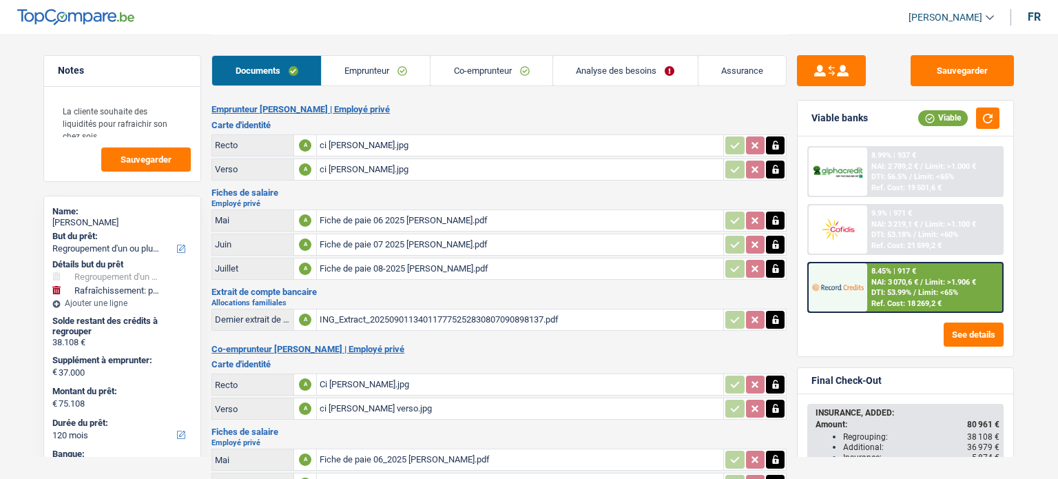
select select "refinancing"
select select "houseOrGarden"
select select "120"
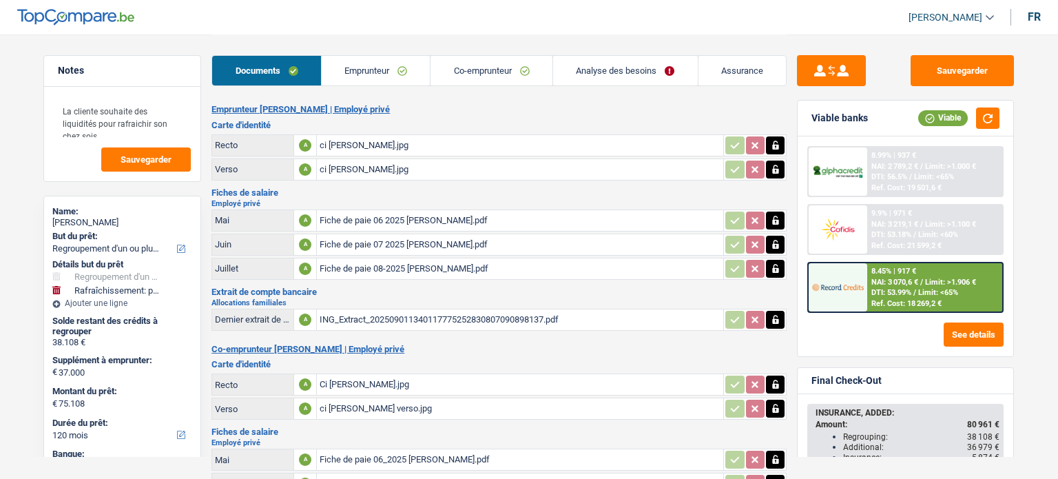
select select "120"
select select "refinancing"
select select "yes"
select select "houseOrGarden"
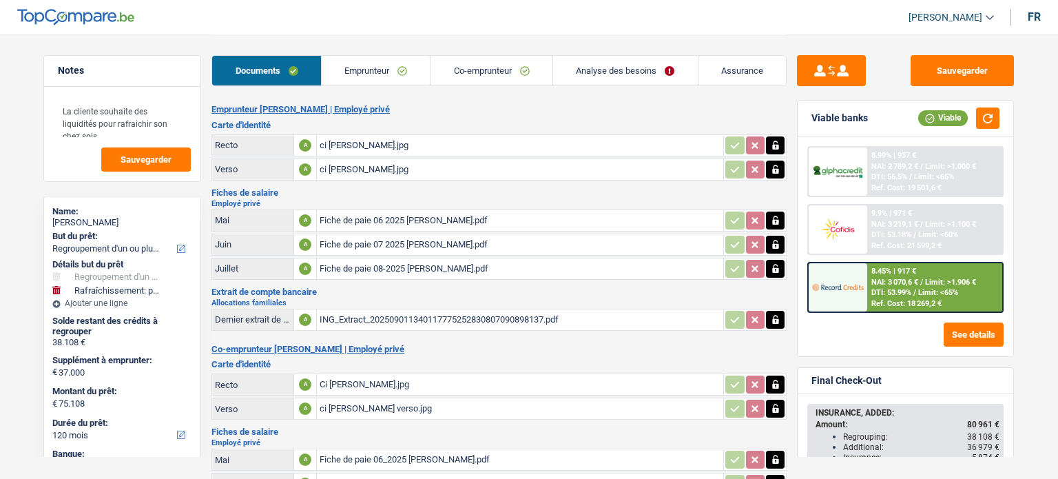
select select "yes"
select select "120"
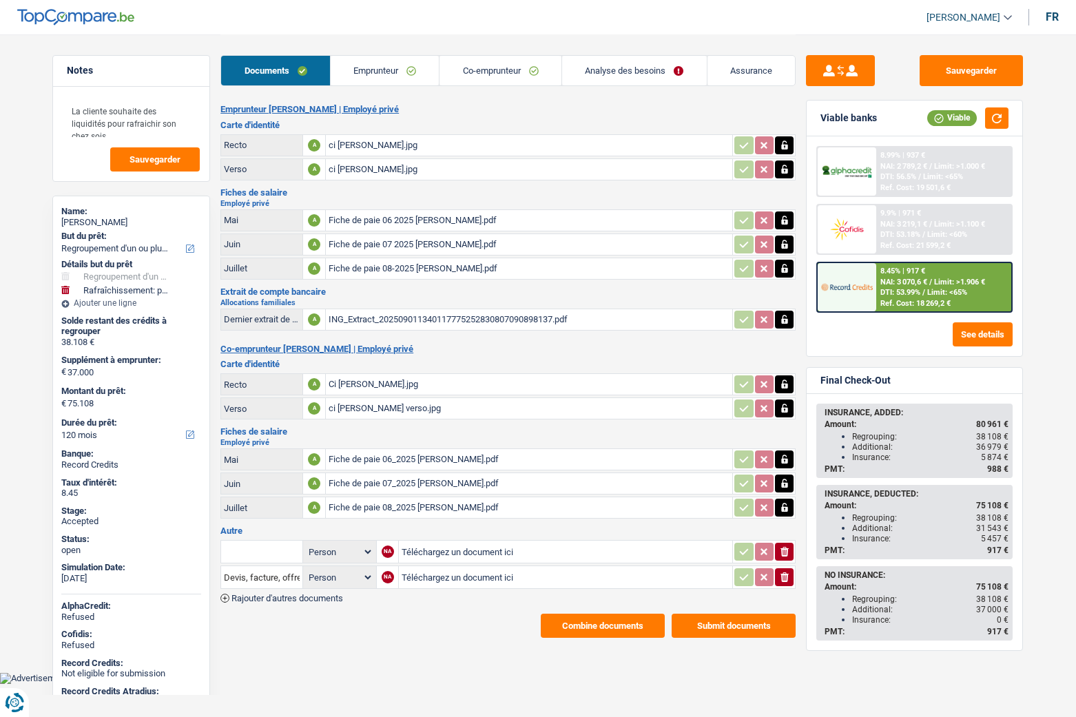
click at [594, 72] on link "Analyse des besoins" at bounding box center [634, 71] width 145 height 30
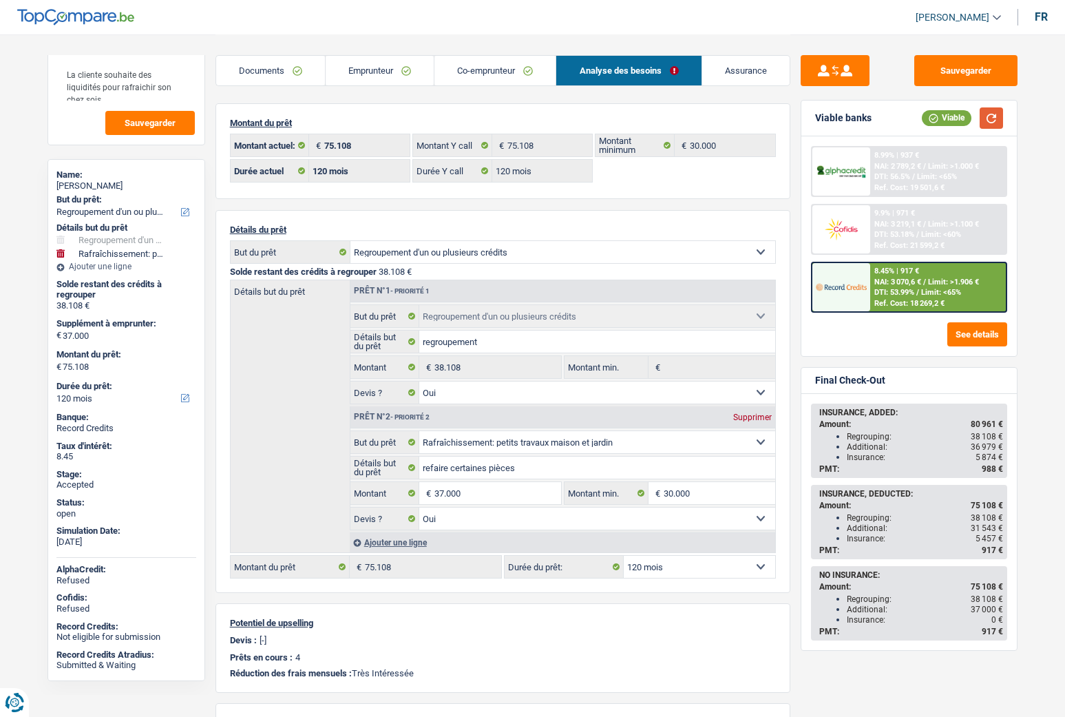
click at [994, 121] on button "button" at bounding box center [991, 117] width 23 height 21
click at [756, 70] on link "Assurance" at bounding box center [745, 71] width 87 height 30
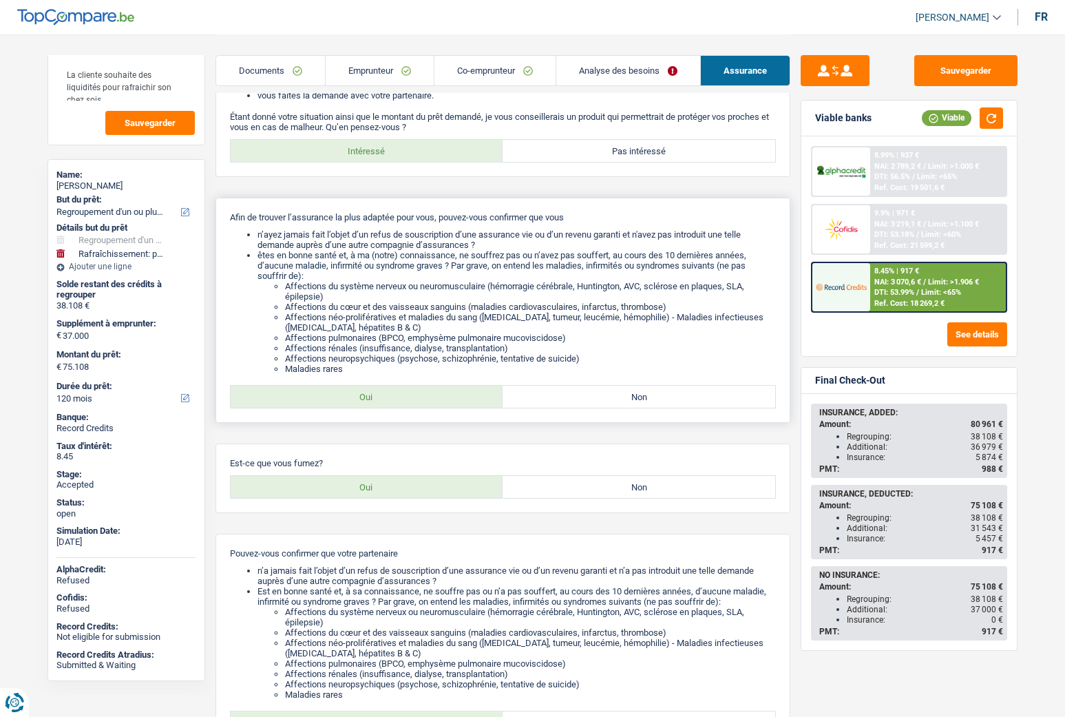
scroll to position [207, 0]
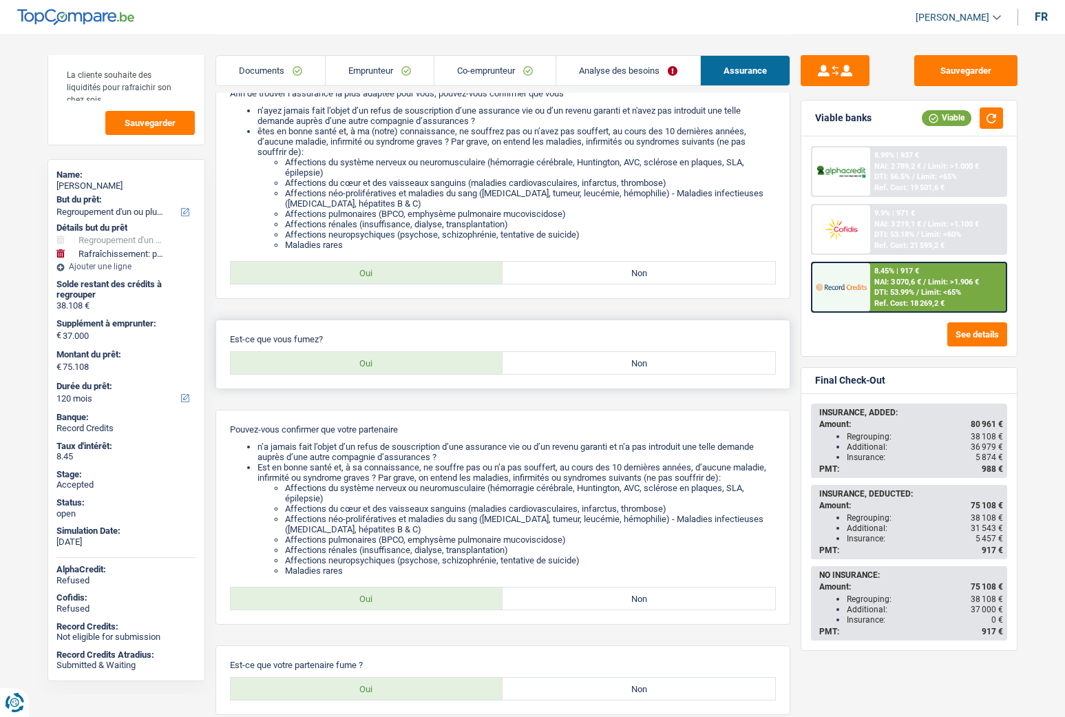
click at [601, 363] on label "Non" at bounding box center [639, 363] width 273 height 22
click at [601, 363] on input "Non" at bounding box center [639, 363] width 273 height 22
radio input "true"
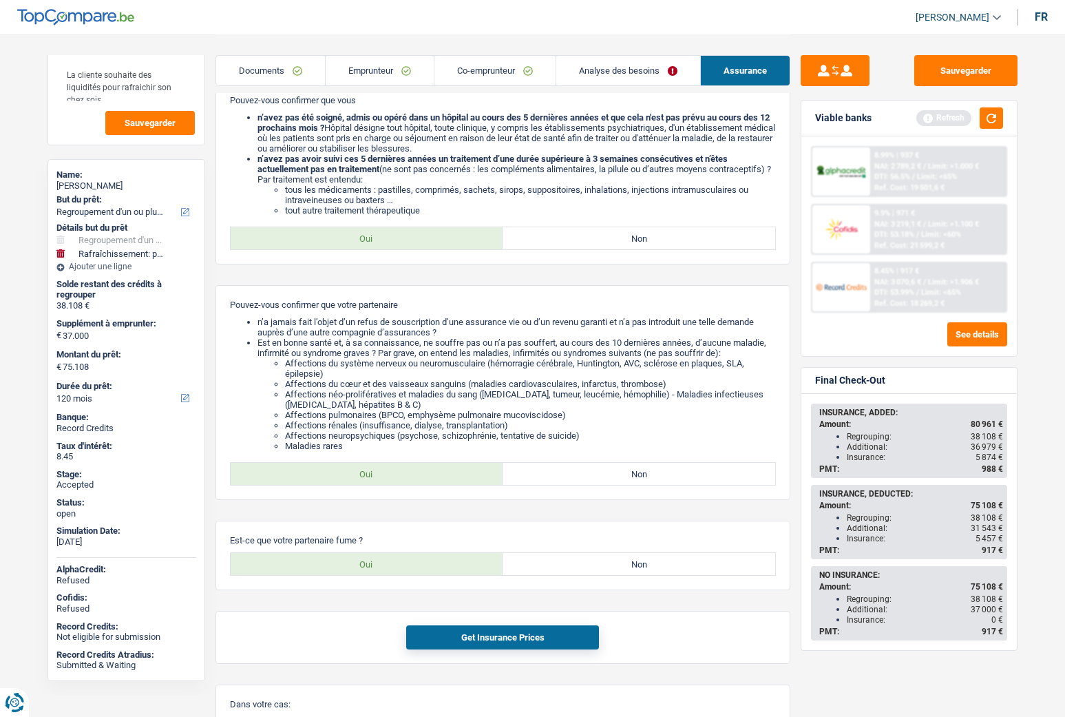
scroll to position [551, 0]
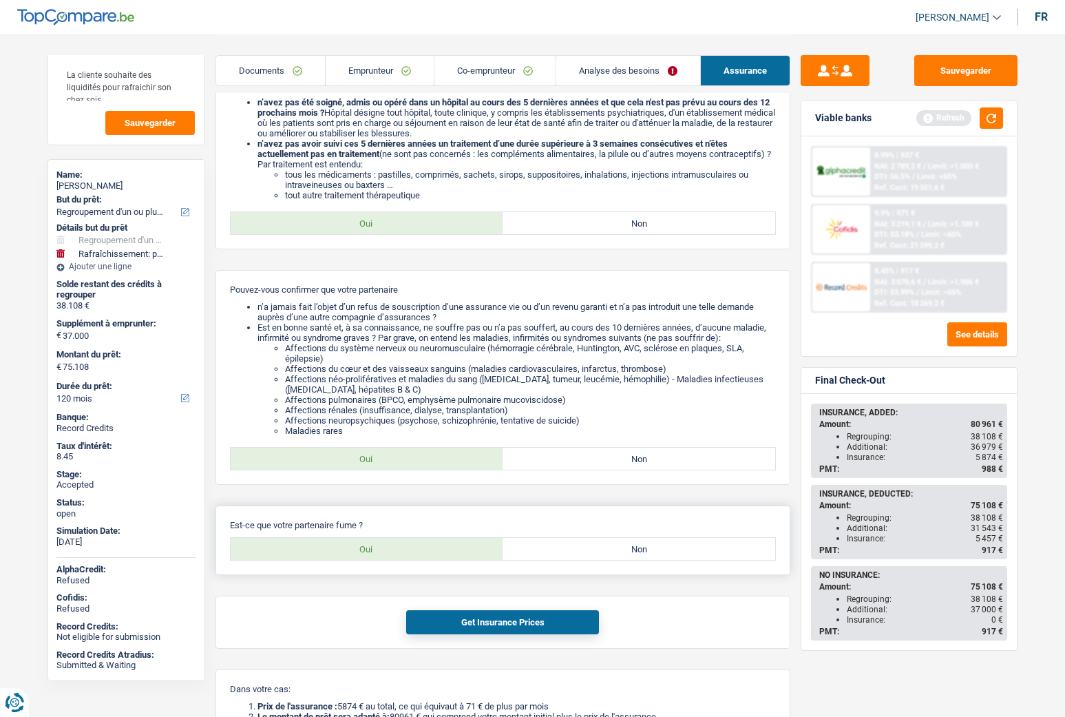
click at [639, 478] on label "Non" at bounding box center [639, 549] width 273 height 22
click at [639, 478] on input "Non" at bounding box center [639, 549] width 273 height 22
radio input "true"
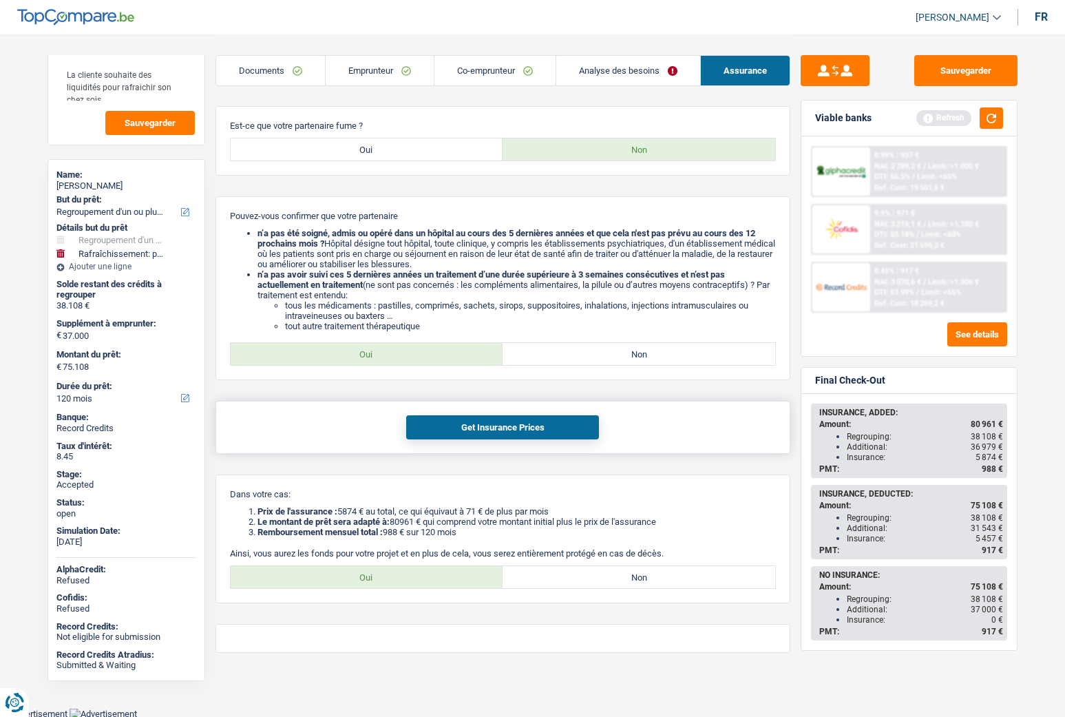
scroll to position [952, 0]
drag, startPoint x: 281, startPoint y: 228, endPoint x: 391, endPoint y: 237, distance: 110.6
click at [391, 237] on li "n’a pas été soigné, admis ou opéré dans un hôpital au cours des 5 dernières ann…" at bounding box center [517, 247] width 519 height 41
click at [381, 353] on label "Oui" at bounding box center [367, 353] width 273 height 22
click at [381, 353] on input "Oui" at bounding box center [367, 353] width 273 height 22
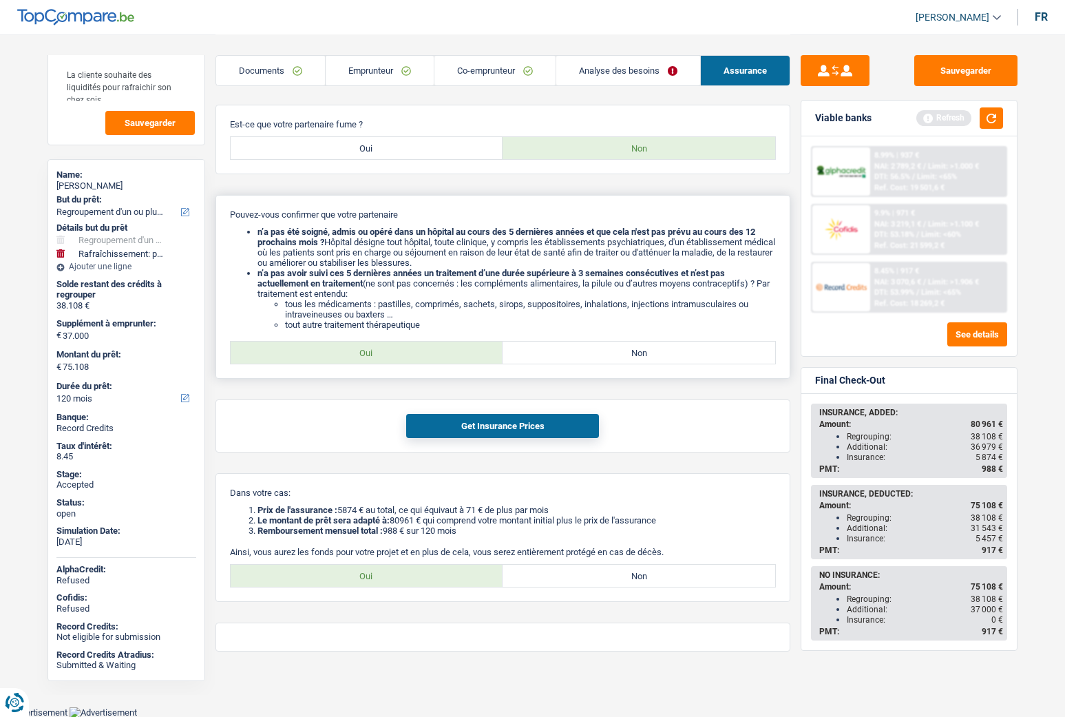
radio input "true"
drag, startPoint x: 267, startPoint y: 232, endPoint x: 479, endPoint y: 232, distance: 212.1
click at [479, 232] on b "n’a pas été soigné, admis ou opéré dans un hôpital au cours des 5 dernières ann…" at bounding box center [507, 237] width 498 height 21
click at [571, 357] on label "Non" at bounding box center [639, 353] width 273 height 22
click at [571, 357] on input "Non" at bounding box center [639, 353] width 273 height 22
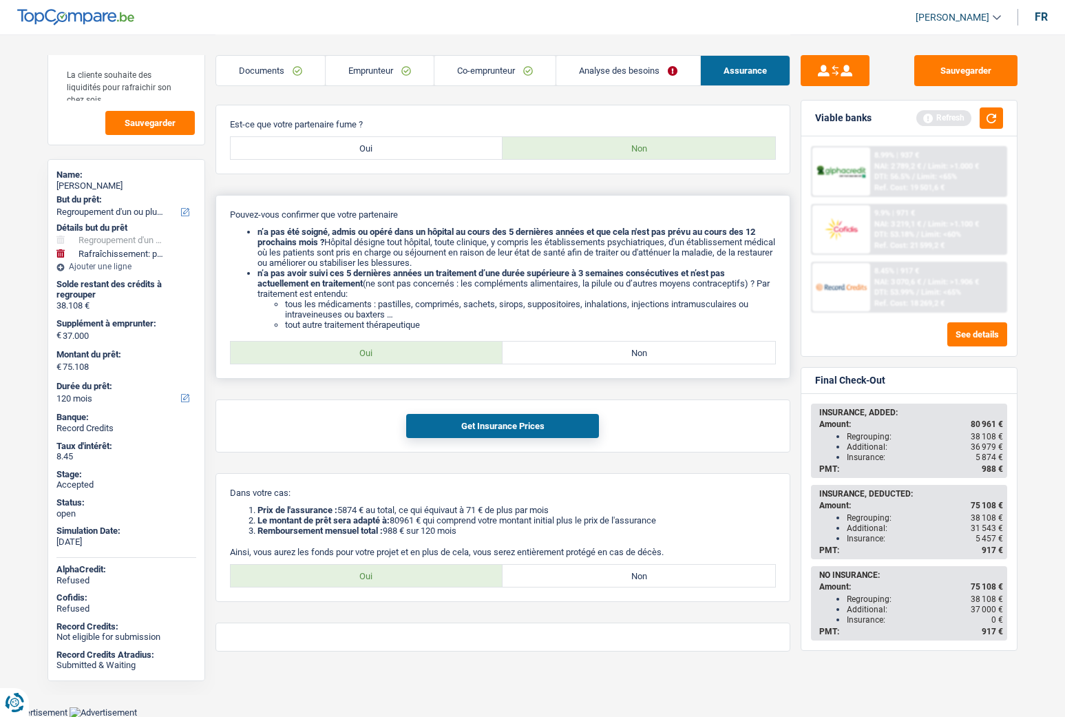
radio input "true"
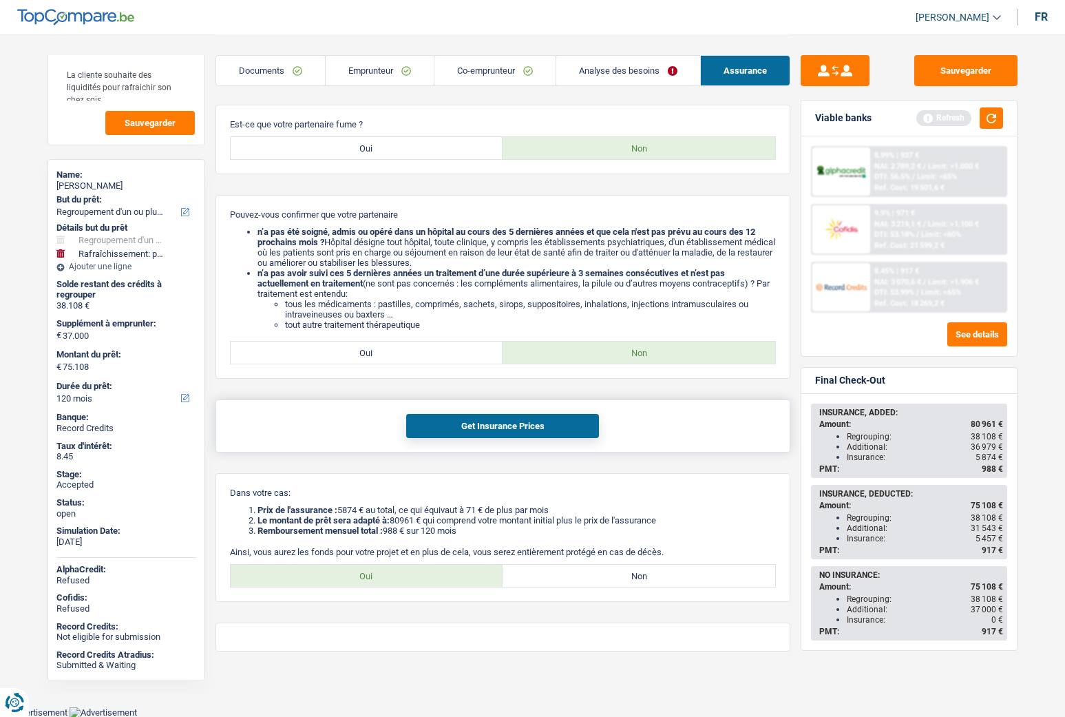
click at [506, 425] on button "Get Insurance Prices" at bounding box center [502, 426] width 193 height 24
click at [358, 478] on label "Oui" at bounding box center [367, 576] width 273 height 22
click at [358, 478] on input "Oui" at bounding box center [367, 576] width 273 height 22
radio input "true"
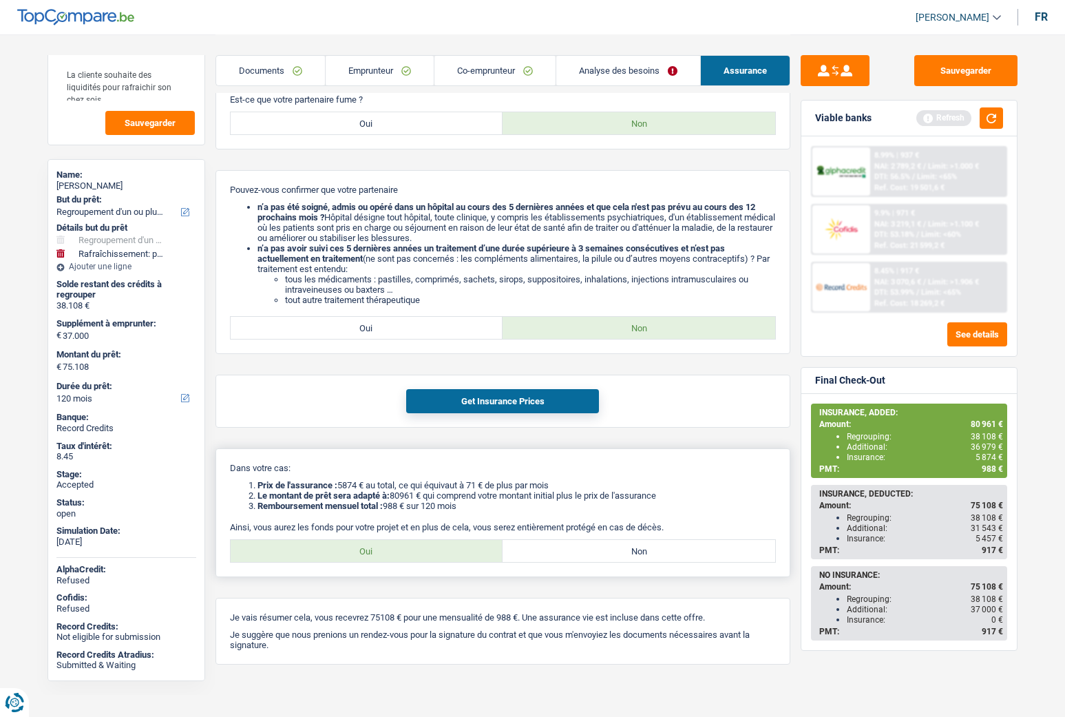
scroll to position [990, 0]
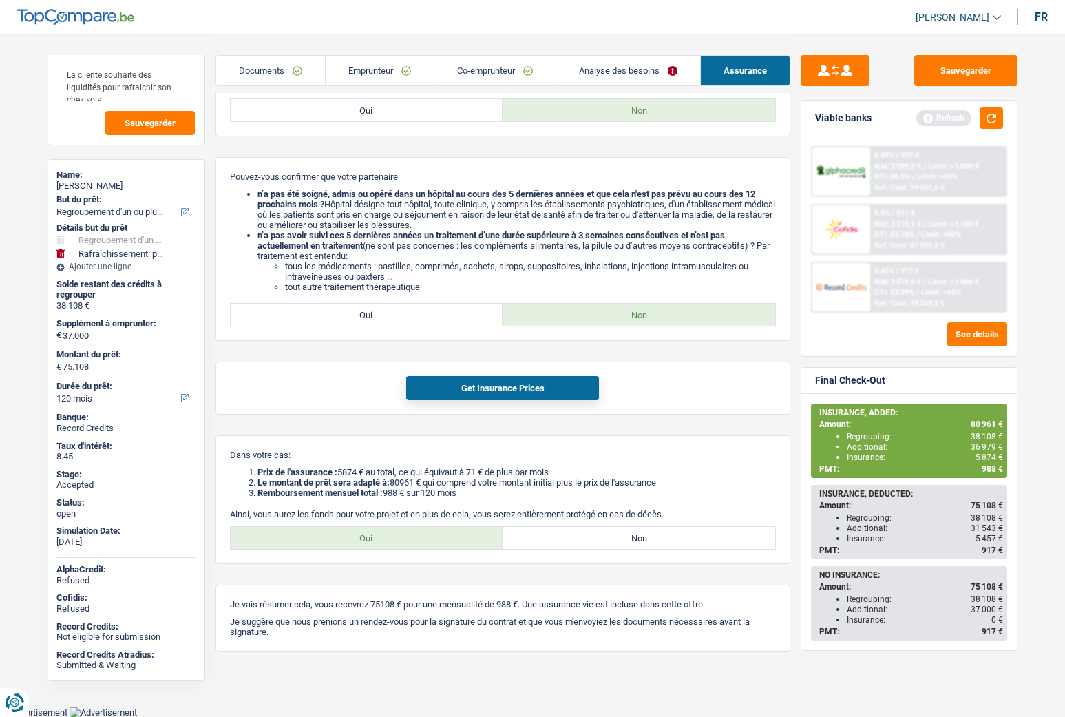
click at [872, 478] on div "Amount: 75 108 €" at bounding box center [912, 506] width 184 height 10
click at [428, 323] on label "Oui" at bounding box center [367, 315] width 273 height 22
click at [428, 323] on input "Oui" at bounding box center [367, 315] width 273 height 22
radio input "true"
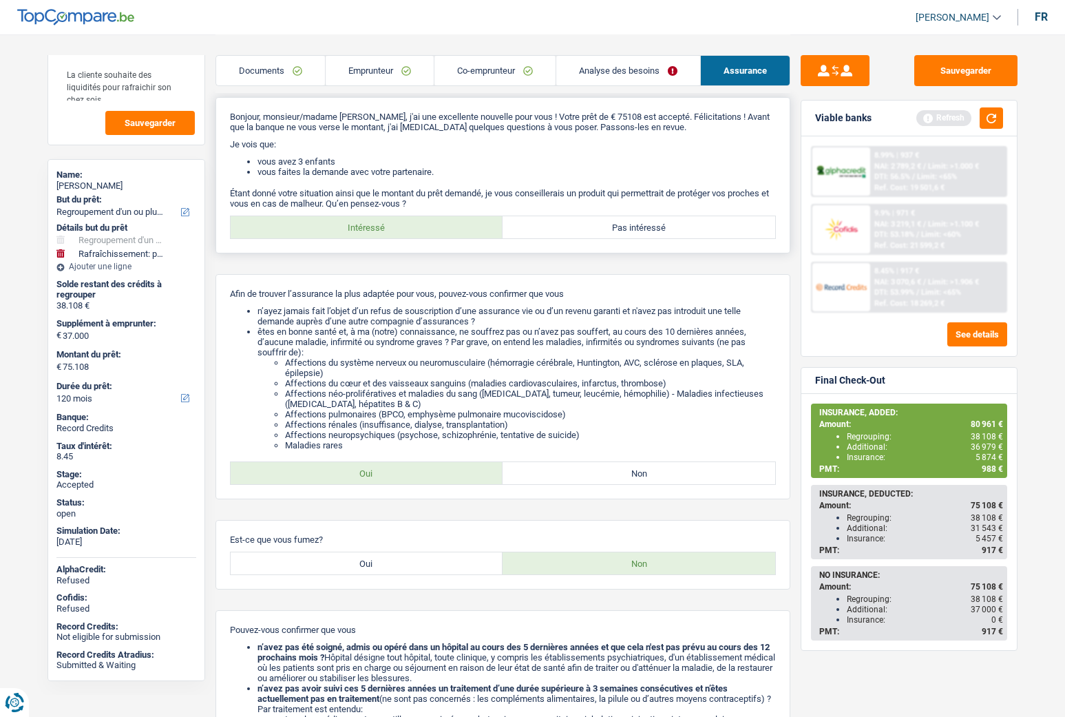
scroll to position [0, 0]
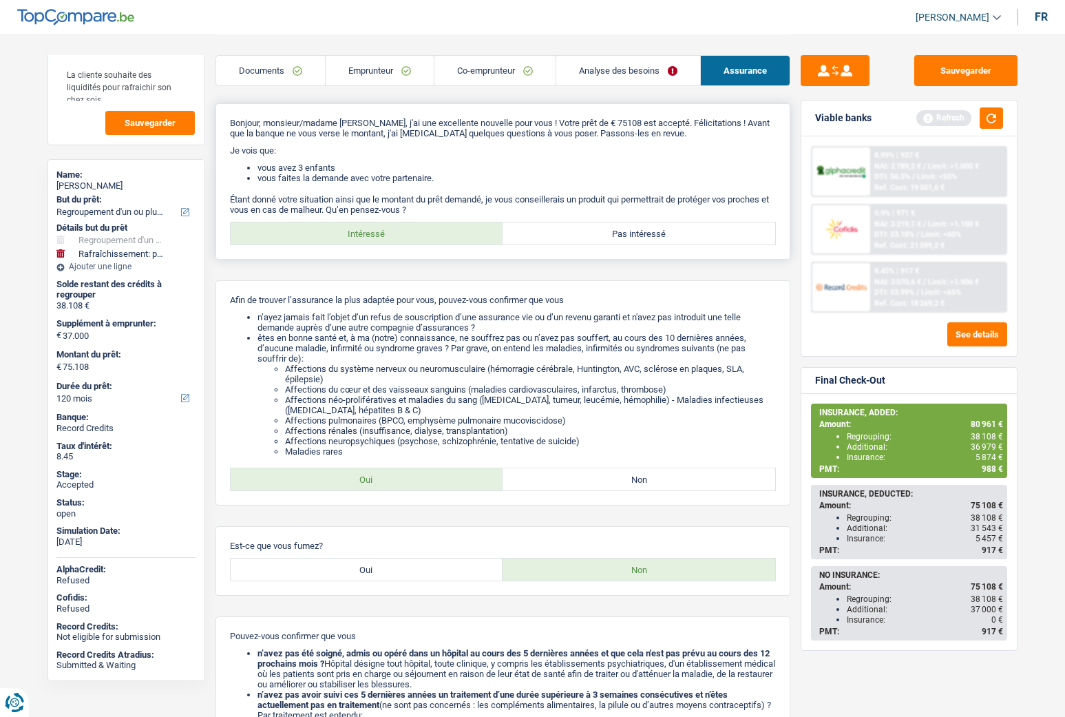
click at [630, 231] on label "Pas intéressé" at bounding box center [639, 233] width 273 height 22
click at [630, 231] on input "Pas intéressé" at bounding box center [639, 233] width 273 height 22
radio input "true"
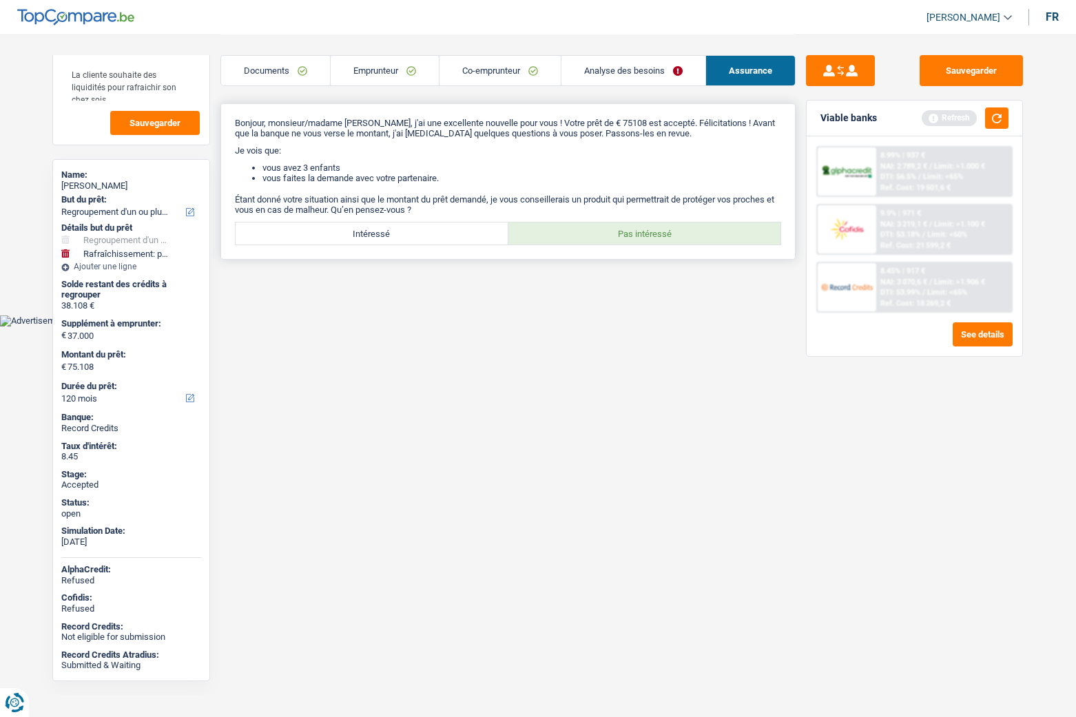
click at [430, 237] on label "Intéressé" at bounding box center [372, 233] width 273 height 22
click at [430, 237] on input "Intéressé" at bounding box center [372, 233] width 273 height 22
radio input "true"
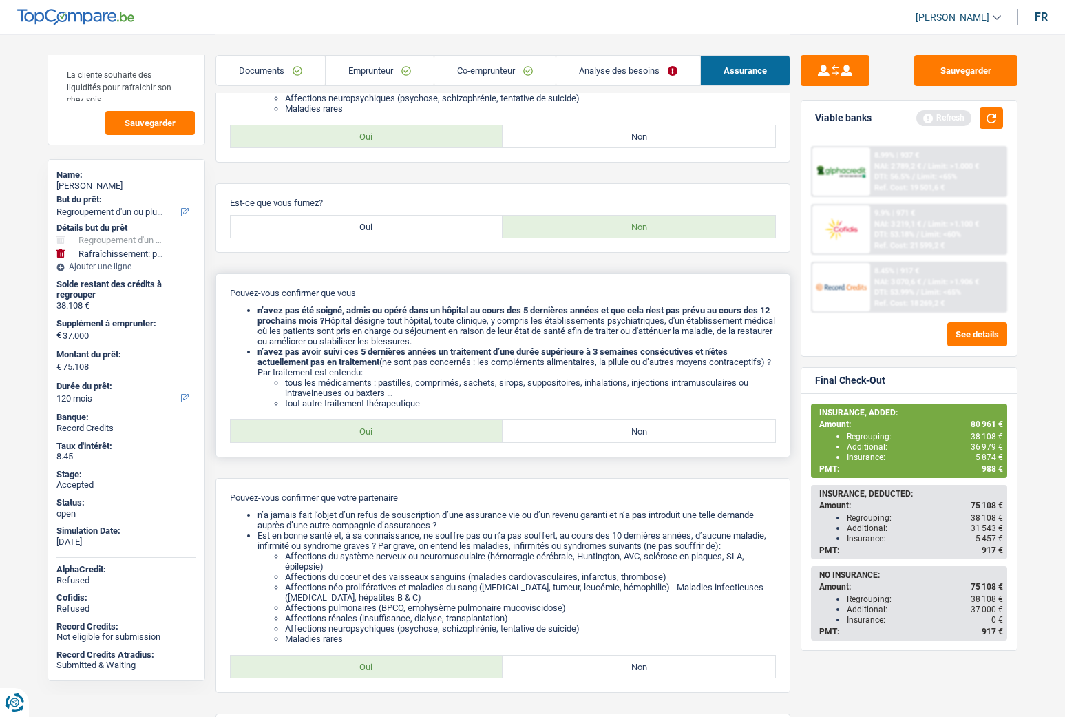
scroll to position [344, 0]
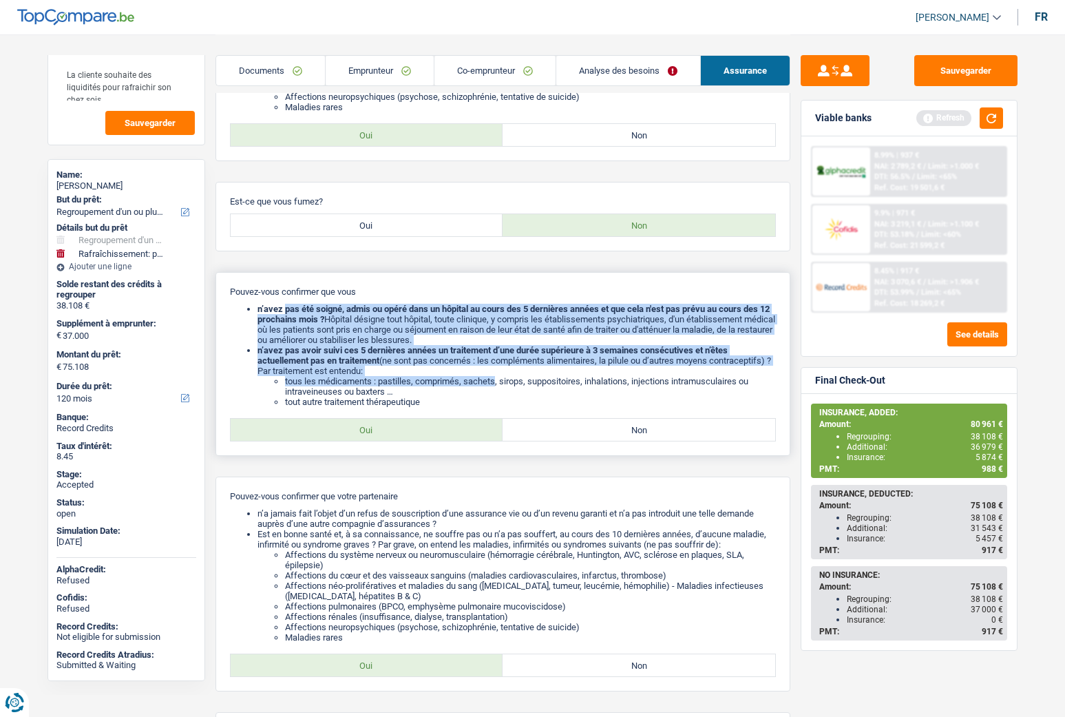
drag, startPoint x: 284, startPoint y: 305, endPoint x: 498, endPoint y: 385, distance: 228.6
click at [498, 385] on ul "n’avez pas été soigné, admis ou opéré dans un hôpital au cours des 5 dernières …" at bounding box center [503, 355] width 546 height 103
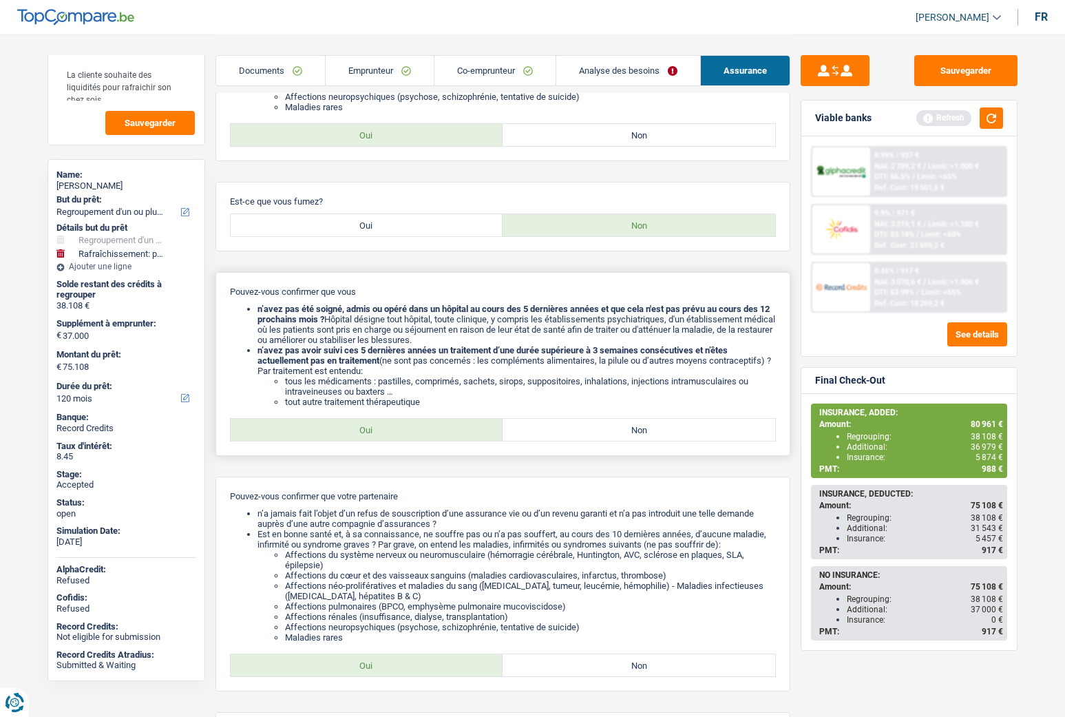
click at [360, 426] on label "Oui" at bounding box center [367, 430] width 273 height 22
click at [360, 426] on input "Oui" at bounding box center [367, 430] width 273 height 22
radio input "true"
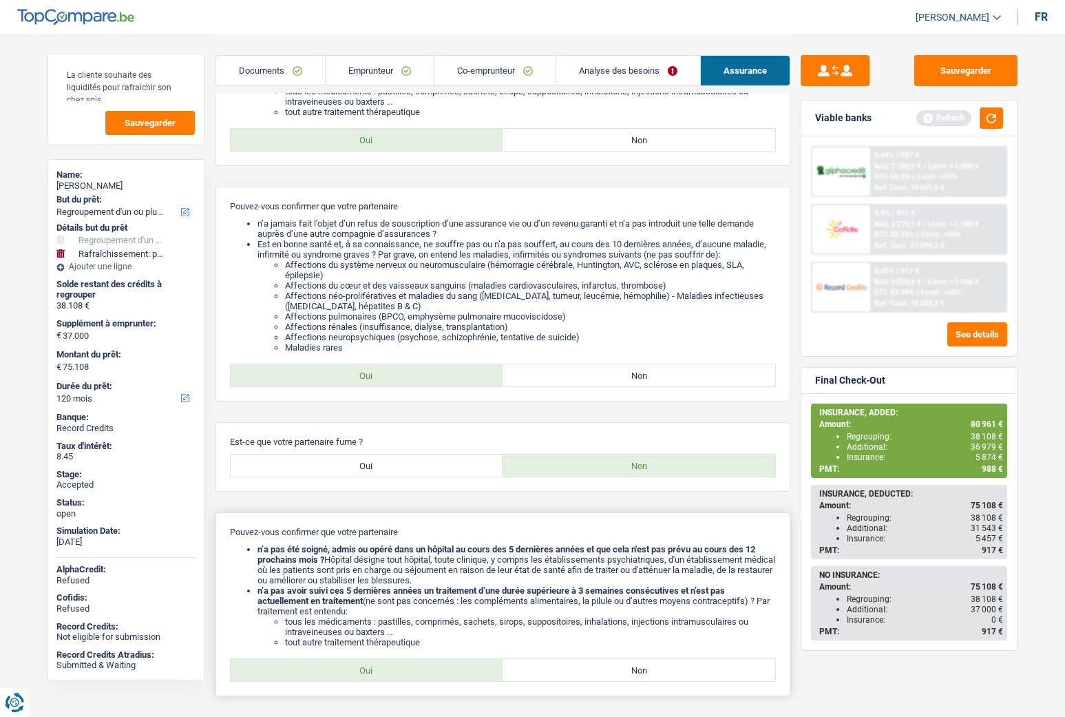
scroll to position [758, 0]
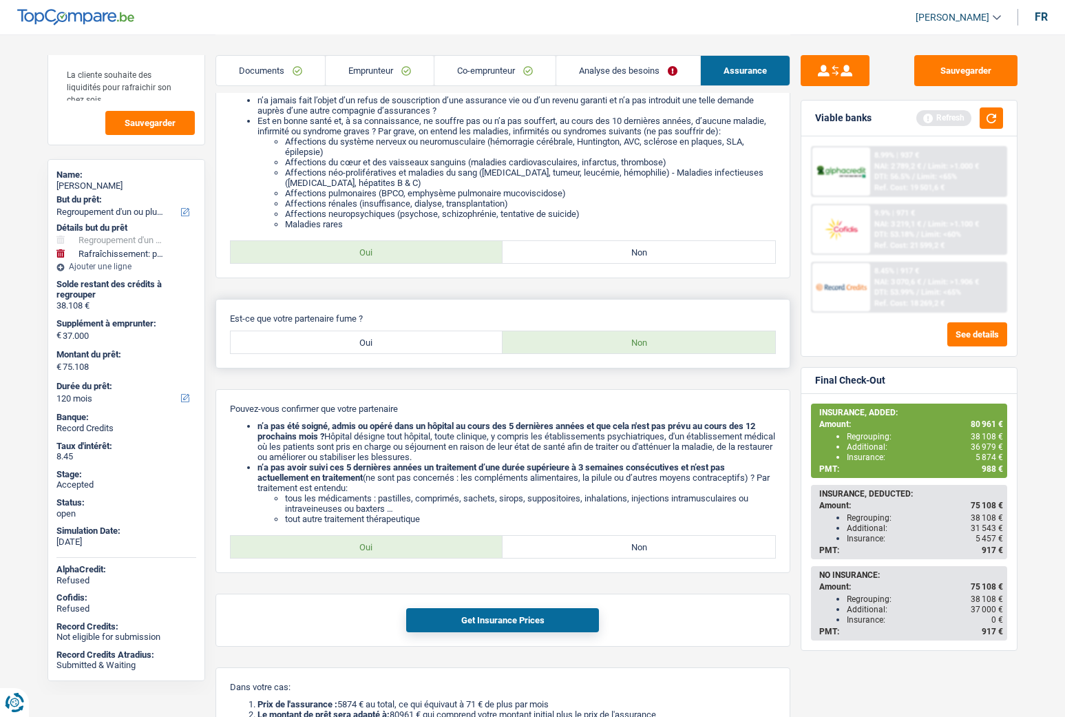
click at [359, 340] on label "Oui" at bounding box center [367, 342] width 273 height 22
click at [359, 340] on input "Oui" at bounding box center [367, 342] width 273 height 22
radio input "true"
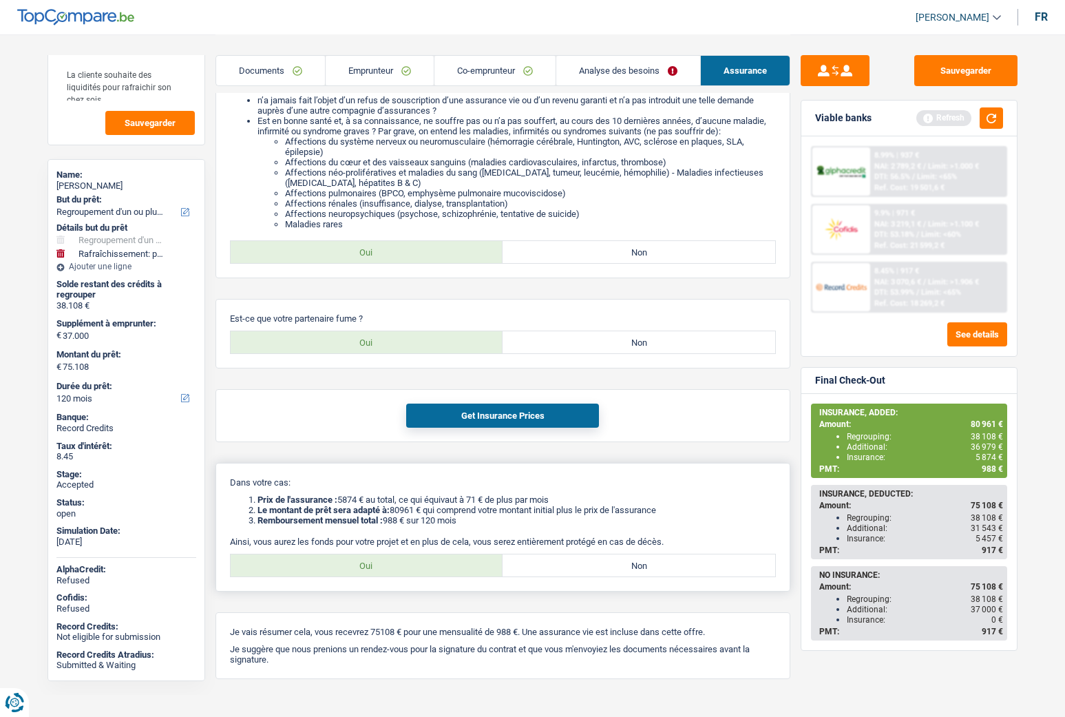
scroll to position [785, 0]
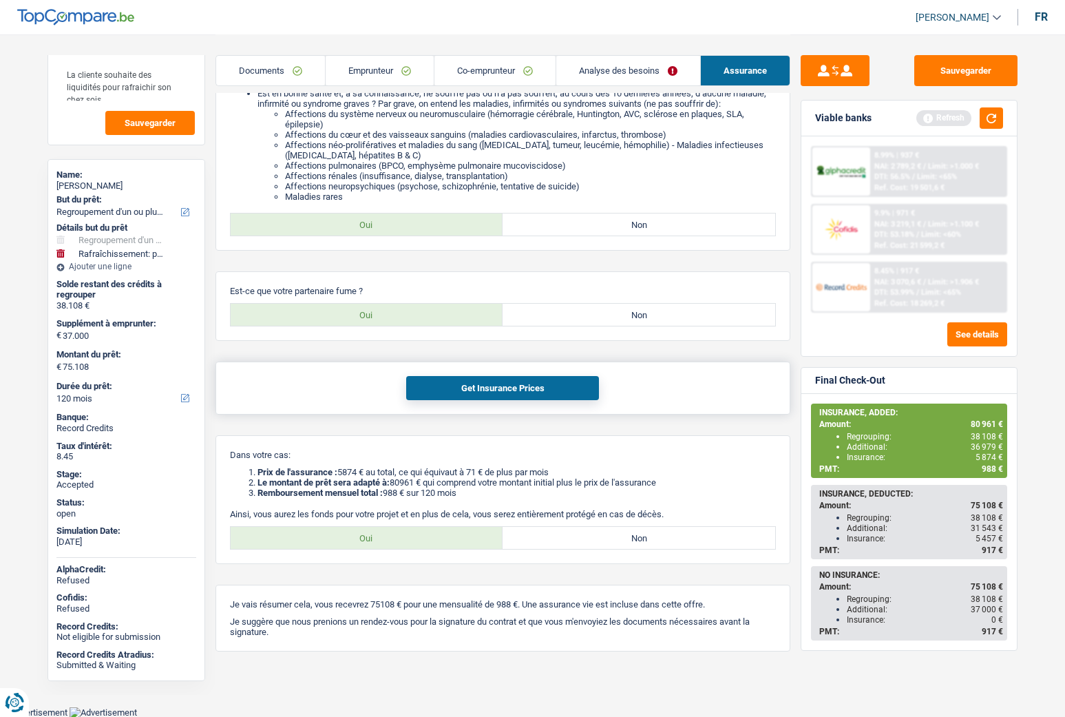
click at [464, 394] on button "Get Insurance Prices" at bounding box center [502, 388] width 193 height 24
click at [884, 478] on div "Additional: 31 543 €" at bounding box center [925, 528] width 156 height 10
drag, startPoint x: 852, startPoint y: 539, endPoint x: 882, endPoint y: 539, distance: 29.6
click at [882, 478] on div "Insurance: 5 457 €" at bounding box center [925, 539] width 156 height 10
click at [864, 478] on div "Additional: 31 543 €" at bounding box center [925, 528] width 156 height 10
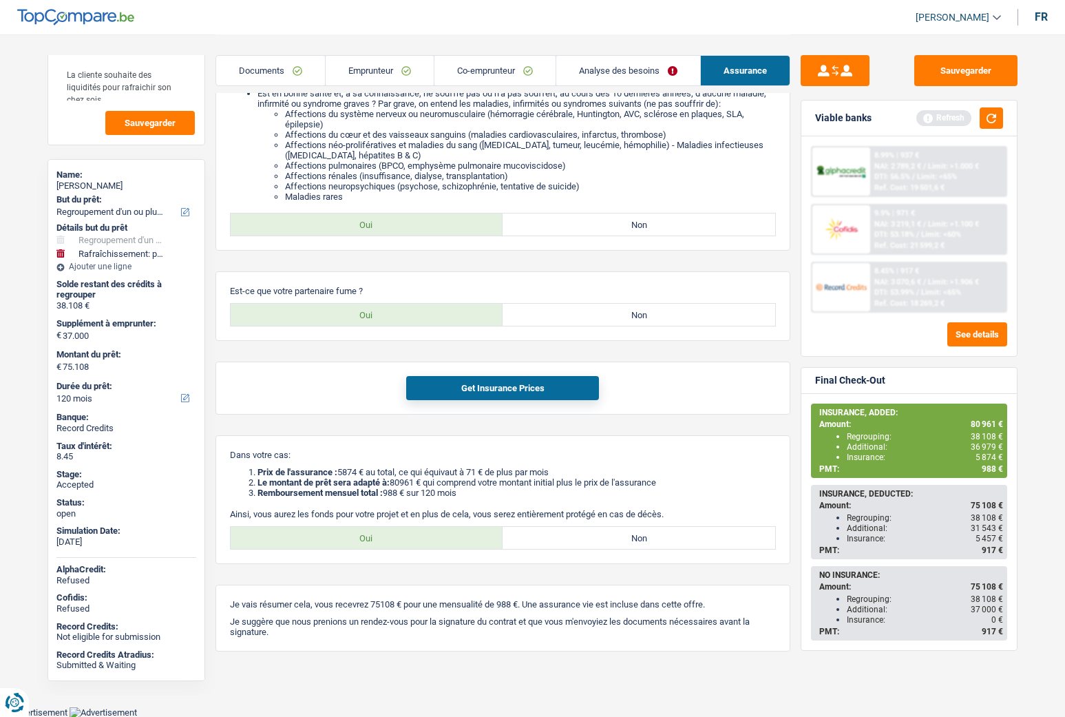
drag, startPoint x: 849, startPoint y: 526, endPoint x: 978, endPoint y: 532, distance: 128.9
click at [978, 478] on div "Additional: 31 543 €" at bounding box center [925, 528] width 156 height 10
click at [861, 478] on div "Insurance: 5 457 €" at bounding box center [925, 539] width 156 height 10
drag, startPoint x: 846, startPoint y: 528, endPoint x: 984, endPoint y: 534, distance: 137.9
click at [984, 478] on ul "Regrouping: 38 108 € Additional: 31 543 € Insurance: 5 457 €" at bounding box center [912, 527] width 184 height 31
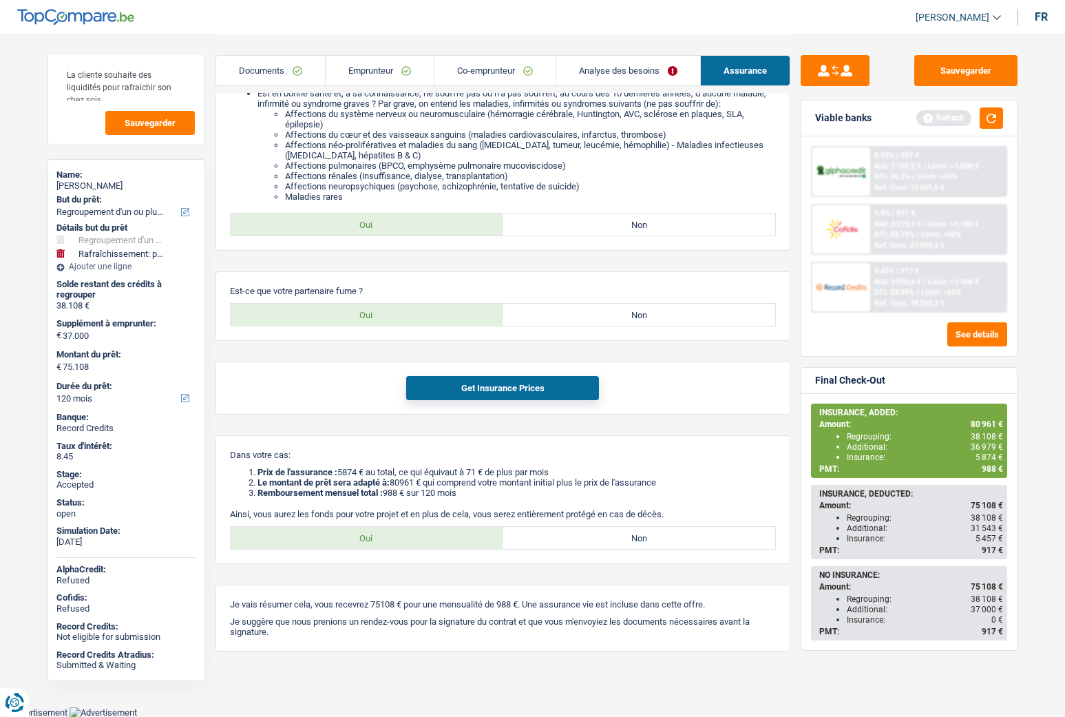
click at [901, 478] on div "Insurance: 5 457 €" at bounding box center [925, 539] width 156 height 10
drag, startPoint x: 848, startPoint y: 539, endPoint x: 998, endPoint y: 538, distance: 149.5
click at [998, 478] on div "Insurance: 5 457 €" at bounding box center [925, 539] width 156 height 10
click at [955, 478] on div "Insurance: 5 457 €" at bounding box center [925, 539] width 156 height 10
drag, startPoint x: 974, startPoint y: 518, endPoint x: 998, endPoint y: 518, distance: 24.1
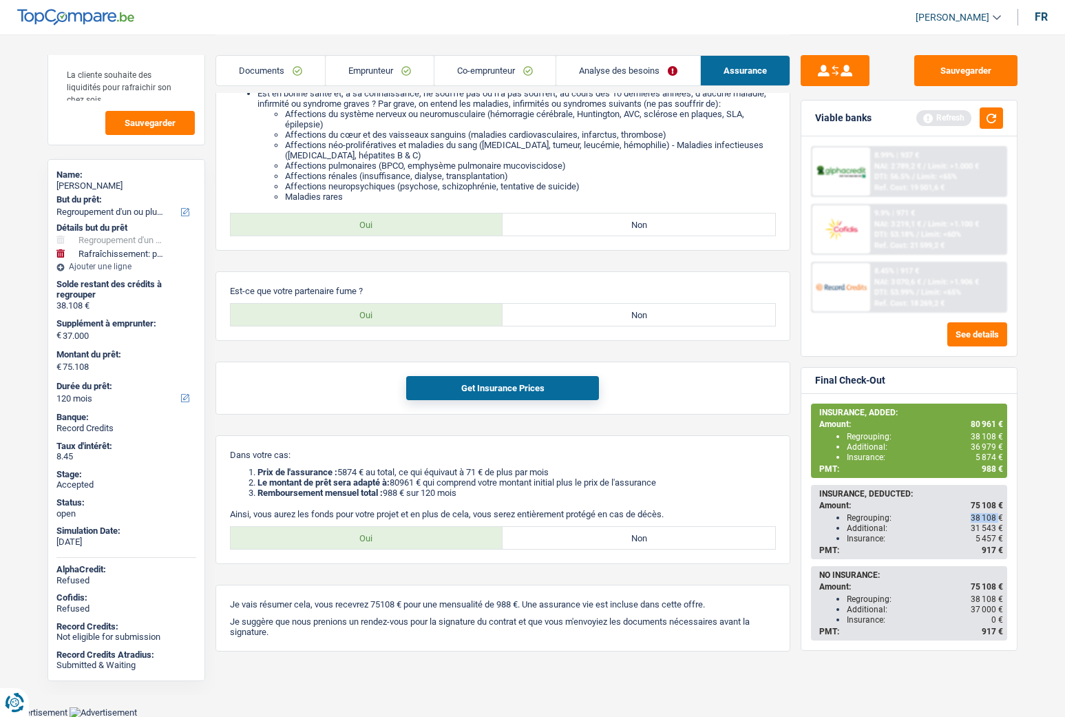
click at [998, 478] on span "38 108 €" at bounding box center [987, 518] width 32 height 10
drag, startPoint x: 972, startPoint y: 528, endPoint x: 997, endPoint y: 528, distance: 24.1
click at [997, 478] on span "31 543 €" at bounding box center [987, 528] width 32 height 10
click at [979, 478] on span "5 457 €" at bounding box center [990, 539] width 28 height 10
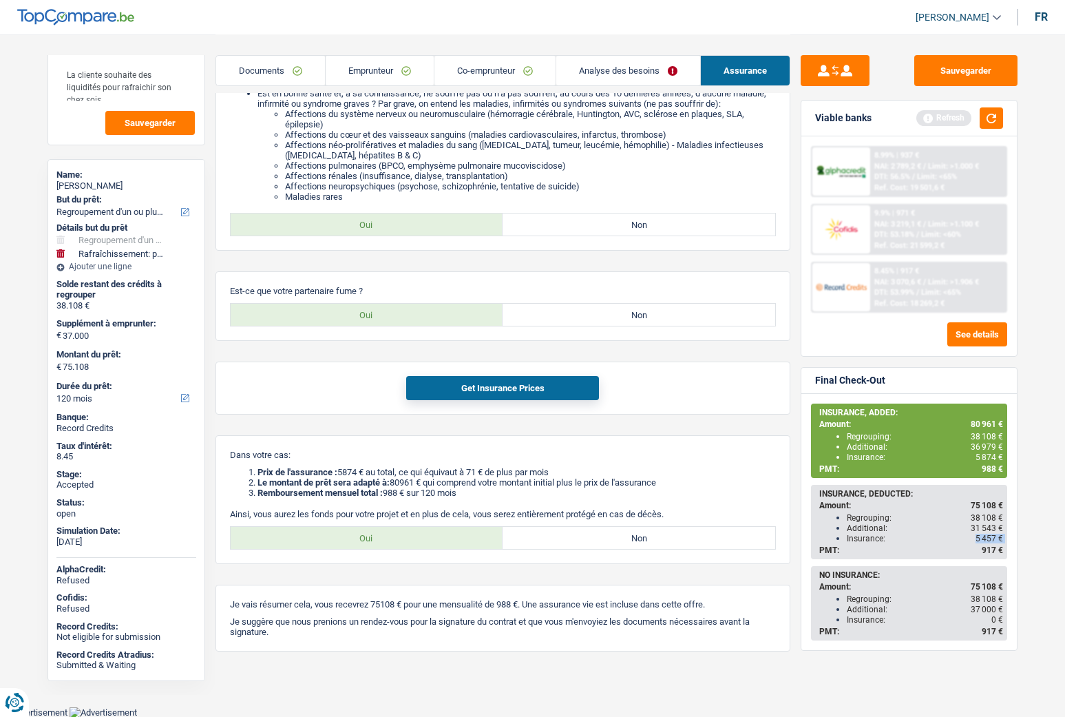
click at [979, 478] on span "5 457 €" at bounding box center [990, 539] width 28 height 10
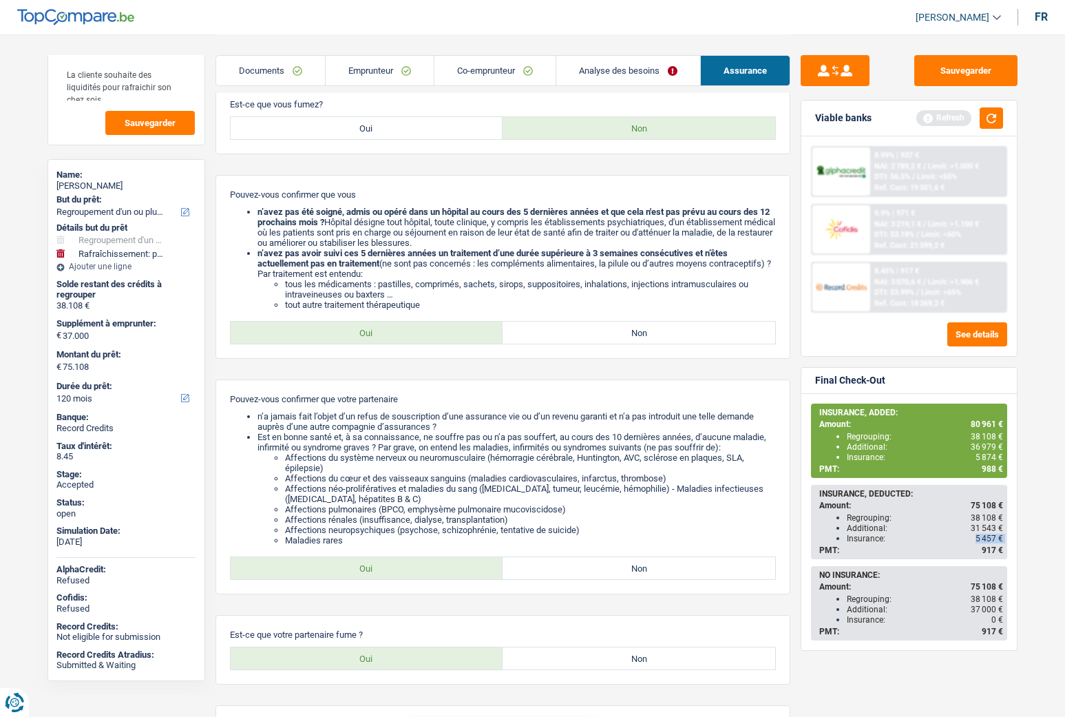
scroll to position [579, 0]
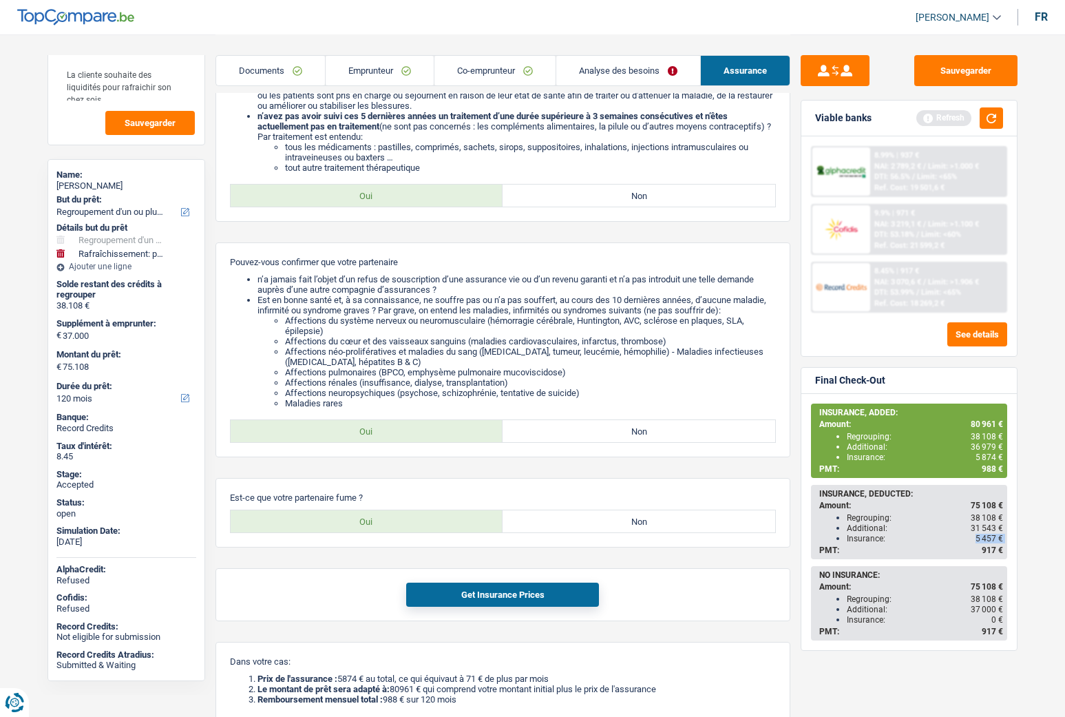
drag, startPoint x: 864, startPoint y: 521, endPoint x: 998, endPoint y: 525, distance: 133.7
click at [998, 478] on ul "Regrouping: 38 108 € Additional: 31 543 € Insurance: 5 457 €" at bounding box center [912, 527] width 184 height 31
click at [965, 478] on div "Additional: 31 543 €" at bounding box center [925, 528] width 156 height 10
click at [565, 30] on header "Liza Minassian Se déconnecter fr" at bounding box center [532, 17] width 1065 height 35
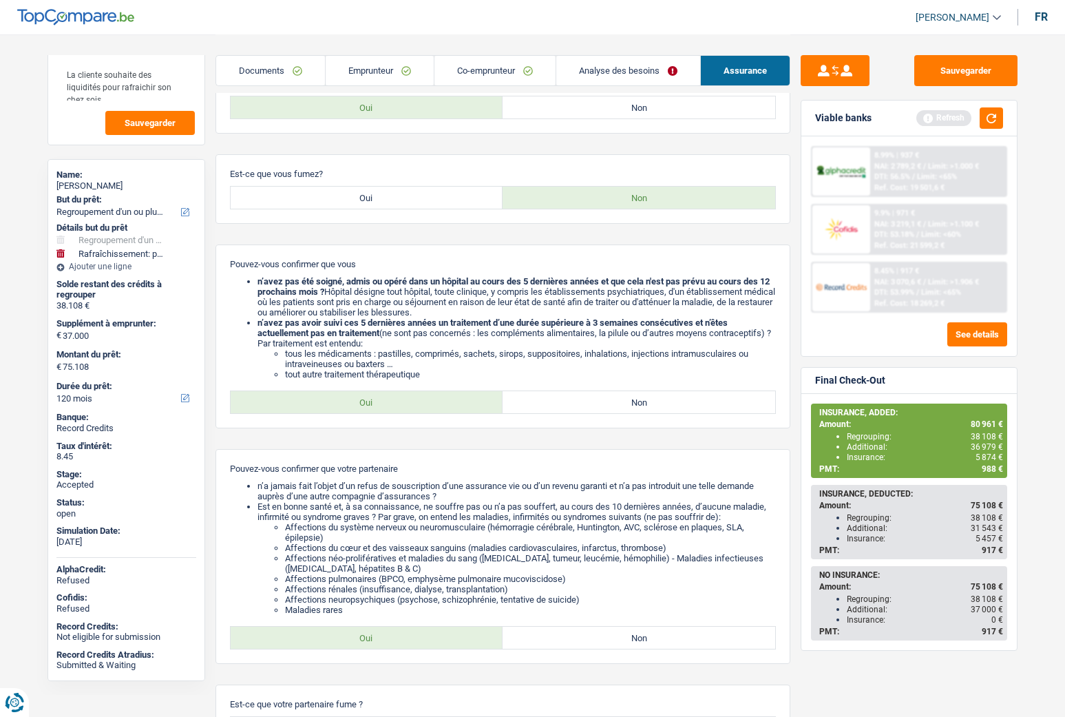
click at [105, 187] on div "Jessica Palandrani" at bounding box center [126, 185] width 140 height 11
copy div "Jessica Palandrani"
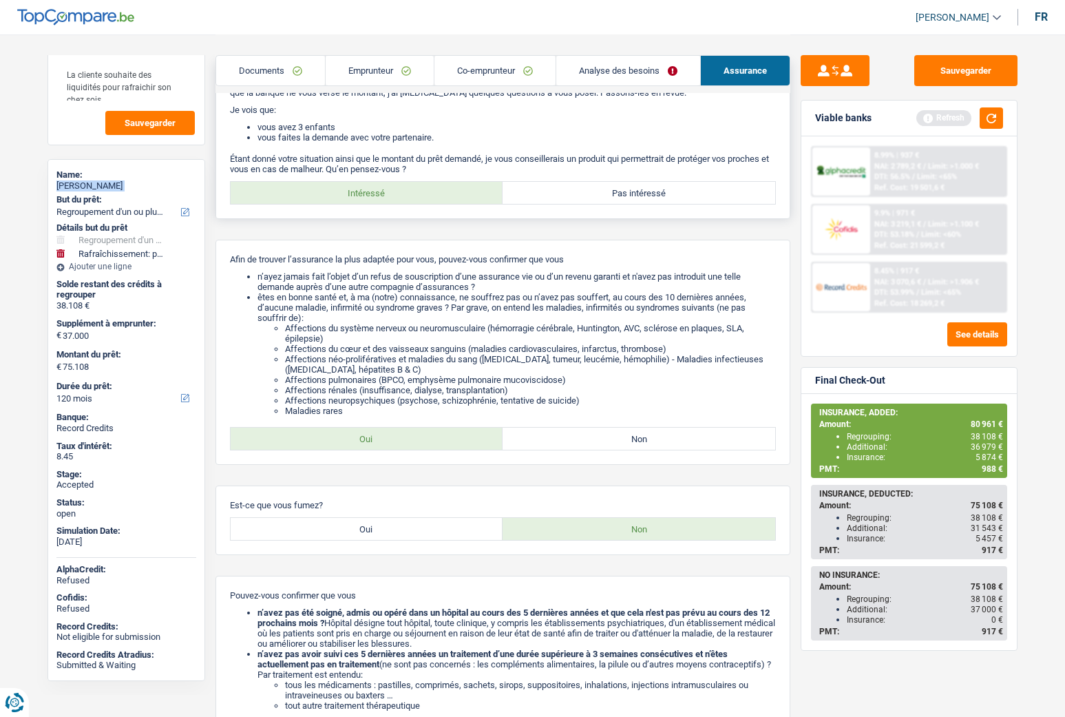
scroll to position [28, 0]
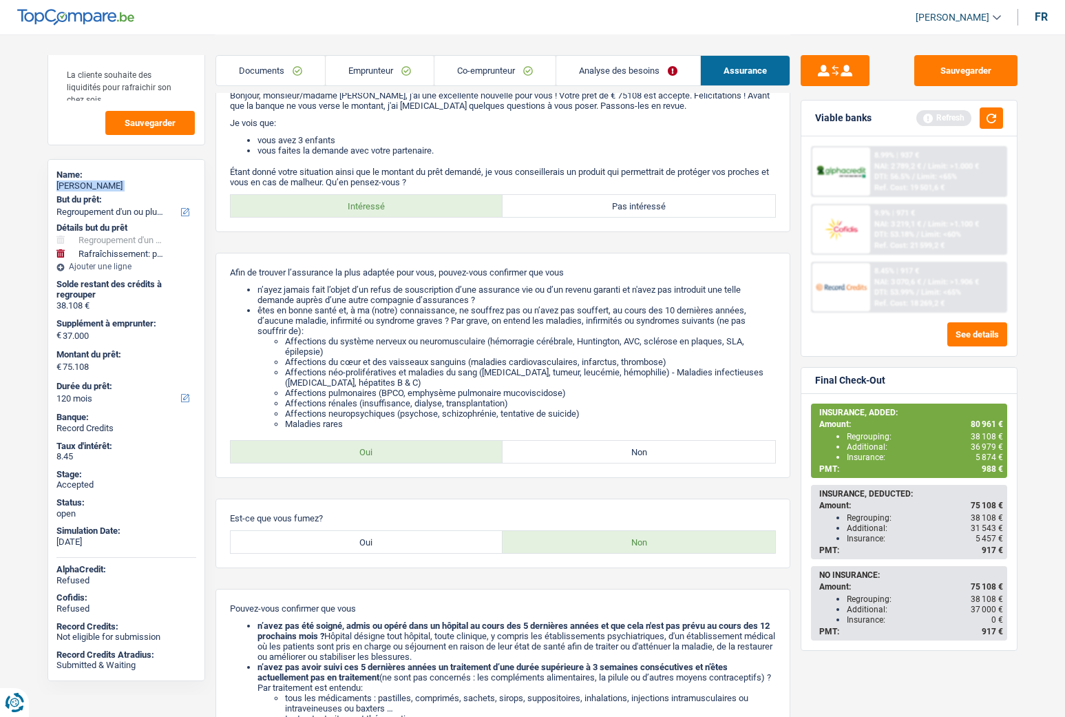
drag, startPoint x: 273, startPoint y: 67, endPoint x: 290, endPoint y: 68, distance: 16.5
click at [273, 67] on link "Documents" at bounding box center [270, 71] width 109 height 30
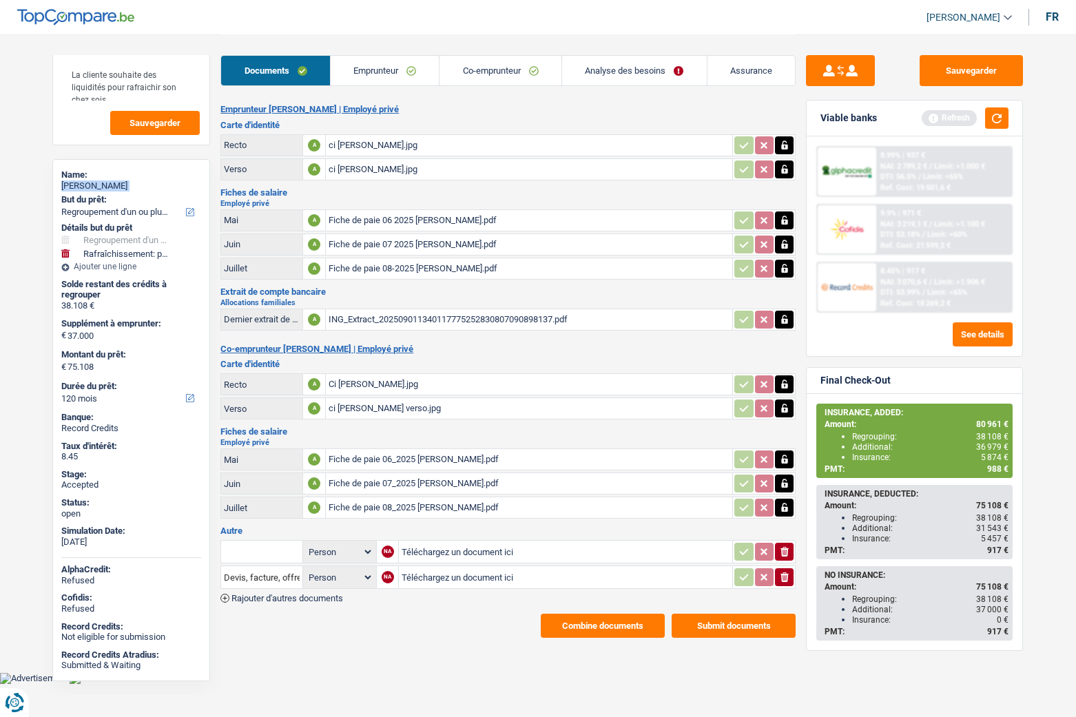
click at [370, 68] on link "Emprunteur" at bounding box center [385, 71] width 109 height 30
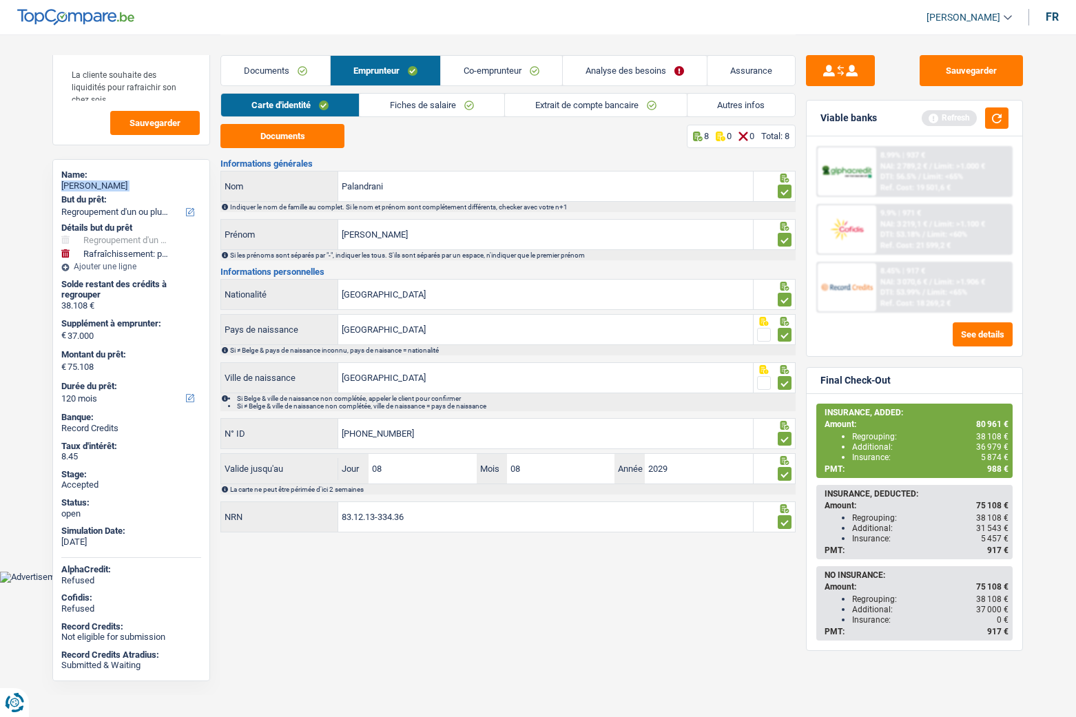
click at [751, 111] on link "Autres infos" at bounding box center [741, 105] width 108 height 23
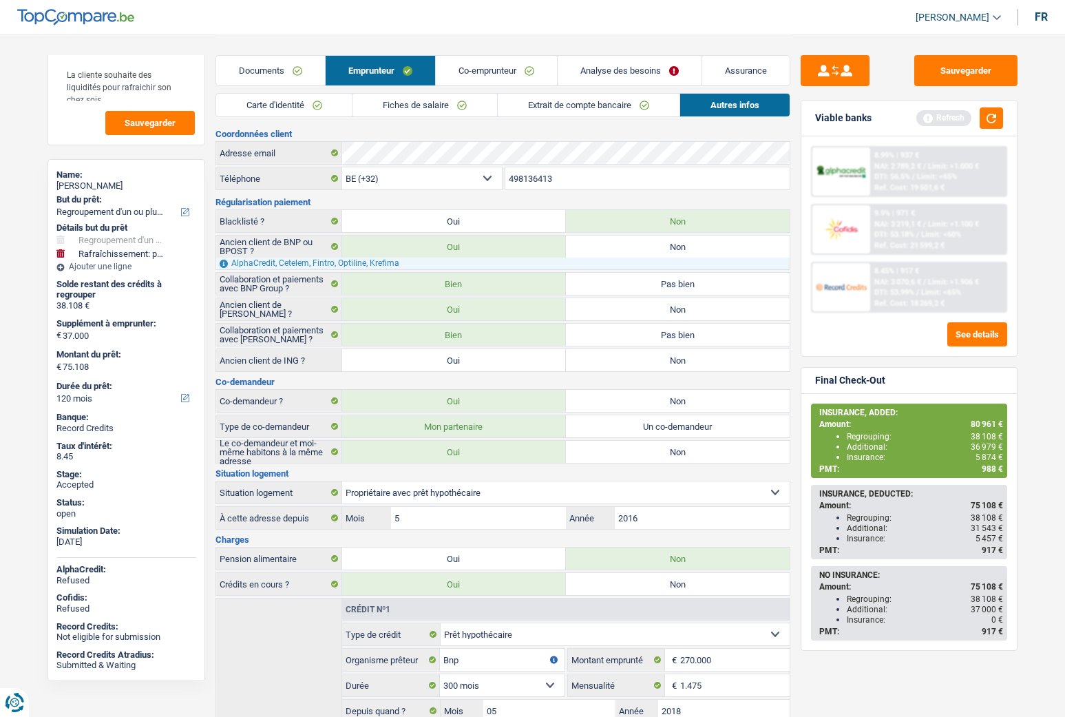
click at [545, 174] on input "498136413" at bounding box center [648, 178] width 284 height 22
click at [951, 65] on button "Sauvegarder" at bounding box center [966, 70] width 103 height 31
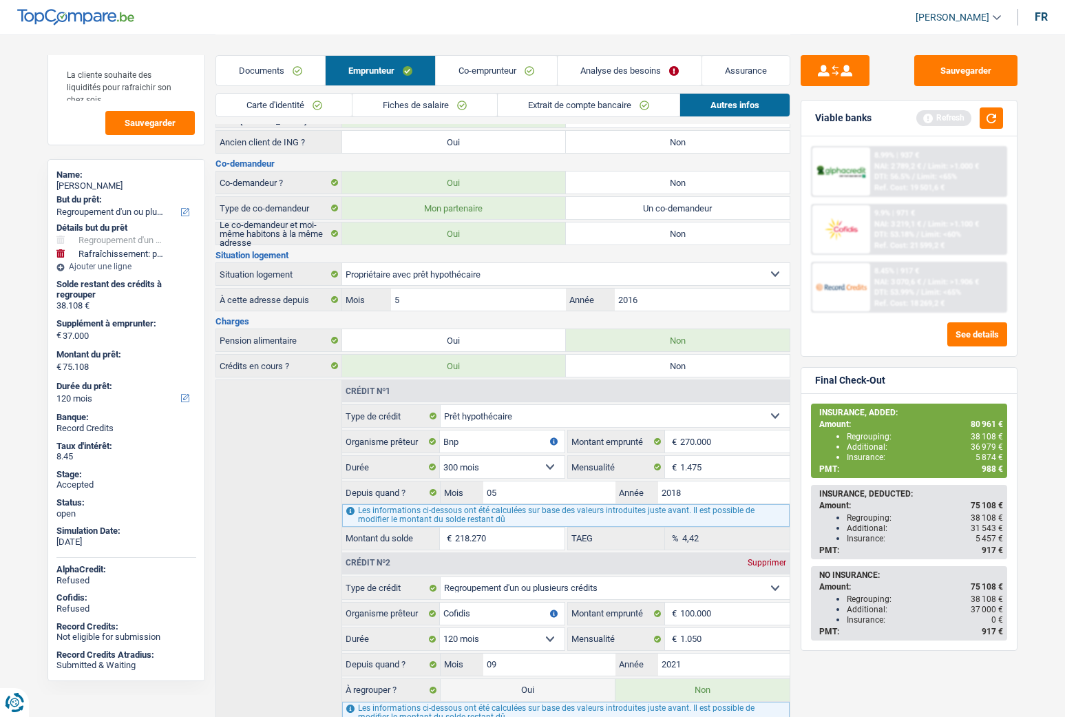
scroll to position [69, 0]
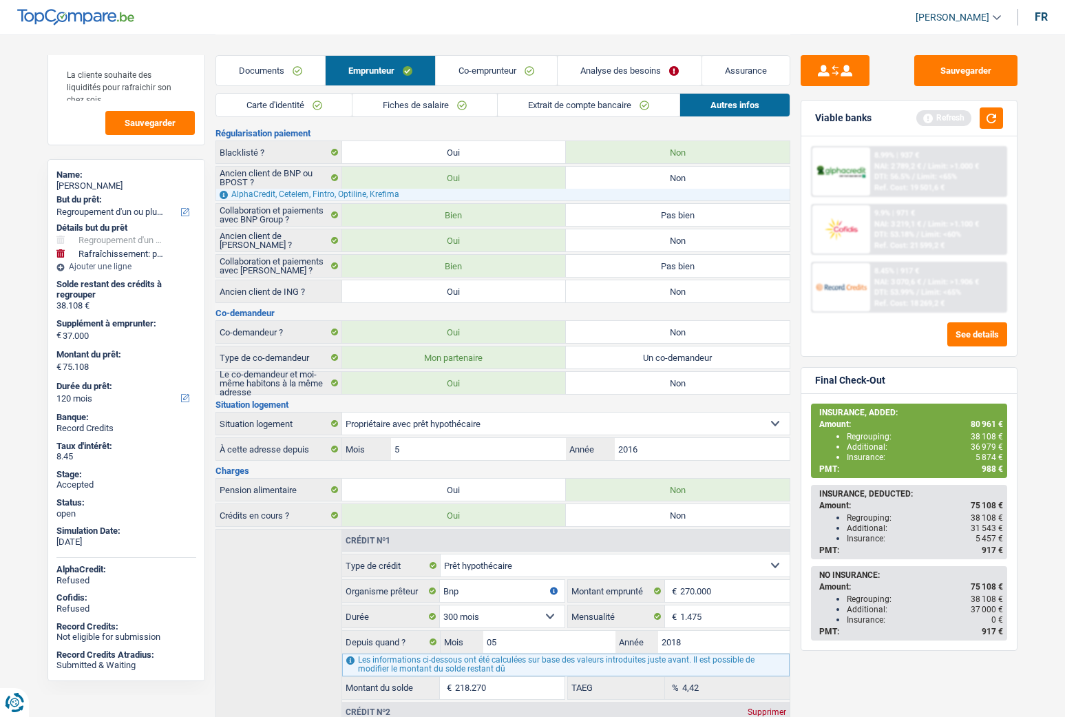
click at [418, 112] on link "Fiches de salaire" at bounding box center [425, 105] width 145 height 23
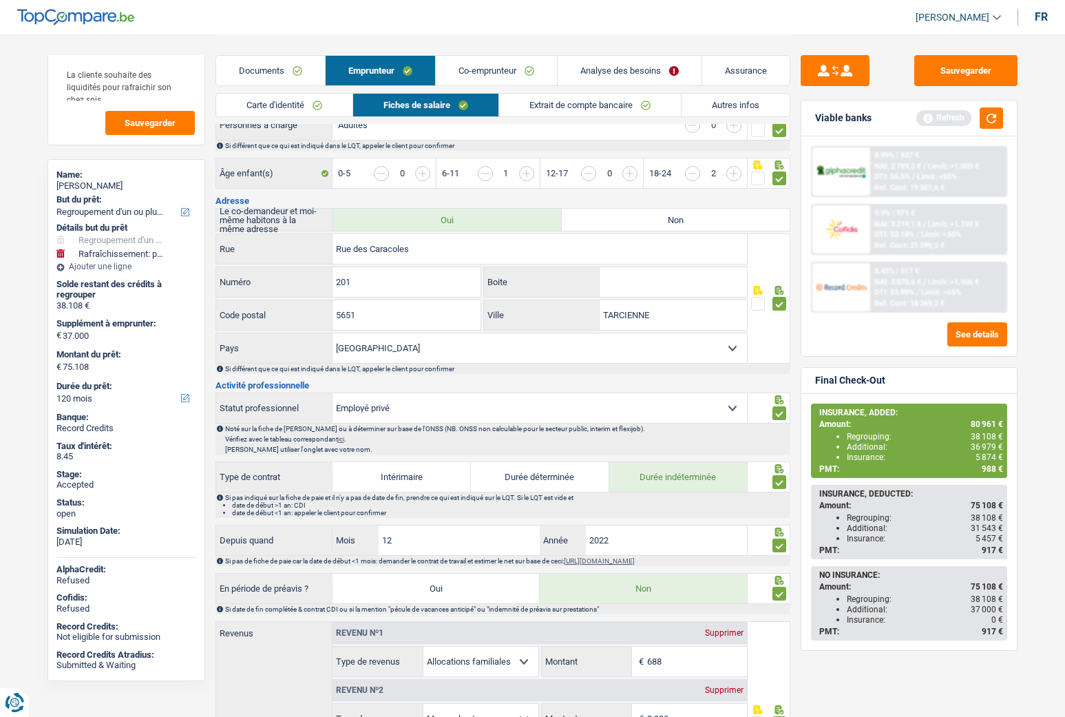
scroll to position [344, 0]
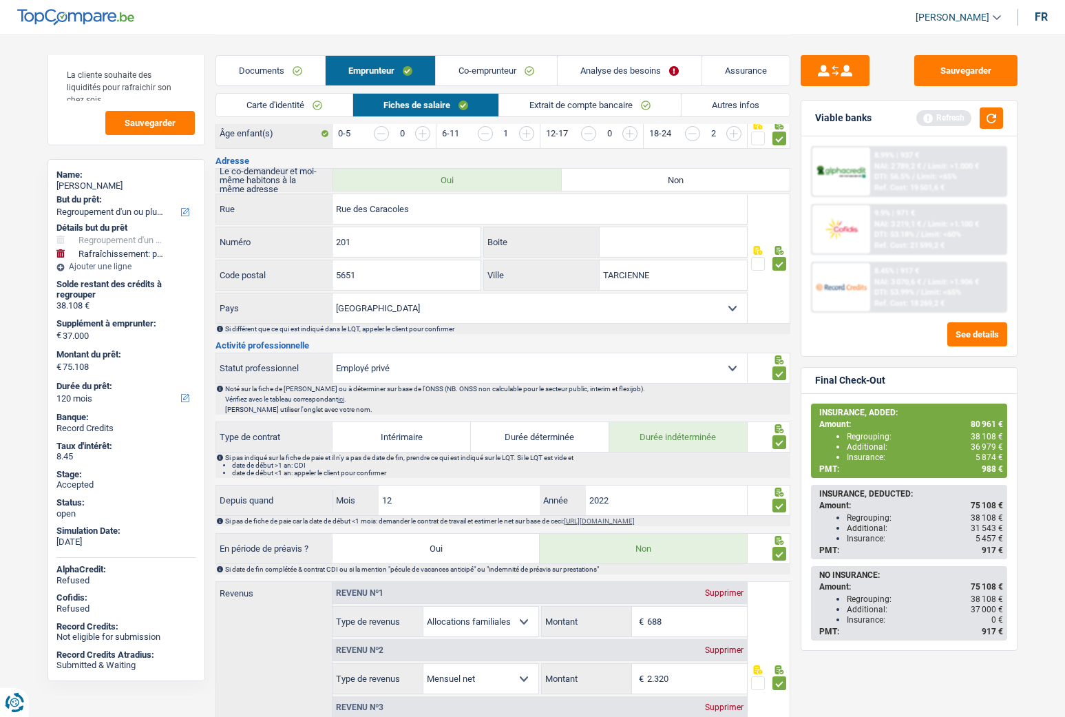
click at [784, 443] on span at bounding box center [780, 442] width 14 height 14
click at [0, 0] on input "radio" at bounding box center [0, 0] width 0 height 0
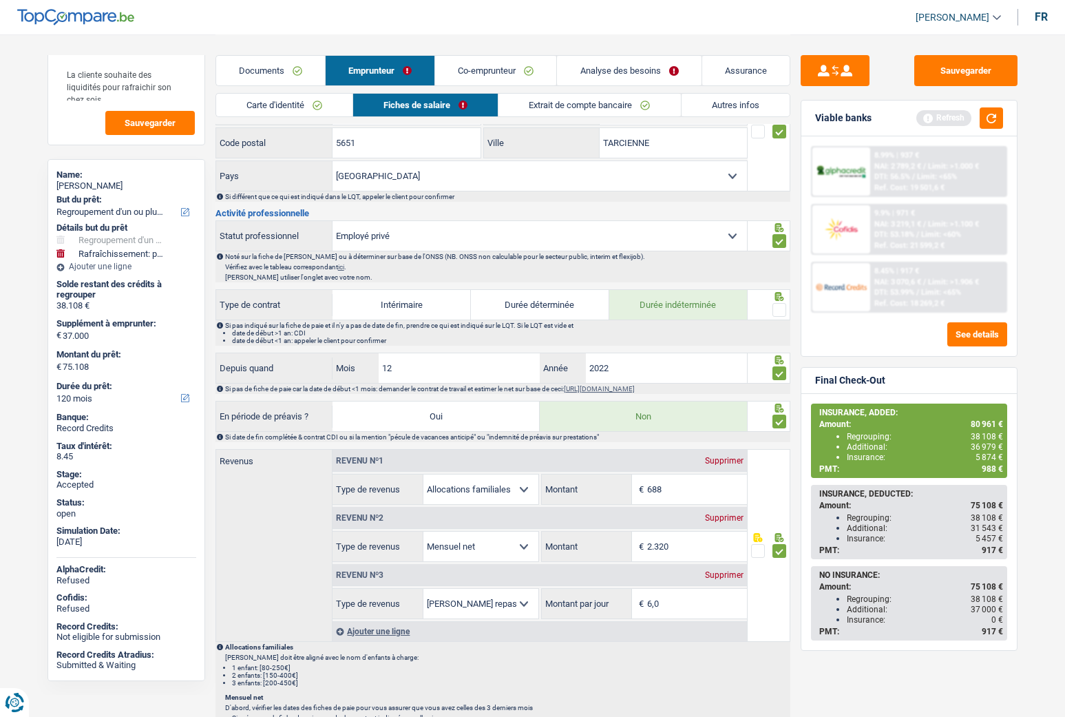
scroll to position [482, 0]
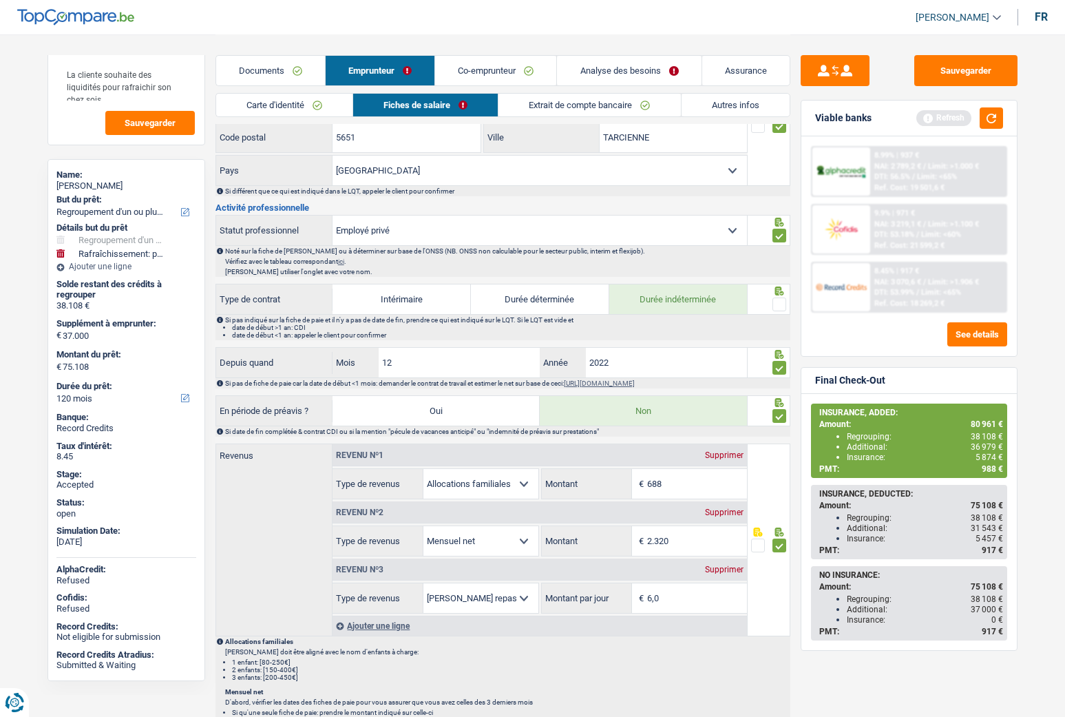
click at [763, 478] on span at bounding box center [758, 546] width 14 height 14
click at [0, 0] on input "radio" at bounding box center [0, 0] width 0 height 0
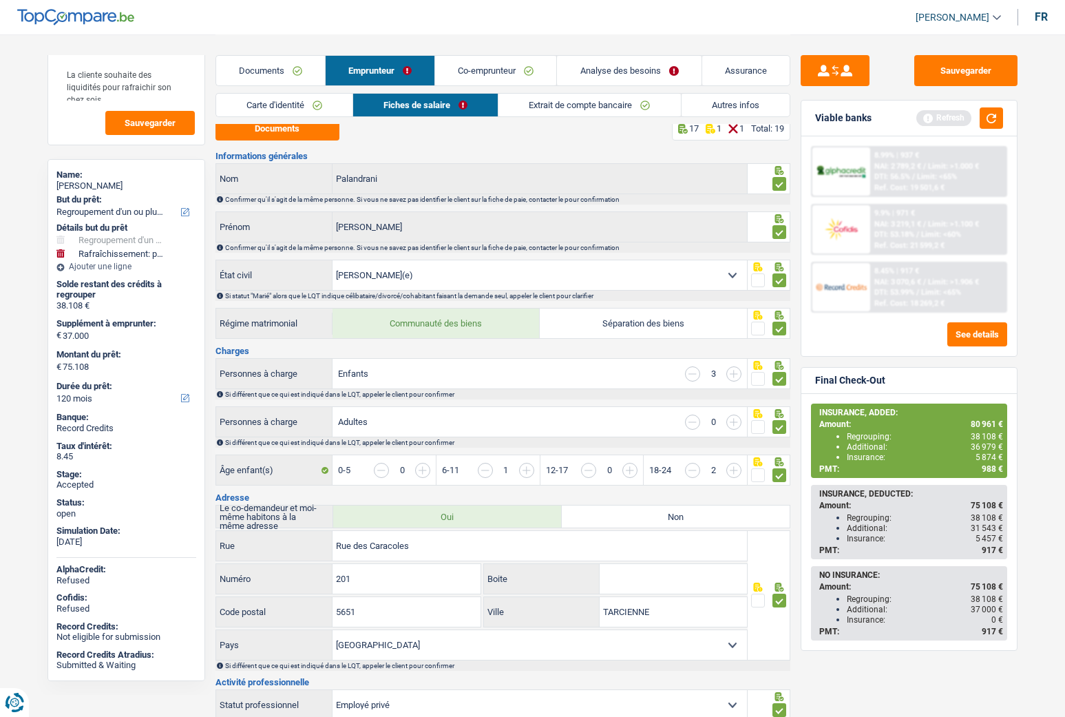
scroll to position [0, 0]
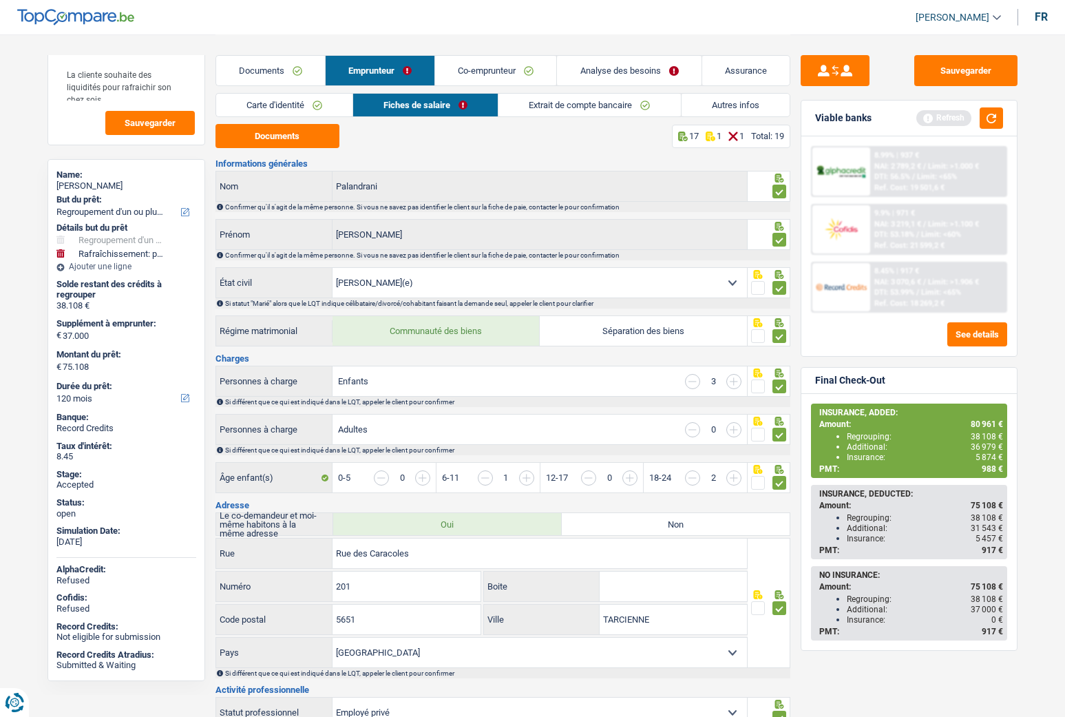
click at [780, 383] on span at bounding box center [780, 386] width 14 height 14
click at [0, 0] on input "radio" at bounding box center [0, 0] width 0 height 0
click at [778, 478] on span at bounding box center [780, 483] width 14 height 14
click at [0, 0] on input "radio" at bounding box center [0, 0] width 0 height 0
click at [494, 73] on link "Co-emprunteur" at bounding box center [495, 71] width 121 height 30
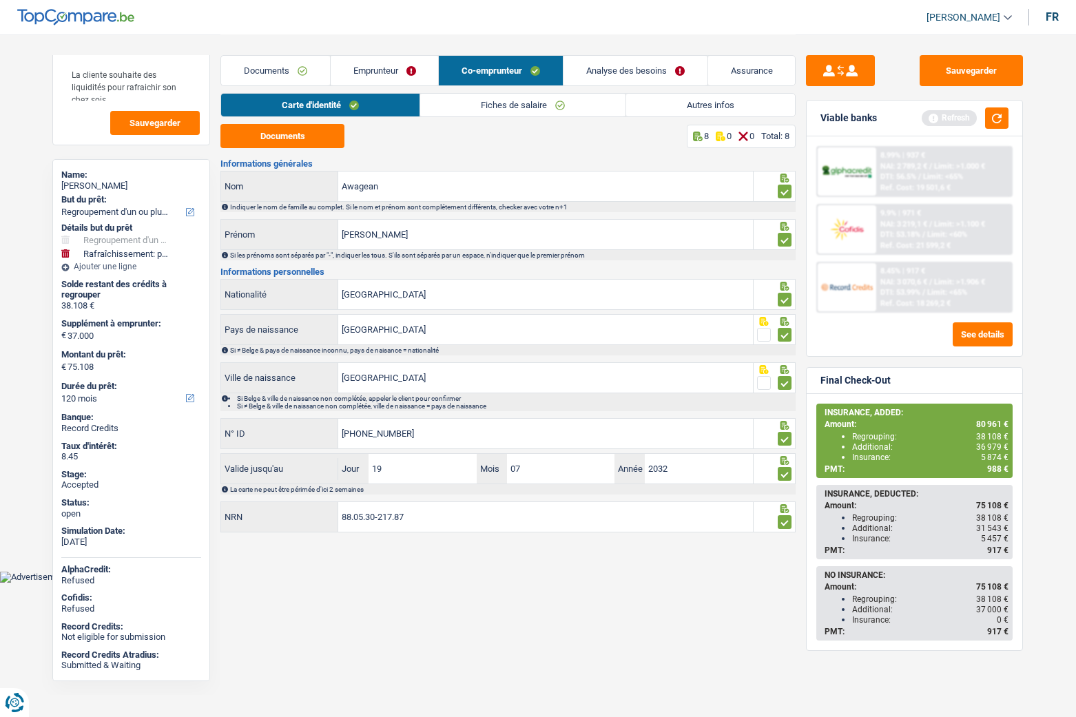
click at [479, 107] on link "Fiches de salaire" at bounding box center [522, 105] width 205 height 23
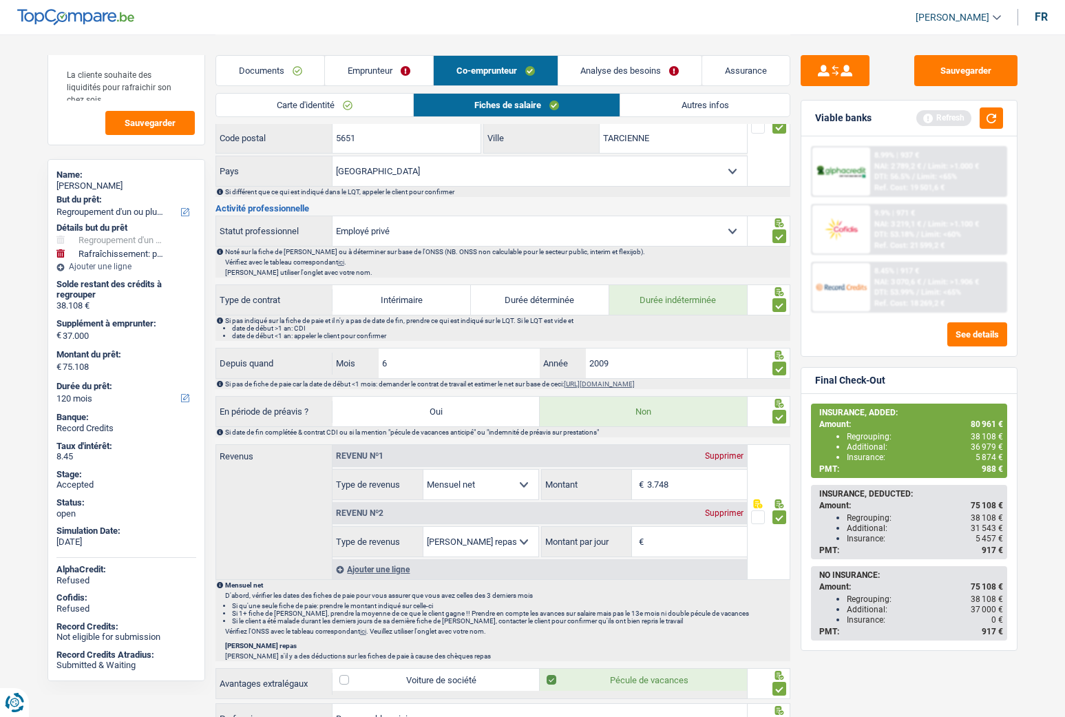
scroll to position [344, 0]
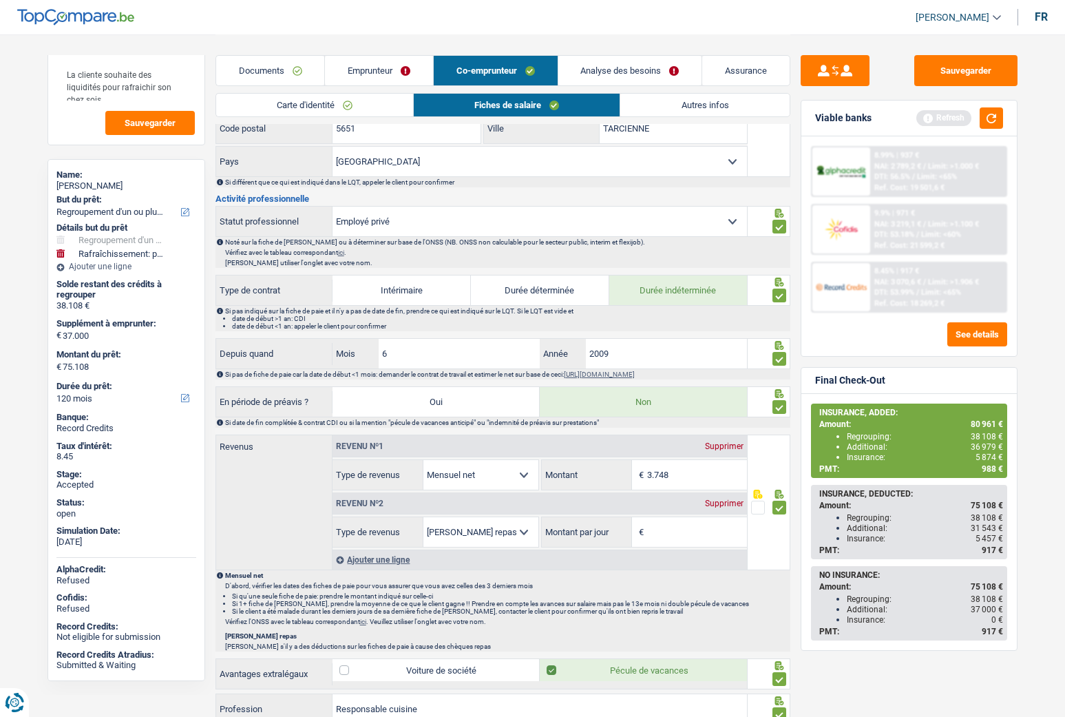
click at [780, 356] on span at bounding box center [780, 359] width 14 height 14
click at [0, 0] on input "radio" at bounding box center [0, 0] width 0 height 0
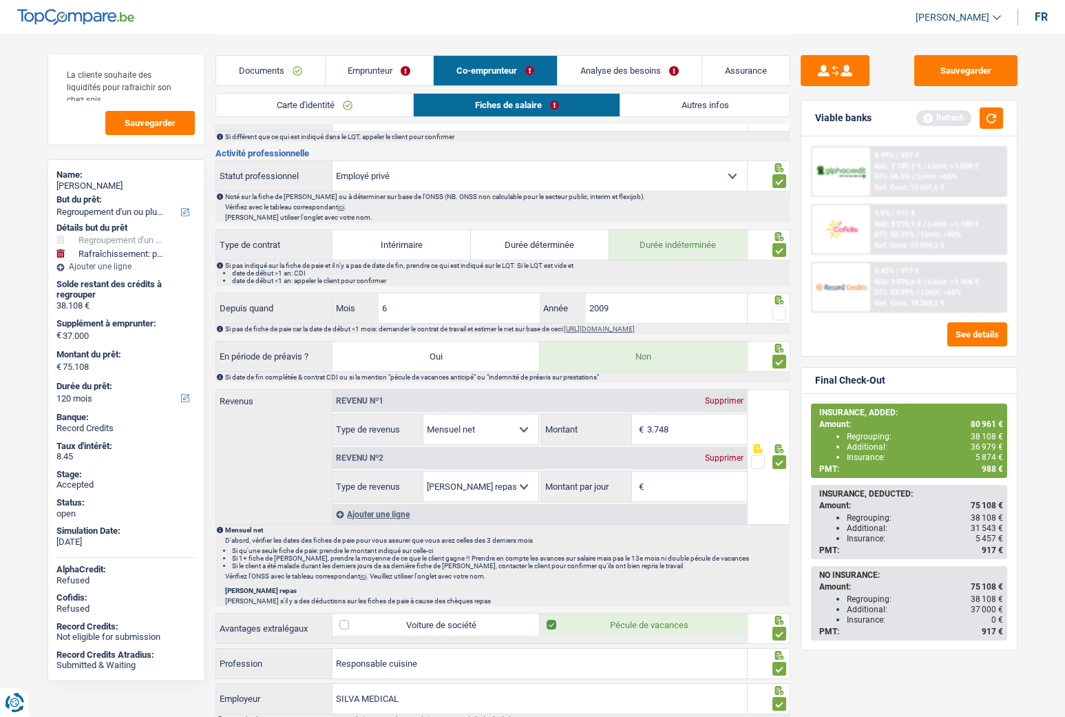
scroll to position [482, 0]
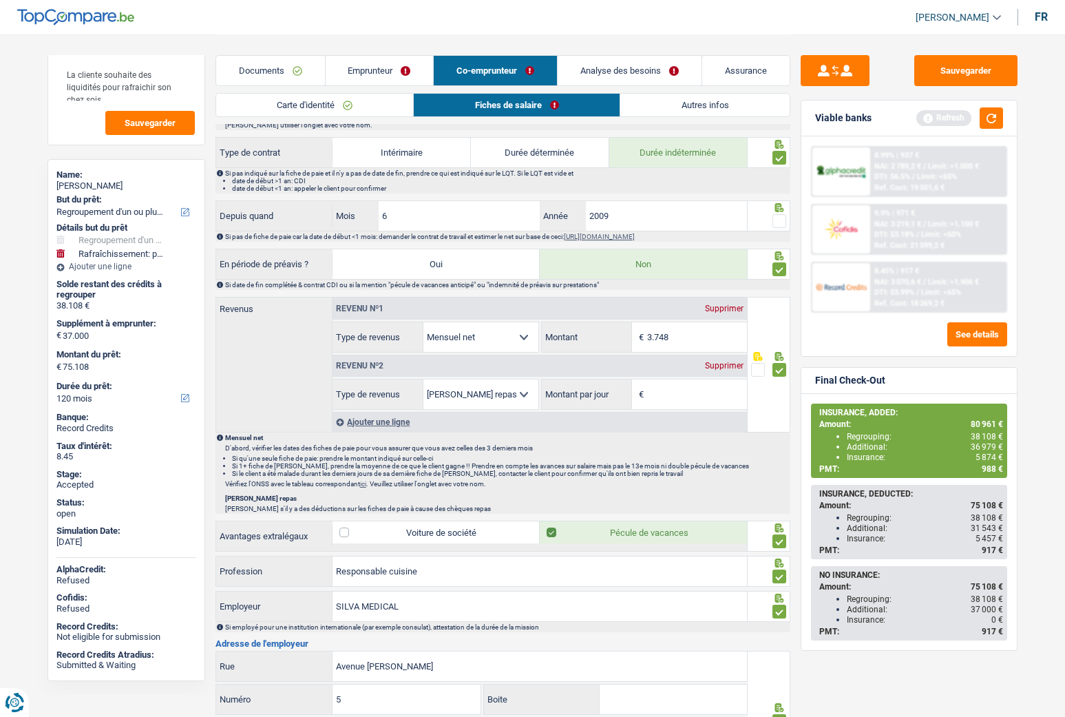
click at [383, 417] on div "Ajouter une ligne" at bounding box center [540, 422] width 415 height 20
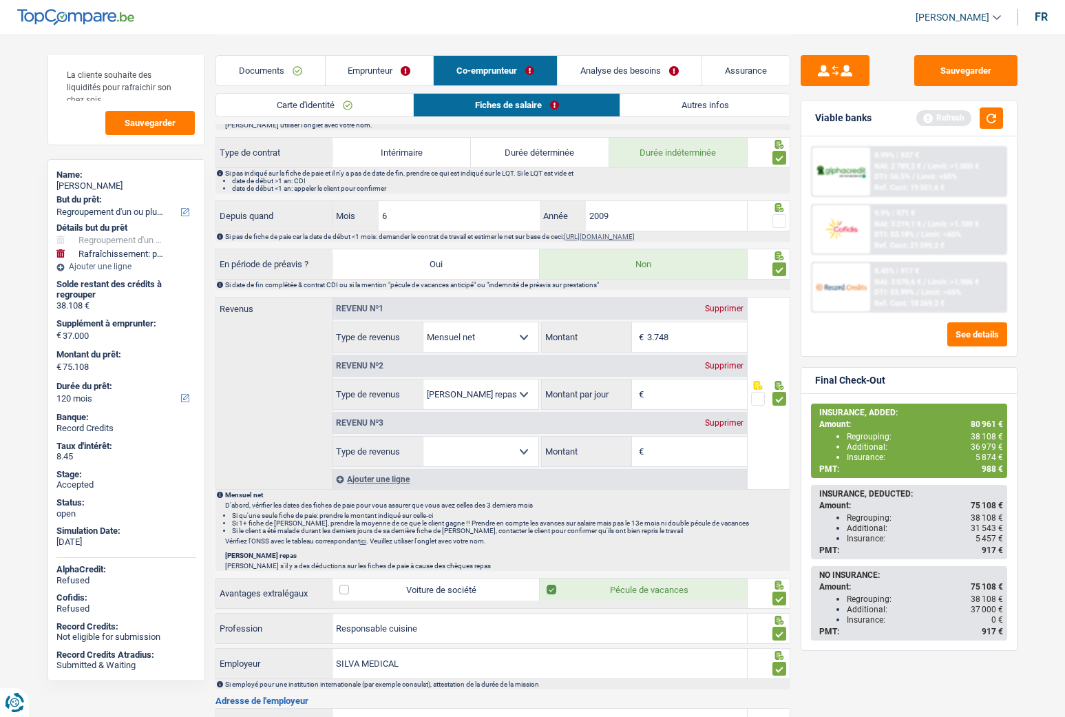
click at [486, 448] on select "Allocation d'handicap Allocations chômage Allocations familiales Chèques repas …" at bounding box center [481, 452] width 115 height 30
select select "familyAllowances"
click at [424, 437] on select "Allocation d'handicap Allocations chômage Allocations familiales Chèques repas …" at bounding box center [481, 452] width 115 height 30
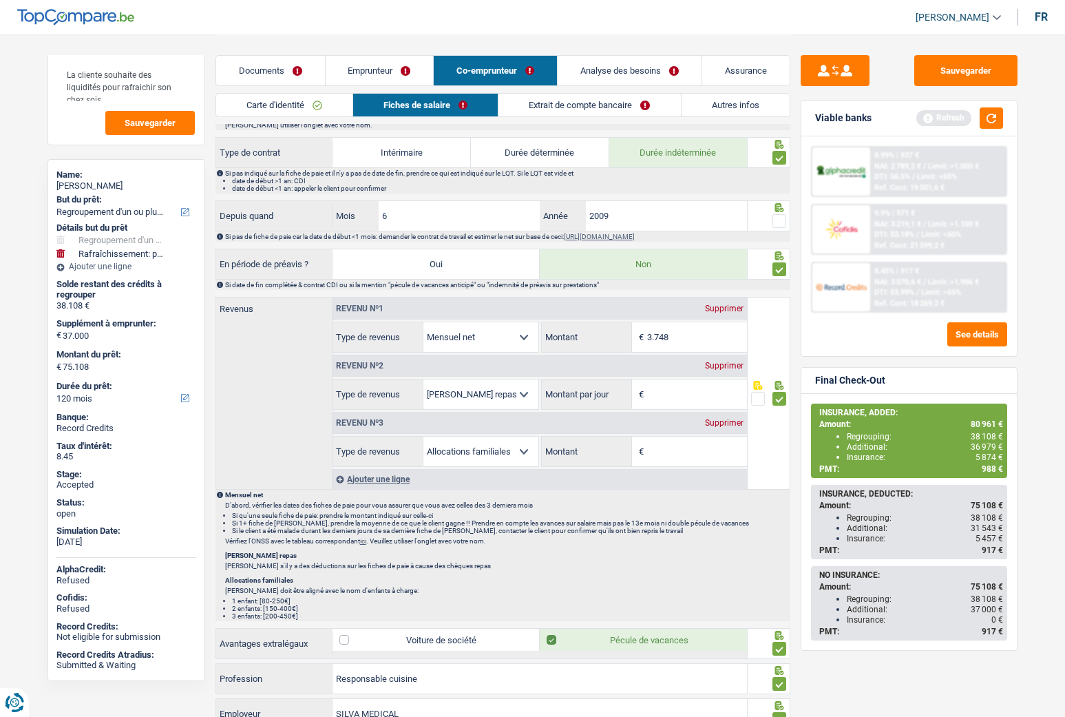
click at [759, 397] on span at bounding box center [758, 399] width 14 height 14
click at [0, 0] on input "radio" at bounding box center [0, 0] width 0 height 0
click at [718, 364] on div "Supprimer" at bounding box center [724, 366] width 45 height 8
select select "familyAllowances"
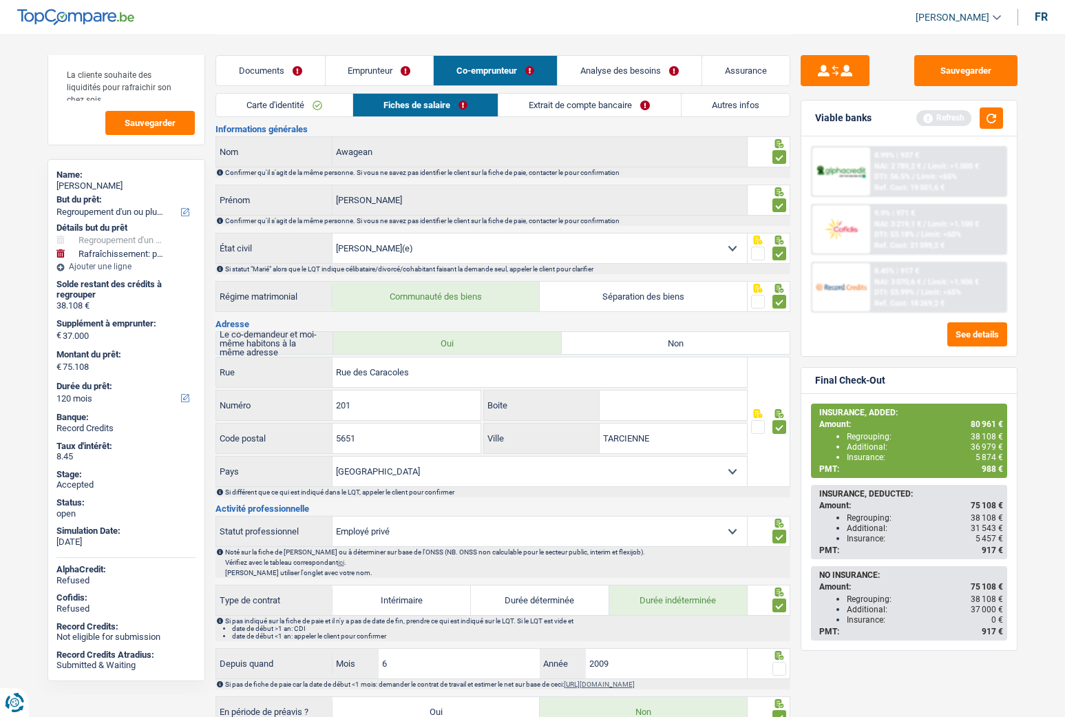
scroll to position [0, 0]
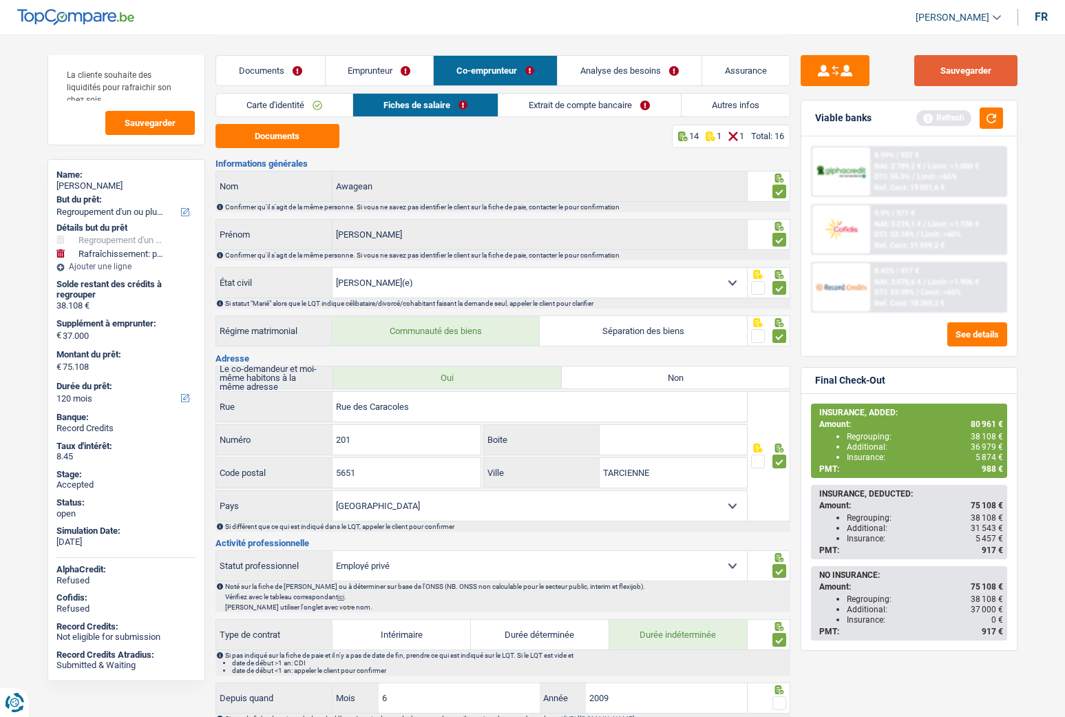
click at [995, 65] on button "Sauvegarder" at bounding box center [966, 70] width 103 height 31
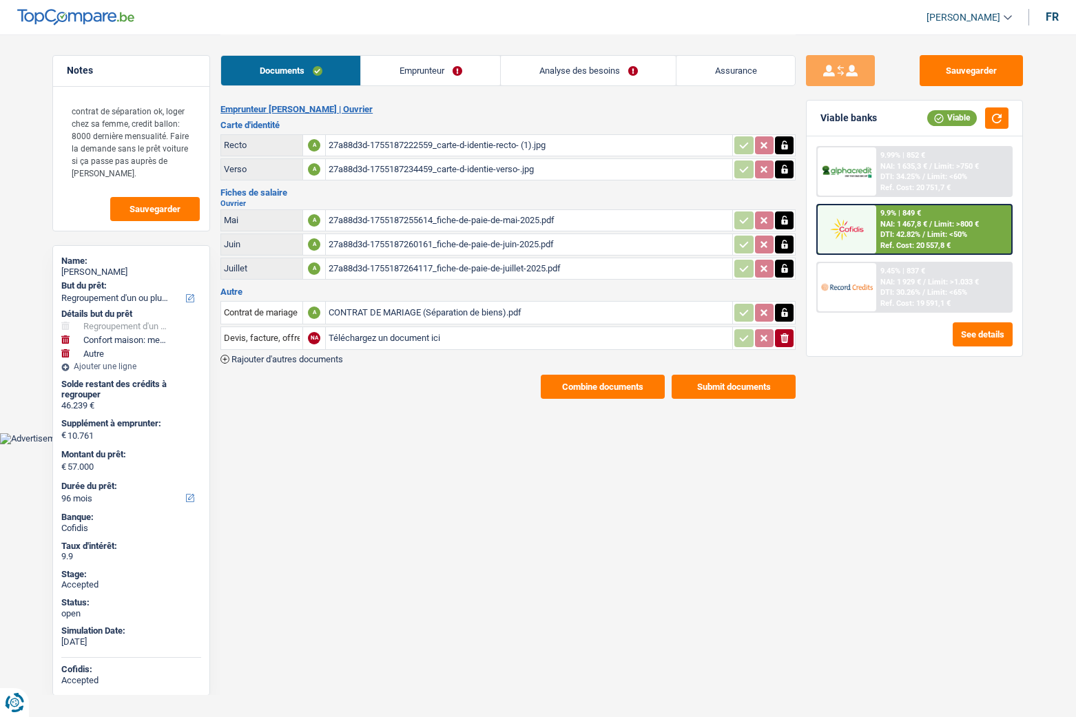
select select "refinancing"
select select "household"
select select "other"
select select "96"
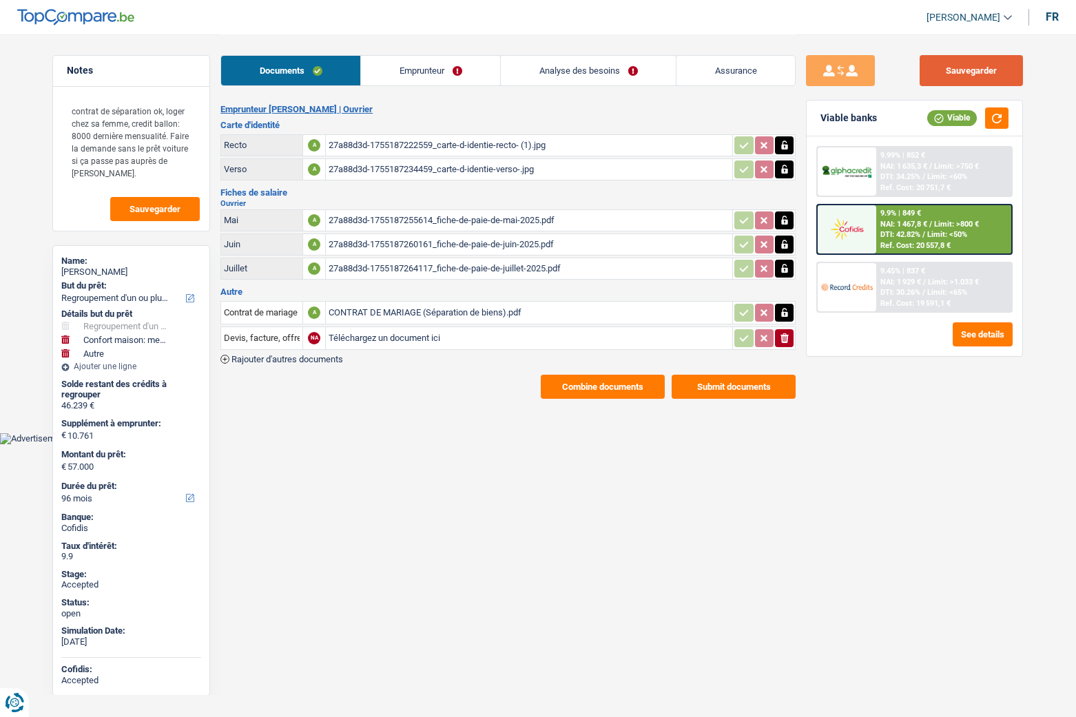
click at [951, 73] on button "Sauvegarder" at bounding box center [970, 70] width 103 height 31
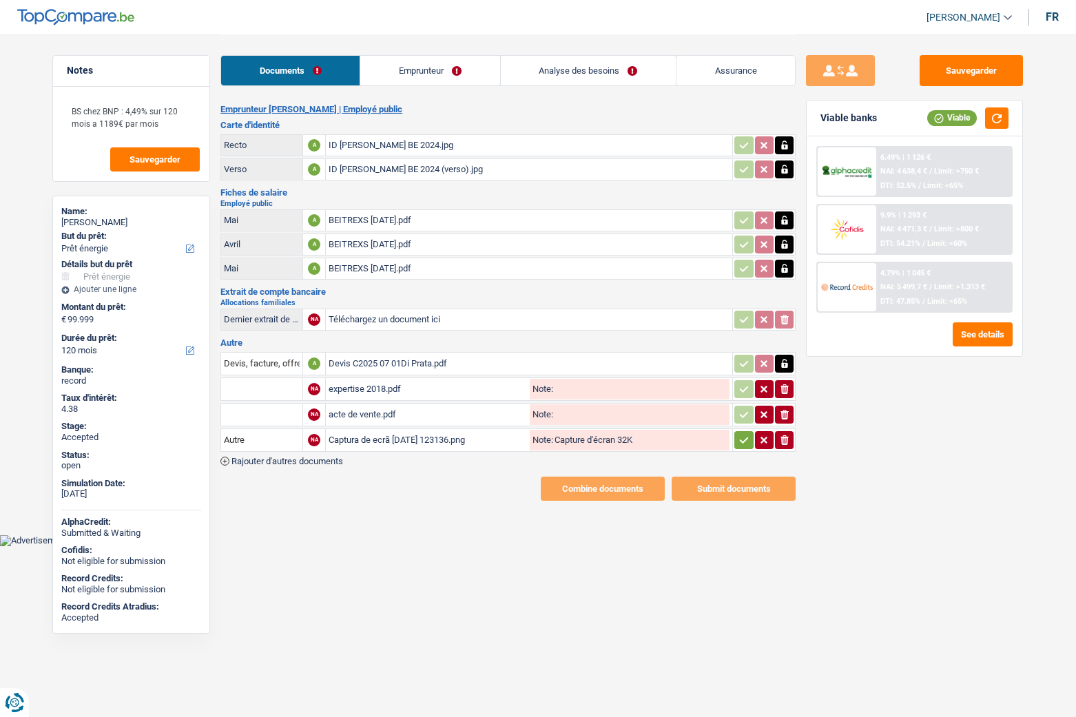
select select "energy"
select select "120"
click at [1006, 118] on button "button" at bounding box center [996, 117] width 23 height 21
click at [414, 67] on link "Emprunteur" at bounding box center [429, 71] width 139 height 30
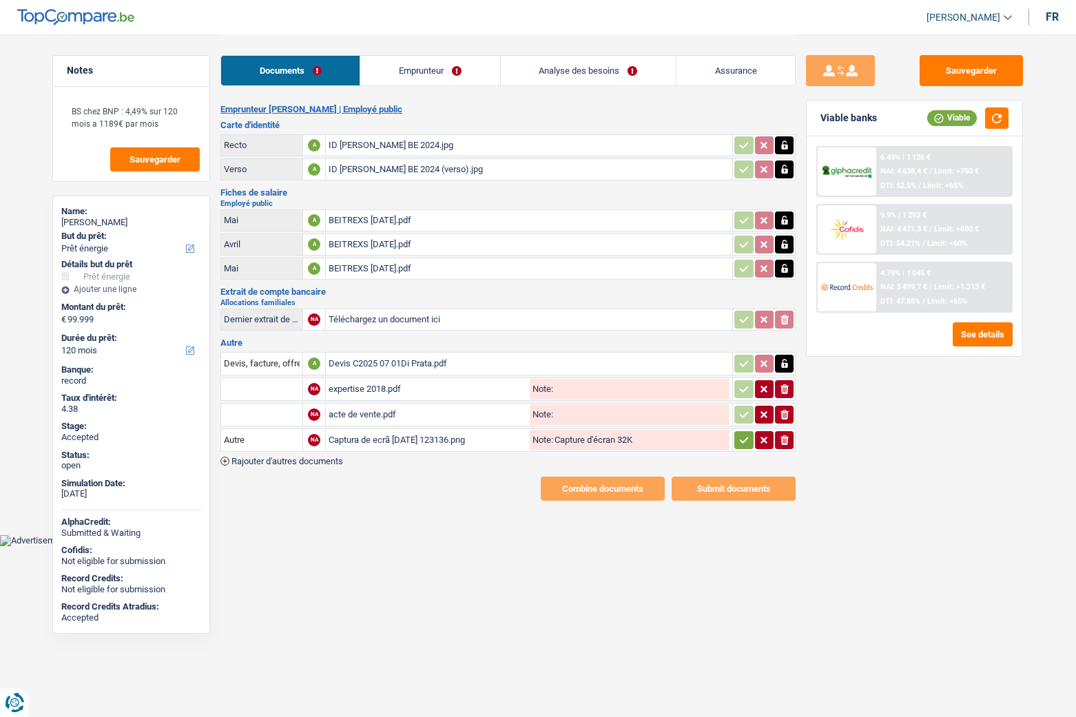
select select "energy"
select select "120"
click at [384, 75] on link "Emprunteur" at bounding box center [429, 71] width 139 height 30
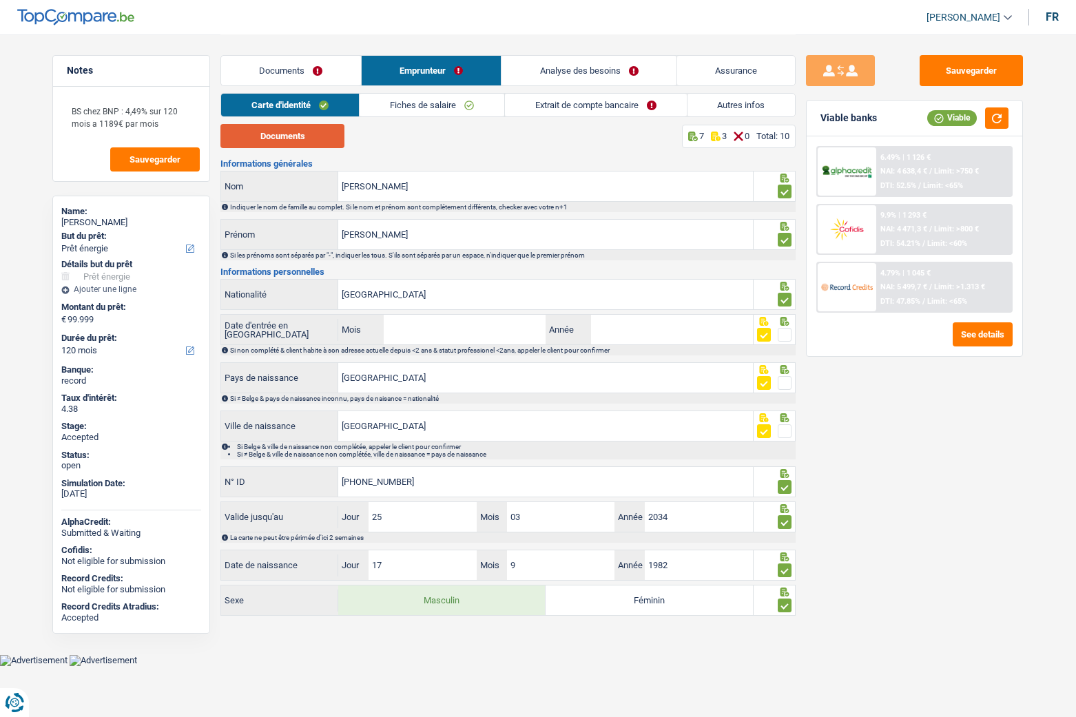
click at [278, 139] on button "Documents" at bounding box center [282, 136] width 124 height 24
click at [412, 102] on link "Fiches de salaire" at bounding box center [432, 105] width 145 height 23
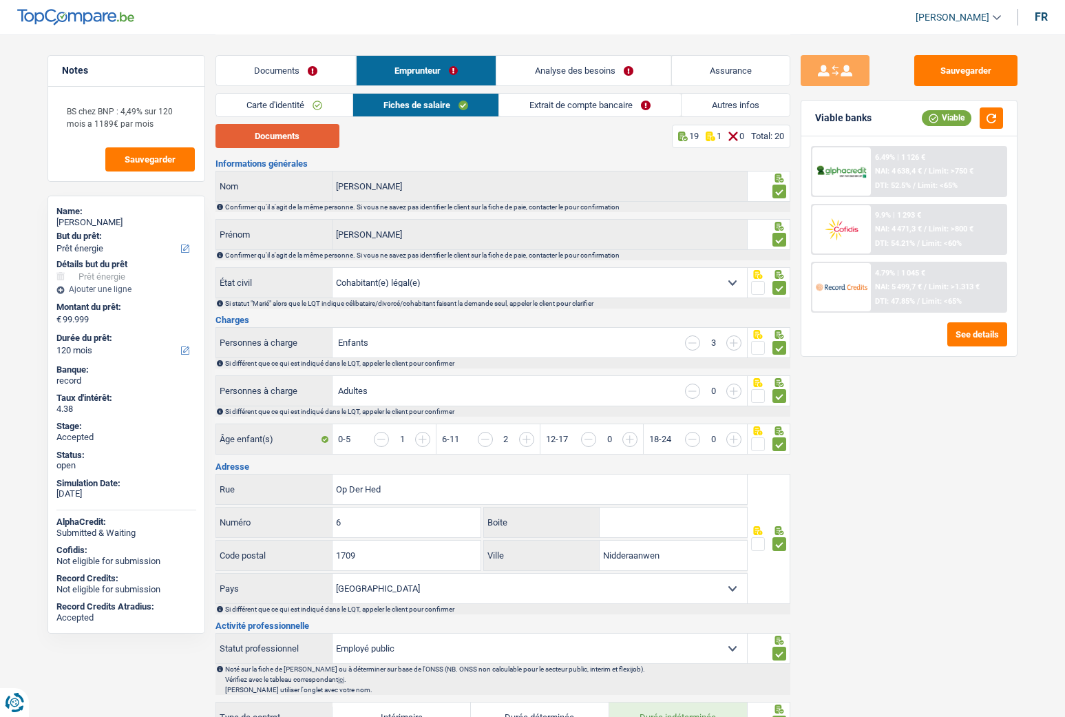
click at [291, 143] on button "Documents" at bounding box center [278, 136] width 124 height 24
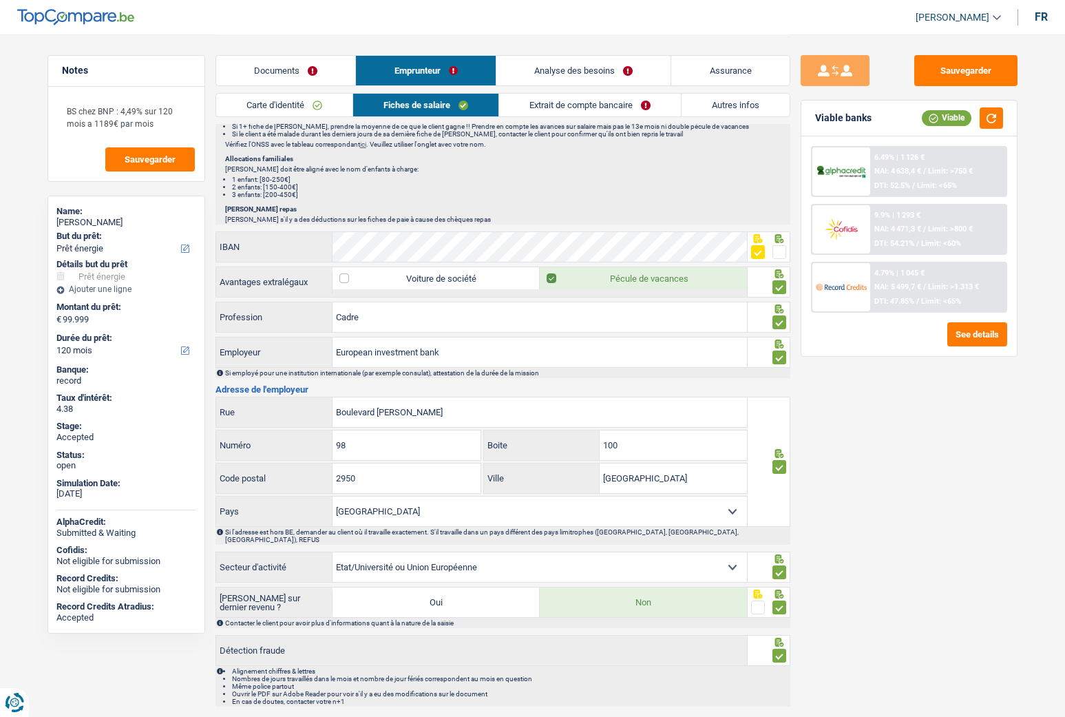
scroll to position [964, 0]
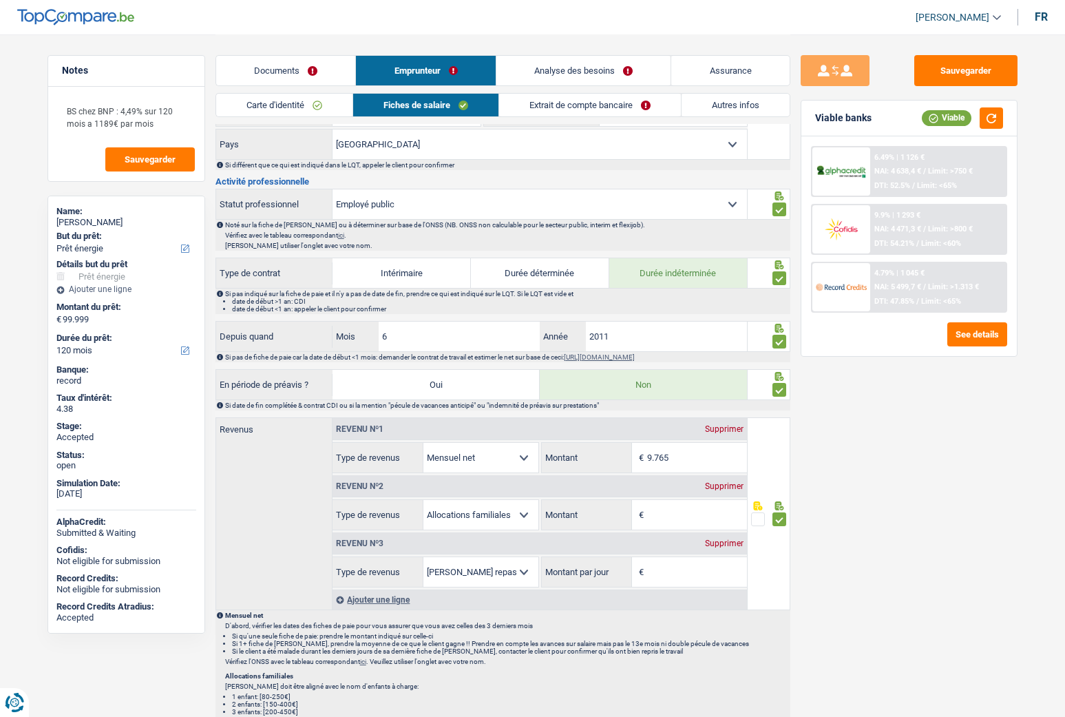
click at [581, 108] on link "Extrait de compte bancaire" at bounding box center [590, 105] width 182 height 23
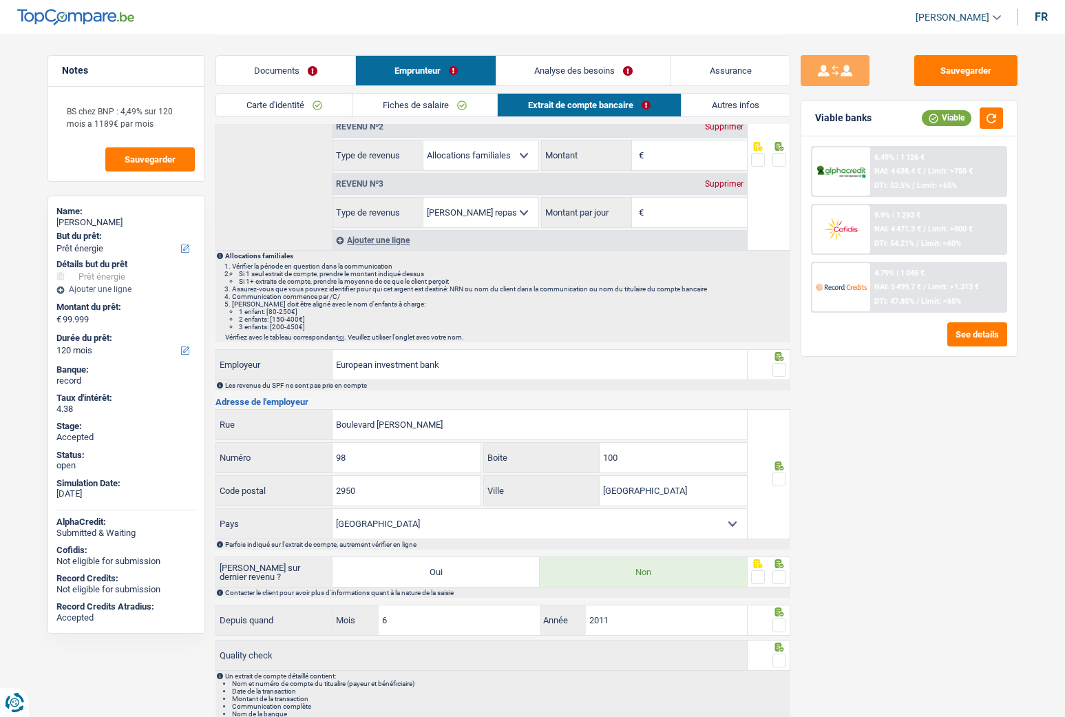
scroll to position [0, 0]
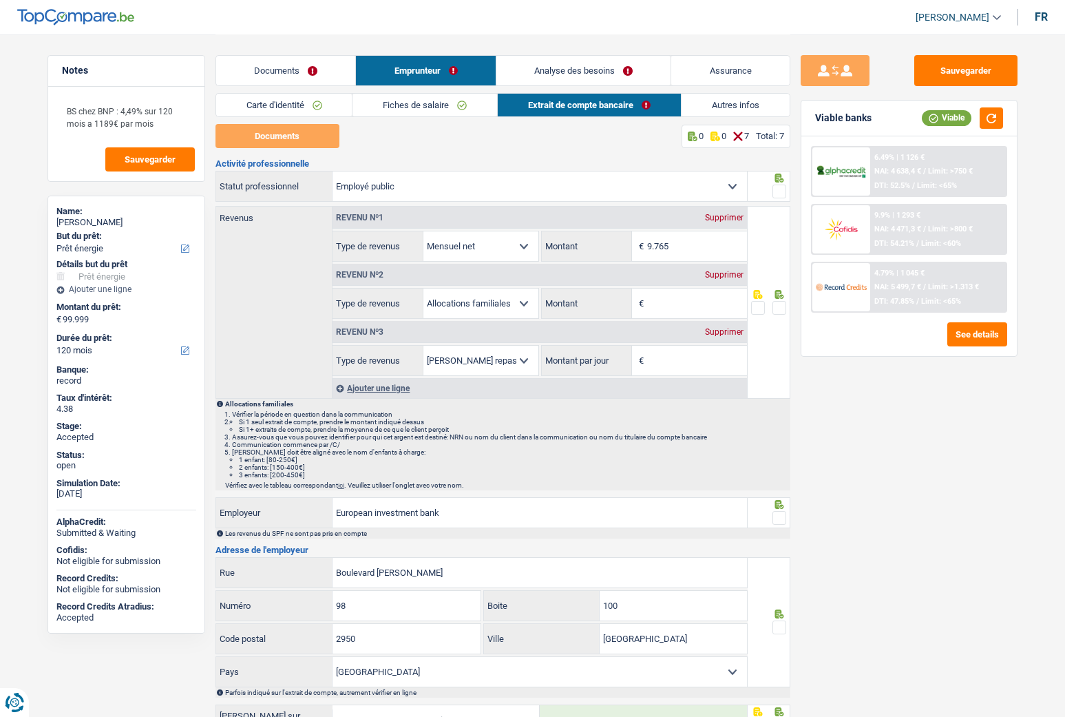
click at [590, 72] on link "Analyse des besoins" at bounding box center [584, 71] width 175 height 30
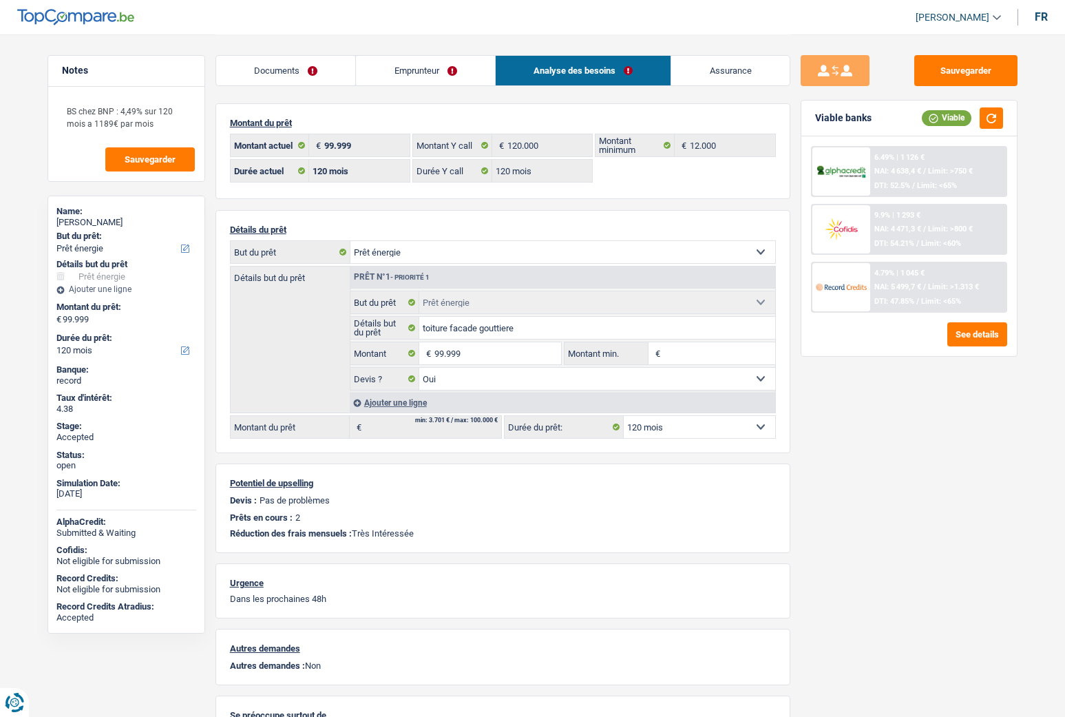
click at [730, 74] on link "Assurance" at bounding box center [730, 71] width 118 height 30
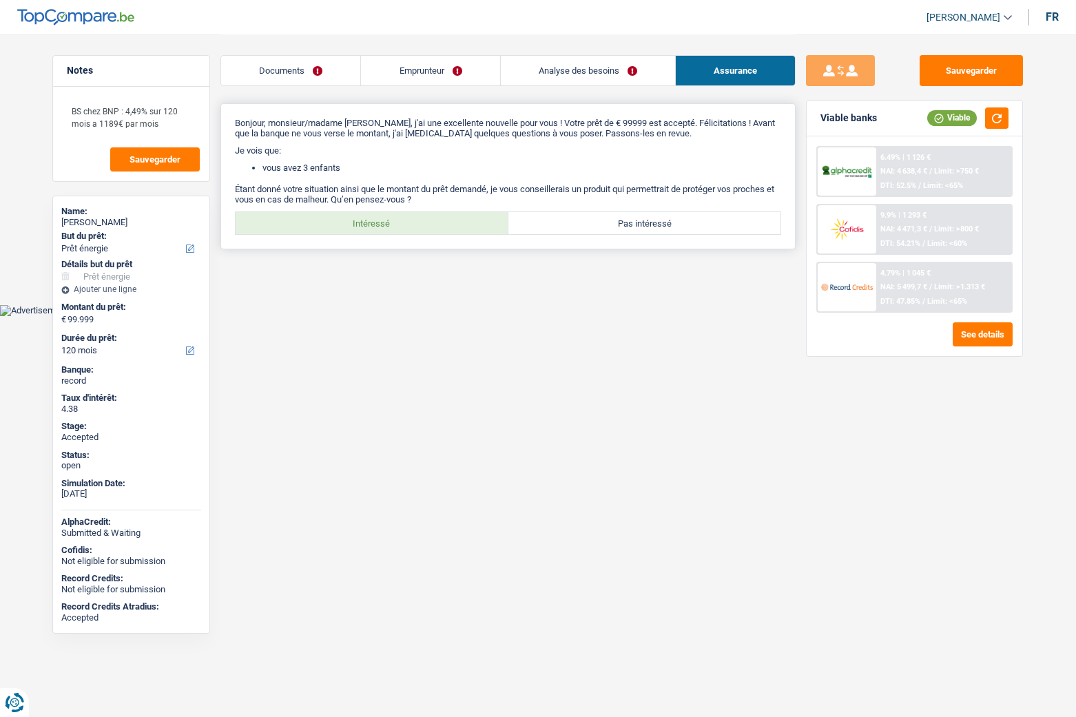
click at [419, 226] on label "Intéressé" at bounding box center [372, 223] width 273 height 22
click at [419, 226] on input "Intéressé" at bounding box center [372, 223] width 273 height 22
radio input "true"
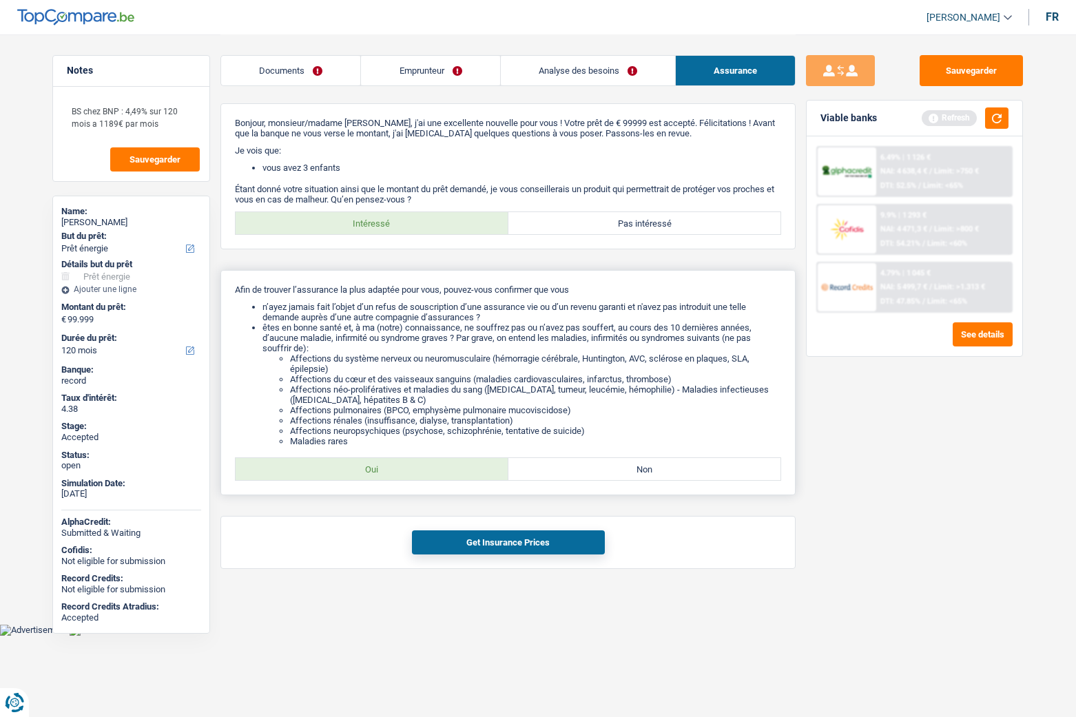
click at [432, 472] on label "Oui" at bounding box center [372, 469] width 273 height 22
click at [432, 472] on input "Oui" at bounding box center [372, 469] width 273 height 22
radio input "true"
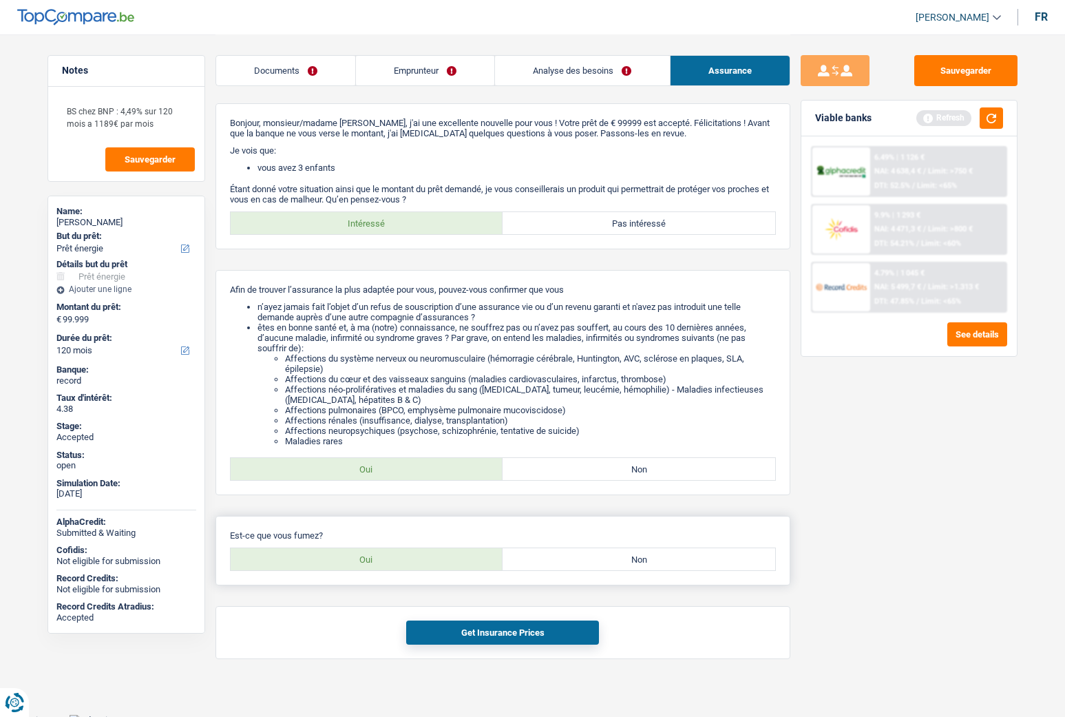
click at [568, 559] on label "Non" at bounding box center [639, 559] width 273 height 22
click at [568, 559] on input "Non" at bounding box center [639, 559] width 273 height 22
radio input "true"
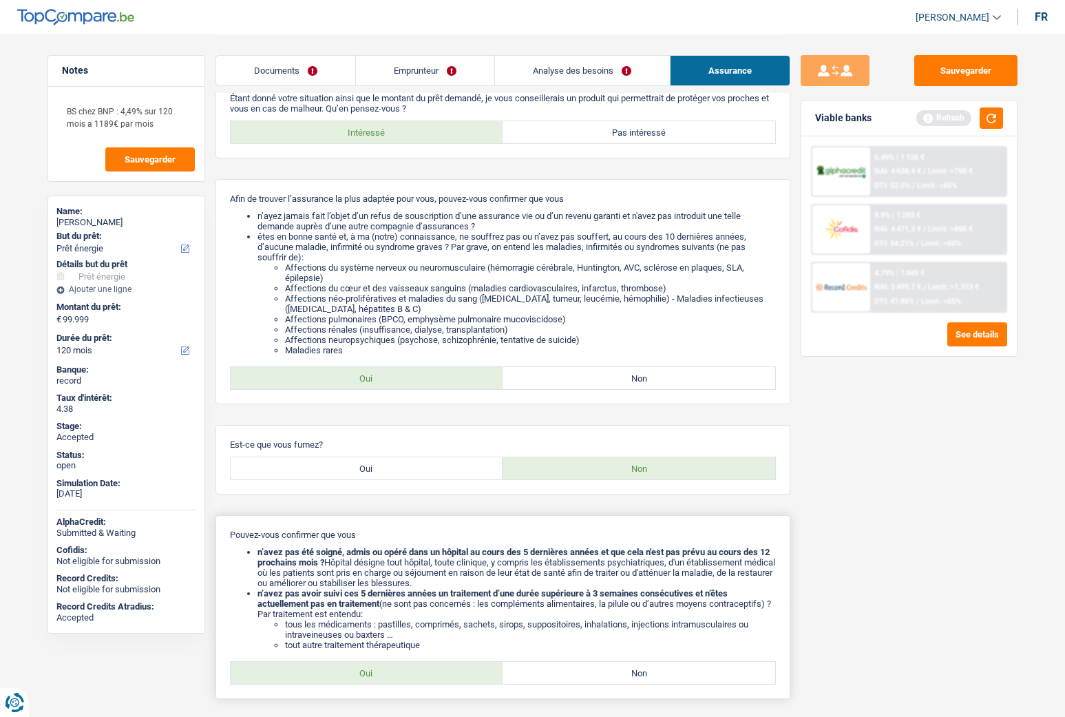
scroll to position [212, 0]
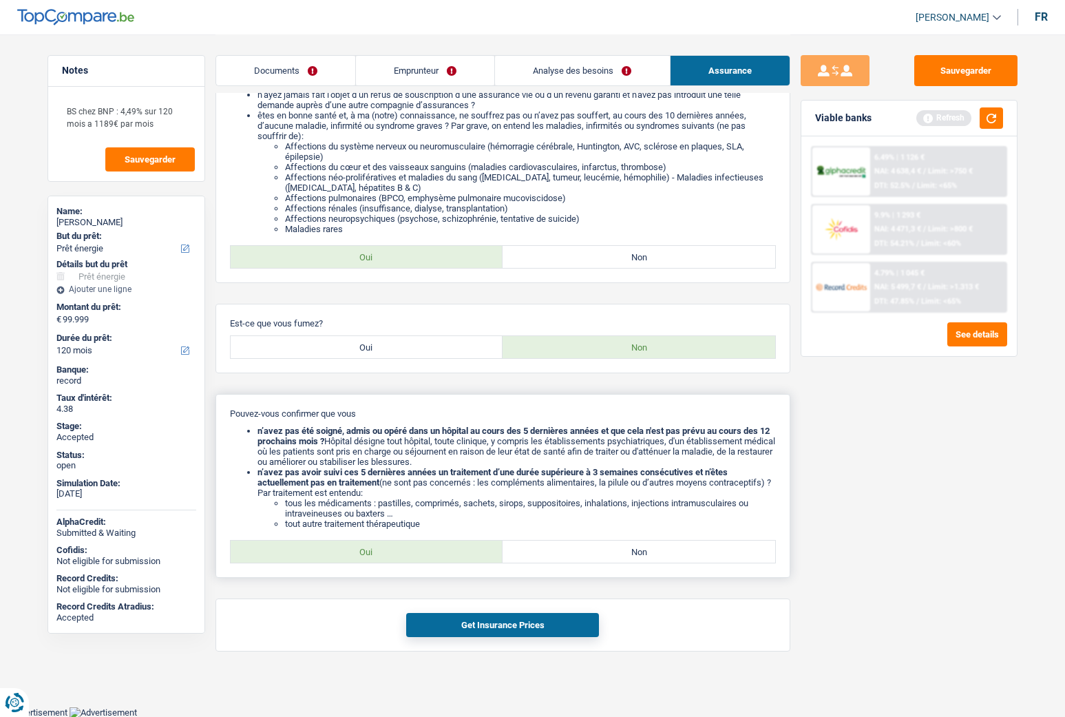
click at [415, 552] on label "Oui" at bounding box center [367, 552] width 273 height 22
click at [415, 552] on input "Oui" at bounding box center [367, 552] width 273 height 22
radio input "true"
click at [490, 631] on button "Get Insurance Prices" at bounding box center [502, 625] width 193 height 24
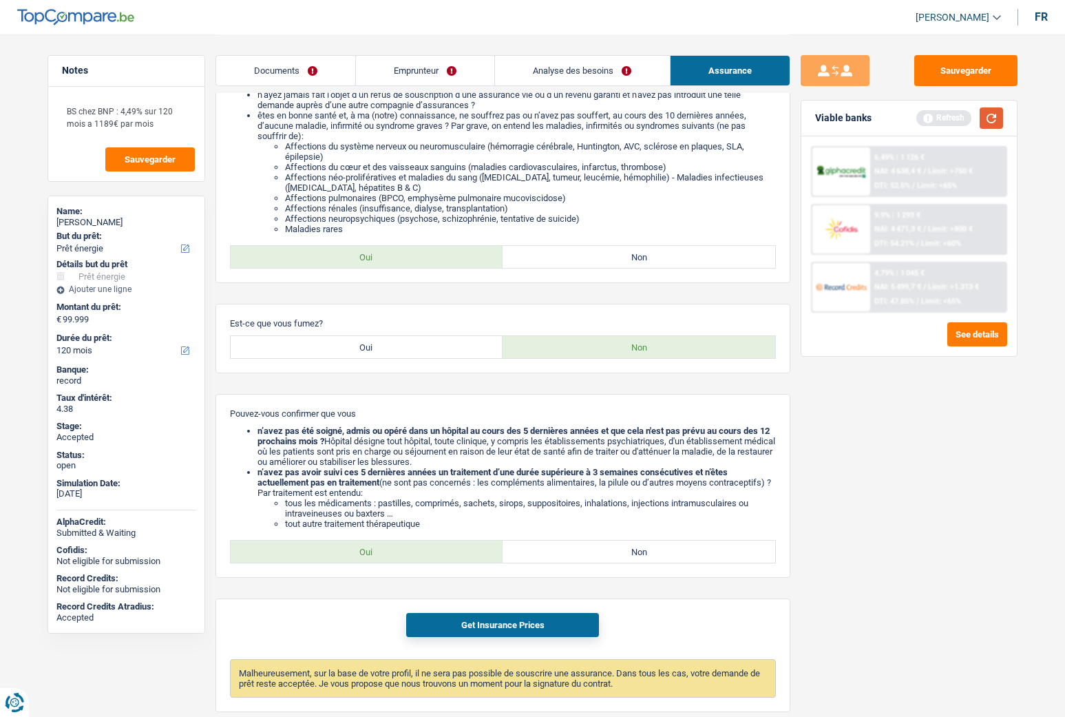
click at [990, 120] on button "button" at bounding box center [991, 117] width 23 height 21
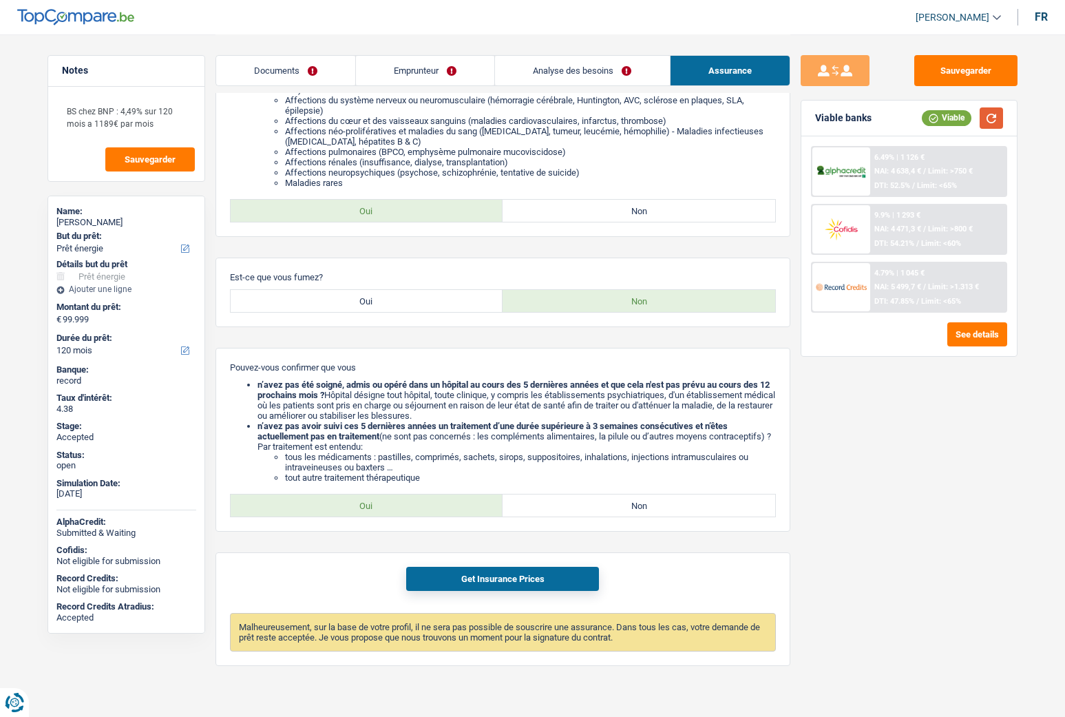
scroll to position [273, 0]
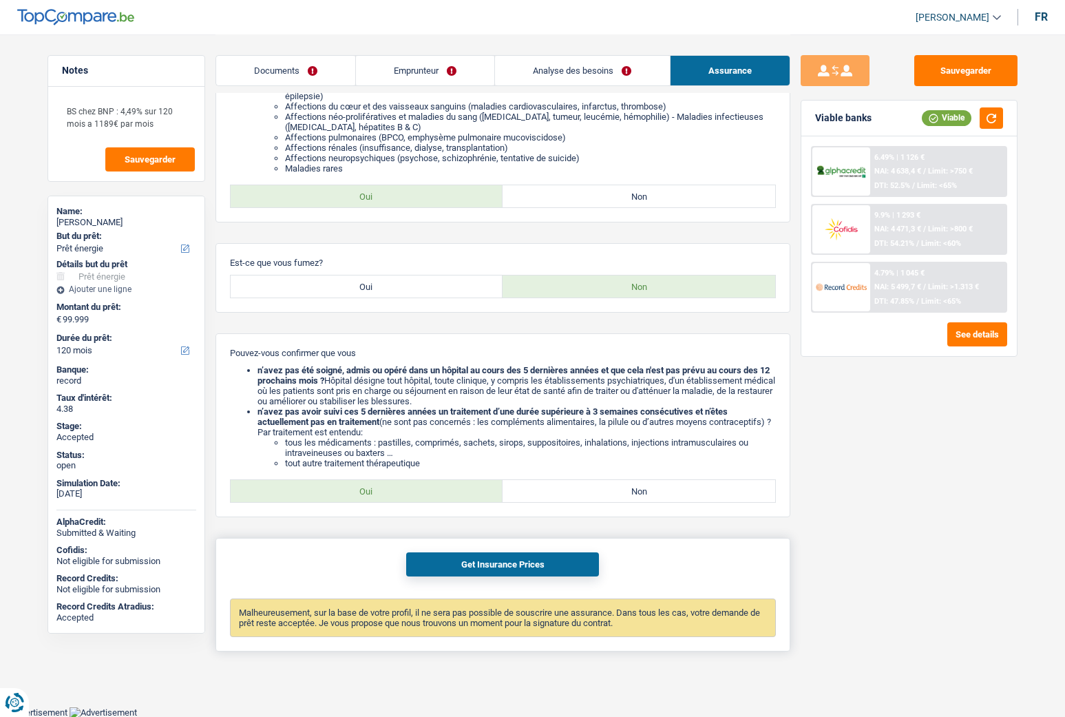
drag, startPoint x: 253, startPoint y: 623, endPoint x: 632, endPoint y: 627, distance: 378.1
click at [632, 627] on div "Malheureusement, sur la base de votre profil, il ne sera pas possible de souscr…" at bounding box center [503, 617] width 546 height 39
click at [680, 574] on div "Get Insurance Prices Malheureusement, sur la base de votre profil, il ne sera p…" at bounding box center [503, 595] width 575 height 114
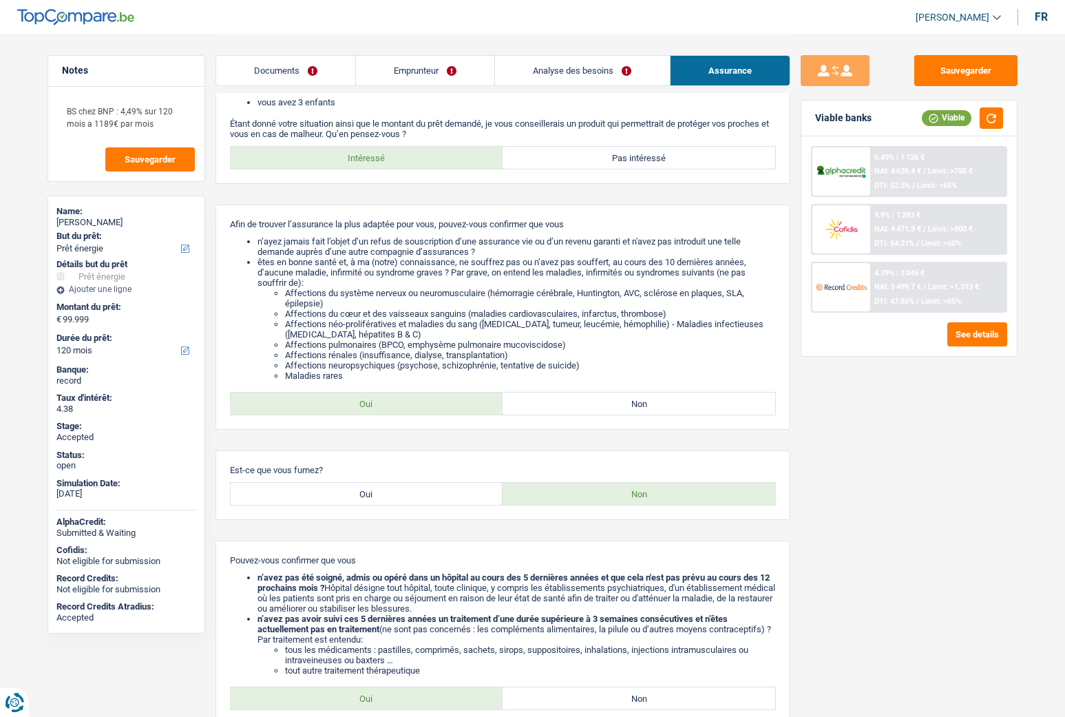
scroll to position [0, 0]
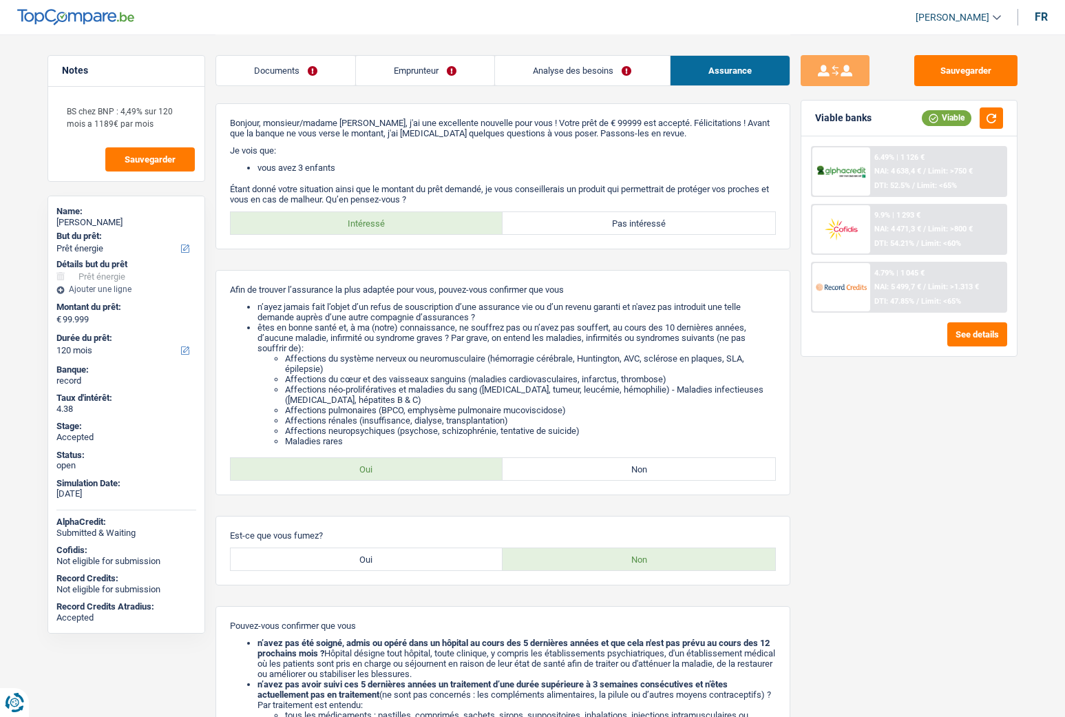
drag, startPoint x: 291, startPoint y: 63, endPoint x: 299, endPoint y: 65, distance: 8.4
click at [291, 63] on link "Documents" at bounding box center [285, 71] width 139 height 30
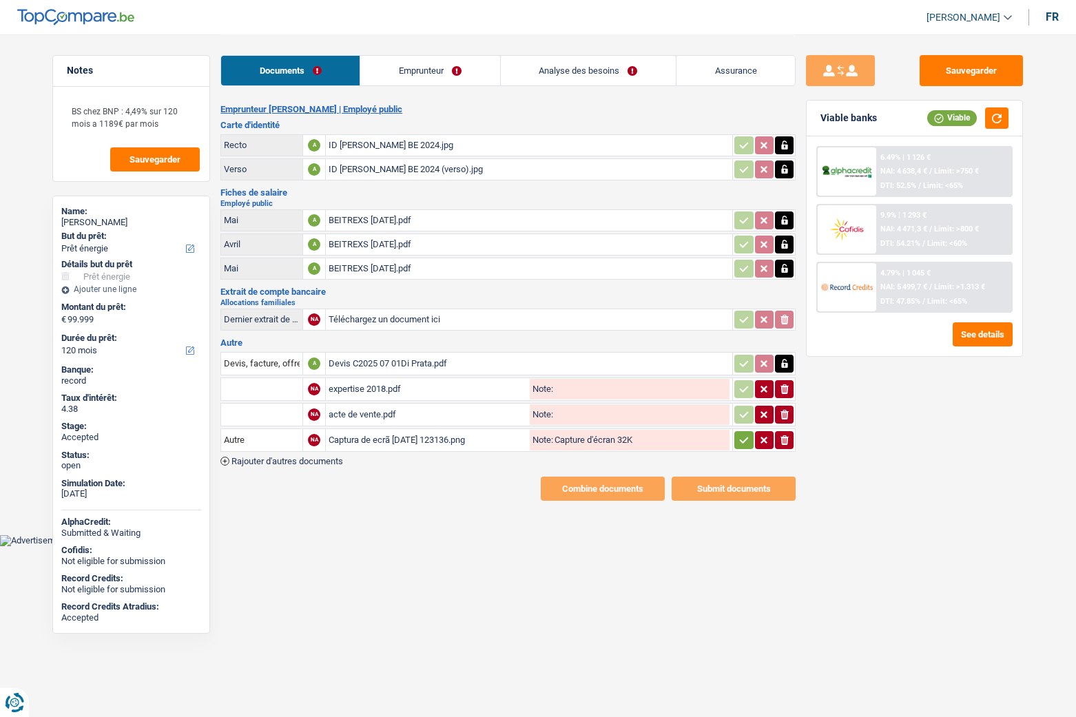
click at [386, 68] on link "Emprunteur" at bounding box center [429, 71] width 139 height 30
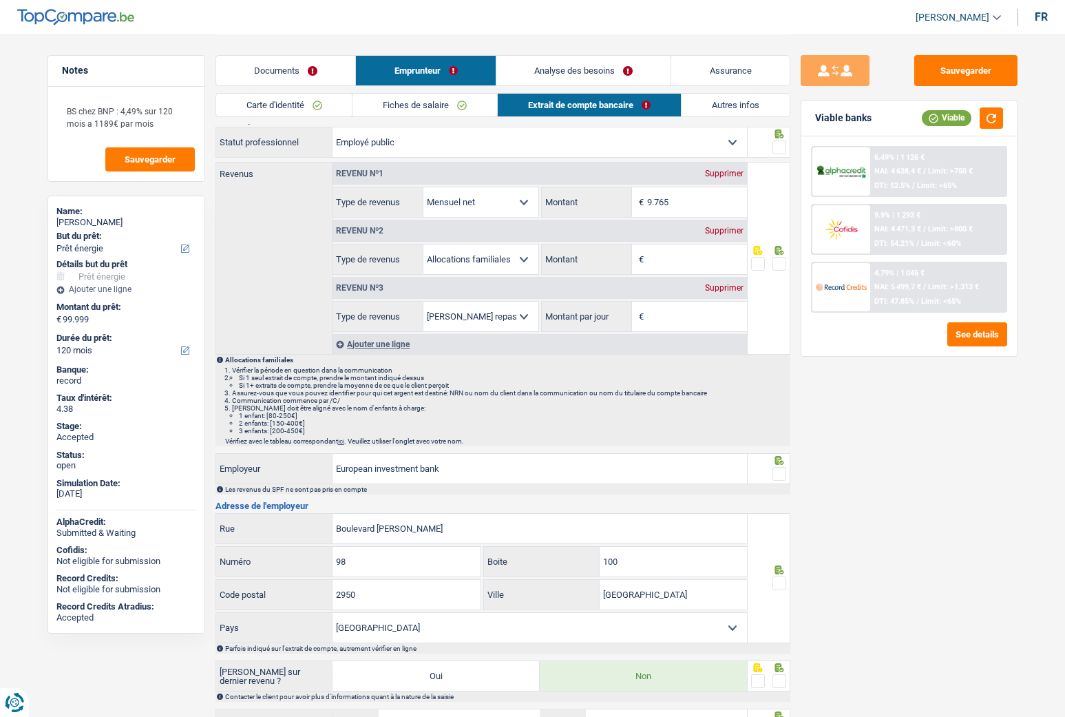
scroll to position [69, 0]
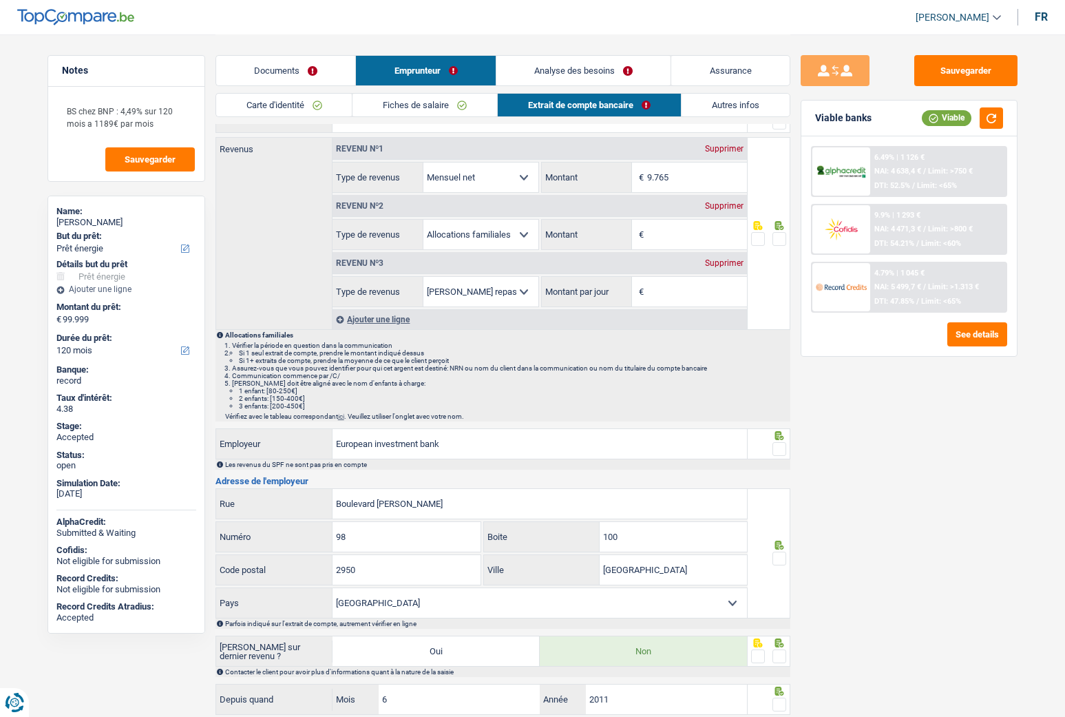
click at [290, 114] on link "Carte d'identité" at bounding box center [284, 105] width 136 height 23
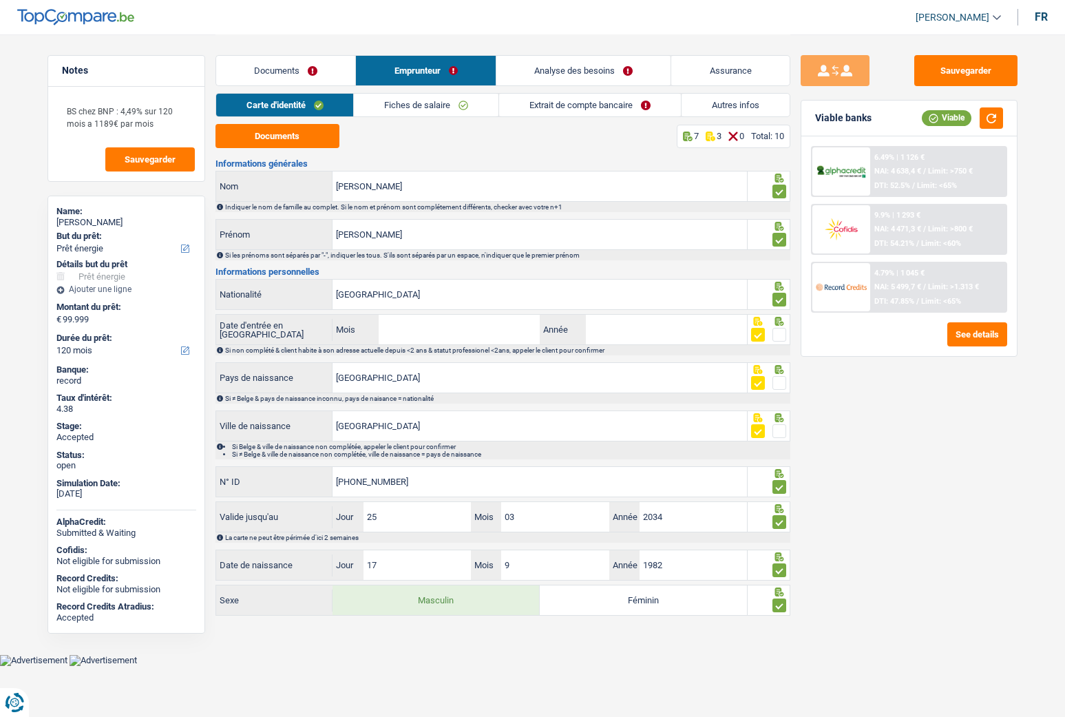
scroll to position [0, 0]
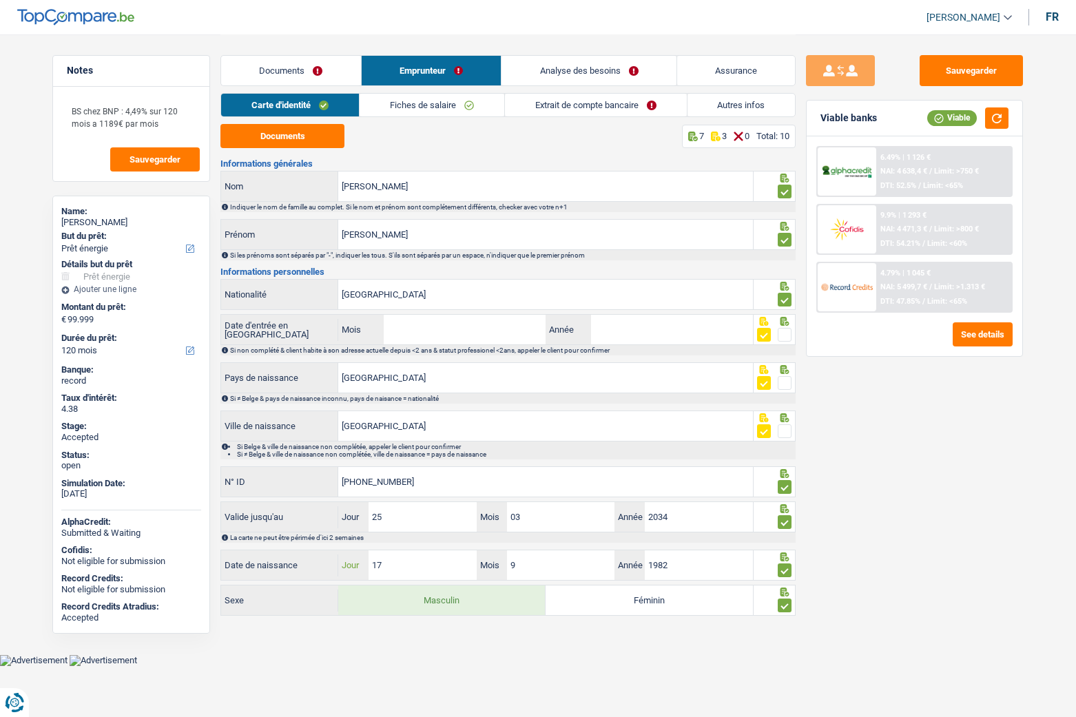
click at [411, 571] on input "17" at bounding box center [421, 565] width 107 height 30
click at [913, 537] on div "Sauvegarder Viable banks Viable 6.49% | 1 126 € NAI: 4 638,4 € / Limit: >750 € …" at bounding box center [914, 375] width 238 height 640
drag, startPoint x: 562, startPoint y: 98, endPoint x: 570, endPoint y: 97, distance: 7.7
click at [562, 98] on link "Extrait de compte bancaire" at bounding box center [596, 105] width 182 height 23
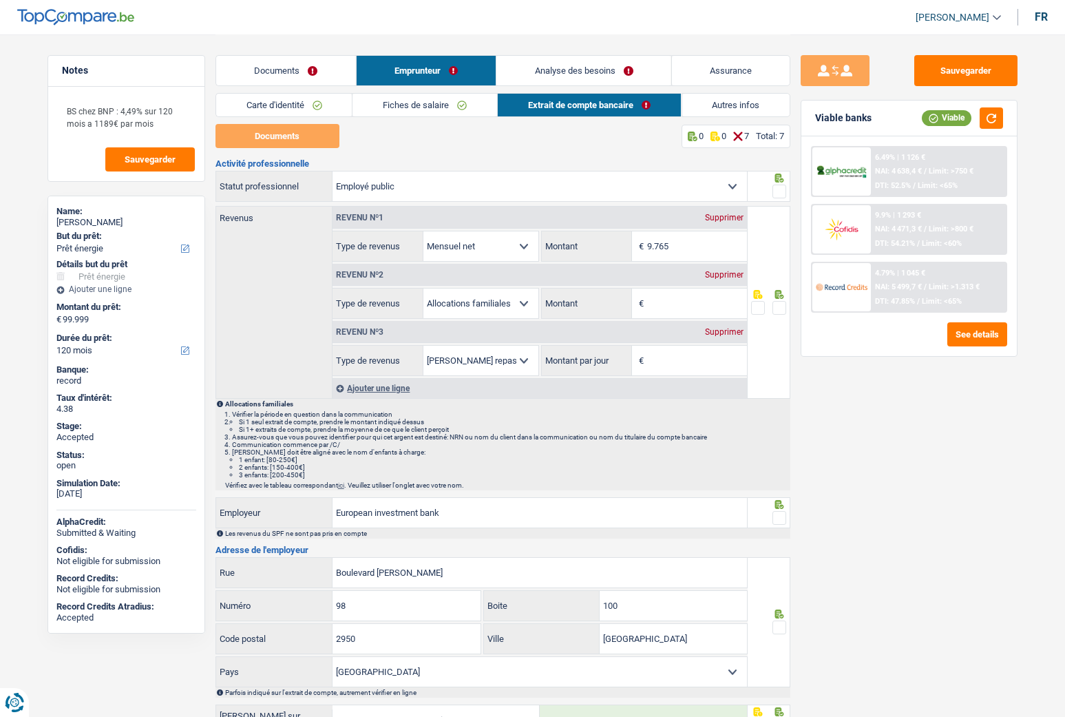
click at [568, 76] on link "Analyse des besoins" at bounding box center [584, 71] width 175 height 30
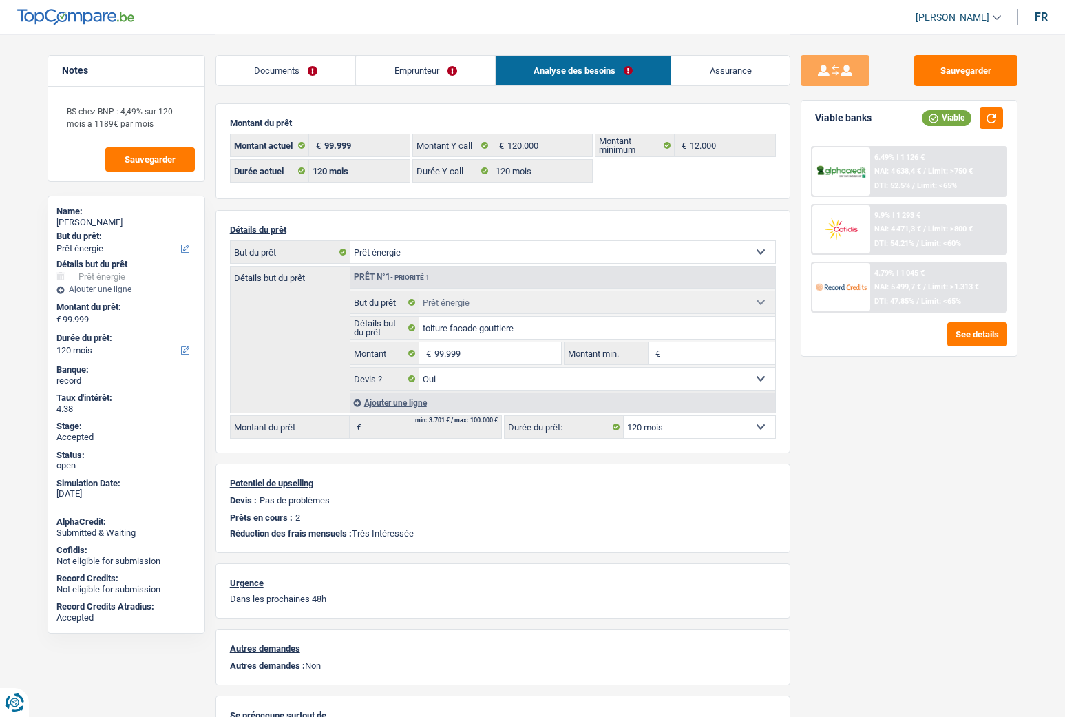
click at [301, 76] on link "Documents" at bounding box center [286, 71] width 140 height 30
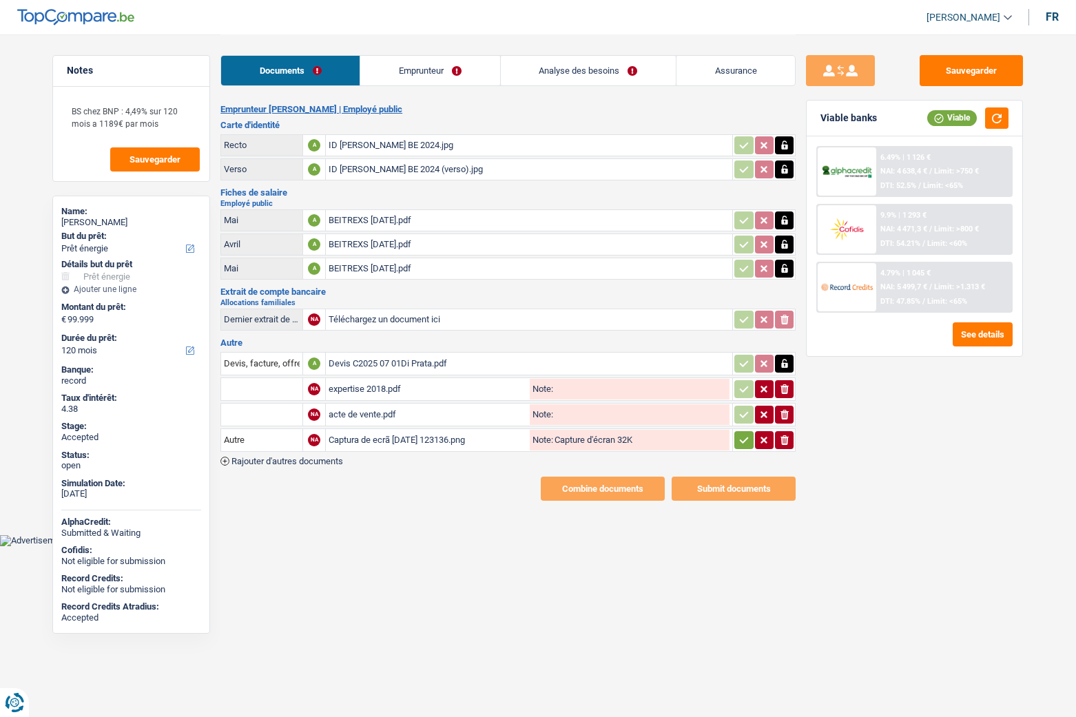
click at [367, 359] on div "Devis C2025 07 01Di Prata.pdf" at bounding box center [529, 363] width 401 height 21
click at [378, 363] on div "Devis C2025 07 01Di Prata.pdf" at bounding box center [529, 363] width 401 height 21
click at [947, 175] on span "Limit: >750 €" at bounding box center [956, 171] width 45 height 9
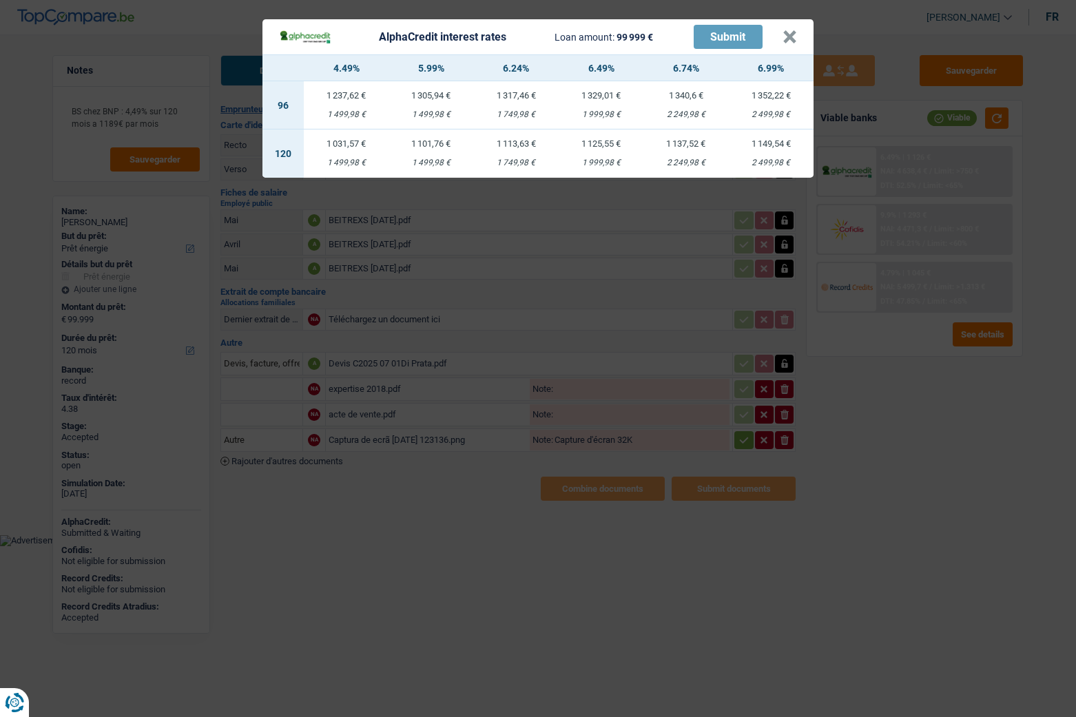
click at [950, 596] on div "AlphaCredit interest rates Loan amount: 99 999 € Submit × 4.49% 5.99% 6.24% 6.4…" at bounding box center [538, 358] width 1076 height 717
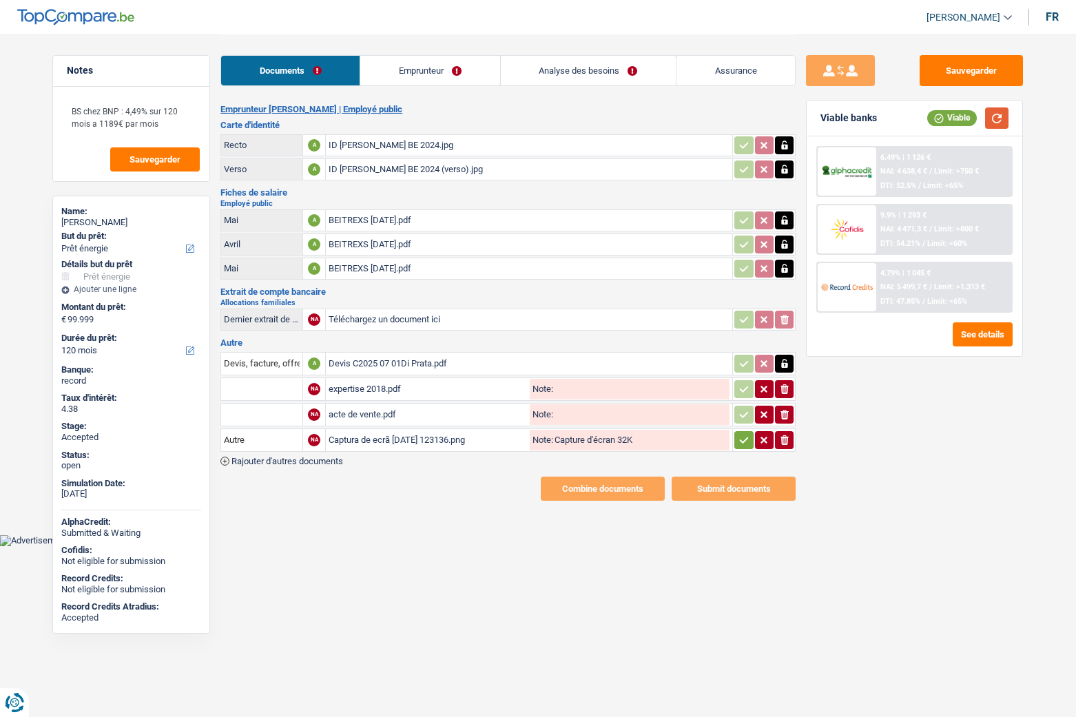
click at [1003, 117] on button "button" at bounding box center [996, 117] width 23 height 21
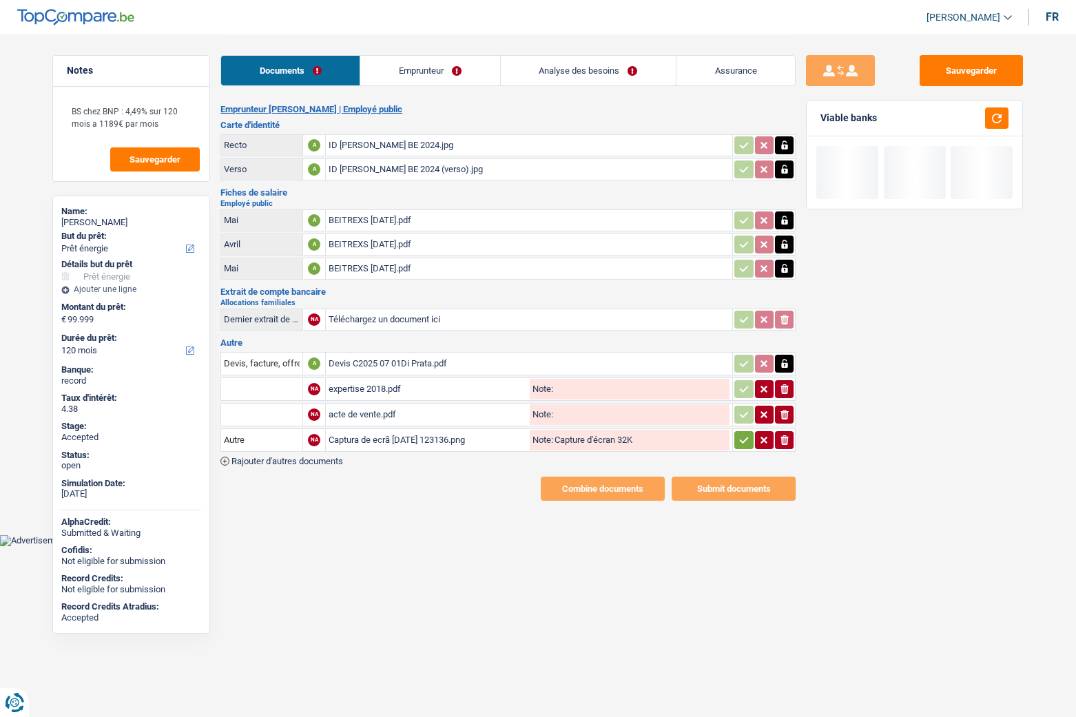
click at [735, 69] on link "Assurance" at bounding box center [735, 71] width 118 height 30
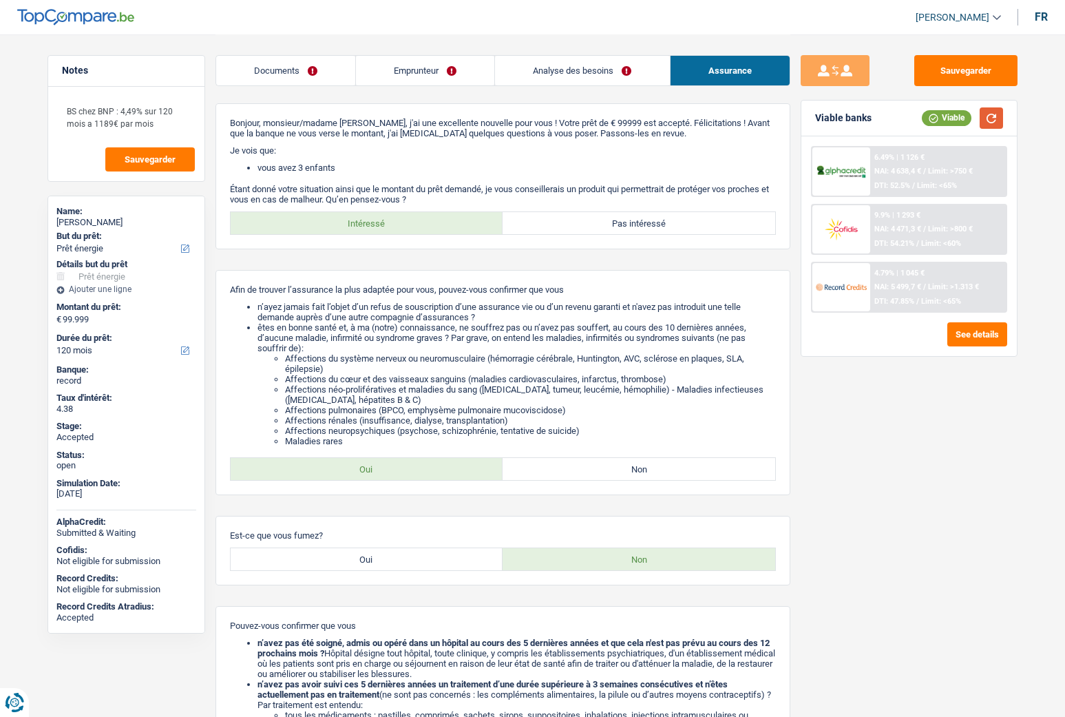
click at [990, 114] on button "button" at bounding box center [991, 117] width 23 height 21
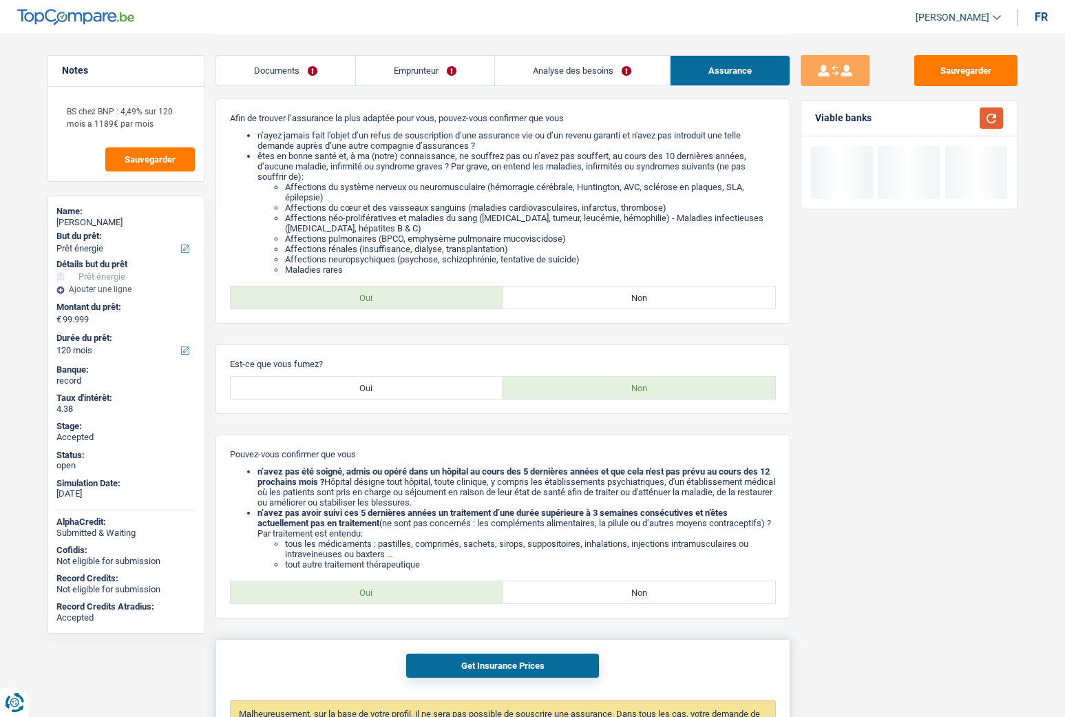
scroll to position [273, 0]
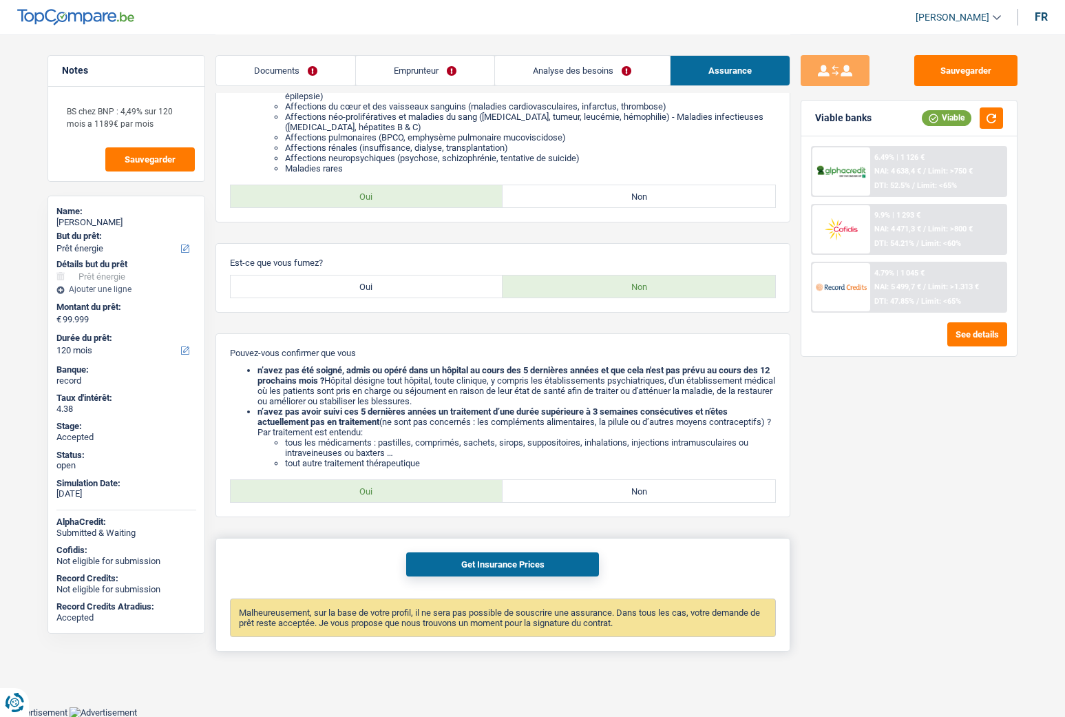
click at [475, 557] on button "Get Insurance Prices" at bounding box center [502, 564] width 193 height 24
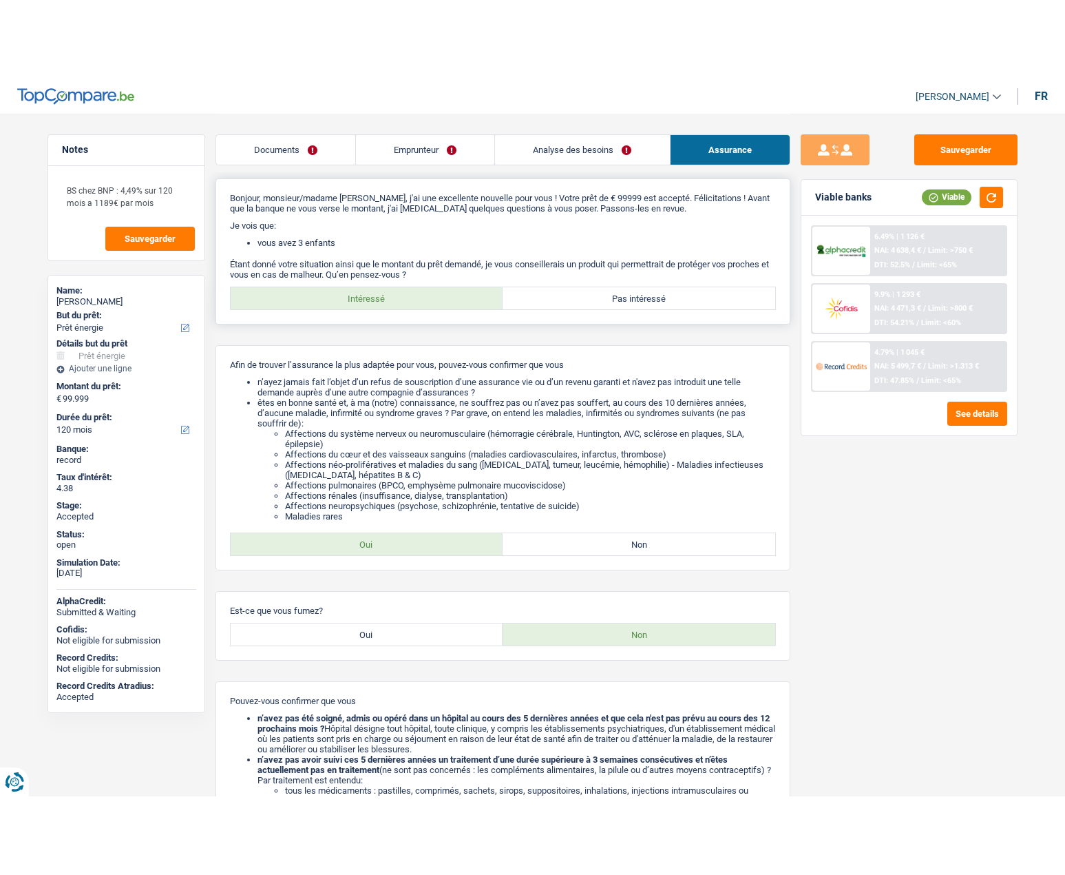
scroll to position [0, 0]
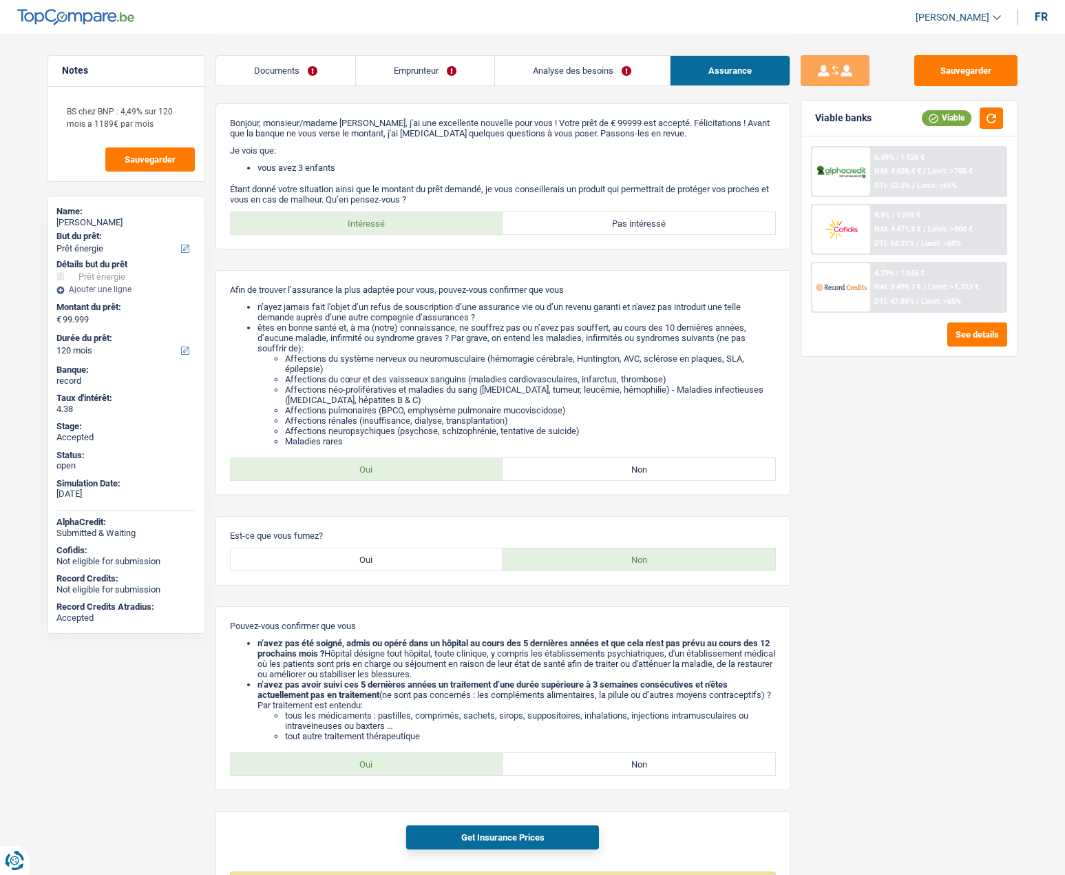
click at [271, 74] on link "Documents" at bounding box center [285, 71] width 139 height 30
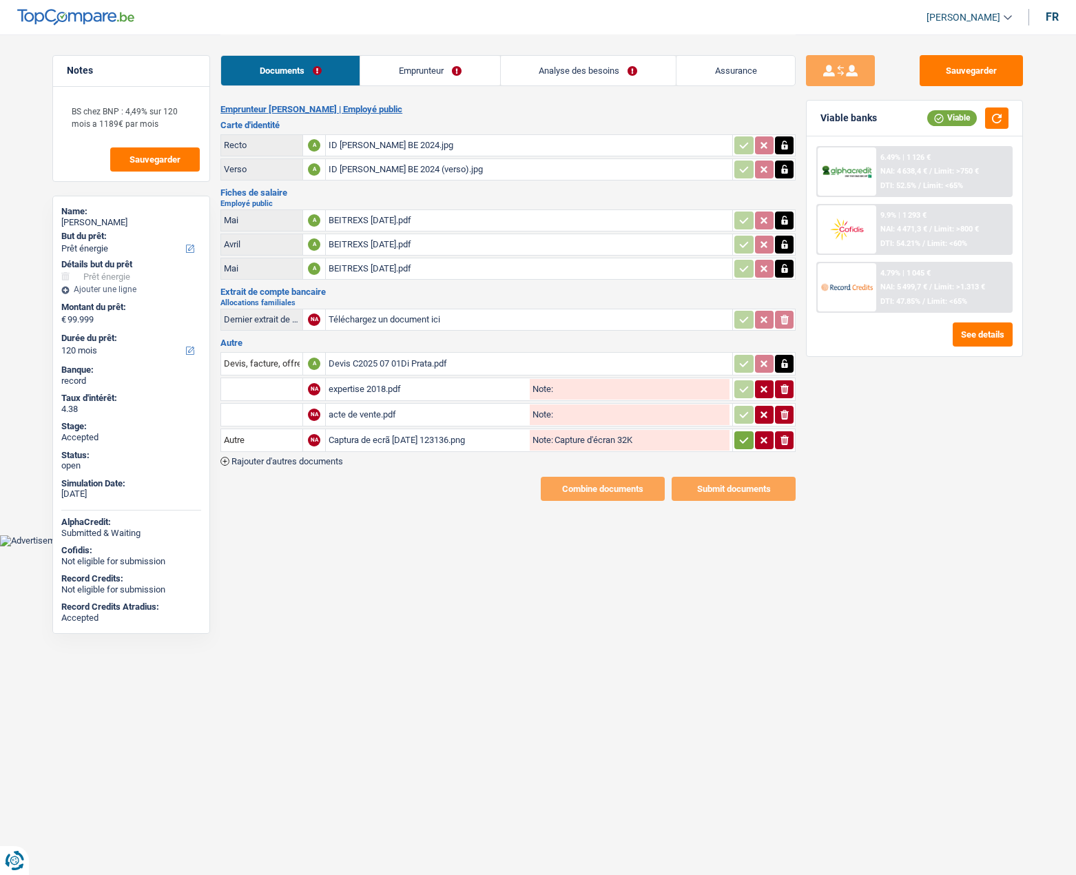
click at [423, 68] on link "Emprunteur" at bounding box center [429, 71] width 139 height 30
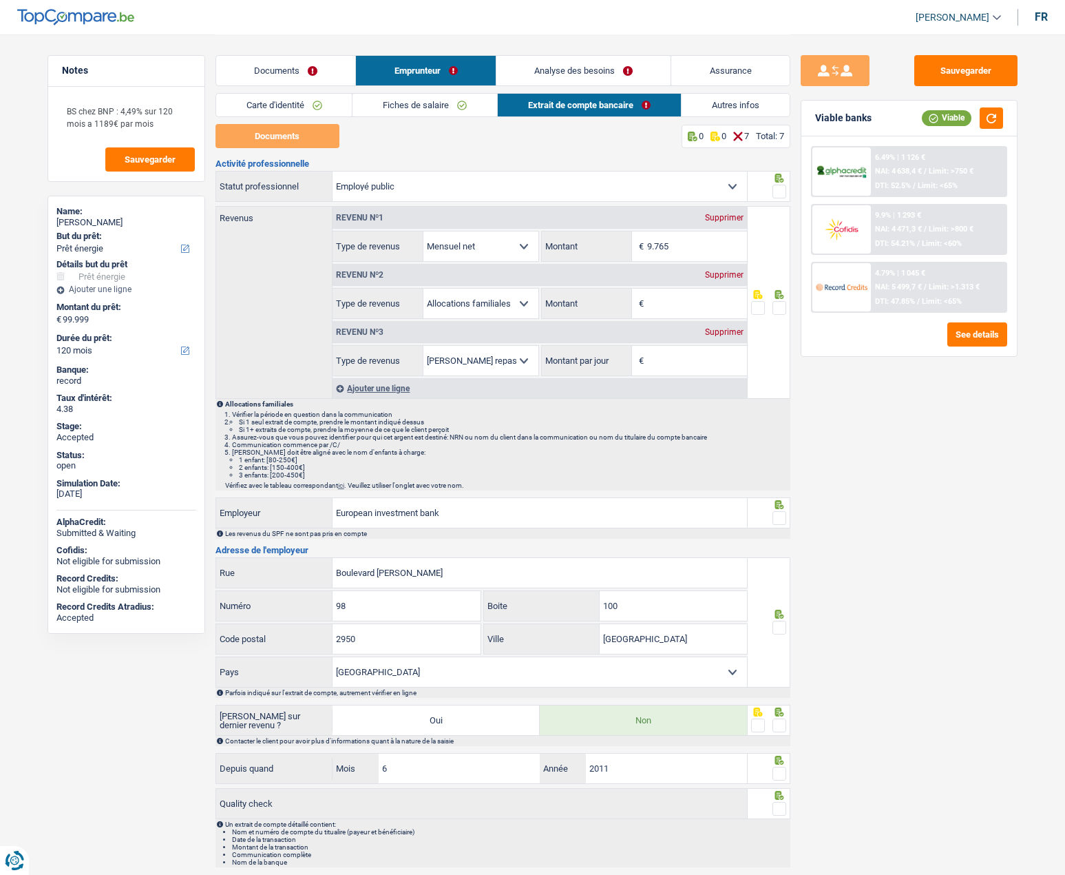
click at [740, 110] on link "Autres infos" at bounding box center [736, 105] width 108 height 23
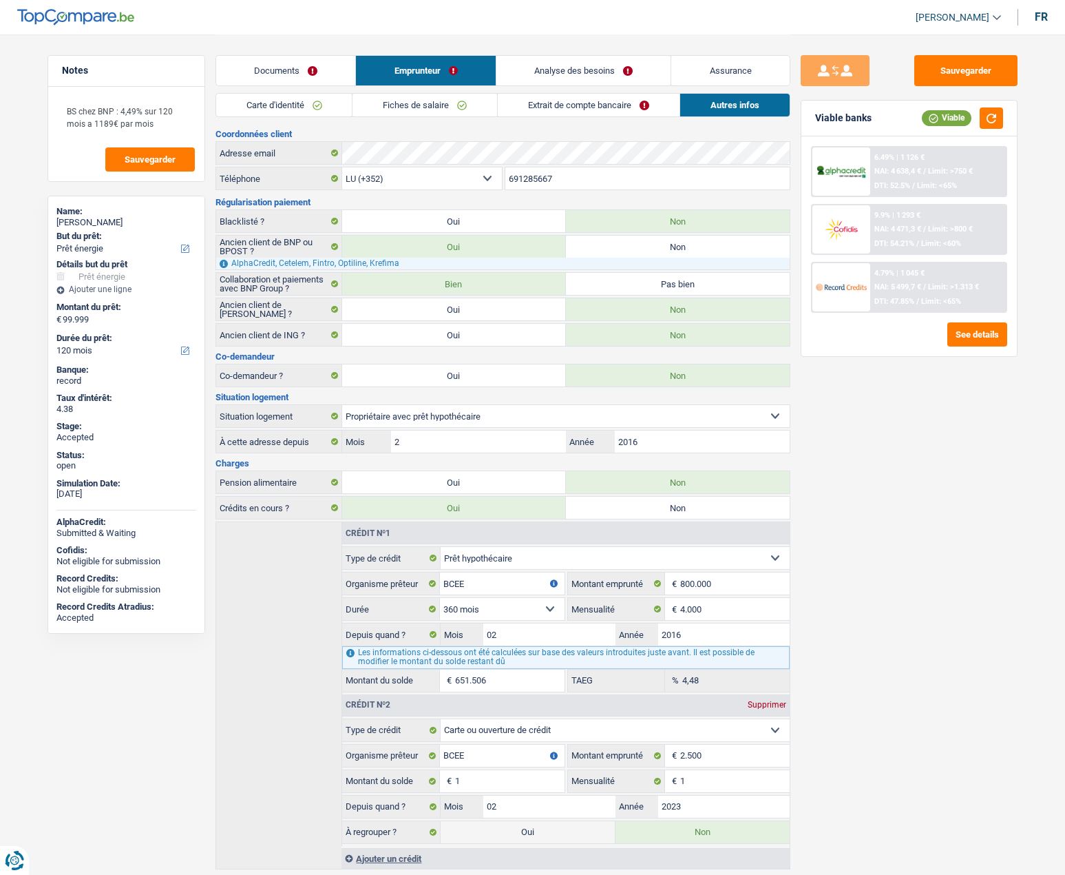
click at [543, 176] on input "691285667" at bounding box center [648, 178] width 284 height 22
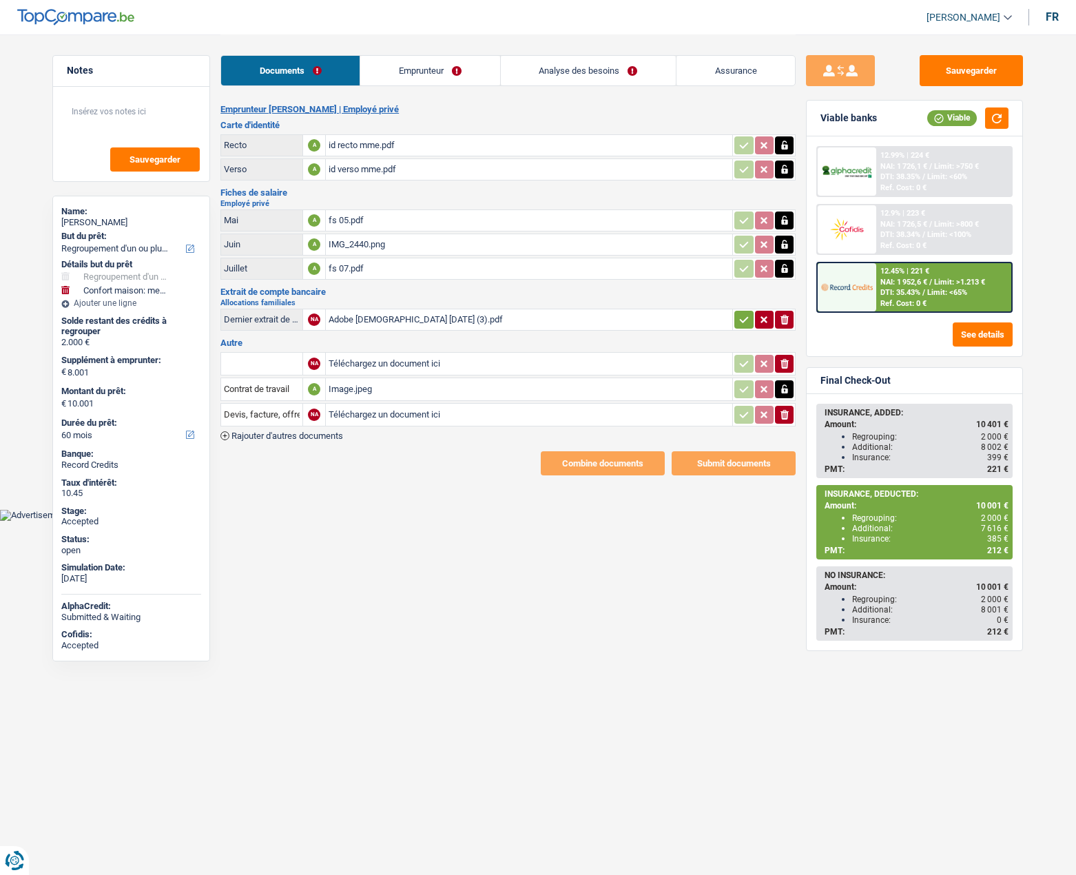
select select "refinancing"
select select "household"
select select "60"
click at [725, 67] on link "Assurance" at bounding box center [735, 71] width 118 height 30
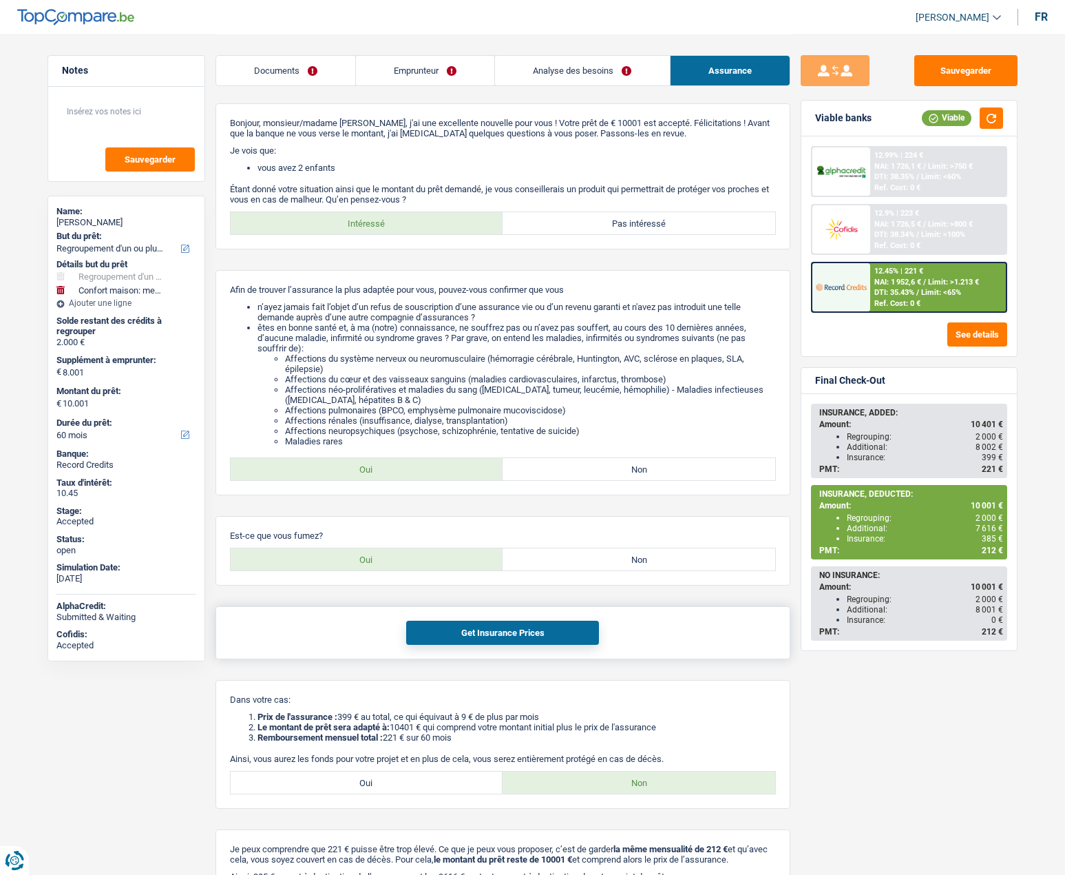
click at [532, 627] on button "Get Insurance Prices" at bounding box center [502, 633] width 193 height 24
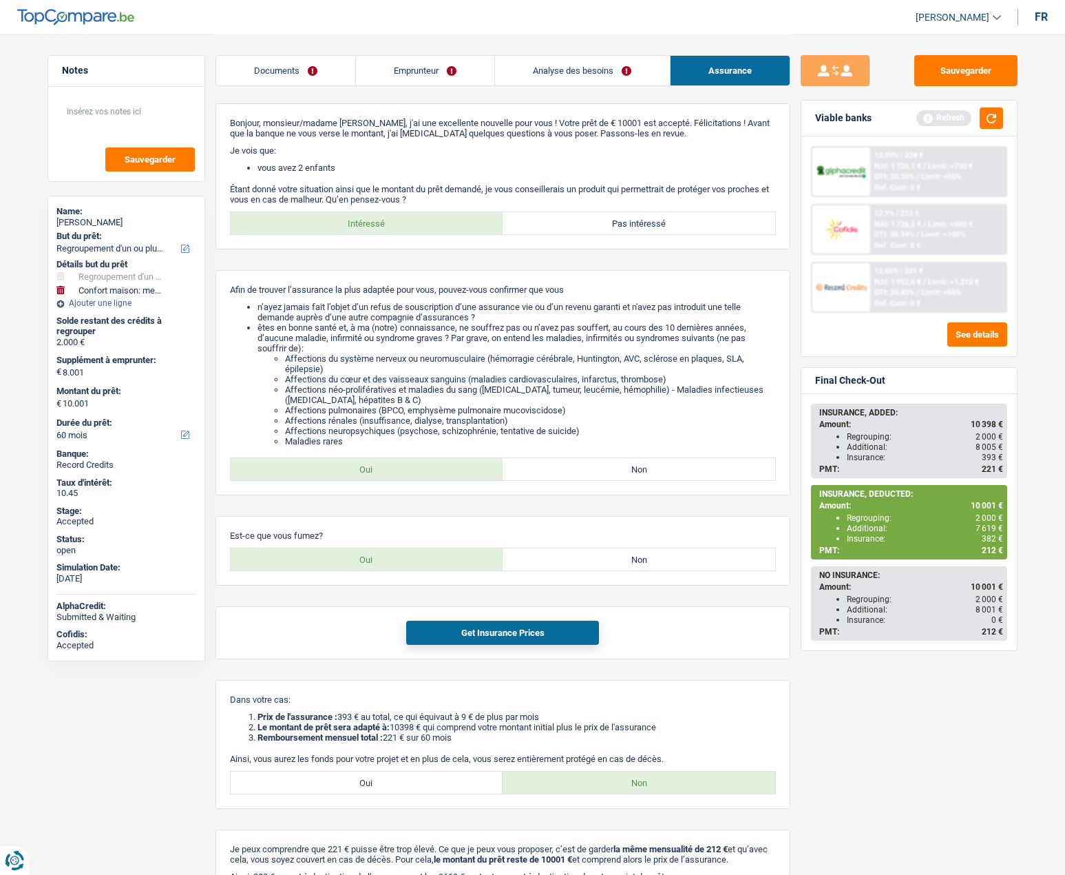
drag, startPoint x: 856, startPoint y: 539, endPoint x: 991, endPoint y: 538, distance: 135.0
click at [991, 538] on div "Insurance: 382 €" at bounding box center [925, 539] width 156 height 10
click at [882, 539] on div "Insurance: 382 €" at bounding box center [925, 539] width 156 height 10
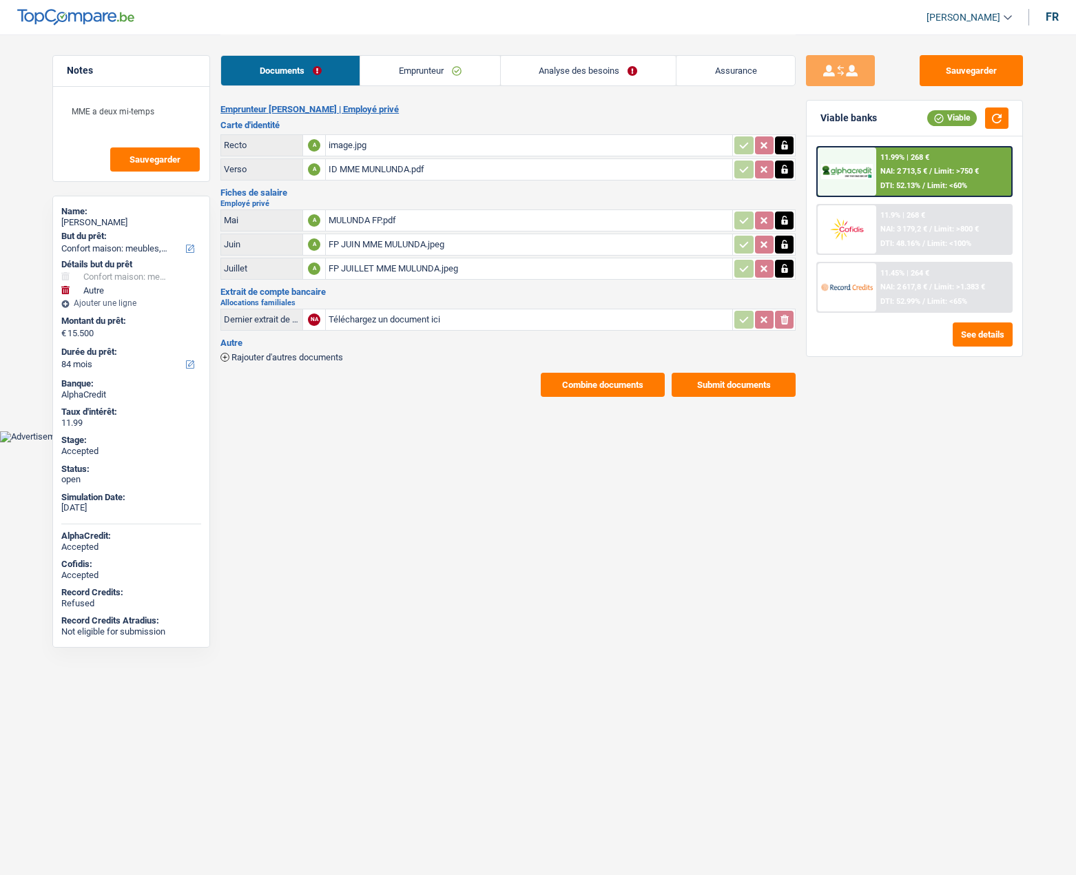
select select "household"
select select "other"
select select "84"
click at [402, 78] on link "Emprunteur" at bounding box center [429, 71] width 139 height 30
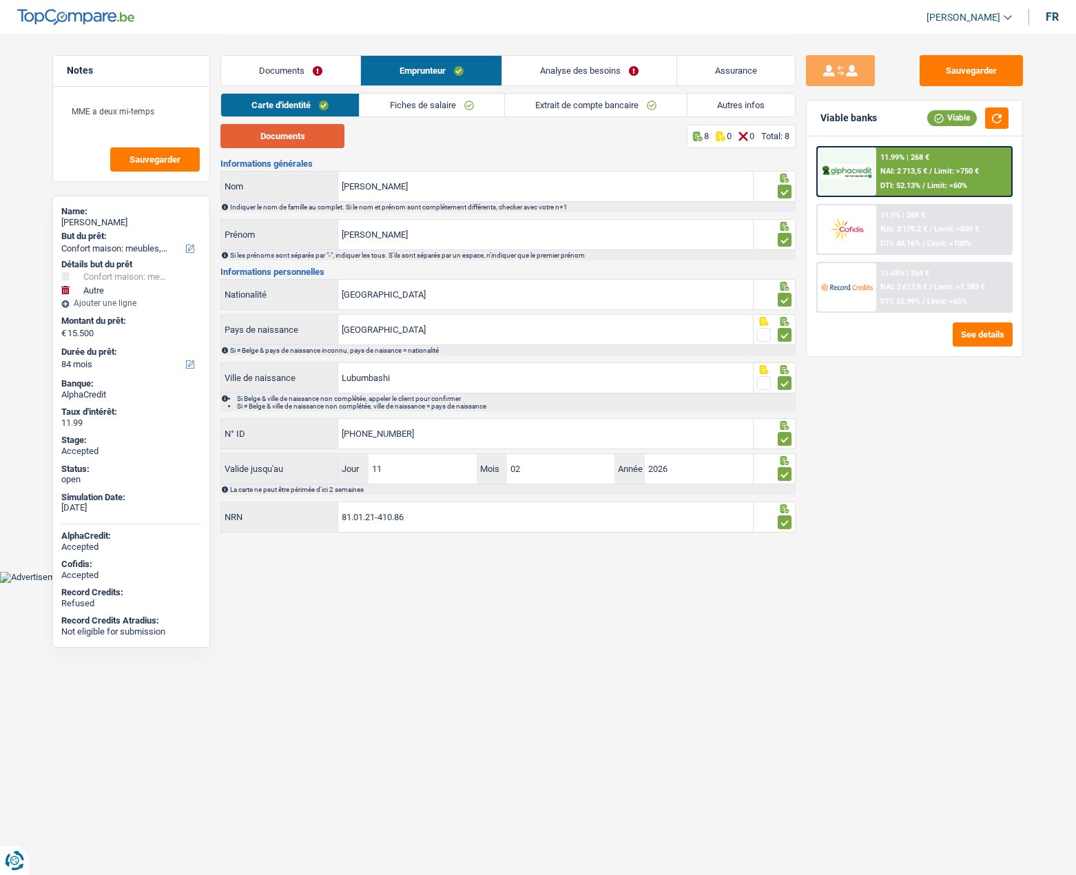
click at [273, 141] on button "Documents" at bounding box center [282, 136] width 124 height 24
click at [427, 108] on link "Fiches de salaire" at bounding box center [432, 105] width 145 height 23
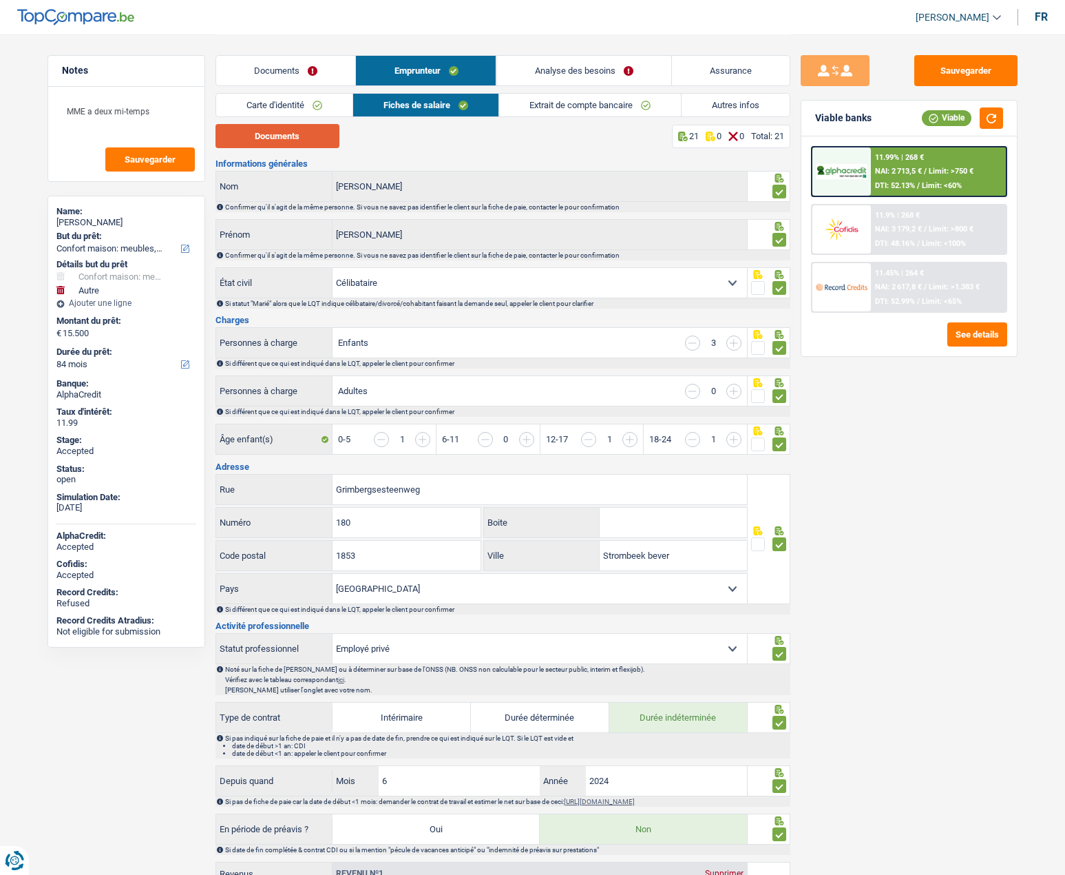
click at [275, 136] on button "Documents" at bounding box center [278, 136] width 124 height 24
click at [920, 582] on div "Sauvegarder Viable banks Viable 11.99% | 268 € NAI: 2 713,5 € / Limit: >750 € D…" at bounding box center [910, 454] width 238 height 798
click at [324, 132] on button "Documents" at bounding box center [278, 136] width 124 height 24
click at [720, 68] on link "Assurance" at bounding box center [731, 71] width 118 height 30
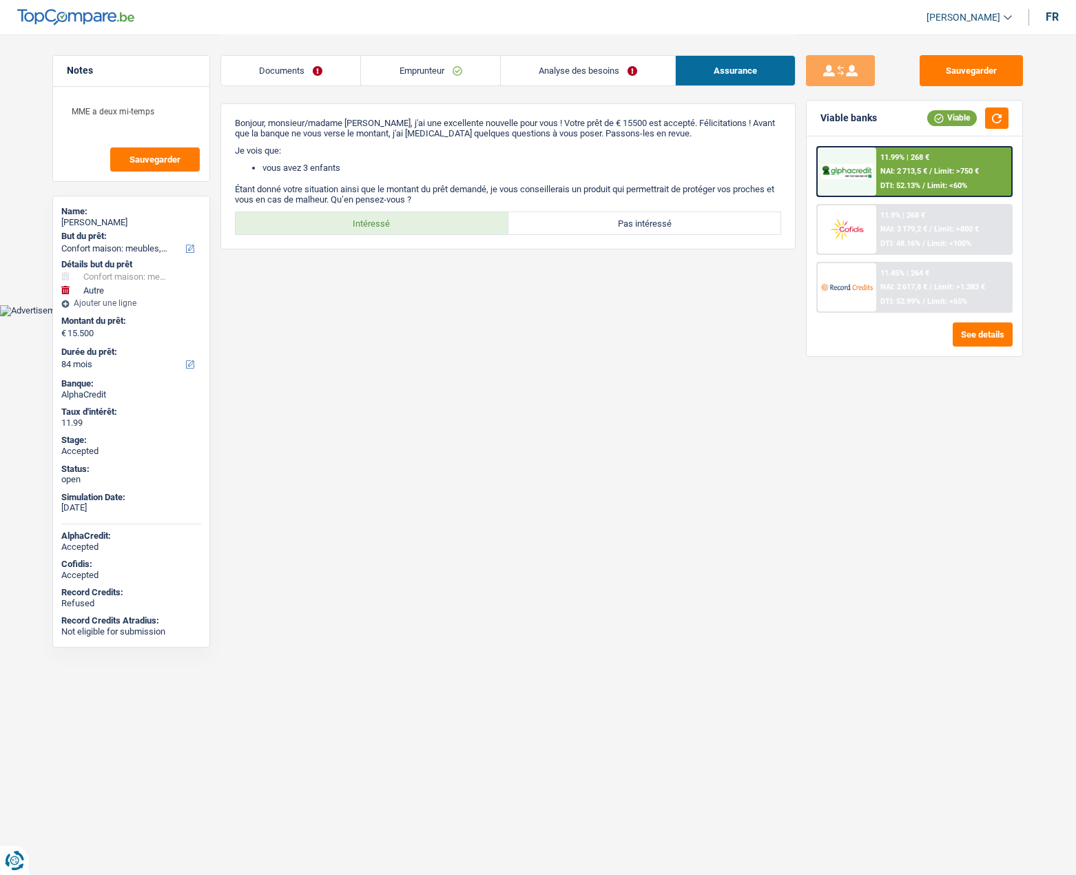
click at [400, 73] on link "Emprunteur" at bounding box center [430, 71] width 138 height 30
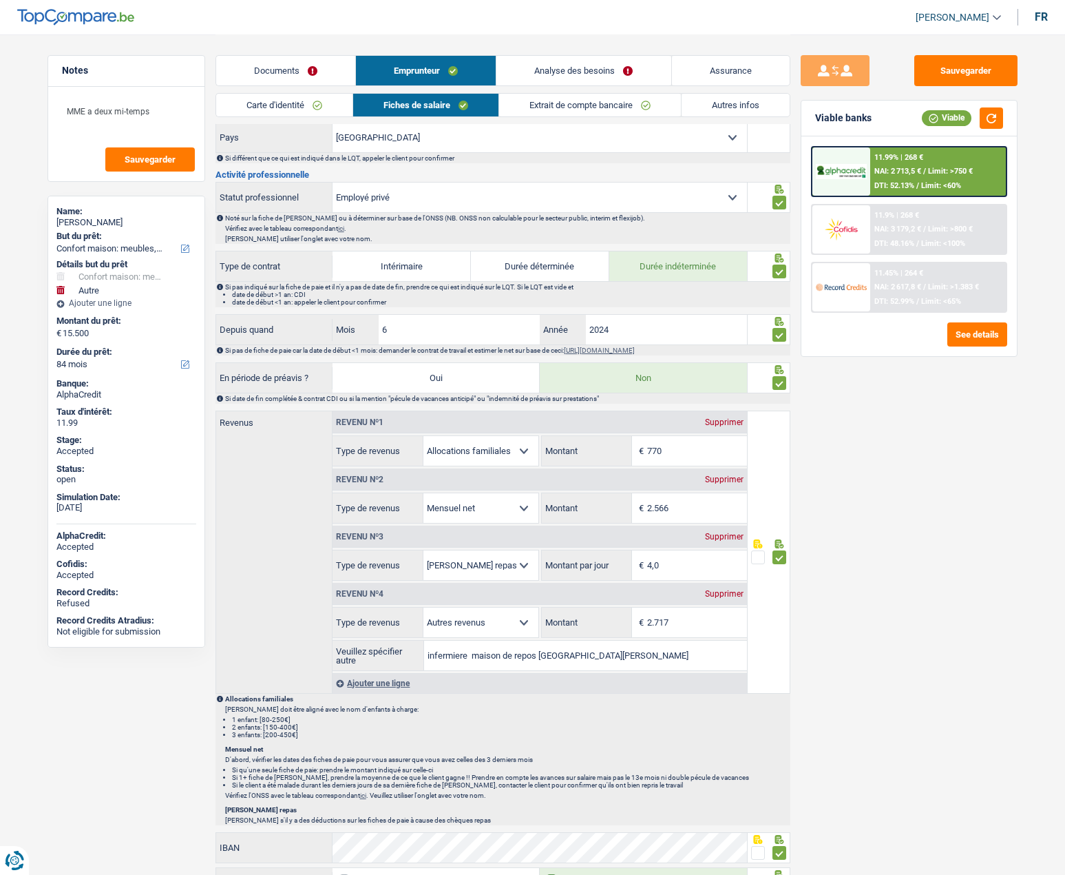
scroll to position [482, 0]
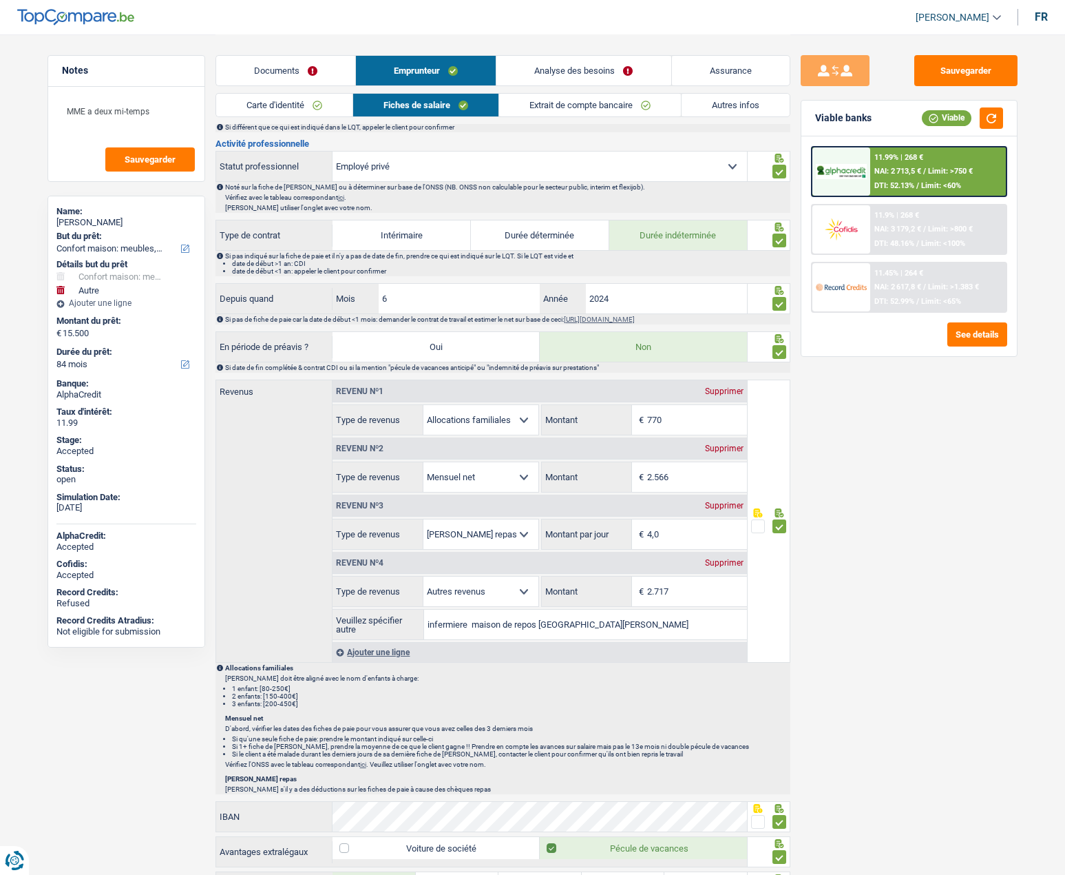
click at [756, 68] on link "Assurance" at bounding box center [731, 71] width 118 height 30
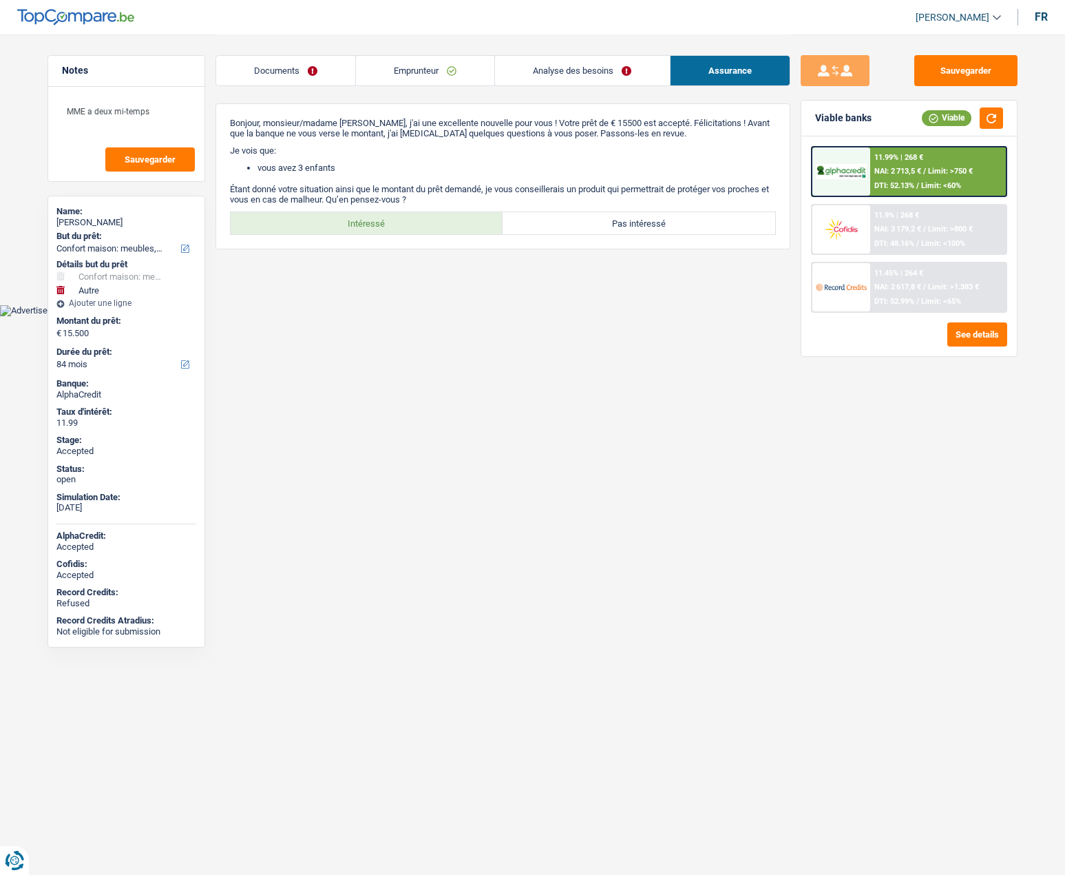
scroll to position [0, 0]
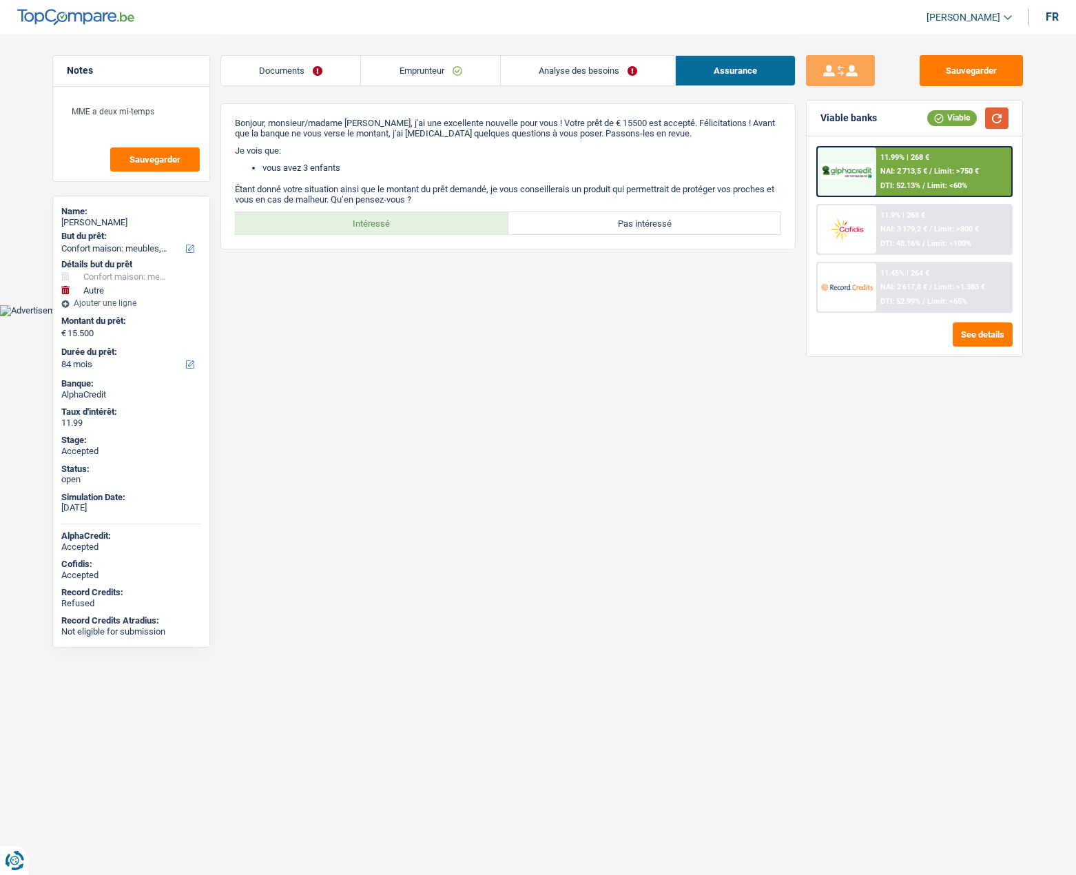
click at [996, 117] on button "button" at bounding box center [996, 117] width 23 height 21
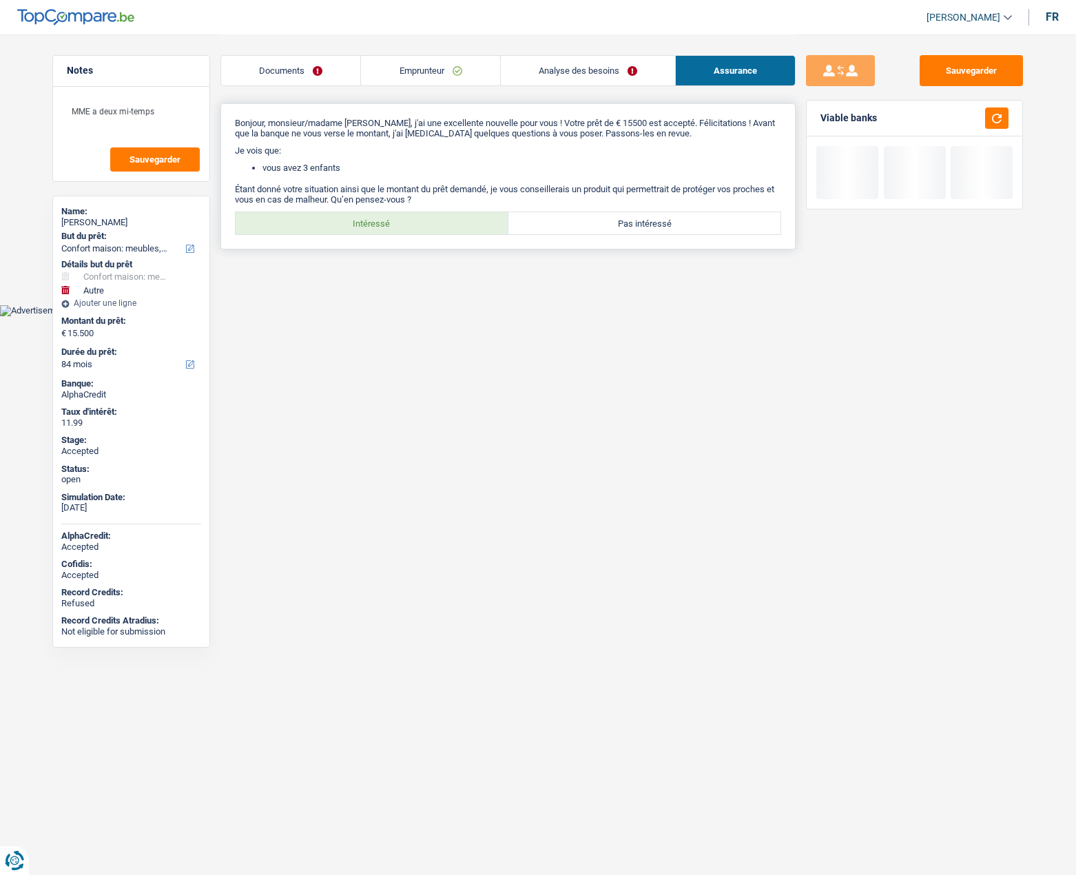
click at [357, 220] on label "Intéressé" at bounding box center [372, 223] width 273 height 22
click at [357, 220] on input "Intéressé" at bounding box center [372, 223] width 273 height 22
radio input "true"
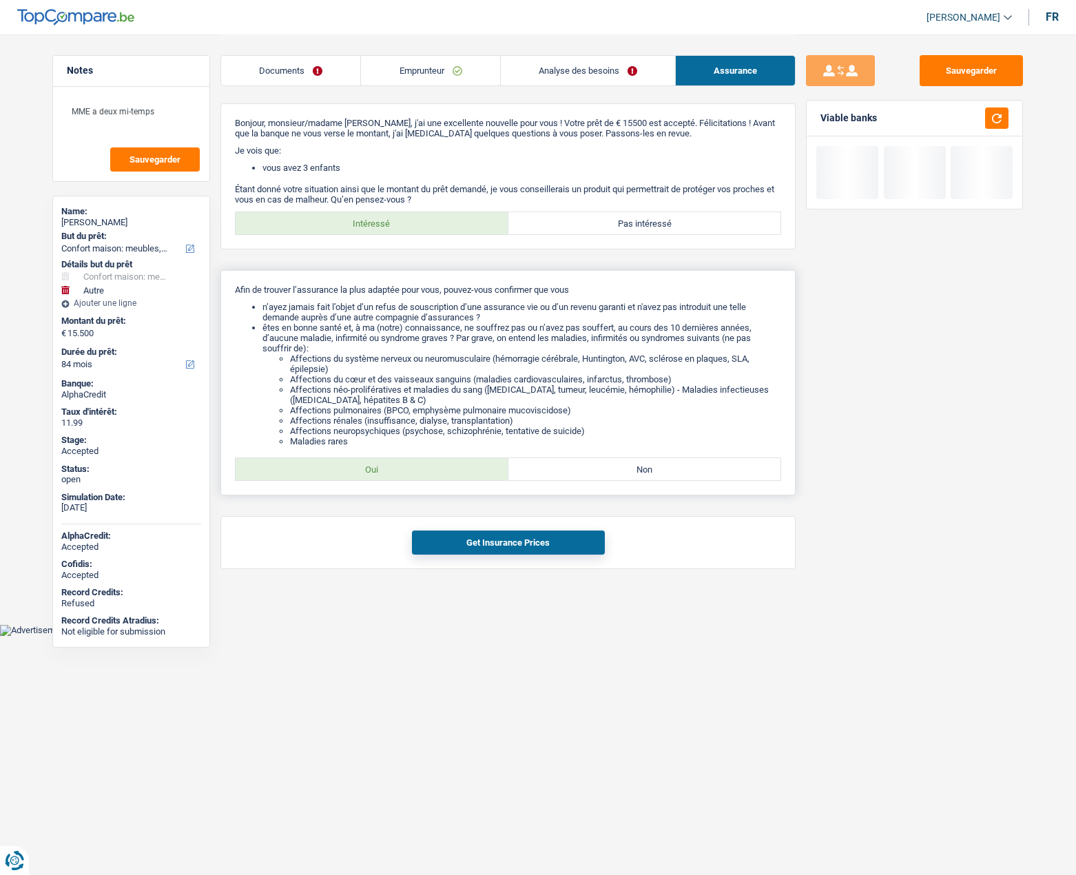
click at [405, 464] on label "Oui" at bounding box center [372, 469] width 273 height 22
click at [405, 464] on input "Oui" at bounding box center [372, 469] width 273 height 22
radio input "true"
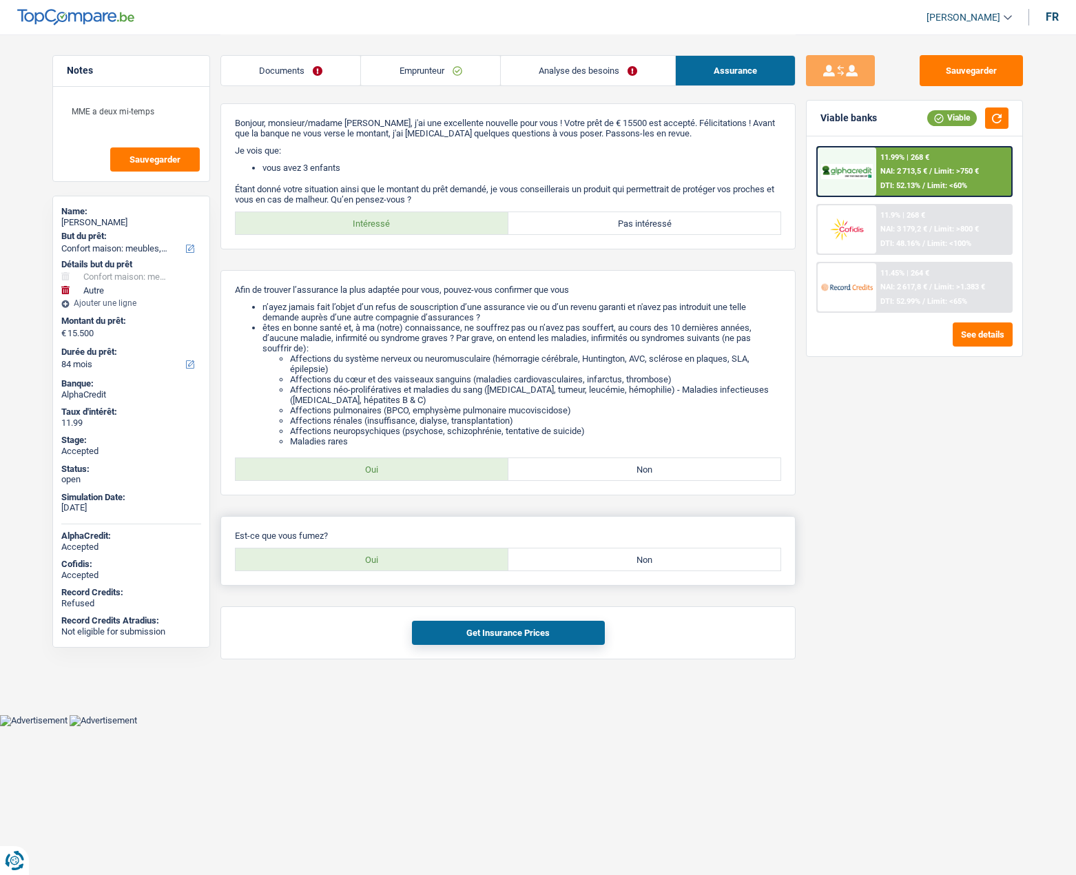
click at [572, 558] on label "Non" at bounding box center [644, 559] width 273 height 22
click at [572, 558] on input "Non" at bounding box center [644, 559] width 273 height 22
radio input "true"
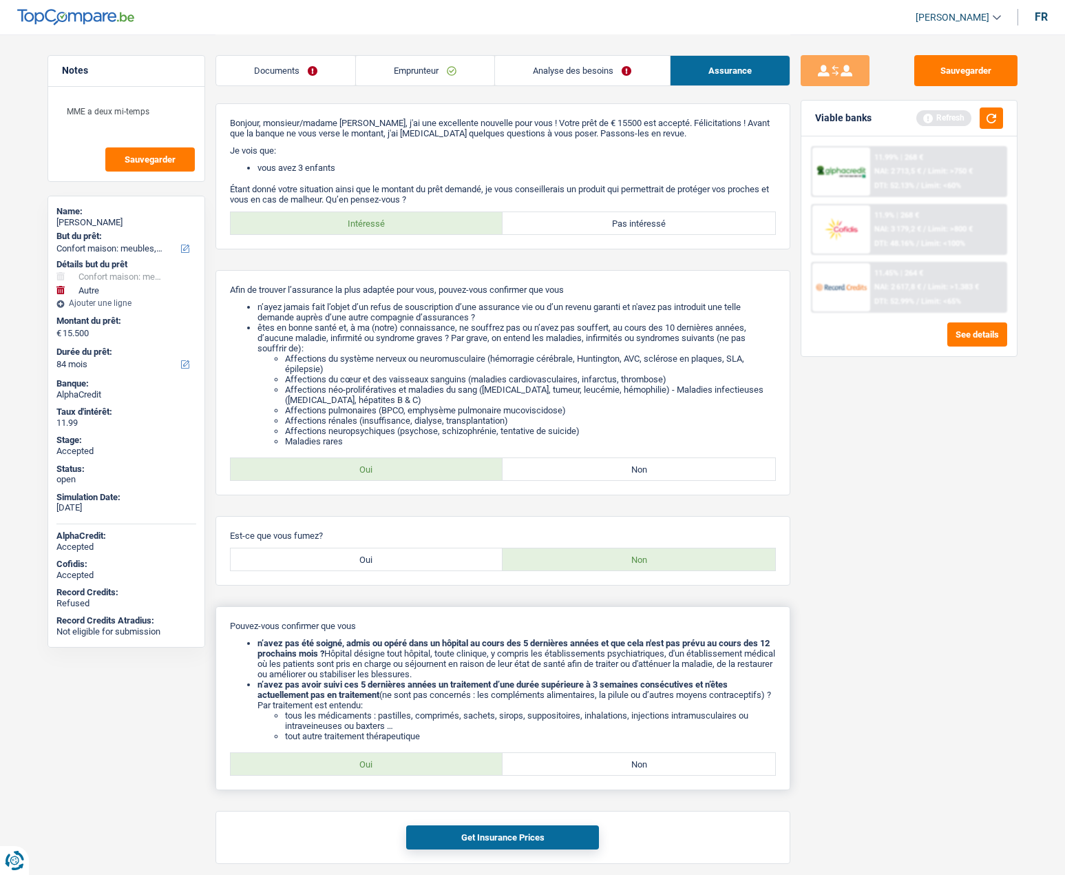
scroll to position [54, 0]
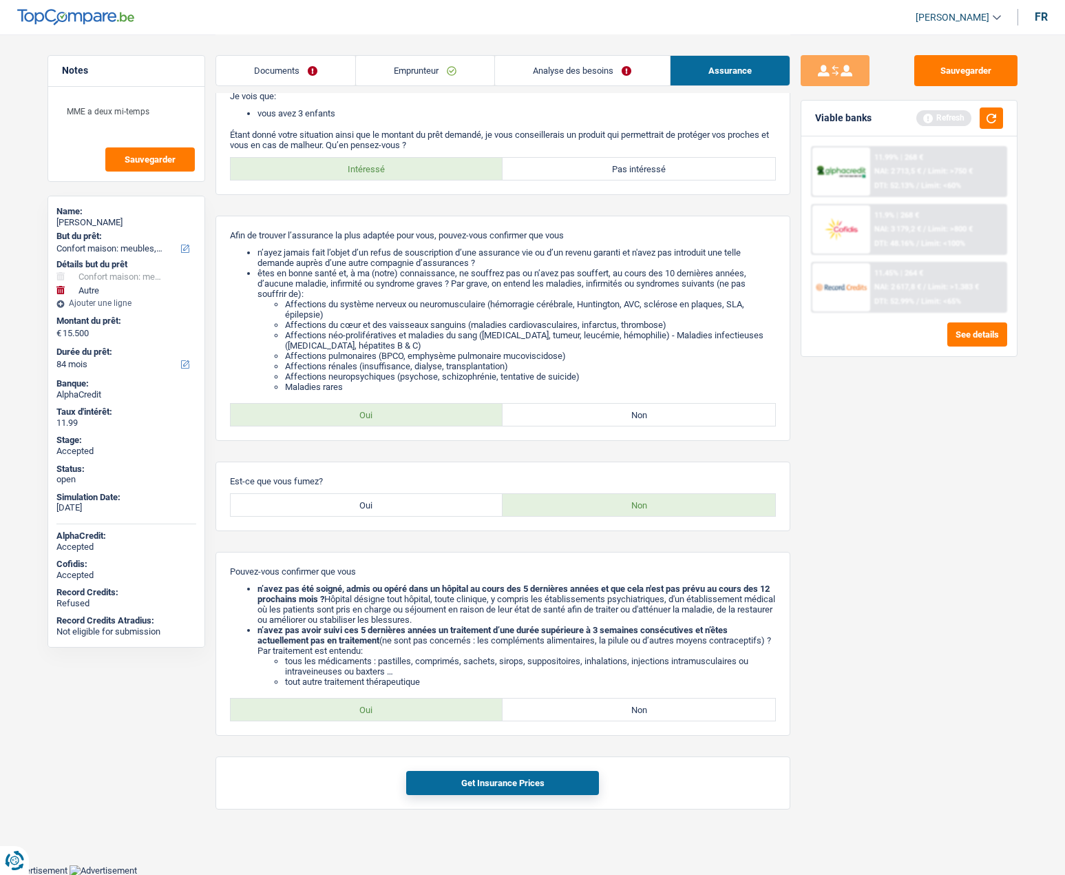
drag, startPoint x: 393, startPoint y: 712, endPoint x: 459, endPoint y: 746, distance: 74.2
click at [393, 711] on label "Oui" at bounding box center [367, 709] width 273 height 22
click at [393, 711] on input "Oui" at bounding box center [367, 709] width 273 height 22
radio input "true"
click at [506, 783] on button "Get Insurance Prices" at bounding box center [502, 783] width 193 height 24
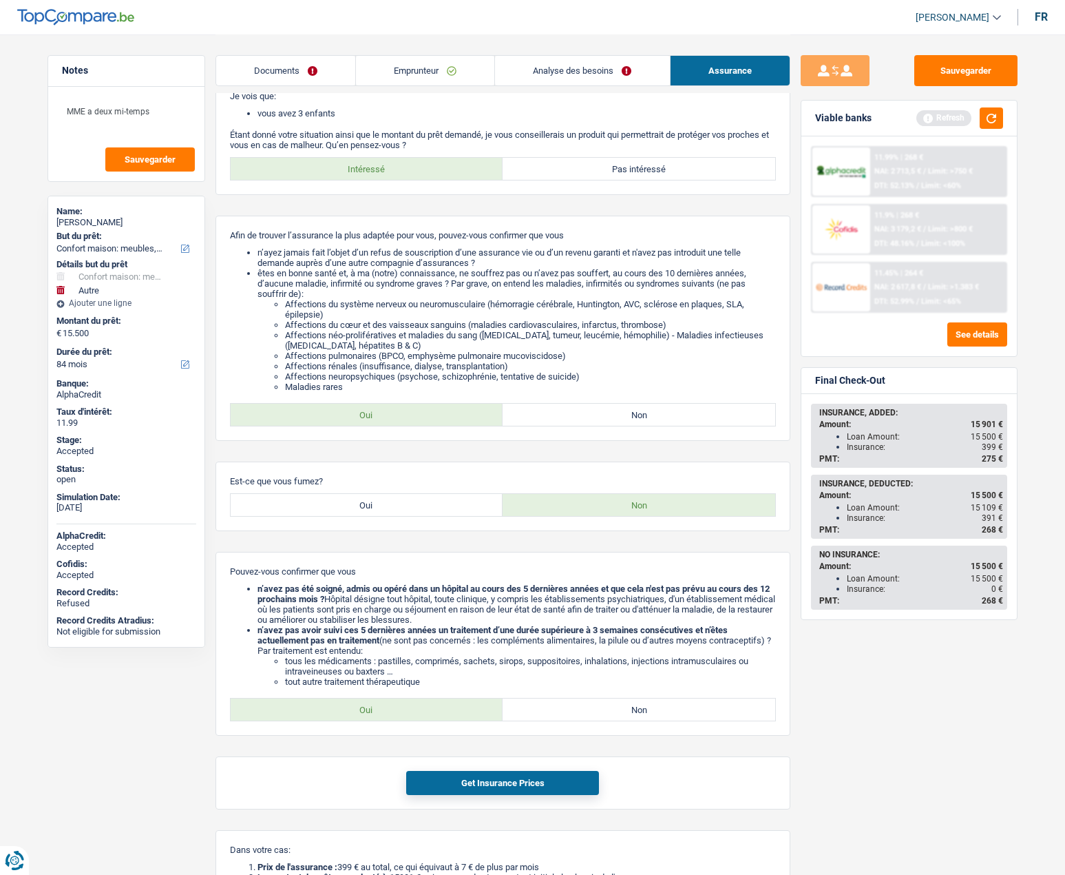
click at [391, 79] on link "Emprunteur" at bounding box center [425, 71] width 138 height 30
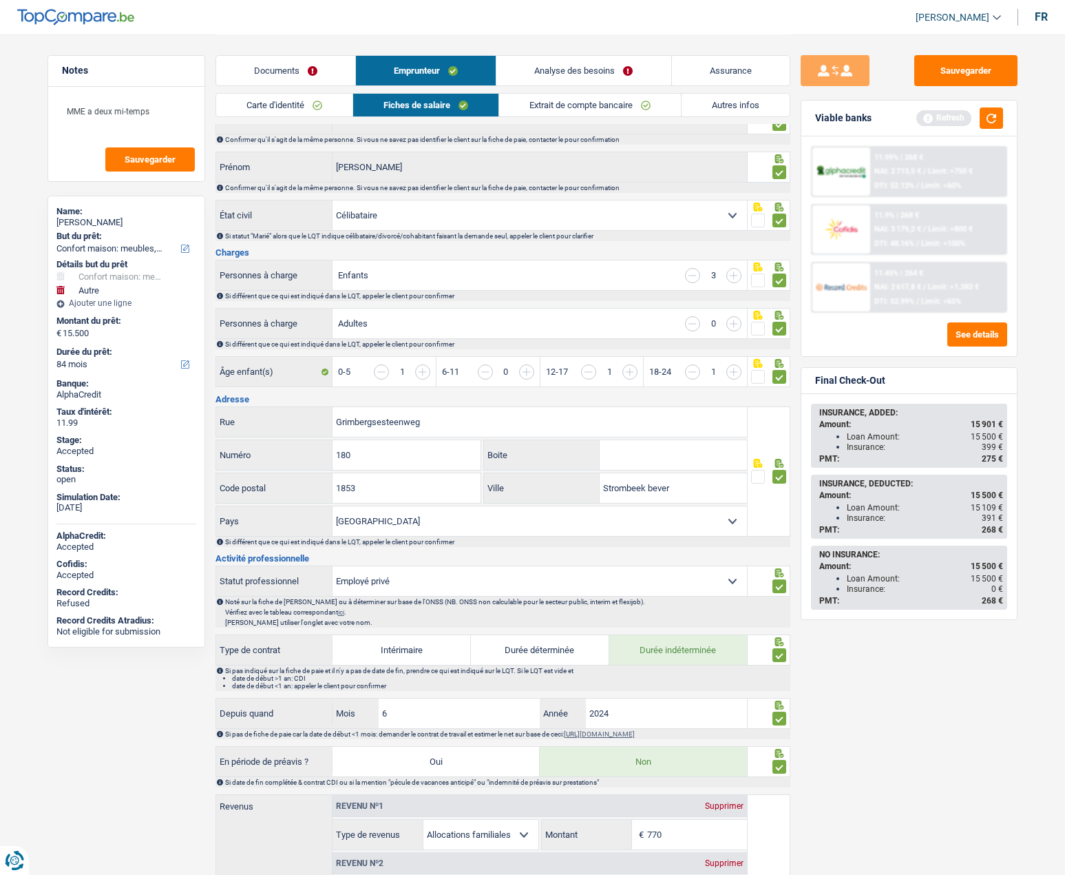
scroll to position [0, 0]
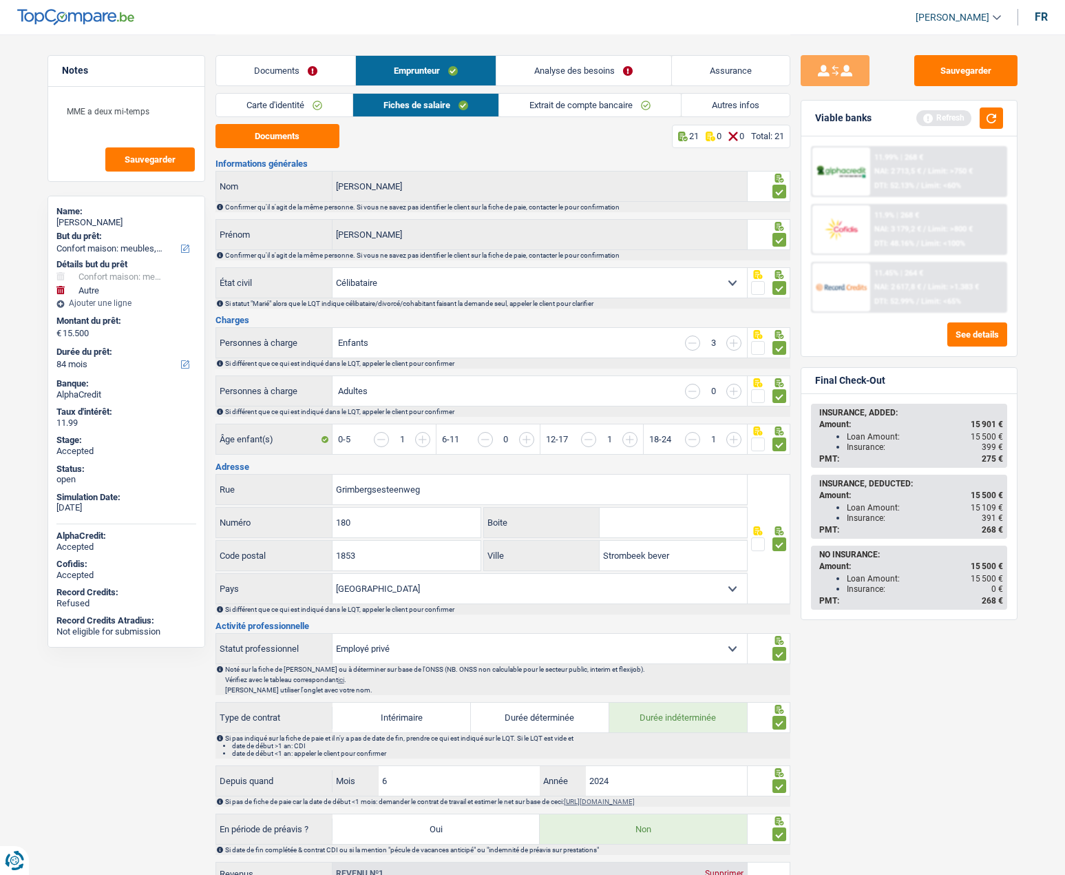
click at [583, 62] on link "Analyse des besoins" at bounding box center [584, 71] width 174 height 30
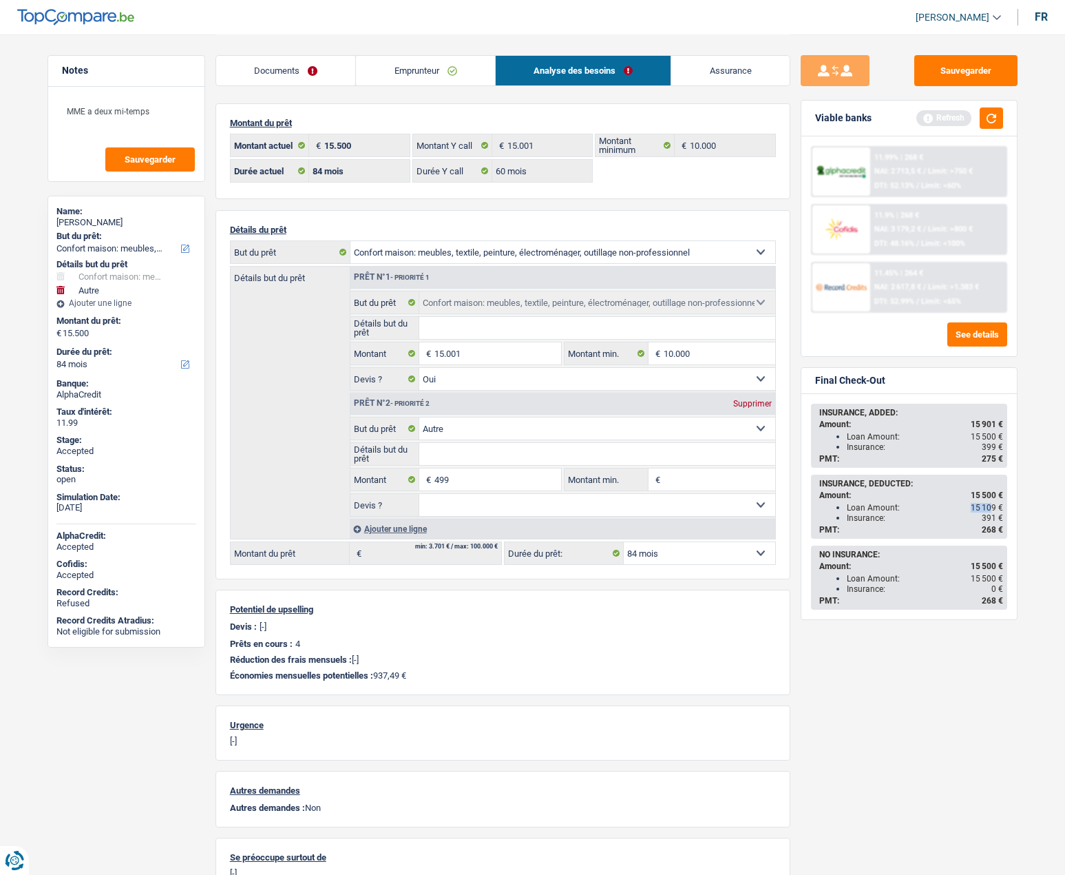
drag, startPoint x: 974, startPoint y: 506, endPoint x: 992, endPoint y: 508, distance: 18.7
click at [992, 508] on span "15 109 €" at bounding box center [987, 508] width 32 height 10
drag, startPoint x: 852, startPoint y: 516, endPoint x: 999, endPoint y: 518, distance: 147.4
click at [999, 518] on div "Insurance: 391 €" at bounding box center [925, 518] width 156 height 10
drag, startPoint x: 973, startPoint y: 509, endPoint x: 1002, endPoint y: 508, distance: 28.9
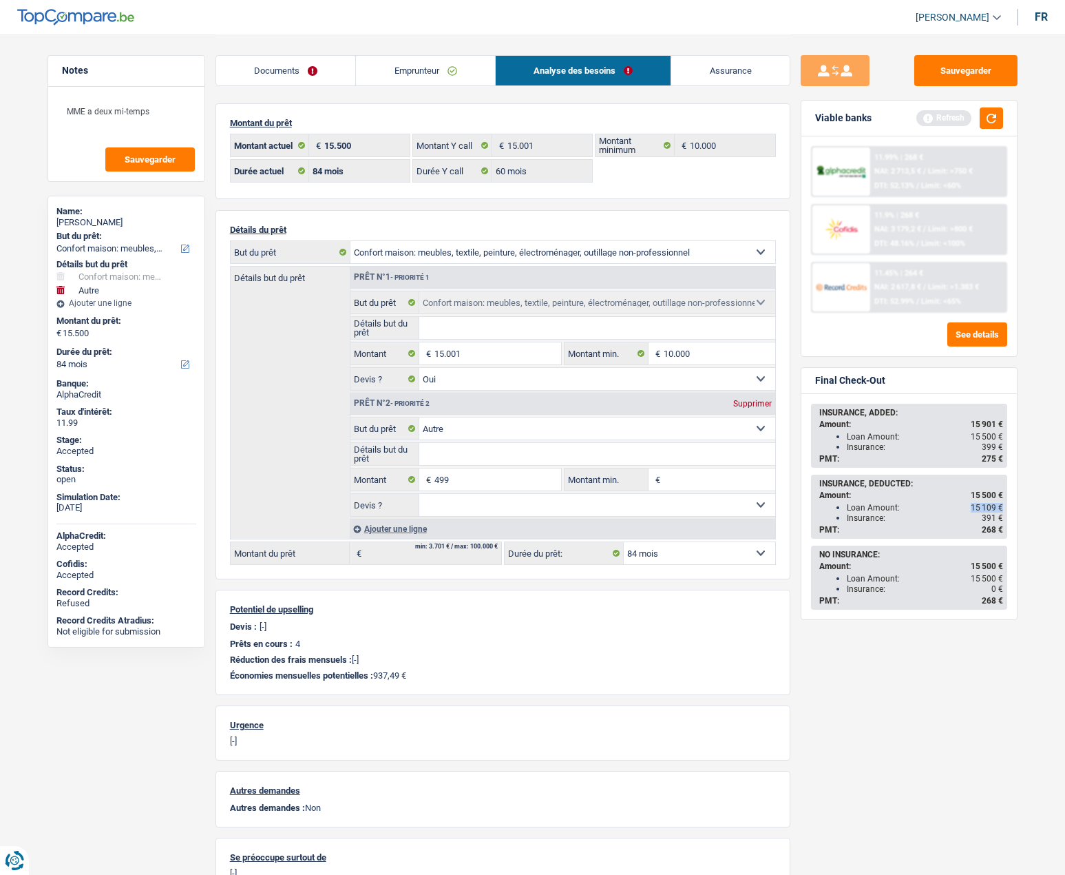
click at [1002, 508] on span "15 109 €" at bounding box center [987, 508] width 32 height 10
drag, startPoint x: 998, startPoint y: 517, endPoint x: 850, endPoint y: 514, distance: 148.1
click at [849, 515] on div "Insurance: 391 €" at bounding box center [925, 518] width 156 height 10
click at [854, 514] on div "Insurance: 391 €" at bounding box center [925, 518] width 156 height 10
drag, startPoint x: 846, startPoint y: 517, endPoint x: 1003, endPoint y: 518, distance: 156.3
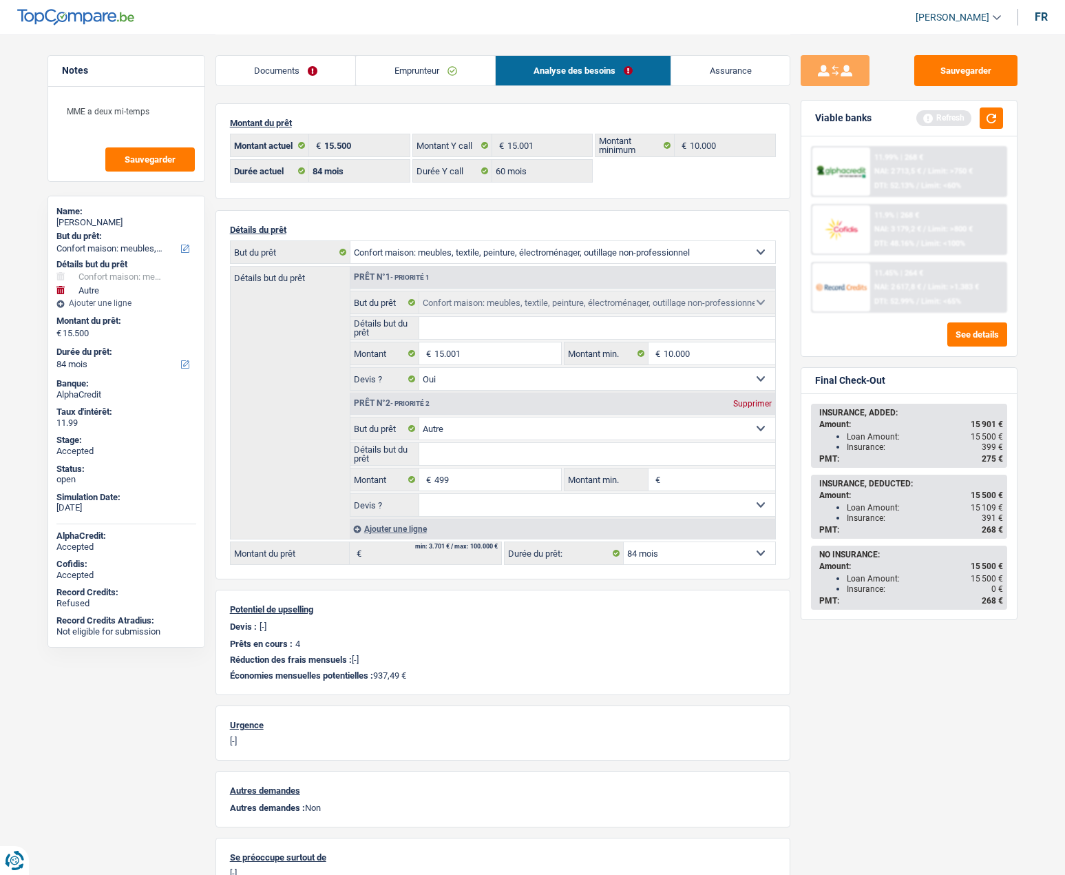
click at [1003, 518] on div "Insurance: 391 €" at bounding box center [925, 518] width 156 height 10
copy div "Insurance: 391 €"
click at [308, 71] on link "Documents" at bounding box center [286, 71] width 140 height 30
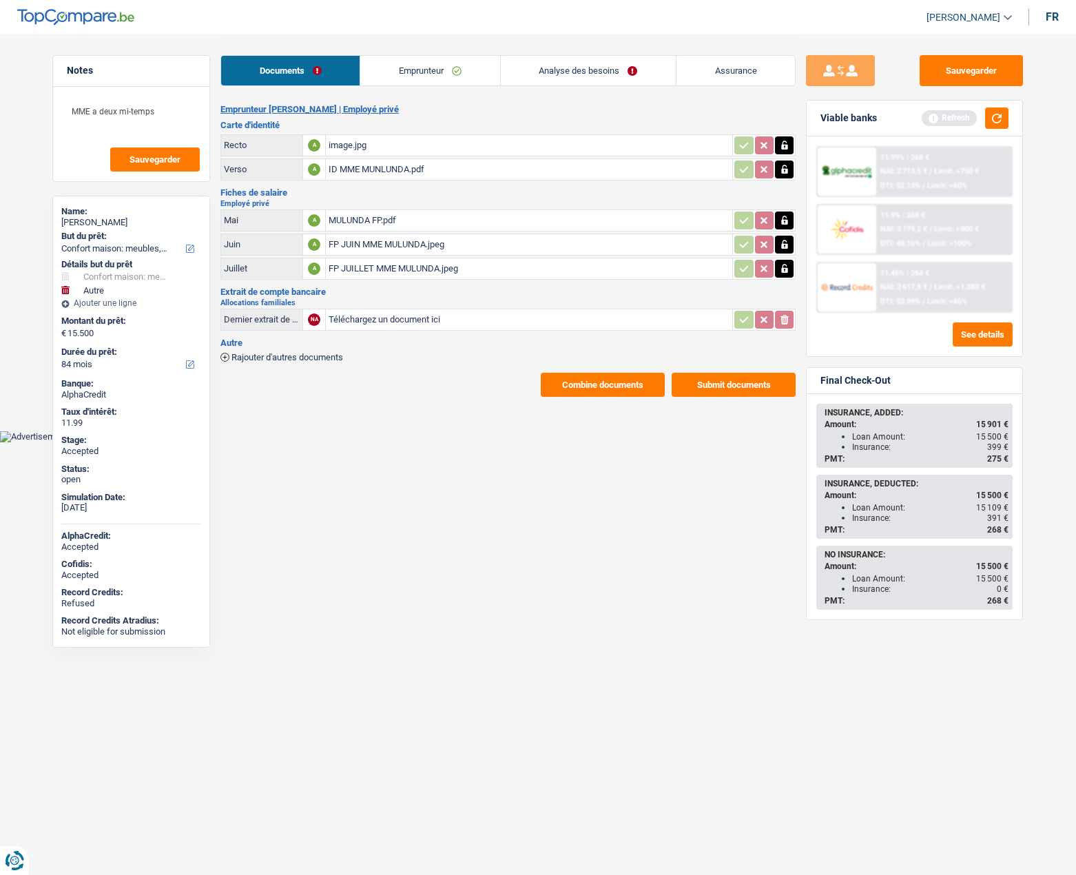
click at [93, 225] on div "Nathalie Tshibangu mulunda" at bounding box center [131, 222] width 140 height 11
copy div "Nathalie Tshibangu mulunda"
click at [401, 76] on link "Emprunteur" at bounding box center [429, 71] width 139 height 30
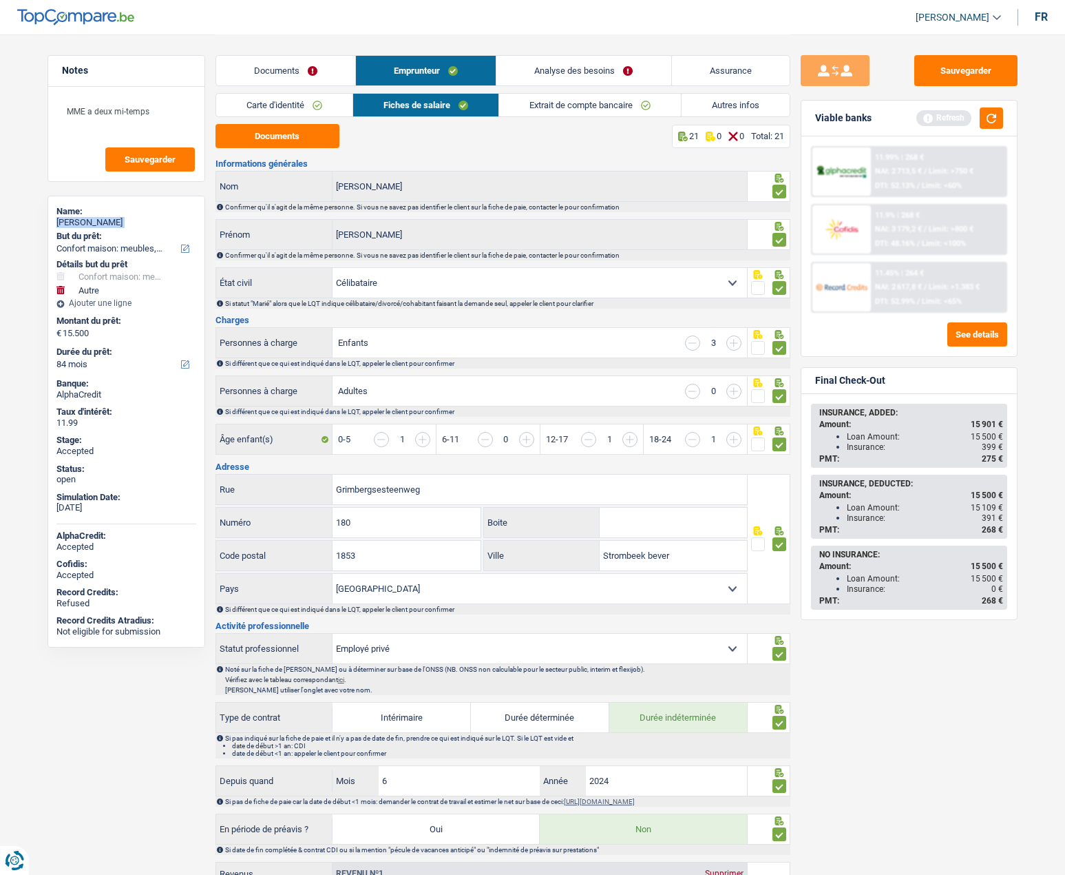
click at [709, 101] on link "Autres infos" at bounding box center [736, 105] width 108 height 23
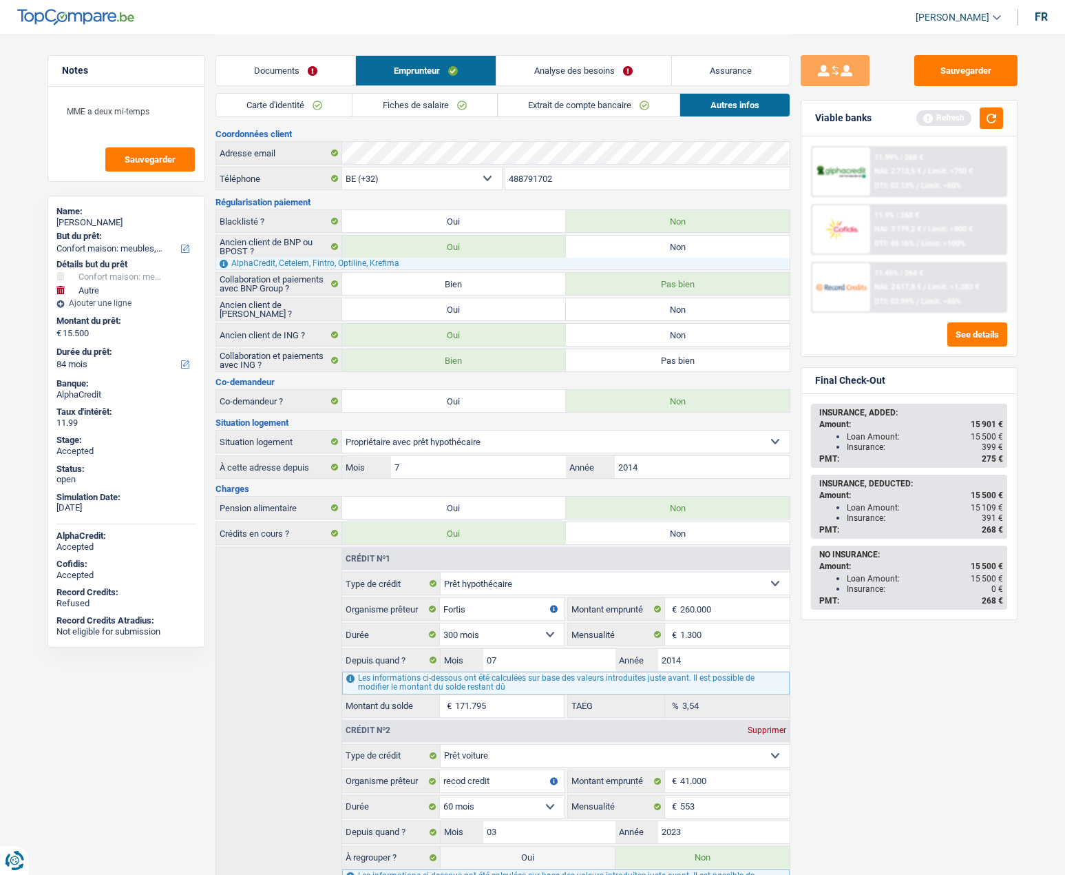
click at [547, 171] on input "488791702" at bounding box center [648, 178] width 284 height 22
click at [548, 172] on input "488791702" at bounding box center [648, 178] width 284 height 22
click at [994, 521] on span "391 €" at bounding box center [992, 518] width 21 height 10
drag, startPoint x: 1003, startPoint y: 519, endPoint x: 722, endPoint y: 451, distance: 289.0
click at [884, 518] on div "INSURANCE, DEDUCTED: Amount: 15 500 € Loan Amount: 15 109 € Insurance: 391 € PM…" at bounding box center [910, 506] width 194 height 61
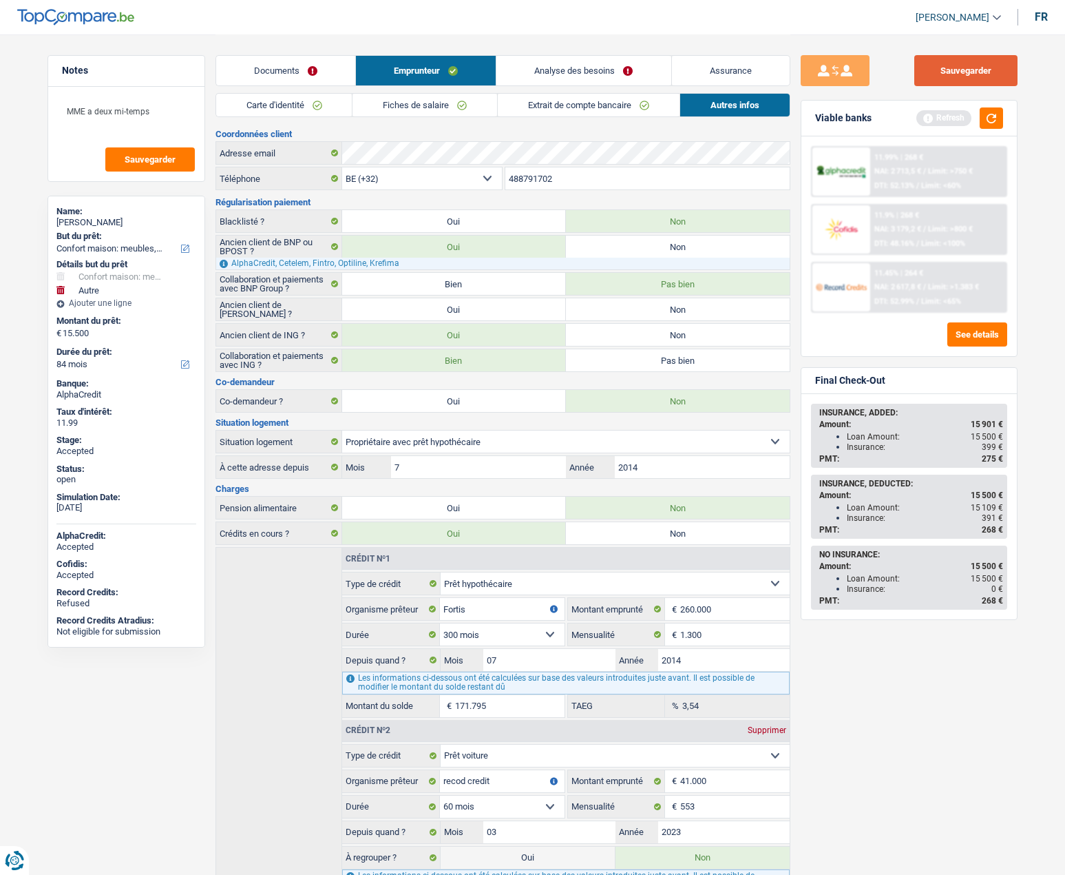
click at [964, 67] on button "Sauvegarder" at bounding box center [966, 70] width 103 height 31
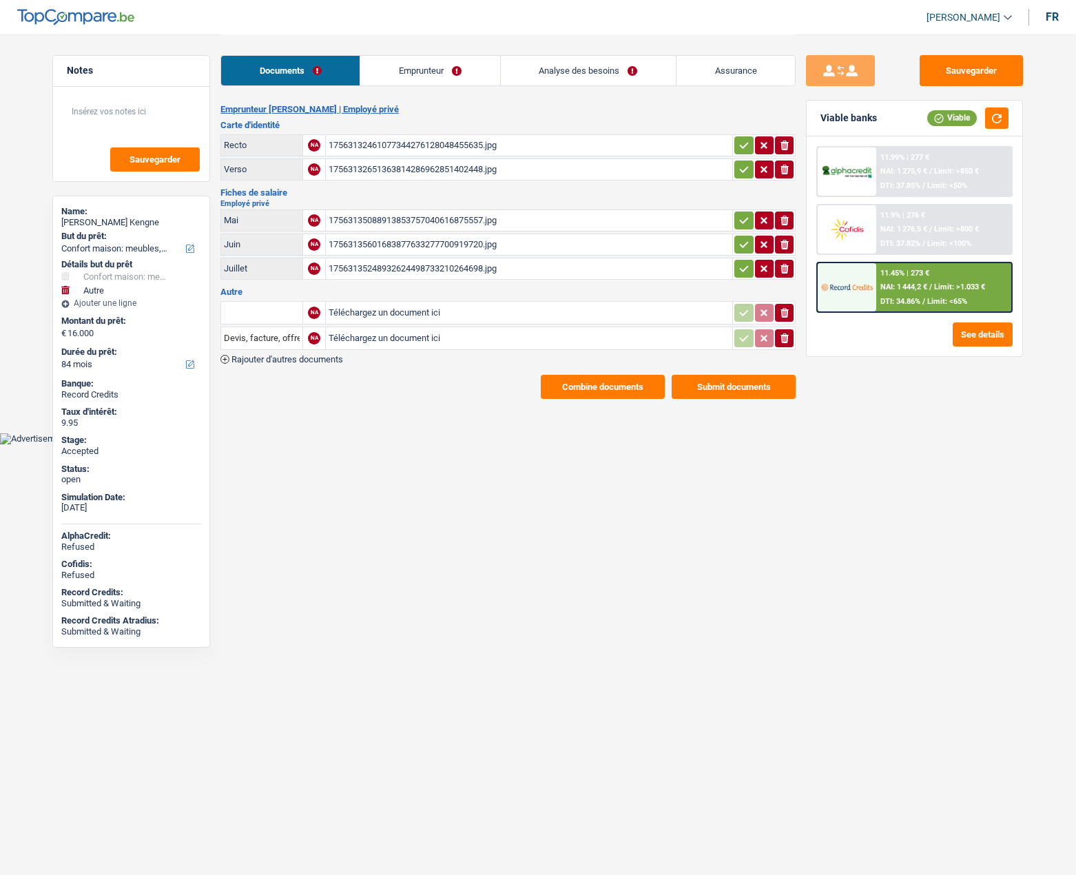
select select "household"
select select "other"
select select "84"
click at [419, 70] on link "Emprunteur" at bounding box center [429, 71] width 139 height 30
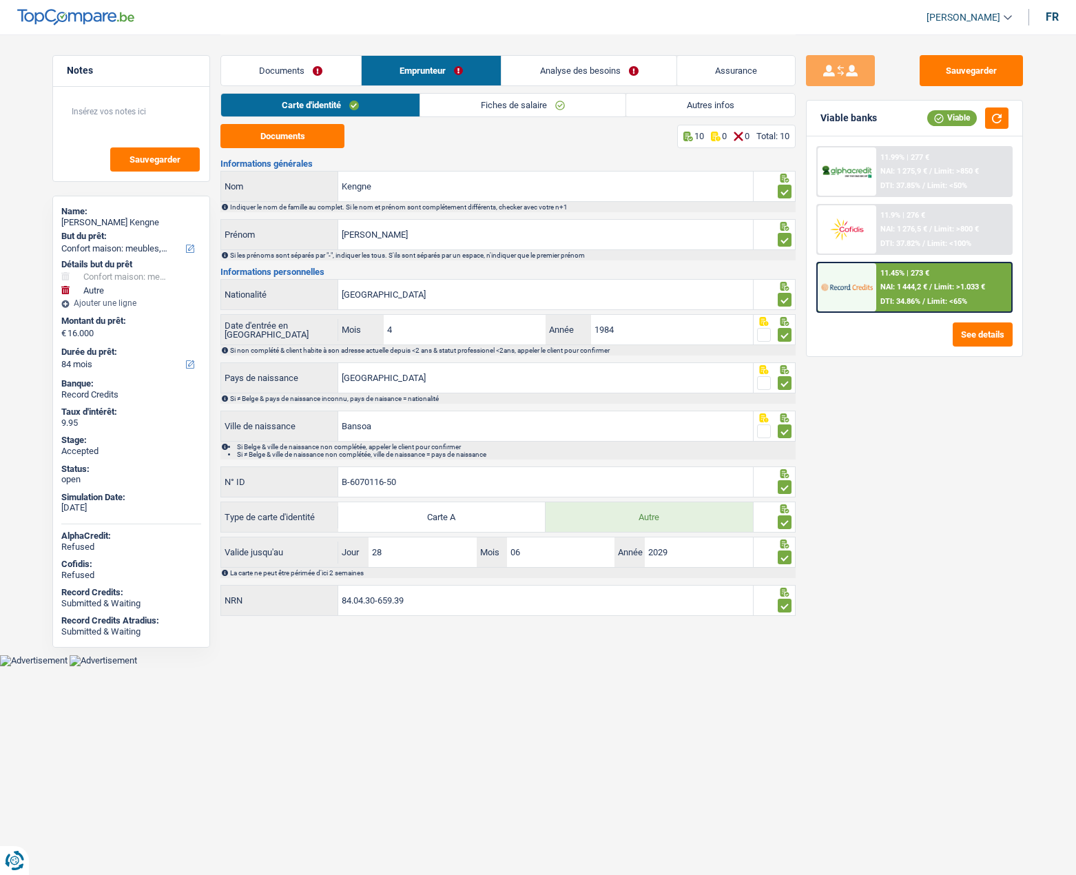
click at [843, 301] on div at bounding box center [847, 287] width 58 height 48
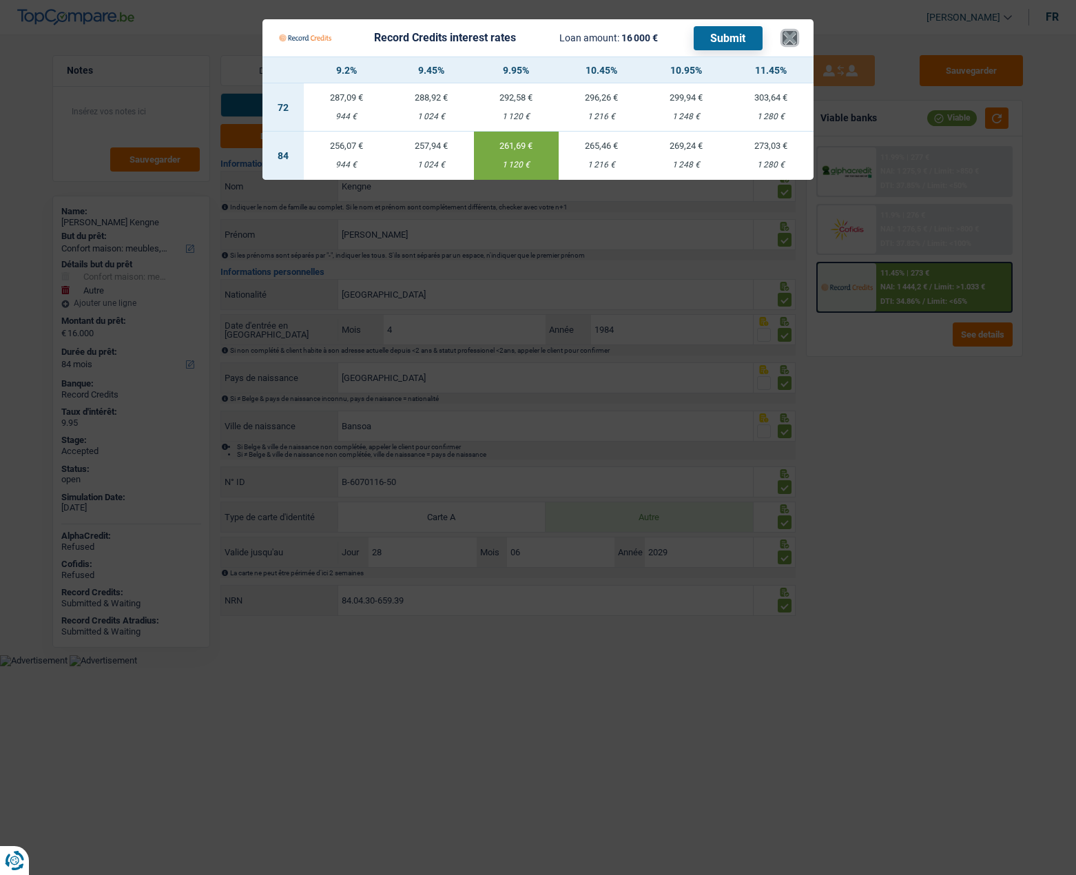
click at [794, 39] on button "×" at bounding box center [789, 38] width 14 height 14
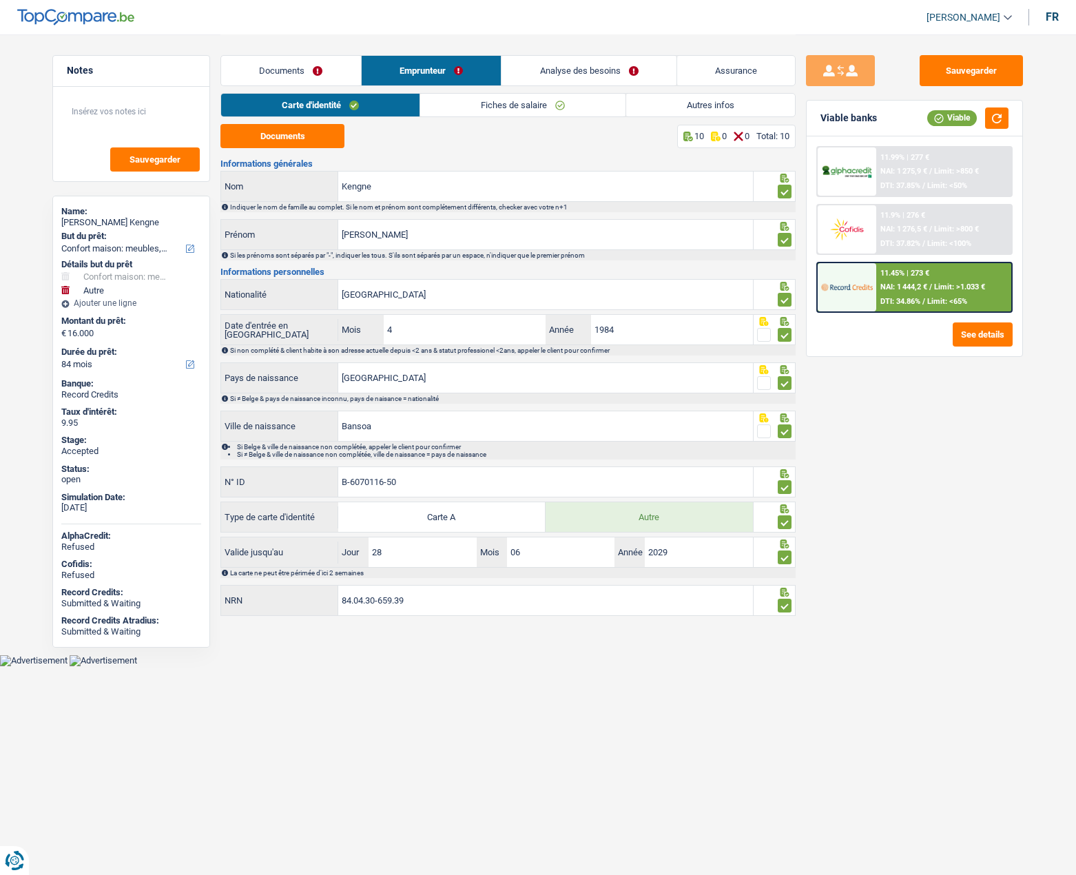
click at [719, 69] on link "Assurance" at bounding box center [736, 71] width 118 height 30
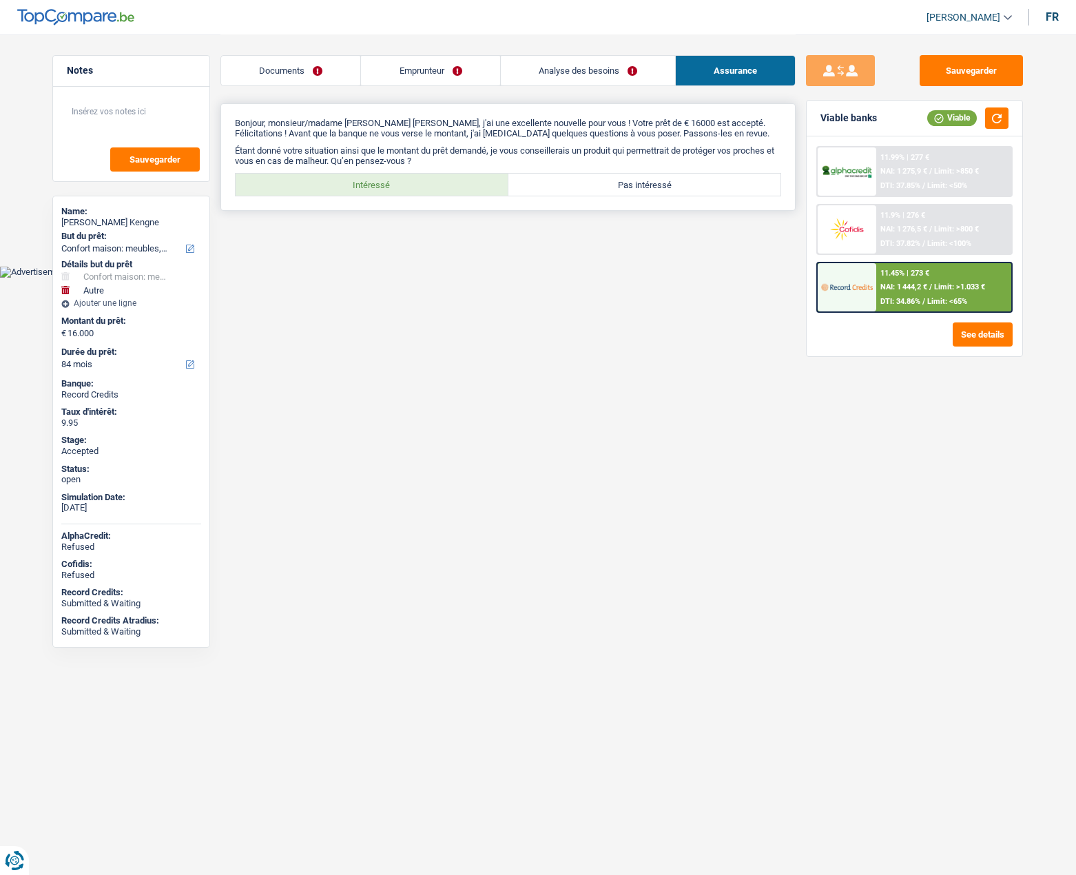
click at [412, 180] on label "Intéressé" at bounding box center [372, 185] width 273 height 22
click at [412, 180] on input "Intéressé" at bounding box center [372, 185] width 273 height 22
radio input "true"
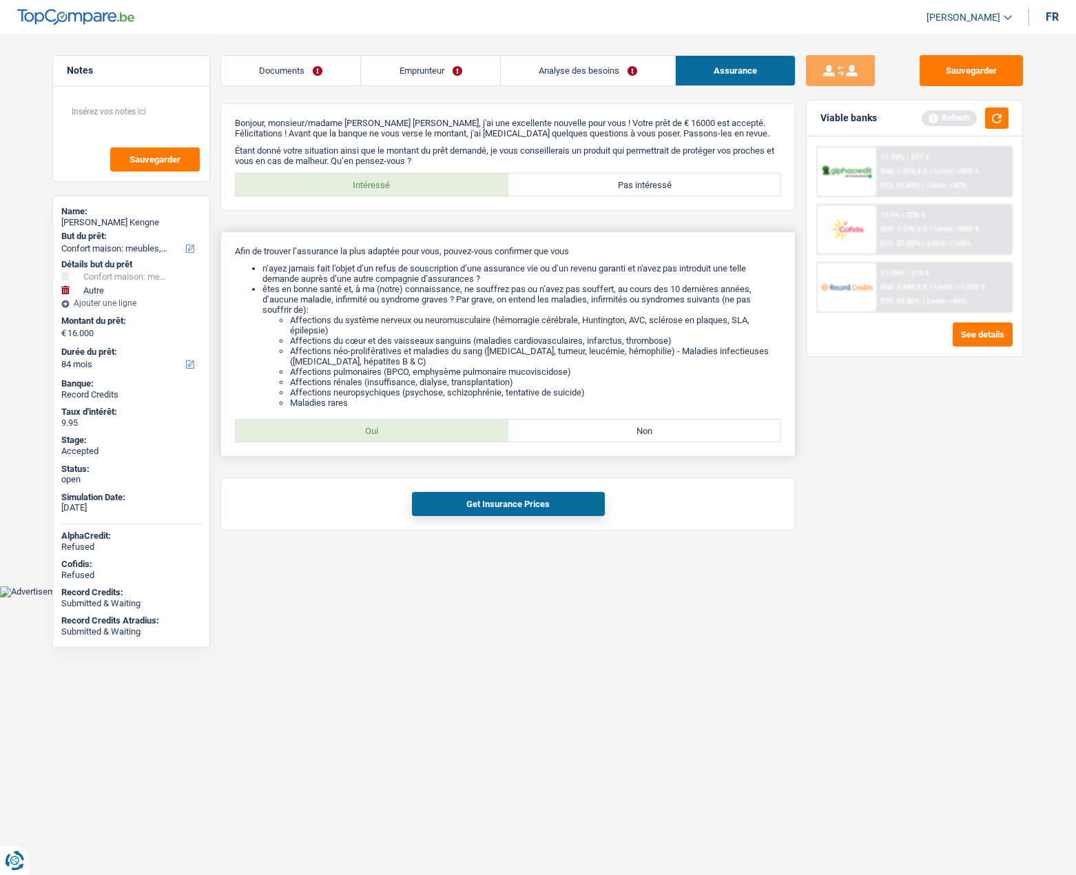
click at [405, 432] on label "Oui" at bounding box center [372, 430] width 273 height 22
click at [405, 432] on input "Oui" at bounding box center [372, 430] width 273 height 22
radio input "true"
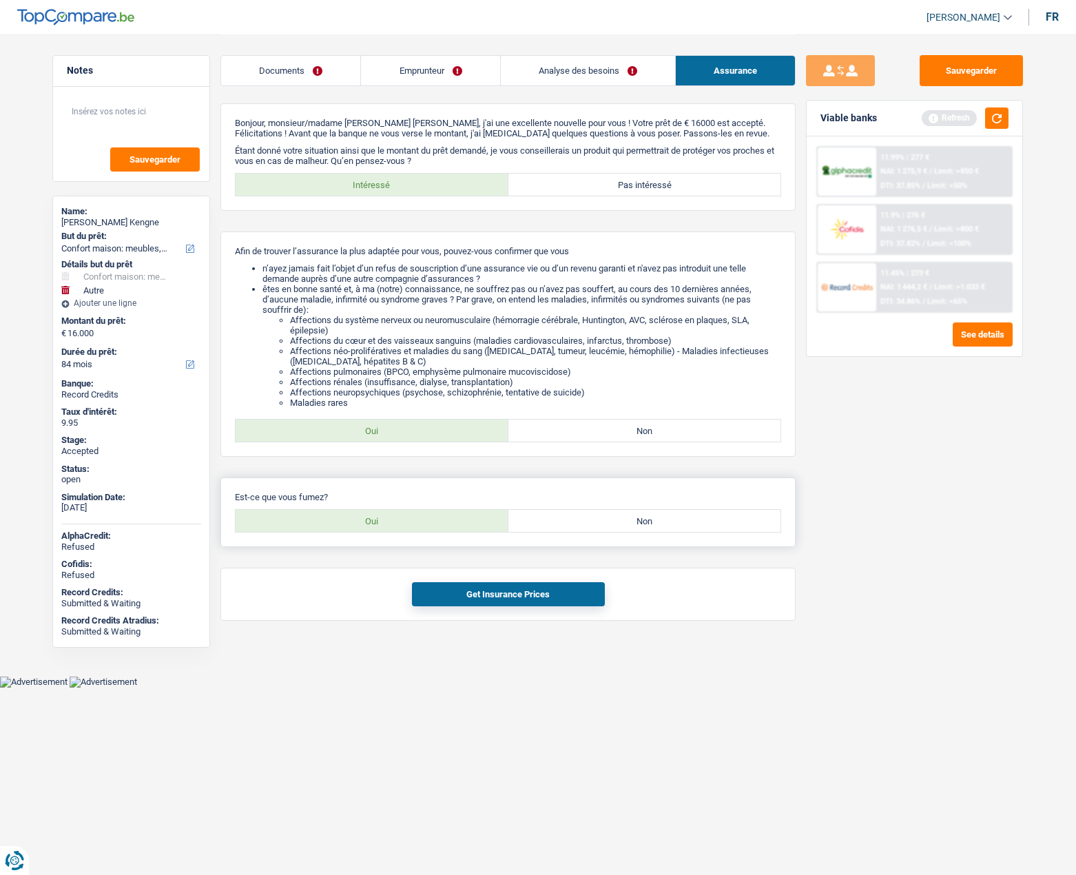
click at [401, 528] on label "Oui" at bounding box center [372, 521] width 273 height 22
click at [401, 528] on input "Oui" at bounding box center [372, 521] width 273 height 22
radio input "true"
click at [629, 533] on div "Est-ce que vous fumez? Oui Non" at bounding box center [507, 512] width 575 height 70
click at [626, 524] on label "Non" at bounding box center [644, 521] width 273 height 22
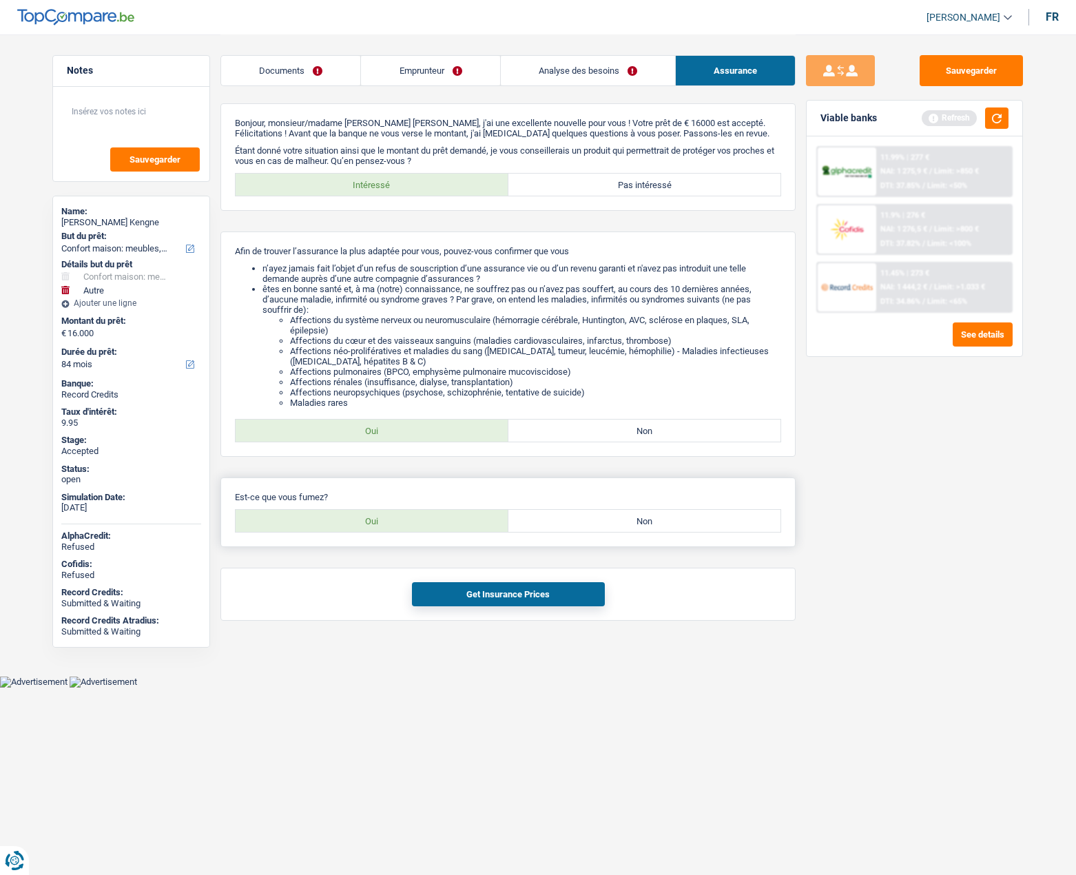
click at [626, 524] on input "Non" at bounding box center [644, 521] width 273 height 22
radio input "true"
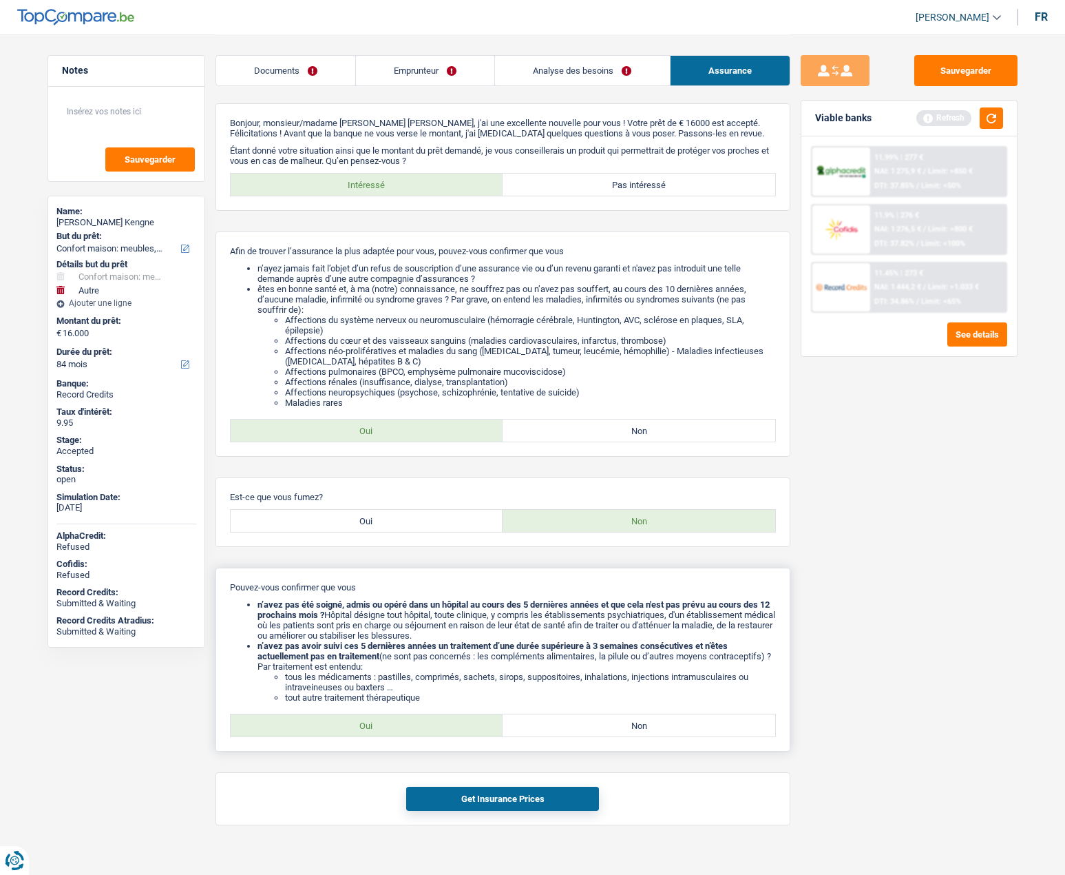
click at [392, 720] on label "Oui" at bounding box center [367, 725] width 273 height 22
click at [392, 720] on input "Oui" at bounding box center [367, 725] width 273 height 22
radio input "true"
click at [497, 802] on button "Get Insurance Prices" at bounding box center [502, 799] width 193 height 24
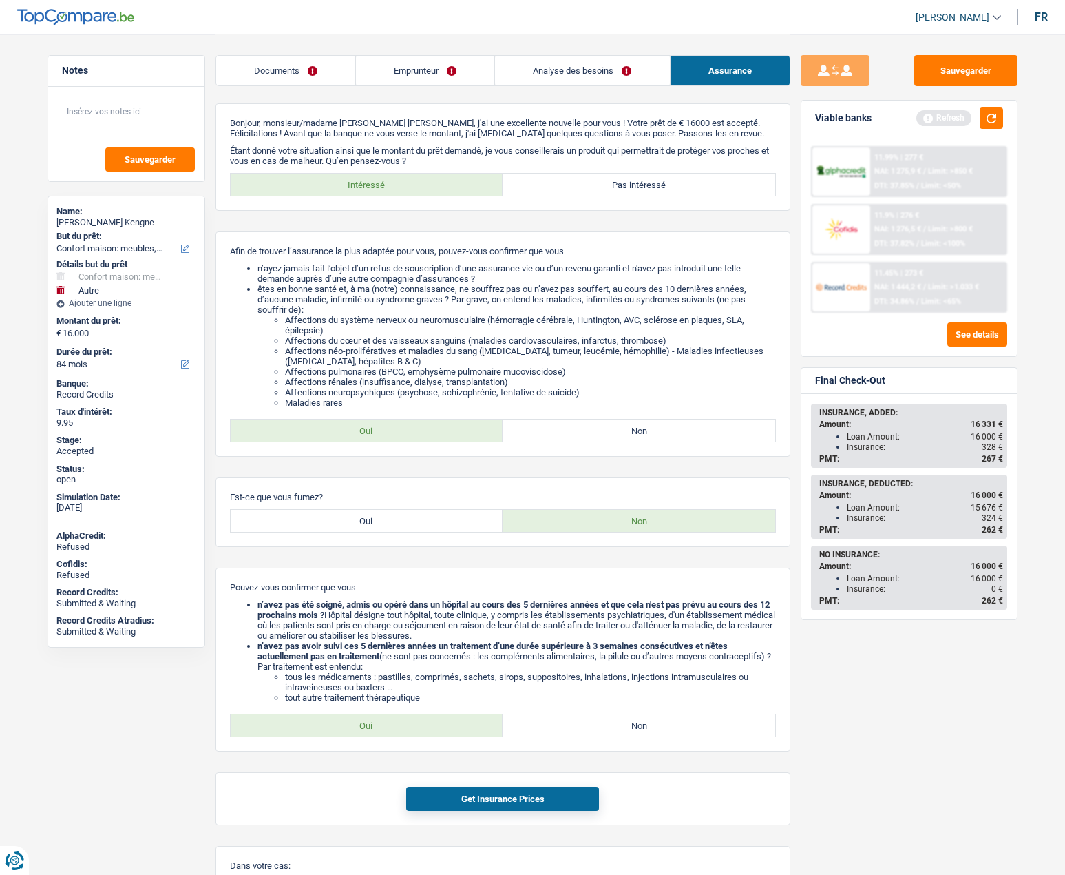
click at [266, 76] on link "Documents" at bounding box center [285, 71] width 139 height 30
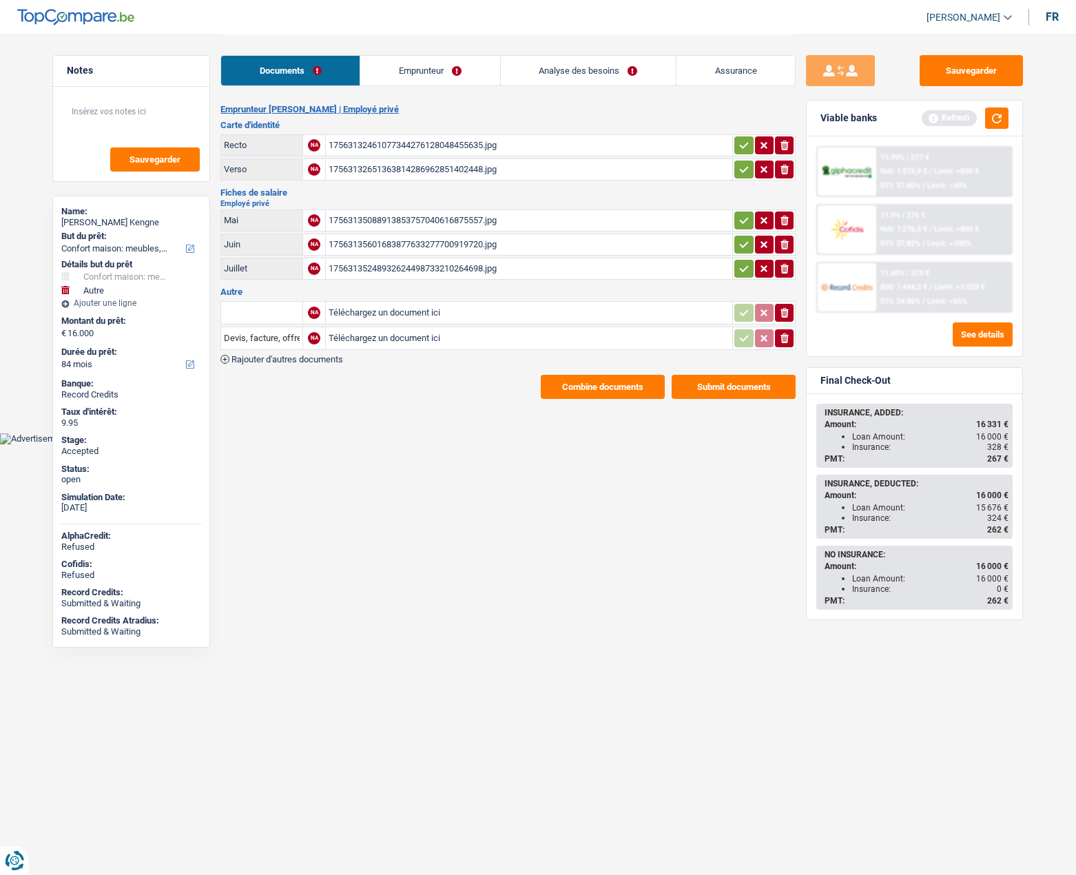
click at [410, 67] on link "Emprunteur" at bounding box center [429, 71] width 139 height 30
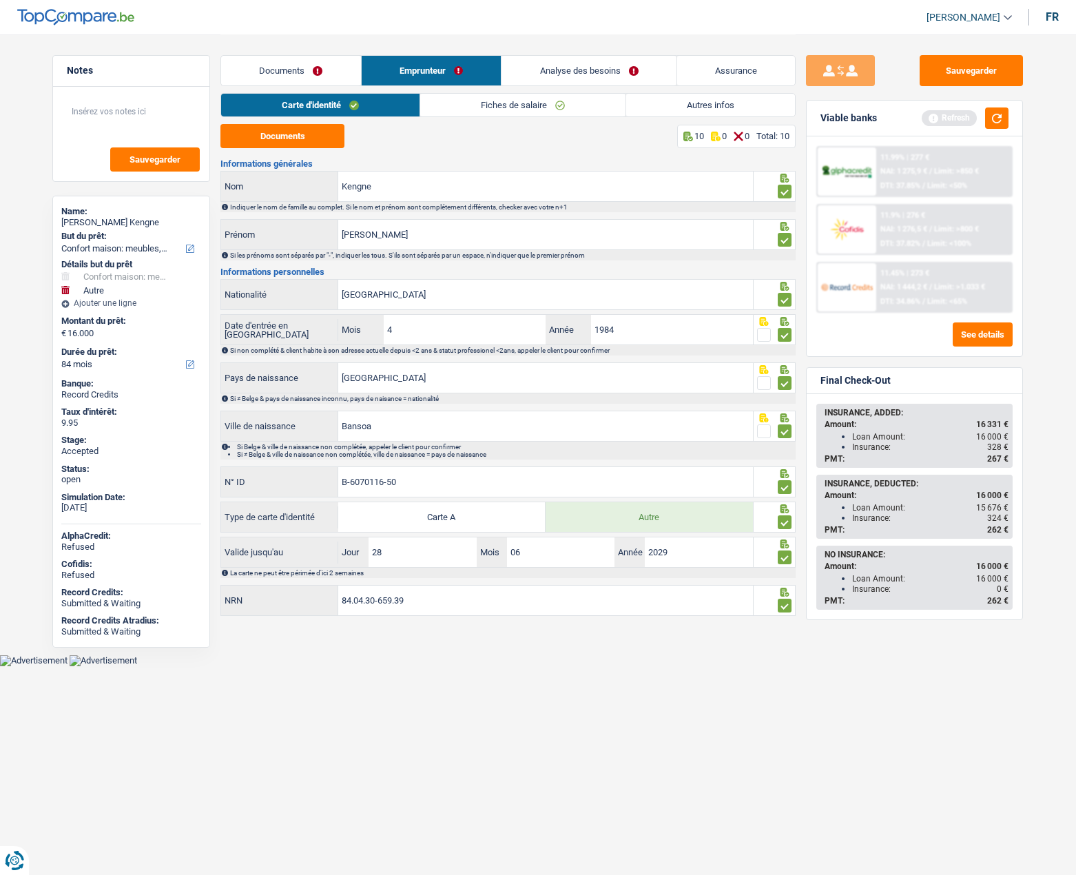
click at [457, 110] on link "Fiches de salaire" at bounding box center [522, 105] width 205 height 23
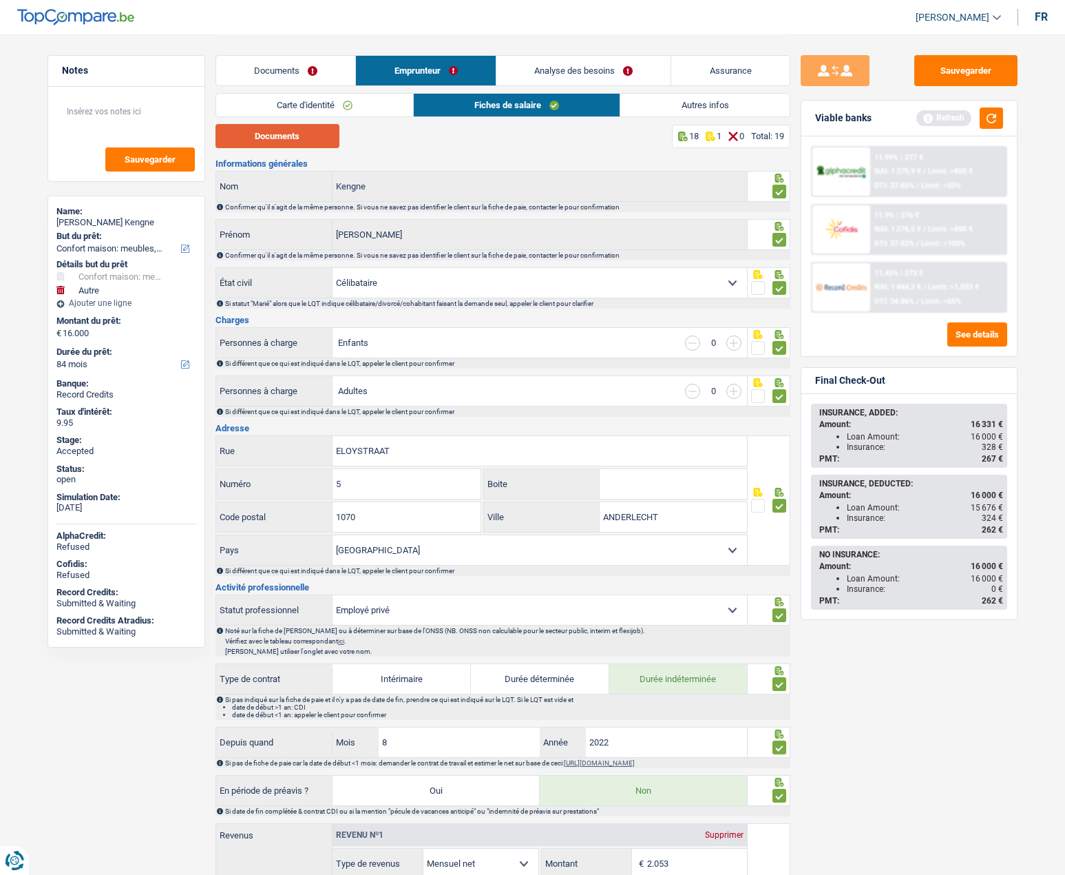
click at [280, 134] on button "Documents" at bounding box center [278, 136] width 124 height 24
click at [1033, 304] on main "Notes Sauvegarder Name: Hypolite Kengne But du prêt: Confort maison: meubles, t…" at bounding box center [532, 781] width 1065 height 1563
drag, startPoint x: 978, startPoint y: 517, endPoint x: 847, endPoint y: 518, distance: 130.9
click at [847, 518] on div "Insurance: 324 €" at bounding box center [925, 518] width 156 height 10
click at [709, 76] on link "Assurance" at bounding box center [730, 71] width 118 height 30
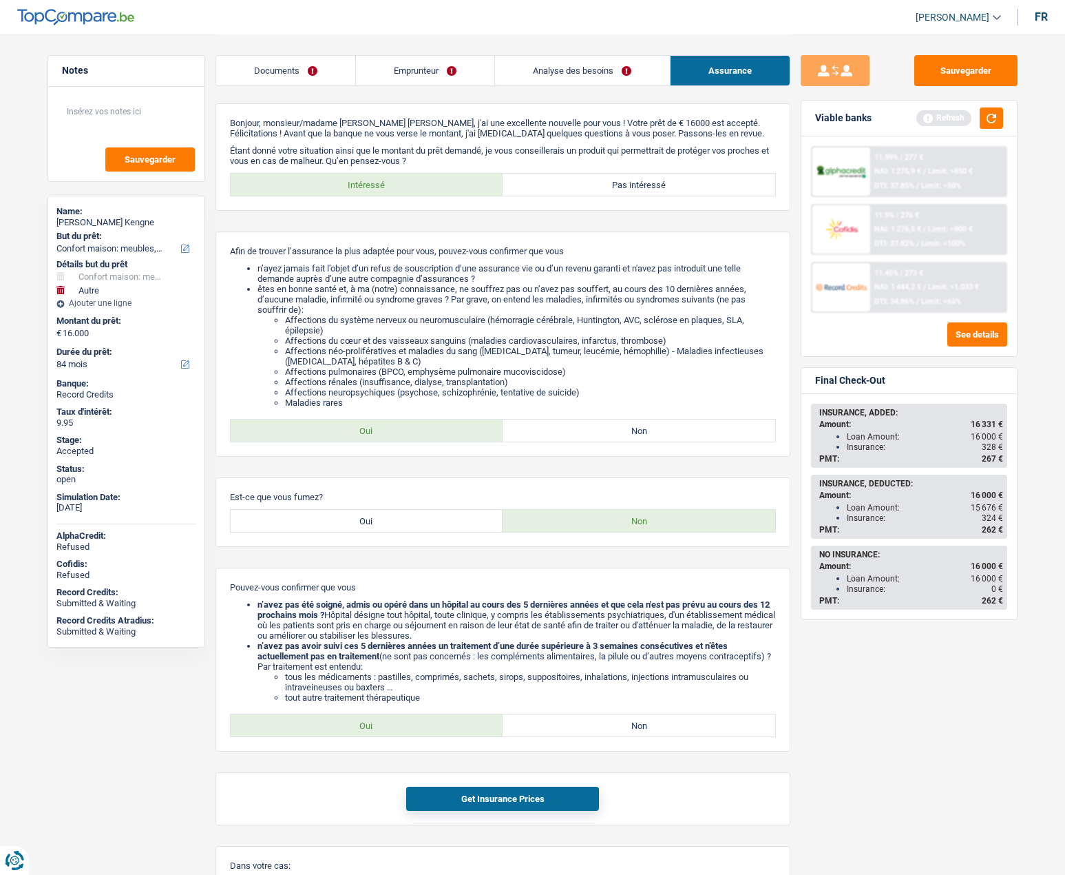
click at [514, 469] on div "Bonjour, monsieur/madame Hypolite Kengne, j'ai une excellente nouvelle pour vou…" at bounding box center [503, 563] width 575 height 921
drag, startPoint x: 403, startPoint y: 601, endPoint x: 578, endPoint y: 599, distance: 174.9
click at [578, 599] on b "n’avez pas été soigné, admis ou opéré dans un hôpital au cours des 5 dernières …" at bounding box center [514, 609] width 512 height 21
click at [861, 658] on div "Sauvegarder Viable banks Refresh 11.99% | 277 € NAI: 1 275,9 € / Limit: >850 € …" at bounding box center [910, 454] width 238 height 798
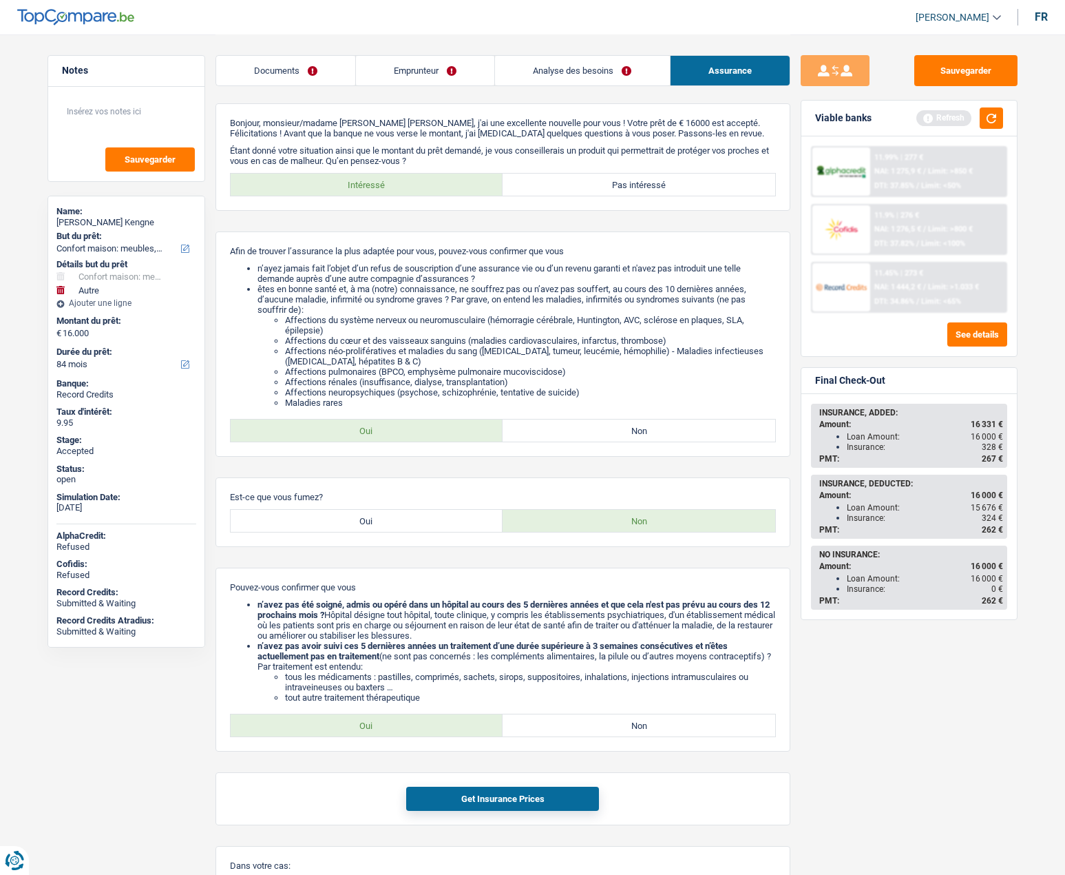
drag, startPoint x: 998, startPoint y: 518, endPoint x: 847, endPoint y: 519, distance: 150.8
click at [847, 519] on div "Insurance: 324 €" at bounding box center [925, 518] width 156 height 10
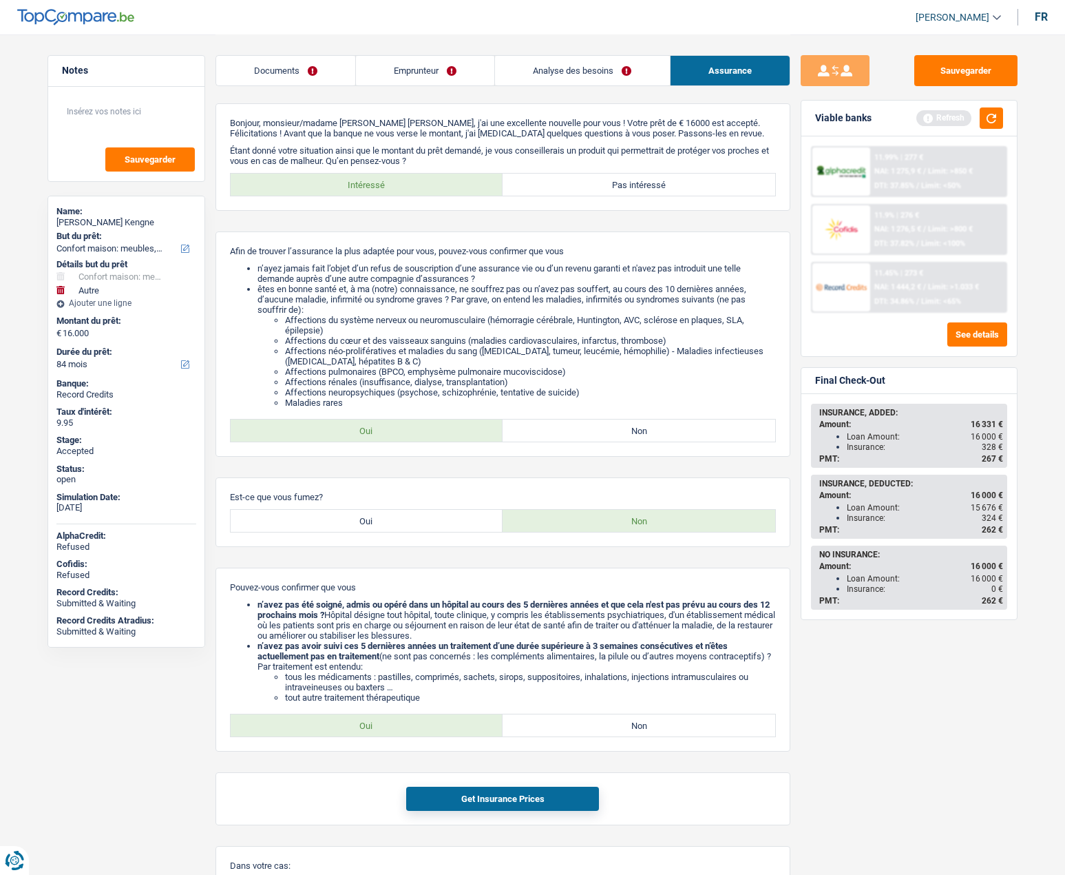
click at [847, 519] on div "Insurance: 324 €" at bounding box center [925, 518] width 156 height 10
click at [858, 506] on div "Loan Amount: 15 676 €" at bounding box center [925, 508] width 156 height 10
drag, startPoint x: 829, startPoint y: 480, endPoint x: 1002, endPoint y: 532, distance: 181.3
click at [1002, 532] on div "INSURANCE, DEDUCTED: Amount: 16 000 € Loan Amount: 15 676 € Insurance: 324 € PM…" at bounding box center [910, 506] width 194 height 61
click at [1002, 530] on span "262 €" at bounding box center [992, 530] width 21 height 10
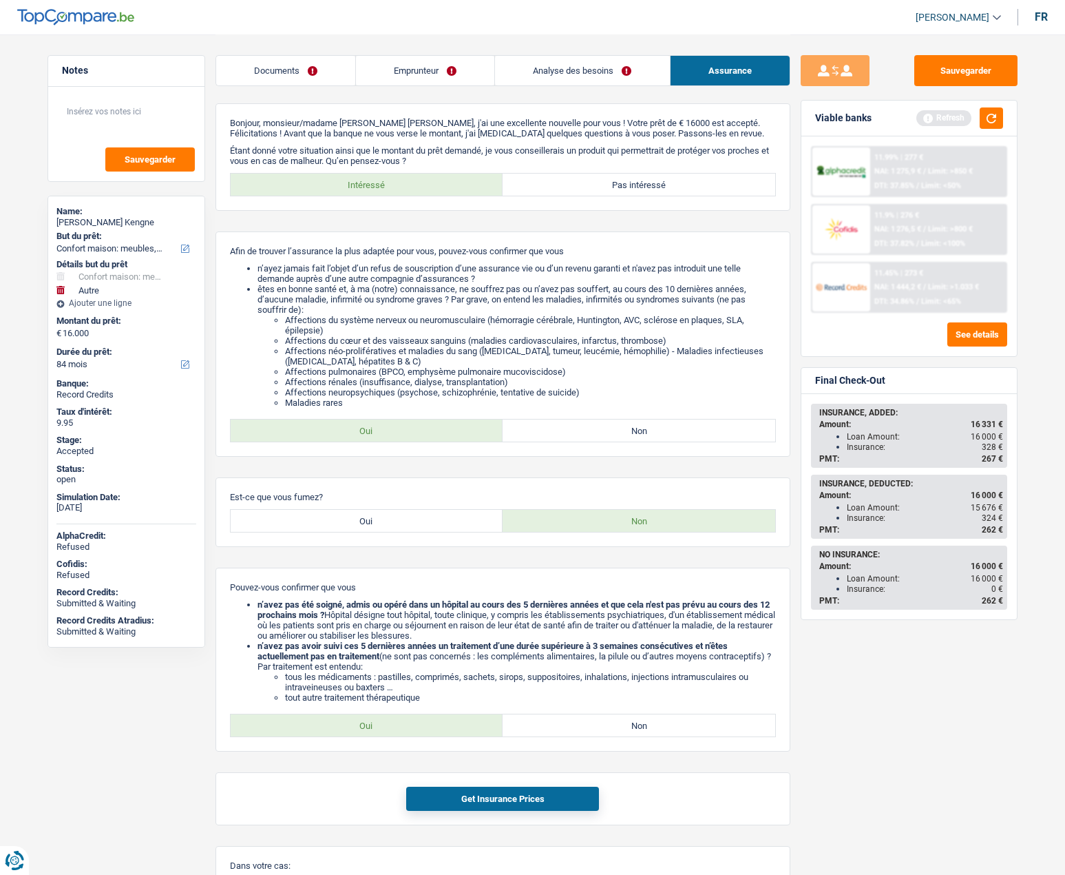
click at [1002, 530] on span "262 €" at bounding box center [992, 530] width 21 height 10
drag, startPoint x: 1002, startPoint y: 530, endPoint x: 822, endPoint y: 483, distance: 185.8
click at [822, 483] on div "INSURANCE, DEDUCTED: Amount: 16 000 € Loan Amount: 15 676 € Insurance: 324 € PM…" at bounding box center [910, 506] width 194 height 61
click at [820, 483] on div "INSURANCE, DEDUCTED:" at bounding box center [912, 484] width 184 height 10
drag, startPoint x: 819, startPoint y: 483, endPoint x: 1002, endPoint y: 529, distance: 188.9
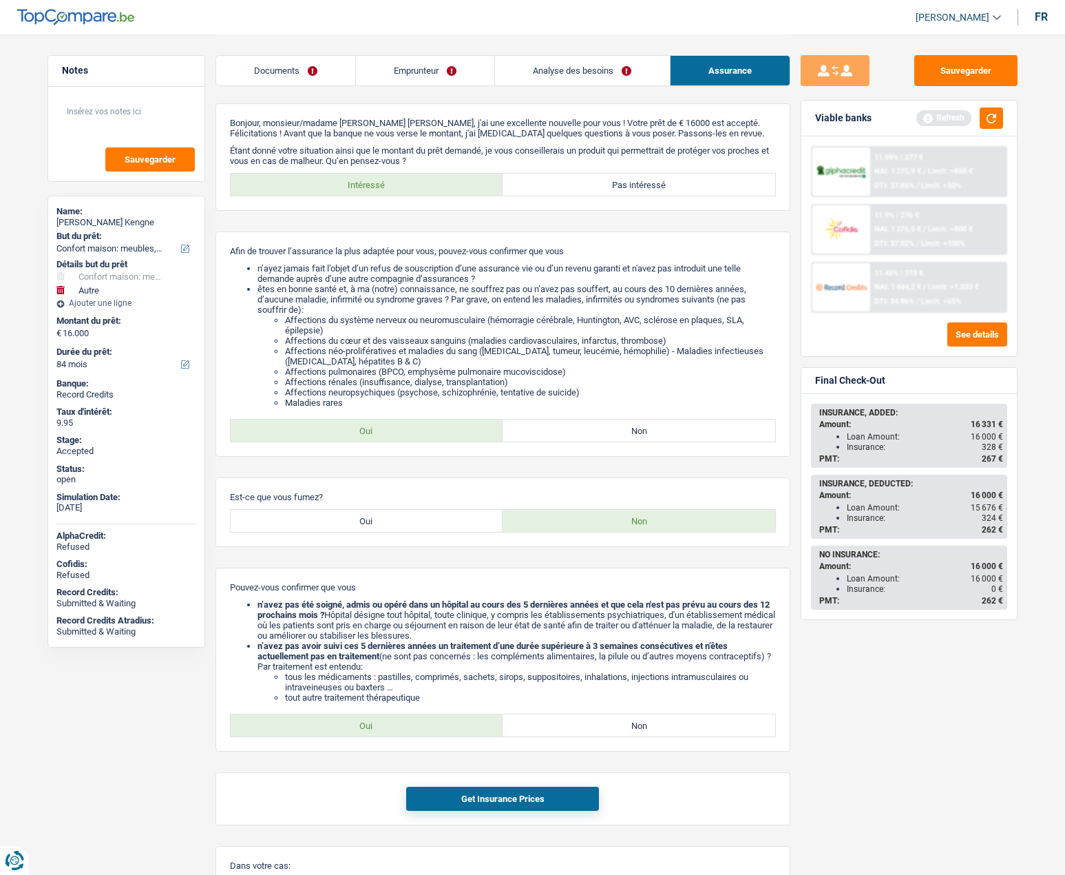
click at [1002, 529] on div "INSURANCE, DEDUCTED: Amount: 16 000 € Loan Amount: 15 676 € Insurance: 324 € PM…" at bounding box center [910, 506] width 194 height 61
click at [1002, 529] on span "262 €" at bounding box center [992, 530] width 21 height 10
drag, startPoint x: 1002, startPoint y: 529, endPoint x: 820, endPoint y: 483, distance: 188.3
click at [820, 483] on div "INSURANCE, DEDUCTED: Amount: 16 000 € Loan Amount: 15 676 € Insurance: 324 € PM…" at bounding box center [910, 506] width 194 height 61
click at [893, 505] on div "Loan Amount: 15 676 €" at bounding box center [925, 508] width 156 height 10
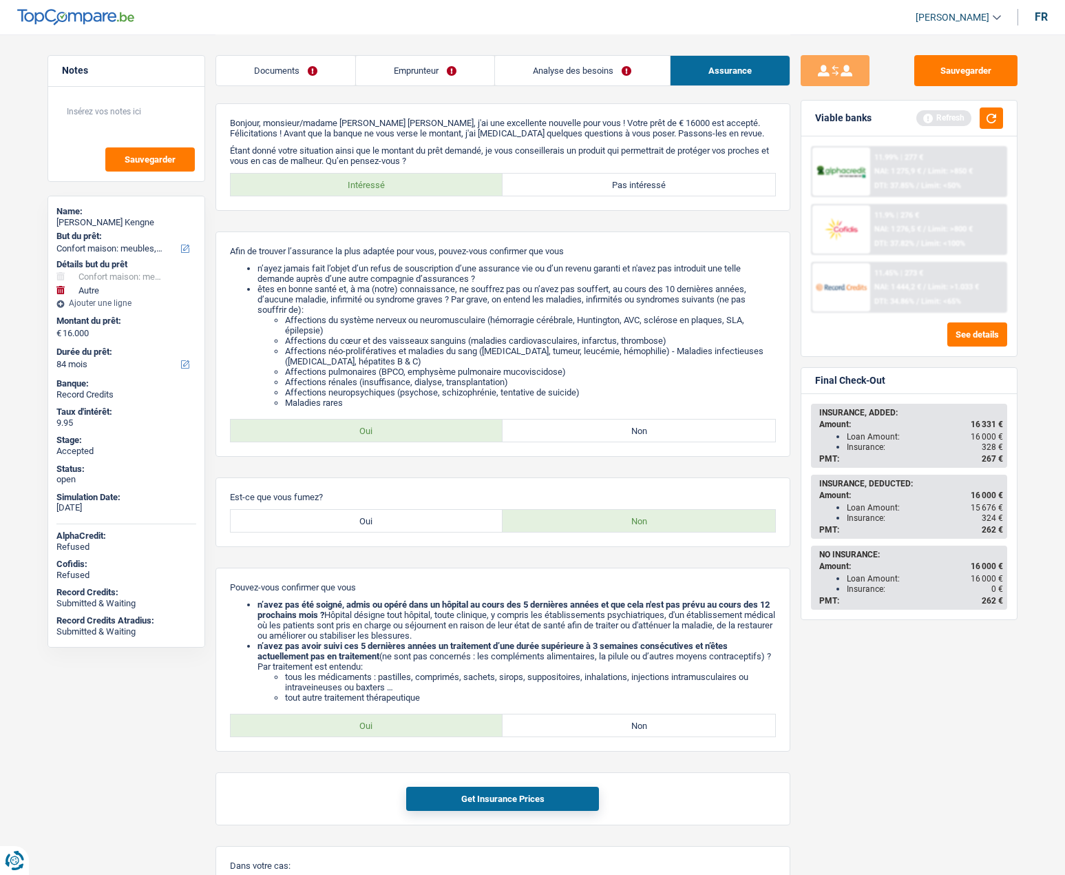
drag, startPoint x: 962, startPoint y: 521, endPoint x: 823, endPoint y: 486, distance: 143.7
click at [823, 486] on div "INSURANCE, DEDUCTED: Amount: 16 000 € Loan Amount: 15 676 € Insurance: 324 € PM…" at bounding box center [910, 506] width 194 height 61
click at [884, 506] on div "Loan Amount: 15 676 €" at bounding box center [925, 508] width 156 height 10
drag, startPoint x: 1003, startPoint y: 530, endPoint x: 820, endPoint y: 485, distance: 189.3
click at [820, 485] on div "INSURANCE, DEDUCTED: Amount: 16 000 € Loan Amount: 15 676 € Insurance: 324 € PM…" at bounding box center [910, 506] width 194 height 61
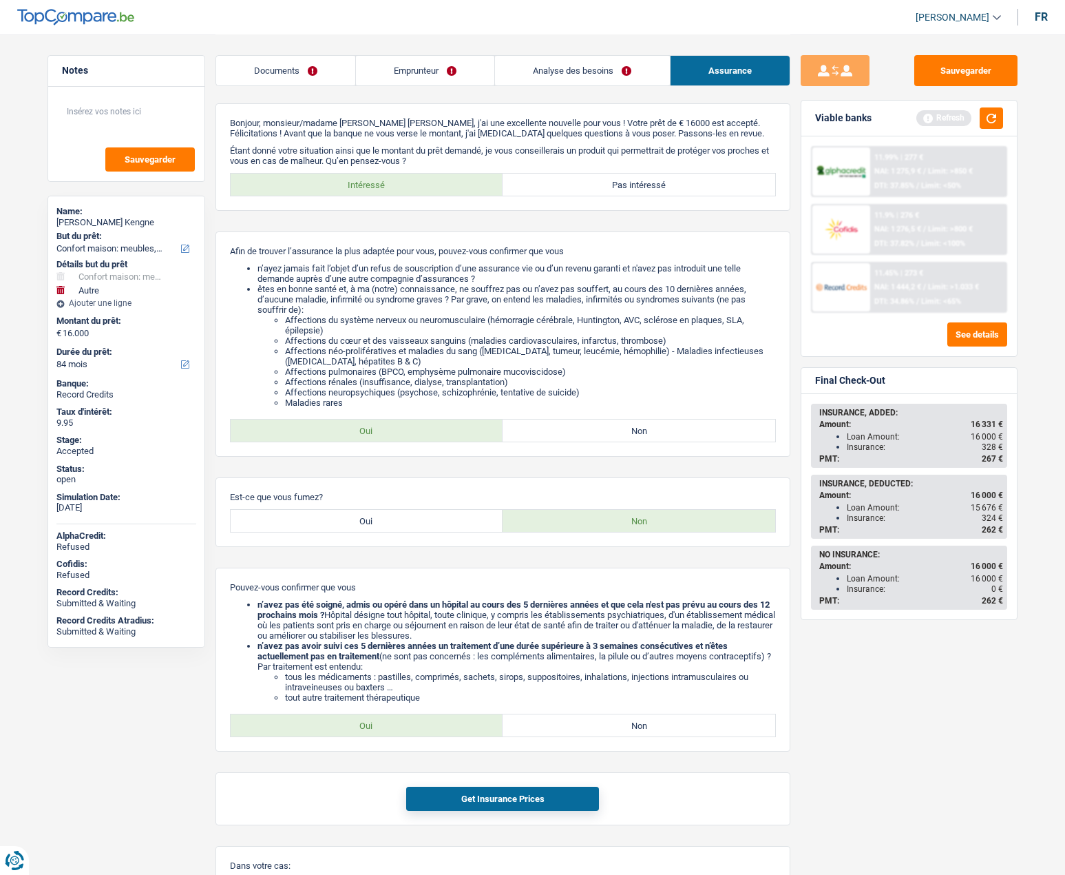
click at [981, 520] on div "Insurance: 324 €" at bounding box center [925, 518] width 156 height 10
click at [72, 225] on div "Hypolite Kengne" at bounding box center [126, 222] width 140 height 11
copy div "Hypolite Kengne"
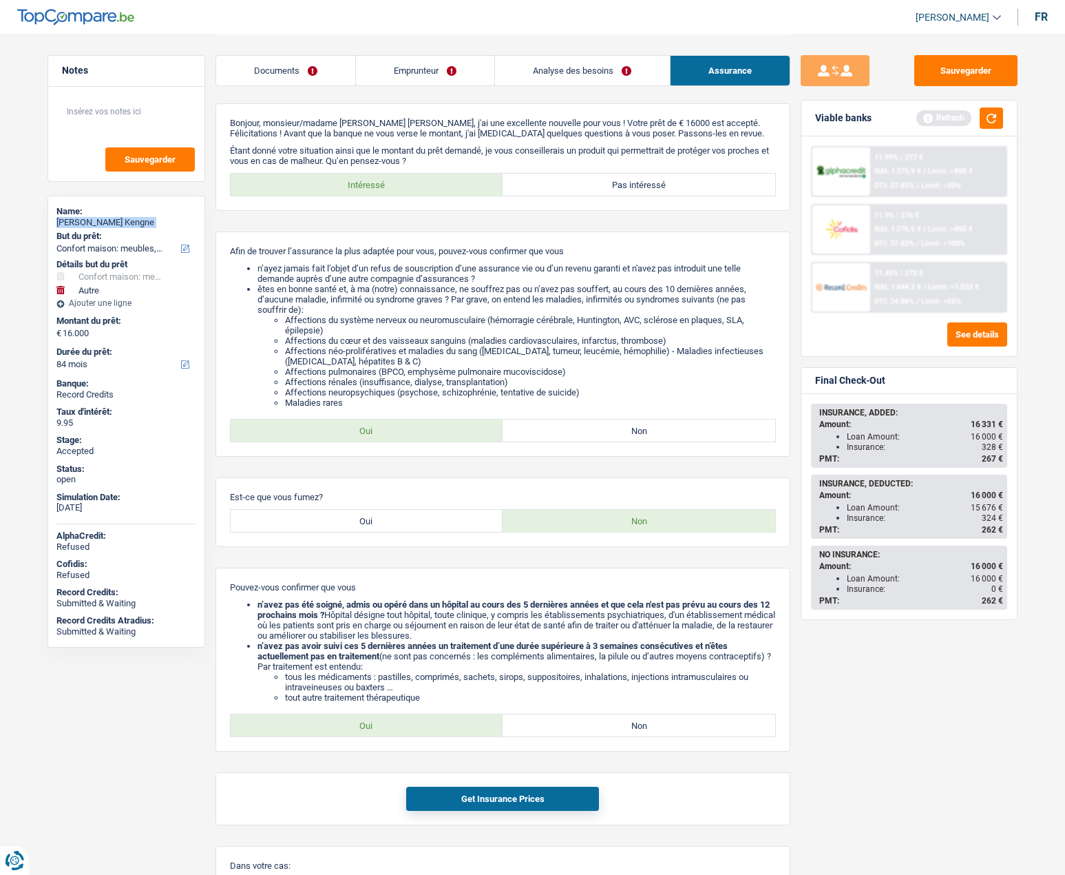
click at [440, 65] on link "Emprunteur" at bounding box center [425, 71] width 138 height 30
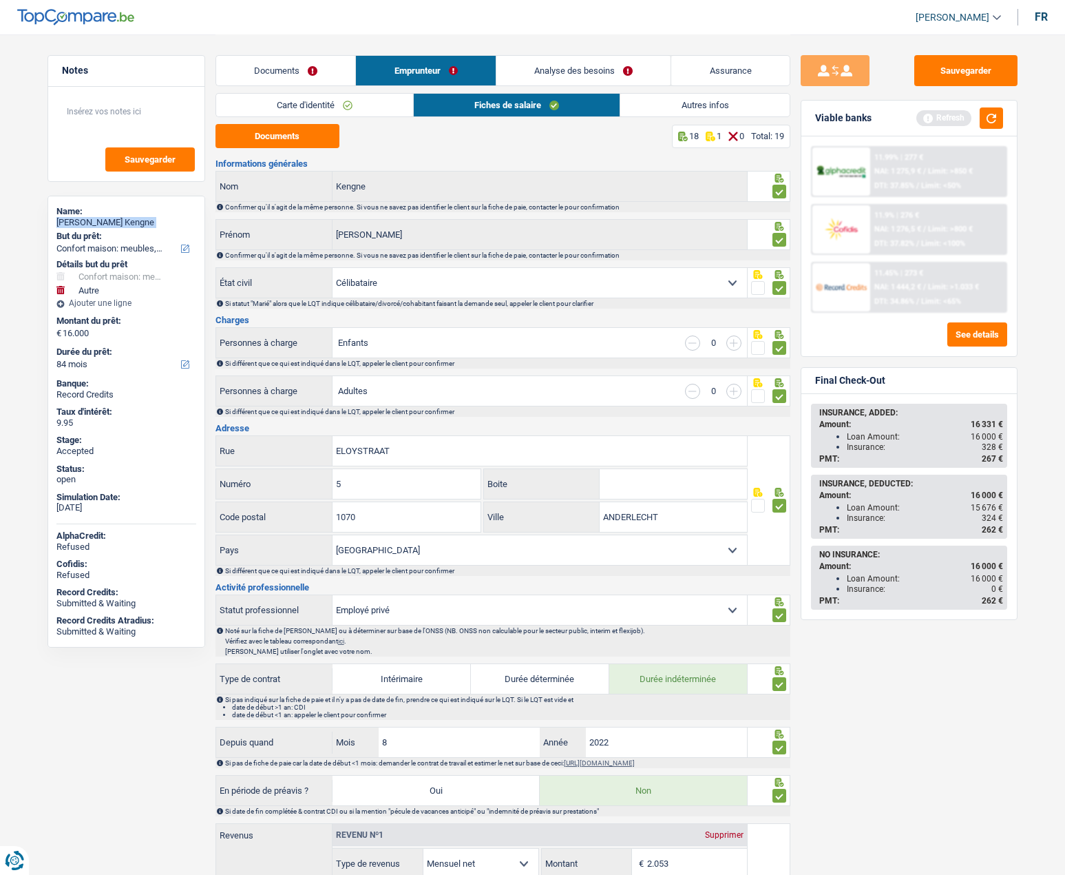
click at [742, 105] on link "Autres infos" at bounding box center [705, 105] width 169 height 23
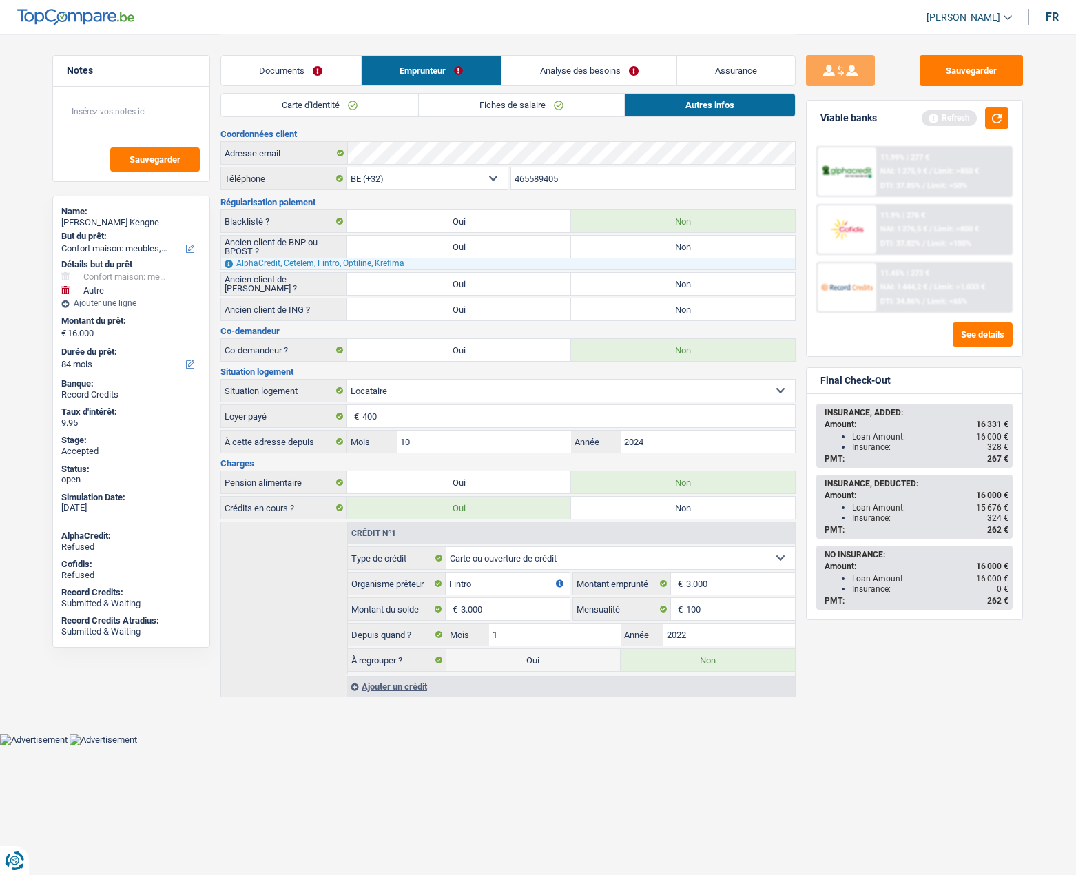
click at [545, 176] on input "465589405" at bounding box center [653, 178] width 284 height 22
click at [992, 519] on span "324 €" at bounding box center [997, 518] width 21 height 10
copy span "324"
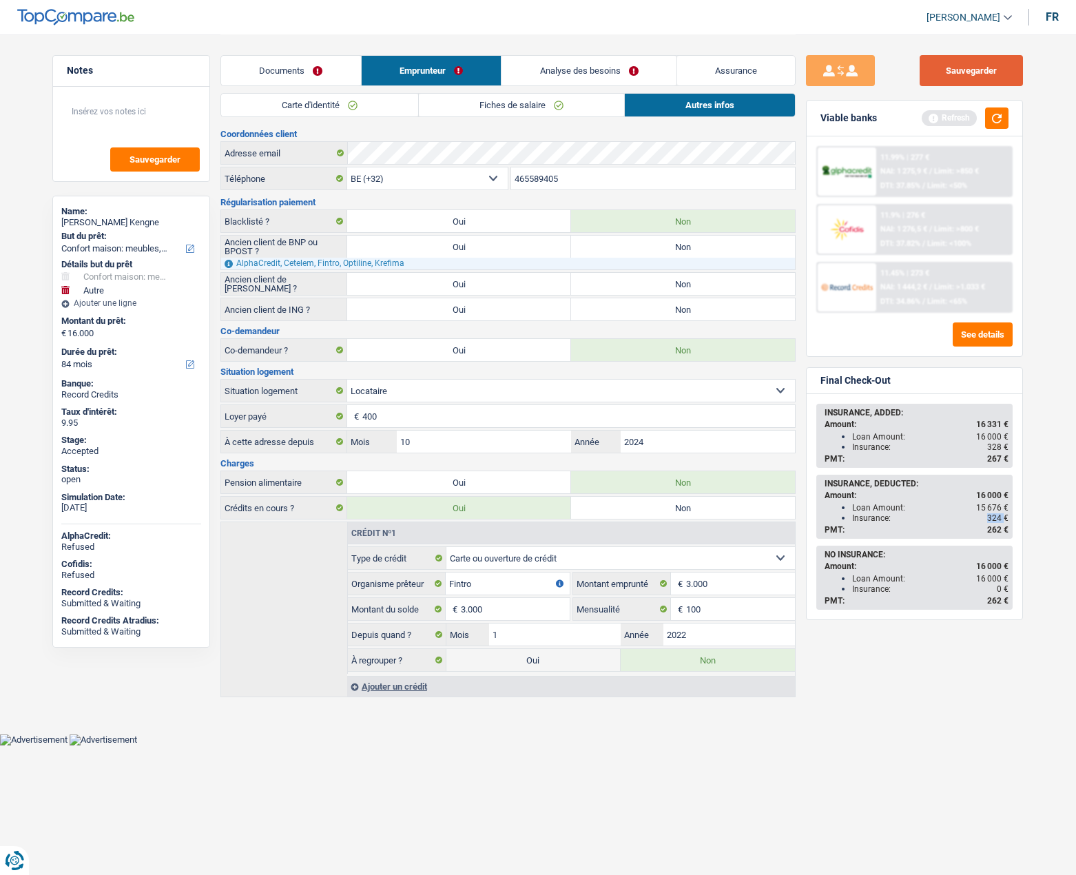
click at [949, 78] on button "Sauvegarder" at bounding box center [970, 70] width 103 height 31
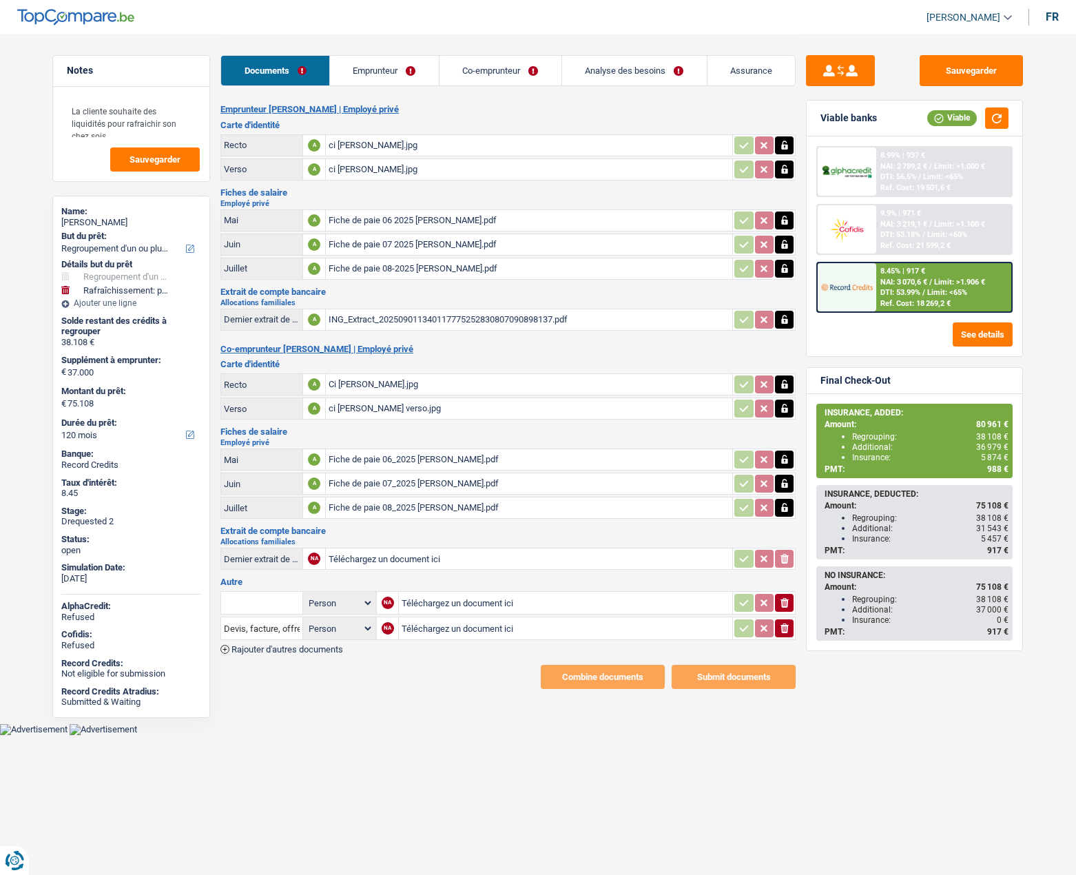
select select "refinancing"
select select "houseOrGarden"
select select "120"
click at [362, 79] on link "Emprunteur" at bounding box center [384, 71] width 109 height 30
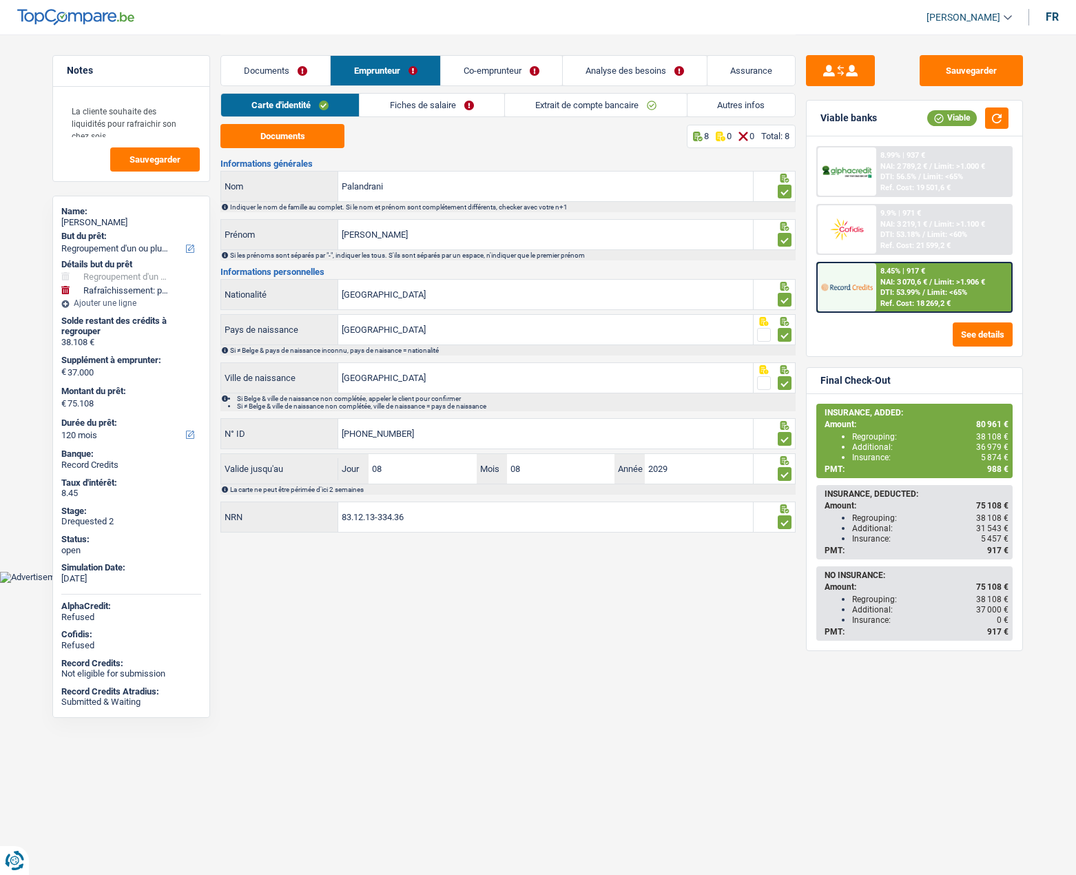
click at [276, 75] on link "Documents" at bounding box center [275, 71] width 109 height 30
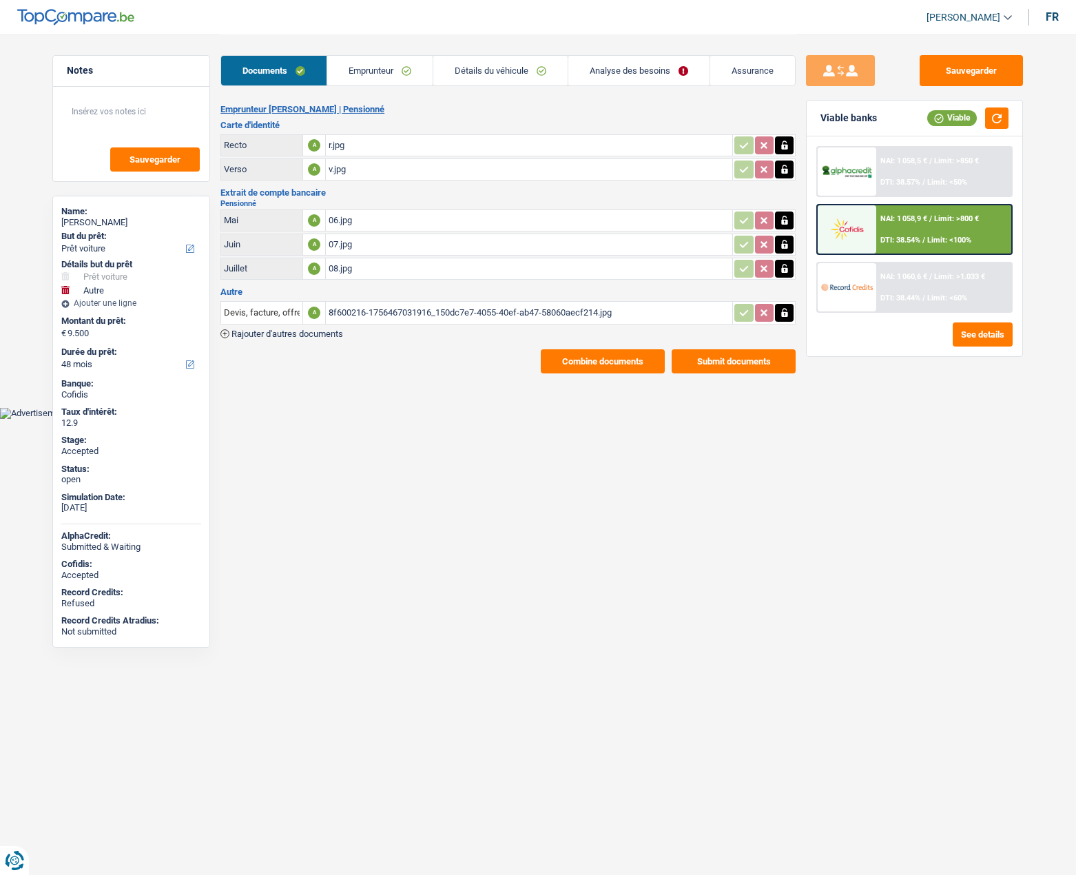
select select "car"
select select "other"
select select "48"
select select "retired"
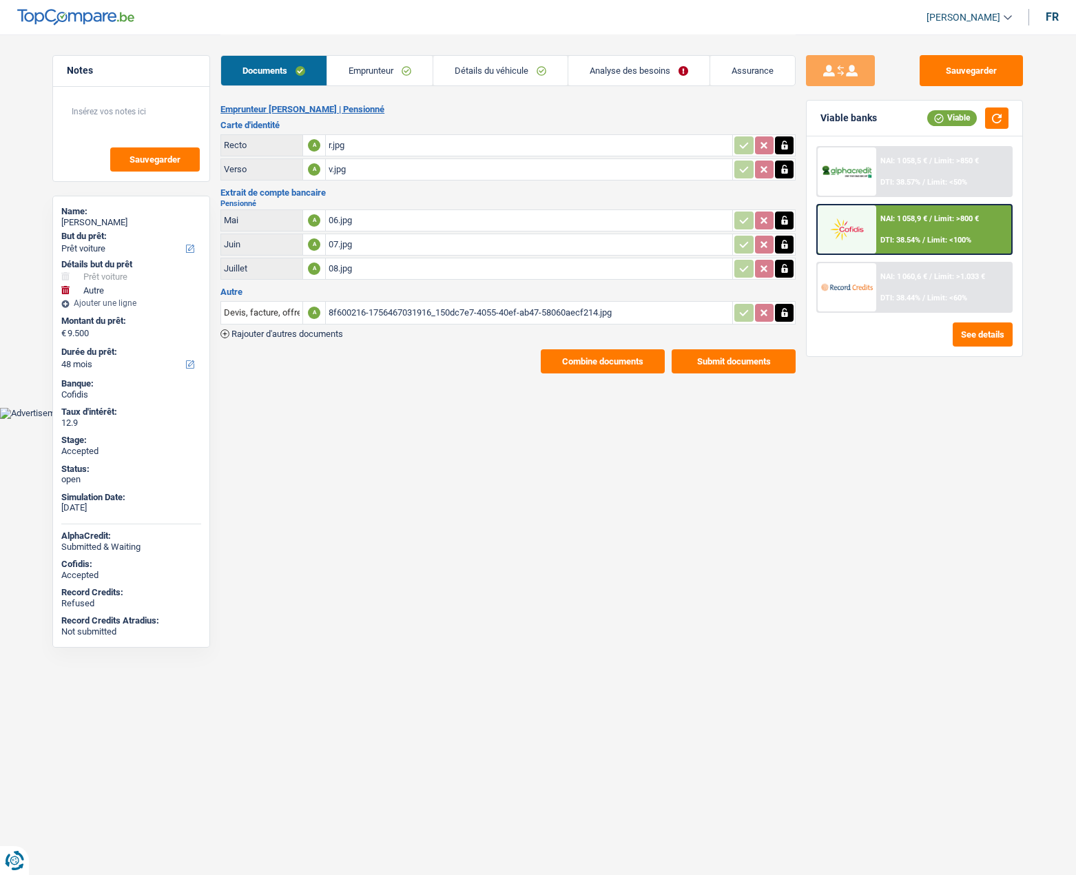
select select "pension"
select select "BE"
click at [360, 74] on link "Emprunteur" at bounding box center [379, 71] width 105 height 30
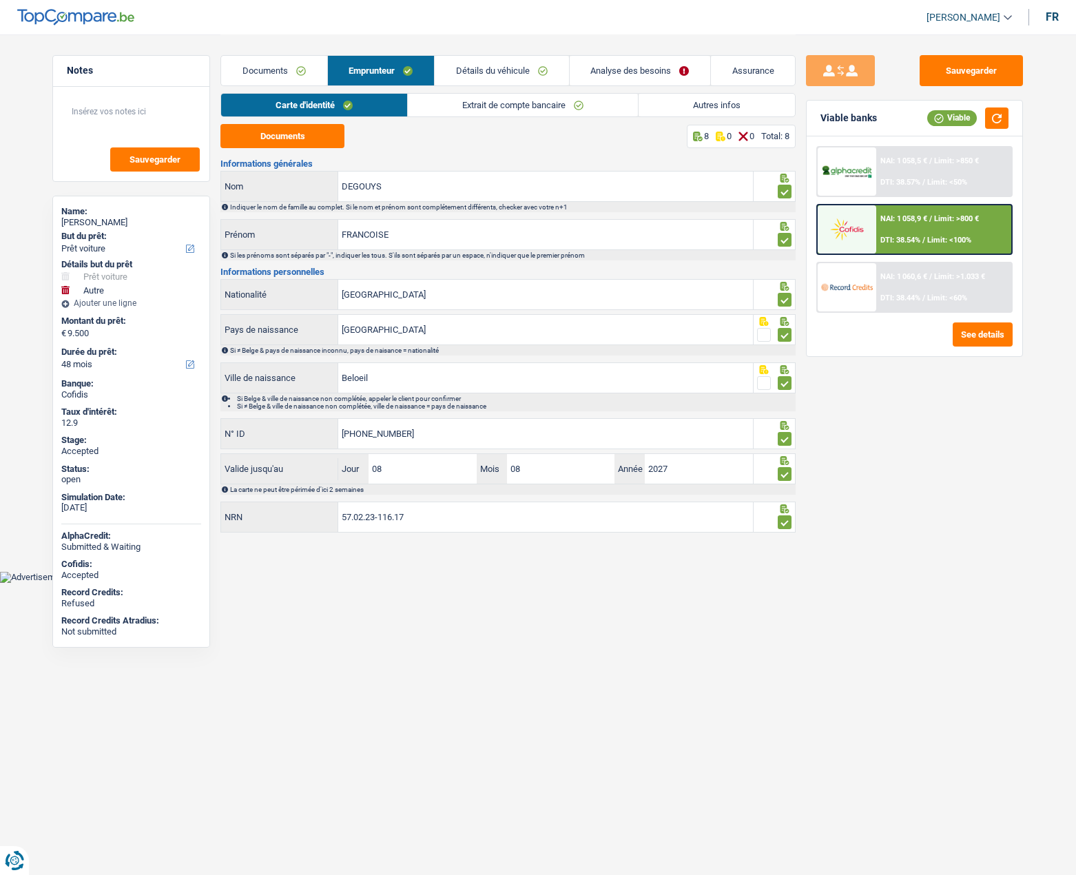
click at [450, 102] on link "Extrait de compte bancaire" at bounding box center [523, 105] width 230 height 23
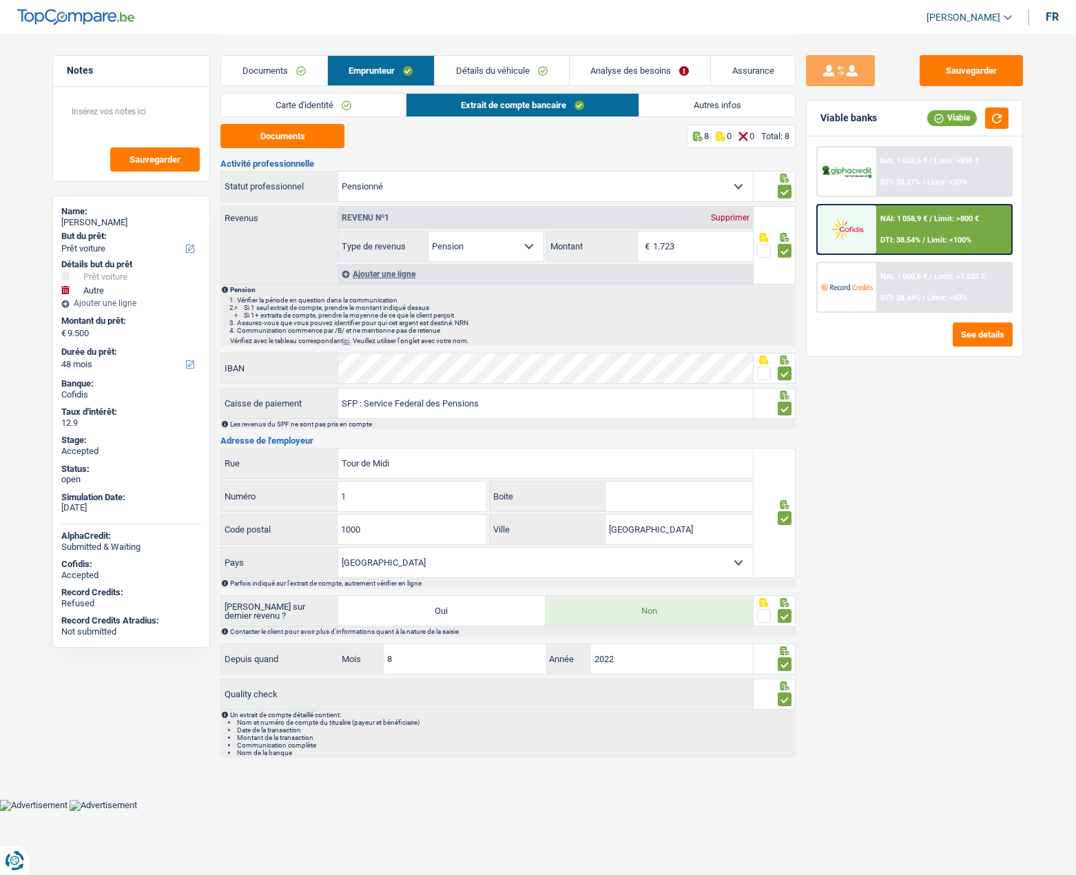
click at [483, 68] on link "Détails du véhicule" at bounding box center [502, 71] width 134 height 30
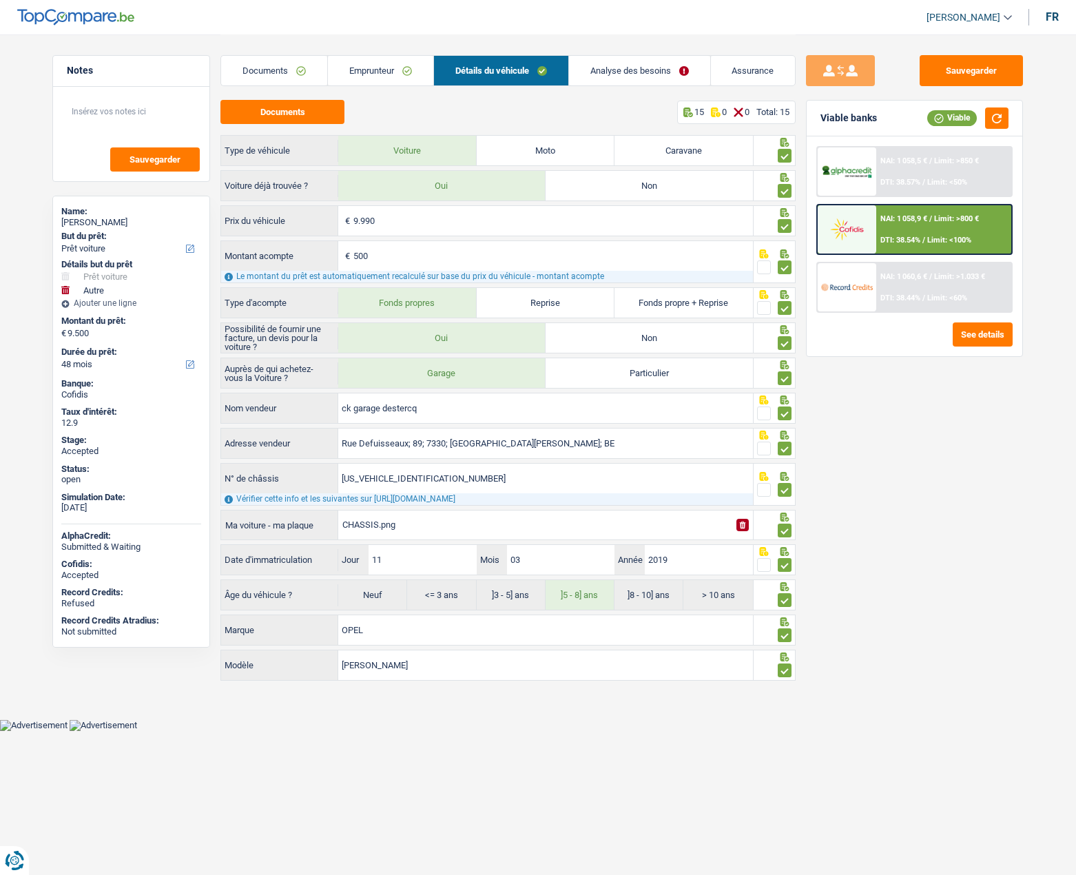
click at [739, 77] on link "Assurance" at bounding box center [753, 71] width 85 height 30
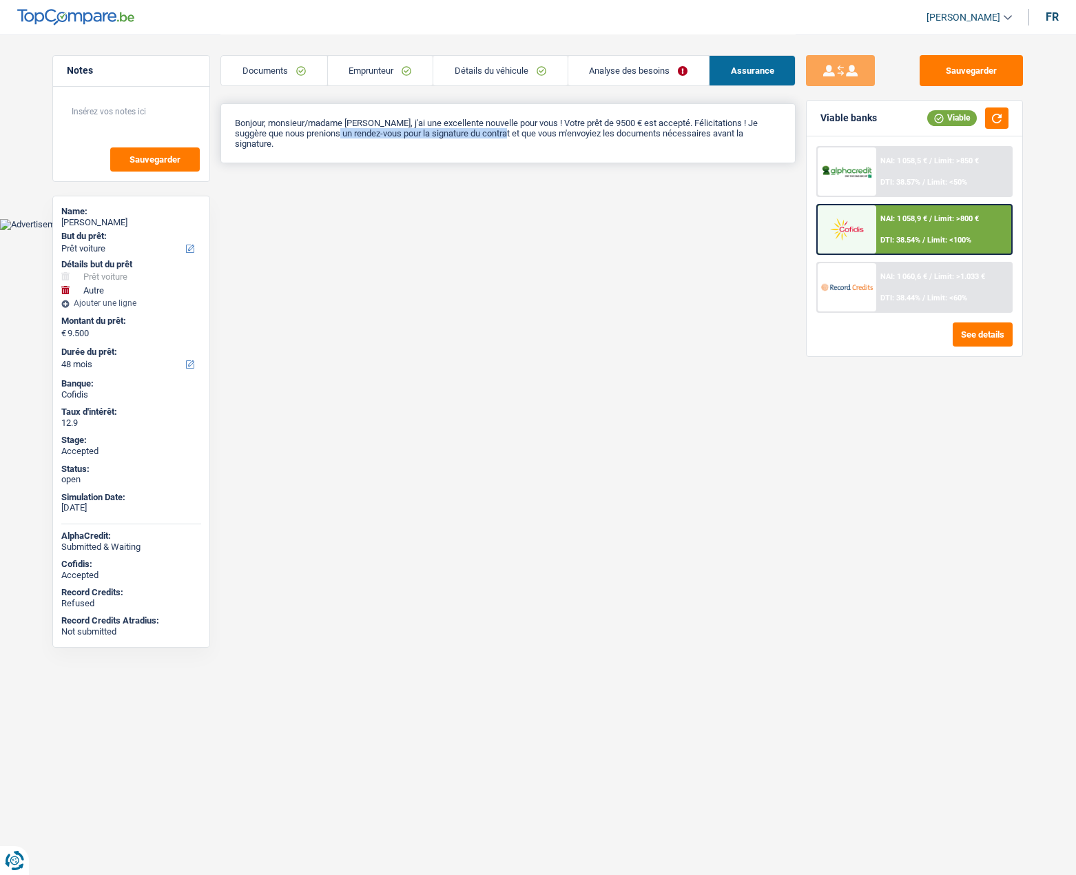
drag, startPoint x: 337, startPoint y: 128, endPoint x: 512, endPoint y: 135, distance: 175.1
click at [512, 135] on p "Bonjour, monsieur/madame [PERSON_NAME], j'ai une excellente nouvelle pour vous …" at bounding box center [508, 133] width 546 height 31
click at [346, 138] on p "Bonjour, monsieur/madame [PERSON_NAME], j'ai une excellente nouvelle pour vous …" at bounding box center [508, 133] width 546 height 31
drag, startPoint x: 236, startPoint y: 137, endPoint x: 267, endPoint y: 141, distance: 31.3
click at [264, 141] on p "Bonjour, monsieur/madame [PERSON_NAME], j'ai une excellente nouvelle pour vous …" at bounding box center [508, 133] width 546 height 31
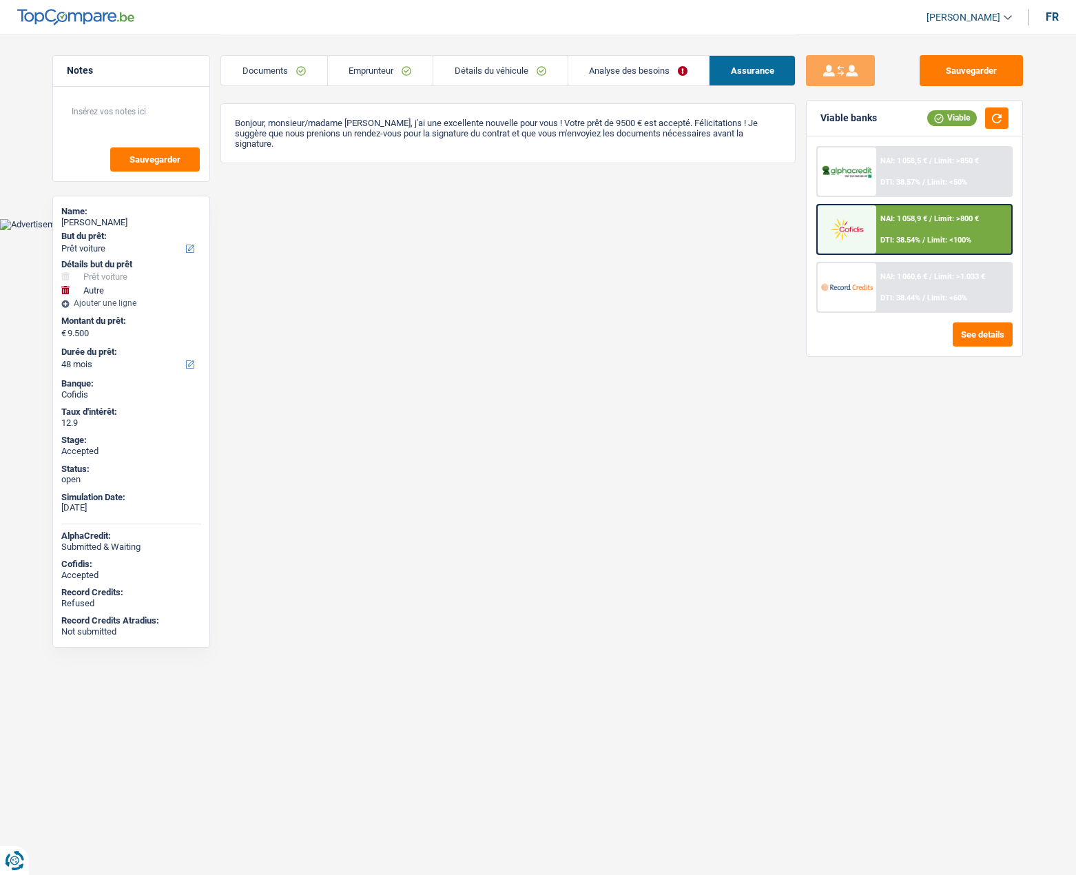
click at [636, 59] on link "Analyse des besoins" at bounding box center [638, 71] width 140 height 30
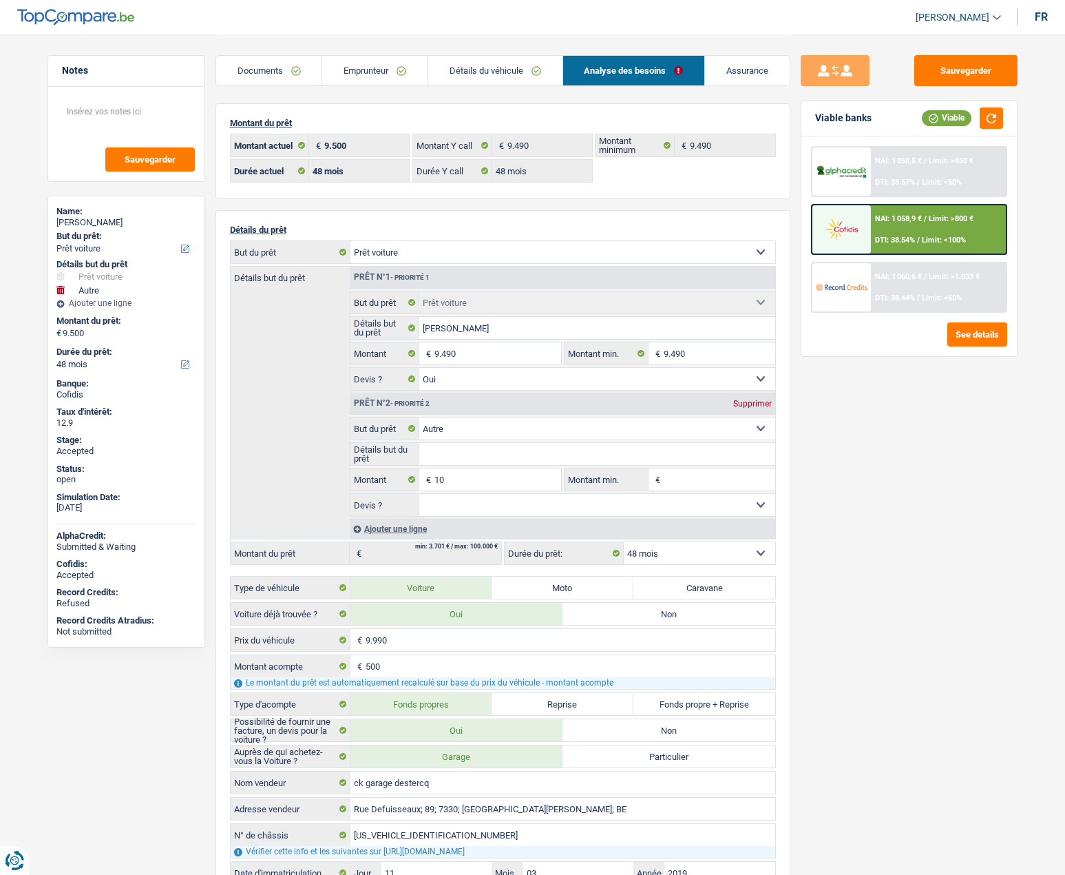
click at [745, 63] on link "Assurance" at bounding box center [747, 71] width 85 height 30
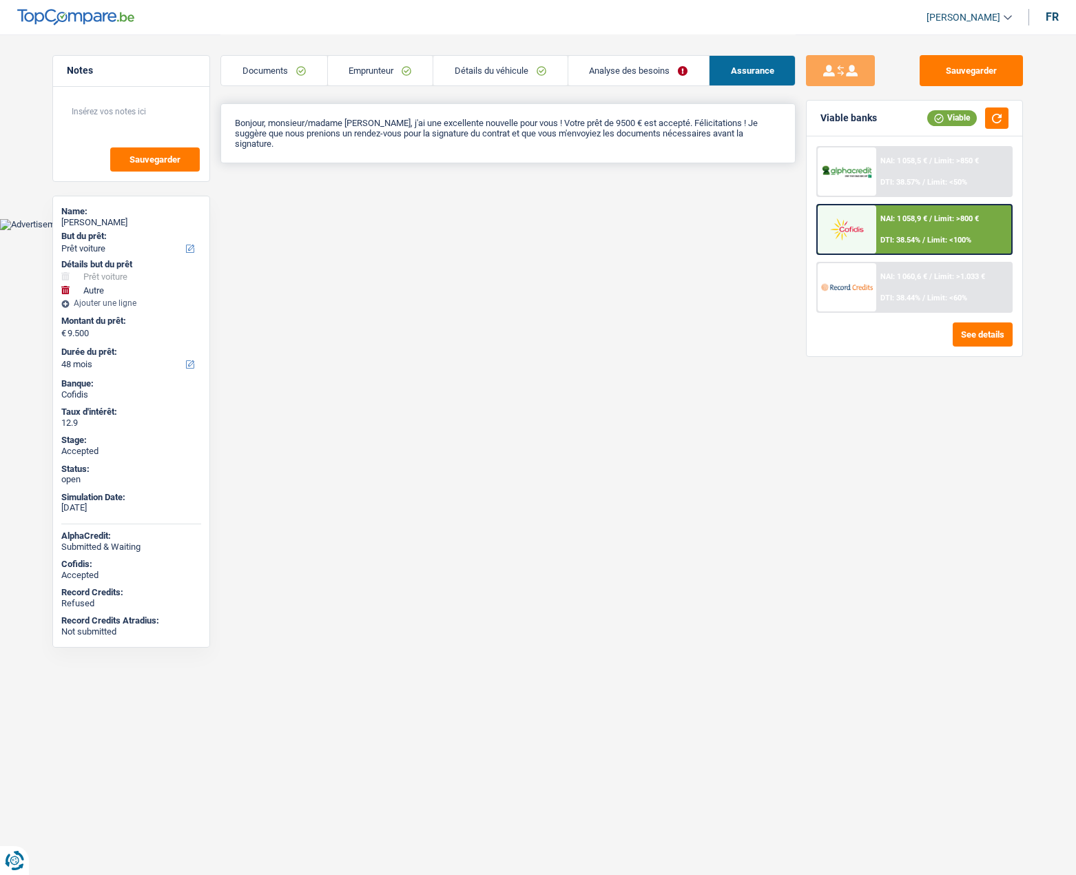
click at [391, 152] on div "Bonjour, monsieur/madame [PERSON_NAME], j'ai une excellente nouvelle pour vous …" at bounding box center [507, 133] width 575 height 60
drag, startPoint x: 424, startPoint y: 136, endPoint x: 539, endPoint y: 143, distance: 114.5
click at [539, 143] on p "Bonjour, monsieur/madame [PERSON_NAME], j'ai une excellente nouvelle pour vous …" at bounding box center [508, 133] width 546 height 31
click at [409, 152] on div "Bonjour, monsieur/madame [PERSON_NAME], j'ai une excellente nouvelle pour vous …" at bounding box center [507, 133] width 575 height 60
click at [388, 78] on link "Emprunteur" at bounding box center [380, 71] width 105 height 30
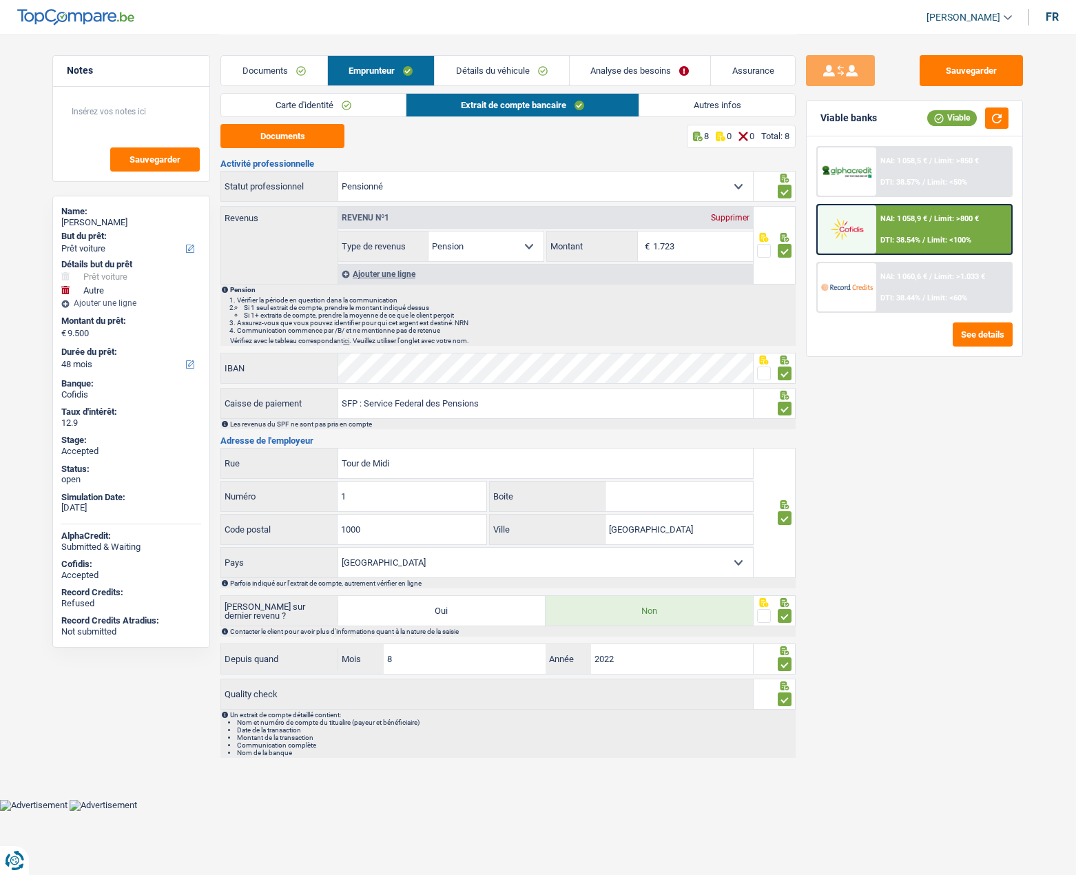
click at [293, 79] on link "Documents" at bounding box center [273, 71] width 105 height 30
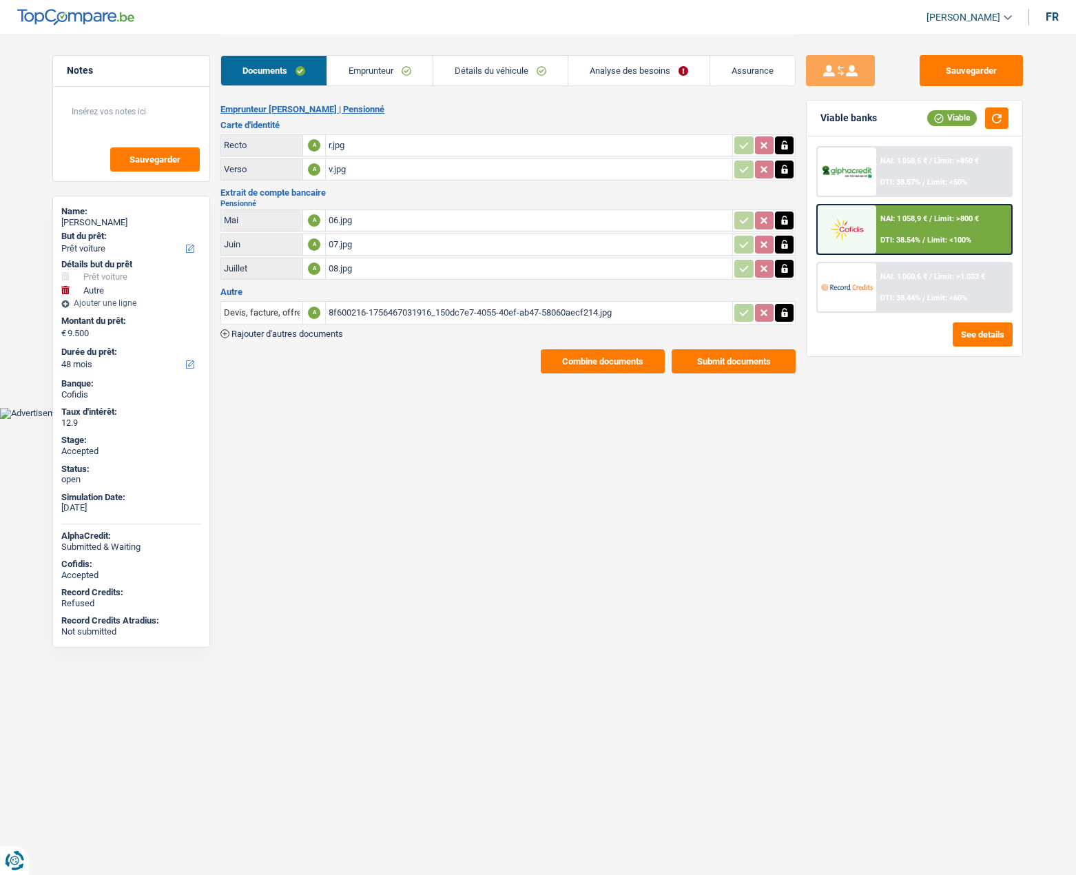
click at [348, 310] on div "8f600216-1756467031916_150dc7e7-4055-40ef-ab47-58060aecf214.jpg" at bounding box center [529, 312] width 401 height 21
click at [328, 403] on main "Notes Sauvegarder Name: [PERSON_NAME] But du prêt: Confort maison: meubles, tex…" at bounding box center [538, 204] width 1076 height 408
click at [371, 68] on link "Emprunteur" at bounding box center [379, 71] width 105 height 30
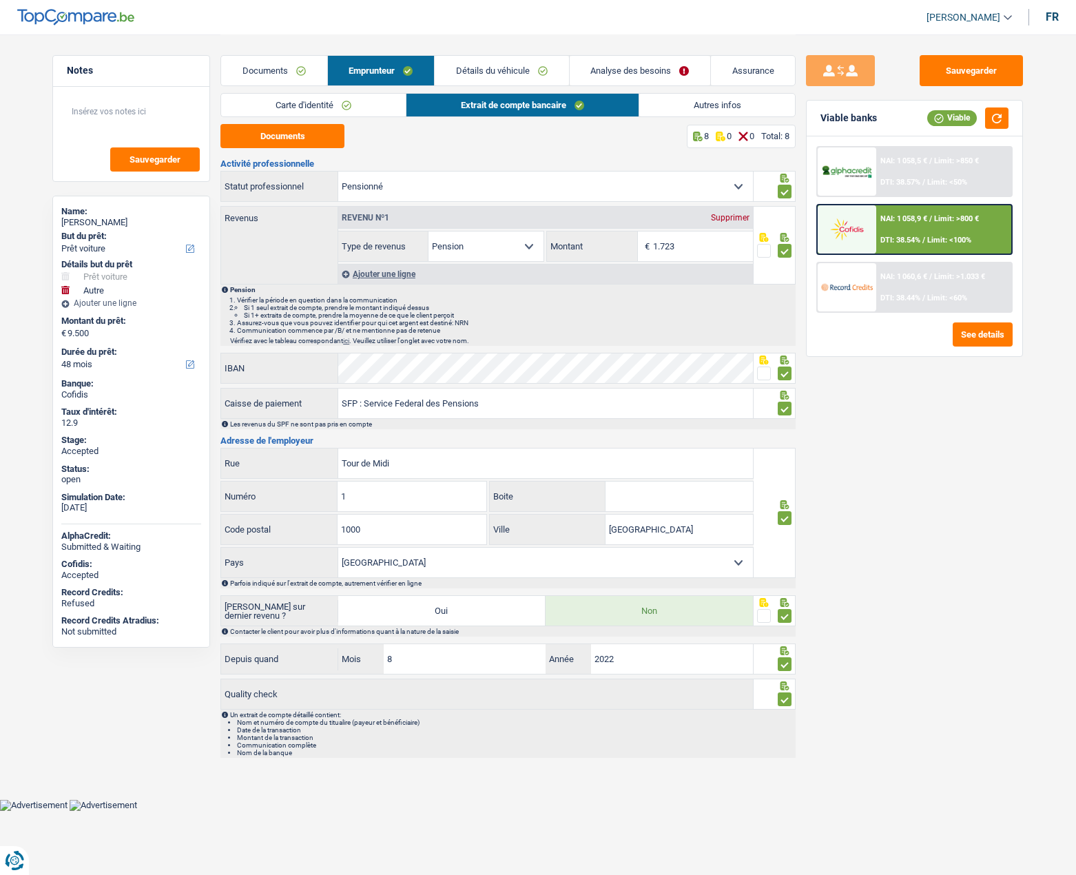
click at [279, 101] on link "Carte d'identité" at bounding box center [313, 105] width 185 height 23
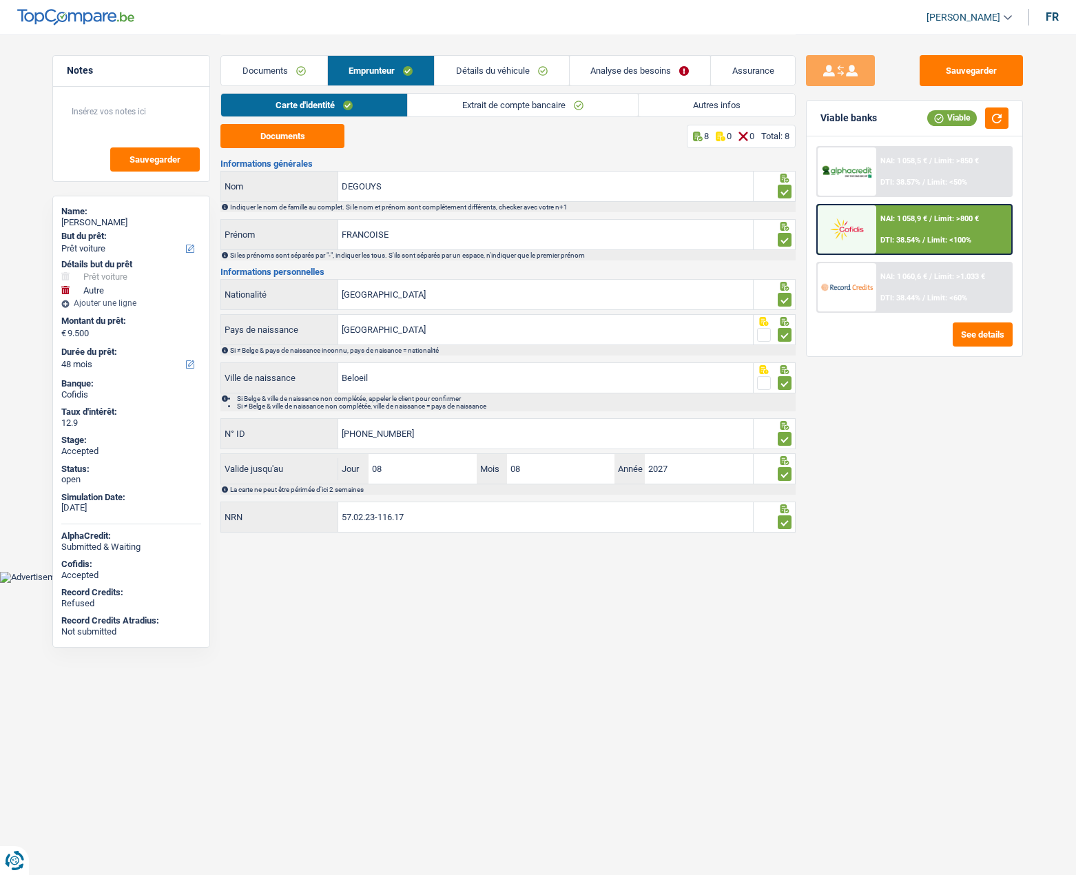
click at [264, 70] on link "Documents" at bounding box center [273, 71] width 105 height 30
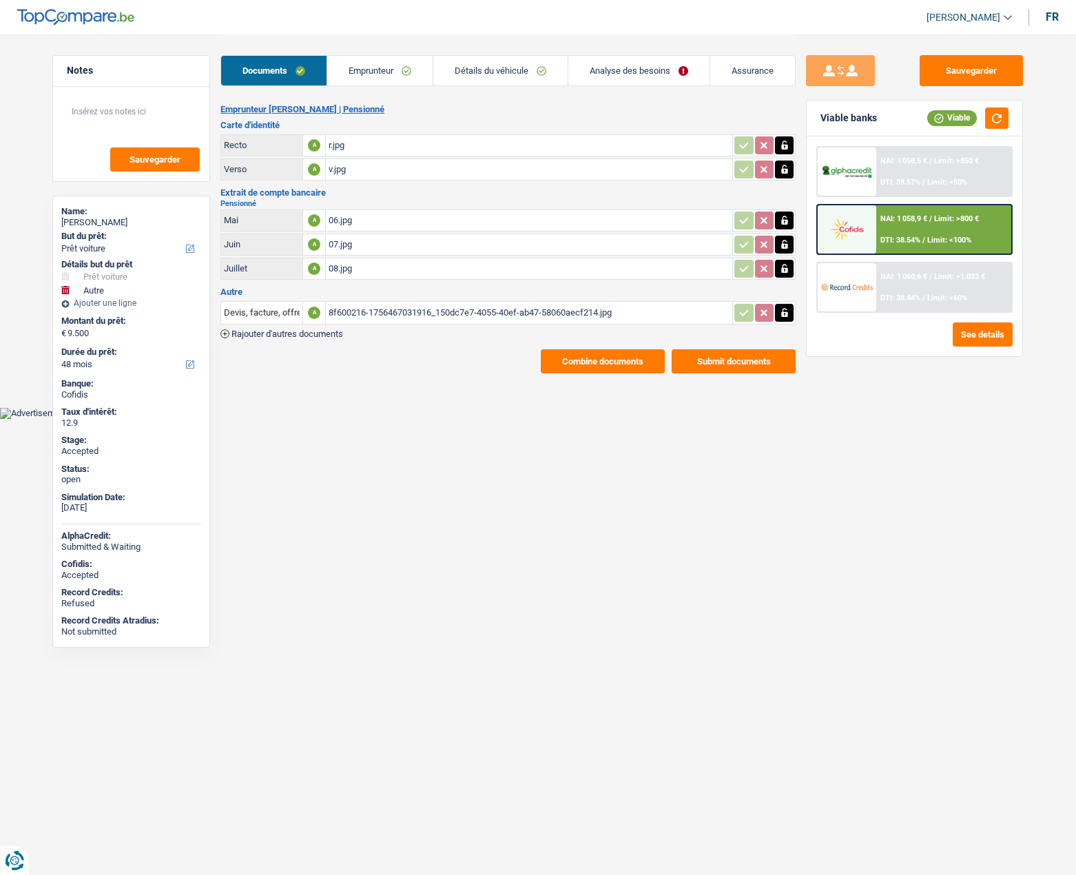
click at [380, 73] on link "Emprunteur" at bounding box center [379, 71] width 105 height 30
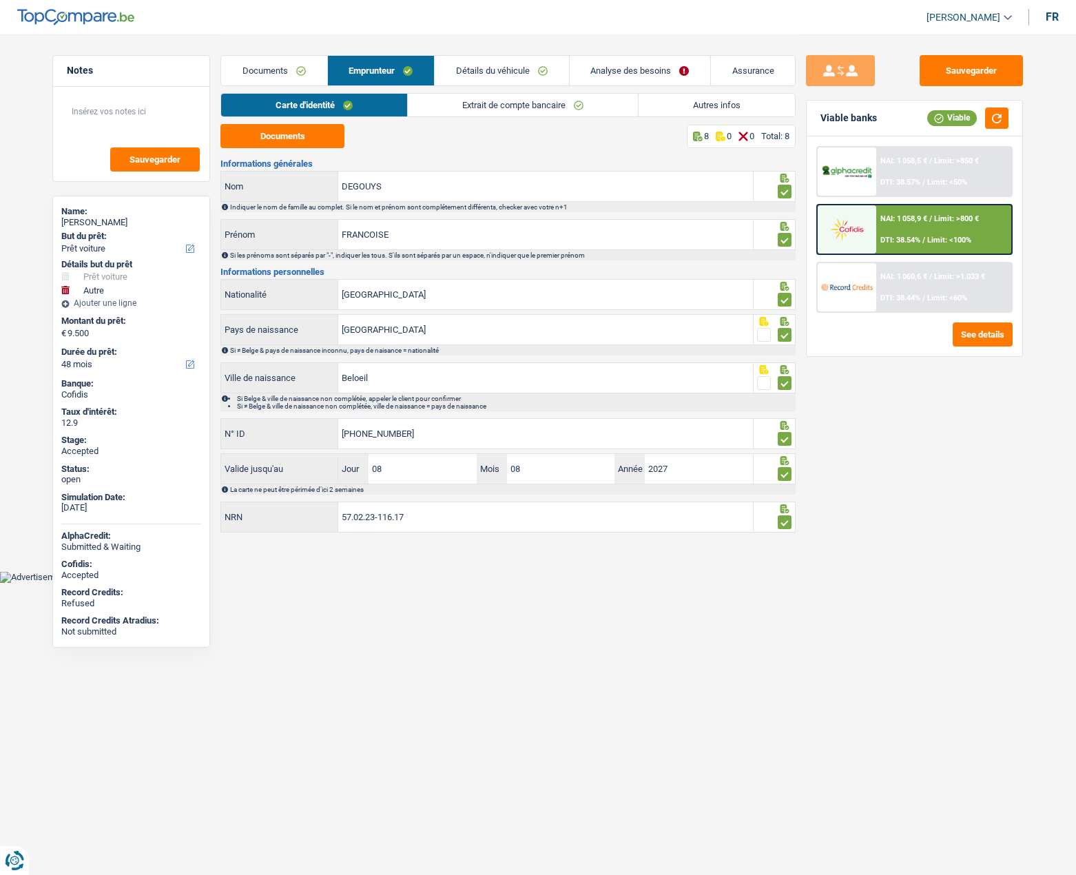
click at [490, 68] on link "Détails du véhicule" at bounding box center [502, 71] width 134 height 30
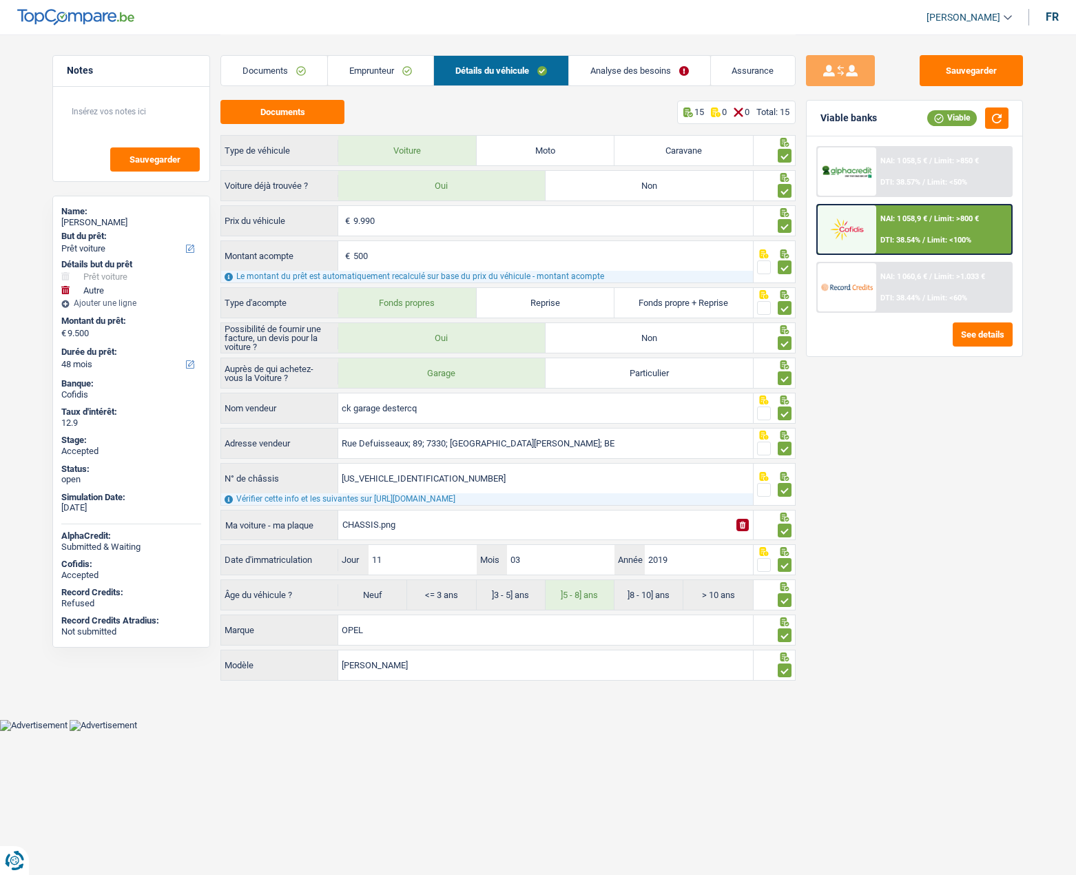
click at [610, 63] on link "Analyse des besoins" at bounding box center [639, 71] width 141 height 30
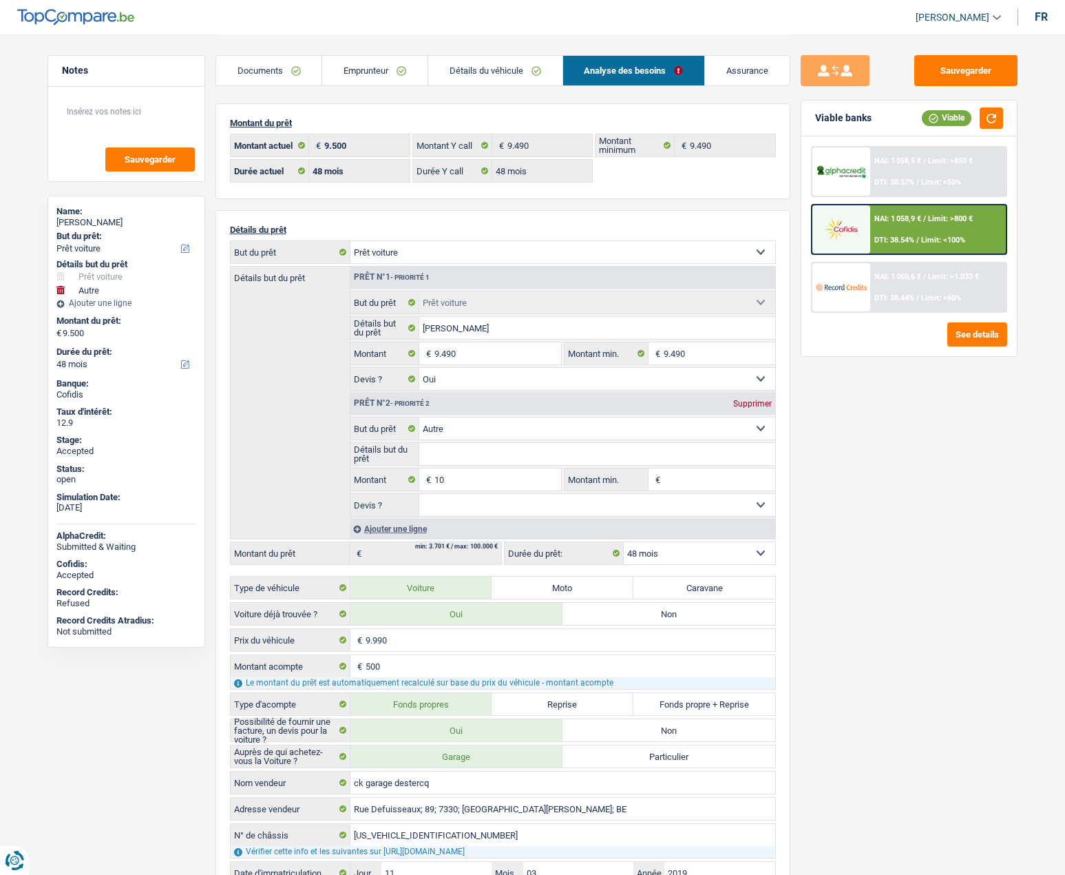
click at [373, 74] on link "Emprunteur" at bounding box center [374, 71] width 105 height 30
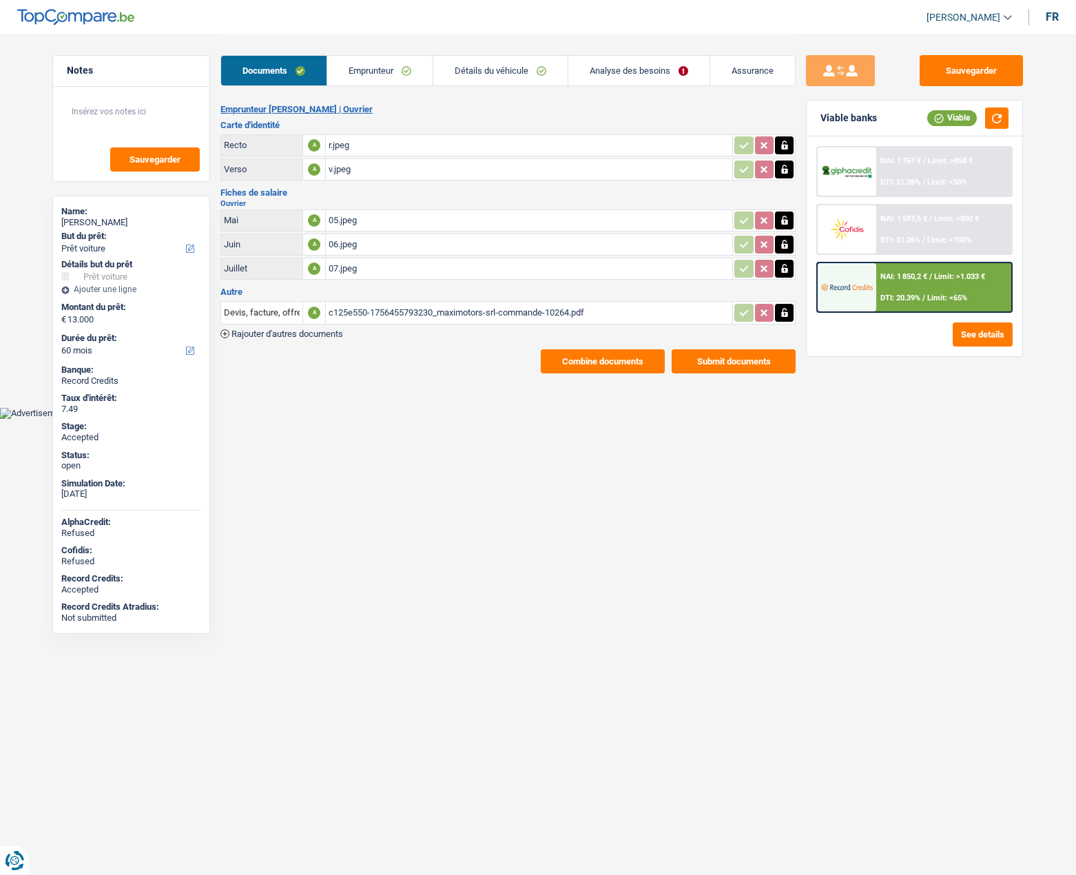
select select "car"
select select "60"
click at [363, 76] on link "Emprunteur" at bounding box center [379, 71] width 105 height 30
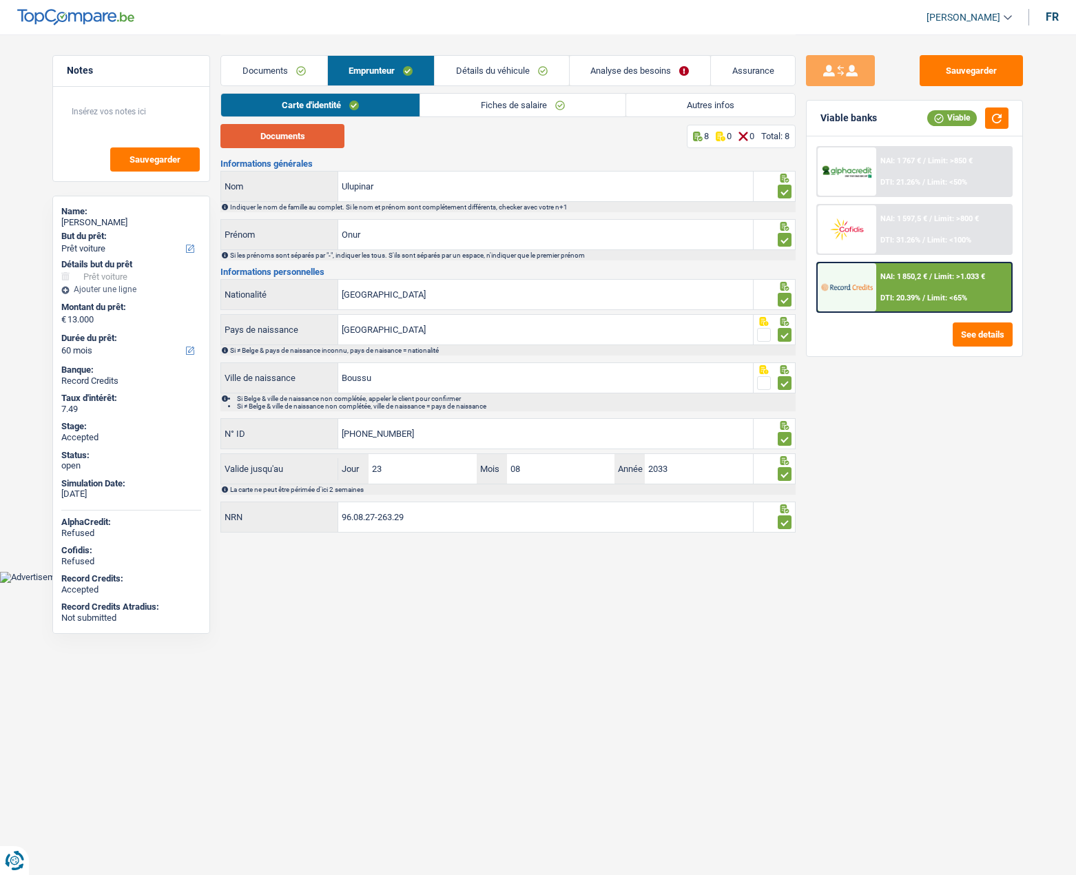
click at [292, 135] on button "Documents" at bounding box center [282, 136] width 124 height 24
drag, startPoint x: 467, startPoint y: 101, endPoint x: 443, endPoint y: 110, distance: 26.0
click at [467, 101] on link "Fiches de salaire" at bounding box center [522, 105] width 205 height 23
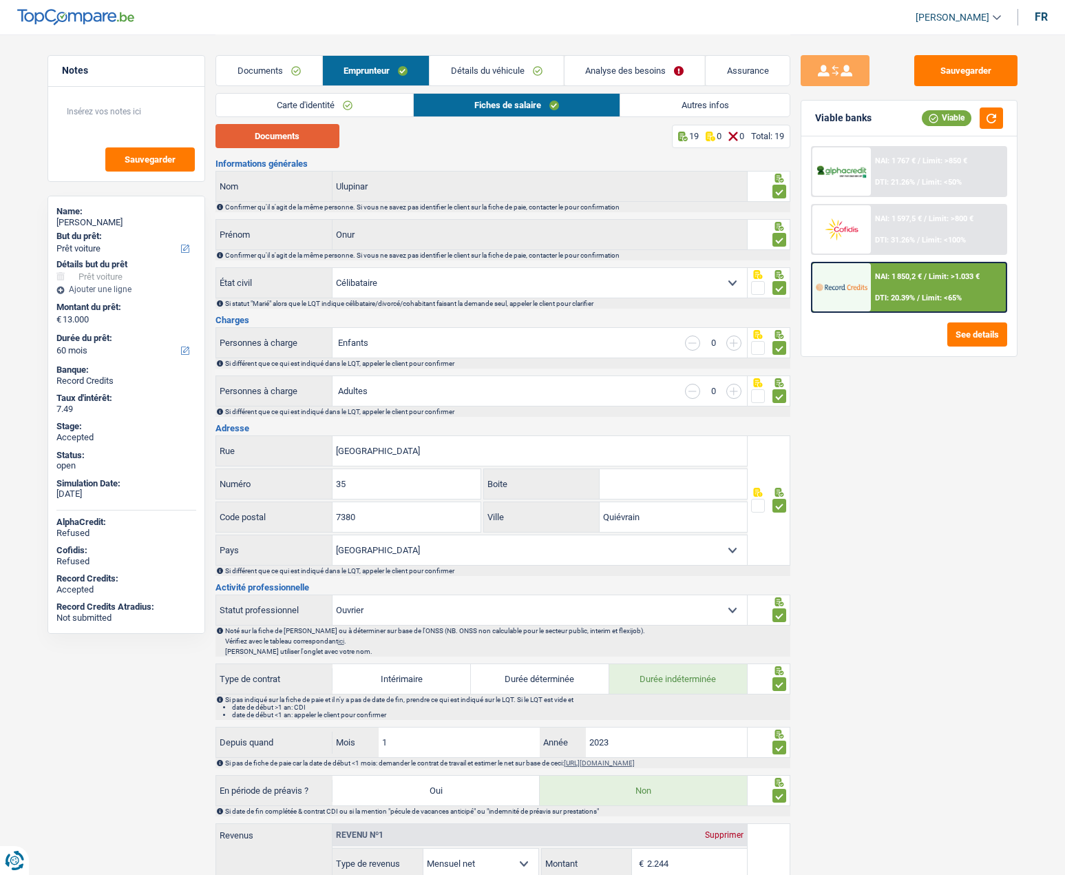
click at [296, 132] on button "Documents" at bounding box center [278, 136] width 124 height 24
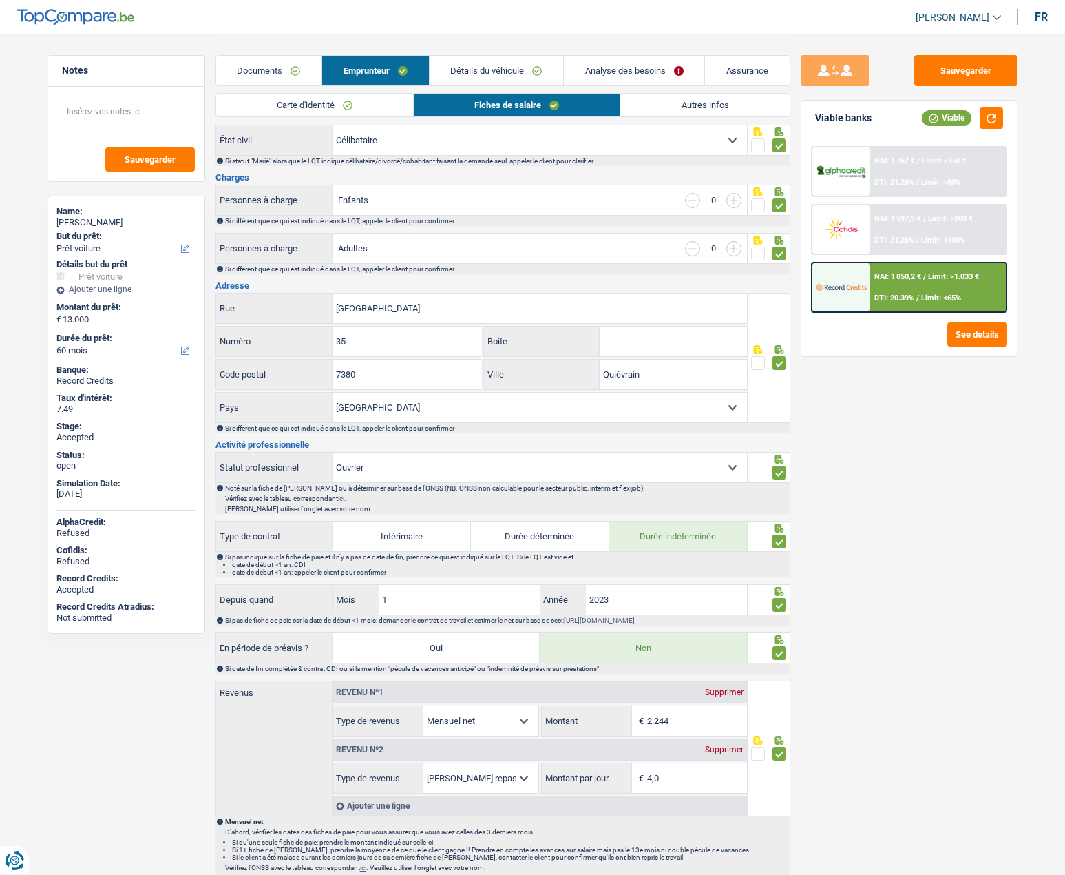
scroll to position [138, 0]
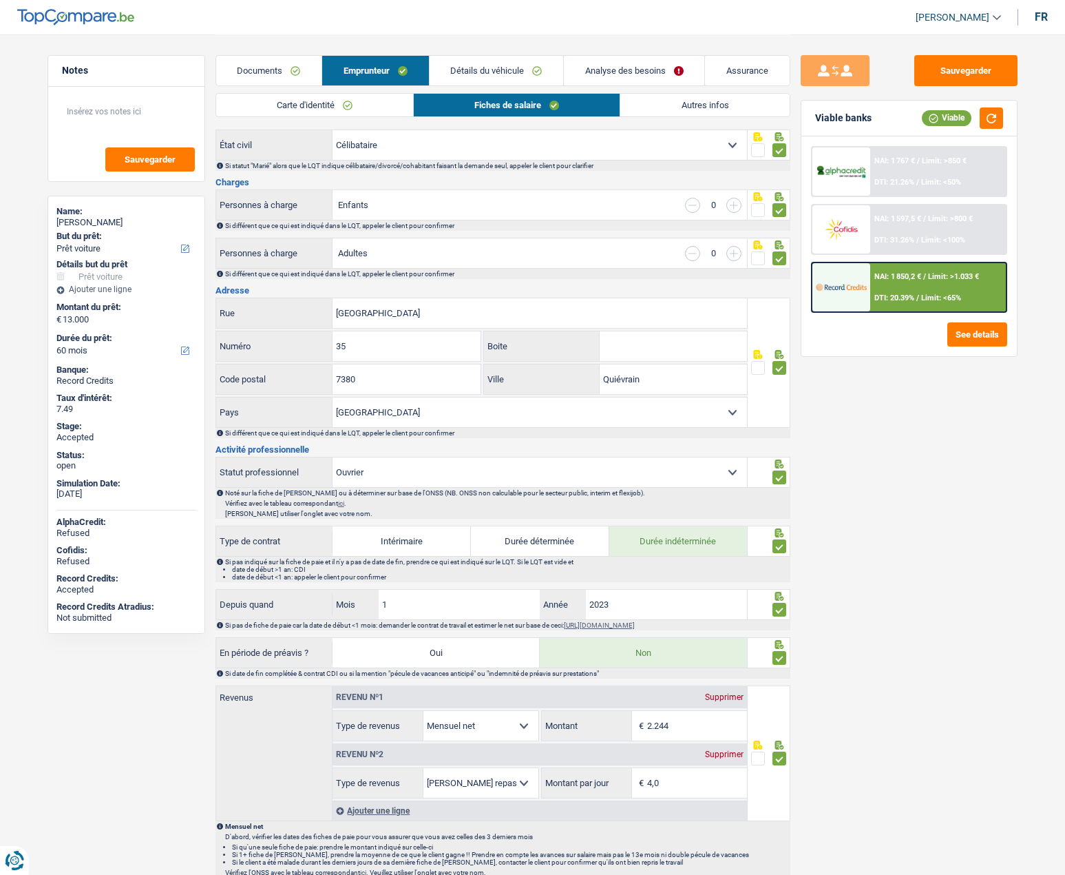
click at [468, 70] on link "Détails du véhicule" at bounding box center [497, 71] width 134 height 30
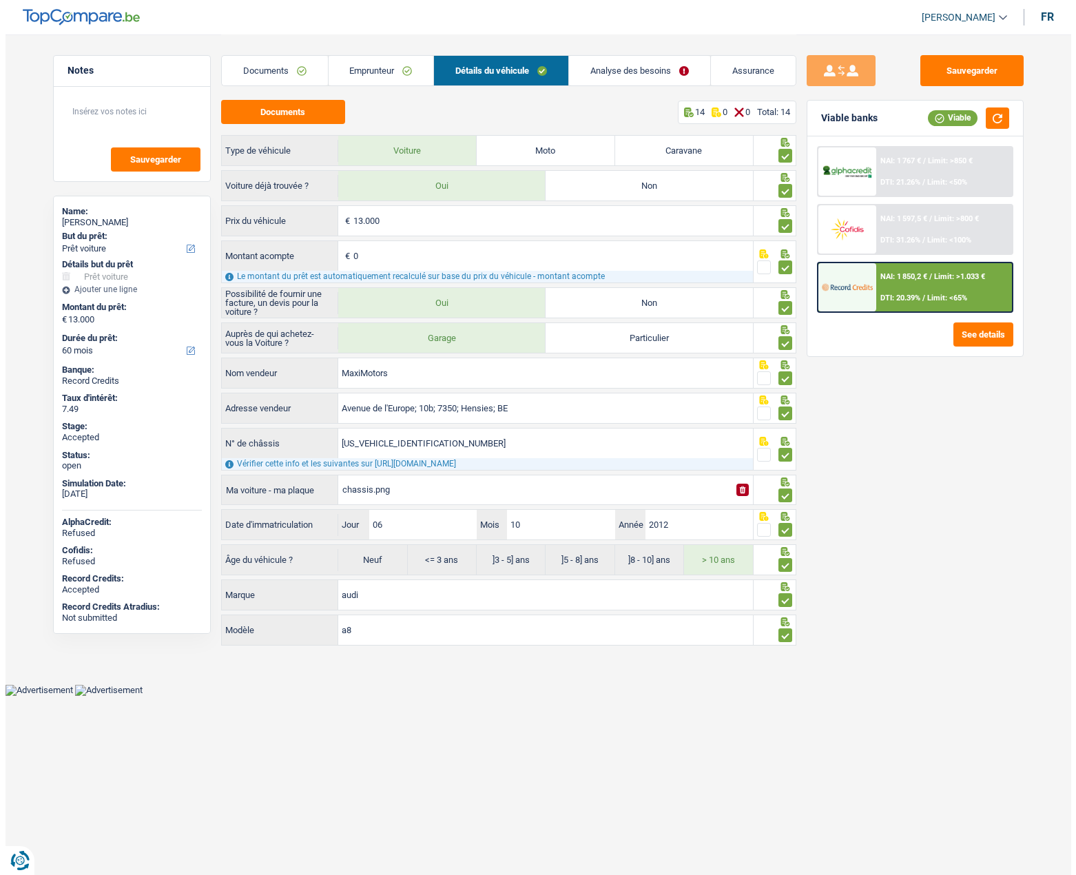
scroll to position [0, 0]
click at [314, 120] on button "Documents" at bounding box center [282, 112] width 124 height 24
click at [733, 78] on link "Assurance" at bounding box center [753, 71] width 85 height 30
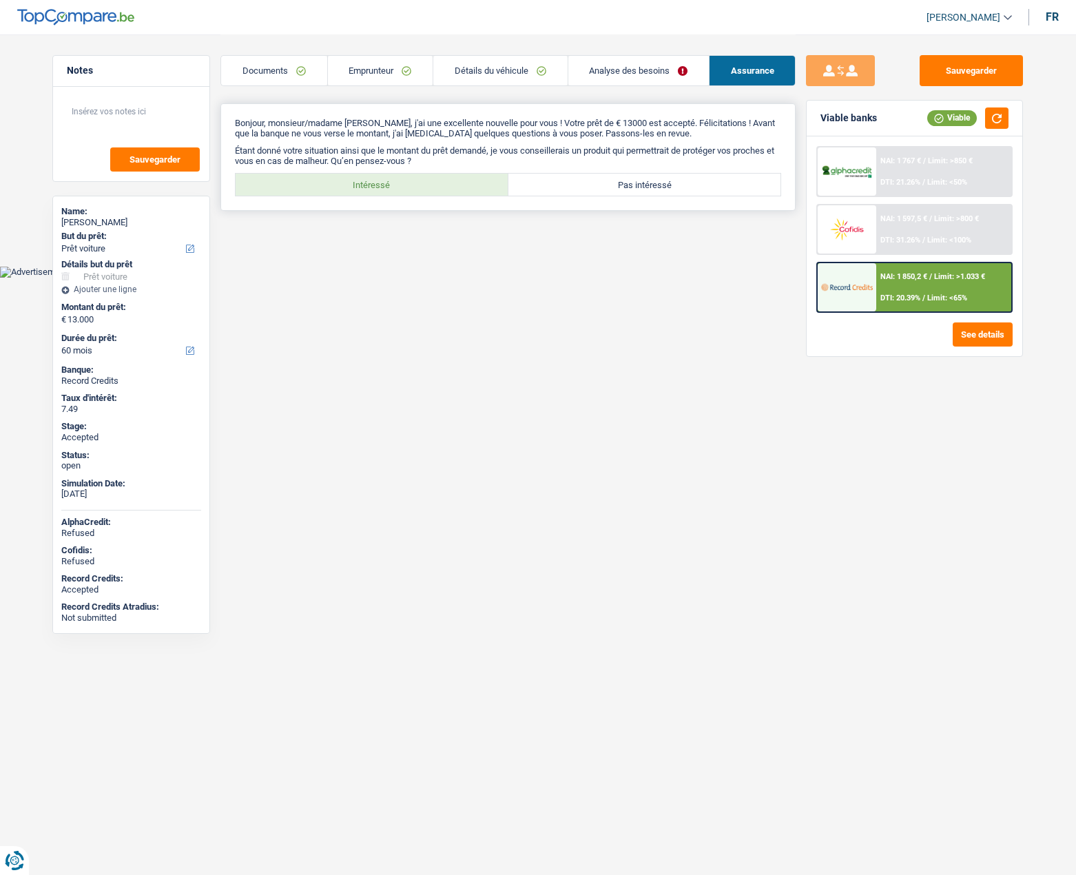
click at [415, 187] on label "Intéressé" at bounding box center [372, 185] width 273 height 22
click at [415, 187] on input "Intéressé" at bounding box center [372, 185] width 273 height 22
radio input "true"
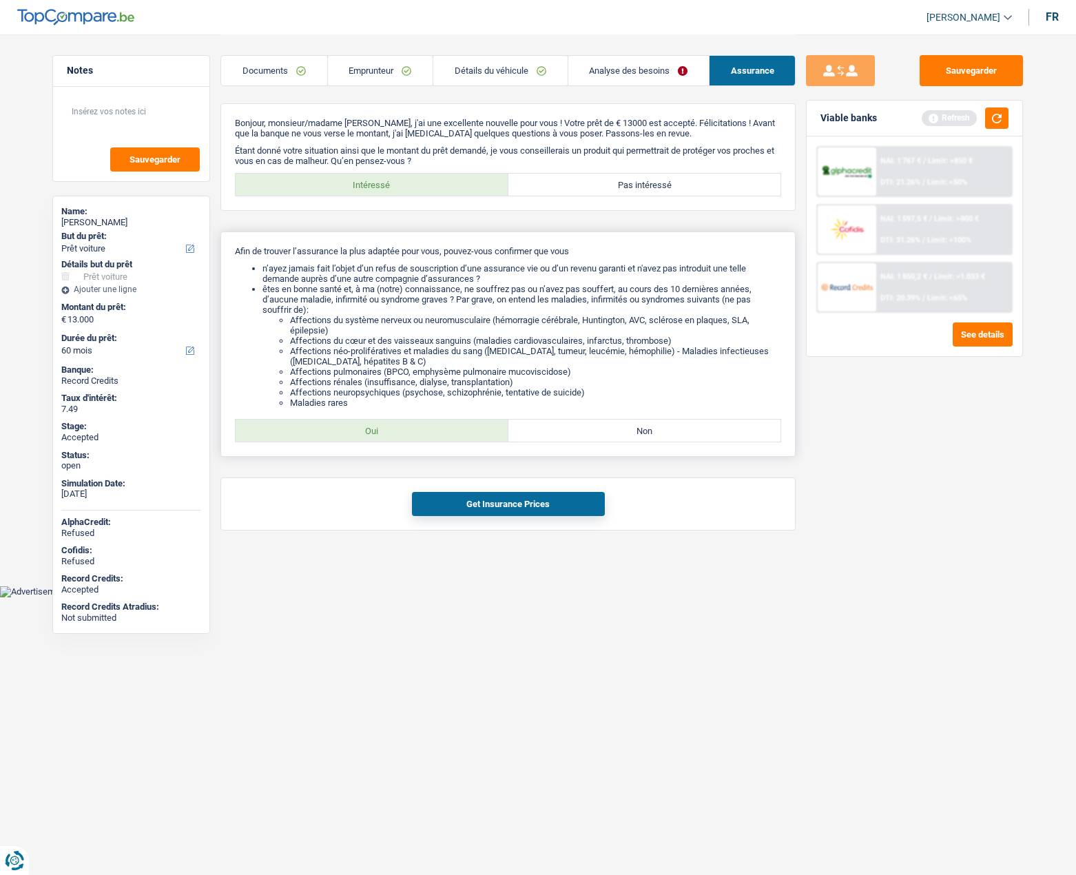
click at [384, 426] on label "Oui" at bounding box center [372, 430] width 273 height 22
click at [384, 426] on input "Oui" at bounding box center [372, 430] width 273 height 22
radio input "true"
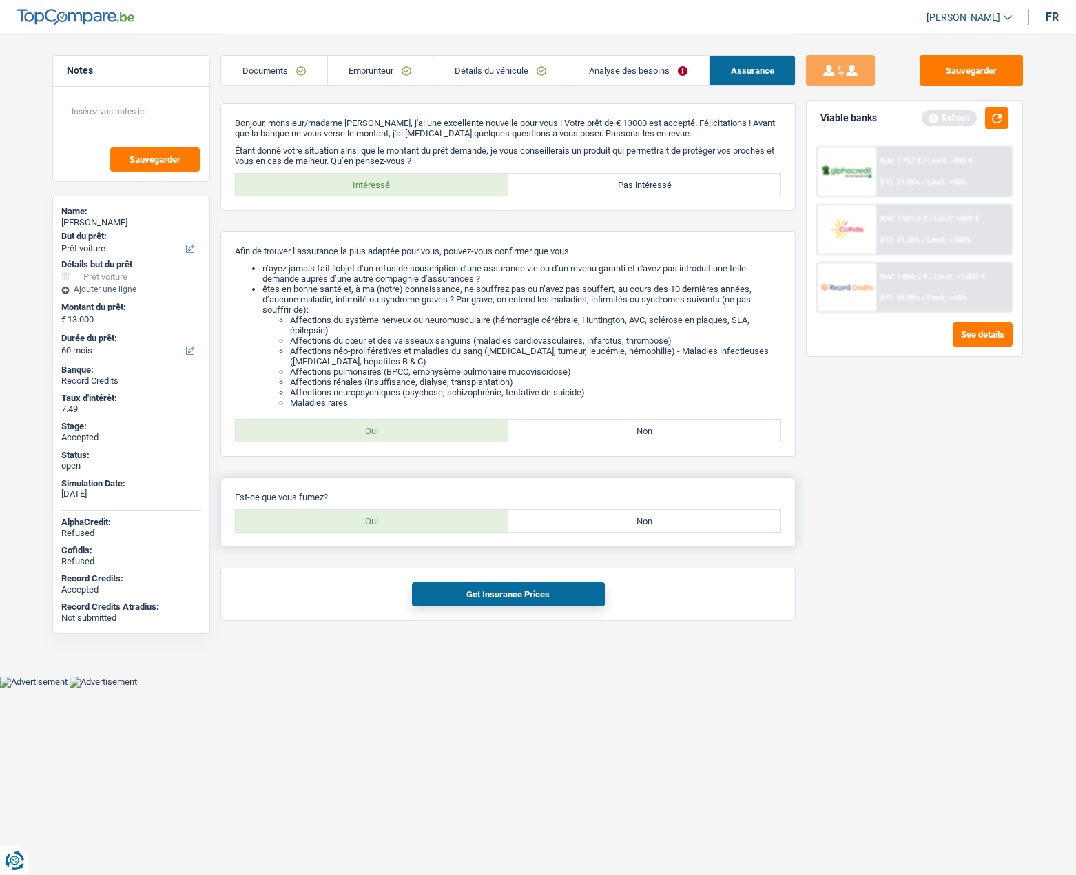
click at [413, 521] on label "Oui" at bounding box center [372, 521] width 273 height 22
click at [413, 521] on input "Oui" at bounding box center [372, 521] width 273 height 22
radio input "true"
click at [560, 587] on button "Get Insurance Prices" at bounding box center [508, 594] width 193 height 24
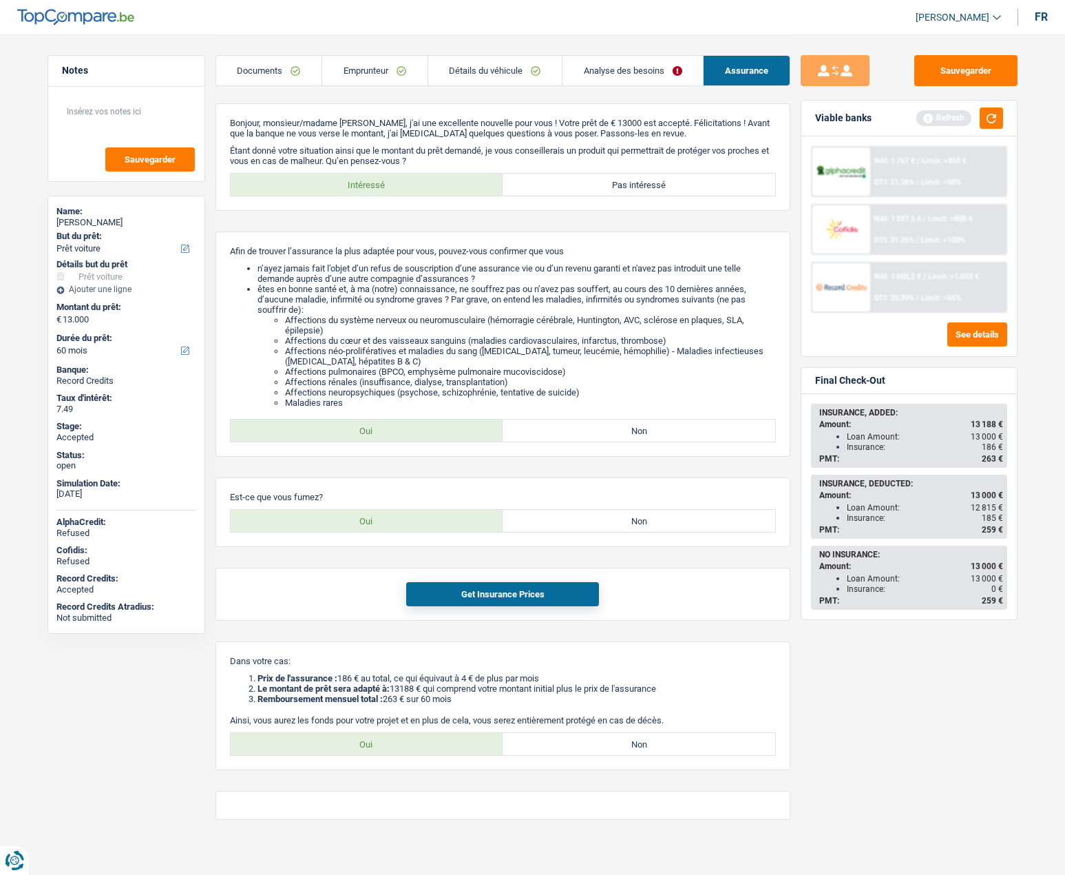
click at [889, 439] on div "Loan Amount: 13 000 €" at bounding box center [925, 437] width 156 height 10
drag, startPoint x: 961, startPoint y: 462, endPoint x: 999, endPoint y: 462, distance: 37.9
click at [999, 462] on div "PMT: 263 €" at bounding box center [912, 459] width 184 height 10
click at [976, 419] on span "13 188 €" at bounding box center [987, 424] width 32 height 10
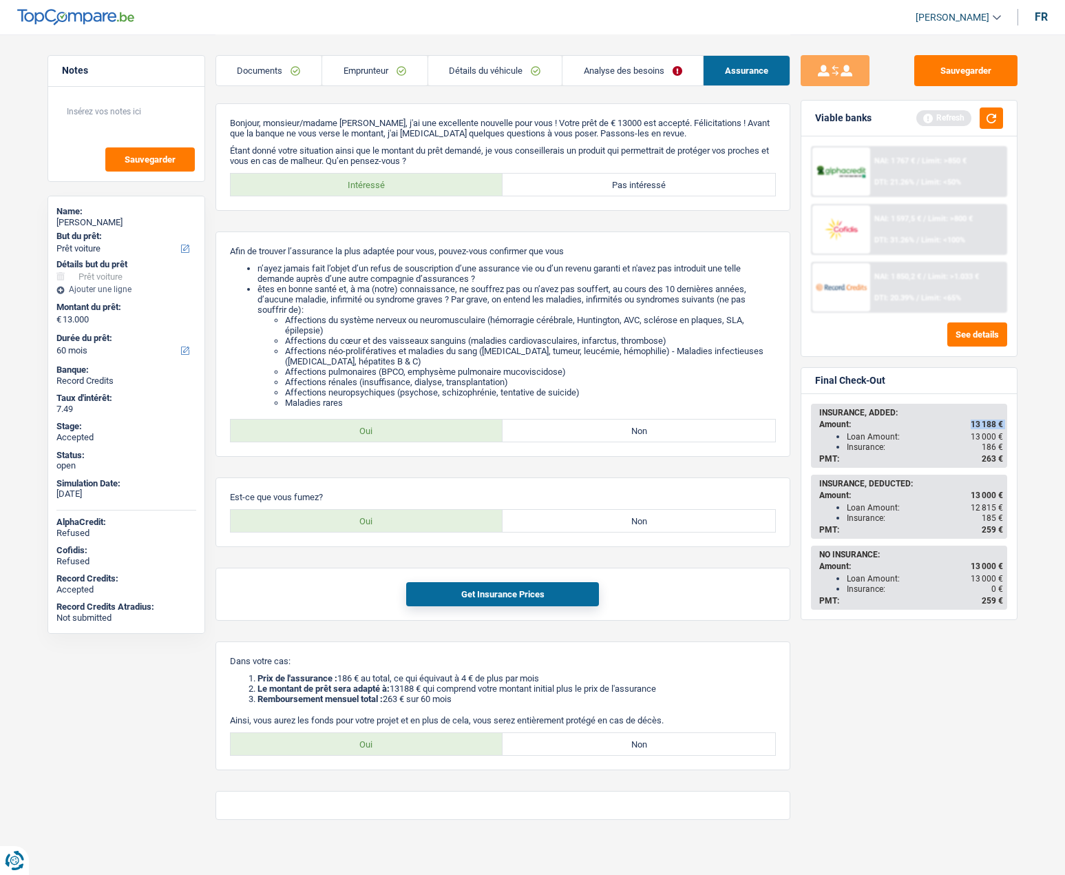
click at [976, 419] on span "13 188 €" at bounding box center [987, 424] width 32 height 10
click at [988, 455] on span "263 €" at bounding box center [992, 459] width 21 height 10
click at [988, 456] on span "263 €" at bounding box center [992, 459] width 21 height 10
click at [561, 515] on label "Non" at bounding box center [639, 521] width 273 height 22
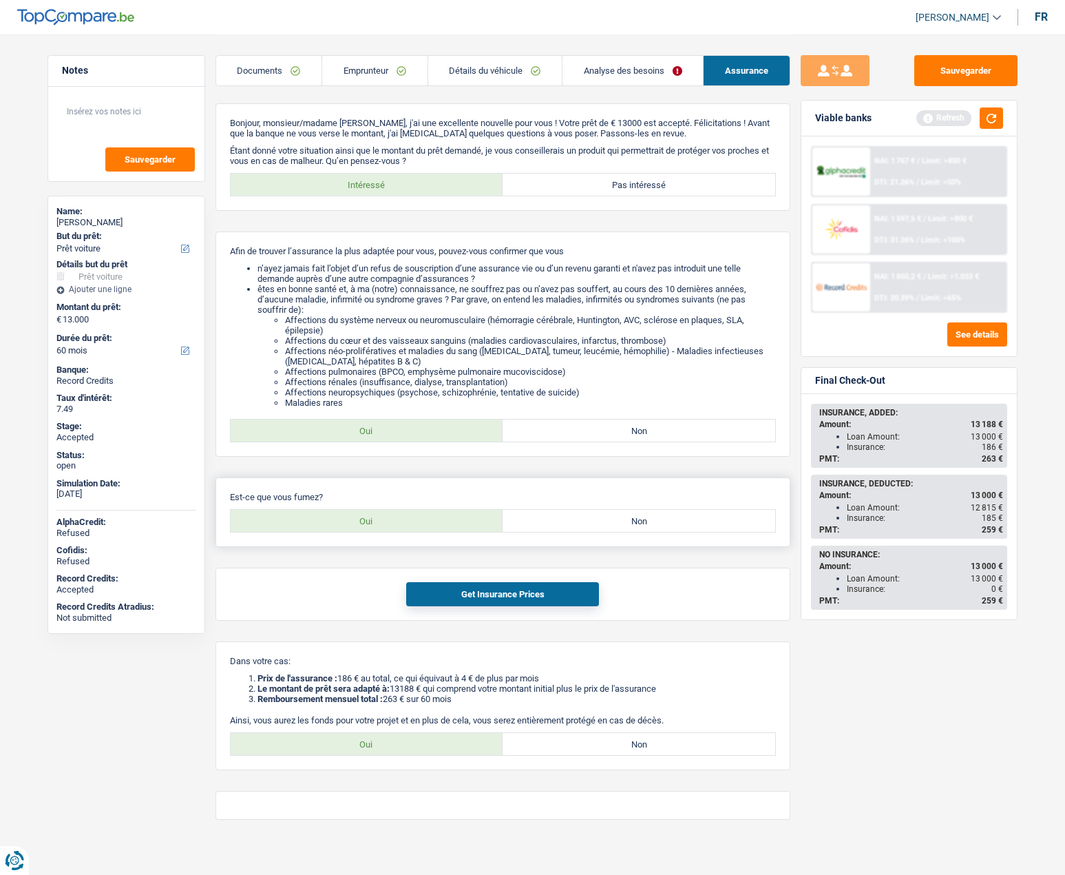
click at [561, 515] on input "Non" at bounding box center [639, 521] width 273 height 22
radio input "true"
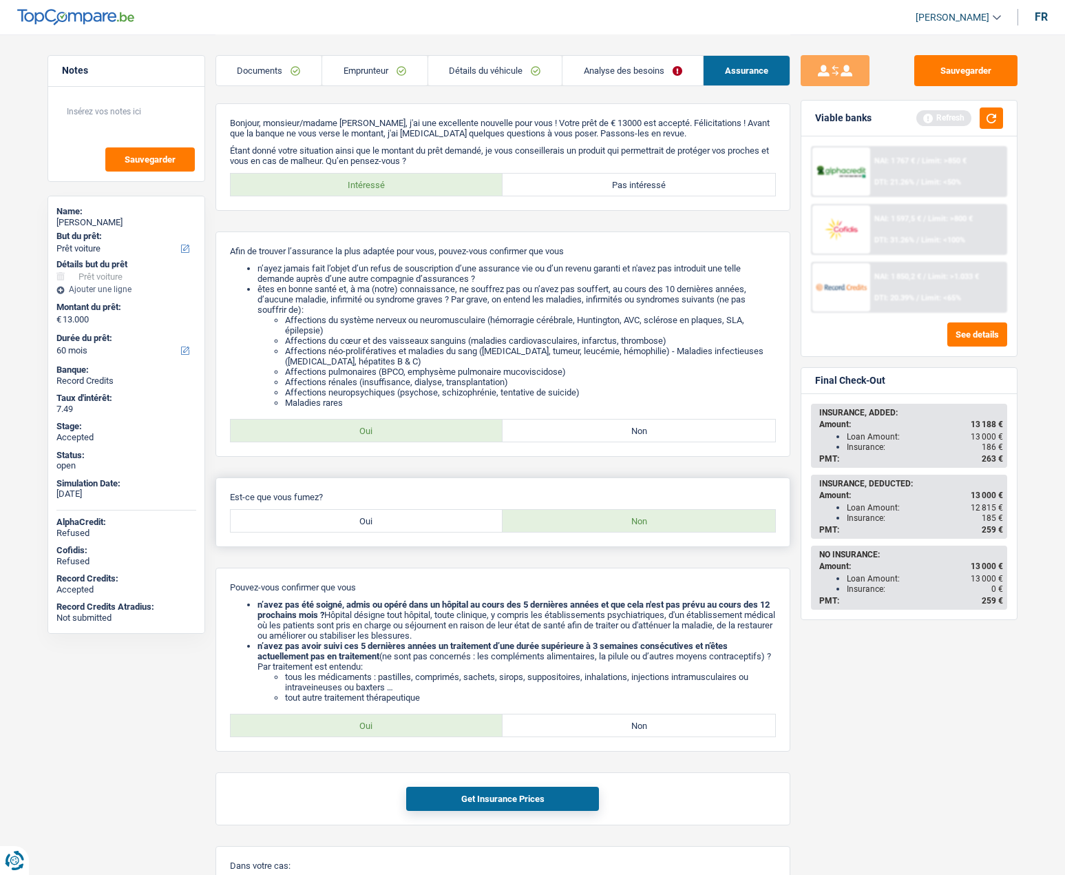
click at [426, 510] on label "Oui" at bounding box center [367, 521] width 273 height 22
click at [426, 510] on input "Oui" at bounding box center [367, 521] width 273 height 22
radio input "true"
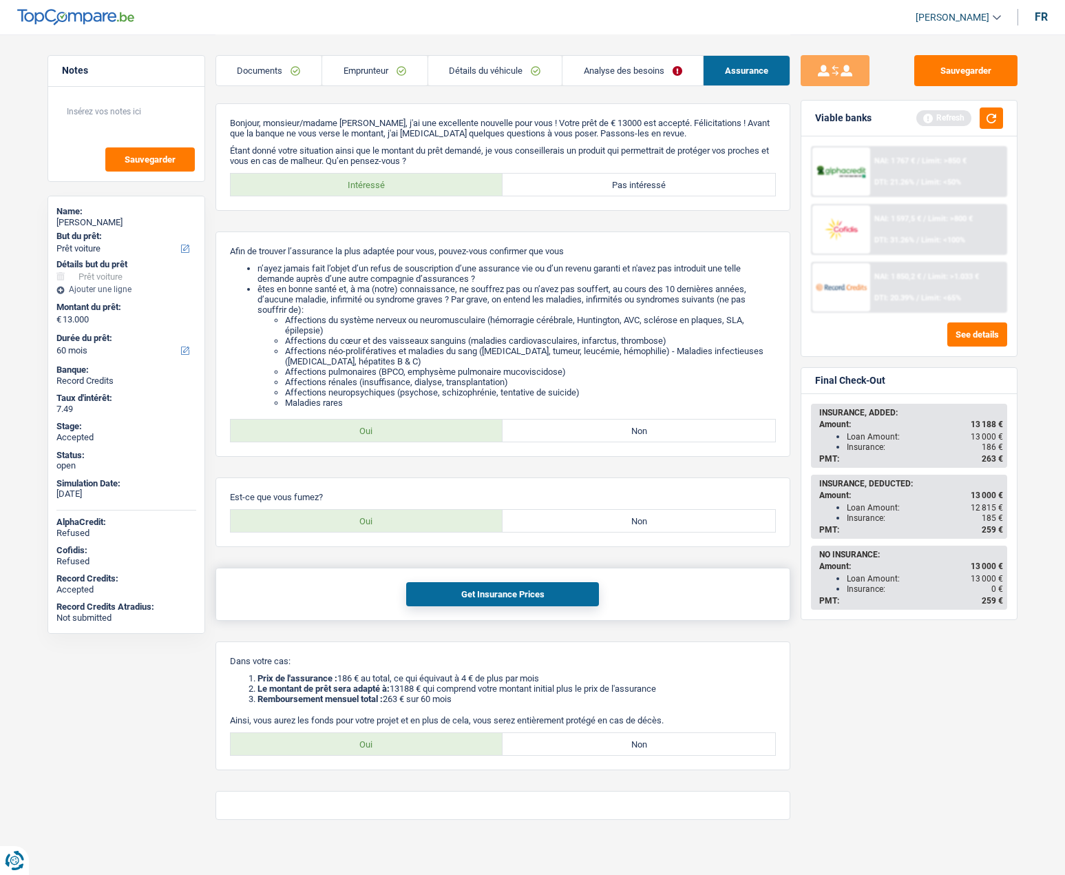
click at [485, 595] on button "Get Insurance Prices" at bounding box center [502, 594] width 193 height 24
click at [356, 77] on link "Emprunteur" at bounding box center [374, 71] width 105 height 30
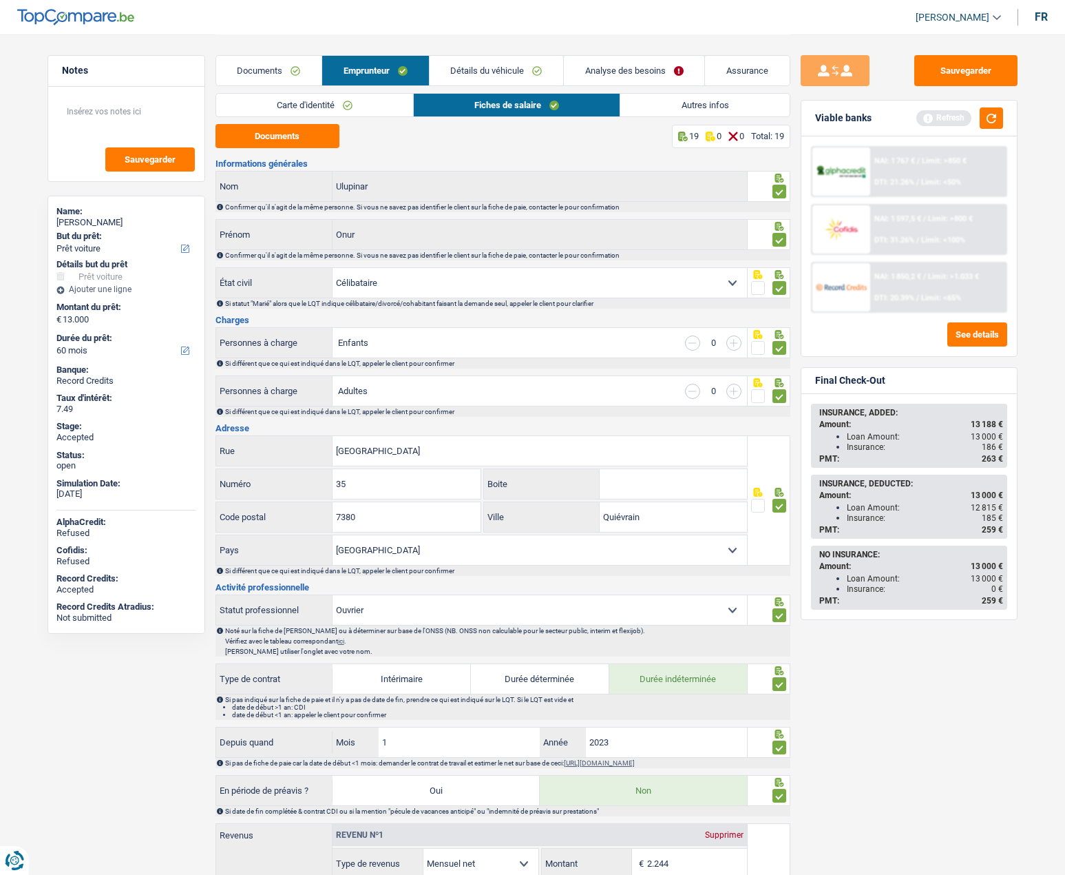
click at [653, 98] on link "Autres infos" at bounding box center [705, 105] width 169 height 23
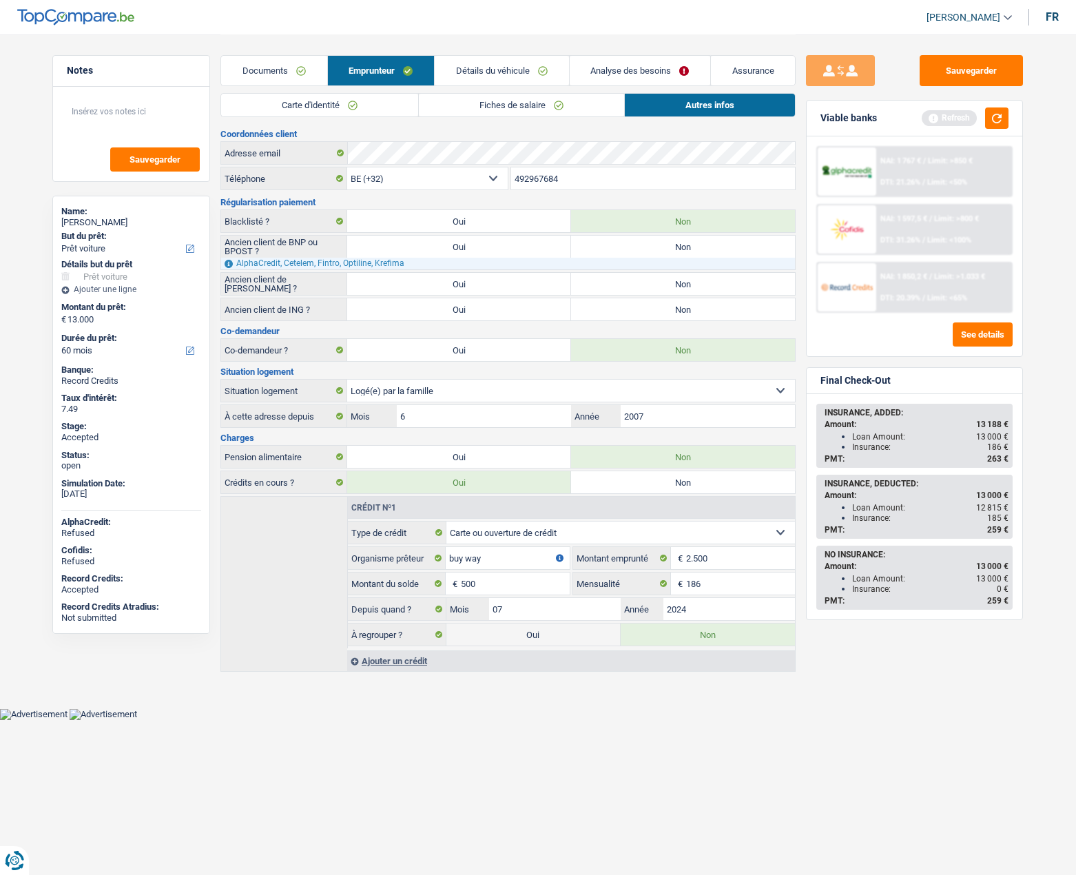
click at [531, 175] on input "492967684" at bounding box center [653, 178] width 284 height 22
click at [99, 219] on div "Onur Ulupinar" at bounding box center [131, 222] width 140 height 11
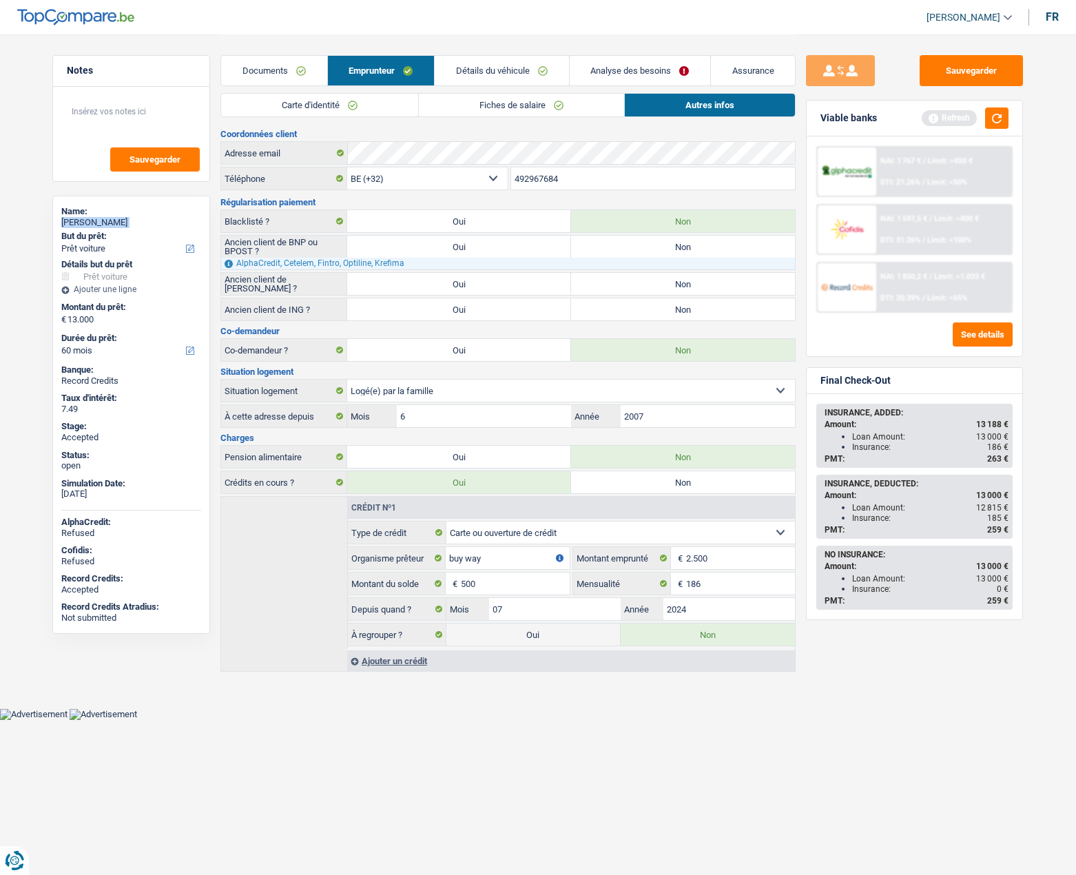
copy div "Onur Ulupinar"
drag, startPoint x: 882, startPoint y: 438, endPoint x: 824, endPoint y: 413, distance: 63.8
click at [824, 413] on div "INSURANCE, ADDED: Amount: 13 188 € Loan Amount: 13 000 € Insurance: 186 € PMT: …" at bounding box center [915, 435] width 194 height 61
copy div "INSURANCE, ADDED: Amount: 13 188 € Loan Amount: 13 000 € Insurance: 186 € PMT: …"
click at [951, 79] on button "Sauvegarder" at bounding box center [970, 70] width 103 height 31
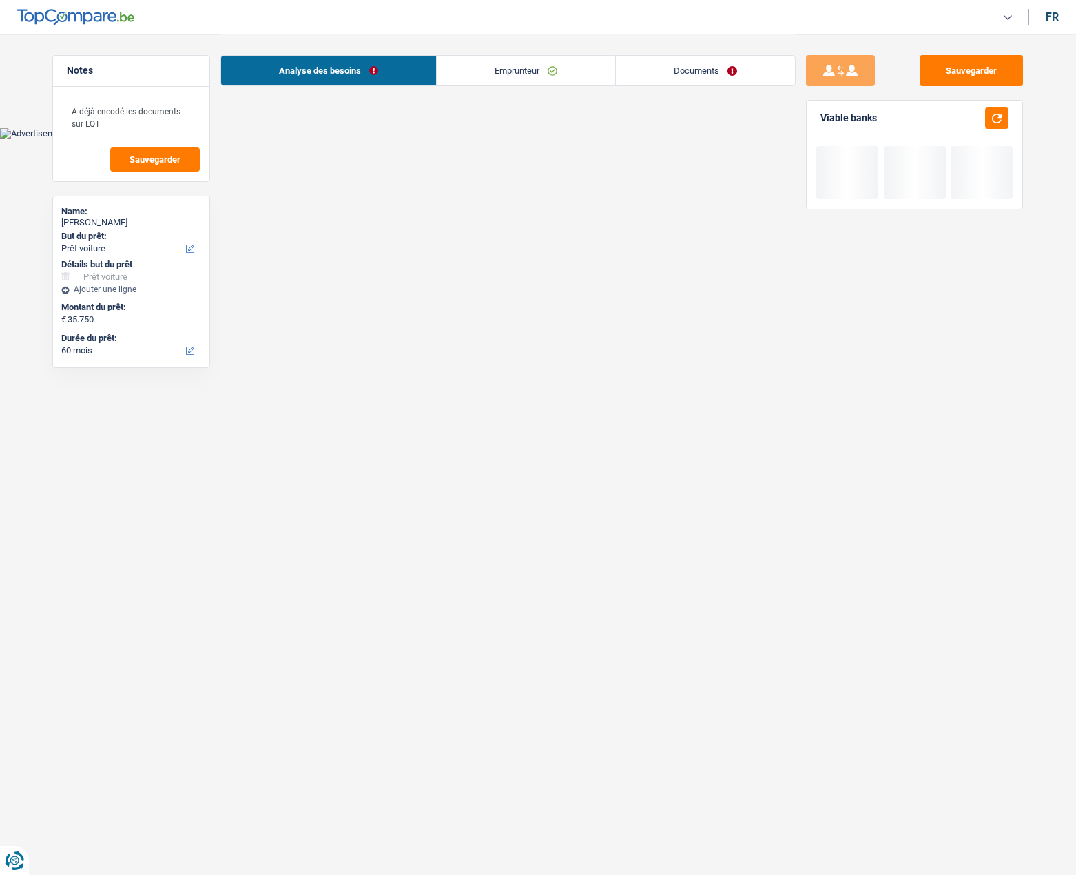
select select "car"
select select "60"
select select "alphacredit"
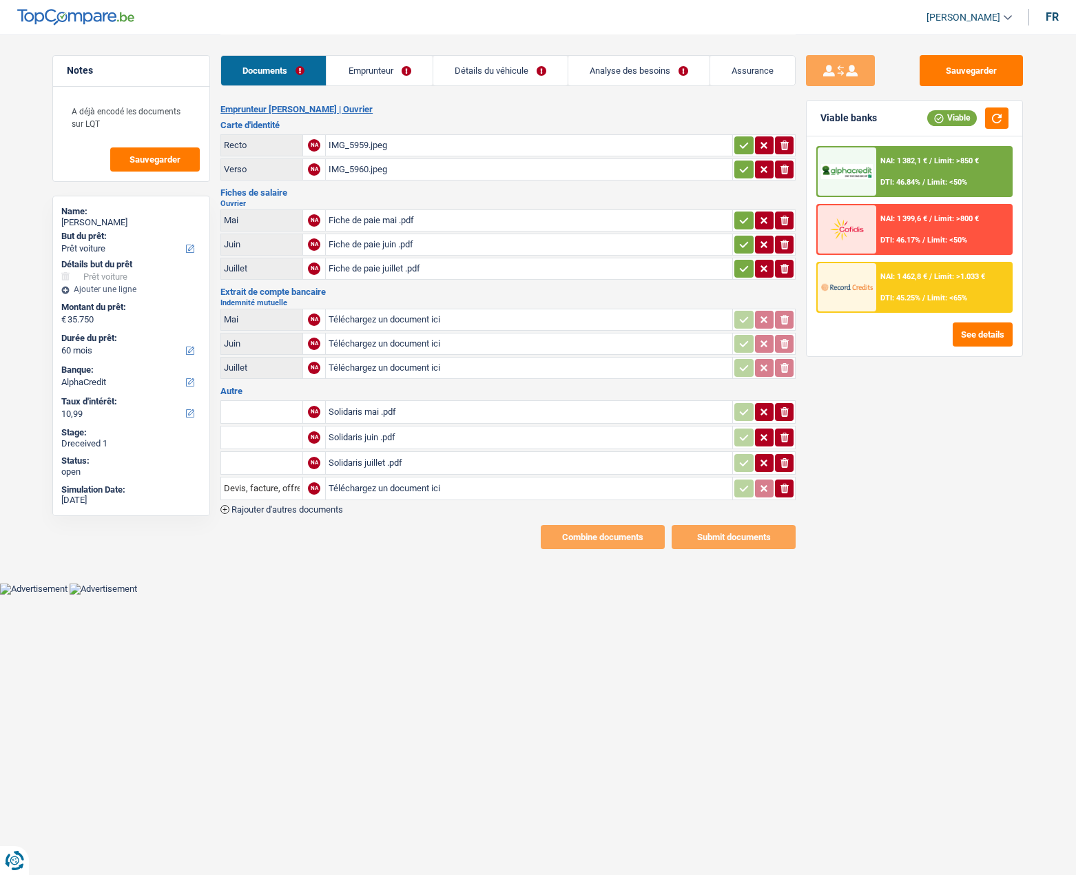
click at [367, 81] on link "Emprunteur" at bounding box center [378, 71] width 105 height 30
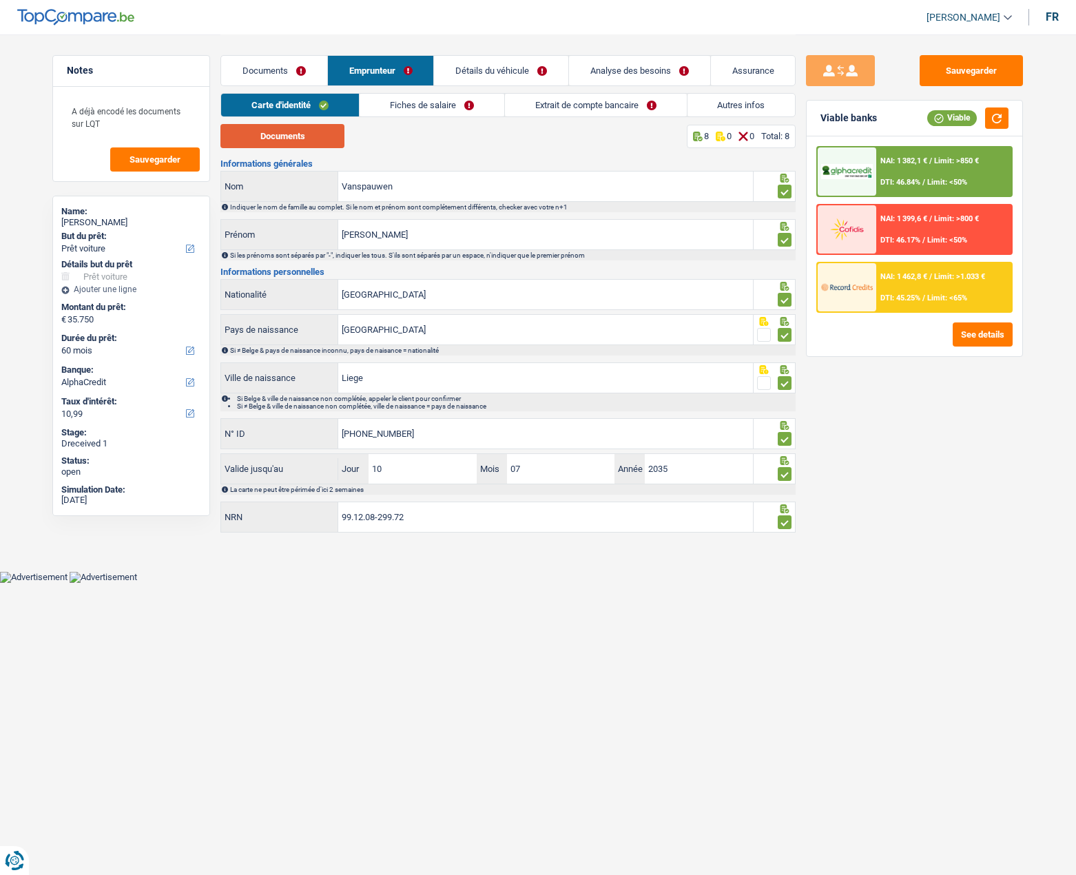
click at [303, 141] on button "Documents" at bounding box center [282, 136] width 124 height 24
click at [264, 129] on button "Documents" at bounding box center [282, 136] width 124 height 24
drag, startPoint x: 396, startPoint y: 111, endPoint x: 353, endPoint y: 120, distance: 44.3
click at [396, 111] on link "Fiches de salaire" at bounding box center [432, 105] width 145 height 23
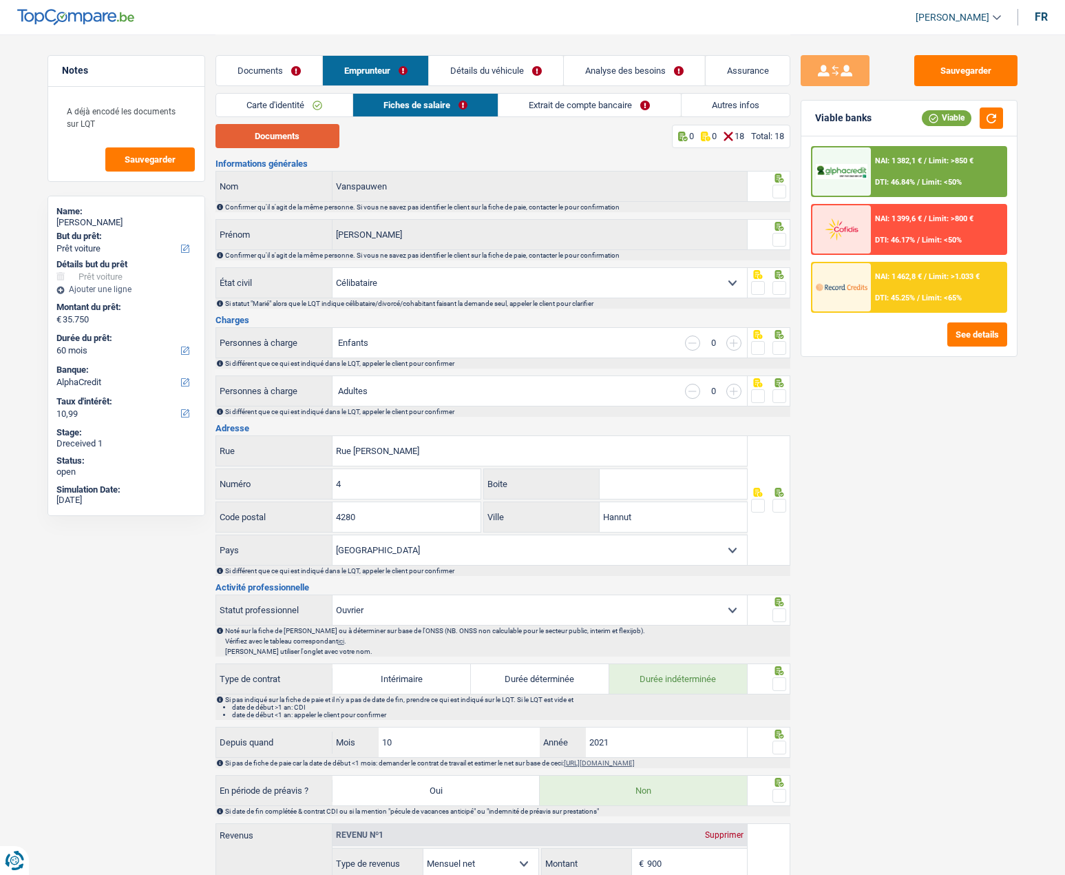
click at [269, 132] on button "Documents" at bounding box center [278, 136] width 124 height 24
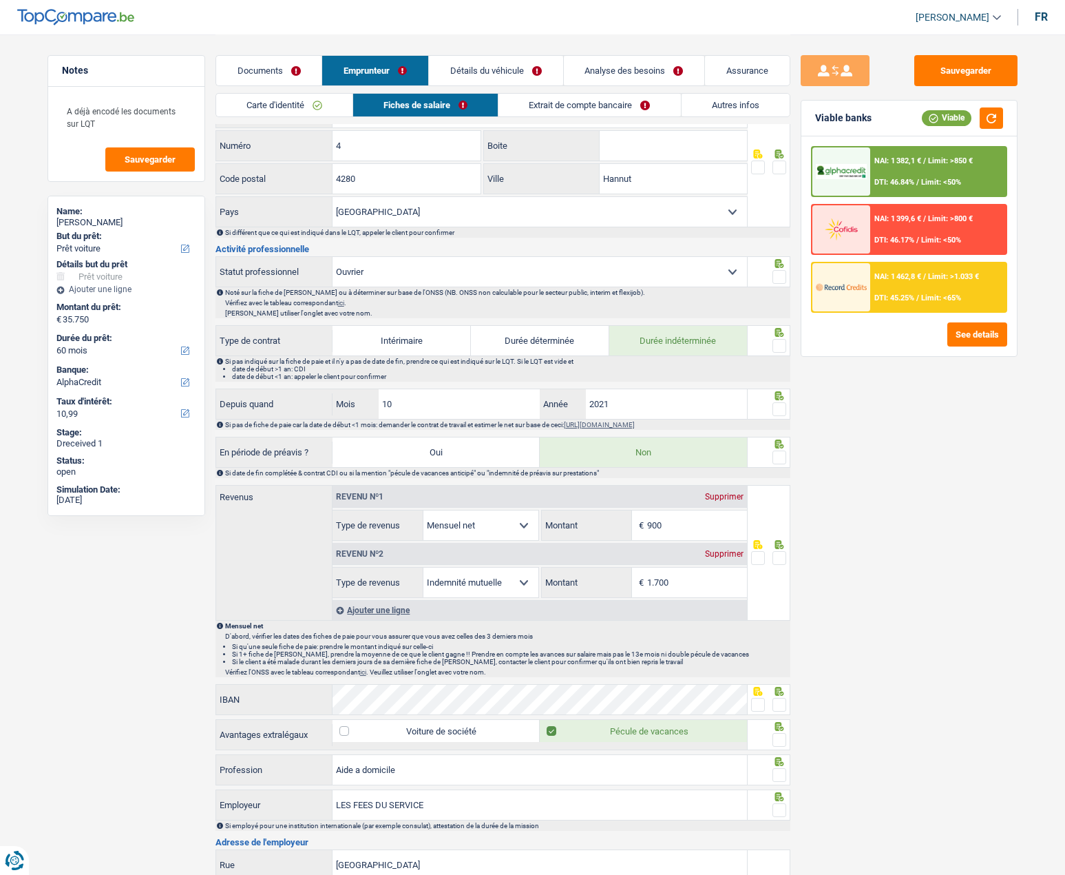
scroll to position [344, 0]
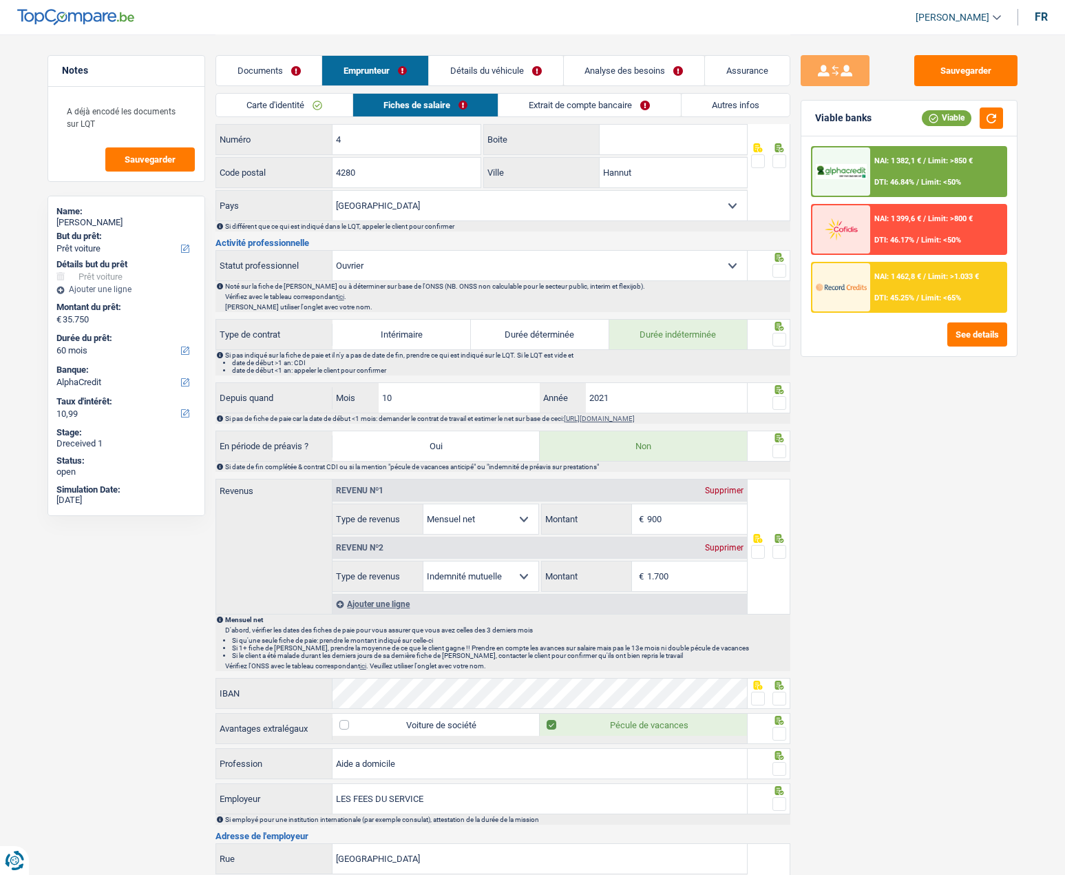
click at [554, 98] on link "Extrait de compte bancaire" at bounding box center [590, 105] width 182 height 23
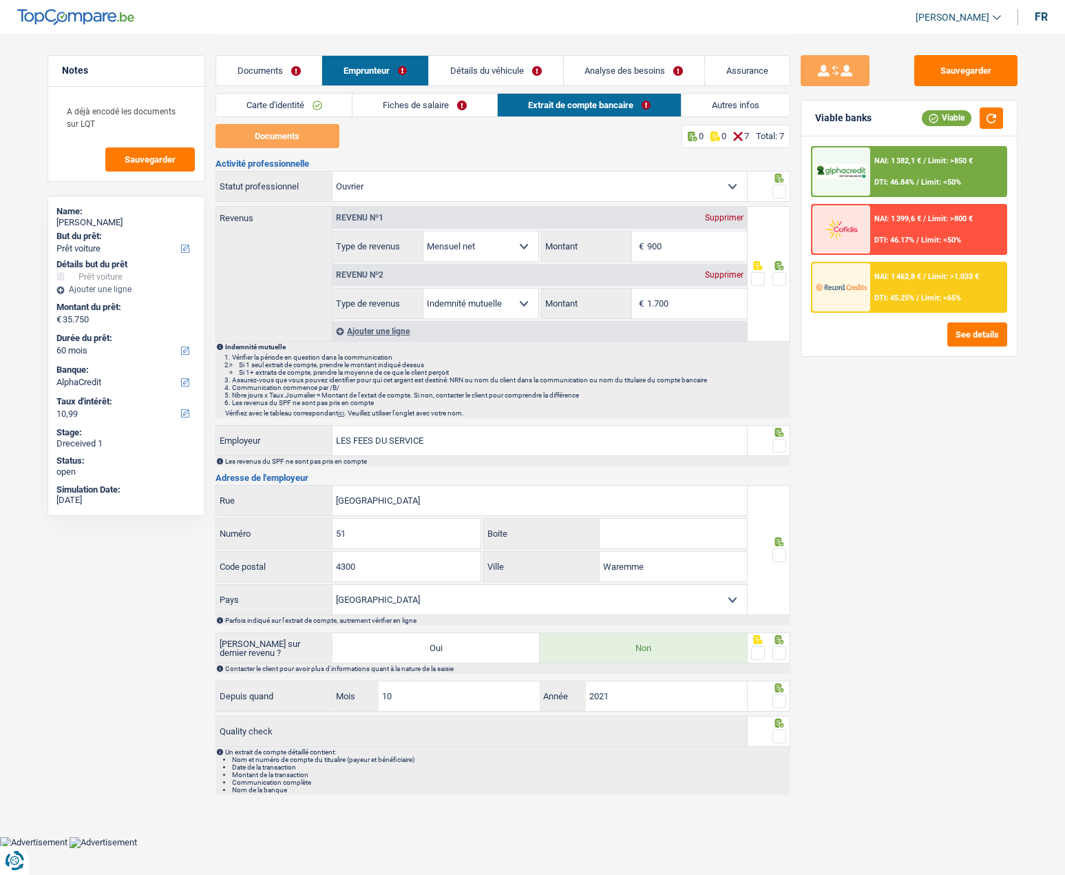
scroll to position [0, 0]
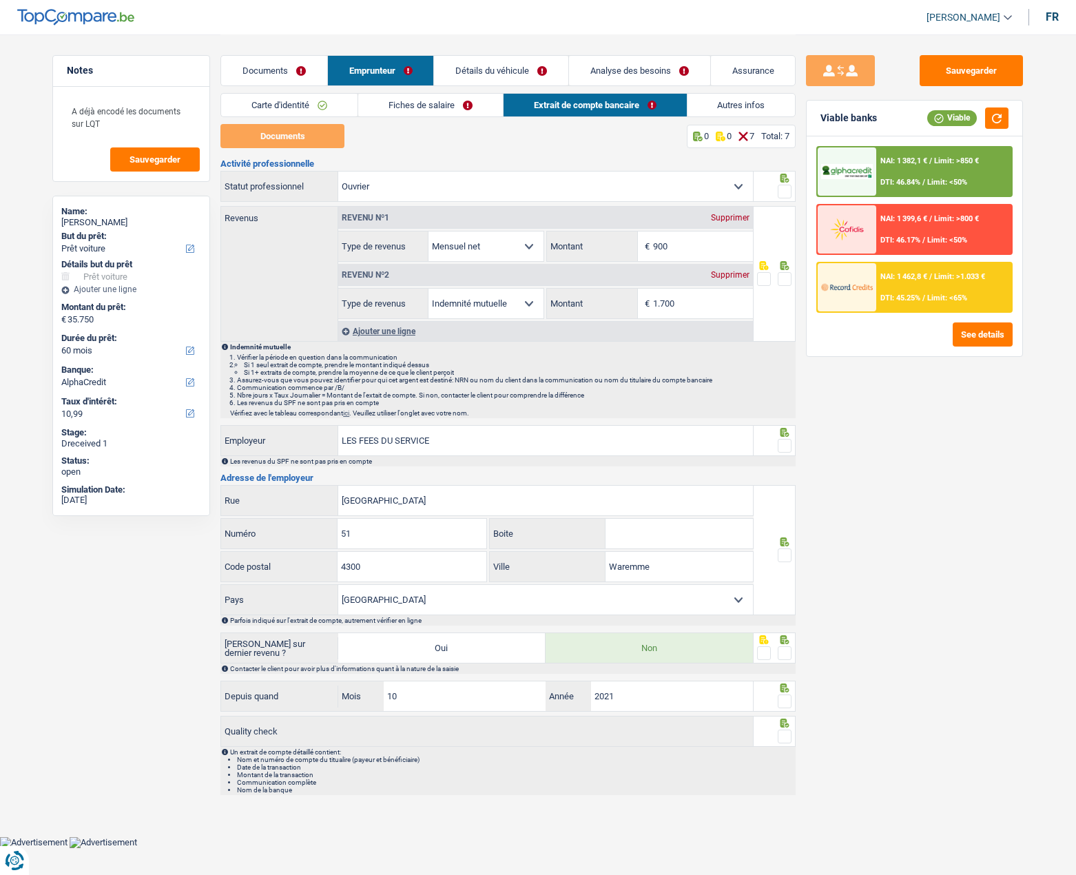
click at [253, 65] on link "Documents" at bounding box center [274, 71] width 106 height 30
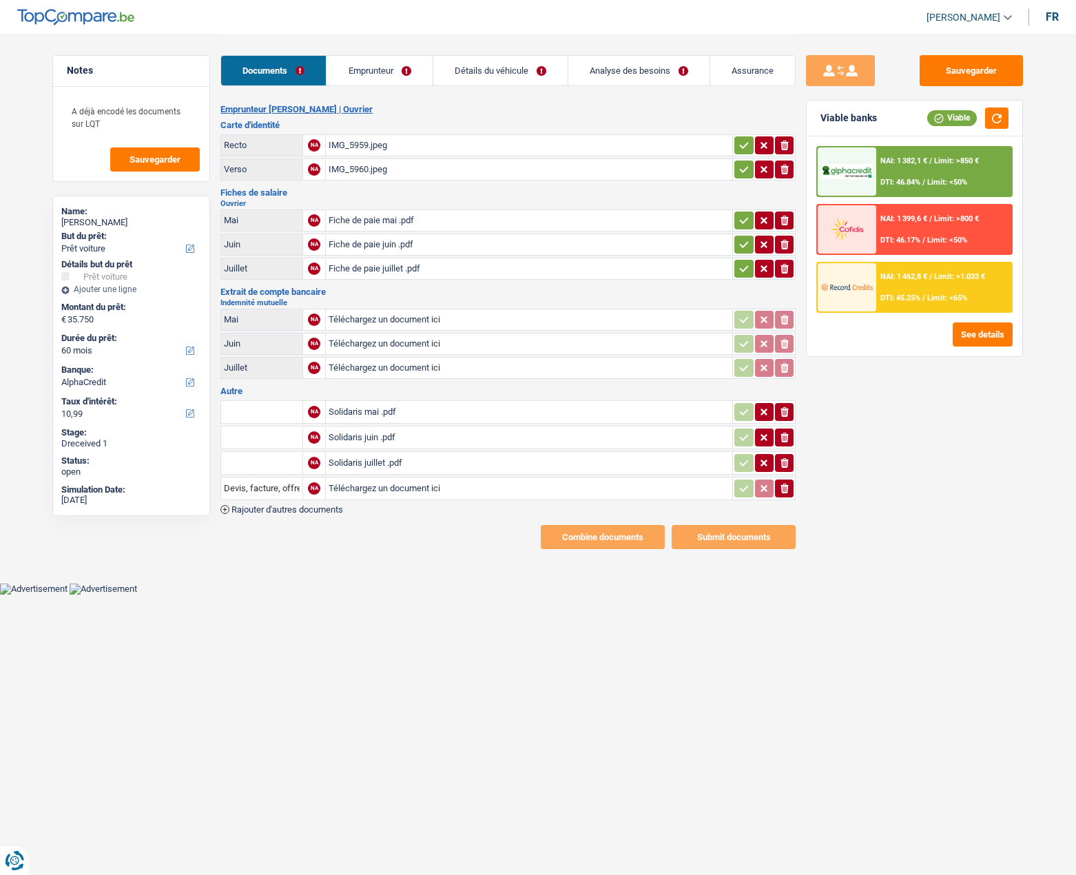
click at [388, 81] on link "Emprunteur" at bounding box center [378, 71] width 105 height 30
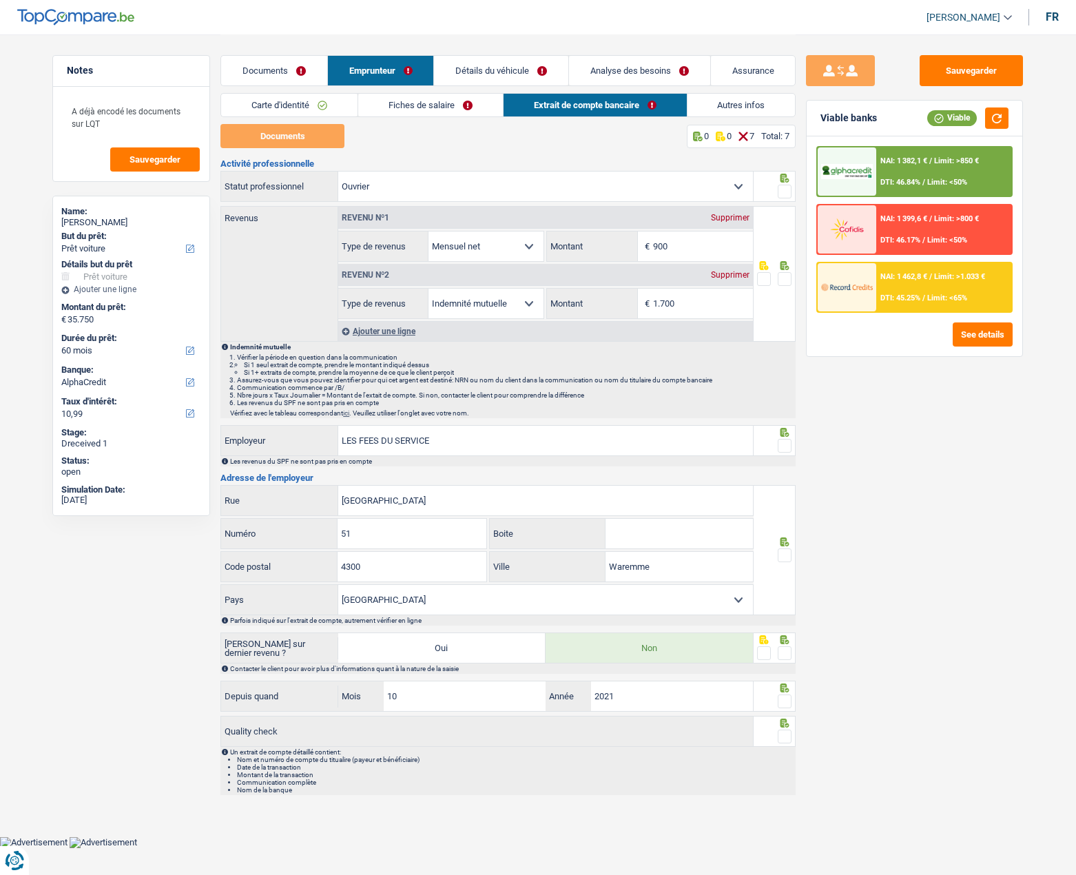
click at [288, 70] on link "Documents" at bounding box center [274, 71] width 106 height 30
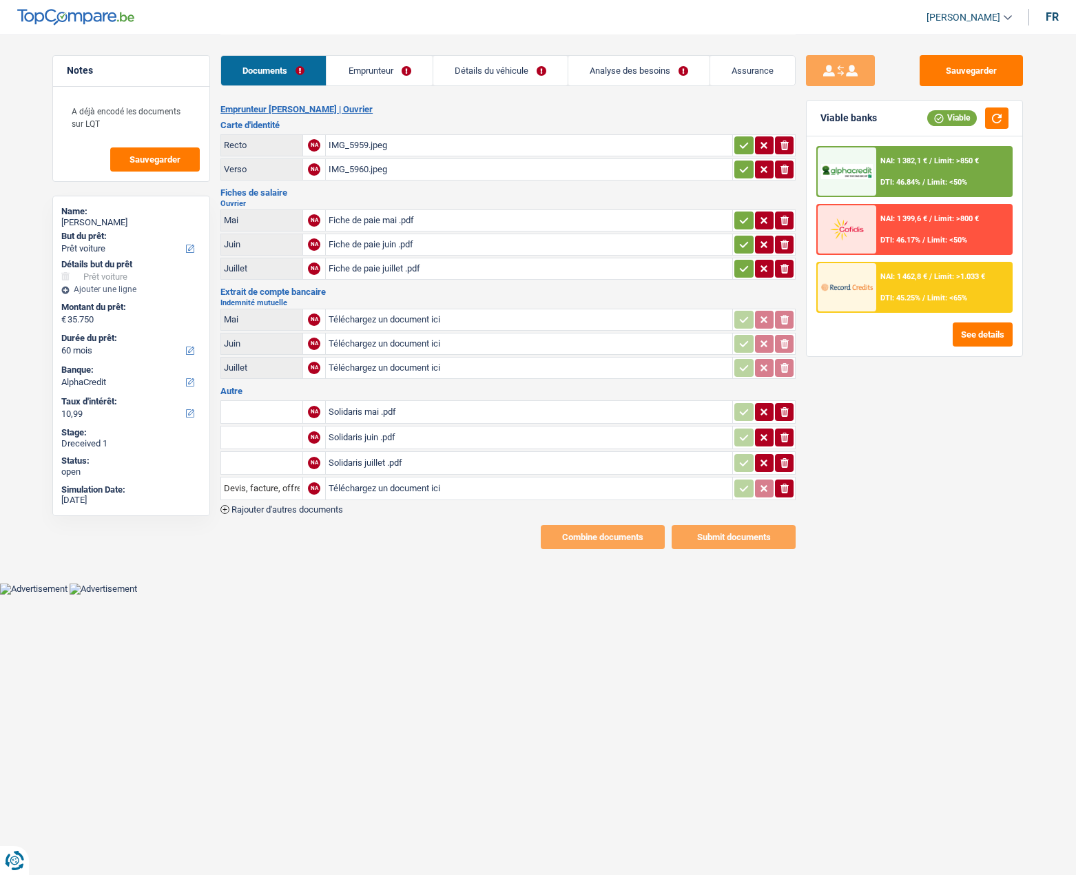
click at [353, 415] on div "Solidaris mai .pdf" at bounding box center [529, 412] width 401 height 21
click at [357, 346] on input "Téléchargez un document ici" at bounding box center [529, 343] width 401 height 21
click at [364, 433] on div "Solidaris juin .pdf" at bounding box center [529, 437] width 401 height 21
click at [371, 462] on div "Solidaris juillet .pdf" at bounding box center [529, 462] width 401 height 21
click at [372, 67] on link "Emprunteur" at bounding box center [378, 71] width 105 height 30
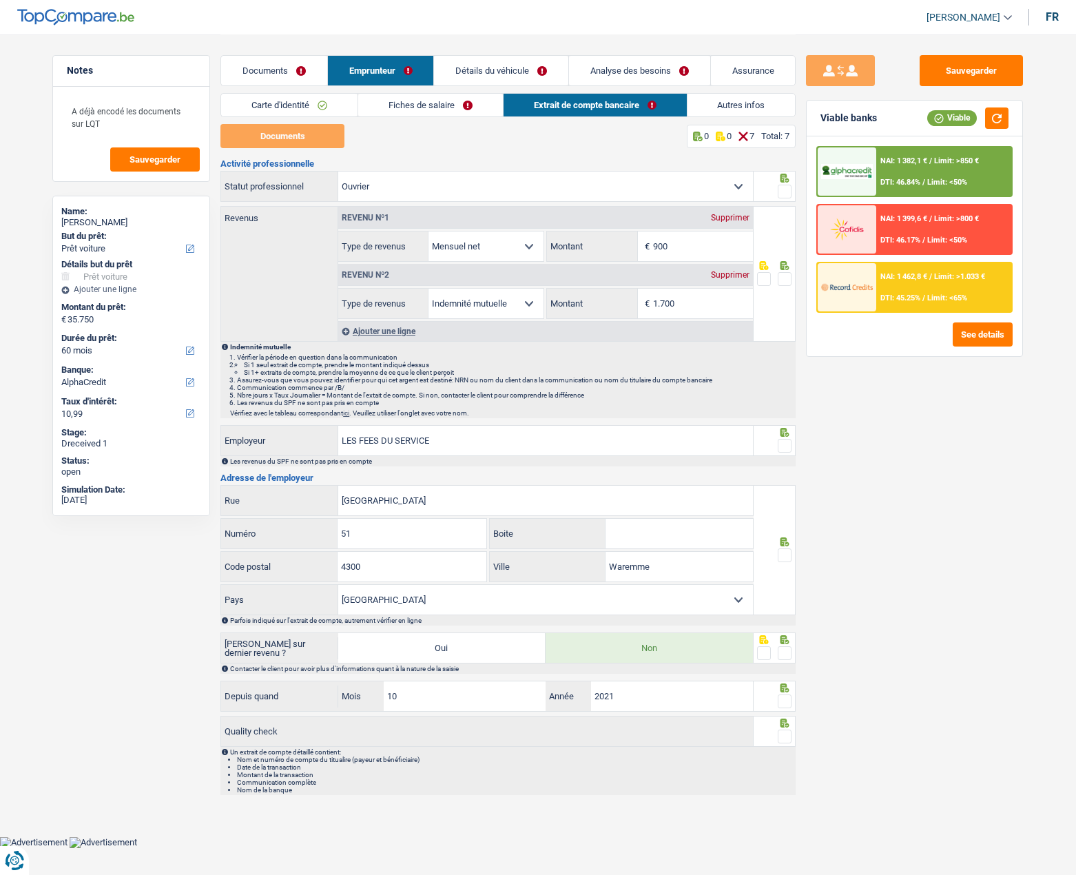
click at [400, 109] on link "Fiches de salaire" at bounding box center [430, 105] width 145 height 23
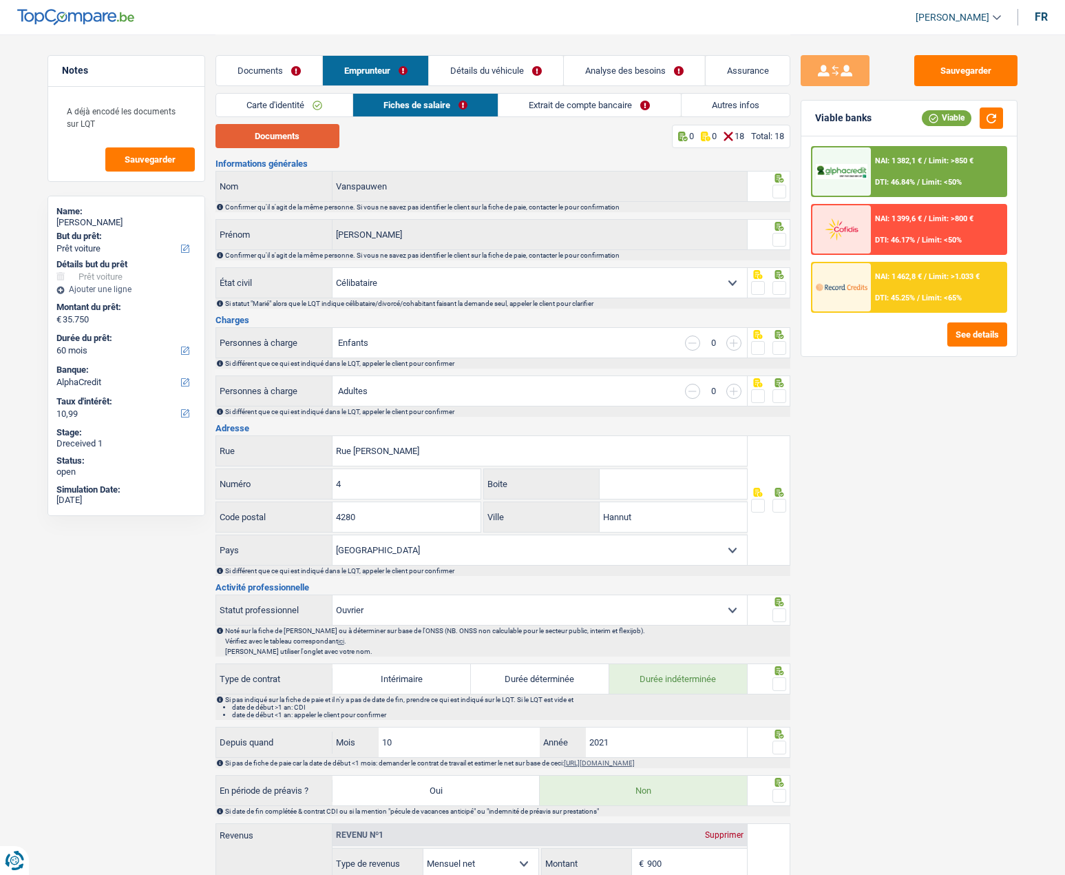
click at [273, 132] on button "Documents" at bounding box center [278, 136] width 124 height 24
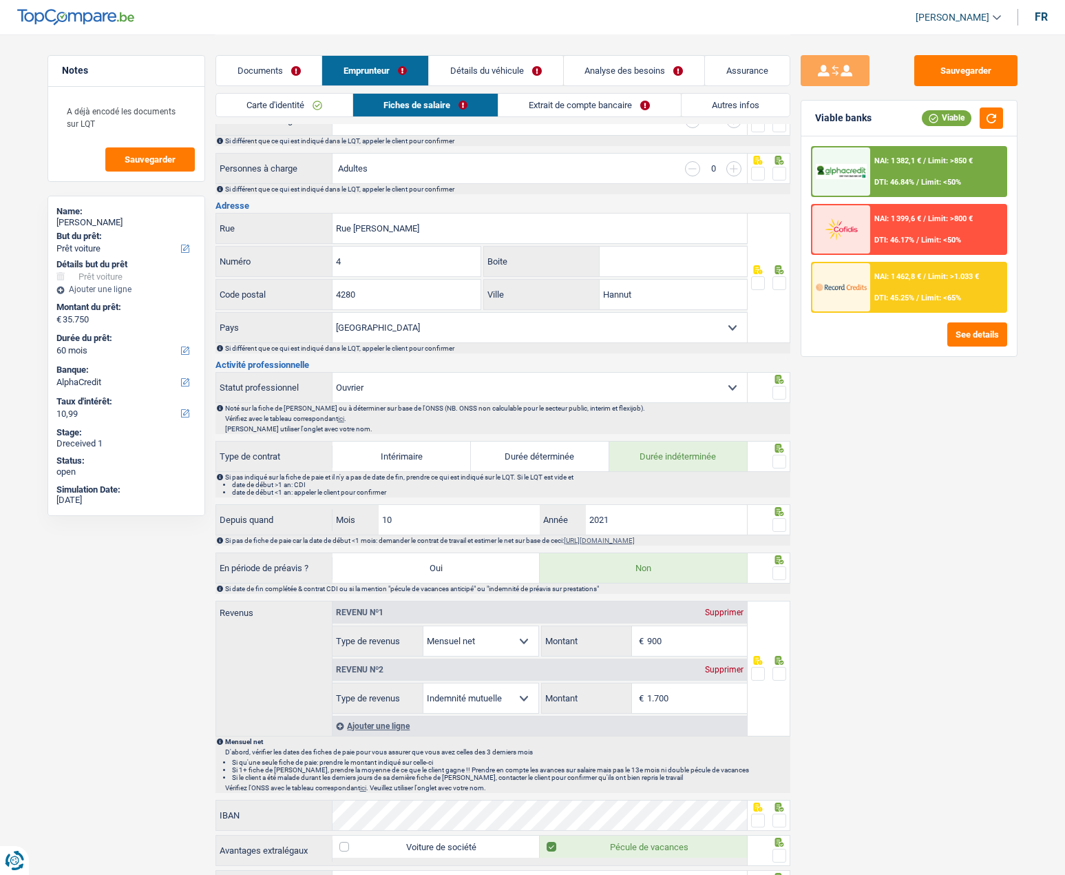
scroll to position [275, 0]
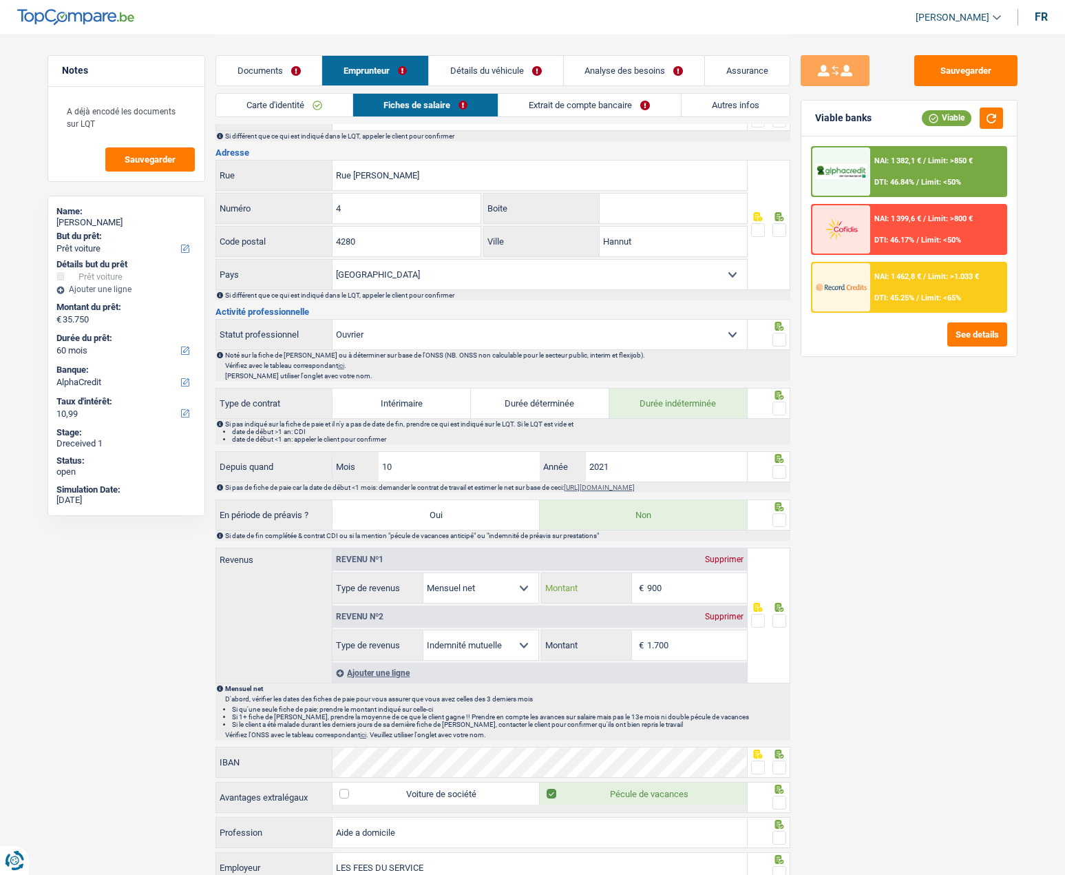
click at [684, 587] on input "900" at bounding box center [697, 588] width 100 height 30
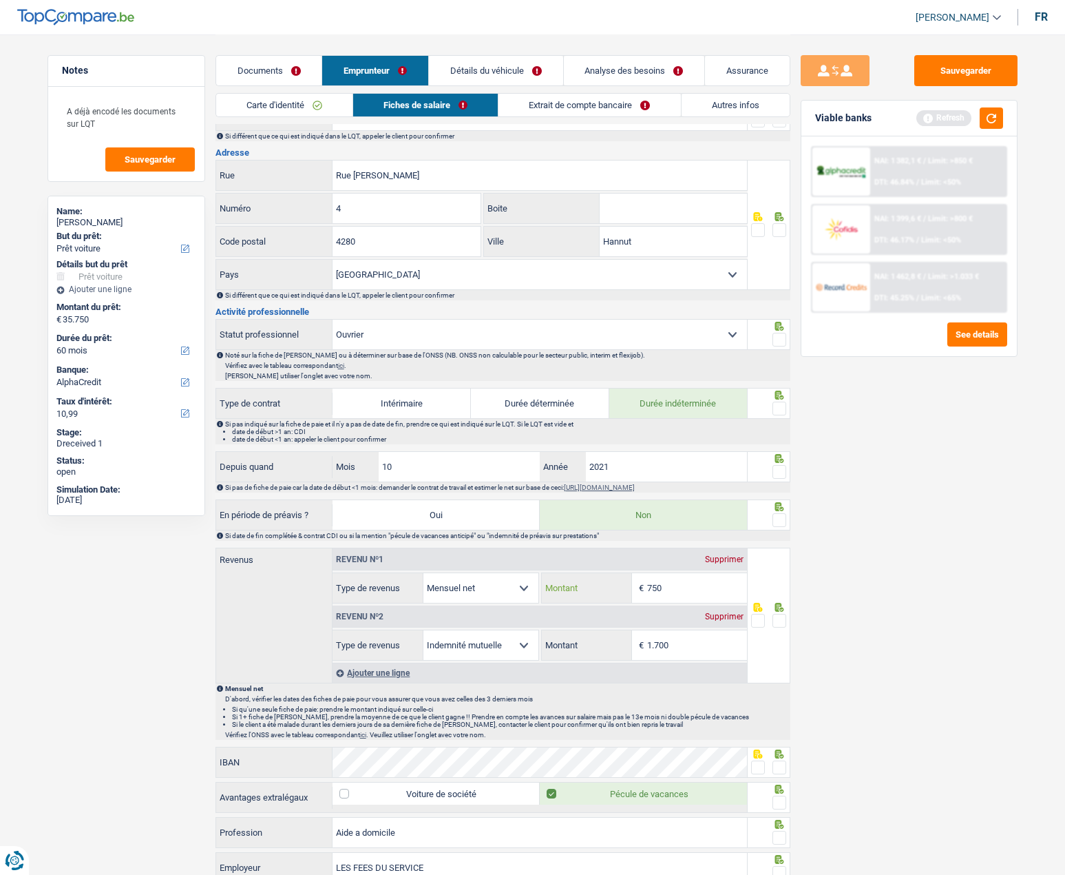
type input "750"
click at [286, 70] on link "Documents" at bounding box center [269, 71] width 106 height 30
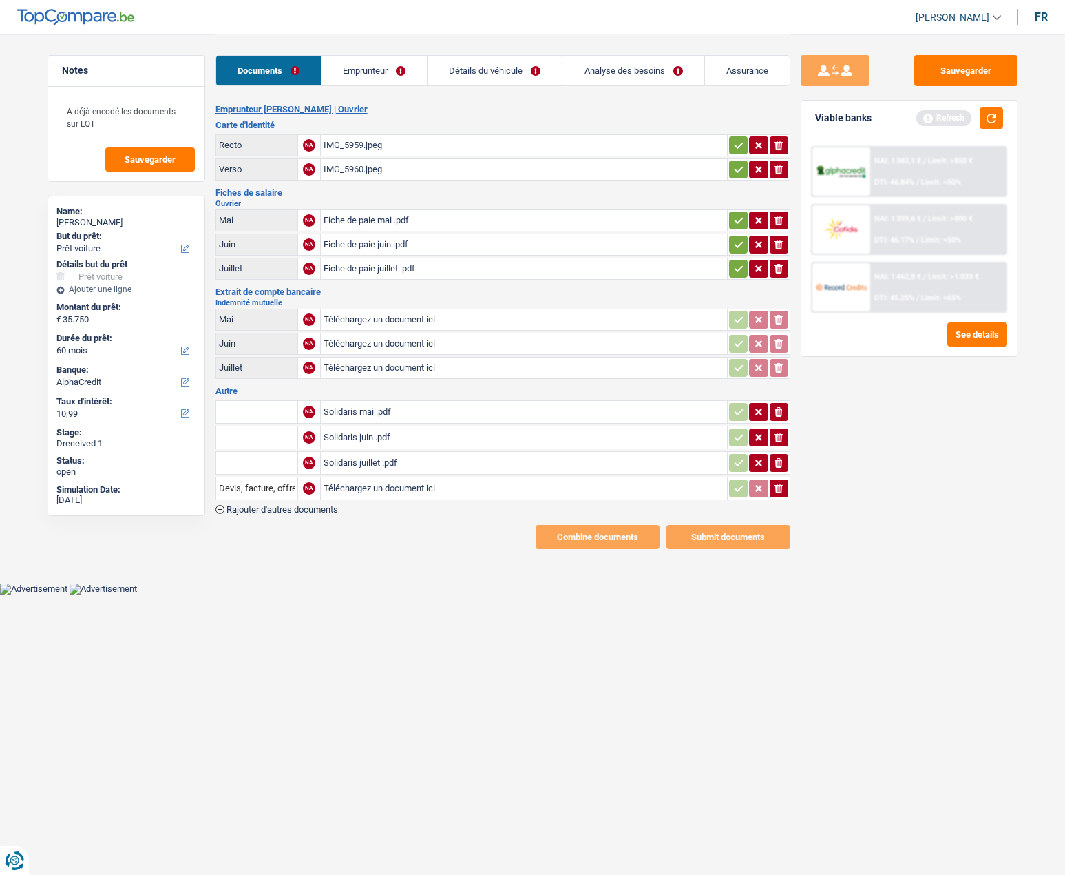
scroll to position [0, 0]
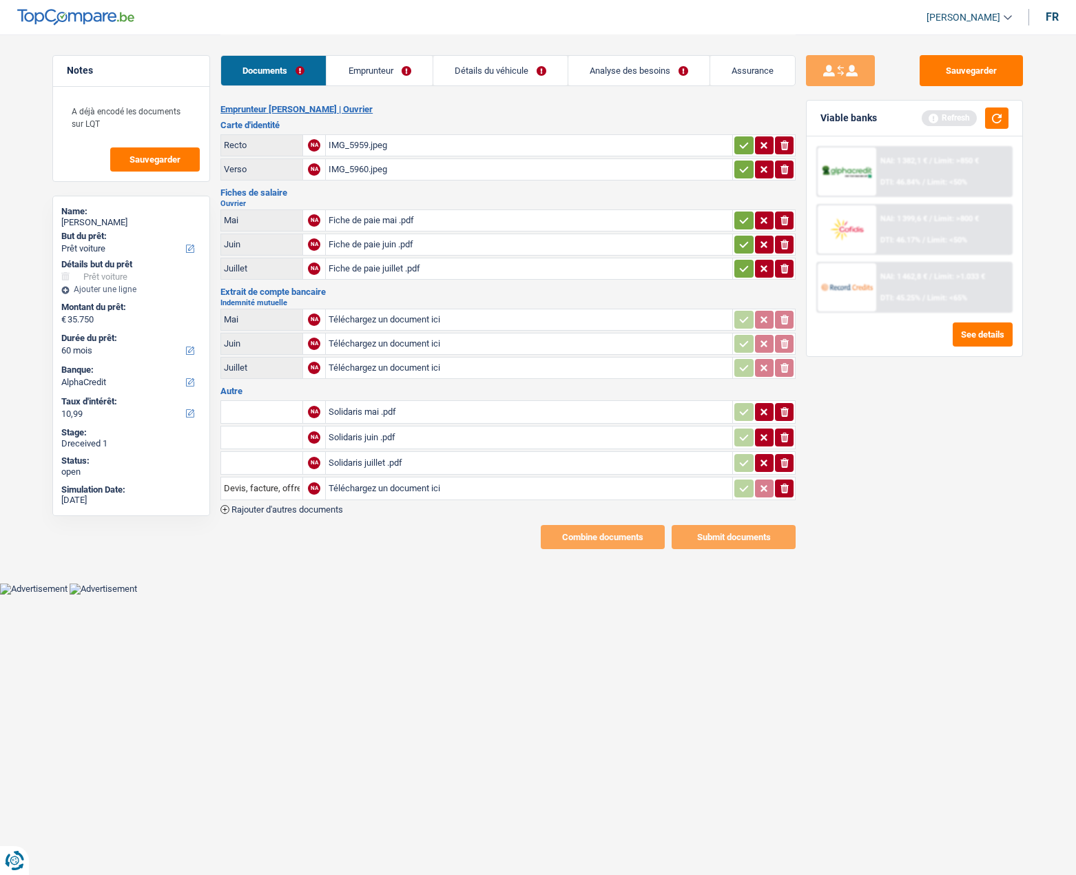
click at [361, 414] on div "Solidaris mai .pdf" at bounding box center [529, 412] width 401 height 21
click at [354, 438] on div "Solidaris juin .pdf" at bounding box center [529, 437] width 401 height 21
click at [371, 466] on div "Solidaris juillet .pdf" at bounding box center [529, 462] width 401 height 21
click at [385, 71] on link "Emprunteur" at bounding box center [378, 71] width 105 height 30
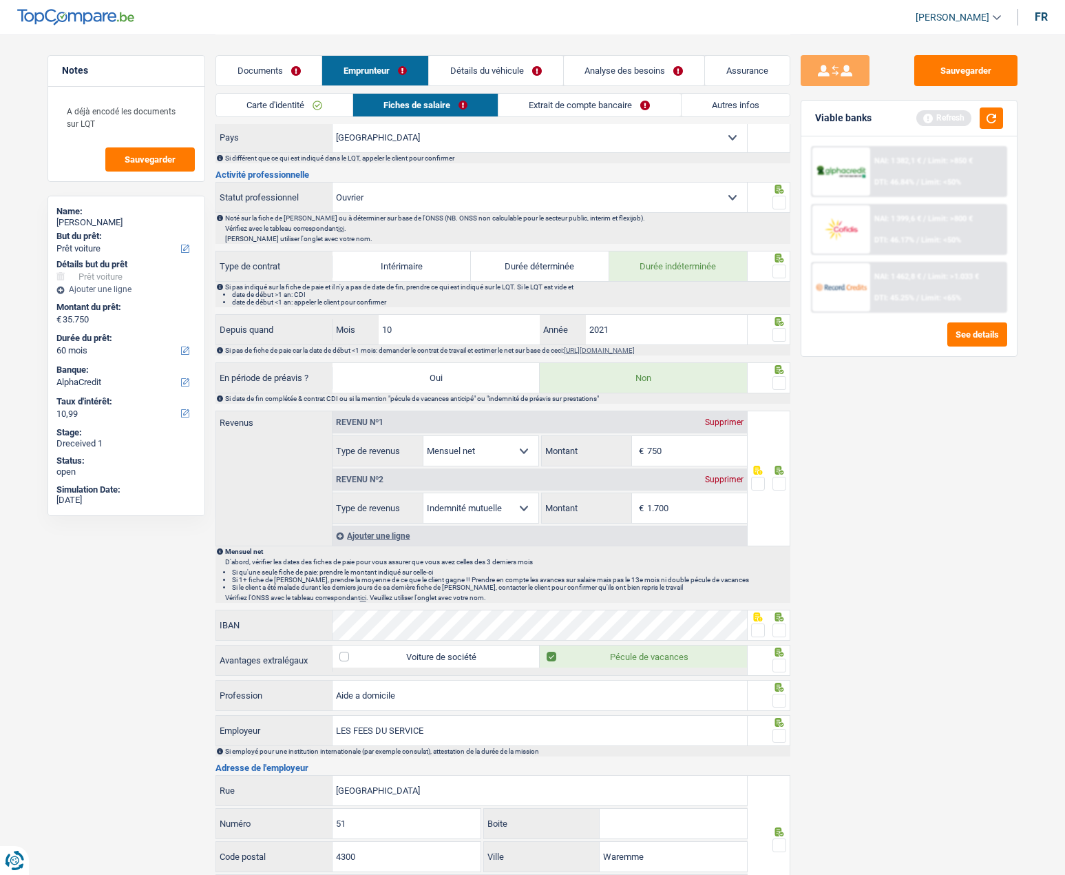
scroll to position [413, 0]
click at [681, 518] on input "1.700" at bounding box center [697, 507] width 100 height 30
type input "1.570"
click at [780, 480] on span at bounding box center [780, 483] width 14 height 14
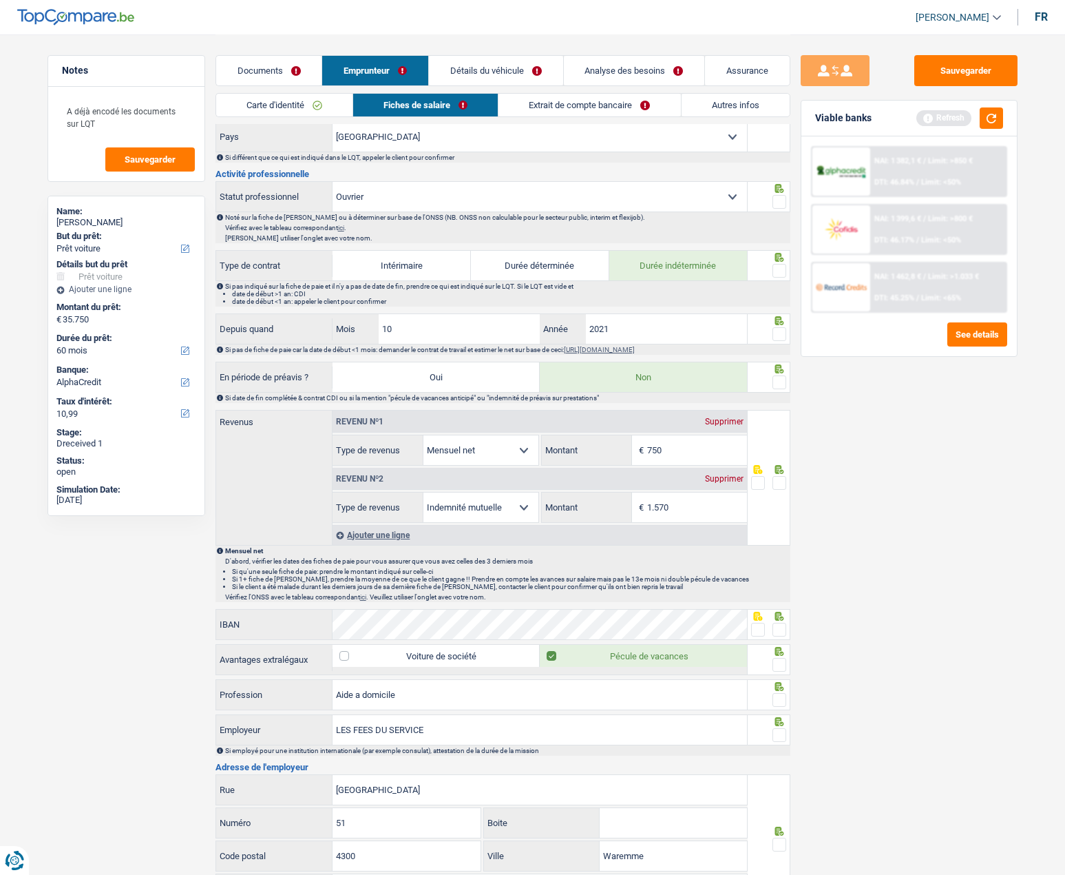
click at [0, 0] on input "radio" at bounding box center [0, 0] width 0 height 0
click at [777, 381] on span at bounding box center [780, 382] width 14 height 14
click at [0, 0] on input "radio" at bounding box center [0, 0] width 0 height 0
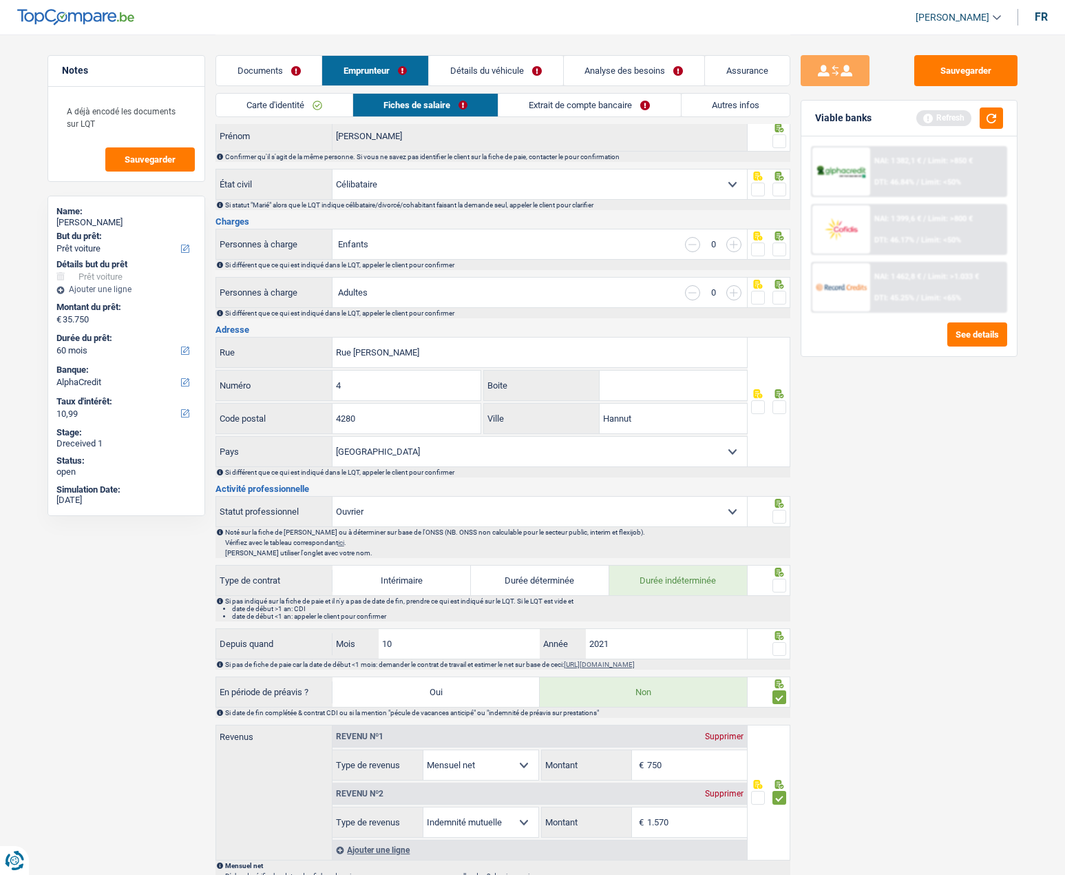
scroll to position [0, 0]
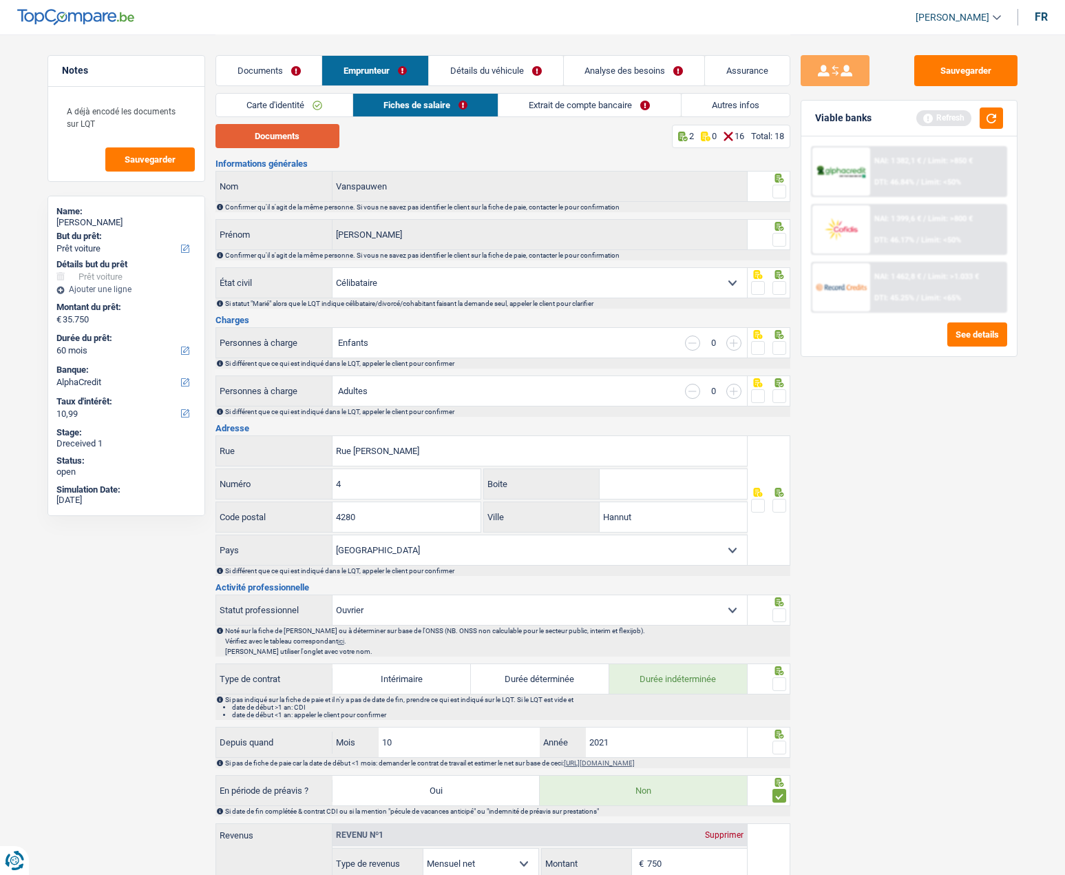
click at [236, 143] on button "Documents" at bounding box center [278, 136] width 124 height 24
click at [298, 143] on button "Documents" at bounding box center [278, 136] width 124 height 24
click at [784, 193] on span at bounding box center [780, 192] width 14 height 14
click at [0, 0] on input "radio" at bounding box center [0, 0] width 0 height 0
click at [781, 240] on span at bounding box center [780, 240] width 14 height 14
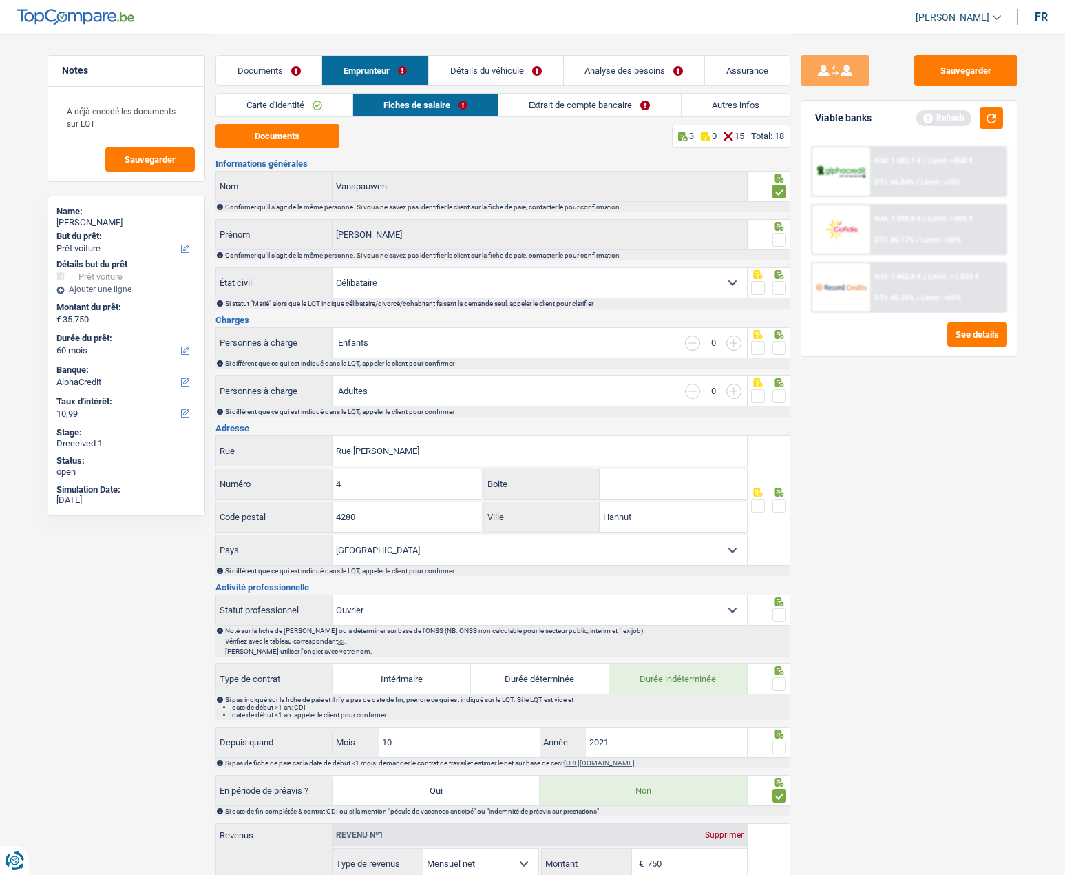
click at [0, 0] on input "radio" at bounding box center [0, 0] width 0 height 0
click at [778, 284] on span at bounding box center [780, 288] width 14 height 14
click at [0, 0] on input "radio" at bounding box center [0, 0] width 0 height 0
click at [777, 340] on div at bounding box center [780, 348] width 14 height 17
click at [777, 344] on span at bounding box center [780, 348] width 14 height 14
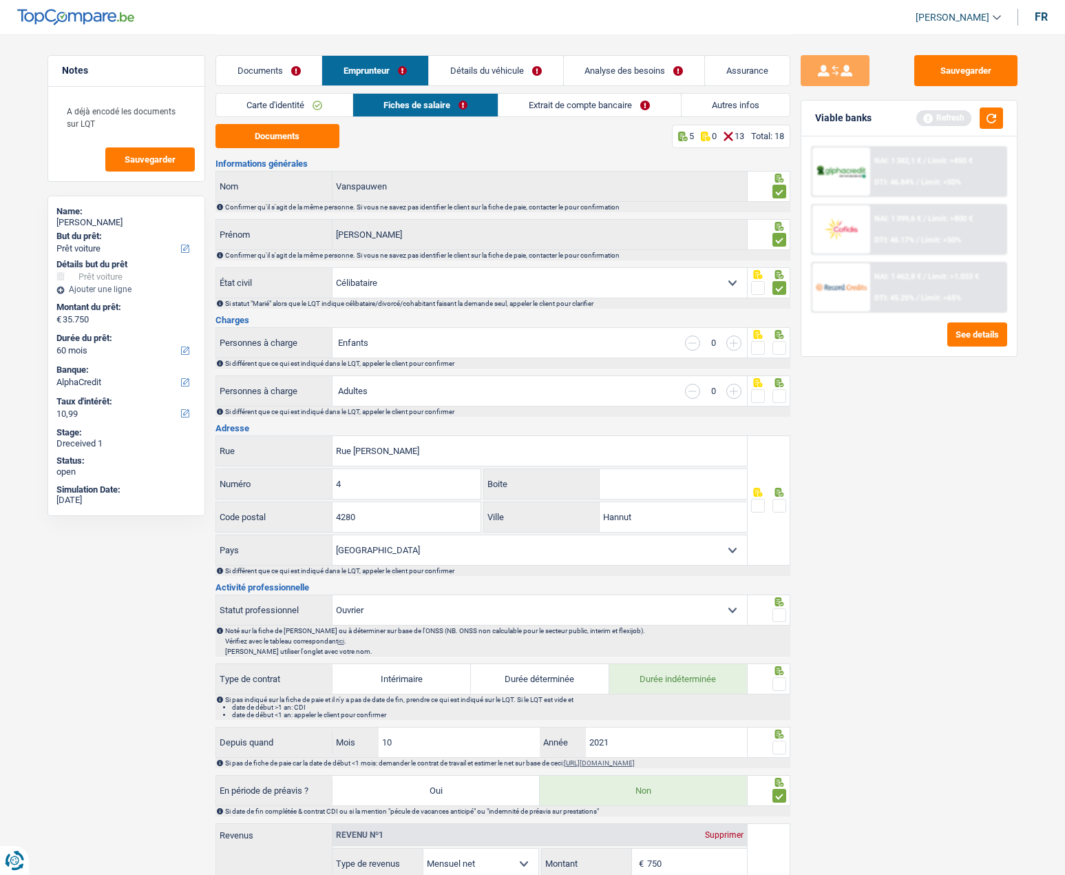
click at [0, 0] on input "radio" at bounding box center [0, 0] width 0 height 0
click at [778, 394] on span at bounding box center [780, 396] width 14 height 14
click at [0, 0] on input "radio" at bounding box center [0, 0] width 0 height 0
drag, startPoint x: 543, startPoint y: 104, endPoint x: 455, endPoint y: 126, distance: 91.5
click at [543, 104] on link "Extrait de compte bancaire" at bounding box center [590, 105] width 182 height 23
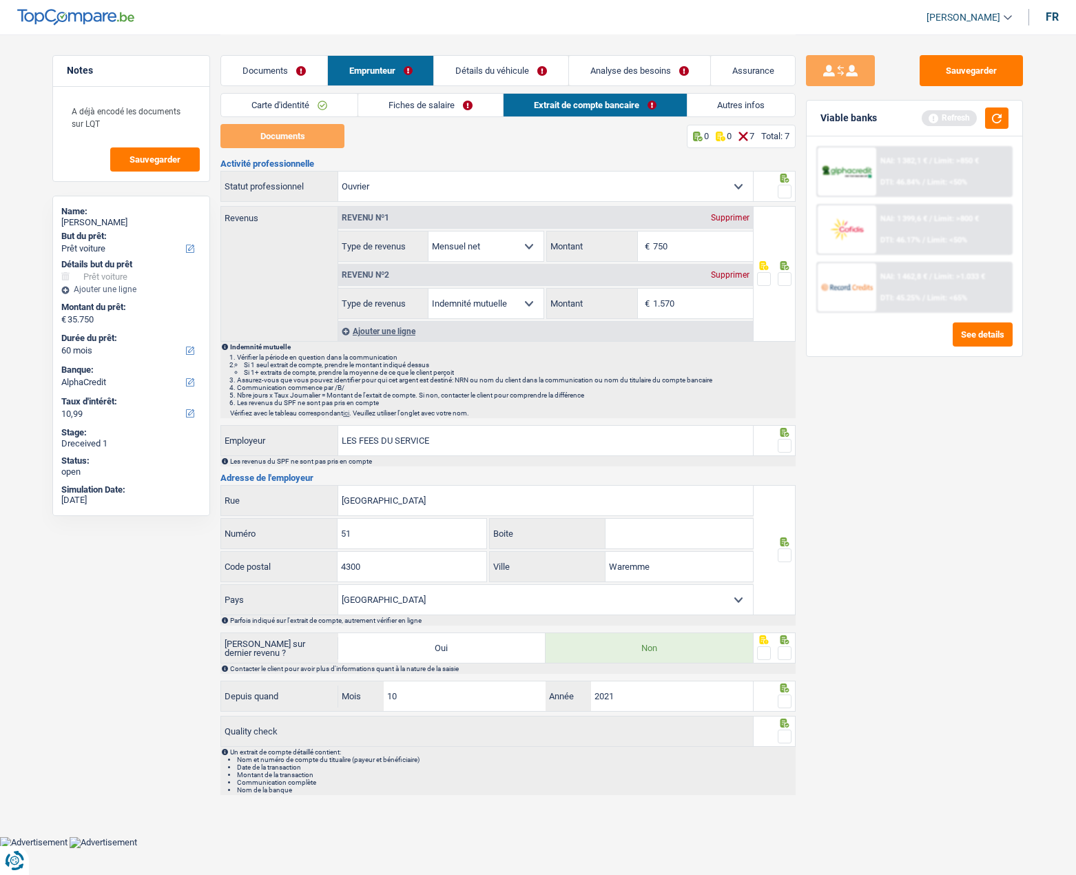
click at [289, 149] on div "Documents 0 0 7 Total: 7 Activité professionnelle Ouvrier Employé privé Employé…" at bounding box center [507, 459] width 575 height 671
click at [296, 76] on link "Documents" at bounding box center [274, 71] width 106 height 30
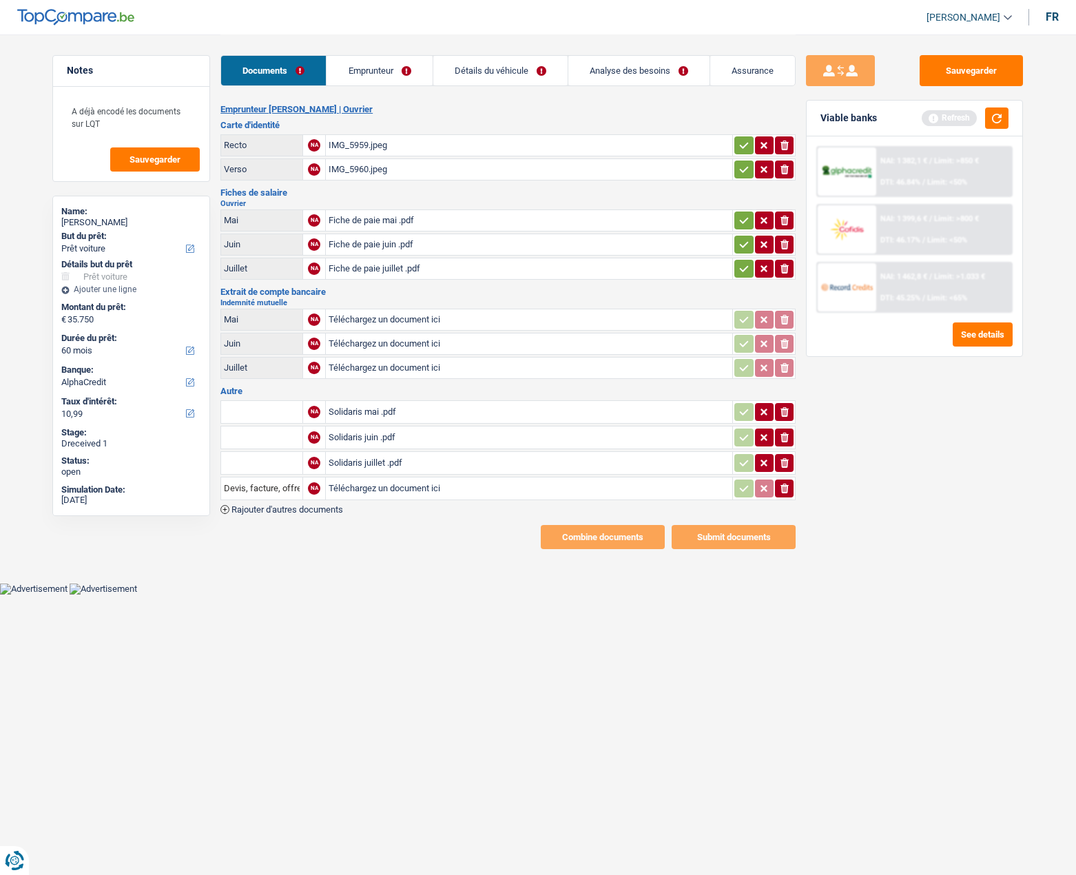
click at [370, 417] on div "Solidaris mai .pdf" at bounding box center [529, 412] width 401 height 21
click at [371, 76] on link "Emprunteur" at bounding box center [378, 71] width 105 height 30
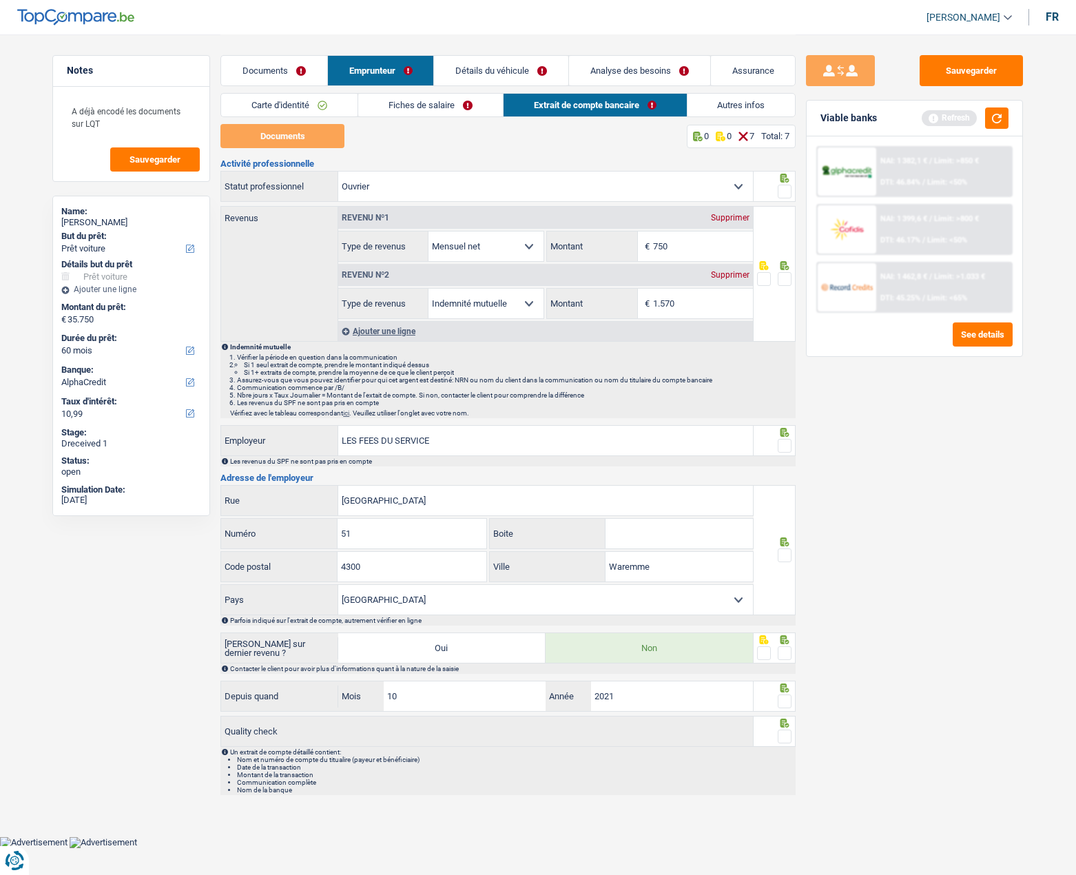
click at [788, 651] on span at bounding box center [785, 653] width 14 height 14
click at [0, 0] on input "radio" at bounding box center [0, 0] width 0 height 0
click at [786, 189] on span at bounding box center [785, 192] width 14 height 14
click at [0, 0] on input "radio" at bounding box center [0, 0] width 0 height 0
click at [784, 278] on span at bounding box center [785, 279] width 14 height 14
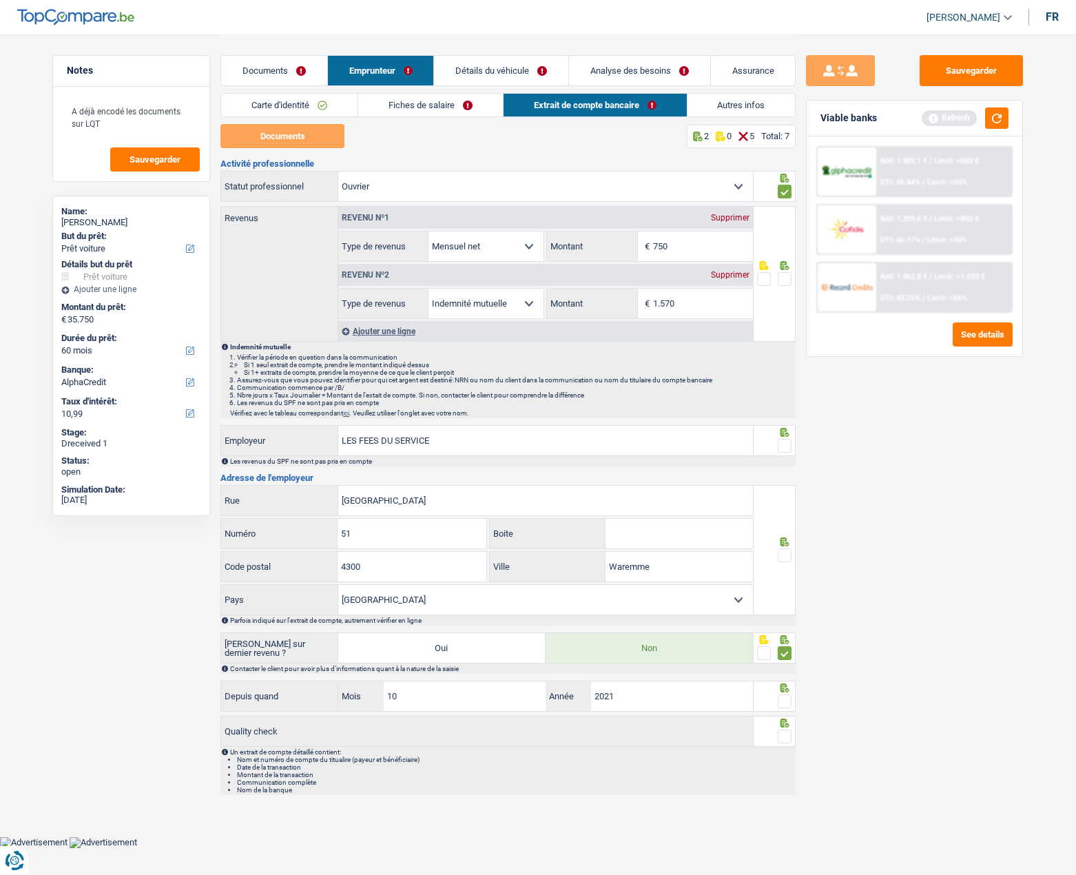
click at [0, 0] on input "radio" at bounding box center [0, 0] width 0 height 0
click at [326, 102] on link "Carte d'identité" at bounding box center [289, 105] width 136 height 23
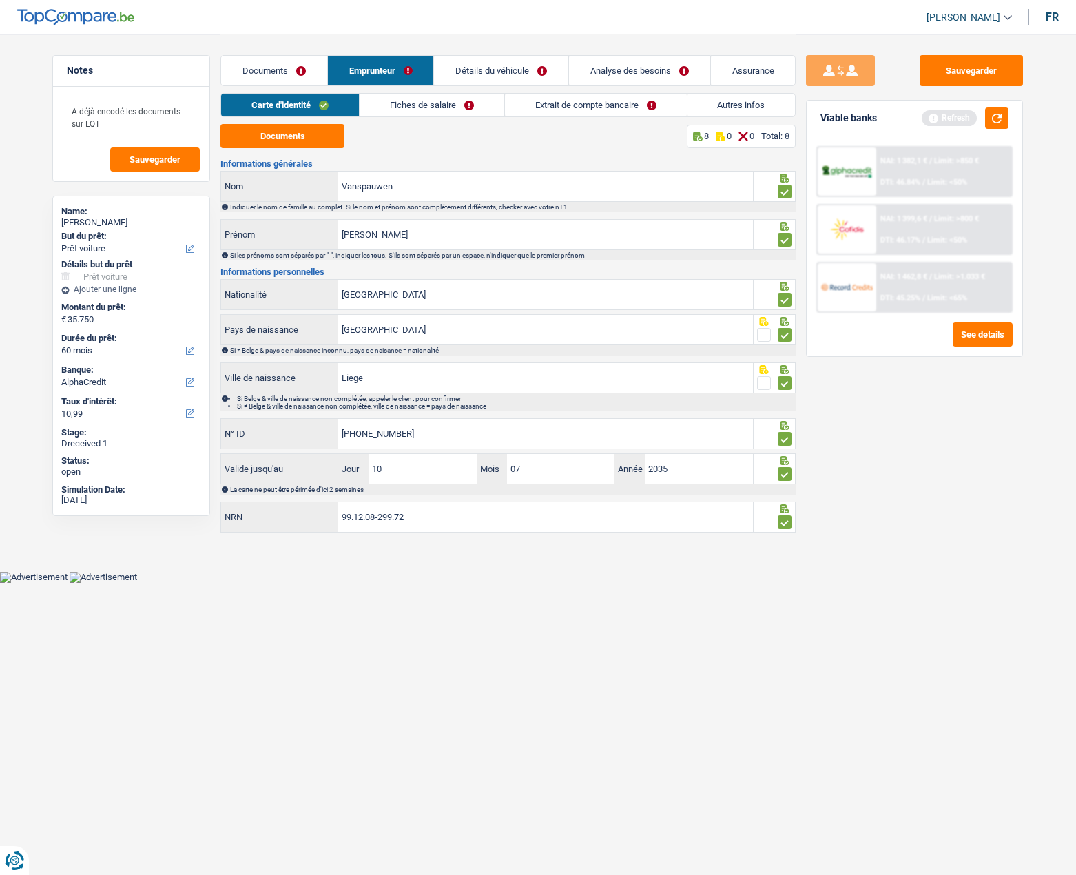
click at [397, 101] on link "Fiches de salaire" at bounding box center [432, 105] width 145 height 23
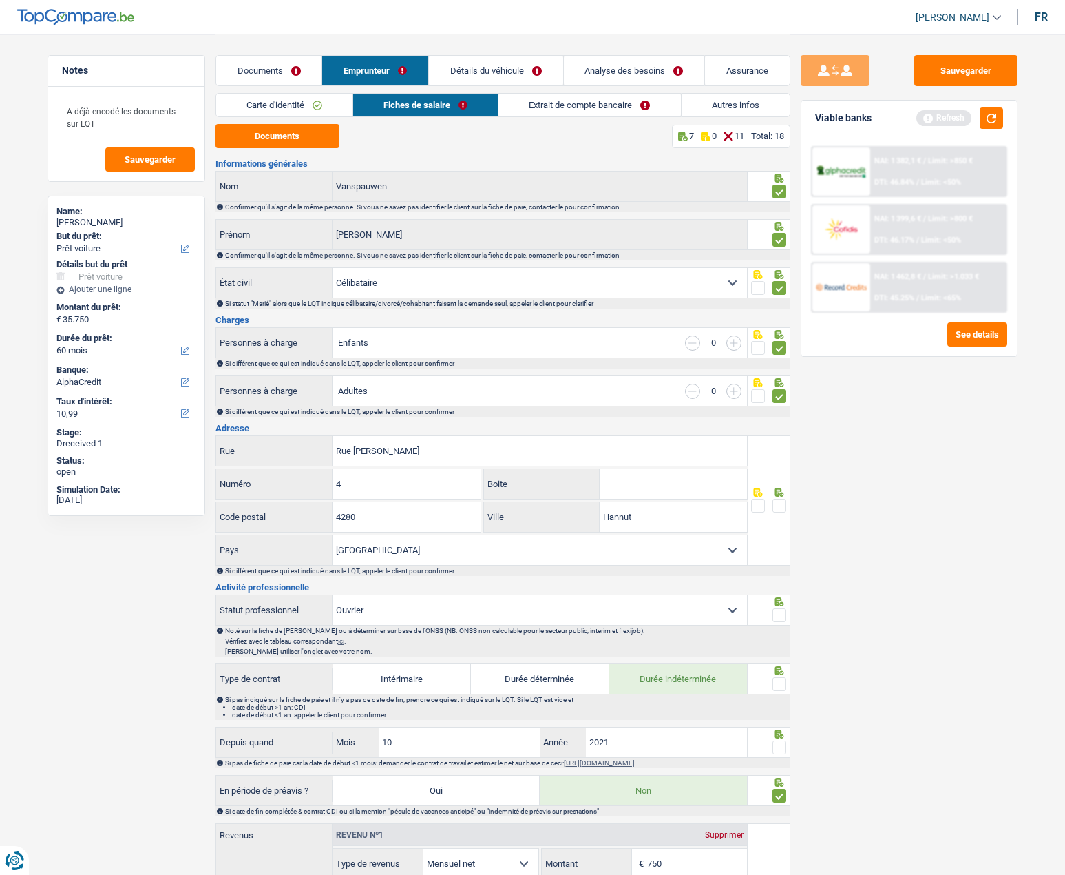
click at [946, 572] on div "Sauvegarder Viable banks Refresh NAI: 1 382,1 € / Limit: >850 € DTI: 46.84% / L…" at bounding box center [910, 454] width 238 height 798
drag, startPoint x: 285, startPoint y: 450, endPoint x: 174, endPoint y: 449, distance: 110.9
click at [174, 449] on div "Notes A déjà encodé les documents sur LQT Sauvegarder Name: Bryan Vanspauwen Bu…" at bounding box center [533, 751] width 992 height 1435
click at [778, 505] on span at bounding box center [780, 506] width 14 height 14
click at [0, 0] on input "radio" at bounding box center [0, 0] width 0 height 0
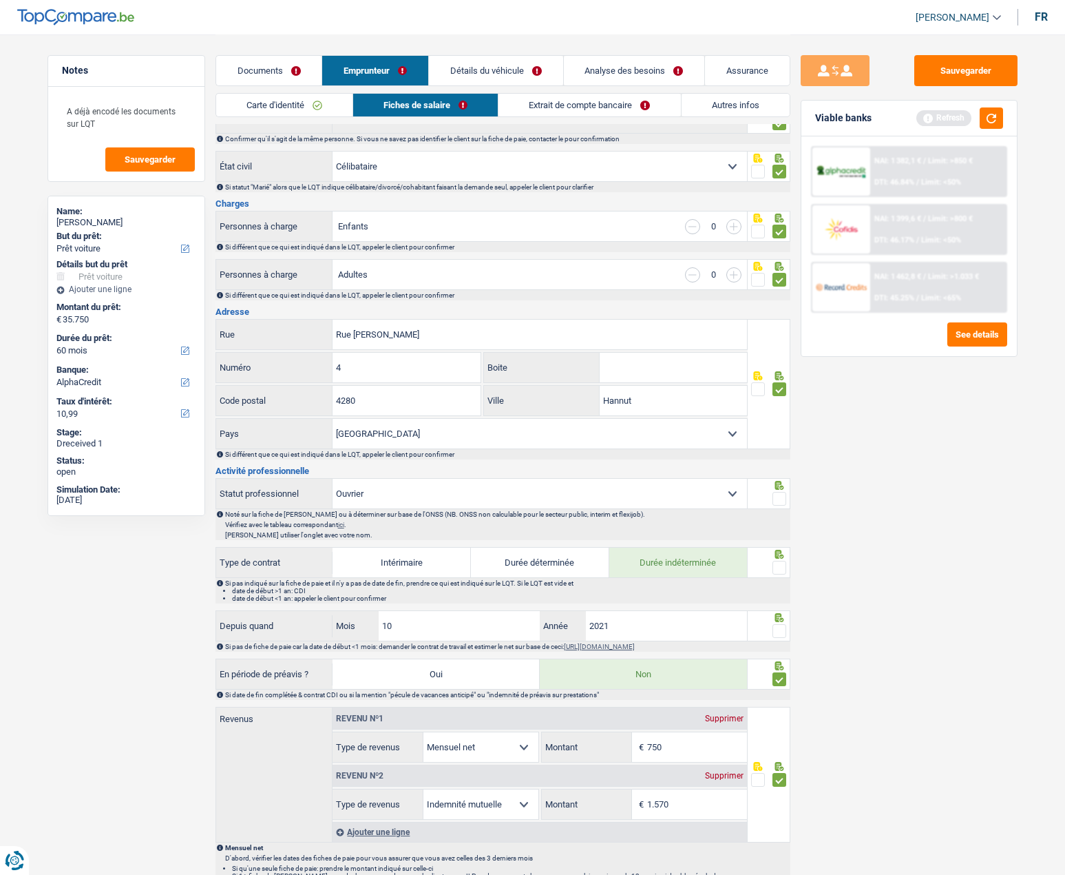
scroll to position [138, 0]
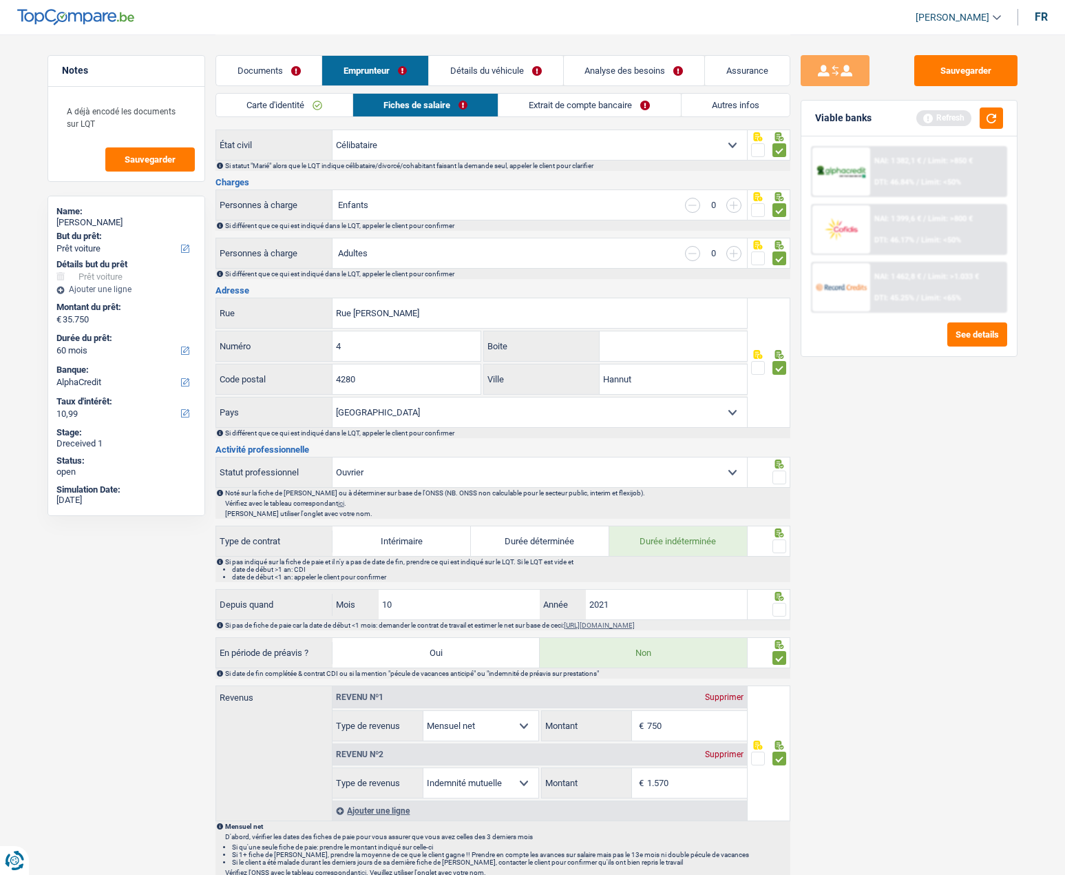
click at [777, 473] on span at bounding box center [780, 477] width 14 height 14
click at [0, 0] on input "radio" at bounding box center [0, 0] width 0 height 0
click at [780, 543] on span at bounding box center [780, 546] width 14 height 14
click at [0, 0] on input "radio" at bounding box center [0, 0] width 0 height 0
click at [785, 606] on span at bounding box center [780, 610] width 14 height 14
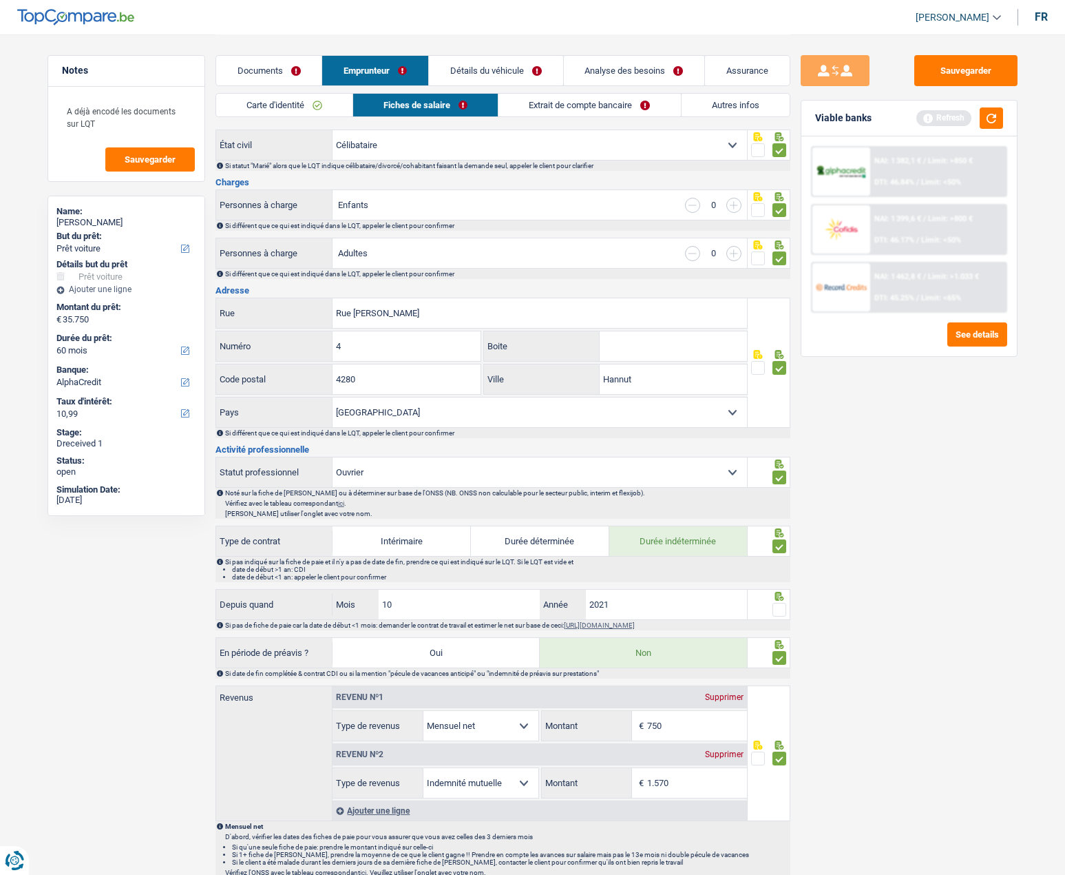
click at [0, 0] on input "radio" at bounding box center [0, 0] width 0 height 0
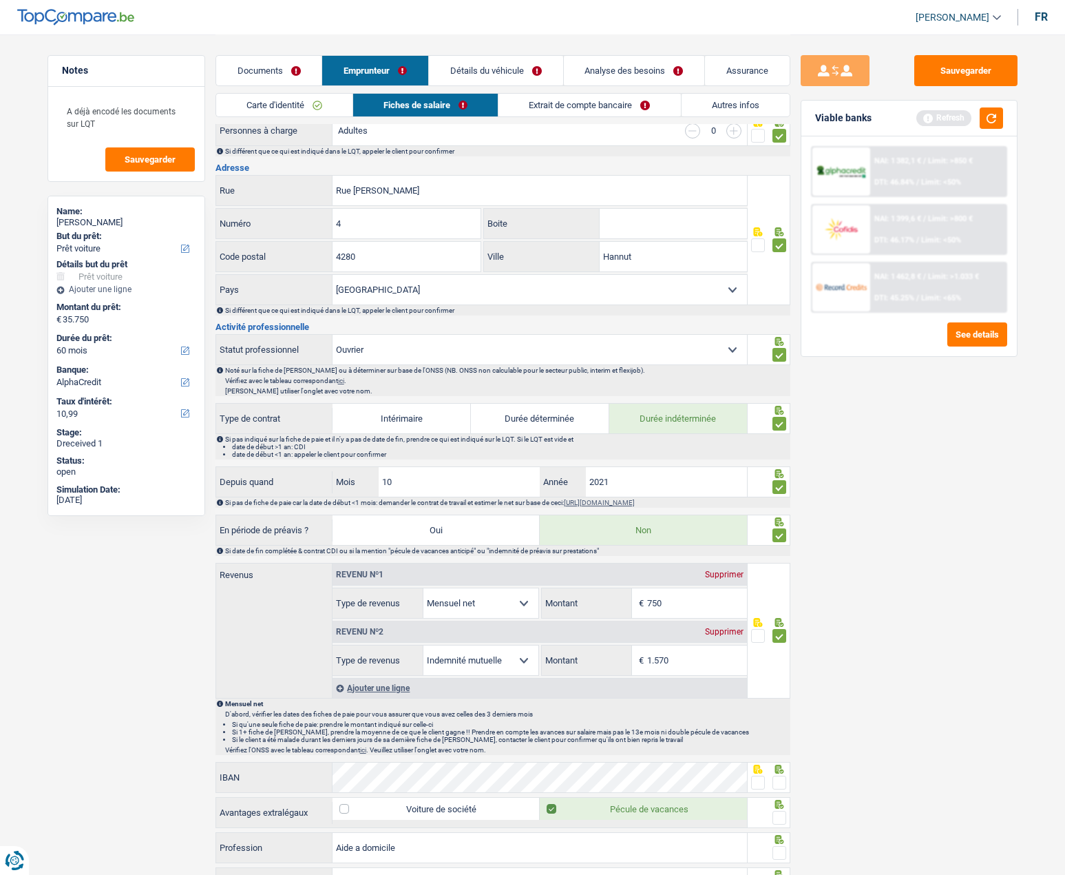
scroll to position [413, 0]
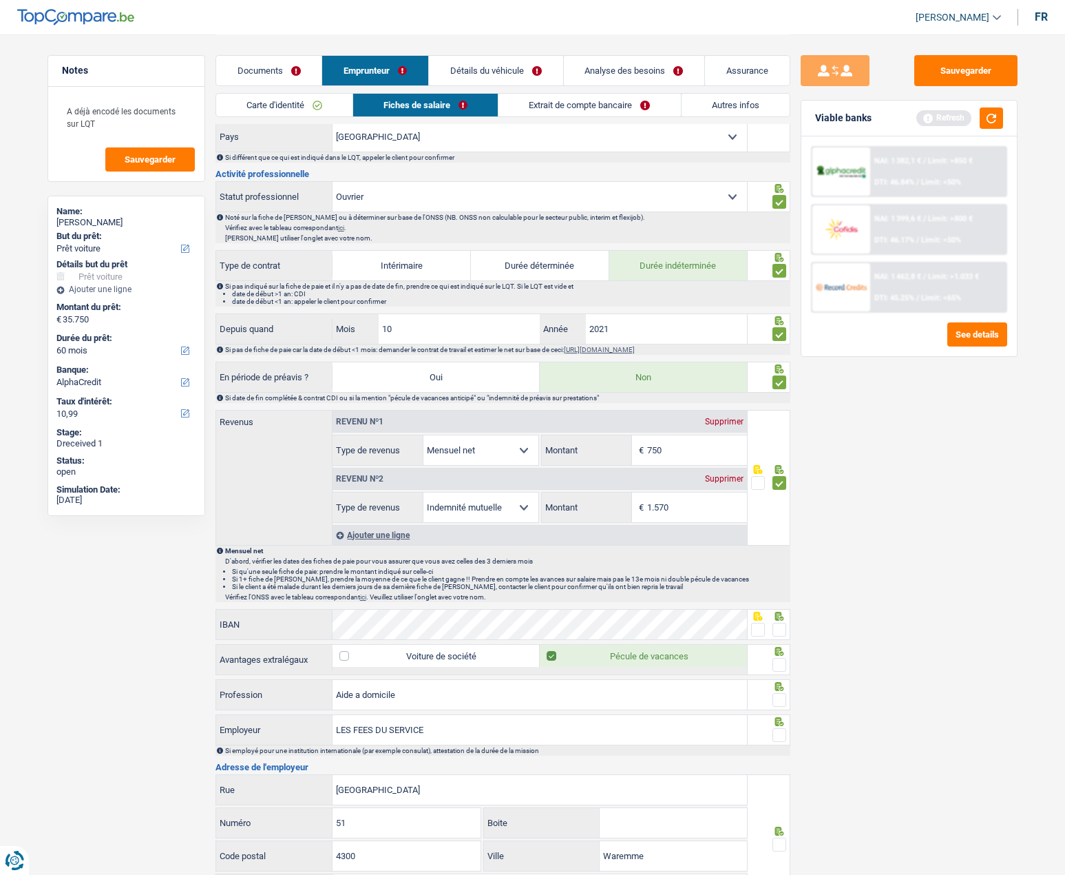
click at [779, 634] on span at bounding box center [780, 630] width 14 height 14
click at [0, 0] on input "radio" at bounding box center [0, 0] width 0 height 0
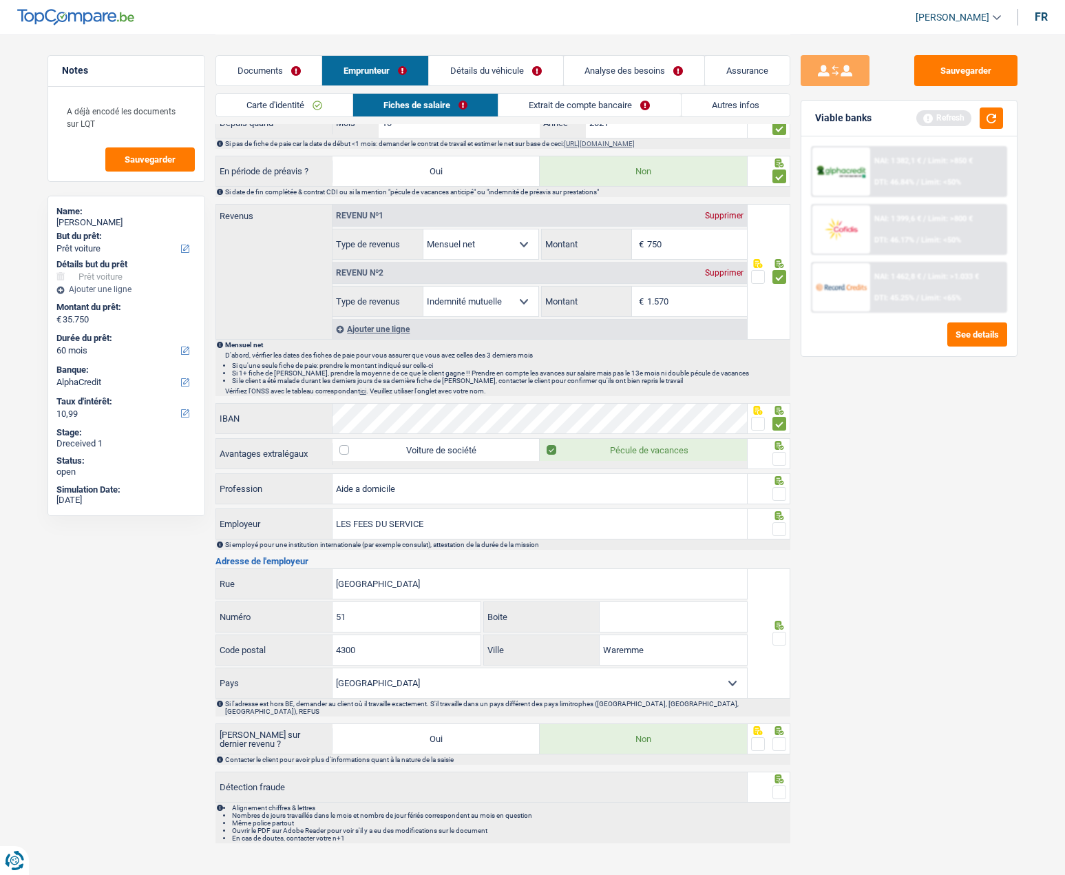
scroll to position [620, 0]
click at [780, 459] on span at bounding box center [780, 458] width 14 height 14
click at [0, 0] on input "radio" at bounding box center [0, 0] width 0 height 0
click at [779, 497] on span at bounding box center [780, 493] width 14 height 14
click at [0, 0] on input "radio" at bounding box center [0, 0] width 0 height 0
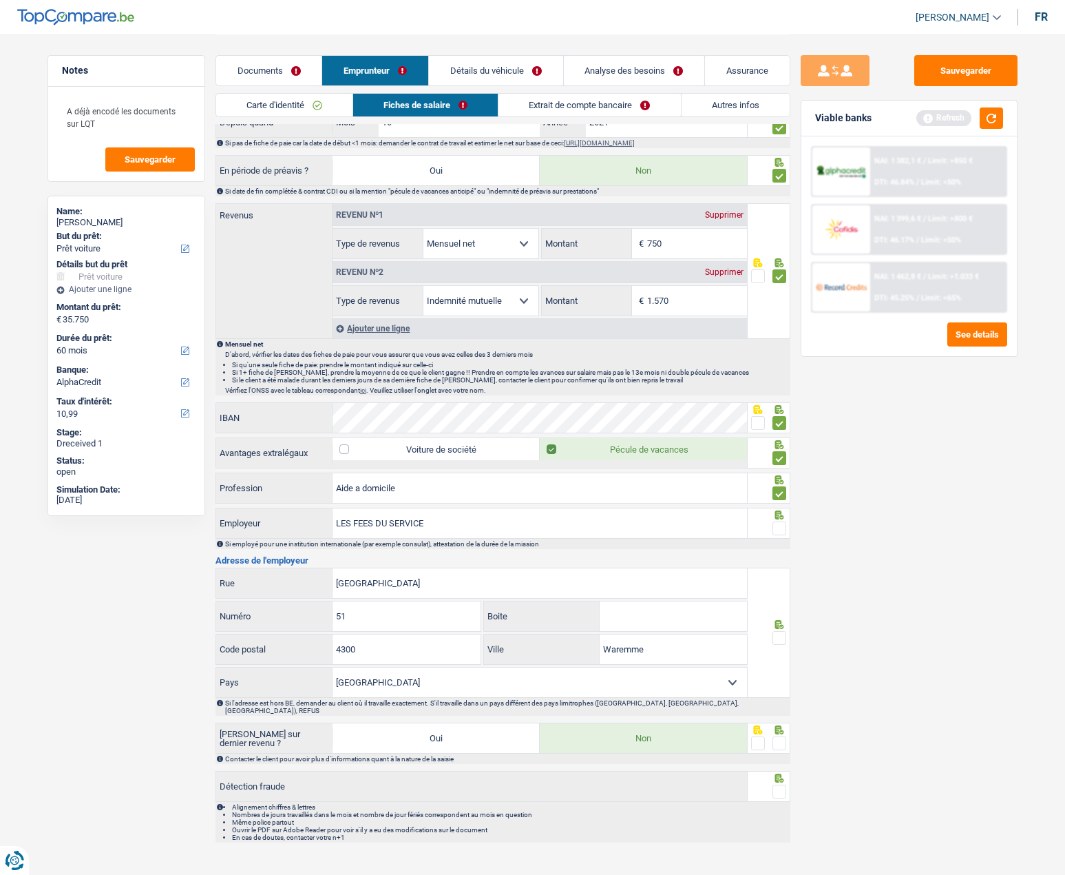
click at [779, 524] on span at bounding box center [780, 528] width 14 height 14
click at [0, 0] on input "radio" at bounding box center [0, 0] width 0 height 0
click at [779, 637] on span at bounding box center [780, 638] width 14 height 14
click at [0, 0] on input "radio" at bounding box center [0, 0] width 0 height 0
click at [781, 736] on span at bounding box center [780, 743] width 14 height 14
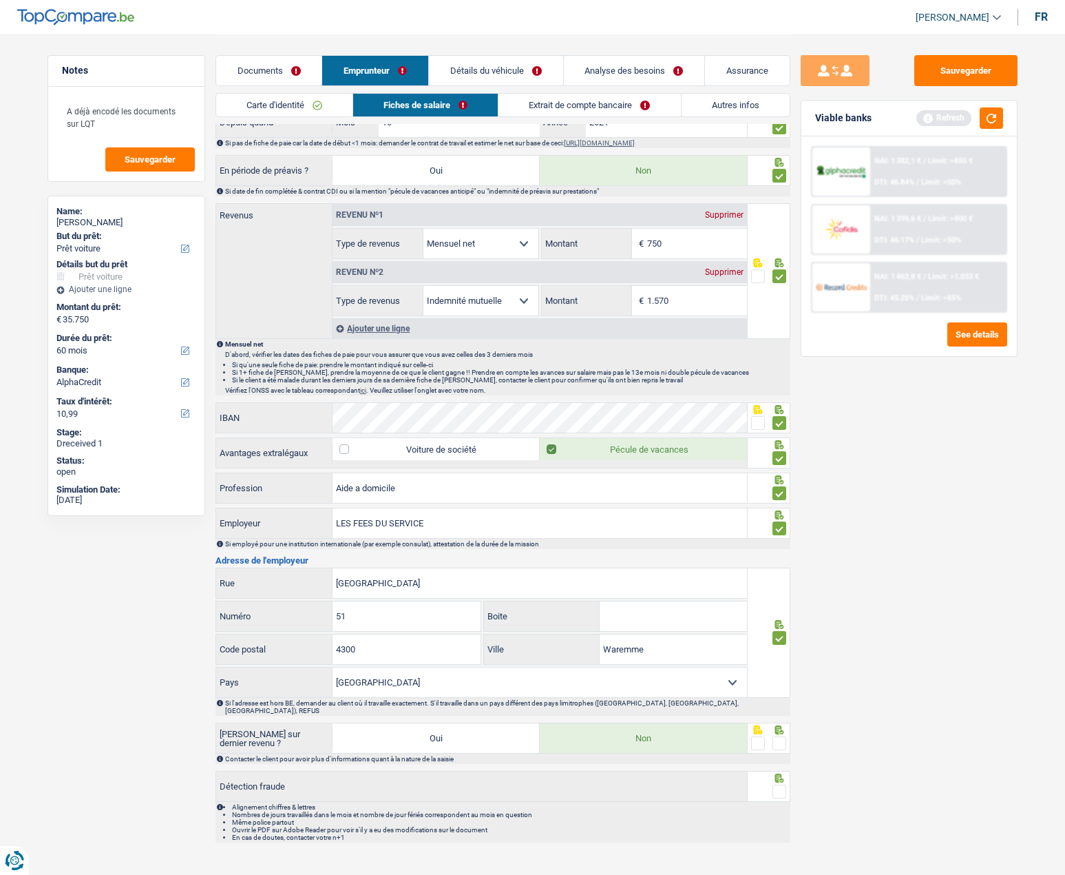
click at [0, 0] on input "radio" at bounding box center [0, 0] width 0 height 0
click at [779, 784] on span at bounding box center [780, 791] width 14 height 14
click at [0, 0] on input "radio" at bounding box center [0, 0] width 0 height 0
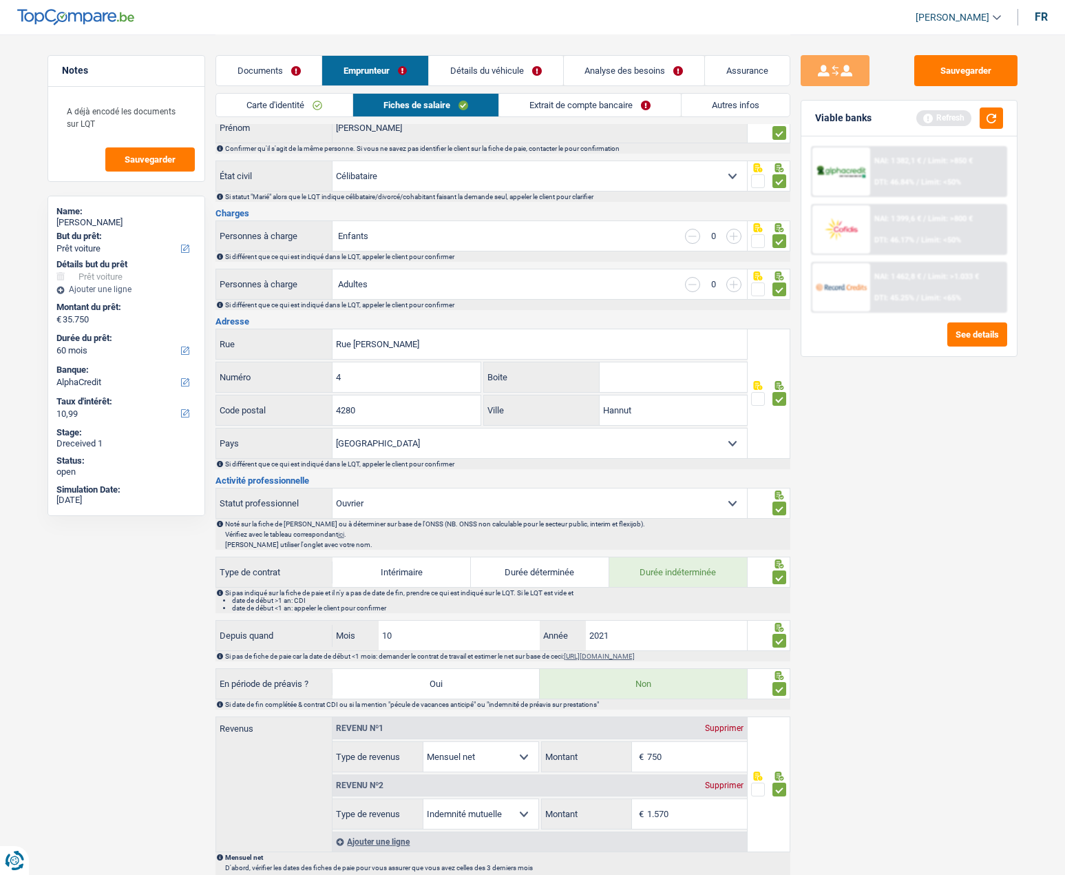
scroll to position [0, 0]
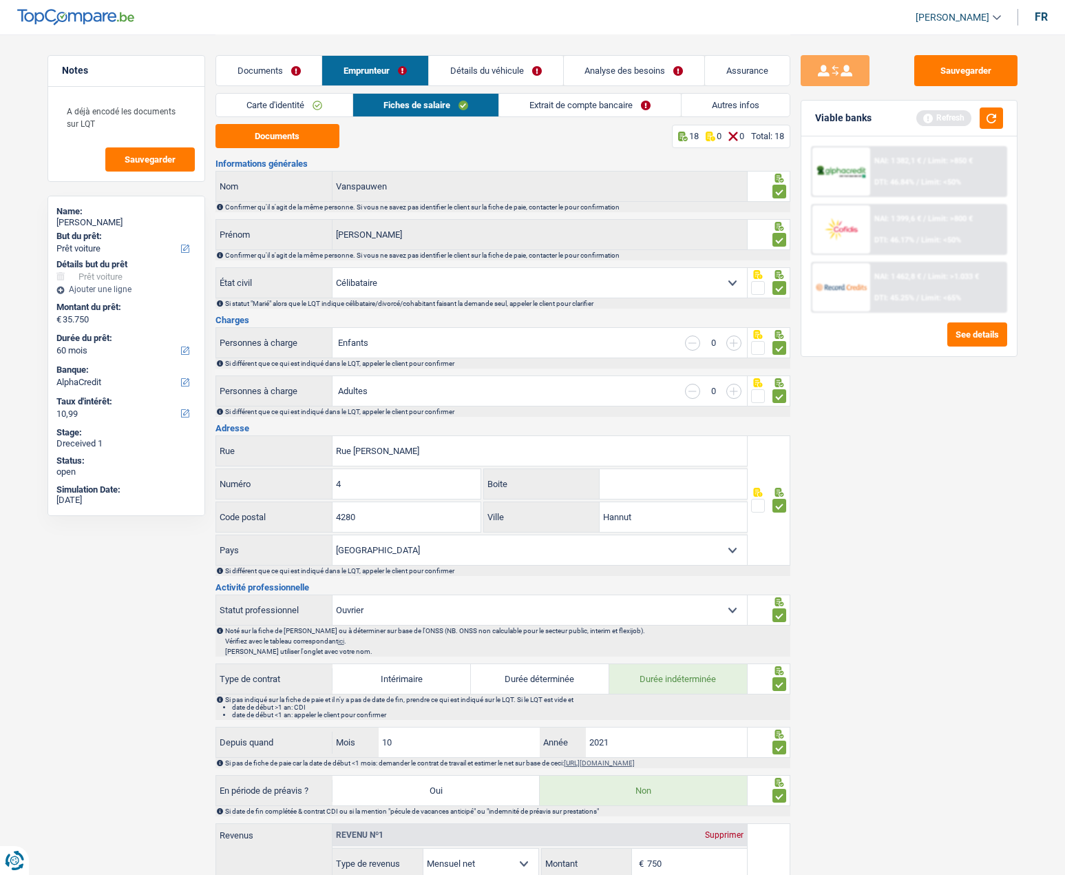
click at [558, 102] on link "Extrait de compte bancaire" at bounding box center [590, 105] width 182 height 23
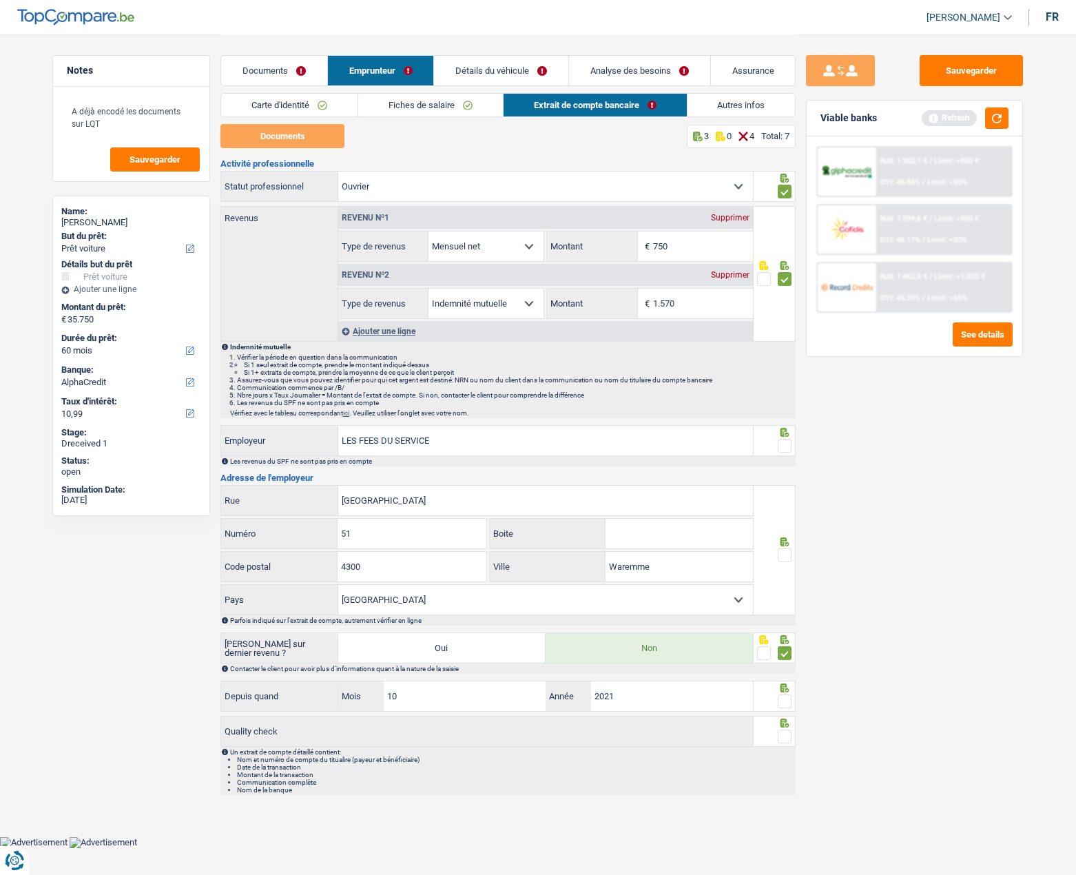
click at [784, 447] on span at bounding box center [785, 446] width 14 height 14
click at [0, 0] on input "radio" at bounding box center [0, 0] width 0 height 0
click at [787, 549] on span at bounding box center [785, 555] width 14 height 14
click at [0, 0] on input "radio" at bounding box center [0, 0] width 0 height 0
click at [784, 704] on span at bounding box center [785, 701] width 14 height 14
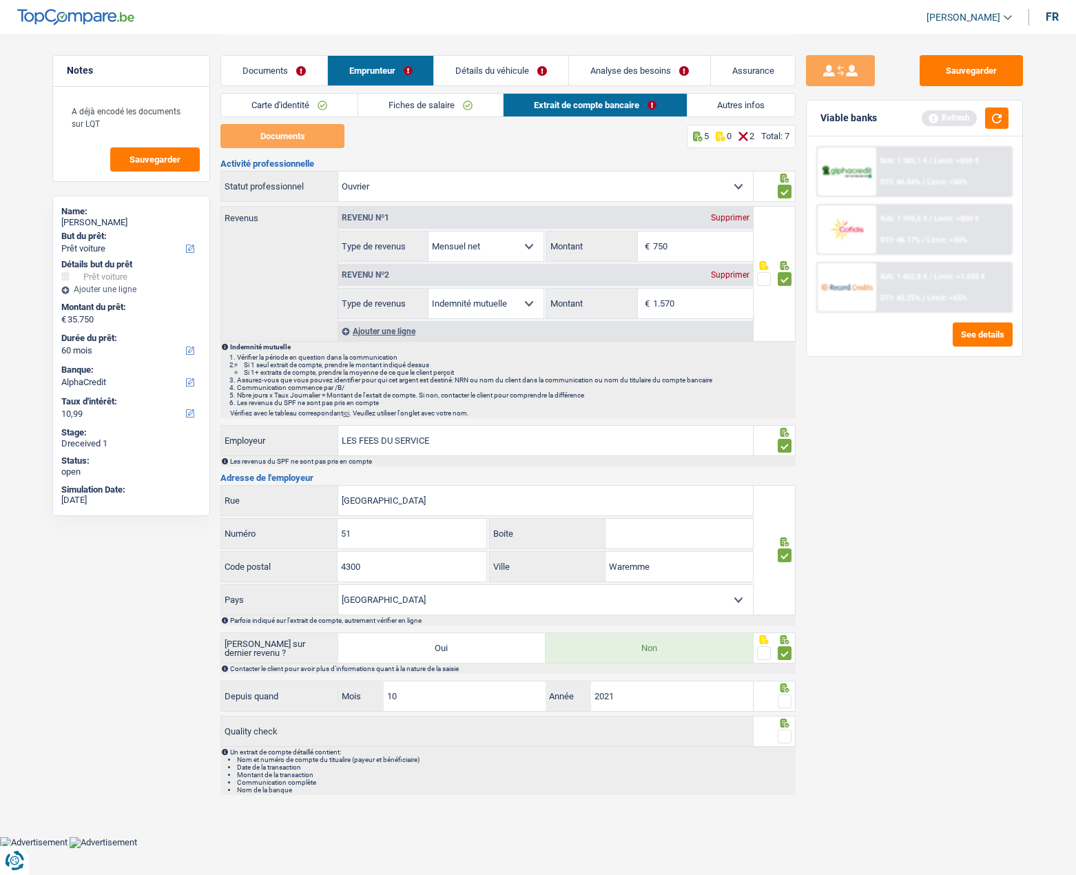
click at [0, 0] on input "radio" at bounding box center [0, 0] width 0 height 0
click at [783, 728] on div at bounding box center [785, 736] width 14 height 17
click at [787, 736] on span at bounding box center [785, 736] width 14 height 14
click at [0, 0] on input "radio" at bounding box center [0, 0] width 0 height 0
click at [596, 70] on link "Analyse des besoins" at bounding box center [640, 71] width 140 height 30
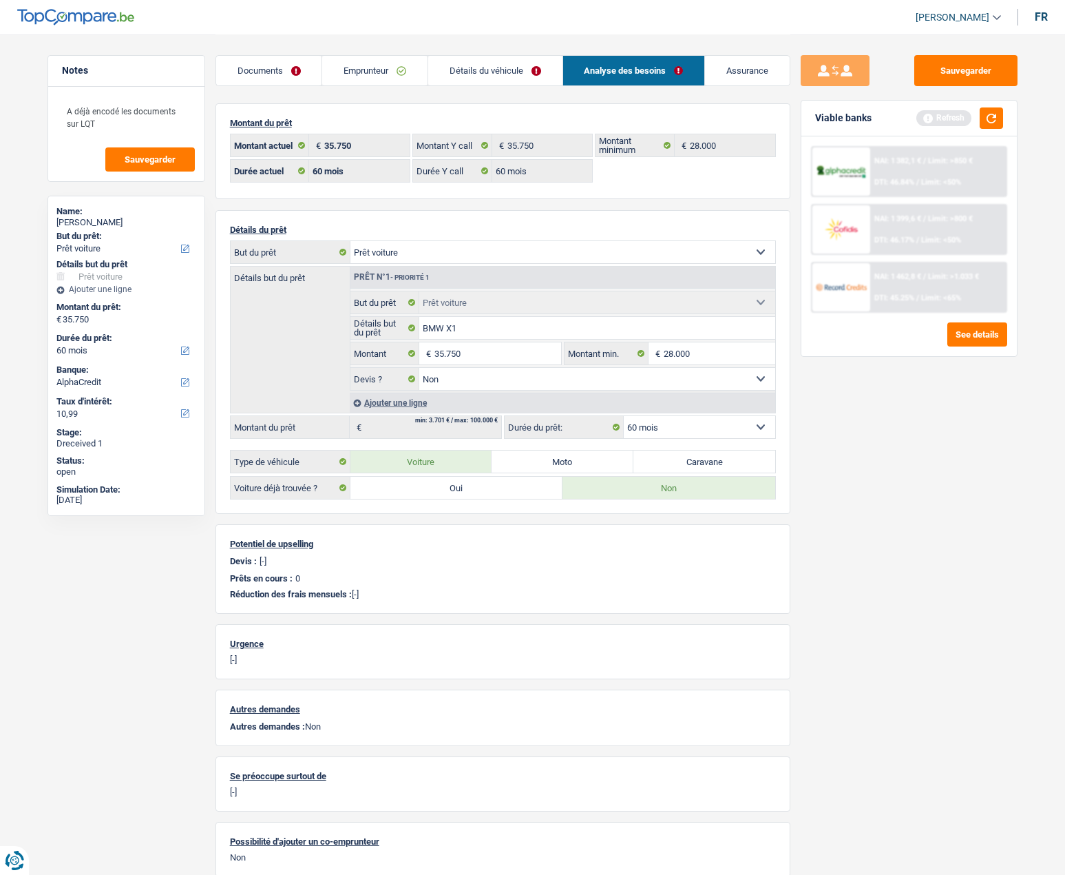
click at [282, 69] on link "Documents" at bounding box center [269, 71] width 106 height 30
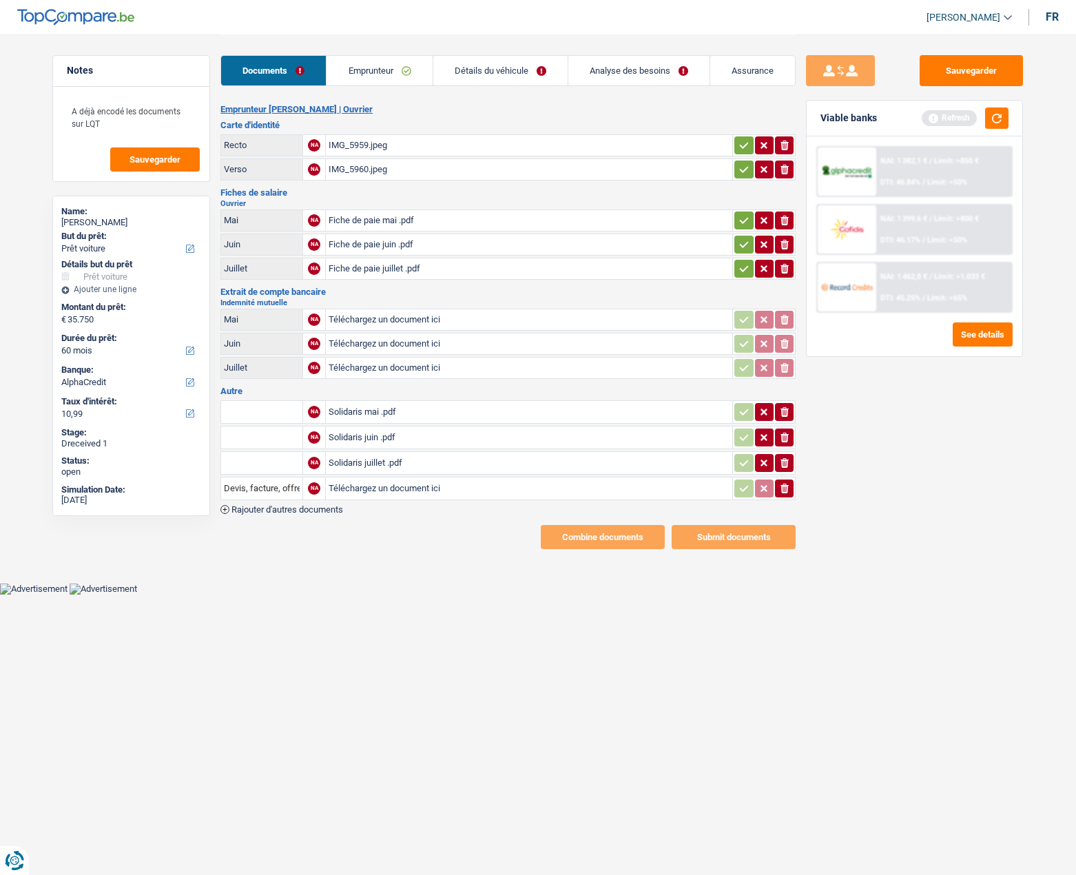
click at [348, 409] on div "Solidaris mai .pdf" at bounding box center [529, 412] width 401 height 21
click at [346, 410] on div "Solidaris mai .pdf" at bounding box center [529, 412] width 401 height 21
click at [357, 436] on div "Solidaris juin .pdf" at bounding box center [529, 437] width 401 height 21
click at [367, 460] on div "Solidaris juillet .pdf" at bounding box center [529, 462] width 401 height 21
click at [248, 419] on input "text" at bounding box center [262, 412] width 76 height 22
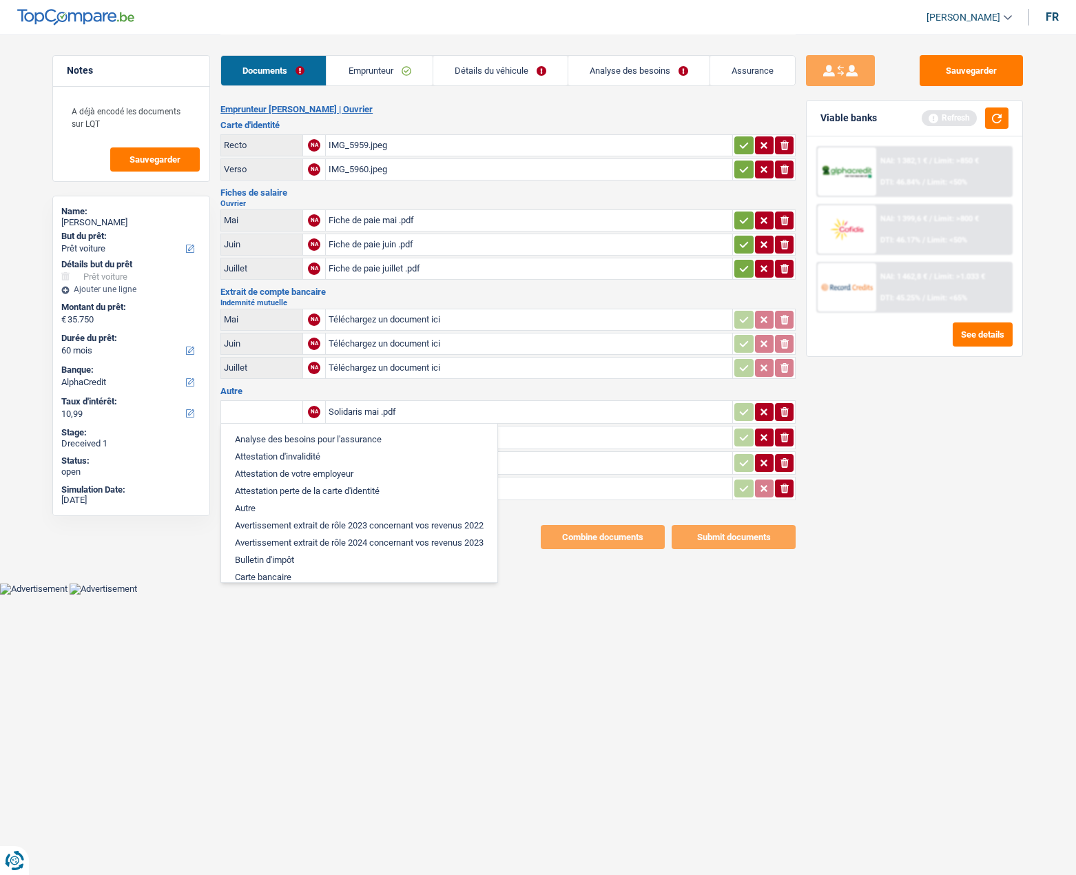
click at [248, 417] on input "text" at bounding box center [262, 412] width 76 height 22
click at [384, 318] on input "Téléchargez un document ici" at bounding box center [529, 319] width 401 height 21
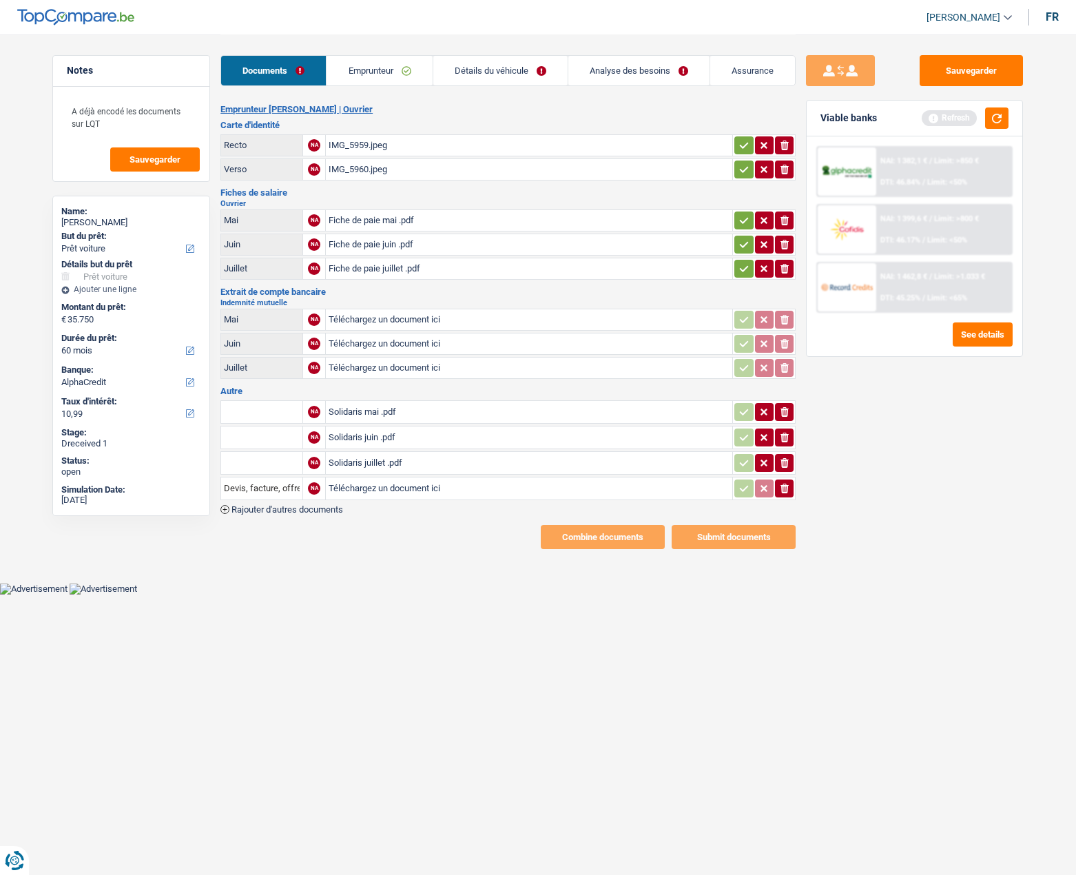
type input "C:\fakepath\solidaris 05.pdf"
click at [366, 344] on input "Téléchargez un document ici" at bounding box center [529, 343] width 401 height 21
type input "C:\fakepath\solidaris 06.pdf"
click at [355, 369] on input "Téléchargez un document ici" at bounding box center [529, 367] width 401 height 21
type input "C:\fakepath\solidaris 07.pdf"
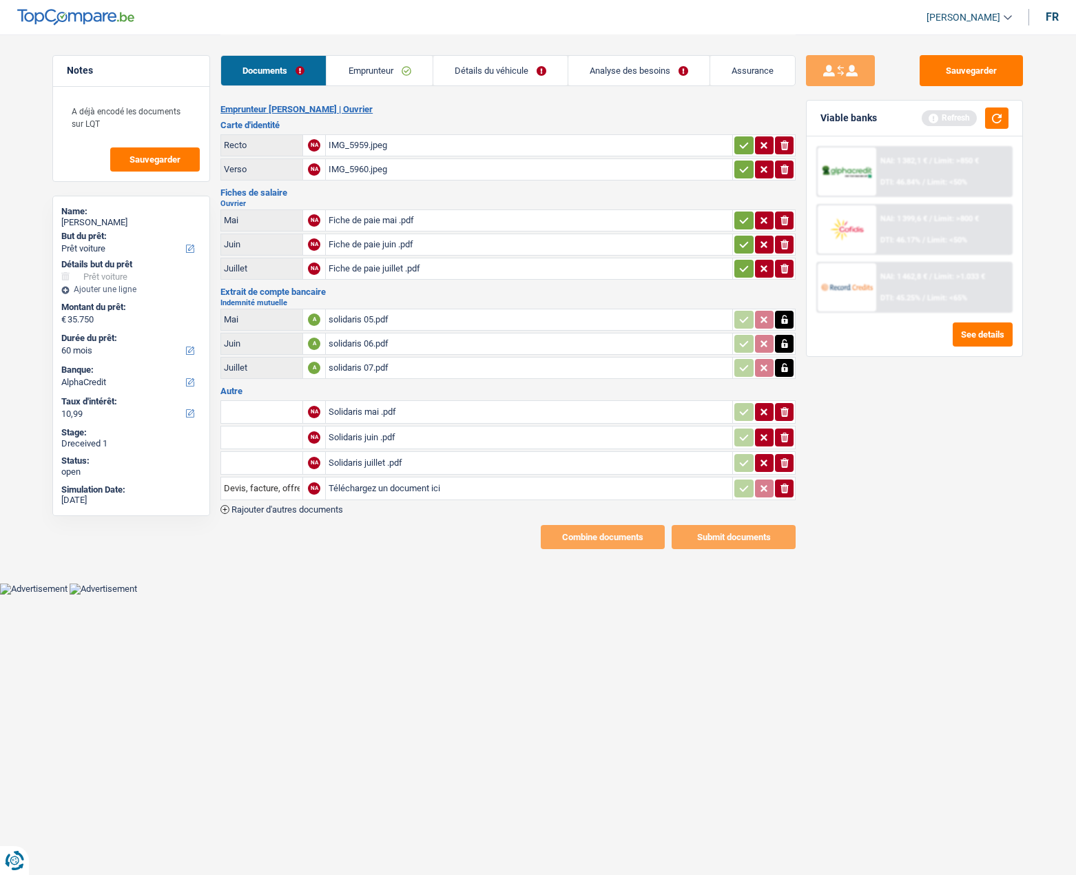
click at [777, 414] on button "ionicons-v5-e" at bounding box center [784, 412] width 19 height 18
click at [784, 434] on icon "button" at bounding box center [784, 438] width 8 height 10
click at [781, 464] on icon "button" at bounding box center [784, 463] width 8 height 10
click at [982, 69] on button "Sauvegarder" at bounding box center [970, 70] width 103 height 31
click at [379, 74] on link "Emprunteur" at bounding box center [378, 71] width 105 height 30
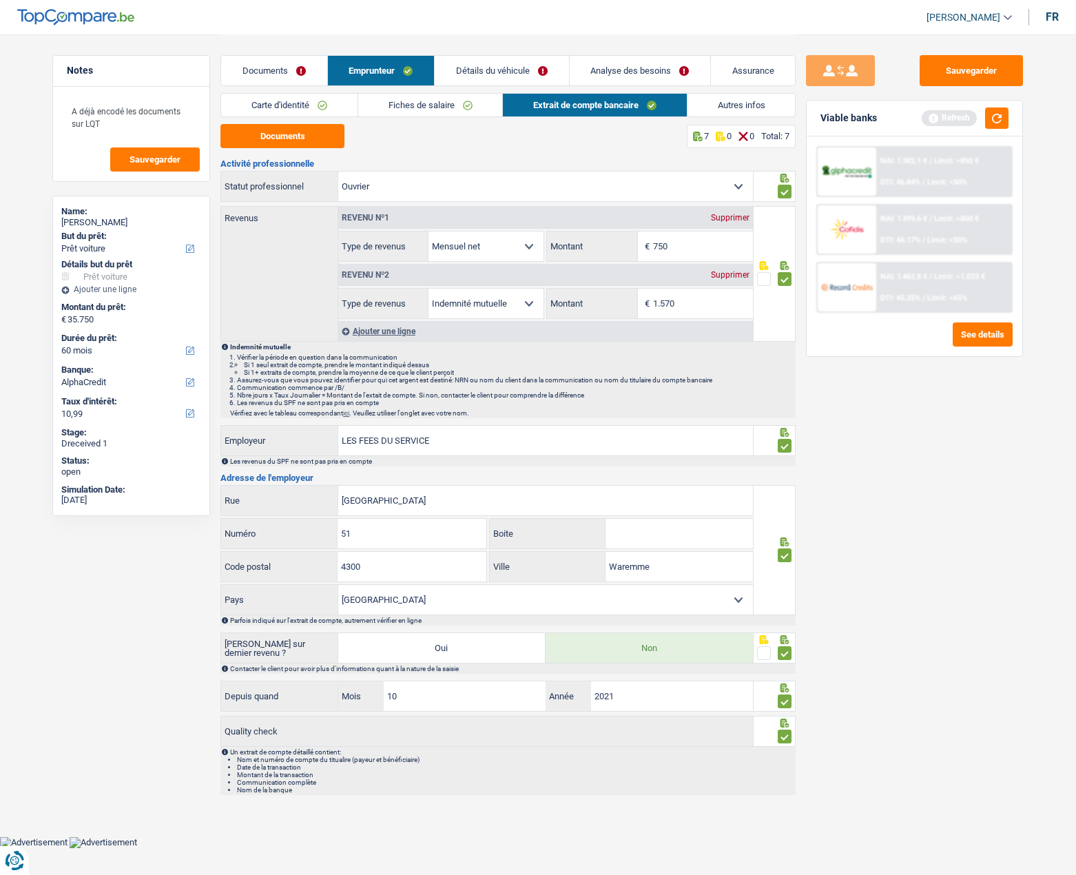
click at [469, 74] on link "Détails du véhicule" at bounding box center [502, 71] width 134 height 30
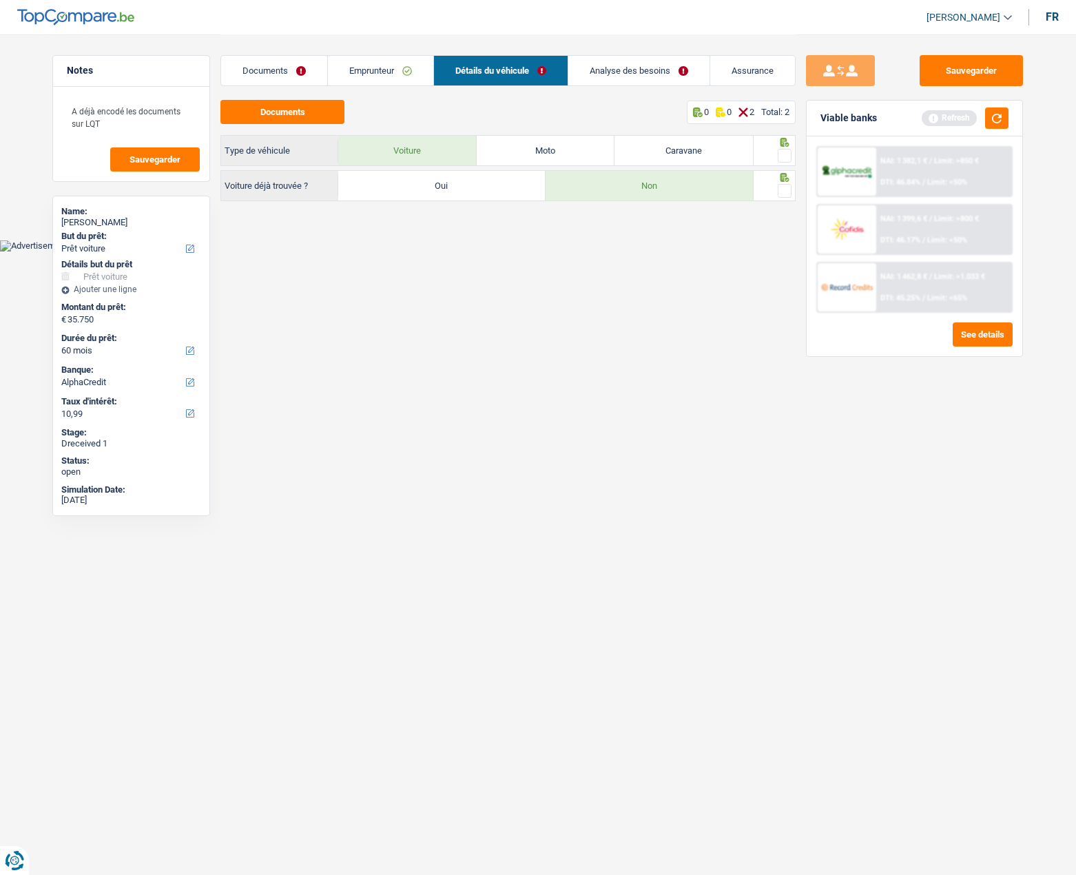
click at [652, 78] on link "Analyse des besoins" at bounding box center [638, 71] width 141 height 30
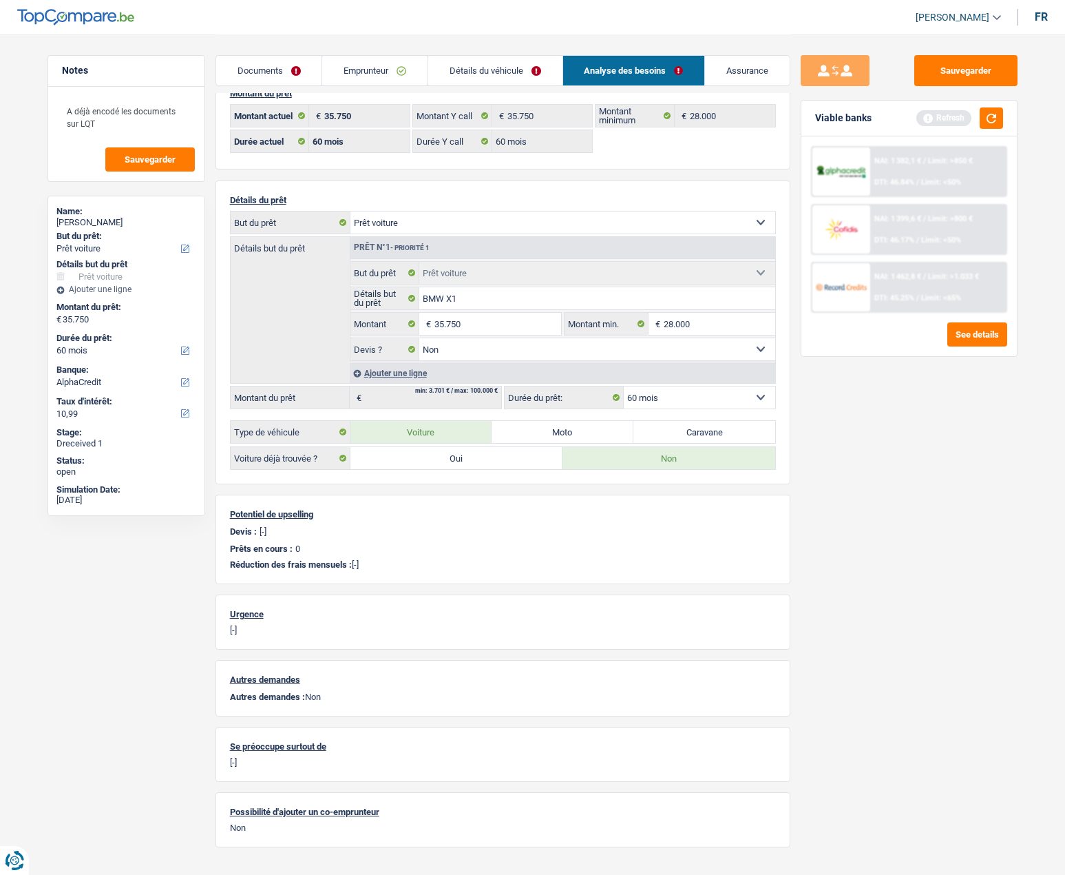
scroll to position [58, 0]
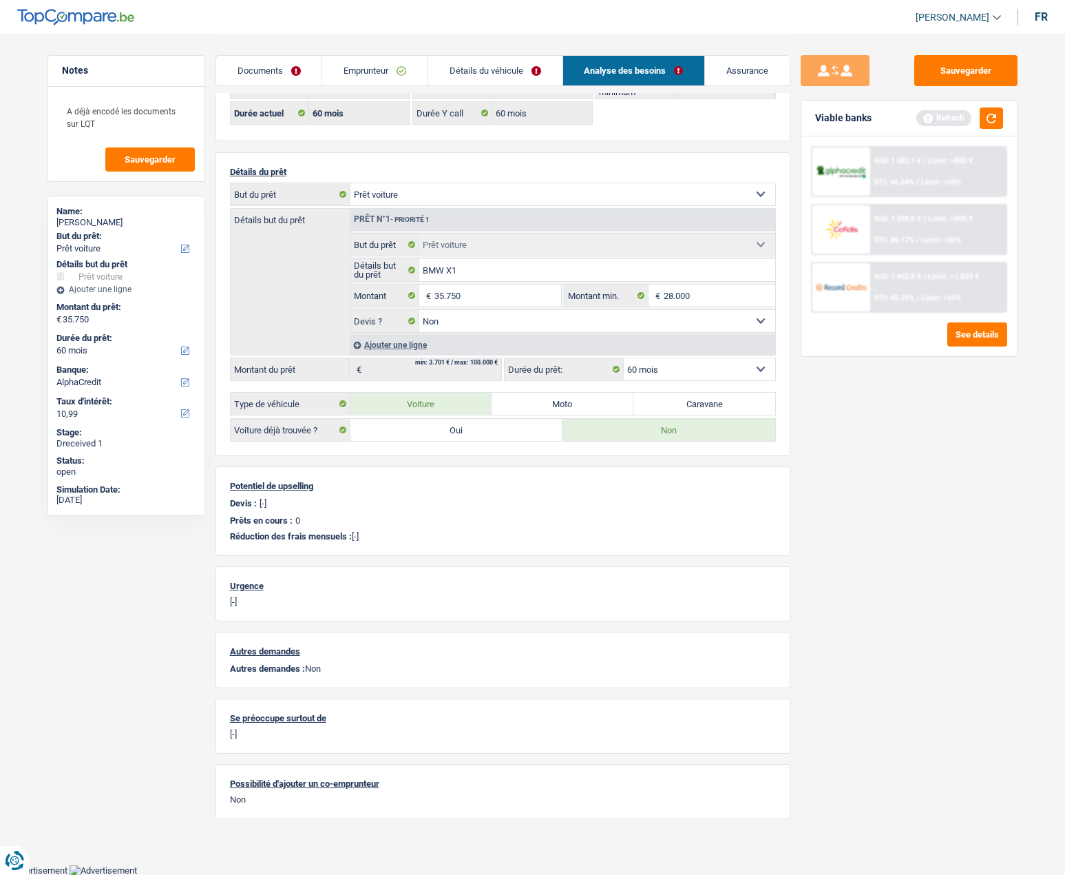
click at [368, 459] on div "Montant du prêt 35.750 € Montant actuel 35.750 € Montant Y call 28.000 € Montan…" at bounding box center [503, 431] width 575 height 773
click at [983, 117] on button "button" at bounding box center [991, 117] width 23 height 21
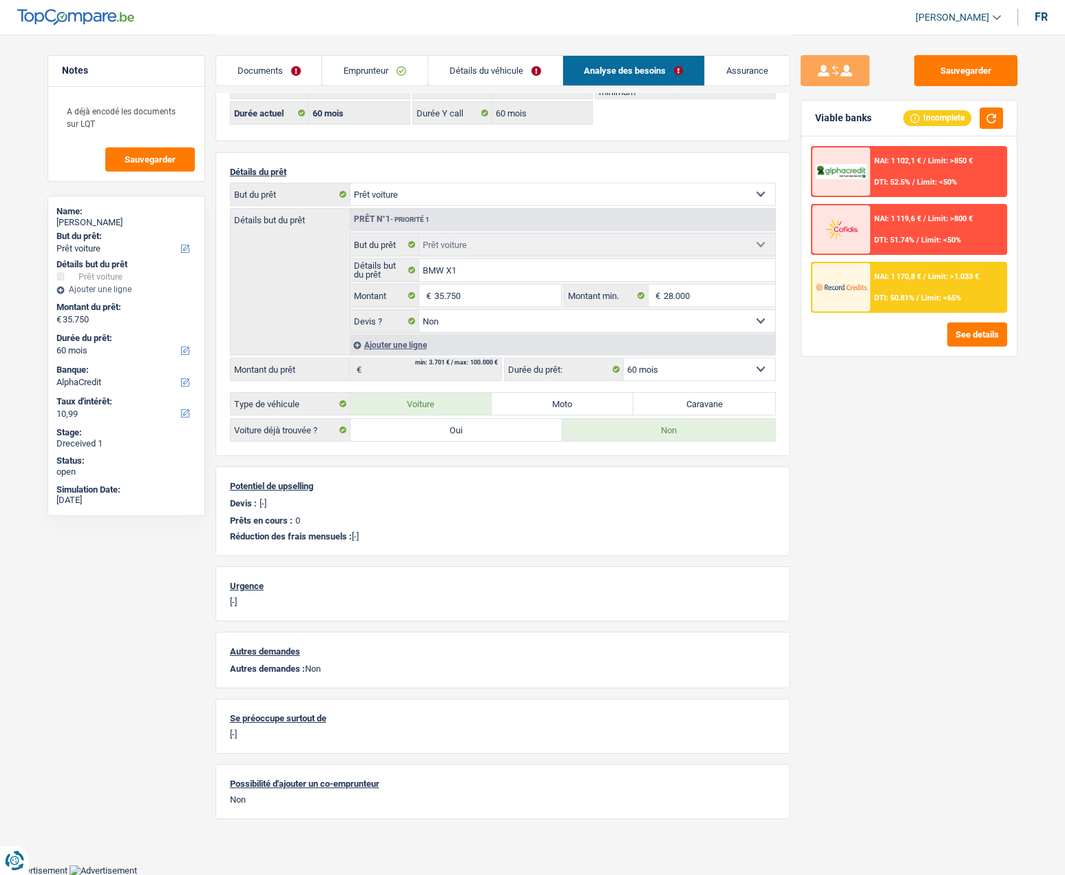
click at [649, 371] on select "12 mois 18 mois 24 mois 30 mois 36 mois 42 mois 48 mois 60 mois Sélectionner un…" at bounding box center [700, 369] width 152 height 22
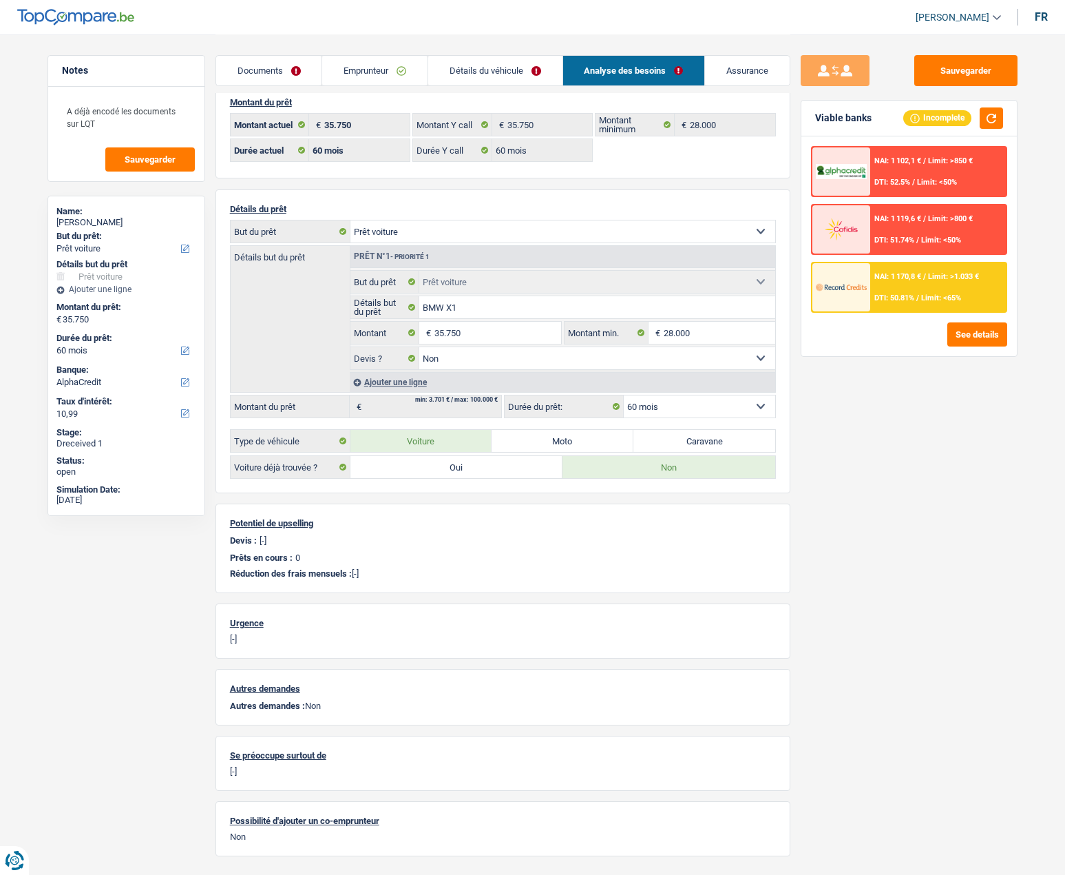
scroll to position [0, 0]
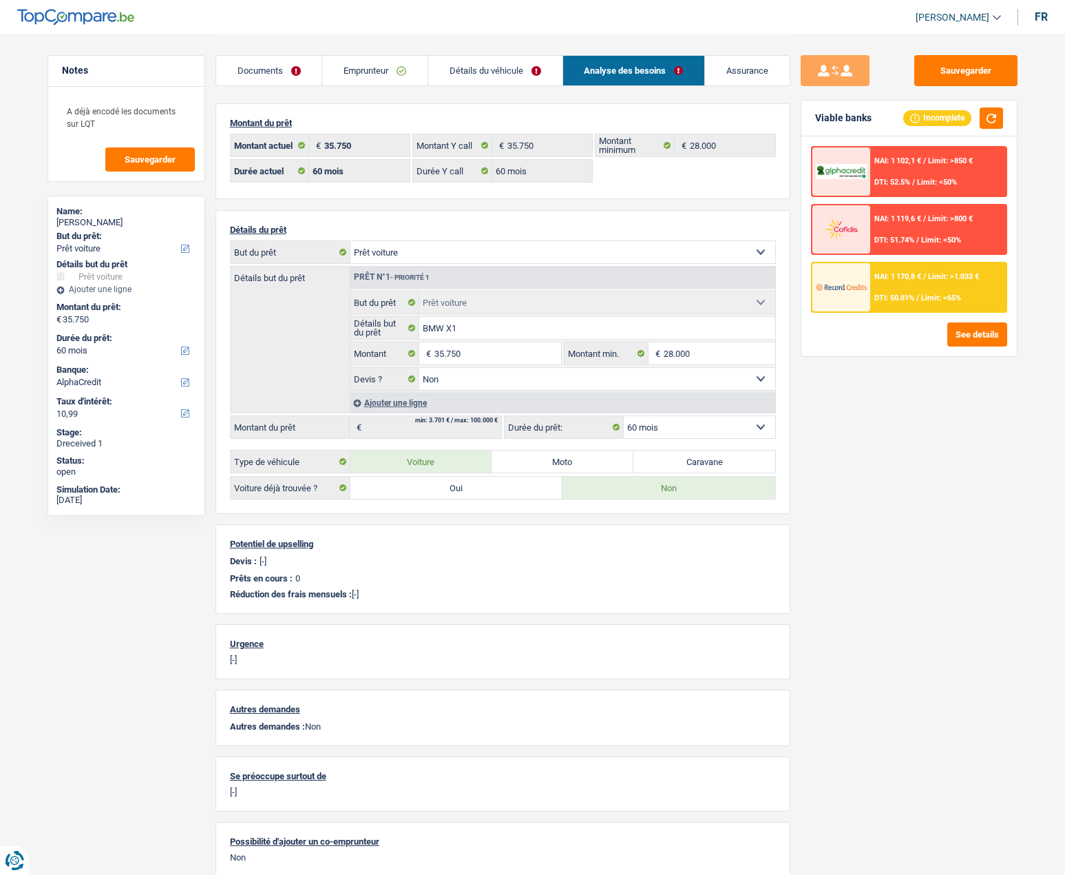
click at [641, 434] on select "12 mois 18 mois 24 mois 30 mois 36 mois 42 mois 48 mois 60 mois Sélectionner un…" at bounding box center [700, 427] width 152 height 22
click at [624, 416] on select "12 mois 18 mois 24 mois 30 mois 36 mois 42 mois 48 mois 60 mois Sélectionner un…" at bounding box center [700, 427] width 152 height 22
click at [908, 521] on div "Sauvegarder Viable banks Incomplete NAI: 1 102,1 € / Limit: >850 € DTI: 52.5% /…" at bounding box center [910, 454] width 238 height 798
click at [488, 354] on input "35.750" at bounding box center [498, 353] width 126 height 22
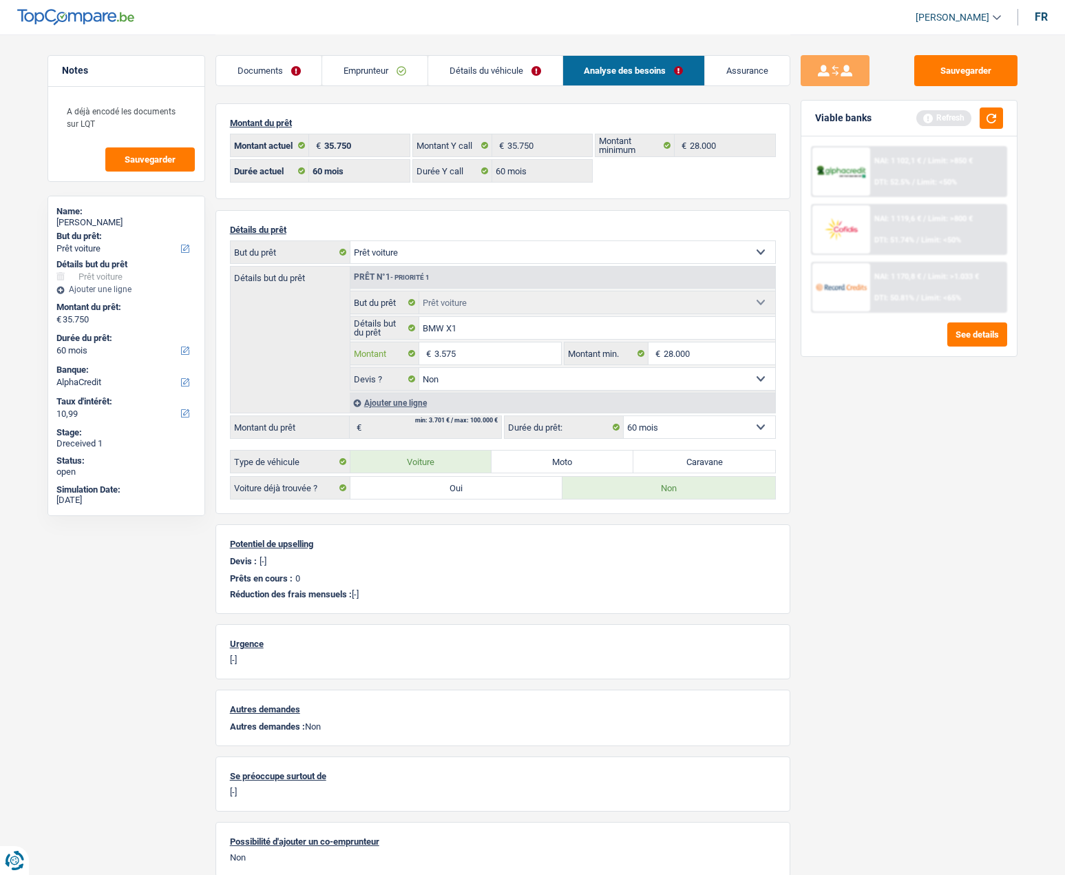
type input "35.750"
click at [813, 433] on div "Sauvegarder Viable banks Refresh NAI: 1 102,1 € / Limit: >850 € DTI: 52.5% / Li…" at bounding box center [910, 454] width 238 height 798
click at [697, 423] on select "12 mois 18 mois 24 mois 30 mois 36 mois 42 mois 48 mois 60 mois Sélectionner un…" at bounding box center [700, 427] width 152 height 22
click at [822, 468] on div "Sauvegarder Viable banks Refresh NAI: 1 102,1 € / Limit: >850 € DTI: 52.5% / Li…" at bounding box center [910, 454] width 238 height 798
click at [435, 255] on select "Confort maison: meubles, textile, peinture, électroménager, outillage non-profe…" at bounding box center [563, 252] width 425 height 22
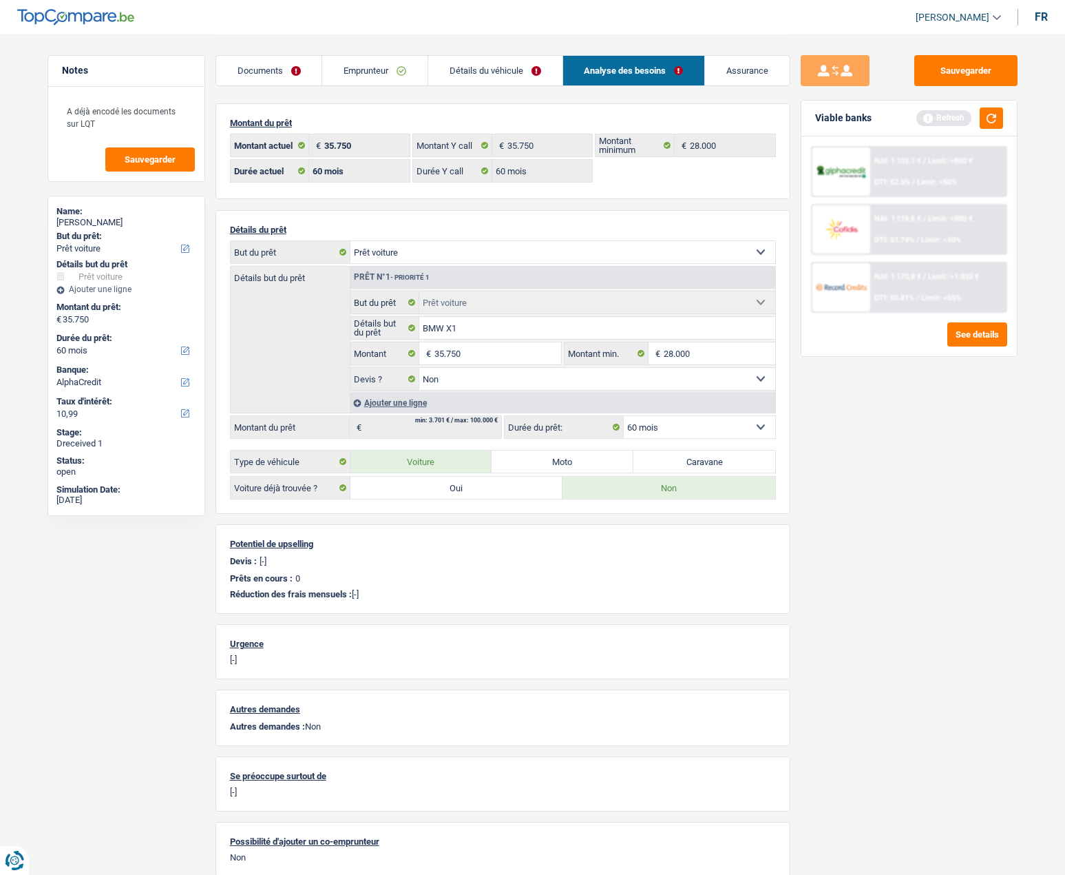
click at [435, 255] on select "Confort maison: meubles, textile, peinture, électroménager, outillage non-profe…" at bounding box center [563, 252] width 425 height 22
click at [704, 434] on select "12 mois 18 mois 24 mois 30 mois 36 mois 42 mois 48 mois 60 mois Sélectionner un…" at bounding box center [700, 427] width 152 height 22
click at [987, 121] on button "button" at bounding box center [991, 117] width 23 height 21
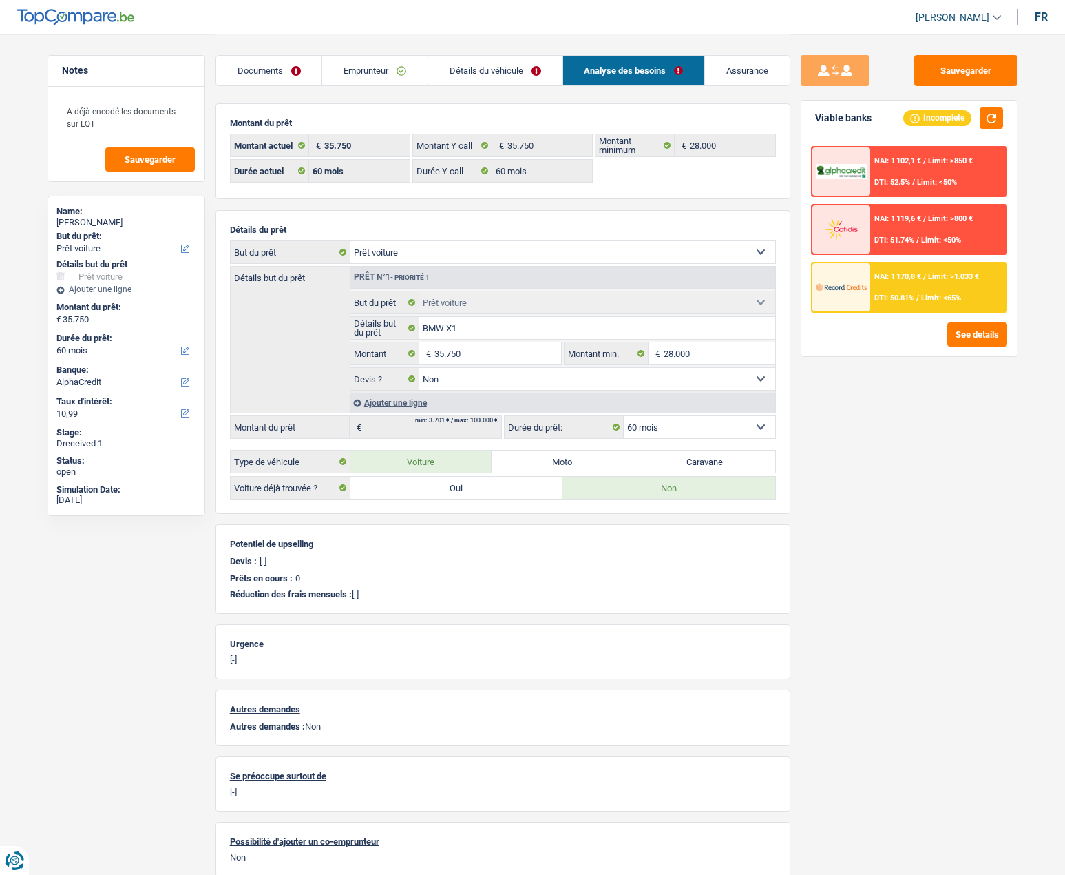
click at [860, 282] on img at bounding box center [841, 286] width 51 height 25
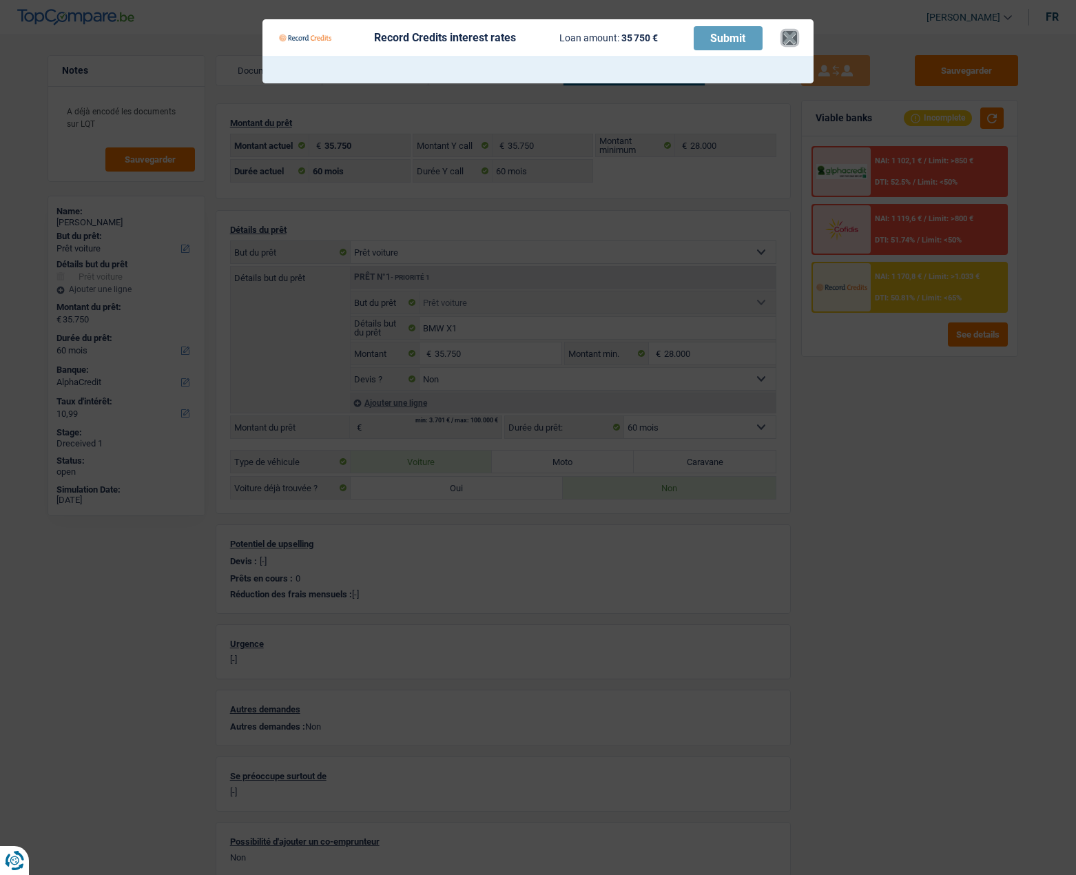
click at [787, 41] on button "×" at bounding box center [789, 38] width 14 height 14
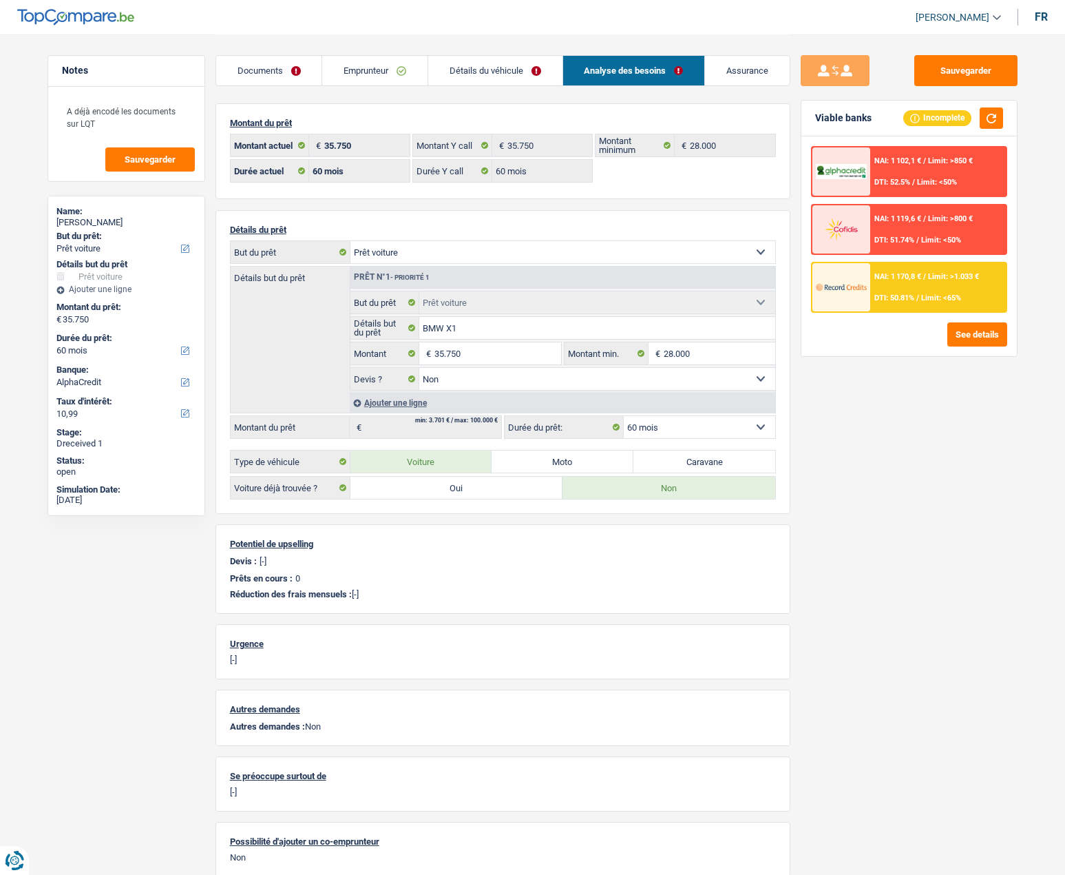
click at [430, 255] on select "Confort maison: meubles, textile, peinture, électroménager, outillage non-profe…" at bounding box center [563, 252] width 425 height 22
click at [877, 455] on div "Sauvegarder Viable banks Incomplete NAI: 1 102,1 € / Limit: >850 € DTI: 52.5% /…" at bounding box center [910, 454] width 238 height 798
click at [397, 246] on select "Confort maison: meubles, textile, peinture, électroménager, outillage non-profe…" at bounding box center [563, 252] width 425 height 22
click at [475, 225] on p "Détails du prêt" at bounding box center [503, 230] width 546 height 10
click at [442, 251] on select "Confort maison: meubles, textile, peinture, électroménager, outillage non-profe…" at bounding box center [563, 252] width 425 height 22
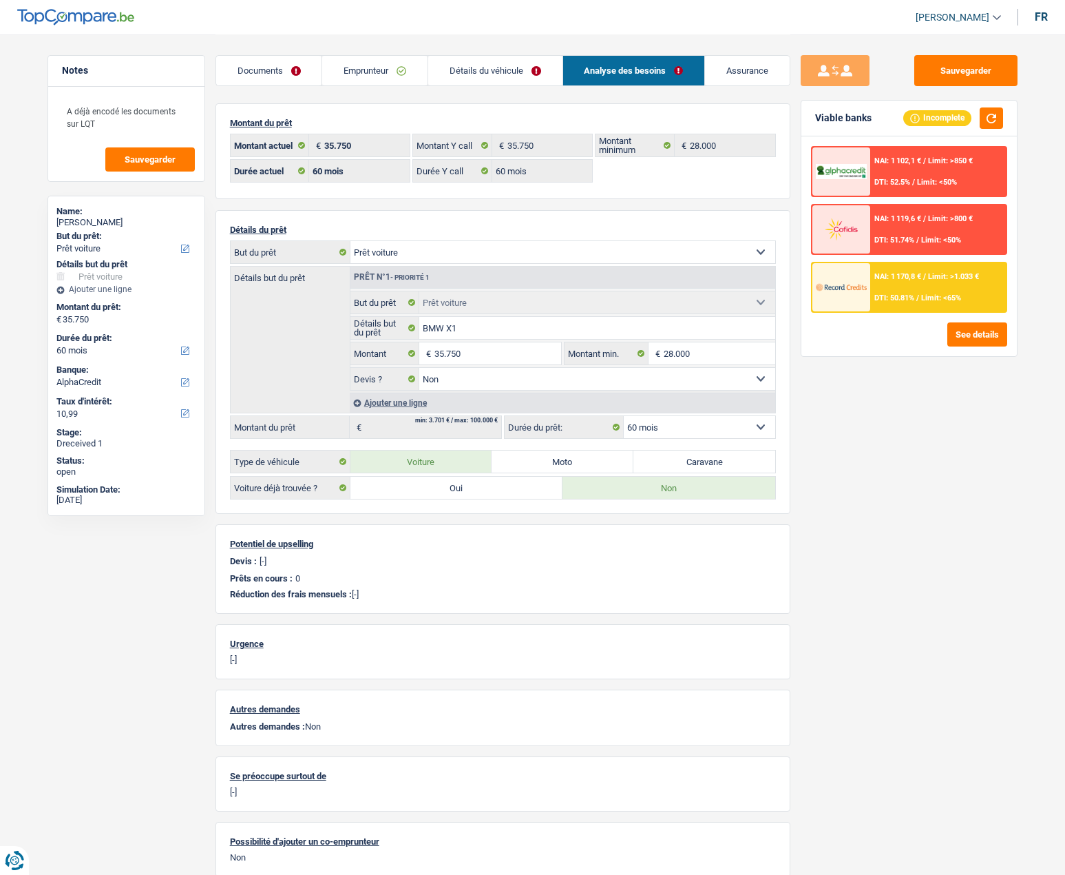
click at [442, 251] on select "Confort maison: meubles, textile, peinture, électroménager, outillage non-profe…" at bounding box center [563, 252] width 425 height 22
click at [467, 209] on div "Montant du prêt 35.750 € Montant actuel 35.750 € Montant Y call 28.000 € Montan…" at bounding box center [503, 489] width 575 height 773
click at [402, 259] on select "Confort maison: meubles, textile, peinture, électroménager, outillage non-profe…" at bounding box center [563, 252] width 425 height 22
select select "household"
click at [351, 241] on select "Confort maison: meubles, textile, peinture, électroménager, outillage non-profe…" at bounding box center [563, 252] width 425 height 22
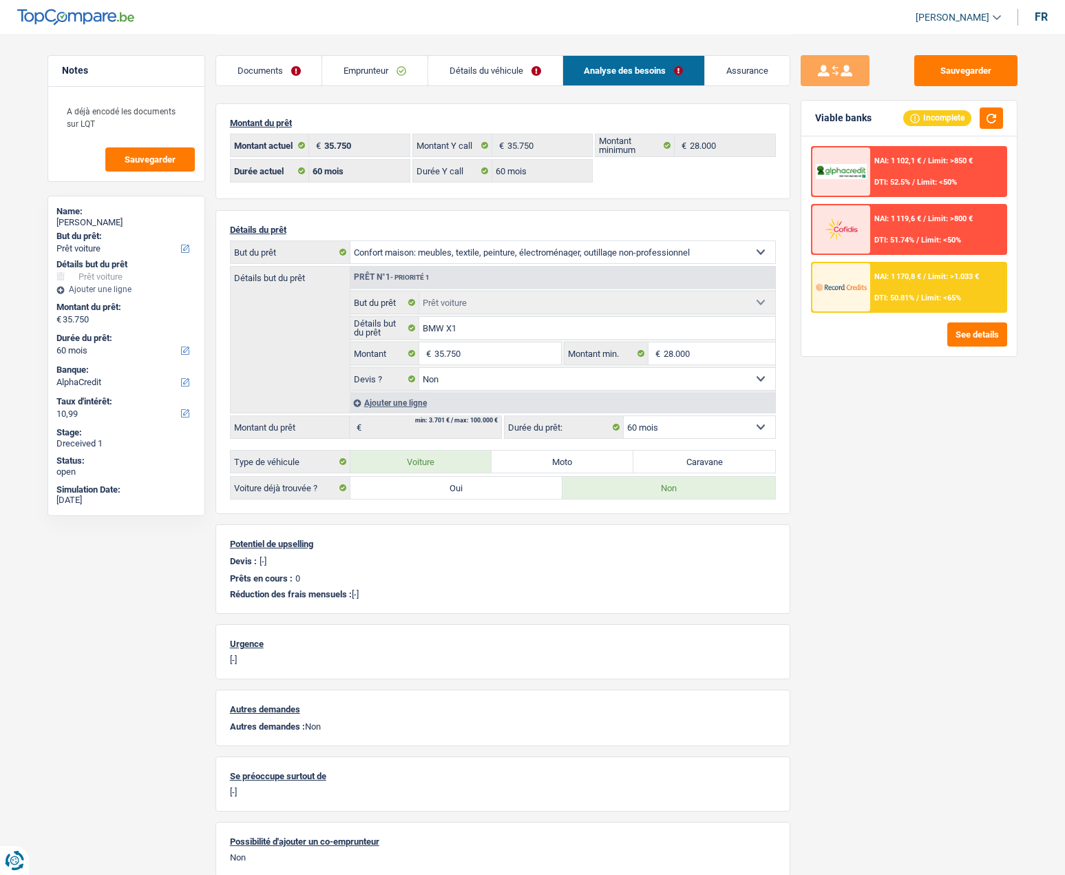
select select "household"
select select "120"
select select "household"
select select
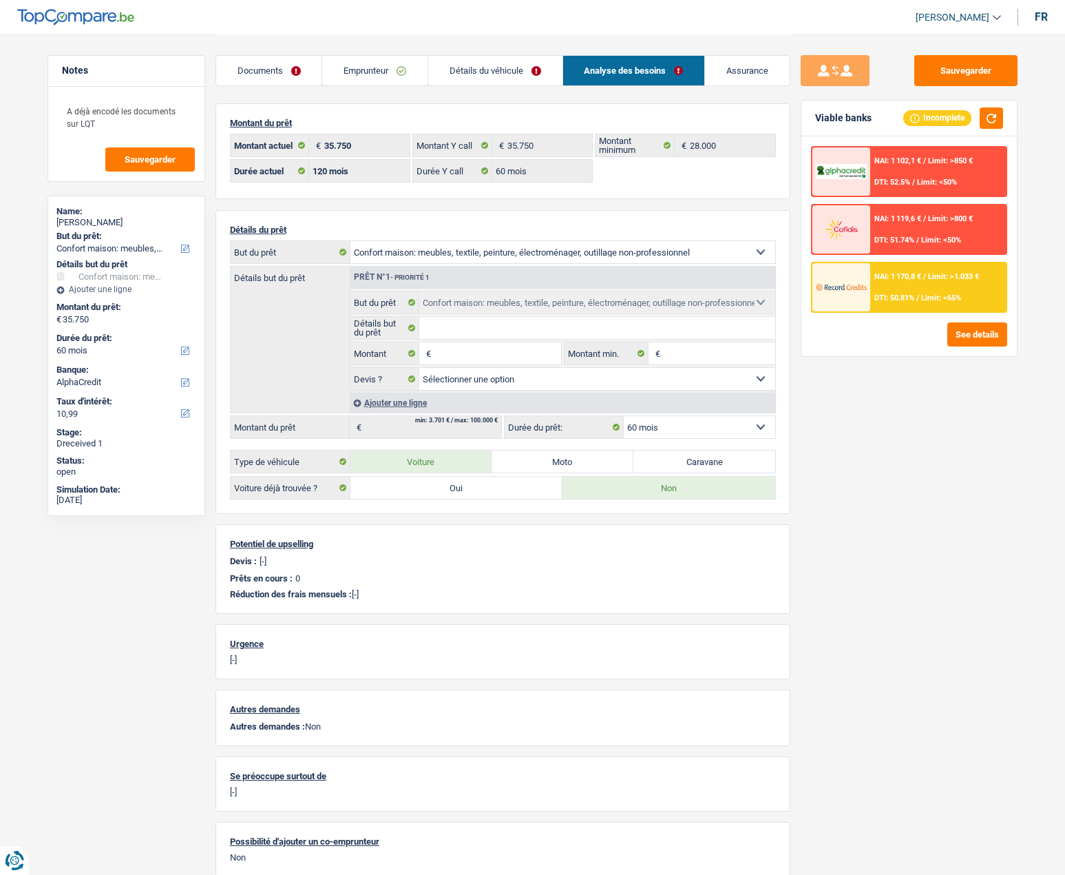
select select "120"
select select "car"
select select "false"
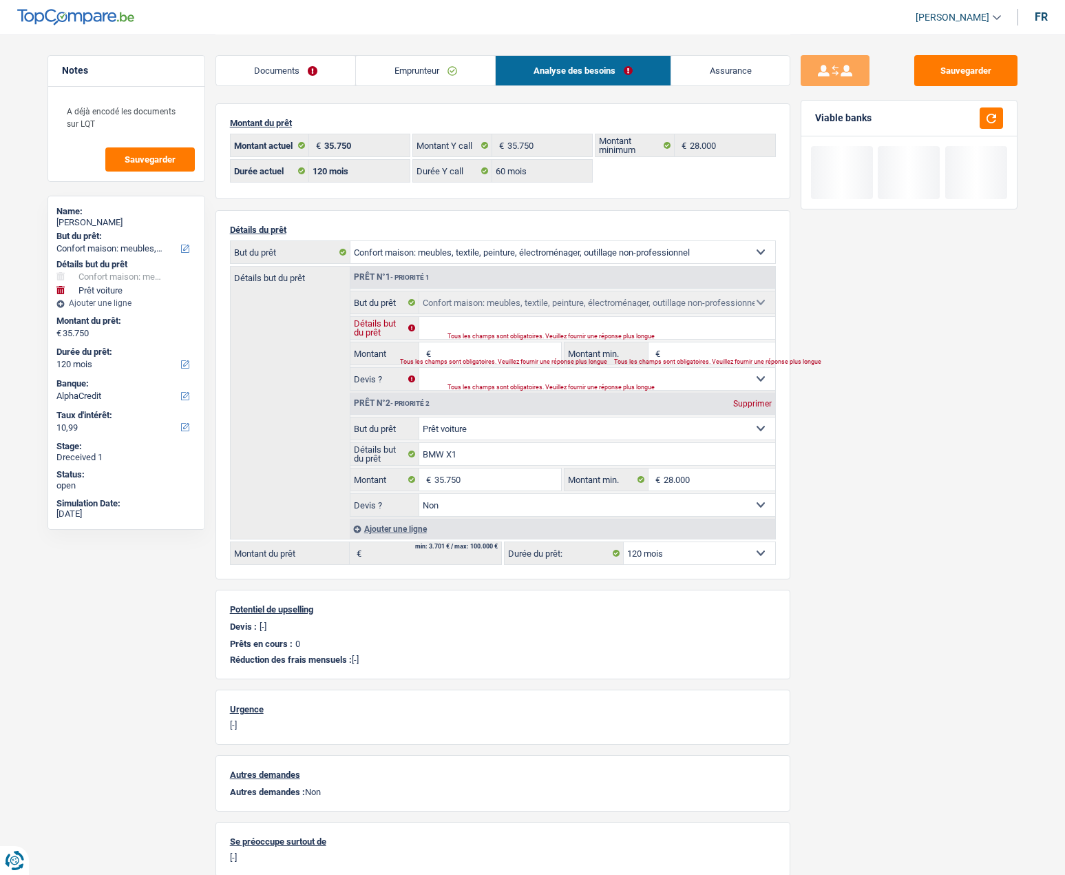
click at [461, 324] on input "Détails but du prêt" at bounding box center [597, 328] width 356 height 22
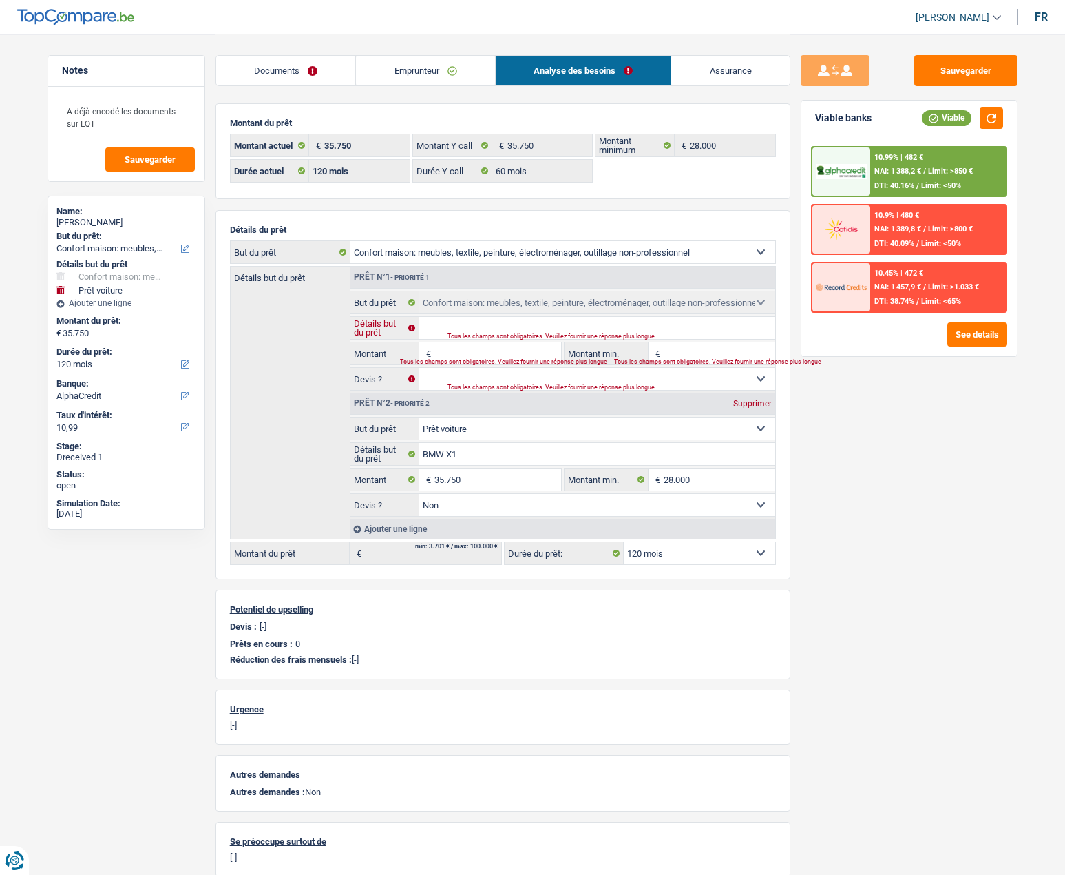
click at [469, 328] on input "Détails but du prêt" at bounding box center [597, 328] width 356 height 22
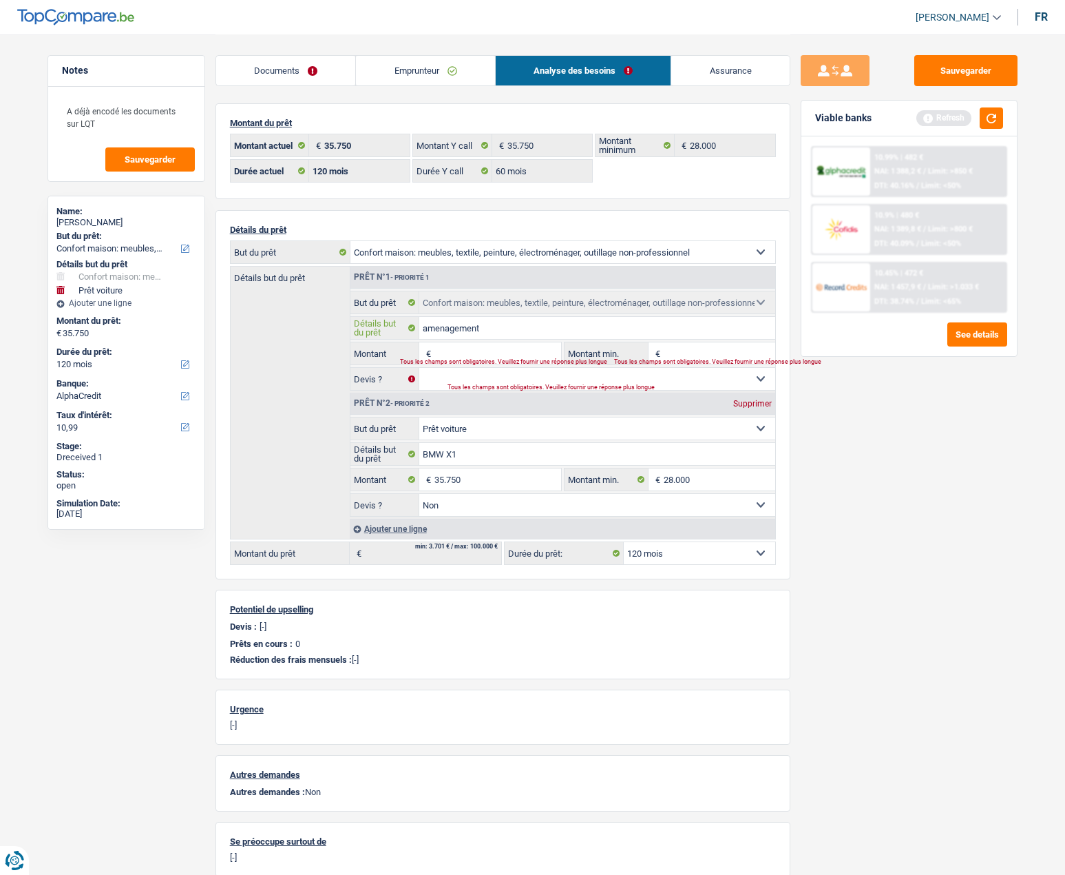
type input "amenagement"
click at [451, 353] on input "Montant" at bounding box center [498, 353] width 126 height 22
click at [665, 474] on input "28.000" at bounding box center [720, 479] width 112 height 22
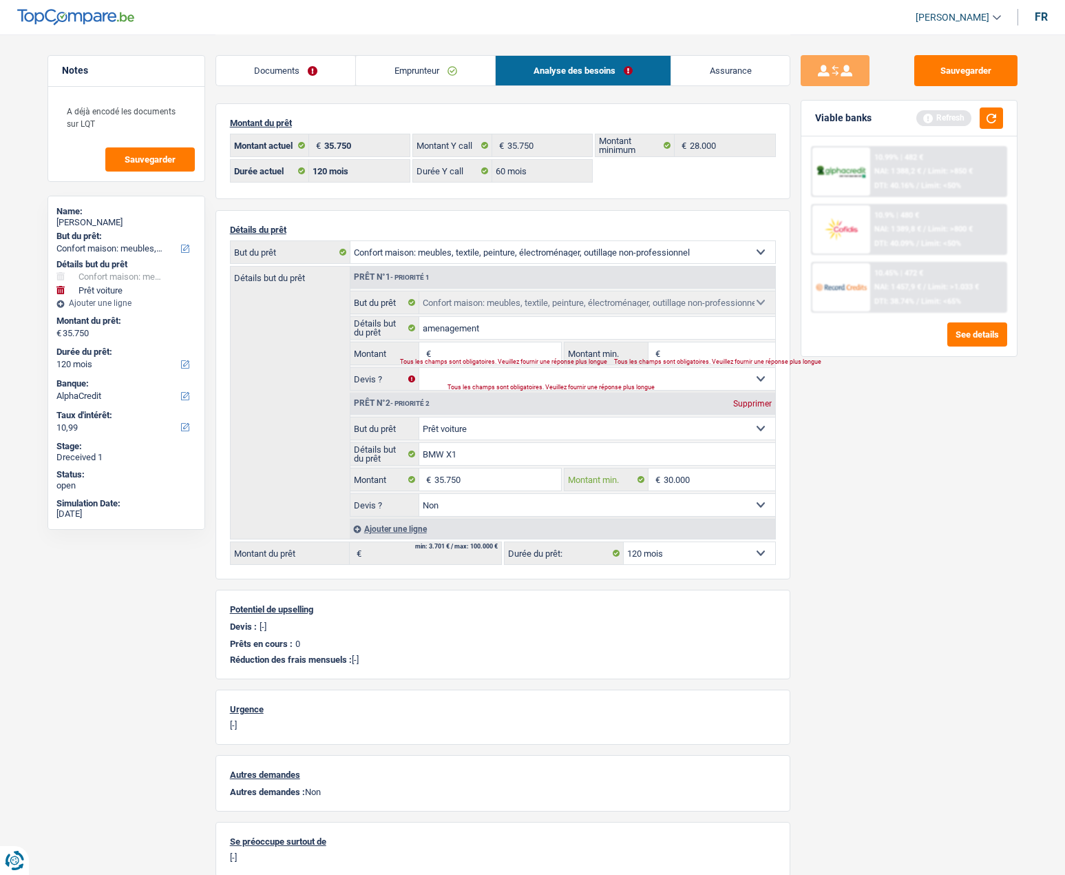
type input "30.000"
click at [514, 349] on input "Montant" at bounding box center [498, 353] width 126 height 22
click at [466, 356] on input "20.000" at bounding box center [498, 353] width 126 height 22
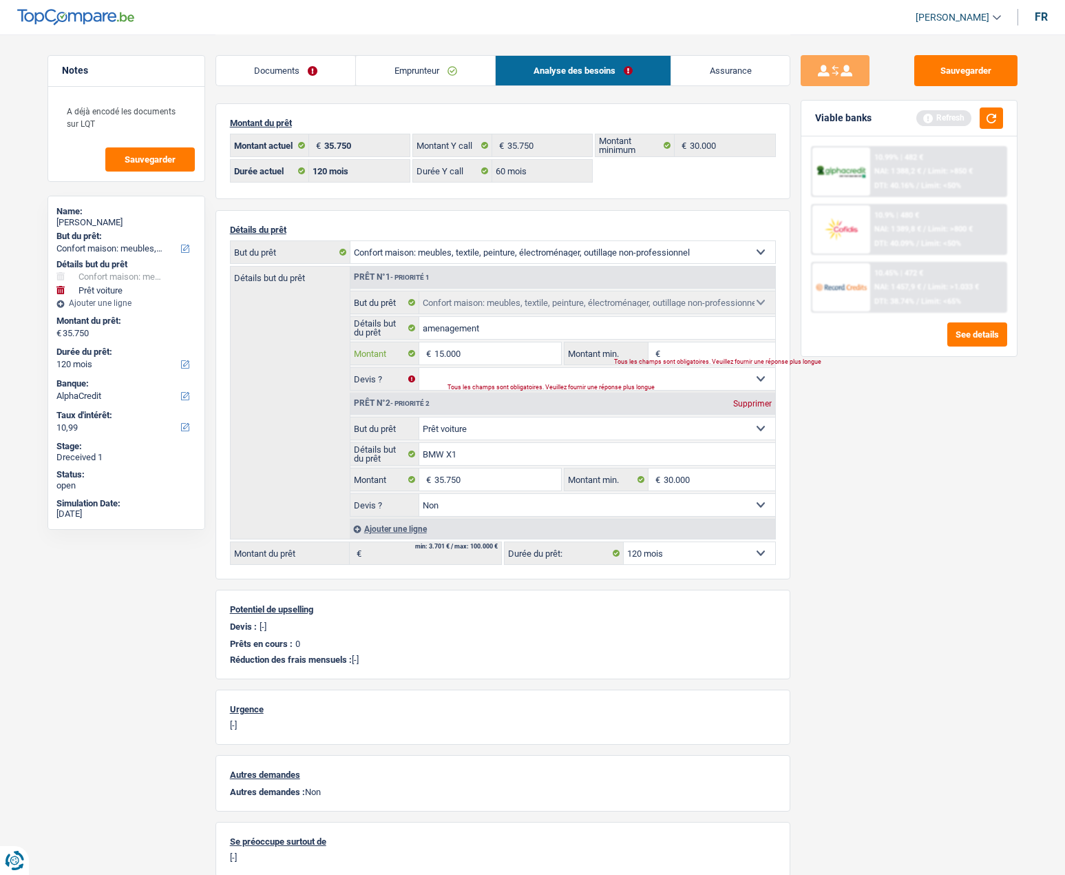
type input "15.000"
type input "50.750"
select select "144"
type input "50.750"
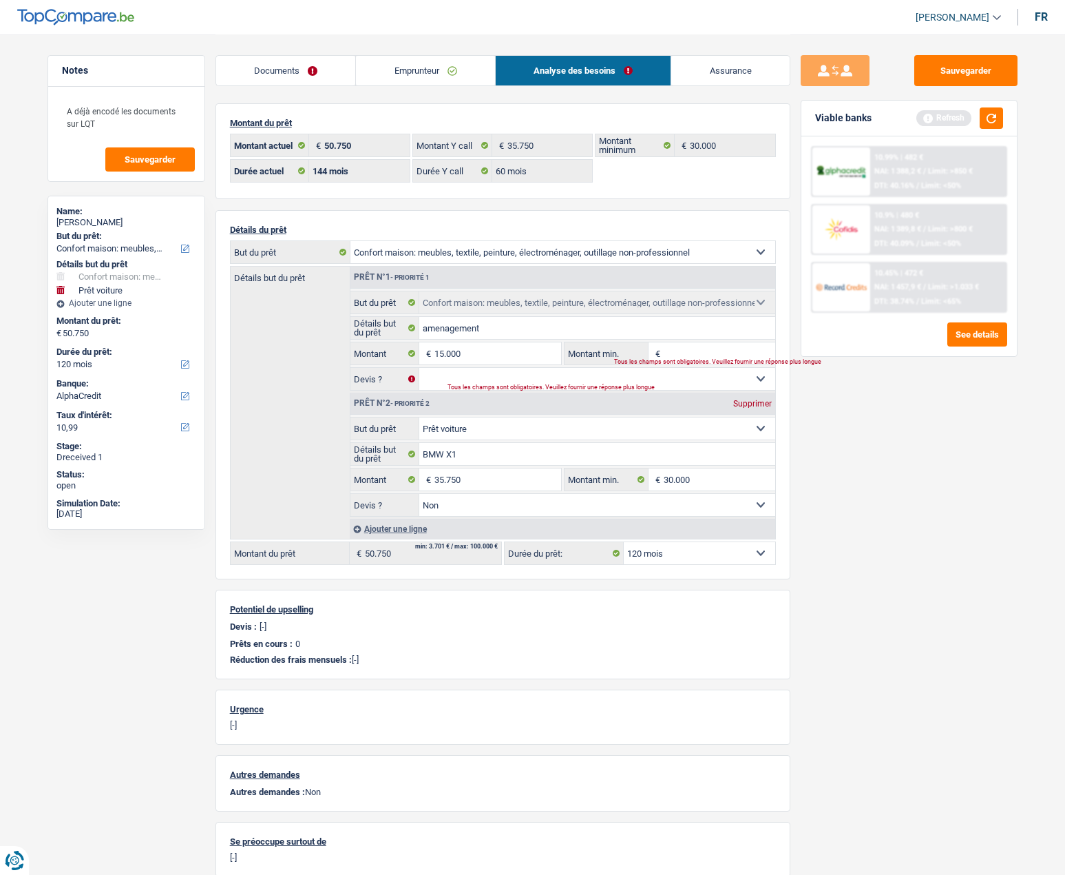
select select "144"
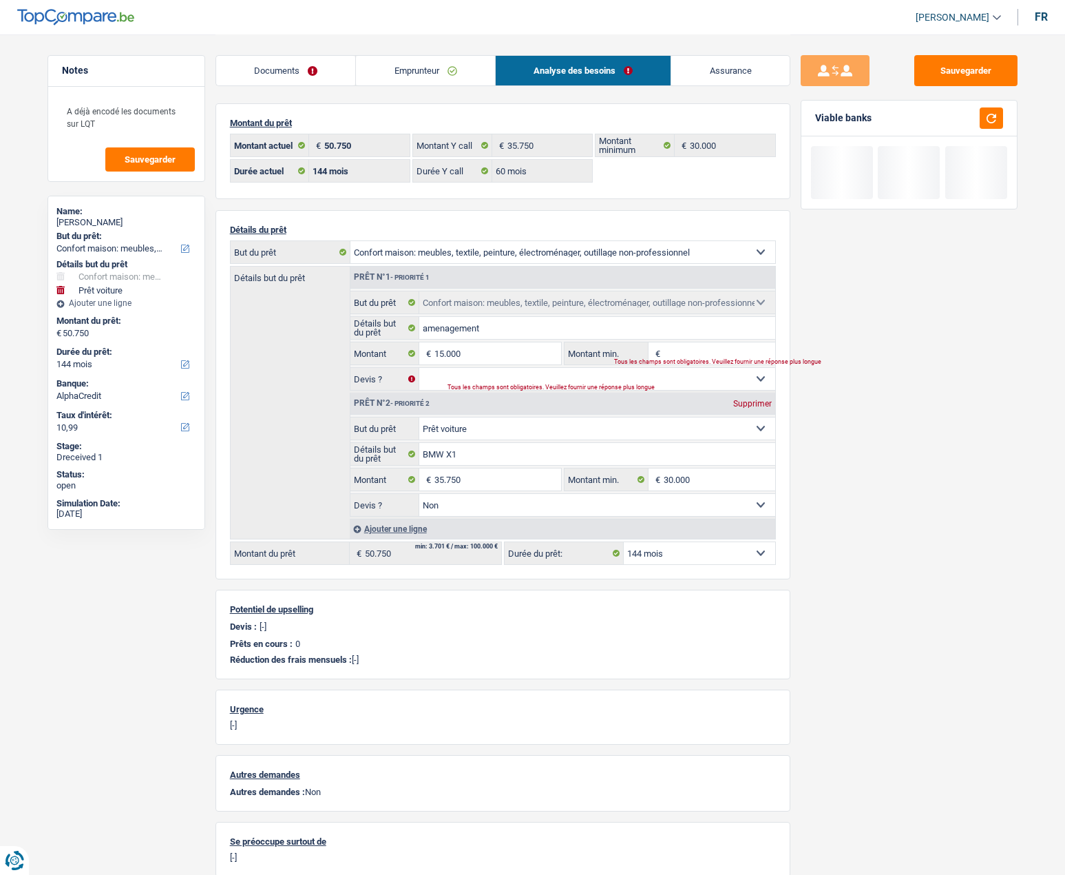
click at [422, 67] on link "Emprunteur" at bounding box center [425, 71] width 139 height 30
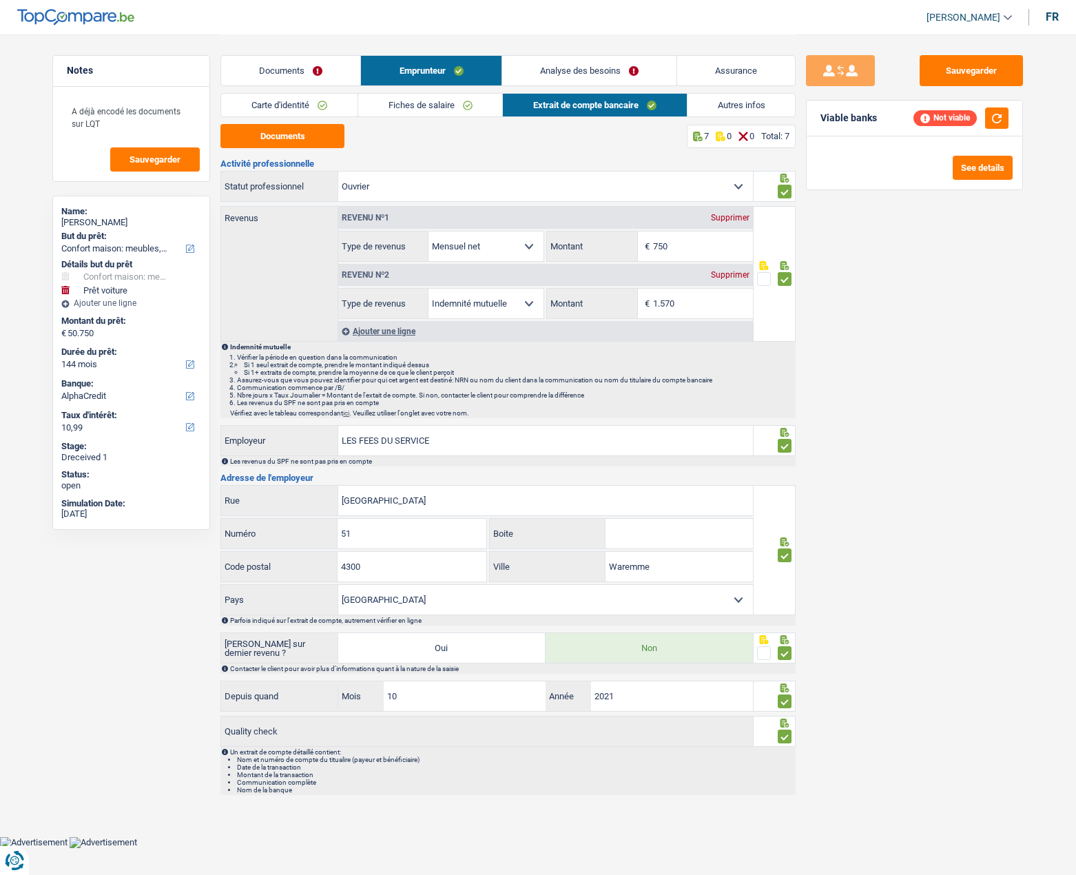
click at [736, 104] on link "Autres infos" at bounding box center [741, 105] width 108 height 23
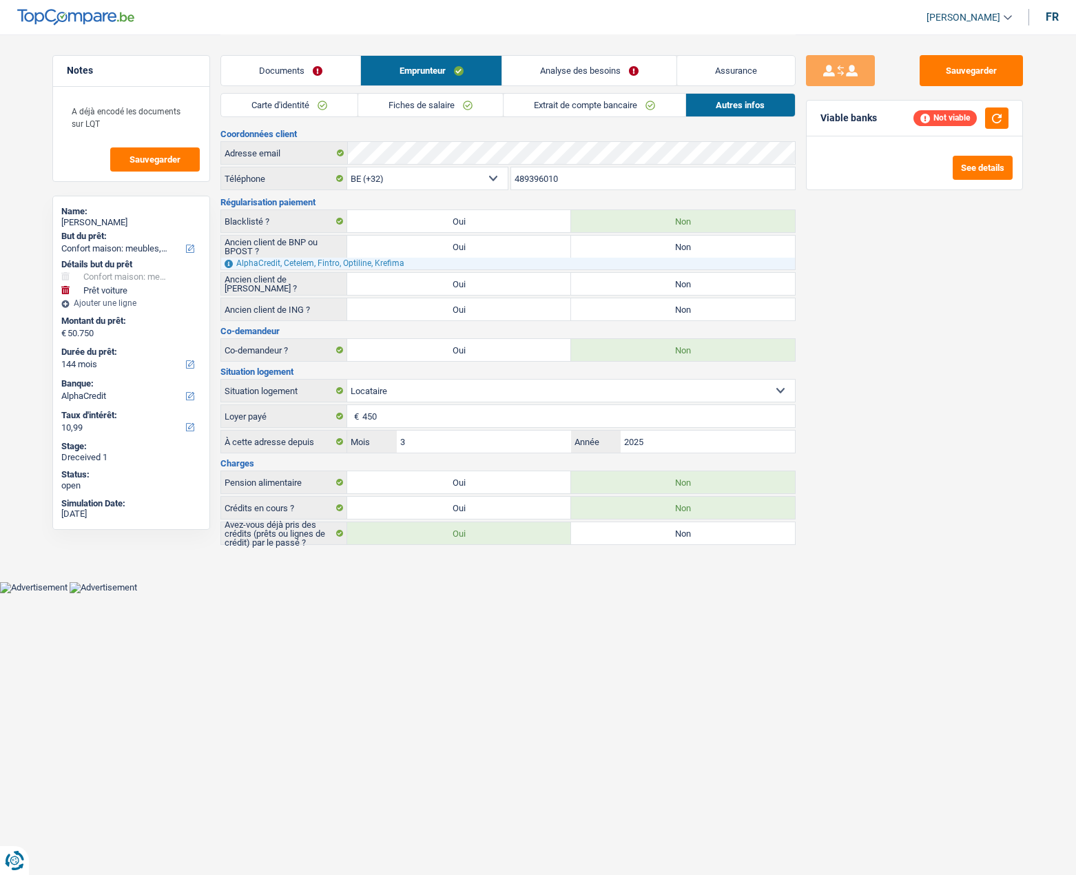
click at [553, 61] on link "Analyse des besoins" at bounding box center [589, 71] width 174 height 30
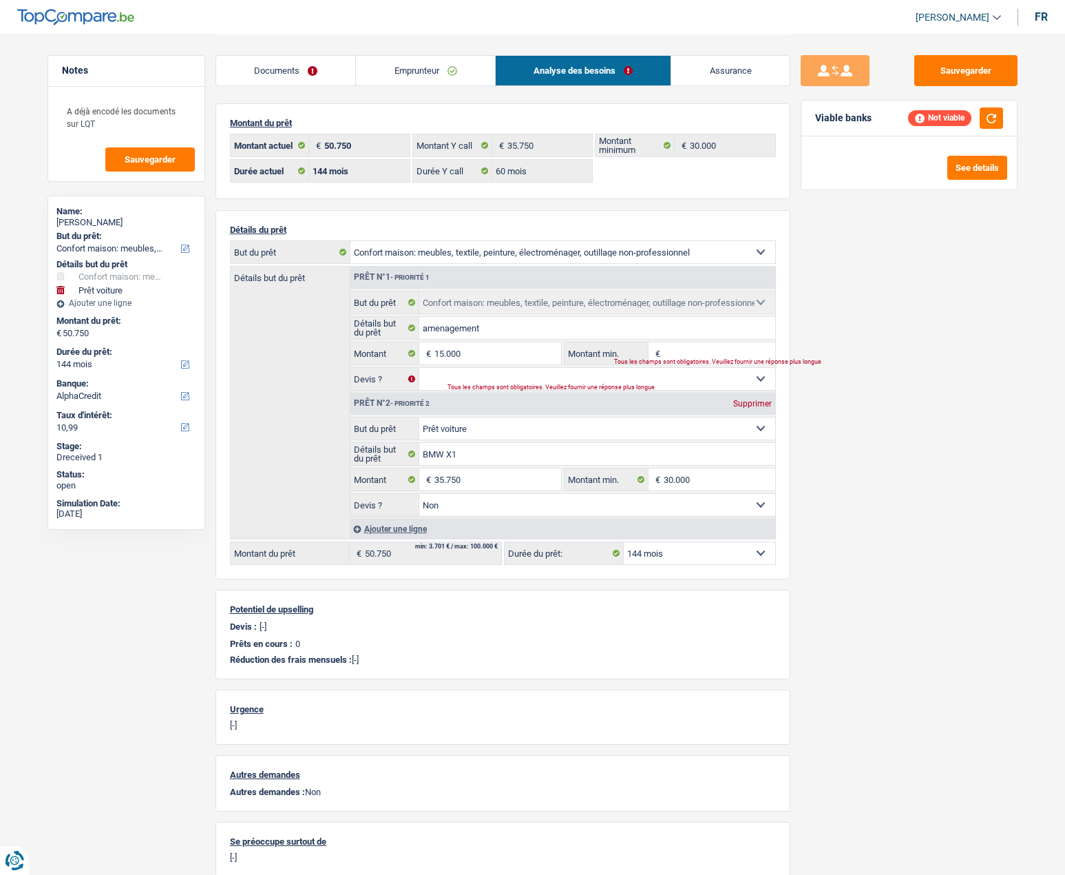
click at [464, 432] on select "Confort maison: meubles, textile, peinture, électroménager, outillage non-profe…" at bounding box center [597, 428] width 356 height 22
select select "household"
click at [419, 417] on select "Confort maison: meubles, textile, peinture, électroménager, outillage non-profe…" at bounding box center [597, 428] width 356 height 22
select select "household"
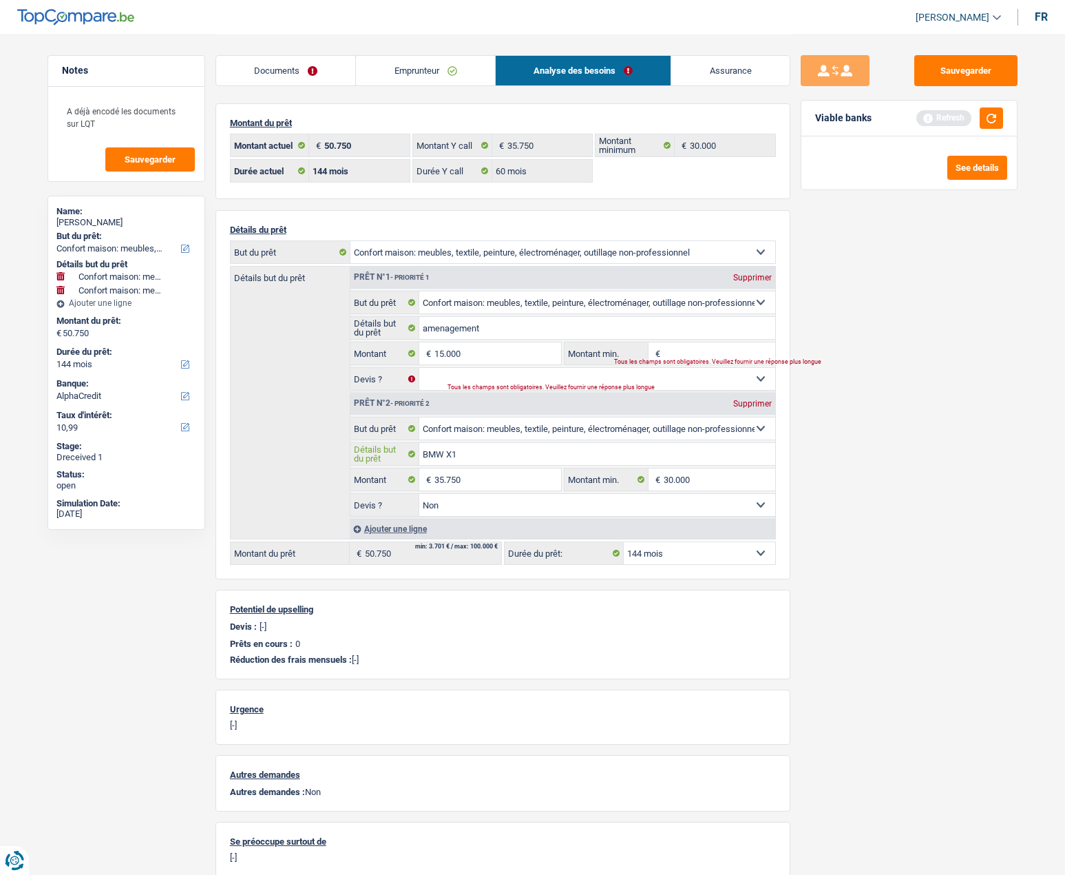
click at [465, 454] on input "BMW X1" at bounding box center [597, 454] width 356 height 22
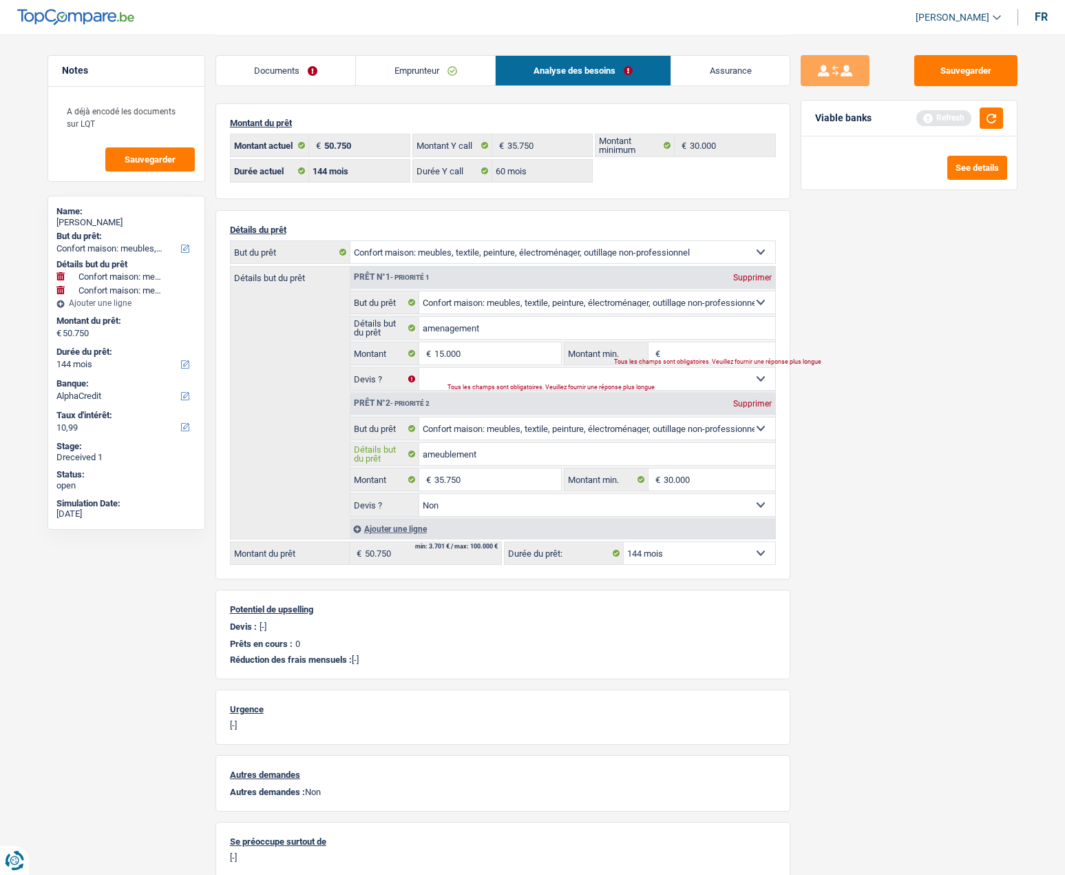
type input "ameublement"
click at [475, 477] on input "35.750" at bounding box center [498, 479] width 126 height 22
type input "17.500"
type input "32.500"
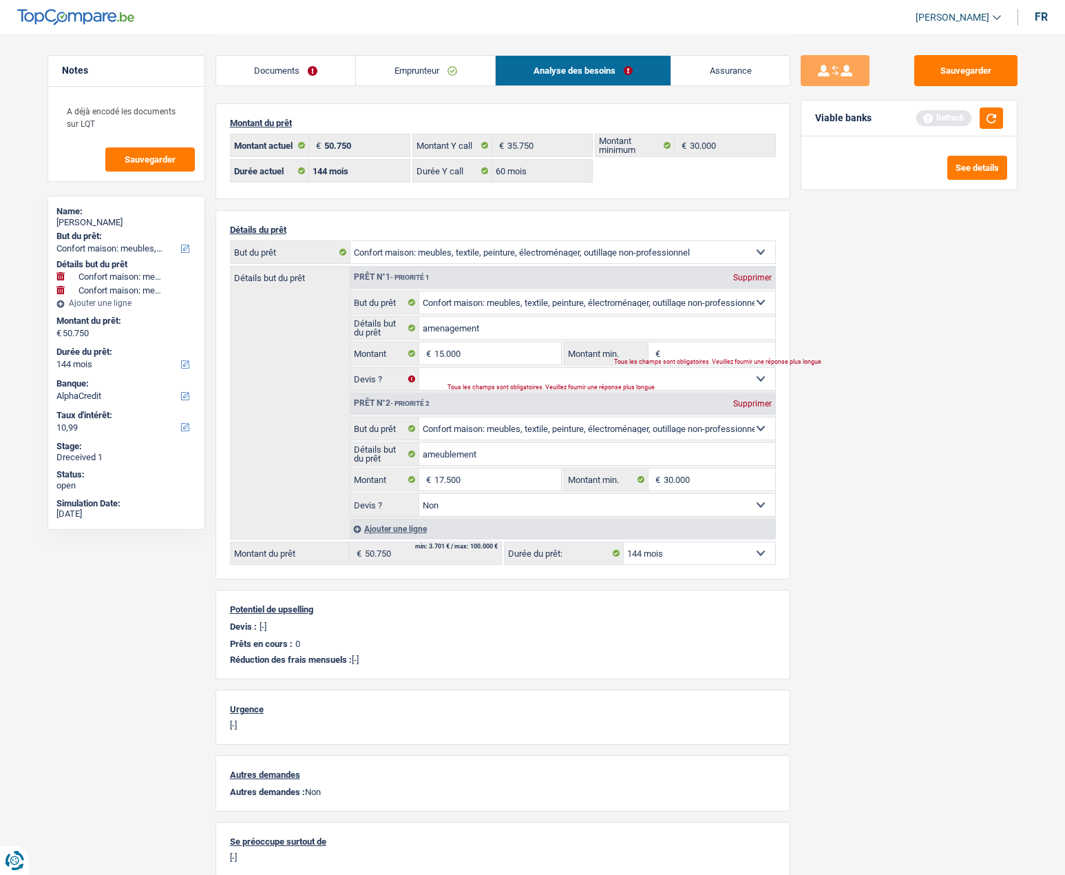
select select "120"
type input "32.500"
select select "120"
type input "32.500"
select select "120"
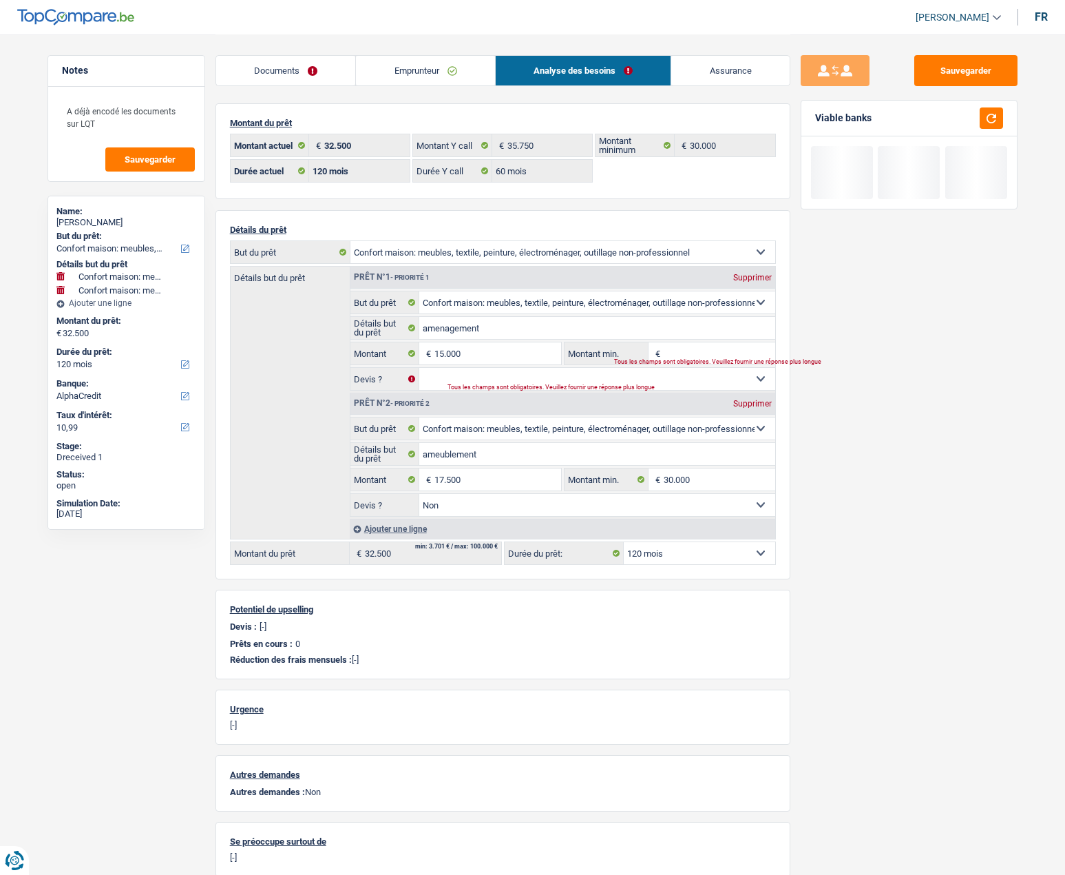
click at [906, 514] on div "Sauvegarder Viable banks" at bounding box center [910, 454] width 238 height 798
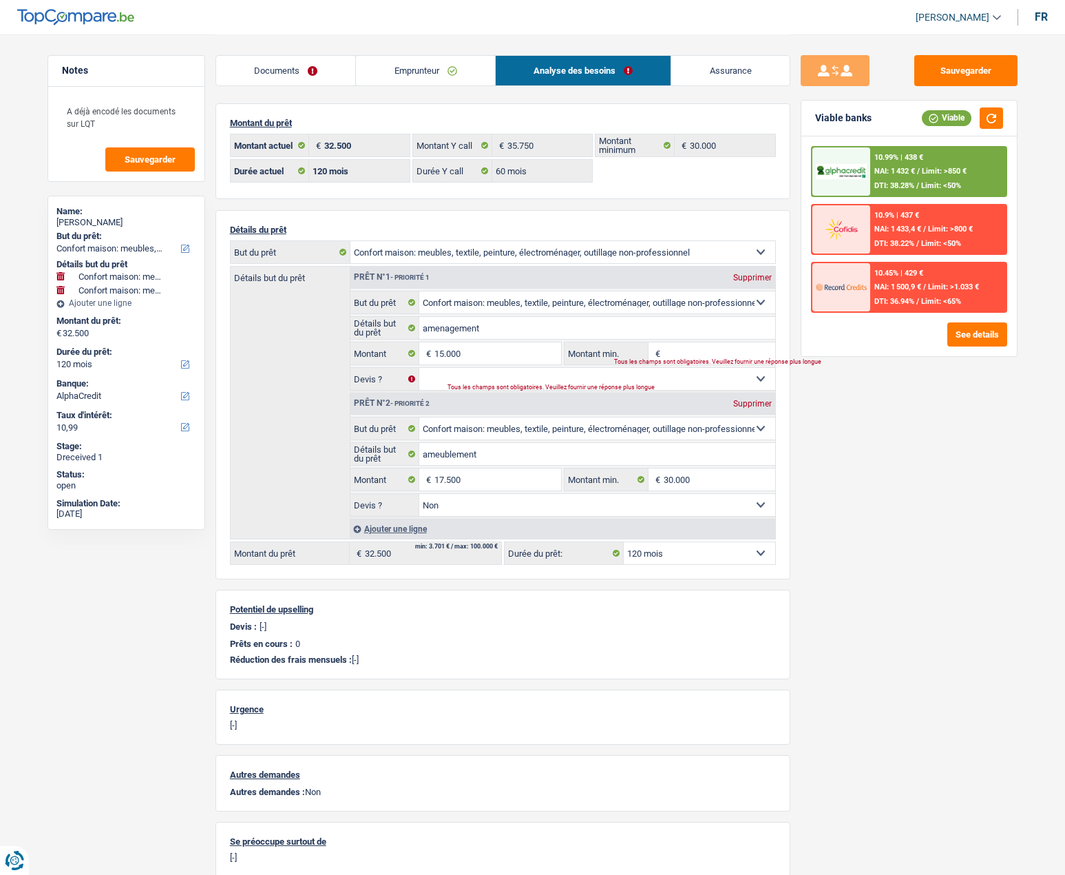
click at [534, 466] on fieldset "Confort maison: meubles, textile, peinture, électroménager, outillage non-profe…" at bounding box center [563, 467] width 425 height 100
click at [532, 463] on input "ameublement" at bounding box center [597, 454] width 356 height 22
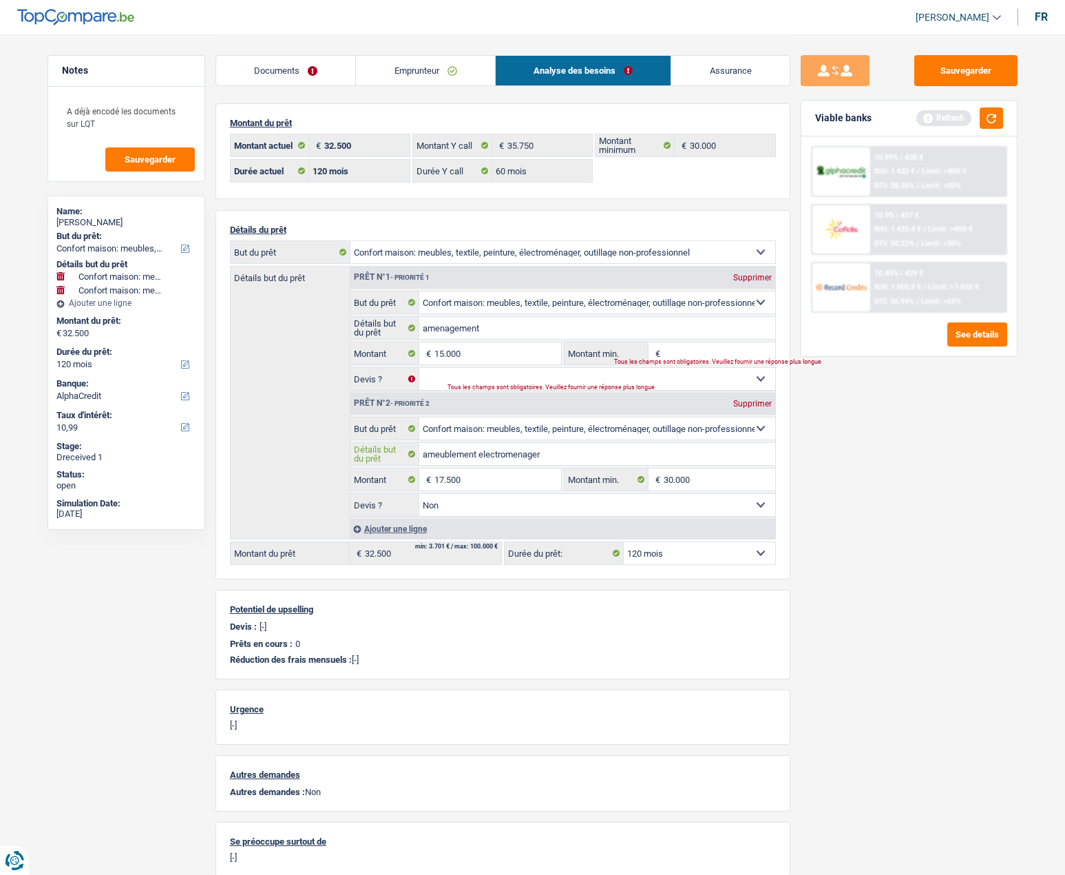
type input "ameublement electromenager"
click at [487, 483] on input "17.500" at bounding box center [498, 479] width 126 height 22
click at [694, 550] on select "12 mois 18 mois 24 mois 30 mois 36 mois 42 mois 48 mois 60 mois 72 mois 84 mois…" at bounding box center [700, 553] width 152 height 22
select select "84"
click at [624, 542] on select "12 mois 18 mois 24 mois 30 mois 36 mois 42 mois 48 mois 60 mois 72 mois 84 mois…" at bounding box center [700, 553] width 152 height 22
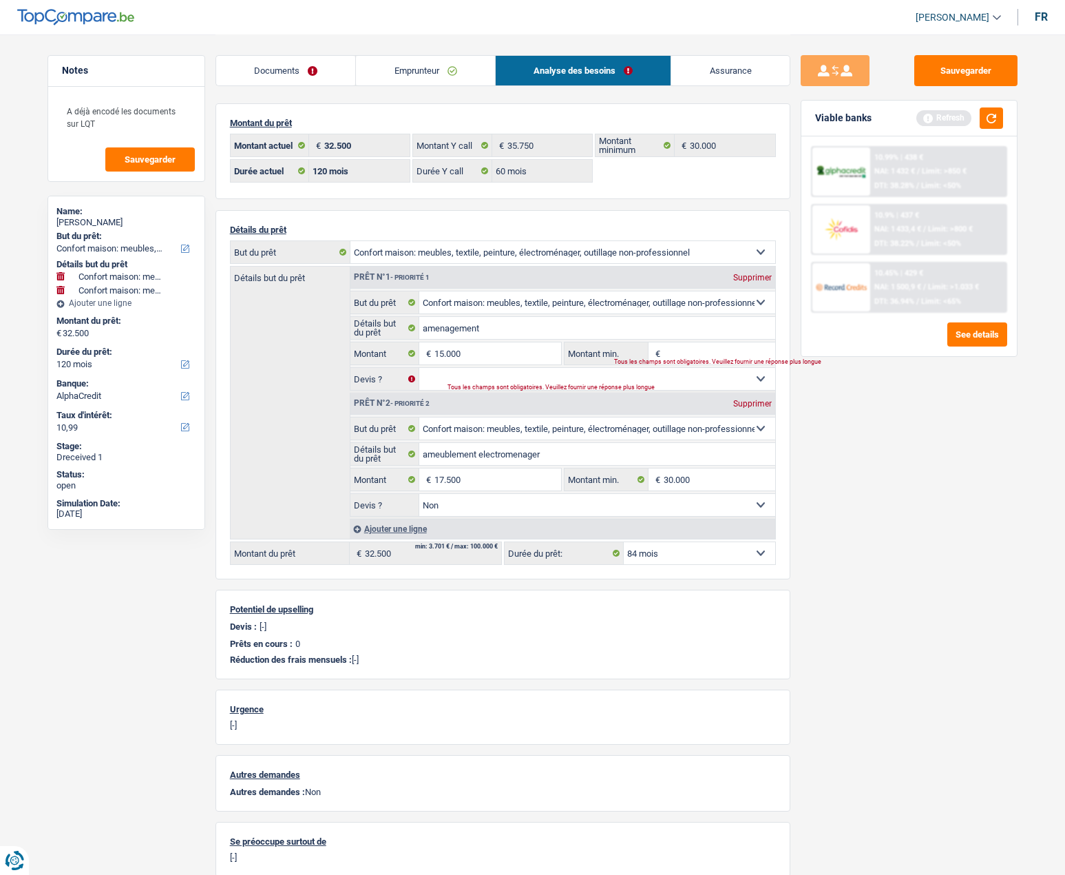
select select "84"
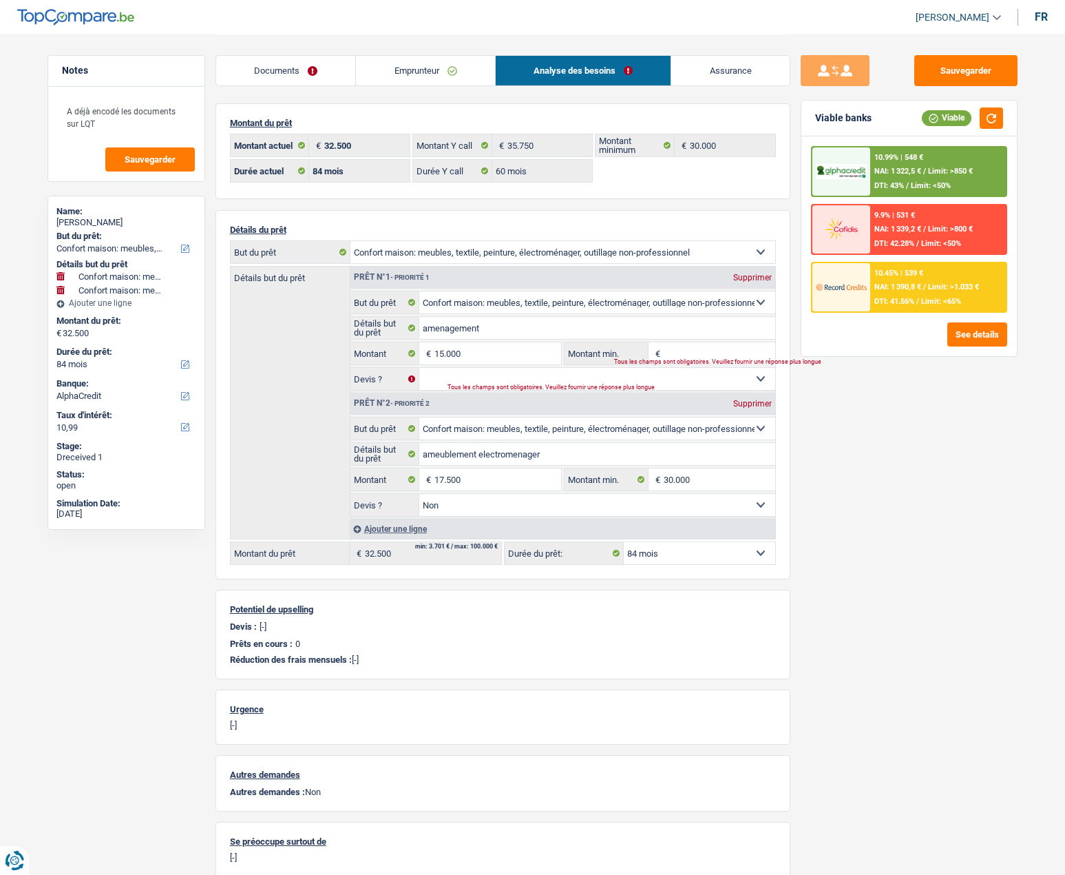
click at [699, 351] on input "Montant min." at bounding box center [720, 353] width 112 height 22
click at [762, 374] on select "Oui Non Non répondu Sélectionner une option" at bounding box center [597, 379] width 356 height 22
select select "false"
click at [419, 368] on select "Oui Non Non répondu Sélectionner une option" at bounding box center [597, 379] width 356 height 22
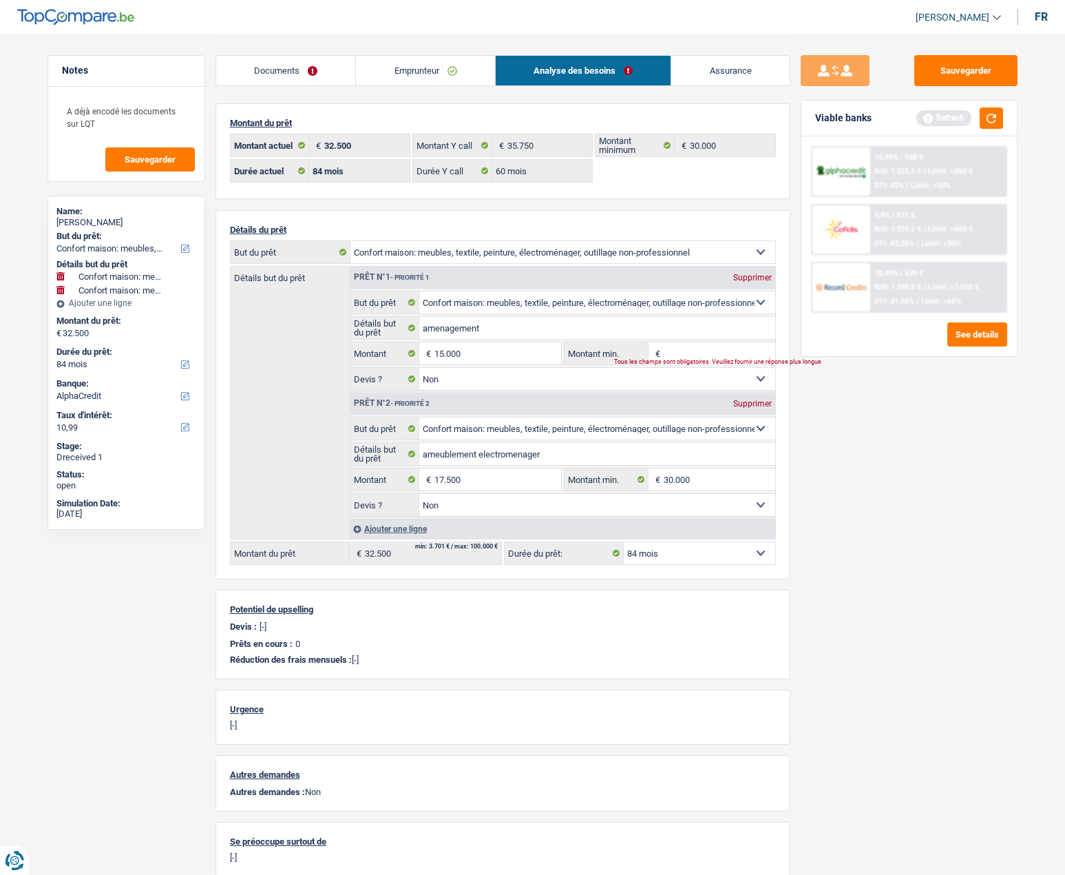
click at [717, 351] on input "Montant min." at bounding box center [720, 353] width 112 height 22
type input "0"
click at [975, 80] on button "Sauvegarder" at bounding box center [966, 70] width 103 height 31
click at [1000, 117] on button "button" at bounding box center [991, 117] width 23 height 21
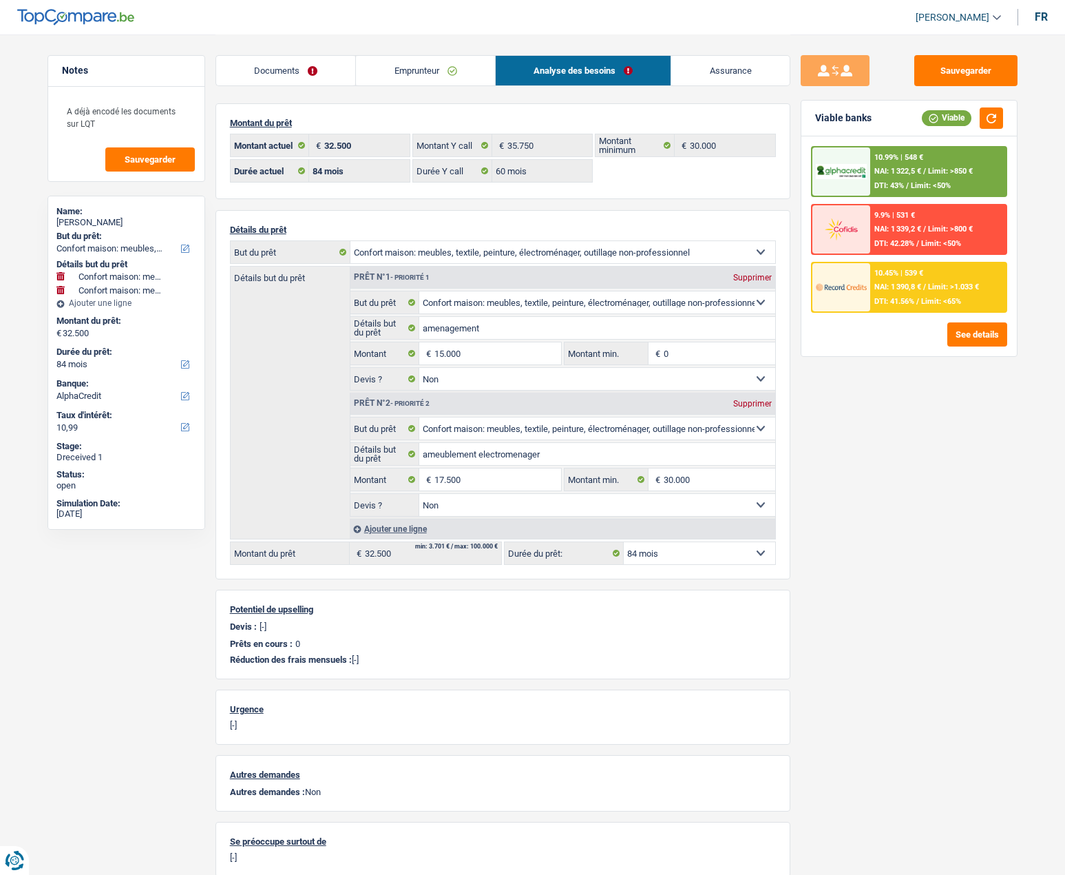
click at [849, 301] on div at bounding box center [842, 287] width 58 height 48
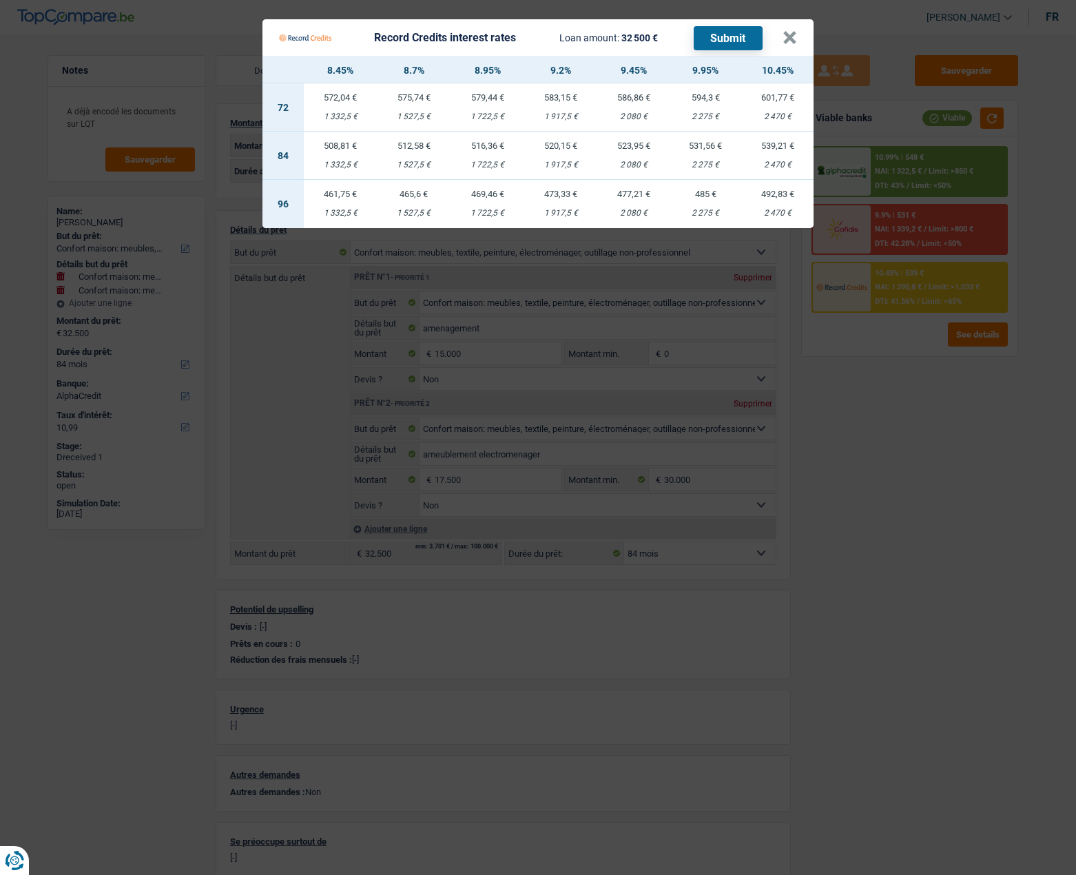
click at [561, 167] on div "1 917,5 €" at bounding box center [561, 164] width 74 height 9
select select "record credits"
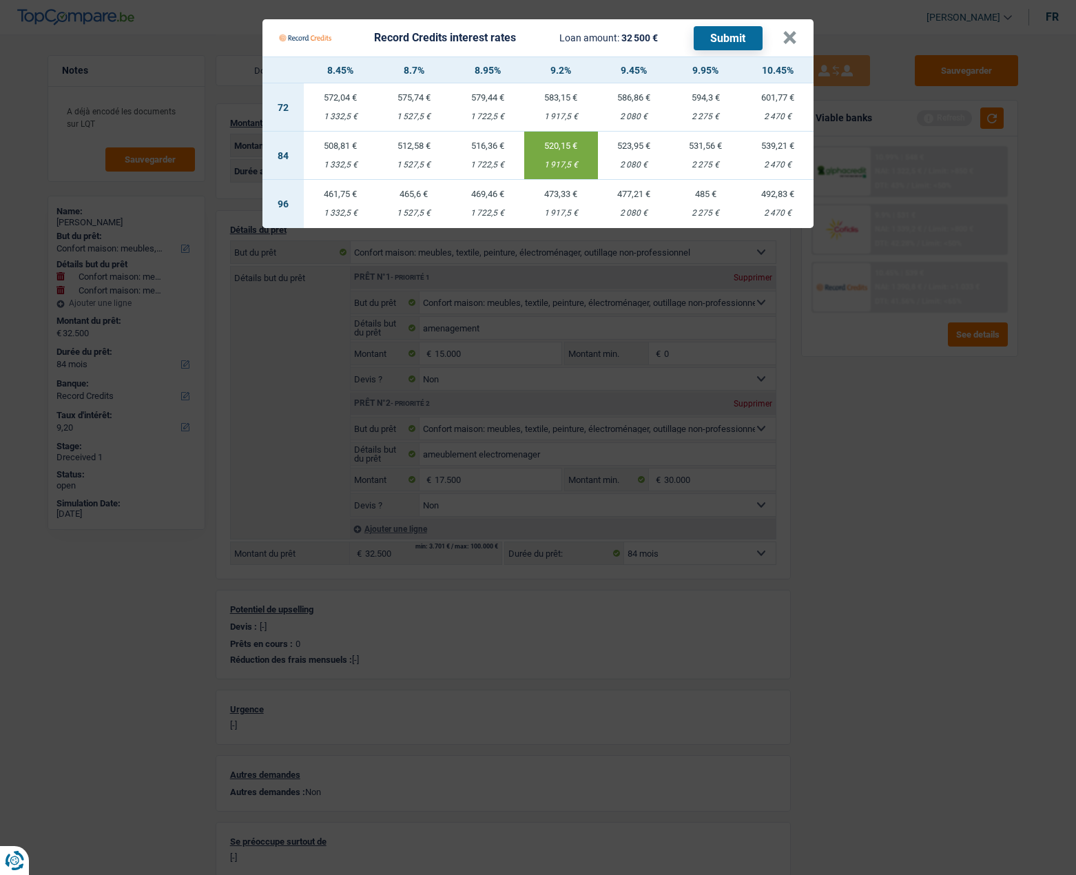
click at [733, 38] on button "Submit" at bounding box center [728, 38] width 69 height 24
click at [790, 43] on button "×" at bounding box center [789, 38] width 14 height 14
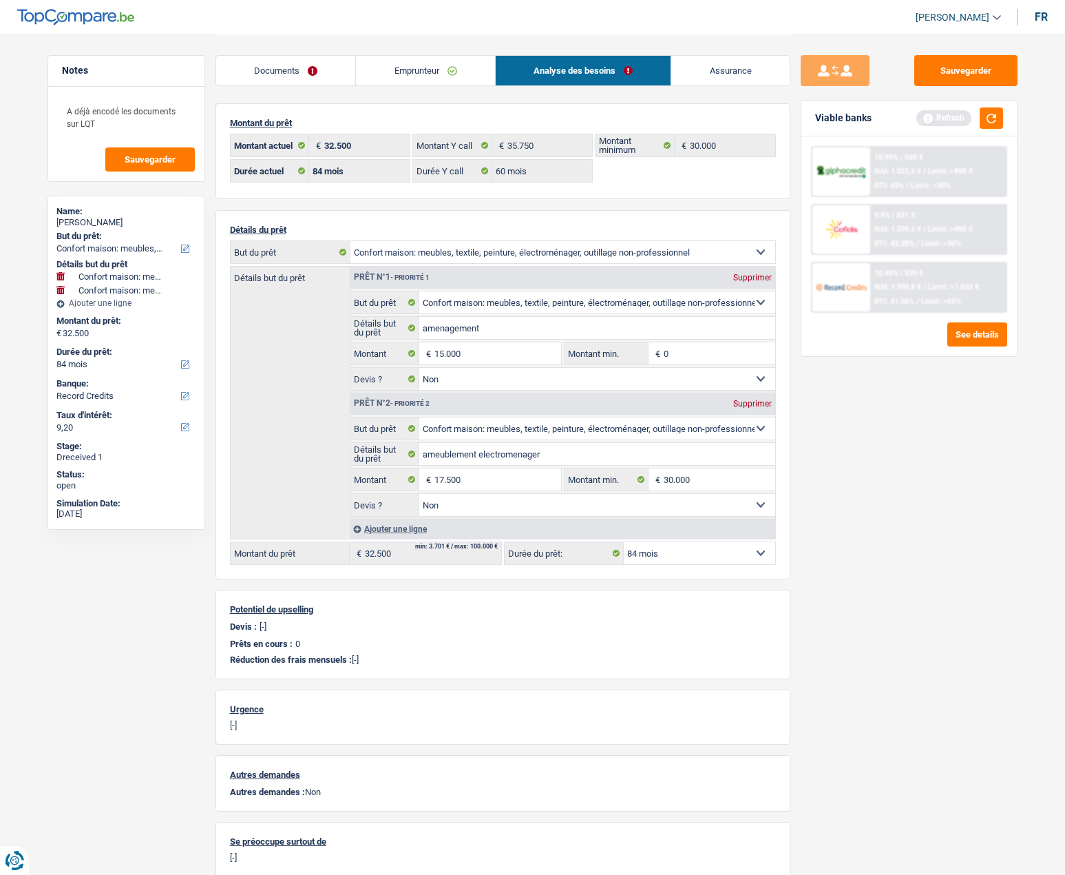
click at [401, 68] on link "Emprunteur" at bounding box center [425, 71] width 139 height 30
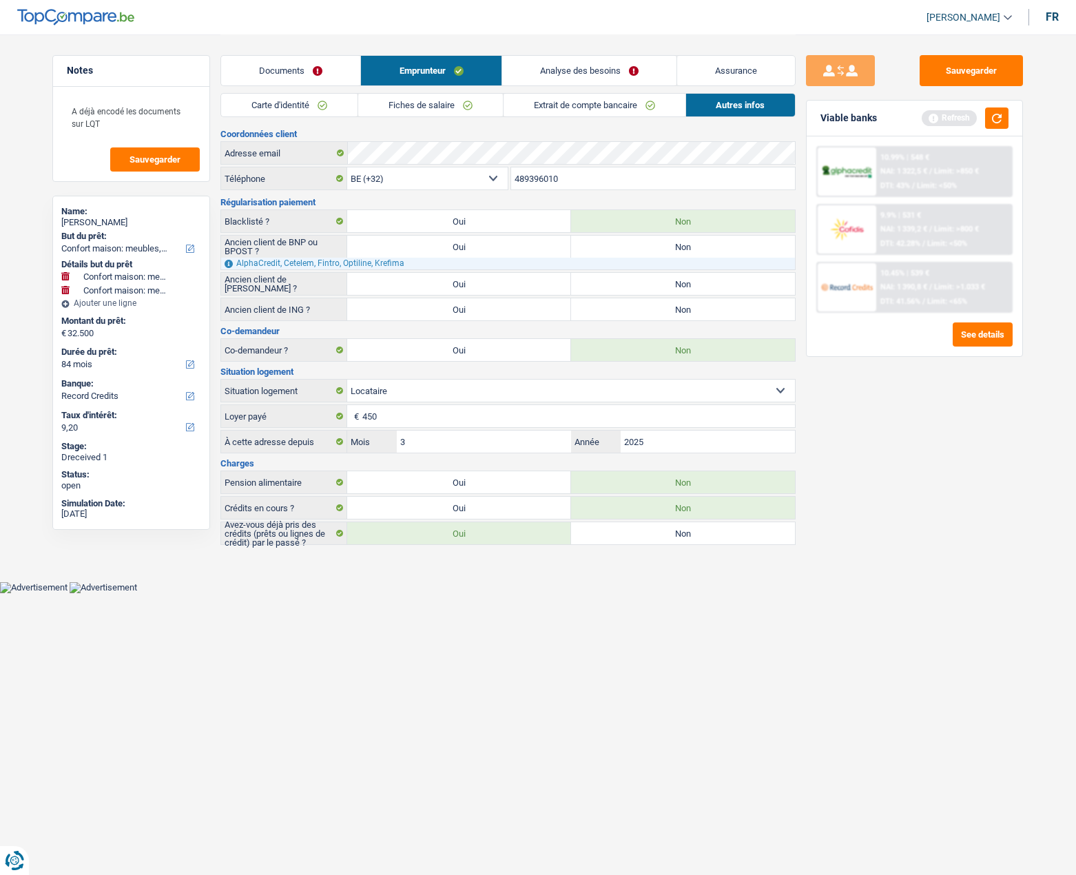
click at [393, 108] on link "Fiches de salaire" at bounding box center [430, 105] width 145 height 23
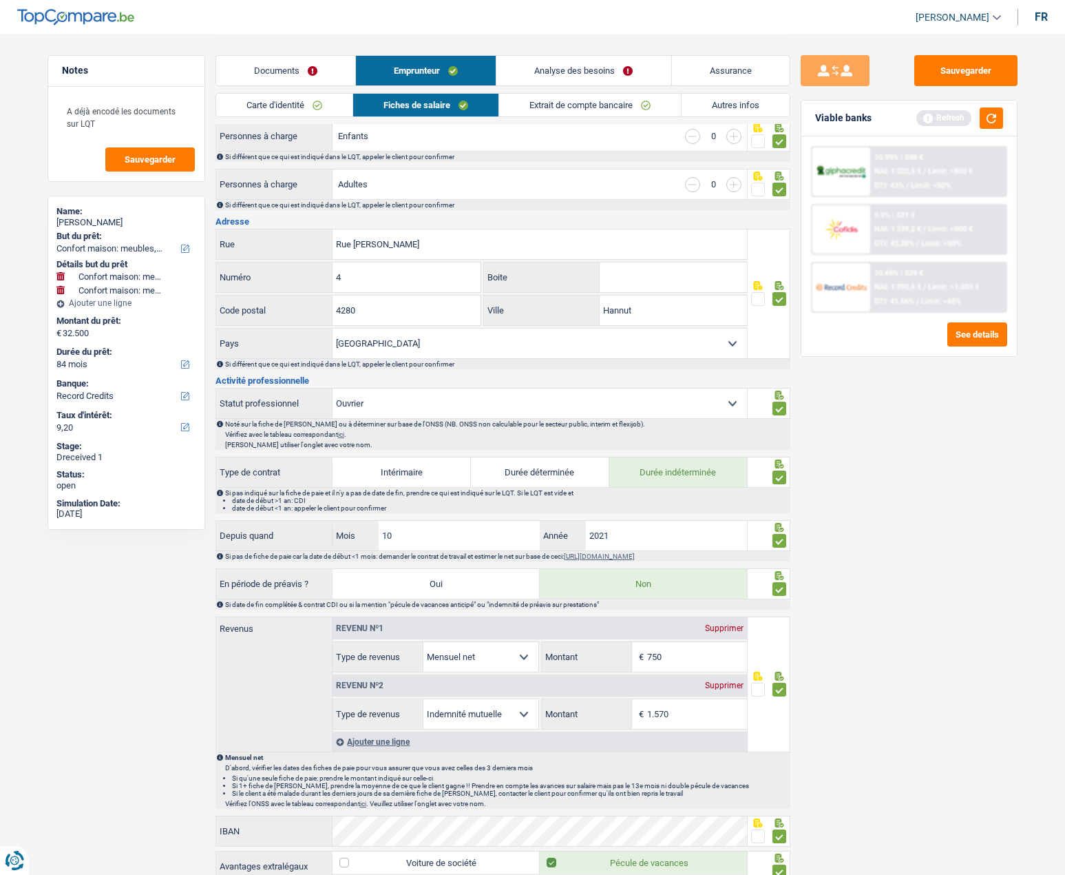
scroll to position [275, 0]
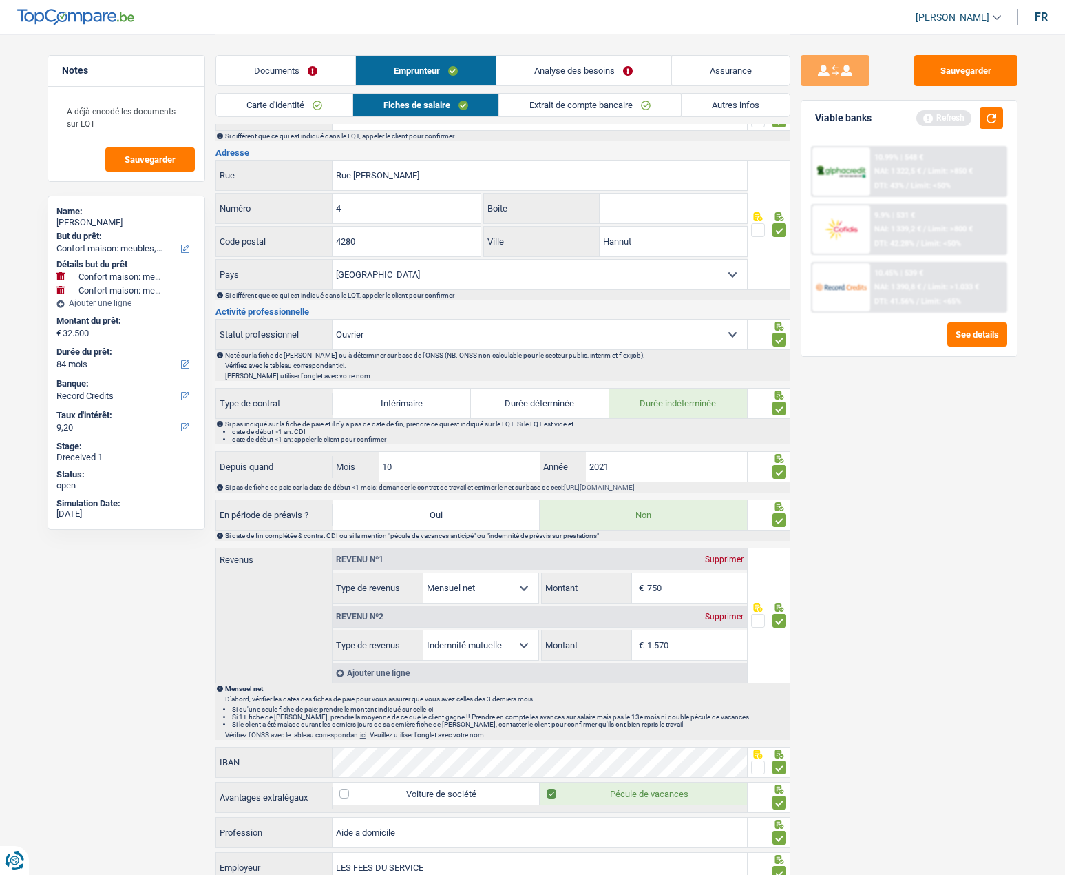
drag, startPoint x: 686, startPoint y: 309, endPoint x: 733, endPoint y: 301, distance: 47.6
click at [687, 309] on h3 "Activité professionnelle" at bounding box center [503, 311] width 575 height 9
click at [992, 117] on button "button" at bounding box center [991, 117] width 23 height 21
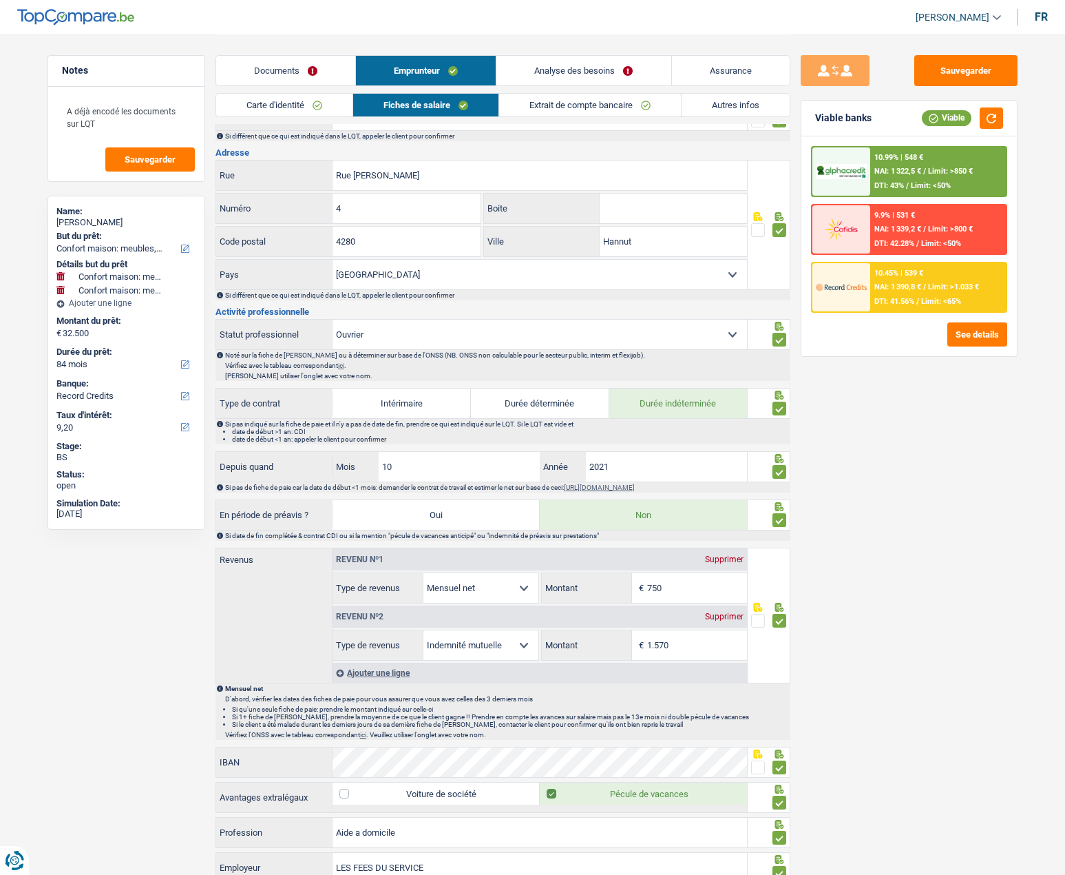
click at [837, 282] on img at bounding box center [841, 286] width 51 height 25
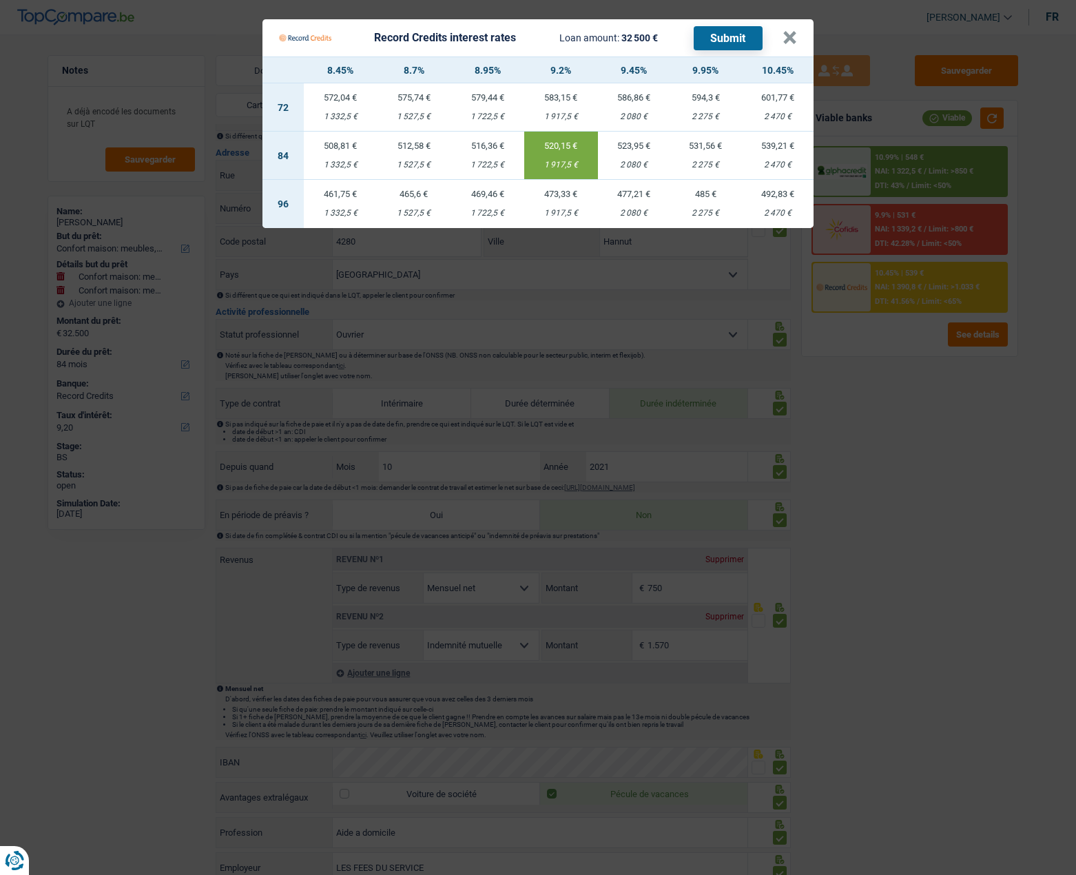
click at [709, 154] on td "531,56 € 2 275 €" at bounding box center [705, 156] width 72 height 48
type input "9,95"
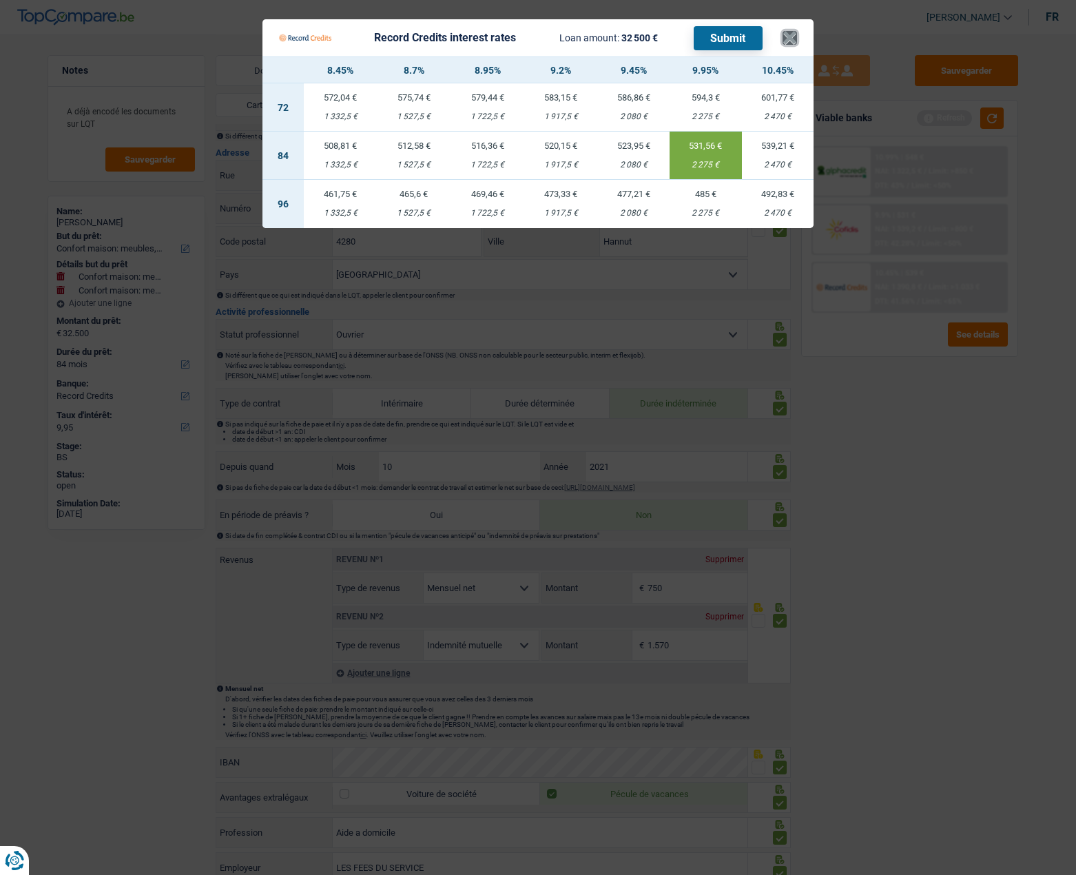
click at [782, 43] on button "×" at bounding box center [789, 38] width 14 height 14
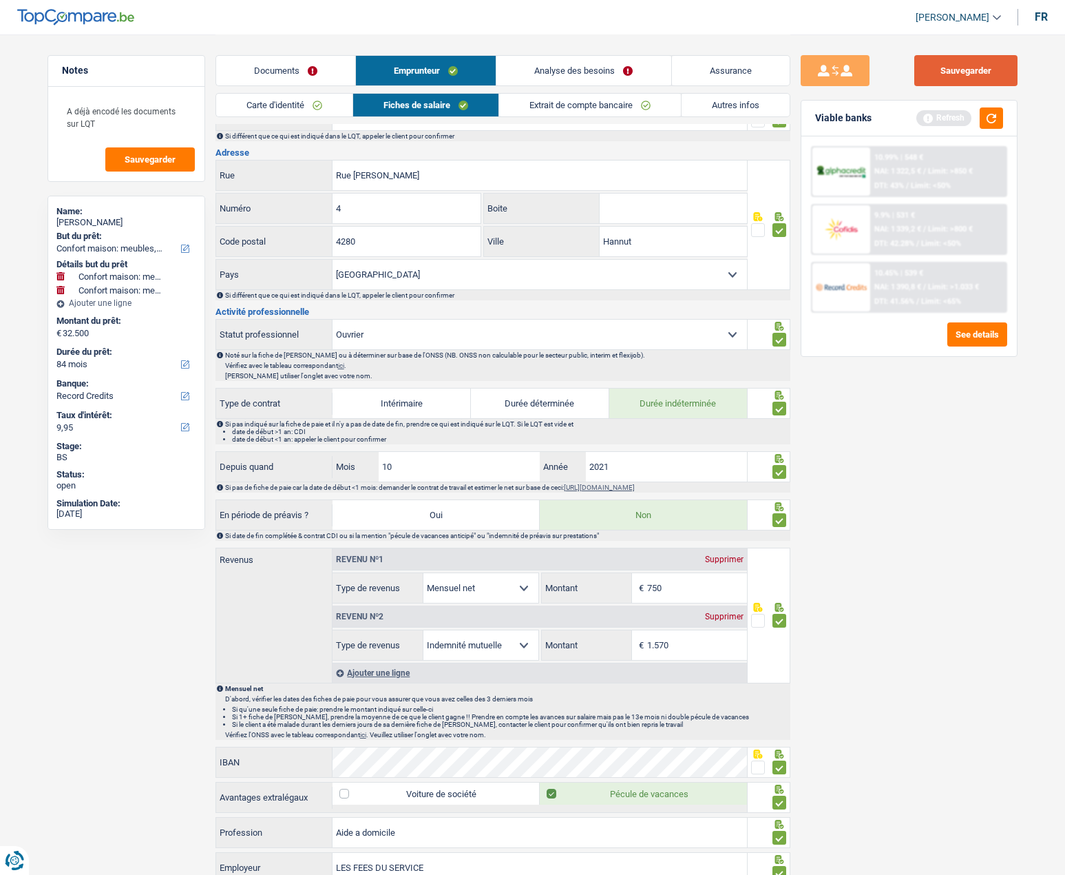
click at [975, 71] on button "Sauvegarder" at bounding box center [966, 70] width 103 height 31
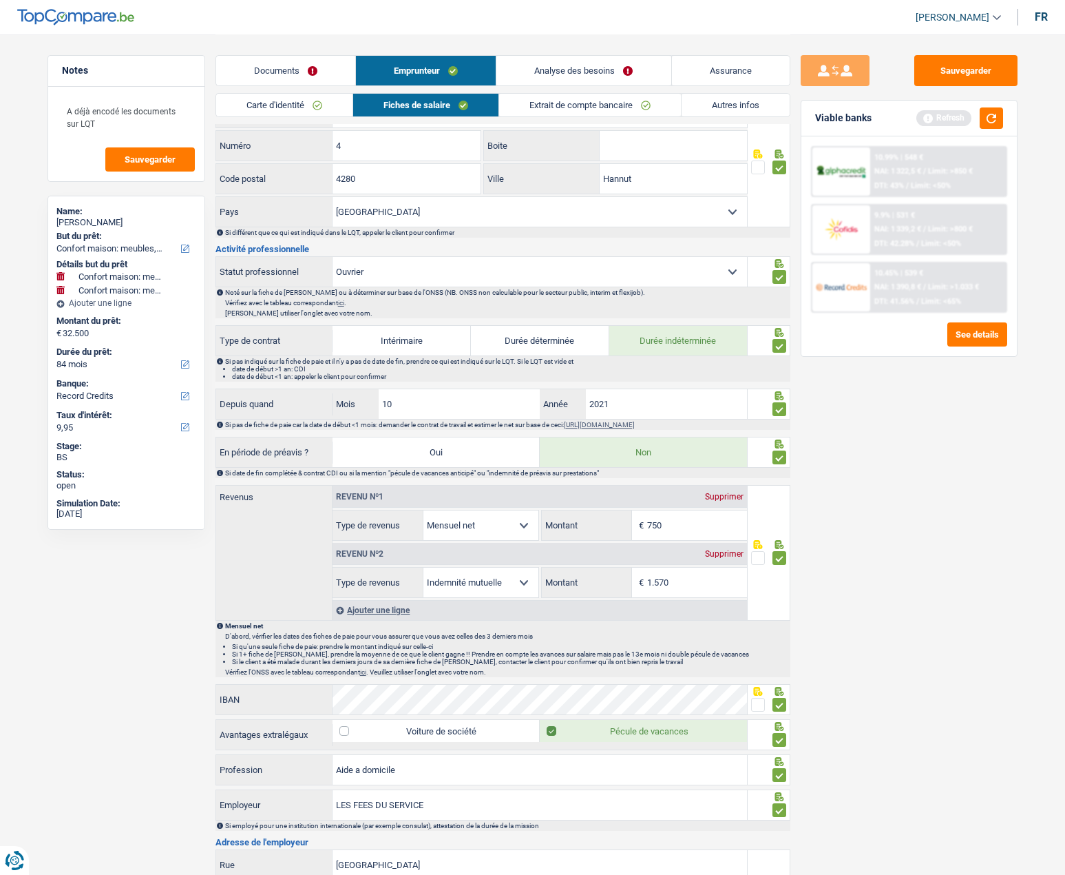
scroll to position [207, 0]
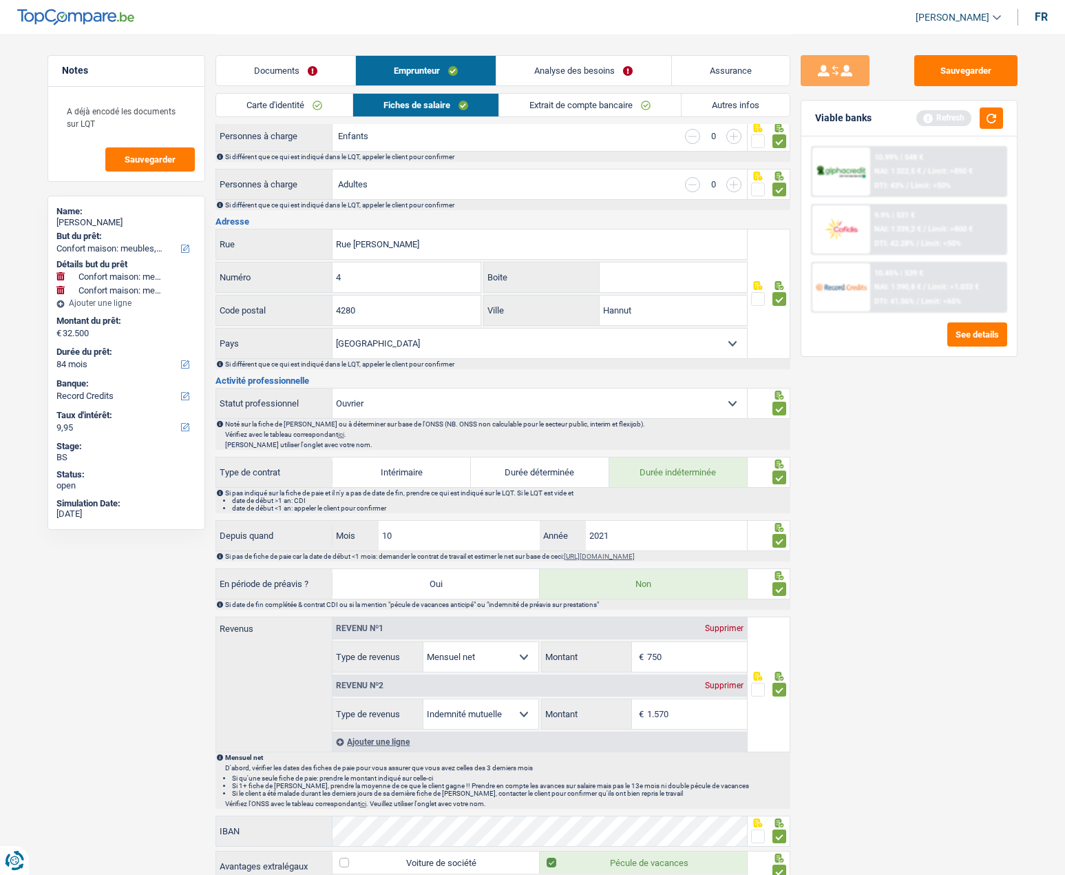
click at [720, 105] on link "Autres infos" at bounding box center [736, 105] width 108 height 23
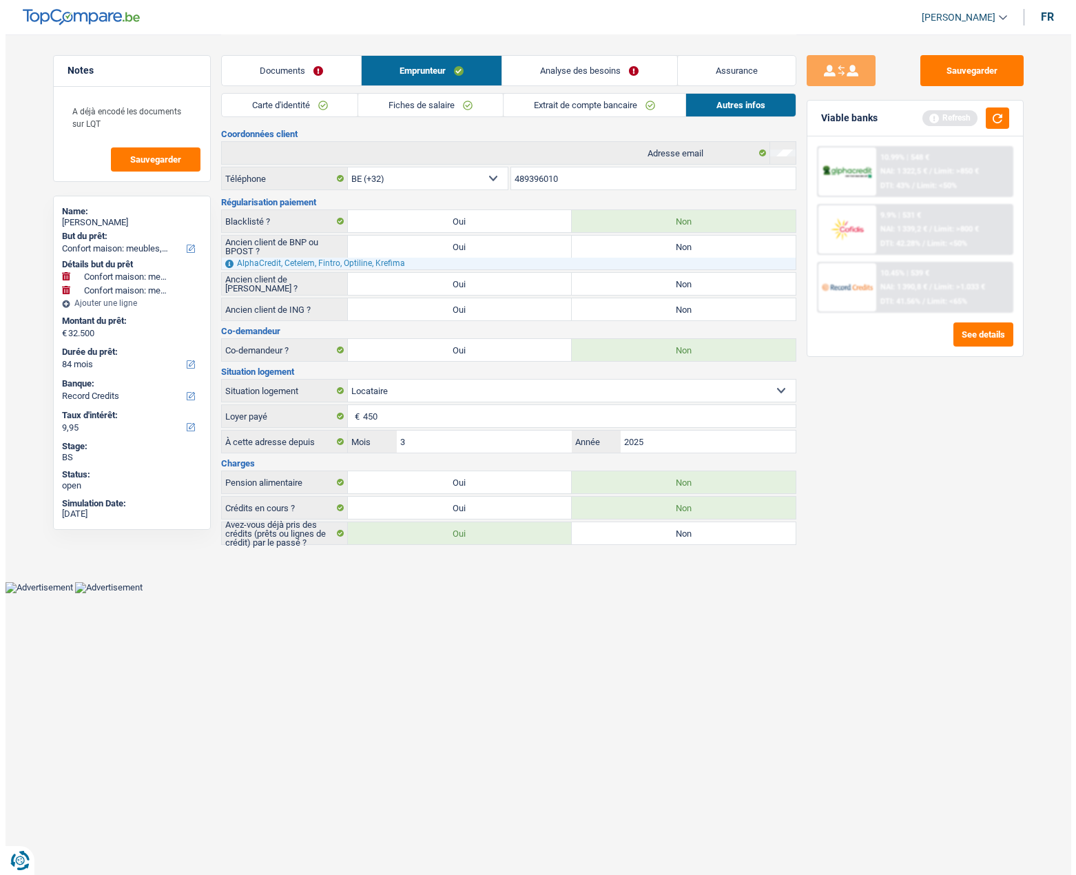
scroll to position [0, 0]
click at [416, 220] on label "Oui" at bounding box center [459, 221] width 224 height 22
click at [416, 220] on input "Oui" at bounding box center [459, 221] width 224 height 22
radio input "true"
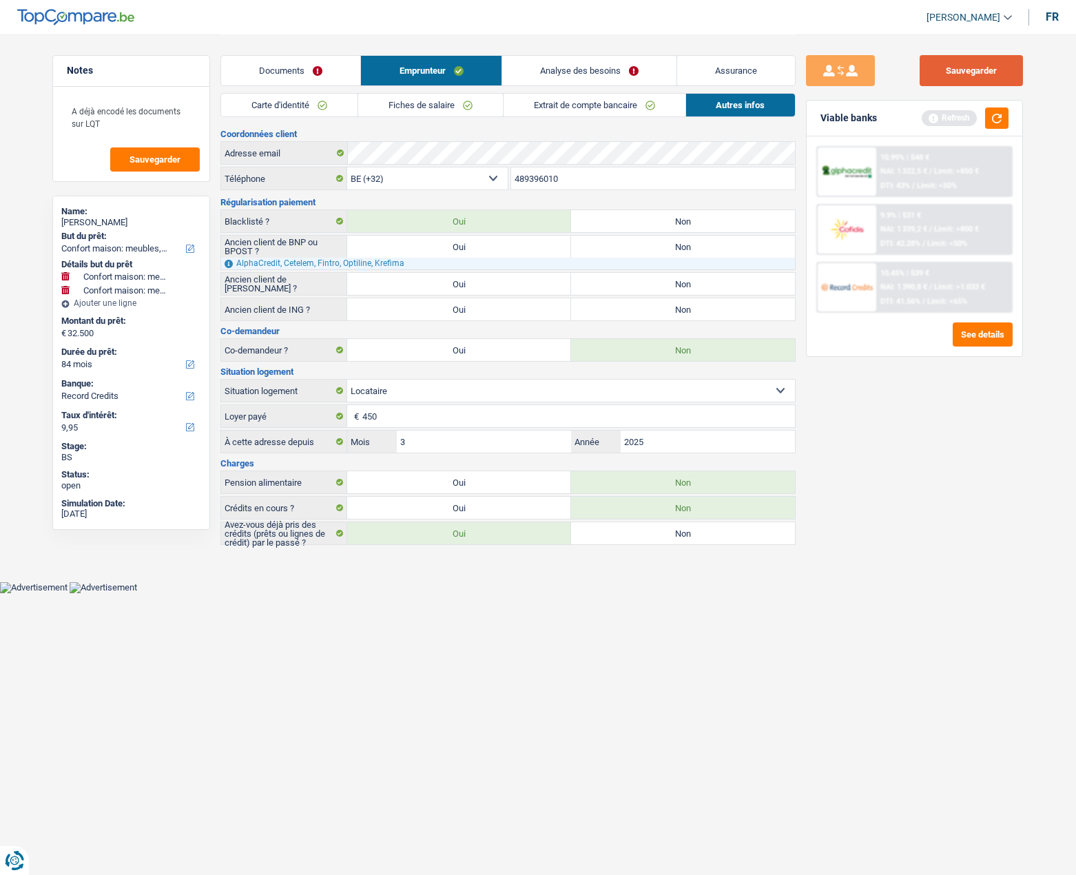
click at [953, 74] on button "Sauvegarder" at bounding box center [970, 70] width 103 height 31
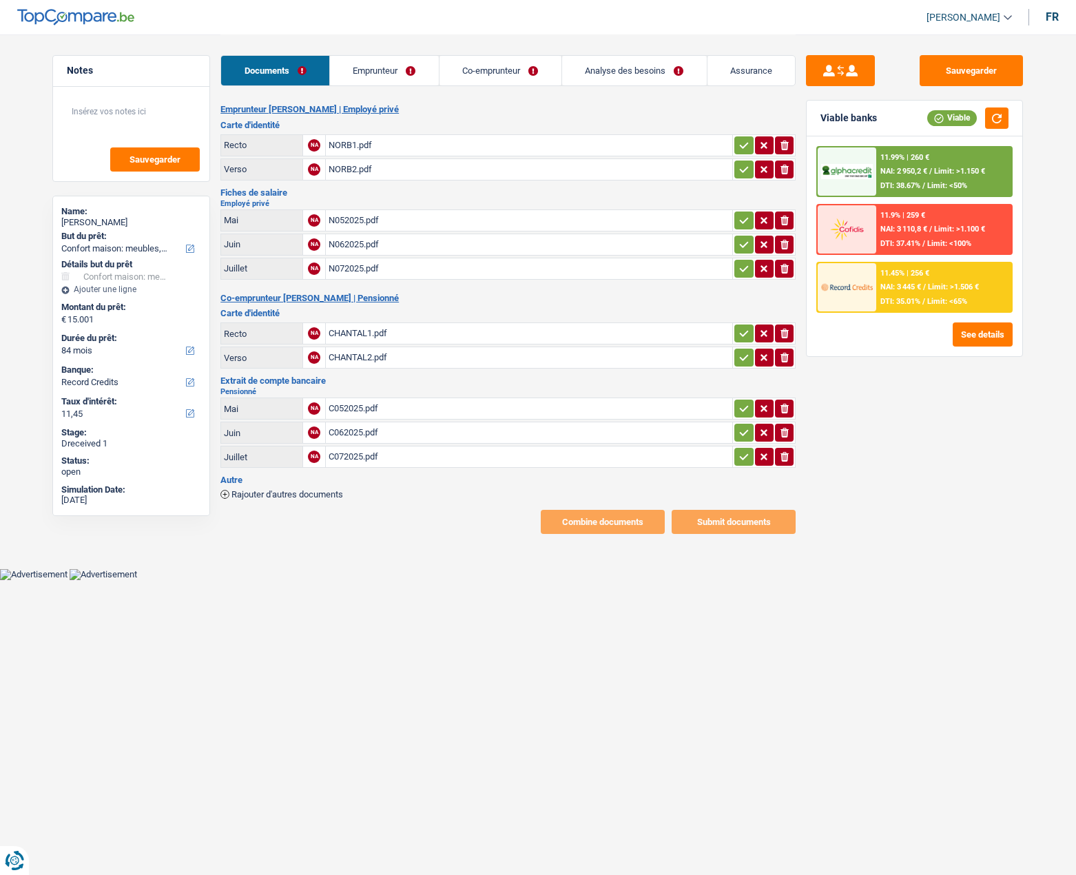
select select "household"
select select "84"
select select "record credits"
click at [380, 72] on link "Emprunteur" at bounding box center [384, 71] width 109 height 30
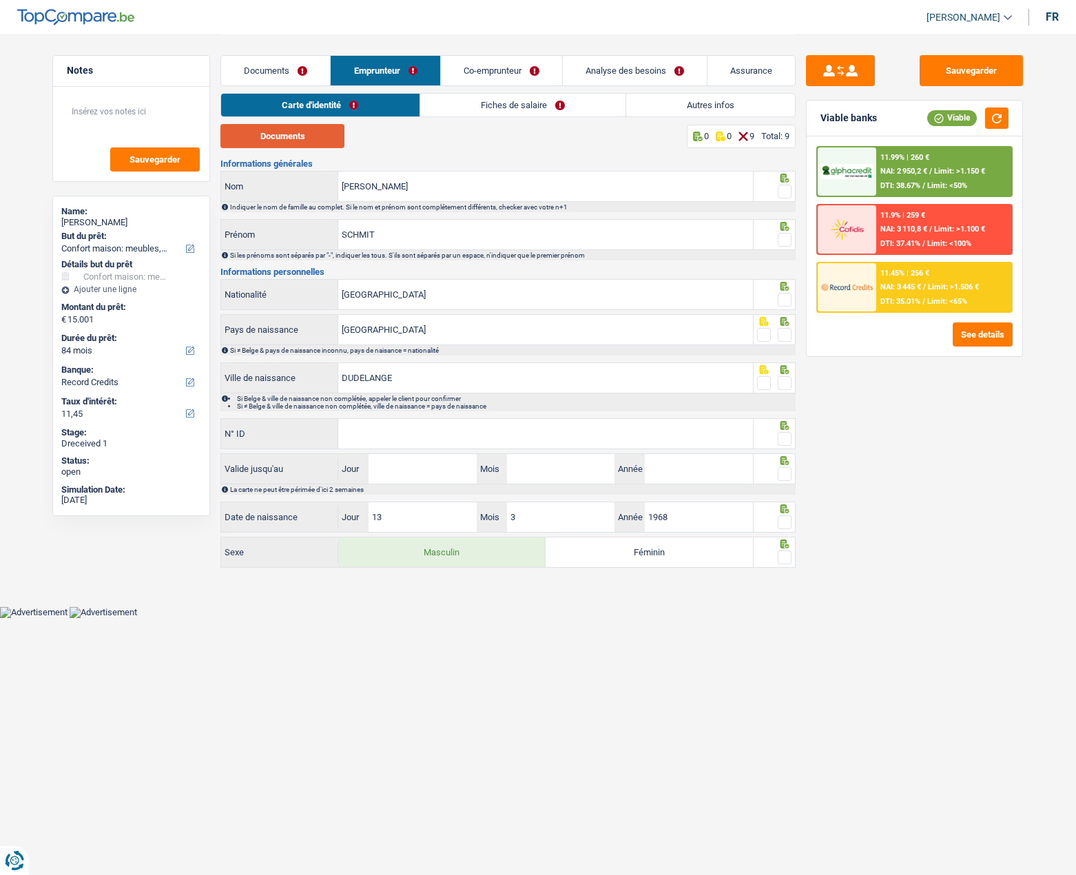
click at [310, 135] on button "Documents" at bounding box center [282, 136] width 124 height 24
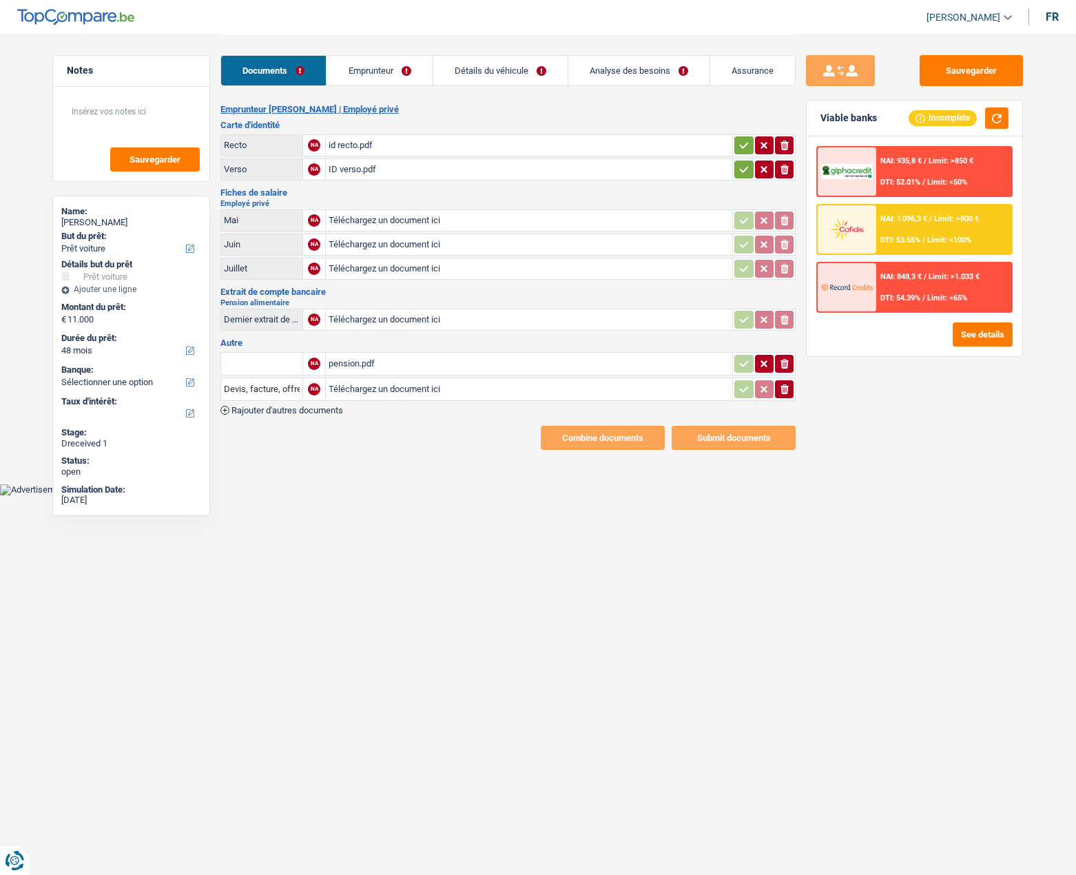
select select "car"
select select "48"
click at [365, 76] on link "Emprunteur" at bounding box center [378, 71] width 105 height 30
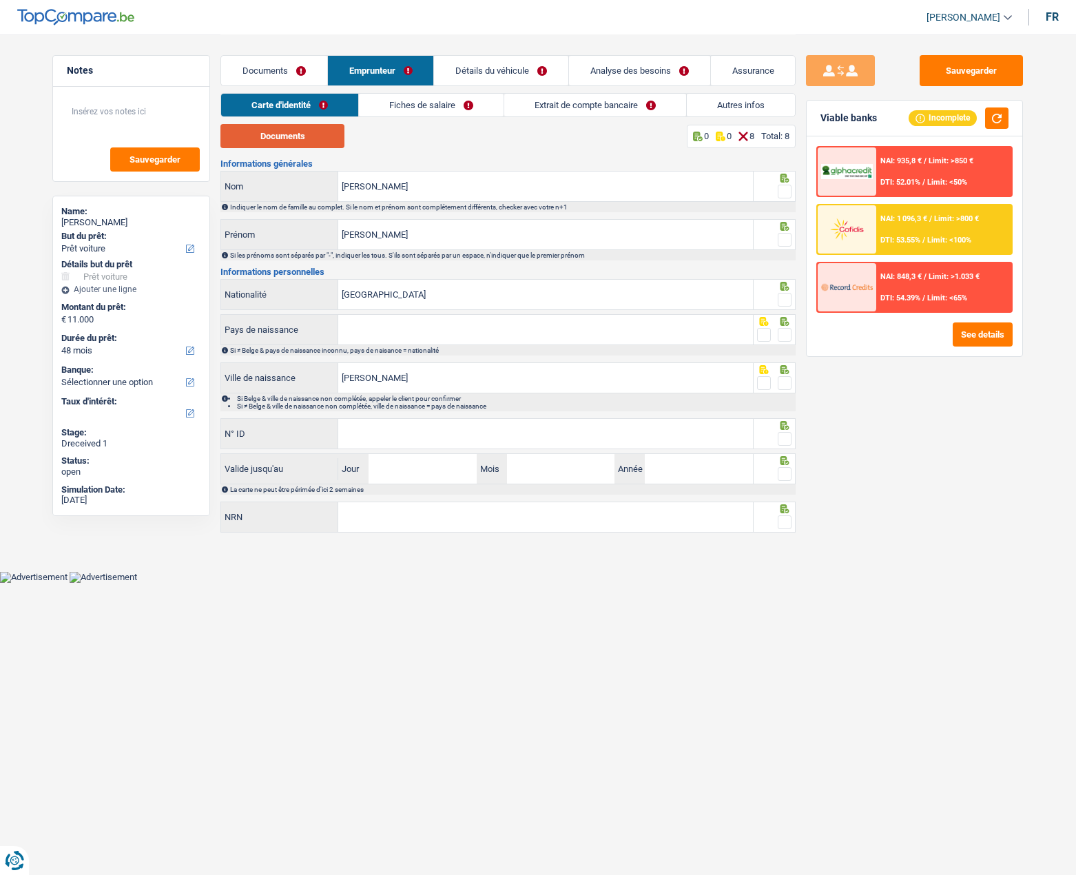
click at [309, 136] on button "Documents" at bounding box center [282, 136] width 124 height 24
click at [786, 187] on span at bounding box center [785, 192] width 14 height 14
click at [0, 0] on input "radio" at bounding box center [0, 0] width 0 height 0
click at [784, 239] on span at bounding box center [785, 240] width 14 height 14
click at [0, 0] on input "radio" at bounding box center [0, 0] width 0 height 0
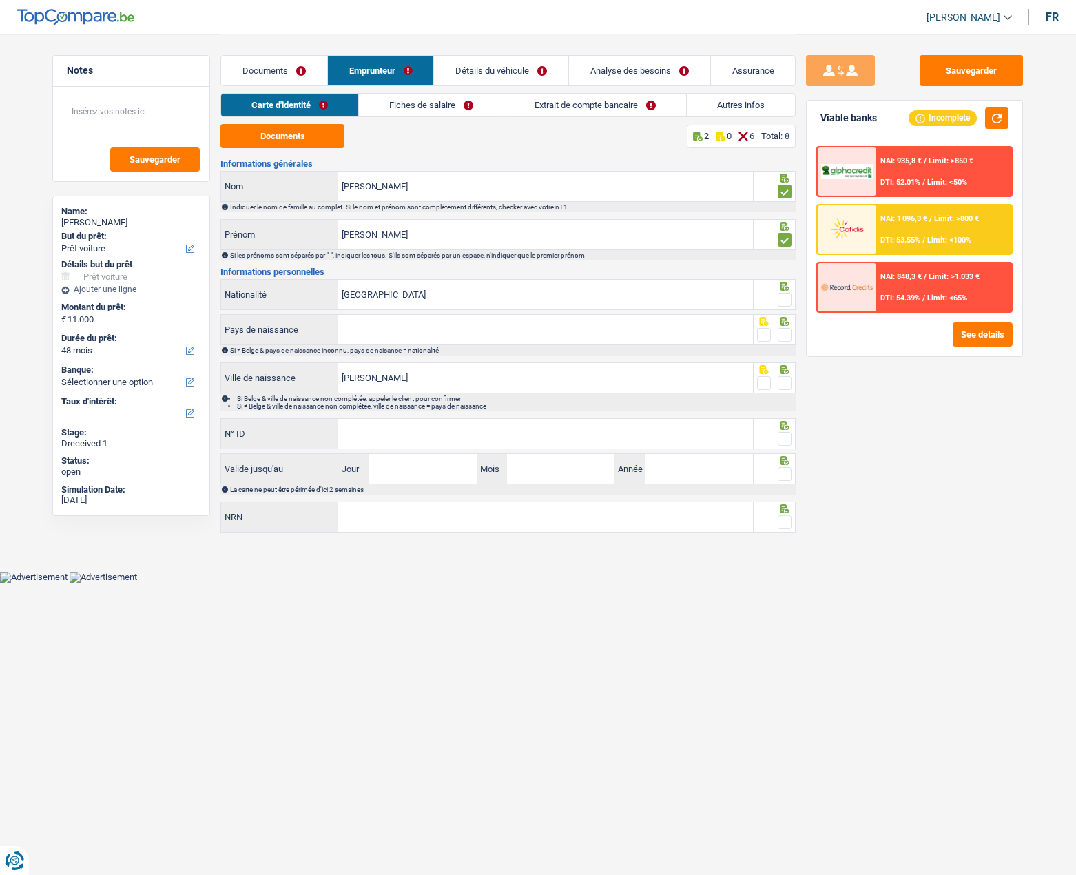
click at [786, 301] on span at bounding box center [785, 300] width 14 height 14
click at [0, 0] on input "radio" at bounding box center [0, 0] width 0 height 0
click at [784, 386] on span at bounding box center [785, 383] width 14 height 14
click at [0, 0] on input "radio" at bounding box center [0, 0] width 0 height 0
click at [531, 325] on input "Pays de naissance" at bounding box center [545, 330] width 415 height 30
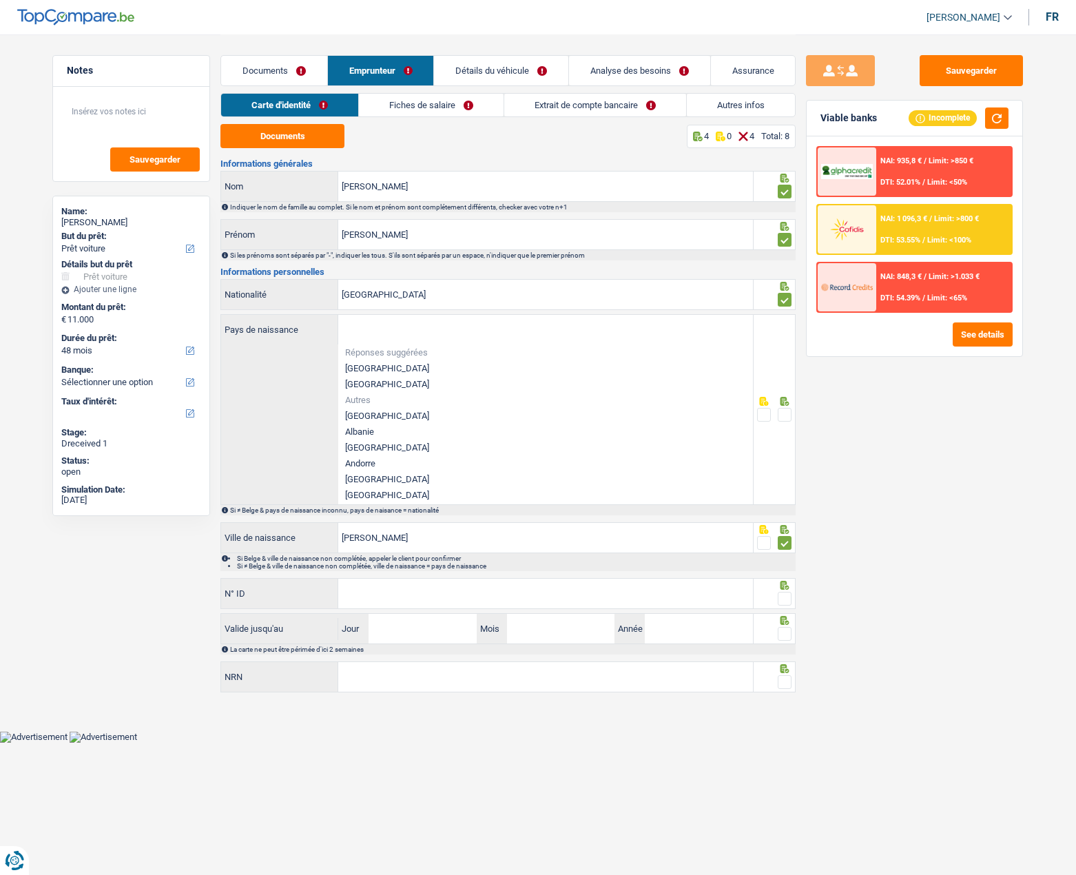
click at [378, 365] on li "[GEOGRAPHIC_DATA]" at bounding box center [545, 368] width 415 height 16
type input "[GEOGRAPHIC_DATA]"
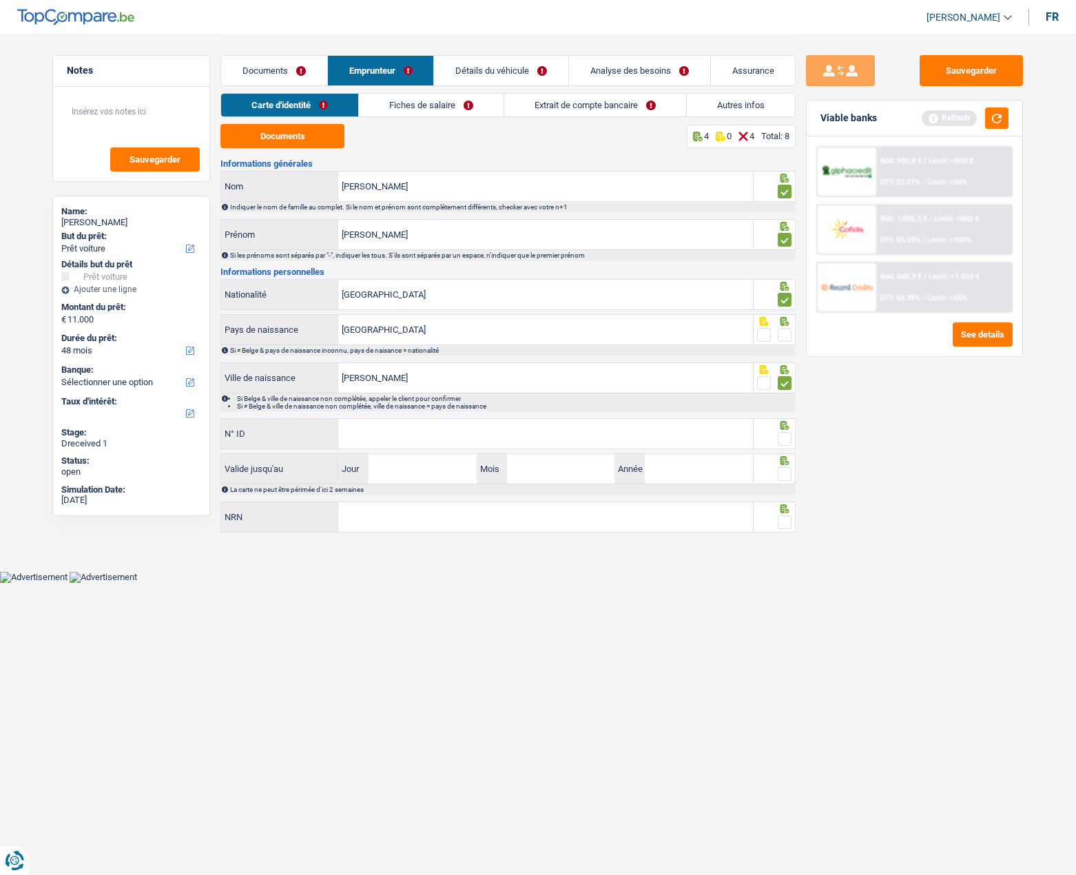
click at [785, 333] on span at bounding box center [785, 335] width 14 height 14
click at [0, 0] on input "radio" at bounding box center [0, 0] width 0 height 0
click at [403, 425] on input "N° ID" at bounding box center [545, 434] width 415 height 30
type input "[PHONE_NUMBER]"
click at [424, 472] on input "Jour" at bounding box center [421, 469] width 107 height 30
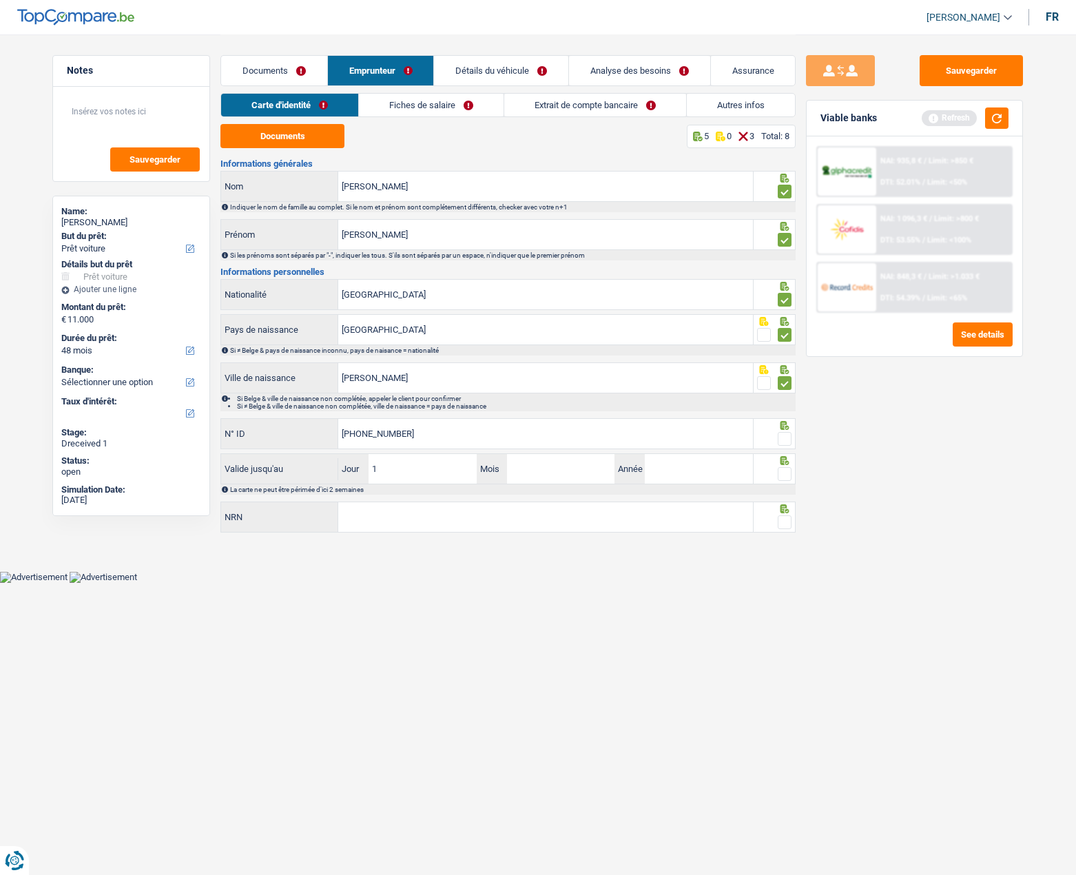
type input "14"
type input "03"
type input "2024"
click at [393, 515] on input "NRN" at bounding box center [545, 517] width 415 height 30
type input "78.10.11-520.82"
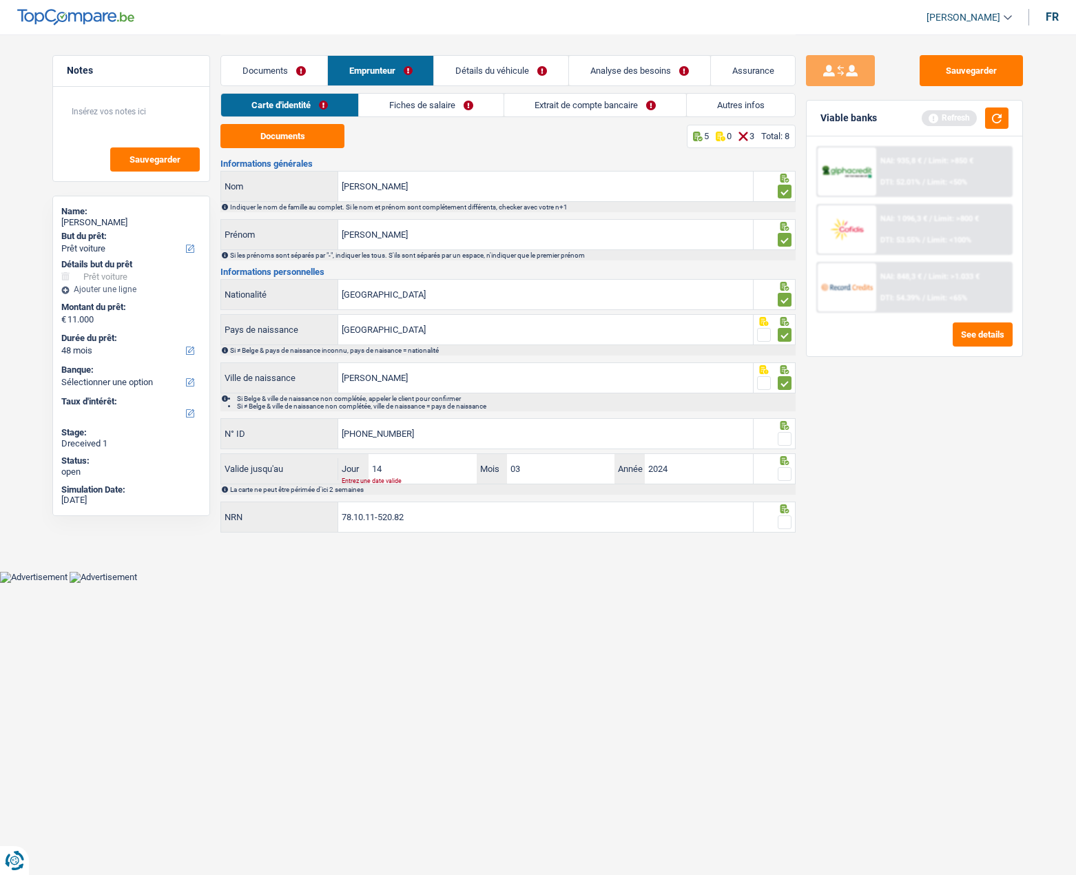
click at [778, 521] on span at bounding box center [785, 522] width 14 height 14
click at [0, 0] on input "radio" at bounding box center [0, 0] width 0 height 0
click at [782, 521] on span at bounding box center [785, 522] width 14 height 14
click at [0, 0] on input "radio" at bounding box center [0, 0] width 0 height 0
click at [791, 472] on span at bounding box center [785, 474] width 14 height 14
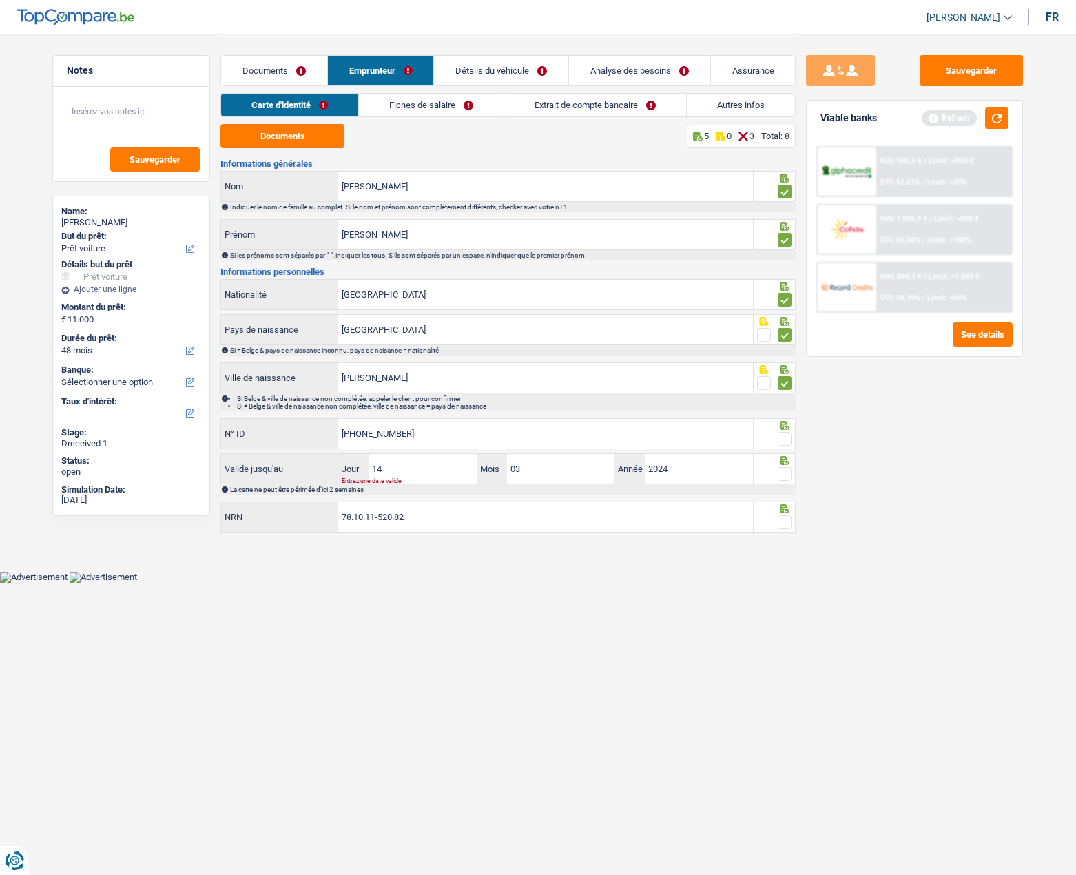
click at [0, 0] on input "radio" at bounding box center [0, 0] width 0 height 0
click at [788, 435] on span at bounding box center [785, 439] width 14 height 14
click at [0, 0] on input "radio" at bounding box center [0, 0] width 0 height 0
click at [787, 514] on div at bounding box center [785, 522] width 14 height 17
click at [784, 524] on span at bounding box center [785, 522] width 14 height 14
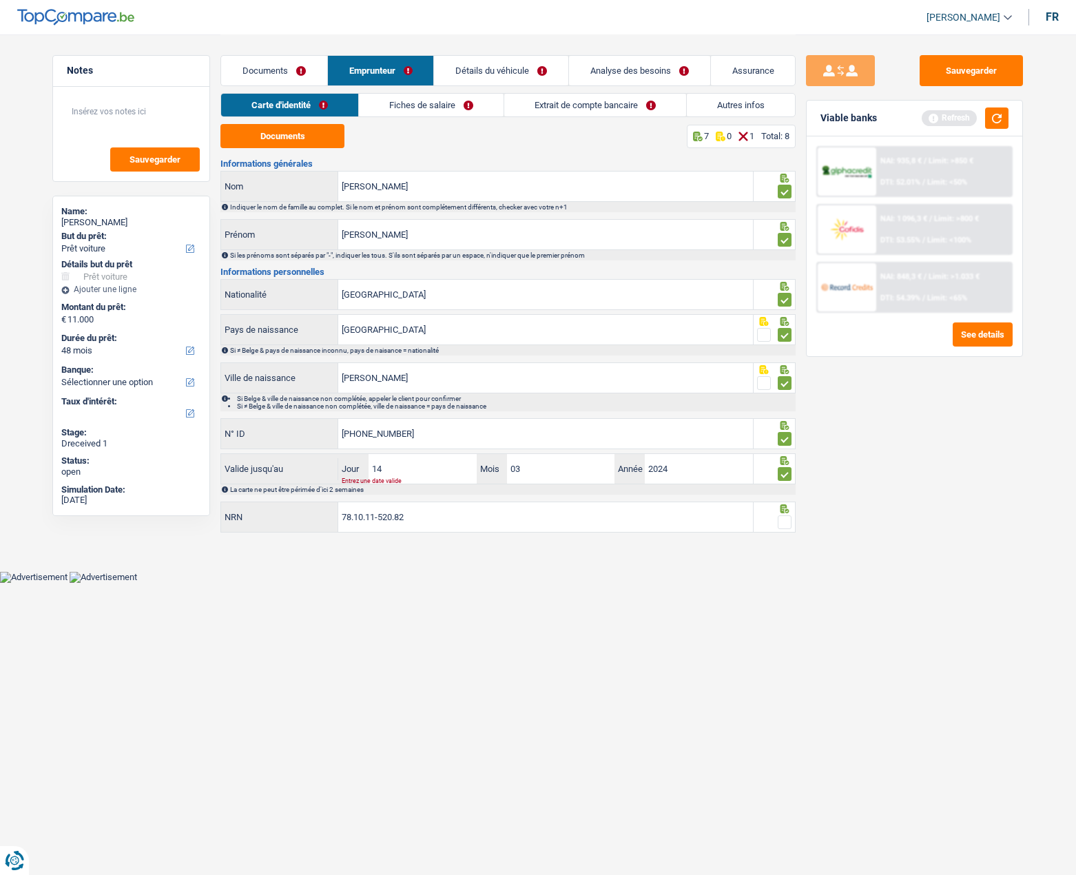
click at [0, 0] on input "radio" at bounding box center [0, 0] width 0 height 0
click at [678, 468] on input "2024" at bounding box center [698, 469] width 107 height 30
type input "2034"
click at [418, 104] on link "Fiches de salaire" at bounding box center [432, 105] width 145 height 23
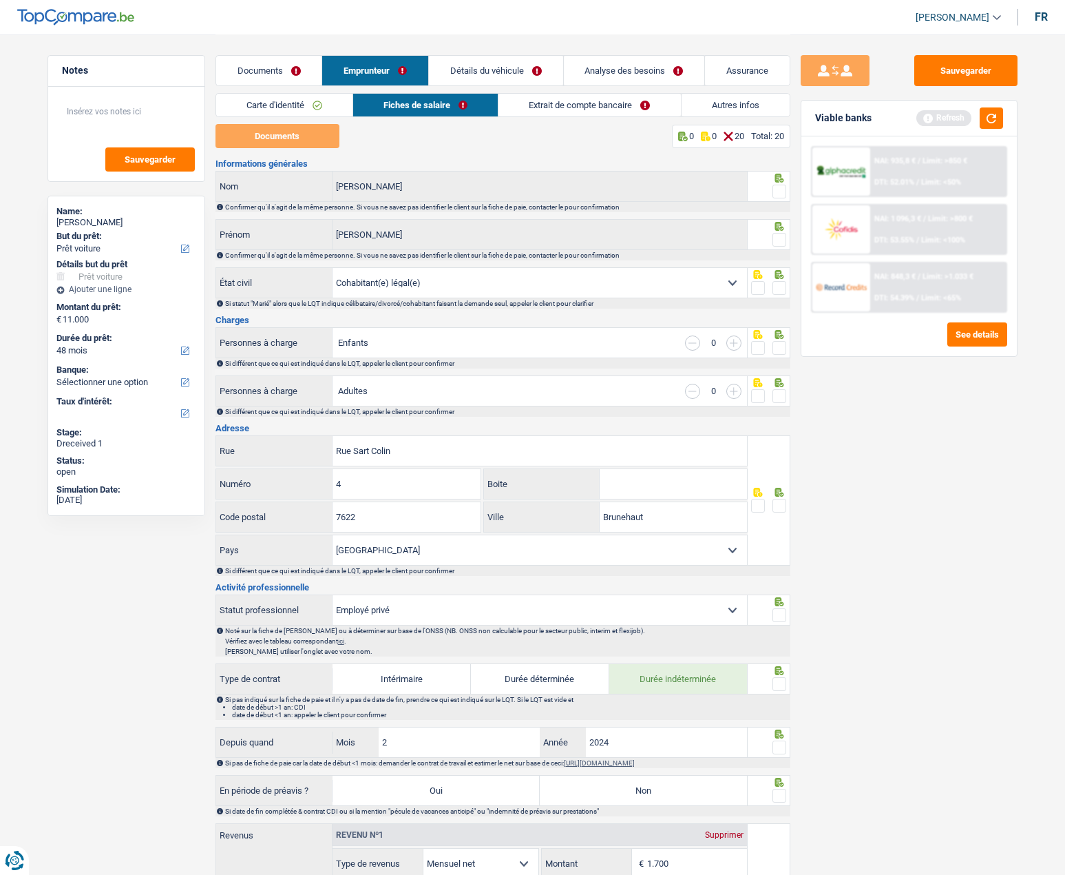
click at [267, 73] on link "Documents" at bounding box center [269, 71] width 106 height 30
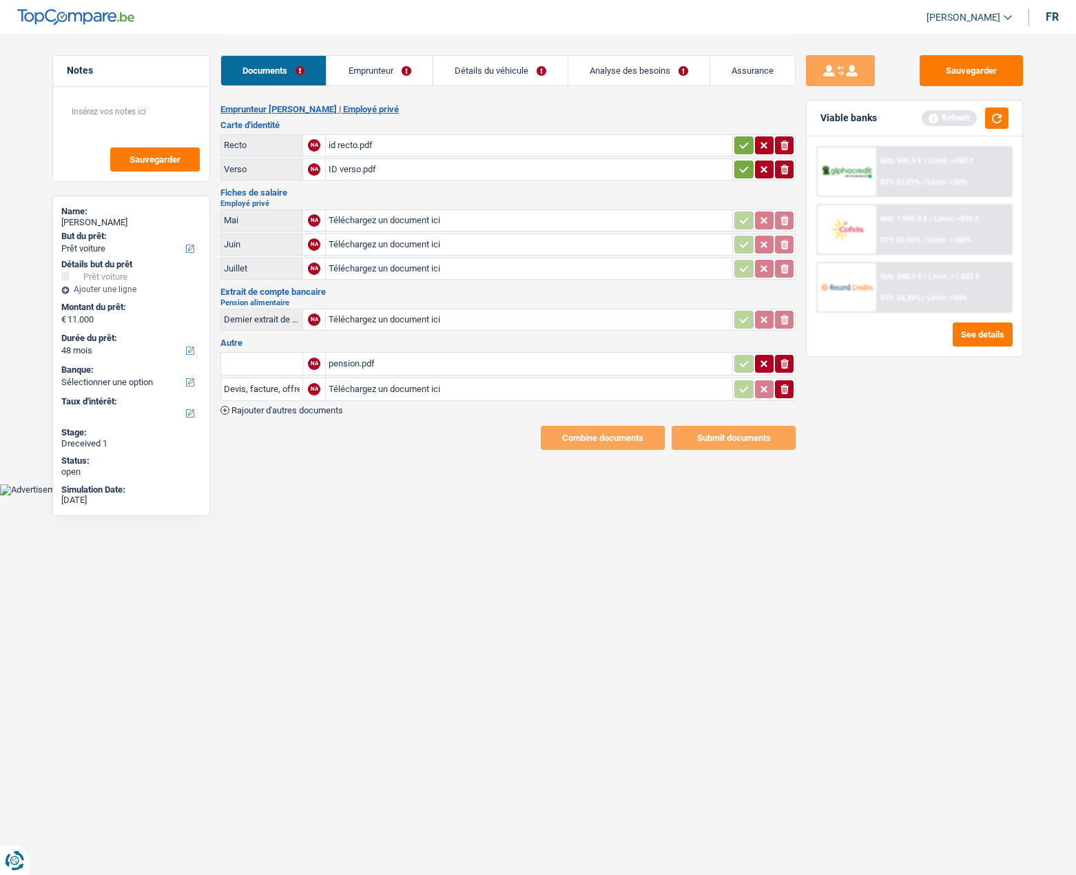
click at [344, 364] on div "pension.pdf" at bounding box center [529, 363] width 401 height 21
click at [257, 360] on input "text" at bounding box center [262, 364] width 76 height 22
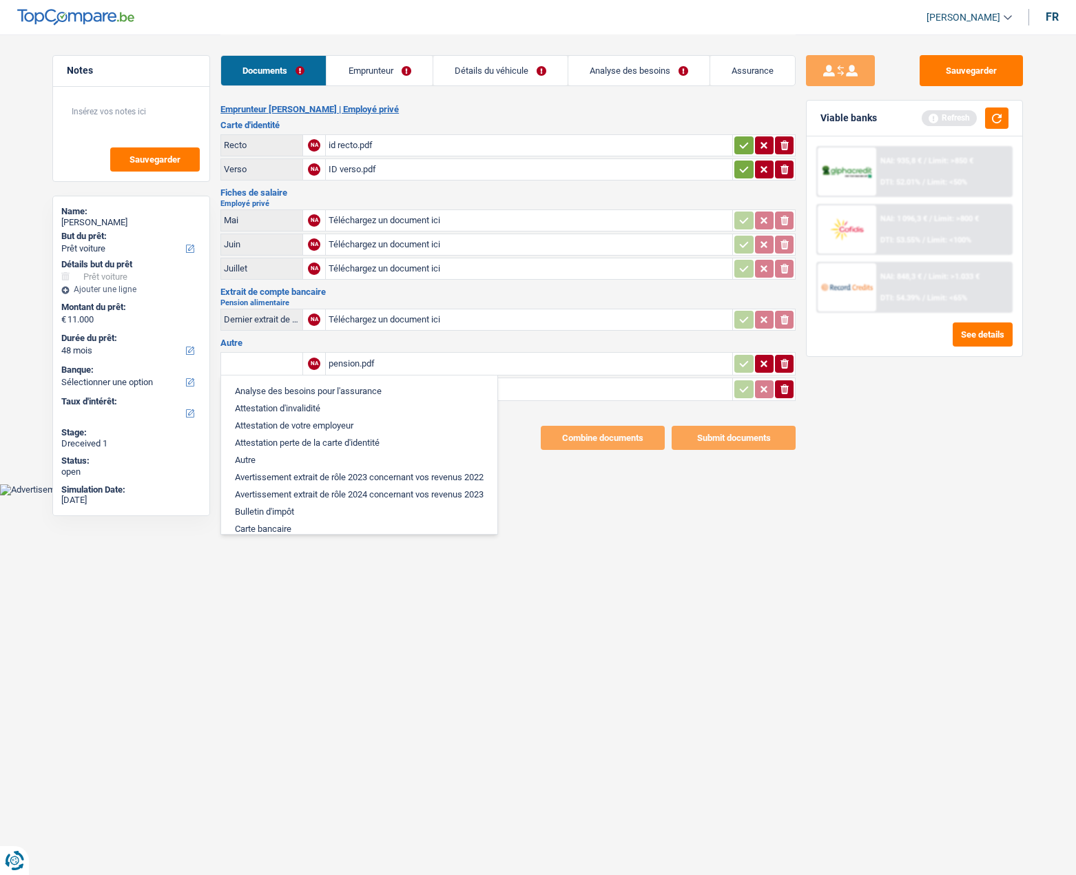
click at [353, 341] on h3 "Autre" at bounding box center [507, 342] width 575 height 9
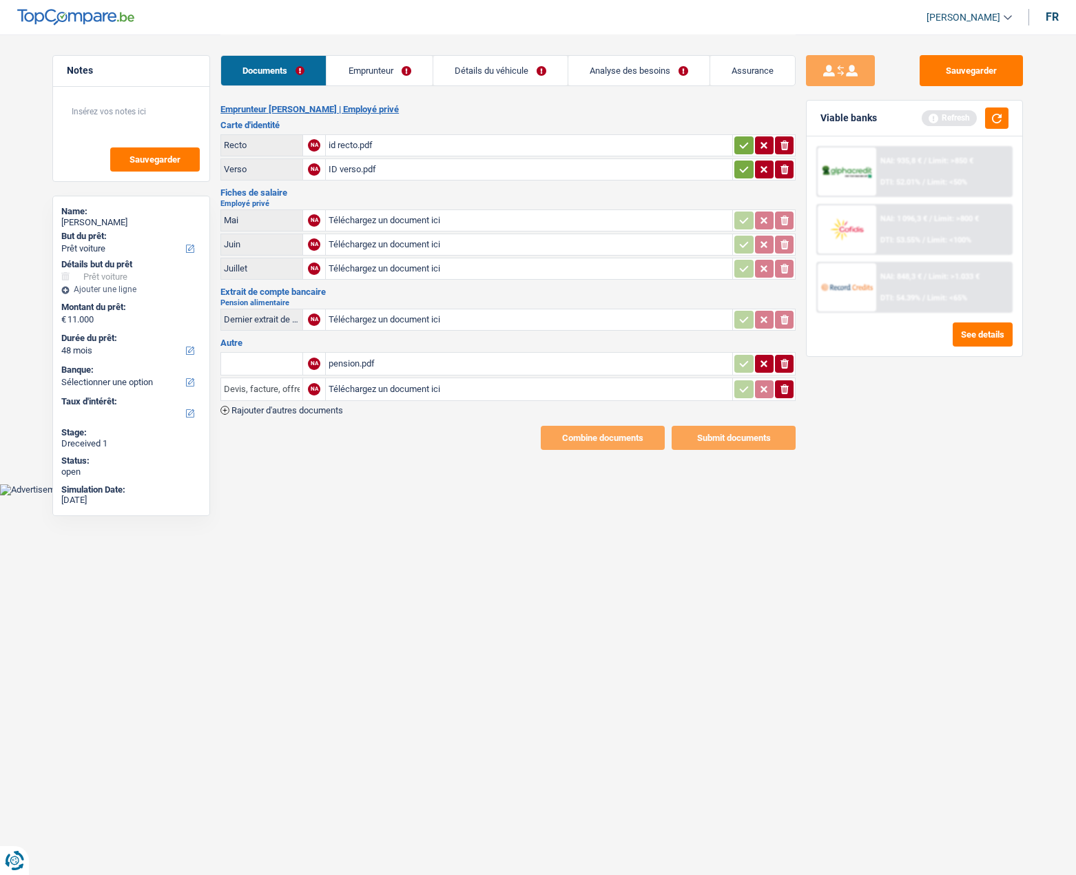
click at [280, 382] on input "Devis, facture, offre, bon de commande" at bounding box center [262, 389] width 76 height 22
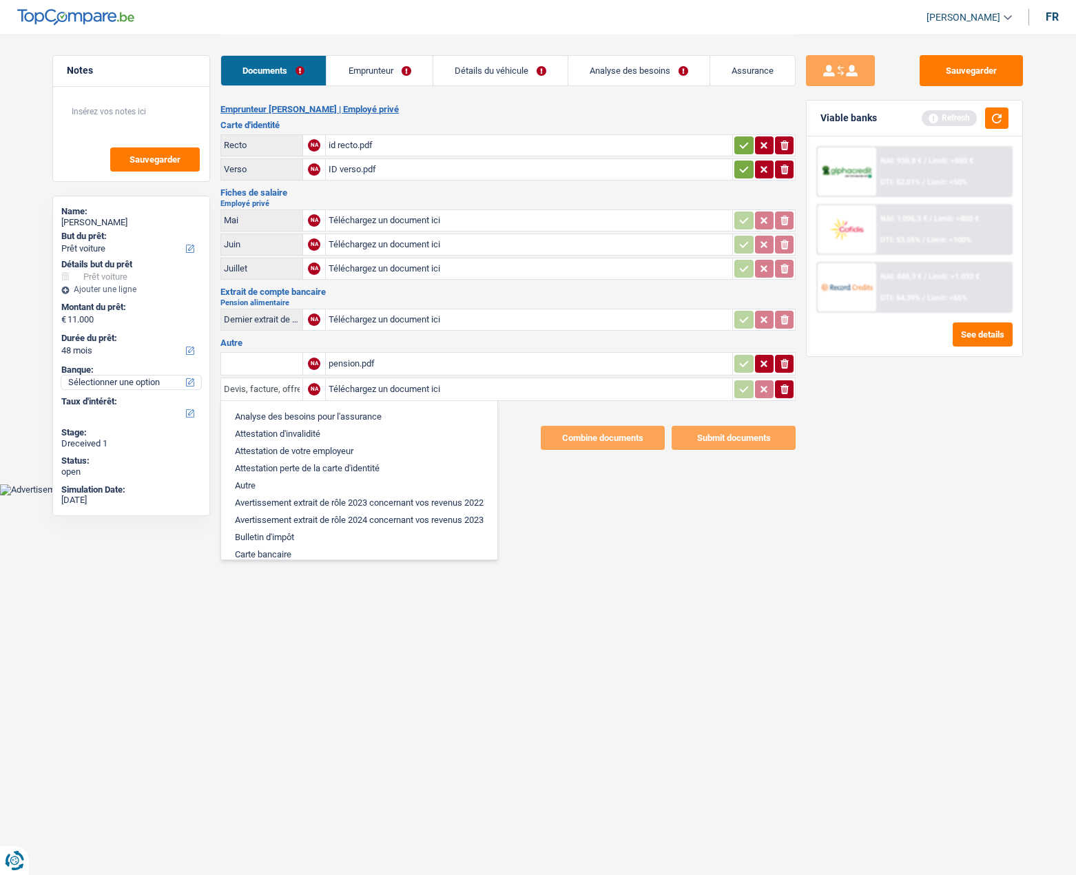
drag, startPoint x: 290, startPoint y: 388, endPoint x: 152, endPoint y: 387, distance: 137.7
click at [152, 387] on div "Notes Sauvegarder Name: [PERSON_NAME] But du prêt: Confort maison: meubles, tex…" at bounding box center [538, 241] width 992 height 415
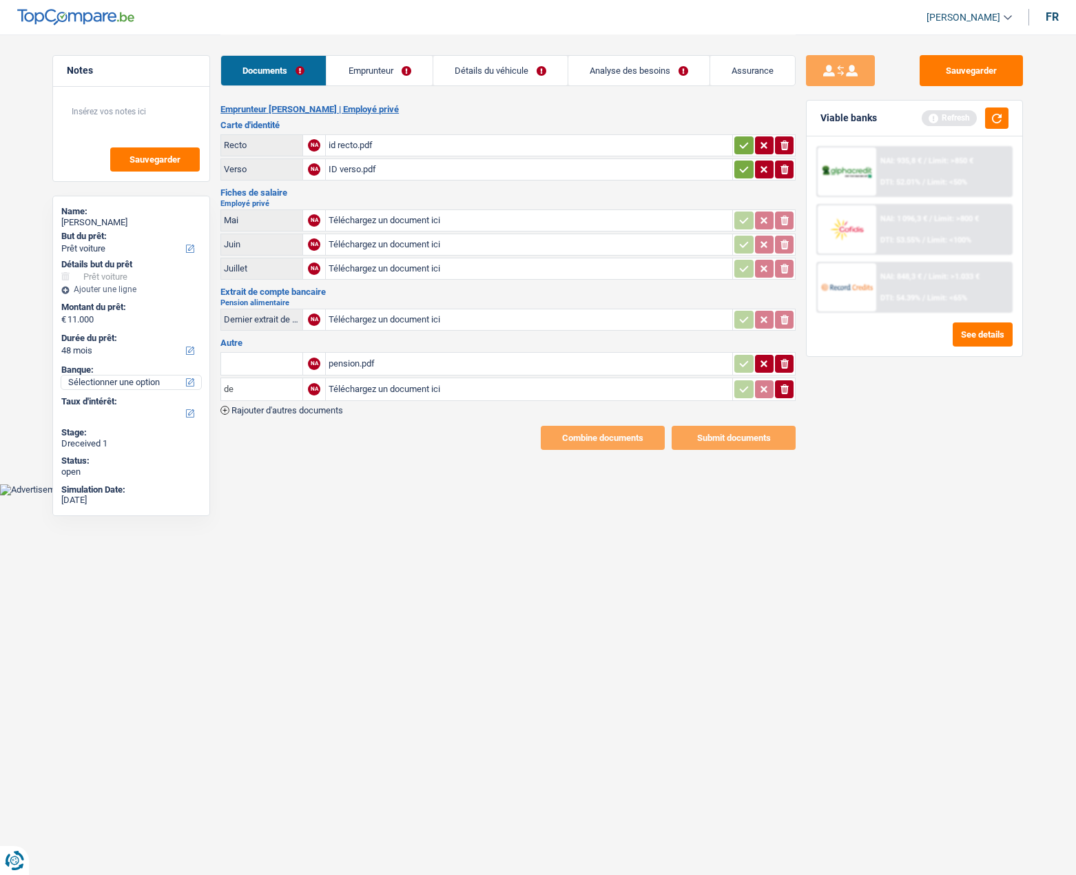
type input "e"
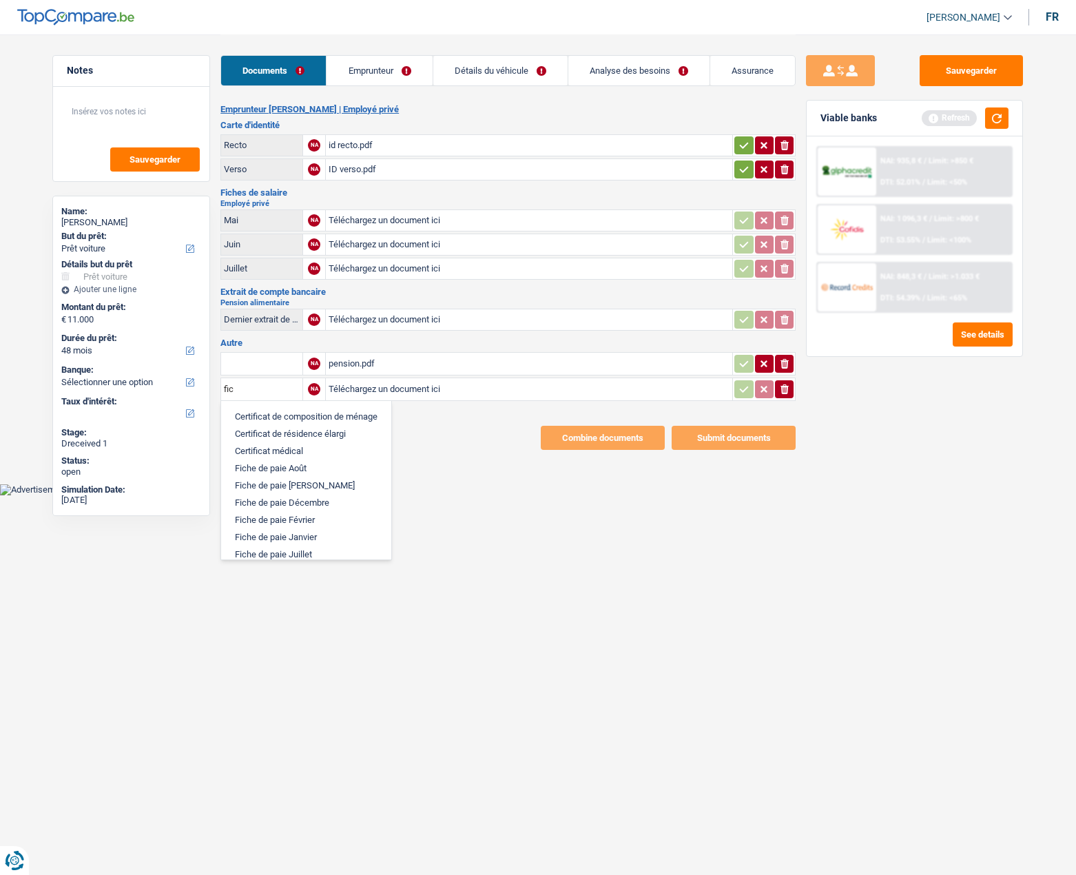
click at [261, 465] on li "Fiche de paie Août" at bounding box center [306, 467] width 156 height 17
type input "Fiche de paie Août"
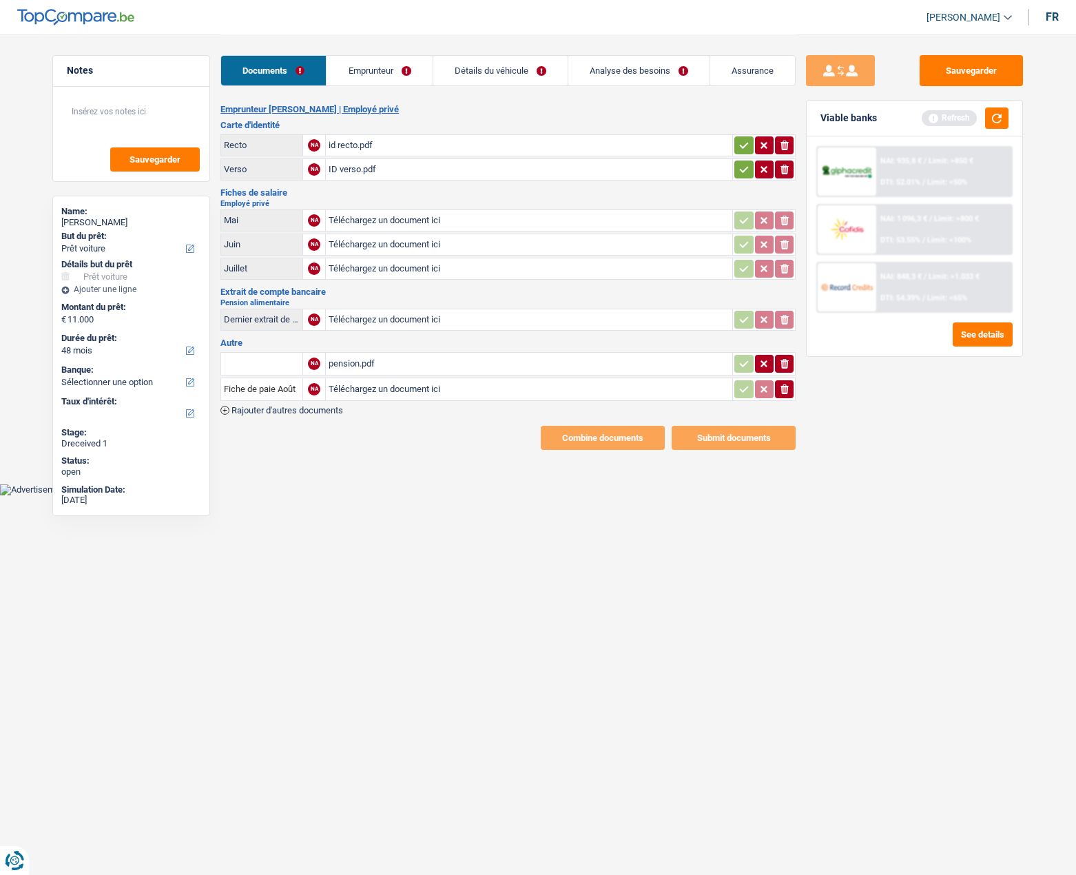
type input "C:\fakepath\fs08.pdf"
type input "C:\fakepath\fs07.pdf"
type input "C:\fakepath\fs 06.pdf"
click at [958, 71] on button "Sauvegarder" at bounding box center [970, 70] width 103 height 31
click at [385, 65] on link "Emprunteur" at bounding box center [378, 71] width 105 height 30
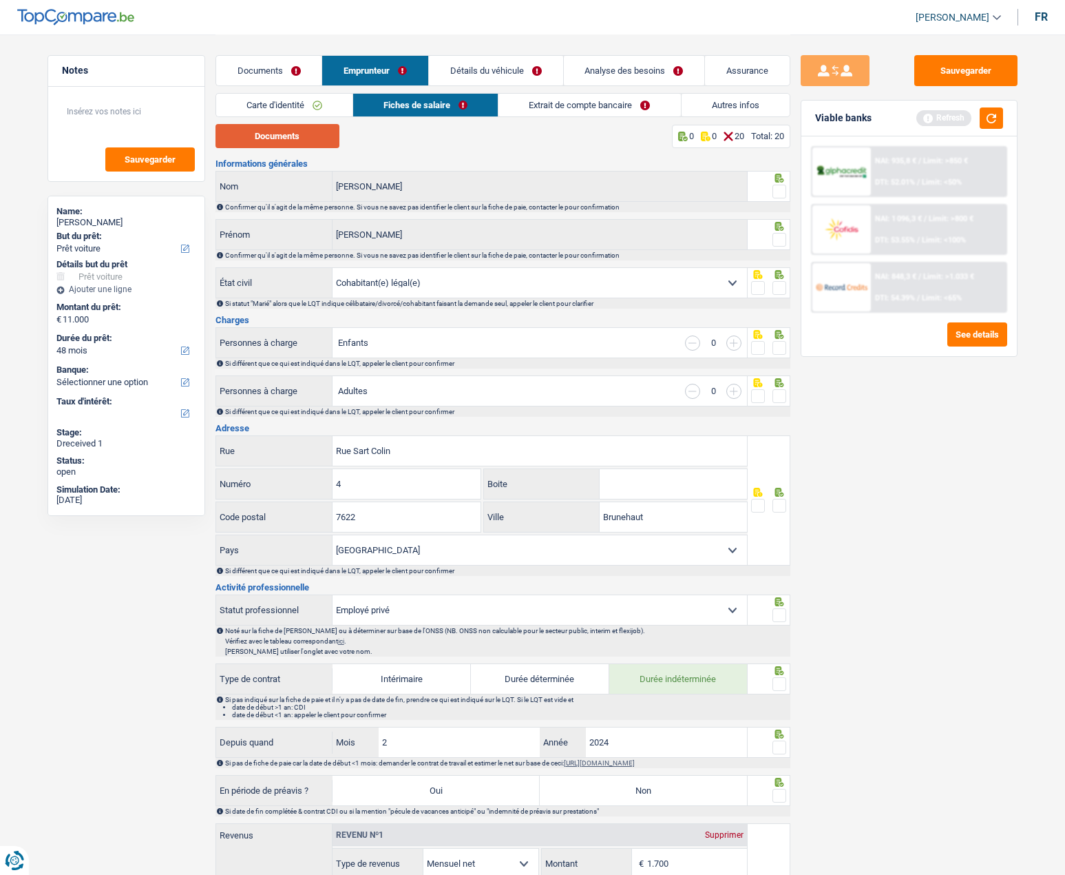
click at [282, 137] on button "Documents" at bounding box center [278, 136] width 124 height 24
click at [783, 189] on span at bounding box center [780, 192] width 14 height 14
click at [0, 0] on input "radio" at bounding box center [0, 0] width 0 height 0
click at [775, 238] on span at bounding box center [780, 240] width 14 height 14
click at [0, 0] on input "radio" at bounding box center [0, 0] width 0 height 0
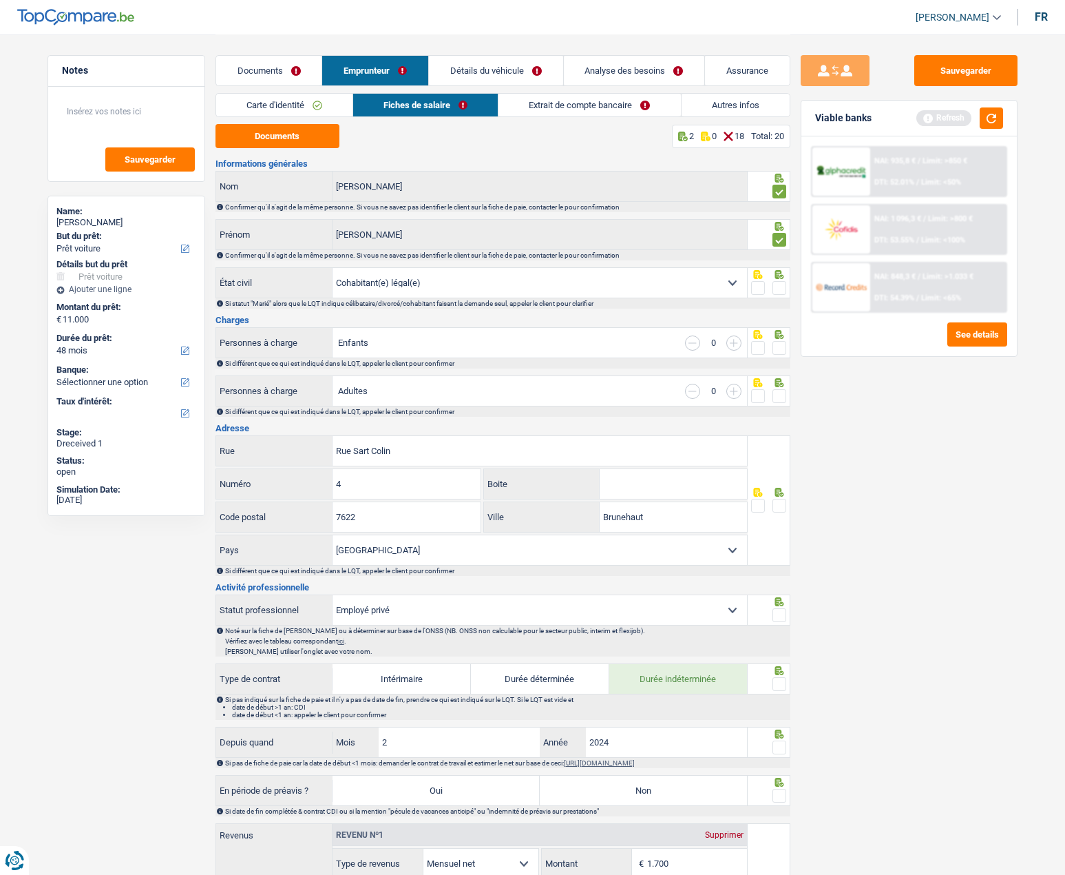
click at [778, 287] on span at bounding box center [780, 288] width 14 height 14
click at [0, 0] on input "radio" at bounding box center [0, 0] width 0 height 0
click at [778, 350] on span at bounding box center [780, 348] width 14 height 14
click at [0, 0] on input "radio" at bounding box center [0, 0] width 0 height 0
click at [776, 394] on span at bounding box center [780, 396] width 14 height 14
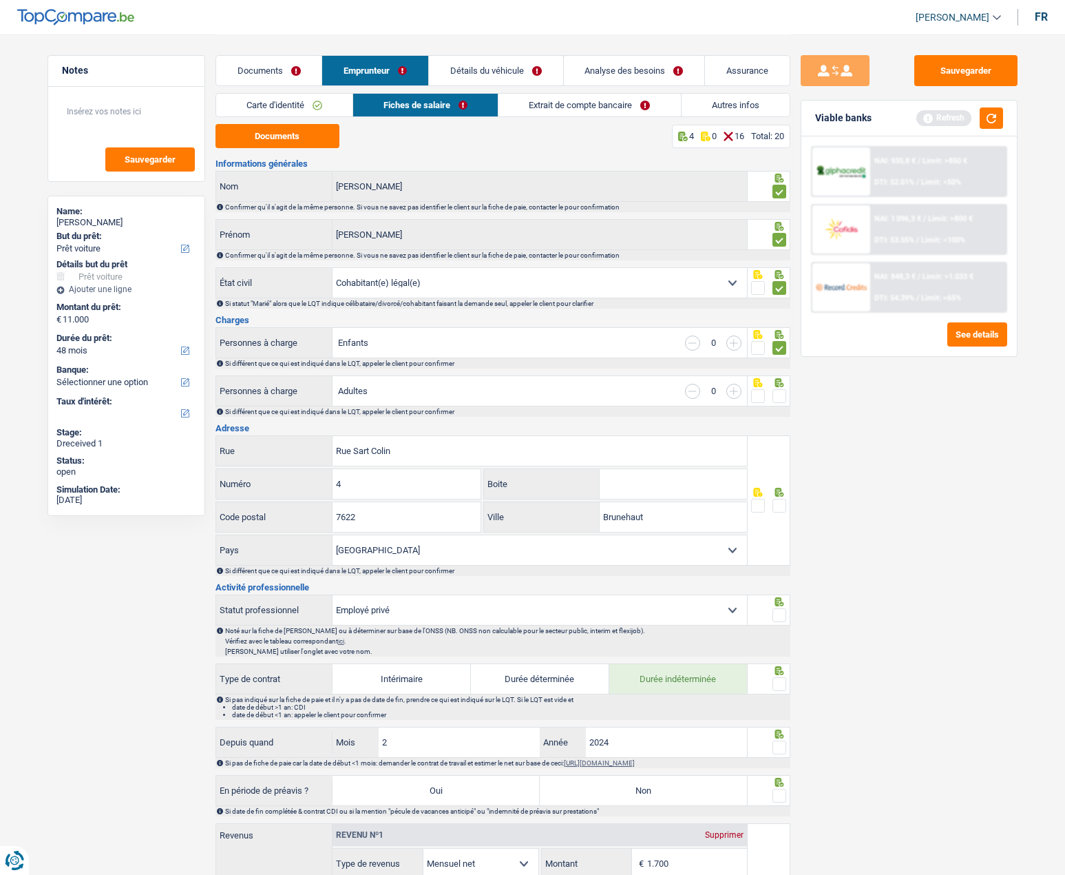
click at [0, 0] on input "radio" at bounding box center [0, 0] width 0 height 0
click at [634, 519] on input "Brunehaut" at bounding box center [673, 517] width 147 height 30
click at [634, 518] on input "Brunehaut" at bounding box center [673, 517] width 147 height 30
paste input "Laplaigne"
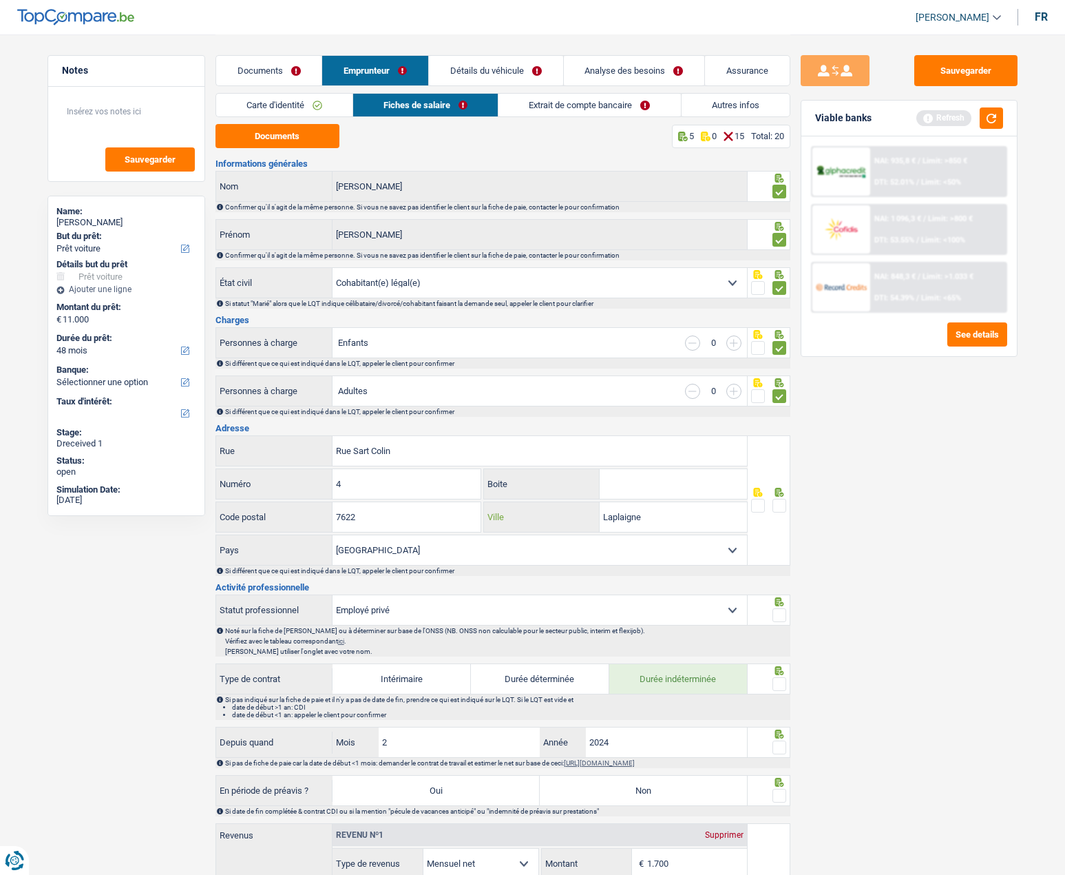
type input "Laplaigne"
click at [784, 507] on span at bounding box center [780, 506] width 14 height 14
click at [0, 0] on input "radio" at bounding box center [0, 0] width 0 height 0
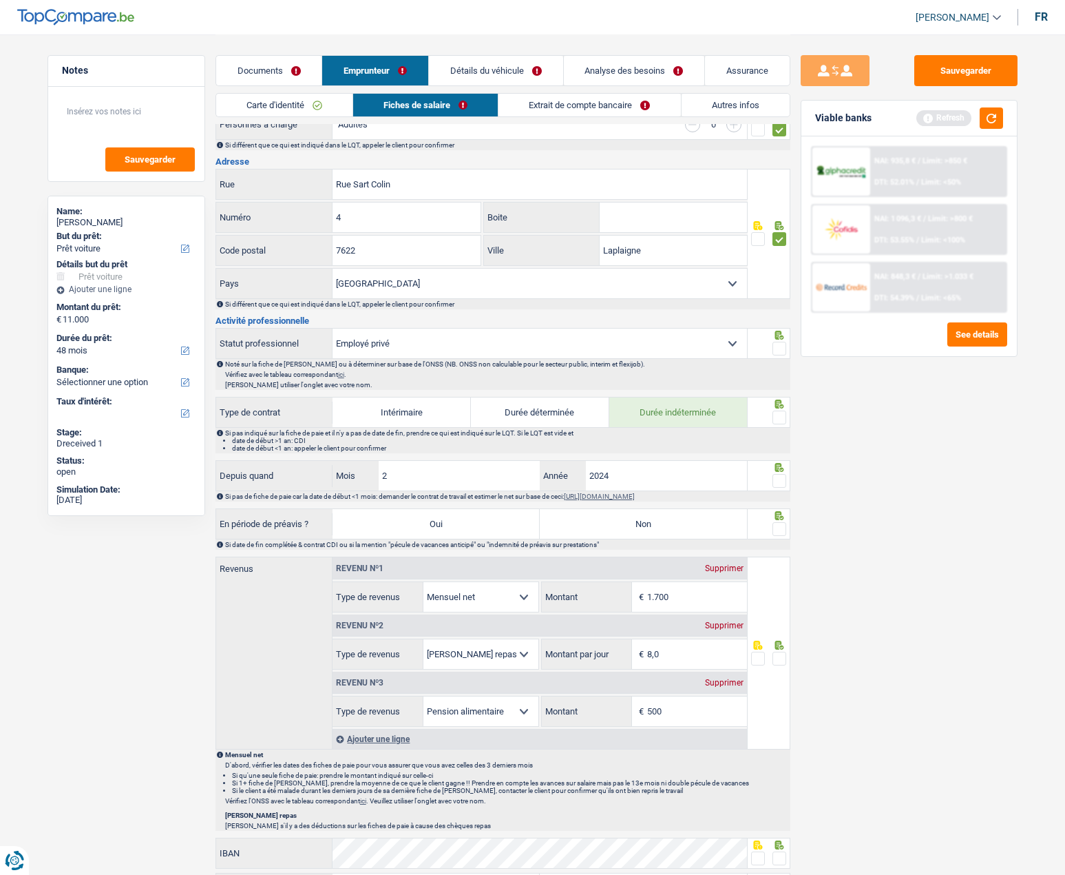
scroll to position [275, 0]
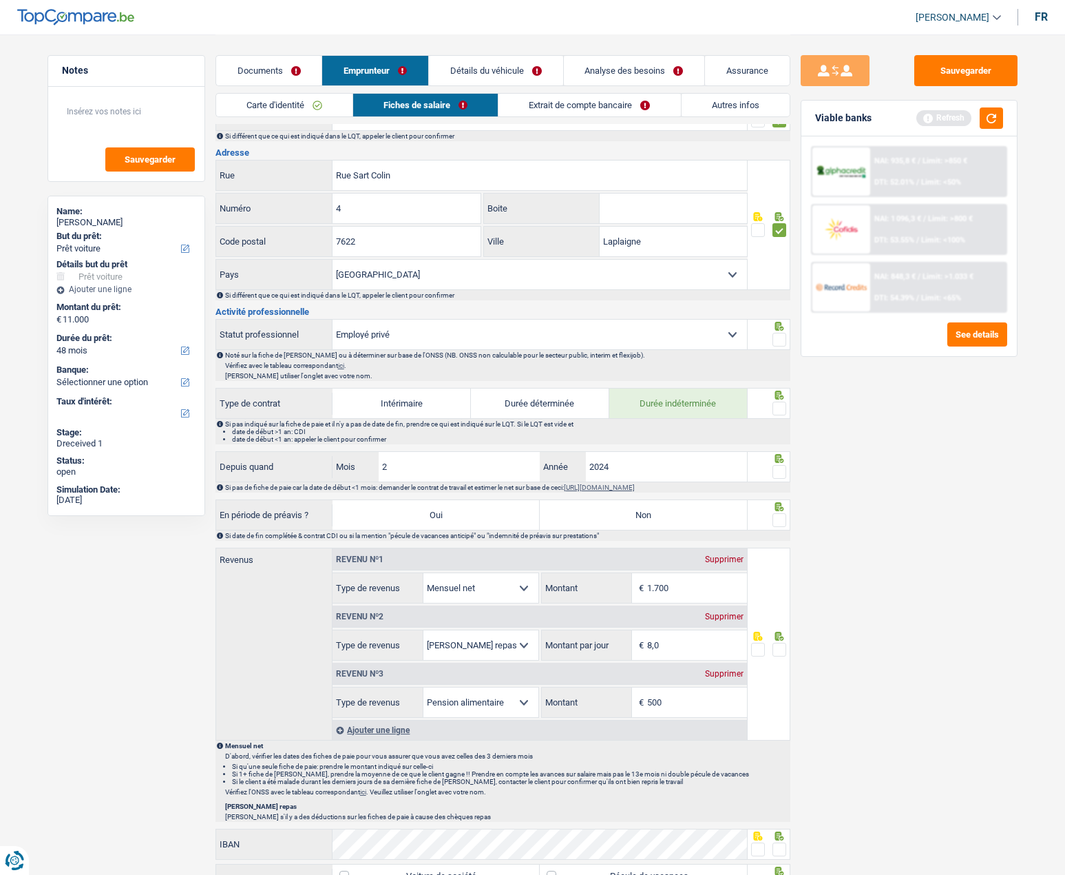
click at [775, 335] on span at bounding box center [780, 340] width 14 height 14
click at [0, 0] on input "radio" at bounding box center [0, 0] width 0 height 0
click at [614, 466] on input "2024" at bounding box center [667, 467] width 162 height 30
type input "2025"
click at [784, 470] on span at bounding box center [780, 472] width 14 height 14
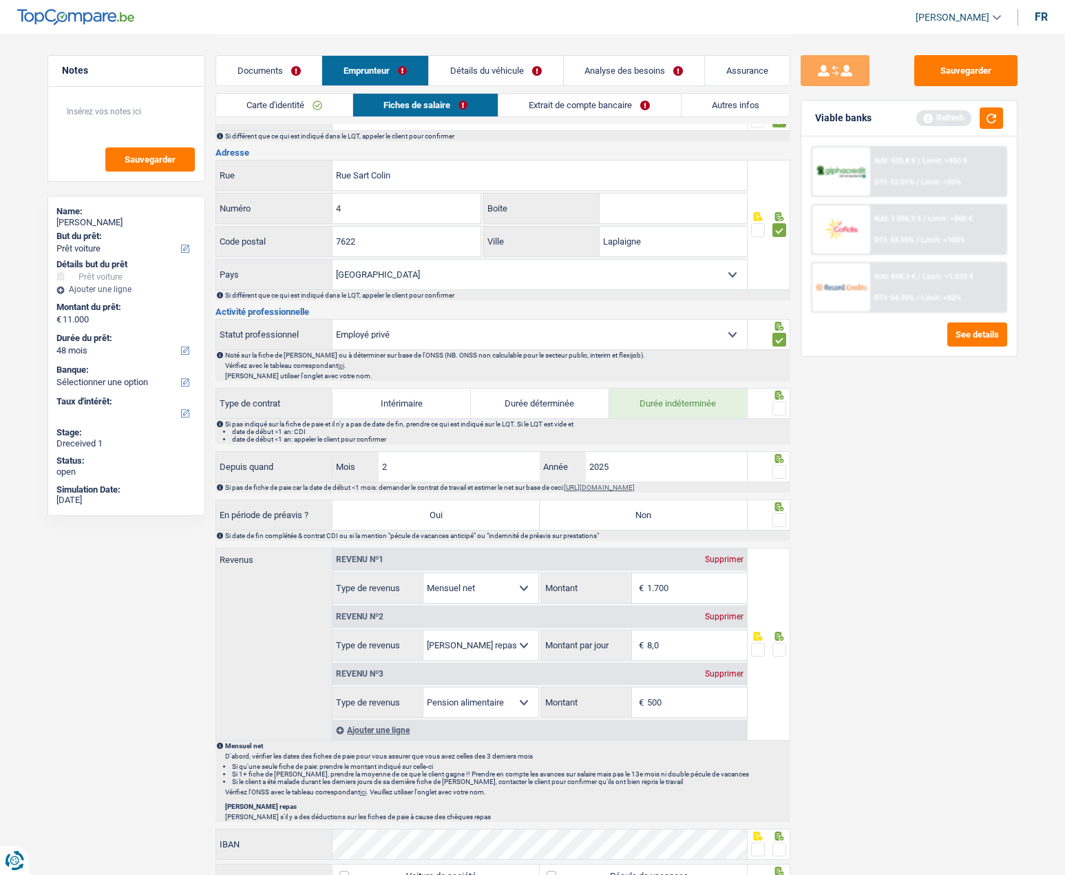
click at [0, 0] on input "radio" at bounding box center [0, 0] width 0 height 0
click at [705, 517] on label "Non" at bounding box center [643, 515] width 207 height 30
click at [705, 517] on input "Non" at bounding box center [643, 515] width 207 height 30
radio input "true"
click at [779, 518] on span at bounding box center [780, 520] width 14 height 14
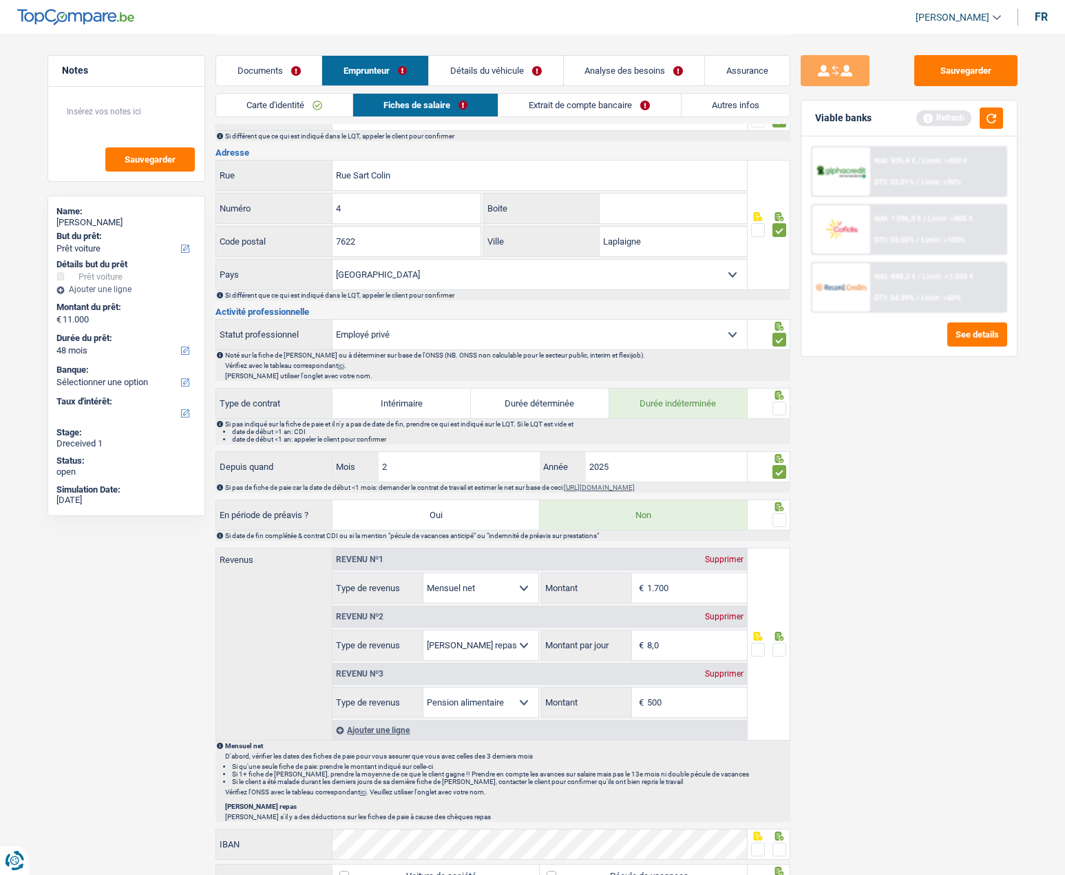
click at [0, 0] on input "radio" at bounding box center [0, 0] width 0 height 0
click at [679, 596] on input "1.700" at bounding box center [697, 588] width 100 height 30
type input "1.625"
click at [782, 649] on span at bounding box center [780, 650] width 14 height 14
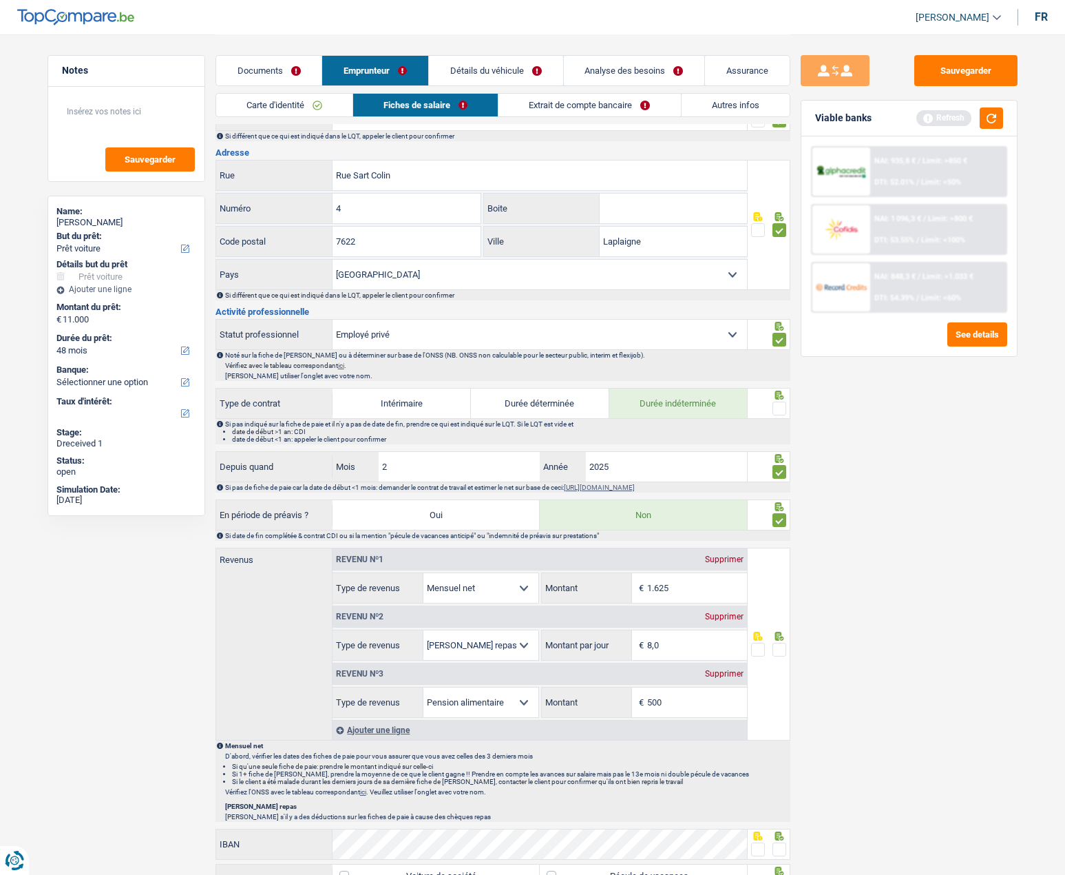
click at [0, 0] on input "radio" at bounding box center [0, 0] width 0 height 0
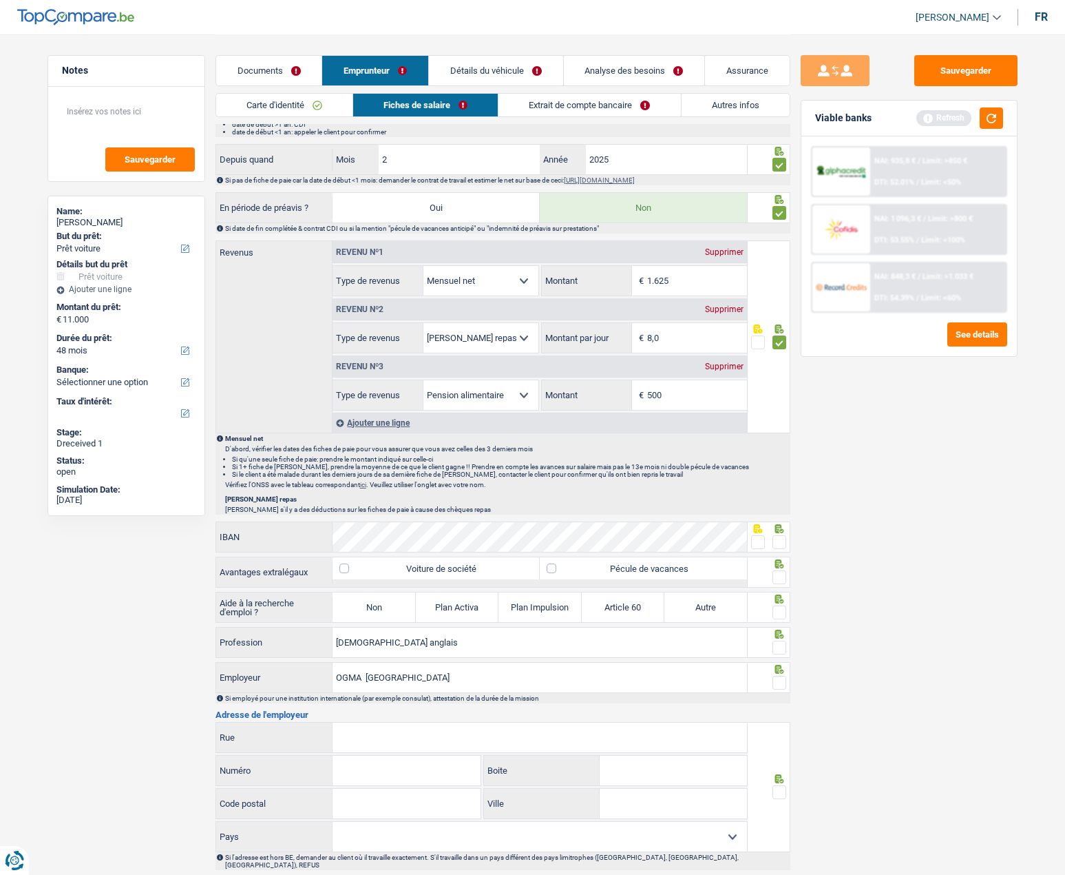
scroll to position [620, 0]
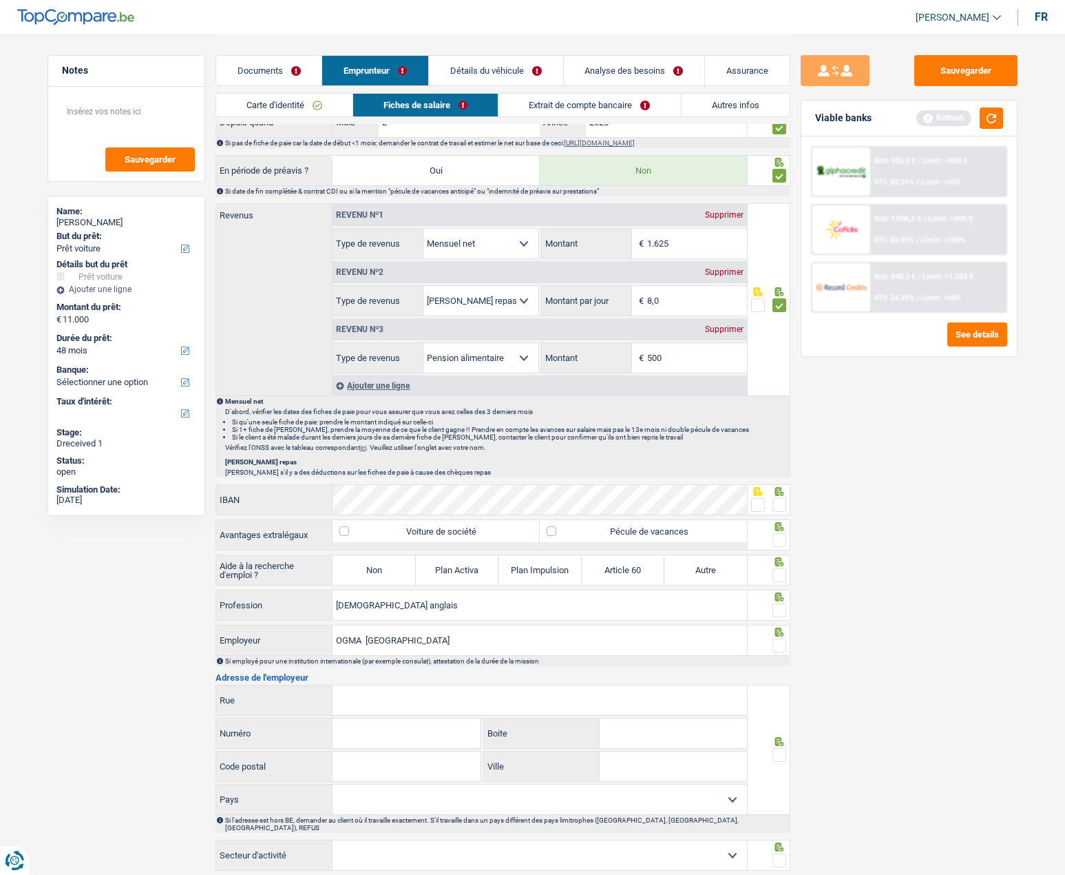
click at [533, 107] on link "Extrait de compte bancaire" at bounding box center [590, 105] width 182 height 23
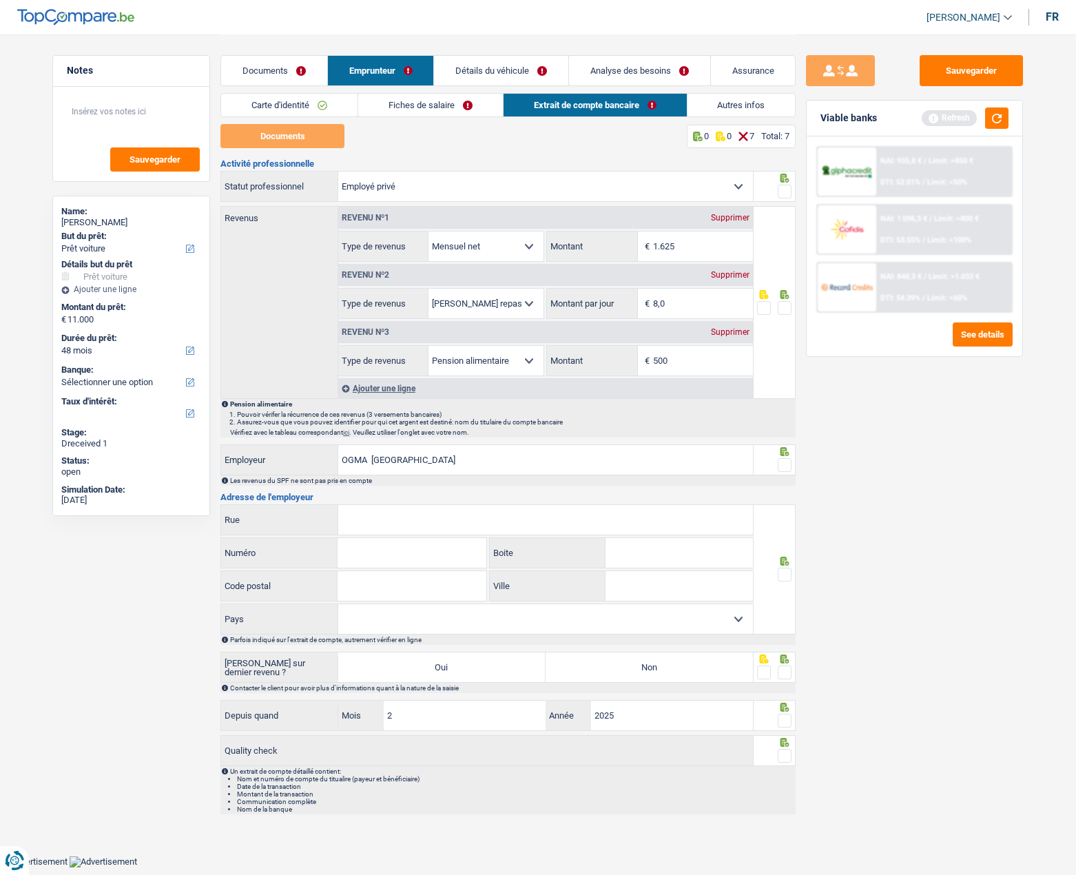
click at [435, 109] on link "Fiches de salaire" at bounding box center [430, 105] width 145 height 23
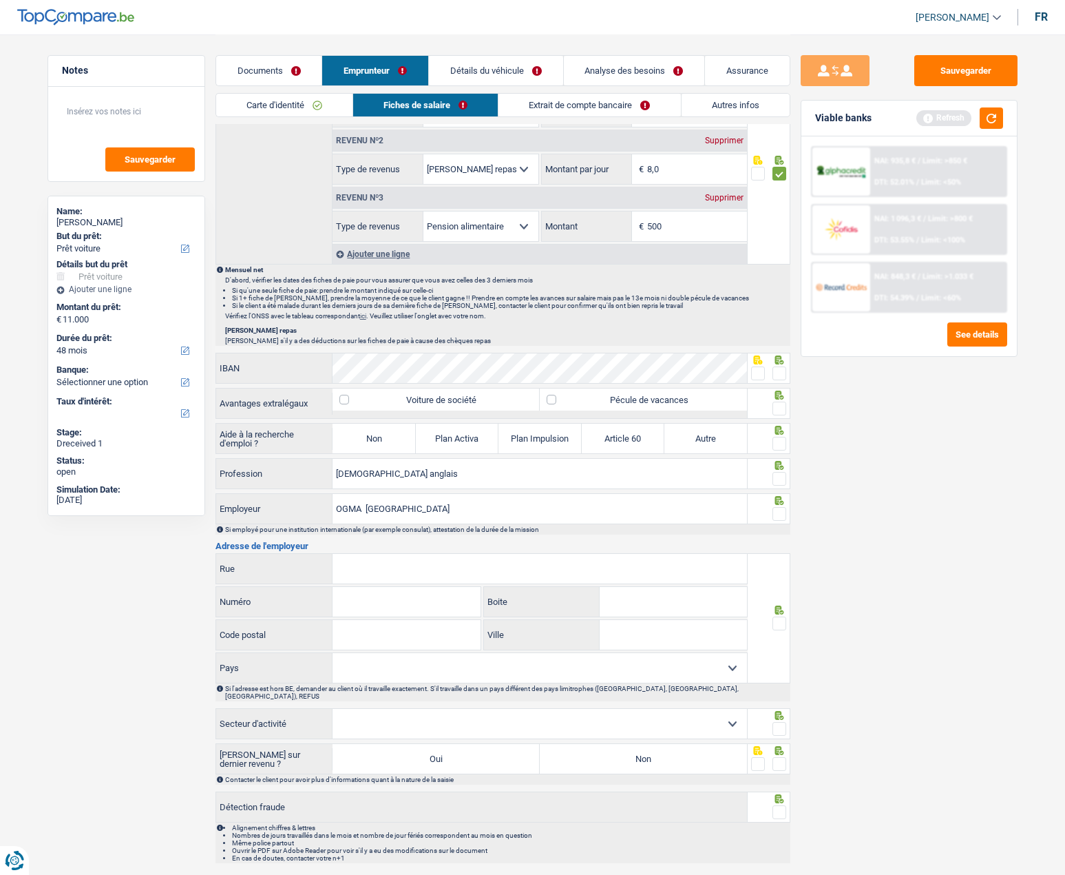
scroll to position [758, 0]
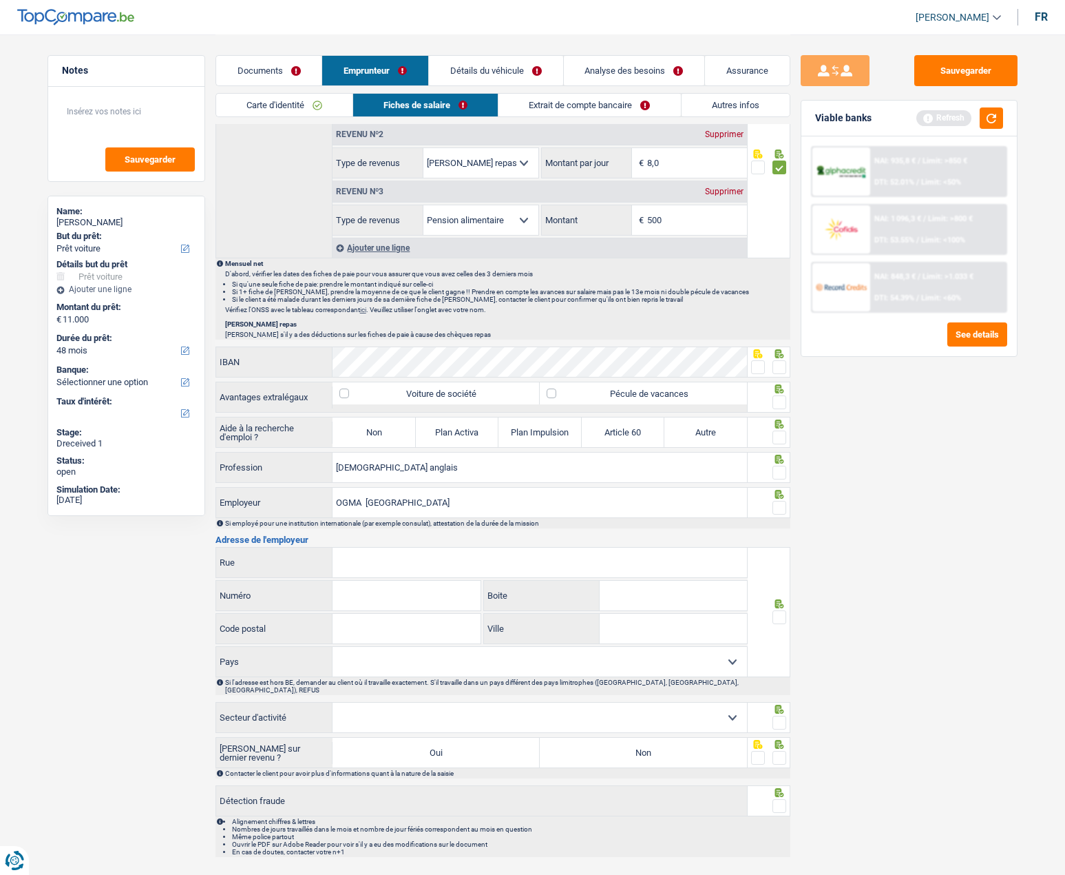
click at [550, 395] on label "Pécule de vacances" at bounding box center [643, 393] width 207 height 22
click at [550, 395] on input "Pécule de vacances" at bounding box center [643, 393] width 207 height 22
checkbox input "true"
click at [782, 402] on span at bounding box center [780, 402] width 14 height 14
click at [0, 0] on input "radio" at bounding box center [0, 0] width 0 height 0
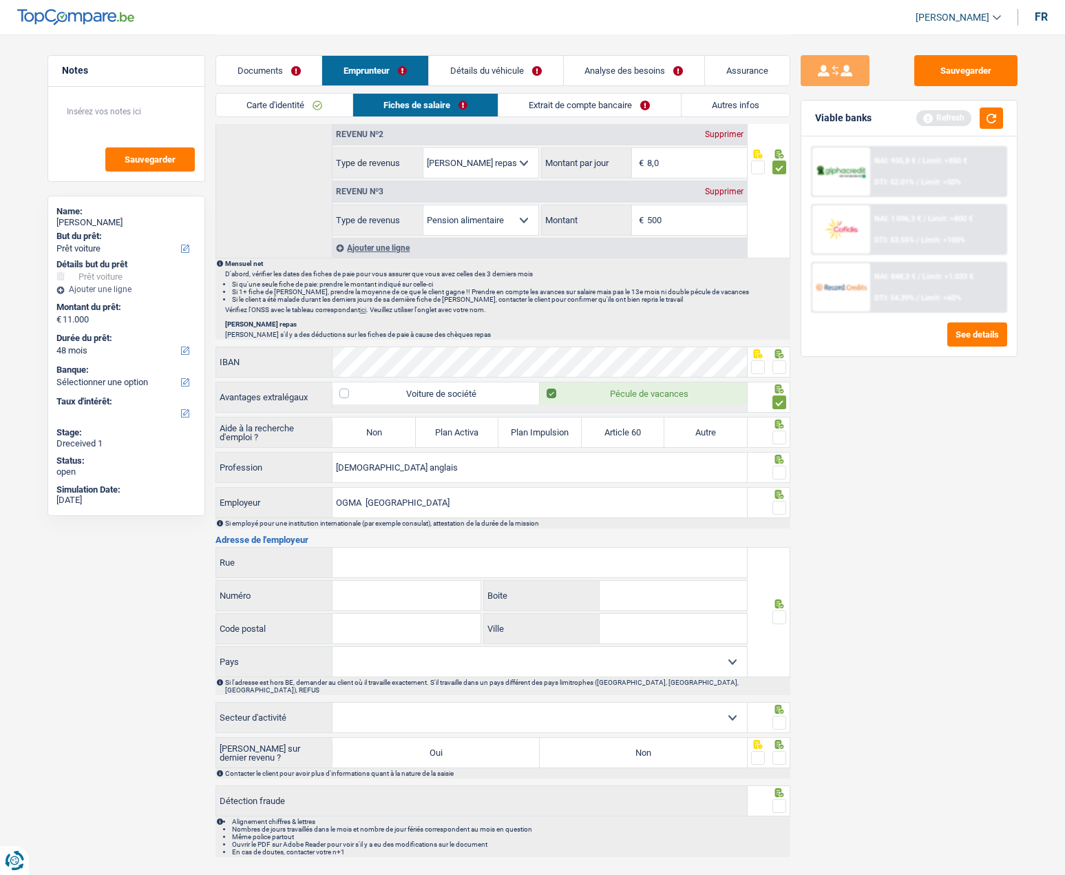
click at [367, 438] on label "Non" at bounding box center [374, 432] width 83 height 30
click at [367, 438] on input "Non" at bounding box center [374, 432] width 83 height 30
radio input "true"
click at [784, 435] on span at bounding box center [780, 437] width 14 height 14
click at [0, 0] on input "radio" at bounding box center [0, 0] width 0 height 0
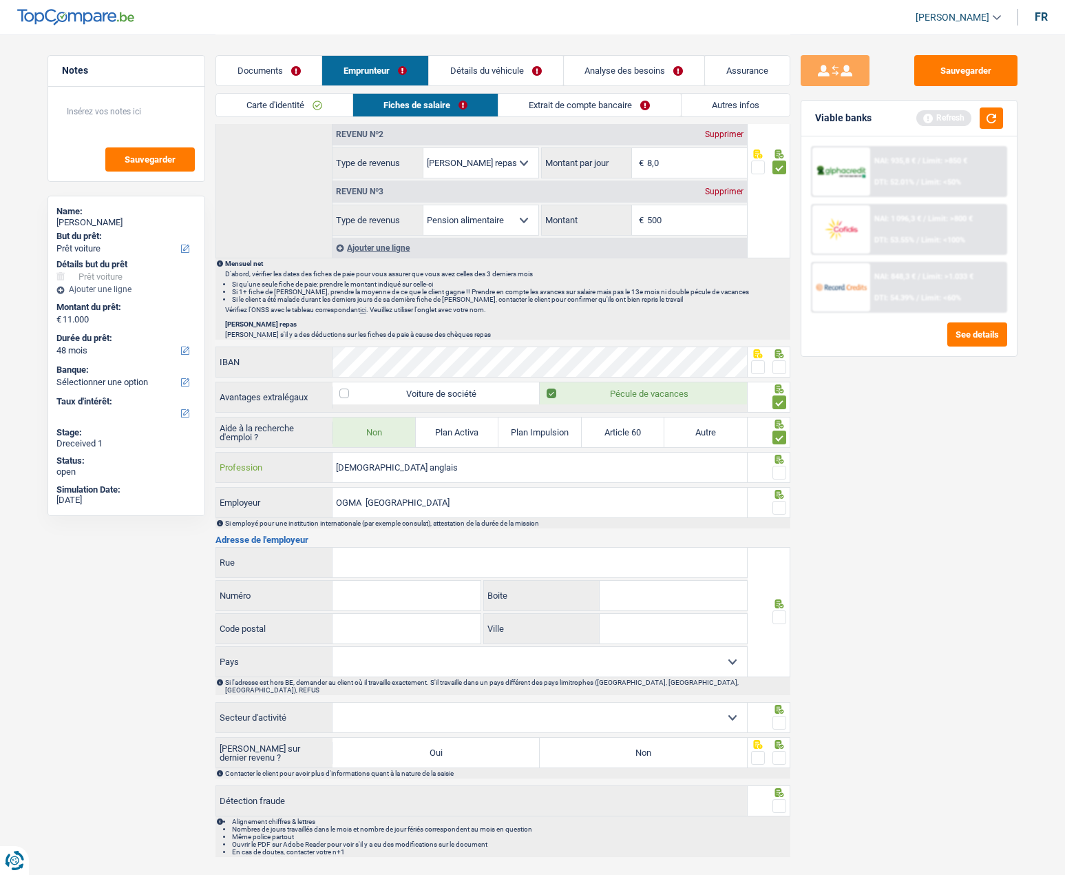
drag, startPoint x: 368, startPoint y: 465, endPoint x: 308, endPoint y: 465, distance: 60.6
click at [308, 465] on div "Proffesseur anglais Profession" at bounding box center [482, 467] width 532 height 30
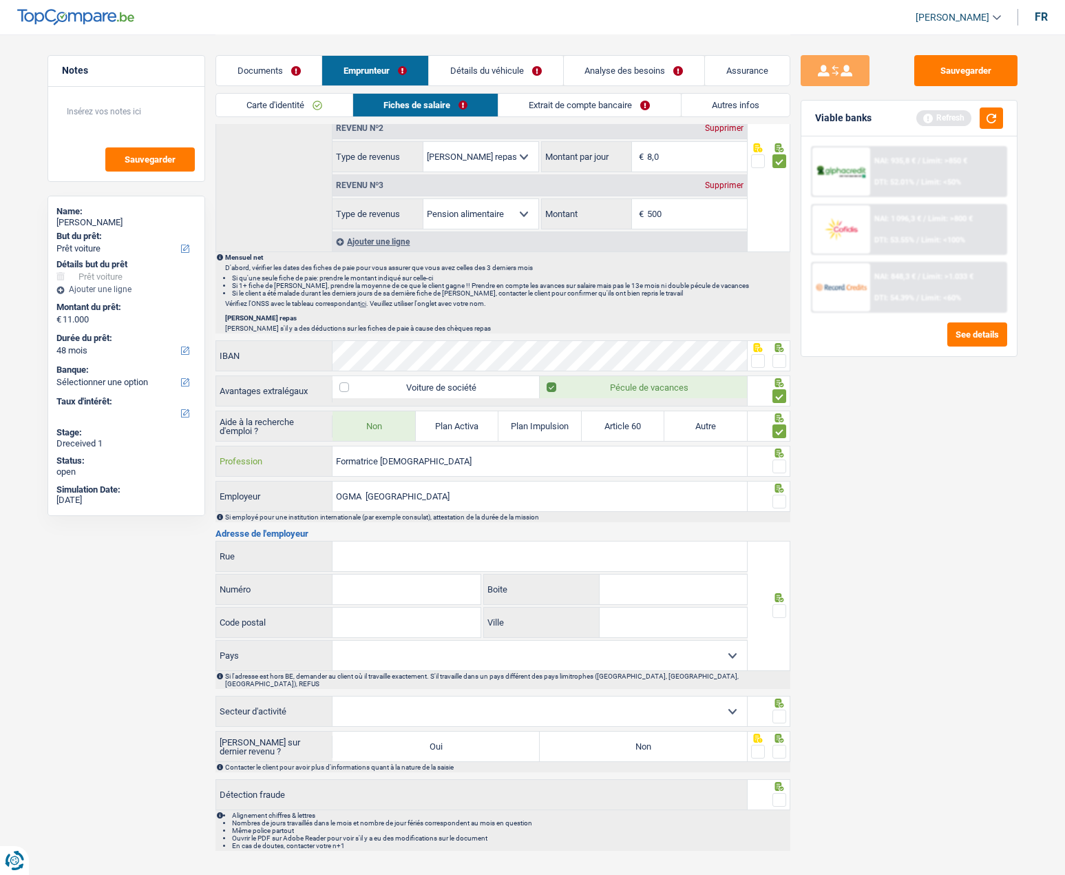
scroll to position [784, 0]
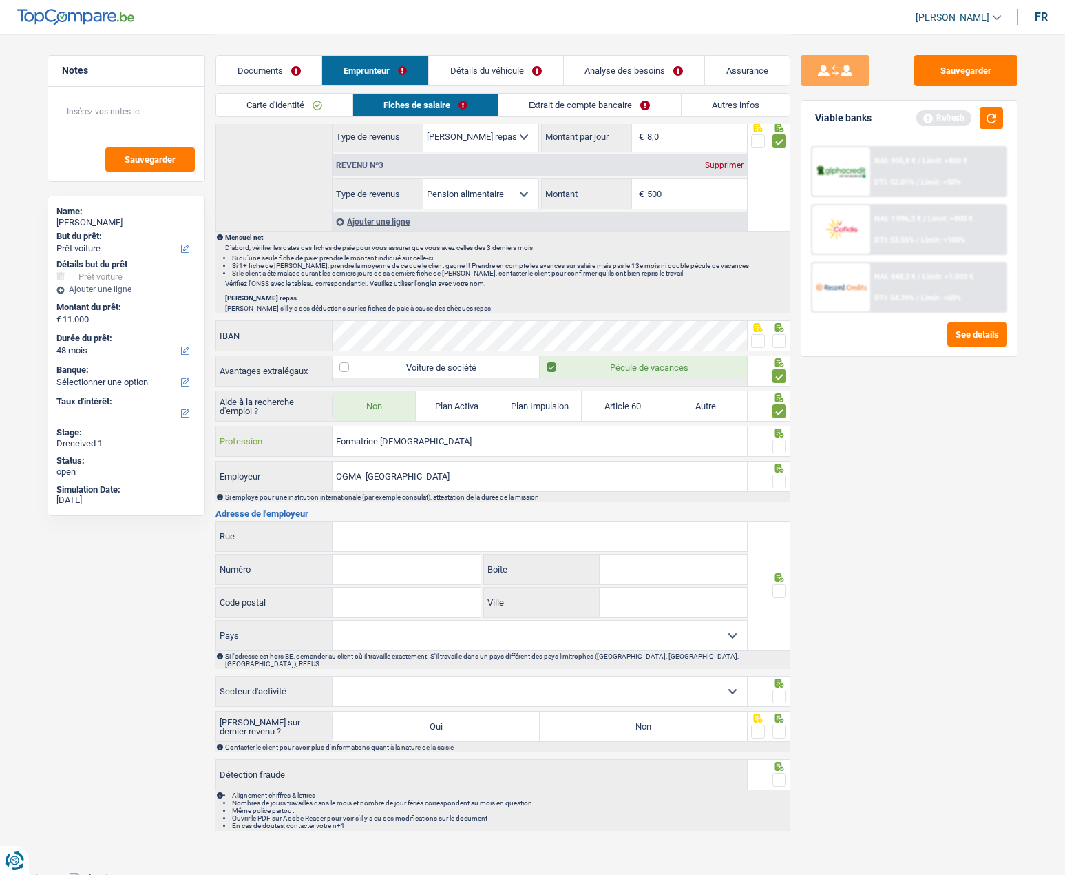
type input "Formatrice Anglais"
drag, startPoint x: 435, startPoint y: 479, endPoint x: 372, endPoint y: 472, distance: 63.7
click at [372, 472] on input "OGMA FRANCE" at bounding box center [540, 476] width 415 height 30
type input "OGMA"
click at [780, 477] on span at bounding box center [780, 482] width 14 height 14
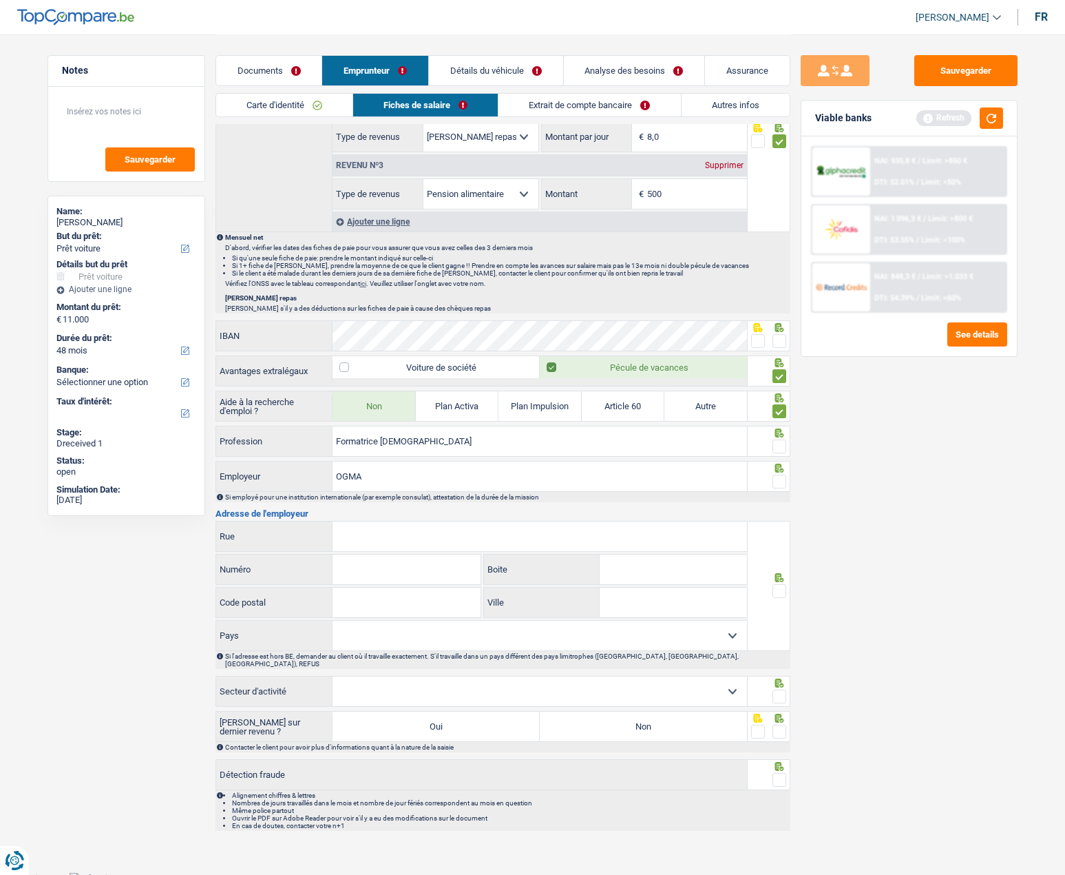
click at [0, 0] on input "radio" at bounding box center [0, 0] width 0 height 0
click at [783, 449] on span at bounding box center [780, 446] width 14 height 14
click at [0, 0] on input "radio" at bounding box center [0, 0] width 0 height 0
click at [352, 543] on input "Rue" at bounding box center [540, 536] width 415 height 30
paste input "Rue Louis de Broglie"
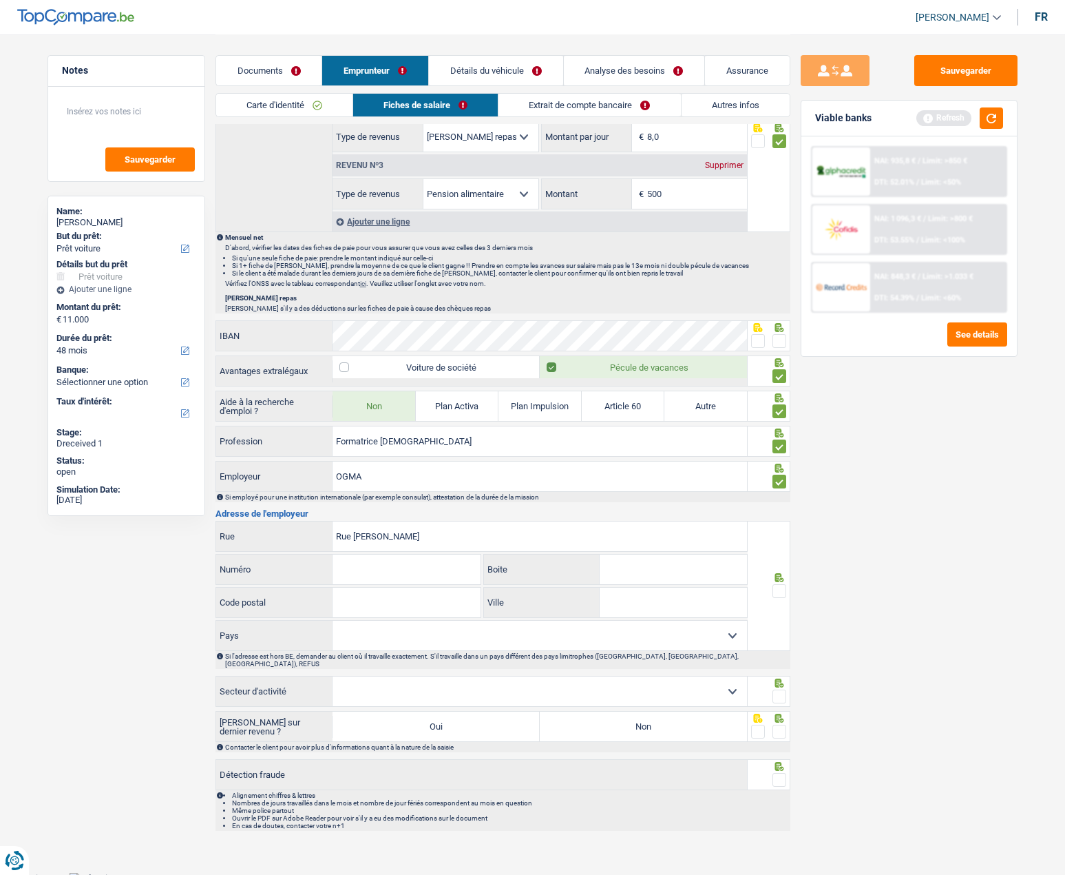
type input "Rue Louis de Broglie"
click at [353, 561] on input "Numéro" at bounding box center [407, 569] width 148 height 30
type input "4"
click at [371, 593] on input "Code postal" at bounding box center [407, 602] width 148 height 30
click at [557, 636] on select "Belgique France Allemagne Italie Luxembourg Pays-Bas Espagne Suisse Sélectionne…" at bounding box center [540, 636] width 415 height 30
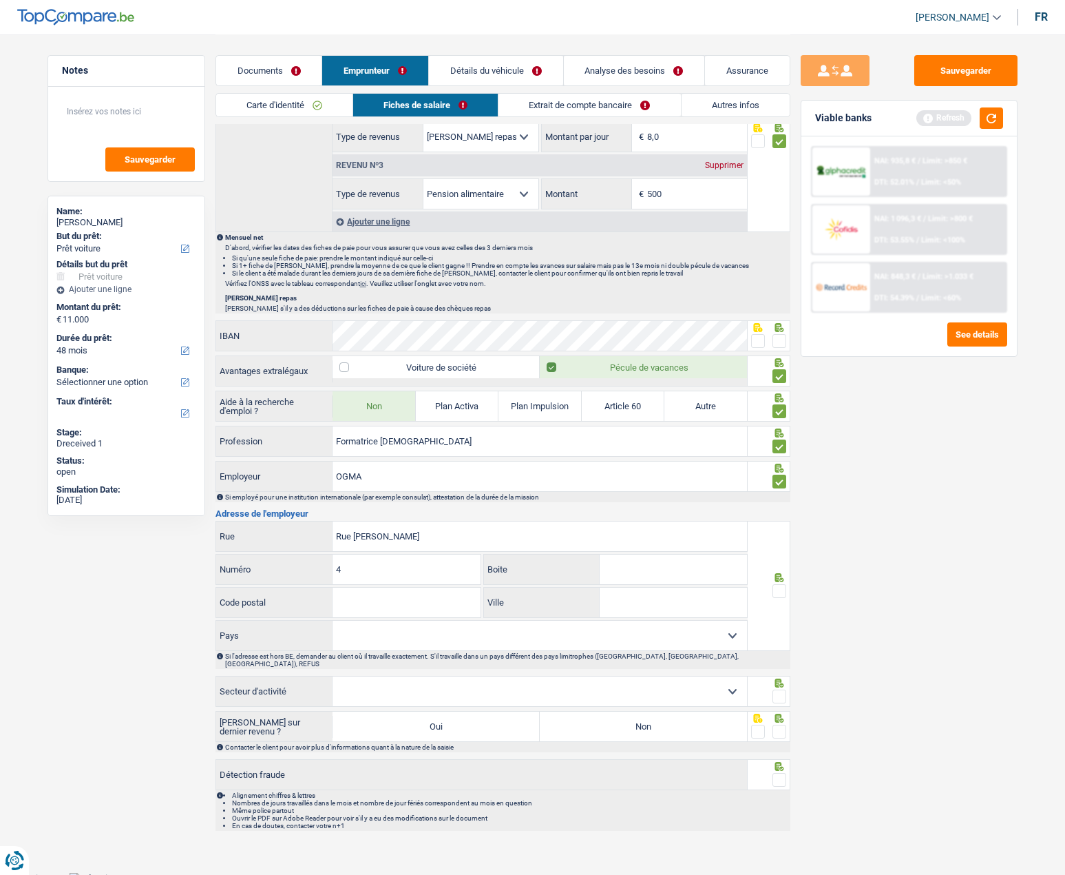
select select "FR"
click at [333, 621] on select "Belgique France Allemagne Italie Luxembourg Pays-Bas Espagne Suisse Sélectionne…" at bounding box center [540, 636] width 415 height 30
click at [360, 603] on input "Code postal" at bounding box center [407, 602] width 148 height 30
type input "5926"
click at [624, 601] on input "Ville" at bounding box center [673, 602] width 147 height 30
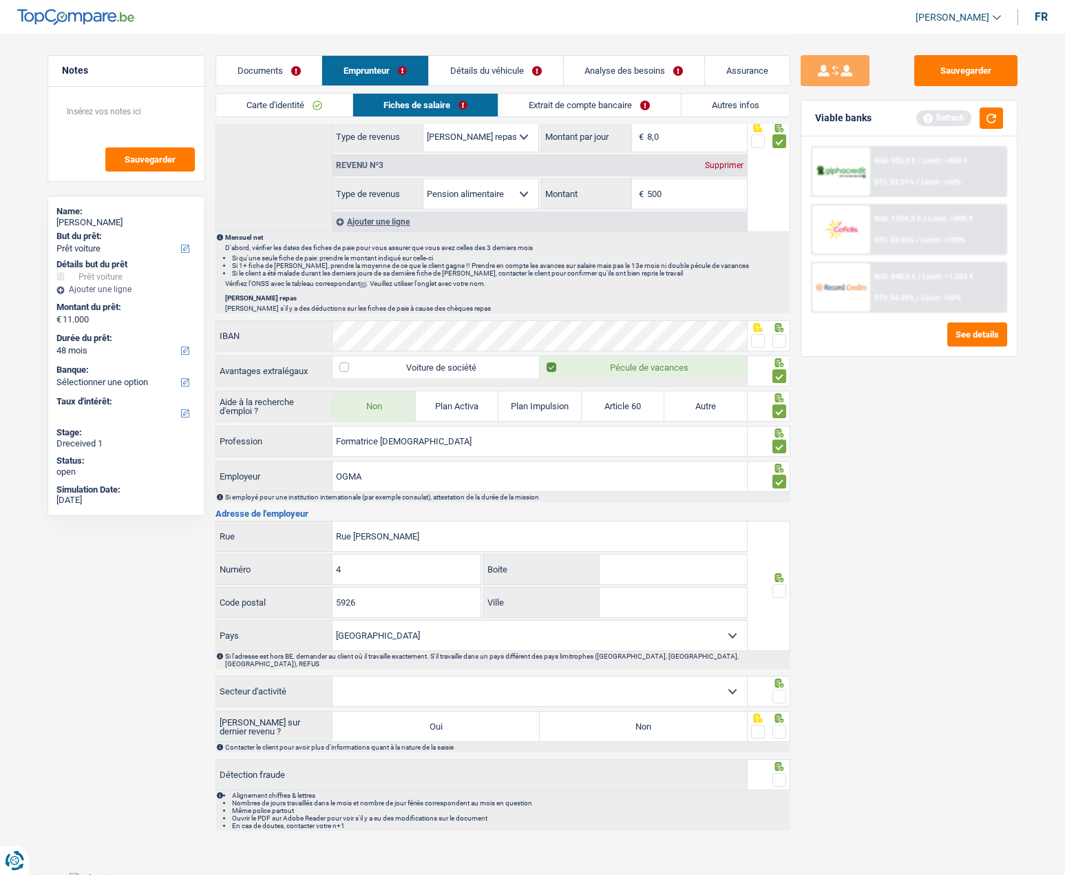
paste input "LEZENNES"
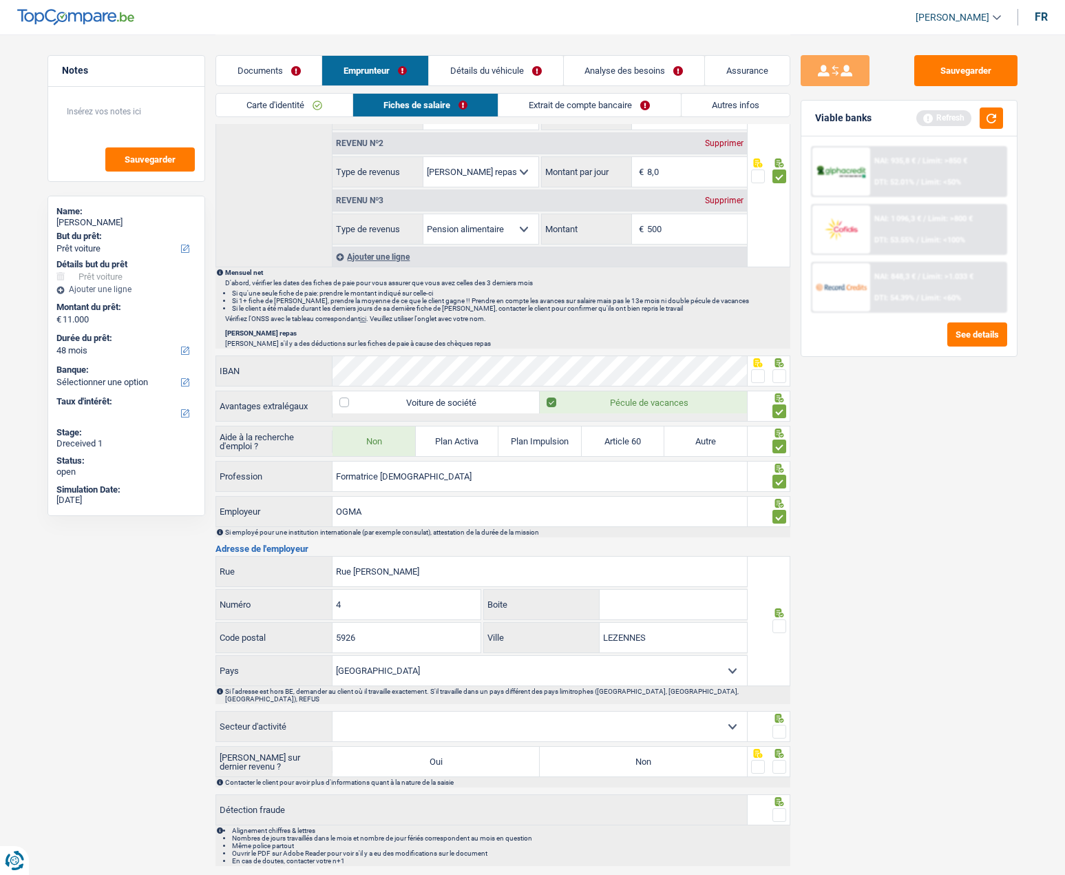
scroll to position [715, 0]
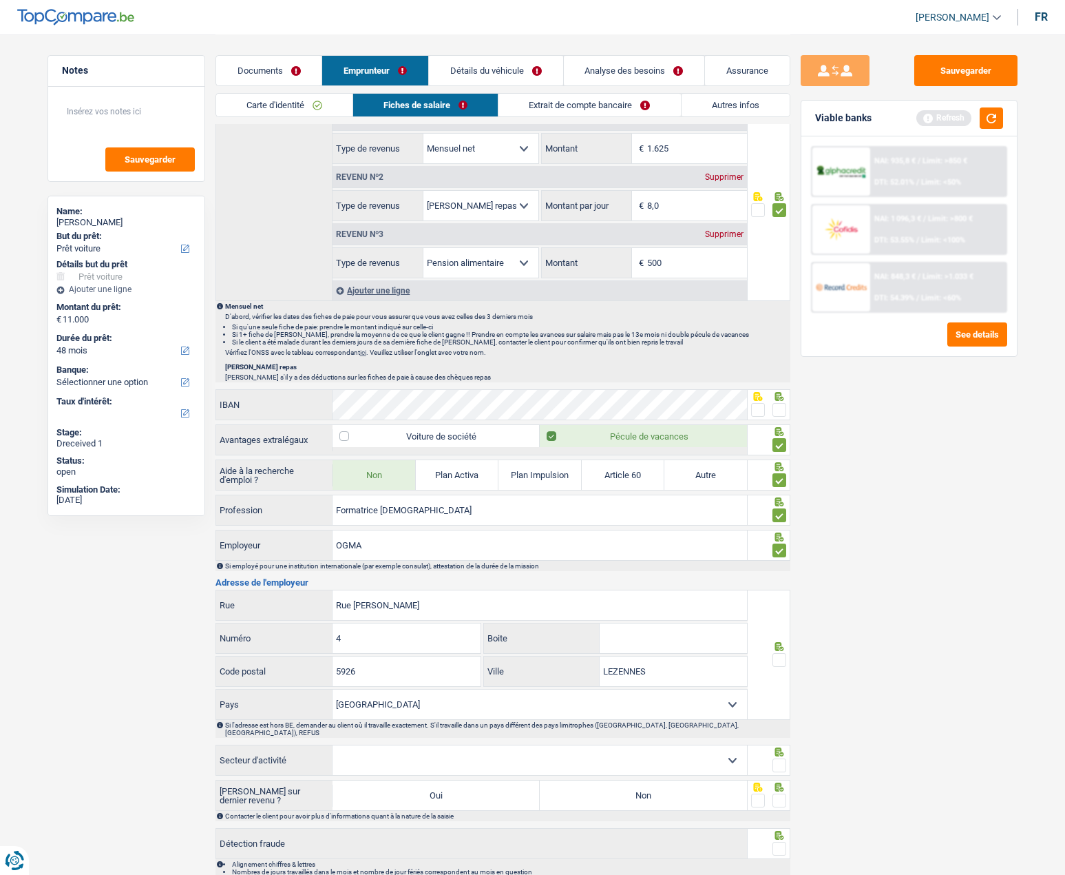
type input "LEZENNES"
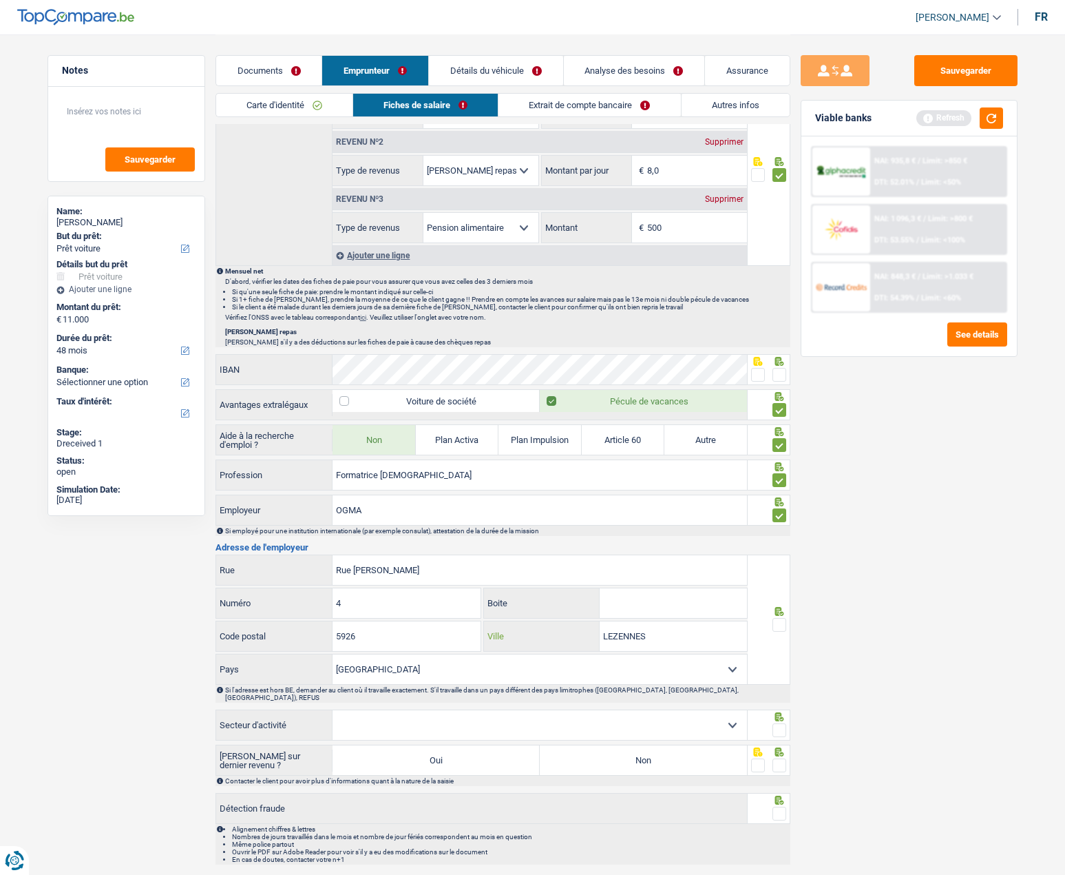
scroll to position [784, 0]
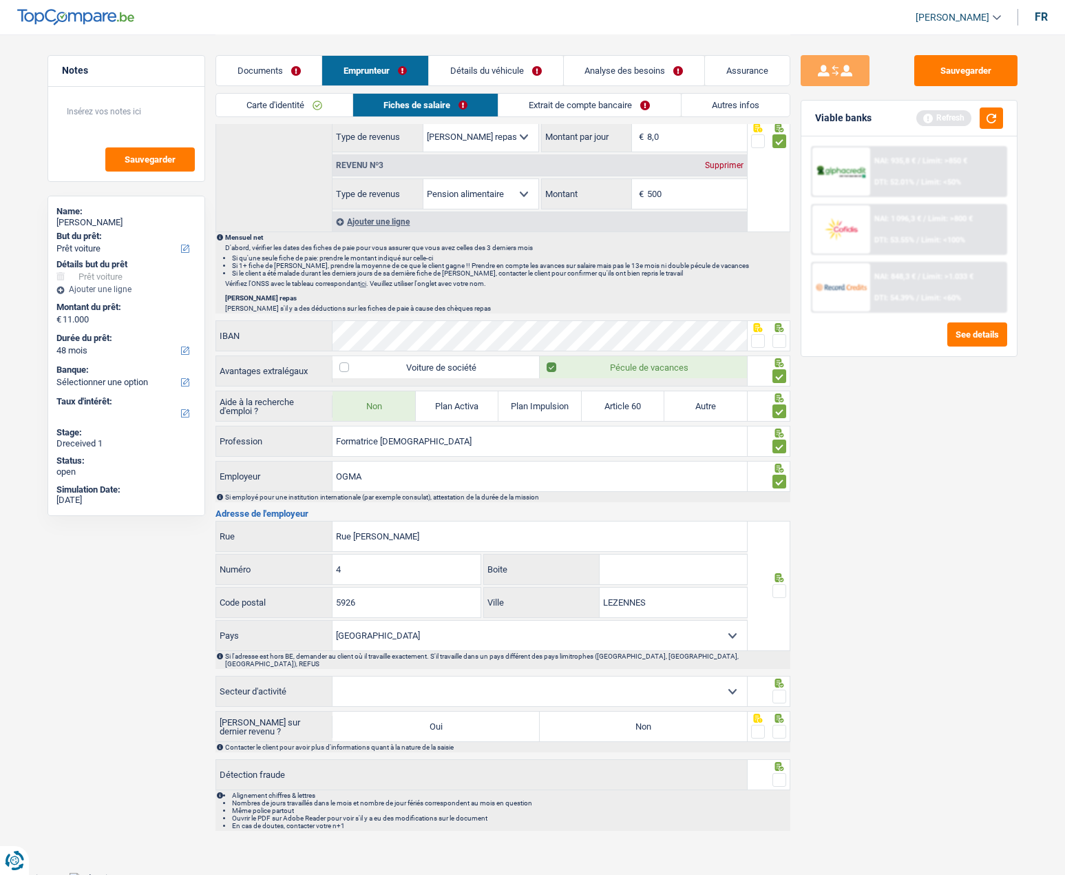
click at [786, 588] on span at bounding box center [780, 591] width 14 height 14
click at [0, 0] on input "radio" at bounding box center [0, 0] width 0 height 0
click at [729, 684] on select "Agriculture/Pêche Industrie Horeca Courier/Fitness/Taxi Construction Banques/As…" at bounding box center [540, 691] width 415 height 30
select select "bigCompanies"
click at [333, 676] on select "Agriculture/Pêche Industrie Horeca Courier/Fitness/Taxi Construction Banques/As…" at bounding box center [540, 691] width 415 height 30
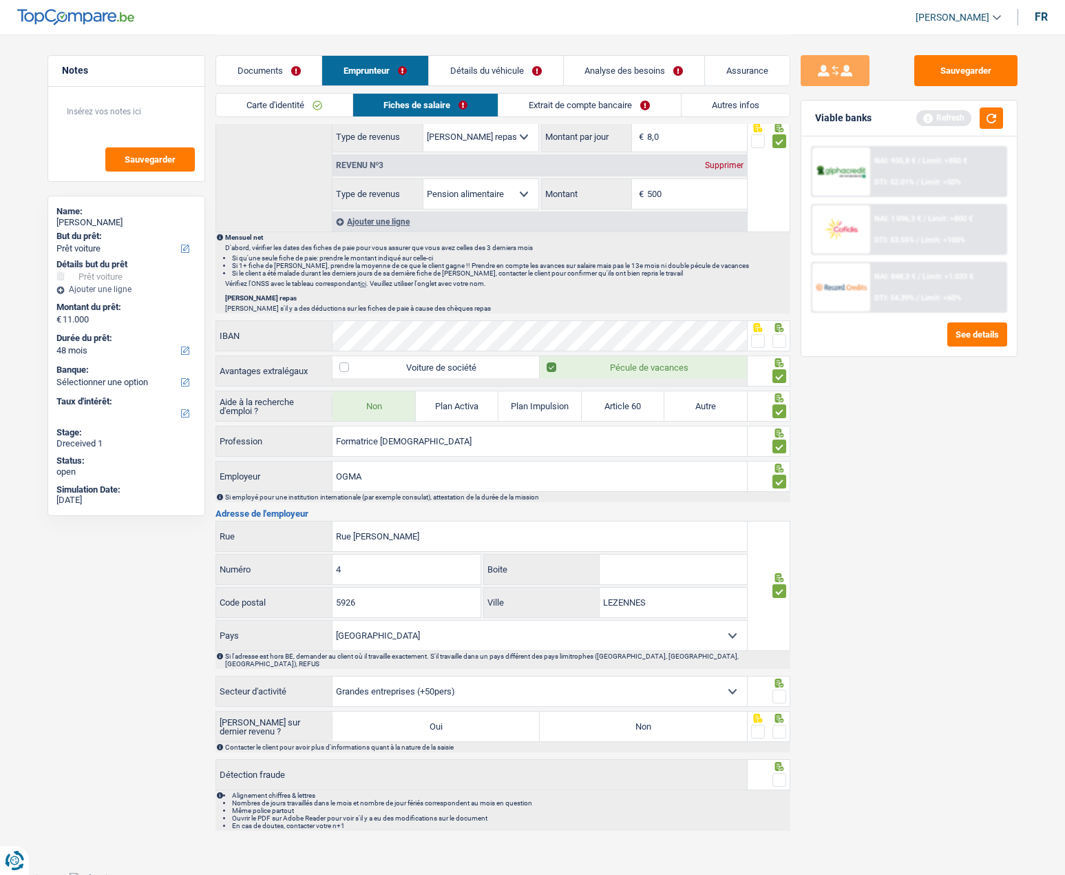
click at [780, 689] on span at bounding box center [780, 696] width 14 height 14
click at [0, 0] on input "radio" at bounding box center [0, 0] width 0 height 0
click at [636, 723] on label "Non" at bounding box center [643, 726] width 207 height 30
click at [636, 723] on input "Non" at bounding box center [643, 726] width 207 height 30
radio input "true"
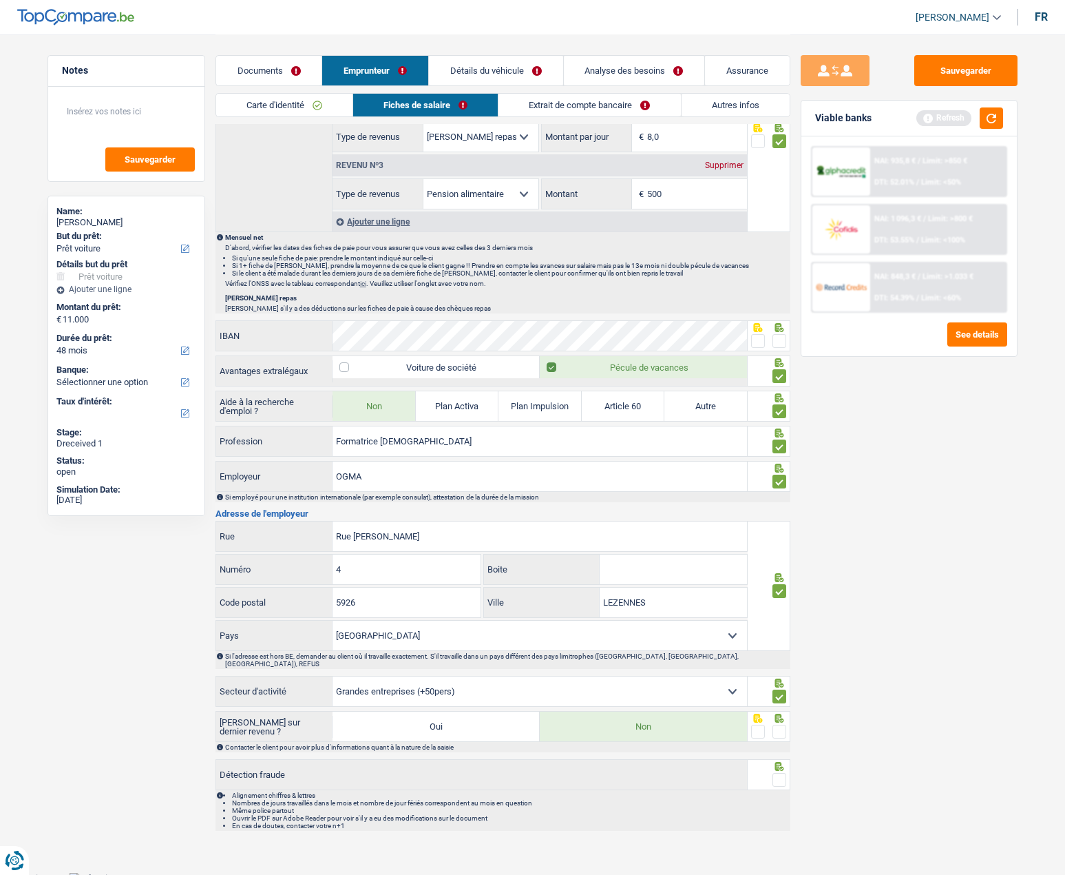
click at [789, 718] on div at bounding box center [769, 726] width 43 height 31
click at [786, 725] on span at bounding box center [780, 732] width 14 height 14
click at [0, 0] on input "radio" at bounding box center [0, 0] width 0 height 0
click at [781, 773] on span at bounding box center [780, 780] width 14 height 14
click at [0, 0] on input "radio" at bounding box center [0, 0] width 0 height 0
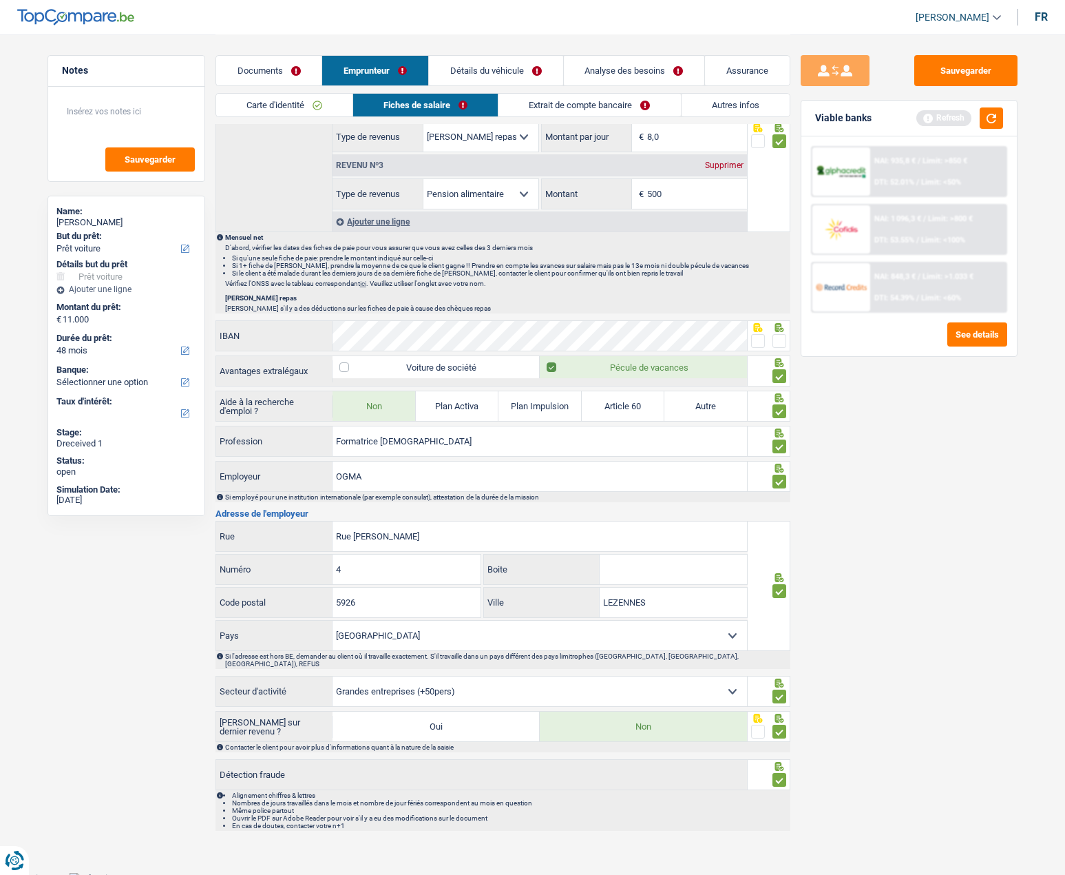
click at [487, 68] on link "Détails du véhicule" at bounding box center [496, 71] width 134 height 30
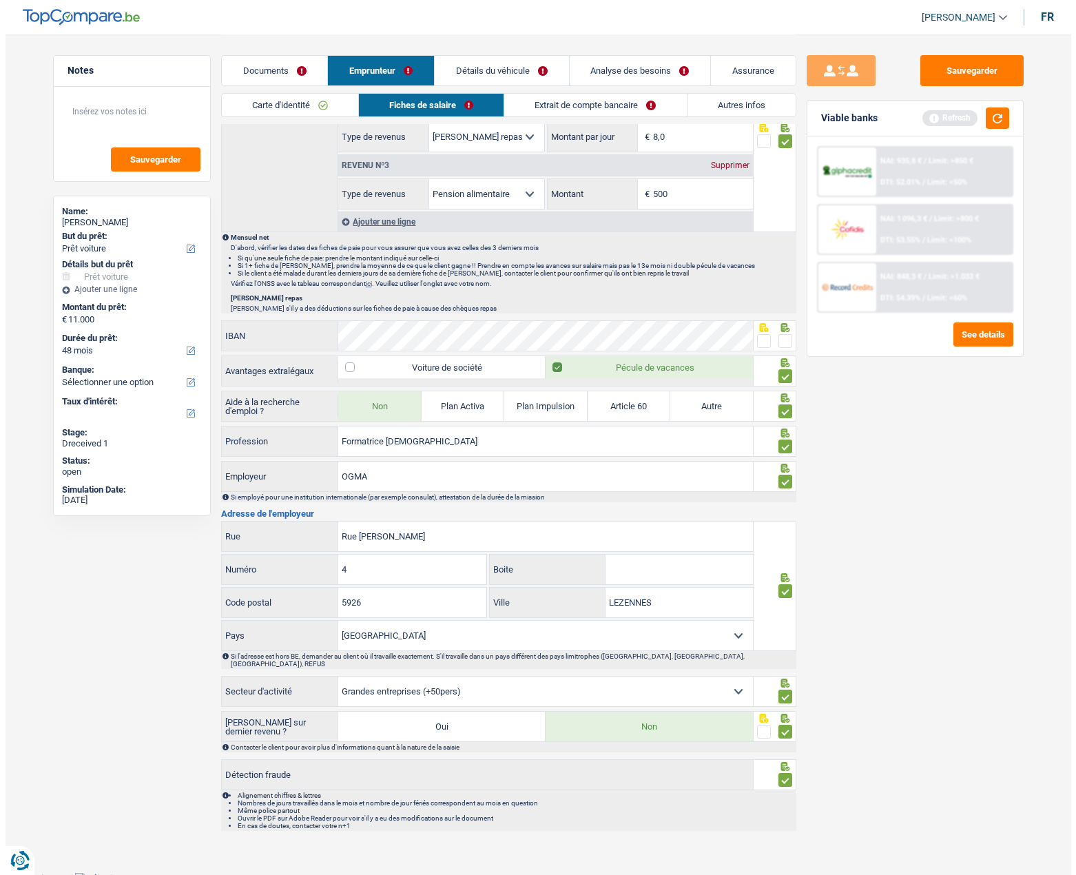
scroll to position [0, 0]
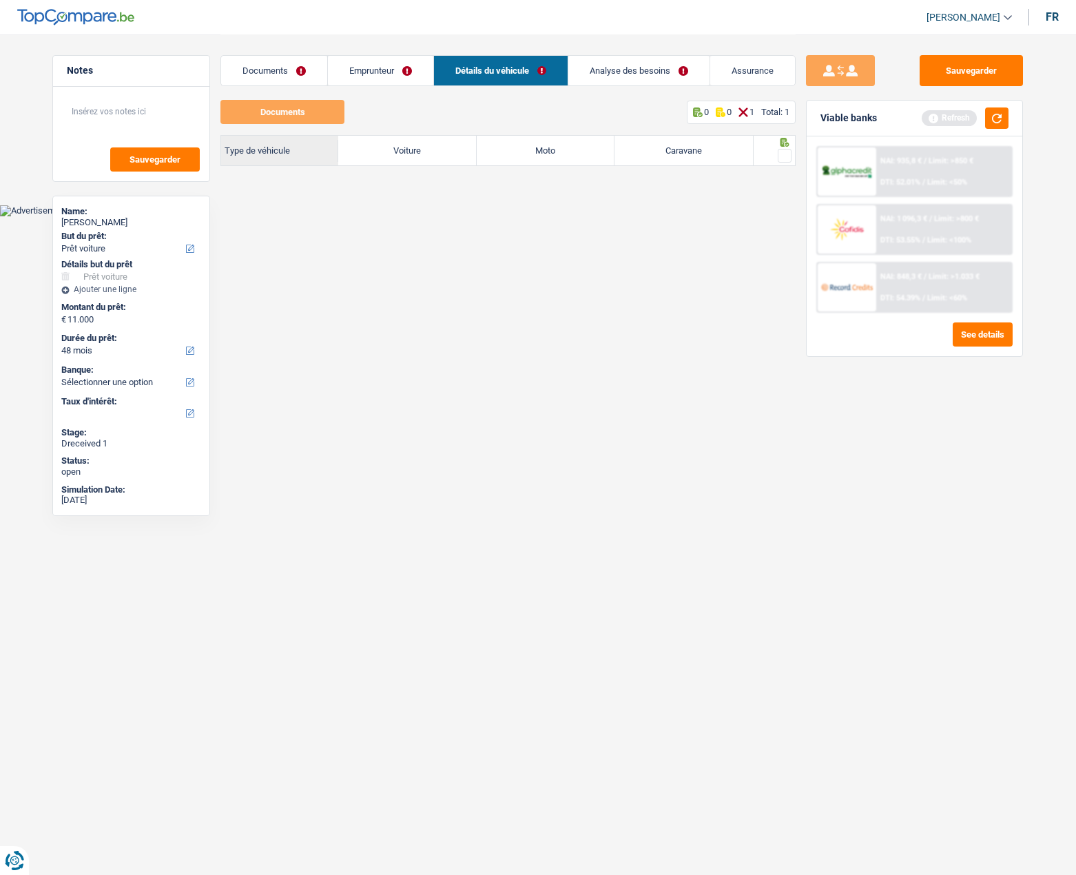
click at [617, 66] on link "Analyse des besoins" at bounding box center [638, 71] width 141 height 30
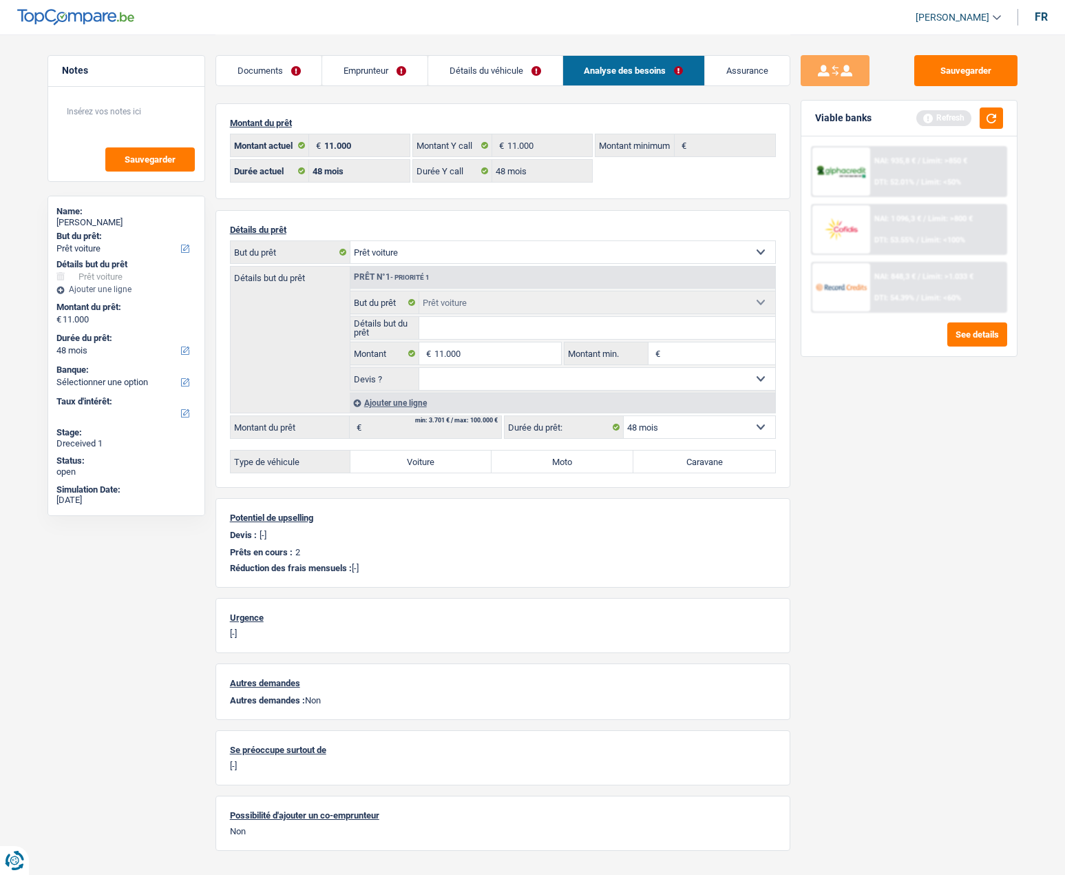
drag, startPoint x: 737, startPoint y: 63, endPoint x: 539, endPoint y: 63, distance: 198.4
click at [739, 63] on link "Assurance" at bounding box center [747, 71] width 85 height 30
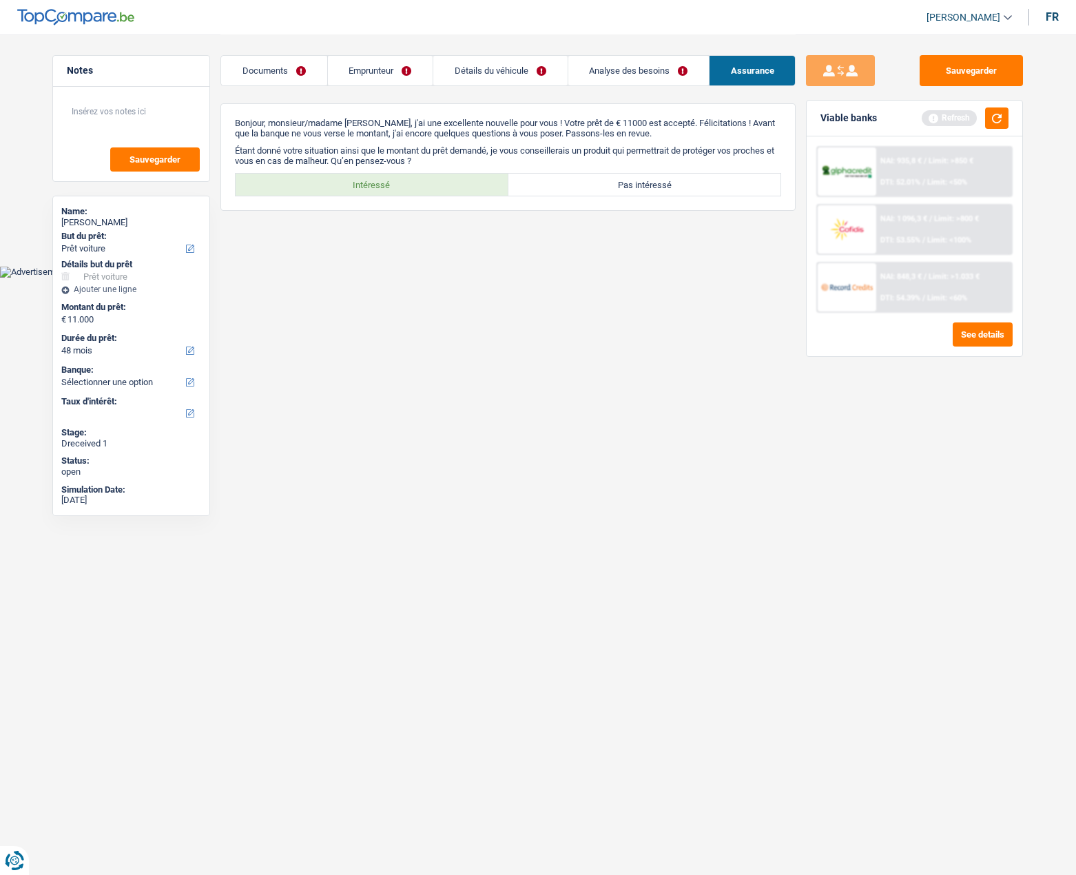
click at [256, 67] on link "Documents" at bounding box center [273, 71] width 105 height 30
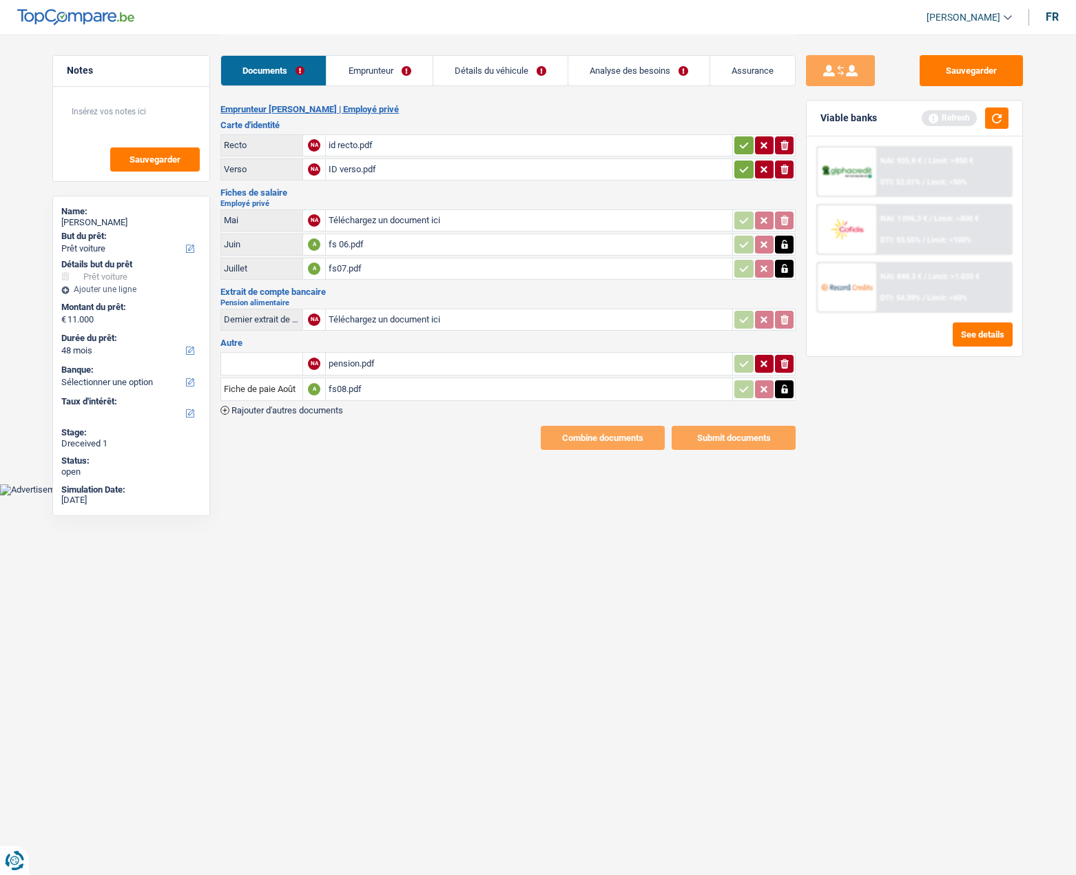
click at [366, 67] on link "Emprunteur" at bounding box center [378, 71] width 105 height 30
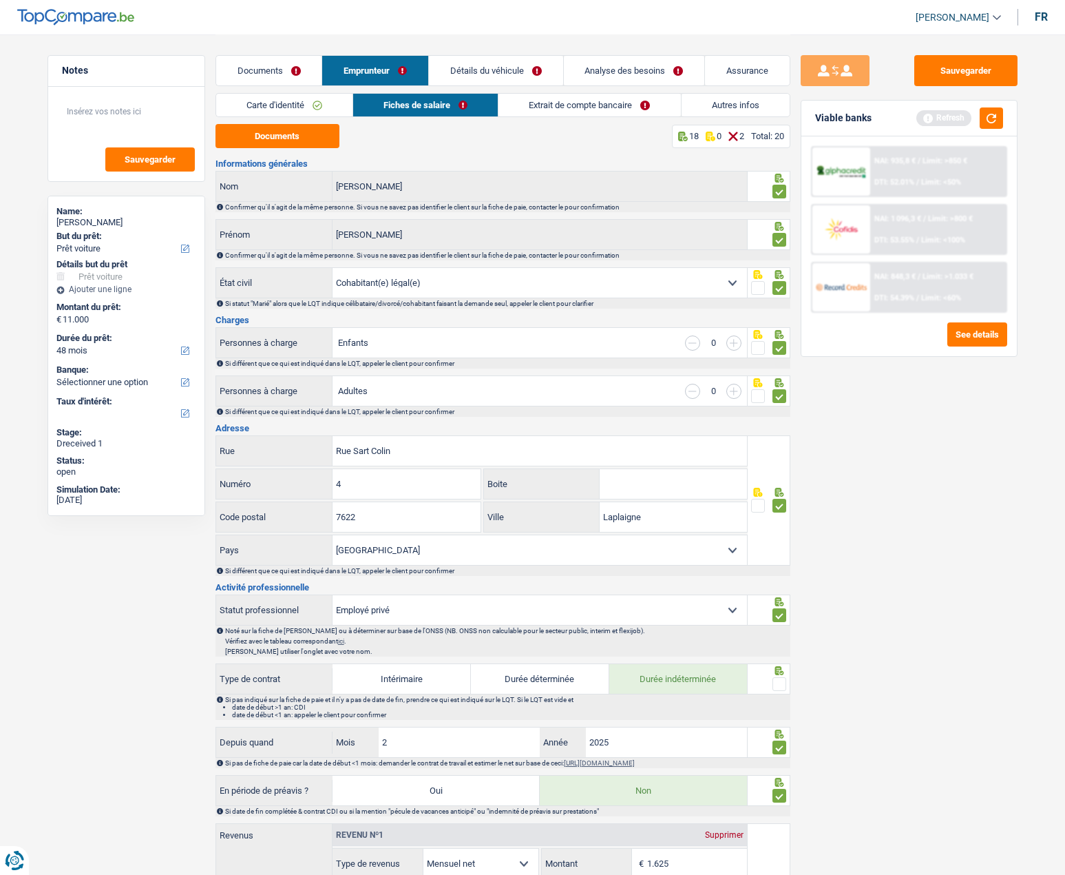
click at [282, 74] on link "Documents" at bounding box center [269, 71] width 106 height 30
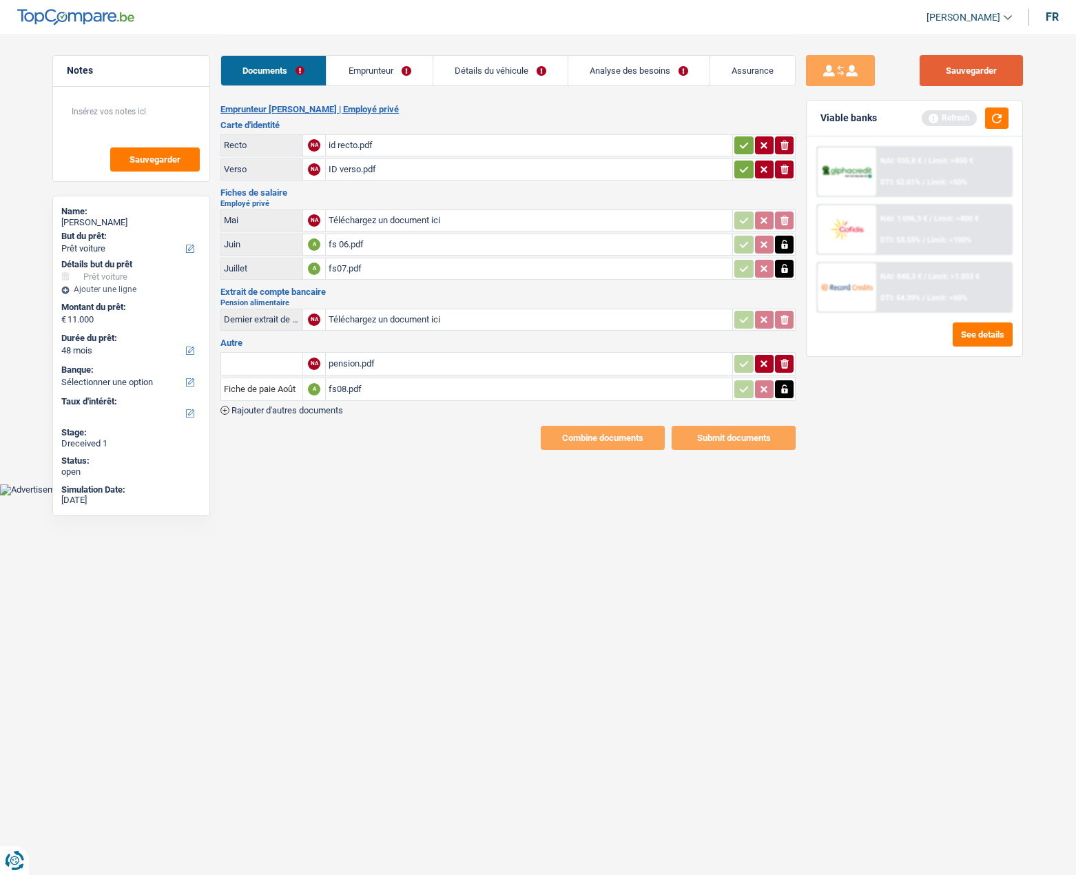
click at [956, 81] on button "Sauvegarder" at bounding box center [970, 70] width 103 height 31
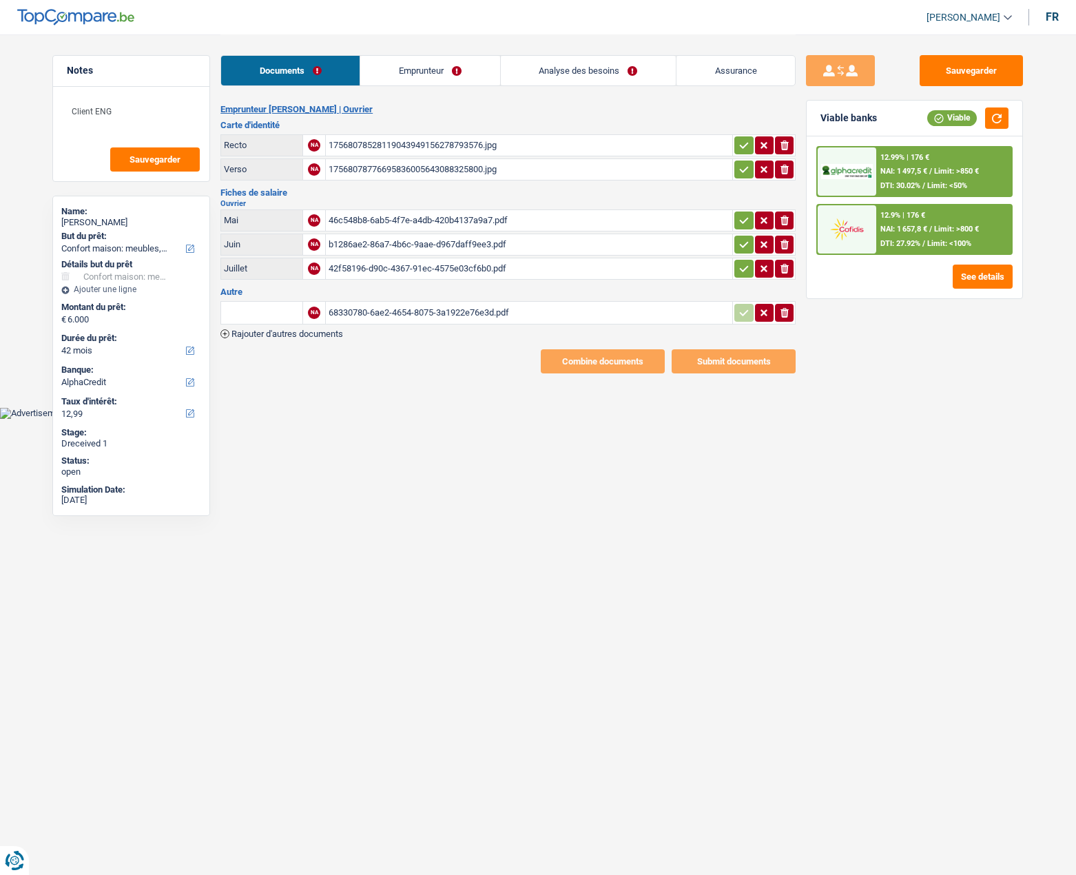
select select "household"
select select "42"
select select "alphacredit"
click at [414, 70] on link "Emprunteur" at bounding box center [429, 71] width 139 height 30
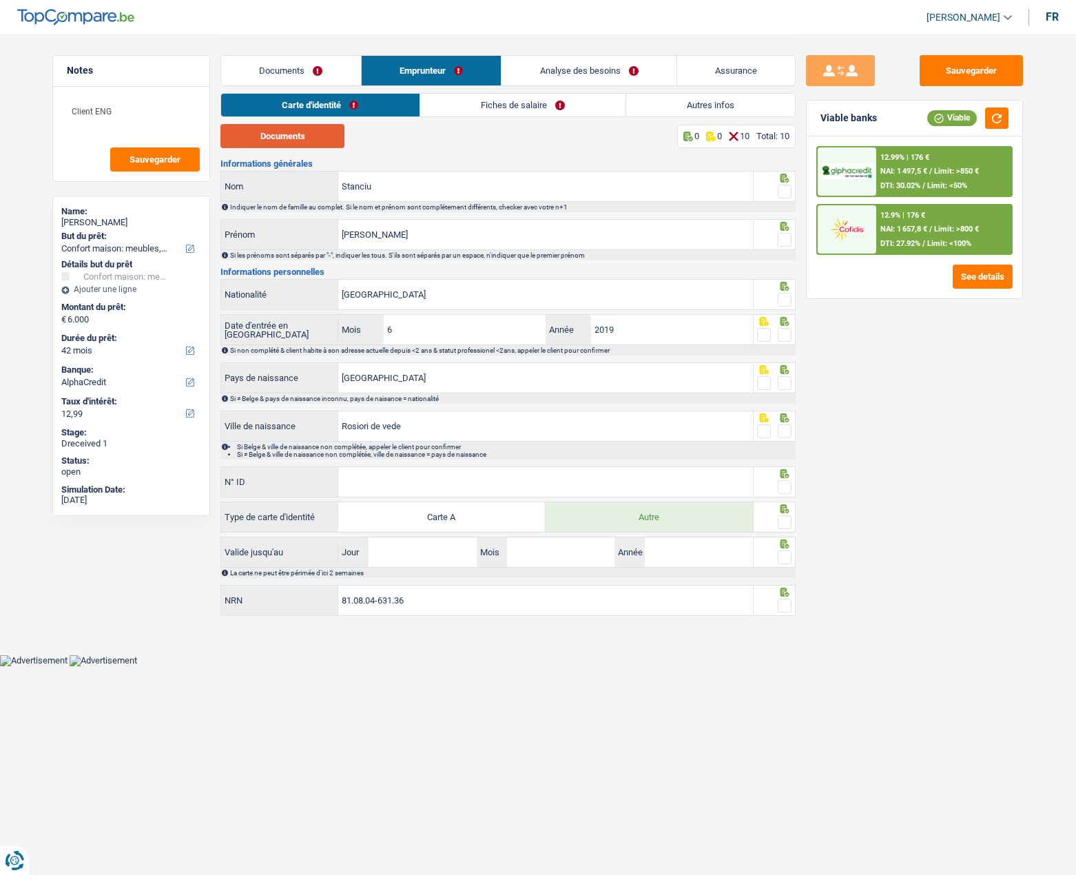
click at [305, 145] on button "Documents" at bounding box center [282, 136] width 124 height 24
click at [791, 190] on span at bounding box center [785, 192] width 14 height 14
click at [0, 0] on input "radio" at bounding box center [0, 0] width 0 height 0
click at [784, 238] on span at bounding box center [785, 240] width 14 height 14
click at [0, 0] on input "radio" at bounding box center [0, 0] width 0 height 0
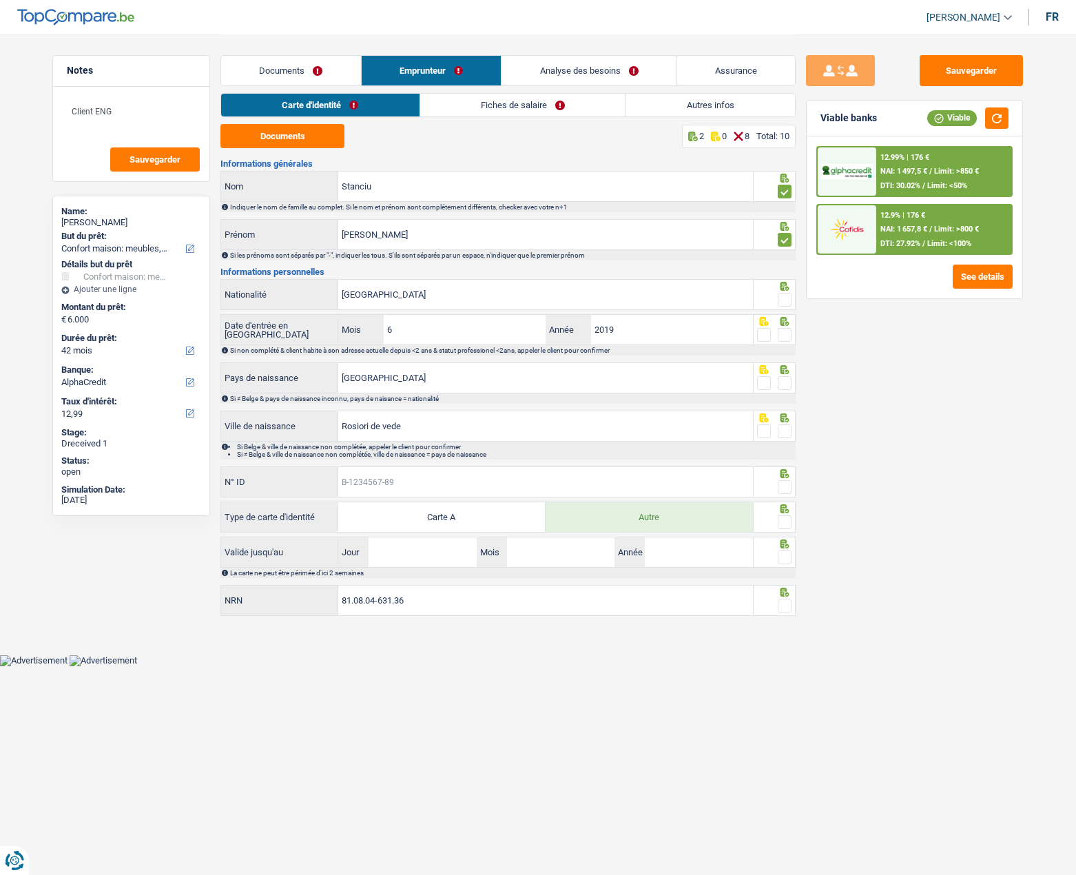
click at [413, 485] on input "N° ID" at bounding box center [545, 482] width 415 height 30
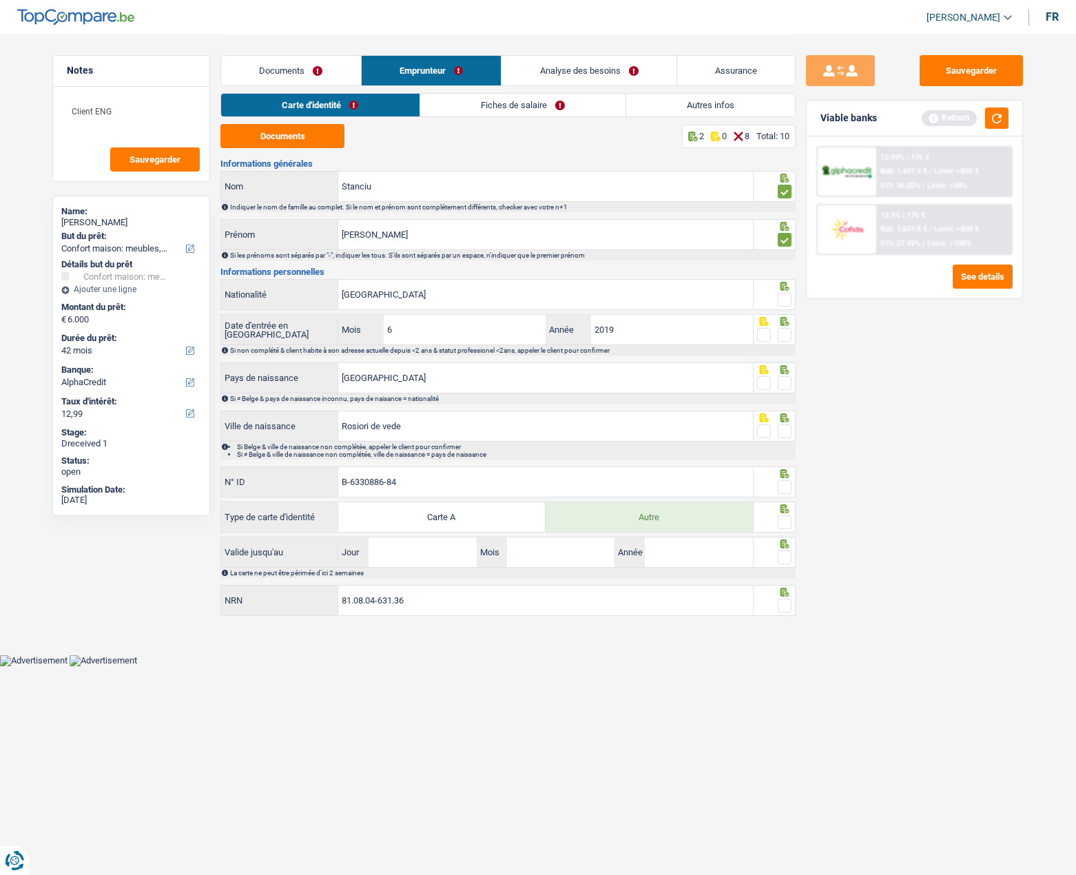
type input "B-6330886-84"
click at [784, 488] on span at bounding box center [785, 487] width 14 height 14
click at [0, 0] on input "radio" at bounding box center [0, 0] width 0 height 0
click at [784, 519] on span at bounding box center [785, 522] width 14 height 14
click at [0, 0] on input "radio" at bounding box center [0, 0] width 0 height 0
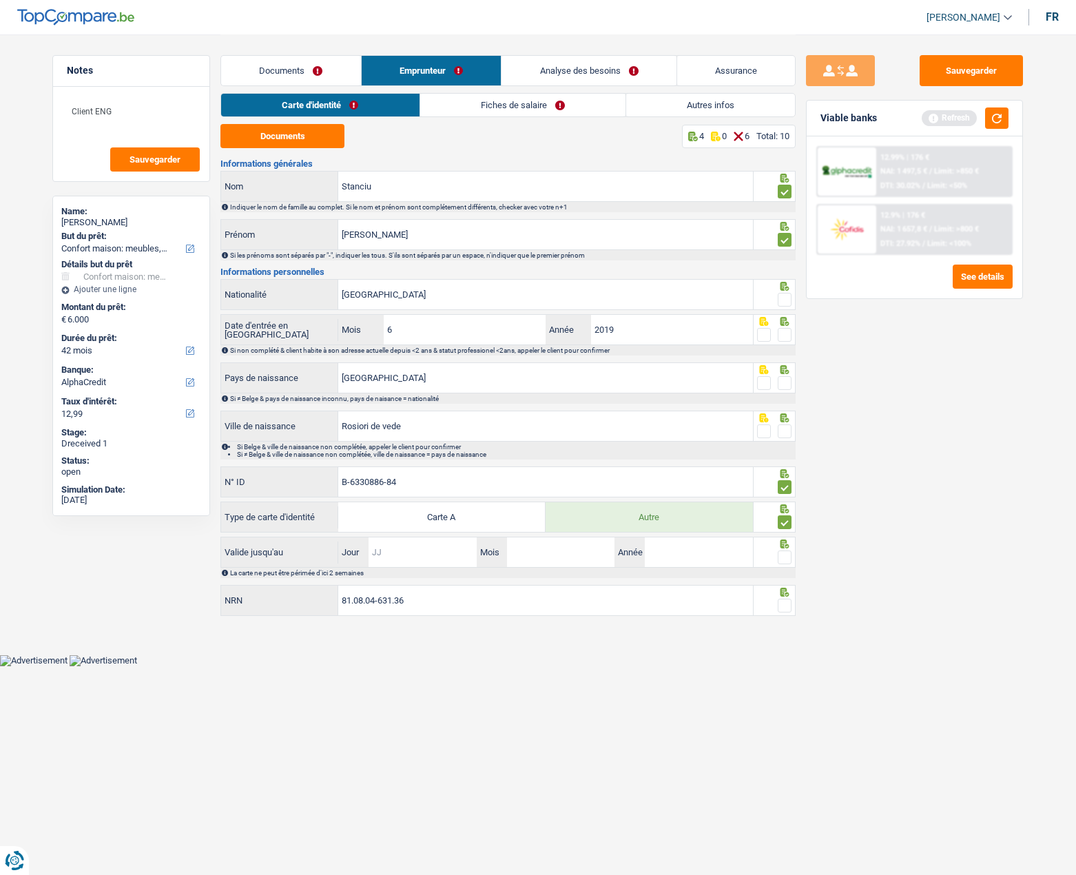
click at [449, 554] on input "Jour" at bounding box center [421, 552] width 107 height 30
type input "11"
type input "12"
type input "2029"
click at [782, 605] on span at bounding box center [785, 605] width 14 height 14
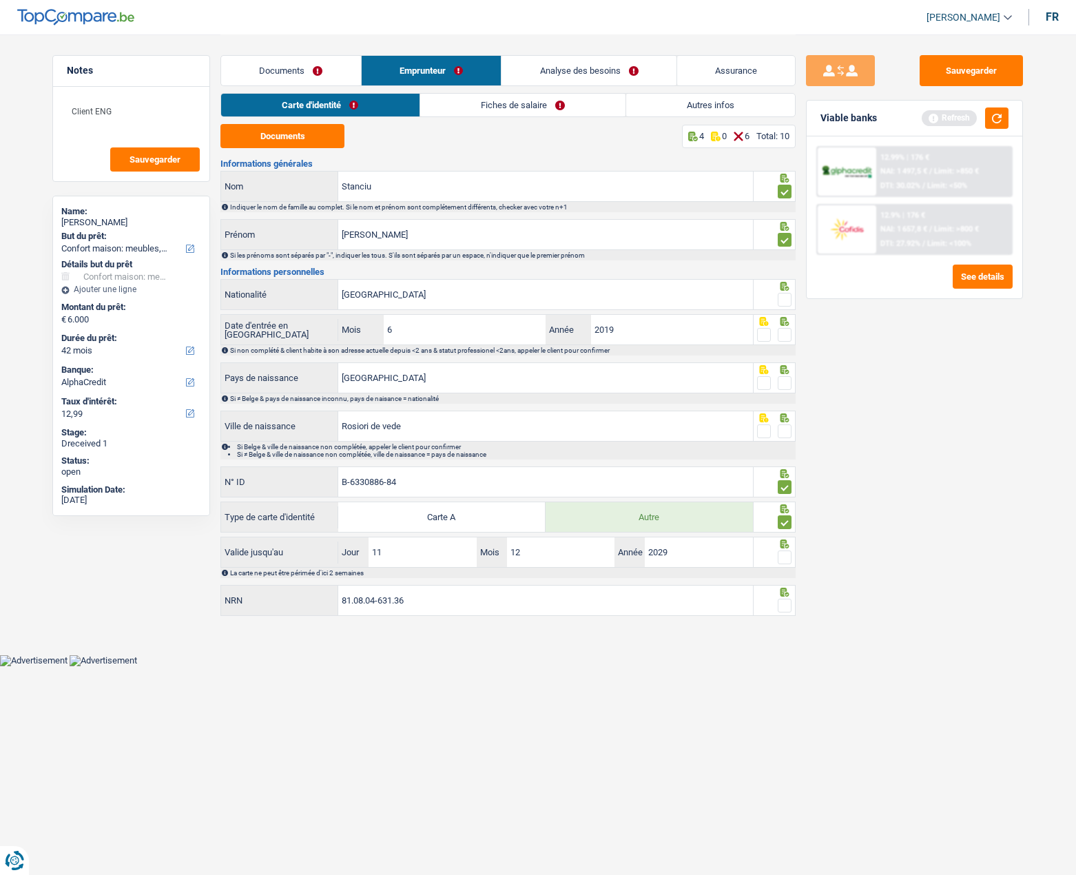
click at [0, 0] on input "radio" at bounding box center [0, 0] width 0 height 0
click at [788, 558] on span at bounding box center [785, 557] width 14 height 14
click at [0, 0] on input "radio" at bounding box center [0, 0] width 0 height 0
click at [783, 382] on span at bounding box center [785, 383] width 14 height 14
click at [0, 0] on input "radio" at bounding box center [0, 0] width 0 height 0
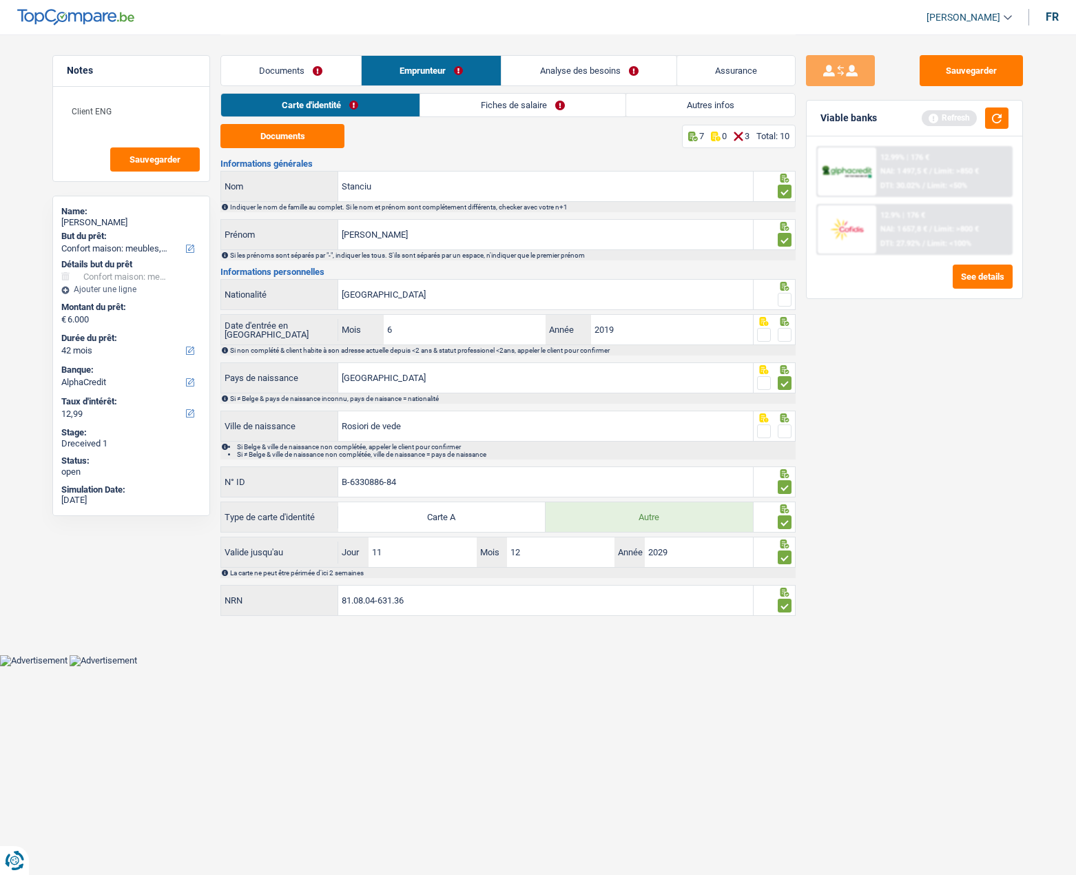
click at [789, 332] on span at bounding box center [785, 335] width 14 height 14
click at [0, 0] on input "radio" at bounding box center [0, 0] width 0 height 0
click at [789, 301] on span at bounding box center [785, 300] width 14 height 14
click at [0, 0] on input "radio" at bounding box center [0, 0] width 0 height 0
drag, startPoint x: 494, startPoint y: 106, endPoint x: 430, endPoint y: 115, distance: 64.7
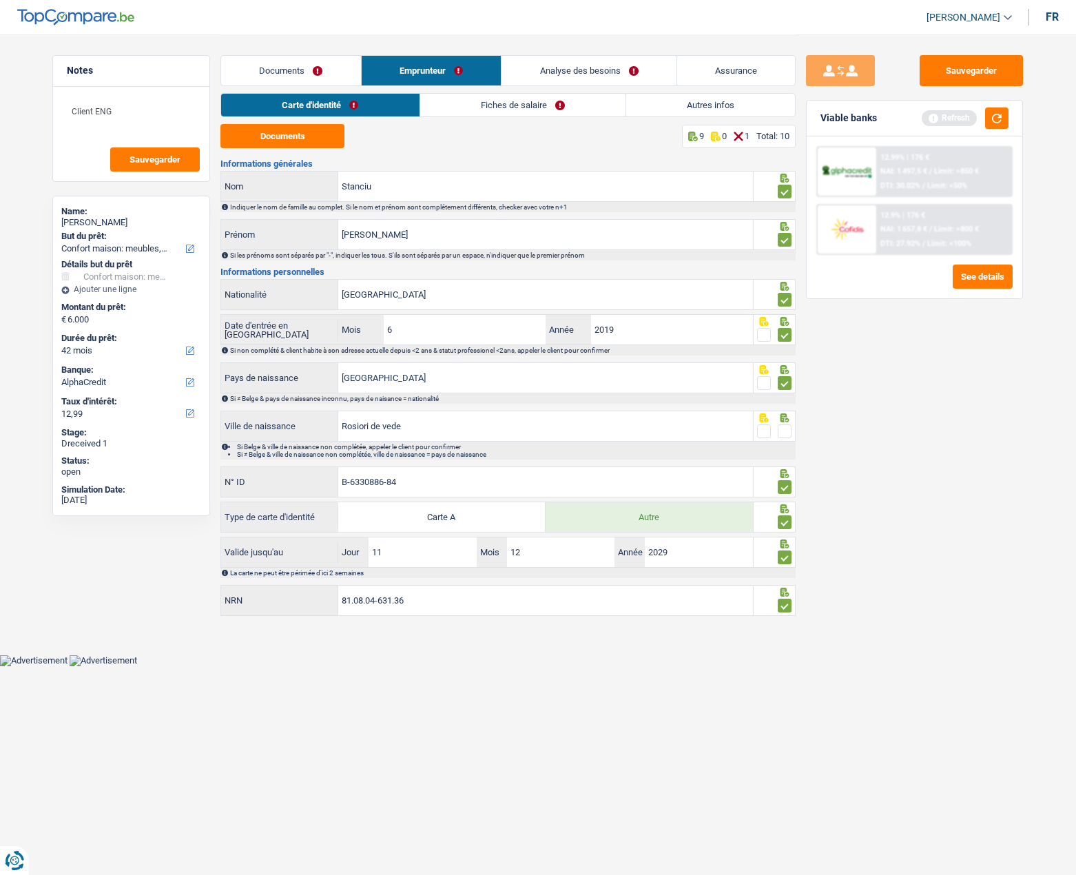
click at [494, 106] on link "Fiches de salaire" at bounding box center [522, 105] width 205 height 23
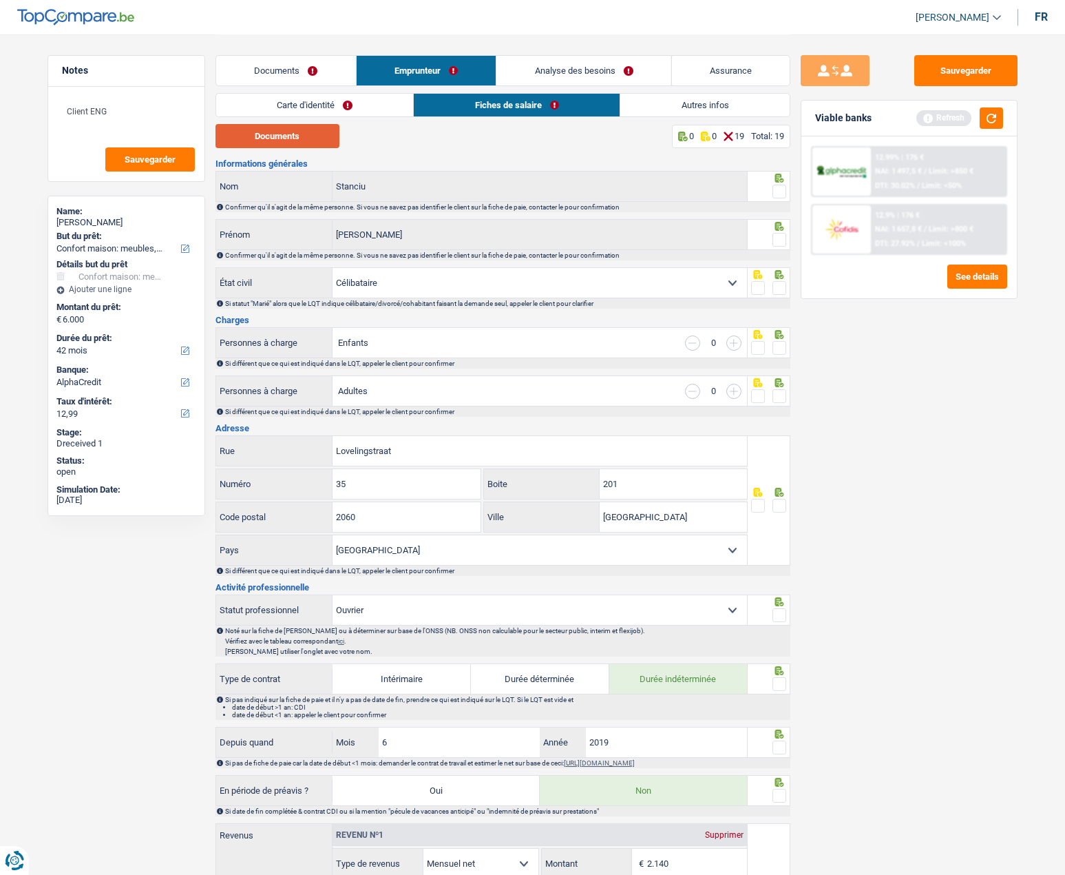
click at [307, 134] on button "Documents" at bounding box center [278, 136] width 124 height 24
drag, startPoint x: 774, startPoint y: 187, endPoint x: 777, endPoint y: 220, distance: 33.9
click at [775, 187] on span at bounding box center [780, 192] width 14 height 14
click at [0, 0] on input "radio" at bounding box center [0, 0] width 0 height 0
click at [777, 242] on span at bounding box center [780, 240] width 14 height 14
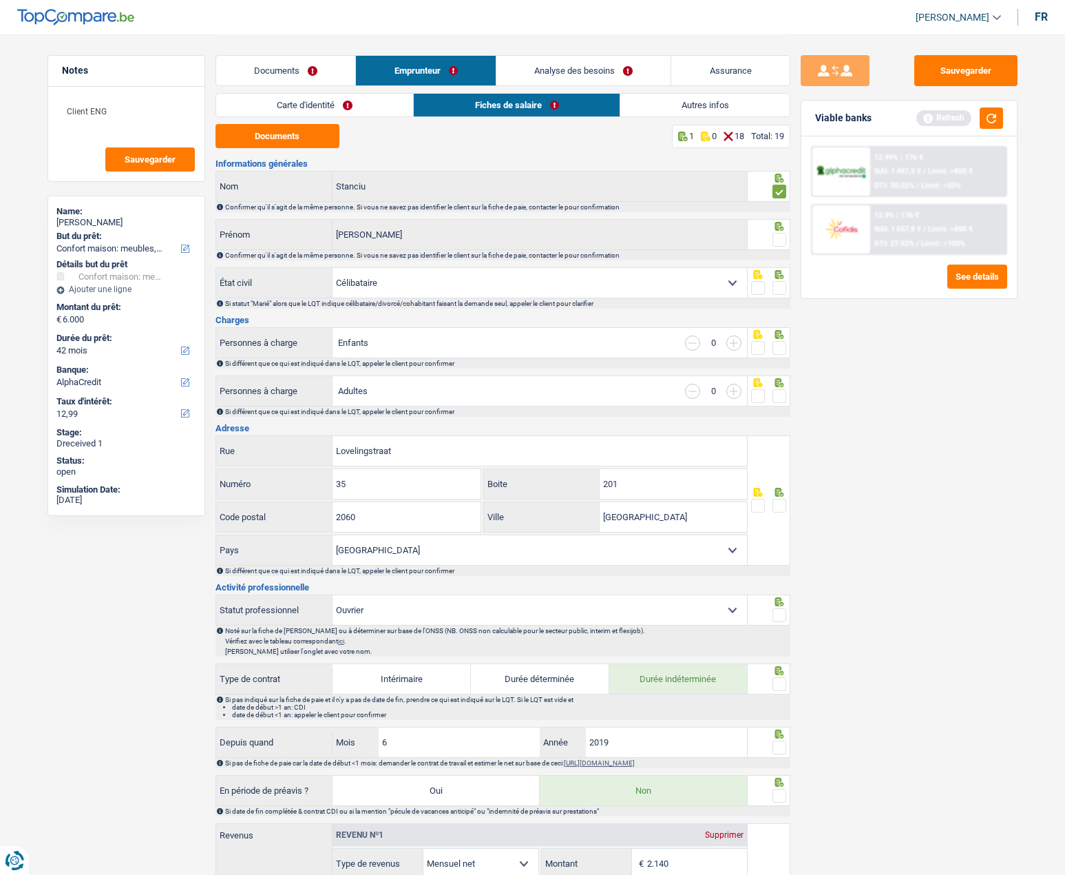
click at [0, 0] on input "radio" at bounding box center [0, 0] width 0 height 0
click at [781, 288] on span at bounding box center [780, 288] width 14 height 14
click at [0, 0] on input "radio" at bounding box center [0, 0] width 0 height 0
click at [780, 348] on span at bounding box center [780, 348] width 14 height 14
click at [0, 0] on input "radio" at bounding box center [0, 0] width 0 height 0
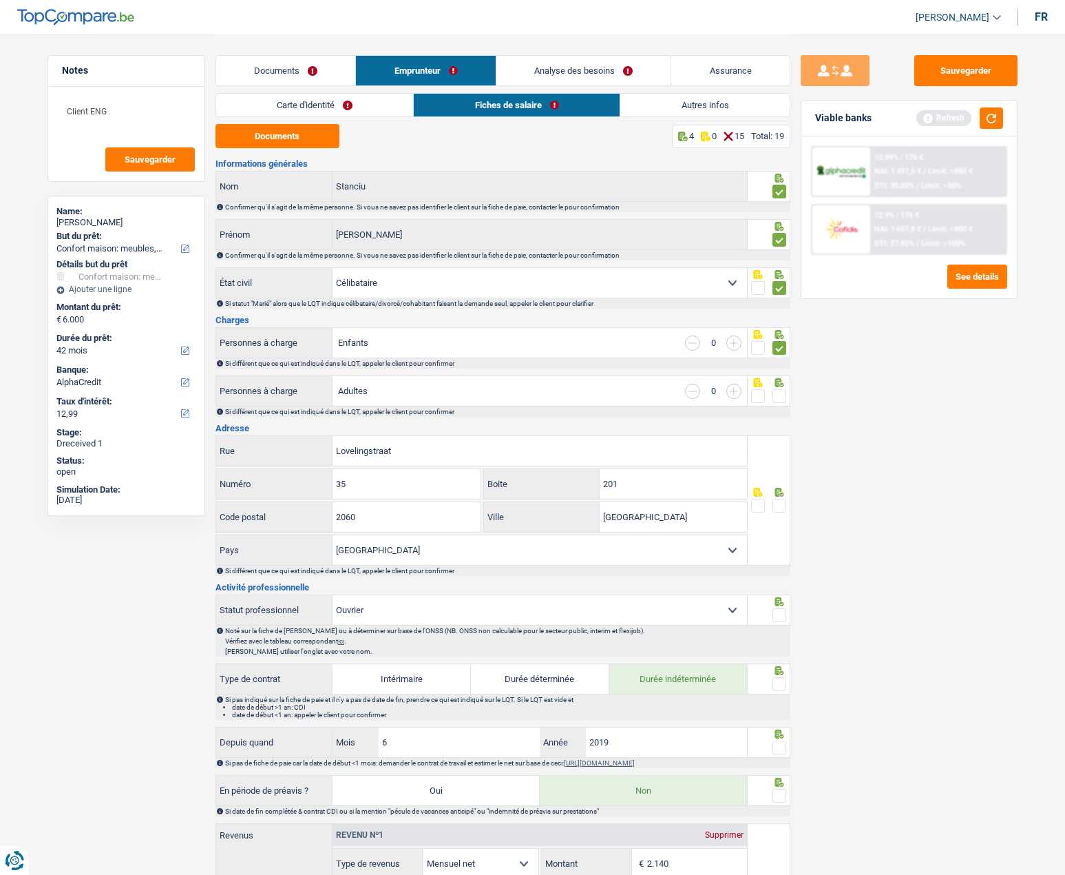
click at [777, 403] on div at bounding box center [780, 396] width 14 height 17
click at [778, 396] on span at bounding box center [780, 396] width 14 height 14
click at [0, 0] on input "radio" at bounding box center [0, 0] width 0 height 0
click at [777, 506] on span at bounding box center [780, 506] width 14 height 14
click at [0, 0] on input "radio" at bounding box center [0, 0] width 0 height 0
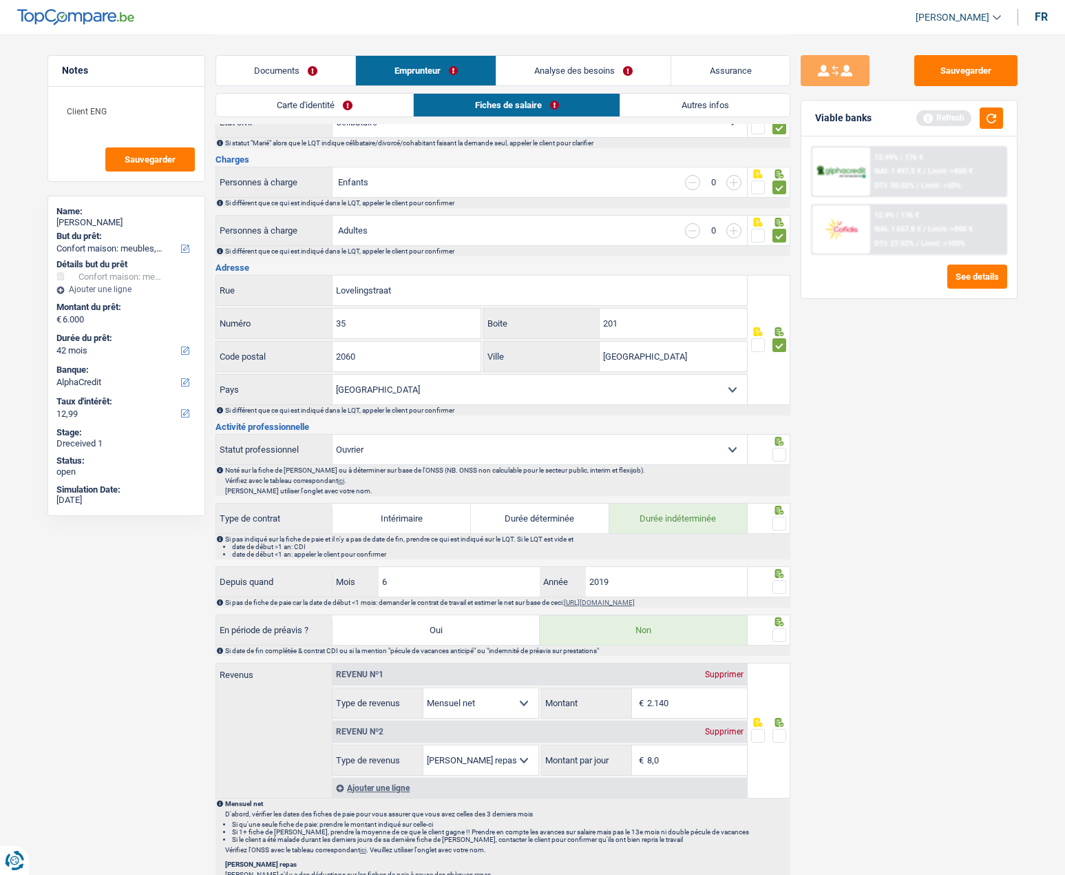
scroll to position [207, 0]
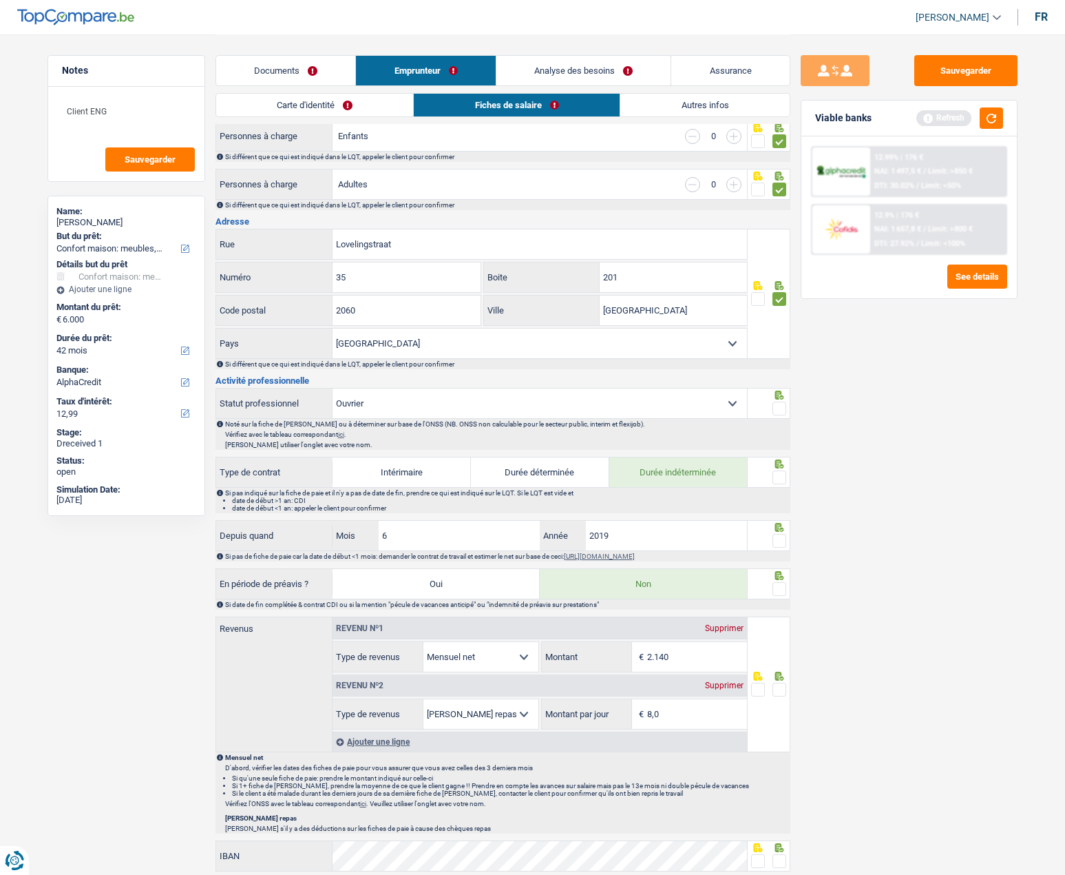
click at [385, 408] on select "Ouvrier Employé privé Employé public Invalide Indépendant Pensionné Chômeur Mut…" at bounding box center [540, 403] width 415 height 30
select select "privateEmployee"
click at [333, 388] on select "Ouvrier Employé privé Employé public Invalide Indépendant Pensionné Chômeur Mut…" at bounding box center [540, 403] width 415 height 30
radio input "false"
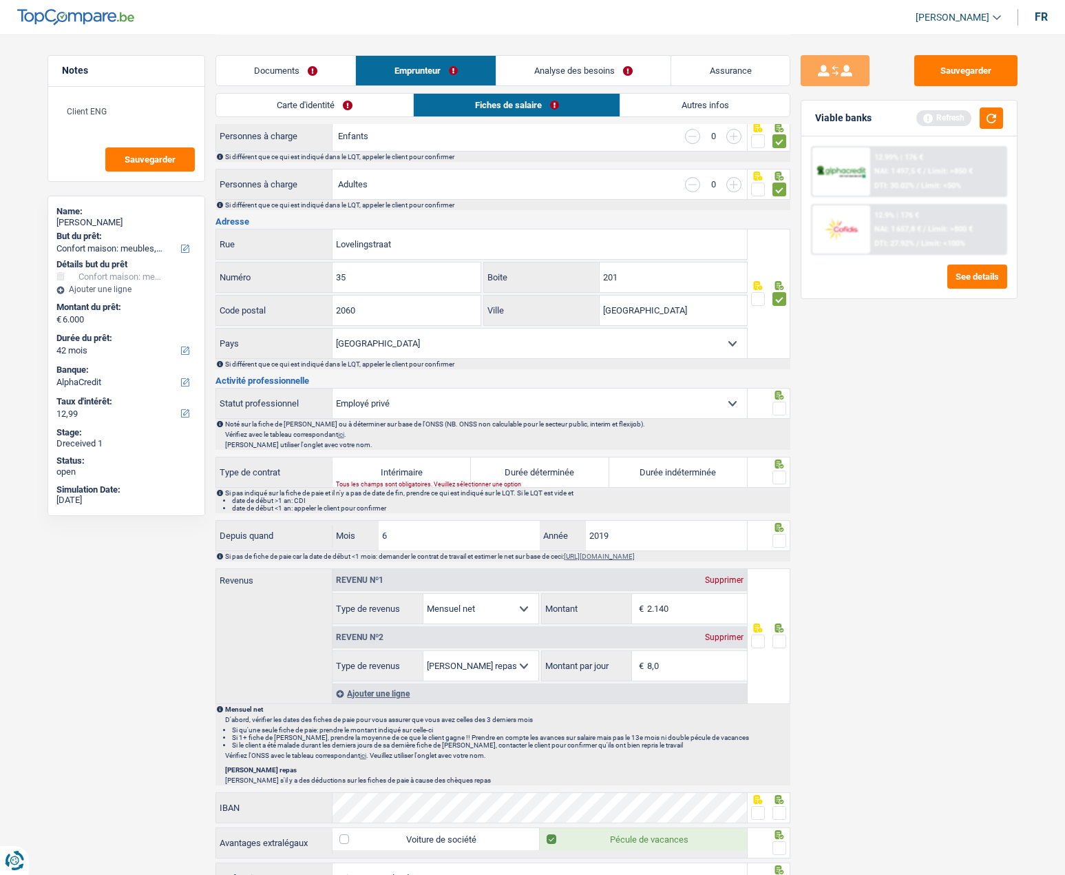
click at [780, 405] on span at bounding box center [780, 409] width 14 height 14
click at [0, 0] on input "radio" at bounding box center [0, 0] width 0 height 0
click at [432, 533] on input "6" at bounding box center [460, 536] width 162 height 30
type input "12"
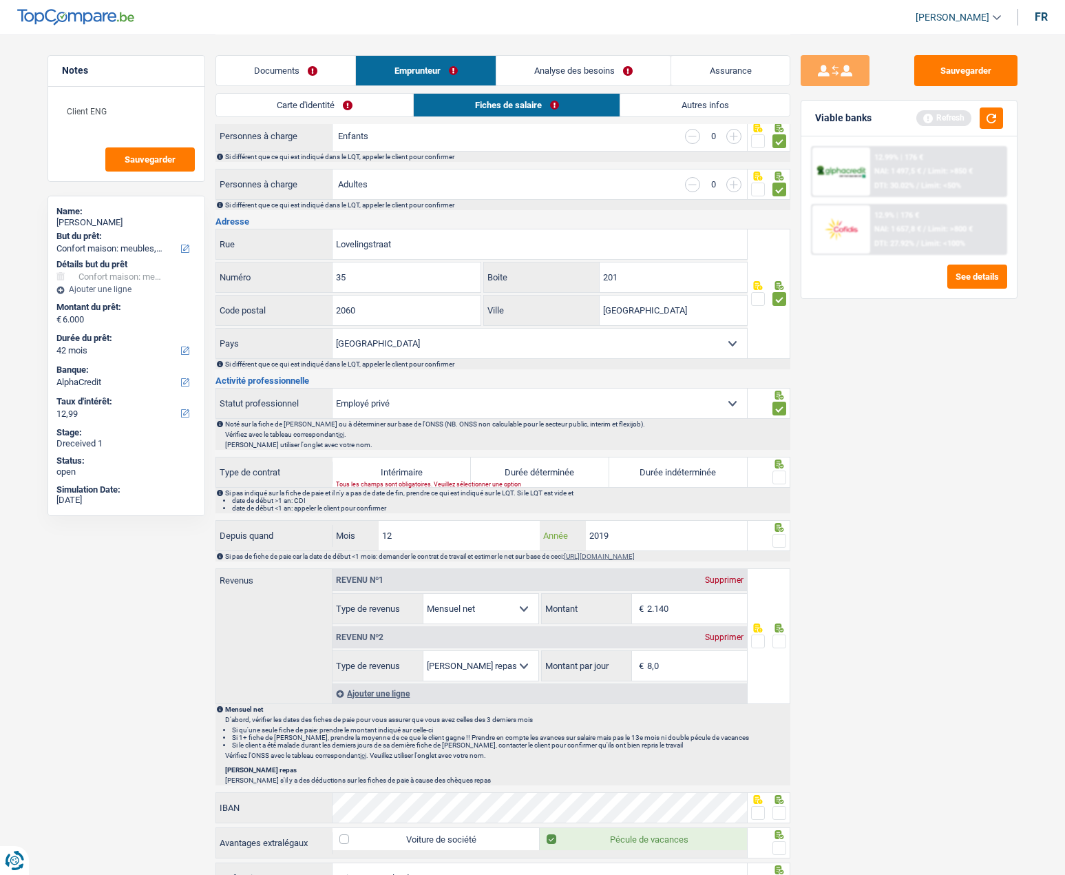
click at [662, 530] on input "2019" at bounding box center [667, 536] width 162 height 30
type input "2021"
click at [782, 535] on span at bounding box center [780, 541] width 14 height 14
click at [0, 0] on input "radio" at bounding box center [0, 0] width 0 height 0
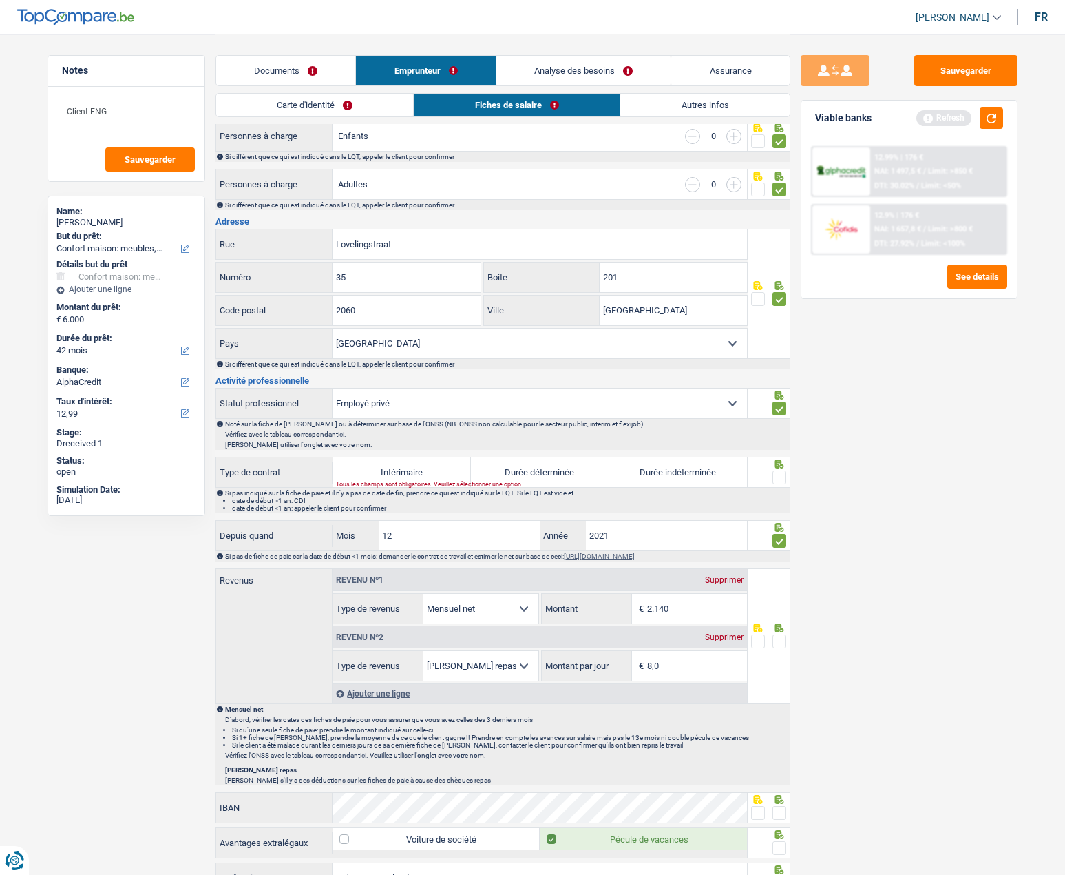
click at [680, 474] on label "Durée indéterminée" at bounding box center [679, 472] width 138 height 30
click at [680, 474] on input "Durée indéterminée" at bounding box center [679, 472] width 138 height 30
radio input "true"
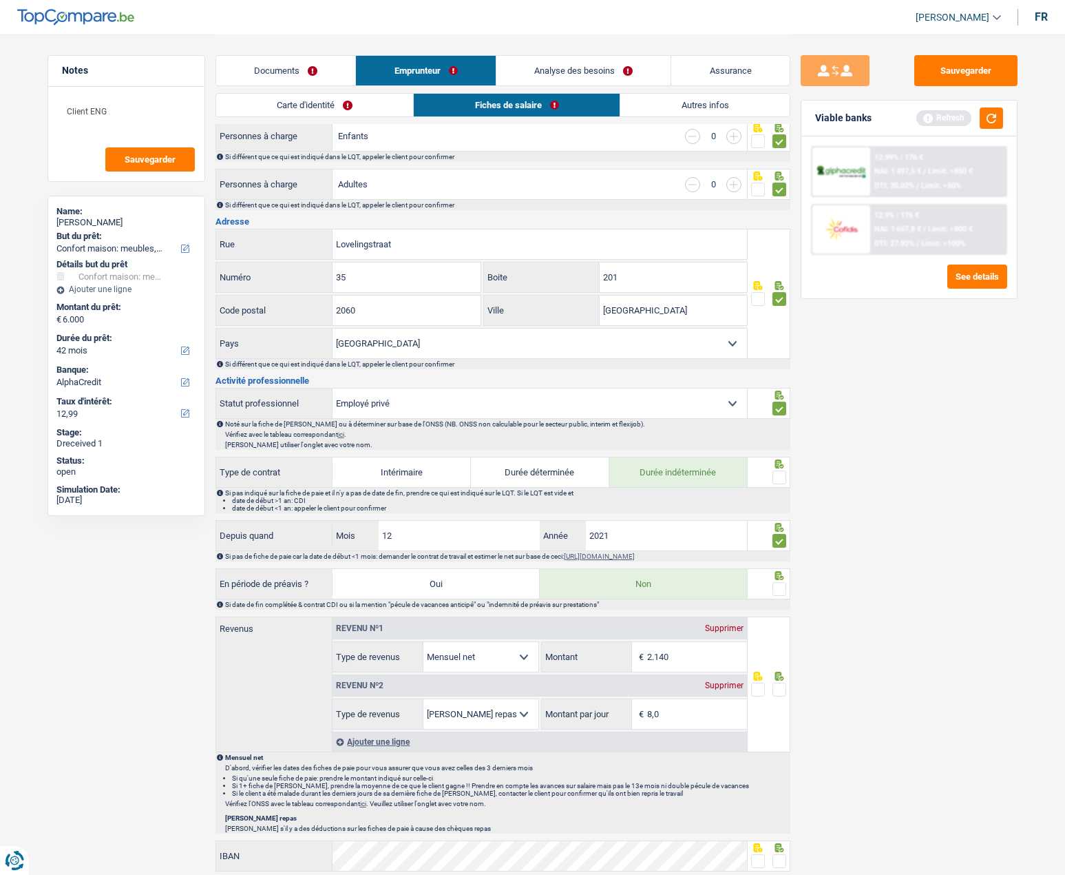
click at [781, 477] on span at bounding box center [780, 477] width 14 height 14
click at [0, 0] on input "radio" at bounding box center [0, 0] width 0 height 0
click at [776, 583] on span at bounding box center [780, 589] width 14 height 14
click at [0, 0] on input "radio" at bounding box center [0, 0] width 0 height 0
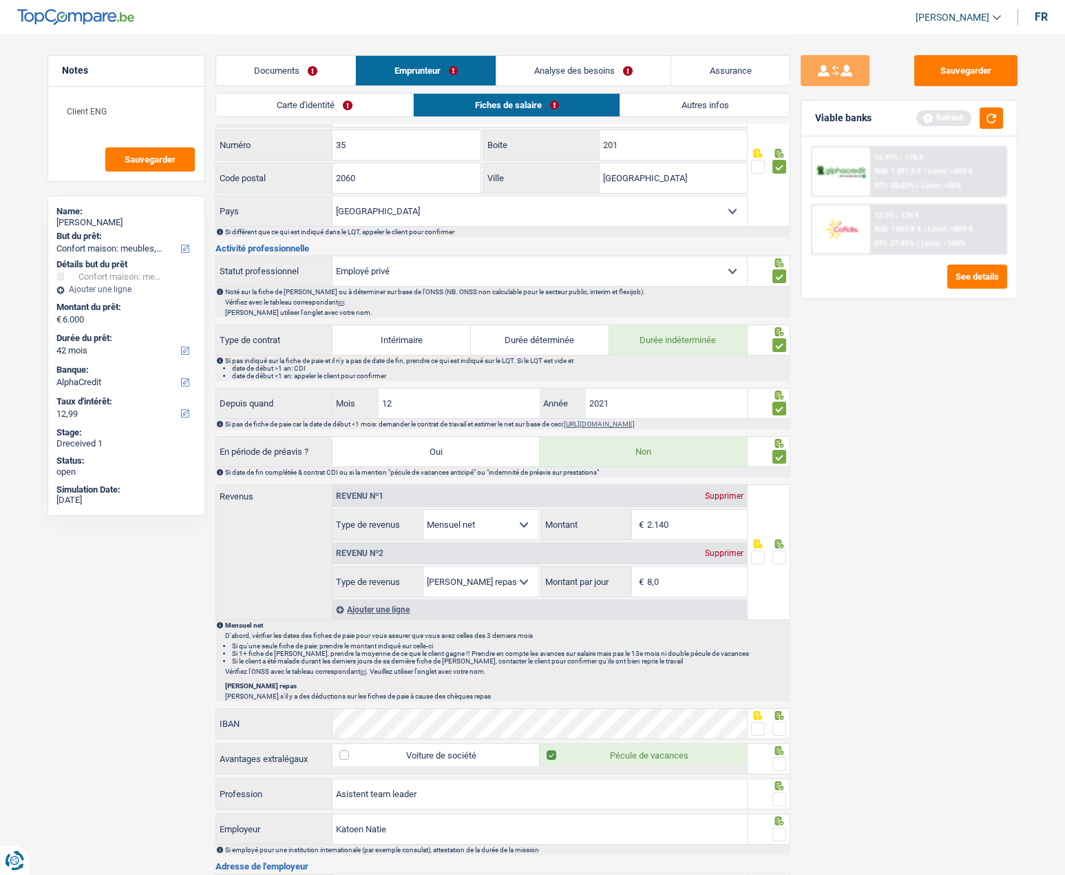
scroll to position [344, 0]
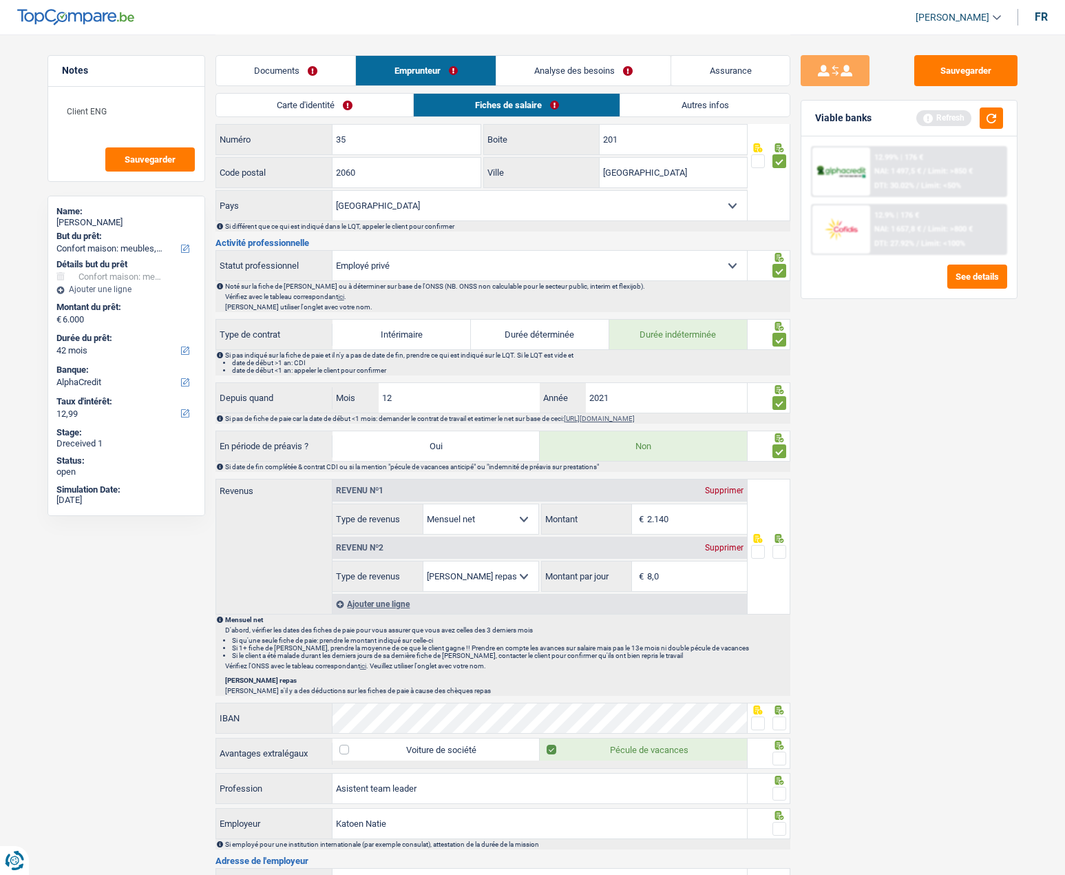
click at [670, 518] on input "2.140" at bounding box center [697, 519] width 100 height 30
click at [671, 518] on input "2.140" at bounding box center [697, 519] width 100 height 30
type input "2.090"
click at [778, 550] on span at bounding box center [780, 552] width 14 height 14
click at [0, 0] on input "radio" at bounding box center [0, 0] width 0 height 0
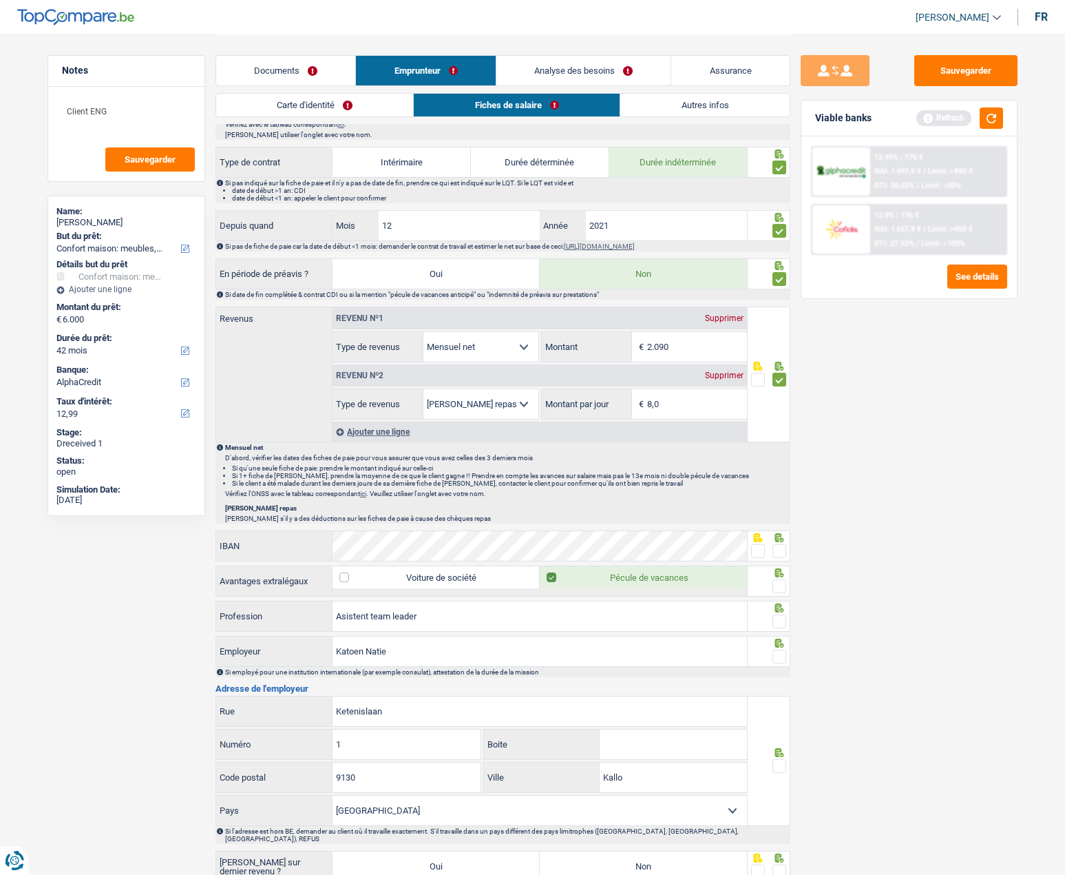
scroll to position [551, 0]
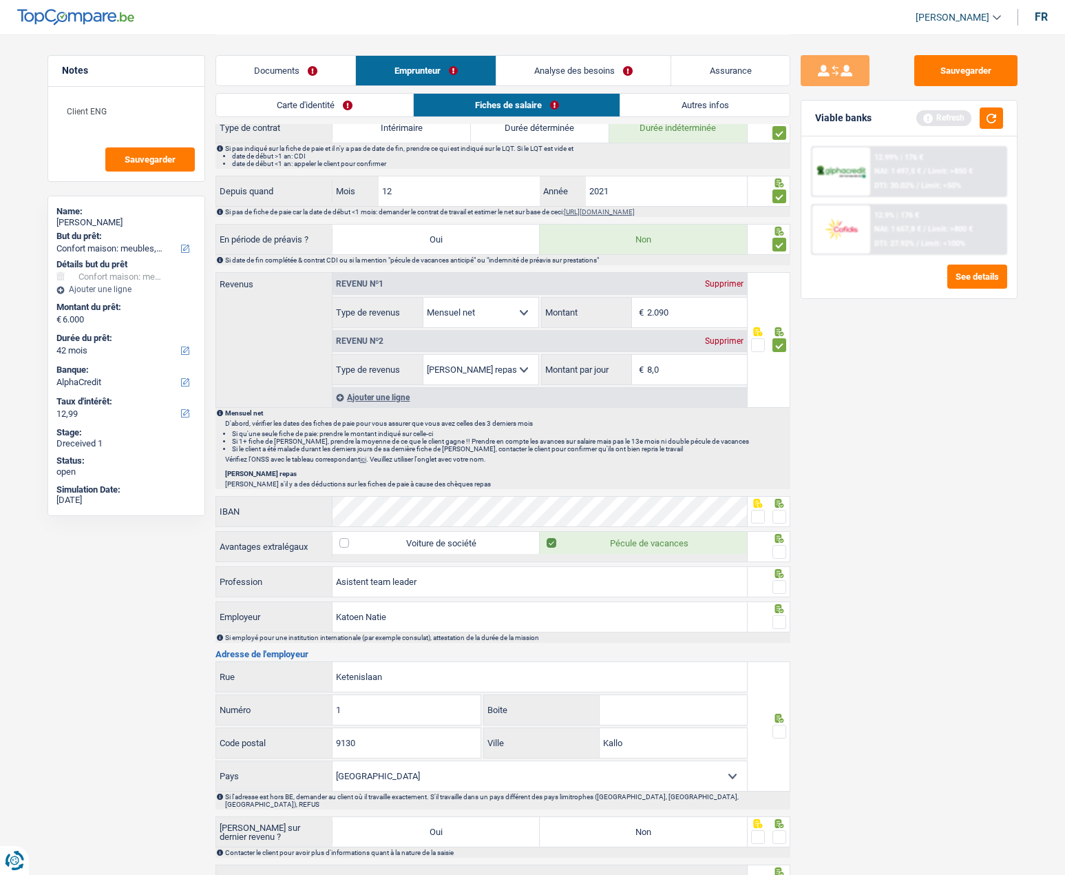
click at [784, 548] on span at bounding box center [780, 552] width 14 height 14
click at [0, 0] on input "radio" at bounding box center [0, 0] width 0 height 0
click at [374, 585] on input "Asistent team leader" at bounding box center [540, 582] width 415 height 30
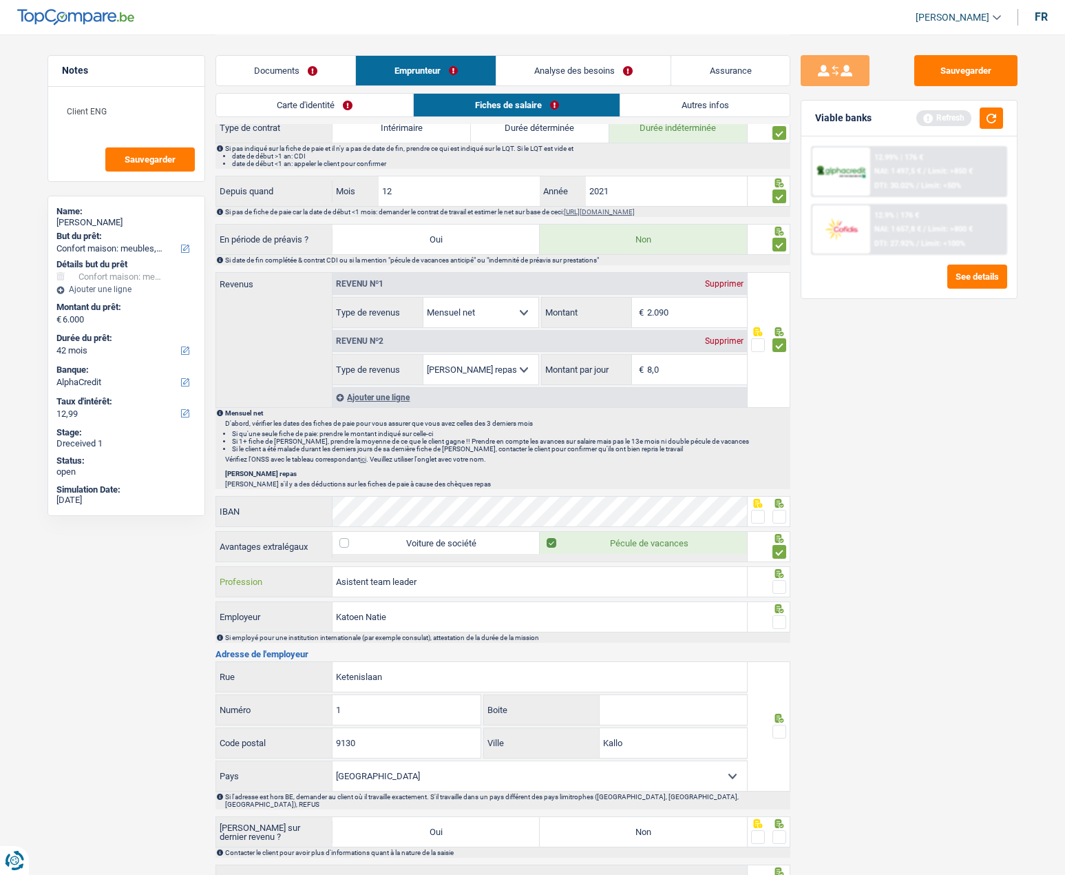
paste input "Magazijnbediende"
type input "Magazijnbediende"
click at [362, 616] on input "Katoen Natie" at bounding box center [540, 617] width 415 height 30
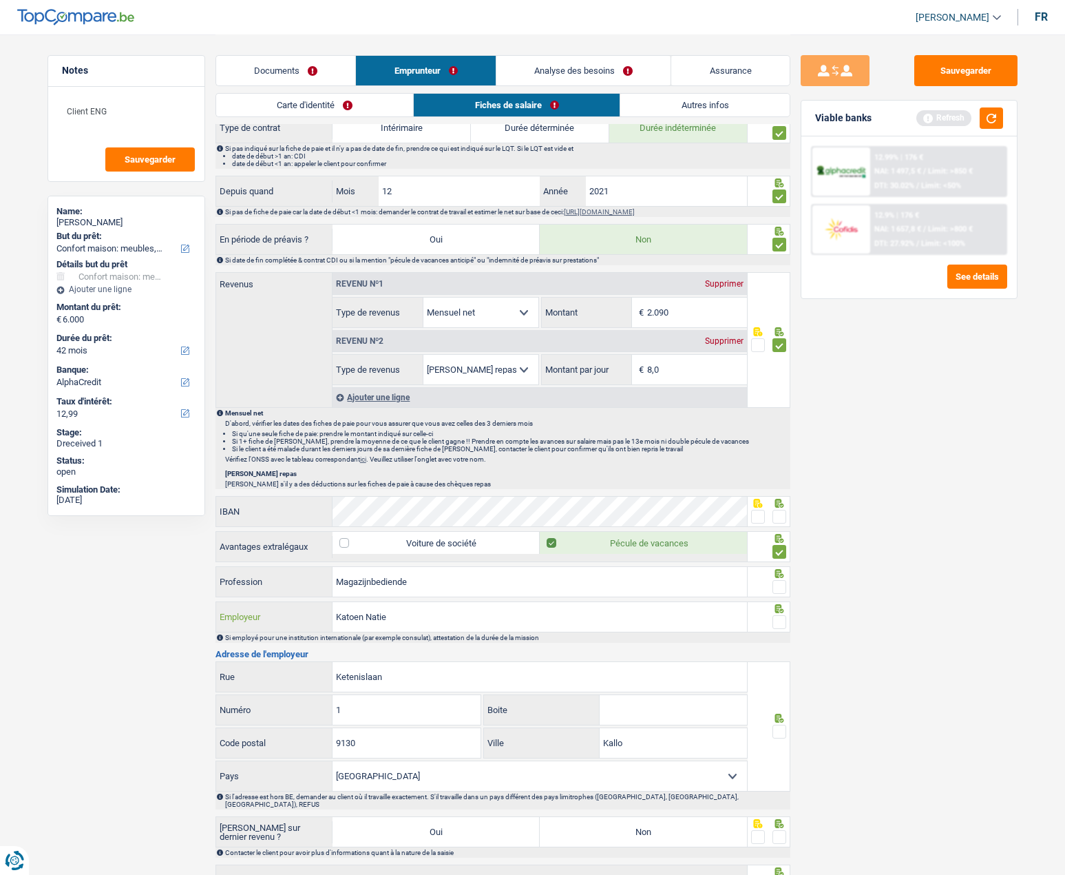
paste input "GENERAL SERVICES ANTWERP"
type input "GENERAL SERVICES ANTWERP"
click at [785, 616] on span at bounding box center [780, 622] width 14 height 14
click at [0, 0] on input "radio" at bounding box center [0, 0] width 0 height 0
click at [563, 614] on input "GENERAL SERVICES ANTWERP" at bounding box center [540, 617] width 415 height 30
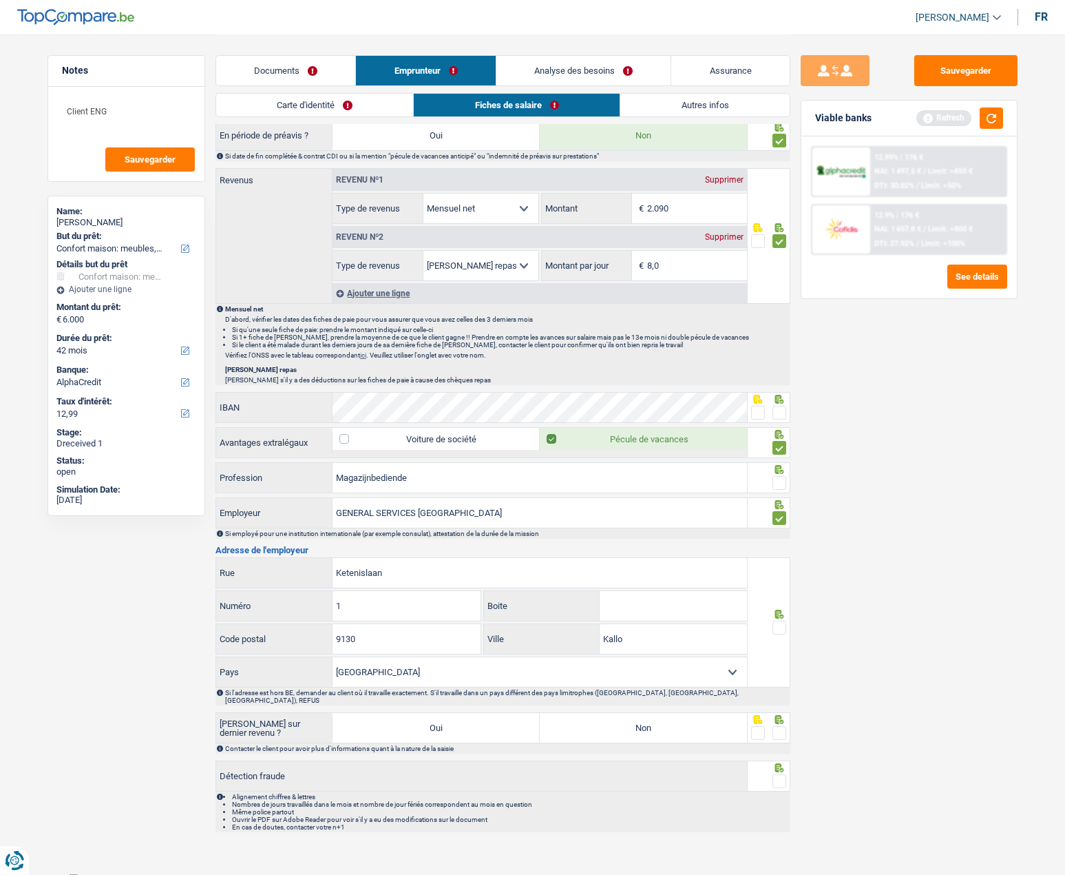
scroll to position [656, 0]
click at [661, 645] on input "Kallo" at bounding box center [673, 638] width 147 height 30
type input "kaai"
click at [778, 629] on span at bounding box center [780, 626] width 14 height 14
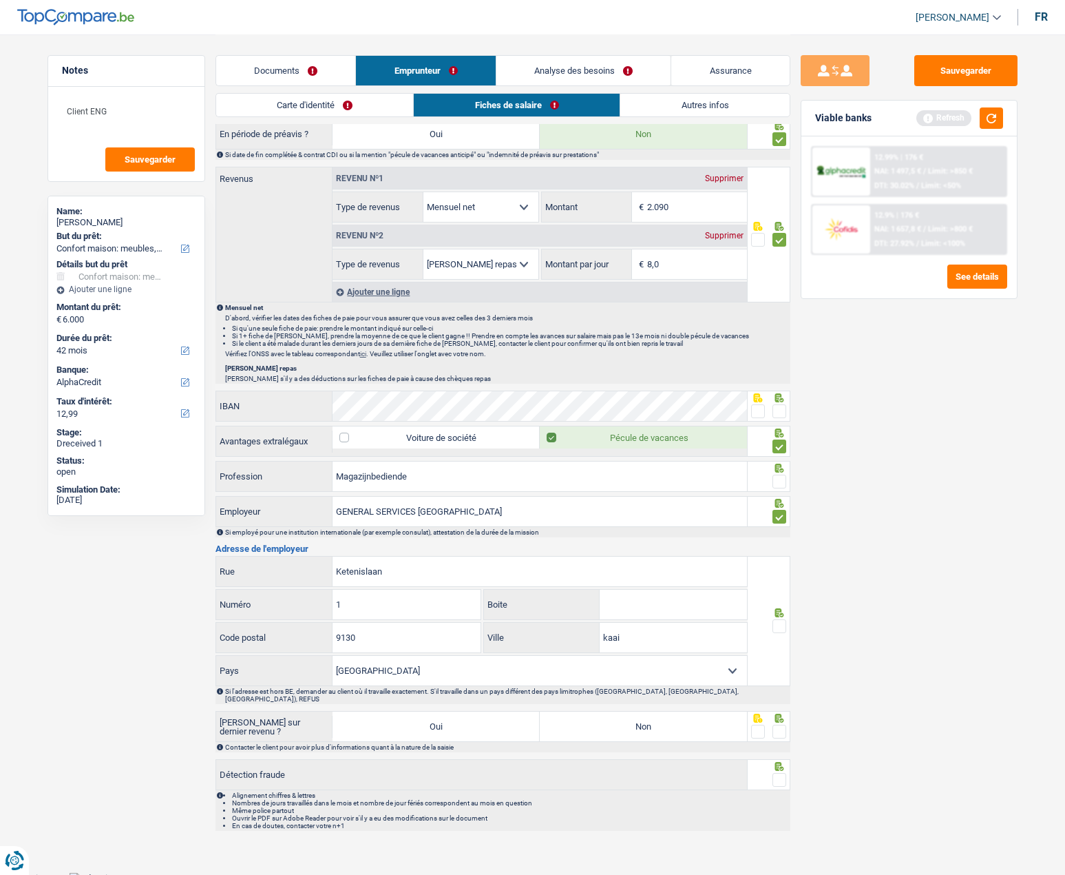
click at [0, 0] on input "radio" at bounding box center [0, 0] width 0 height 0
click at [779, 725] on span at bounding box center [780, 732] width 14 height 14
click at [0, 0] on input "radio" at bounding box center [0, 0] width 0 height 0
click at [782, 763] on icon at bounding box center [779, 766] width 9 height 9
click at [782, 773] on span at bounding box center [780, 780] width 14 height 14
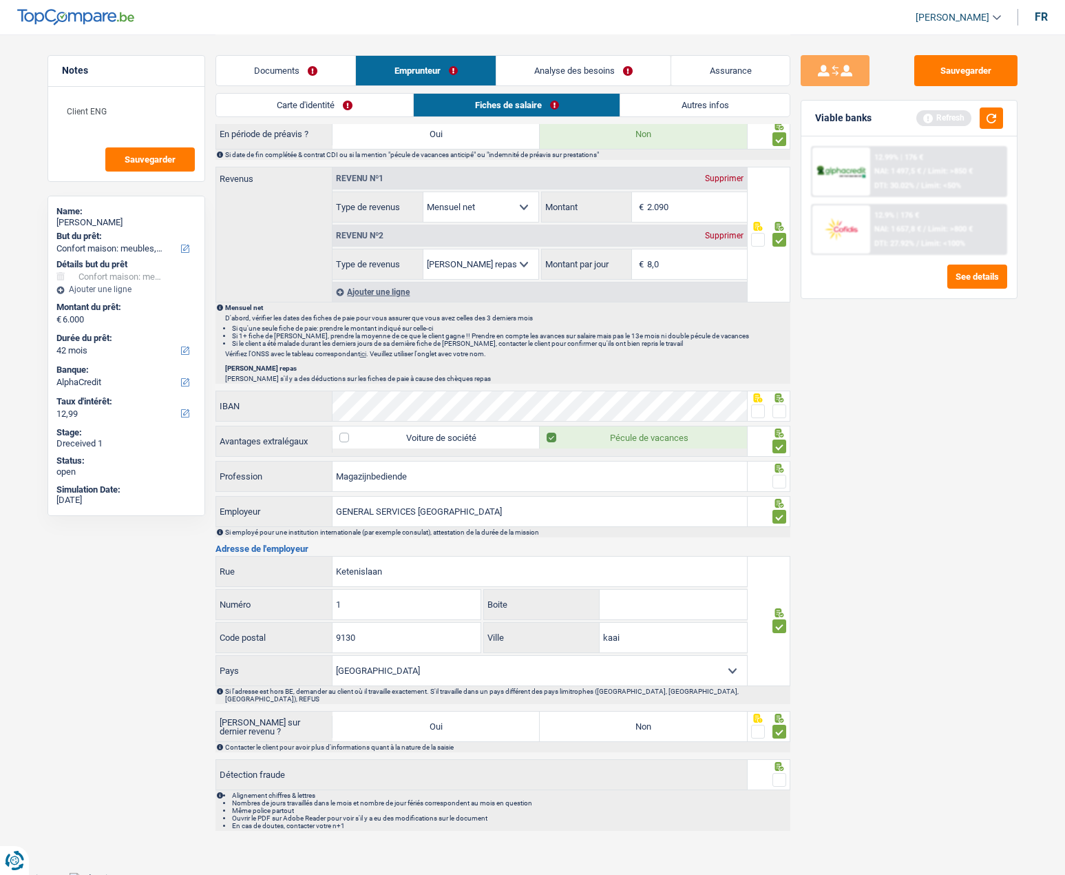
click at [0, 0] on input "radio" at bounding box center [0, 0] width 0 height 0
click at [689, 716] on label "Non" at bounding box center [643, 726] width 207 height 30
click at [689, 716] on input "Non" at bounding box center [643, 726] width 207 height 30
radio input "true"
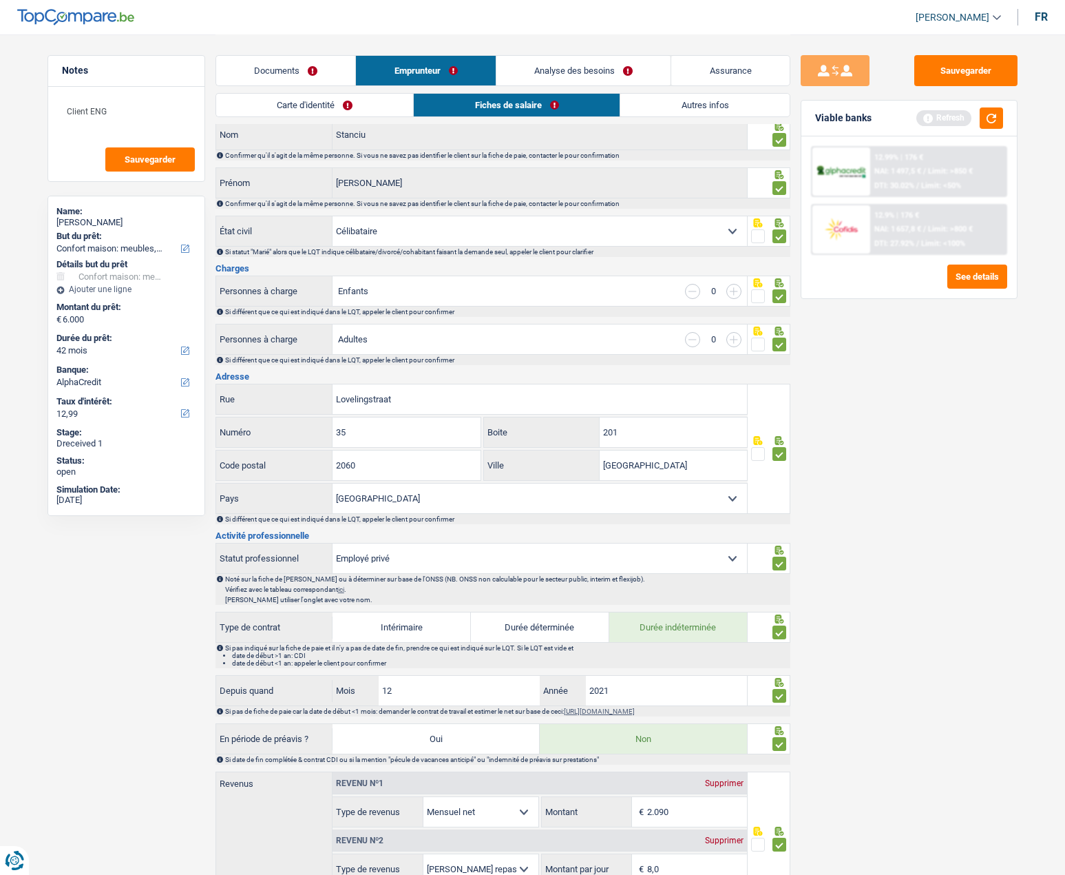
scroll to position [0, 0]
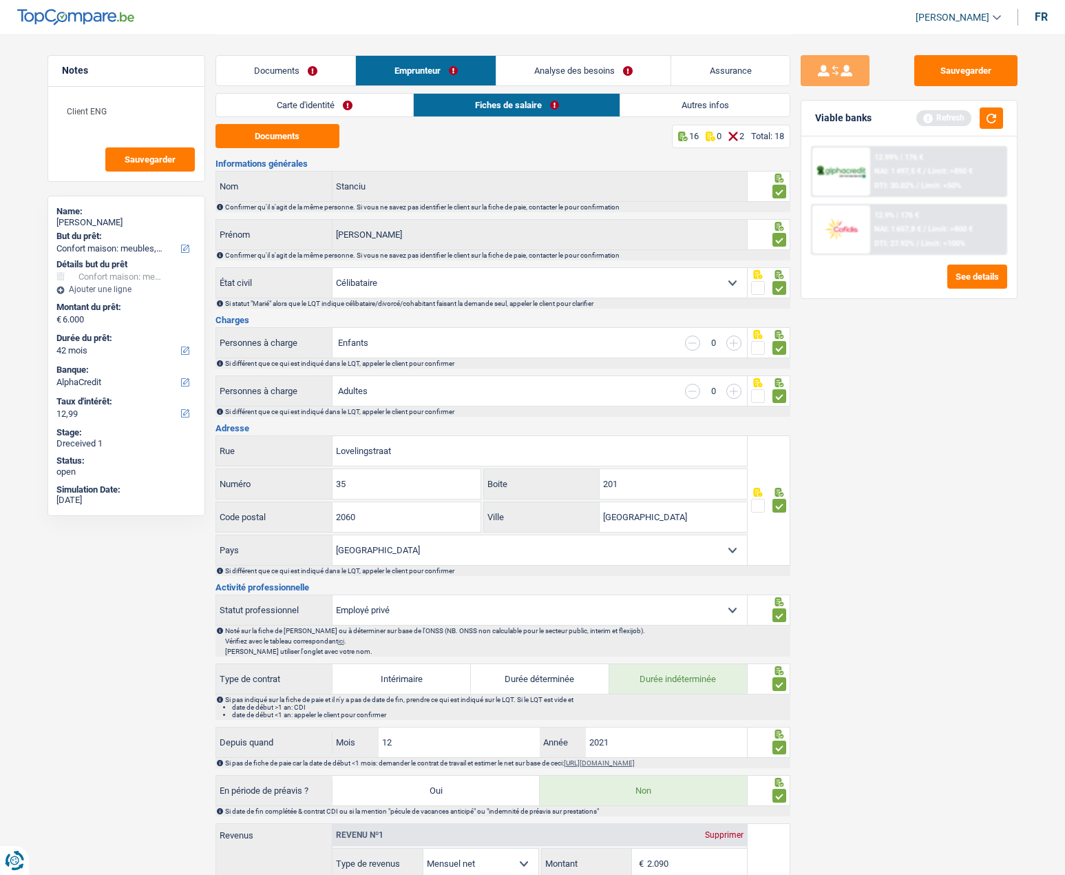
click at [543, 70] on link "Analyse des besoins" at bounding box center [584, 71] width 175 height 30
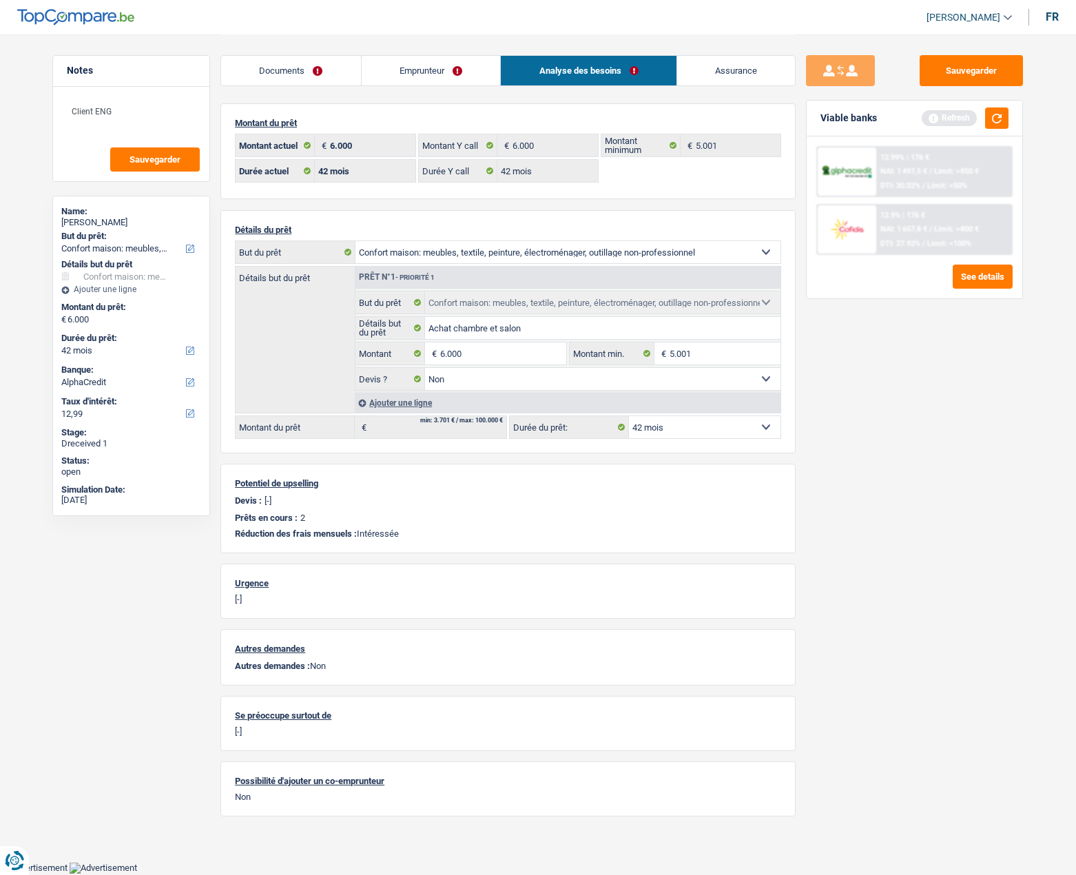
click at [462, 74] on link "Emprunteur" at bounding box center [431, 71] width 139 height 30
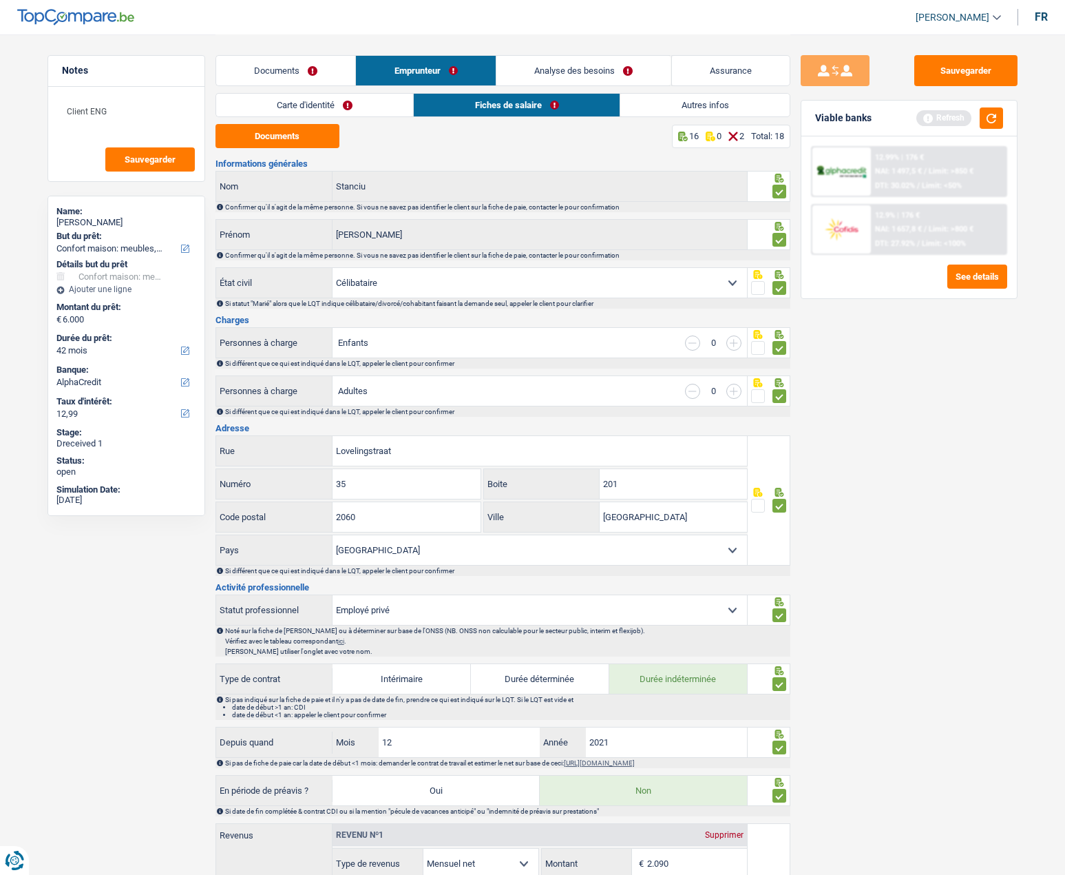
click at [678, 98] on link "Autres infos" at bounding box center [705, 105] width 169 height 23
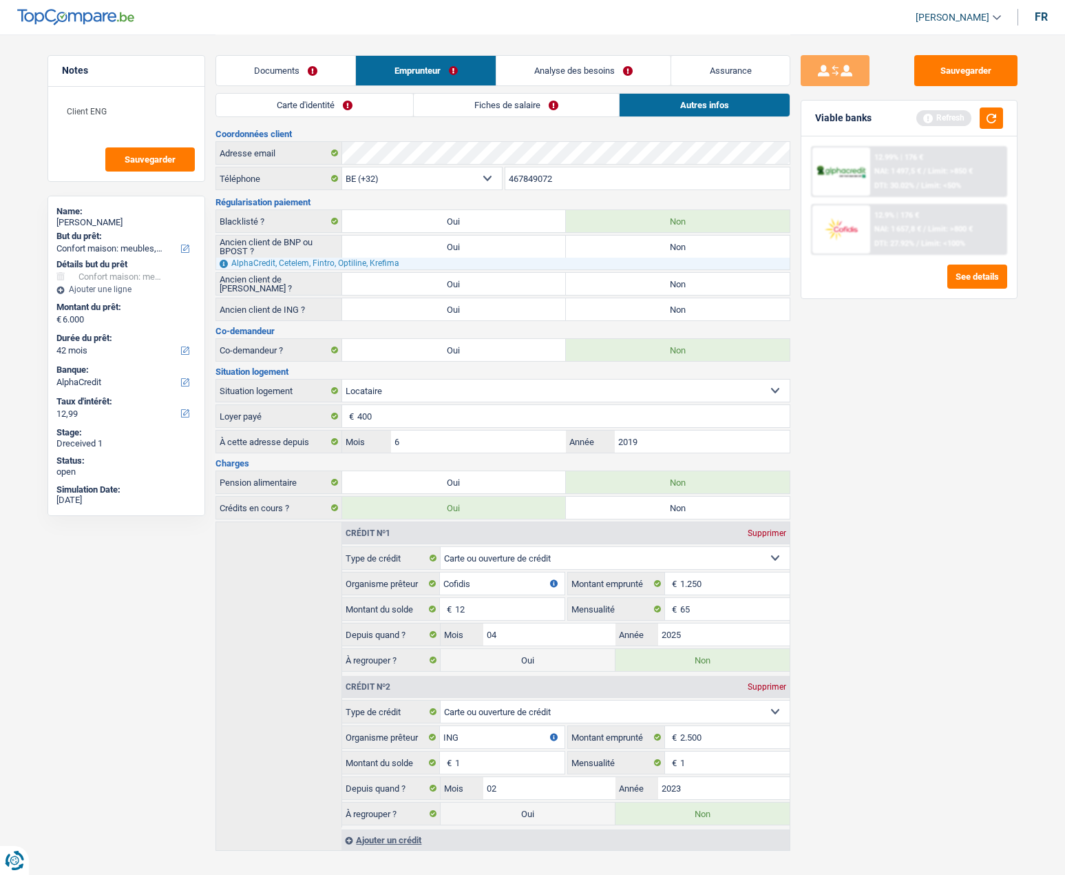
click at [539, 101] on link "Fiches de salaire" at bounding box center [516, 105] width 205 height 23
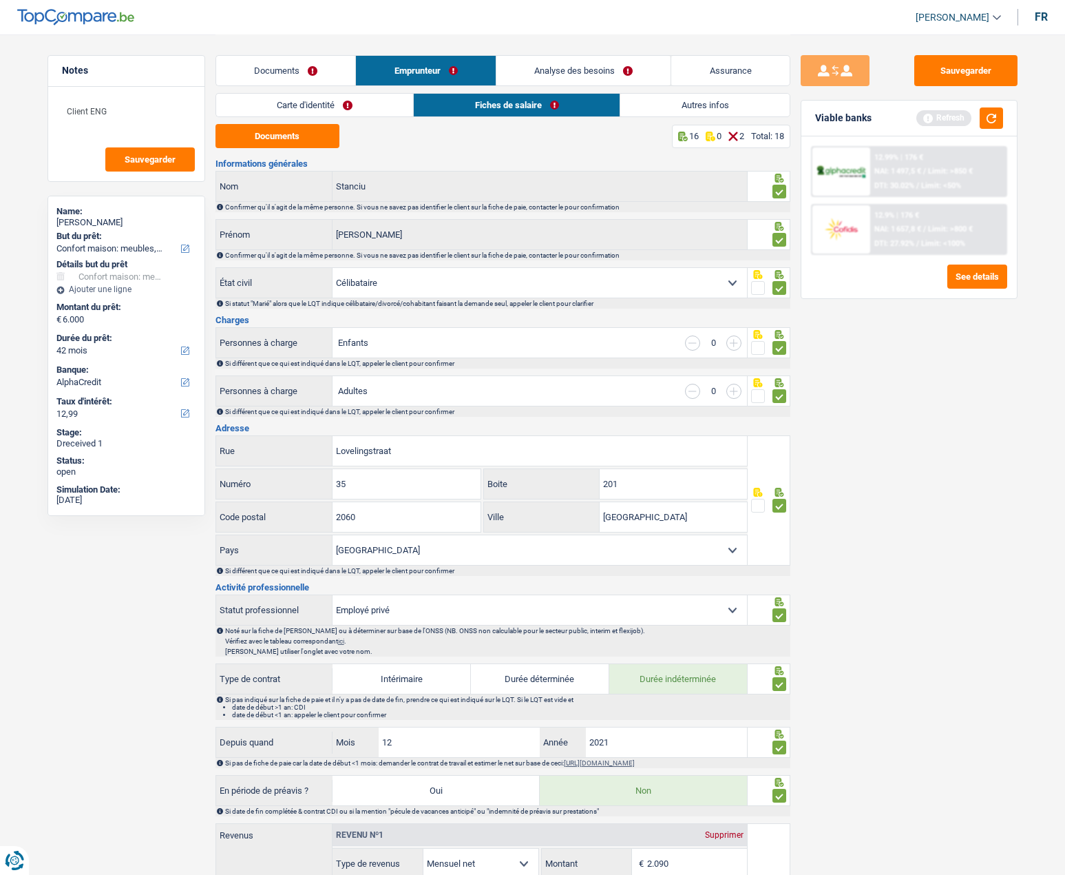
click at [556, 70] on link "Analyse des besoins" at bounding box center [584, 71] width 175 height 30
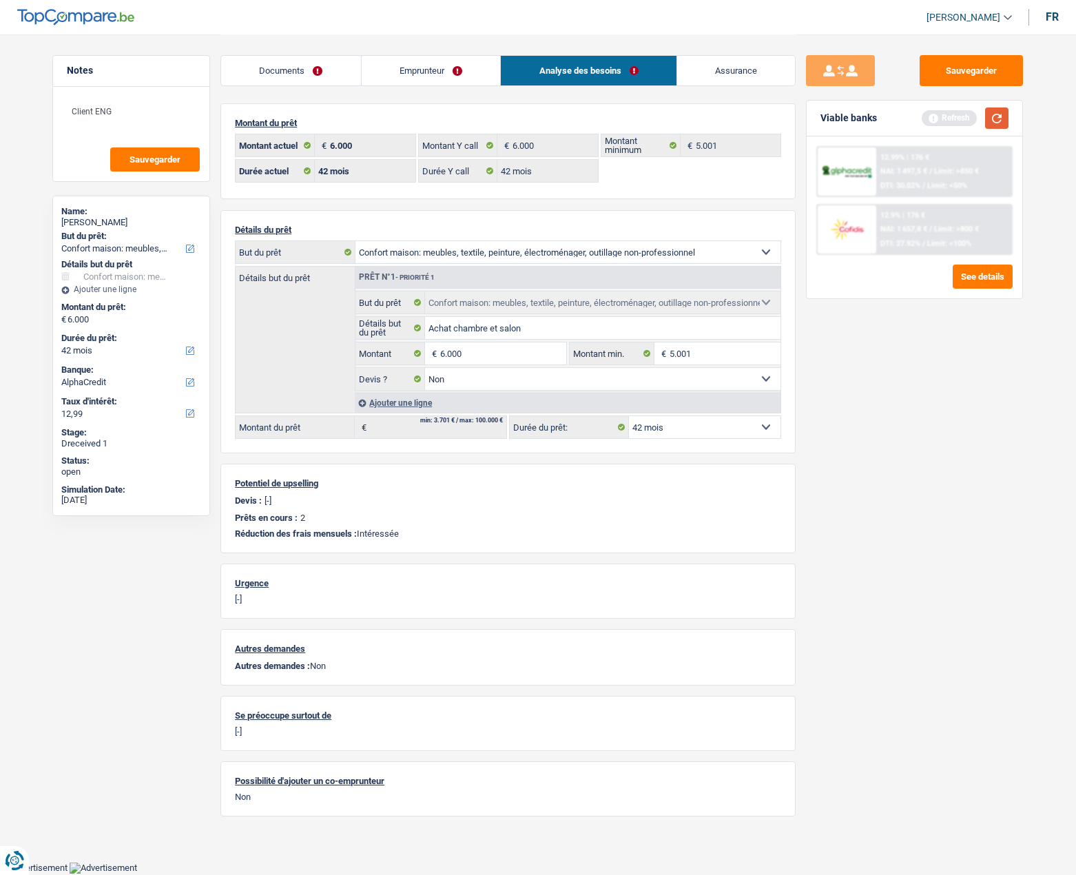
click at [1003, 122] on button "button" at bounding box center [996, 117] width 23 height 21
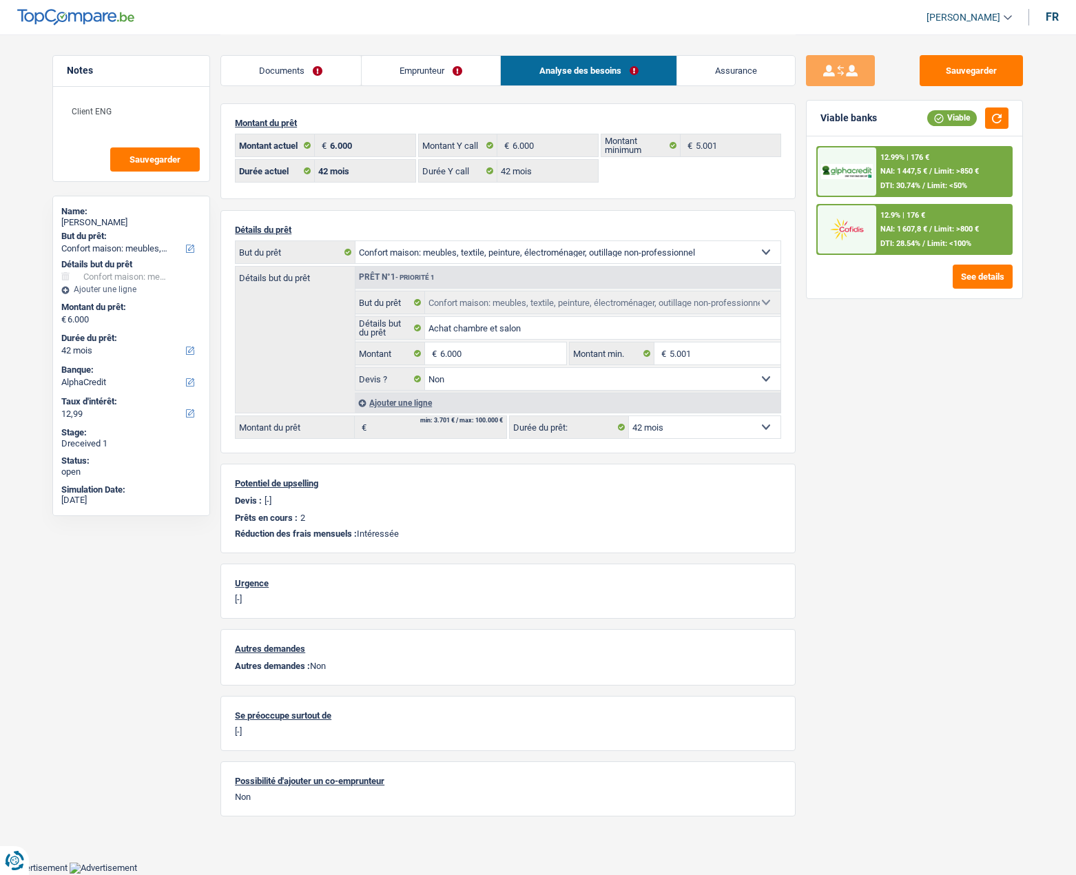
click at [859, 170] on img at bounding box center [846, 172] width 51 height 16
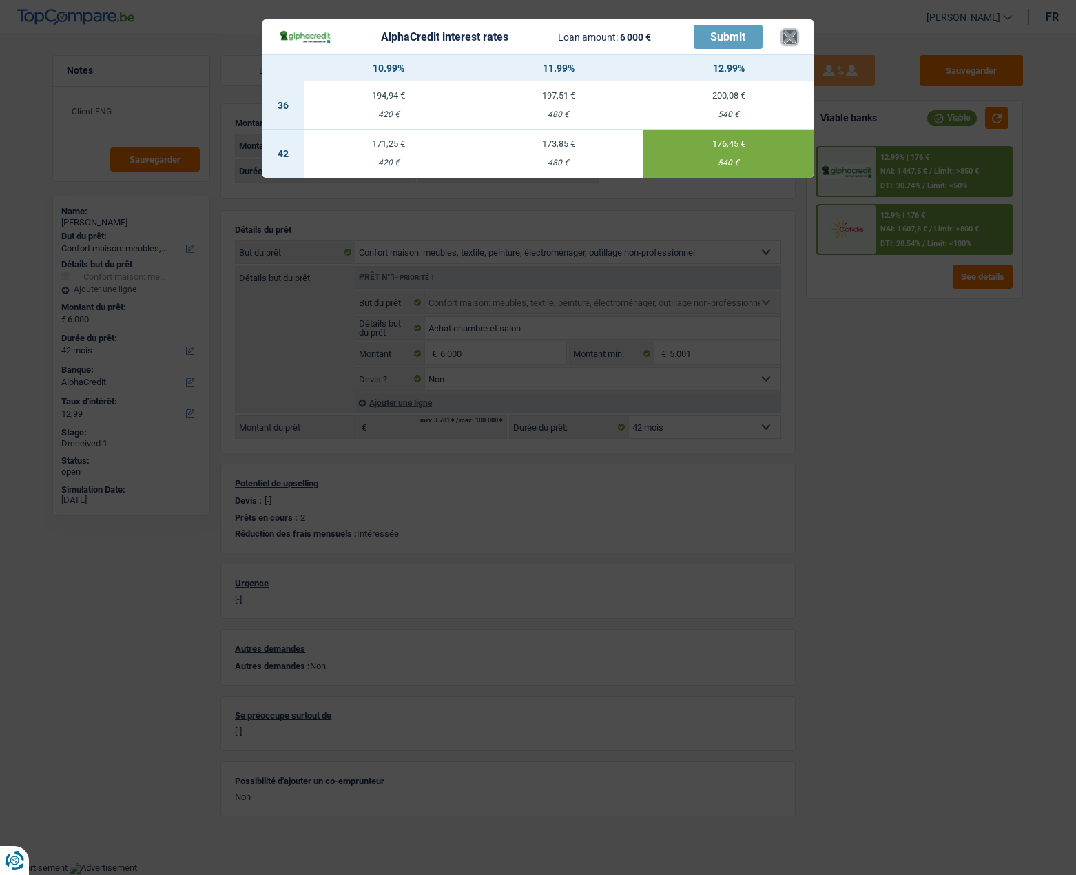
click at [793, 37] on button "×" at bounding box center [789, 37] width 14 height 14
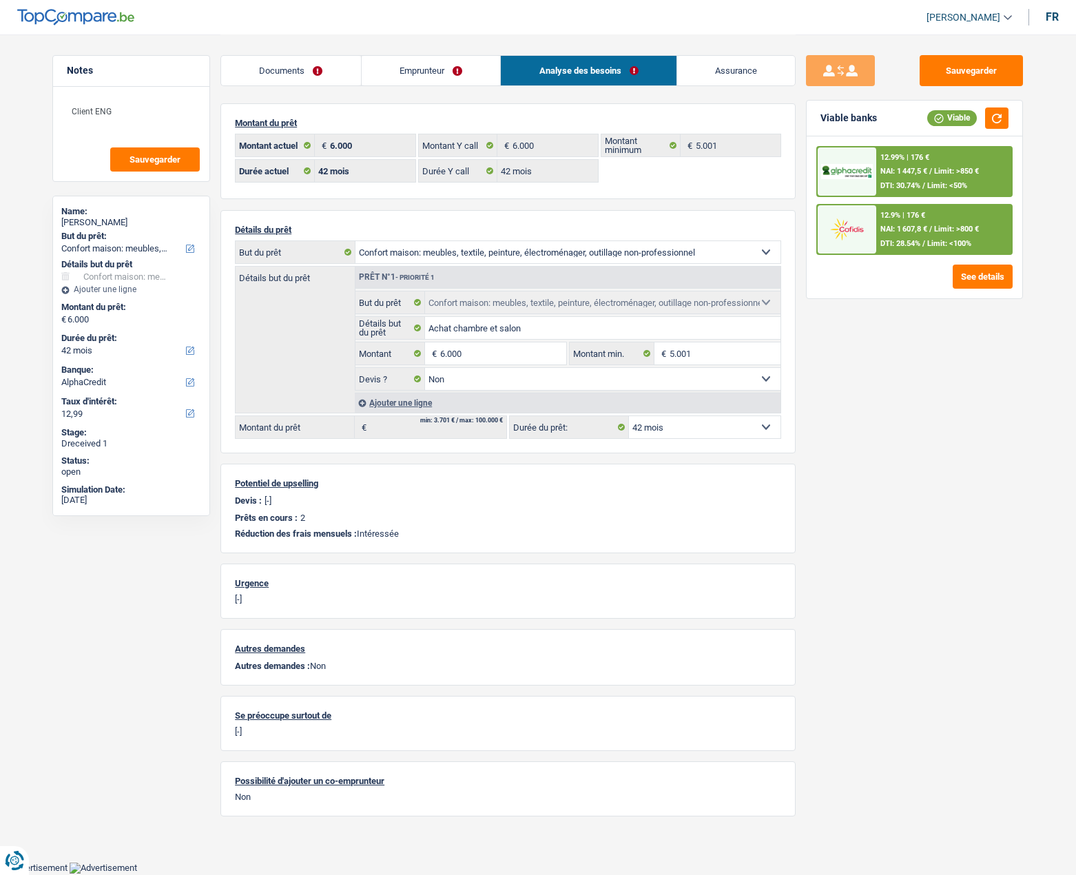
click at [952, 160] on div "12.99% | 176 € NAI: 1 447,5 € / Limit: >850 € DTI: 30.74% / Limit: <50%" at bounding box center [944, 171] width 136 height 48
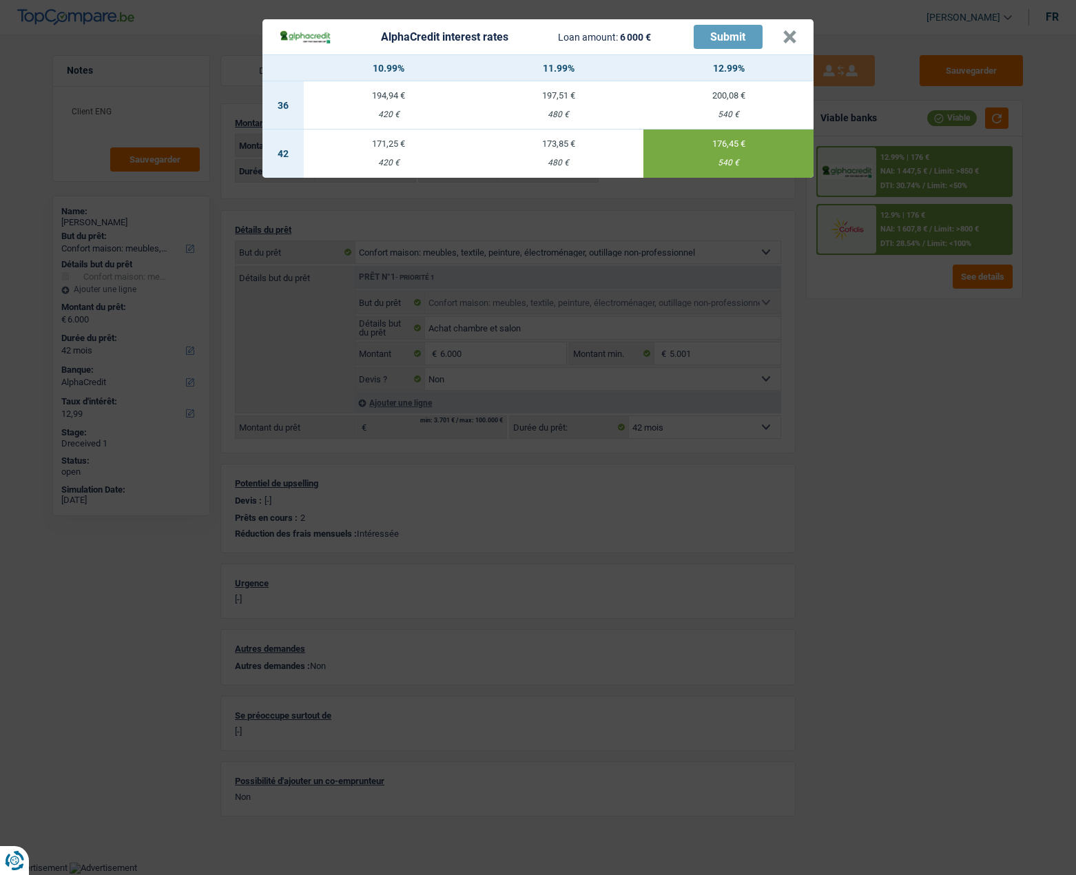
click at [545, 140] on div "173,85 €" at bounding box center [559, 143] width 170 height 9
type input "11,99"
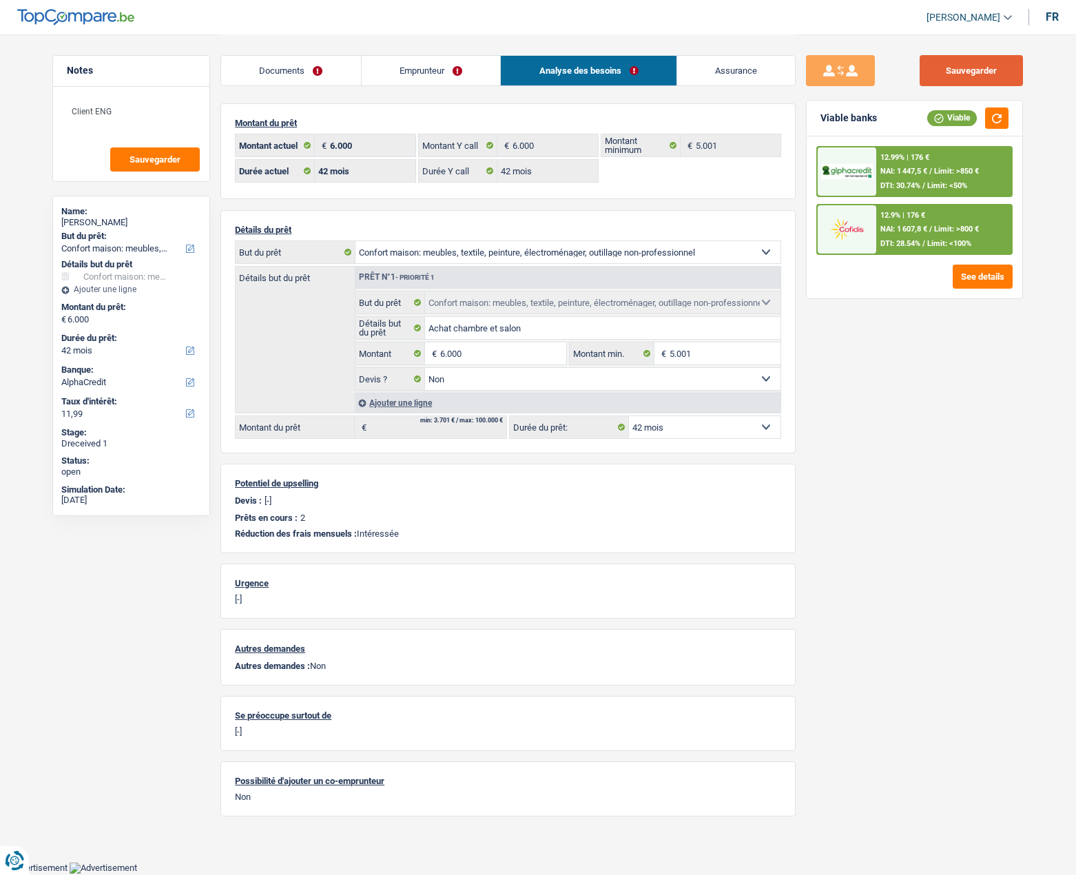
click at [981, 79] on button "Sauvegarder" at bounding box center [970, 70] width 103 height 31
click at [845, 167] on img at bounding box center [846, 172] width 51 height 16
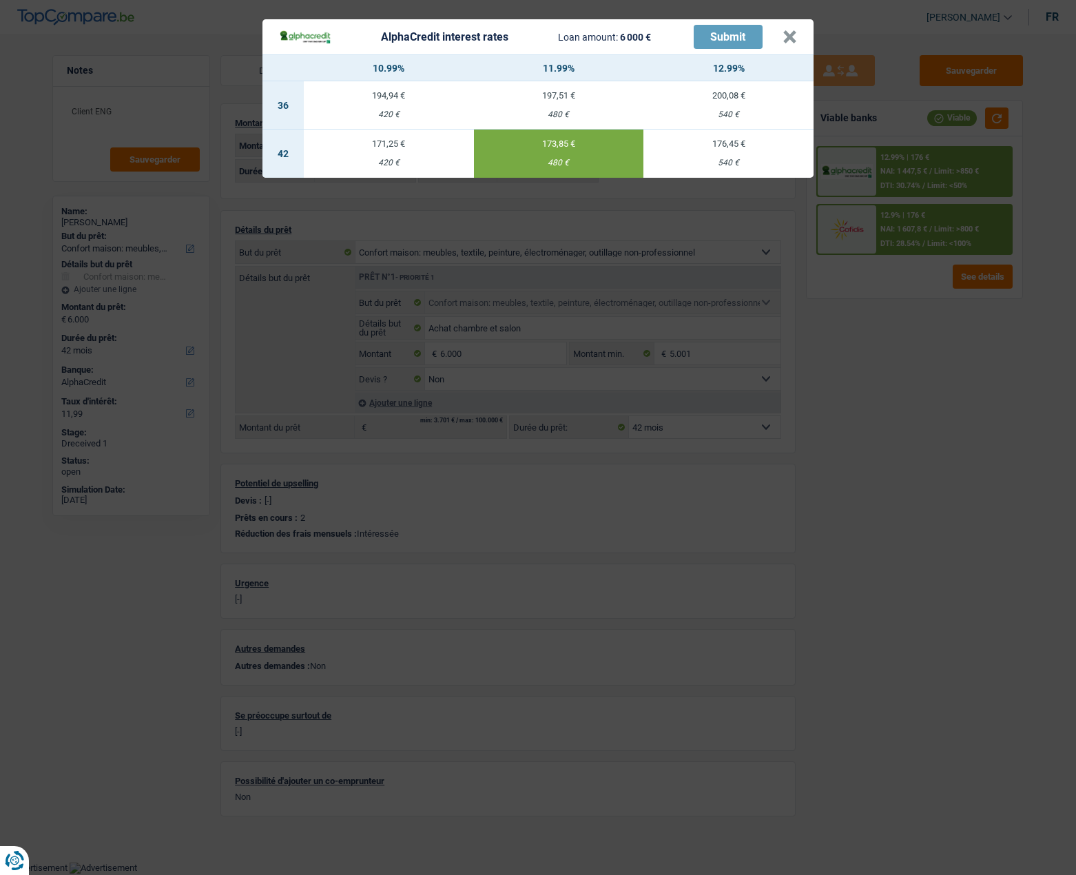
click at [592, 149] on td "173,85 € 480 €" at bounding box center [559, 153] width 170 height 48
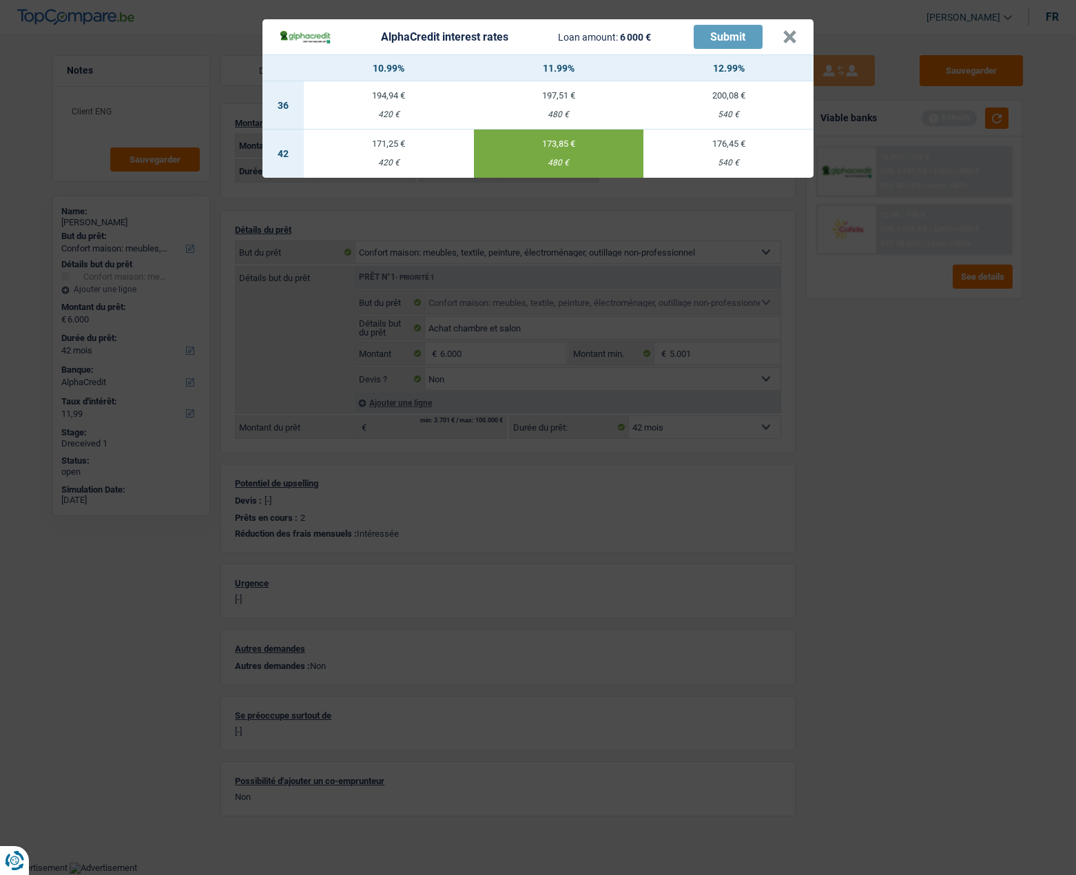
click at [671, 43] on div "AlphaCredit interest rates Loan amount: 6 000 € Submit" at bounding box center [520, 37] width 483 height 24
click at [787, 34] on button "×" at bounding box center [789, 37] width 14 height 14
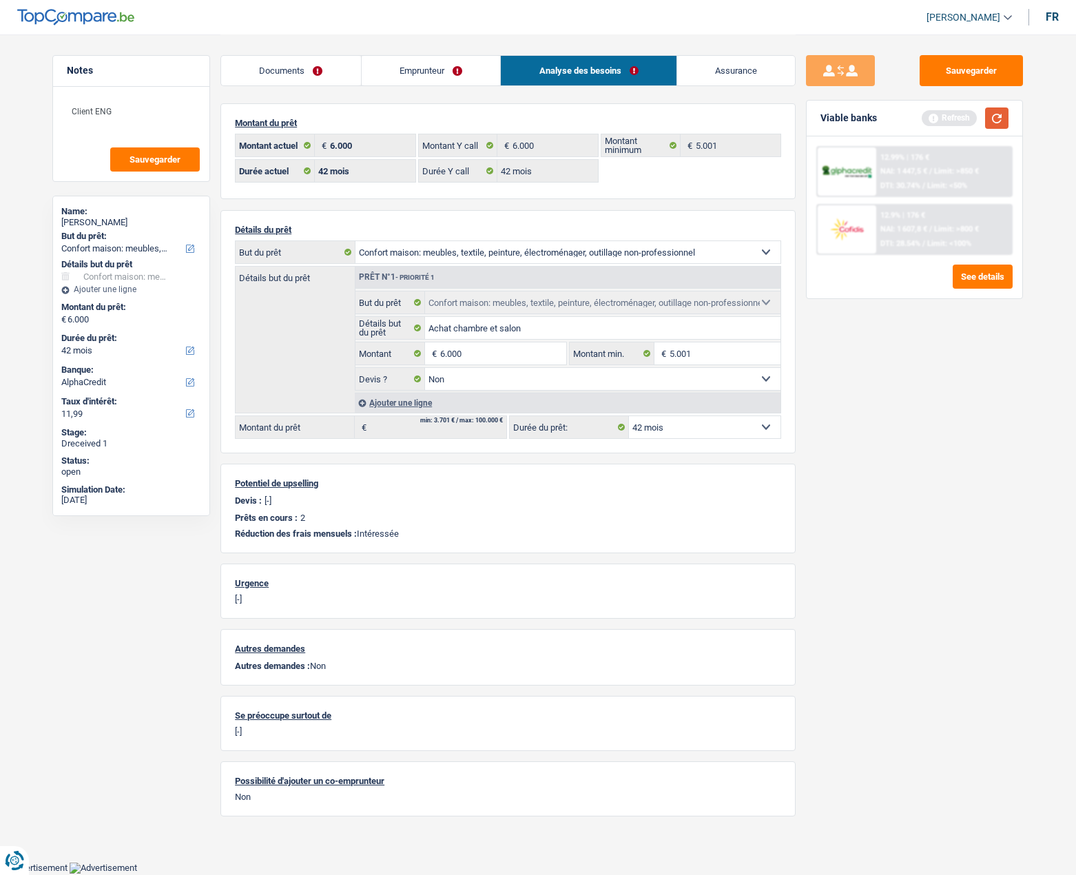
click at [1003, 117] on button "button" at bounding box center [996, 117] width 23 height 21
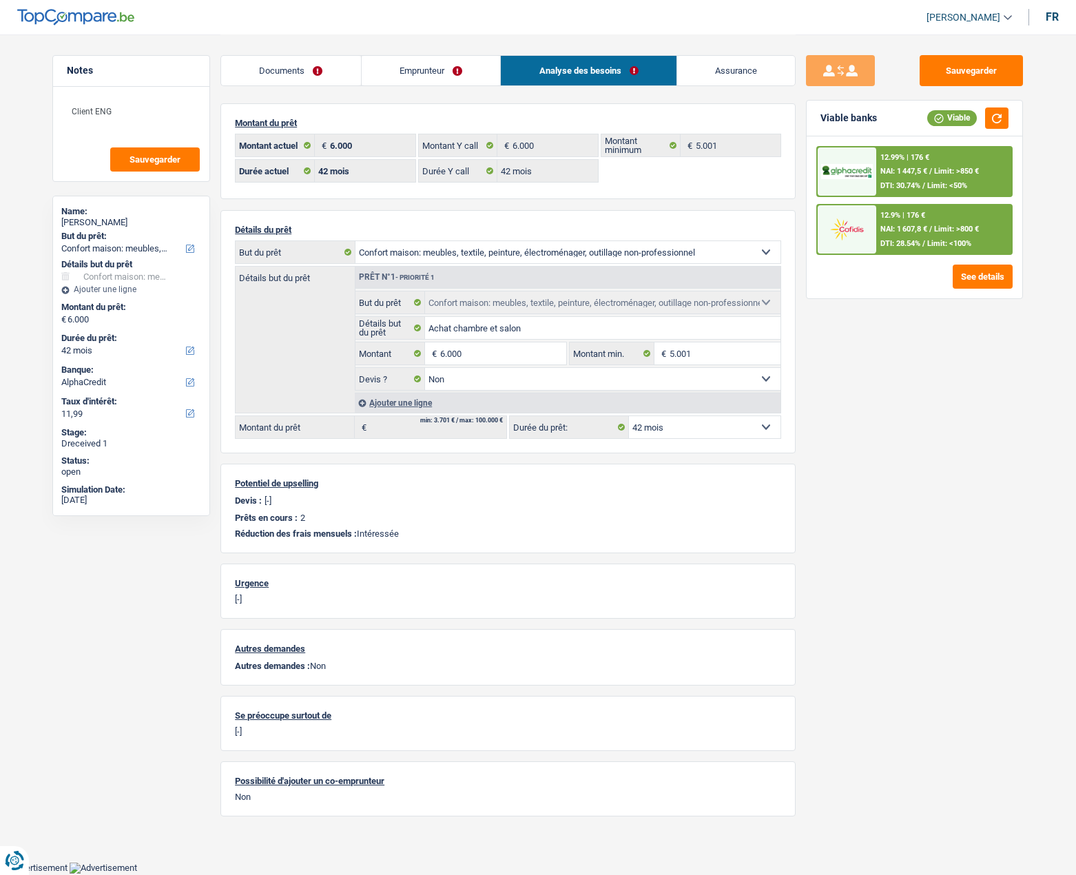
click at [862, 171] on img at bounding box center [846, 172] width 51 height 16
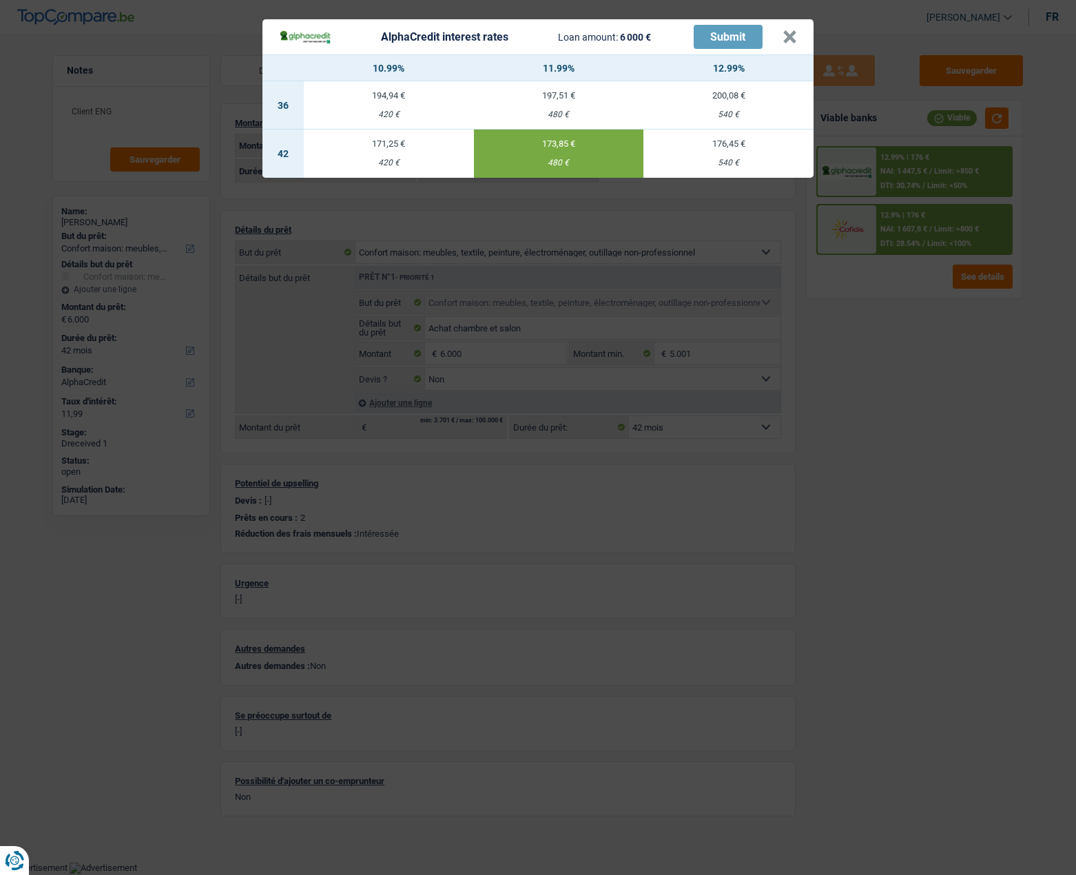
click at [607, 158] on td "173,85 € 480 €" at bounding box center [559, 153] width 170 height 48
click at [783, 37] on button "×" at bounding box center [789, 37] width 14 height 14
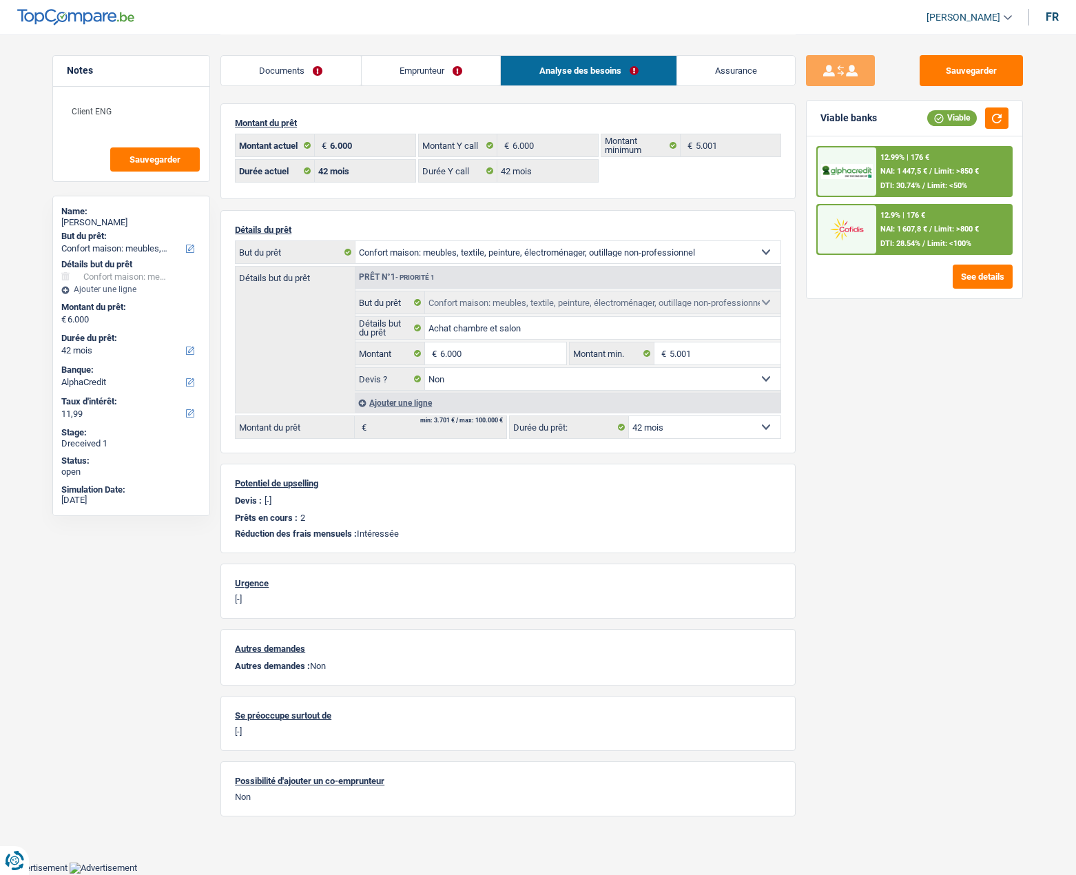
click at [856, 216] on img at bounding box center [846, 228] width 51 height 25
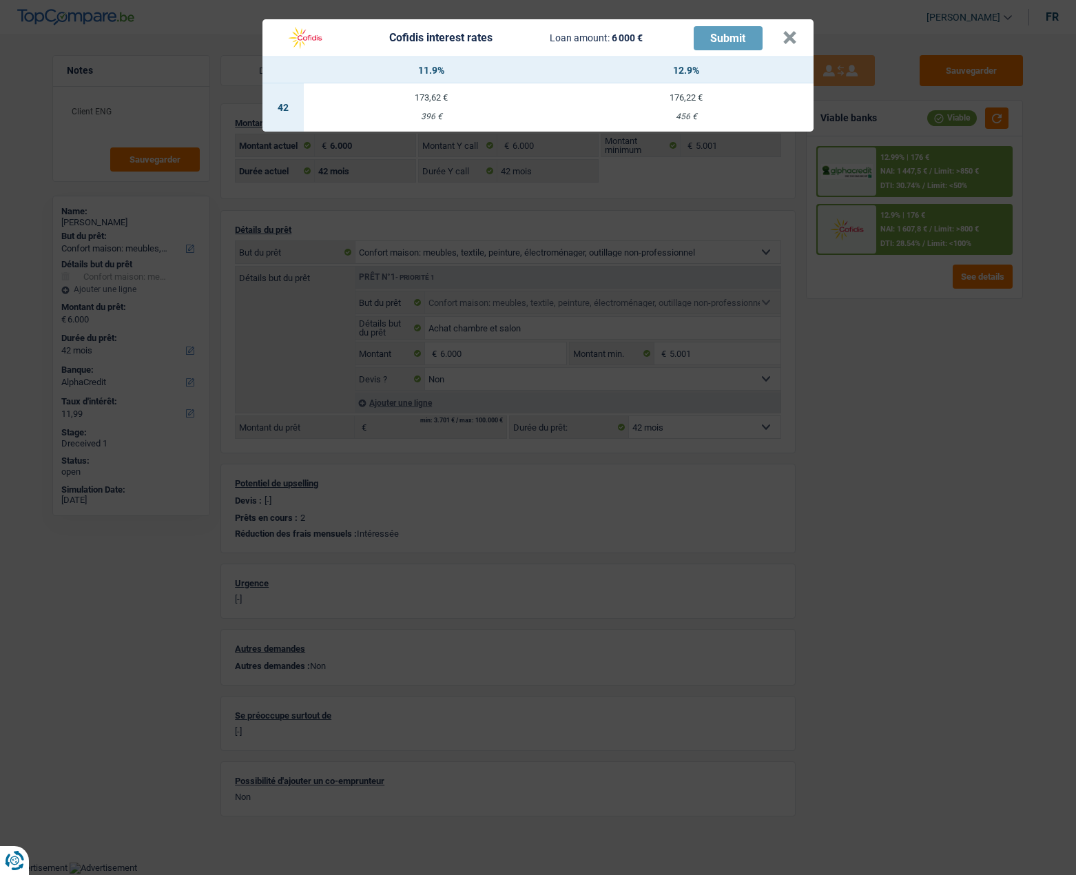
click at [800, 40] on header "Cofidis interest rates Loan amount: 6 000 € Submit ×" at bounding box center [537, 37] width 551 height 37
click at [785, 35] on button "×" at bounding box center [789, 38] width 14 height 14
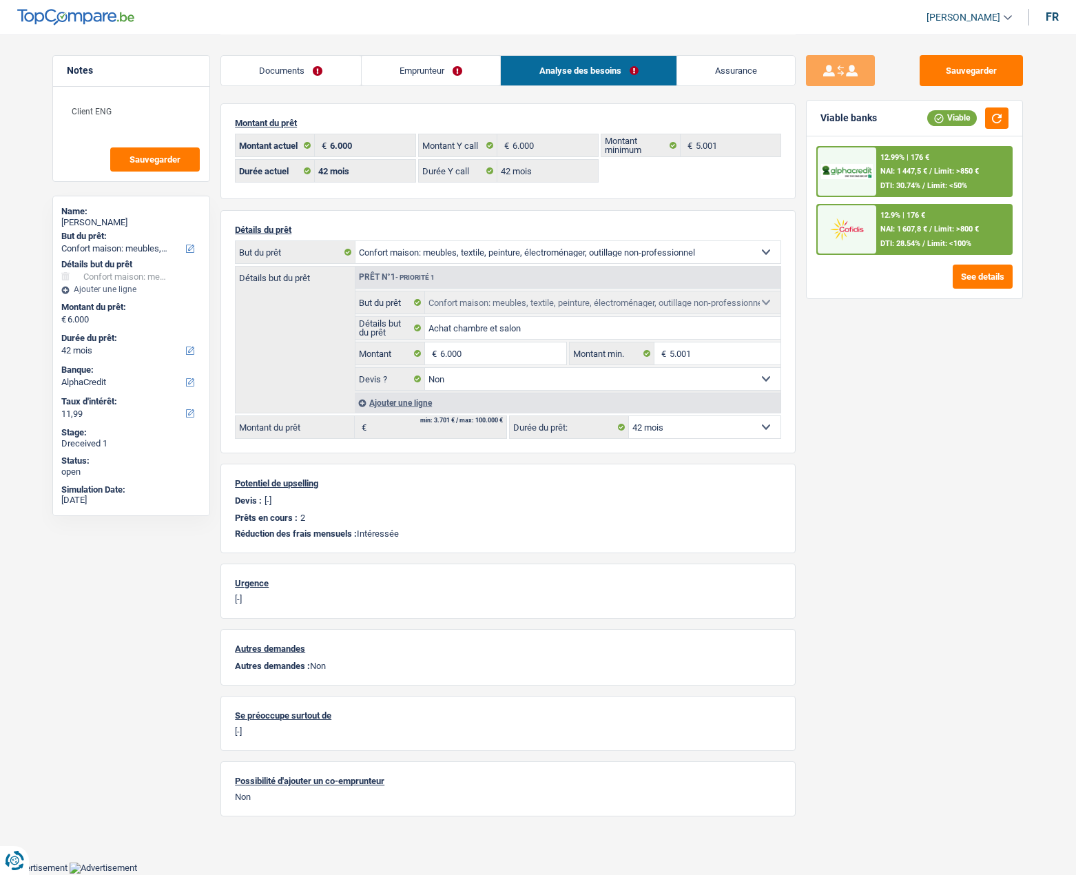
click at [433, 67] on link "Emprunteur" at bounding box center [431, 71] width 139 height 30
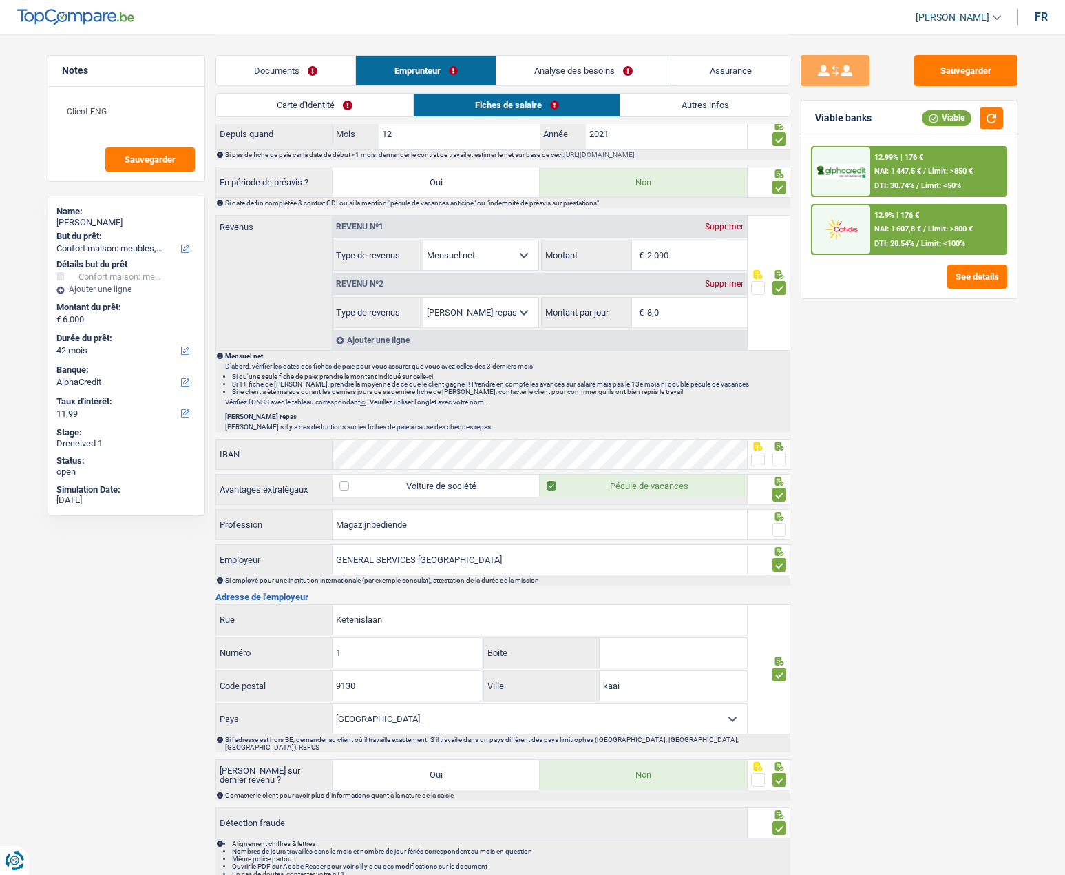
scroll to position [656, 0]
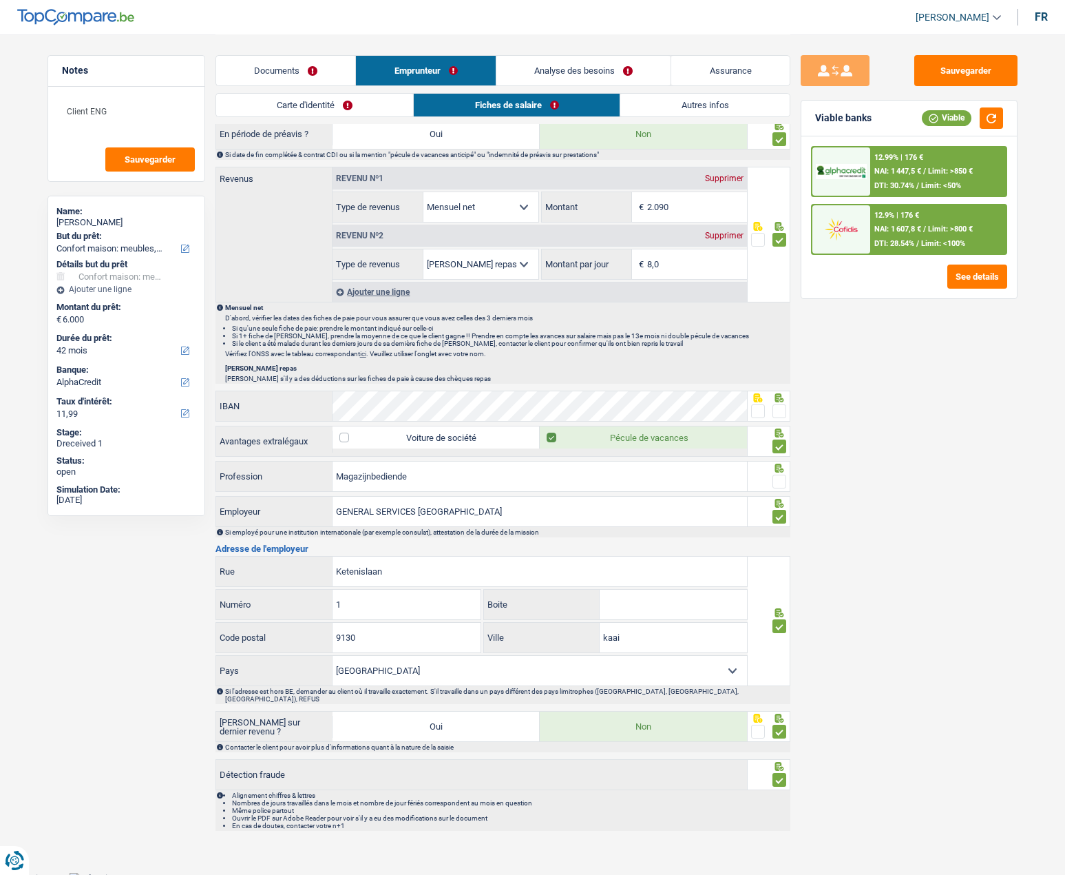
click at [776, 481] on span at bounding box center [780, 482] width 14 height 14
click at [0, 0] on input "radio" at bounding box center [0, 0] width 0 height 0
click at [780, 416] on span at bounding box center [780, 411] width 14 height 14
click at [0, 0] on input "radio" at bounding box center [0, 0] width 0 height 0
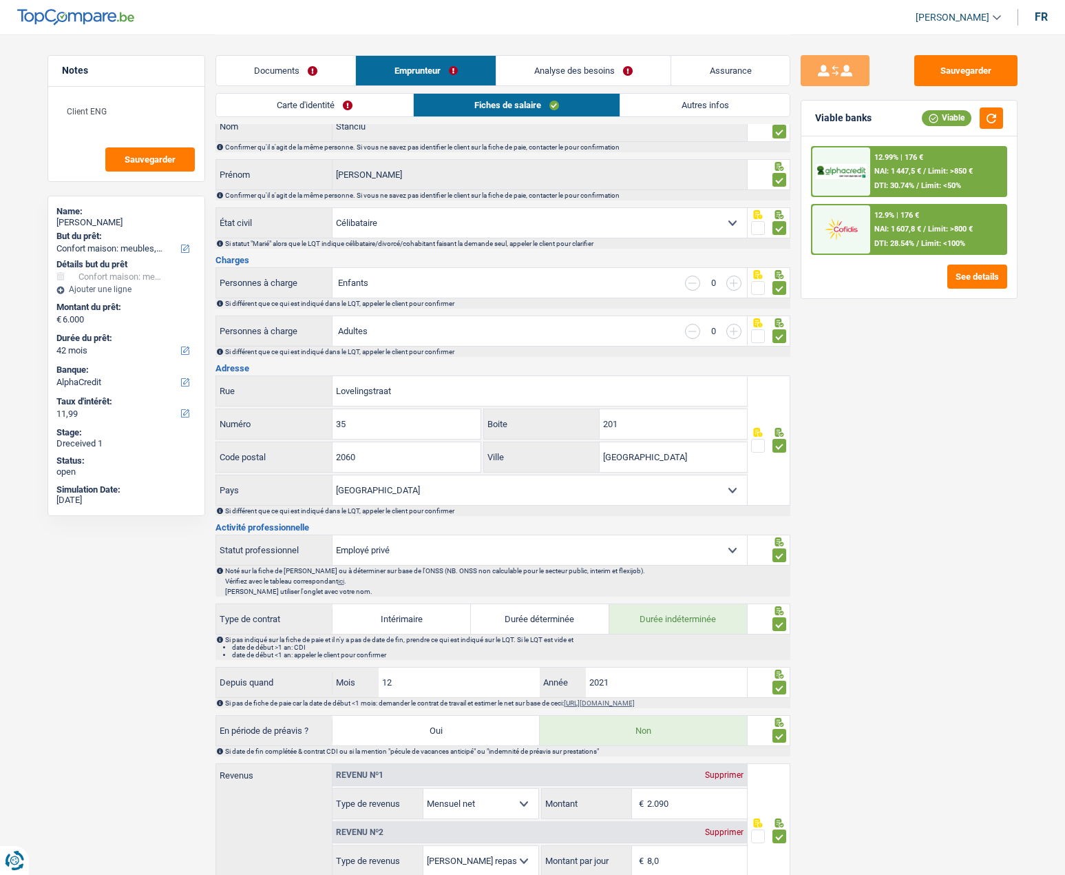
scroll to position [0, 0]
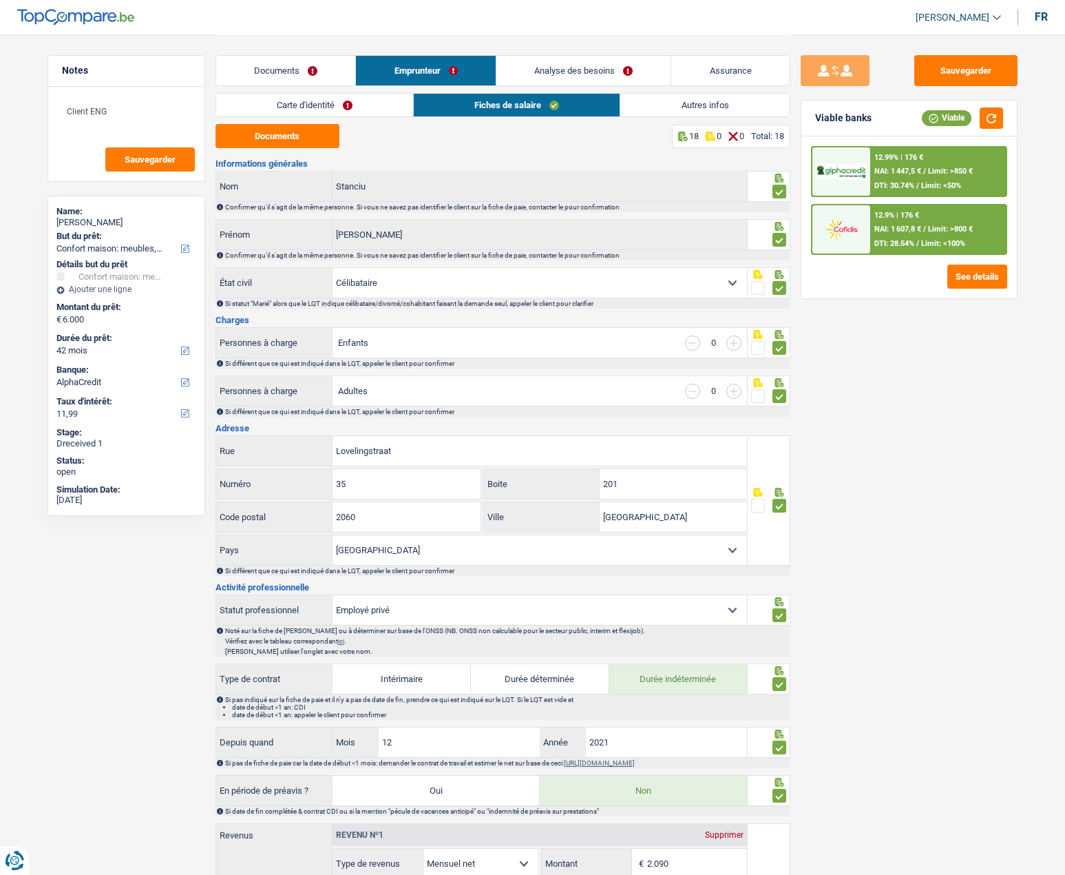
click at [379, 98] on link "Carte d'identité" at bounding box center [314, 105] width 197 height 23
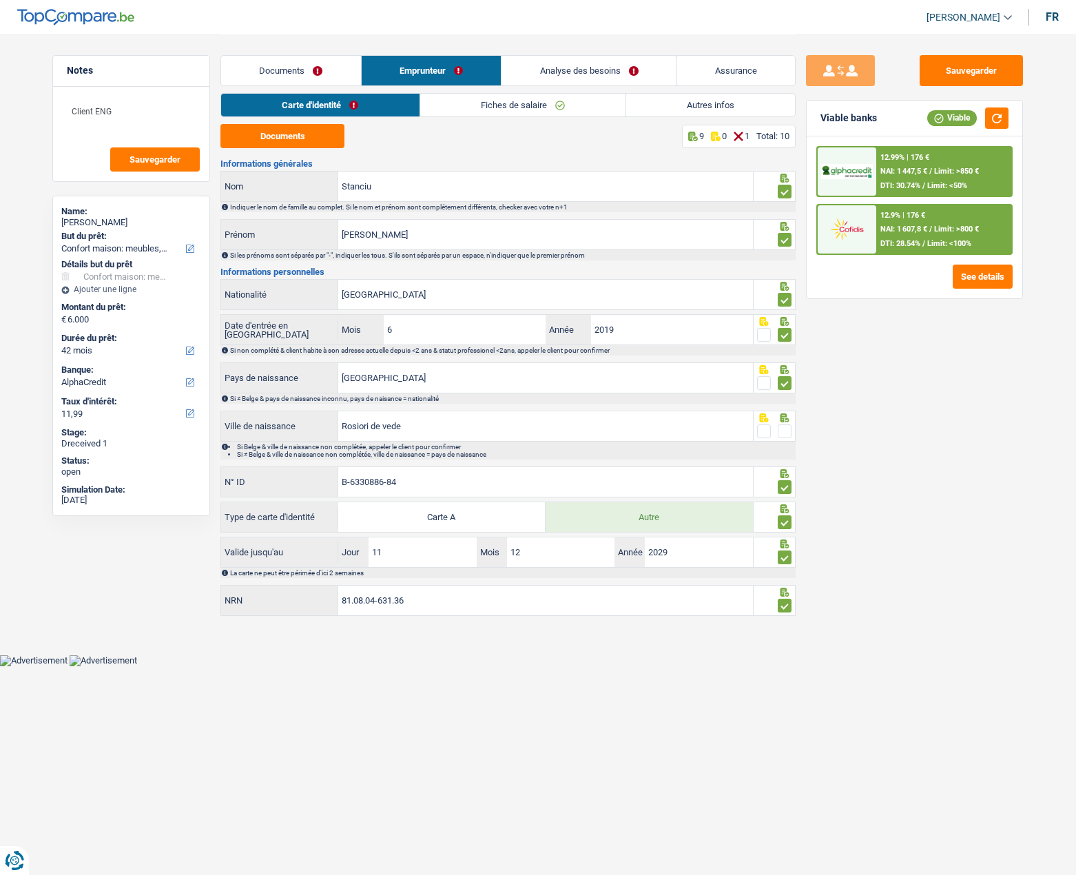
click at [778, 431] on span at bounding box center [785, 431] width 14 height 14
click at [0, 0] on input "radio" at bounding box center [0, 0] width 0 height 0
click at [587, 65] on link "Analyse des besoins" at bounding box center [589, 71] width 174 height 30
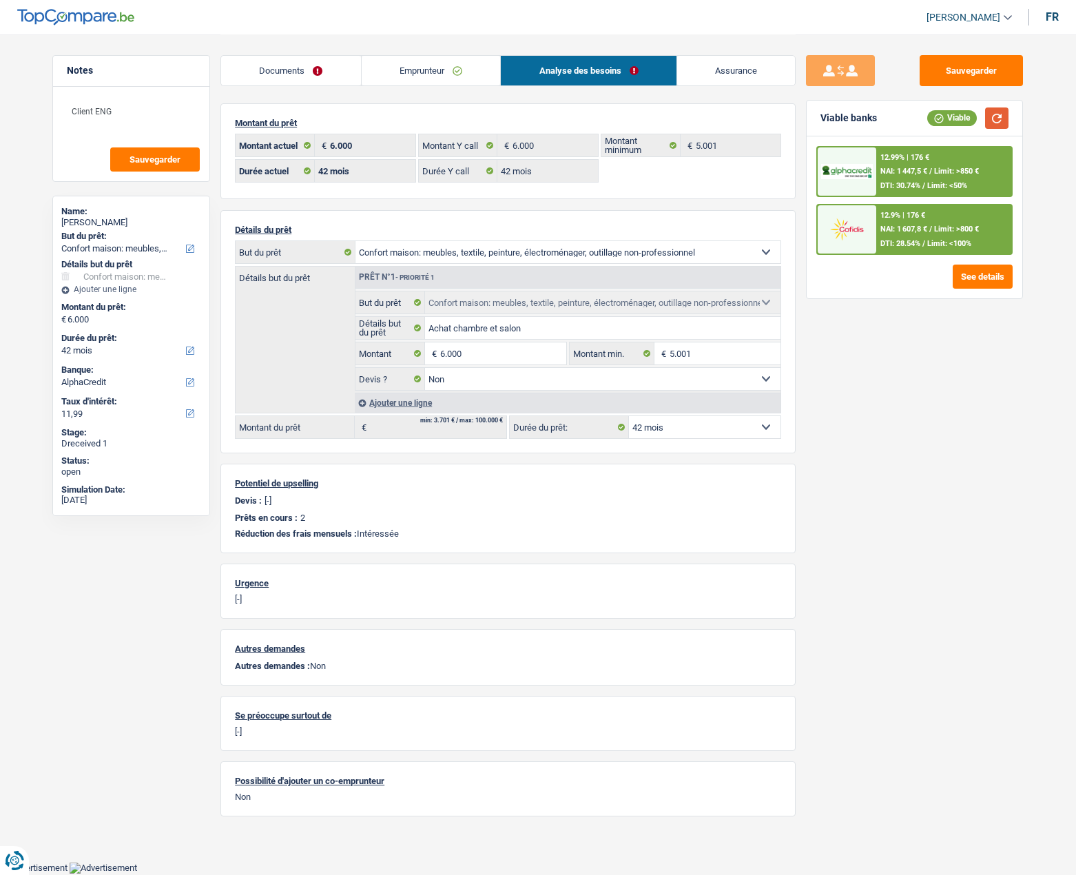
click at [997, 121] on button "button" at bounding box center [996, 117] width 23 height 21
click at [897, 169] on span "NAI: 1 447,5 €" at bounding box center [903, 171] width 47 height 9
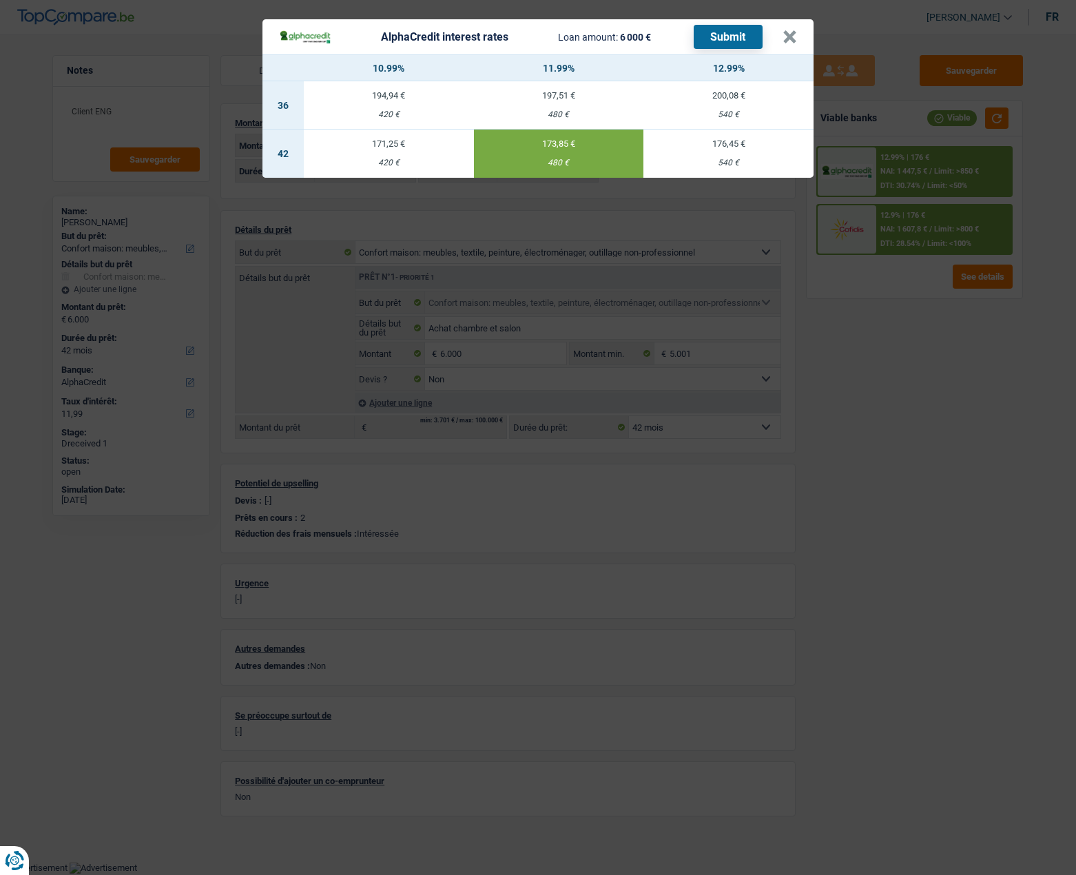
click at [734, 42] on button "Submit" at bounding box center [728, 37] width 69 height 24
click at [786, 37] on button "×" at bounding box center [789, 37] width 14 height 14
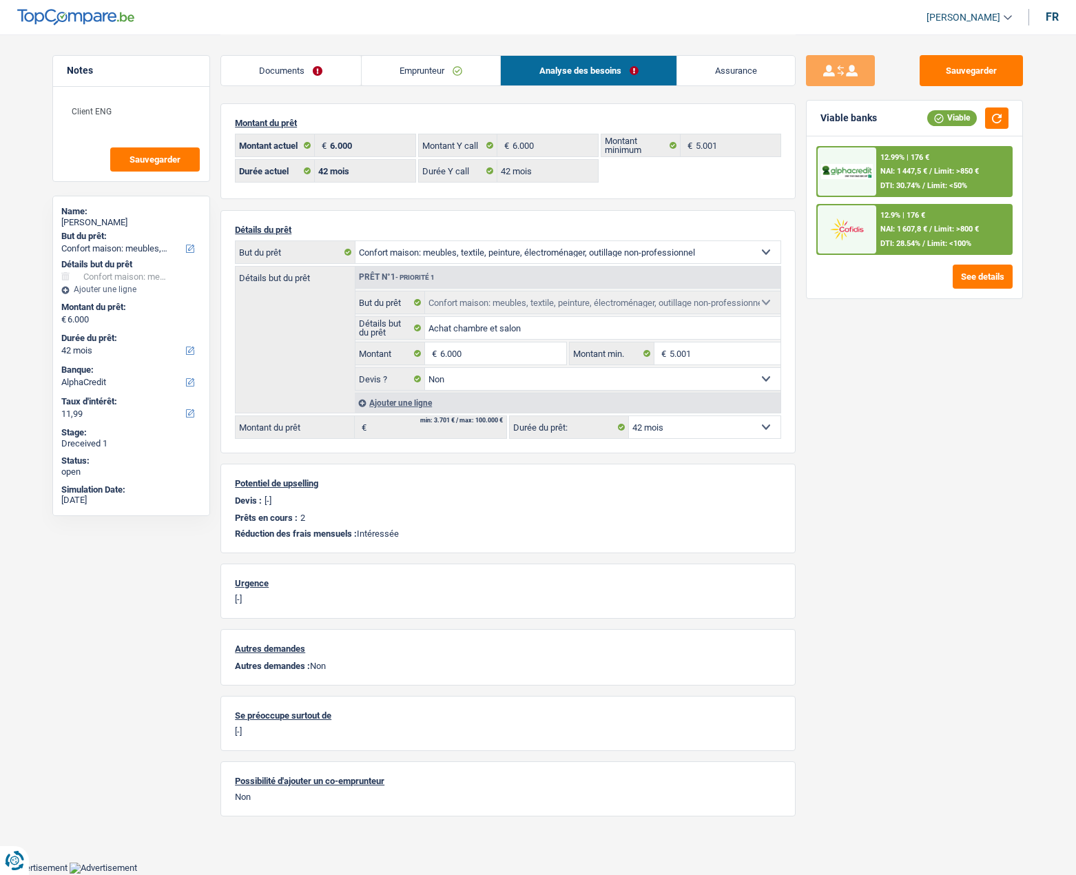
click at [665, 24] on header "Liza Minassian Se déconnecter fr" at bounding box center [538, 17] width 1076 height 35
click at [853, 221] on img at bounding box center [846, 228] width 51 height 25
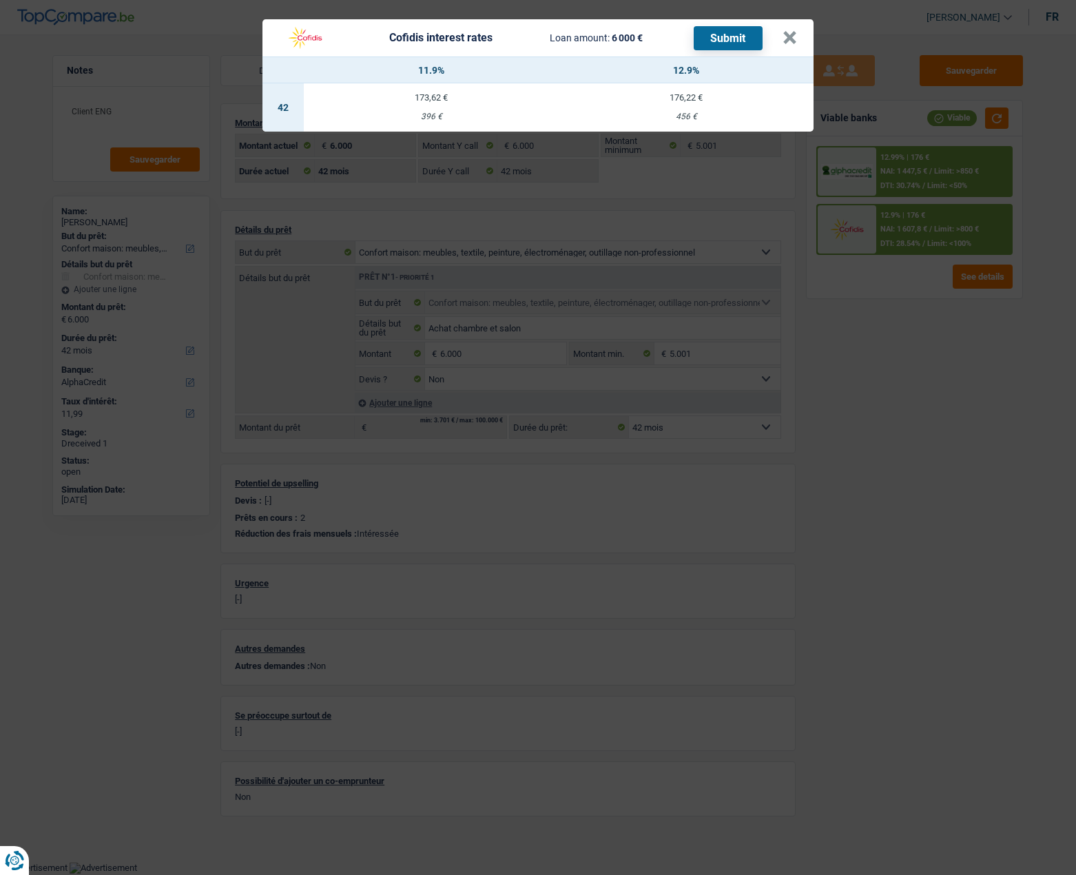
click at [445, 105] on td "173,62 € 396 €" at bounding box center [431, 107] width 255 height 48
select select "cofidis"
type input "11,90"
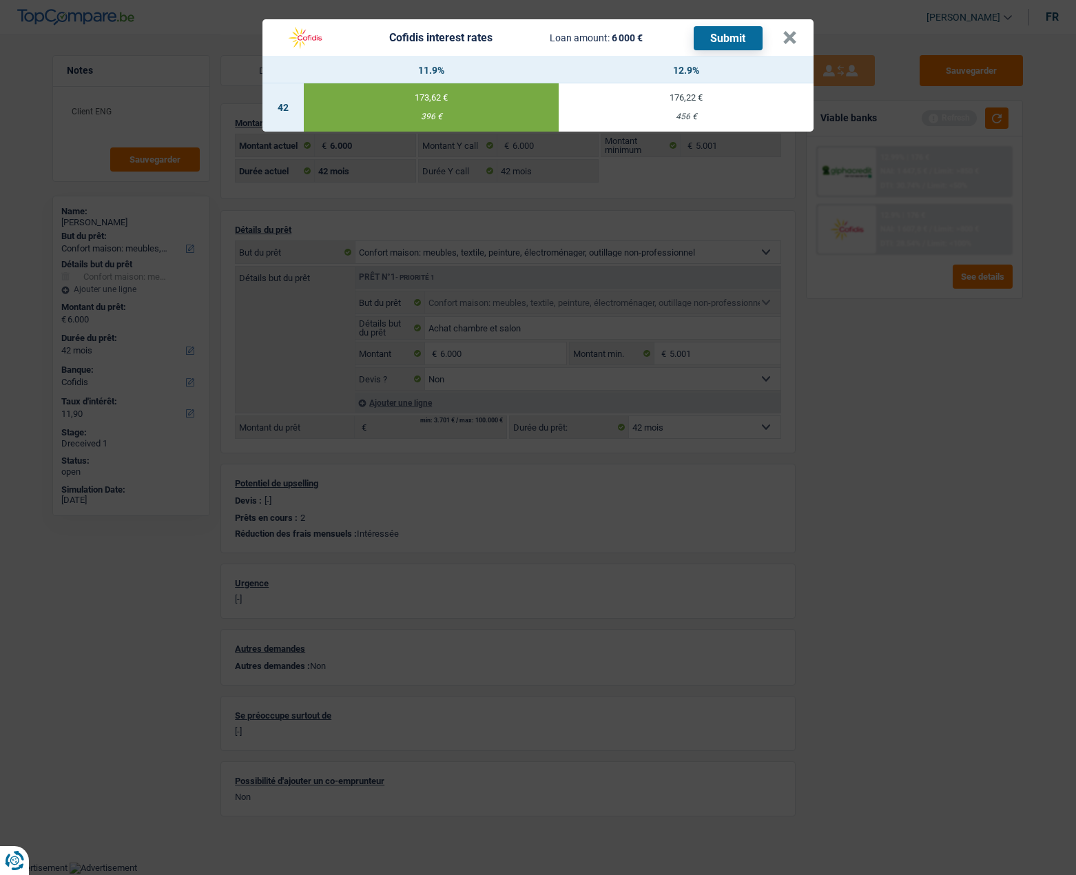
click at [722, 36] on button "Submit" at bounding box center [728, 38] width 69 height 24
click at [788, 37] on button "×" at bounding box center [789, 38] width 14 height 14
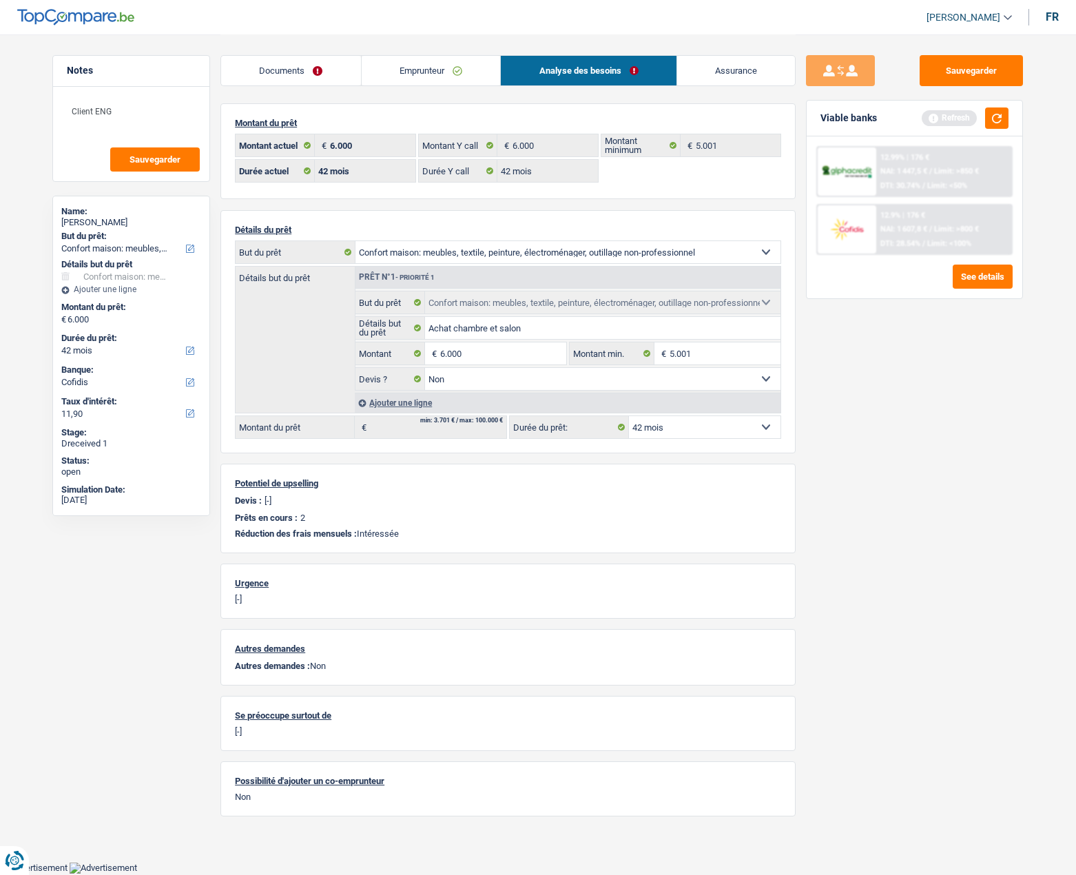
click at [429, 65] on link "Emprunteur" at bounding box center [431, 71] width 139 height 30
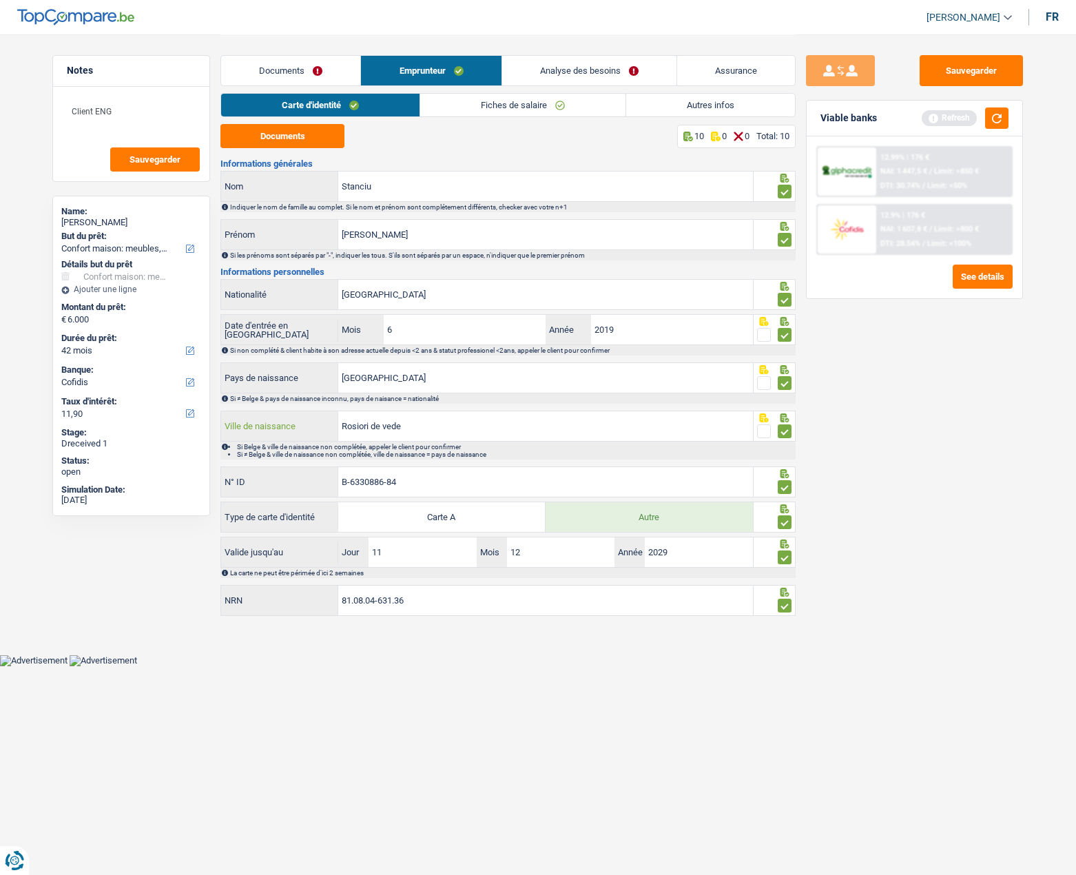
click at [414, 424] on input "Rosiori de vede" at bounding box center [545, 426] width 415 height 30
click at [375, 423] on input "Rosiori de vede" at bounding box center [545, 426] width 415 height 30
click at [391, 426] on input "Rosiori de vede" at bounding box center [545, 426] width 415 height 30
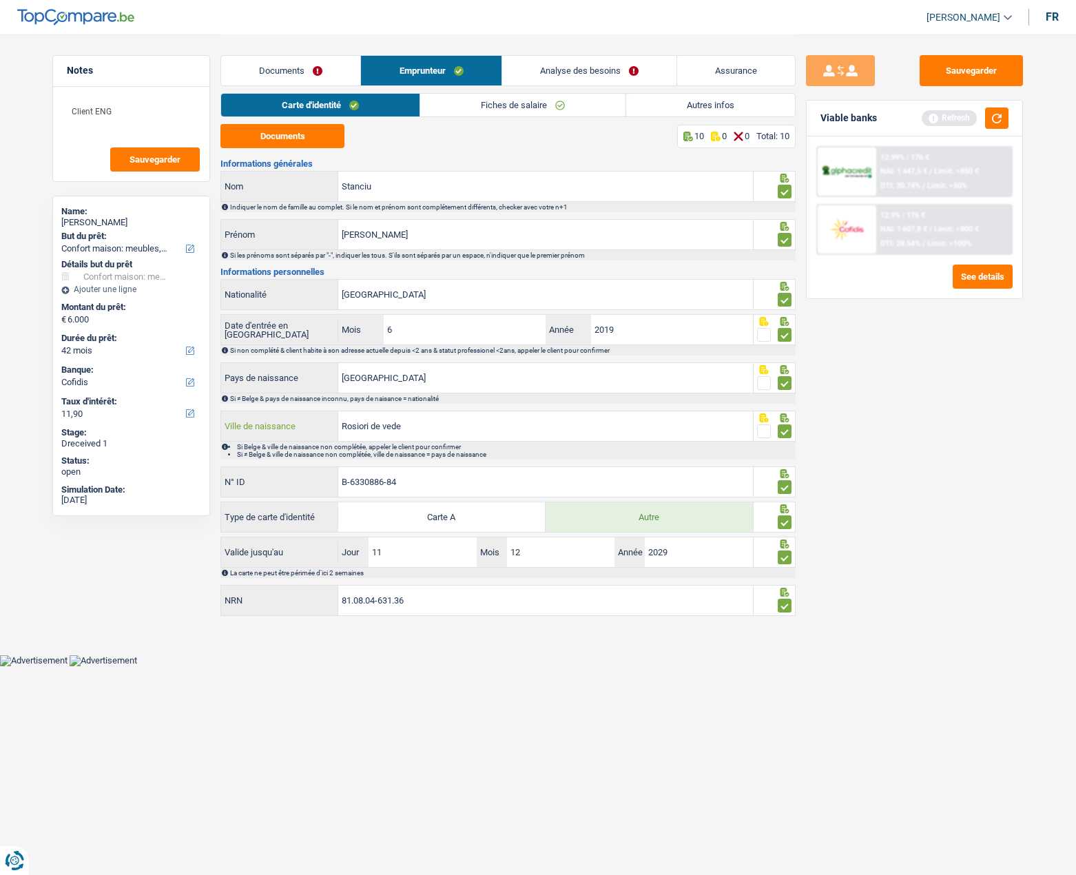
click at [391, 426] on input "Rosiori de vede" at bounding box center [545, 426] width 415 height 30
click at [391, 425] on input "Rosiori de vede" at bounding box center [545, 426] width 415 height 30
paste input "șiori de V"
type input "Roșiori de Vede"
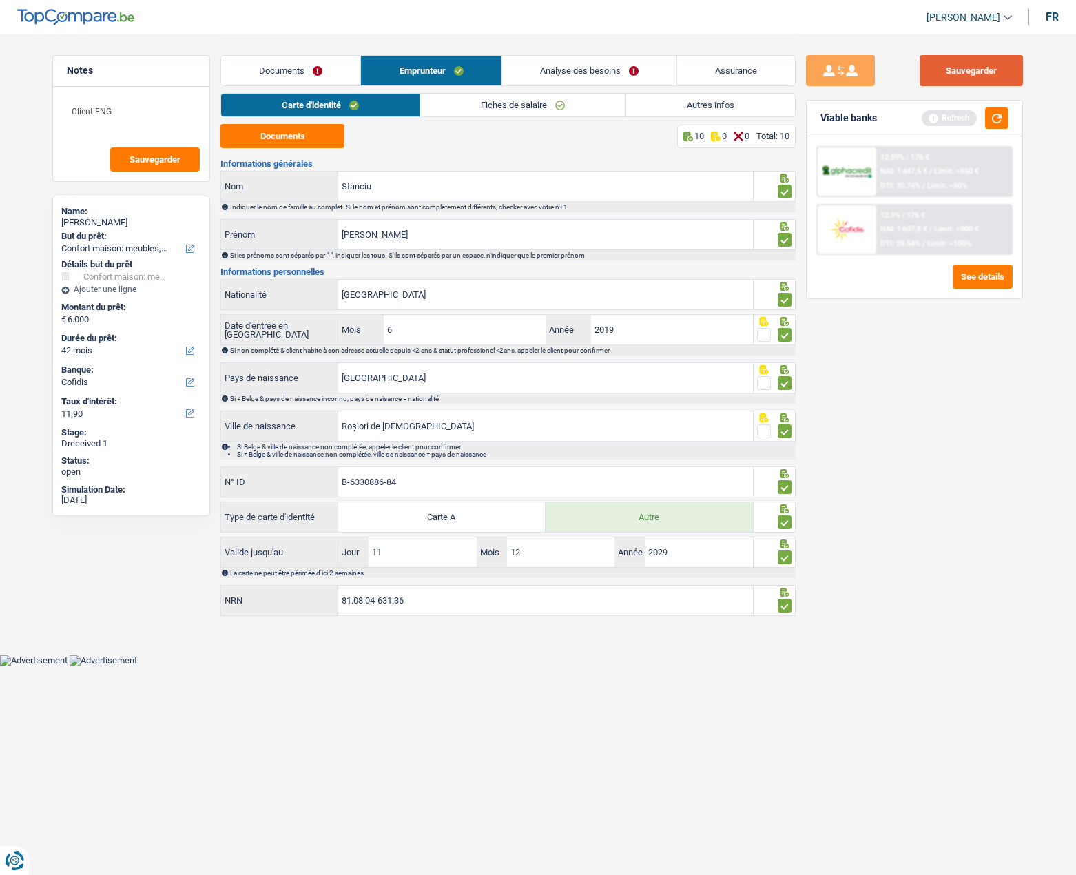
click at [984, 68] on button "Sauvegarder" at bounding box center [970, 70] width 103 height 31
click at [541, 150] on div "Documents 10 0 0 Total: 10 Informations générales Stanciu Nom Indiquer le nom d…" at bounding box center [507, 371] width 575 height 494
click at [1001, 117] on button "button" at bounding box center [996, 117] width 23 height 21
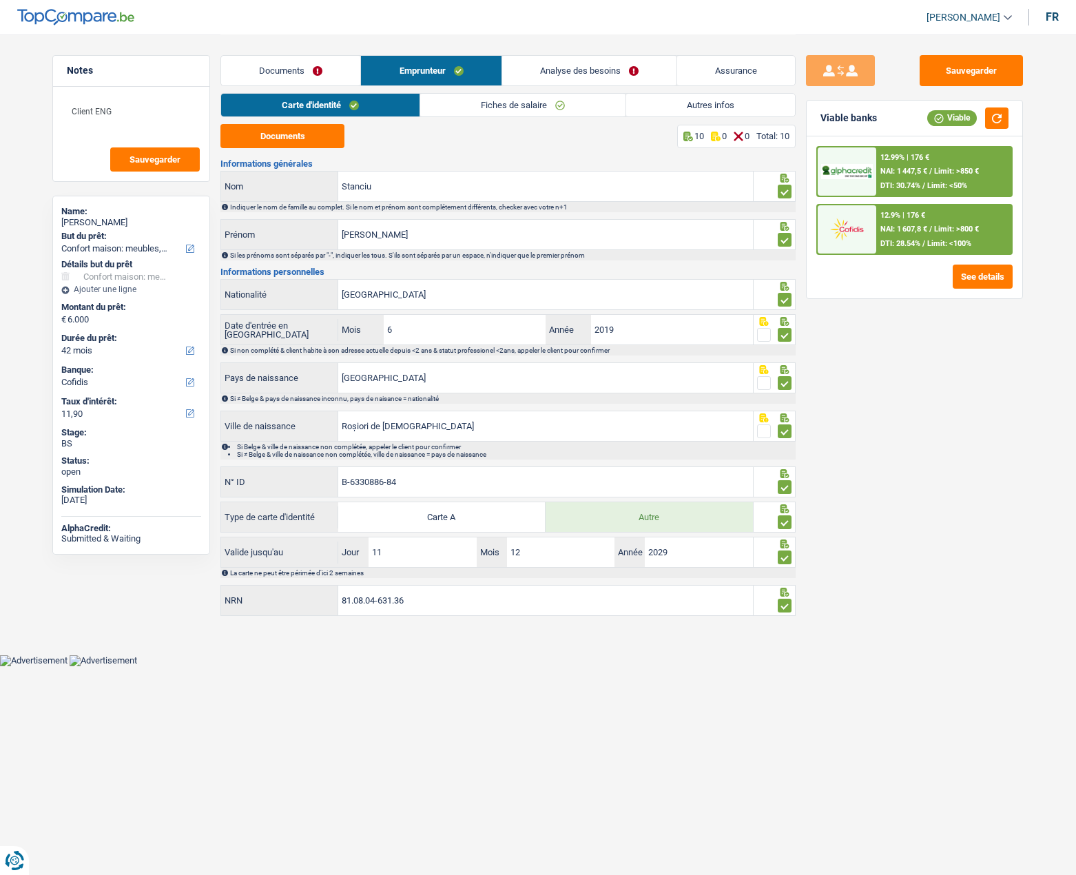
click at [837, 216] on img at bounding box center [846, 228] width 51 height 25
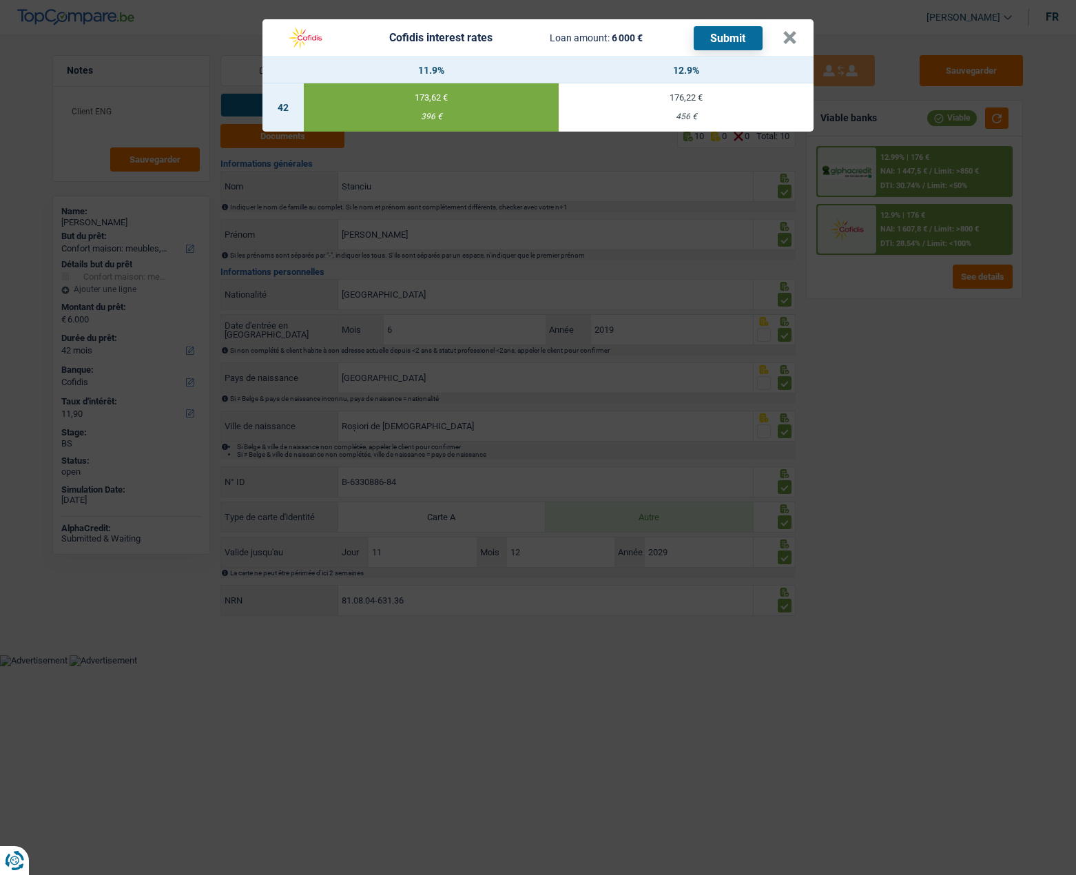
click at [733, 42] on button "Submit" at bounding box center [728, 38] width 69 height 24
click at [787, 40] on button "×" at bounding box center [789, 38] width 14 height 14
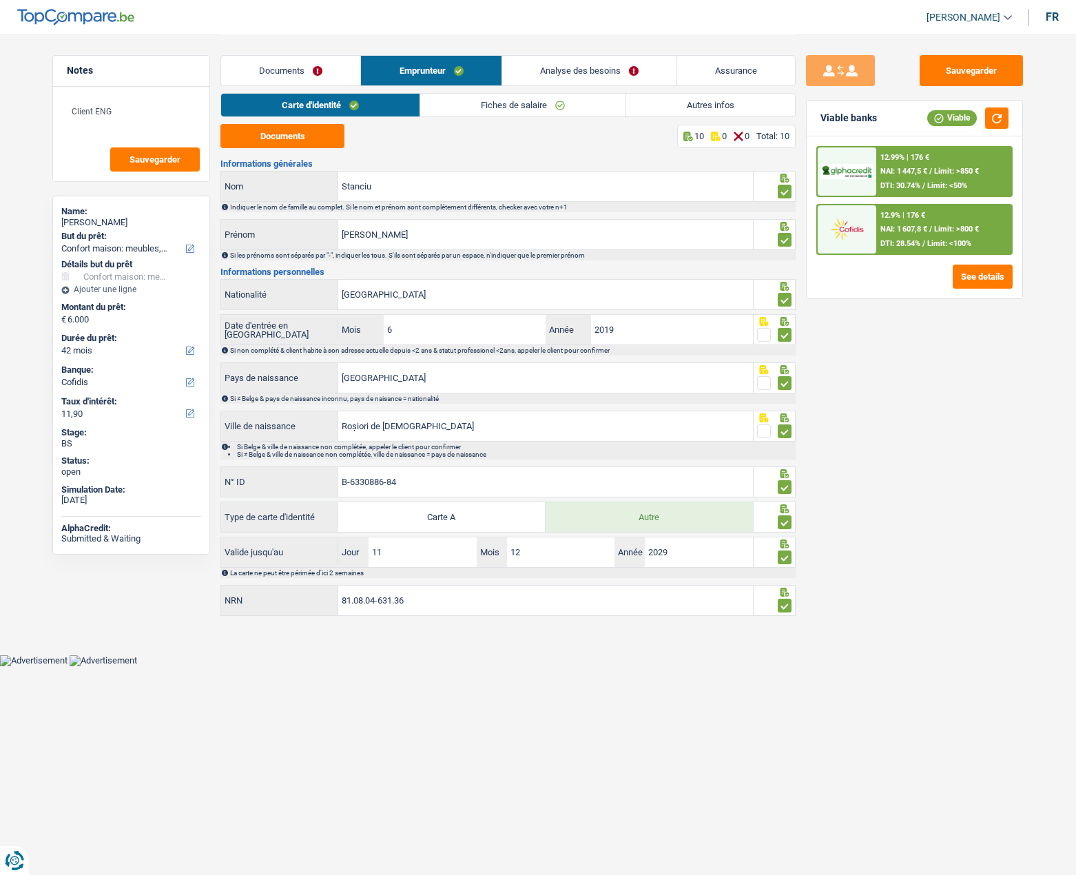
click at [539, 110] on link "Fiches de salaire" at bounding box center [522, 105] width 205 height 23
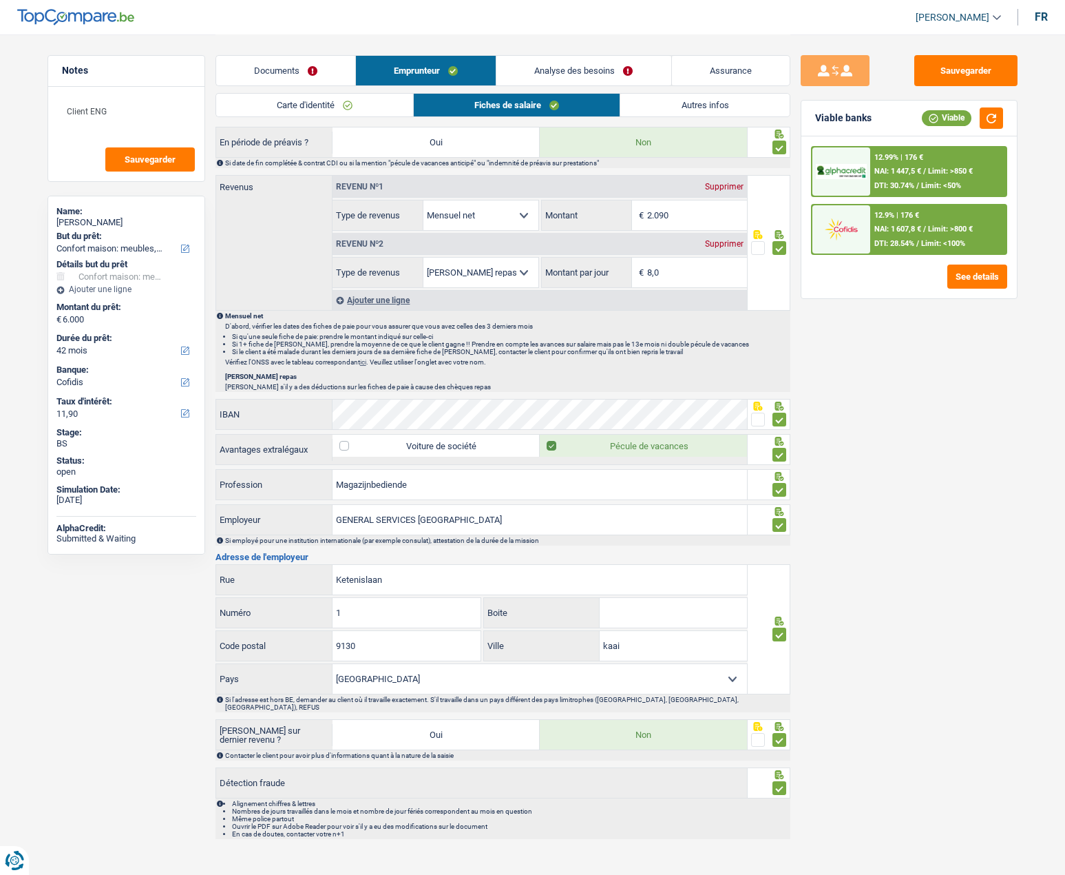
scroll to position [656, 0]
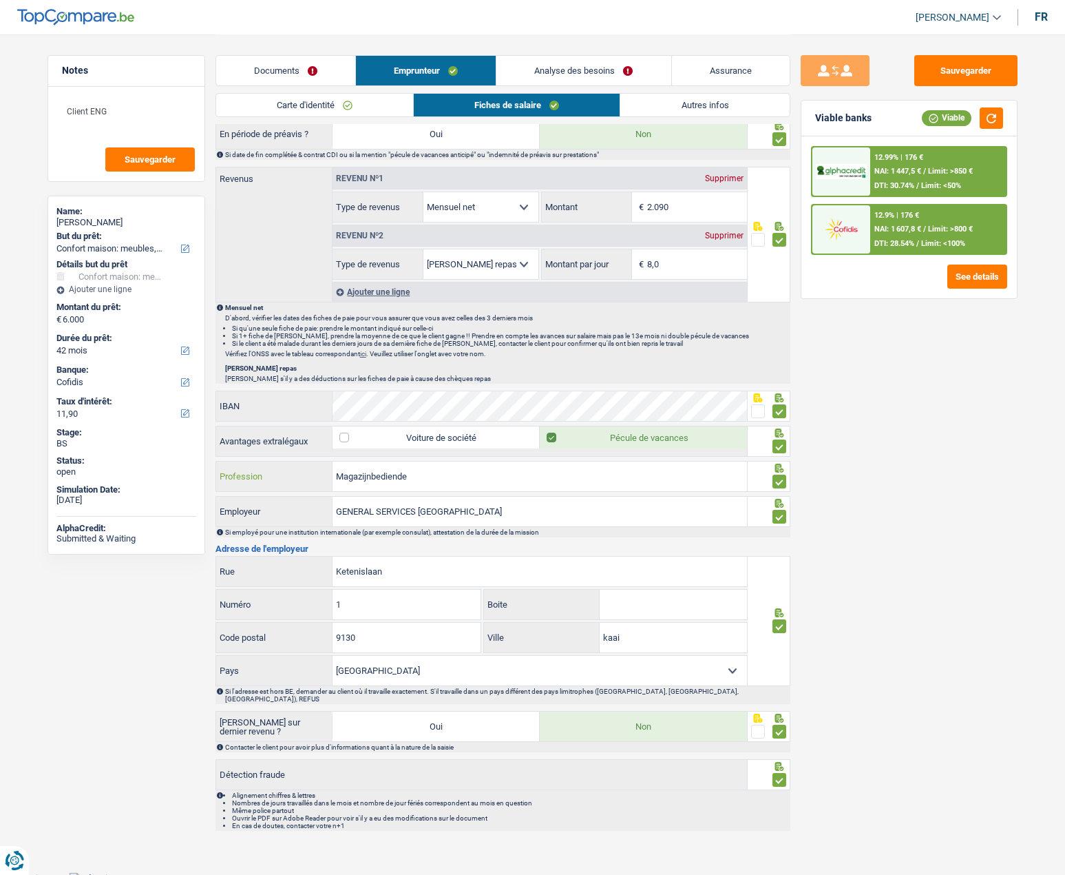
click at [425, 471] on input "Magazijnbediende" at bounding box center [540, 476] width 415 height 30
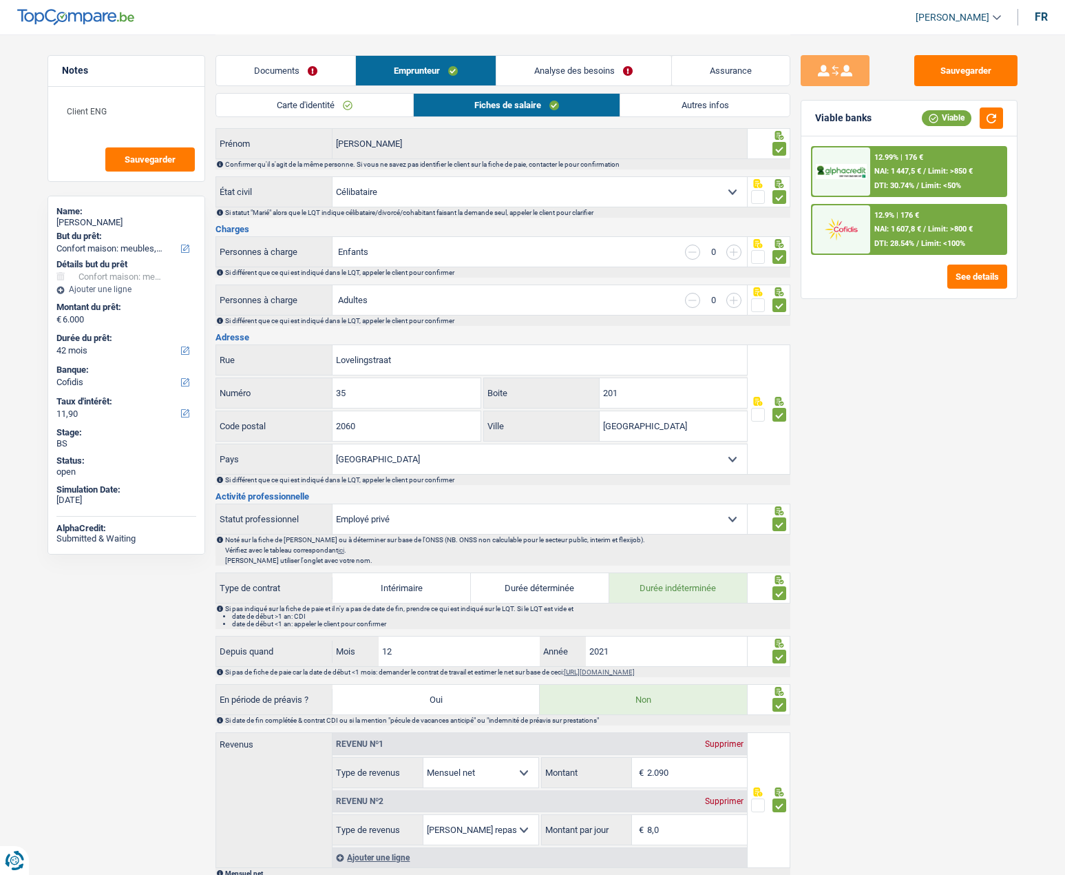
scroll to position [0, 0]
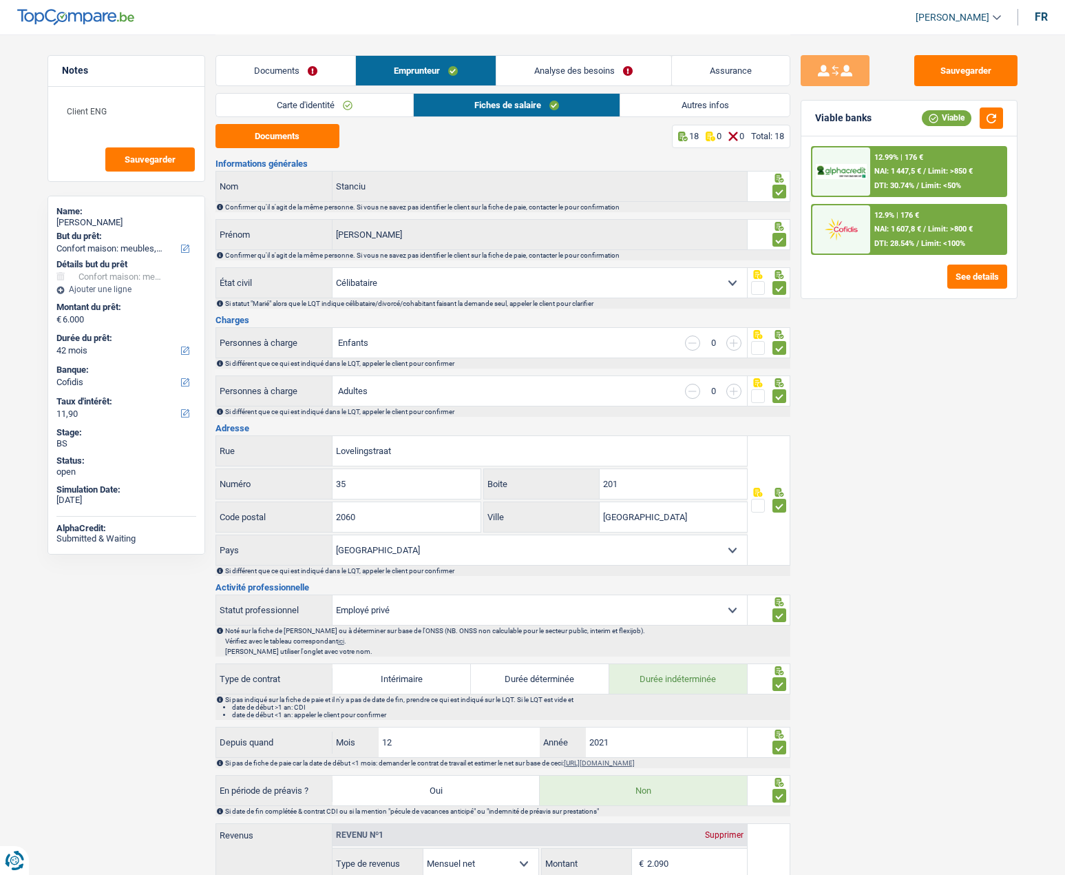
click at [888, 216] on div "12.9% | 176 €" at bounding box center [897, 215] width 45 height 9
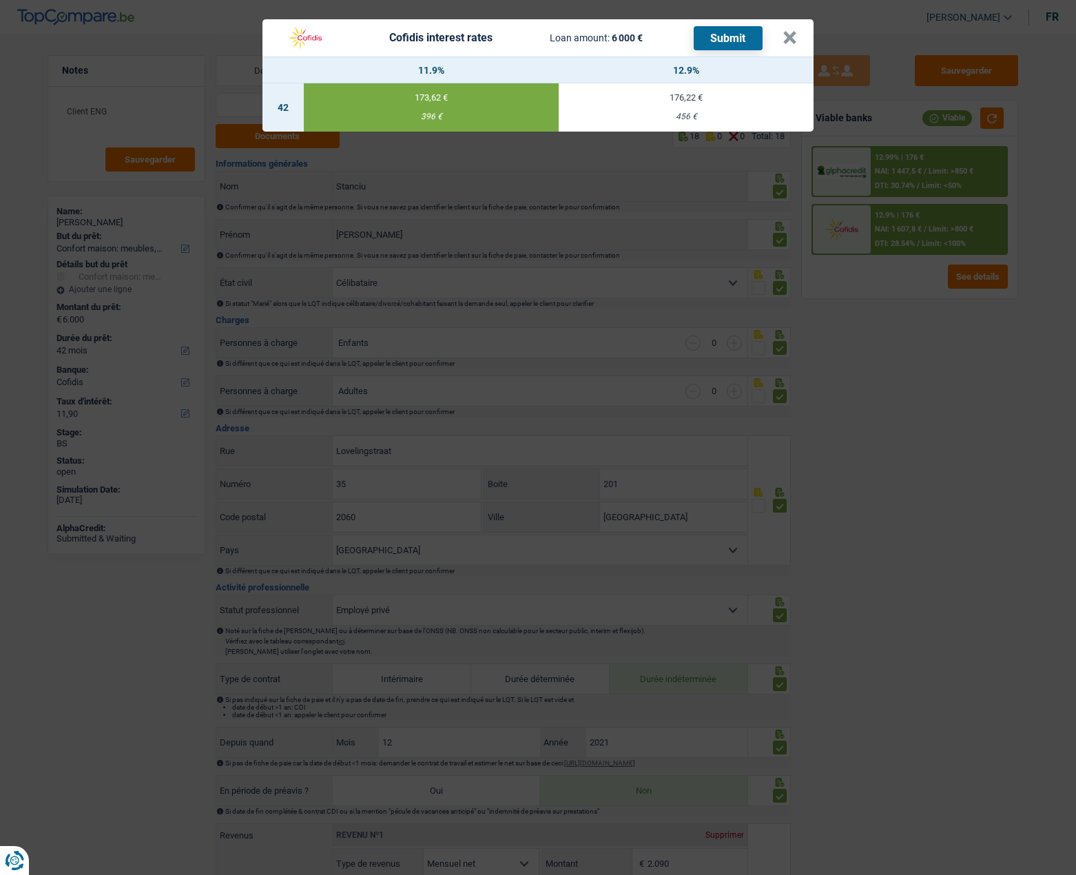
click at [741, 43] on button "Submit" at bounding box center [728, 38] width 69 height 24
click at [799, 37] on header "Cofidis interest rates Loan amount: 6 000 € Submit ×" at bounding box center [537, 37] width 551 height 37
click at [794, 38] on button "×" at bounding box center [789, 38] width 14 height 14
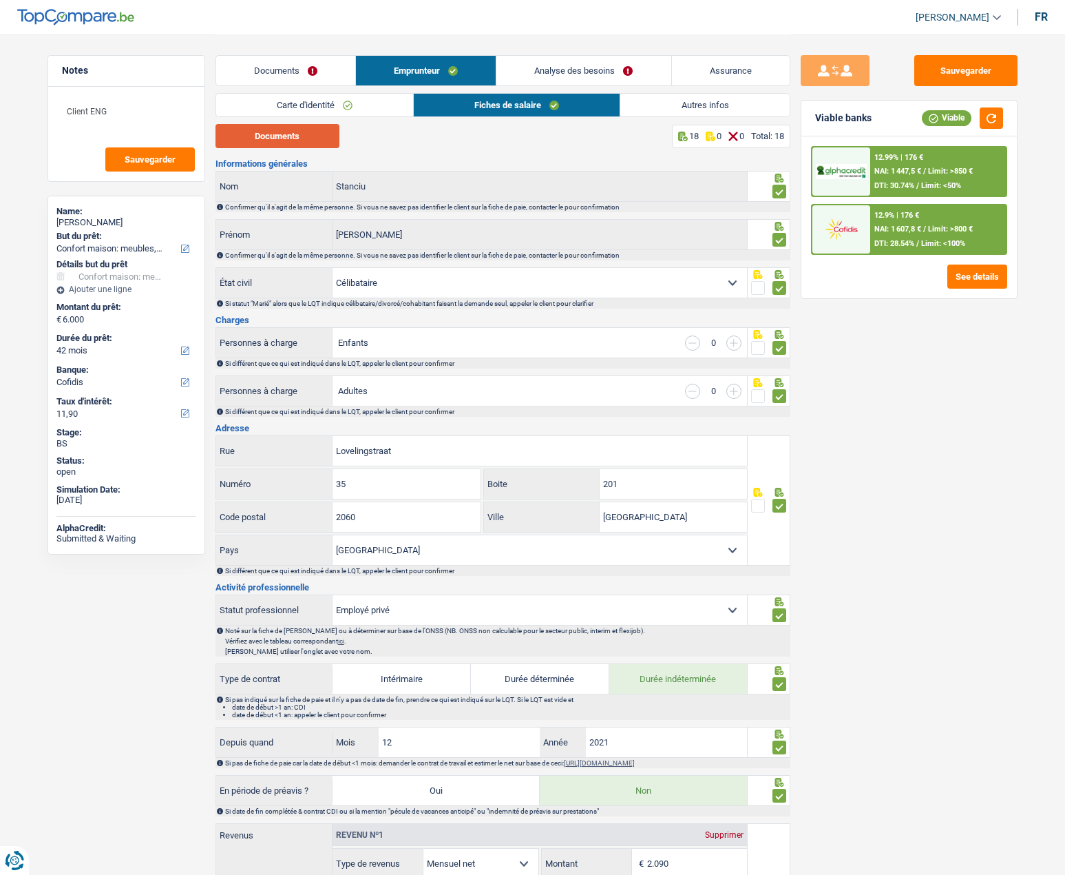
click at [311, 129] on button "Documents" at bounding box center [278, 136] width 124 height 24
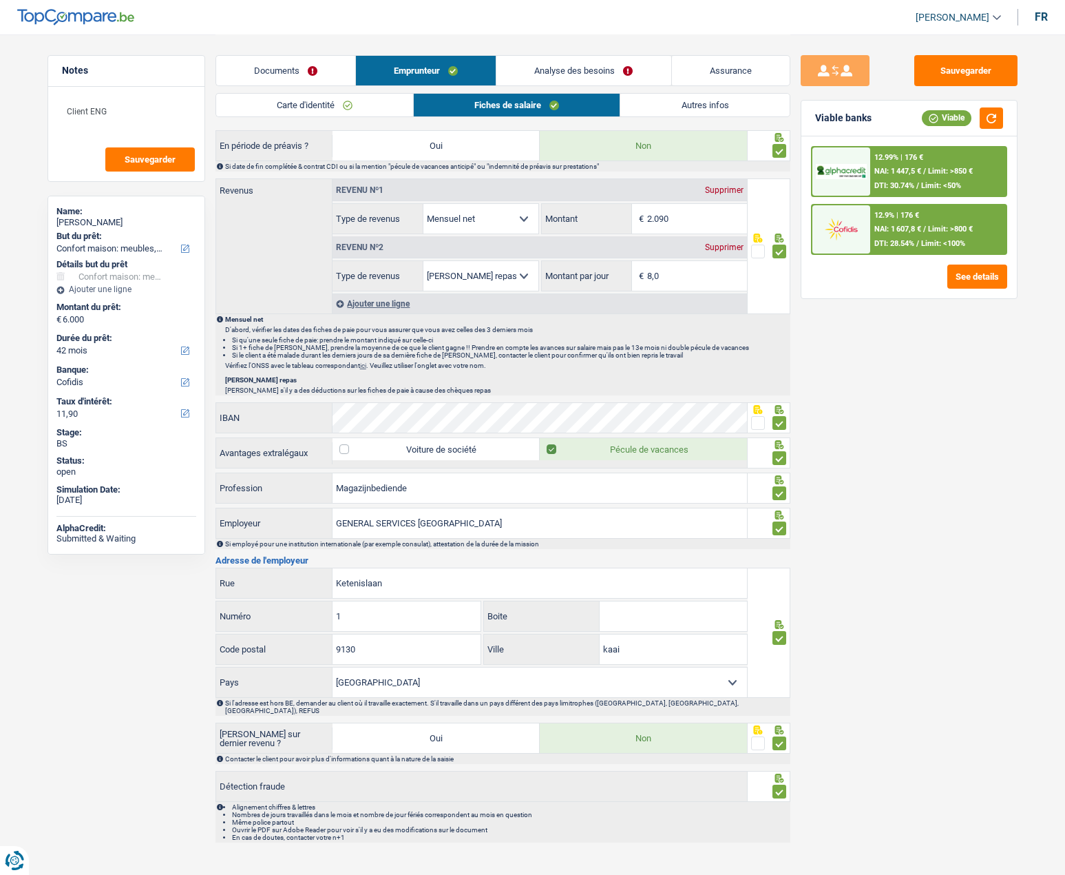
scroll to position [656, 0]
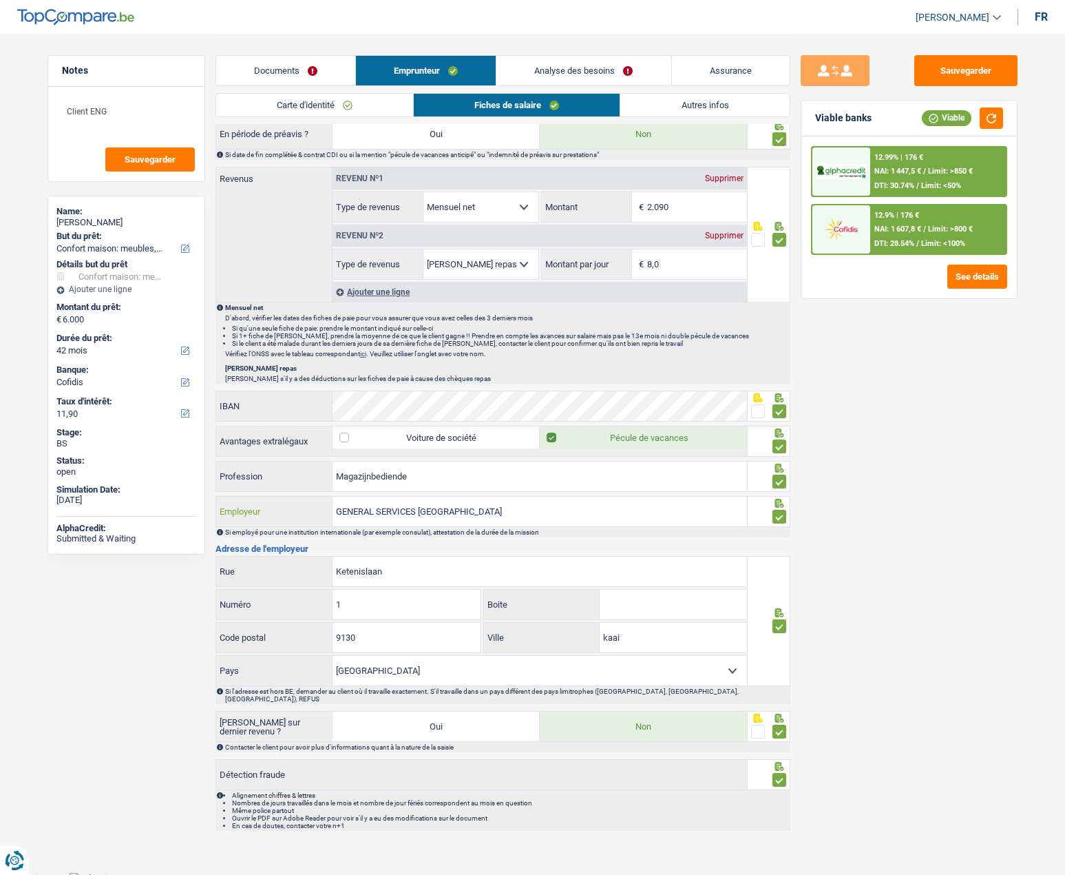
click at [379, 514] on input "GENERAL SERVICES ANTWERP" at bounding box center [540, 512] width 415 height 30
click at [464, 517] on input "GENERAL SERVICES ANTWERP" at bounding box center [540, 512] width 415 height 30
click at [422, 479] on input "Magazijnbediende" at bounding box center [540, 476] width 415 height 30
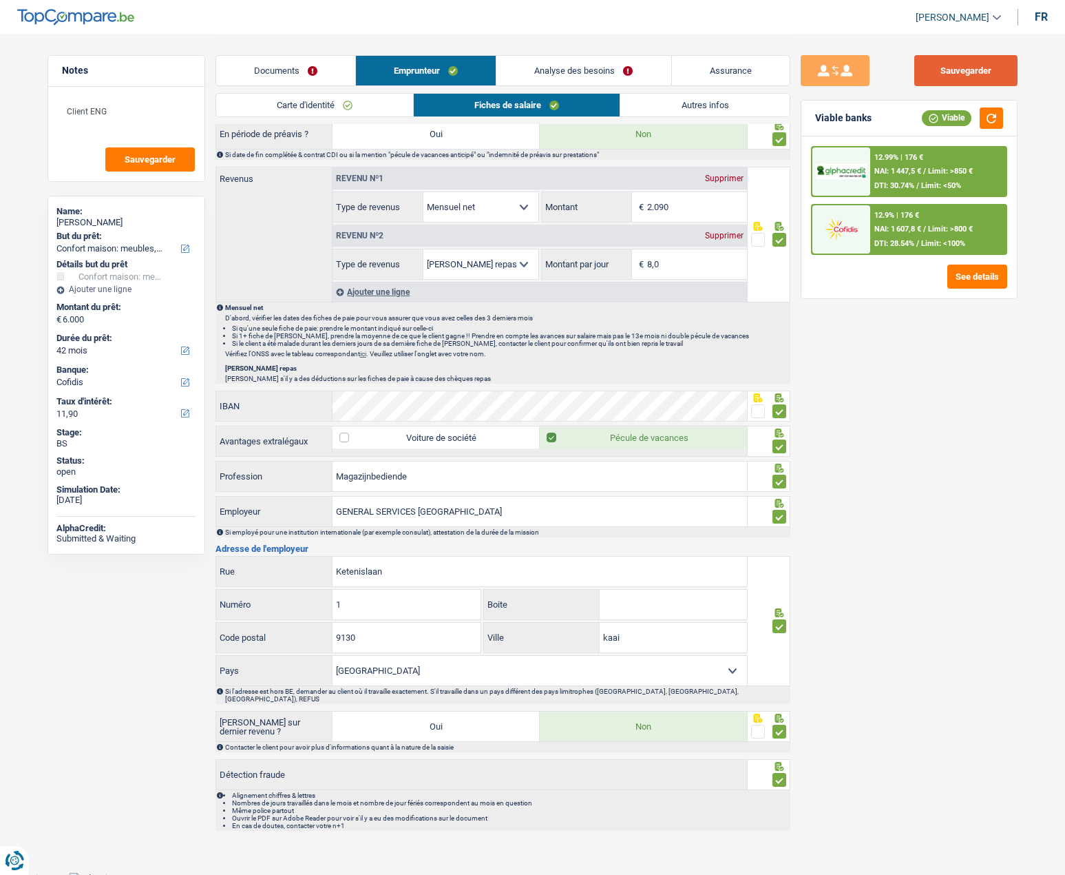
click at [986, 74] on button "Sauvegarder" at bounding box center [966, 70] width 103 height 31
click at [989, 114] on button "button" at bounding box center [991, 117] width 23 height 21
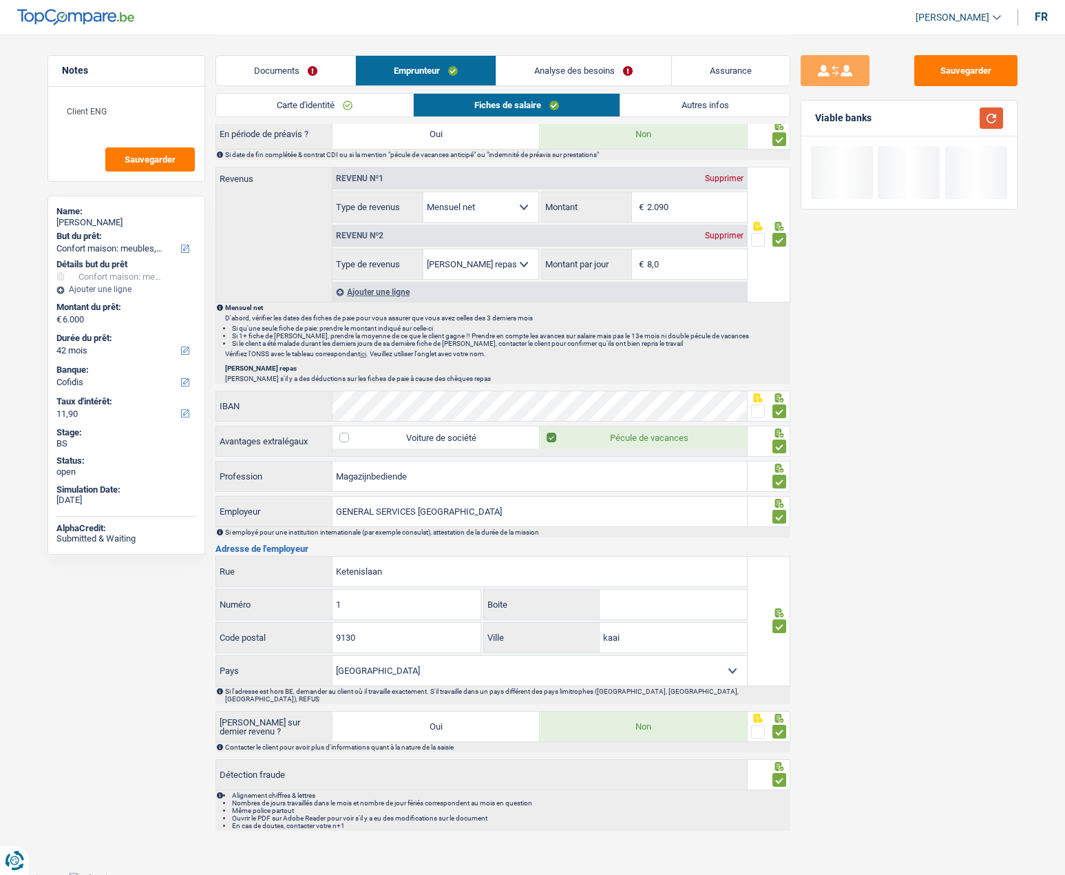
click at [992, 119] on button "button" at bounding box center [991, 117] width 23 height 21
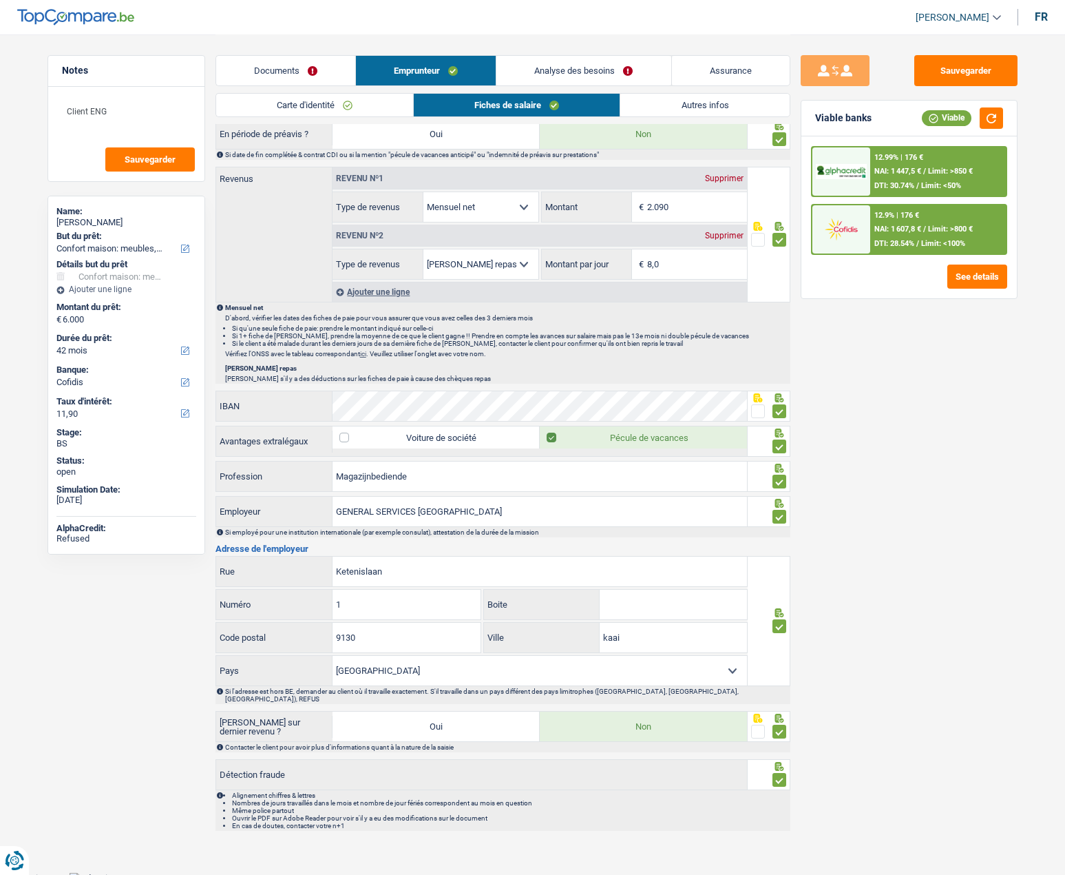
click at [882, 218] on div "12.9% | 176 €" at bounding box center [897, 215] width 45 height 9
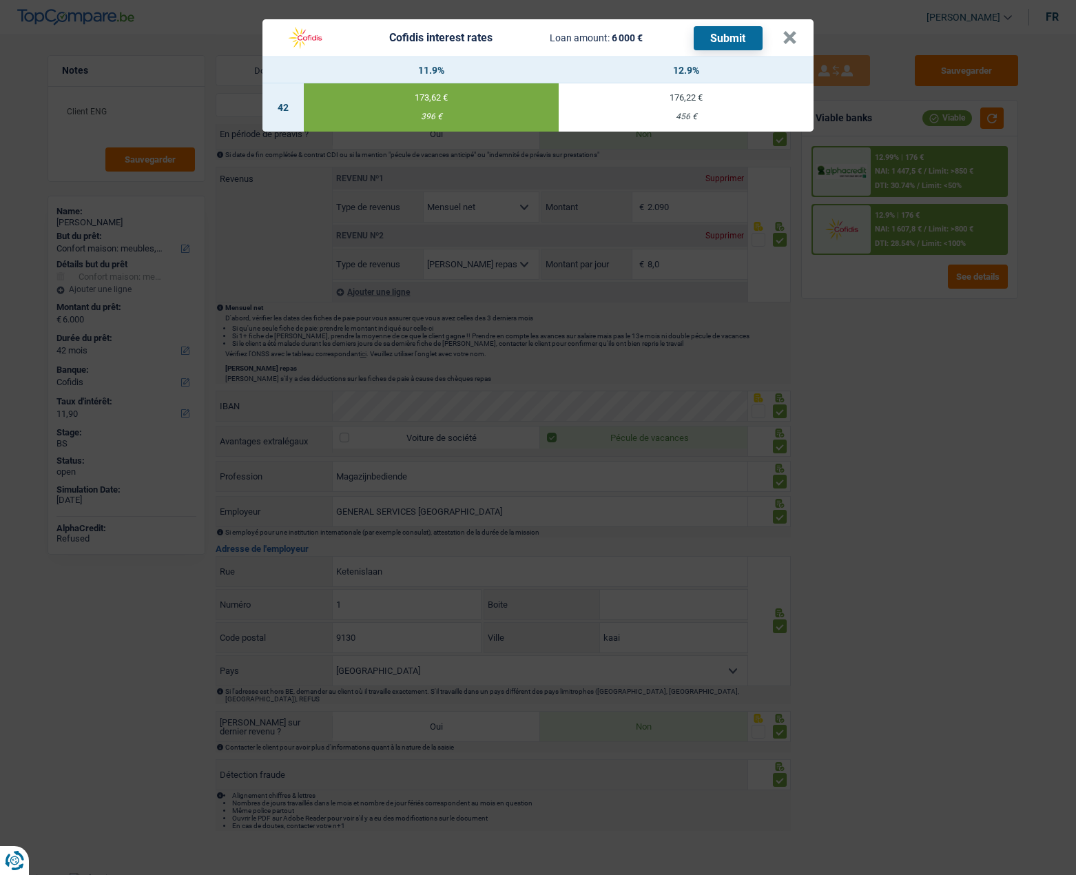
click at [728, 34] on button "Submit" at bounding box center [728, 38] width 69 height 24
click at [790, 36] on button "×" at bounding box center [789, 38] width 14 height 14
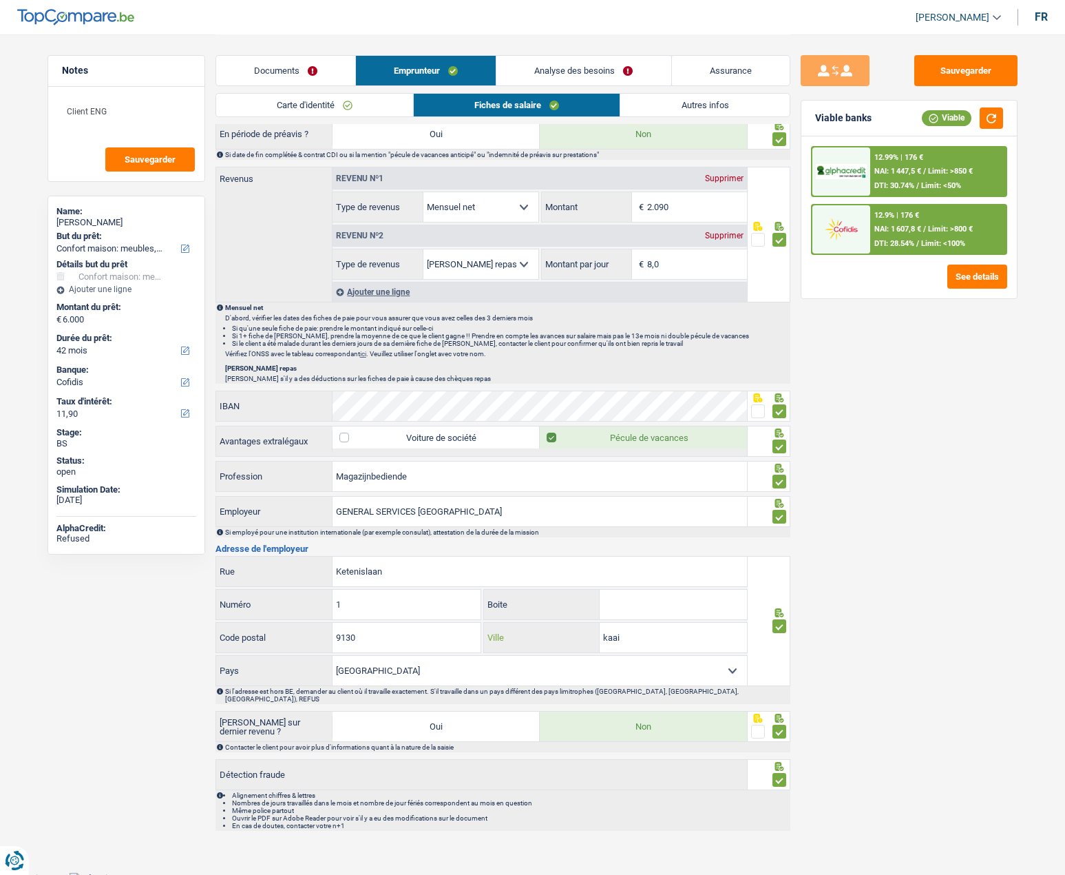
click at [634, 638] on input "kaai" at bounding box center [673, 638] width 147 height 30
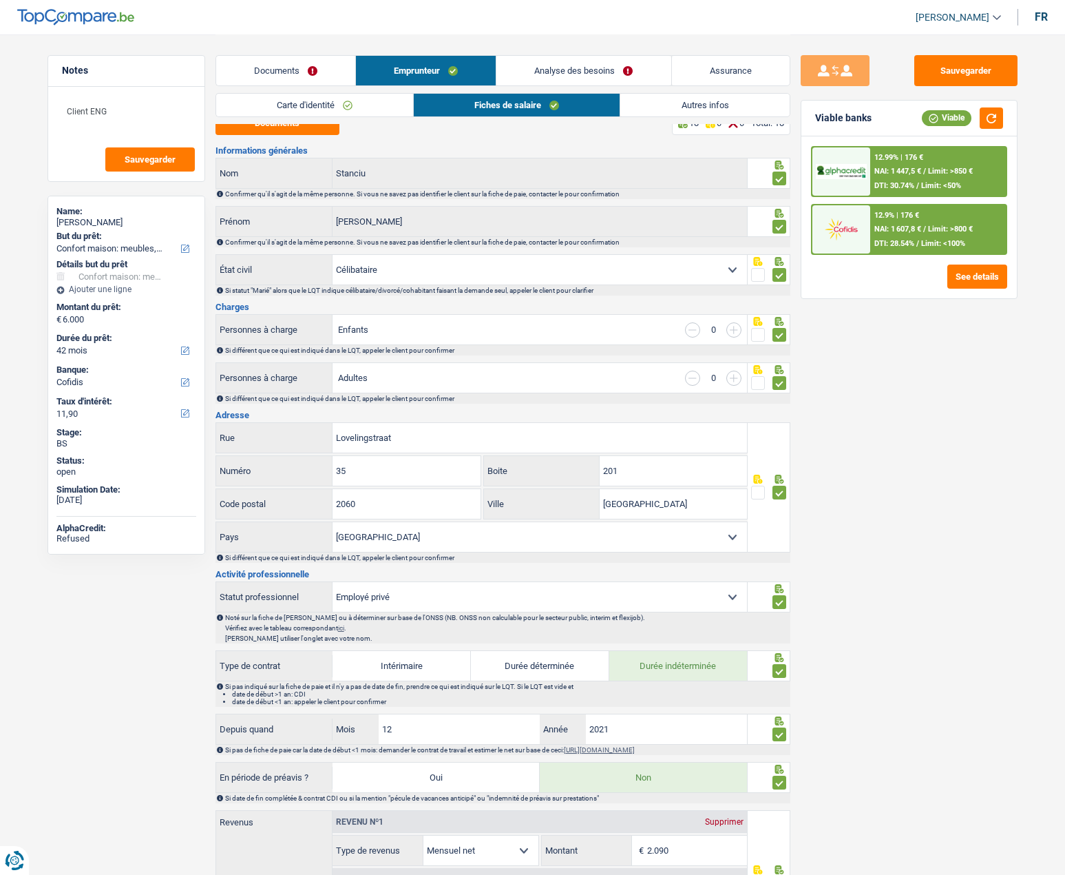
scroll to position [0, 0]
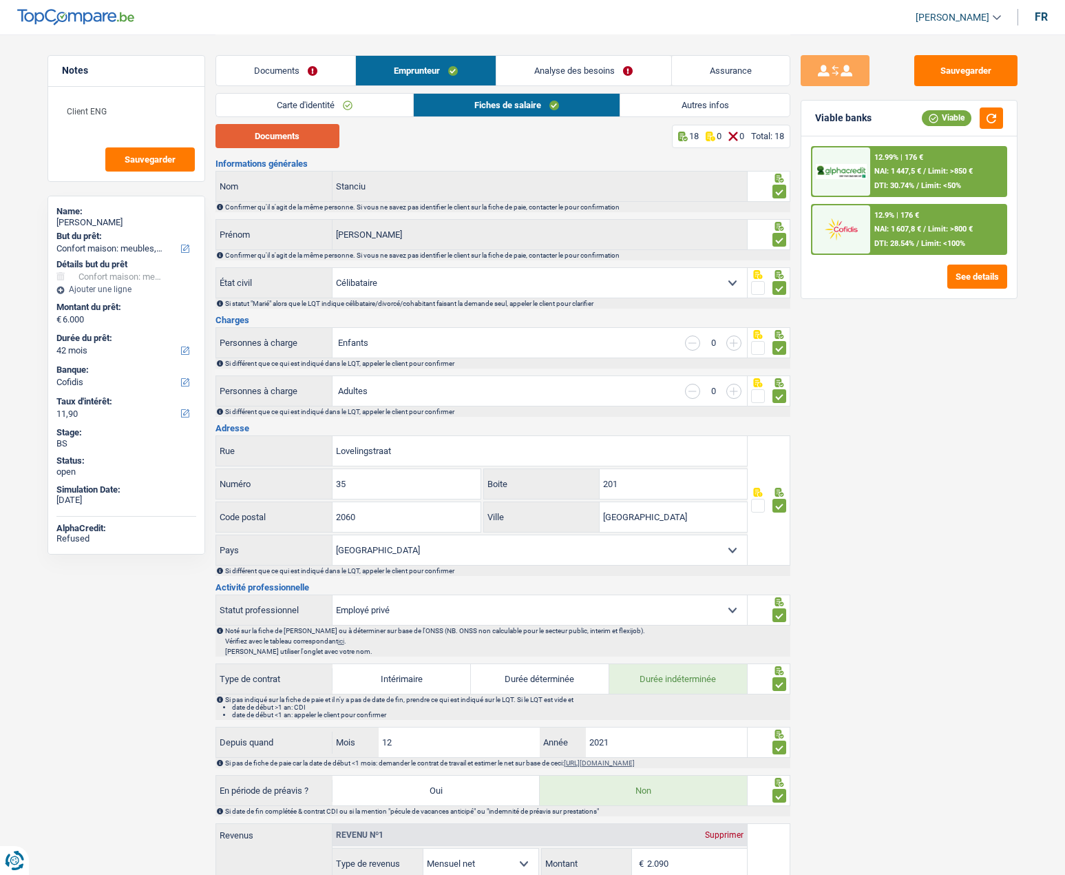
click at [298, 136] on button "Documents" at bounding box center [278, 136] width 124 height 24
click at [910, 554] on div "Sauvegarder Viable banks Viable 12.99% | 176 € NAI: 1 447,5 € / Limit: >850 € D…" at bounding box center [910, 454] width 238 height 798
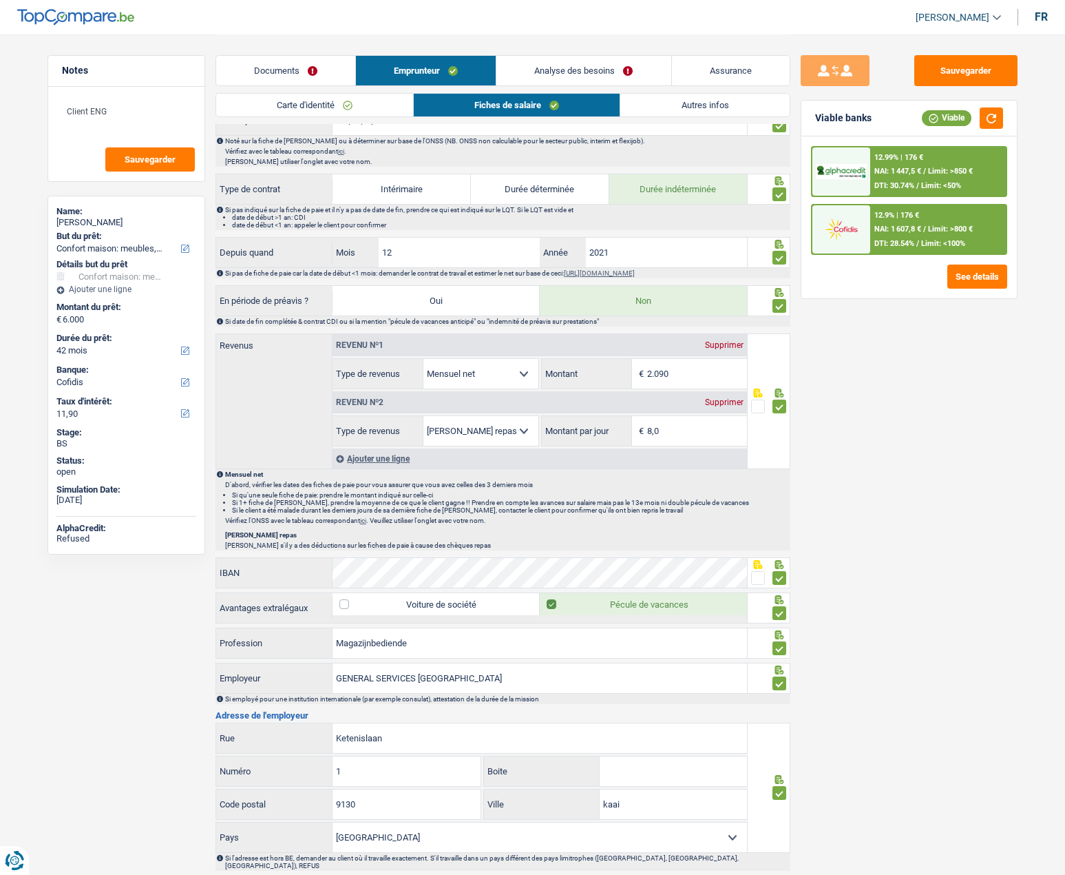
scroll to position [620, 0]
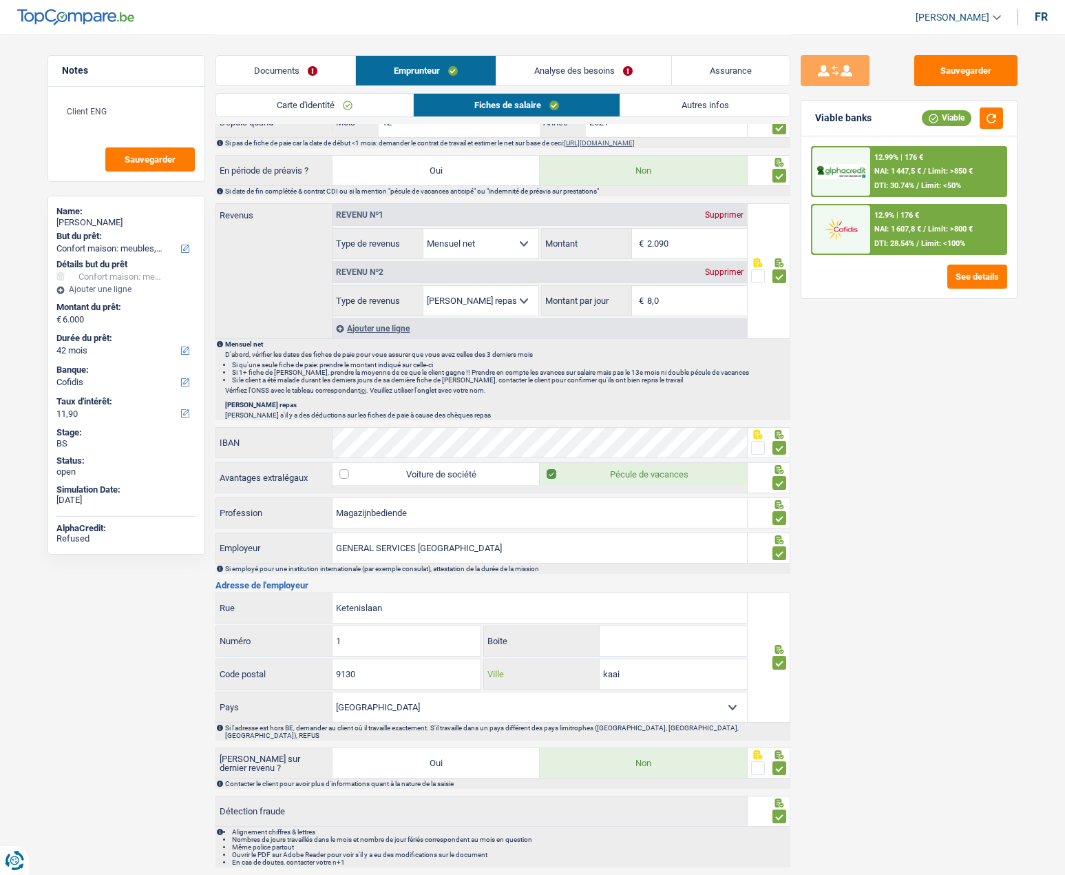
click at [651, 678] on input "kaai" at bounding box center [673, 674] width 147 height 30
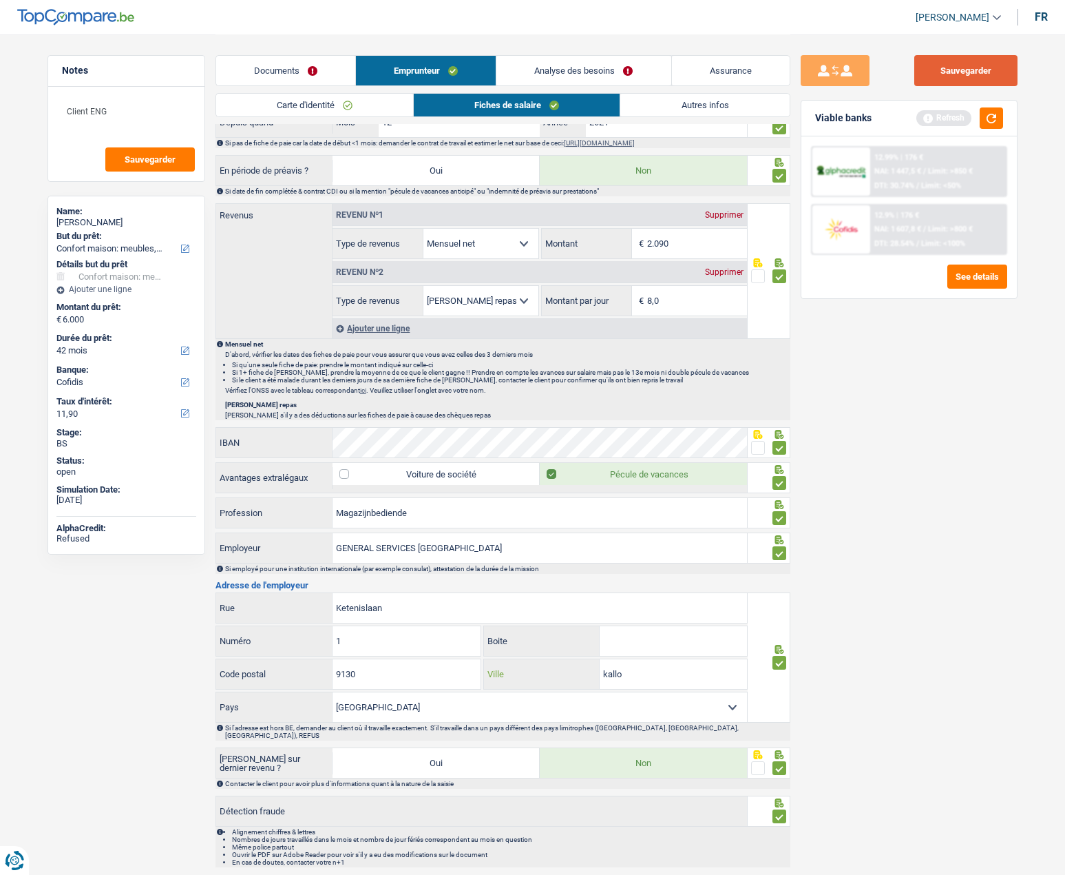
type input "kallo"
click at [959, 81] on button "Sauvegarder" at bounding box center [966, 70] width 103 height 31
click at [989, 123] on button "button" at bounding box center [991, 117] width 23 height 21
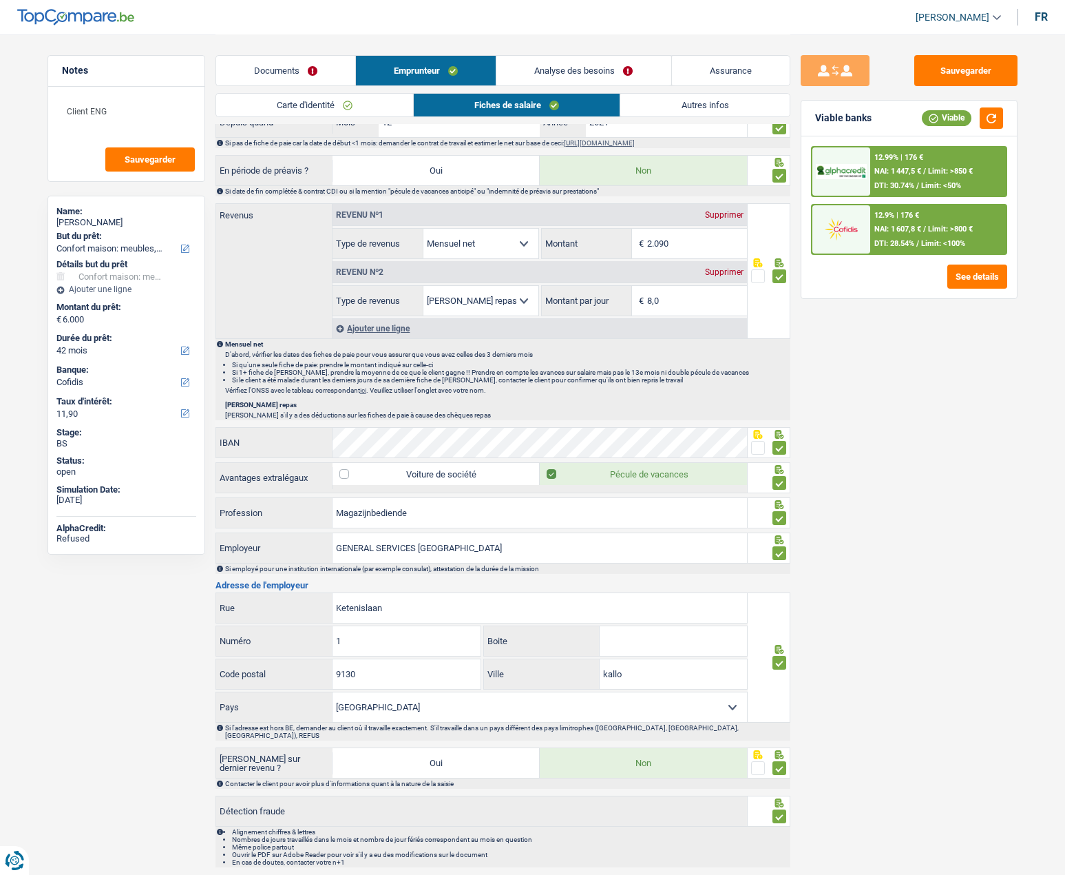
click at [858, 227] on img at bounding box center [841, 228] width 51 height 25
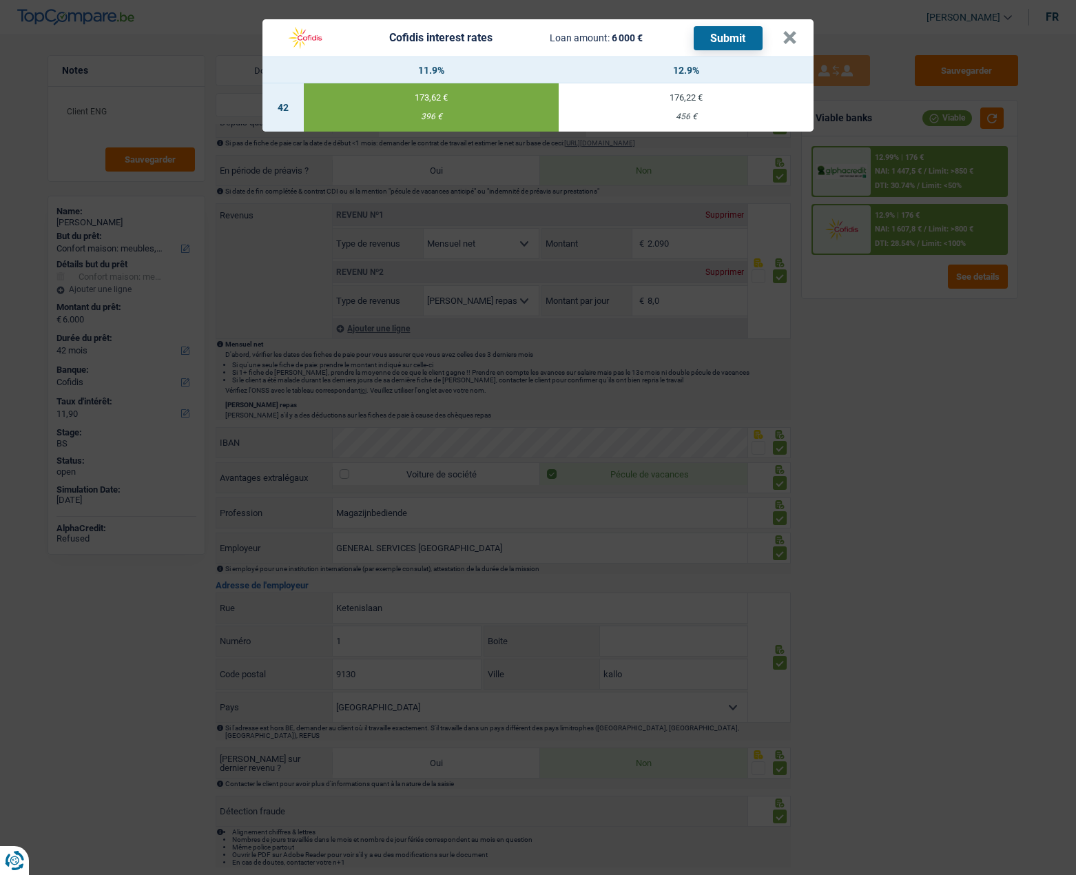
click at [710, 44] on button "Submit" at bounding box center [728, 38] width 69 height 24
click at [795, 41] on button "×" at bounding box center [789, 38] width 14 height 14
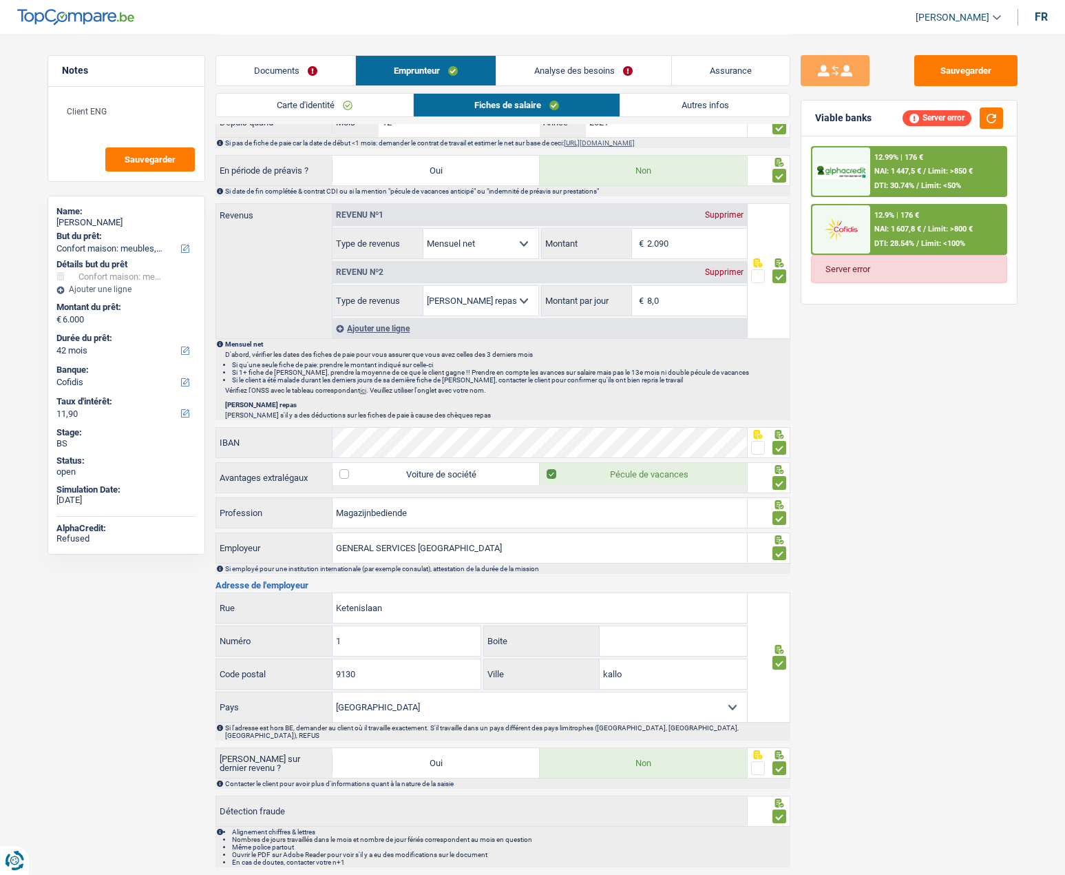
click at [267, 71] on link "Documents" at bounding box center [285, 71] width 139 height 30
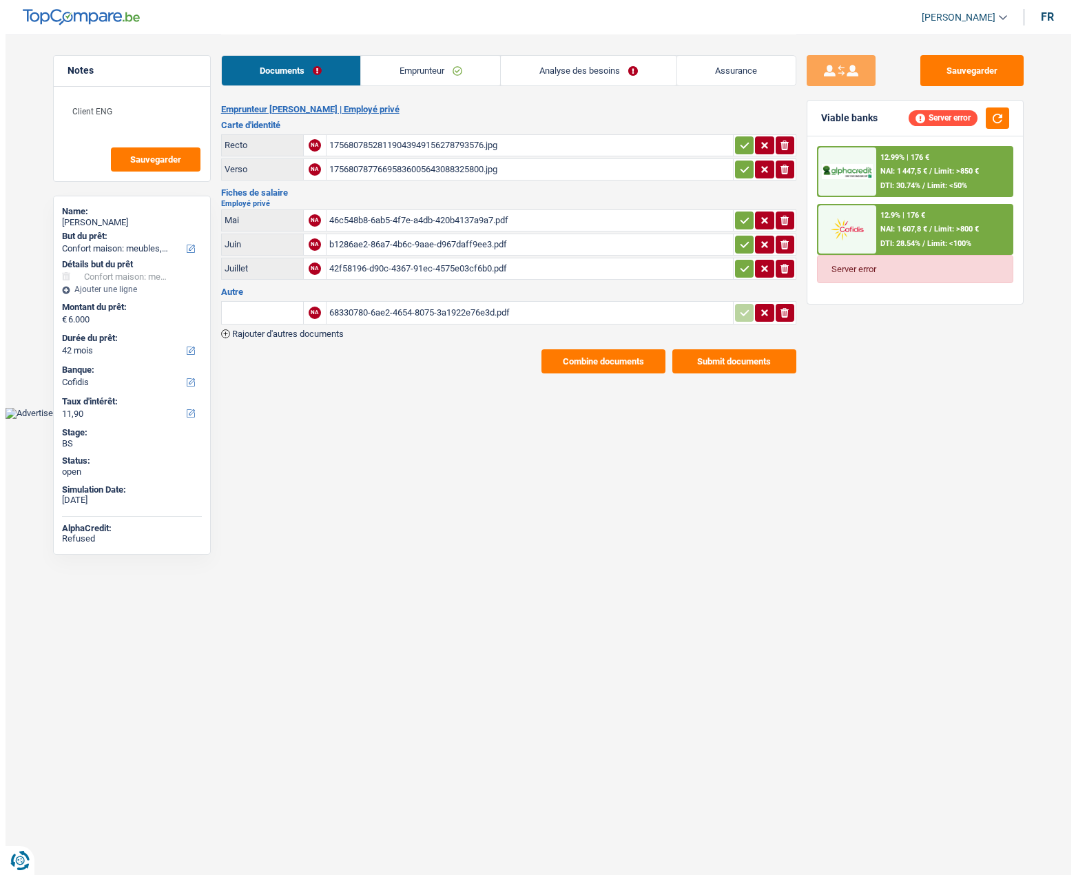
scroll to position [0, 0]
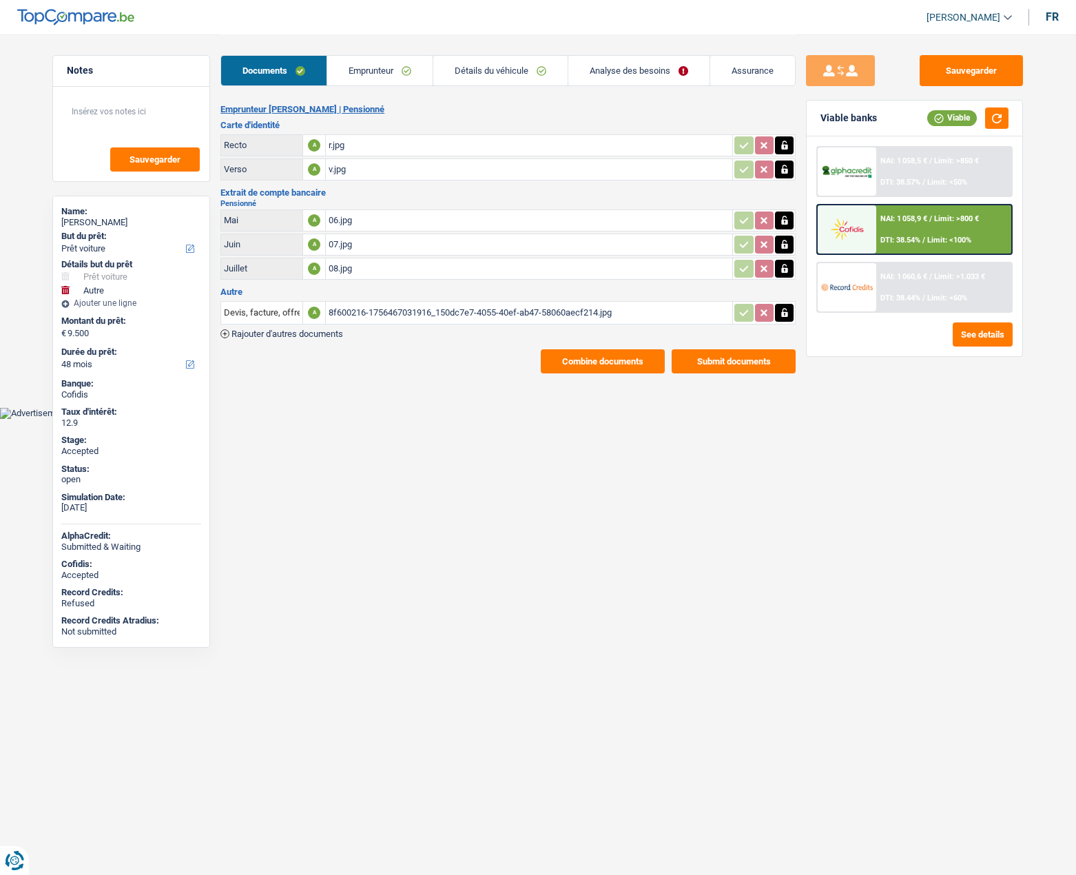
select select "car"
select select "other"
select select "48"
click at [610, 65] on link "Analyse des besoins" at bounding box center [638, 71] width 141 height 30
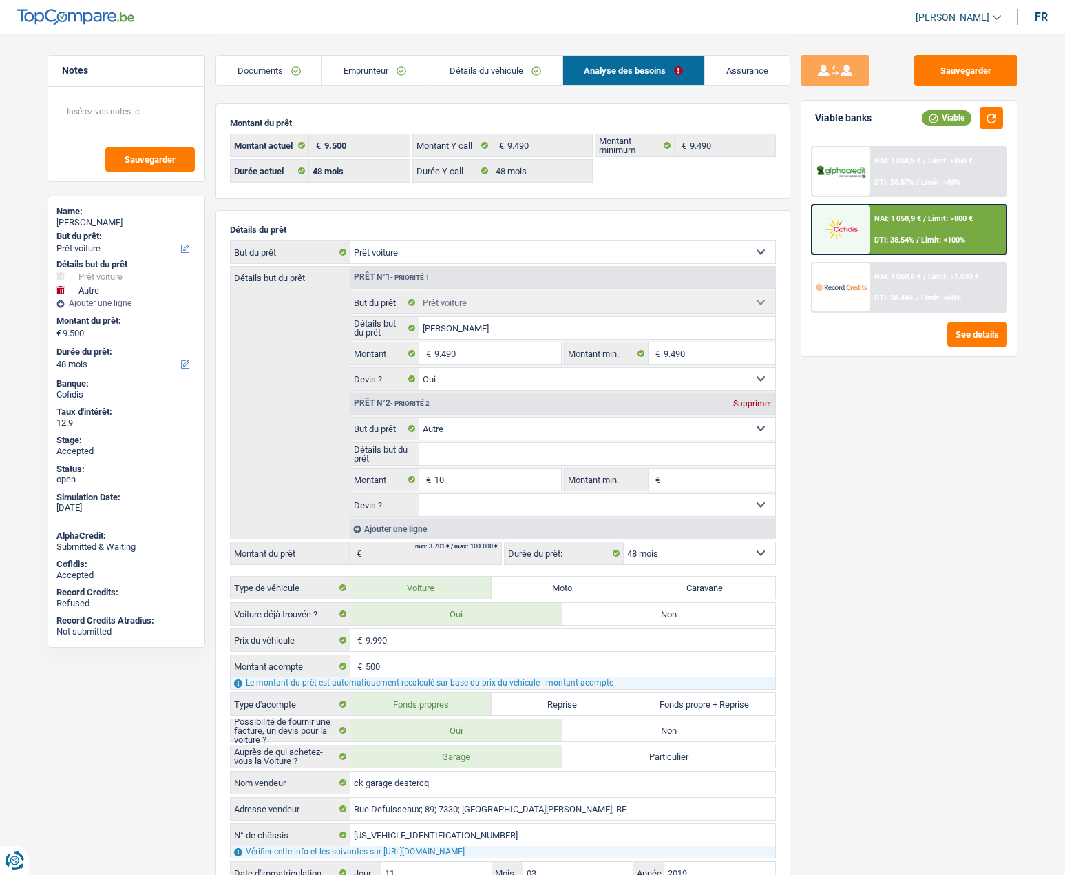
click at [523, 72] on link "Détails du véhicule" at bounding box center [495, 71] width 134 height 30
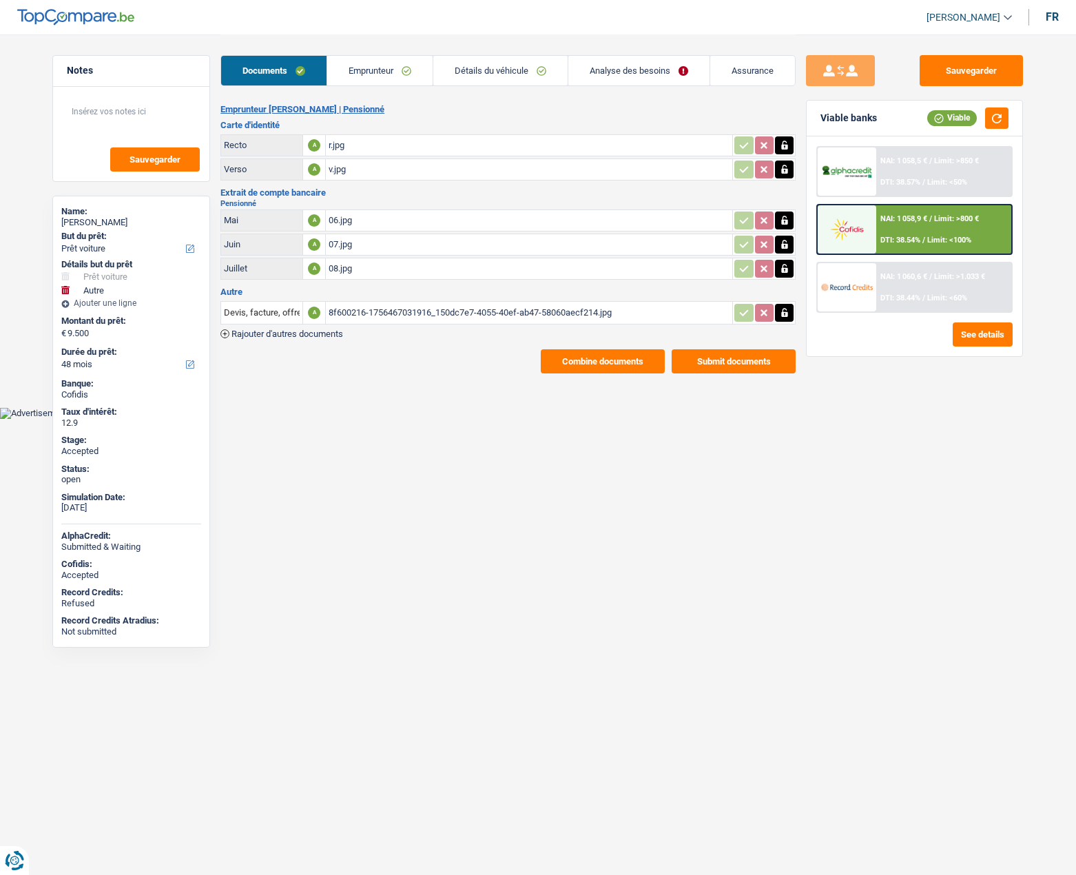
select select "car"
select select "other"
select select "48"
select select "32"
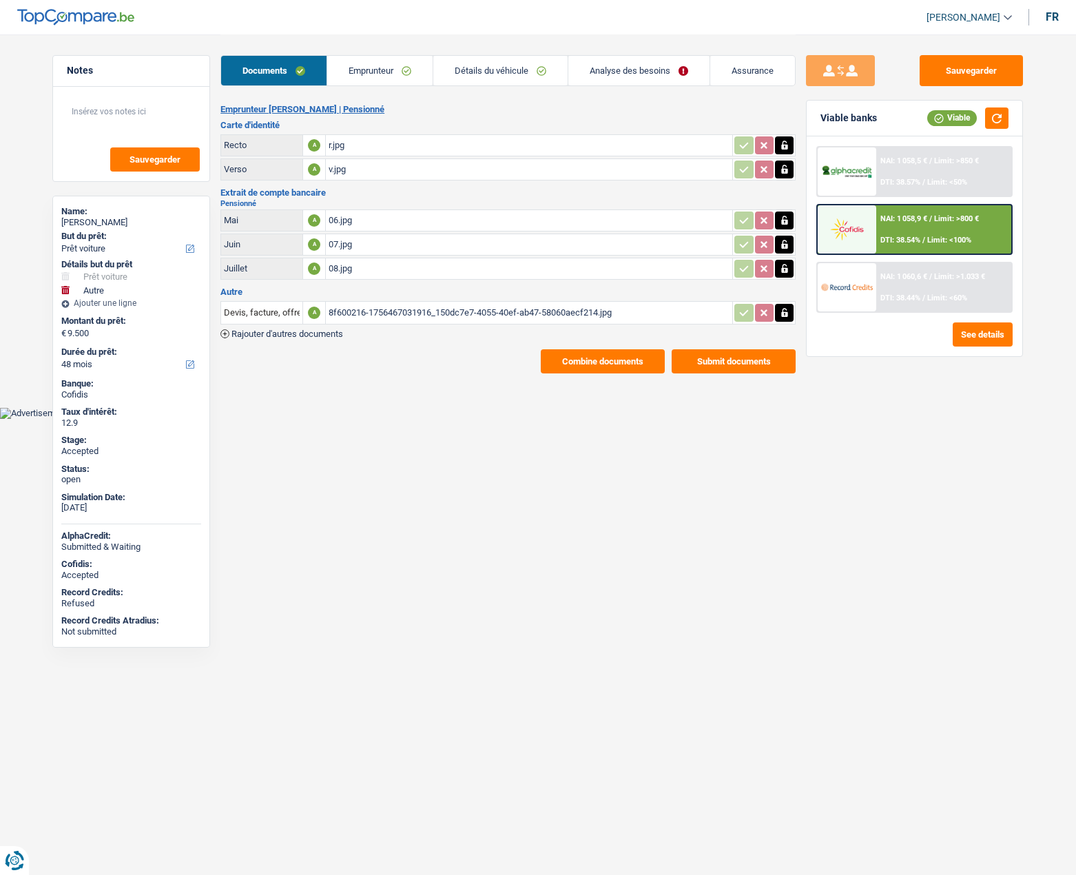
select select "widowed"
select select "rents"
select select "BE"
click at [376, 62] on link "Emprunteur" at bounding box center [379, 71] width 105 height 30
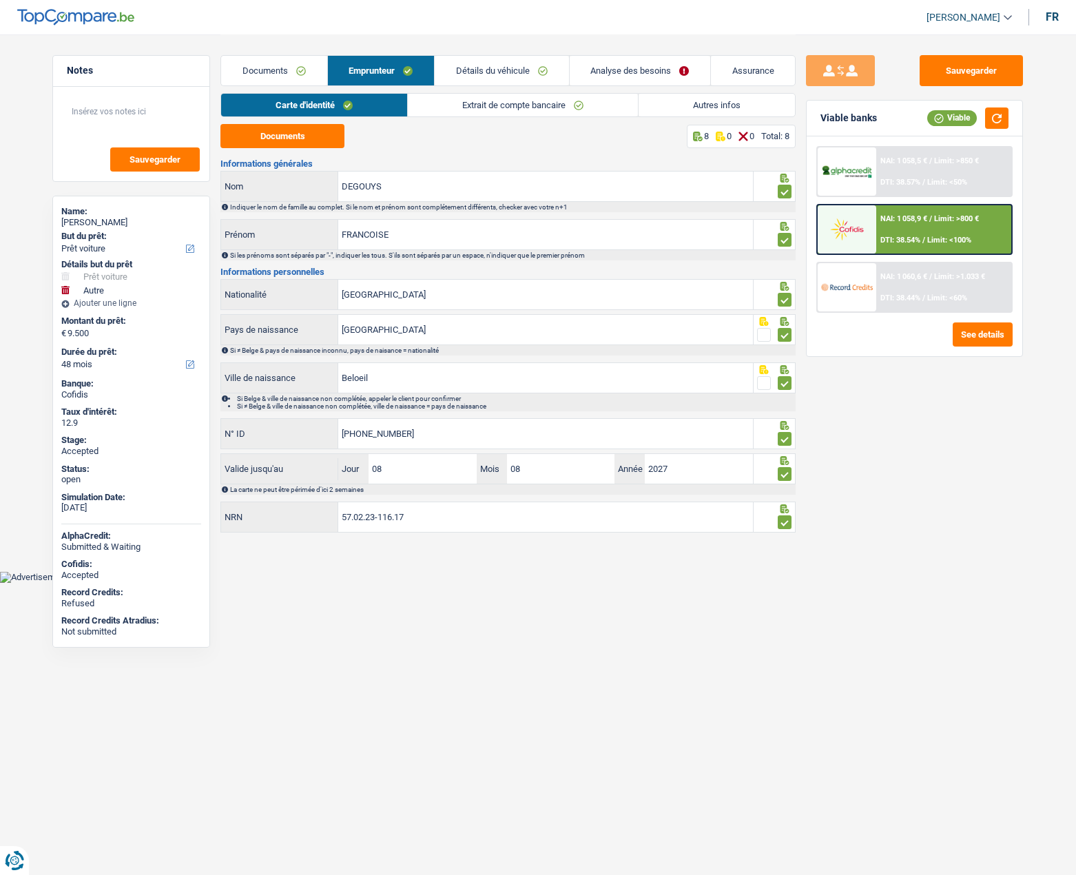
drag, startPoint x: 714, startPoint y: 104, endPoint x: 642, endPoint y: 116, distance: 73.3
click at [716, 104] on link "Autres infos" at bounding box center [716, 105] width 156 height 23
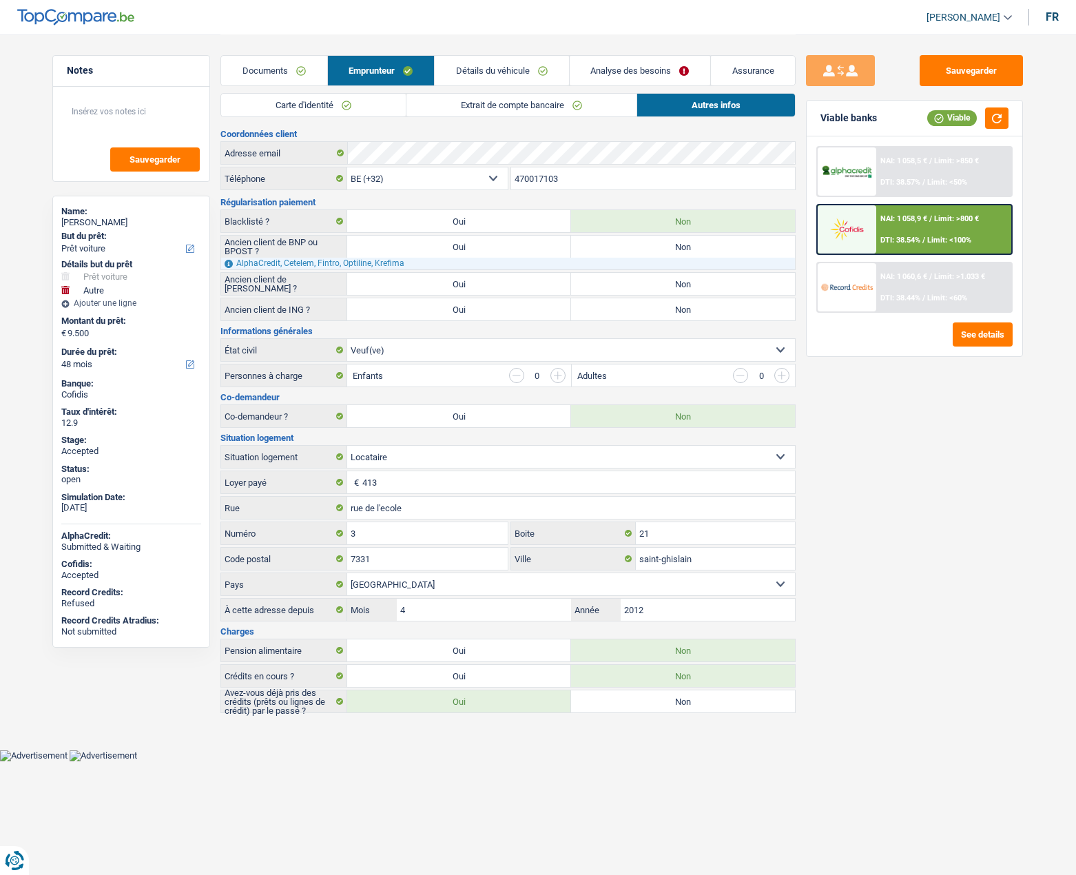
click at [541, 183] on input "470017103" at bounding box center [653, 178] width 284 height 22
click at [332, 110] on link "Carte d'identité" at bounding box center [313, 105] width 185 height 23
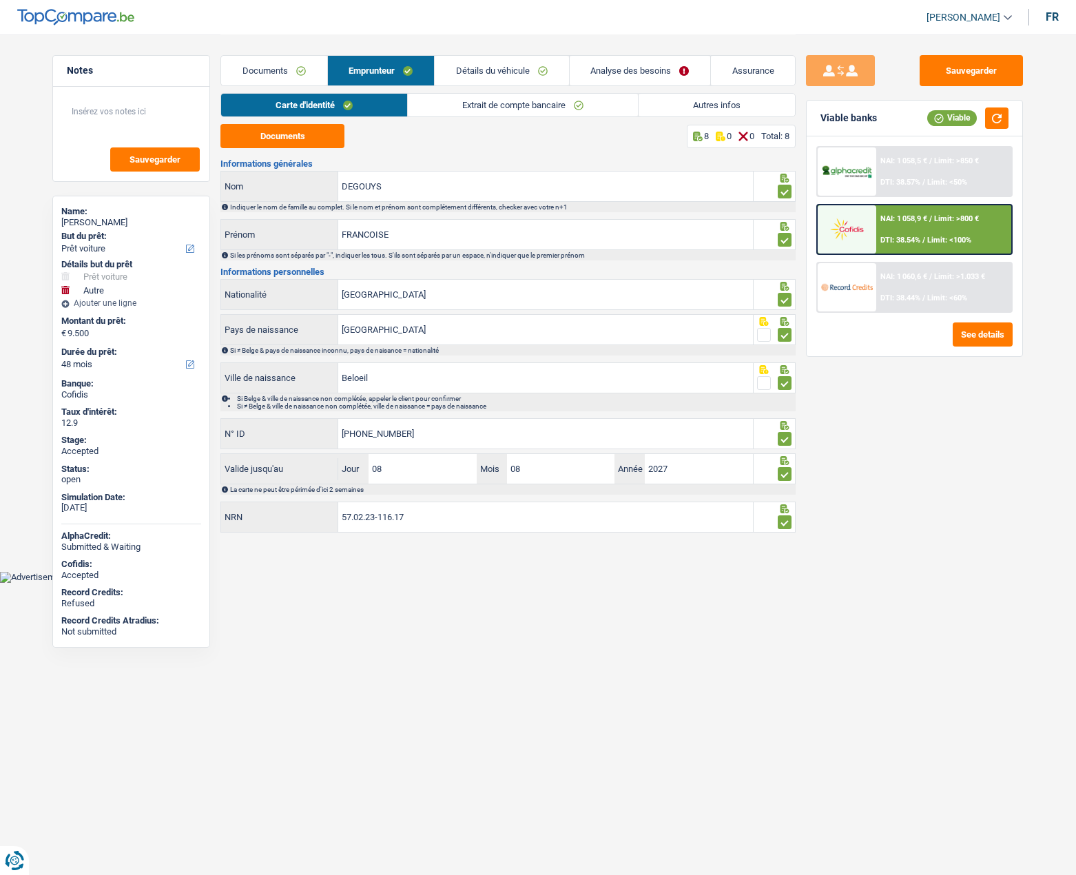
click at [497, 104] on link "Extrait de compte bancaire" at bounding box center [523, 105] width 230 height 23
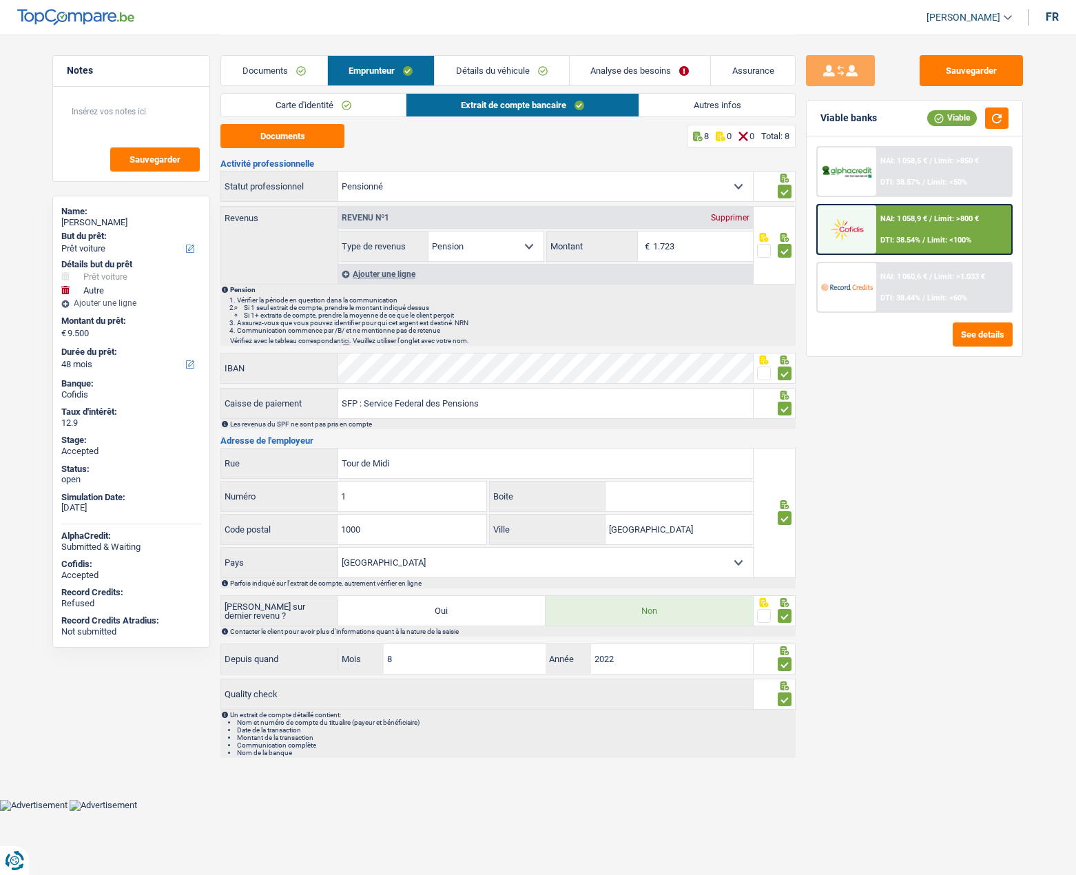
click at [293, 66] on link "Documents" at bounding box center [273, 71] width 105 height 30
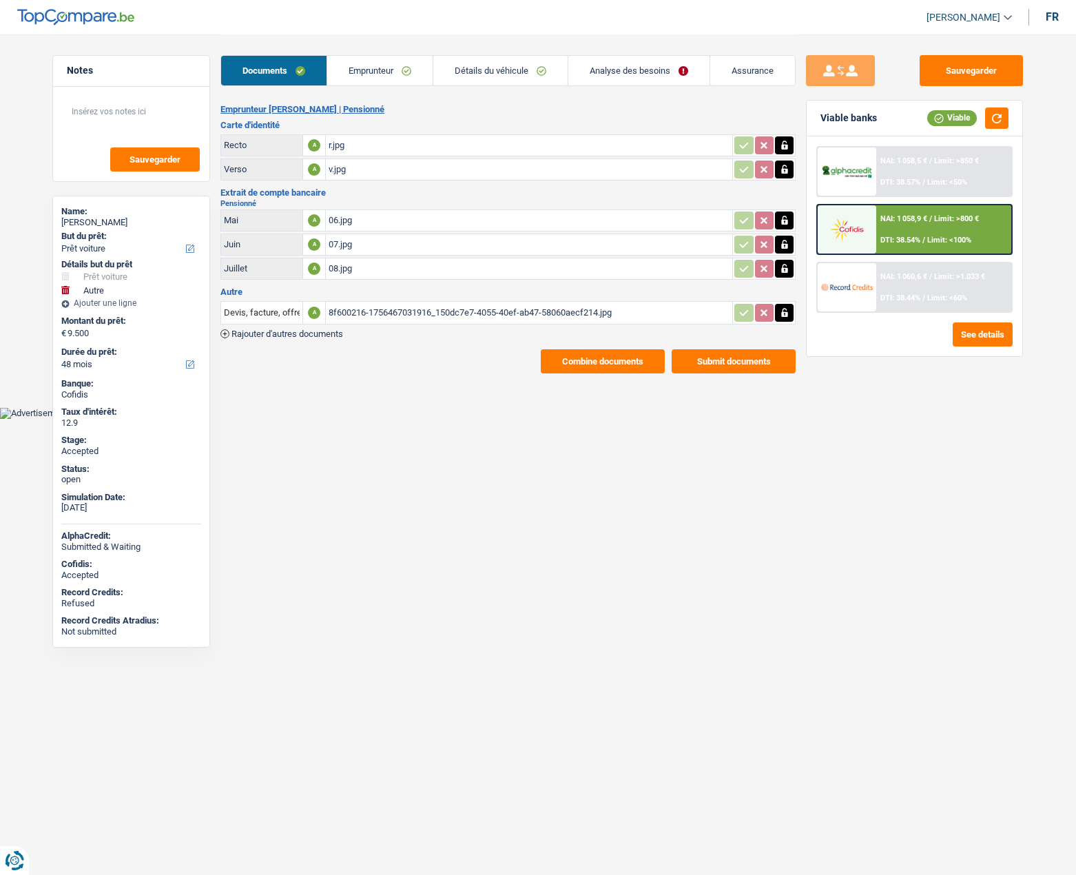
click at [358, 70] on link "Emprunteur" at bounding box center [379, 71] width 105 height 30
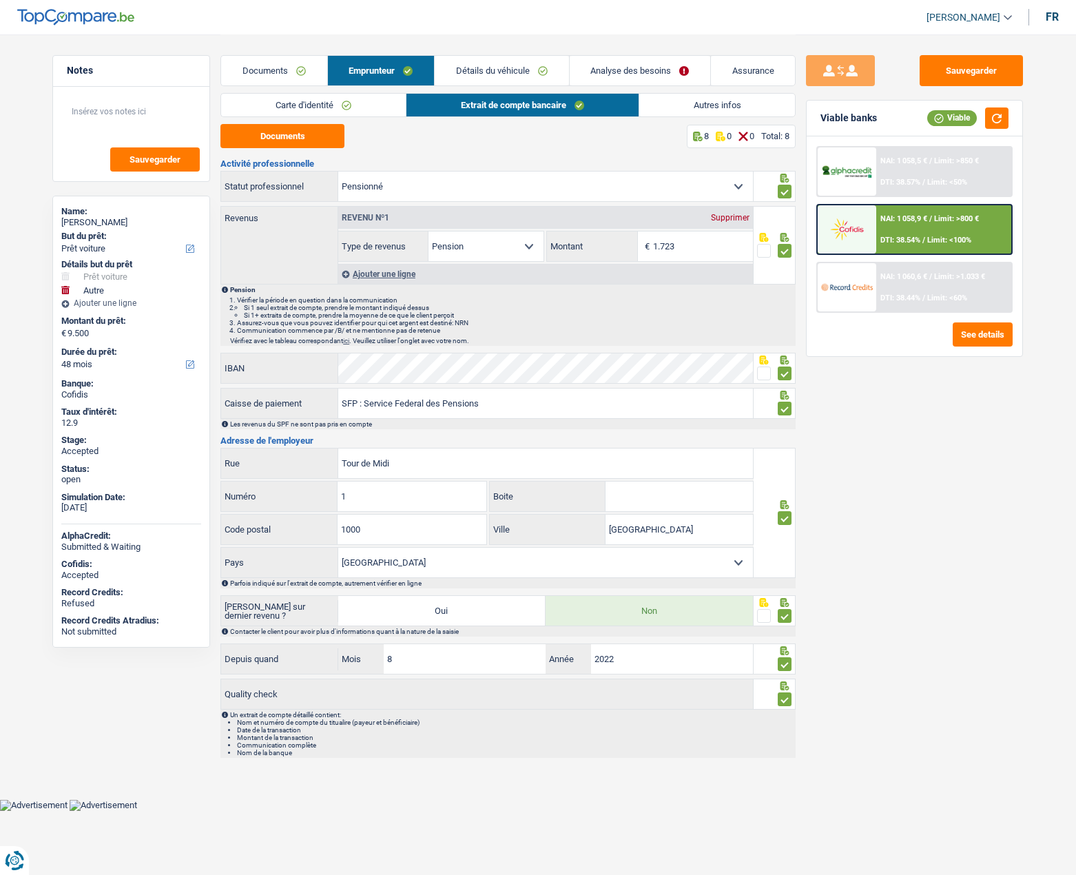
click at [329, 112] on link "Carte d'identité" at bounding box center [313, 105] width 185 height 23
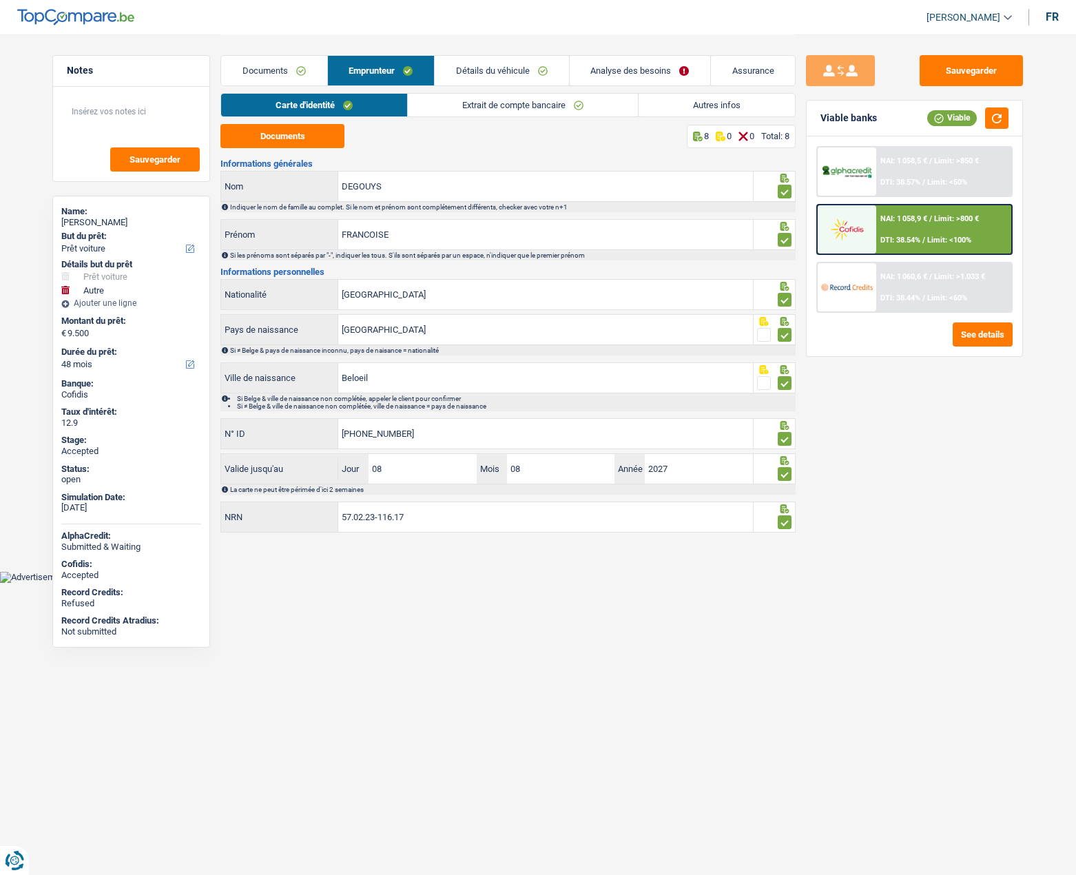
click at [676, 101] on link "Autres infos" at bounding box center [716, 105] width 156 height 23
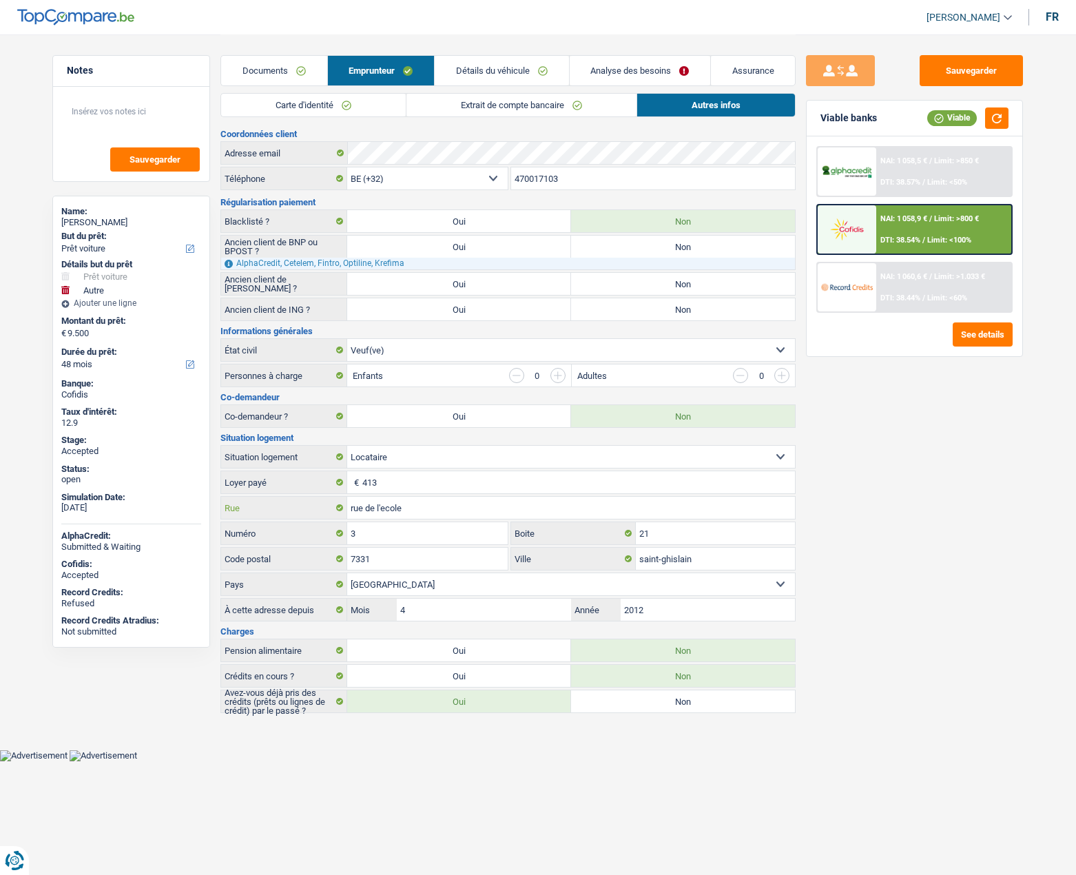
click at [412, 504] on input "rue de l'ecole" at bounding box center [571, 508] width 448 height 22
click at [664, 537] on input "21" at bounding box center [715, 533] width 159 height 22
click at [420, 547] on div "7331 Code postal" at bounding box center [364, 558] width 288 height 23
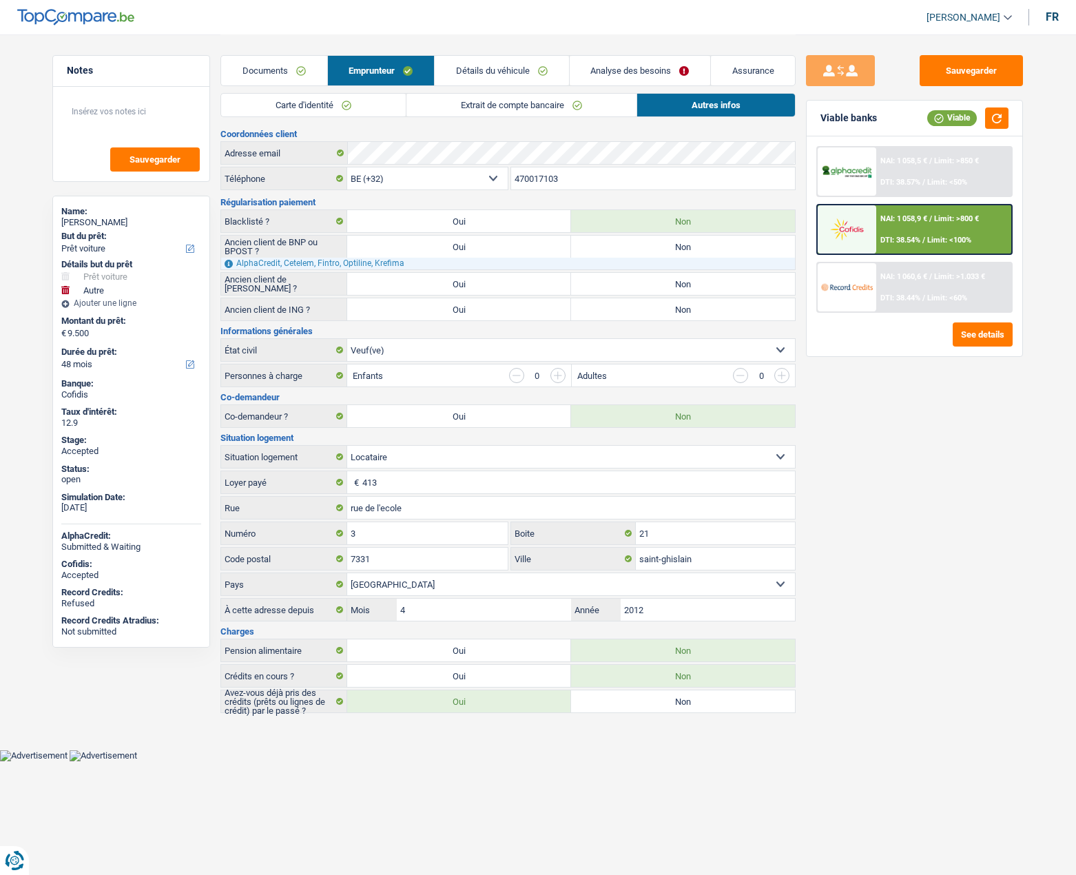
click at [420, 547] on div "7331 Code postal" at bounding box center [364, 558] width 288 height 23
click at [661, 557] on input "saint-ghislain" at bounding box center [715, 559] width 159 height 22
click at [436, 605] on input "4" at bounding box center [484, 609] width 174 height 22
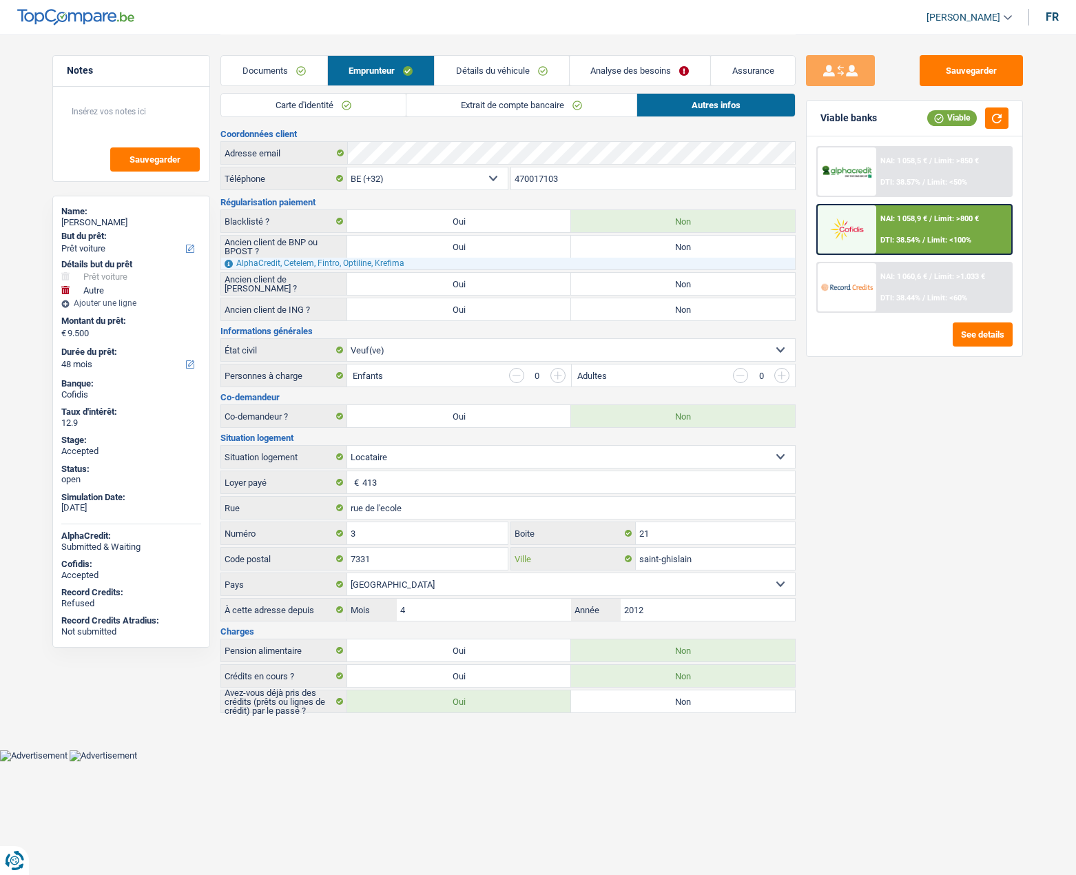
click at [669, 556] on input "saint-ghislain" at bounding box center [715, 559] width 159 height 22
click at [468, 514] on input "rue de l'ecole" at bounding box center [571, 508] width 448 height 22
click at [486, 761] on html "Vous avez le contrôle de vos données Nous utilisons des cookies, tout comme nos…" at bounding box center [538, 380] width 1076 height 761
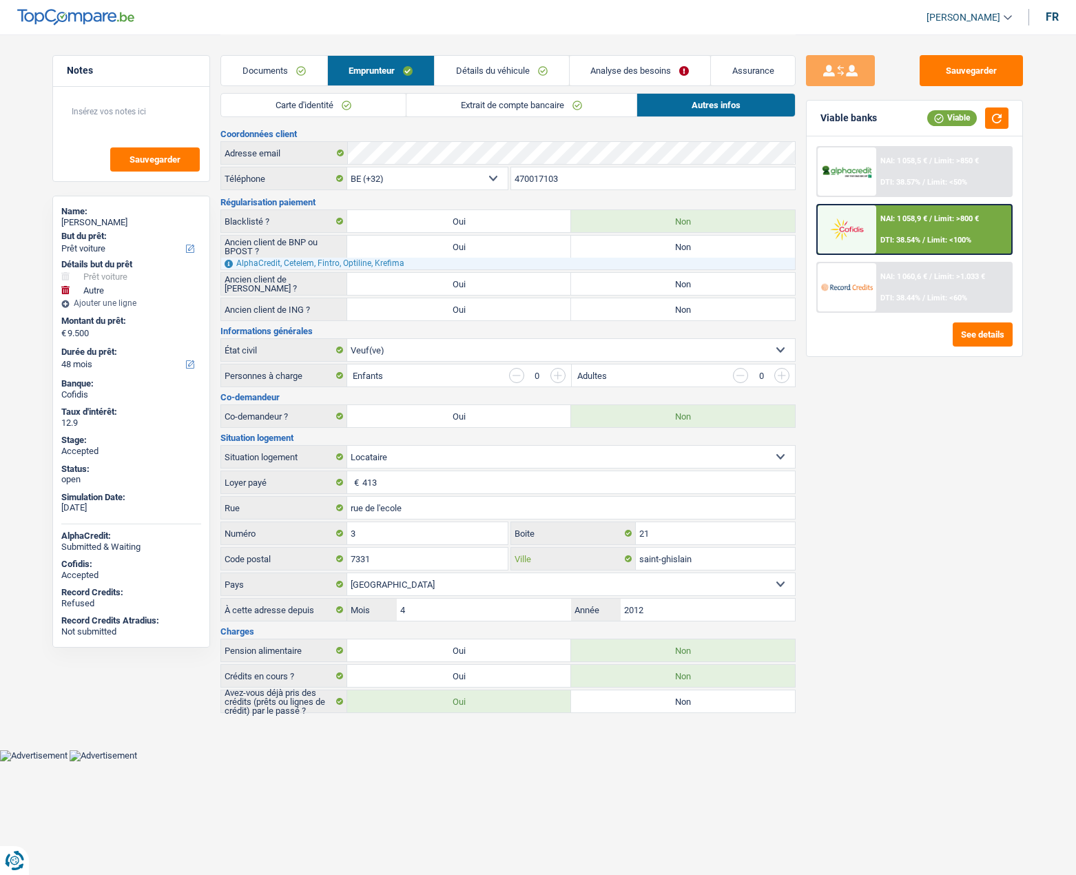
click at [678, 556] on input "saint-ghislain" at bounding box center [715, 559] width 159 height 22
paste input "BAUDOUR"
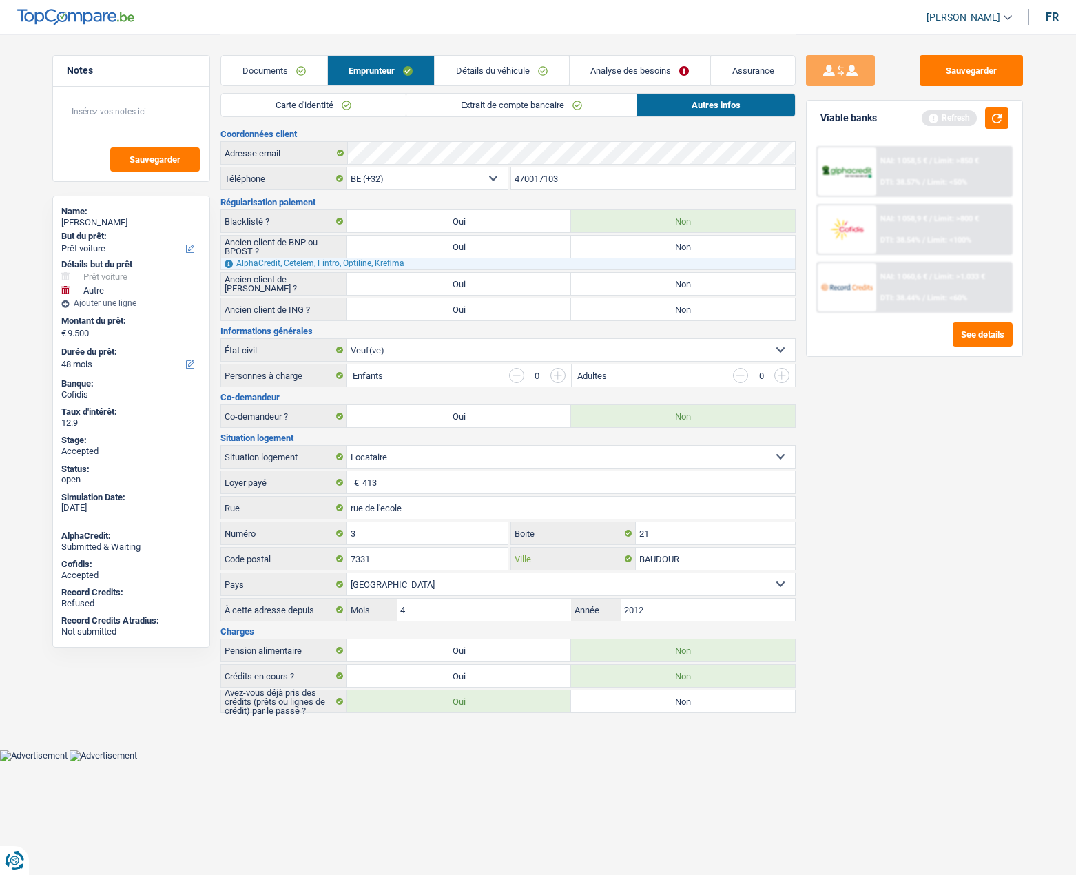
type input "BAUDOUR"
click at [702, 535] on input "21" at bounding box center [715, 533] width 159 height 22
click at [961, 76] on button "Sauvegarder" at bounding box center [970, 70] width 103 height 31
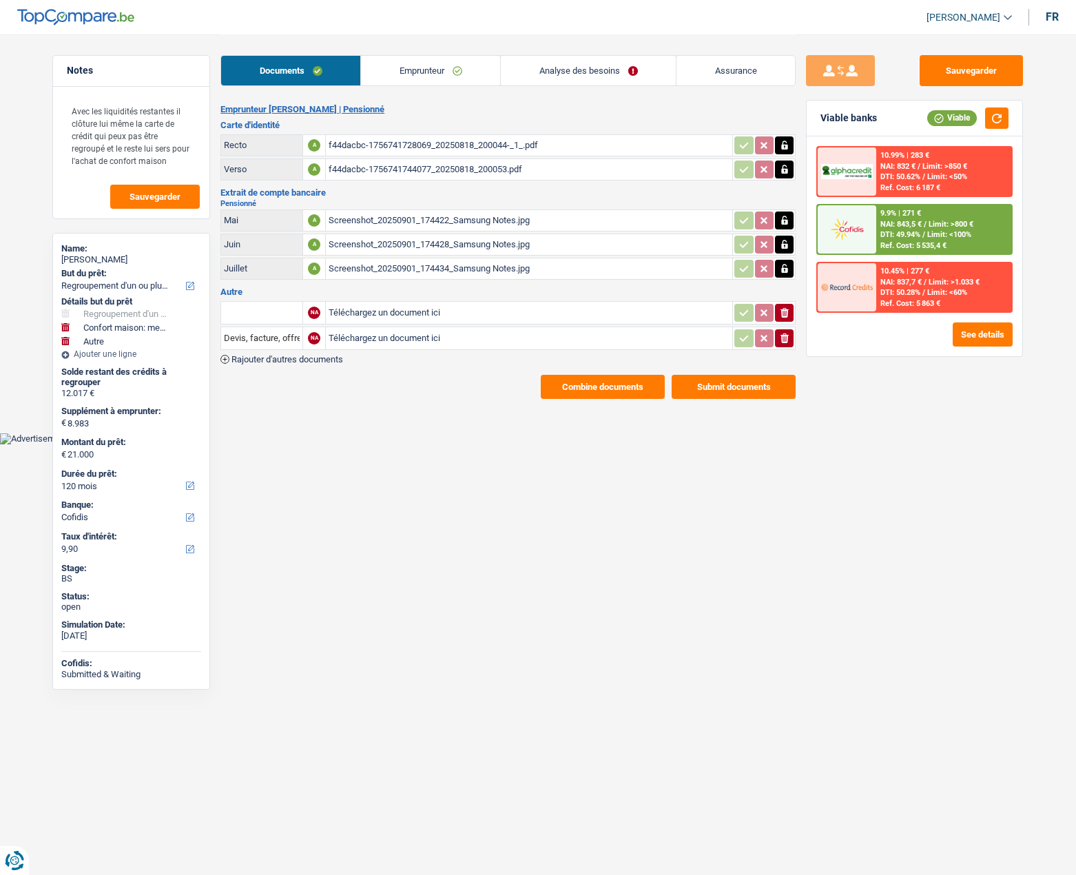
select select "refinancing"
select select "household"
select select "other"
select select "120"
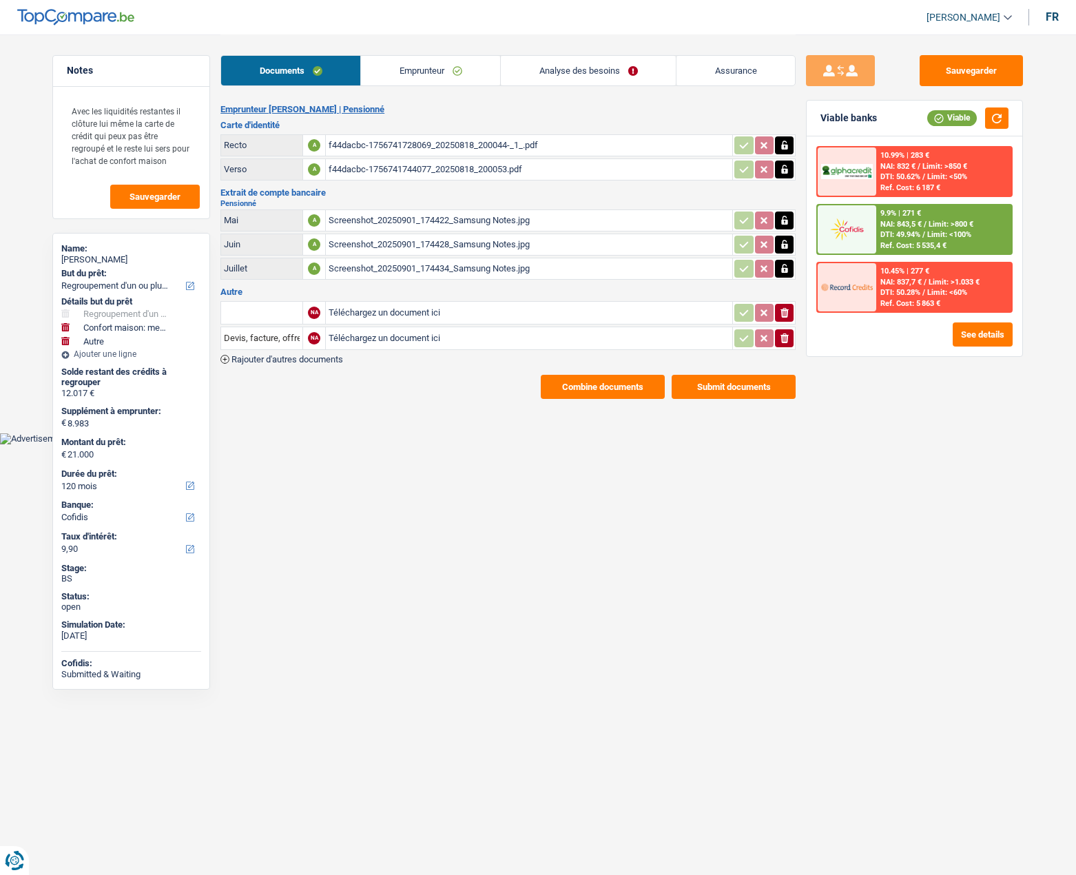
select select "cofidis"
select select "120"
select select "refinancing"
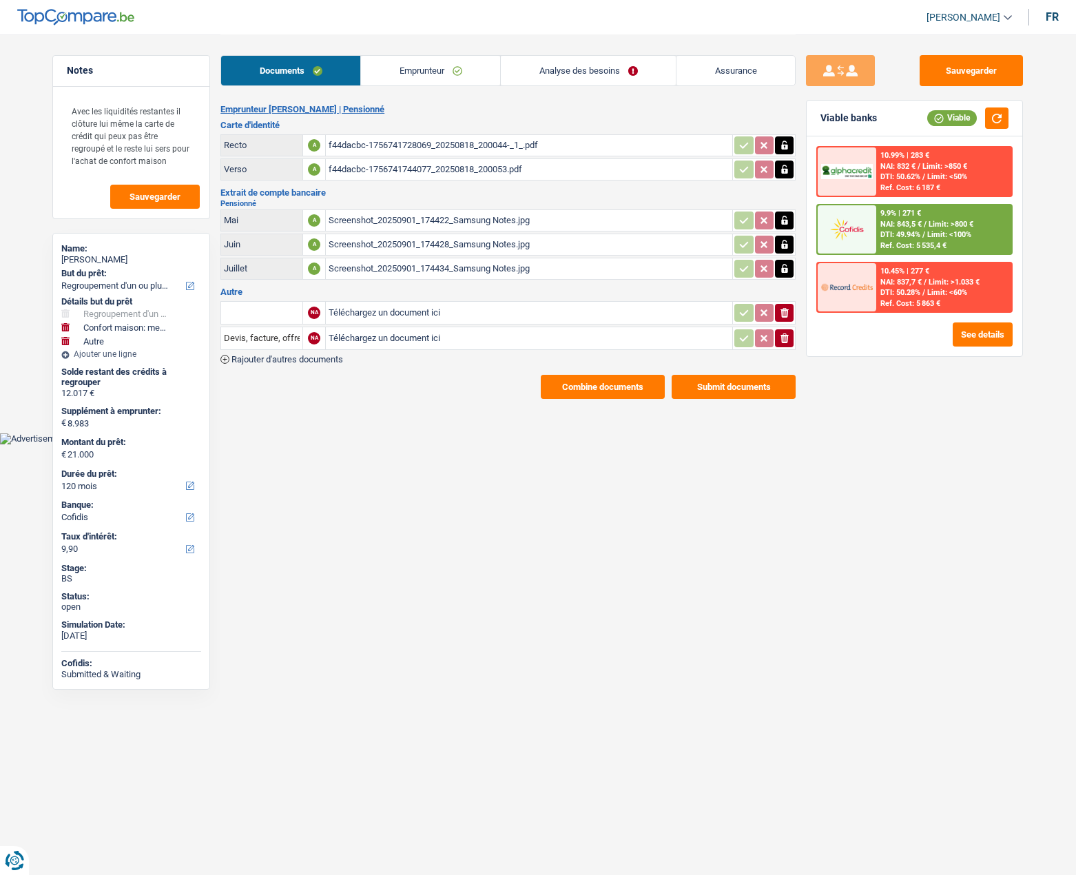
select select "yes"
select select "household"
select select "false"
select select "other"
select select "120"
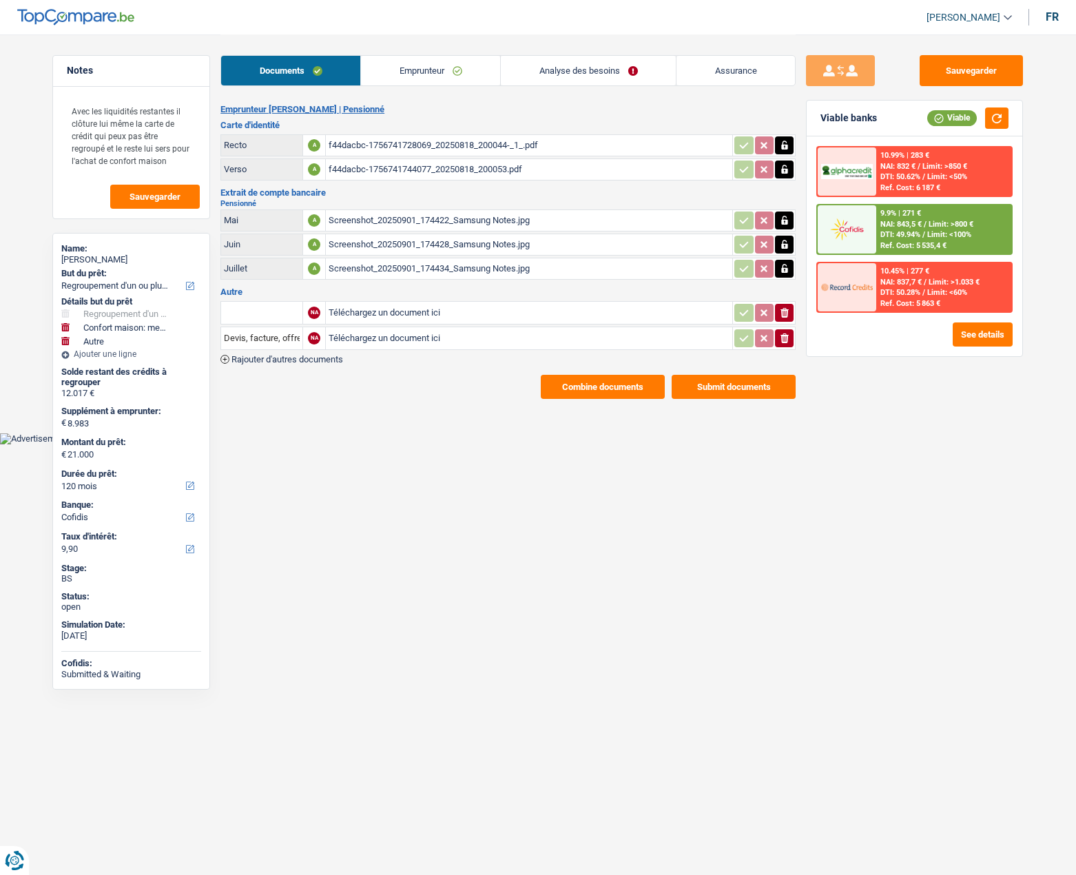
click at [544, 65] on link "Analyse des besoins" at bounding box center [588, 71] width 175 height 30
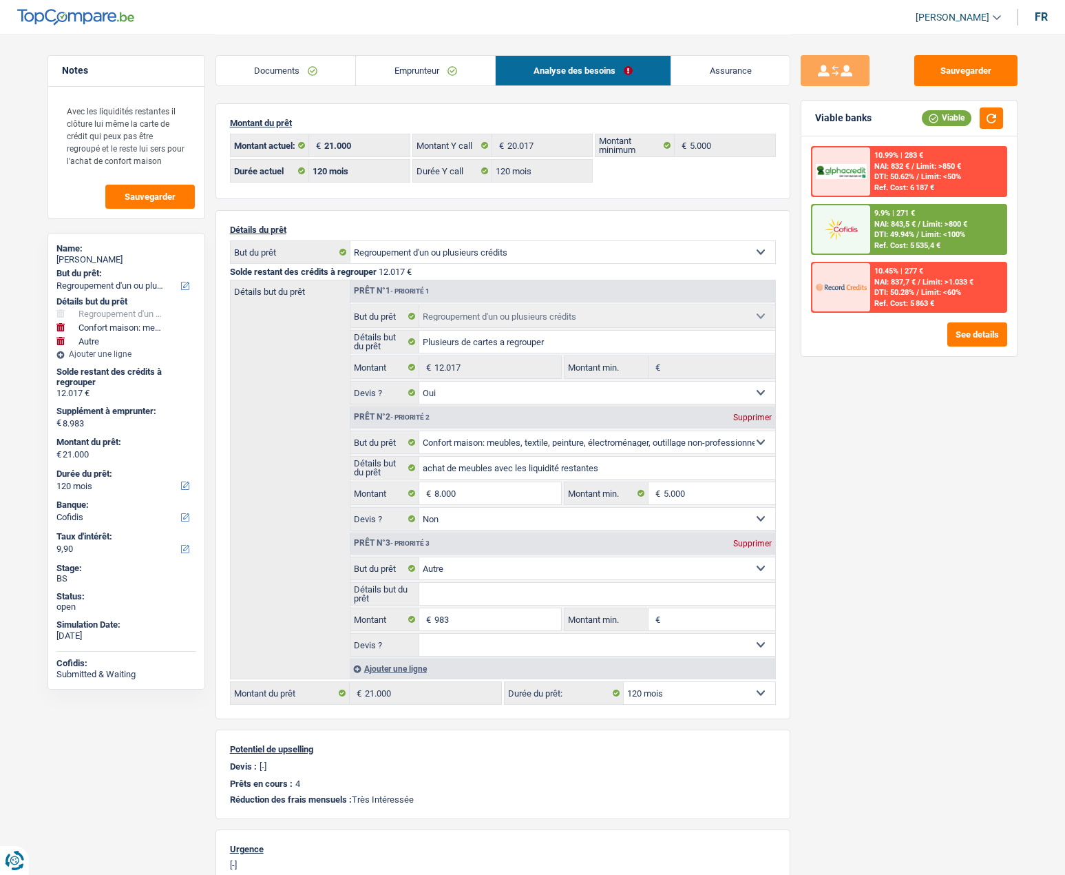
click at [382, 65] on link "Emprunteur" at bounding box center [425, 71] width 139 height 30
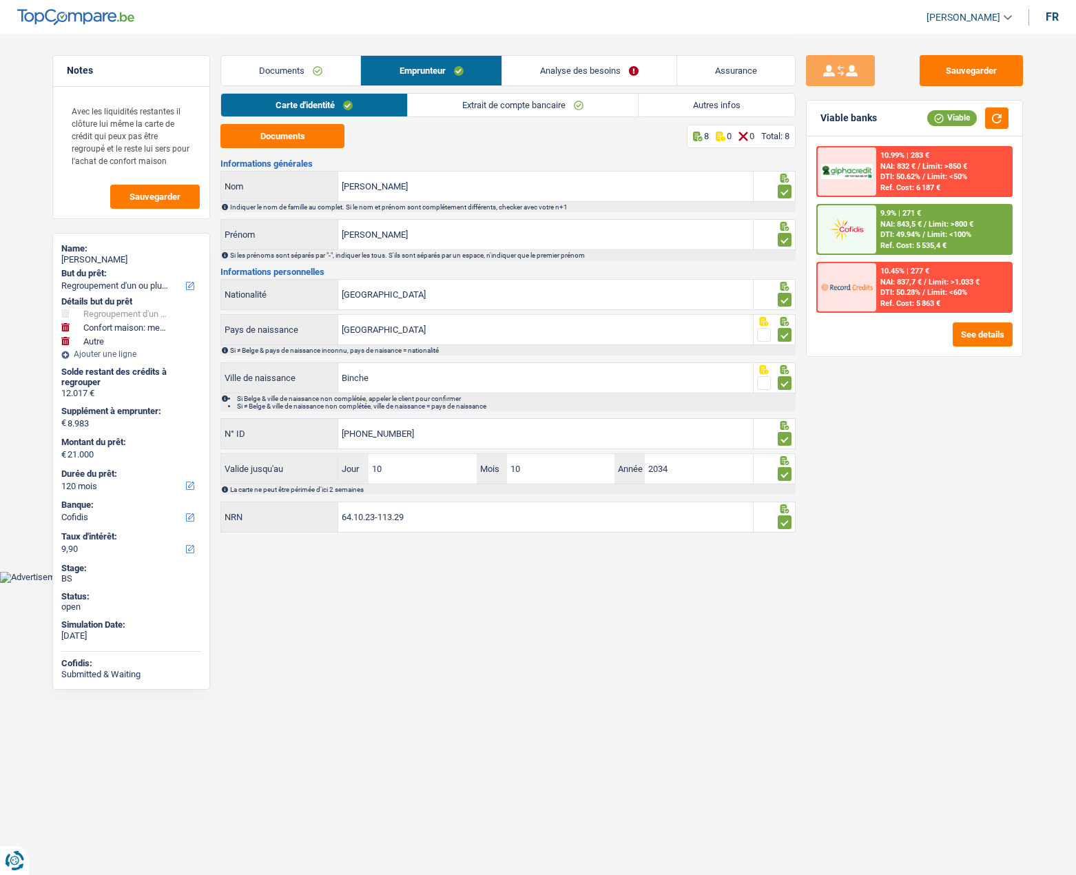
click at [676, 106] on link "Autres infos" at bounding box center [716, 105] width 156 height 23
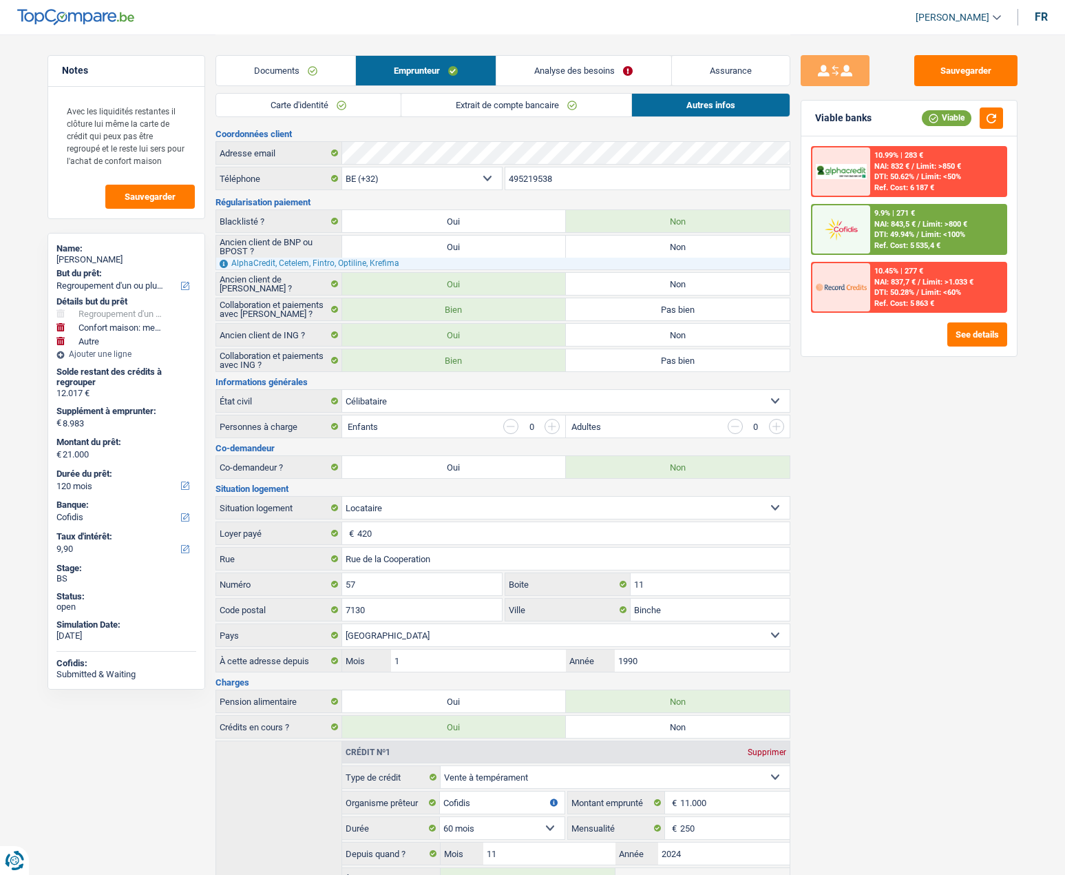
click at [577, 73] on link "Analyse des besoins" at bounding box center [584, 71] width 174 height 30
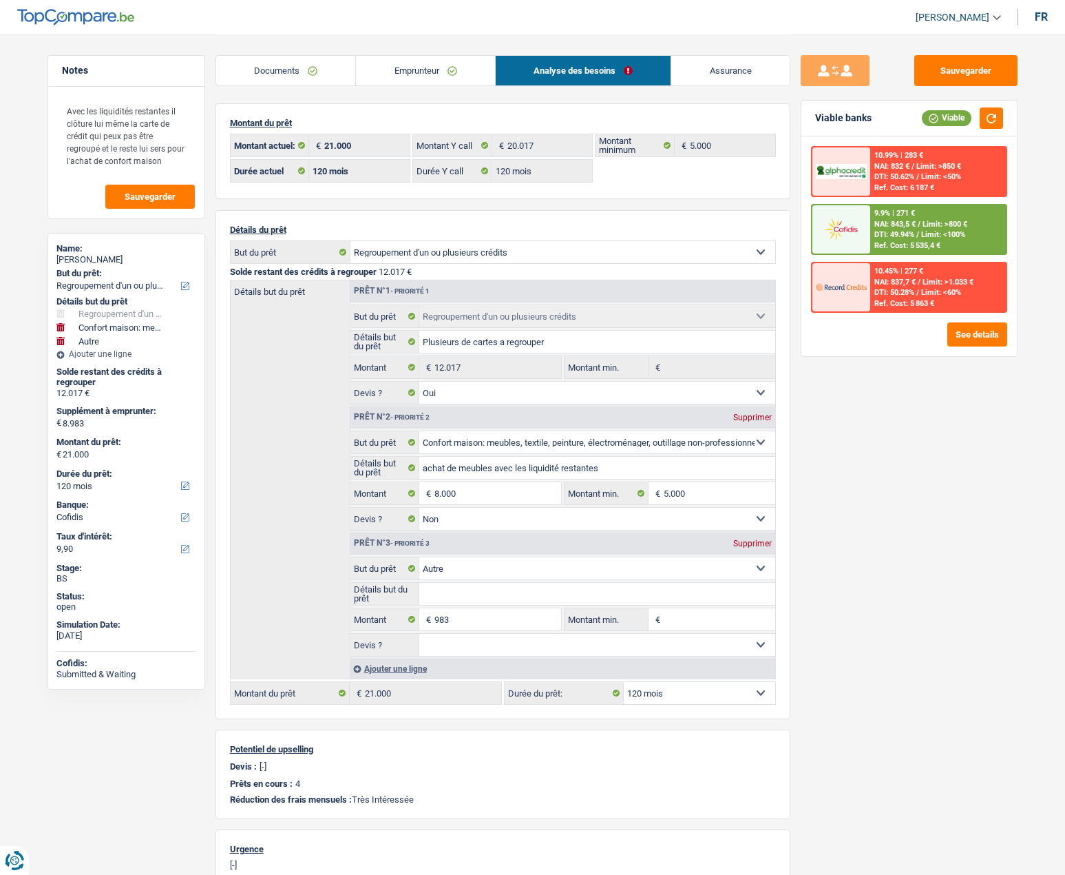
click at [292, 66] on link "Documents" at bounding box center [286, 71] width 140 height 30
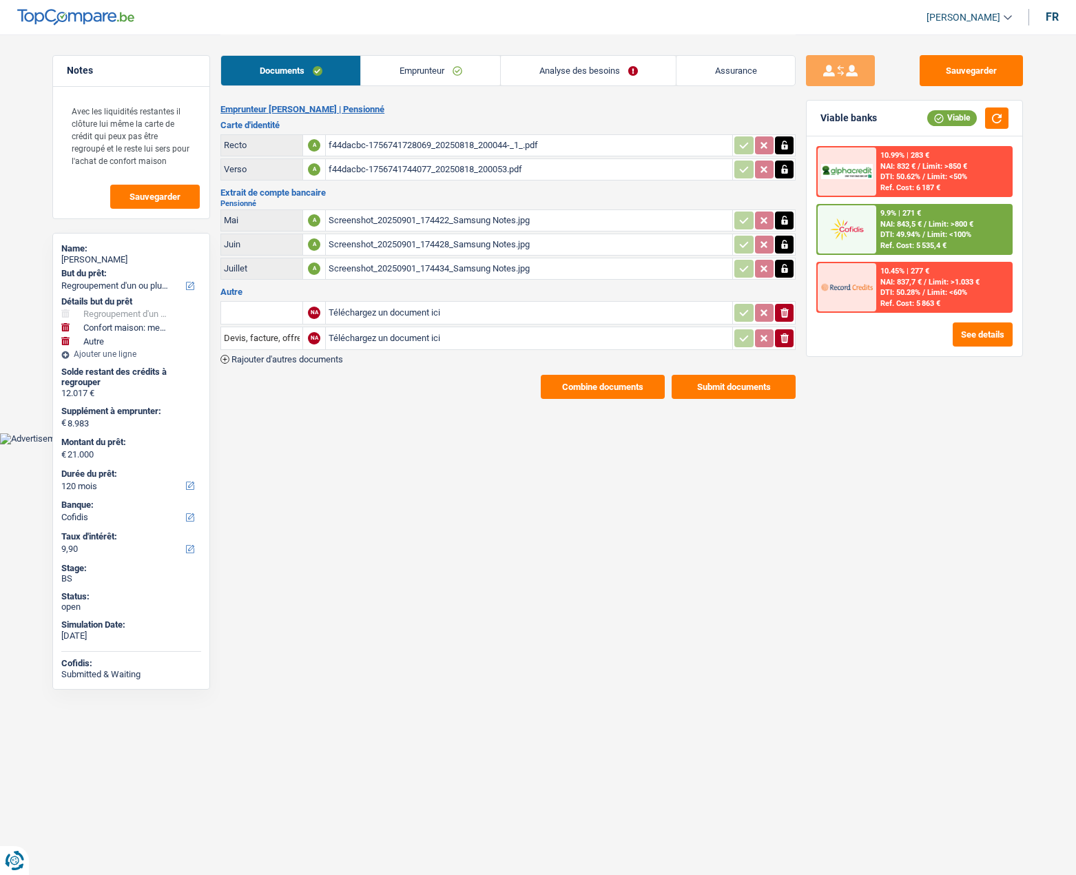
click at [103, 261] on div "Claudio Rinaldi" at bounding box center [131, 259] width 140 height 11
copy div "Claudio Rinaldi"
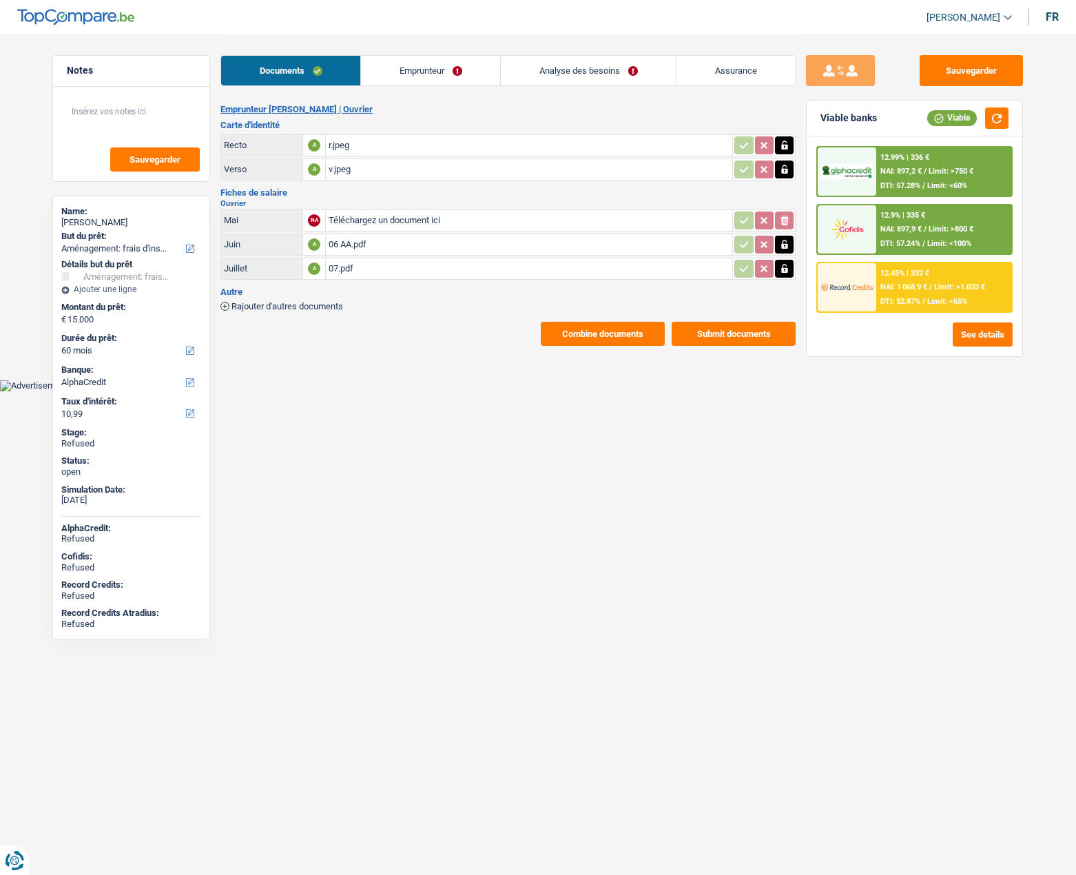
select select "movingOrInstallation"
select select "60"
select select "alphacredit"
drag, startPoint x: 419, startPoint y: 74, endPoint x: 426, endPoint y: 74, distance: 7.6
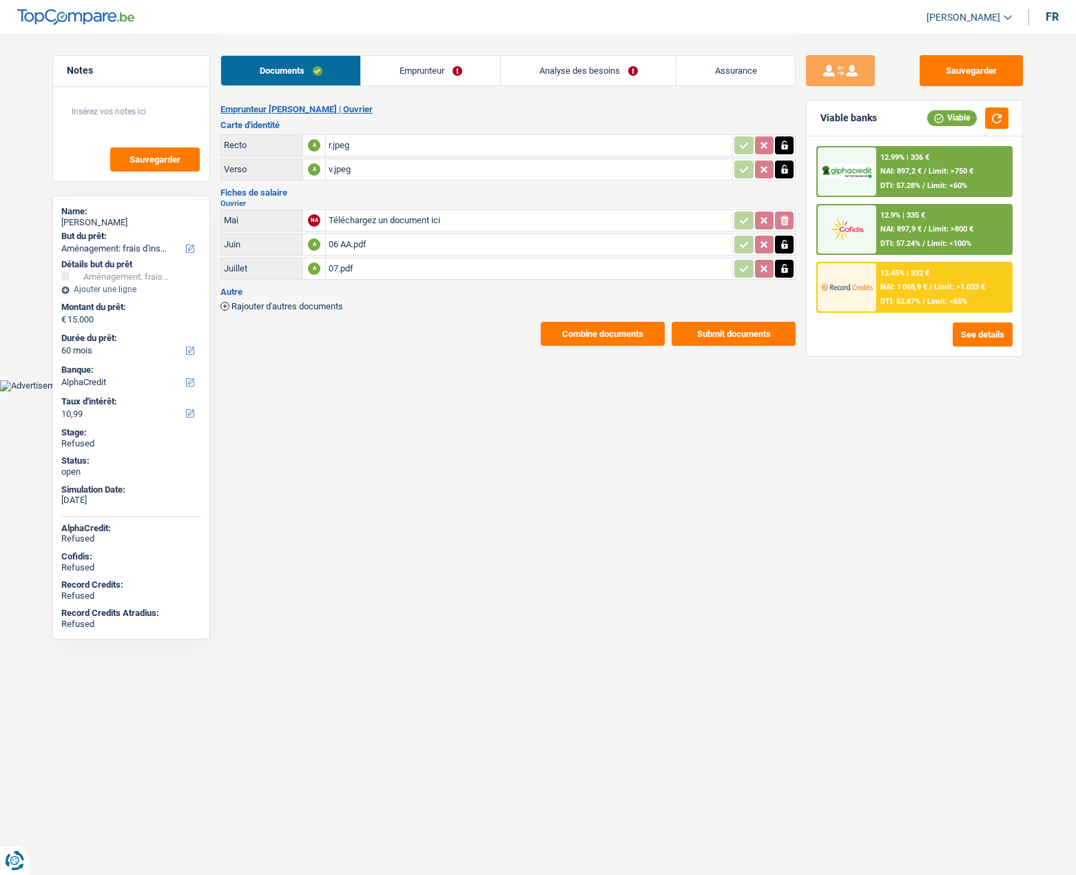
click at [419, 74] on link "Emprunteur" at bounding box center [430, 71] width 139 height 30
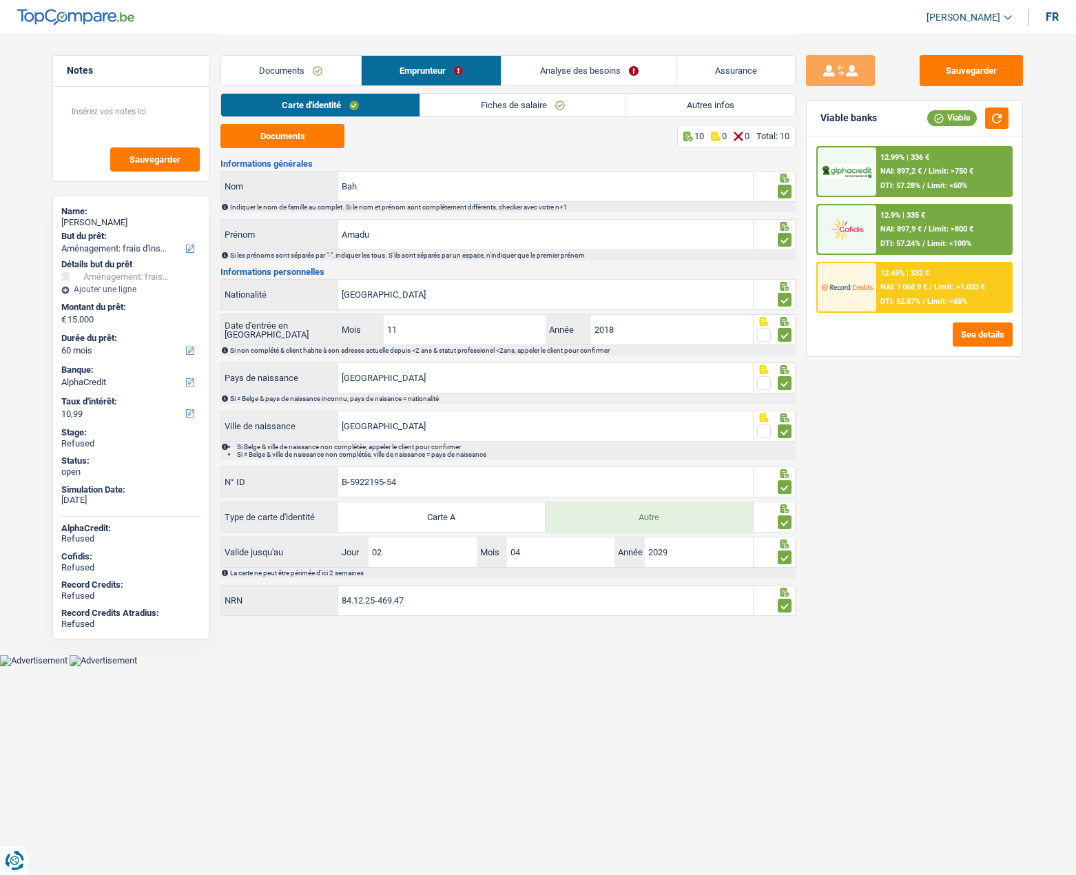
click at [547, 73] on link "Analyse des besoins" at bounding box center [588, 71] width 175 height 30
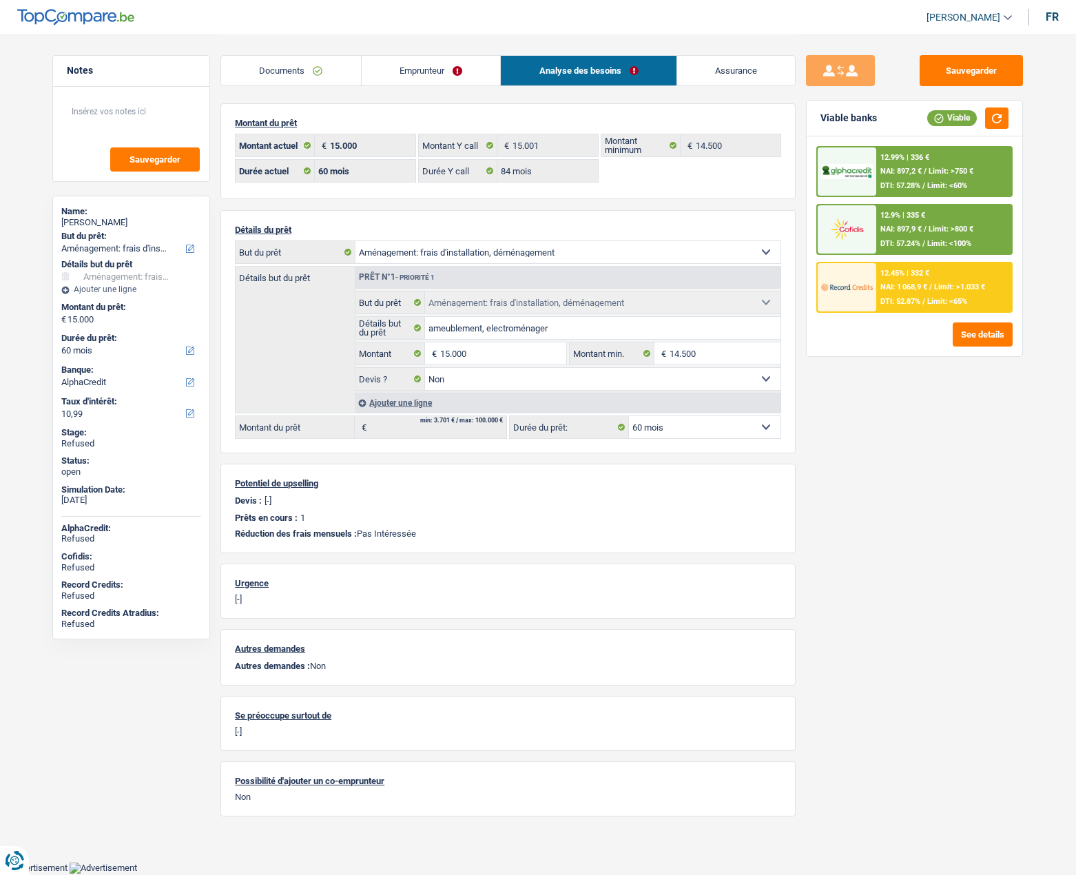
click at [399, 64] on link "Emprunteur" at bounding box center [431, 71] width 139 height 30
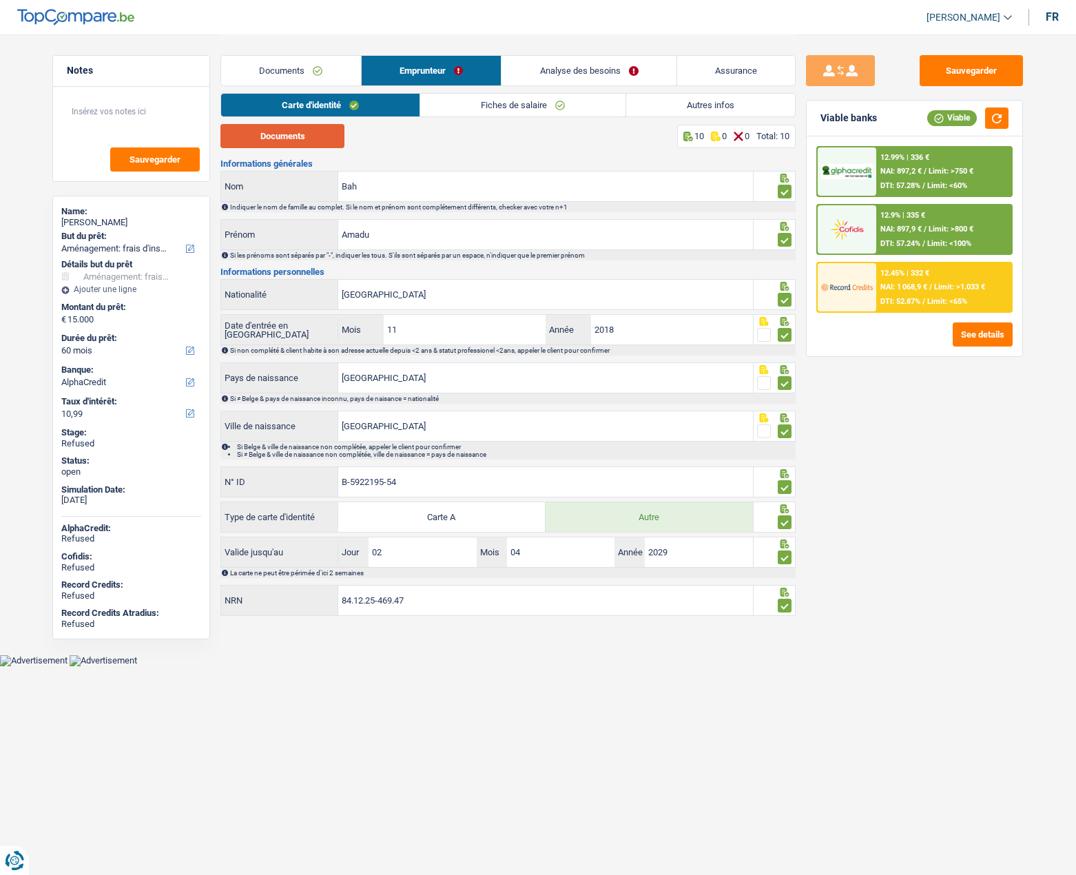
click at [315, 140] on button "Documents" at bounding box center [282, 136] width 124 height 24
drag, startPoint x: 472, startPoint y: 100, endPoint x: 447, endPoint y: 105, distance: 26.1
click at [472, 100] on link "Fiches de salaire" at bounding box center [522, 105] width 205 height 23
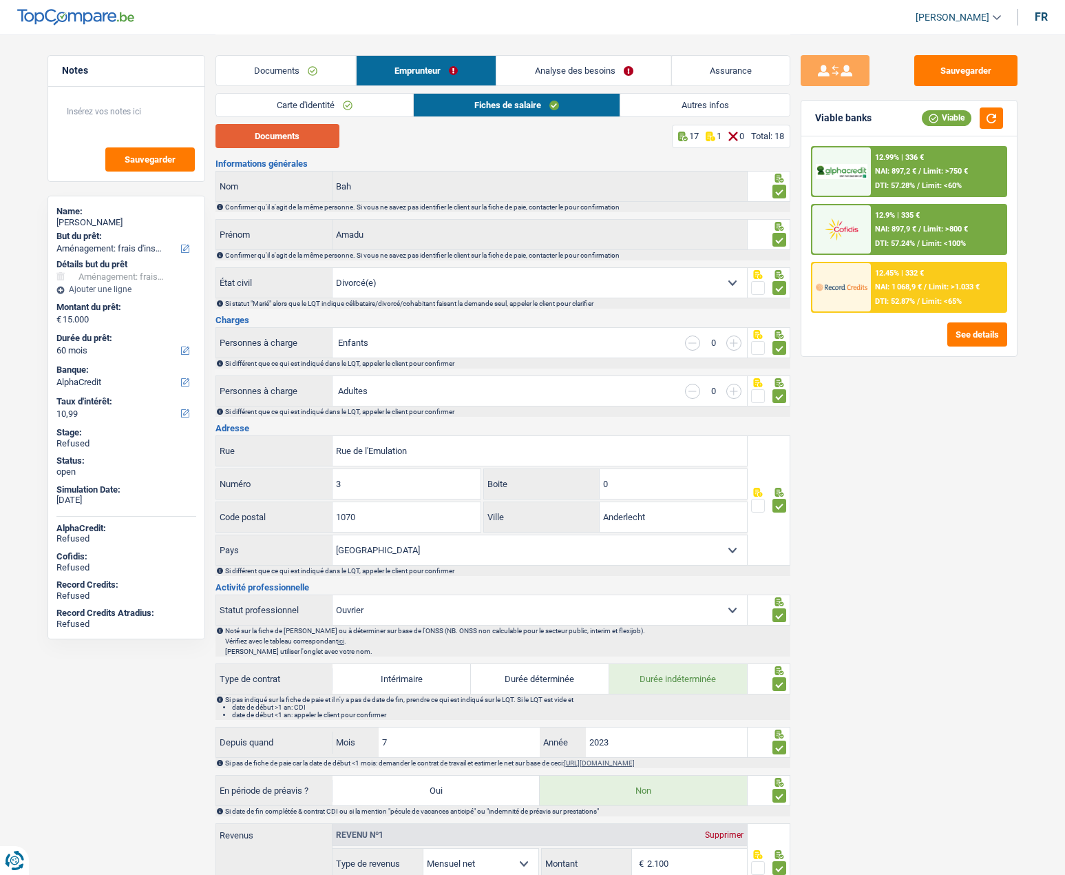
click at [257, 134] on button "Documents" at bounding box center [278, 136] width 124 height 24
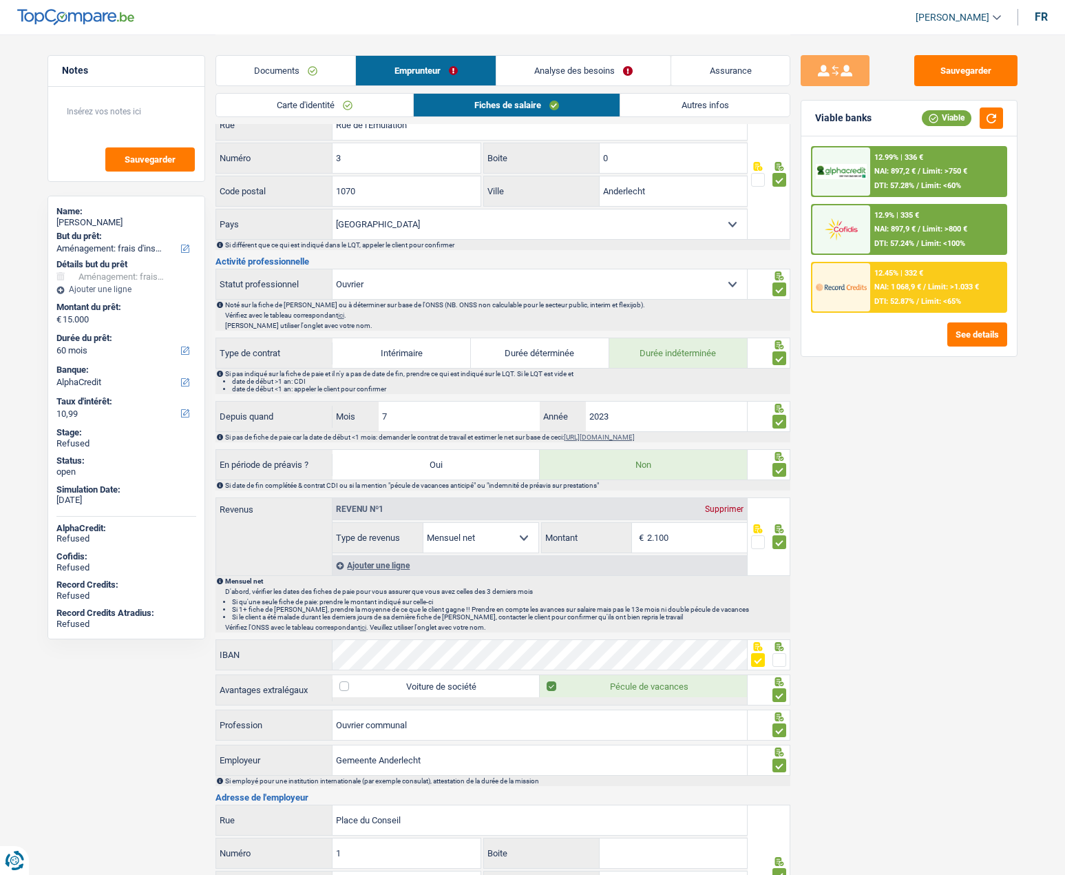
scroll to position [344, 0]
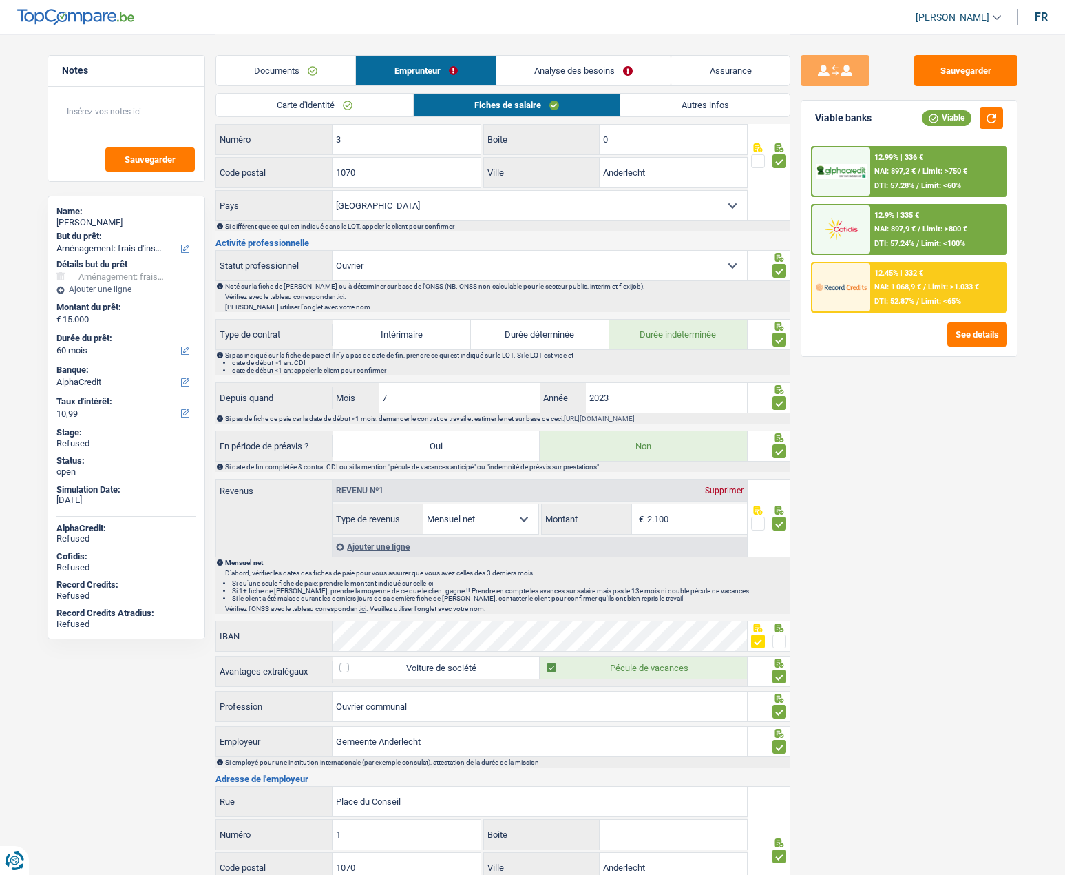
click at [846, 428] on div "Sauvegarder Viable banks Viable 12.99% | 336 € NAI: 897,2 € / Limit: >750 € DTI…" at bounding box center [910, 454] width 238 height 798
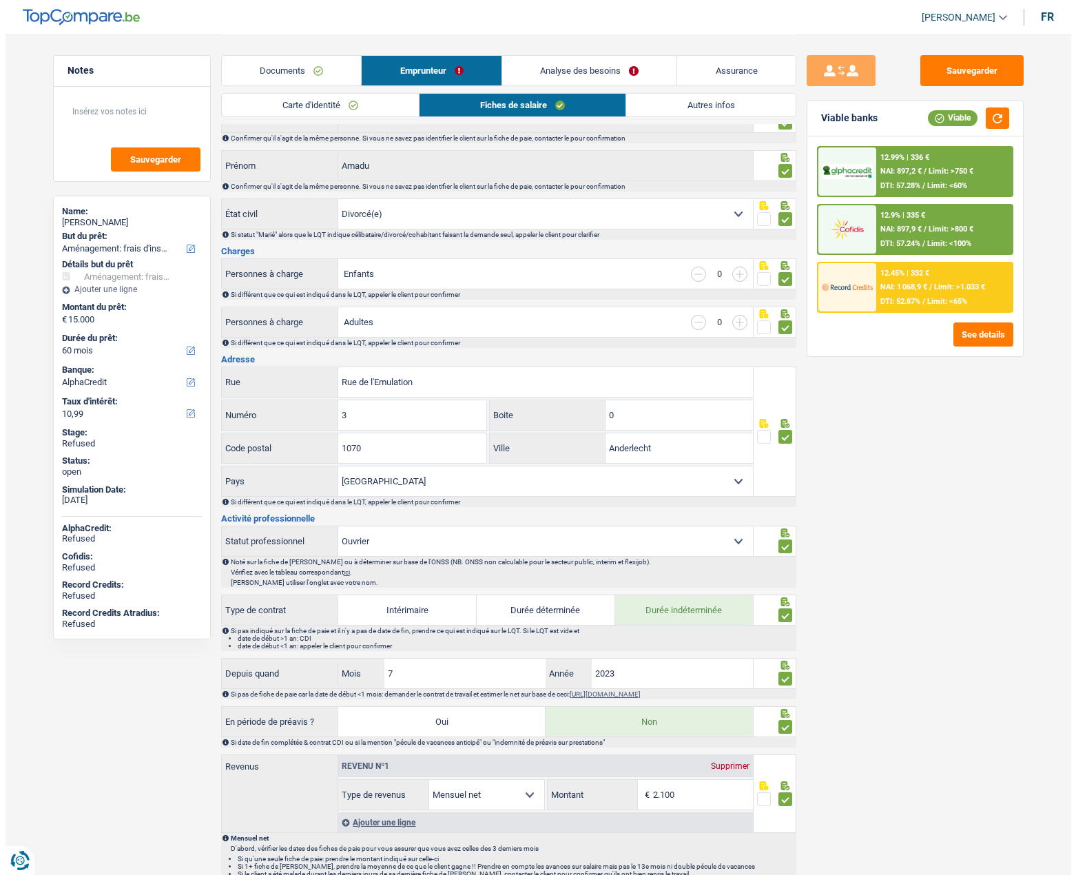
scroll to position [0, 0]
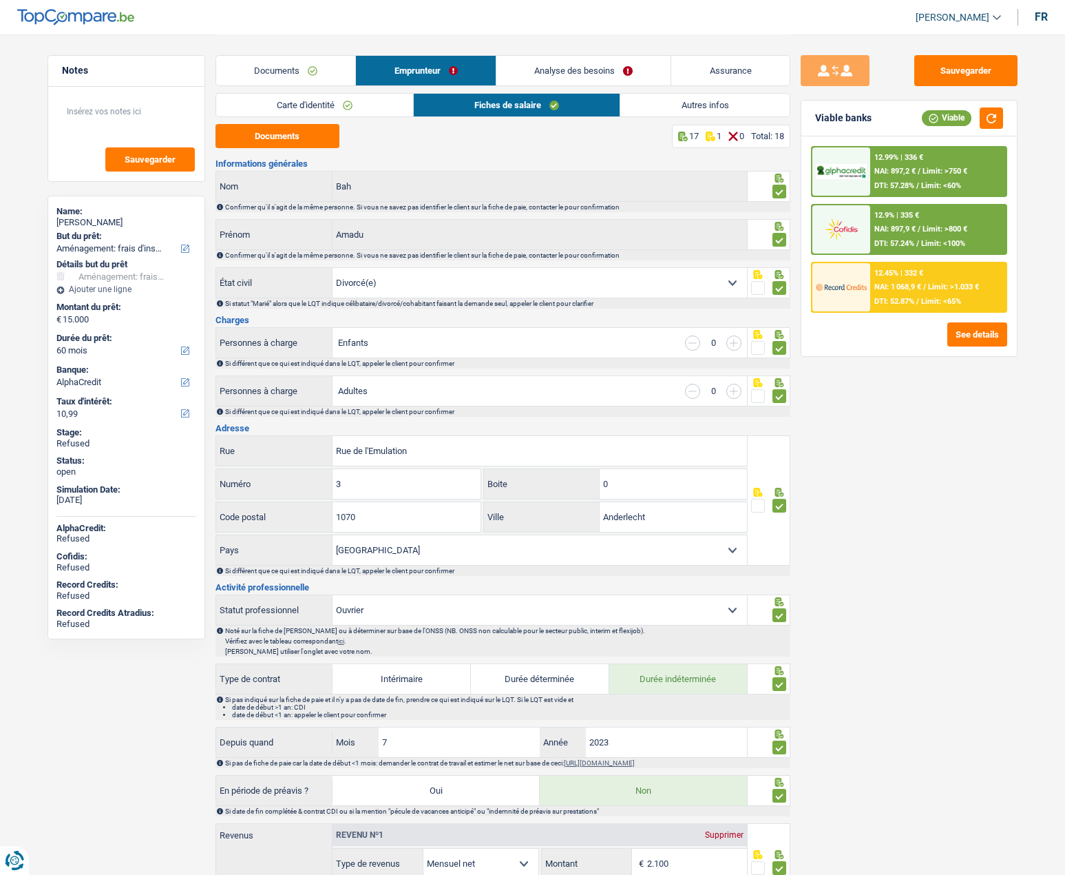
click at [94, 220] on div "[PERSON_NAME]" at bounding box center [126, 222] width 140 height 11
copy div "[PERSON_NAME]"
click at [533, 70] on link "Analyse des besoins" at bounding box center [584, 71] width 175 height 30
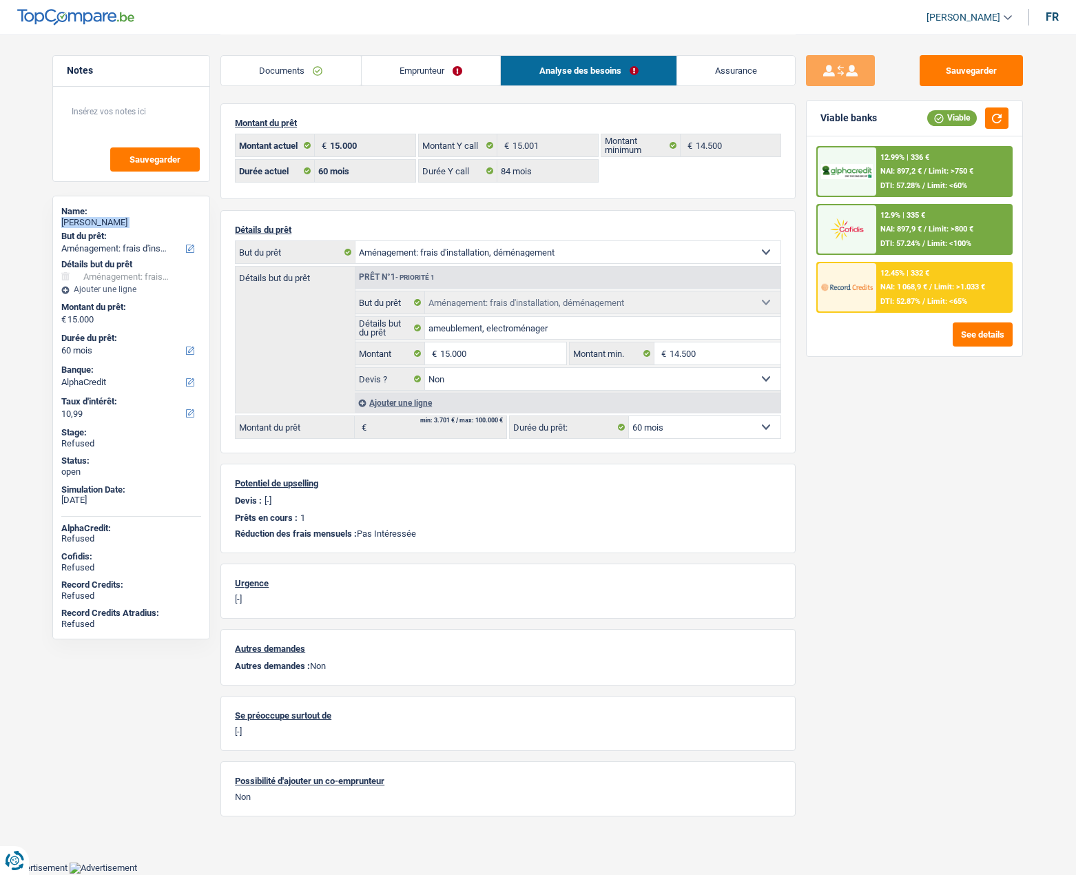
click at [404, 72] on link "Emprunteur" at bounding box center [431, 71] width 139 height 30
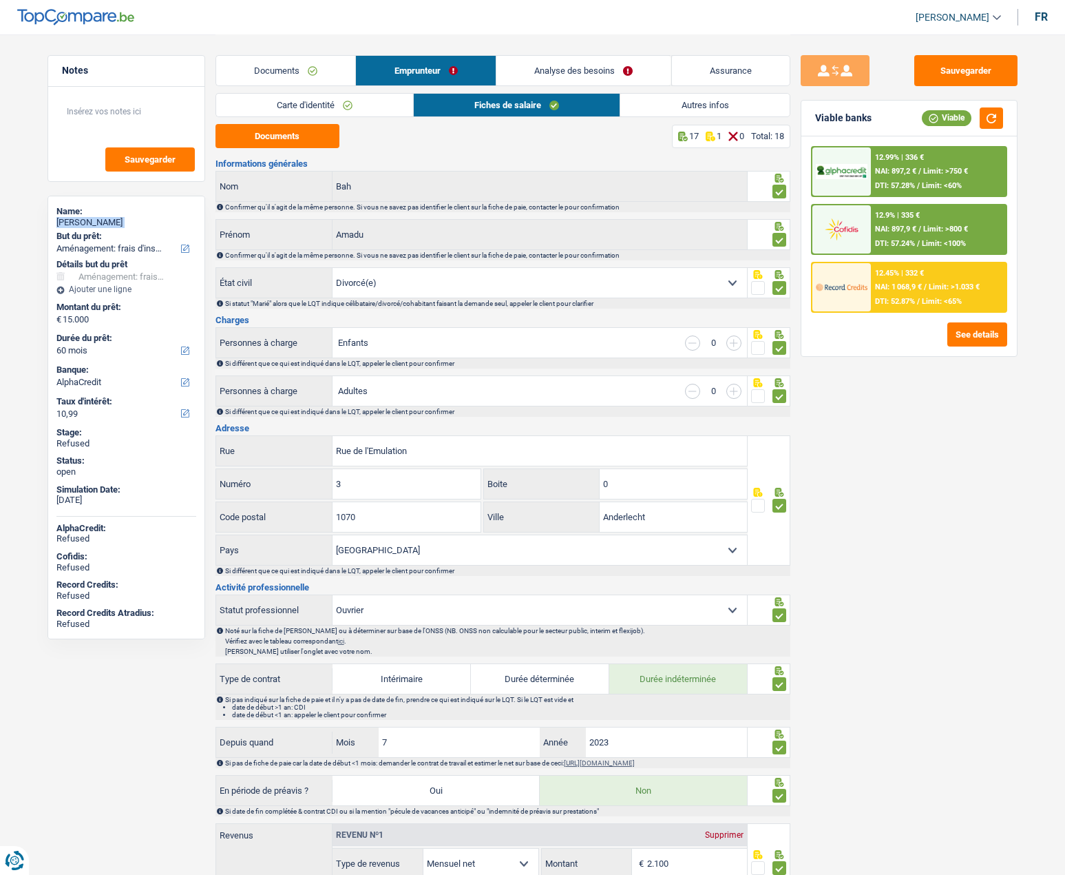
click at [743, 109] on link "Autres infos" at bounding box center [705, 105] width 169 height 23
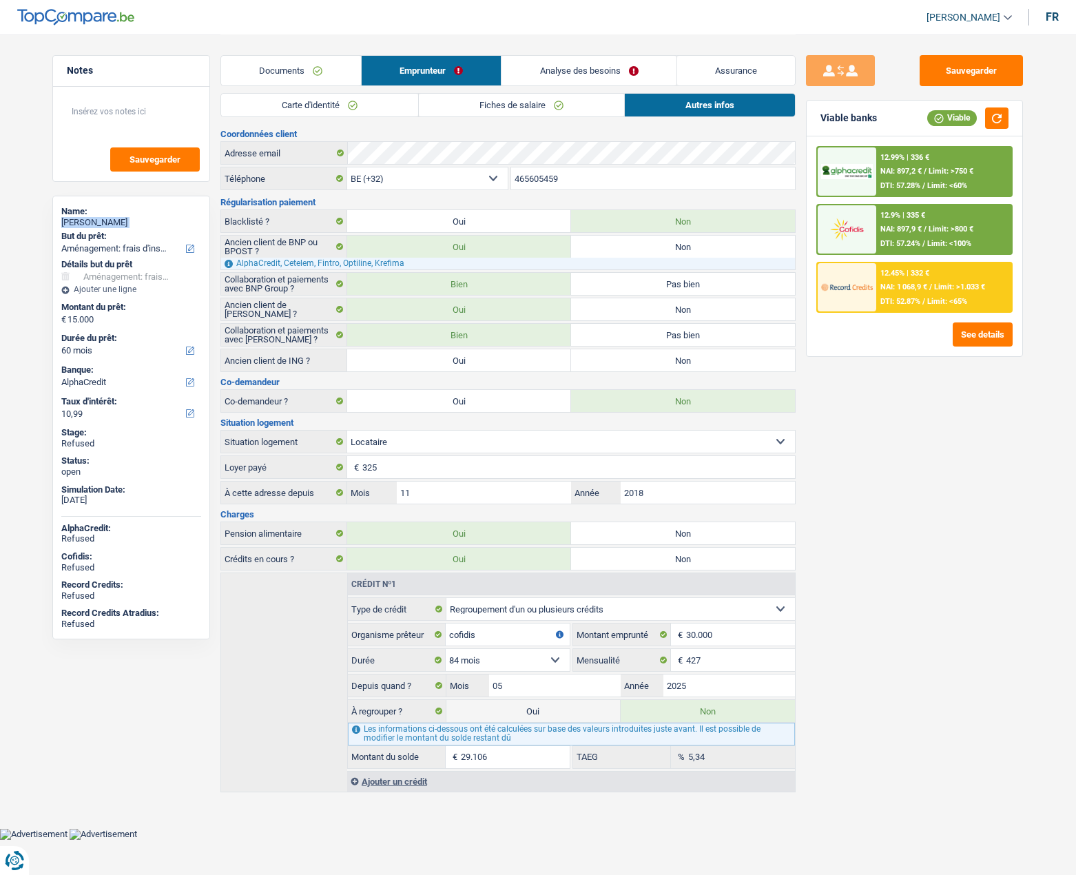
copy div "[PERSON_NAME]"
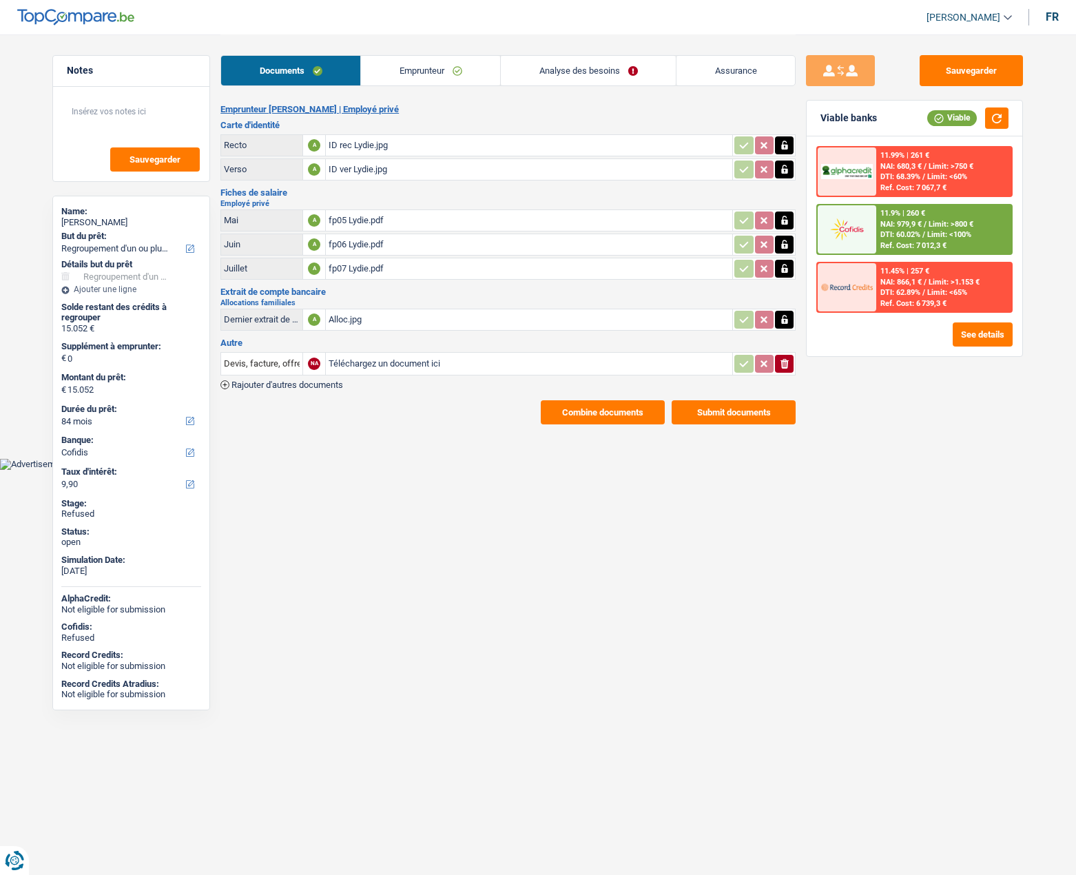
select select "refinancing"
select select "84"
select select "cofidis"
select select "84"
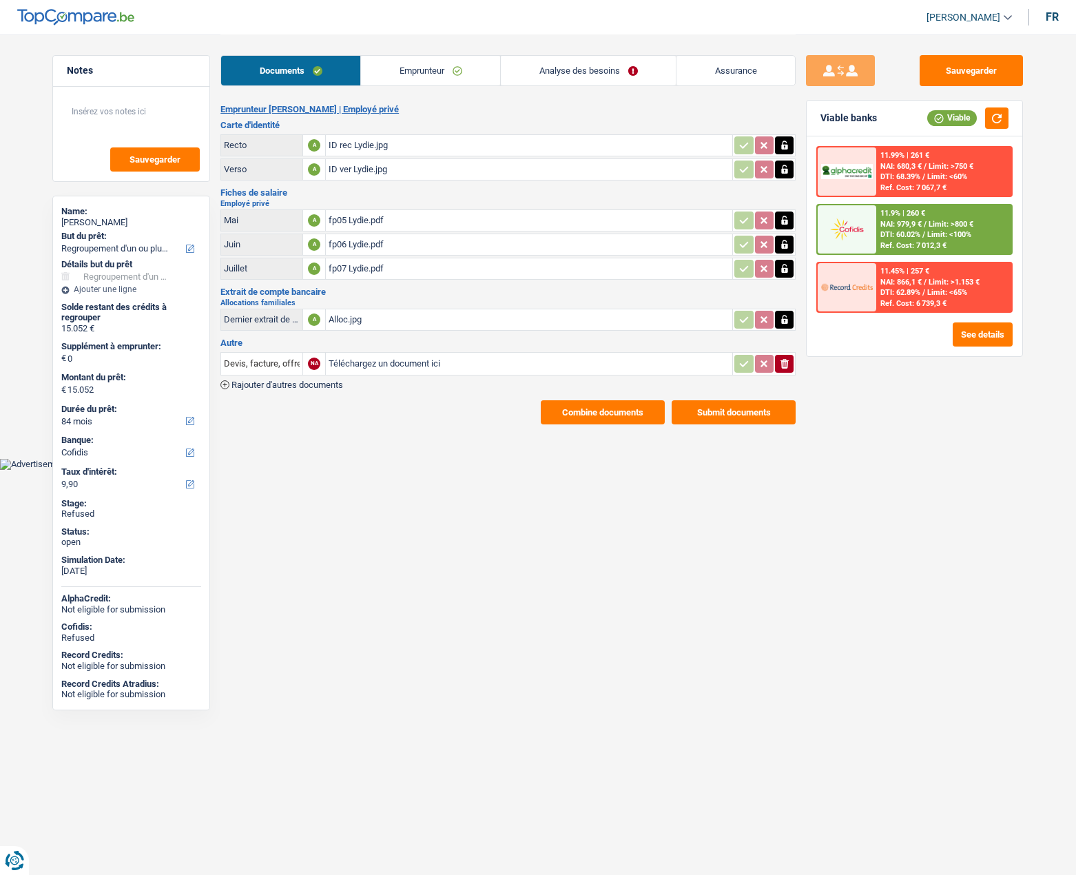
select select "120"
select select "refinancing"
select select "84"
drag, startPoint x: 629, startPoint y: 556, endPoint x: 607, endPoint y: 499, distance: 61.3
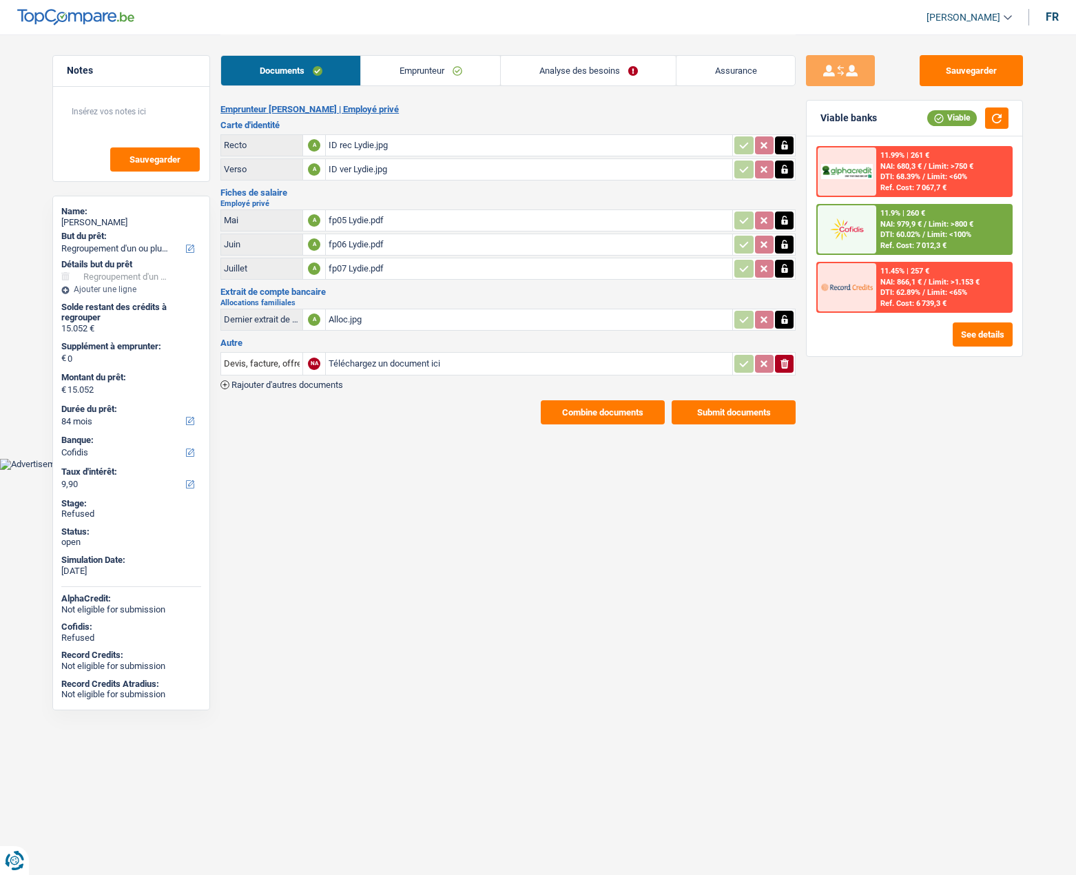
click at [629, 470] on html "Vous avez le contrôle de vos données Nous utilisons des cookies, tout comme nos…" at bounding box center [538, 235] width 1076 height 470
drag, startPoint x: 422, startPoint y: 76, endPoint x: 436, endPoint y: 72, distance: 14.2
click at [422, 76] on link "Emprunteur" at bounding box center [430, 71] width 139 height 30
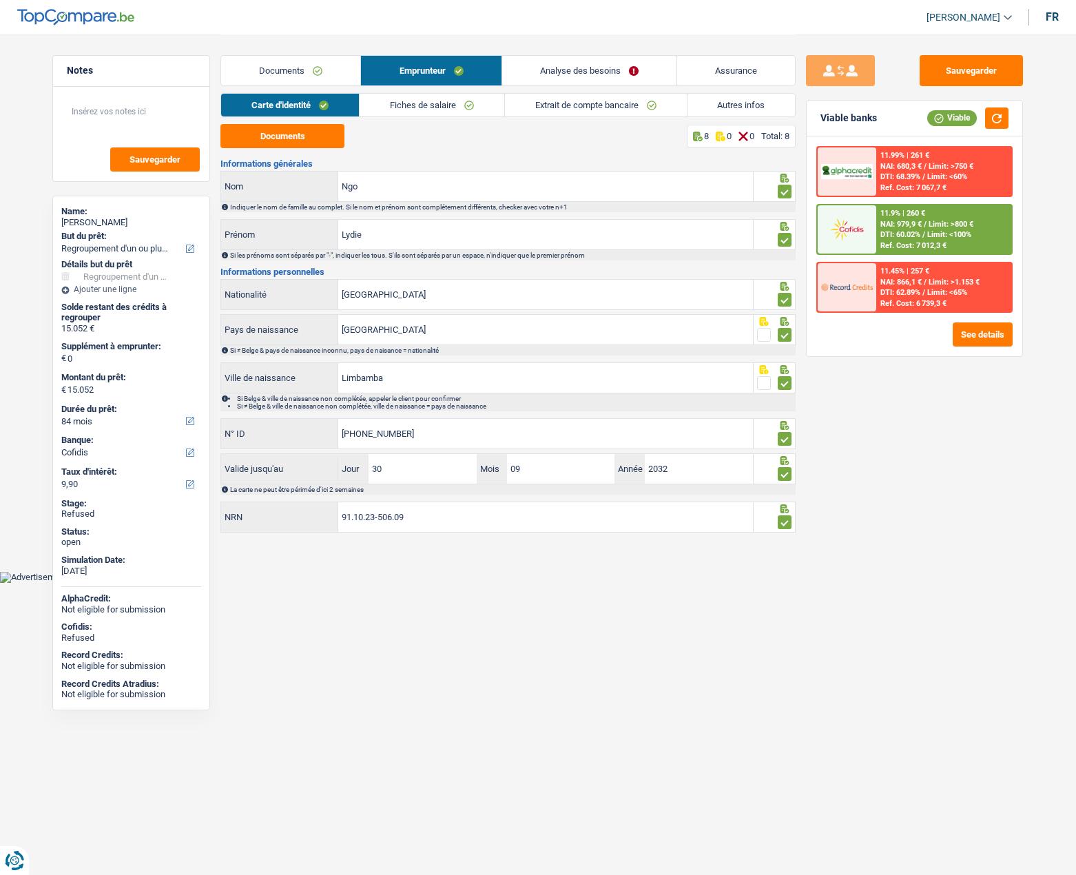
click at [567, 67] on link "Analyse des besoins" at bounding box center [589, 71] width 174 height 30
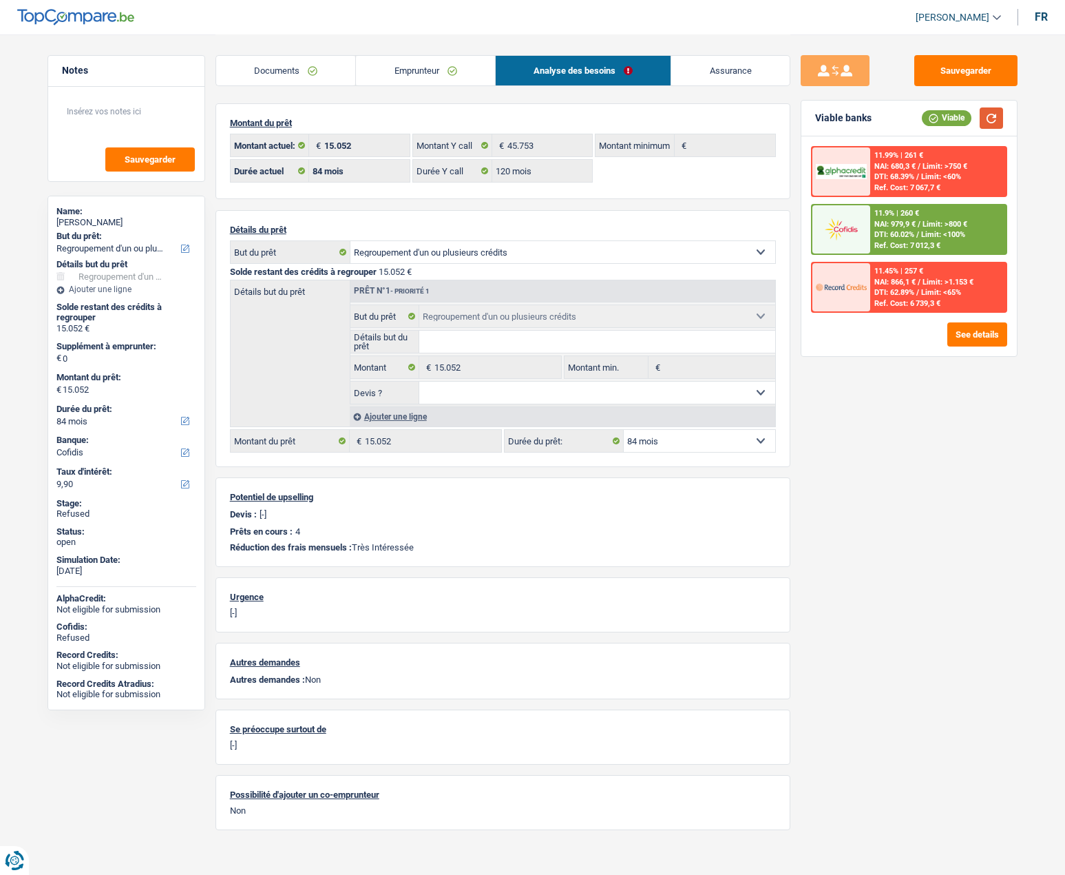
click at [989, 118] on button "button" at bounding box center [991, 117] width 23 height 21
click at [412, 79] on link "Emprunteur" at bounding box center [425, 71] width 139 height 30
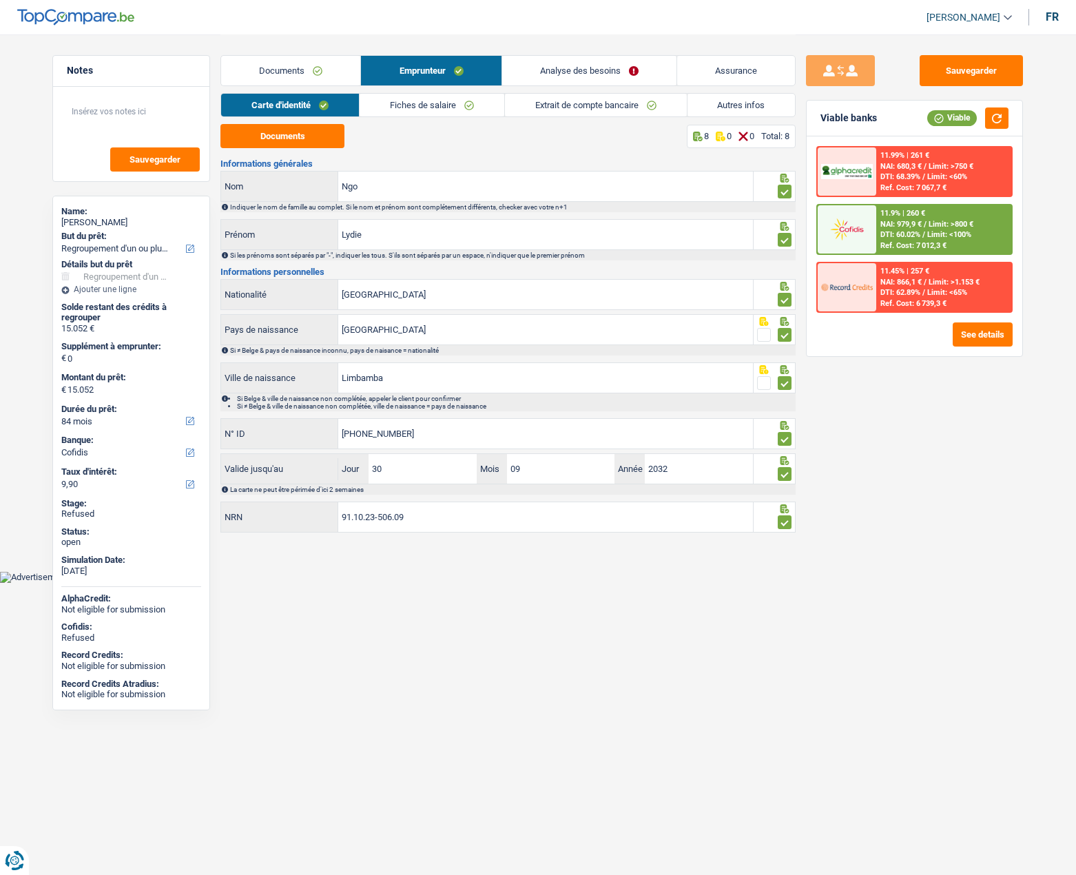
click at [718, 104] on link "Autres infos" at bounding box center [741, 105] width 108 height 23
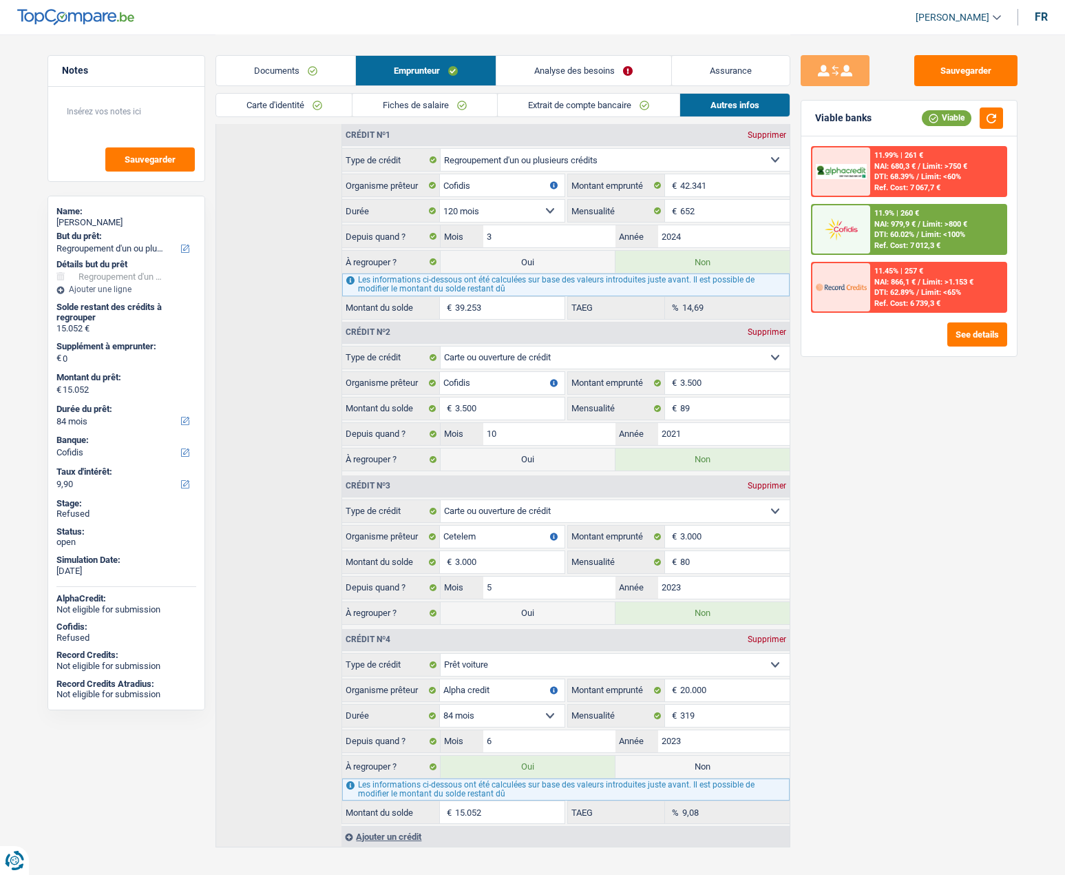
scroll to position [468, 0]
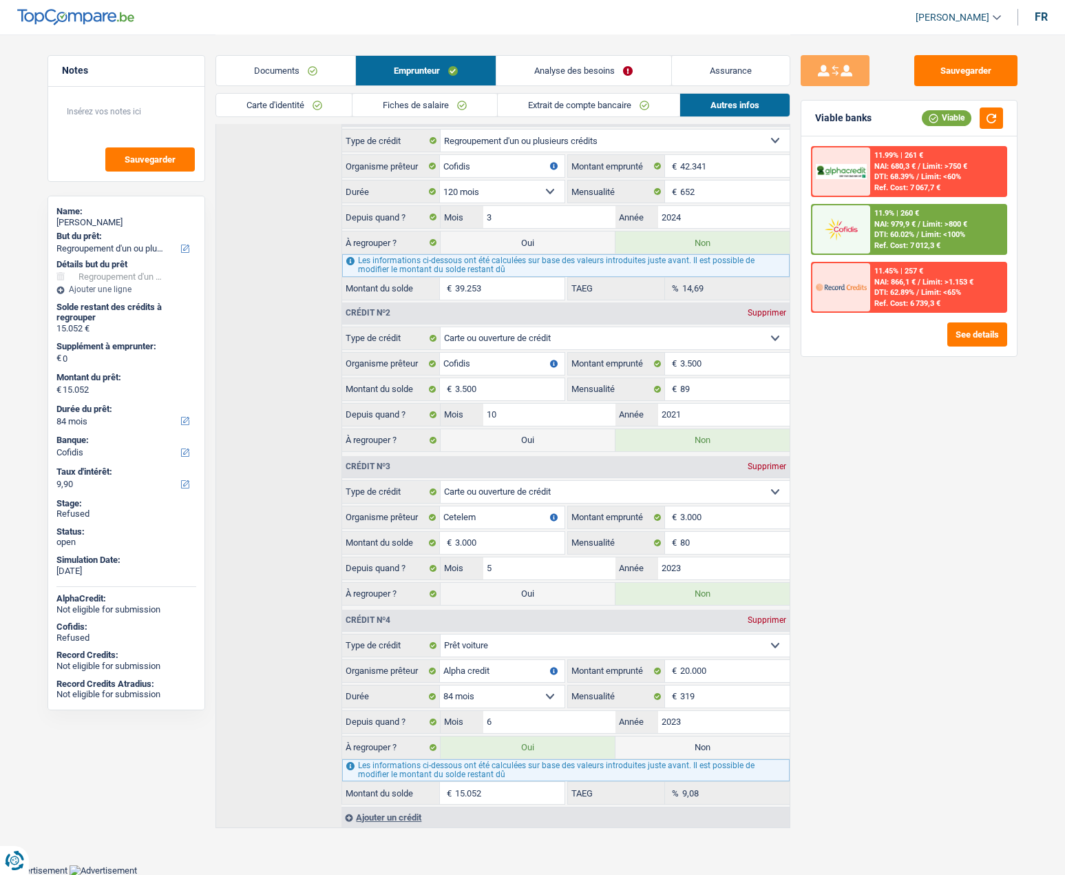
click at [539, 596] on label "Oui" at bounding box center [528, 594] width 174 height 22
click at [539, 596] on input "Oui" at bounding box center [528, 594] width 174 height 22
radio input "true"
type input "18.052"
radio input "false"
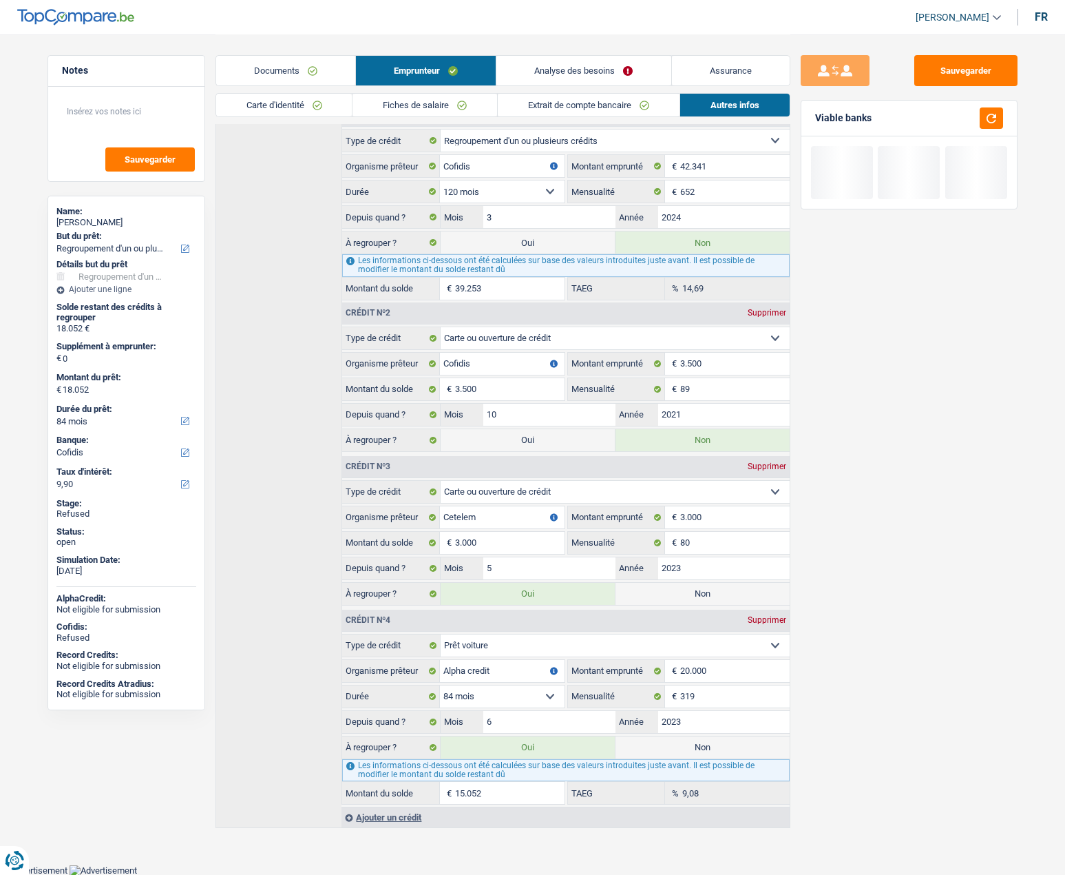
click at [545, 444] on label "Oui" at bounding box center [528, 440] width 174 height 22
click at [545, 444] on input "Oui" at bounding box center [528, 440] width 174 height 22
radio input "true"
type input "21.552"
radio input "false"
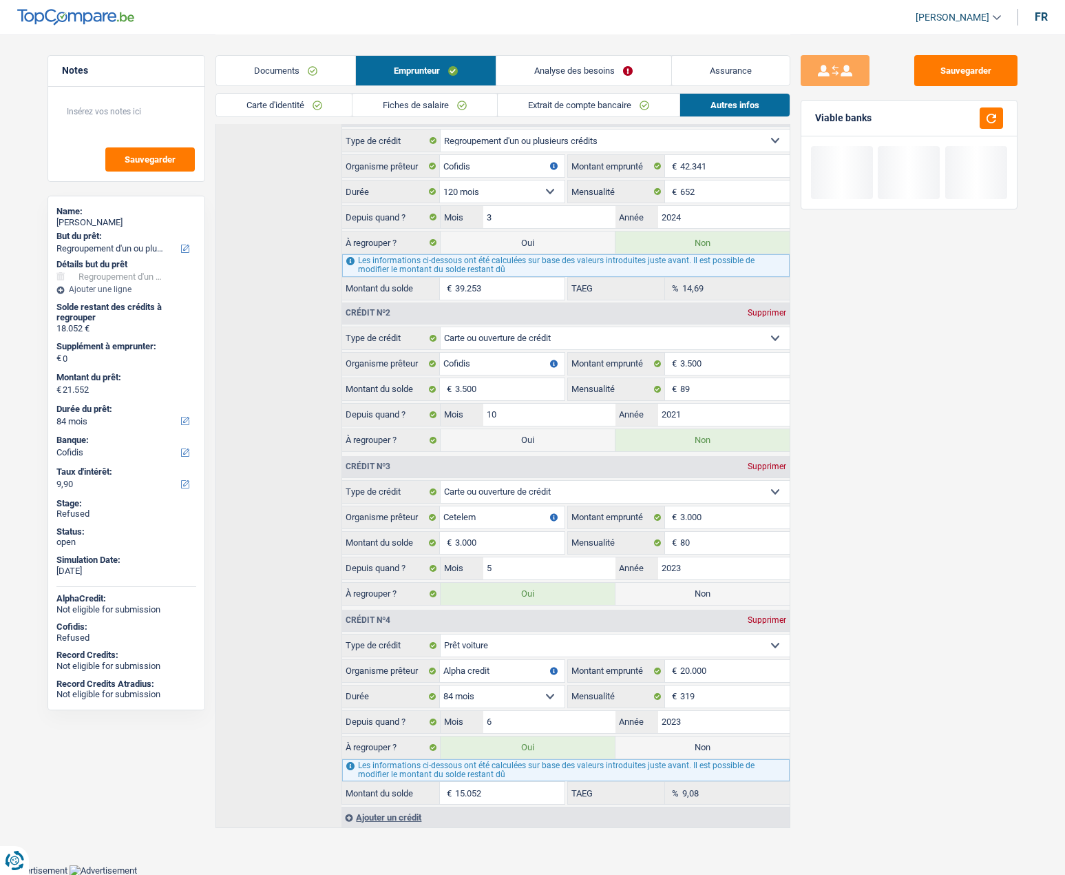
select select "120"
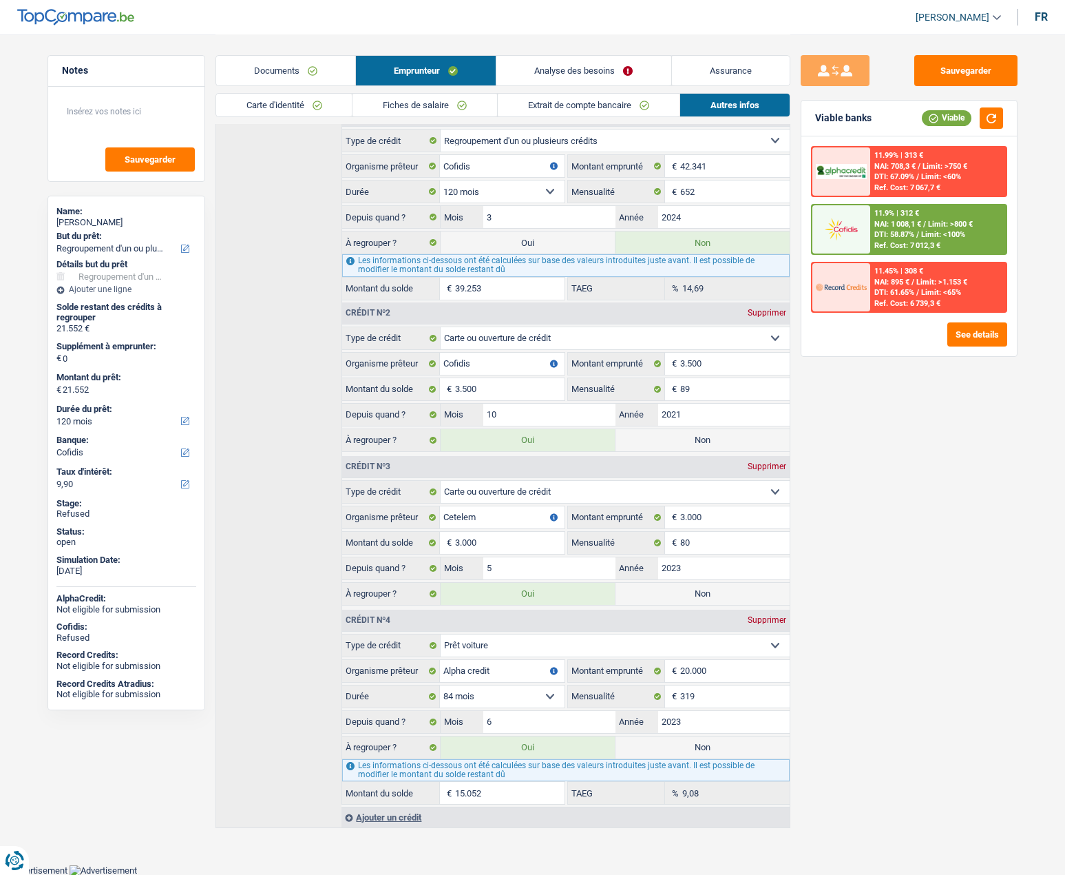
click at [532, 241] on label "Oui" at bounding box center [528, 242] width 174 height 22
click at [532, 241] on input "Oui" at bounding box center [528, 242] width 174 height 22
radio input "true"
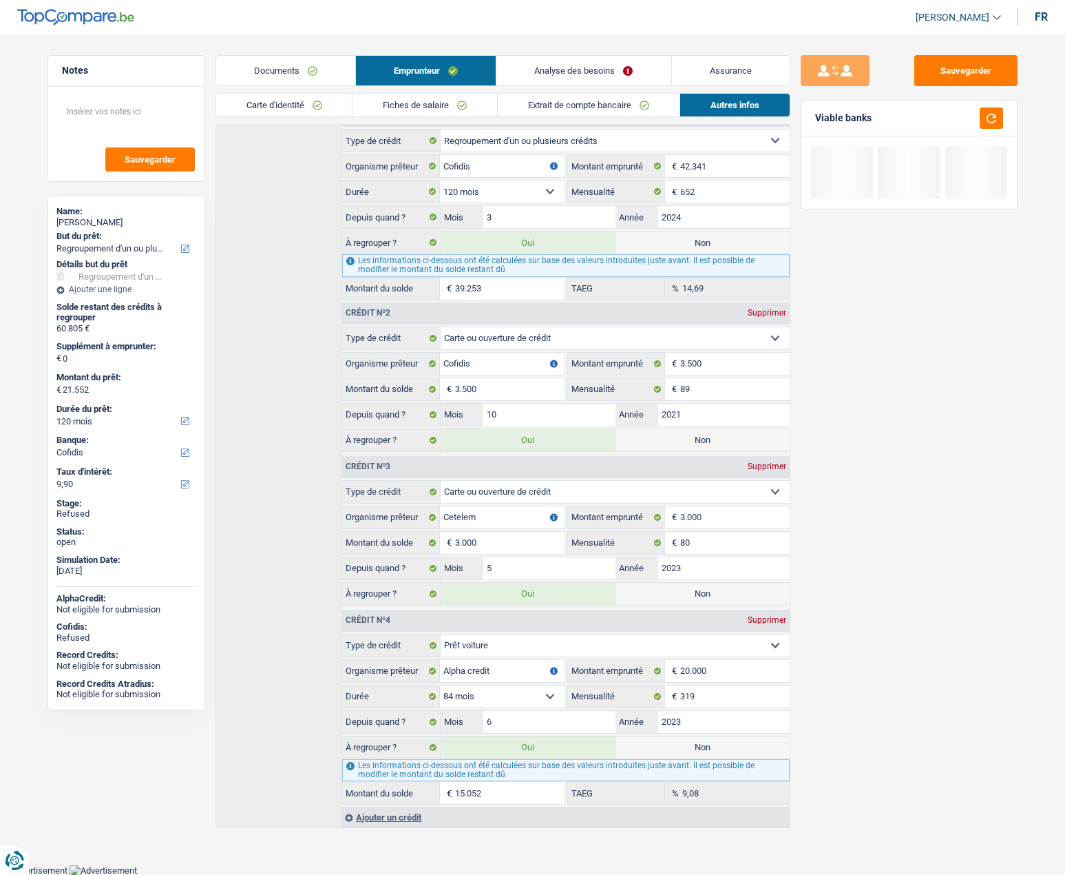
type input "60.805"
select select "144"
radio input "false"
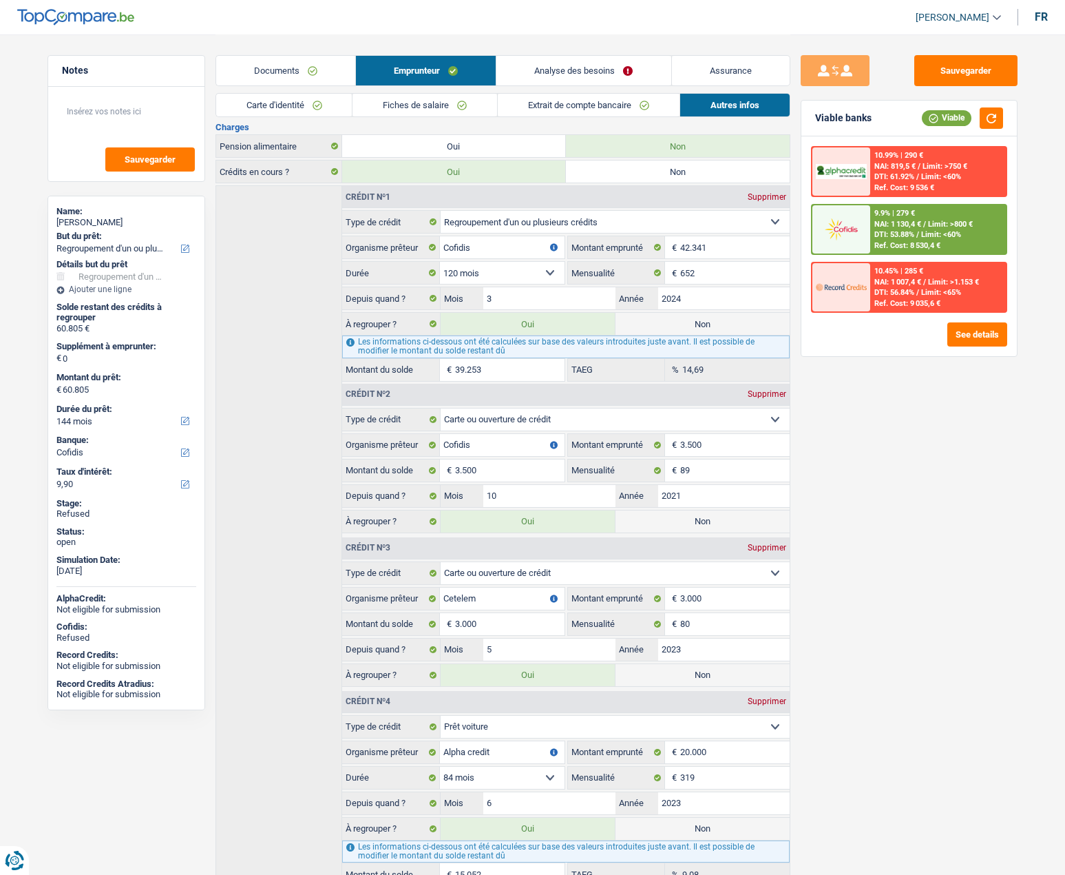
scroll to position [262, 0]
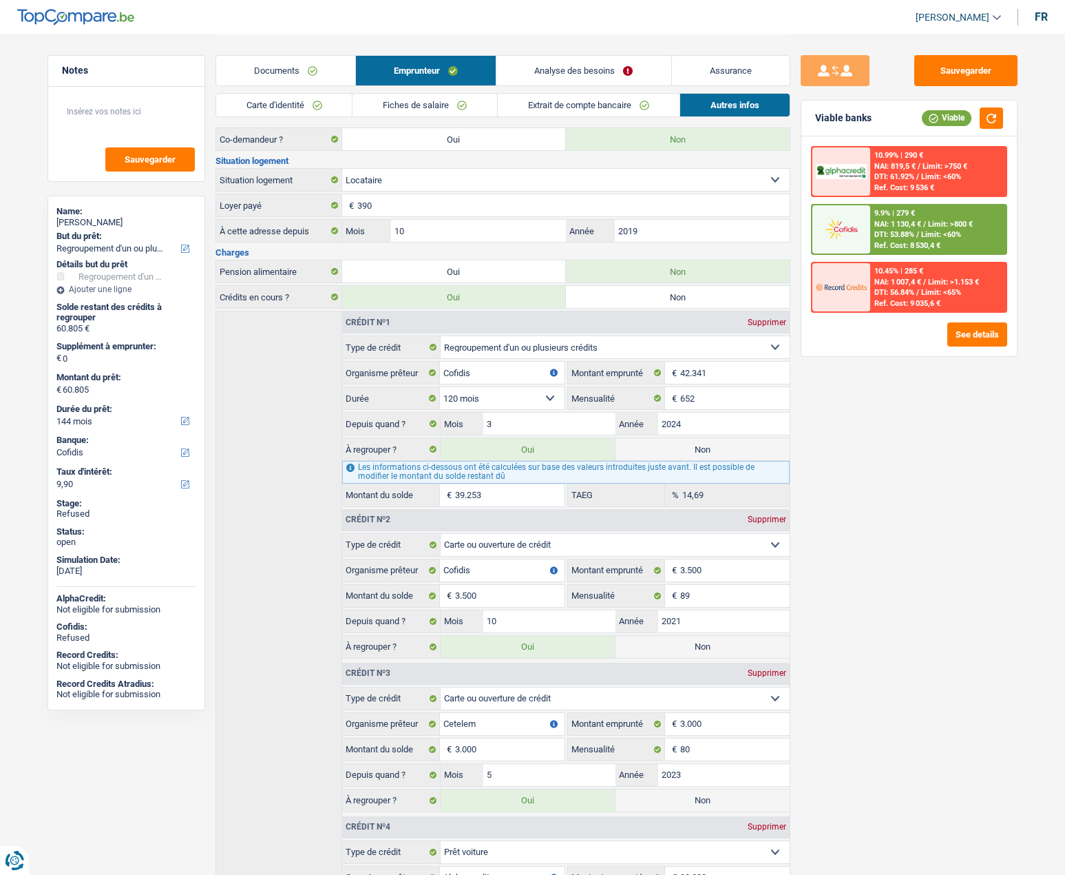
click at [588, 76] on link "Analyse des besoins" at bounding box center [584, 71] width 174 height 30
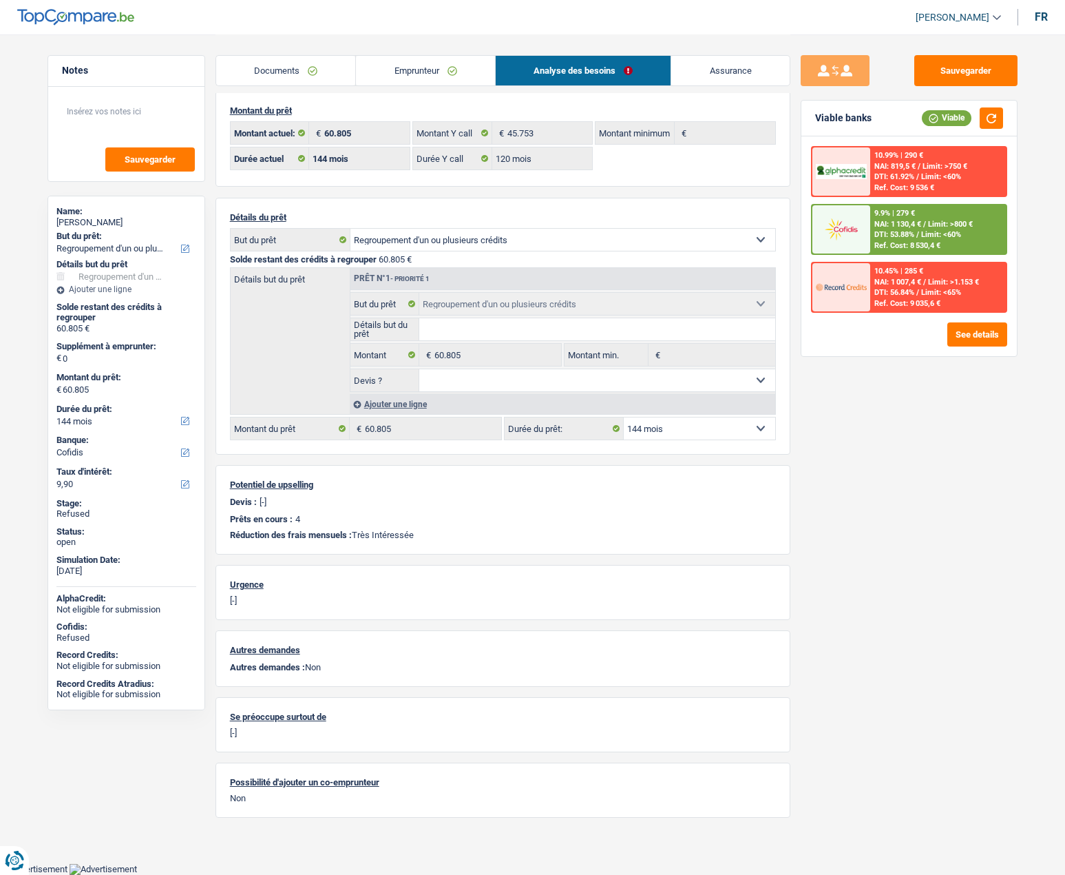
scroll to position [11, 0]
click at [526, 335] on input "Détails but du prêt" at bounding box center [597, 331] width 356 height 22
click at [413, 72] on link "Emprunteur" at bounding box center [425, 71] width 139 height 30
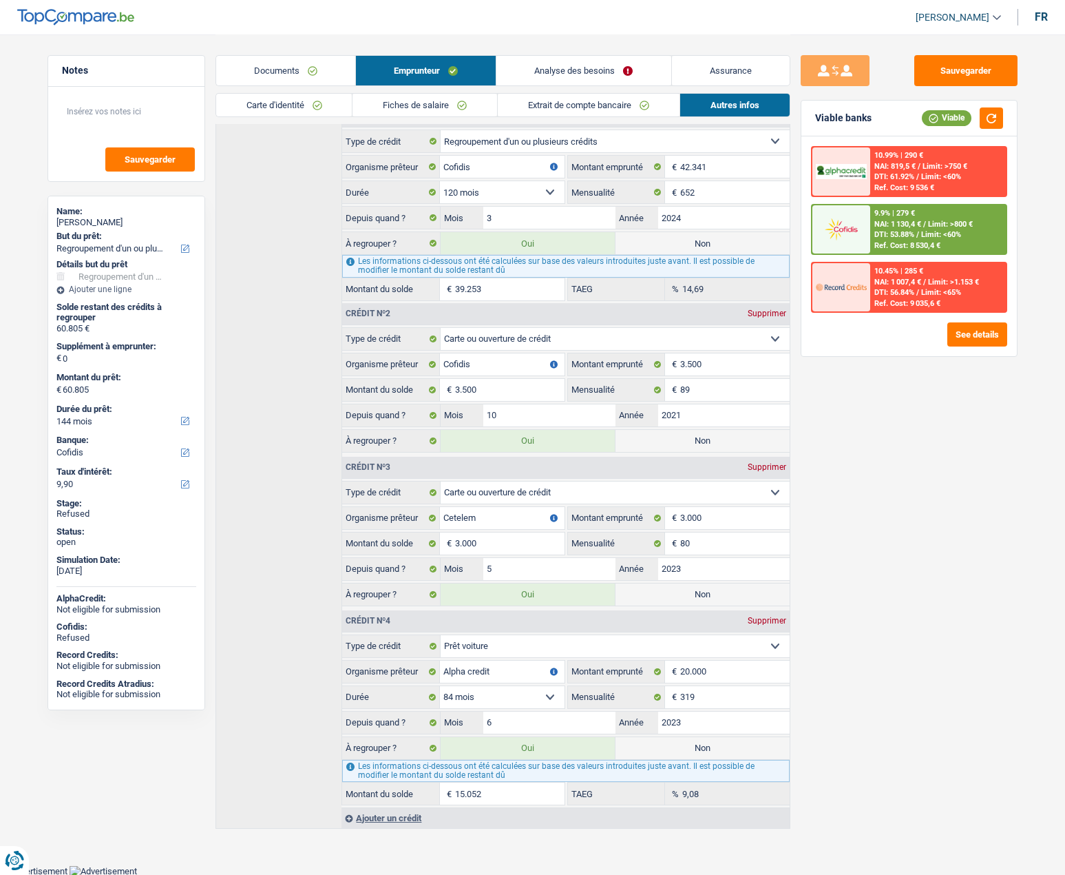
scroll to position [468, 0]
click at [692, 600] on label "Non" at bounding box center [703, 594] width 174 height 22
click at [692, 600] on input "Non" at bounding box center [703, 594] width 174 height 22
radio input "true"
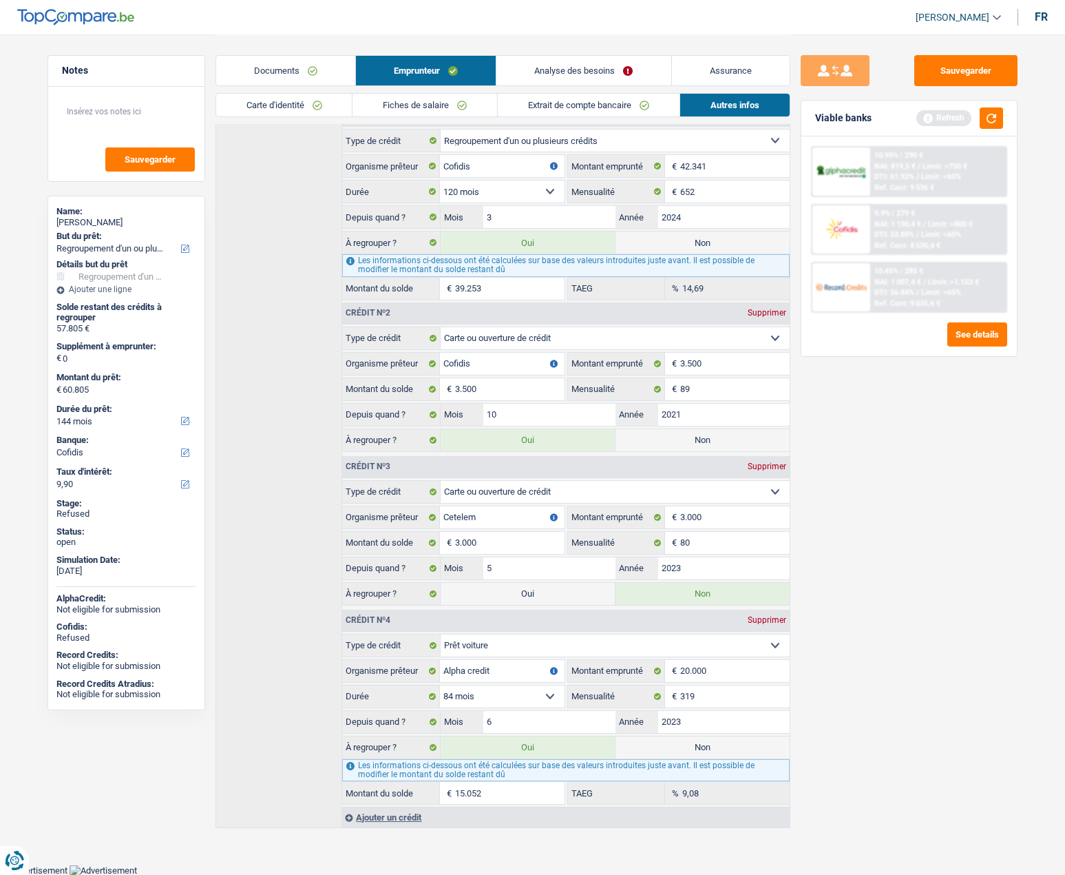
type input "57.805"
radio input "false"
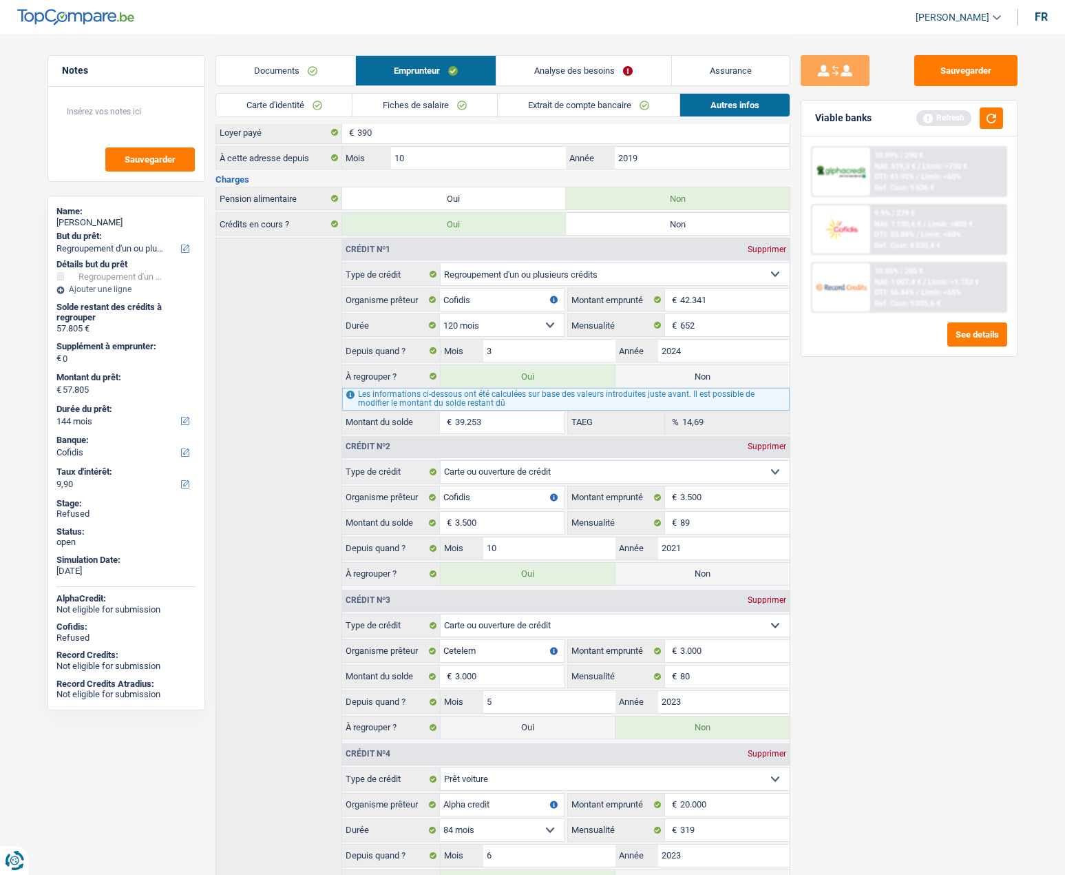
scroll to position [331, 0]
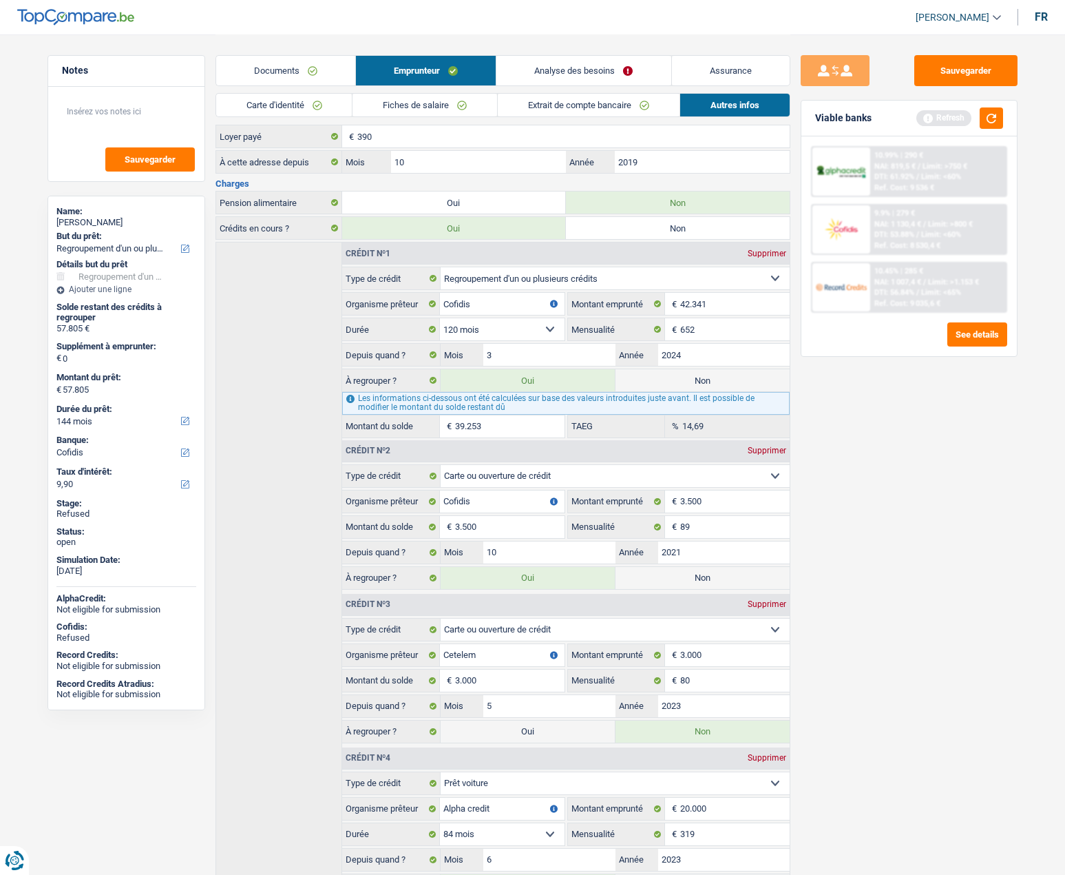
click at [692, 380] on label "Non" at bounding box center [703, 380] width 174 height 22
click at [692, 380] on input "Non" at bounding box center [703, 380] width 174 height 22
radio input "true"
type input "18.552"
select select "84"
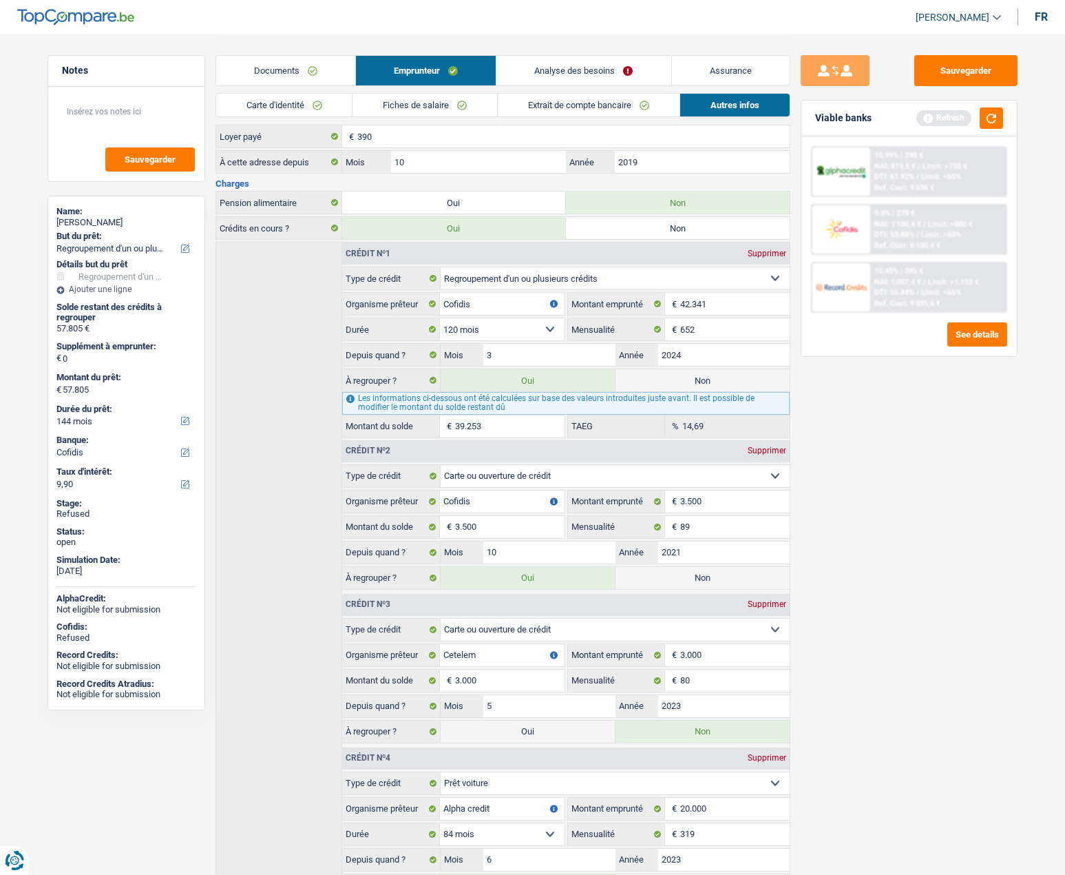
radio input "false"
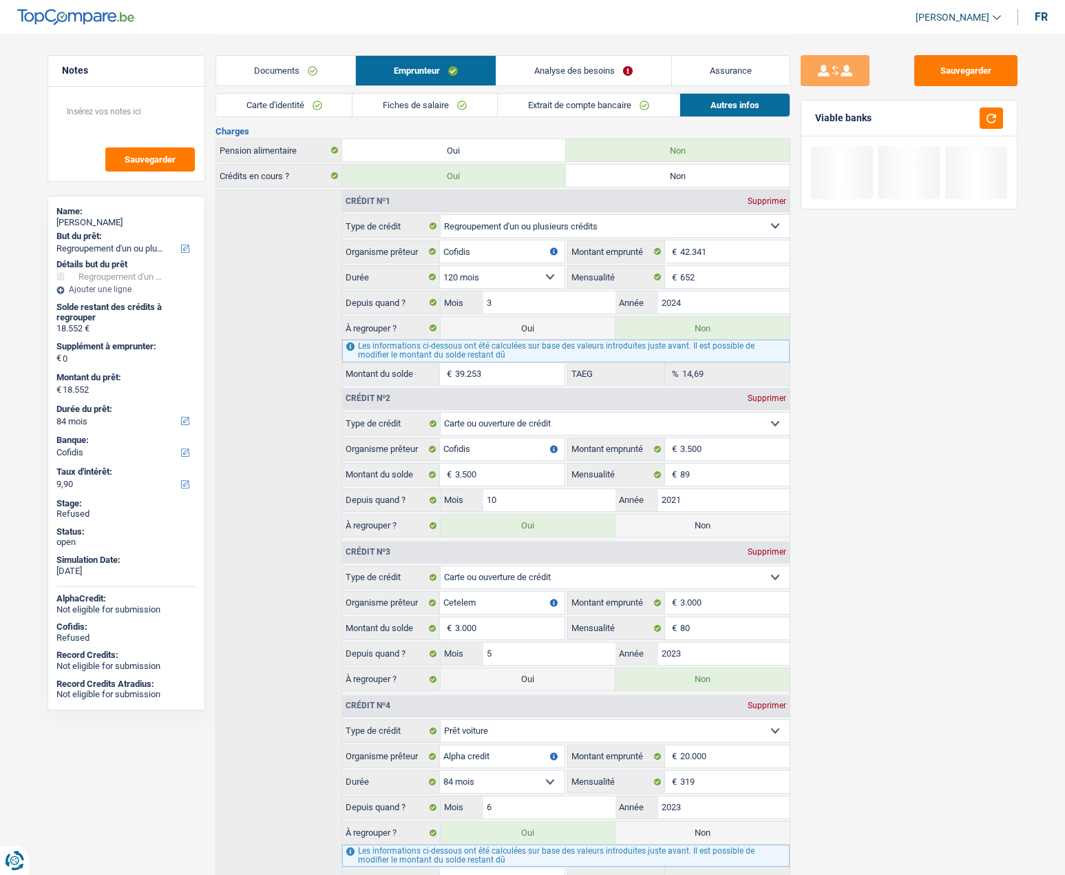
scroll to position [468, 0]
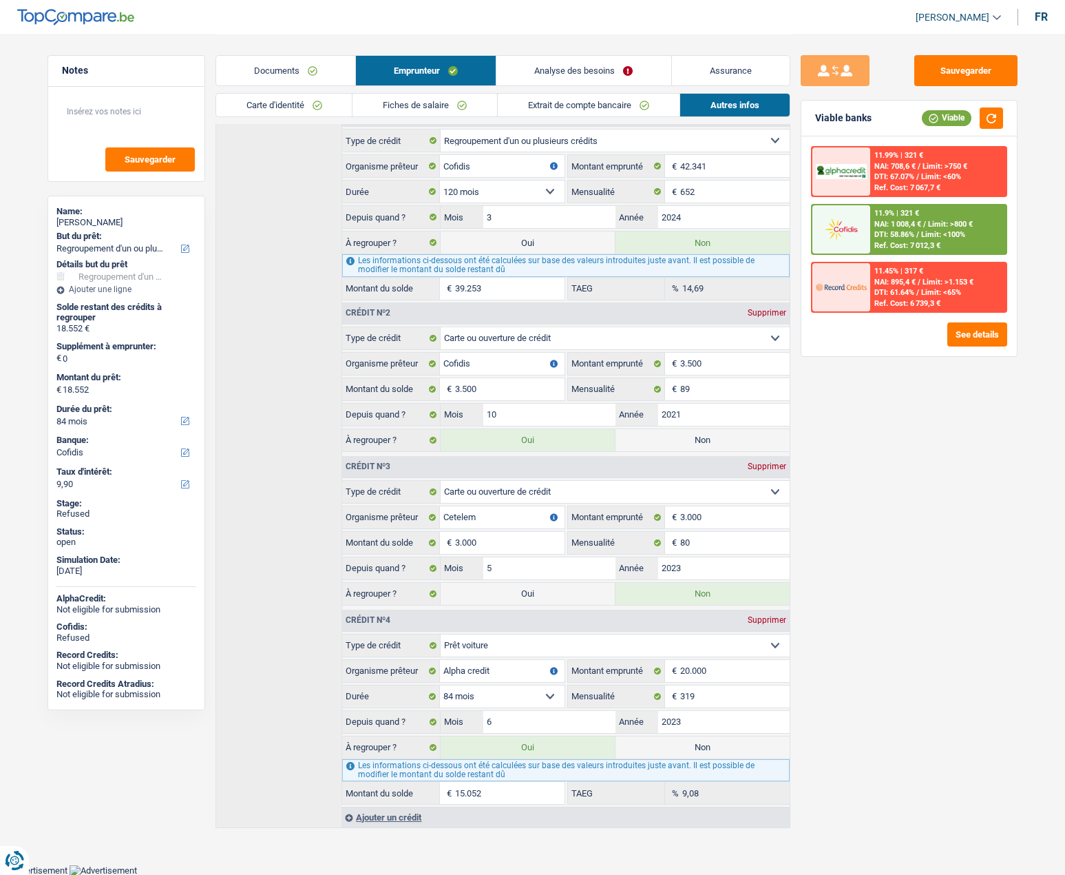
click at [544, 592] on label "Oui" at bounding box center [528, 594] width 174 height 22
click at [544, 592] on input "Oui" at bounding box center [528, 594] width 174 height 22
radio input "true"
type input "21.552"
radio input "false"
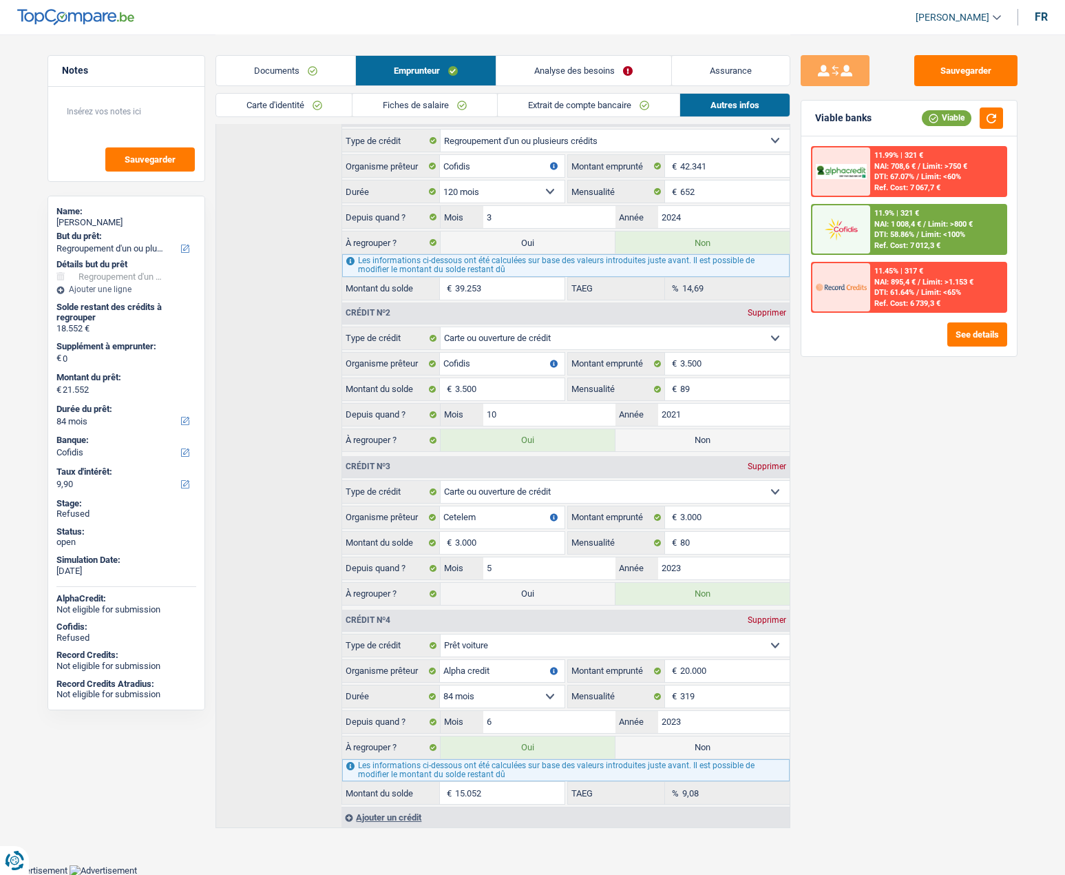
select select "120"
click at [517, 237] on label "Oui" at bounding box center [528, 242] width 174 height 22
click at [517, 237] on input "Oui" at bounding box center [528, 242] width 174 height 22
radio input "true"
type input "60.805"
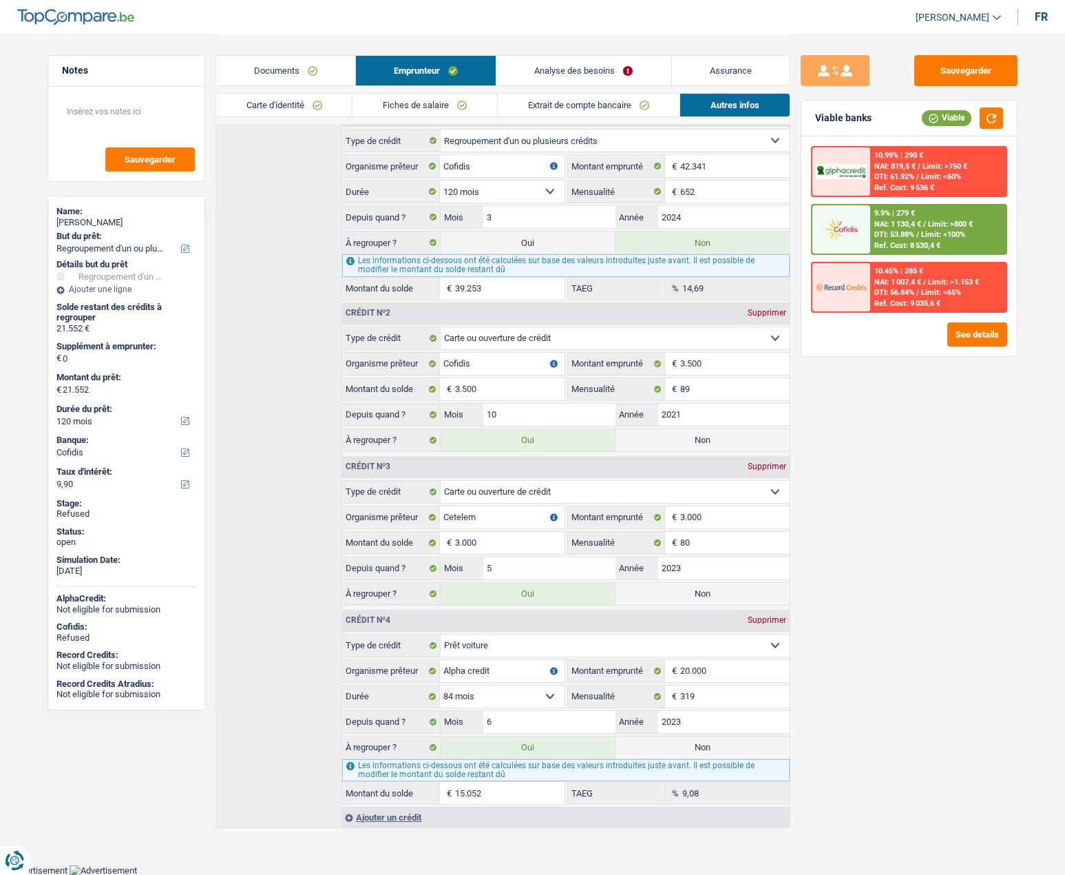
radio input "false"
select select "144"
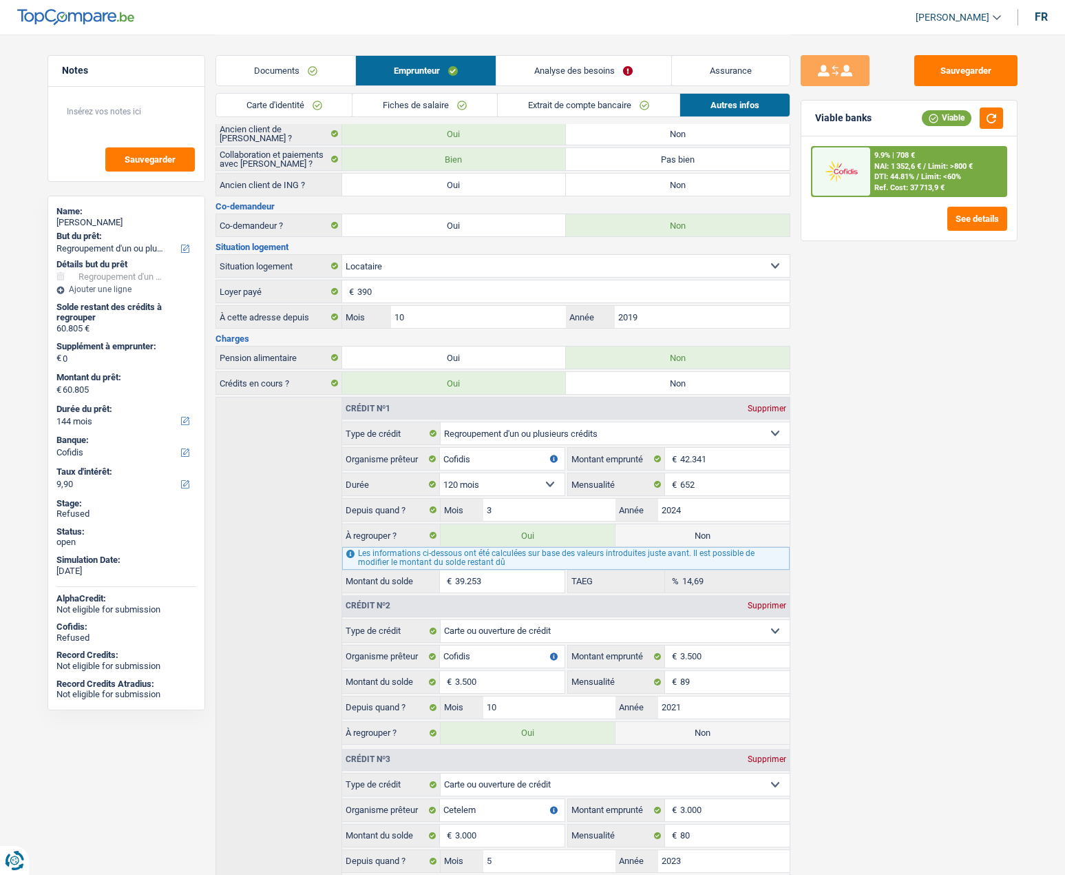
scroll to position [262, 0]
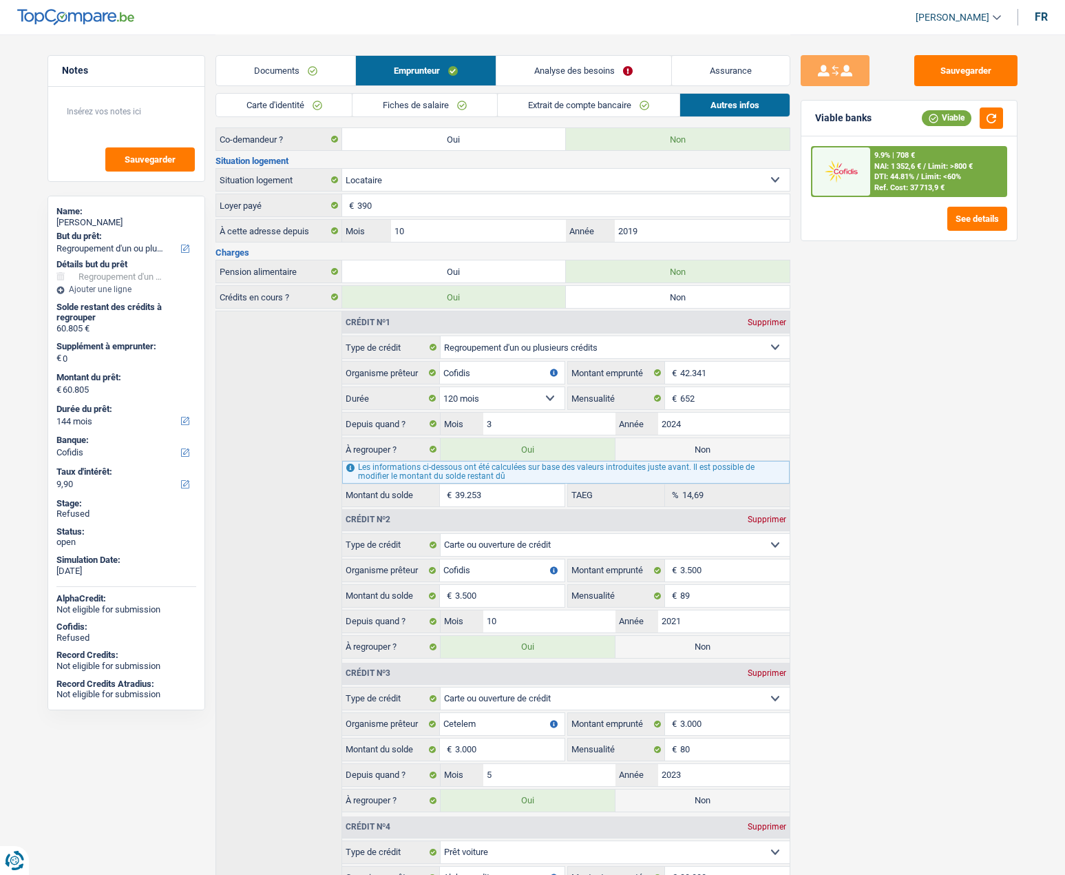
click at [317, 108] on link "Carte d'identité" at bounding box center [284, 105] width 136 height 23
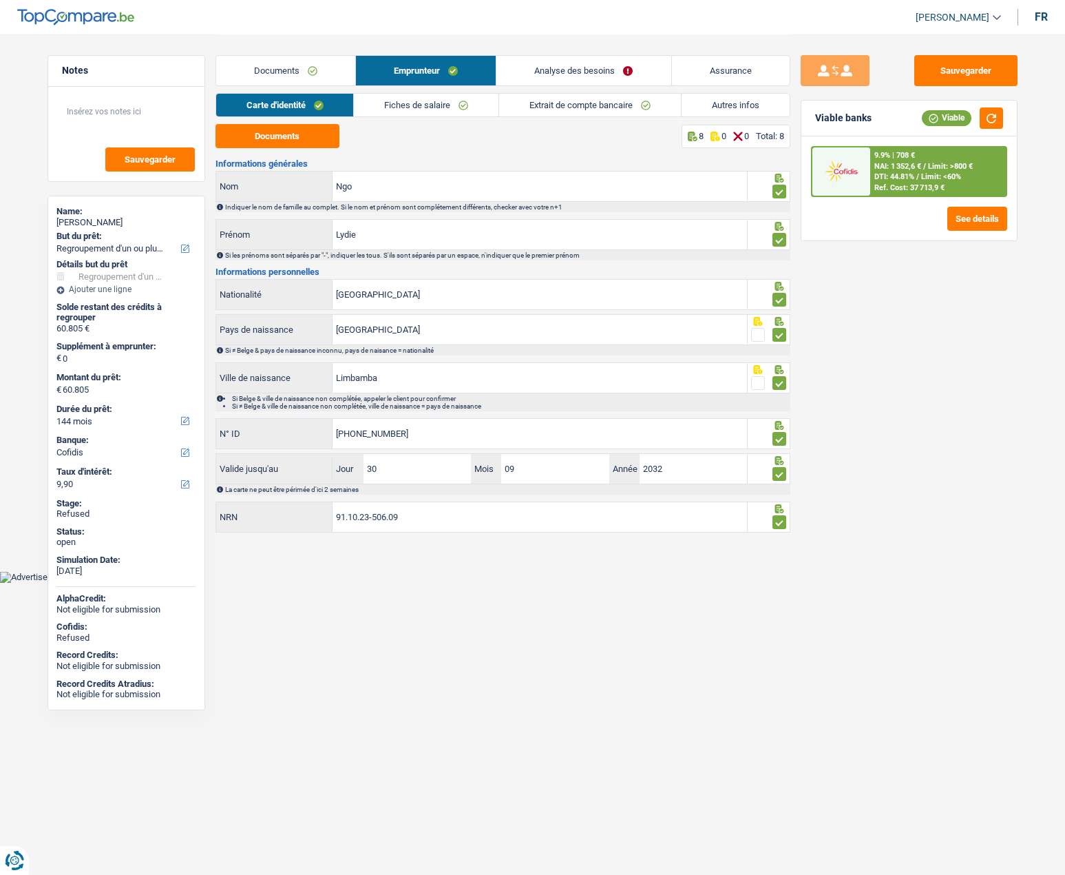
scroll to position [0, 0]
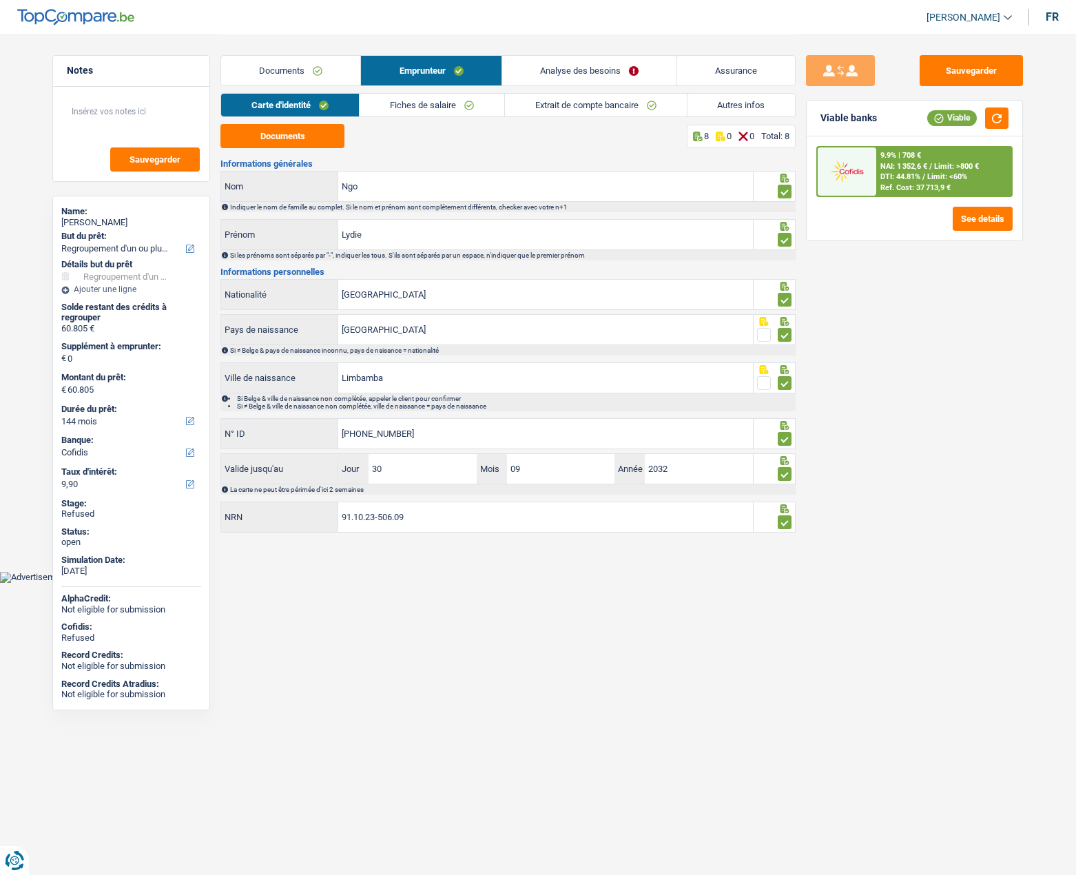
drag, startPoint x: 281, startPoint y: 70, endPoint x: 392, endPoint y: 70, distance: 110.9
click at [281, 70] on link "Documents" at bounding box center [290, 71] width 139 height 30
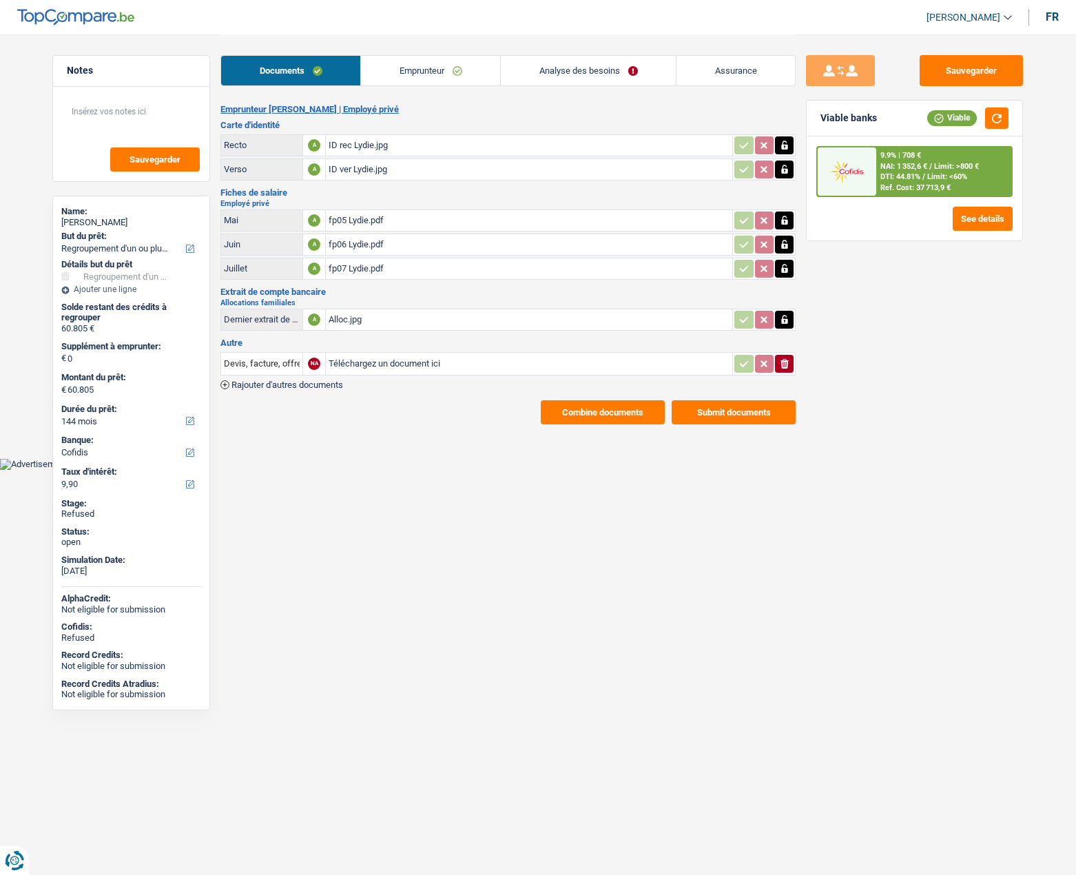
click at [567, 70] on link "Analyse des besoins" at bounding box center [588, 71] width 175 height 30
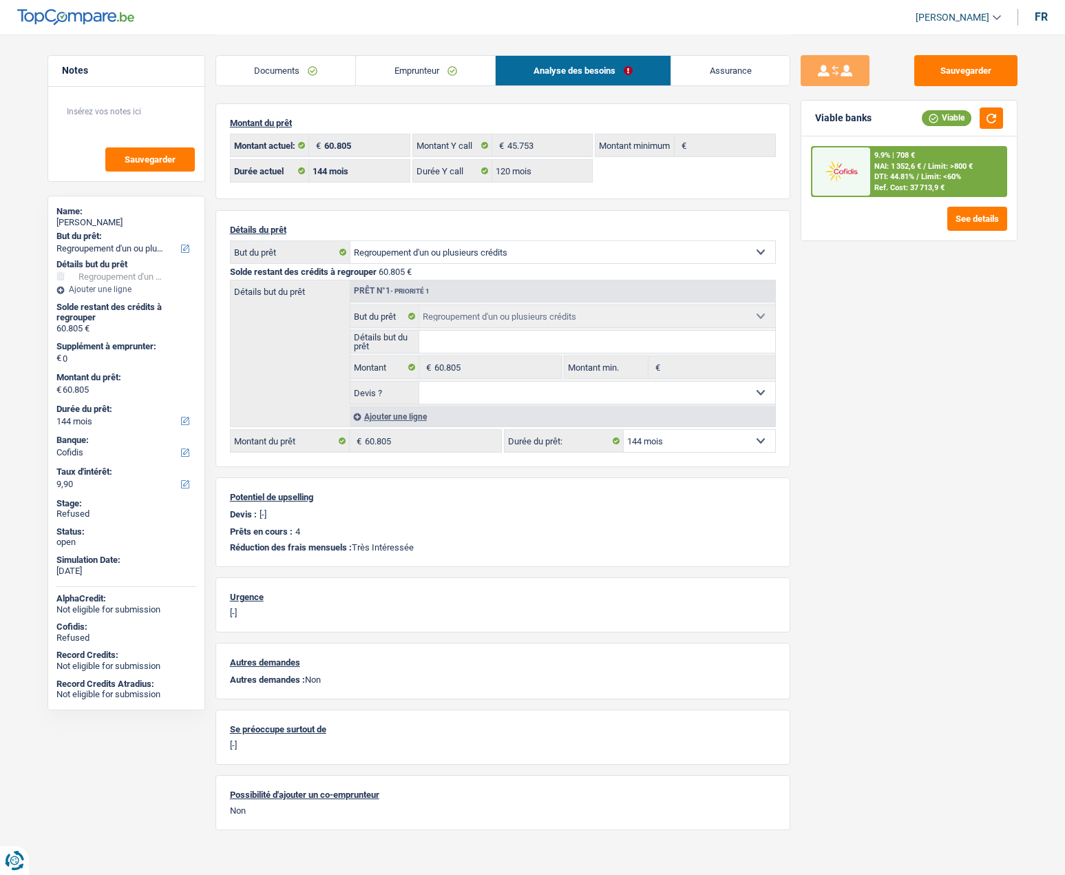
click at [265, 63] on link "Documents" at bounding box center [286, 71] width 140 height 30
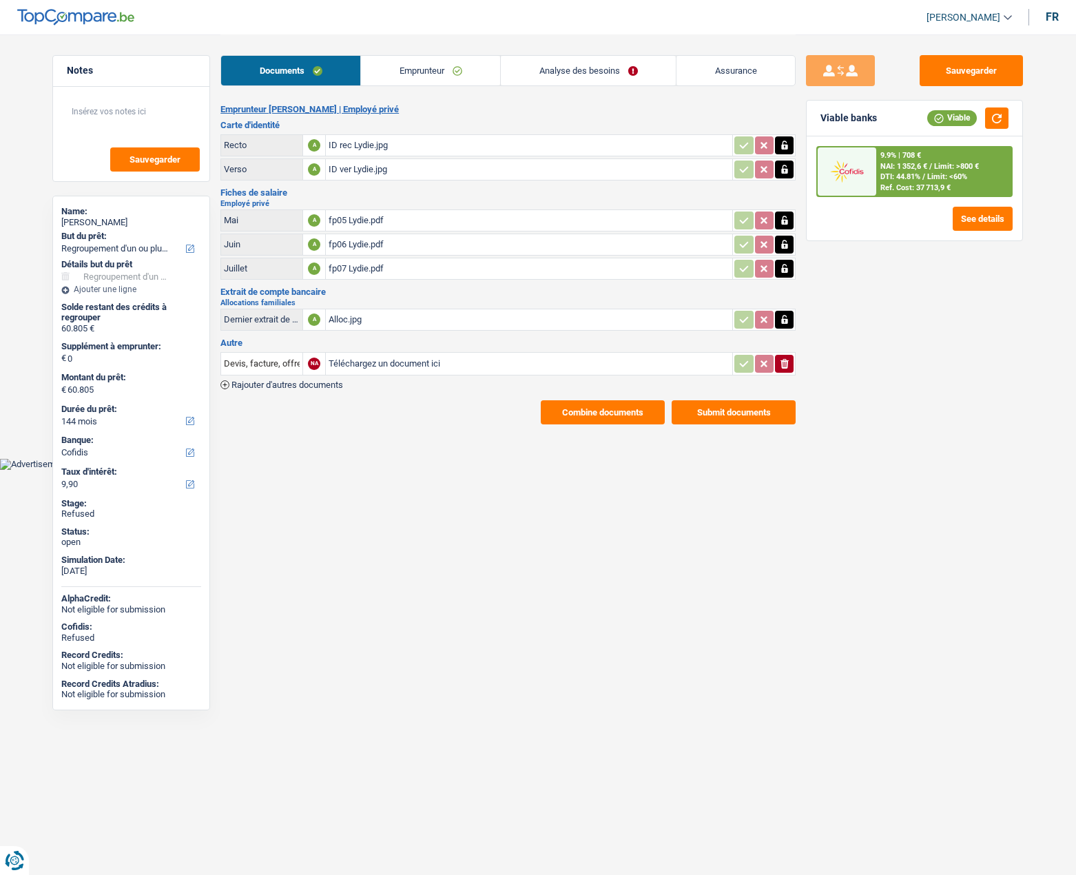
click at [408, 77] on link "Emprunteur" at bounding box center [430, 71] width 139 height 30
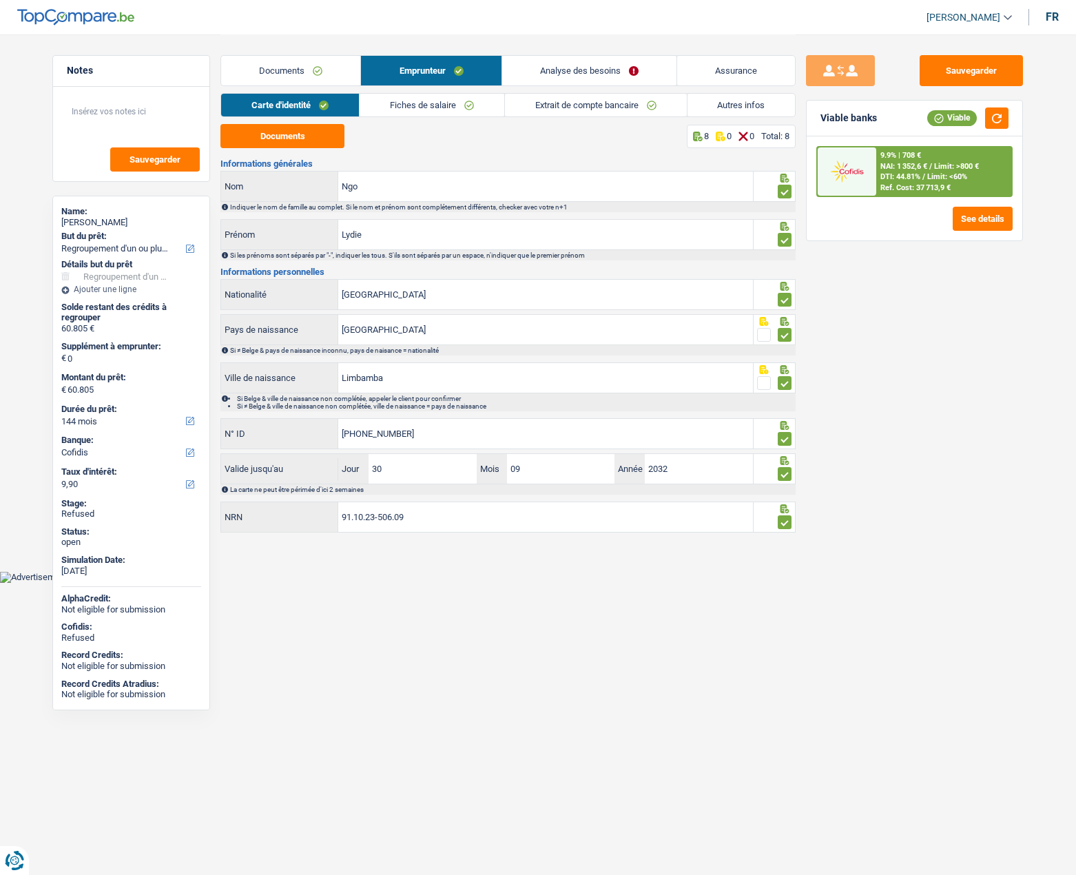
click at [748, 104] on link "Autres infos" at bounding box center [741, 105] width 108 height 23
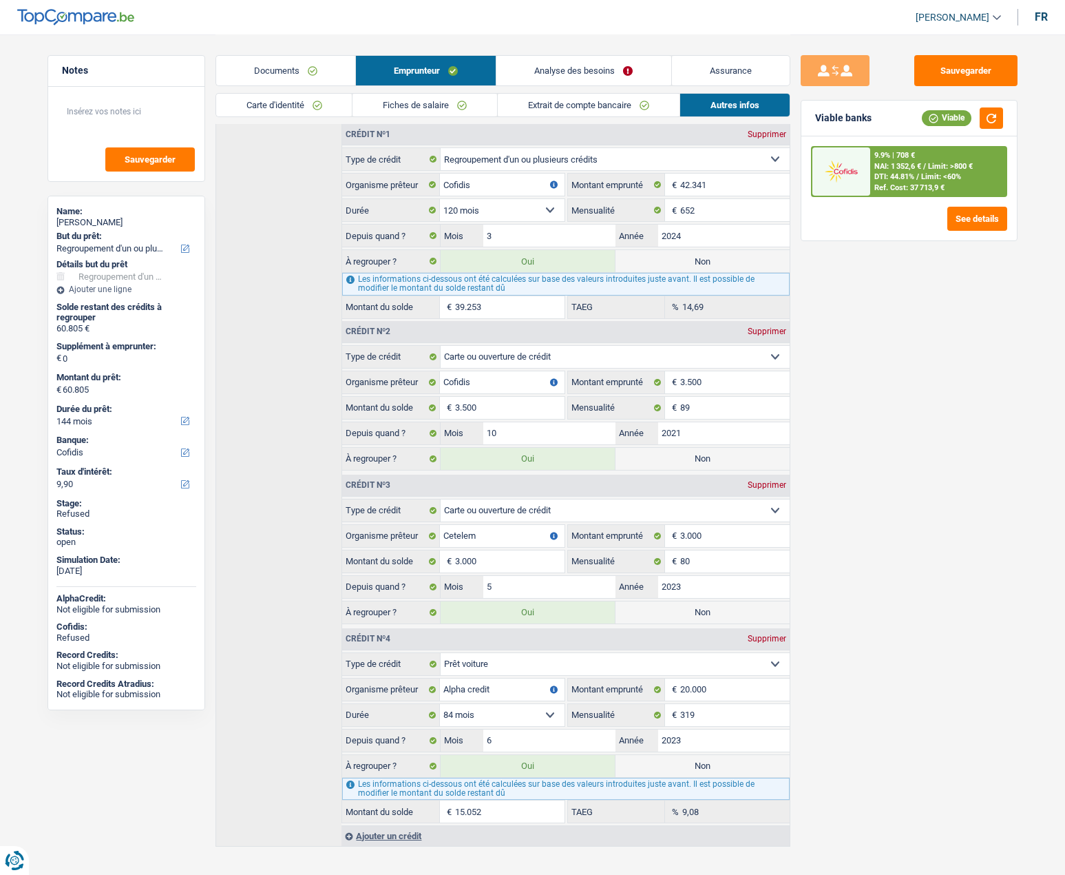
scroll to position [468, 0]
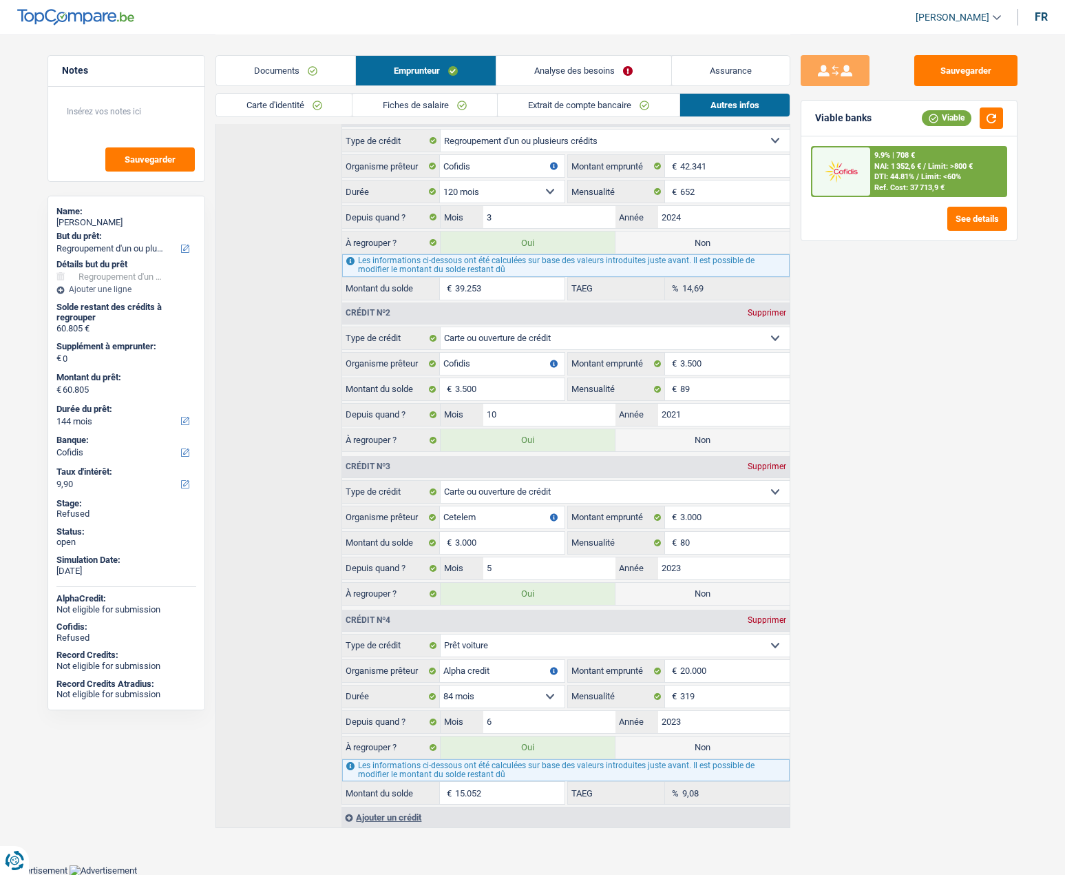
click at [841, 537] on div "Sauvegarder Viable banks Viable 9.9% | 708 € NAI: 1 352,6 € / Limit: >800 € DTI…" at bounding box center [910, 454] width 238 height 798
click at [835, 738] on div "Sauvegarder Viable banks Viable 9.9% | 708 € NAI: 1 352,6 € / Limit: >800 € DTI…" at bounding box center [910, 454] width 238 height 798
click at [839, 745] on div "Sauvegarder Viable banks Viable 9.9% | 708 € NAI: 1 352,6 € / Limit: >800 € DTI…" at bounding box center [910, 454] width 238 height 798
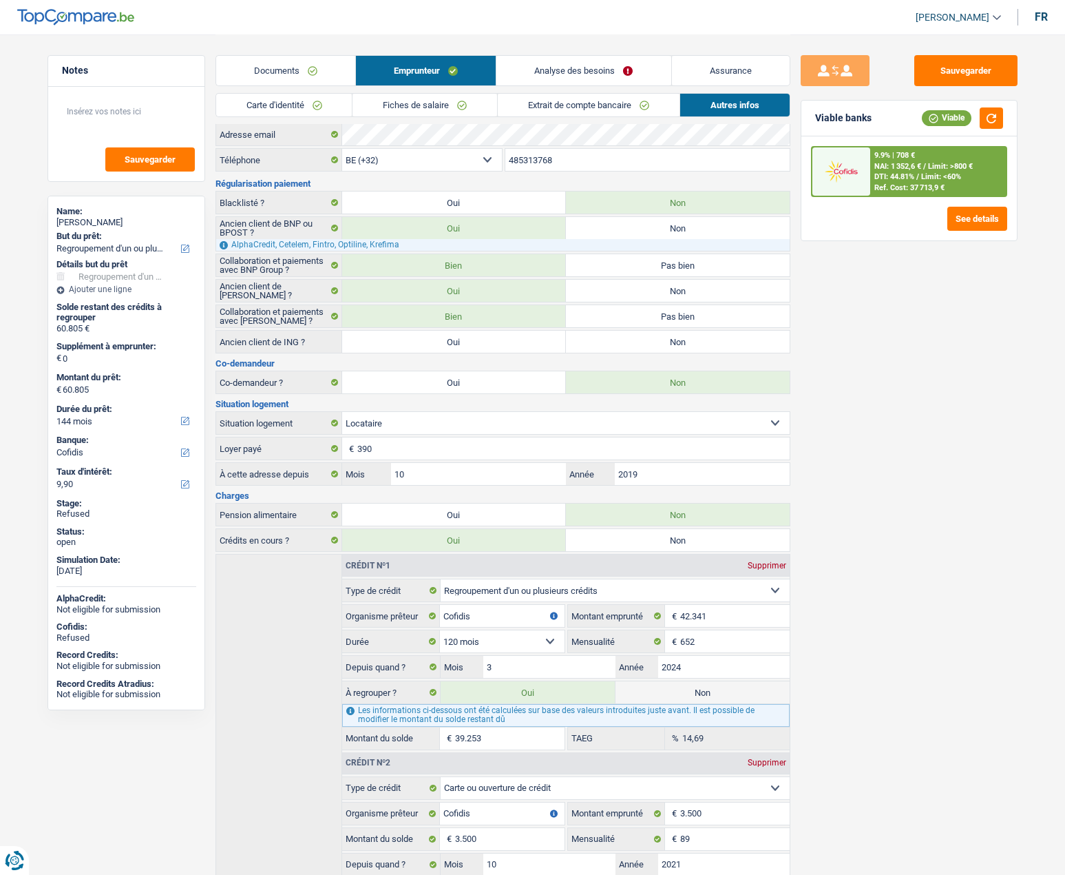
scroll to position [0, 0]
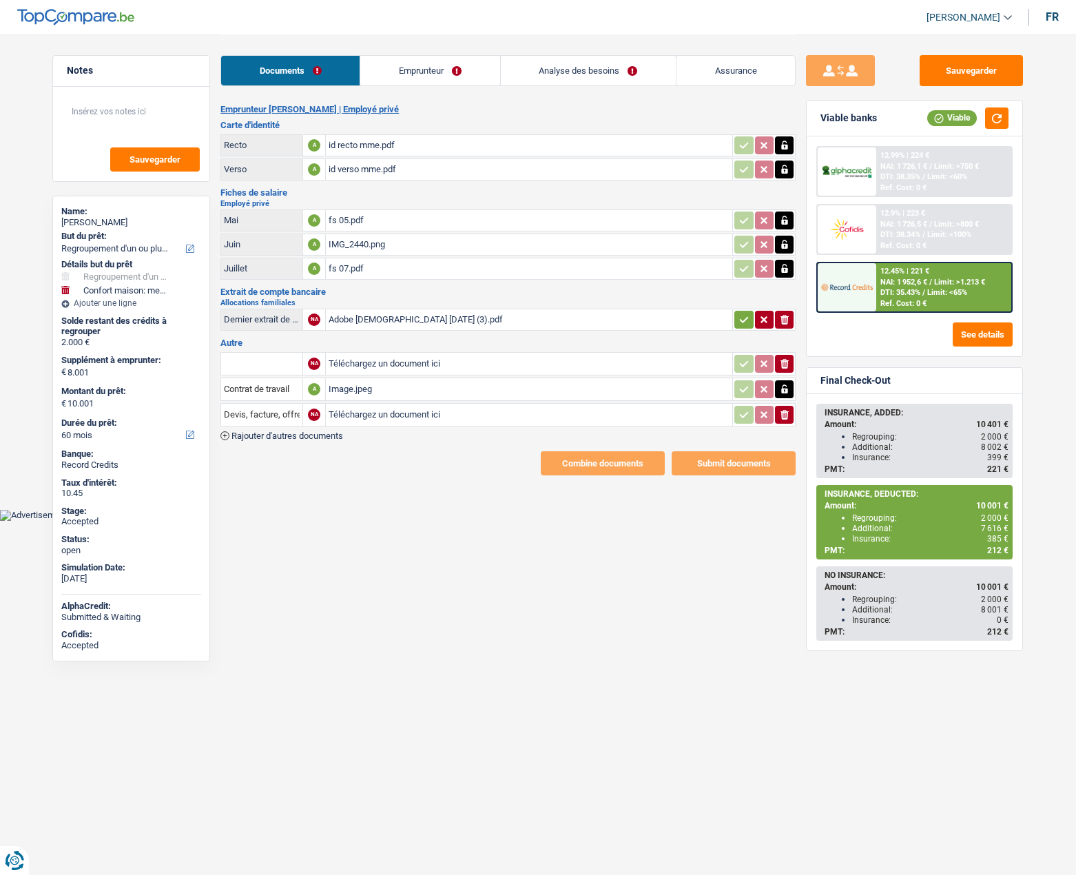
select select "refinancing"
select select "household"
select select "60"
click at [745, 318] on icon "button" at bounding box center [744, 319] width 9 height 6
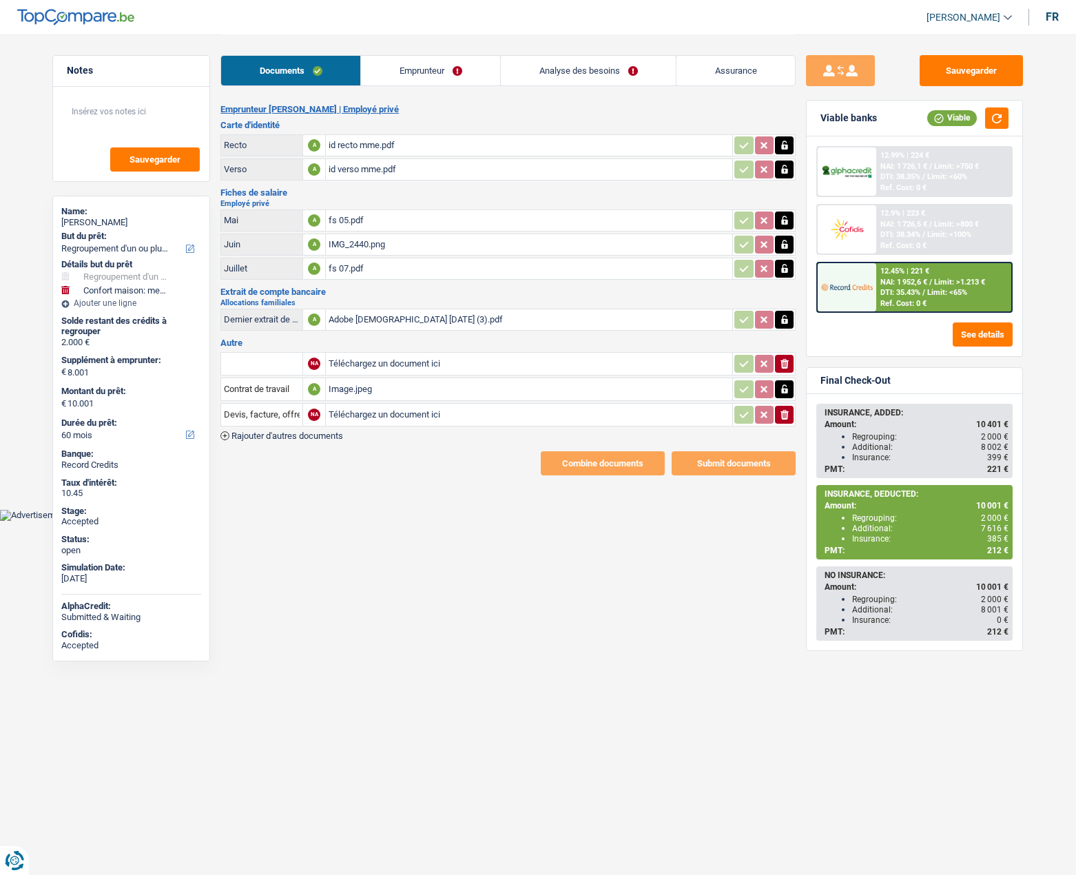
click at [414, 77] on link "Emprunteur" at bounding box center [430, 71] width 139 height 30
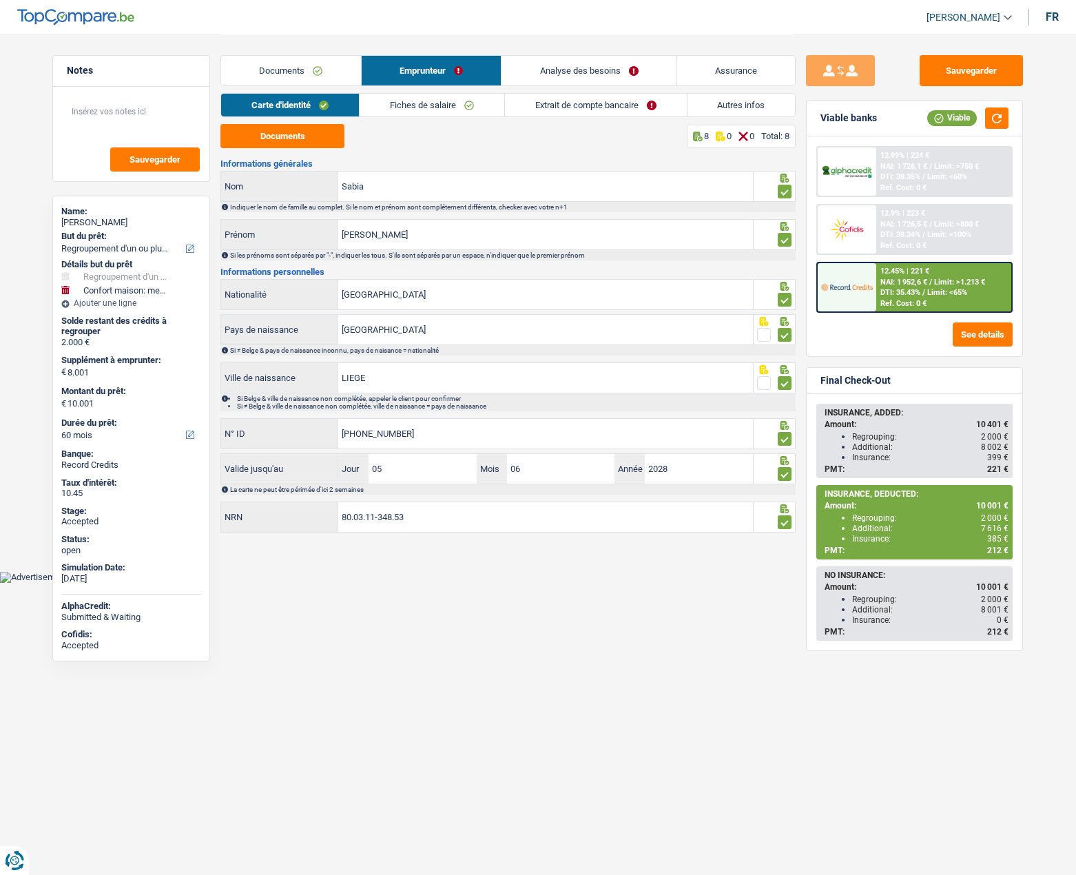
click at [440, 109] on link "Fiches de salaire" at bounding box center [432, 105] width 145 height 23
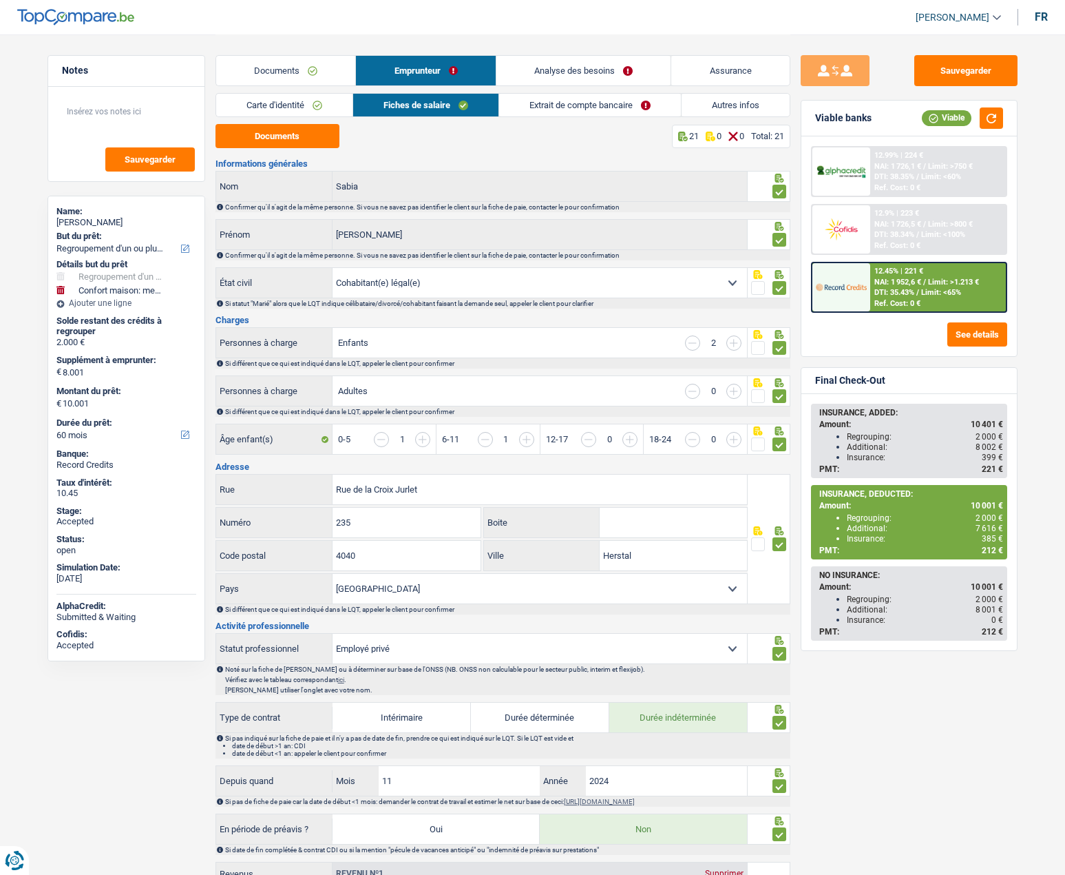
click at [534, 107] on link "Extrait de compte bancaire" at bounding box center [590, 105] width 182 height 23
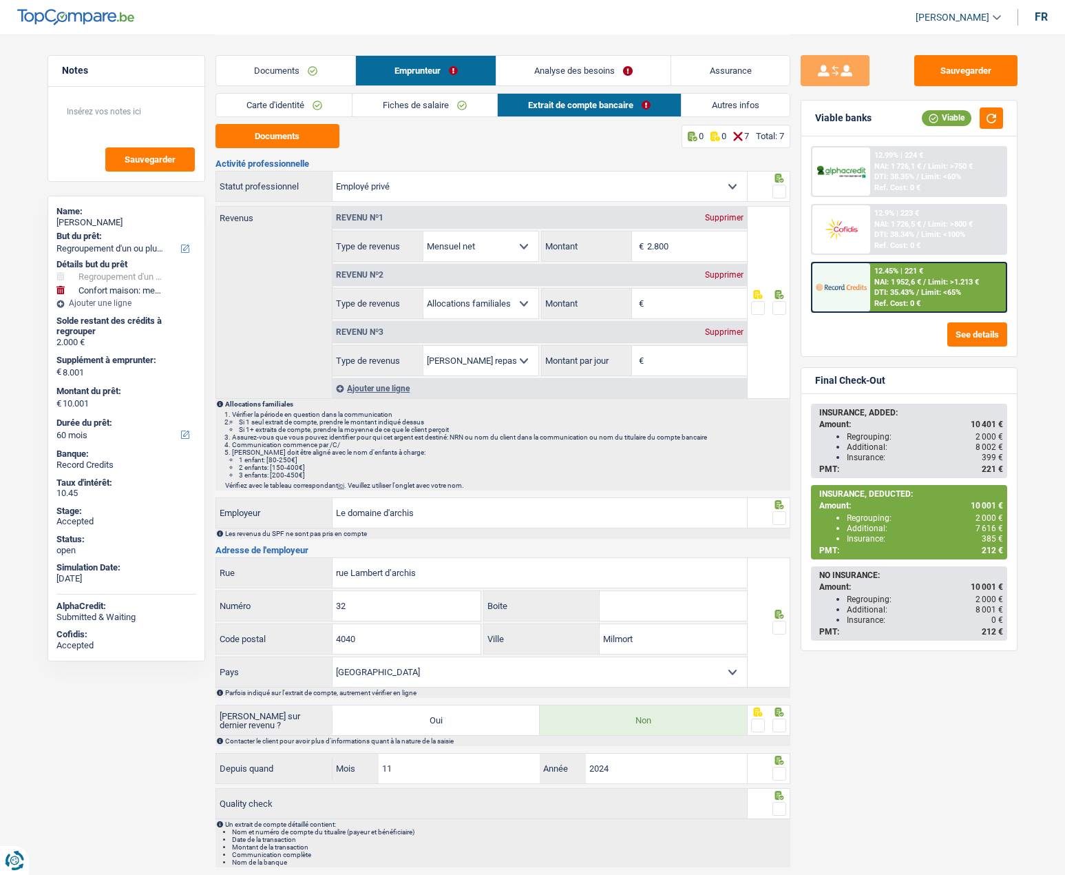
click at [775, 311] on span at bounding box center [780, 308] width 14 height 14
click at [0, 0] on input "radio" at bounding box center [0, 0] width 0 height 0
click at [783, 194] on span at bounding box center [780, 192] width 14 height 14
click at [0, 0] on input "radio" at bounding box center [0, 0] width 0 height 0
click at [783, 521] on span at bounding box center [780, 518] width 14 height 14
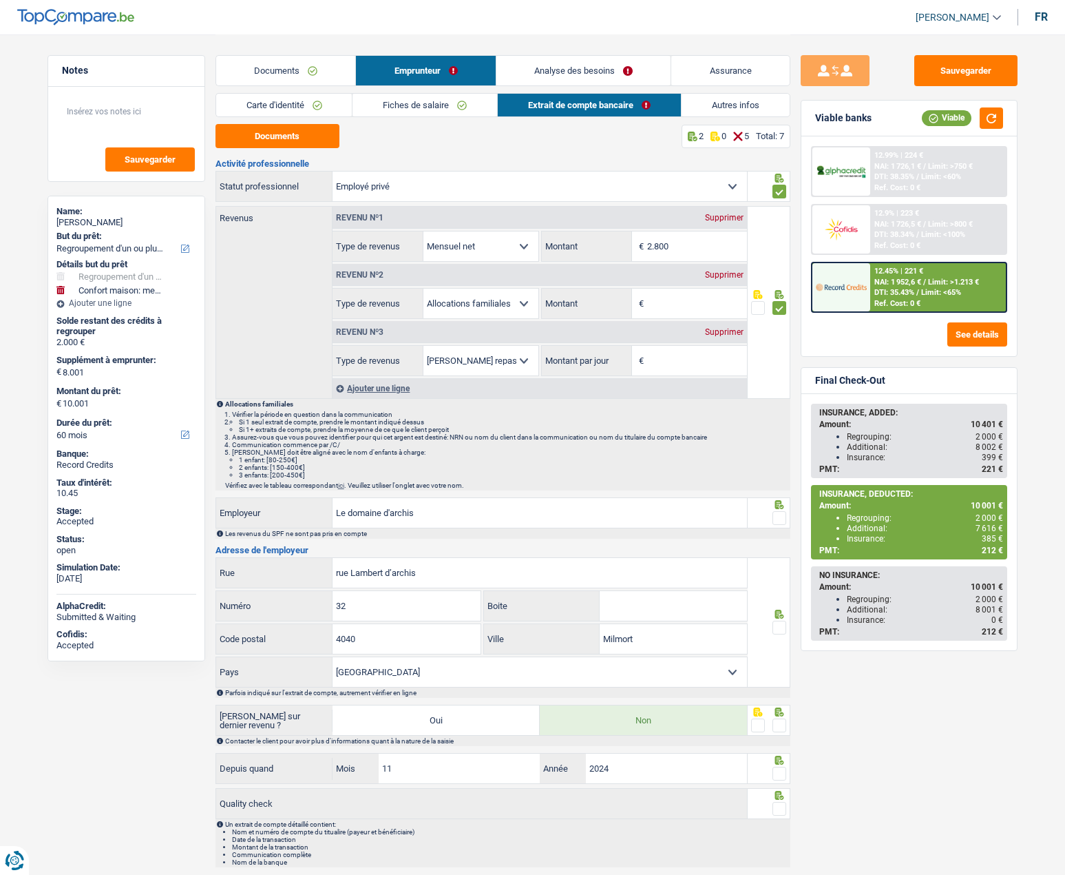
click at [0, 0] on input "radio" at bounding box center [0, 0] width 0 height 0
click at [775, 627] on span at bounding box center [780, 628] width 14 height 14
click at [0, 0] on input "radio" at bounding box center [0, 0] width 0 height 0
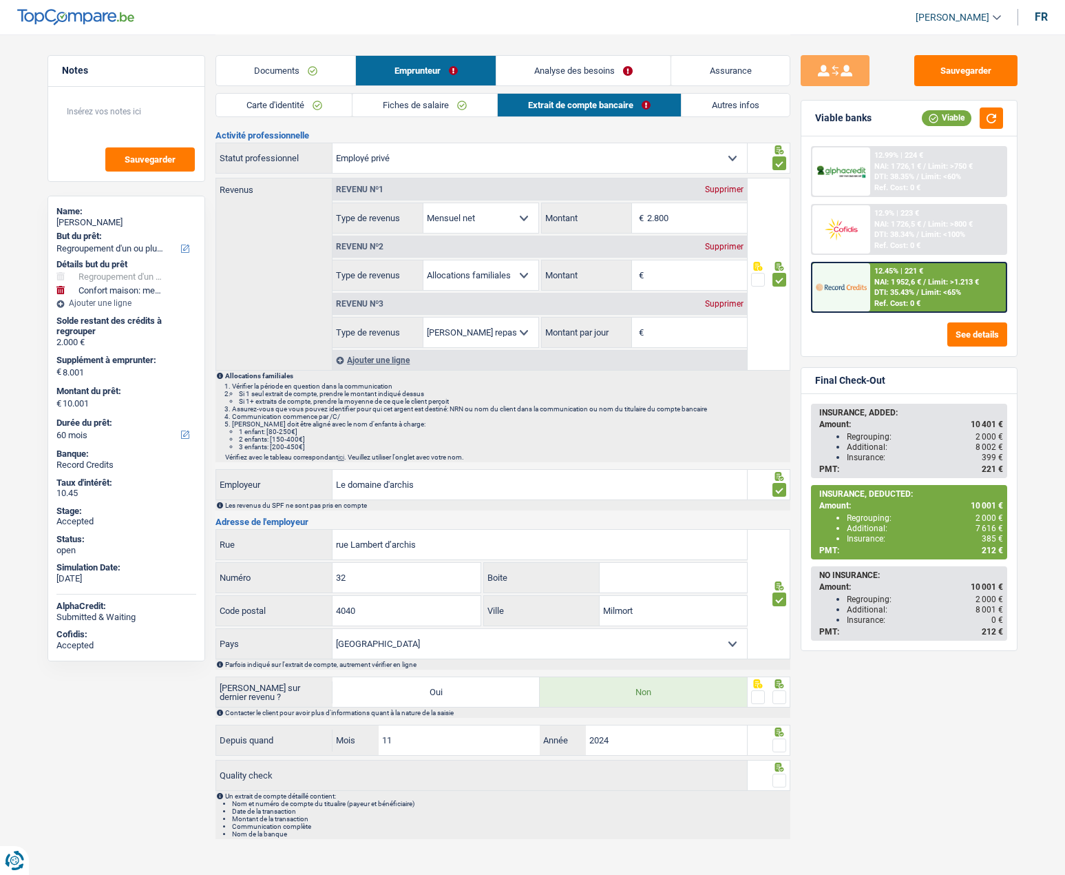
scroll to position [44, 0]
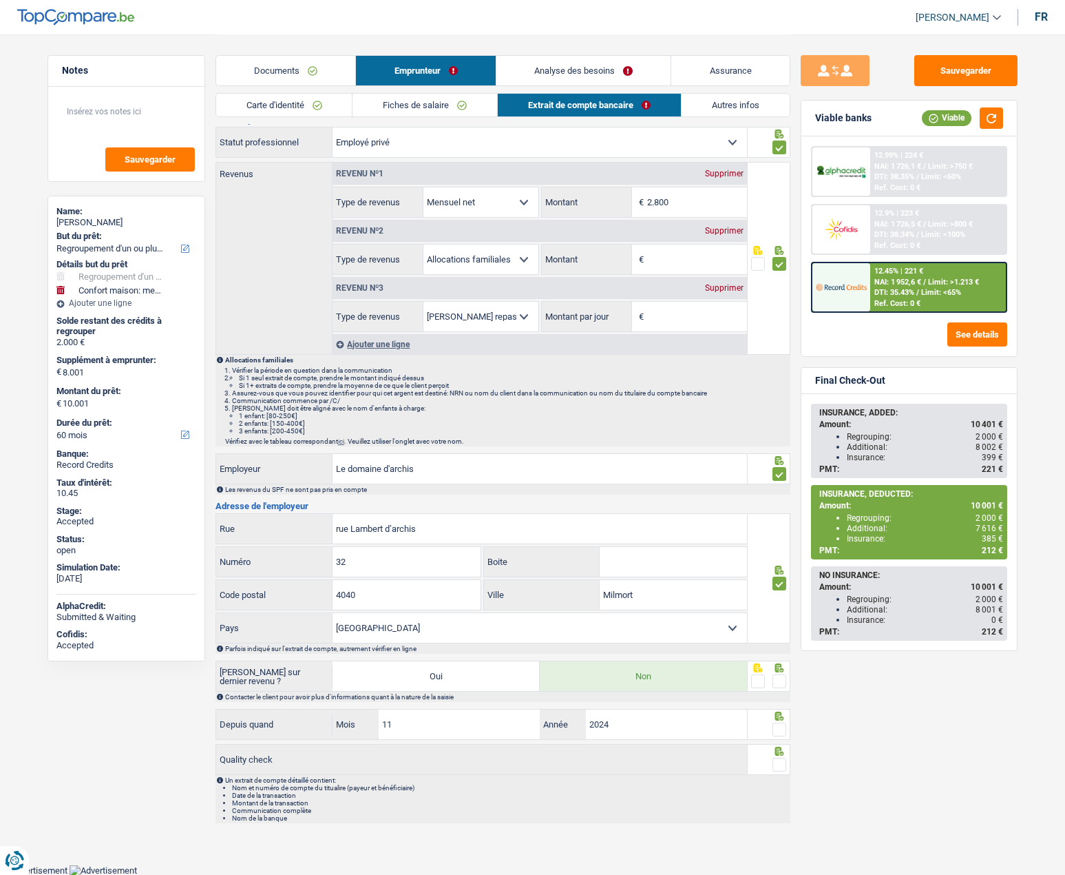
click at [786, 680] on span at bounding box center [780, 681] width 14 height 14
click at [0, 0] on input "radio" at bounding box center [0, 0] width 0 height 0
click at [777, 729] on span at bounding box center [780, 729] width 14 height 14
click at [0, 0] on input "radio" at bounding box center [0, 0] width 0 height 0
click at [782, 767] on span at bounding box center [780, 765] width 14 height 14
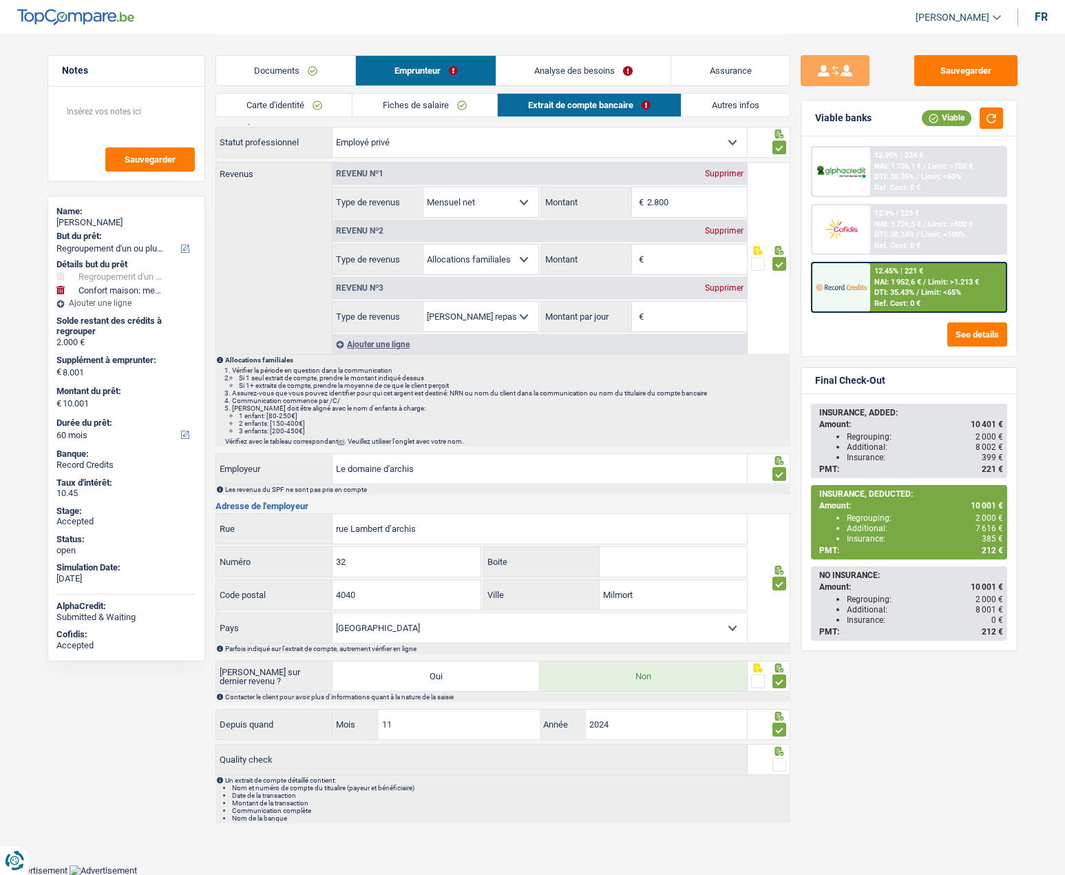
click at [0, 0] on input "radio" at bounding box center [0, 0] width 0 height 0
click at [539, 68] on link "Analyse des besoins" at bounding box center [584, 71] width 174 height 30
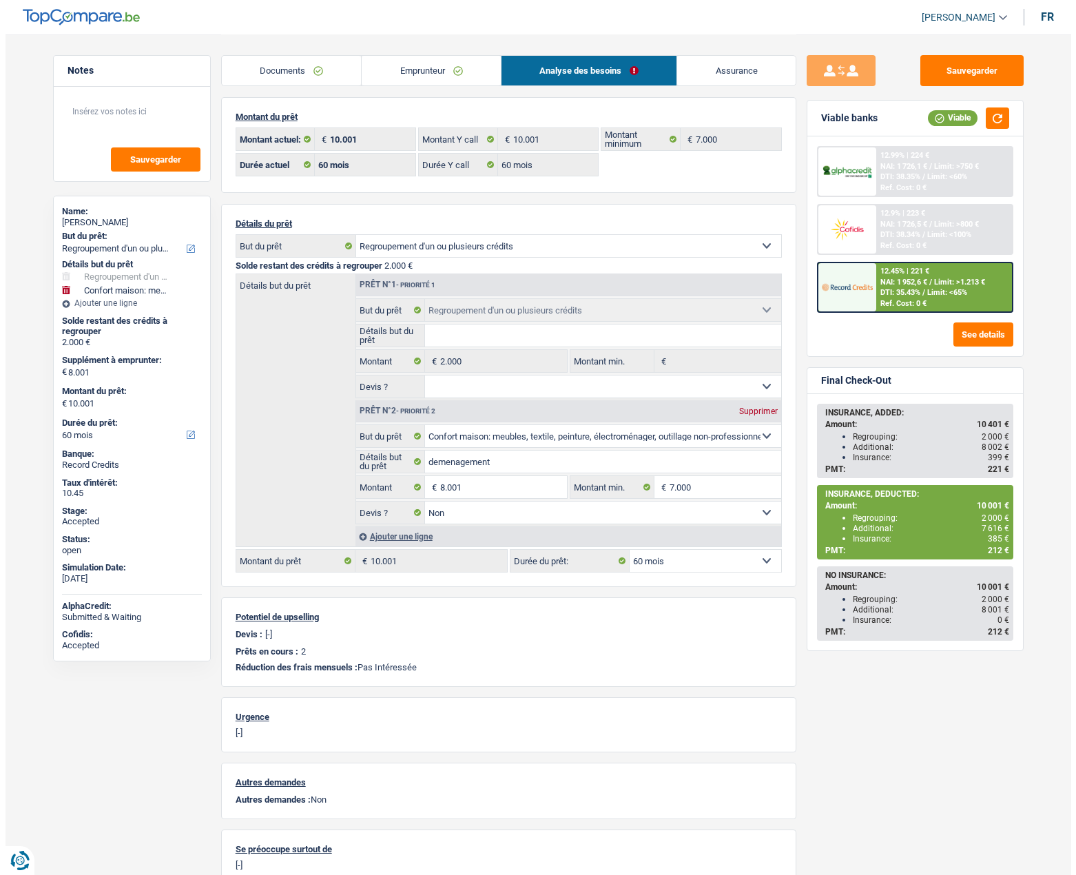
scroll to position [0, 0]
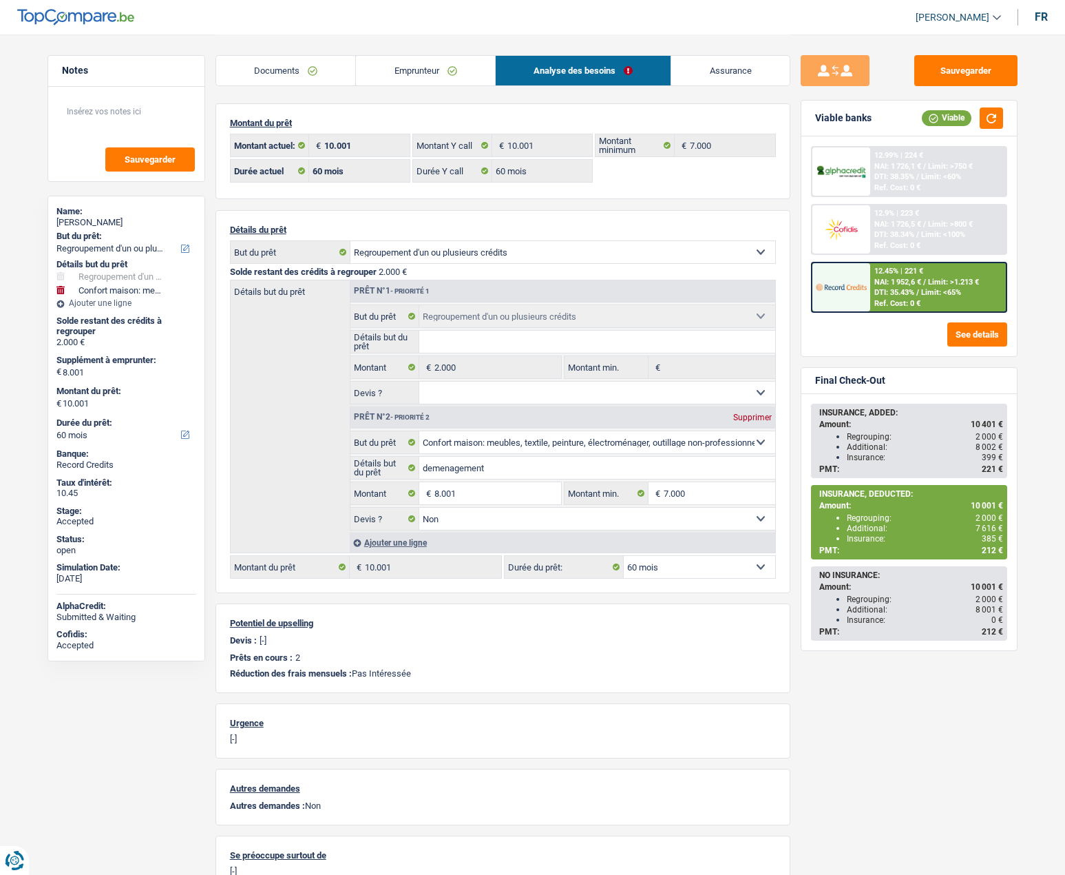
click at [287, 75] on link "Documents" at bounding box center [286, 71] width 140 height 30
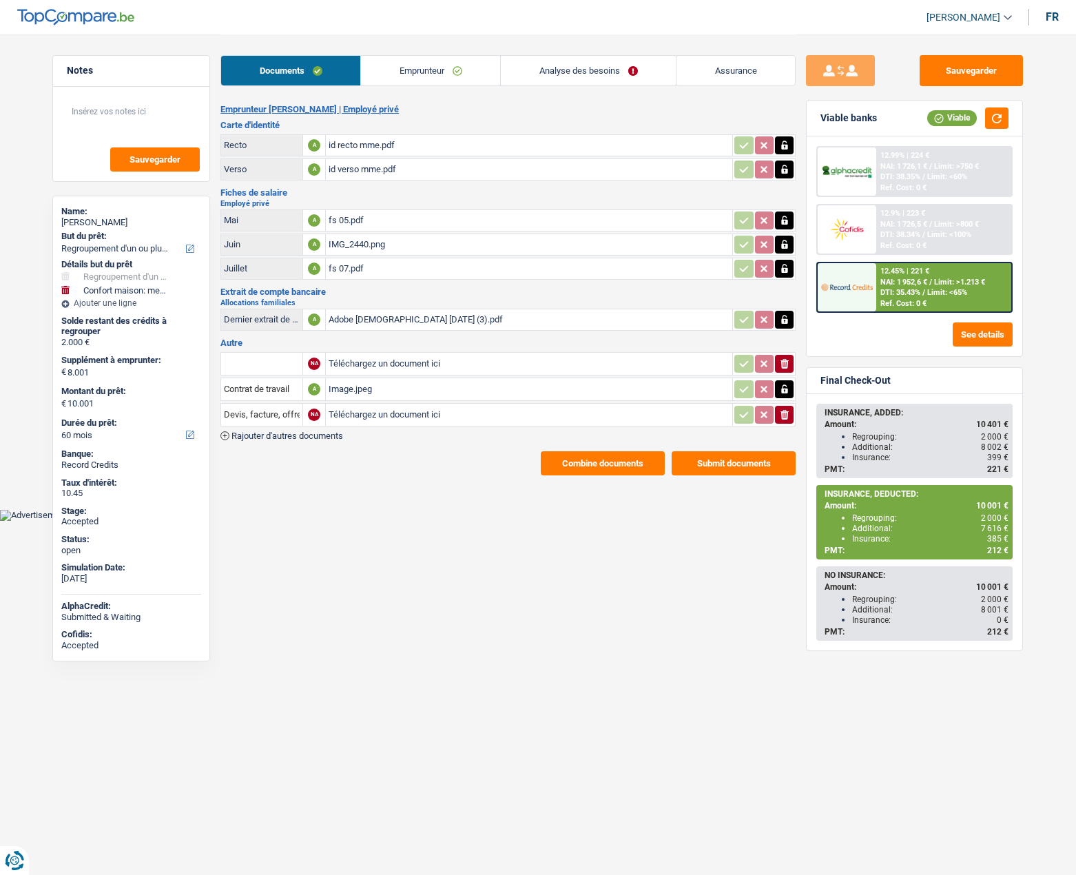
click at [590, 461] on button "Combine documents" at bounding box center [603, 463] width 124 height 24
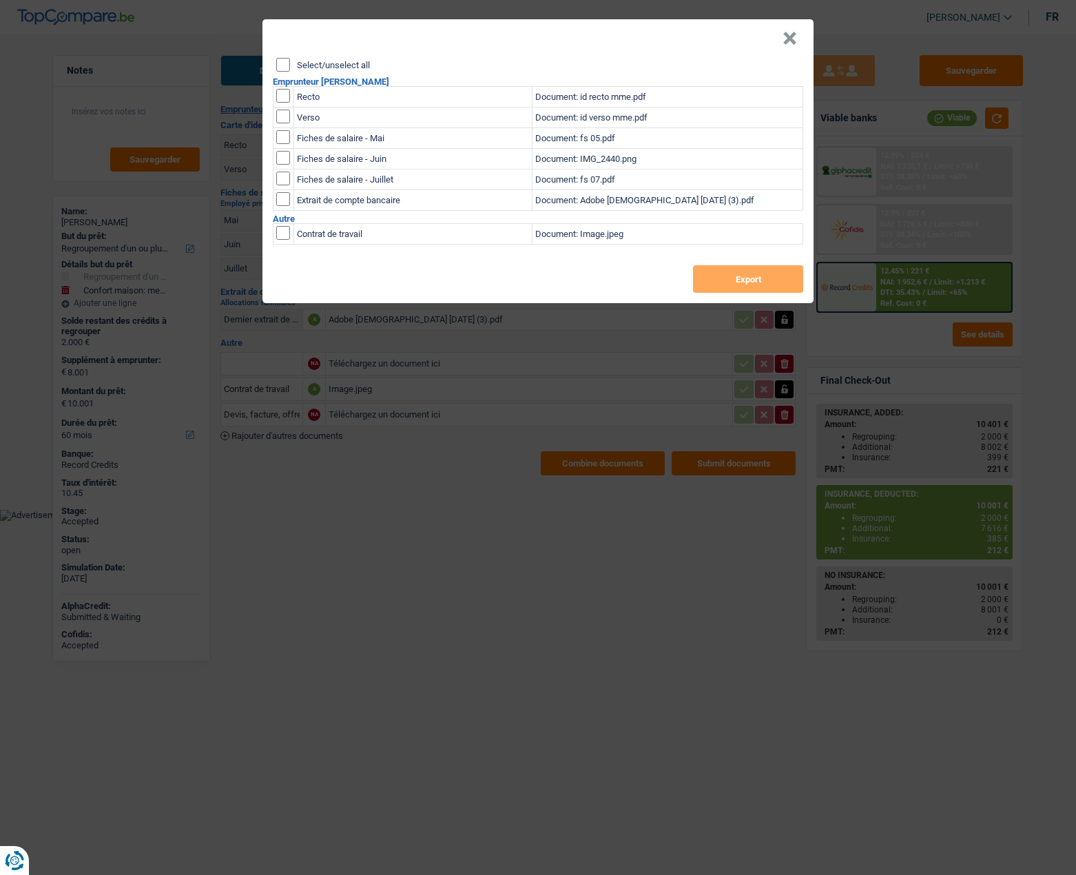
click at [329, 70] on label "Select/unselect all" at bounding box center [333, 65] width 73 height 9
click at [290, 70] on input "Select/unselect all" at bounding box center [283, 65] width 14 height 14
checkbox input "true"
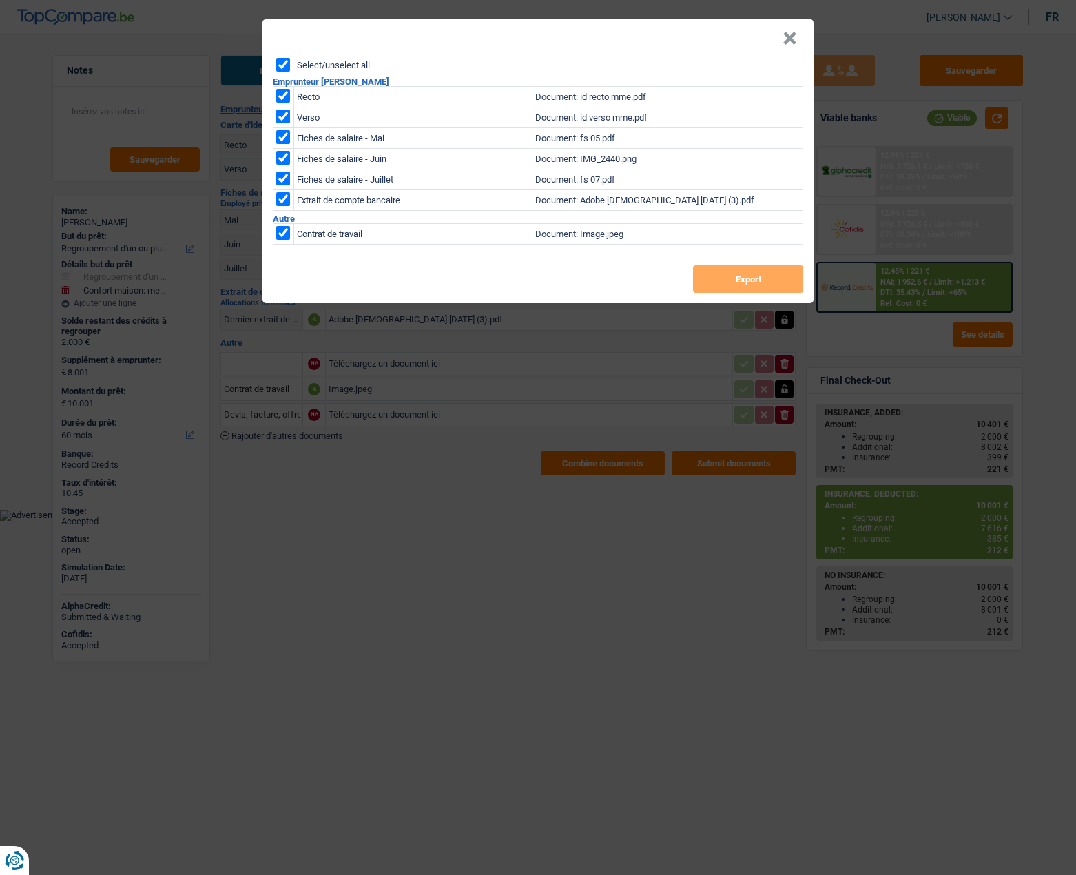
checkbox input "true"
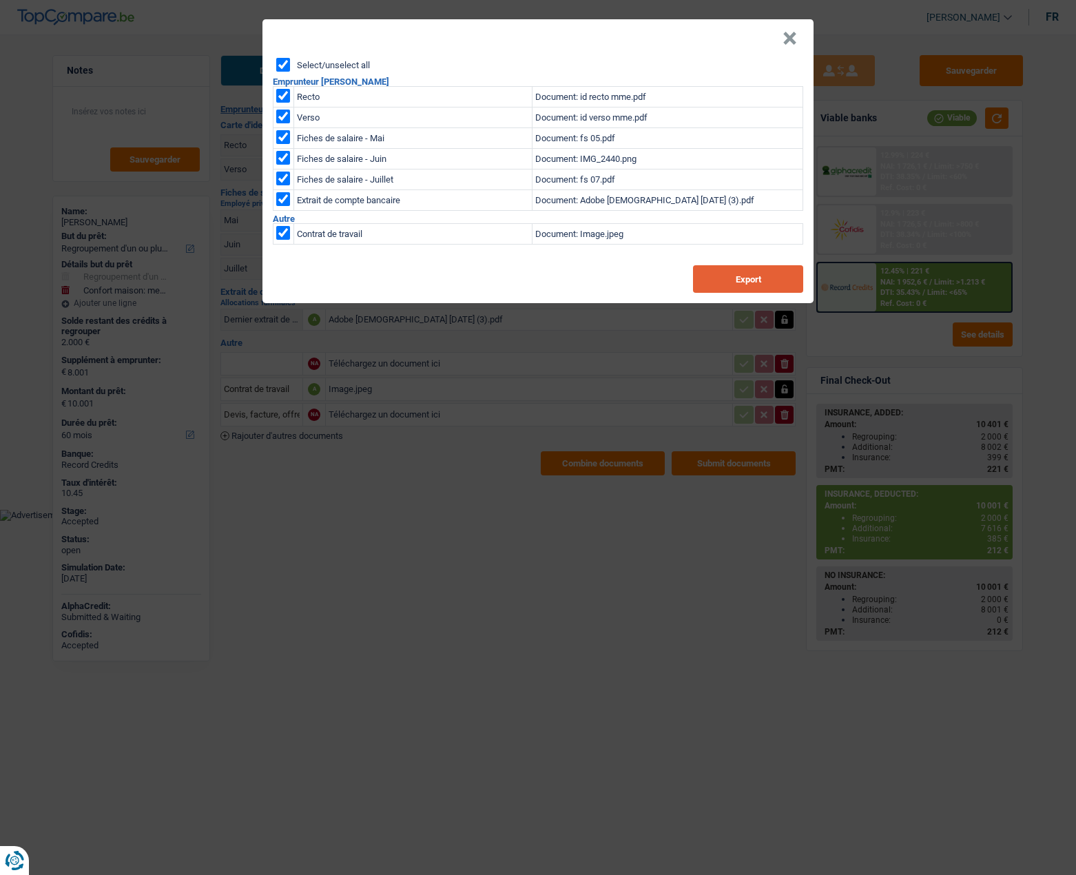
click at [726, 278] on button "Export" at bounding box center [748, 279] width 110 height 28
drag, startPoint x: 793, startPoint y: 39, endPoint x: 760, endPoint y: 37, distance: 33.1
click at [793, 39] on button "×" at bounding box center [789, 39] width 14 height 14
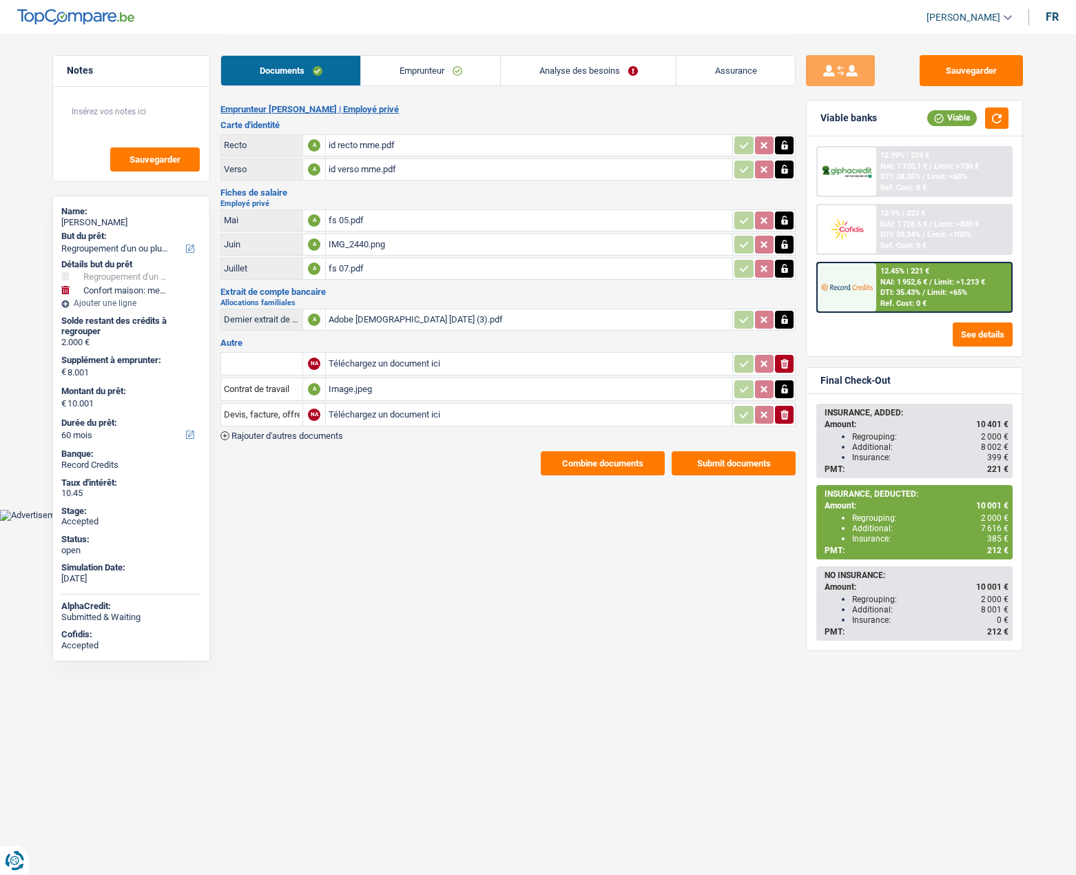
click at [846, 207] on div at bounding box center [847, 229] width 58 height 48
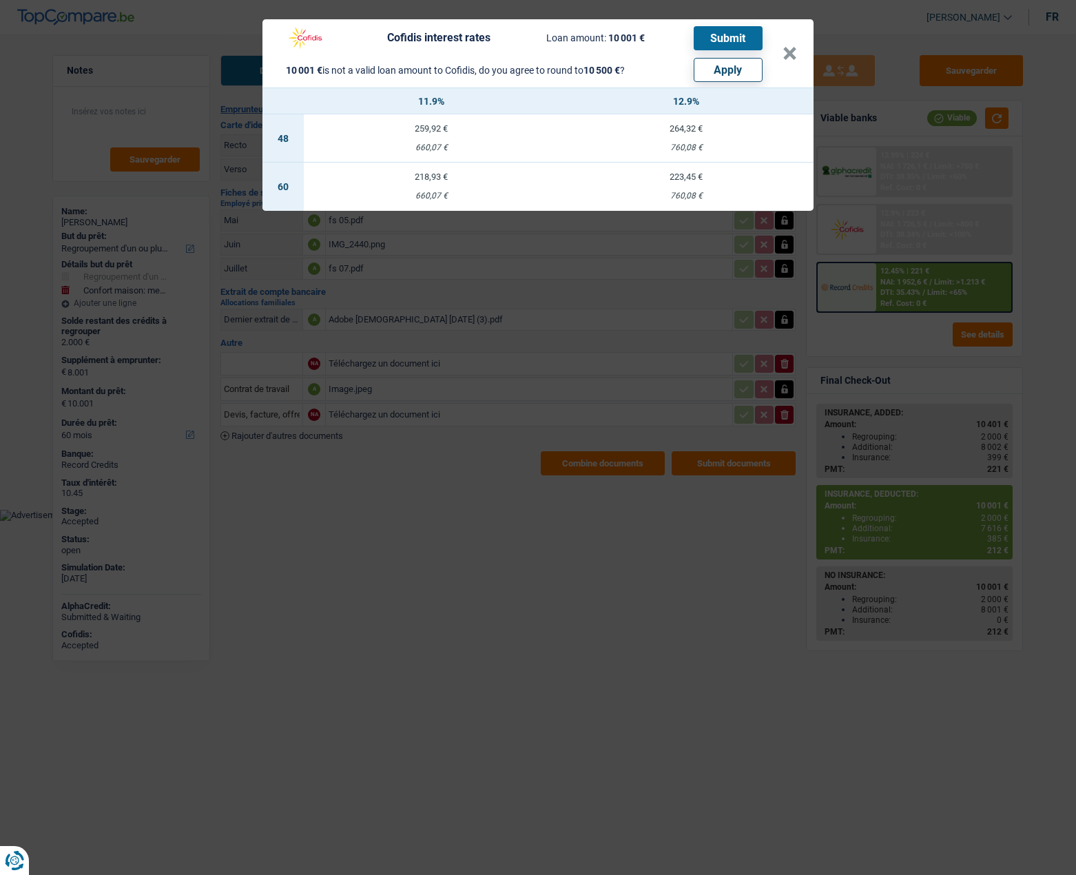
click at [689, 132] on div "264,32 €" at bounding box center [686, 128] width 255 height 9
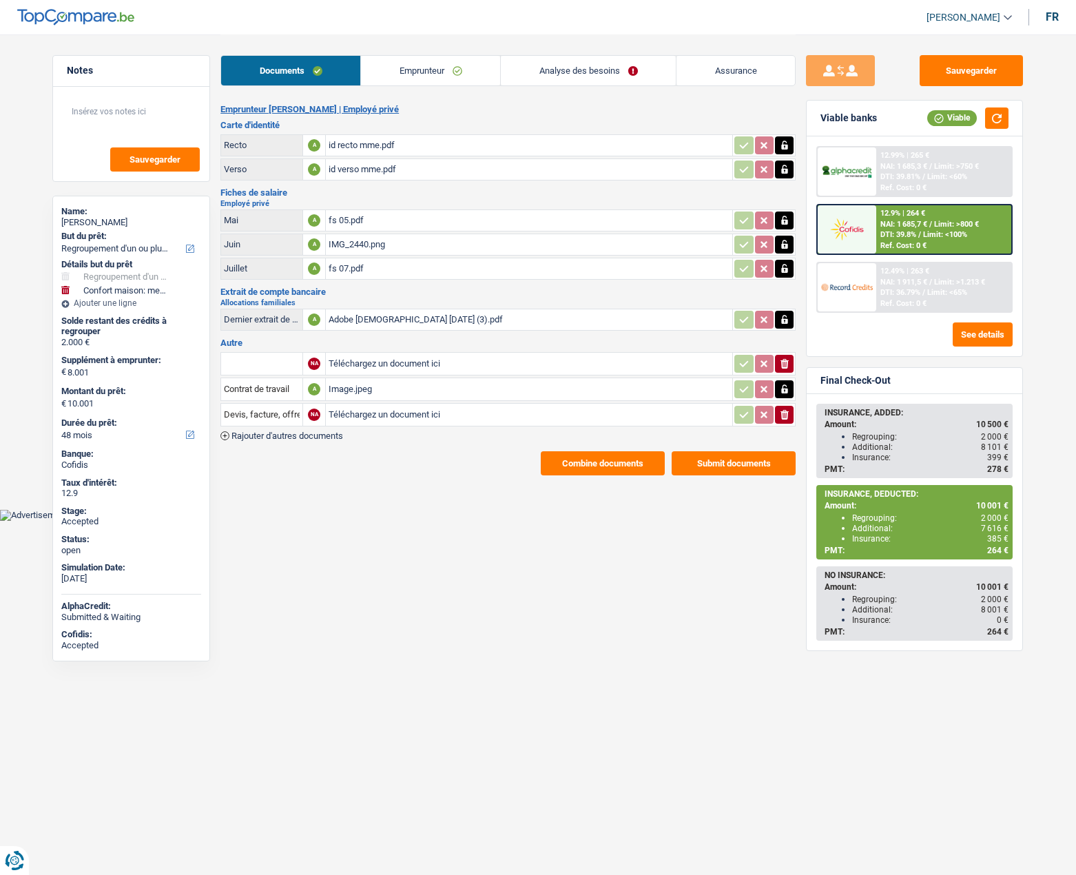
click at [846, 275] on img at bounding box center [846, 286] width 51 height 25
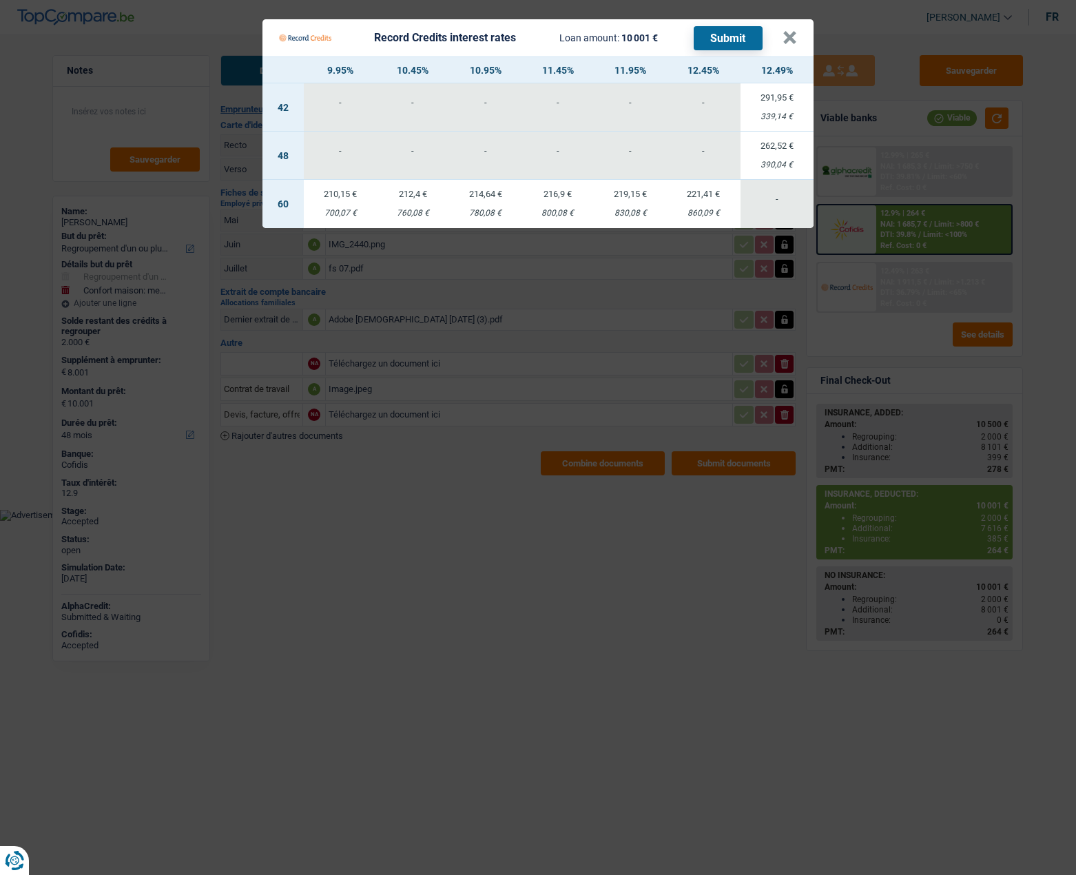
click at [413, 211] on div "760,08 €" at bounding box center [413, 213] width 72 height 9
select select "60"
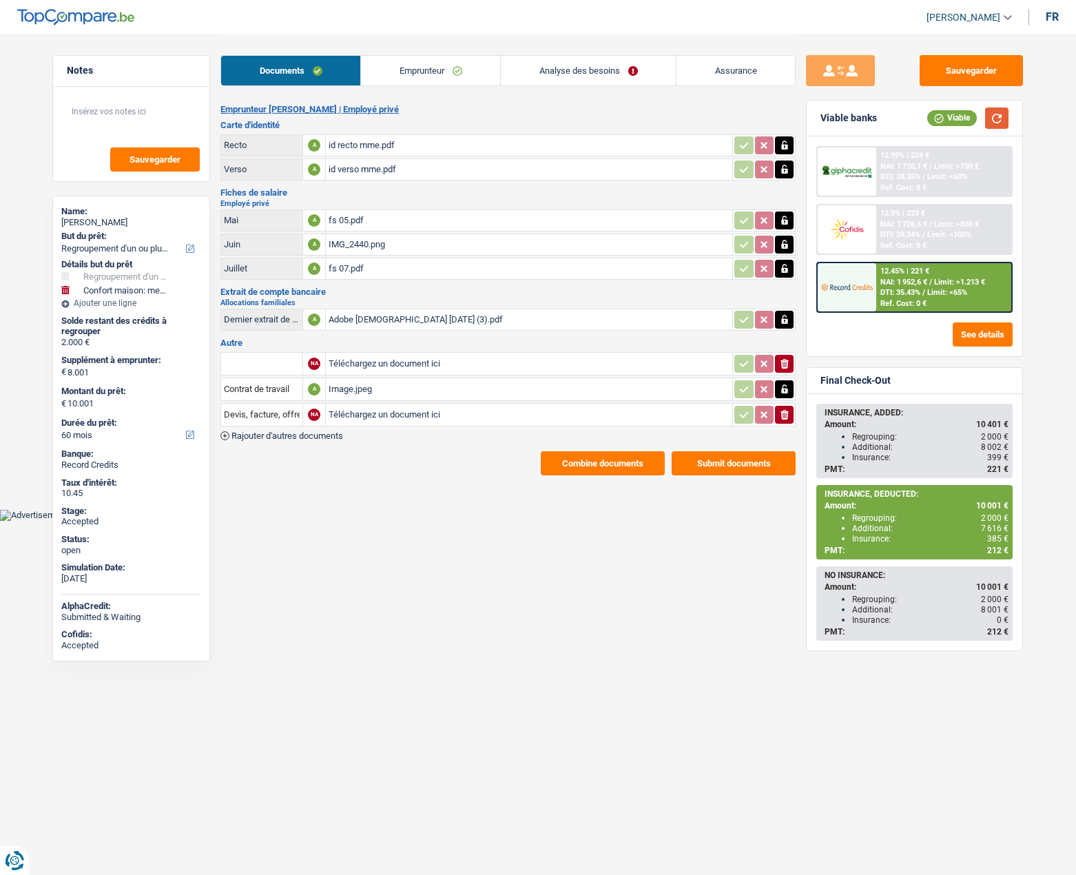
click at [995, 116] on button "button" at bounding box center [996, 117] width 23 height 21
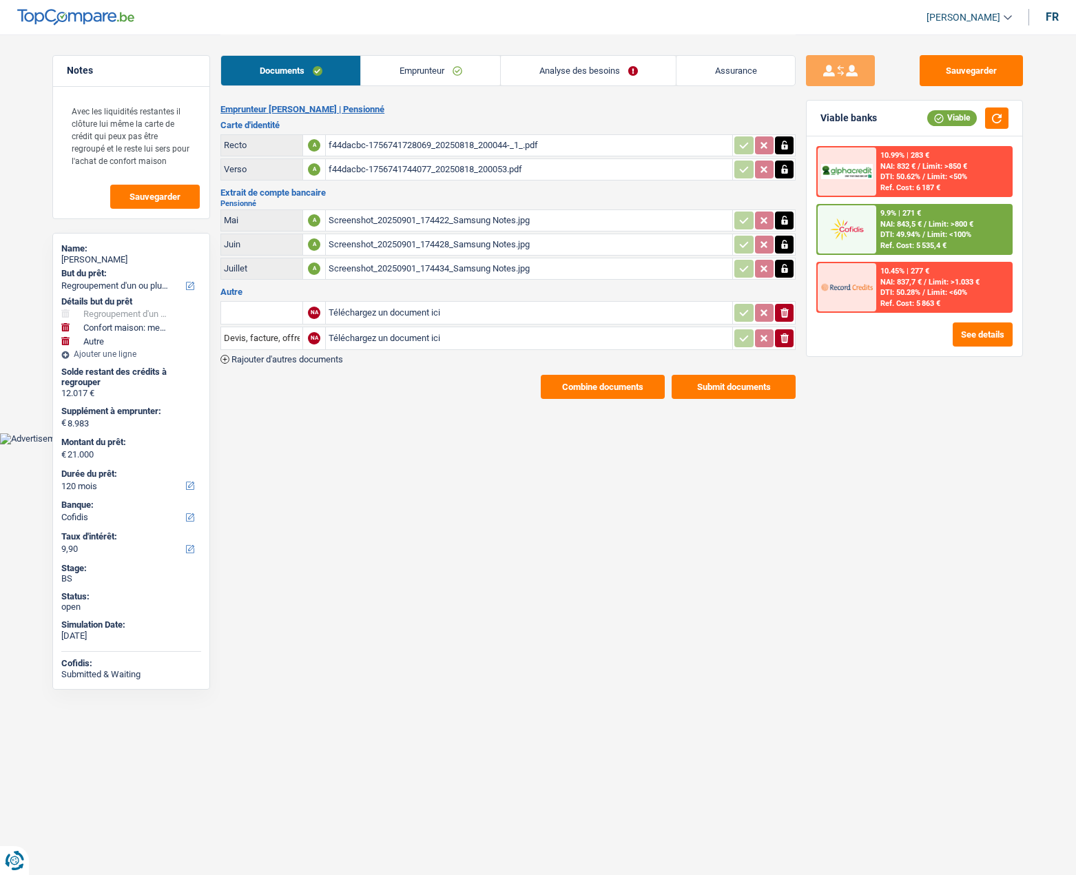
select select "refinancing"
select select "household"
select select "other"
select select "120"
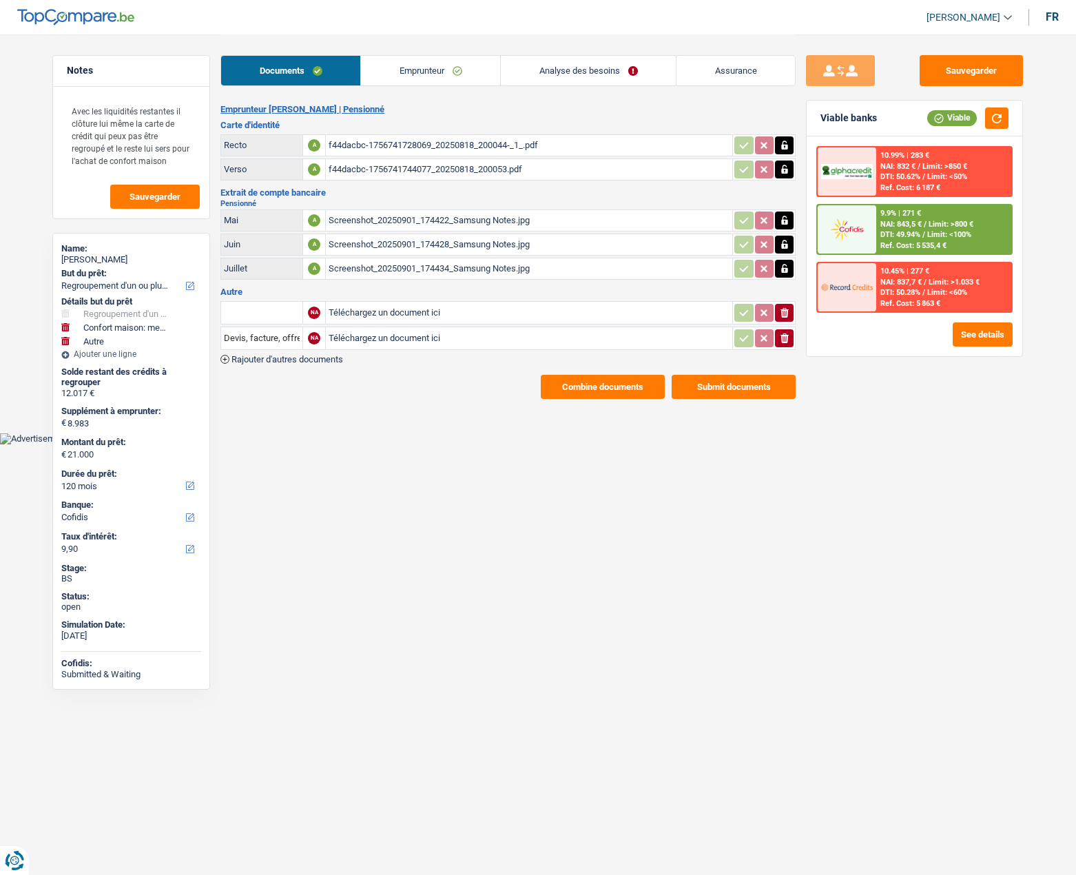
select select "cofidis"
click at [87, 256] on div "[PERSON_NAME]" at bounding box center [131, 259] width 140 height 11
copy div "[PERSON_NAME]"
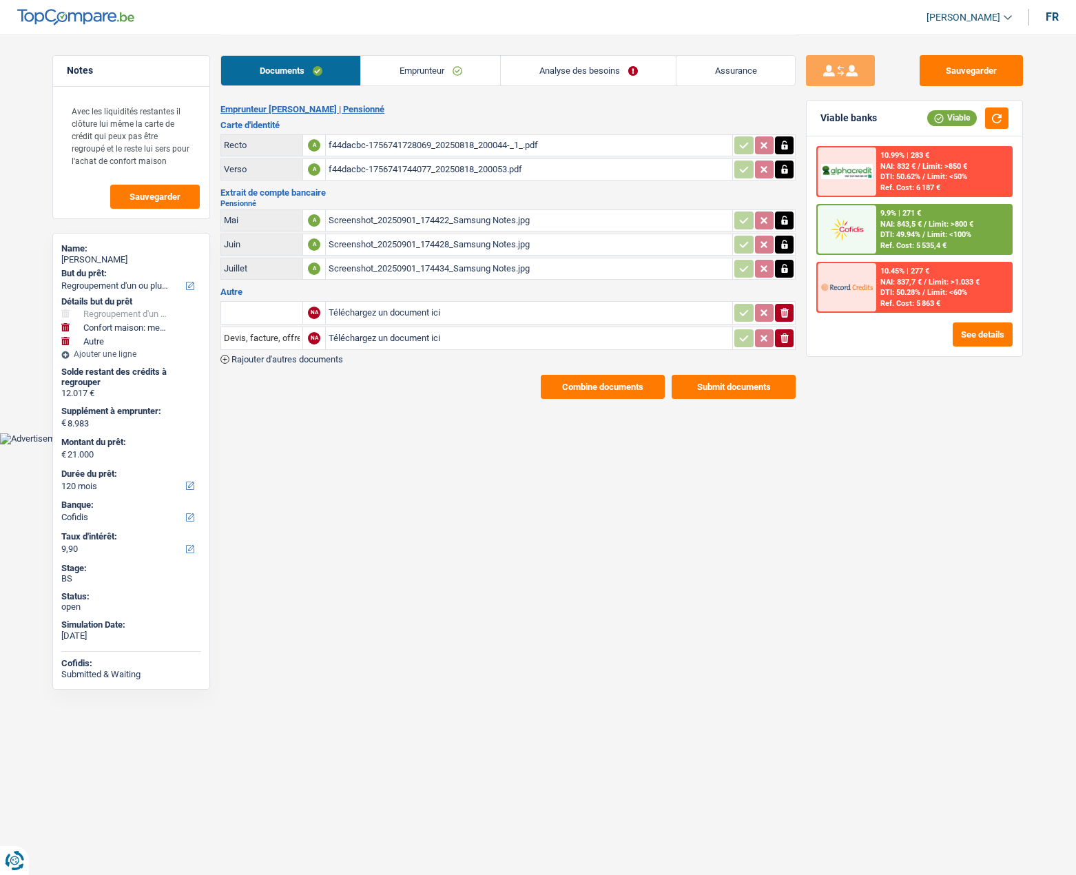
click at [455, 444] on html "Vous avez le contrôle de vos données Nous utilisons des cookies, tout comme nos…" at bounding box center [538, 222] width 1076 height 444
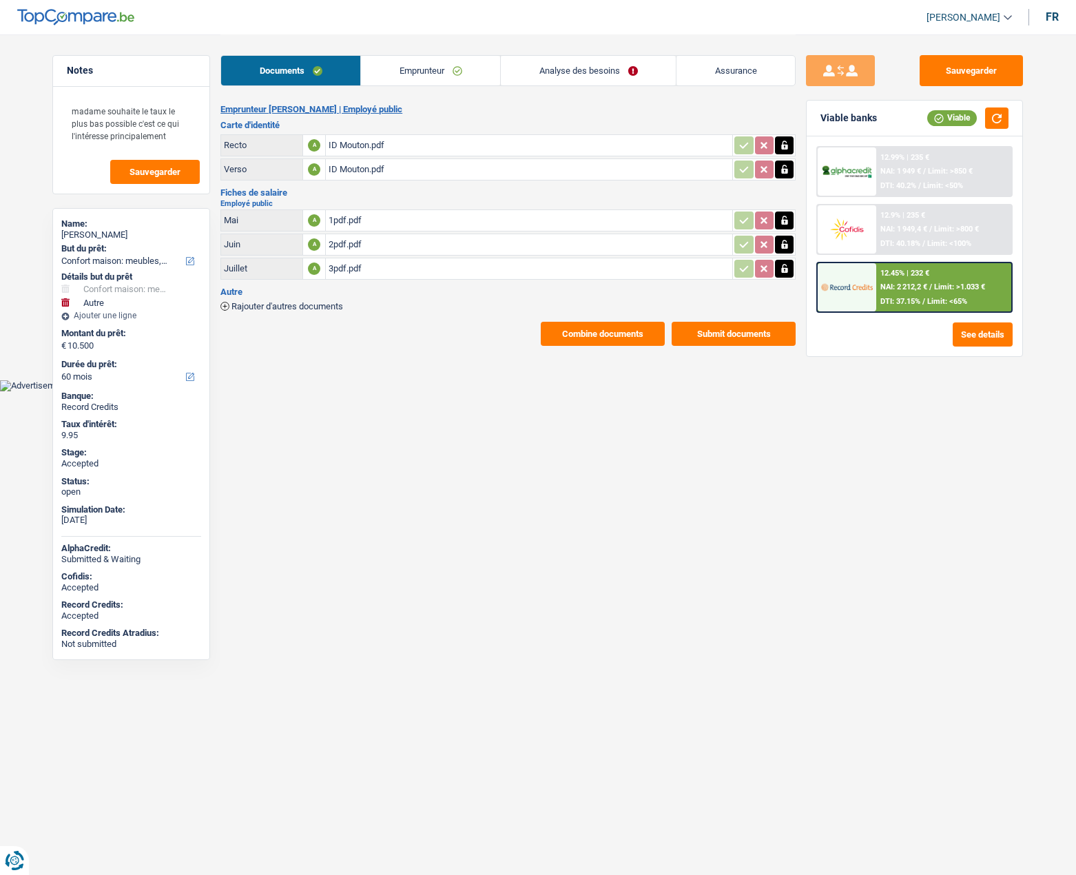
select select "household"
select select "other"
select select "60"
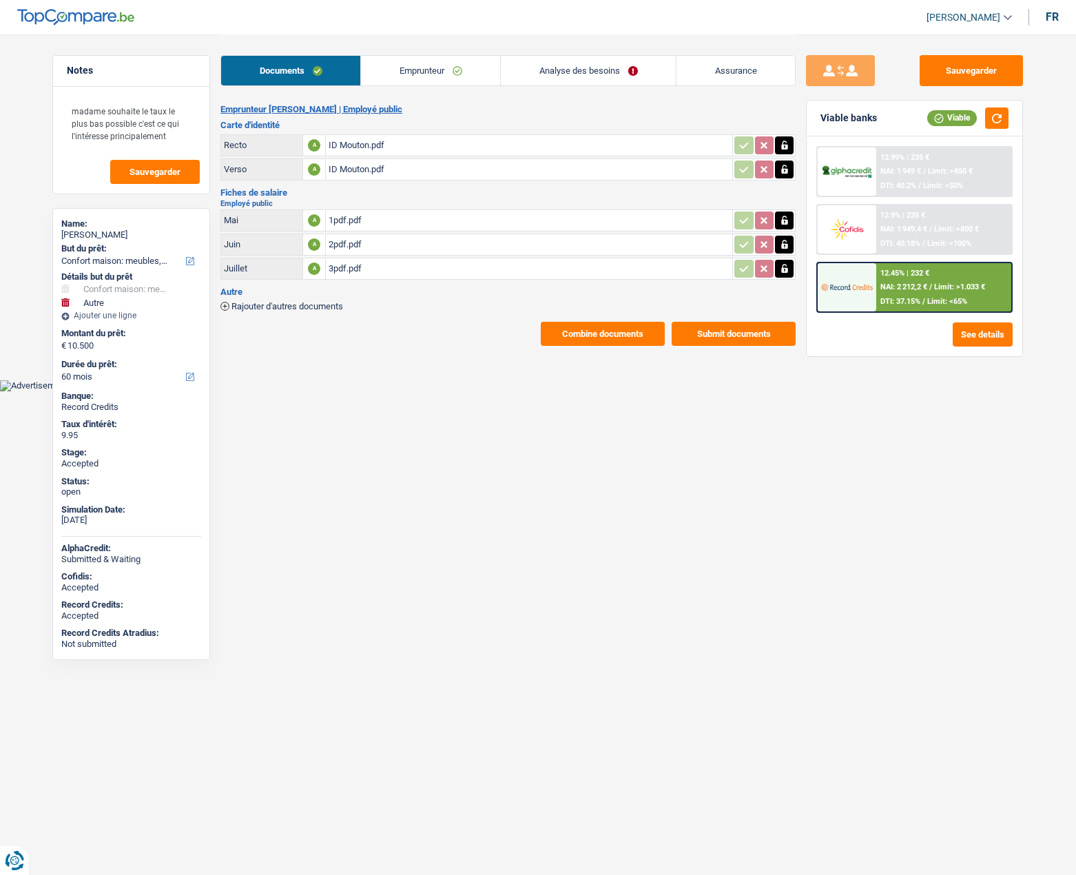
select select "60"
select select "household"
select select "not_answered"
select select "other"
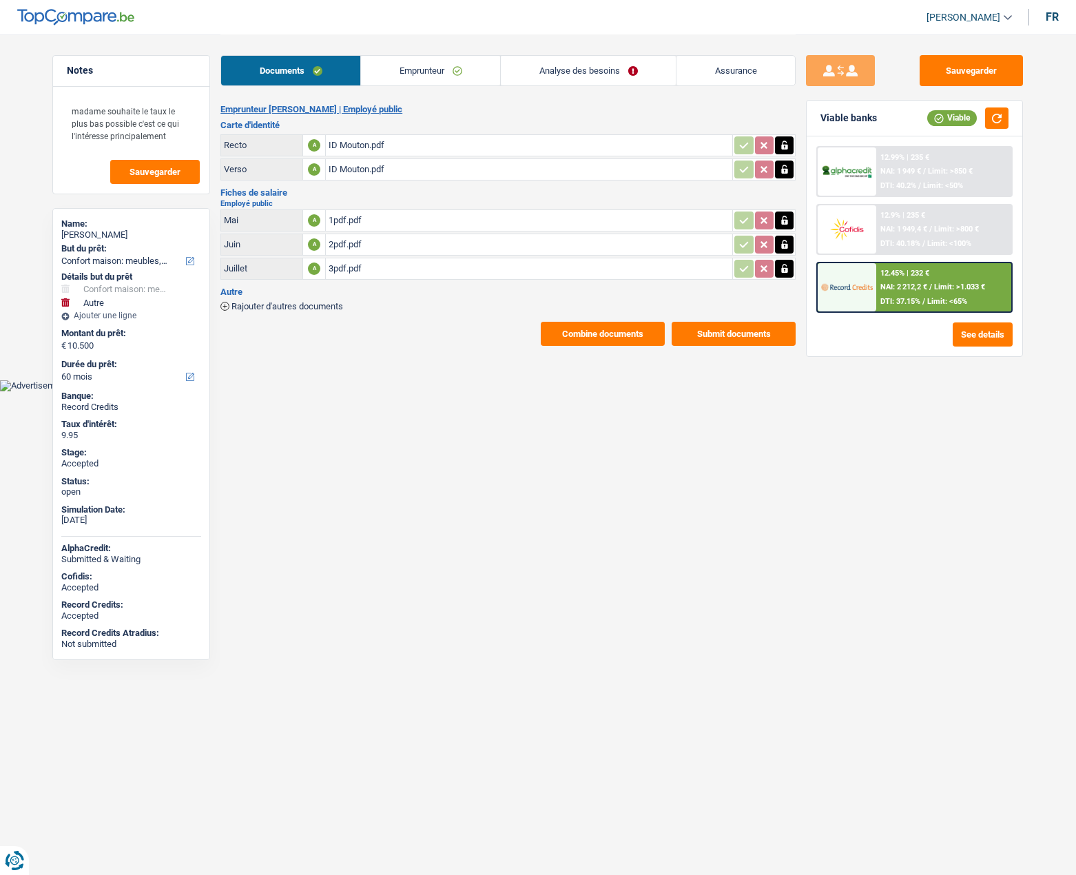
select select "60"
click at [404, 80] on link "Emprunteur" at bounding box center [430, 71] width 139 height 30
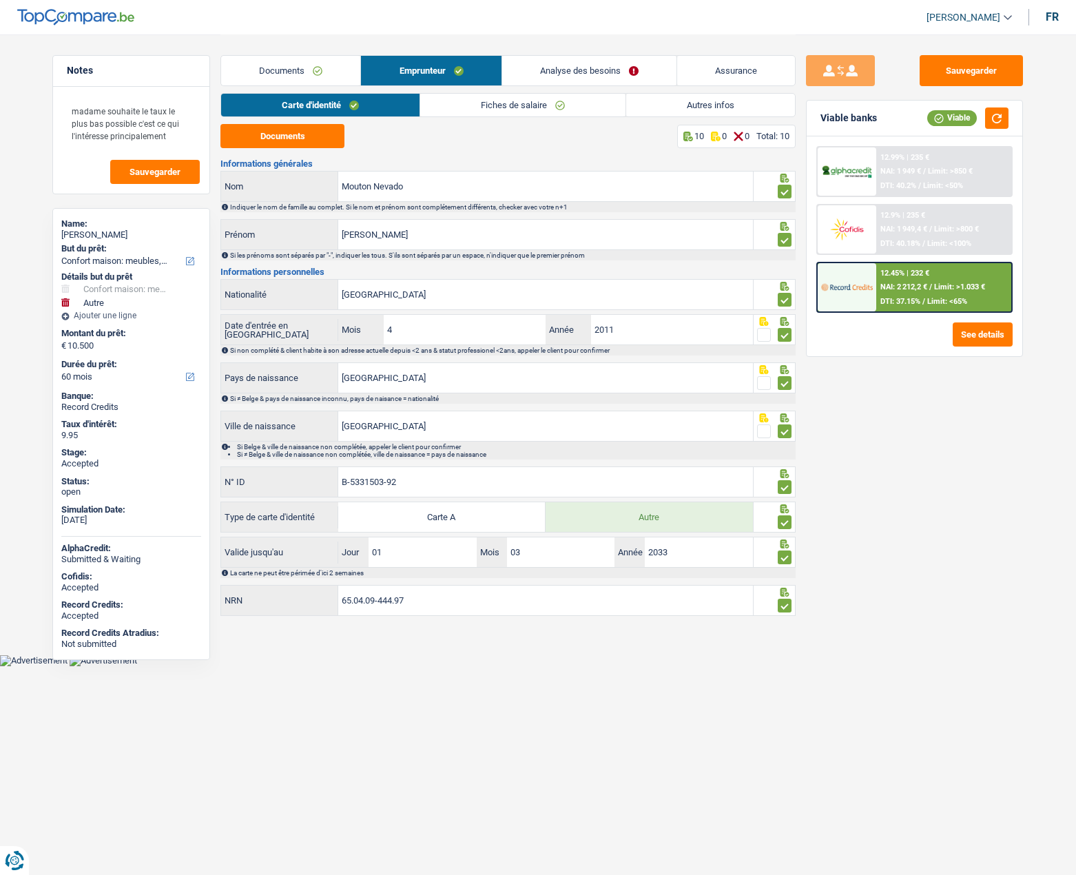
click at [541, 71] on link "Analyse des besoins" at bounding box center [589, 71] width 174 height 30
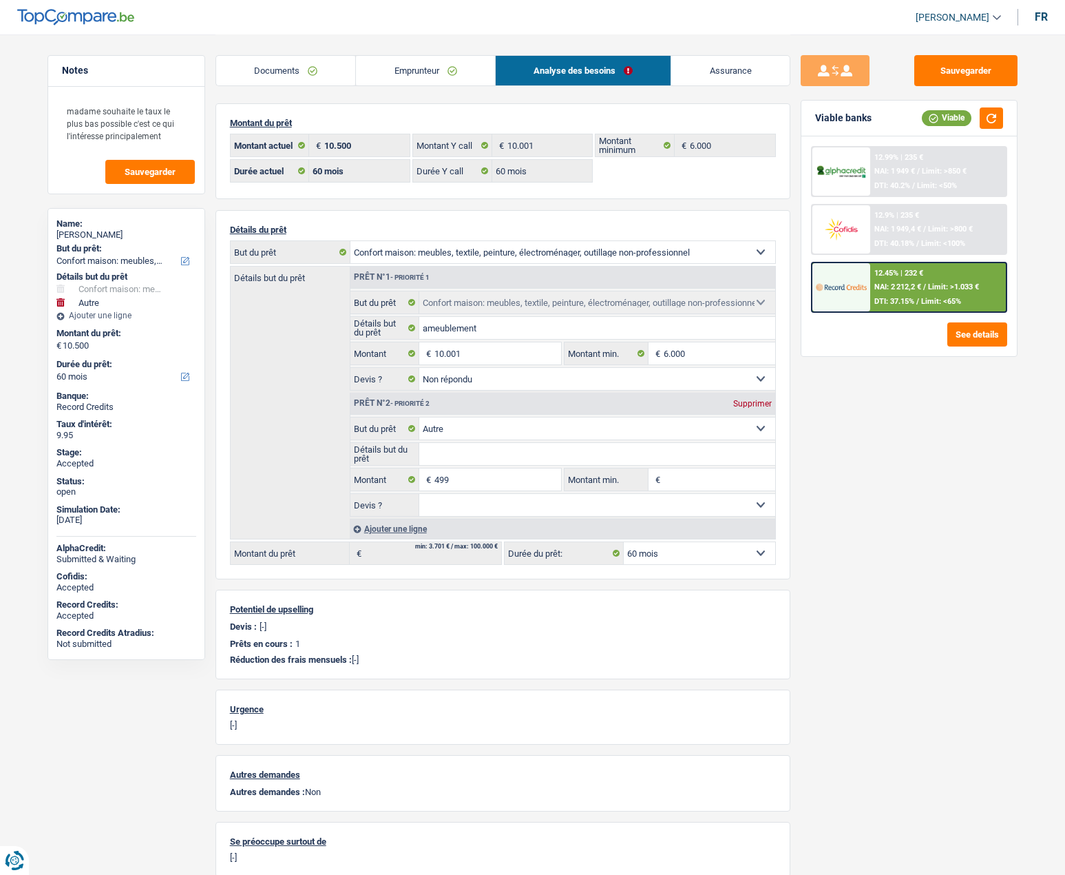
click at [284, 68] on link "Documents" at bounding box center [286, 71] width 140 height 30
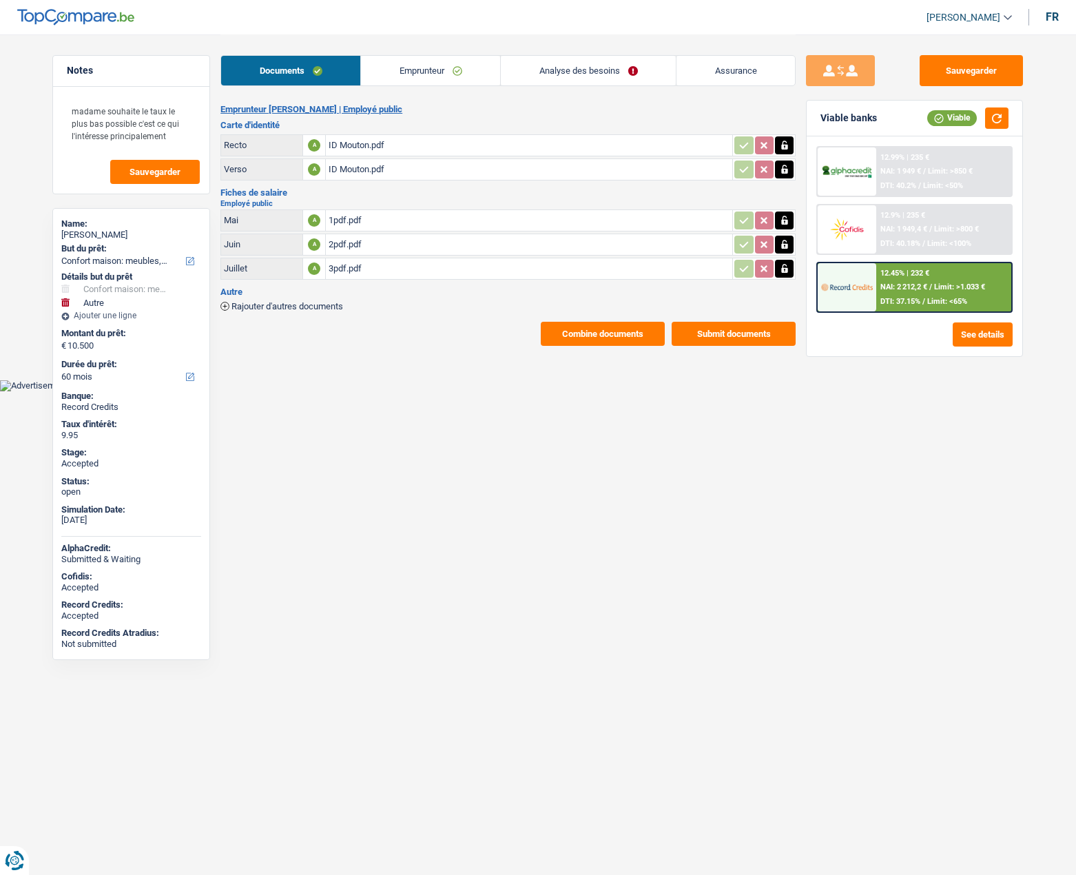
drag, startPoint x: 412, startPoint y: 70, endPoint x: 371, endPoint y: 98, distance: 50.4
click at [413, 70] on link "Emprunteur" at bounding box center [430, 71] width 139 height 30
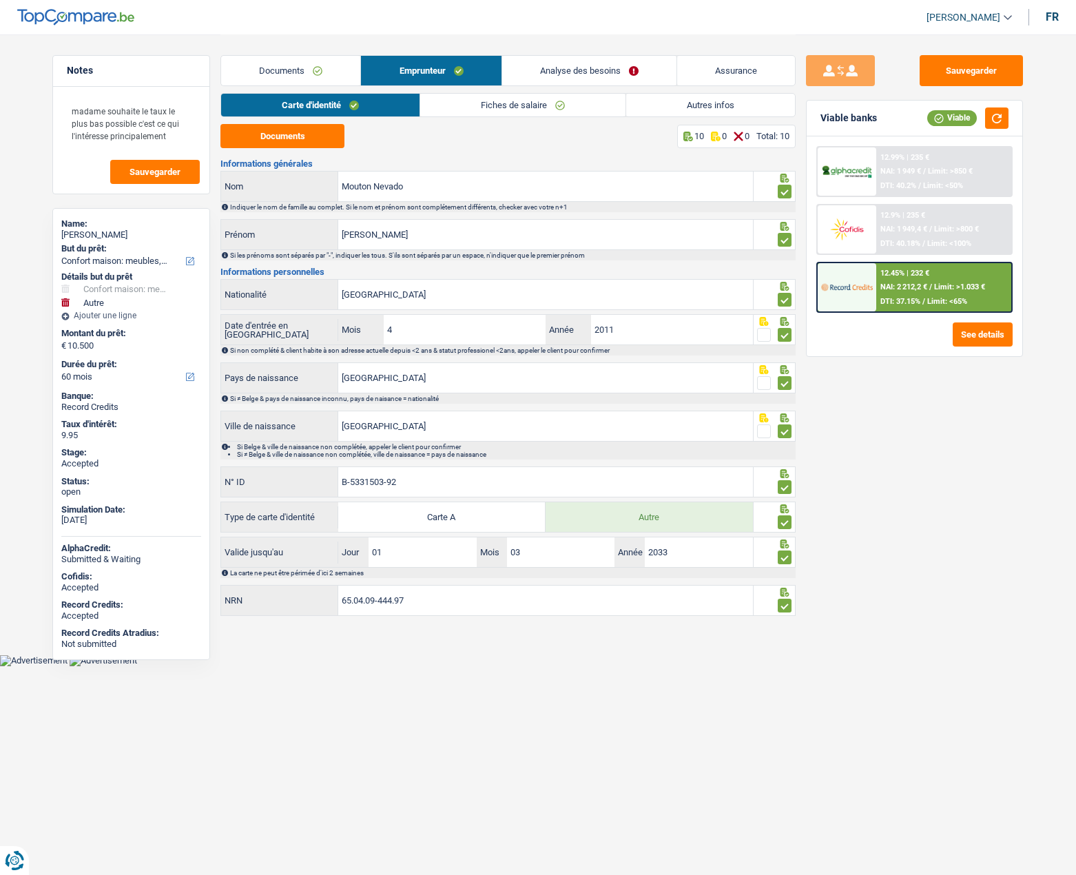
click at [460, 106] on link "Fiches de salaire" at bounding box center [522, 105] width 205 height 23
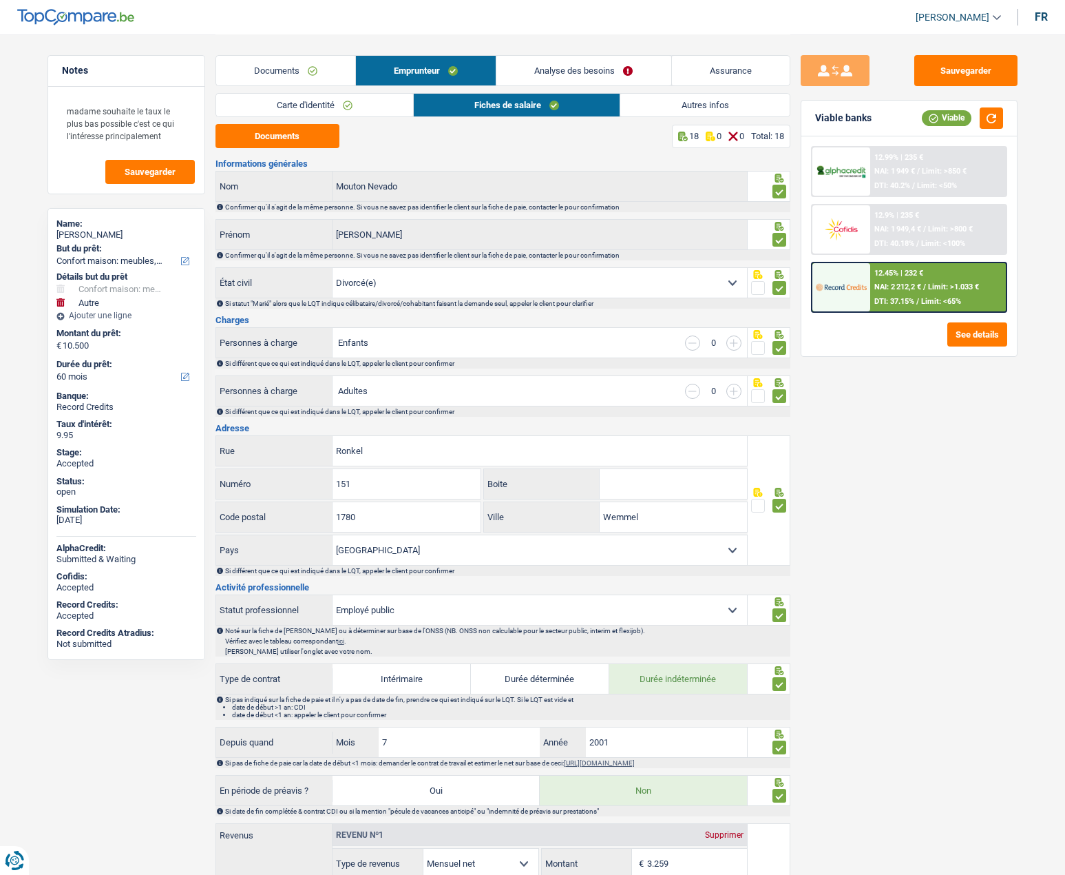
click at [300, 71] on link "Documents" at bounding box center [285, 71] width 139 height 30
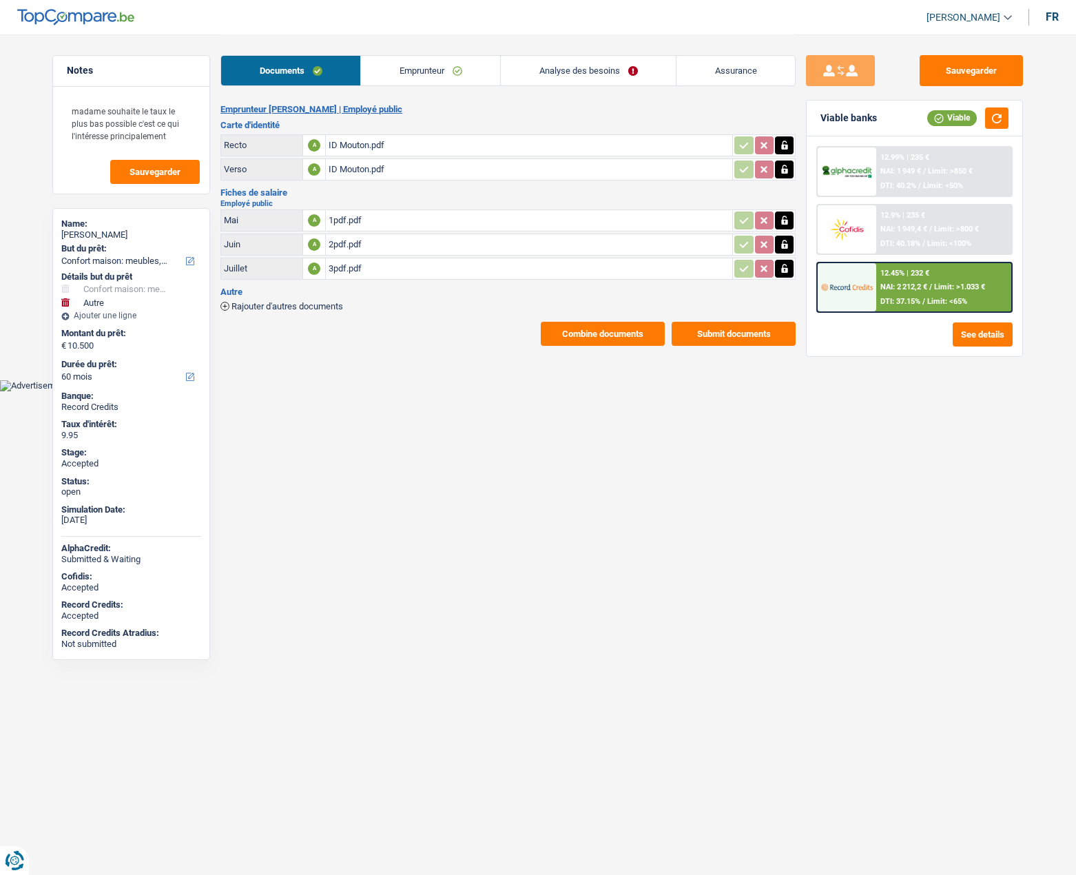
click at [410, 70] on link "Emprunteur" at bounding box center [430, 71] width 139 height 30
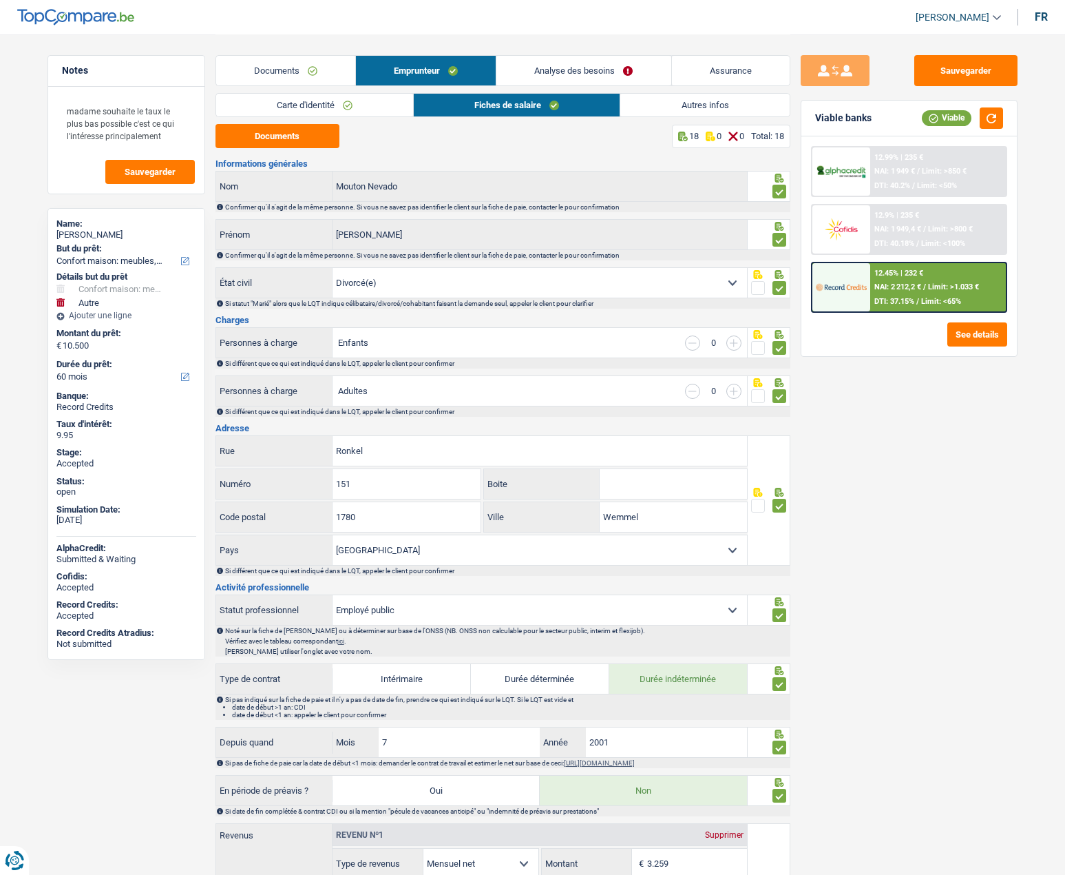
click at [744, 80] on link "Assurance" at bounding box center [731, 71] width 118 height 30
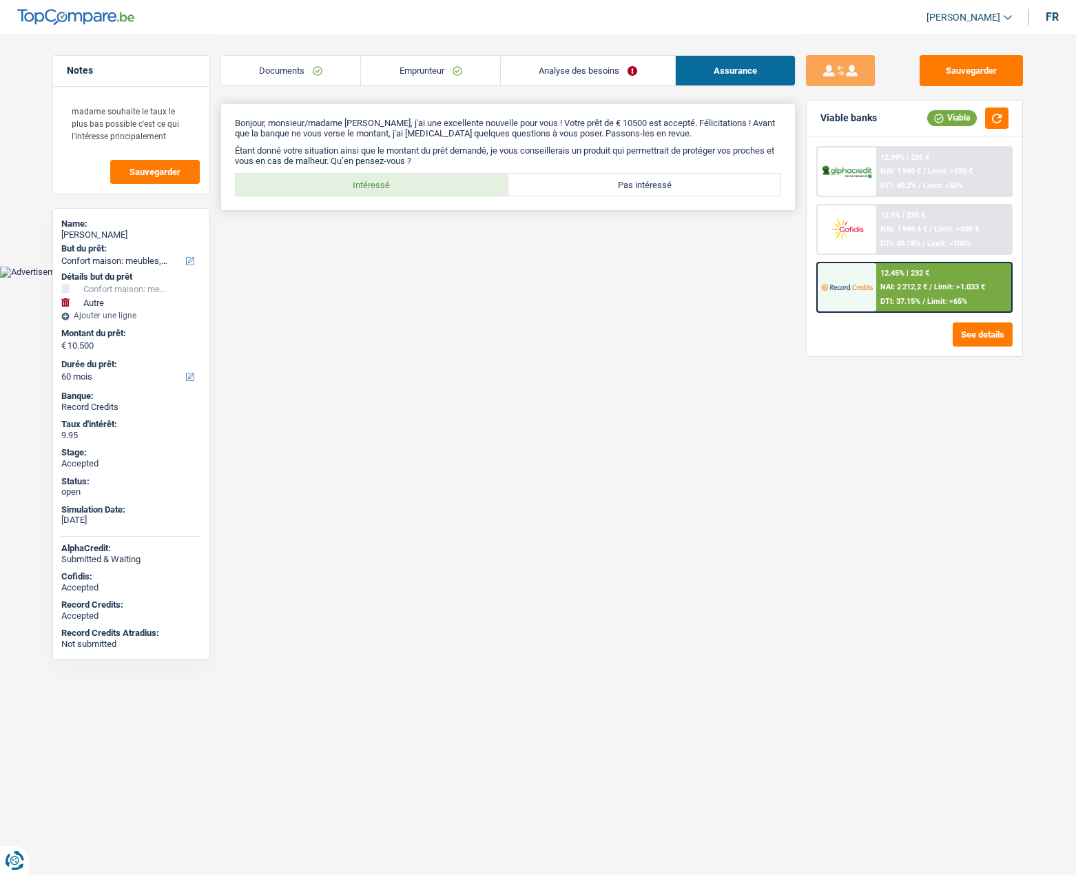
click at [376, 187] on label "Intéressé" at bounding box center [372, 185] width 273 height 22
click at [376, 187] on input "Intéressé" at bounding box center [372, 185] width 273 height 22
radio input "true"
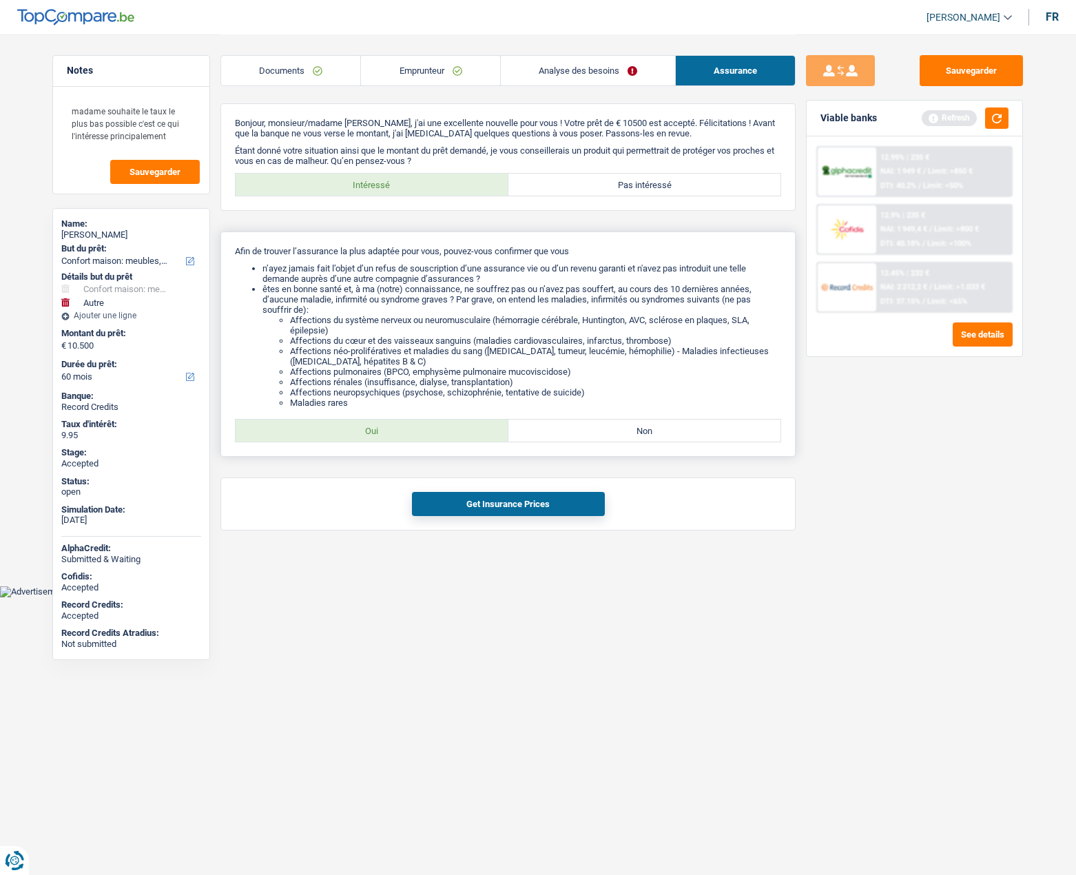
click at [371, 430] on label "Oui" at bounding box center [372, 430] width 273 height 22
click at [371, 430] on input "Oui" at bounding box center [372, 430] width 273 height 22
radio input "true"
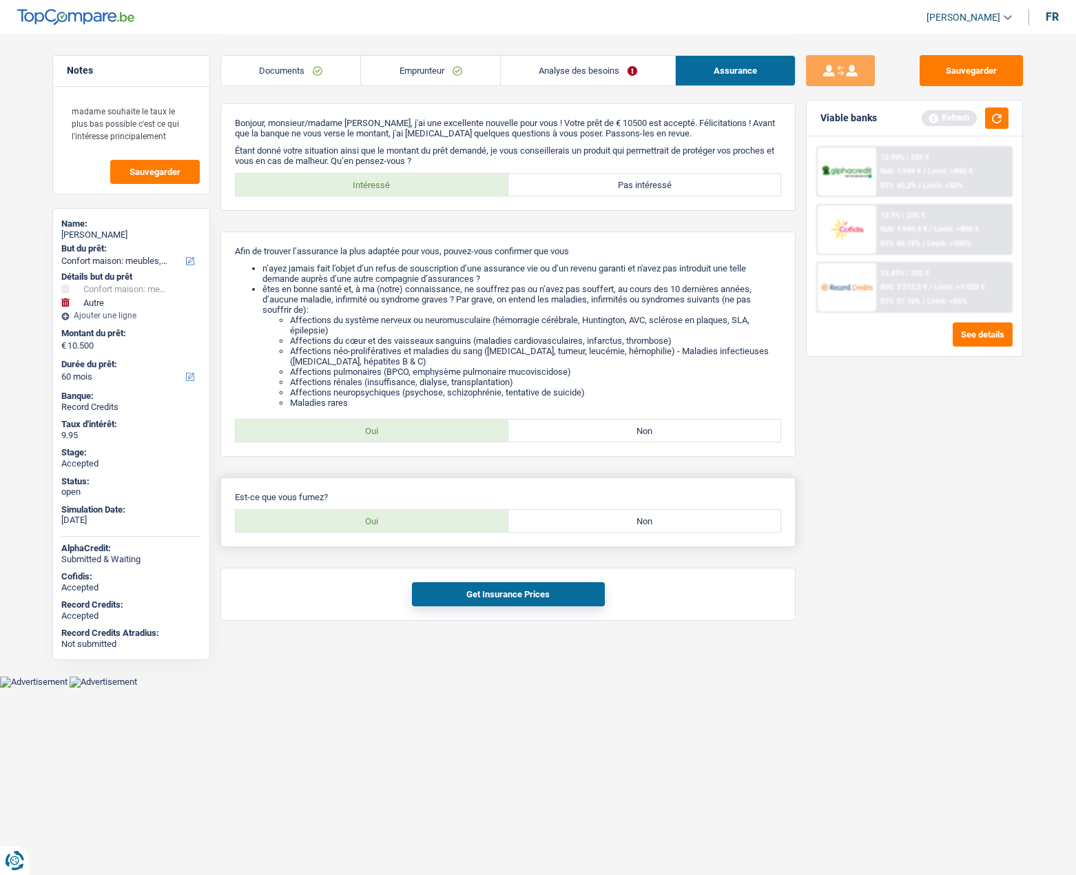
click at [378, 519] on label "Oui" at bounding box center [372, 521] width 273 height 22
click at [378, 519] on input "Oui" at bounding box center [372, 521] width 273 height 22
radio input "true"
click at [459, 592] on button "Get Insurance Prices" at bounding box center [508, 594] width 193 height 24
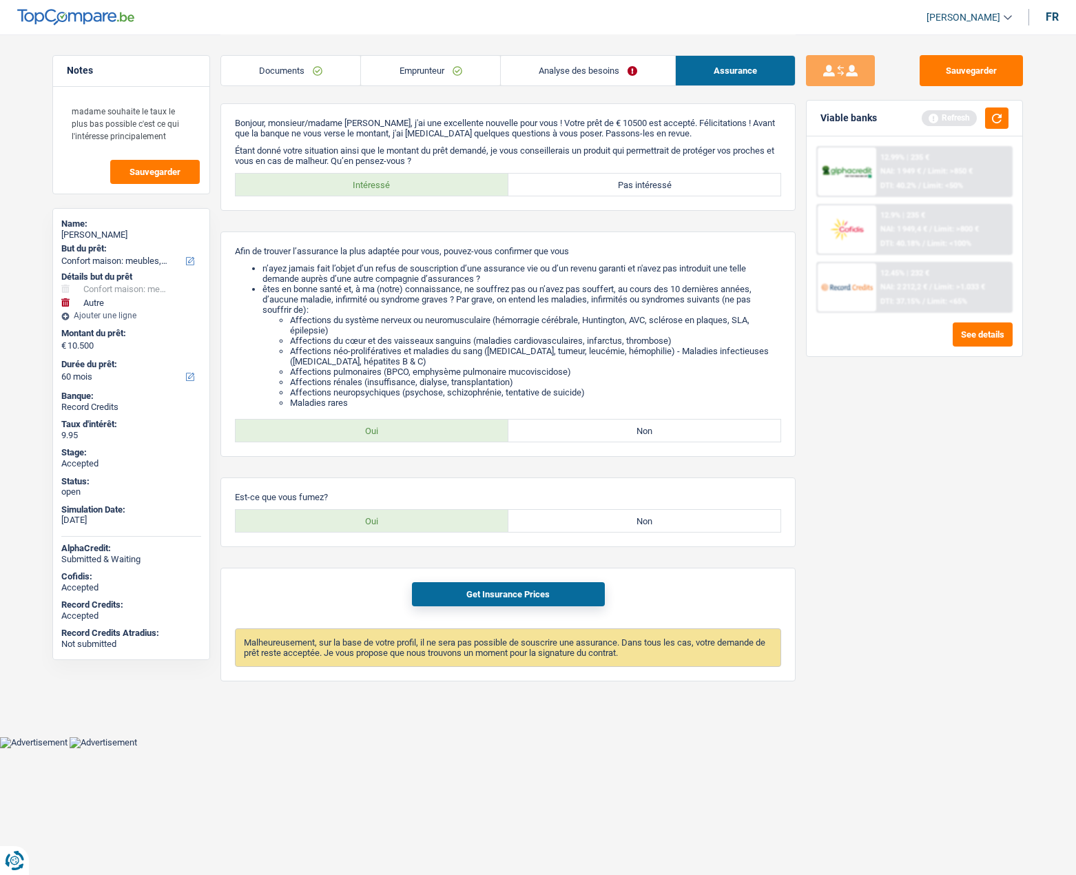
click at [289, 67] on link "Documents" at bounding box center [290, 71] width 139 height 30
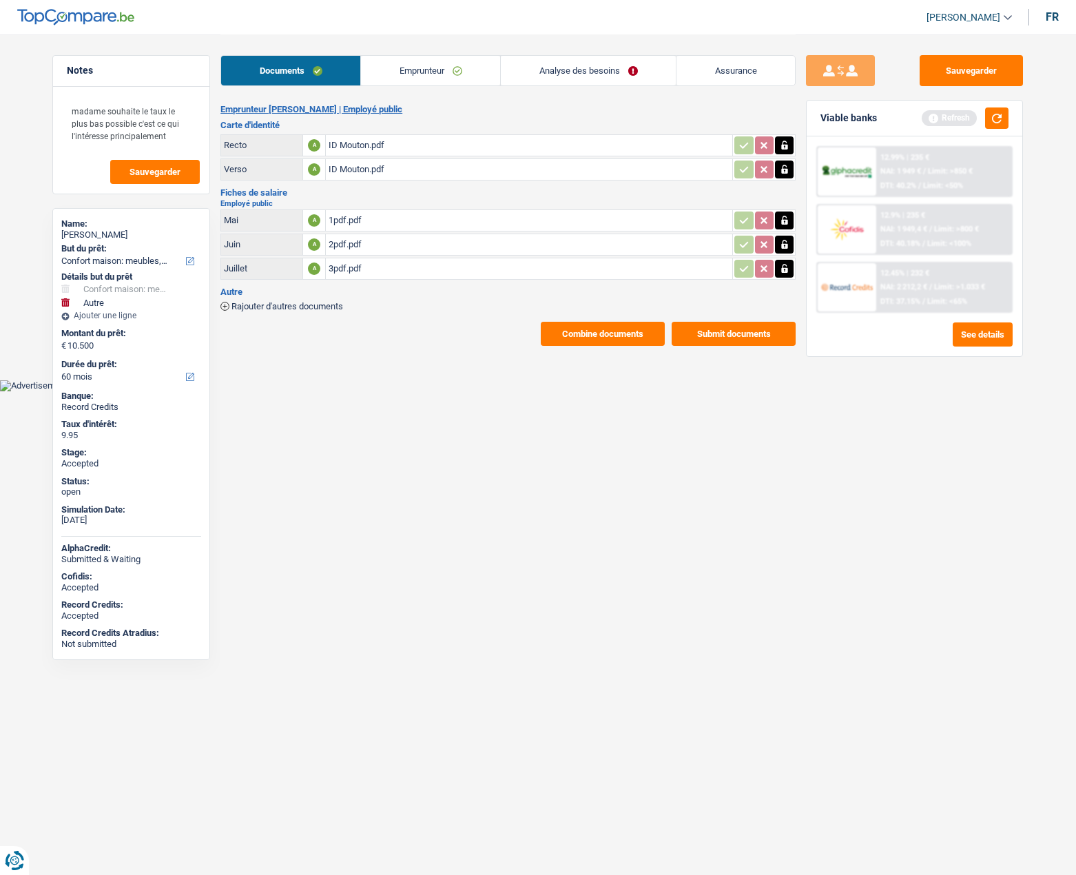
click at [394, 74] on link "Emprunteur" at bounding box center [430, 71] width 139 height 30
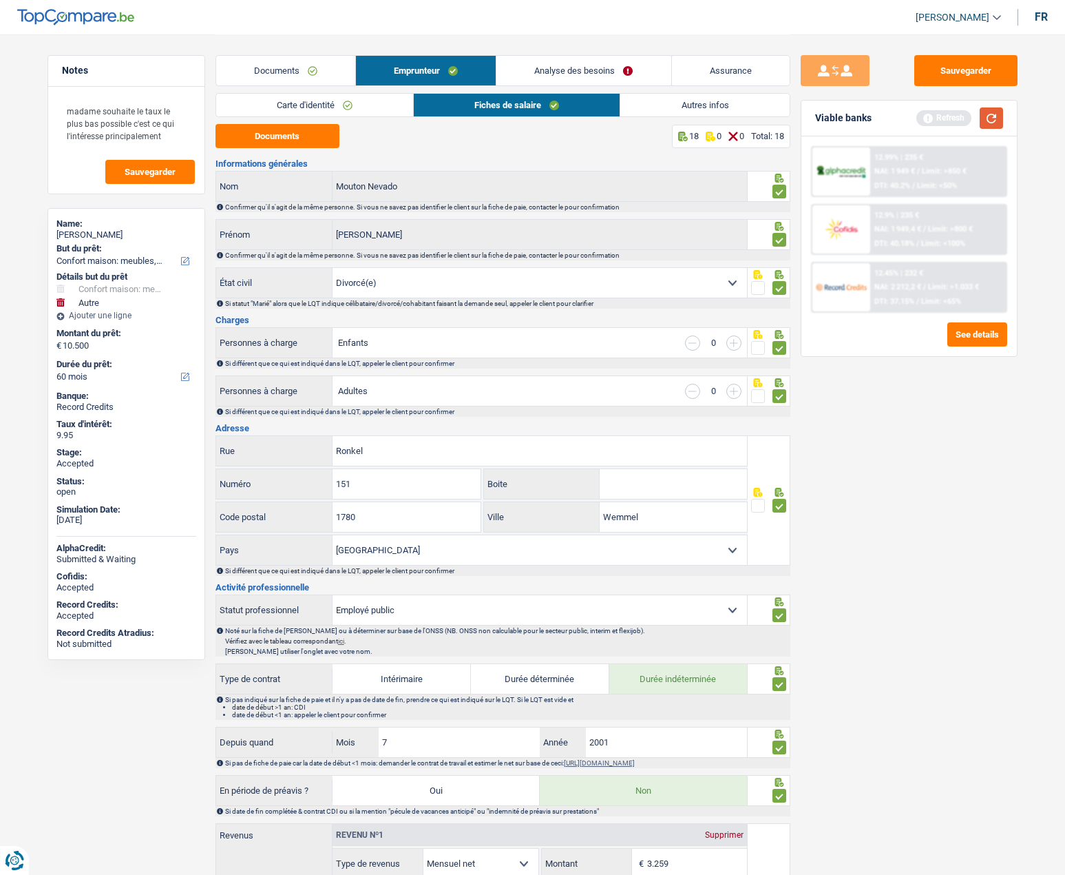
click at [991, 121] on button "button" at bounding box center [991, 117] width 23 height 21
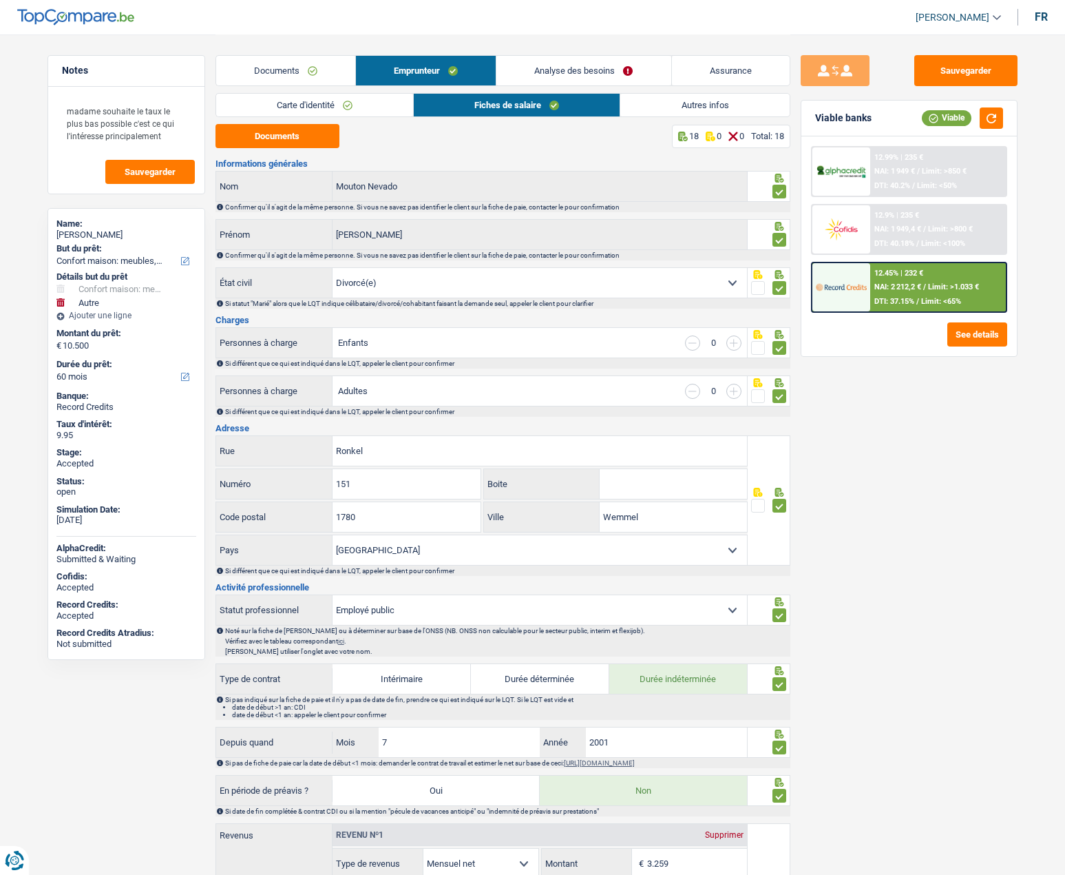
click at [845, 234] on img at bounding box center [841, 228] width 51 height 25
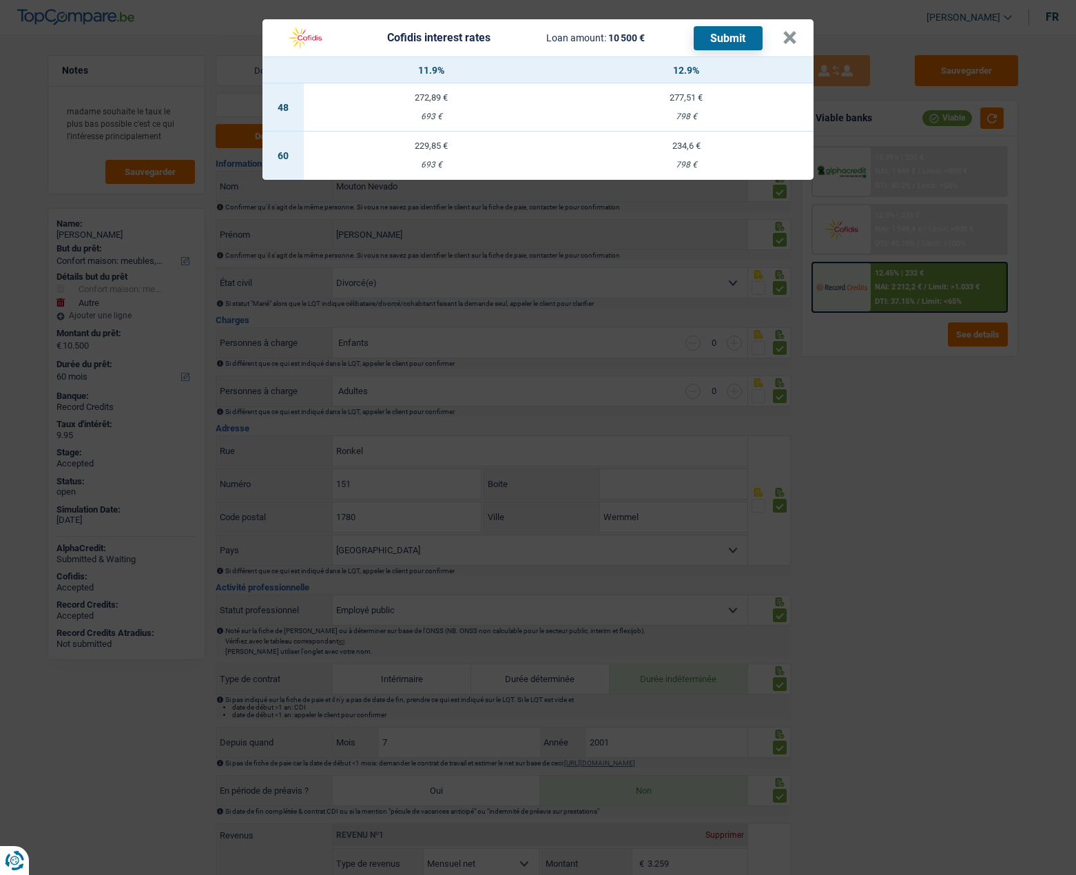
click at [430, 169] on div "693 €" at bounding box center [431, 164] width 255 height 9
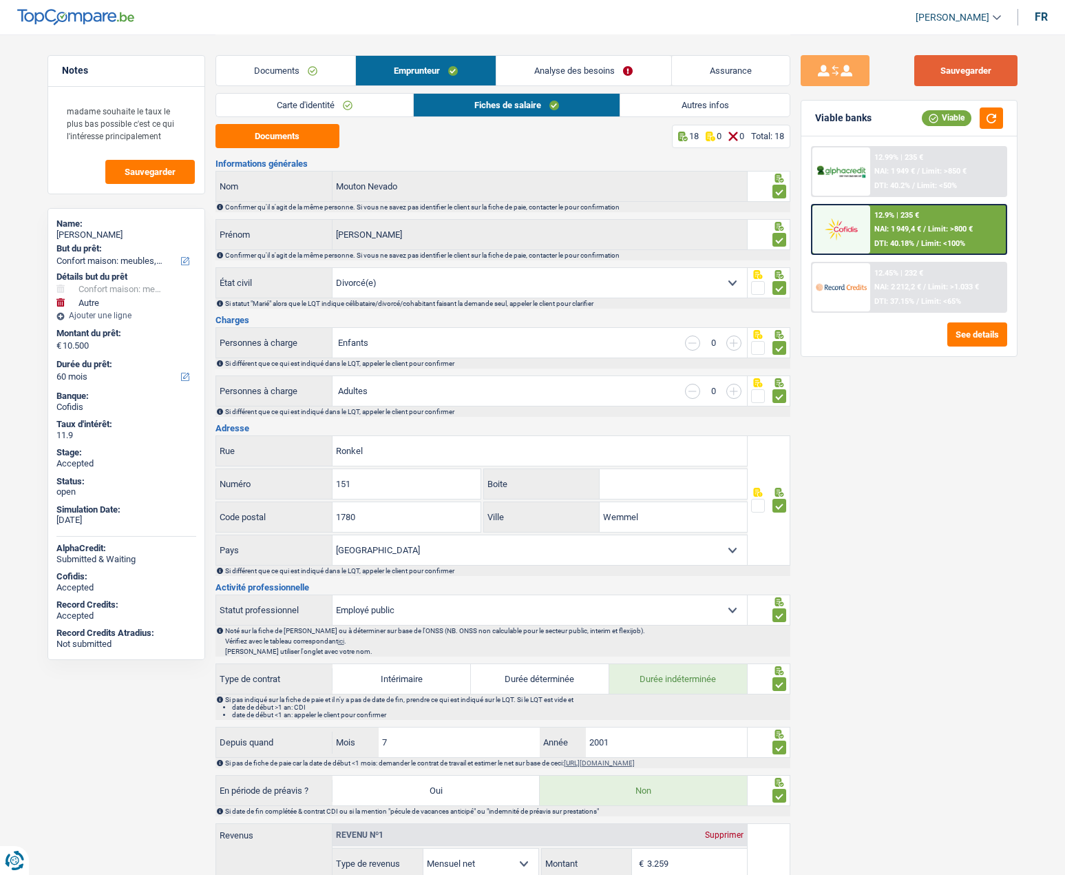
click at [974, 72] on button "Sauvegarder" at bounding box center [966, 70] width 103 height 31
click at [154, 234] on div "[PERSON_NAME]" at bounding box center [126, 234] width 140 height 11
copy div "Nevado"
click at [118, 233] on div "[PERSON_NAME]" at bounding box center [126, 234] width 140 height 11
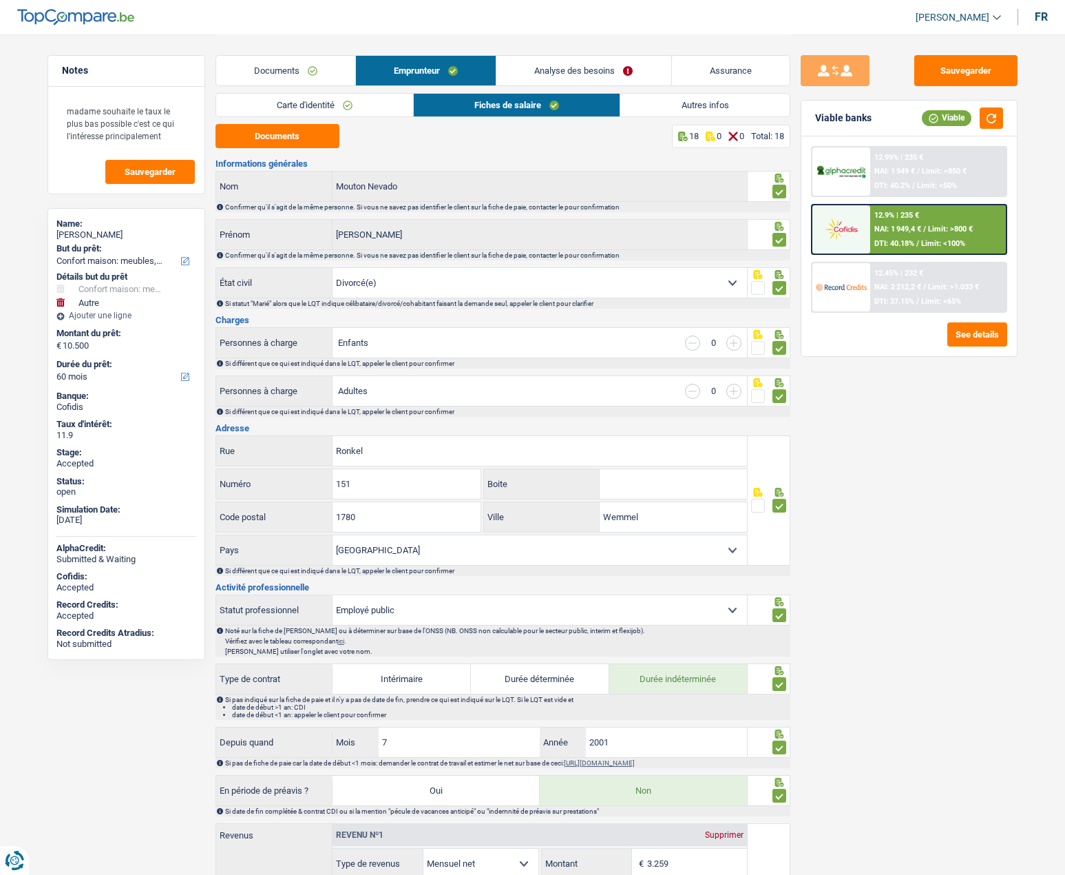
click at [118, 233] on div "[PERSON_NAME]" at bounding box center [126, 234] width 140 height 11
copy div "Mouton"
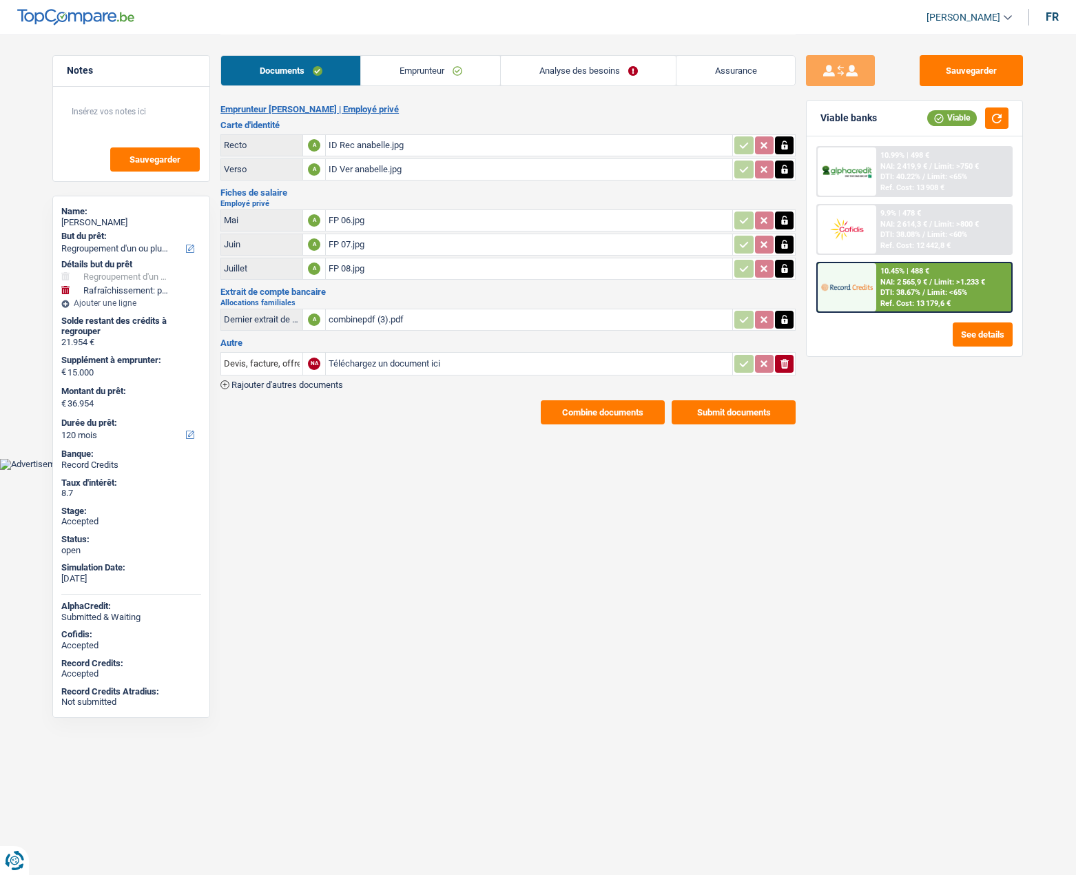
select select "refinancing"
select select "houseOrGarden"
select select "120"
click at [395, 68] on link "Emprunteur" at bounding box center [430, 71] width 139 height 30
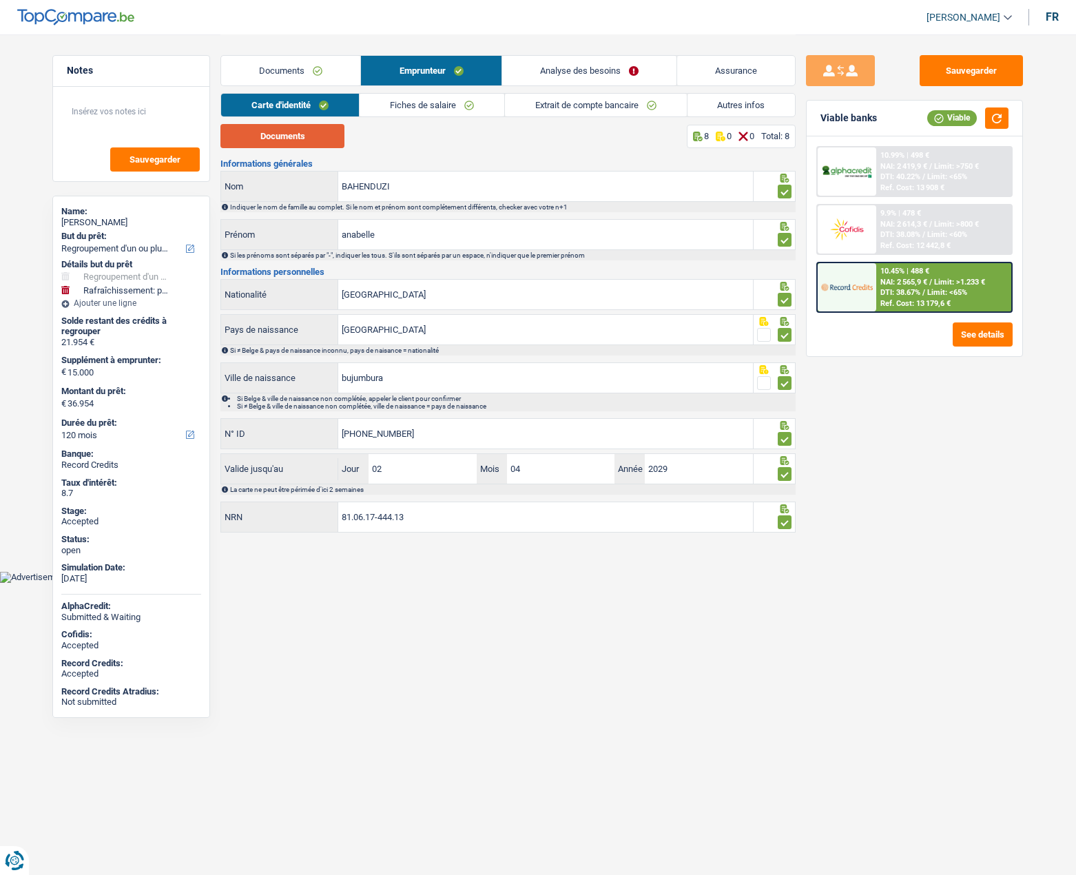
click at [300, 133] on button "Documents" at bounding box center [282, 136] width 124 height 24
click at [405, 105] on link "Fiches de salaire" at bounding box center [432, 105] width 145 height 23
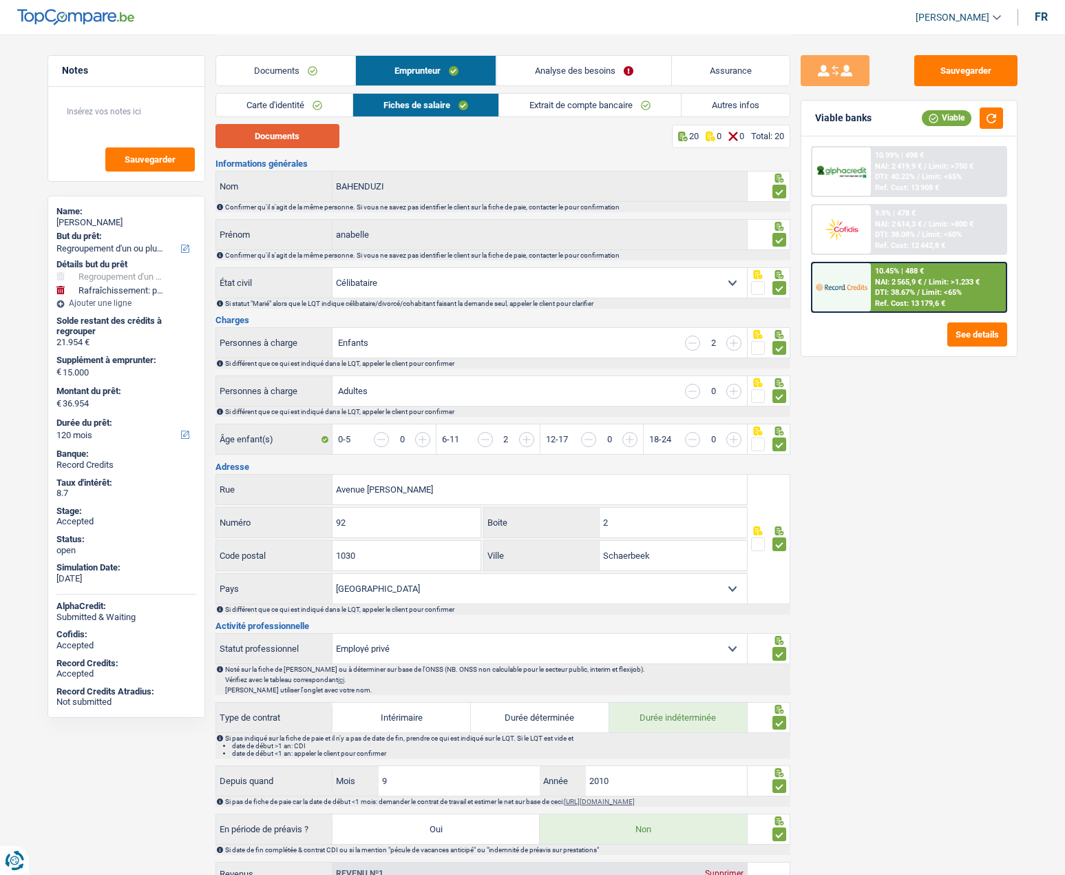
click at [273, 132] on button "Documents" at bounding box center [278, 136] width 124 height 24
click at [708, 71] on link "Assurance" at bounding box center [731, 71] width 118 height 30
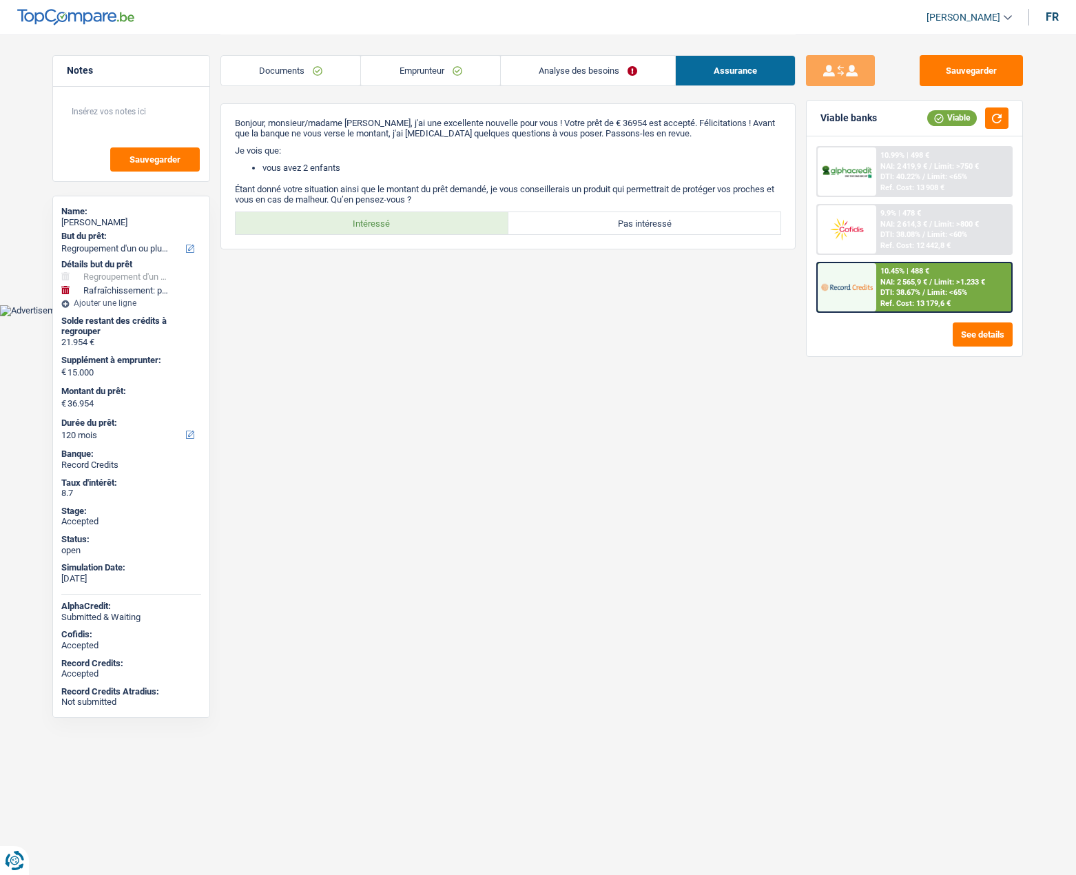
drag, startPoint x: 530, startPoint y: 462, endPoint x: 529, endPoint y: 449, distance: 13.1
click at [530, 316] on html "Vous avez le contrôle de vos données Nous utilisons des cookies, tout comme nos…" at bounding box center [538, 158] width 1076 height 316
click at [381, 218] on label "Intéressé" at bounding box center [372, 223] width 273 height 22
click at [381, 218] on input "Intéressé" at bounding box center [372, 223] width 273 height 22
radio input "true"
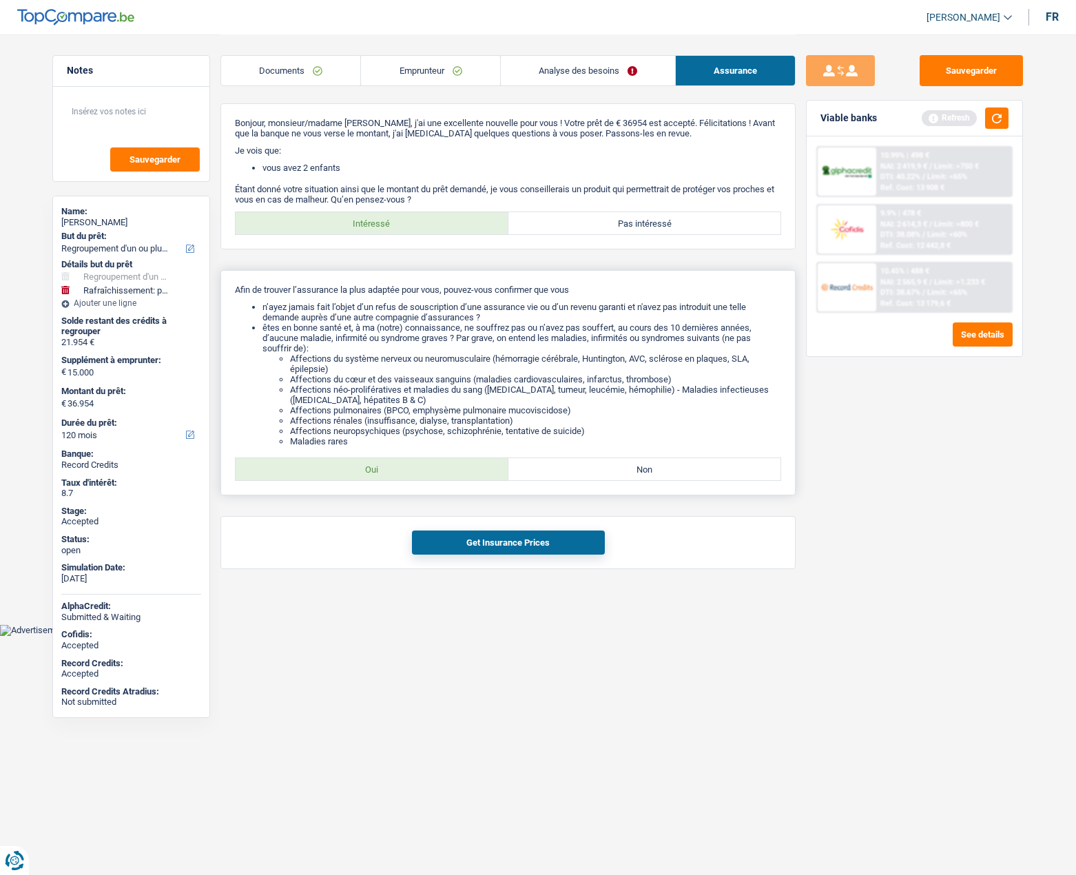
click at [391, 474] on label "Oui" at bounding box center [372, 469] width 273 height 22
click at [391, 474] on input "Oui" at bounding box center [372, 469] width 273 height 22
radio input "true"
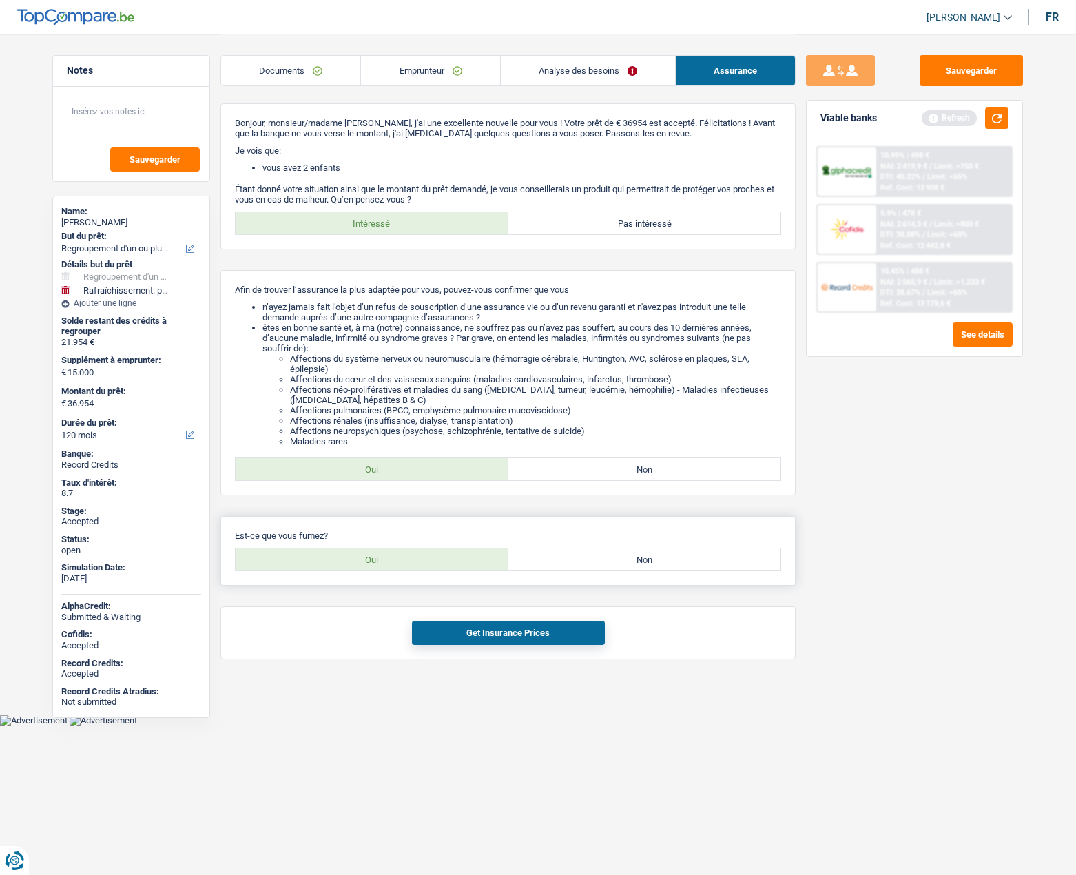
click at [598, 556] on label "Non" at bounding box center [644, 559] width 273 height 22
click at [598, 556] on input "Non" at bounding box center [644, 559] width 273 height 22
radio input "true"
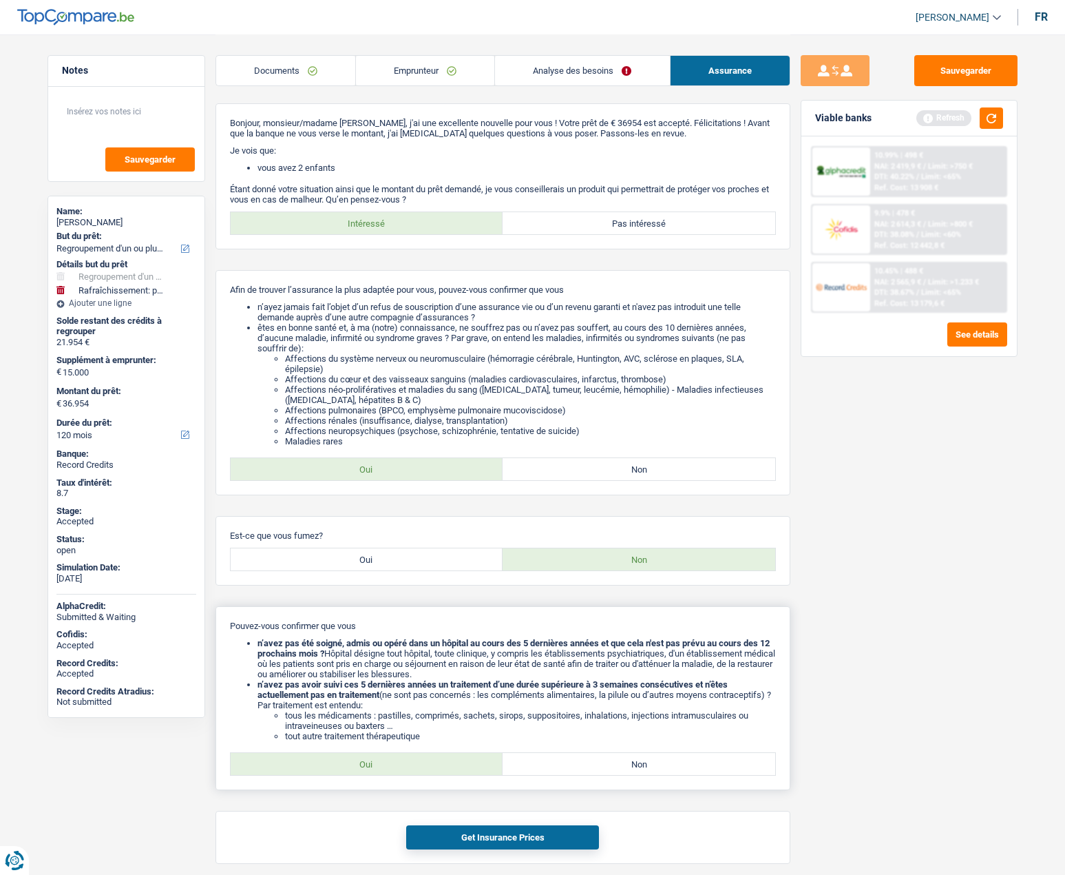
click at [370, 767] on label "Oui" at bounding box center [367, 764] width 273 height 22
click at [370, 767] on input "Oui" at bounding box center [367, 764] width 273 height 22
radio input "true"
click at [494, 833] on button "Get Insurance Prices" at bounding box center [502, 837] width 193 height 24
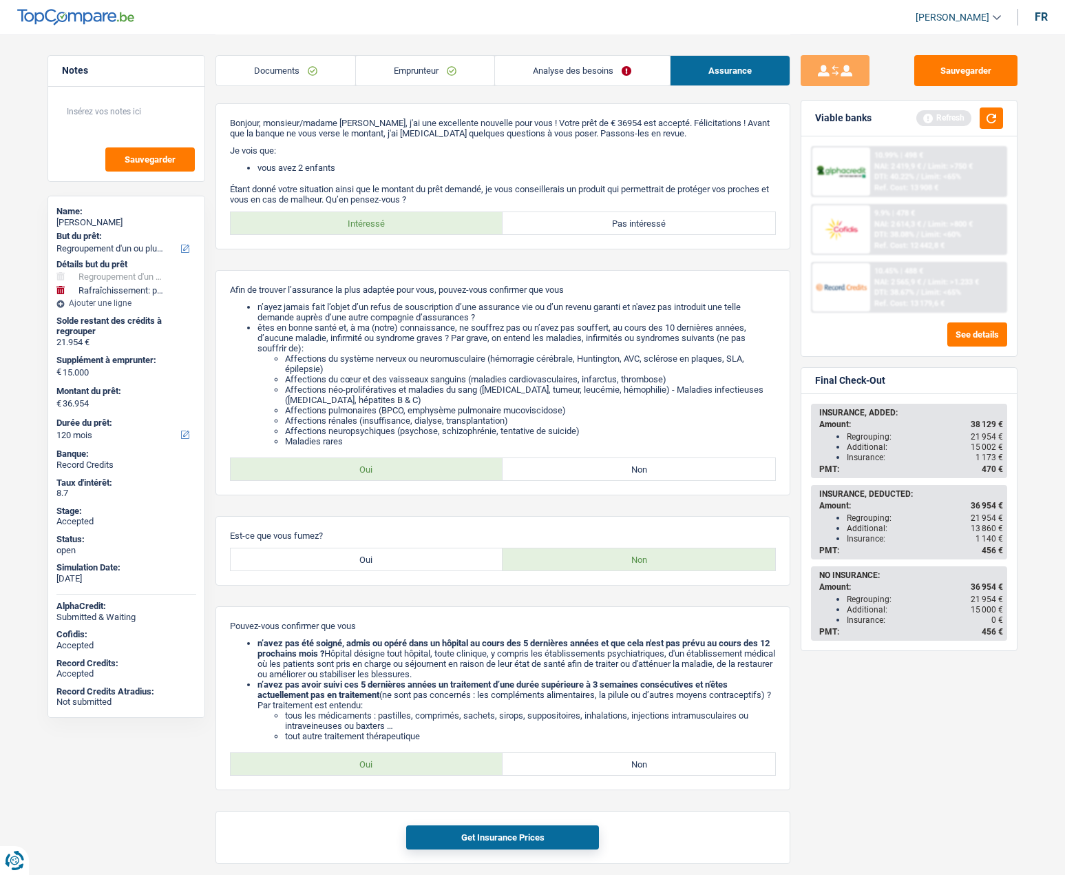
drag, startPoint x: 997, startPoint y: 537, endPoint x: 850, endPoint y: 534, distance: 146.7
click at [850, 534] on div "Insurance: 1 140 €" at bounding box center [925, 539] width 156 height 10
click at [545, 75] on link "Analyse des besoins" at bounding box center [582, 71] width 174 height 30
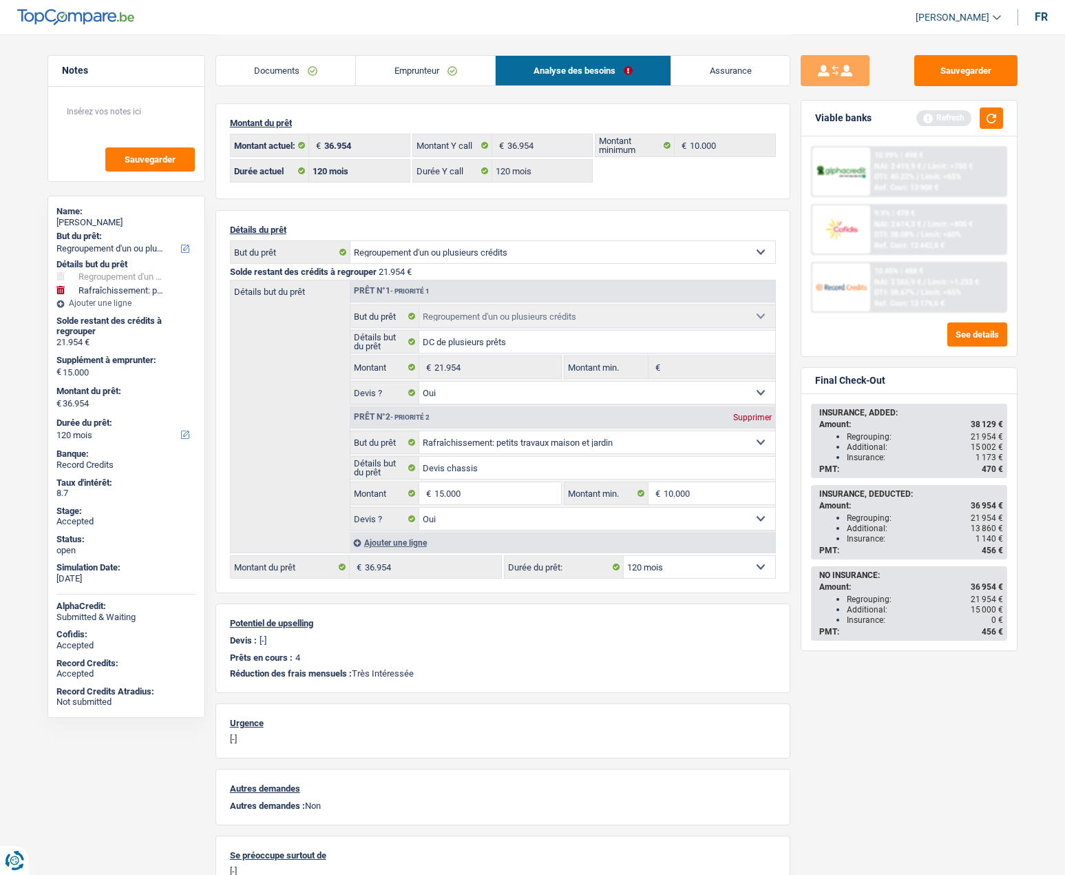
click at [419, 63] on link "Emprunteur" at bounding box center [425, 71] width 139 height 30
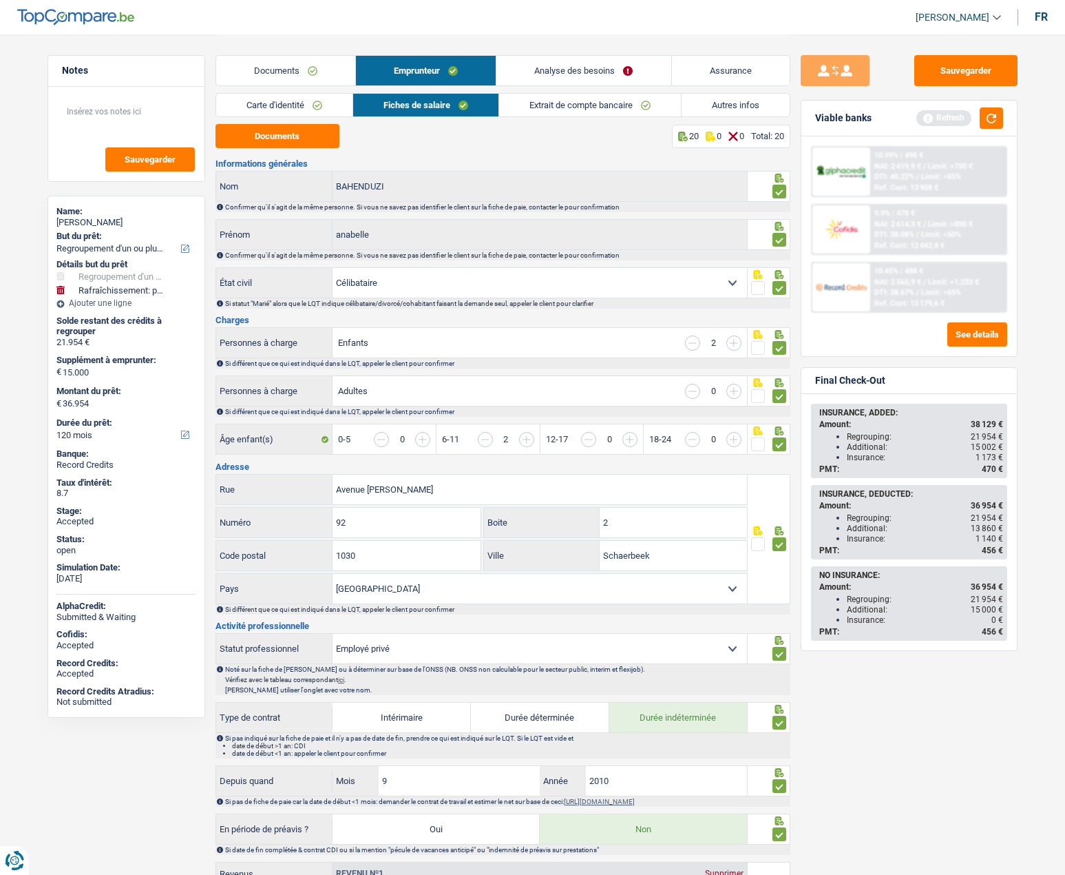
click at [706, 105] on link "Autres infos" at bounding box center [736, 105] width 108 height 23
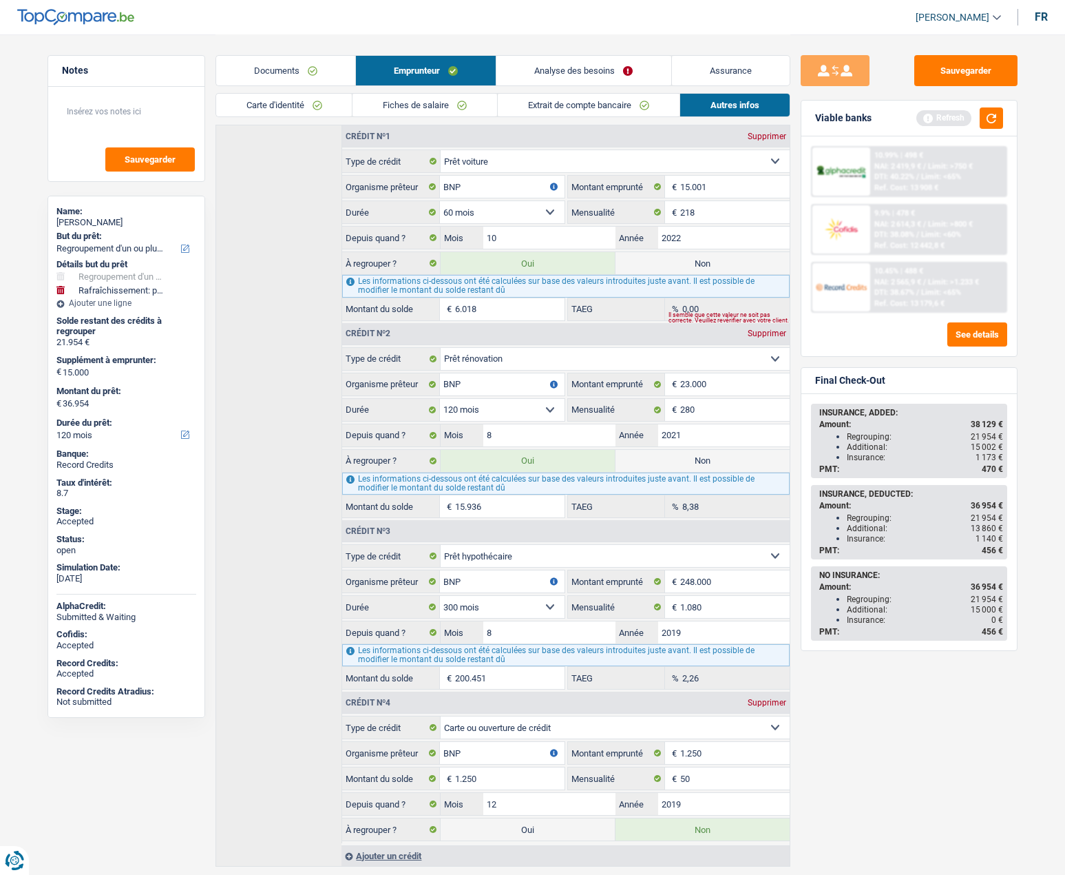
scroll to position [413, 0]
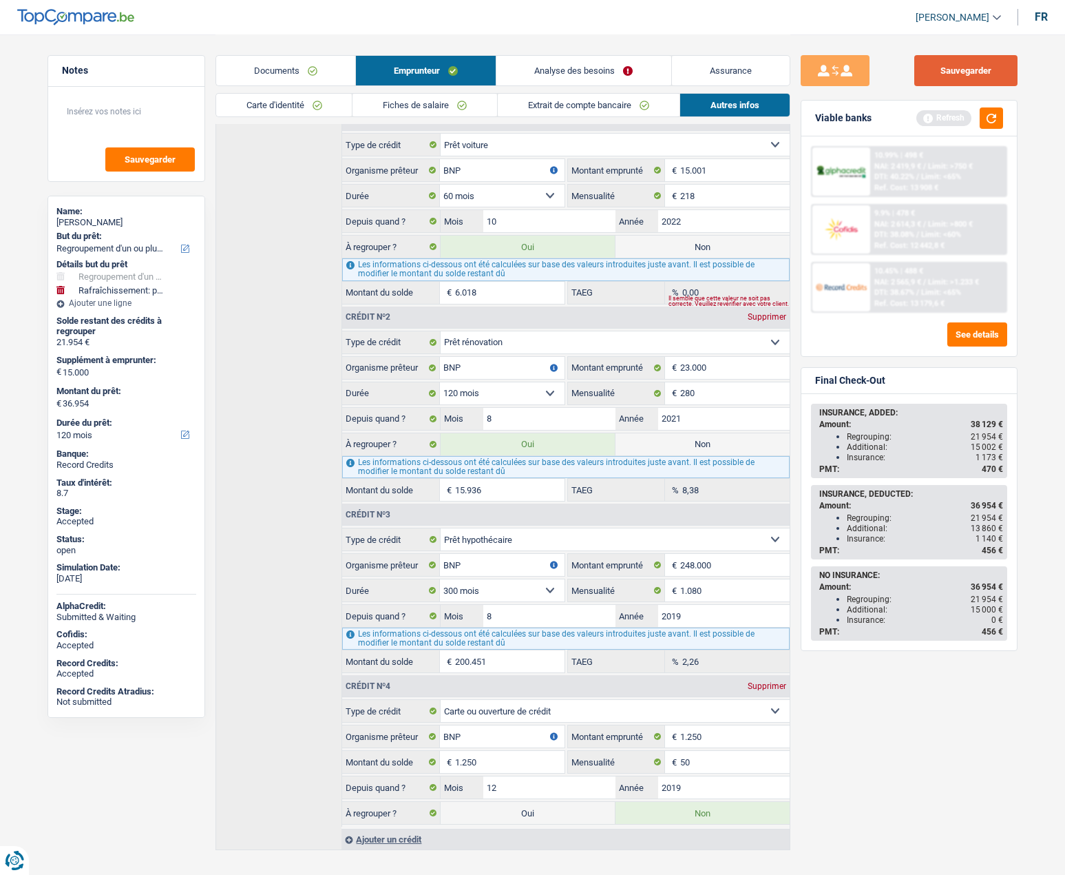
click at [975, 63] on button "Sauvegarder" at bounding box center [966, 70] width 103 height 31
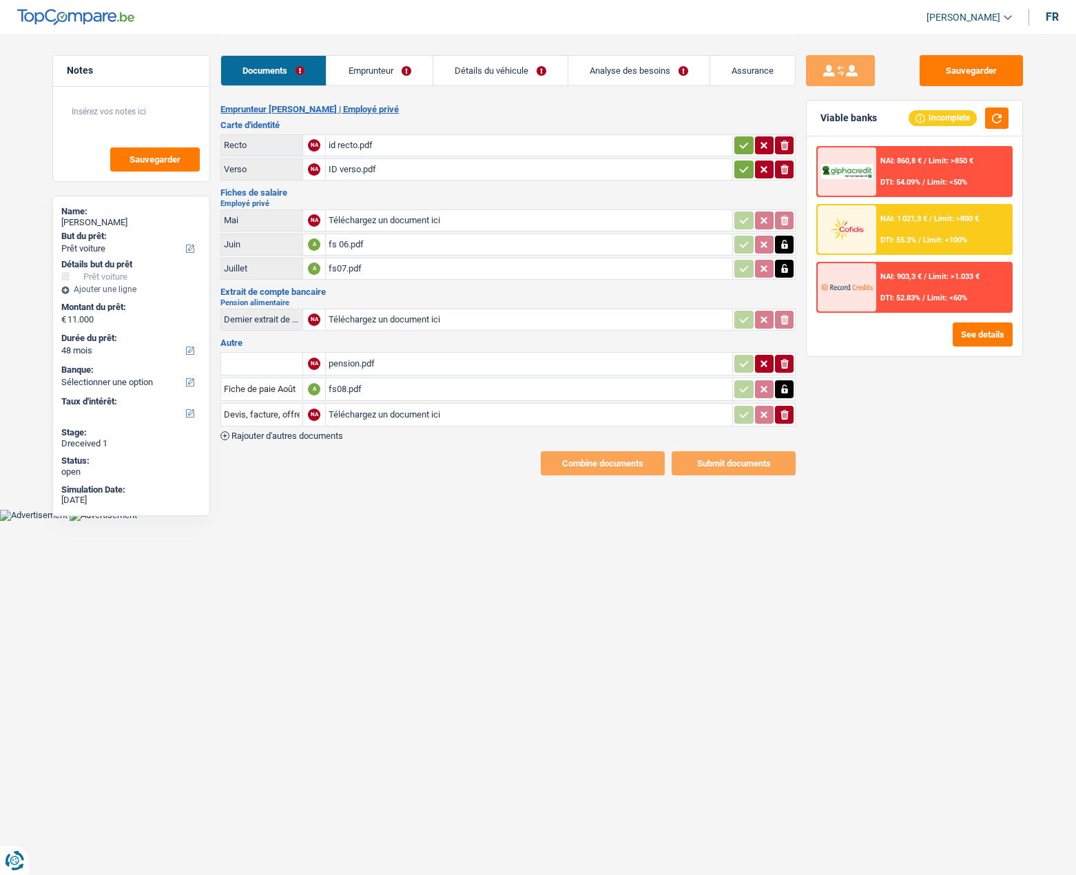
select select "car"
select select "48"
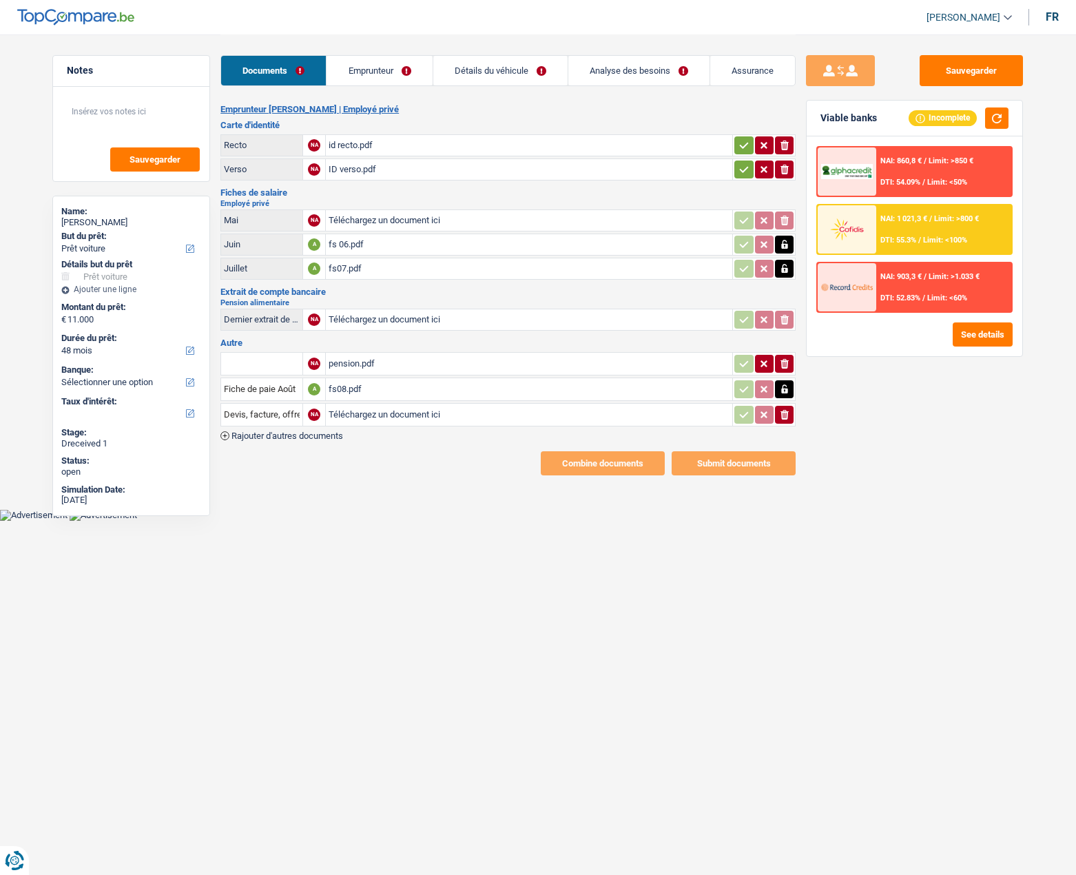
select select "car"
select select "48"
click at [481, 76] on link "Détails du véhicule" at bounding box center [500, 71] width 134 height 30
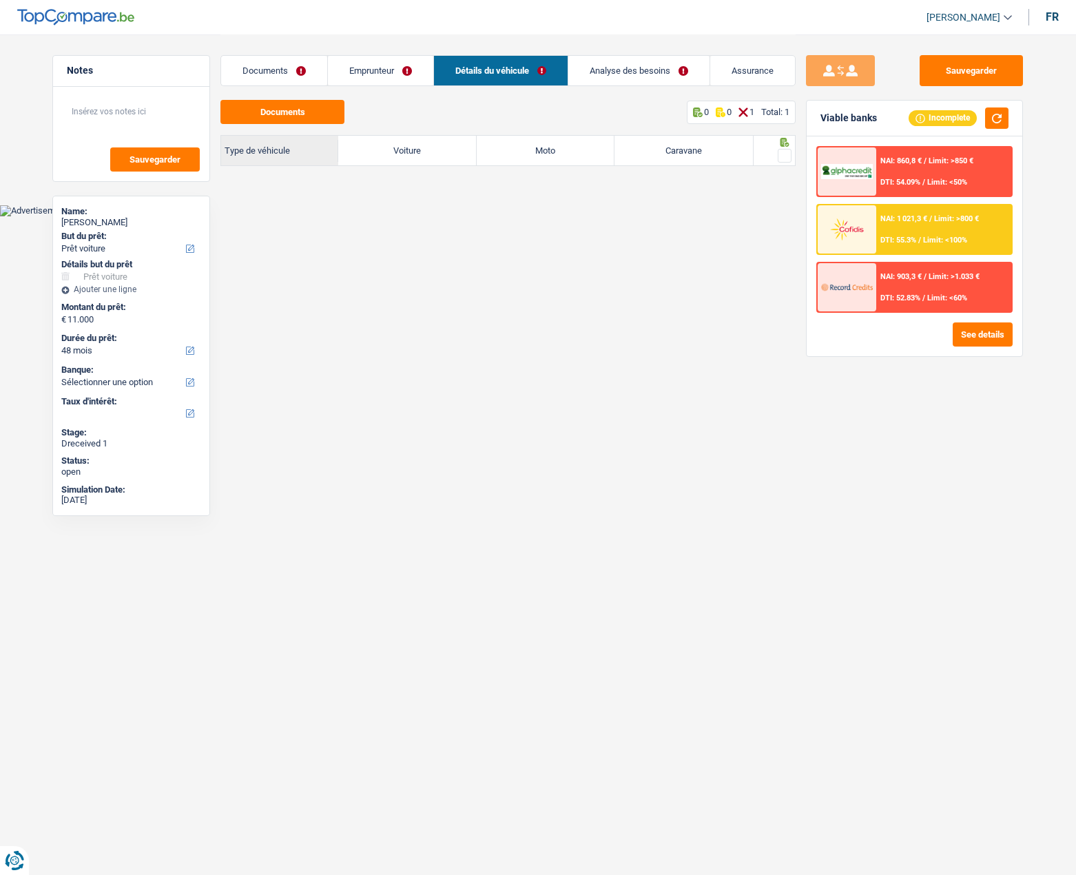
click at [370, 74] on link "Emprunteur" at bounding box center [380, 71] width 105 height 30
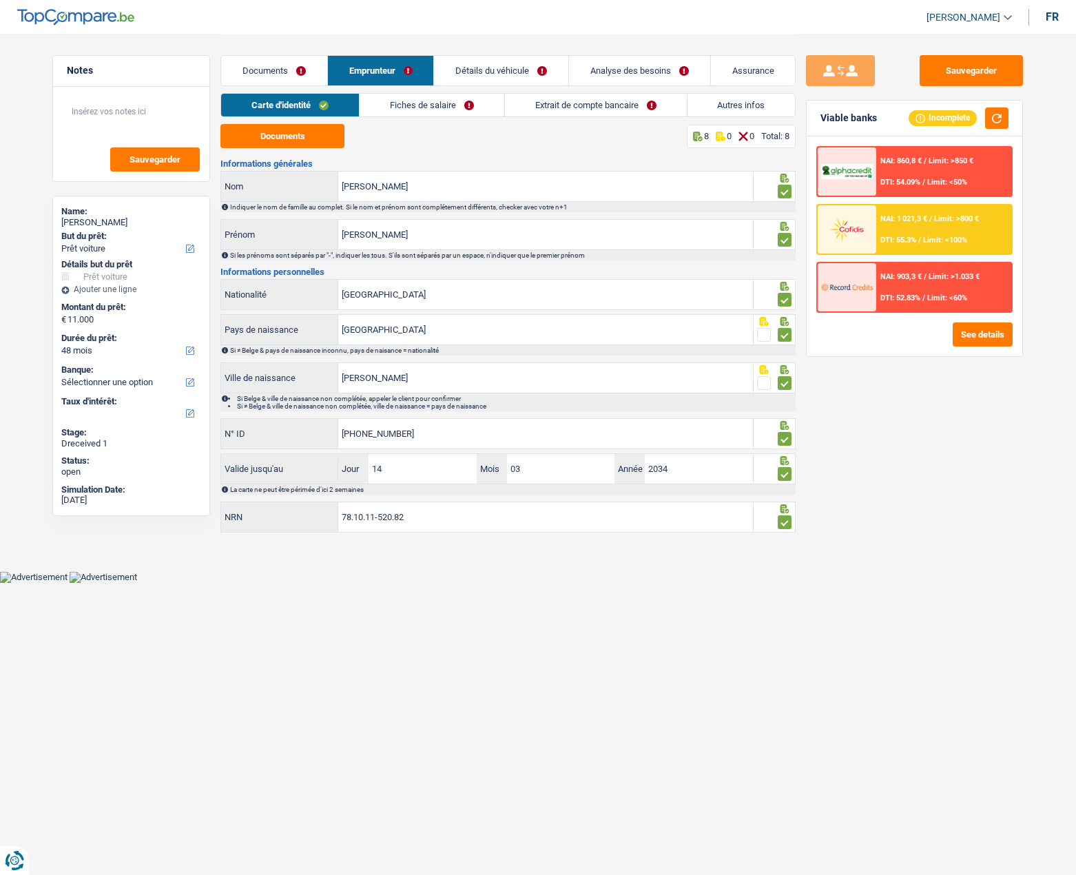
click at [648, 63] on link "Analyse des besoins" at bounding box center [639, 71] width 141 height 30
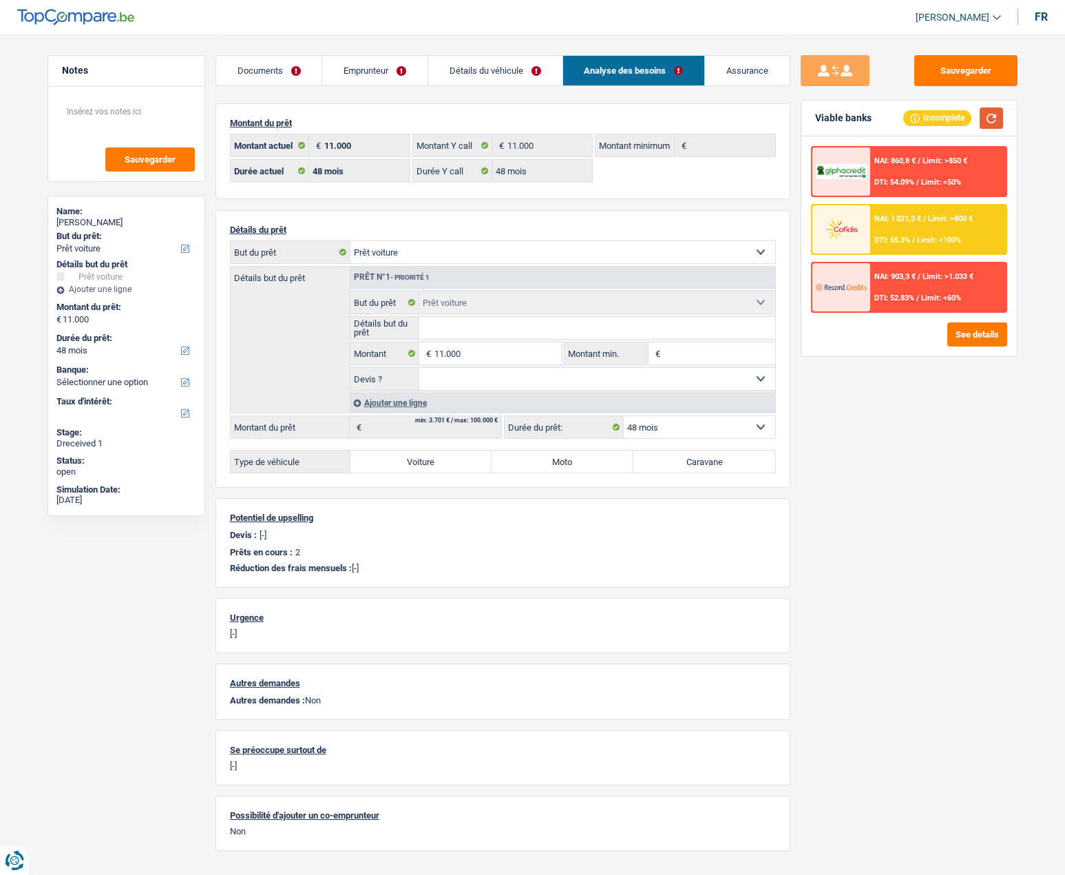
click at [985, 117] on button "button" at bounding box center [991, 117] width 23 height 21
click at [851, 230] on img at bounding box center [841, 228] width 51 height 25
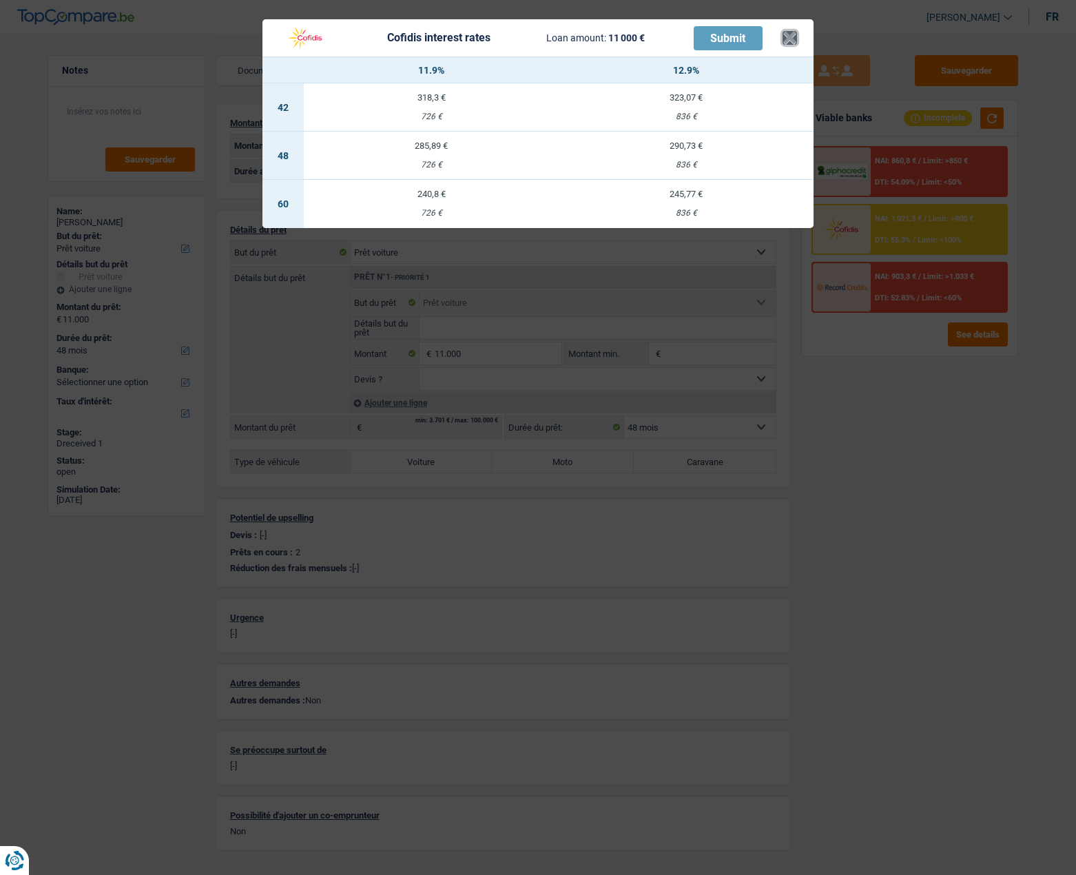
click at [796, 34] on button "×" at bounding box center [789, 38] width 14 height 14
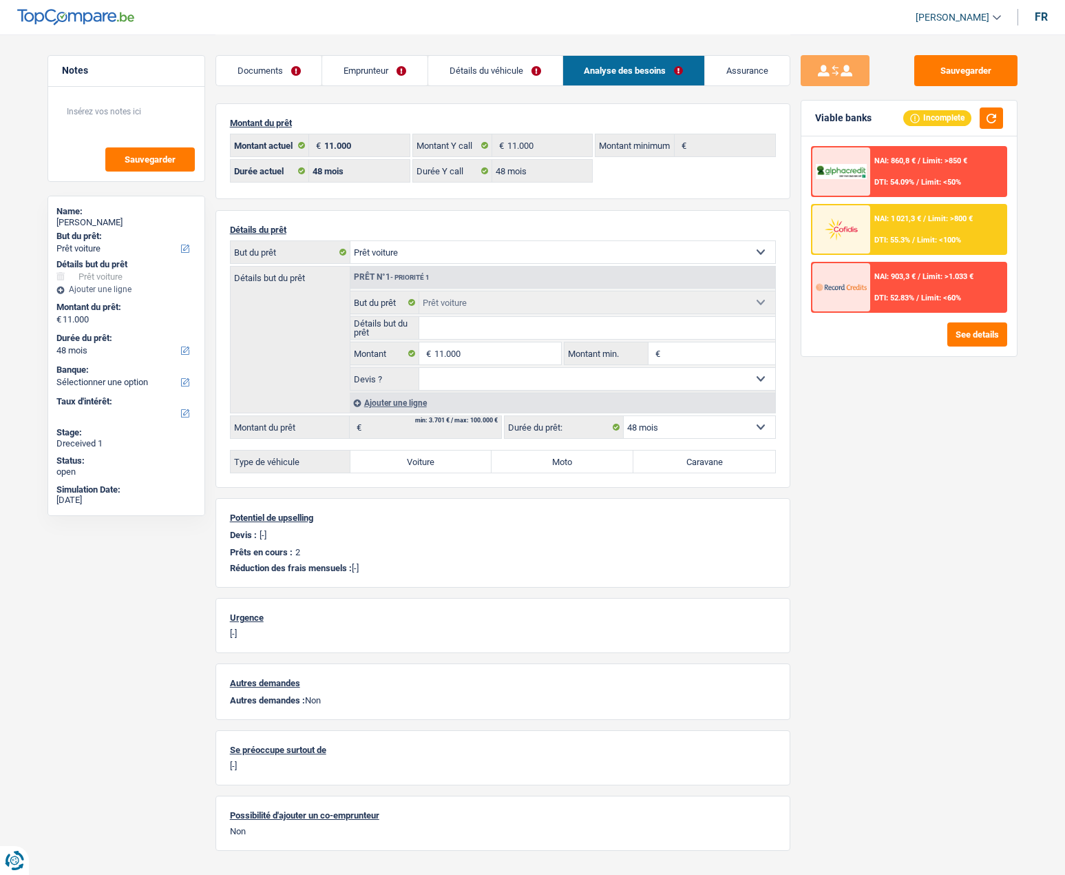
click at [868, 235] on div at bounding box center [842, 229] width 58 height 48
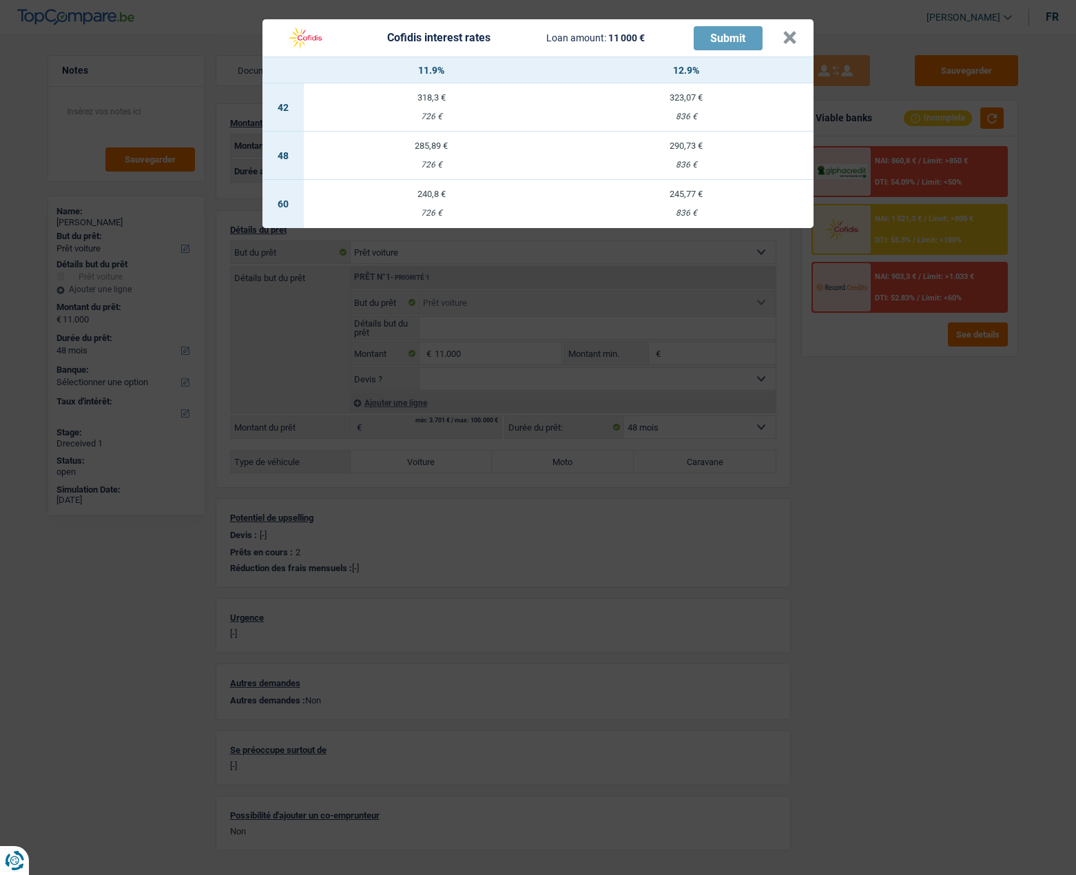
click at [429, 154] on td "285,89 € 726 €" at bounding box center [431, 156] width 255 height 48
select select "cofidis"
type input "11,90"
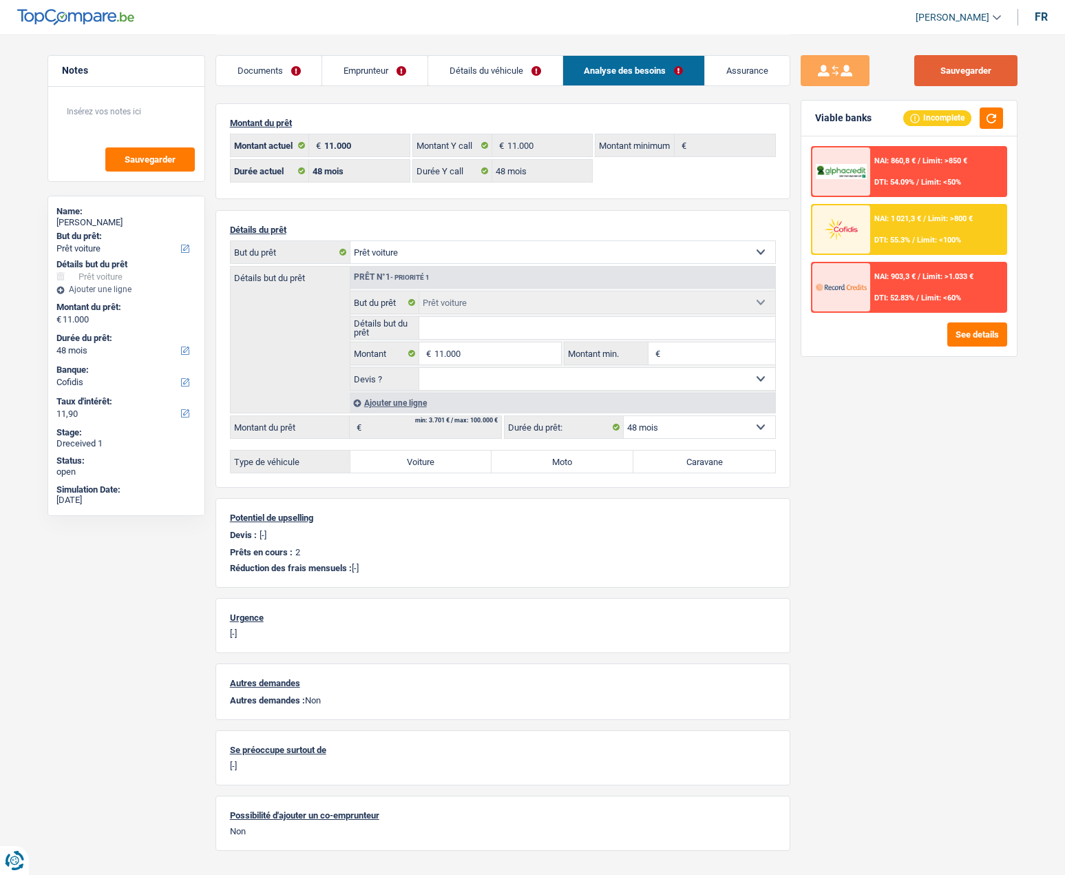
click at [967, 74] on button "Sauvegarder" at bounding box center [966, 70] width 103 height 31
click at [890, 236] on span "DTI: 55.3%" at bounding box center [893, 240] width 36 height 9
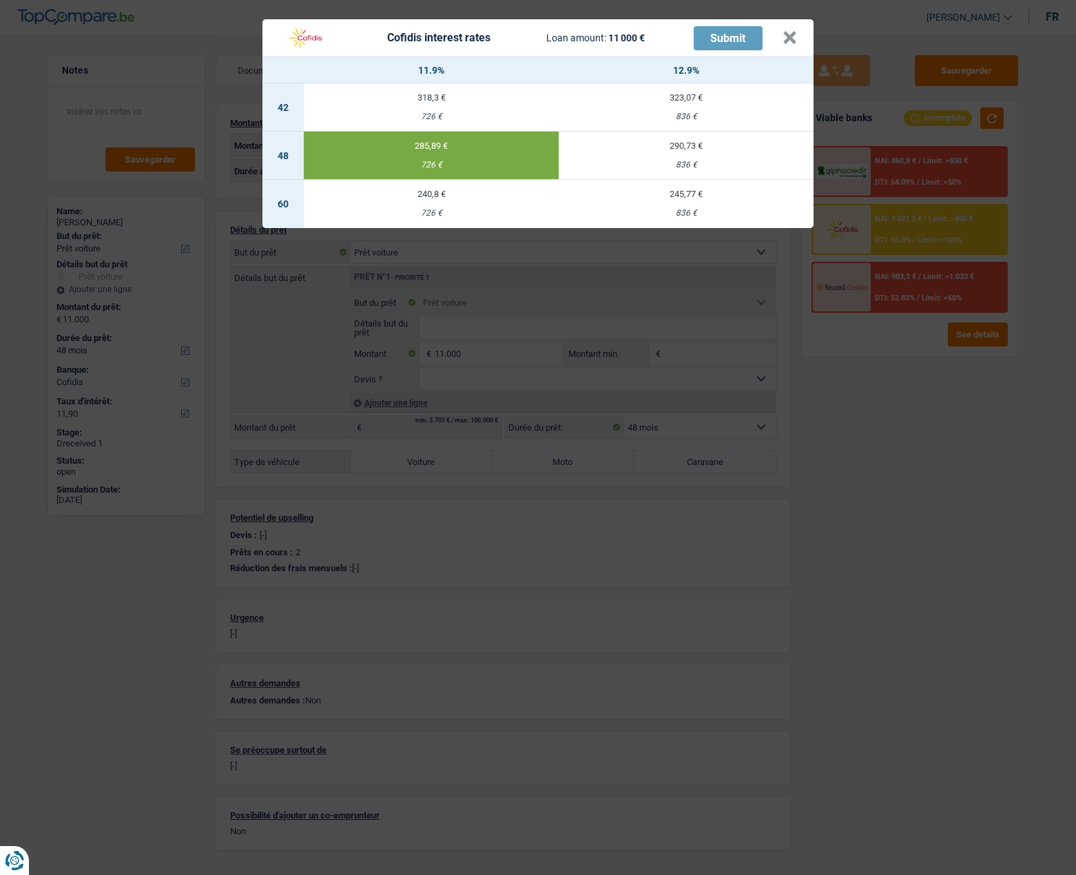
click at [781, 38] on div "Cofidis interest rates Loan amount: 11 000 € Submit" at bounding box center [530, 38] width 503 height 26
click at [785, 38] on button "×" at bounding box center [789, 38] width 14 height 14
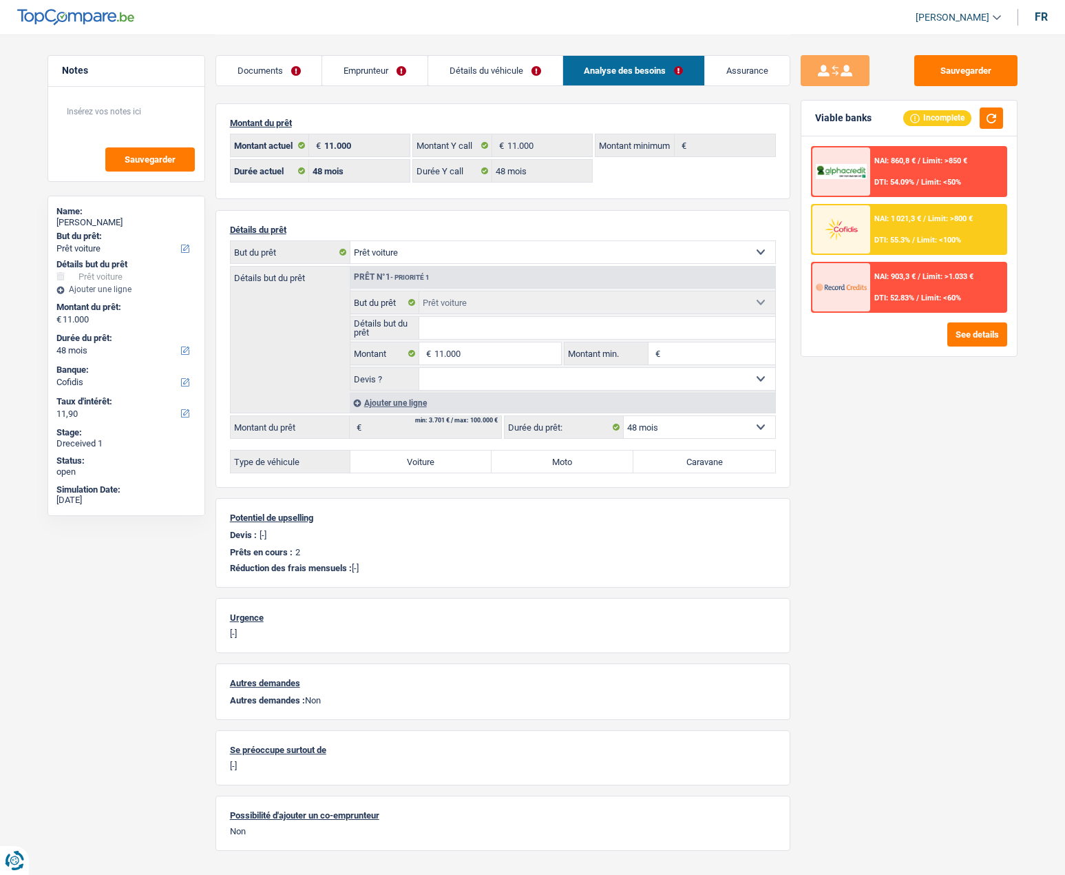
click at [381, 63] on link "Emprunteur" at bounding box center [374, 71] width 105 height 30
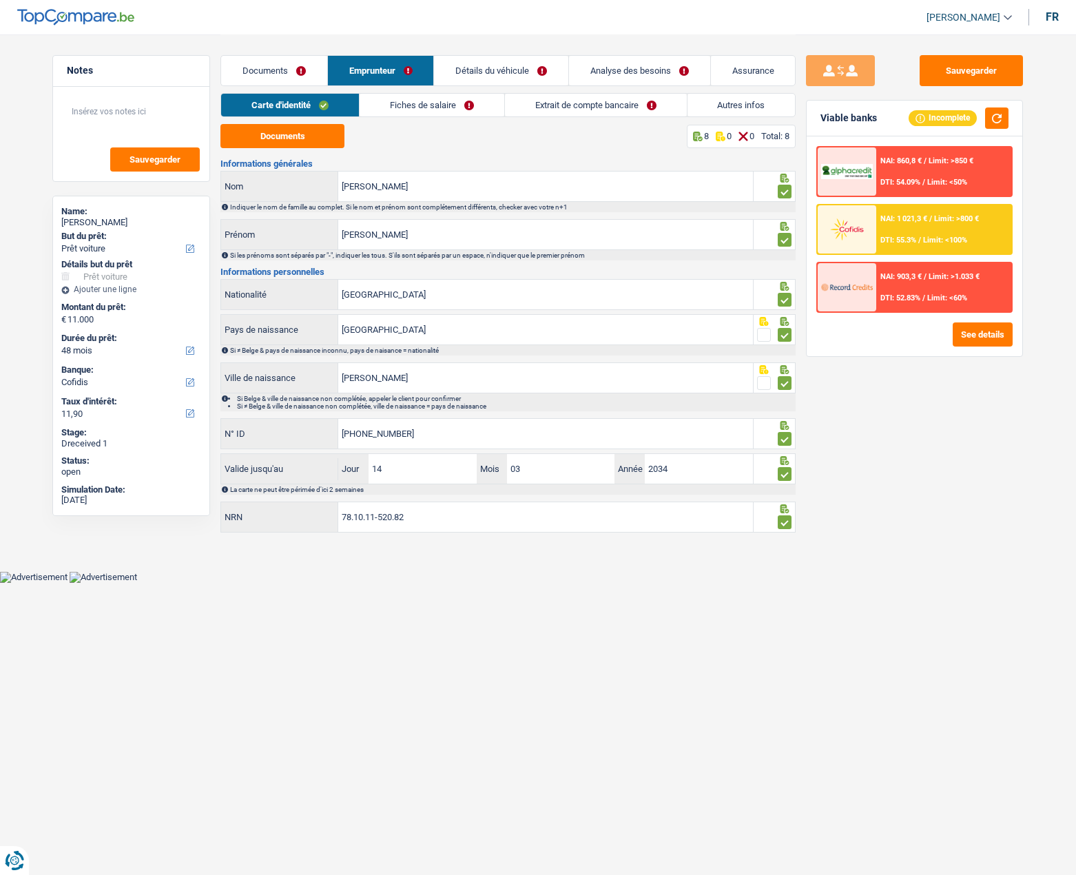
click at [295, 71] on link "Documents" at bounding box center [274, 71] width 106 height 30
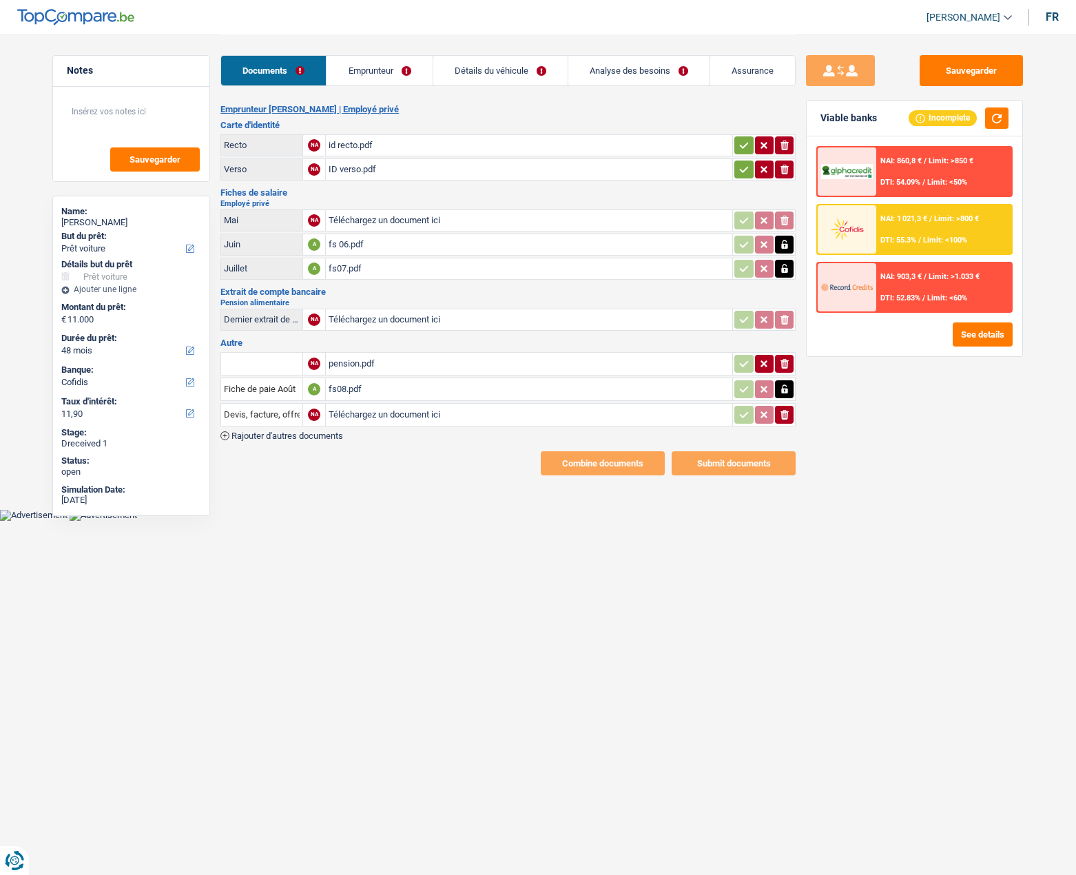
click at [739, 143] on icon "button" at bounding box center [743, 145] width 11 height 14
click at [740, 165] on icon "button" at bounding box center [743, 170] width 11 height 14
click at [353, 77] on link "Emprunteur" at bounding box center [378, 71] width 105 height 30
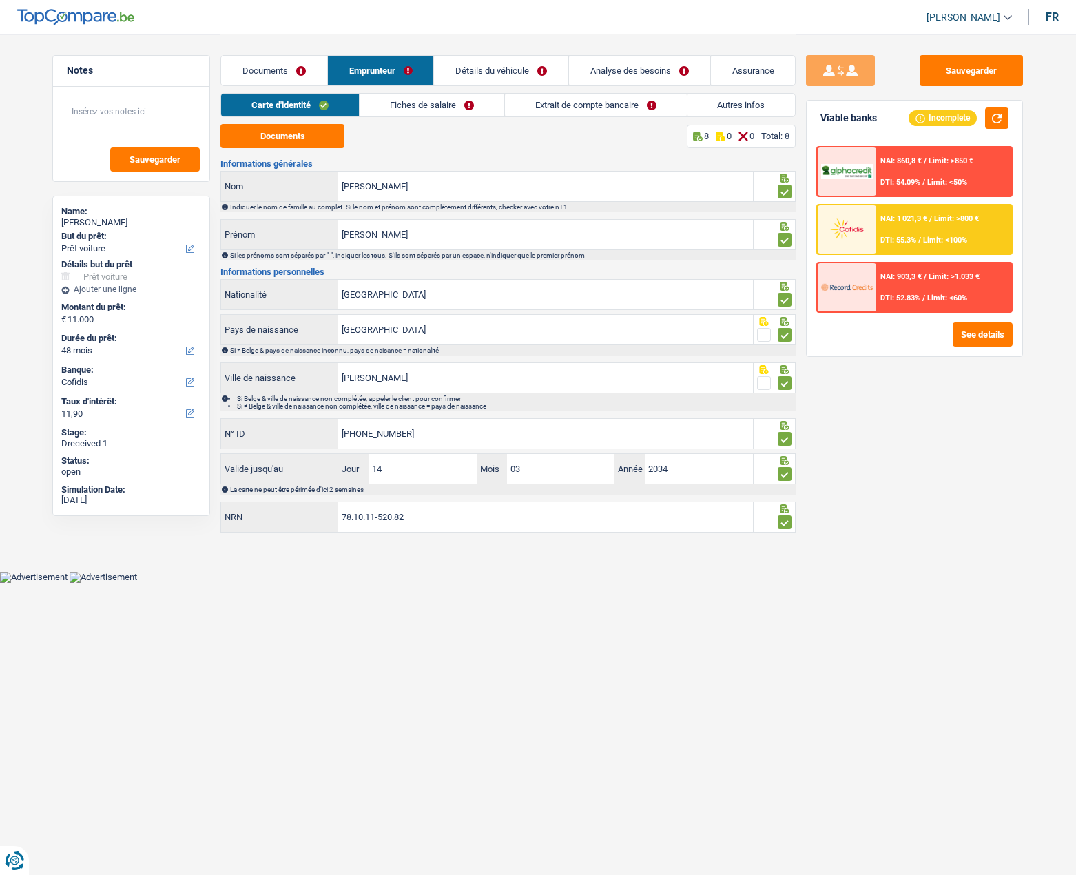
click at [425, 102] on link "Fiches de salaire" at bounding box center [432, 105] width 145 height 23
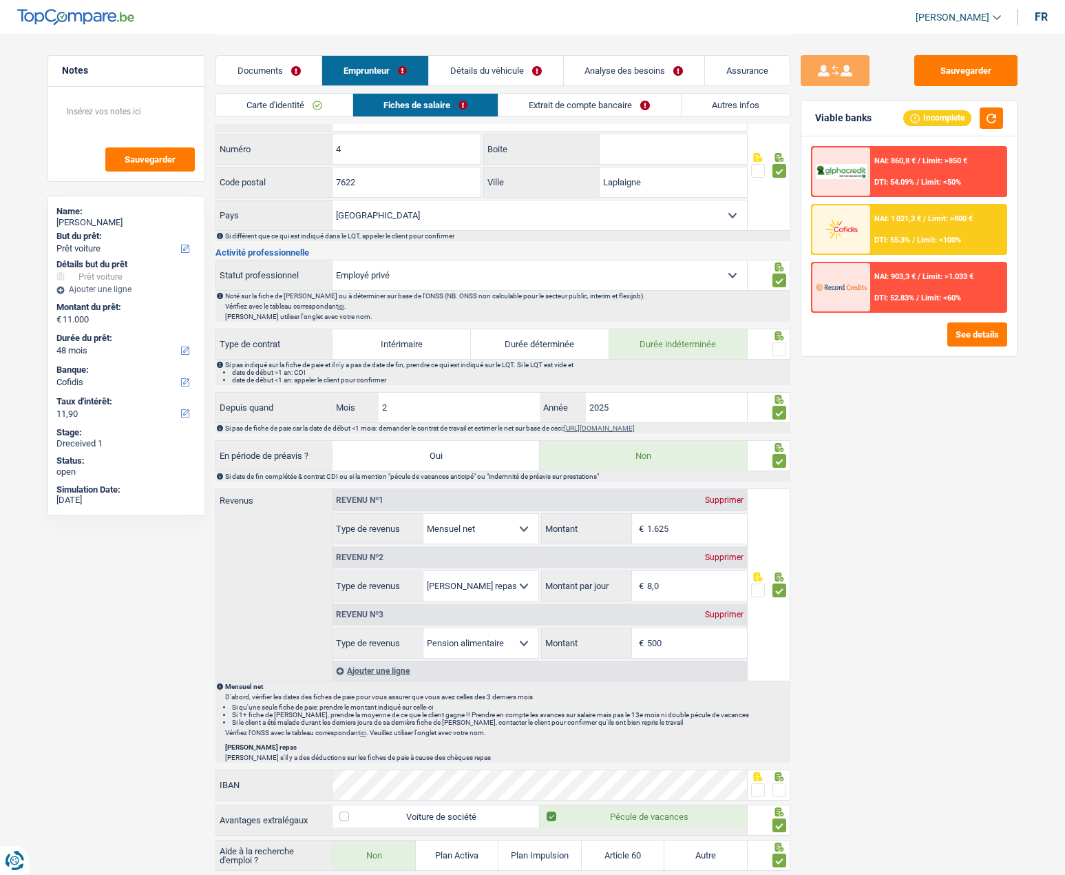
scroll to position [482, 0]
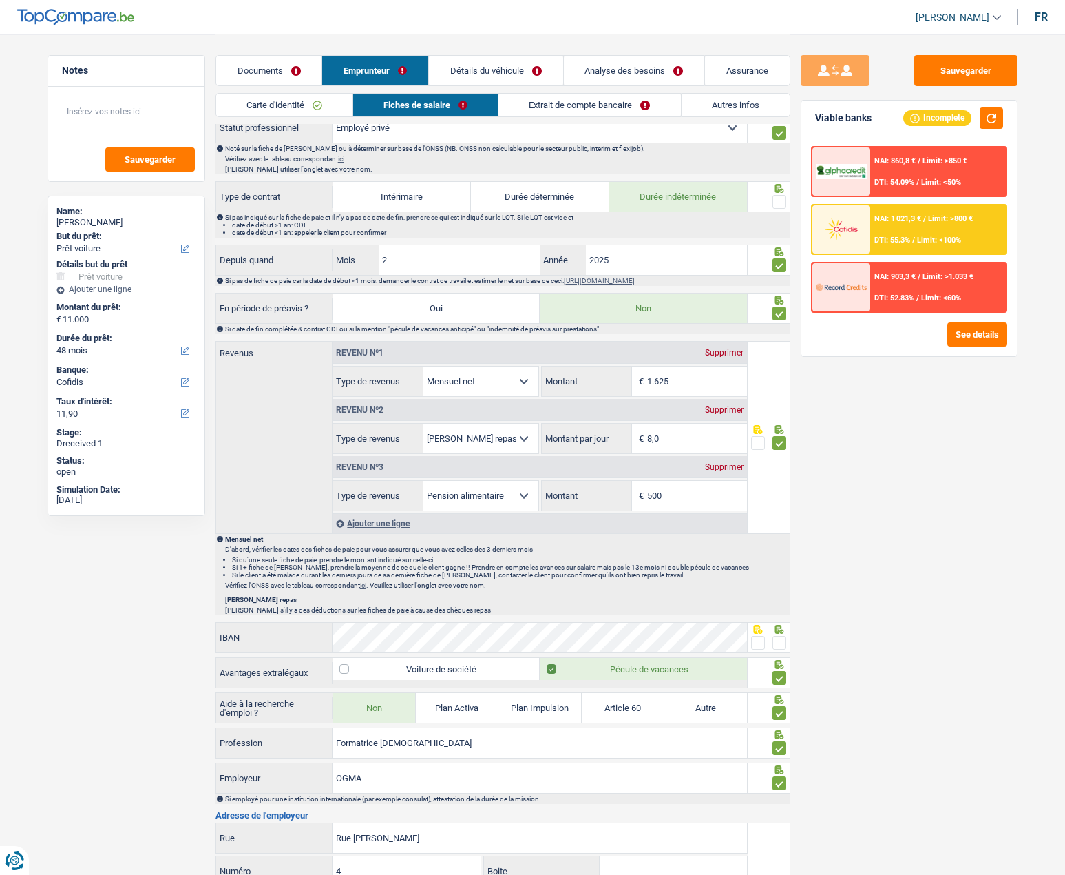
click at [784, 201] on span at bounding box center [780, 202] width 14 height 14
click at [0, 0] on input "radio" at bounding box center [0, 0] width 0 height 0
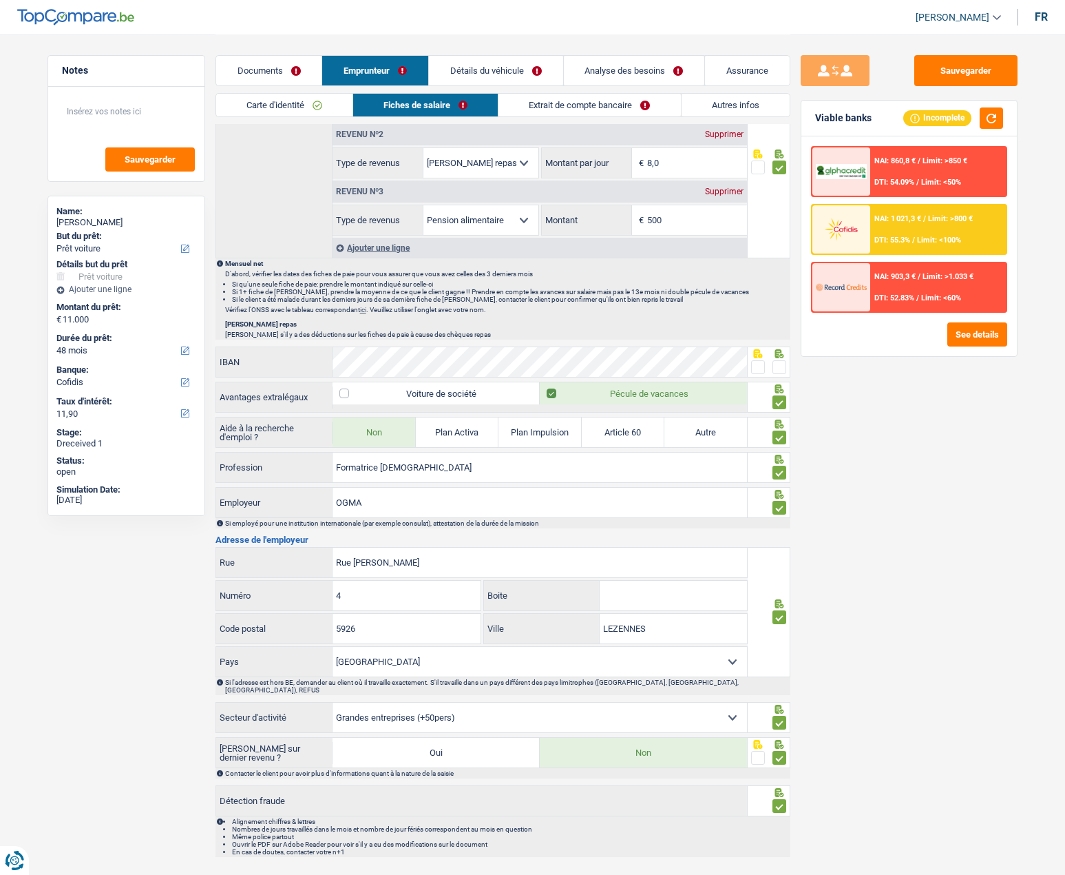
click at [781, 368] on span at bounding box center [780, 367] width 14 height 14
click at [0, 0] on input "radio" at bounding box center [0, 0] width 0 height 0
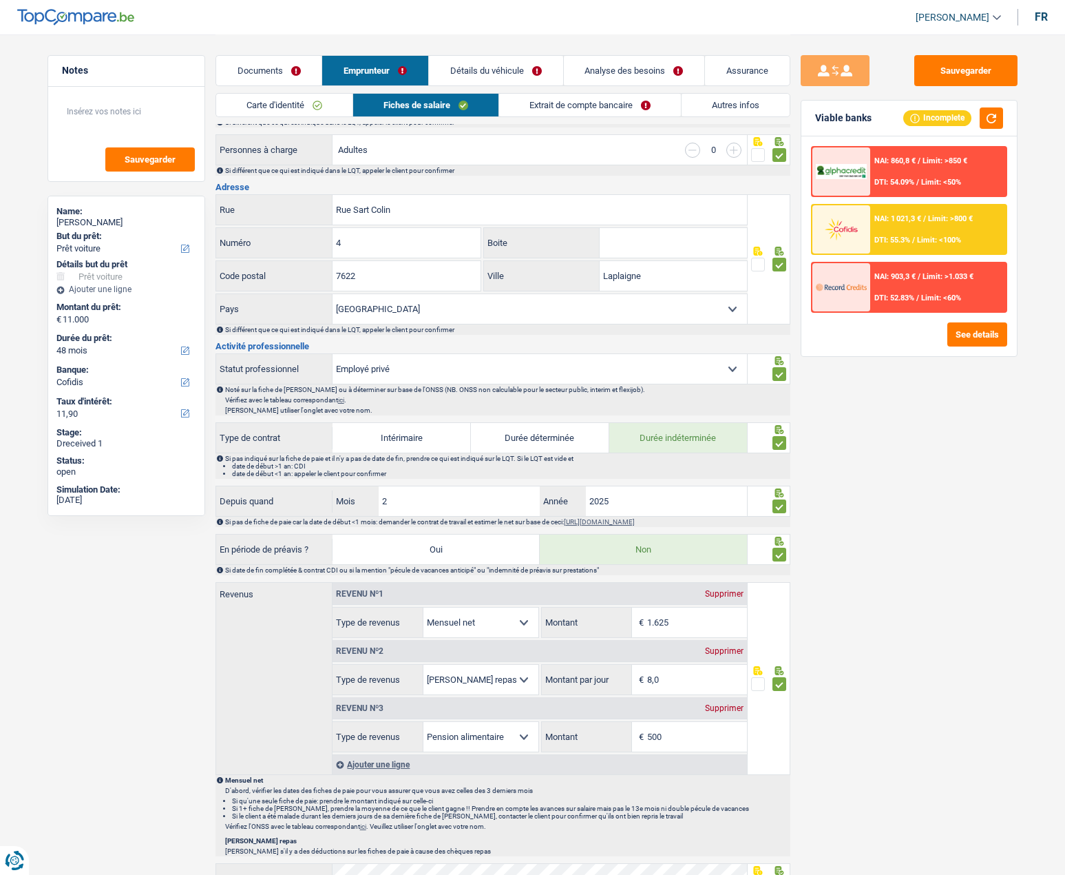
scroll to position [233, 0]
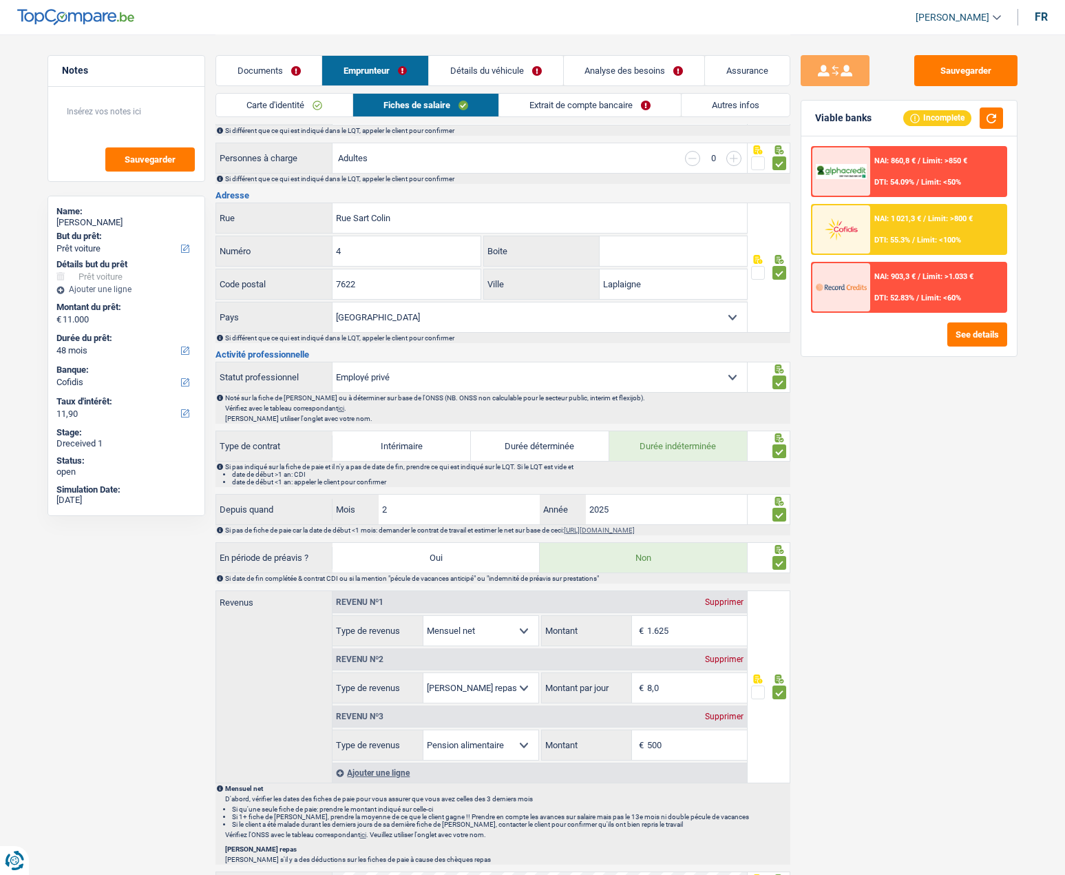
click at [525, 111] on link "Extrait de compte bancaire" at bounding box center [590, 105] width 182 height 23
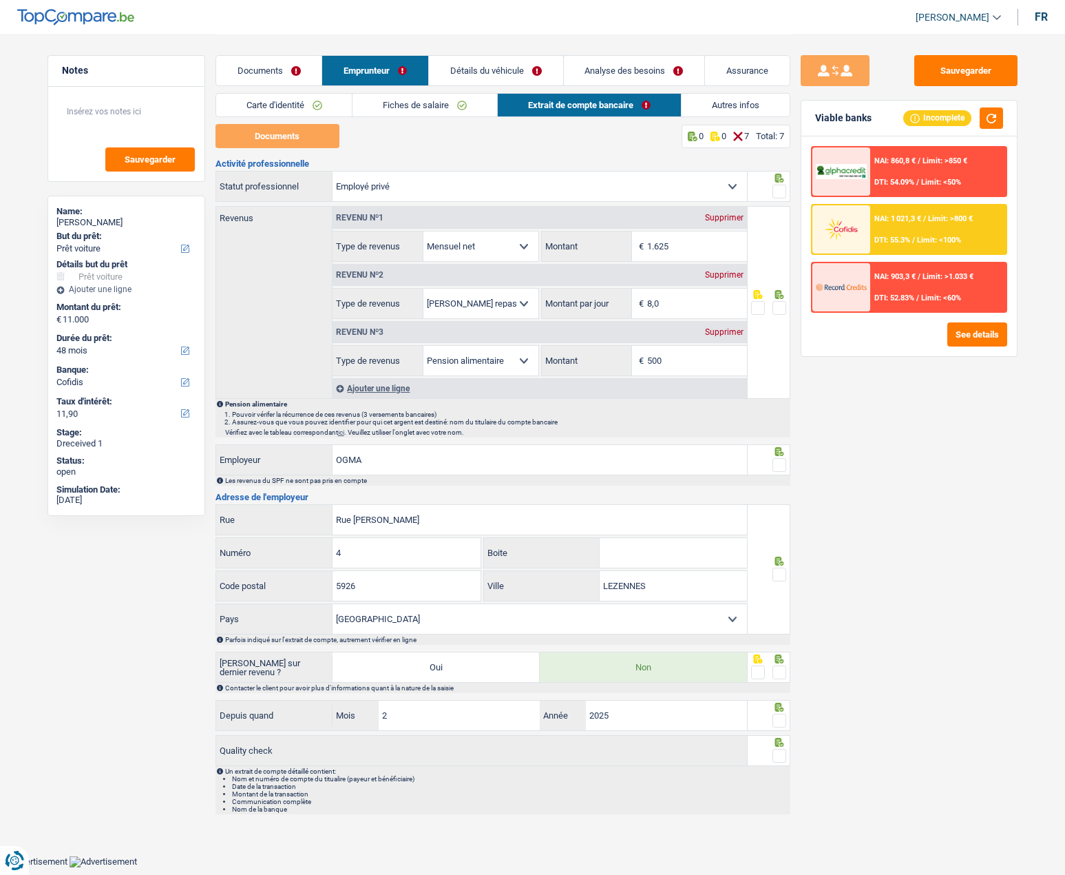
scroll to position [0, 0]
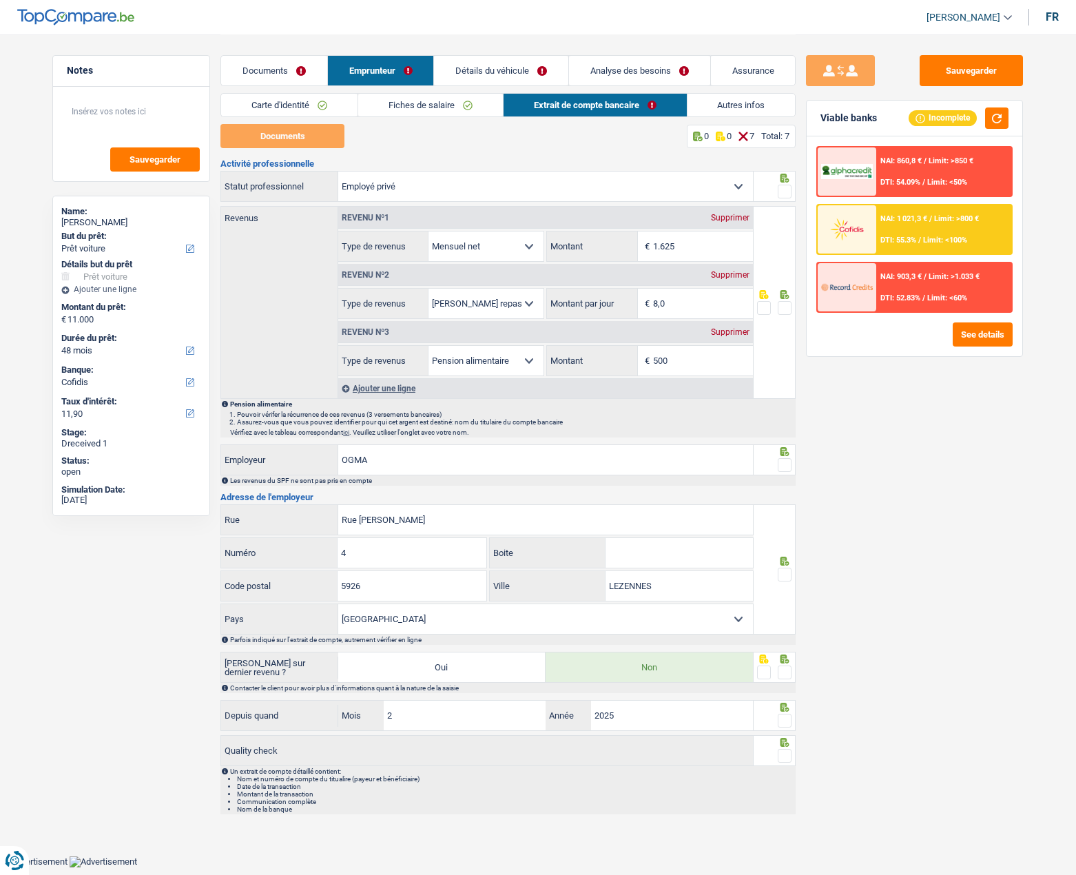
click at [780, 190] on span at bounding box center [785, 192] width 14 height 14
click at [0, 0] on input "radio" at bounding box center [0, 0] width 0 height 0
click at [788, 306] on span at bounding box center [785, 308] width 14 height 14
click at [0, 0] on input "radio" at bounding box center [0, 0] width 0 height 0
click at [786, 464] on span at bounding box center [785, 465] width 14 height 14
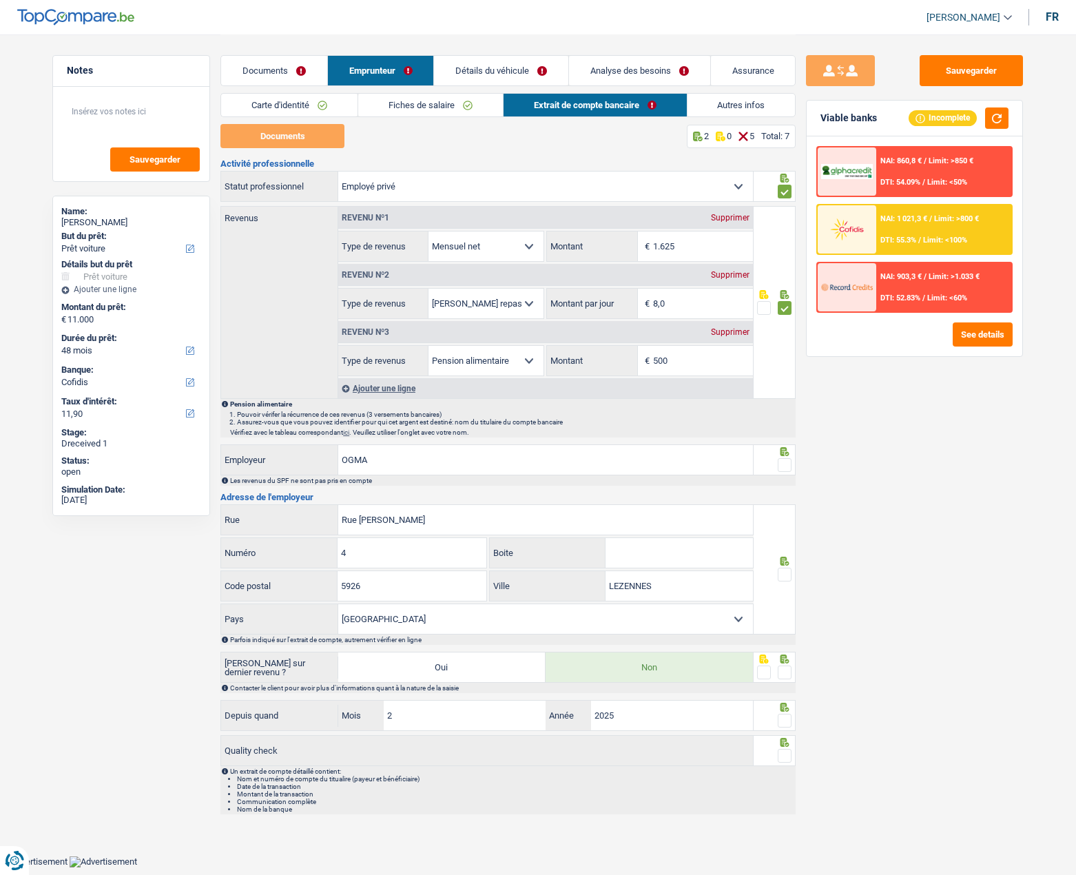
click at [0, 0] on input "radio" at bounding box center [0, 0] width 0 height 0
click at [785, 575] on span at bounding box center [785, 575] width 14 height 14
click at [0, 0] on input "radio" at bounding box center [0, 0] width 0 height 0
click at [793, 670] on div at bounding box center [774, 667] width 43 height 31
click at [786, 672] on span at bounding box center [785, 672] width 14 height 14
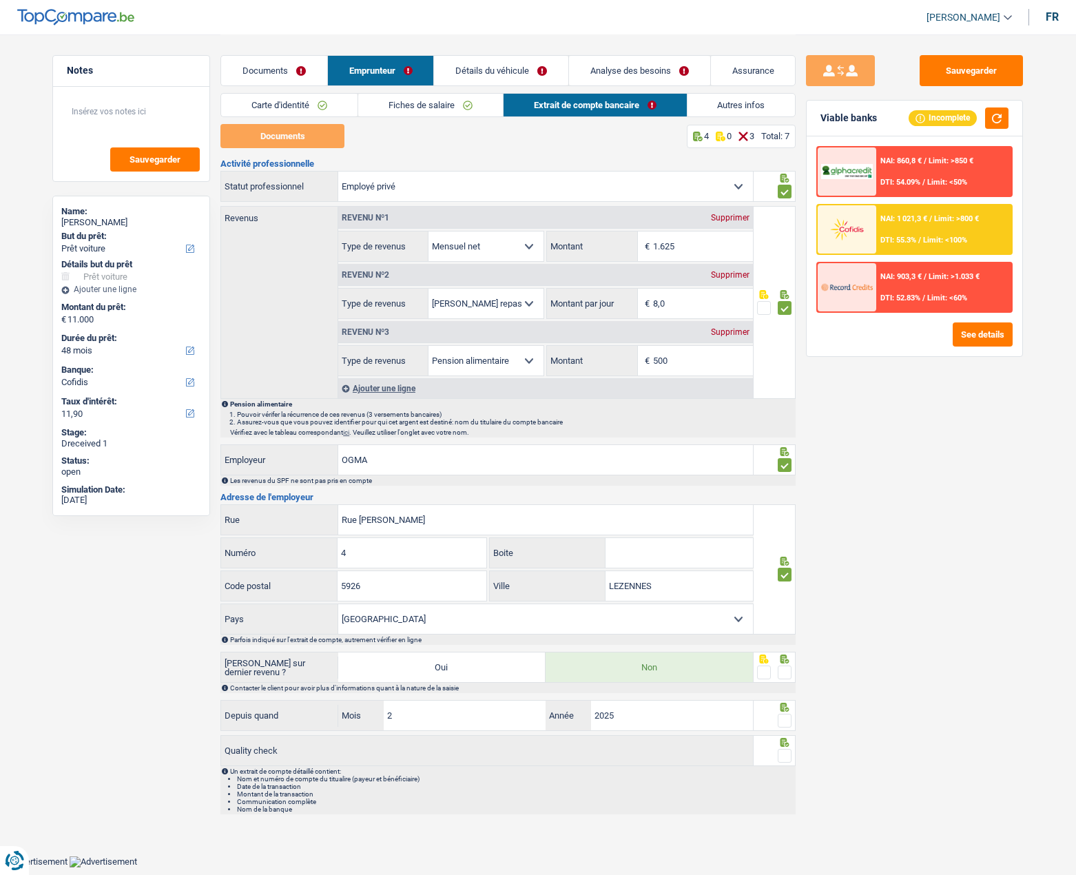
click at [0, 0] on input "radio" at bounding box center [0, 0] width 0 height 0
drag, startPoint x: 786, startPoint y: 722, endPoint x: 787, endPoint y: 736, distance: 14.5
click at [787, 722] on span at bounding box center [785, 721] width 14 height 14
click at [0, 0] on input "radio" at bounding box center [0, 0] width 0 height 0
click at [784, 754] on span at bounding box center [785, 756] width 14 height 14
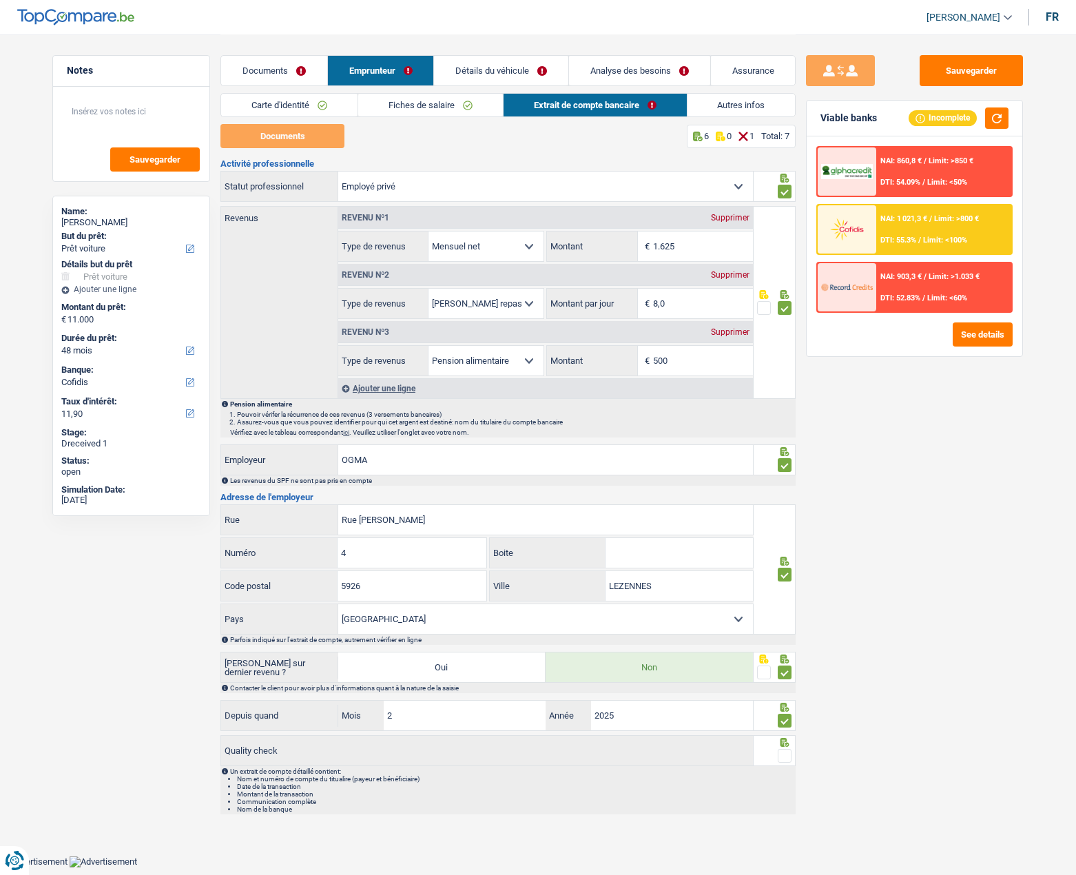
click at [0, 0] on input "radio" at bounding box center [0, 0] width 0 height 0
click at [721, 105] on link "Autres infos" at bounding box center [741, 105] width 108 height 23
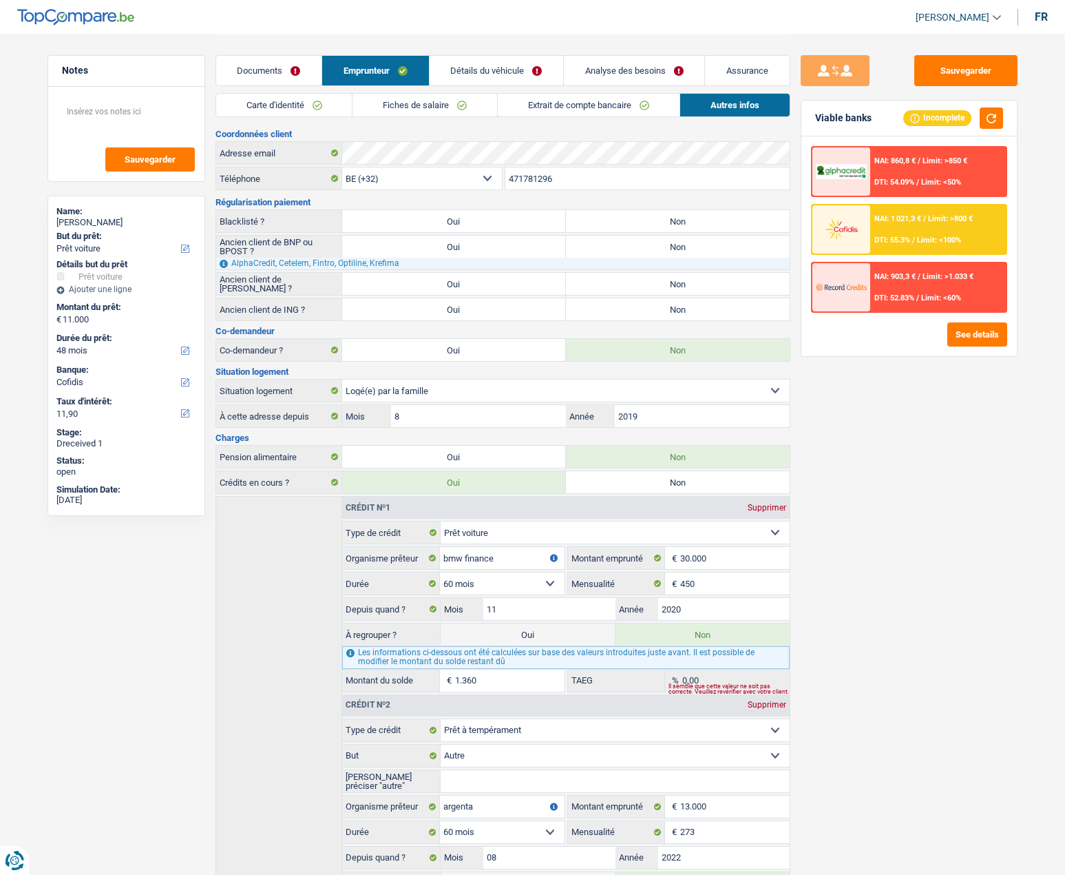
click at [904, 220] on span "NAI: 1 021,3 €" at bounding box center [898, 218] width 47 height 9
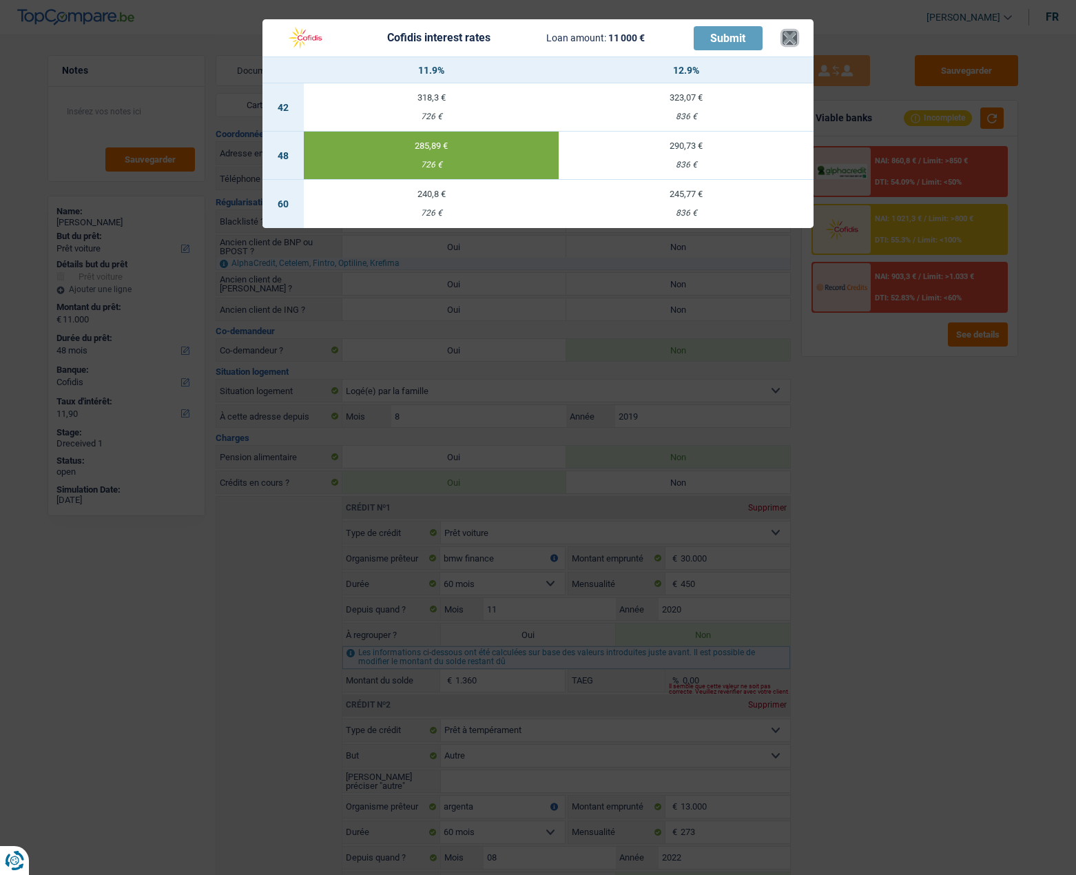
click at [792, 35] on button "×" at bounding box center [789, 38] width 14 height 14
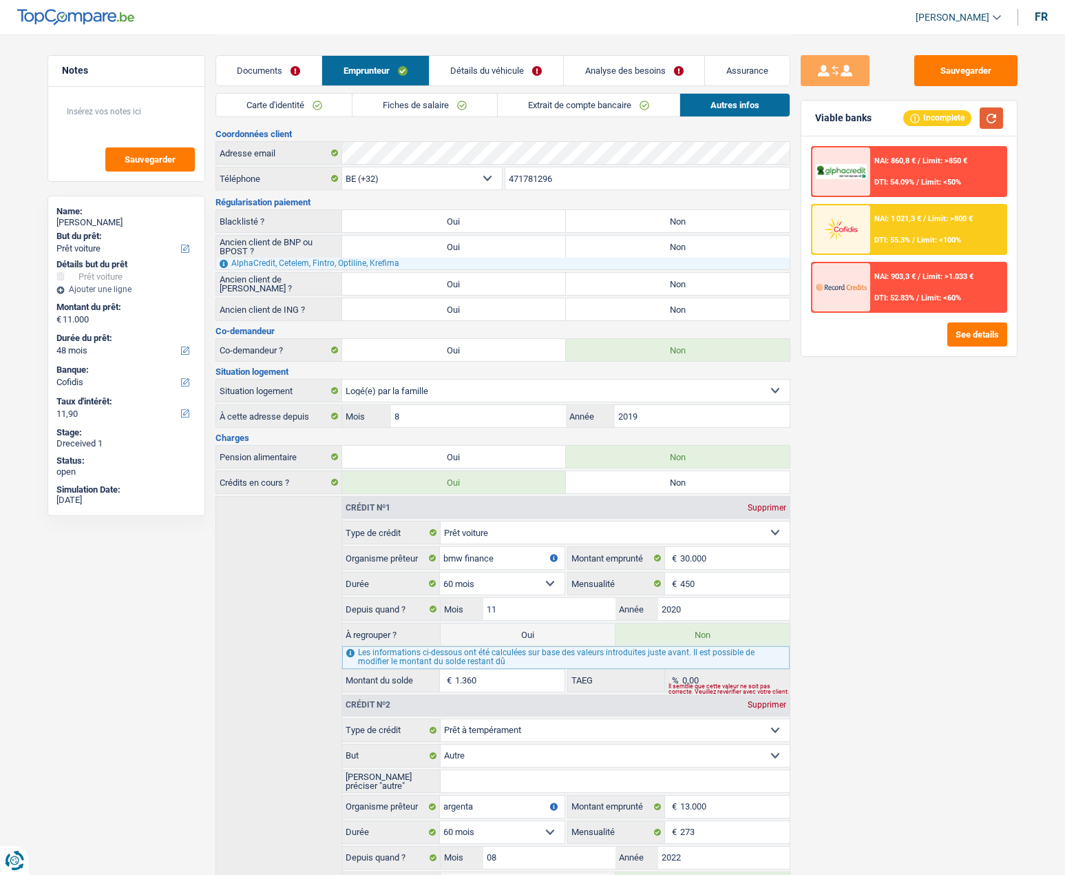
click at [995, 121] on button "button" at bounding box center [991, 117] width 23 height 21
click at [879, 231] on div "NAI: 1 021,3 € / Limit: >800 € DTI: 55.3% / Limit: <100%" at bounding box center [939, 229] width 136 height 48
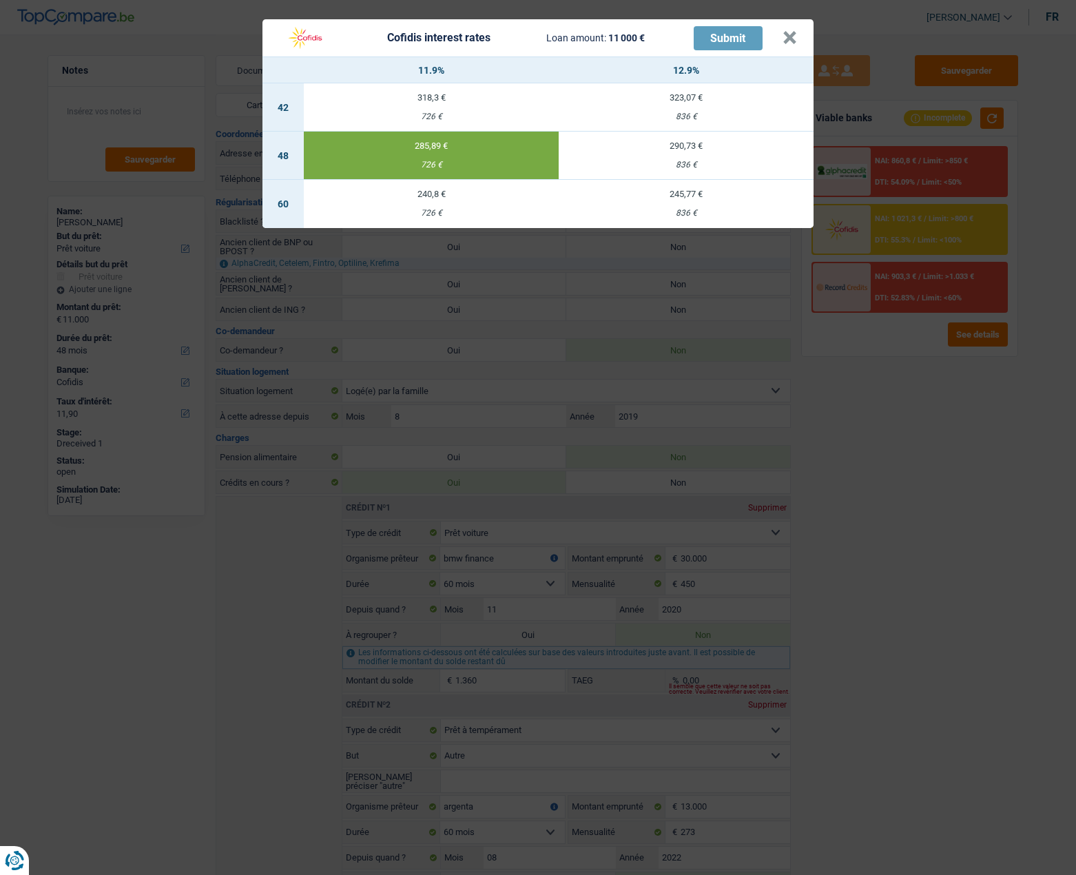
click at [433, 194] on div "240,8 €" at bounding box center [431, 193] width 255 height 9
select select "60"
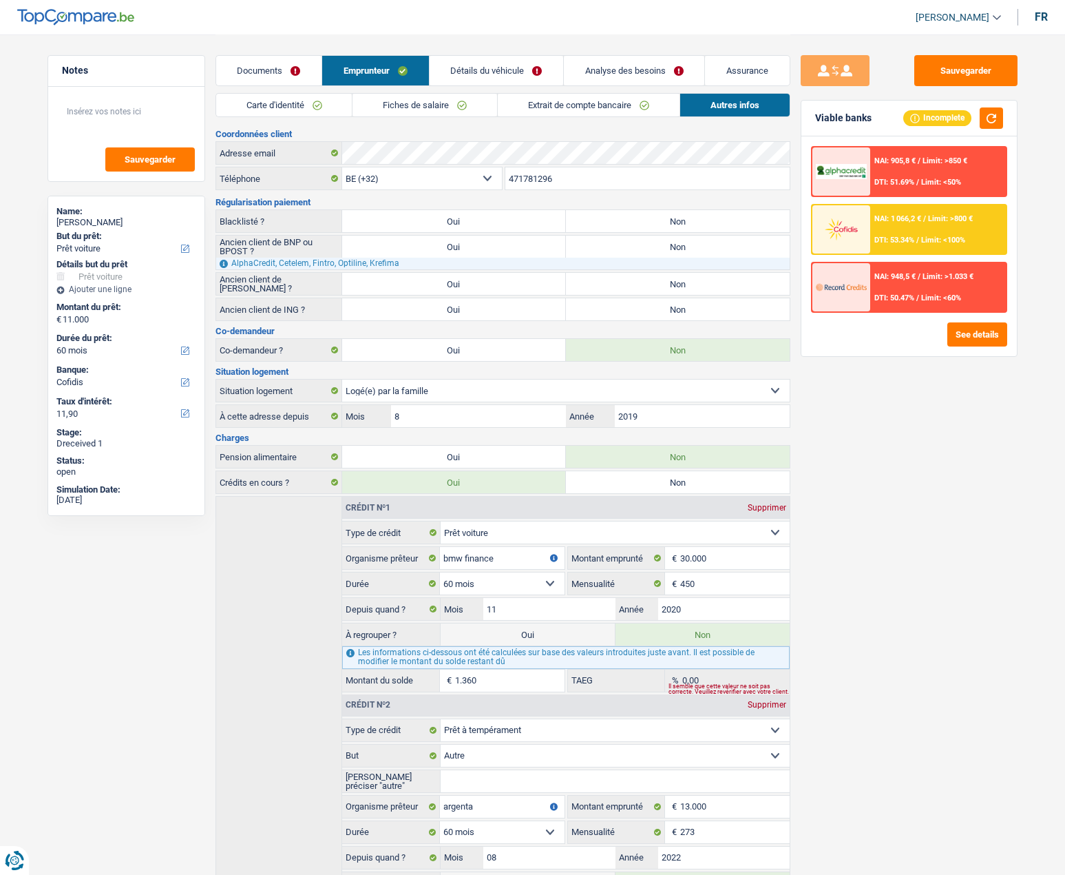
click at [871, 216] on div "NAI: 1 066,2 € / Limit: >800 € DTI: 53.34% / Limit: <100%" at bounding box center [939, 229] width 136 height 48
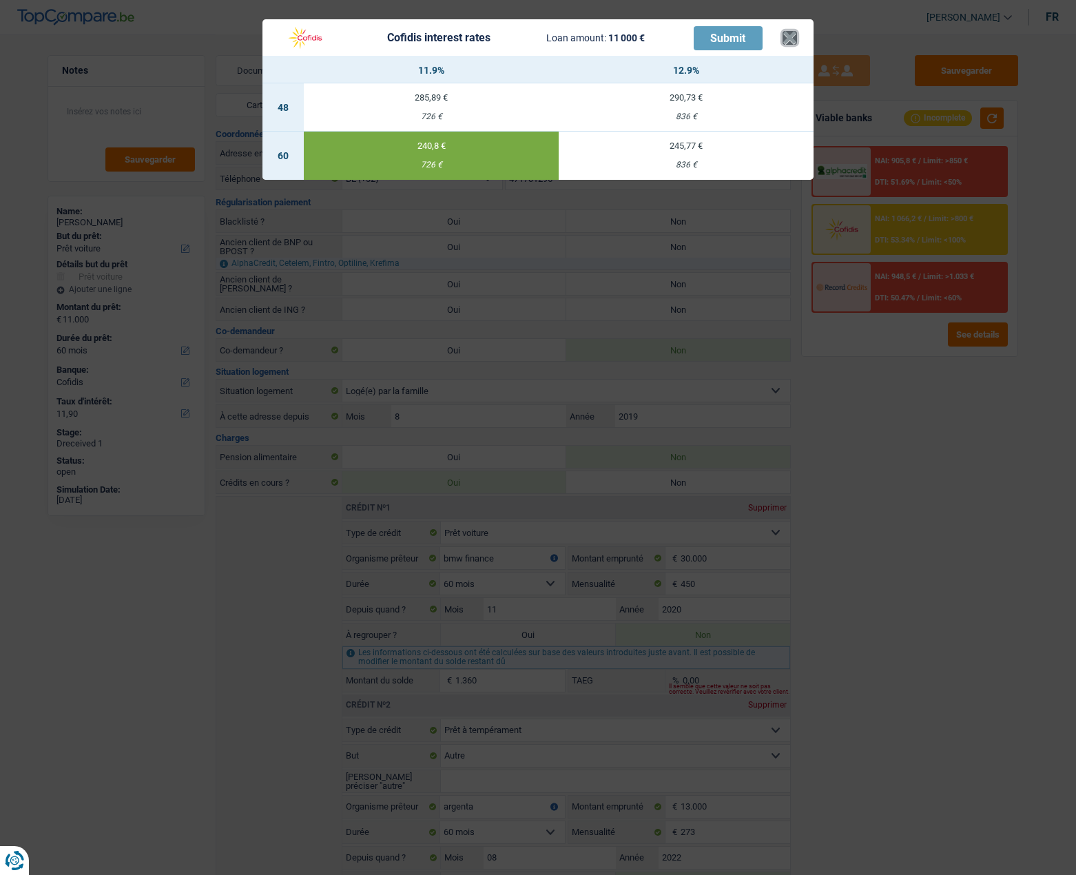
click at [790, 31] on button "×" at bounding box center [789, 38] width 14 height 14
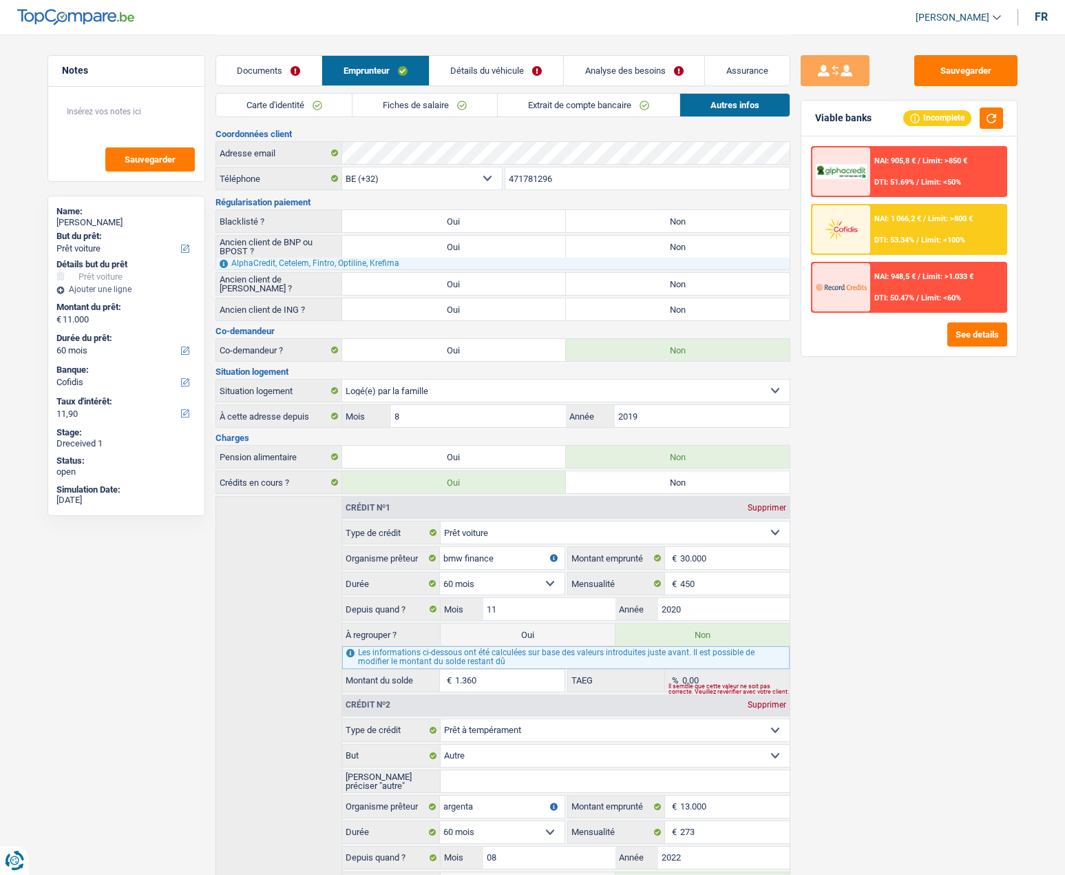
click at [860, 227] on img at bounding box center [841, 228] width 51 height 25
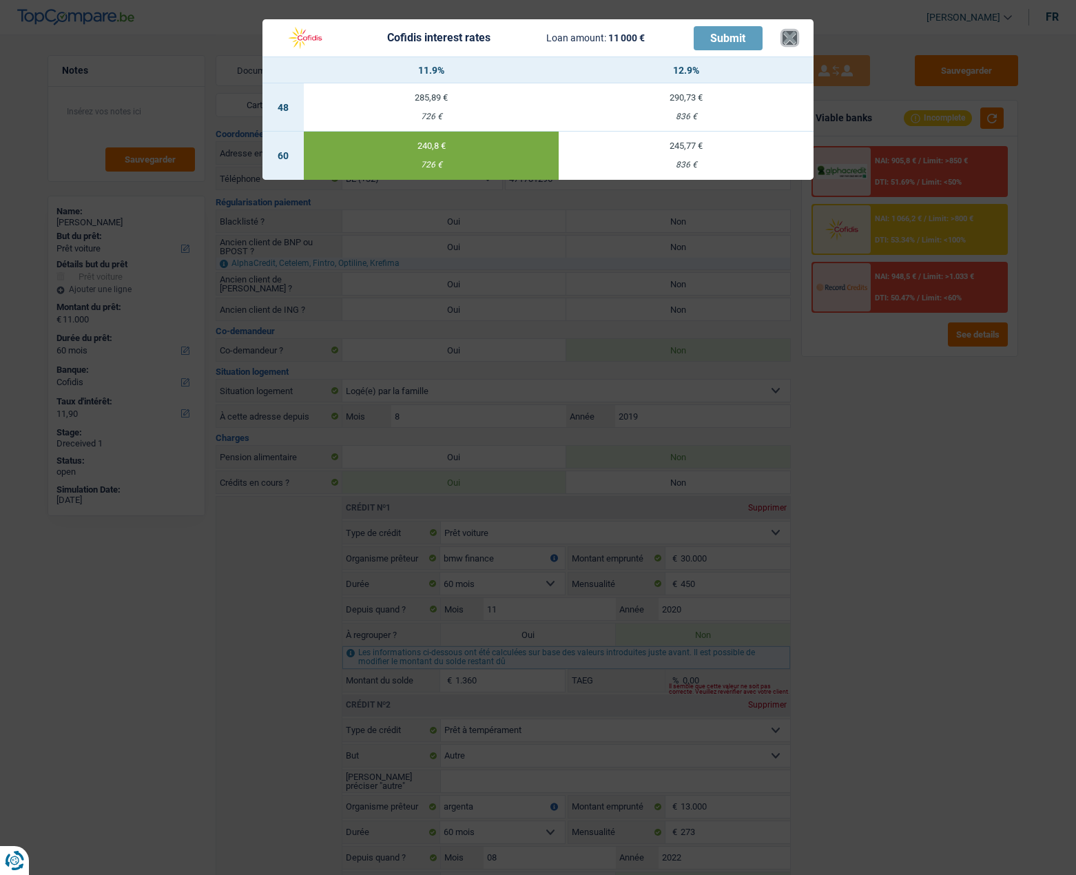
click at [785, 41] on button "×" at bounding box center [789, 38] width 14 height 14
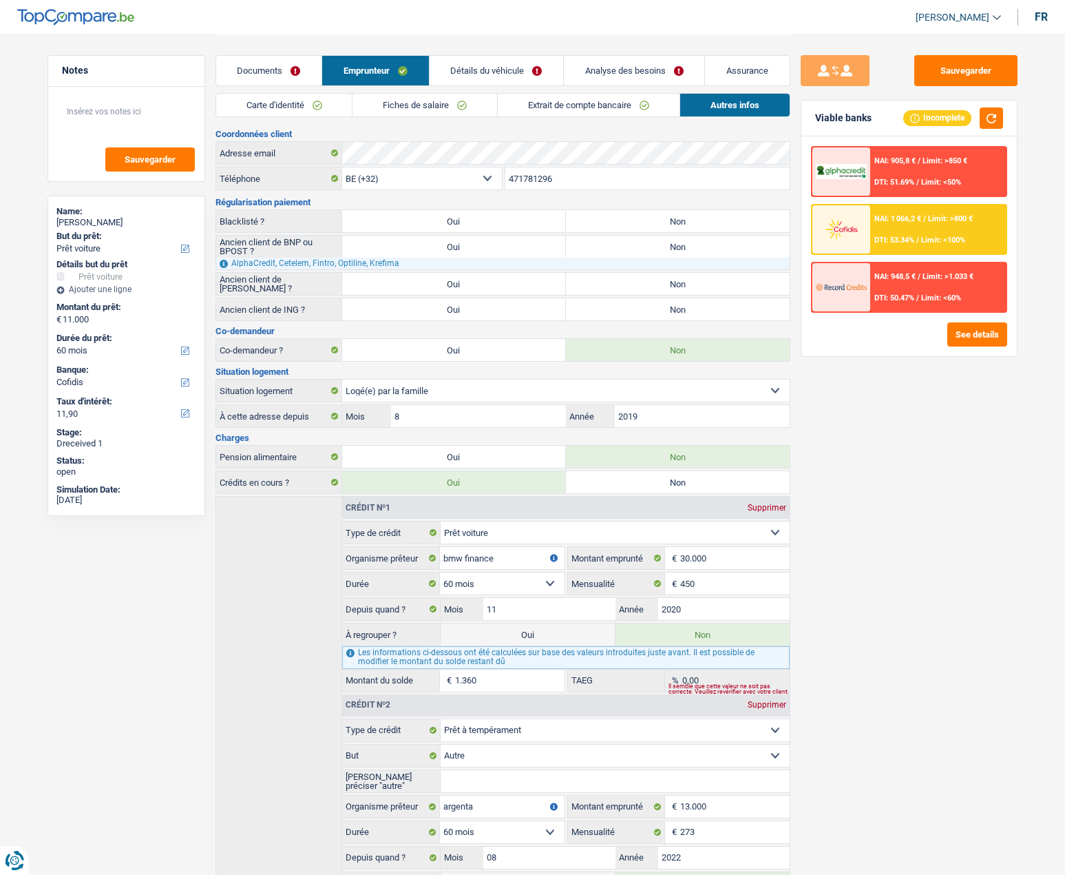
click at [285, 63] on link "Documents" at bounding box center [268, 71] width 105 height 30
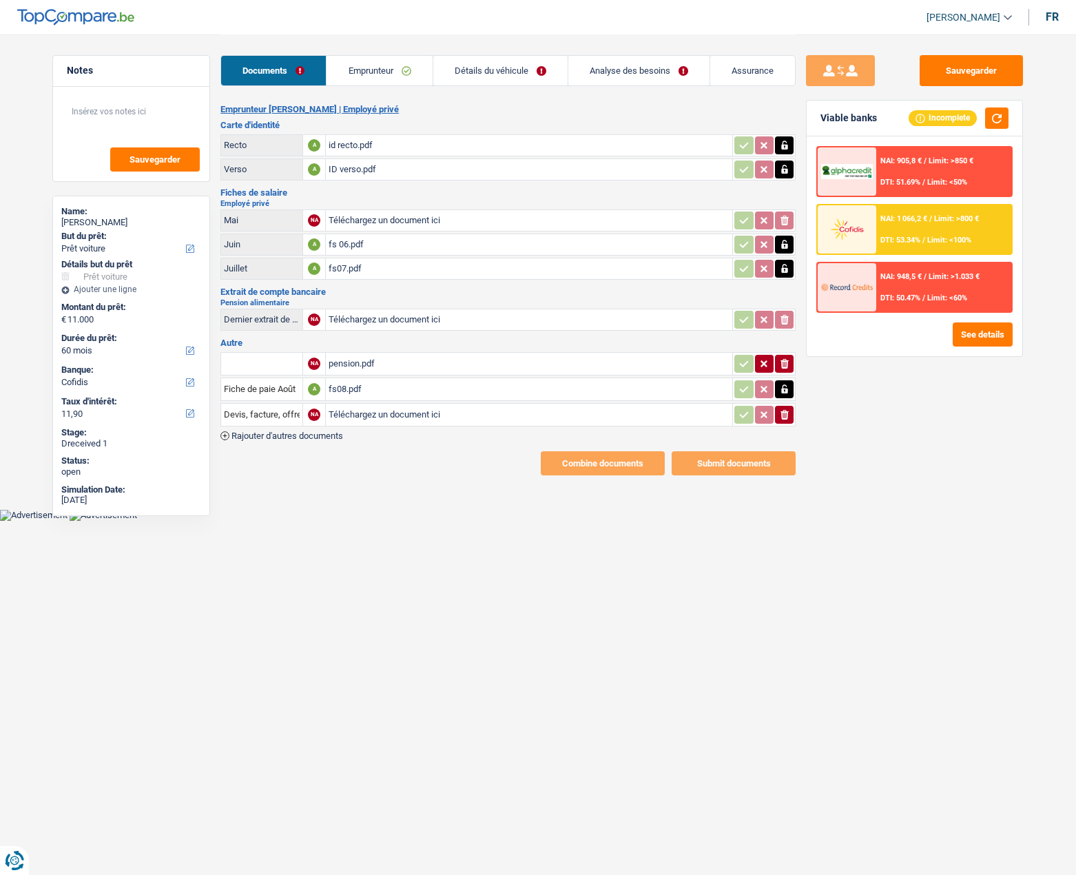
click at [779, 387] on icon "button" at bounding box center [784, 389] width 11 height 14
click at [783, 267] on icon "button" at bounding box center [784, 269] width 11 height 14
click at [783, 249] on icon "button" at bounding box center [784, 245] width 11 height 14
click at [789, 171] on icon "button" at bounding box center [784, 170] width 11 height 14
click at [786, 148] on icon "button" at bounding box center [784, 144] width 6 height 9
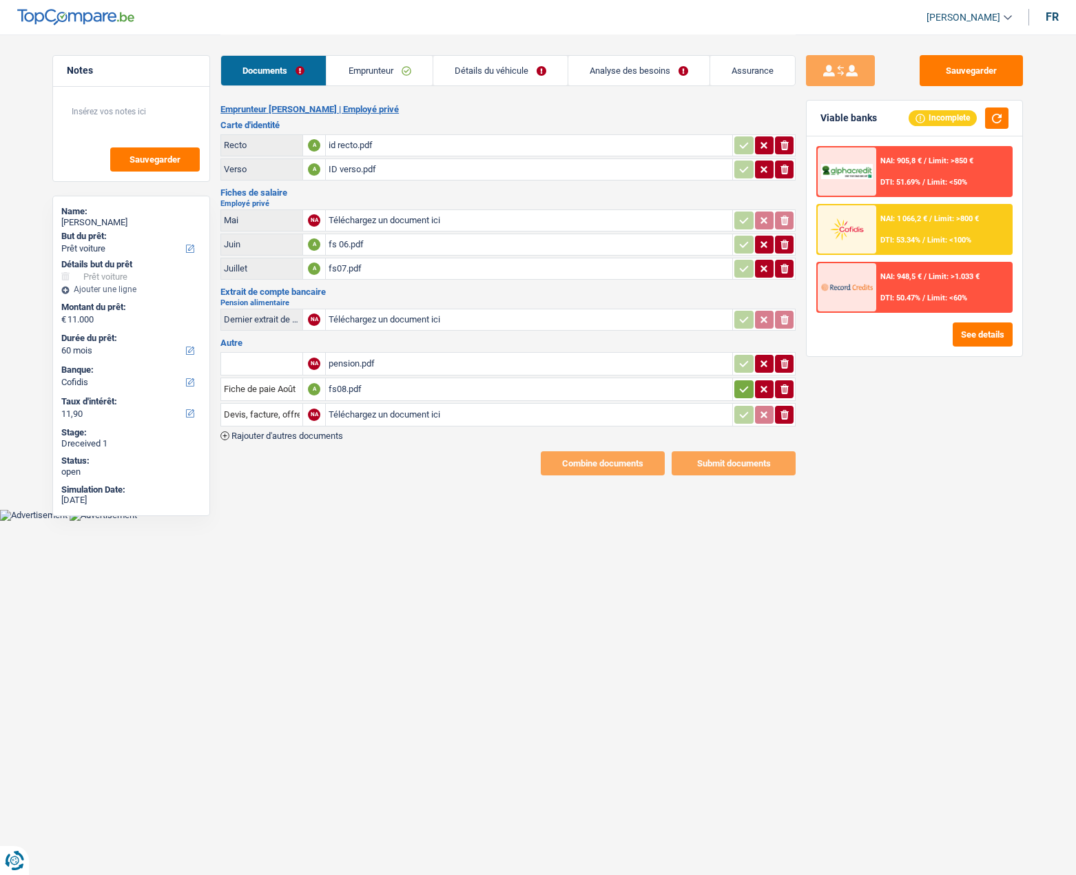
click at [388, 62] on link "Emprunteur" at bounding box center [378, 71] width 105 height 30
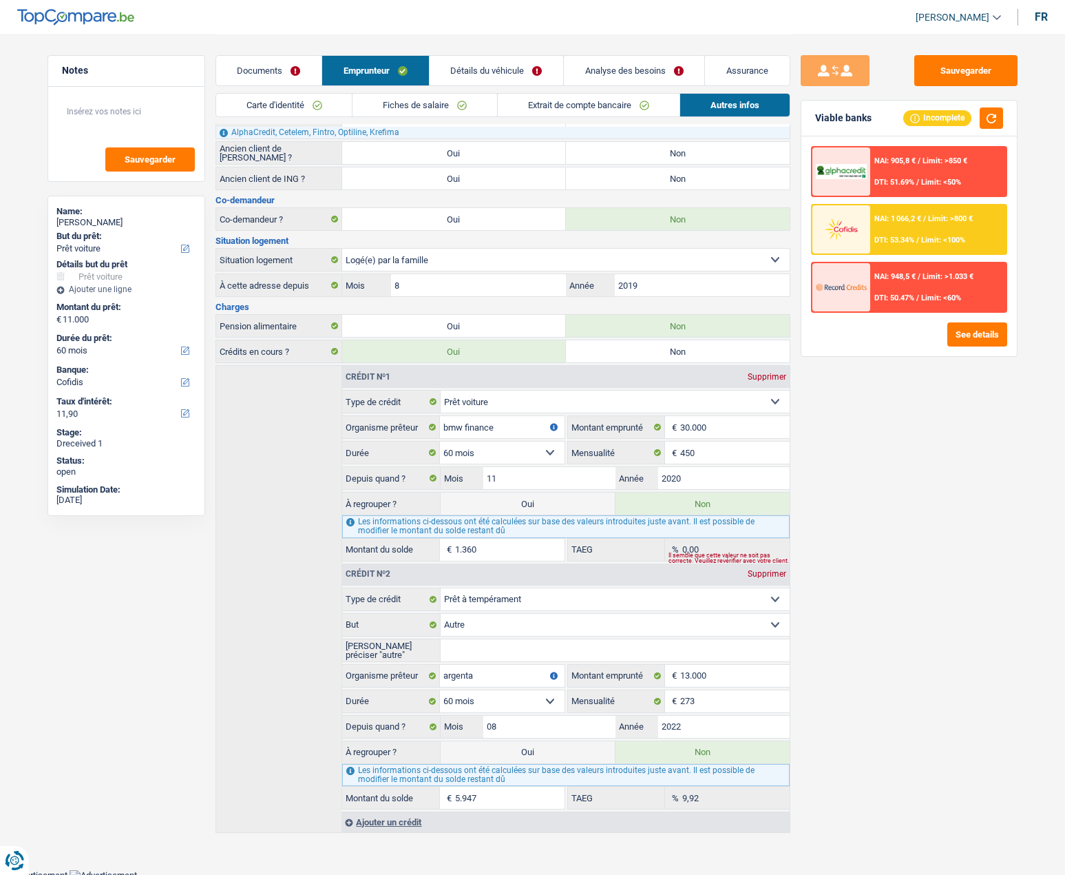
scroll to position [136, 0]
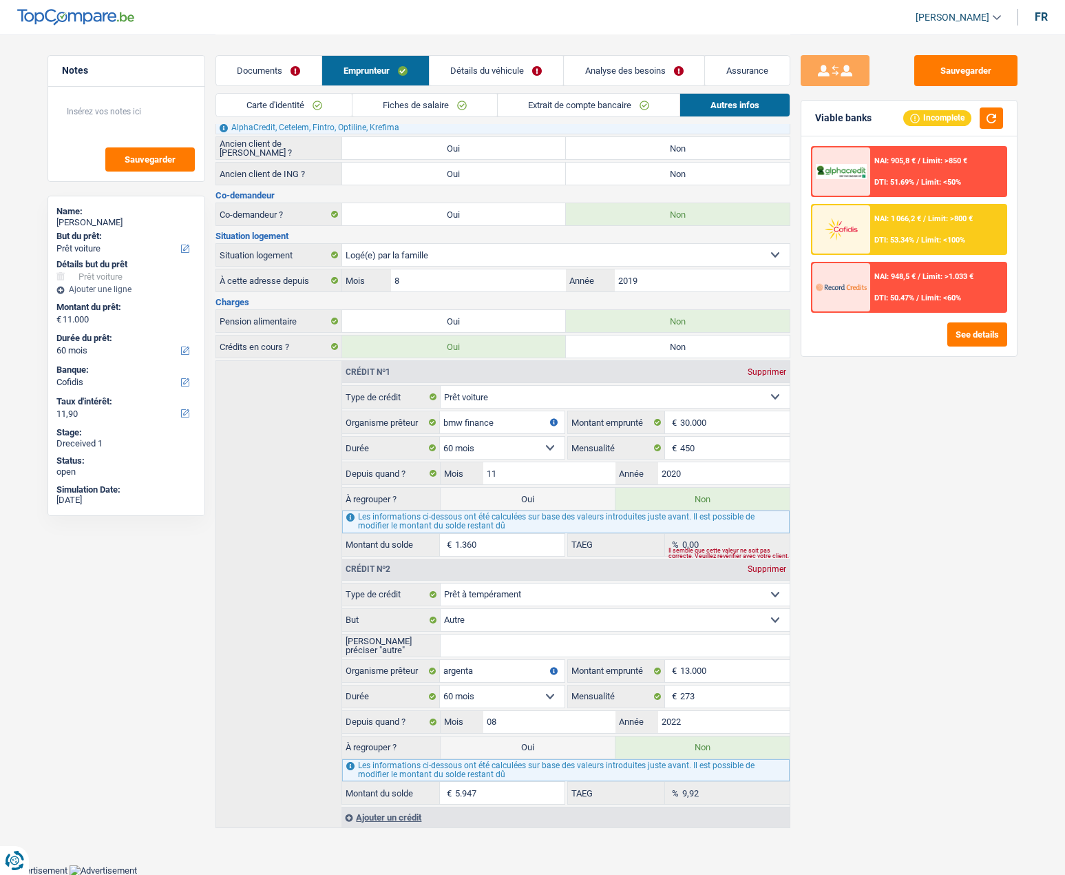
click at [726, 551] on div "Il semble que cette valeur ne soit pas correcte. Veuillez revérifier avec votre…" at bounding box center [729, 553] width 121 height 6
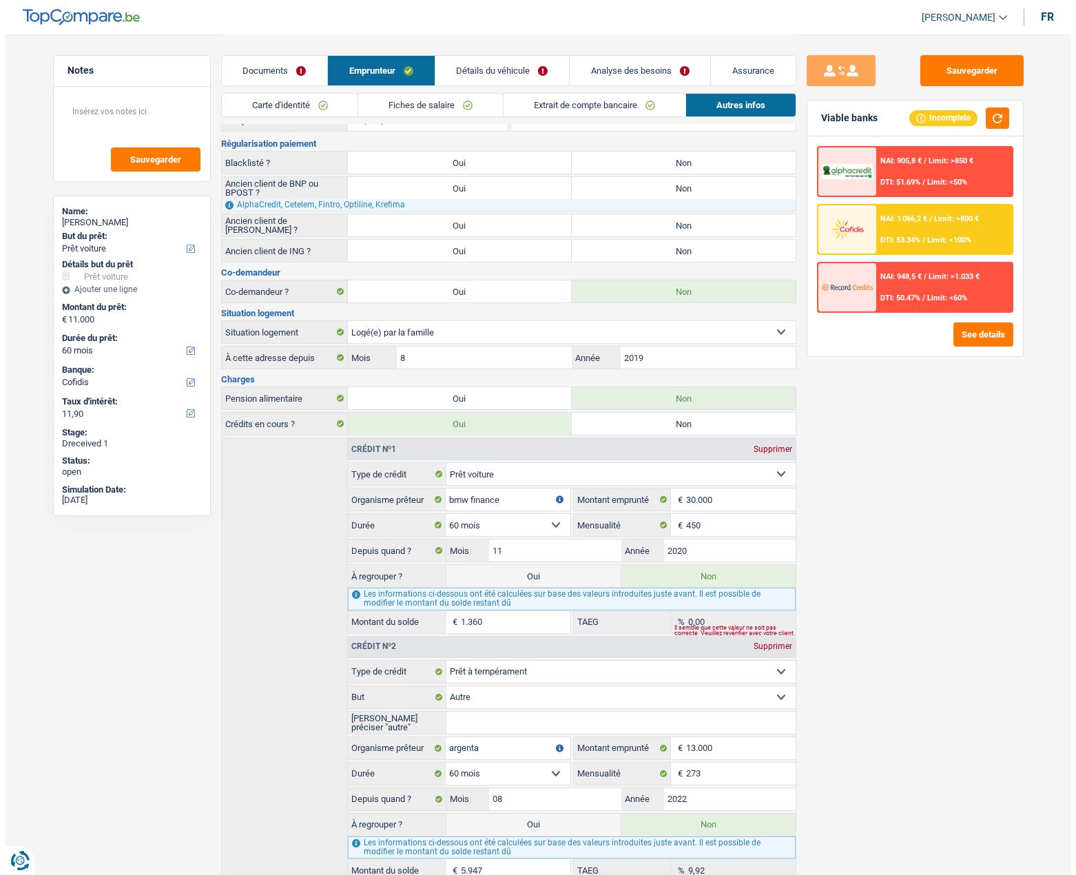
scroll to position [0, 0]
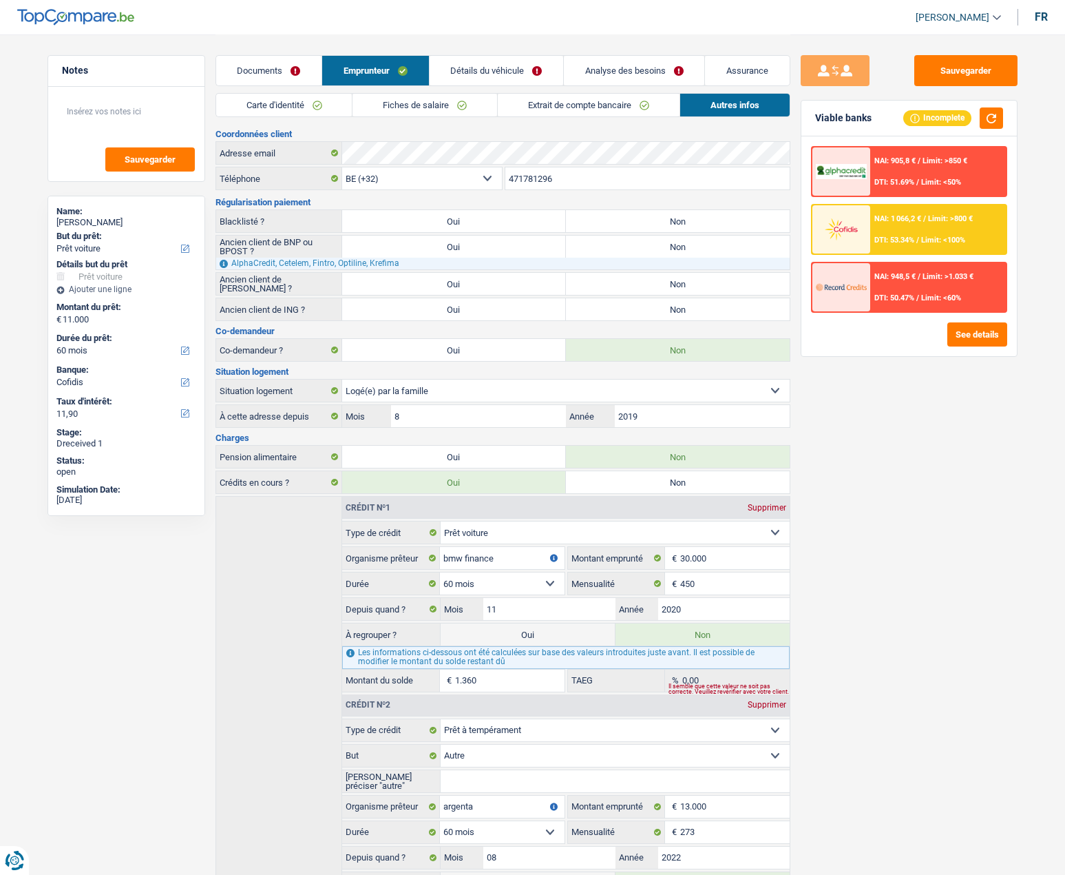
click at [488, 73] on link "Détails du véhicule" at bounding box center [497, 71] width 134 height 30
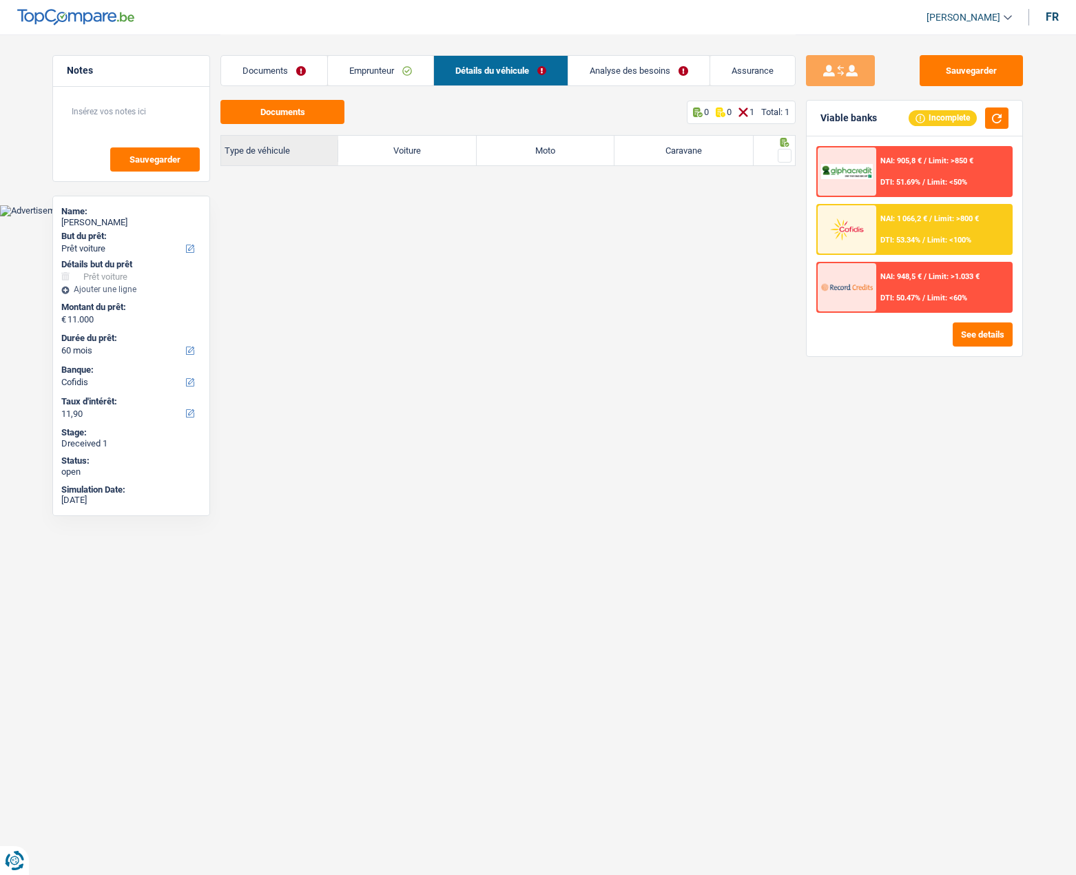
click at [643, 73] on link "Analyse des besoins" at bounding box center [638, 71] width 141 height 30
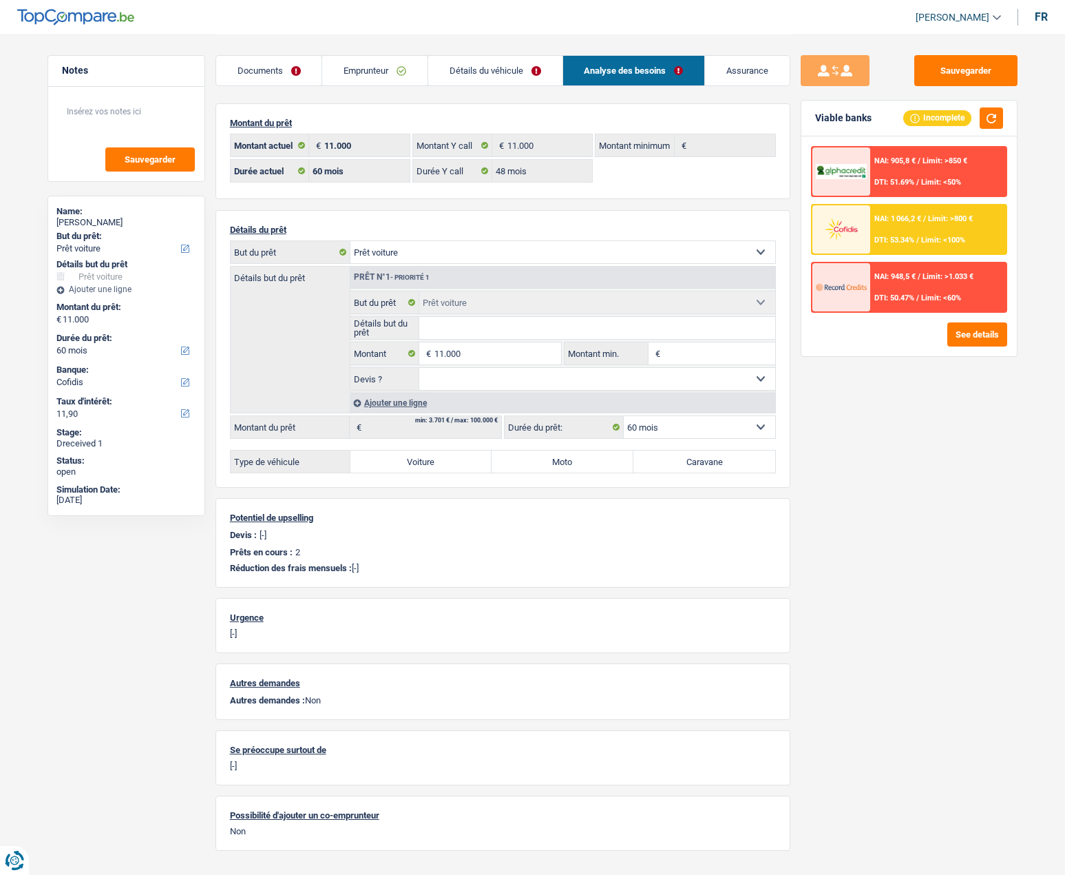
click at [417, 255] on select "Confort maison: meubles, textile, peinture, électroménager, outillage non-profe…" at bounding box center [563, 252] width 425 height 22
select select "household"
click at [351, 241] on select "Confort maison: meubles, textile, peinture, électroménager, outillage non-profe…" at bounding box center [563, 252] width 425 height 22
select select "household"
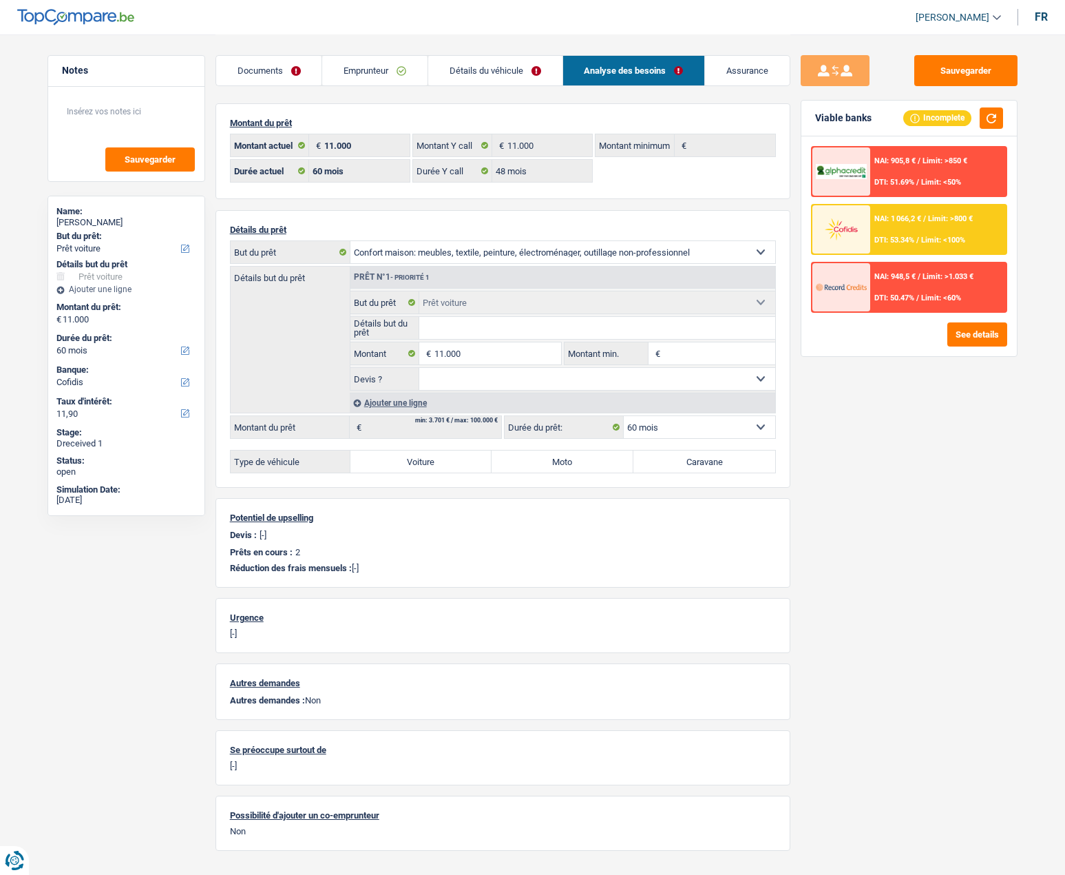
select select "household"
select select "car"
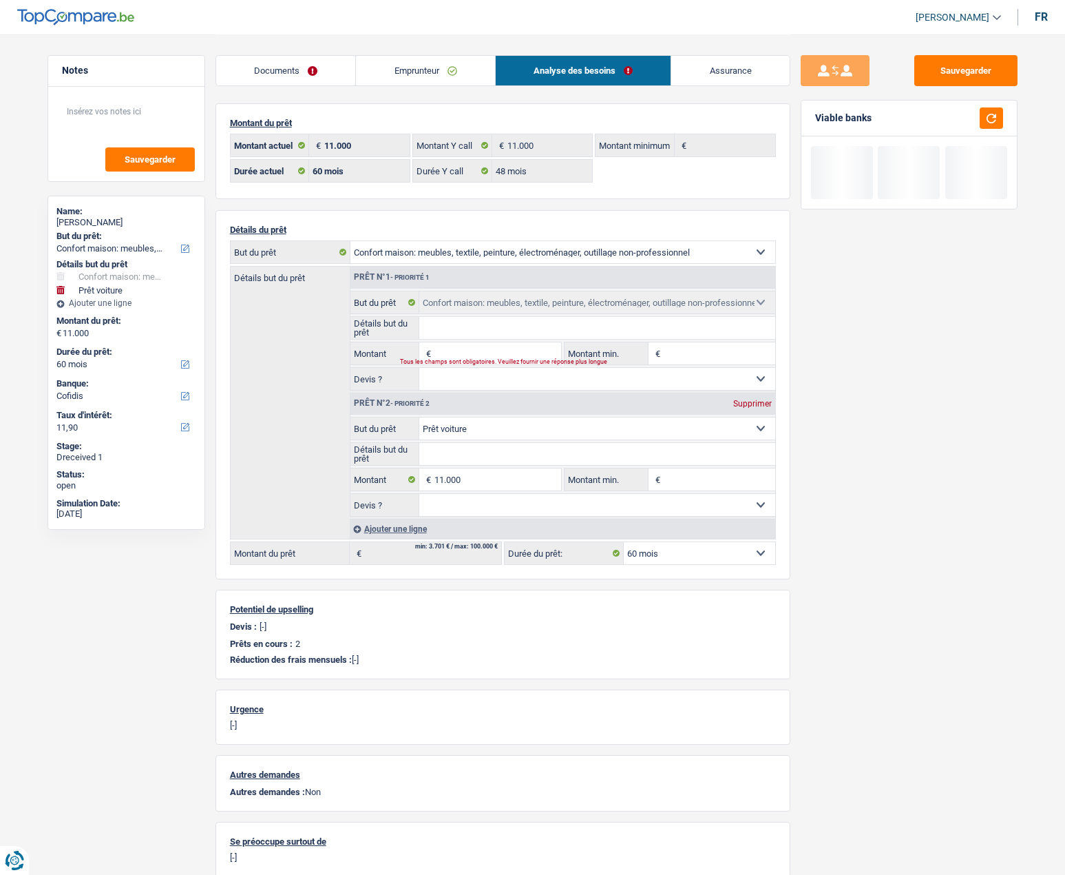
click at [432, 335] on input "Détails but du prêt" at bounding box center [597, 328] width 356 height 22
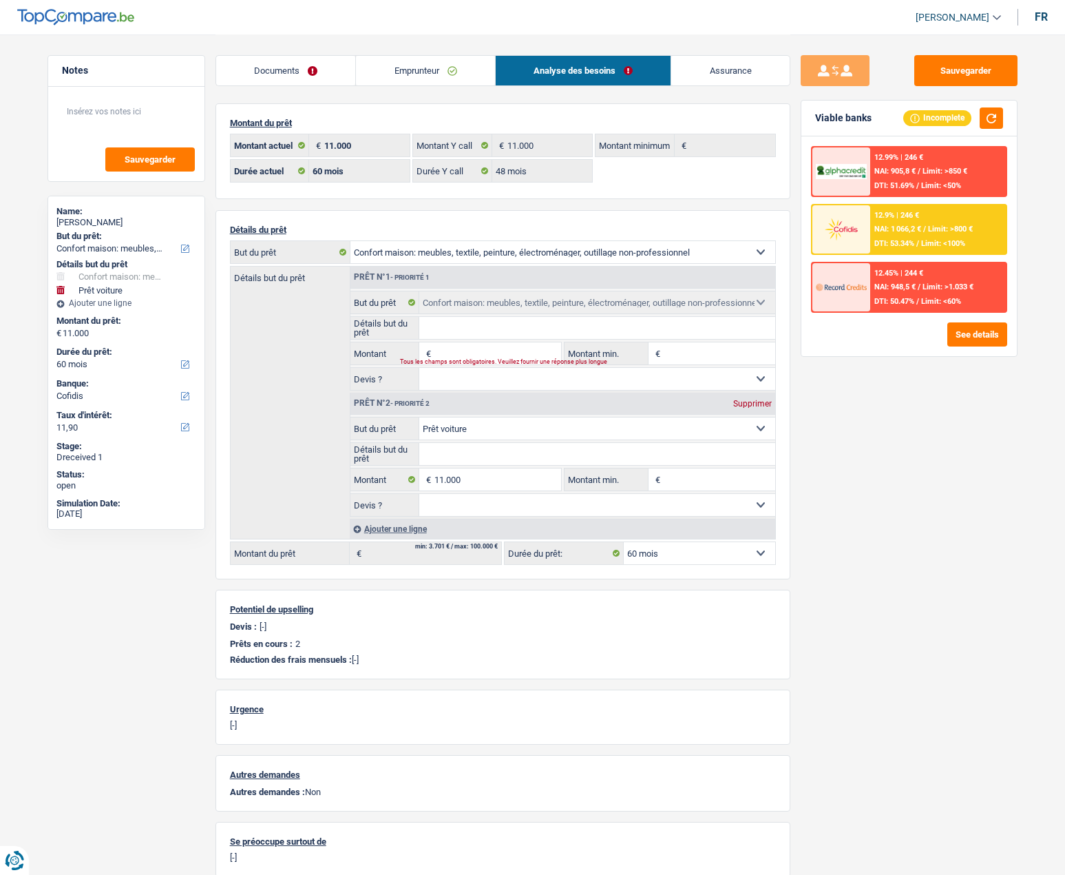
click at [444, 322] on input "Détails but du prêt" at bounding box center [597, 328] width 356 height 22
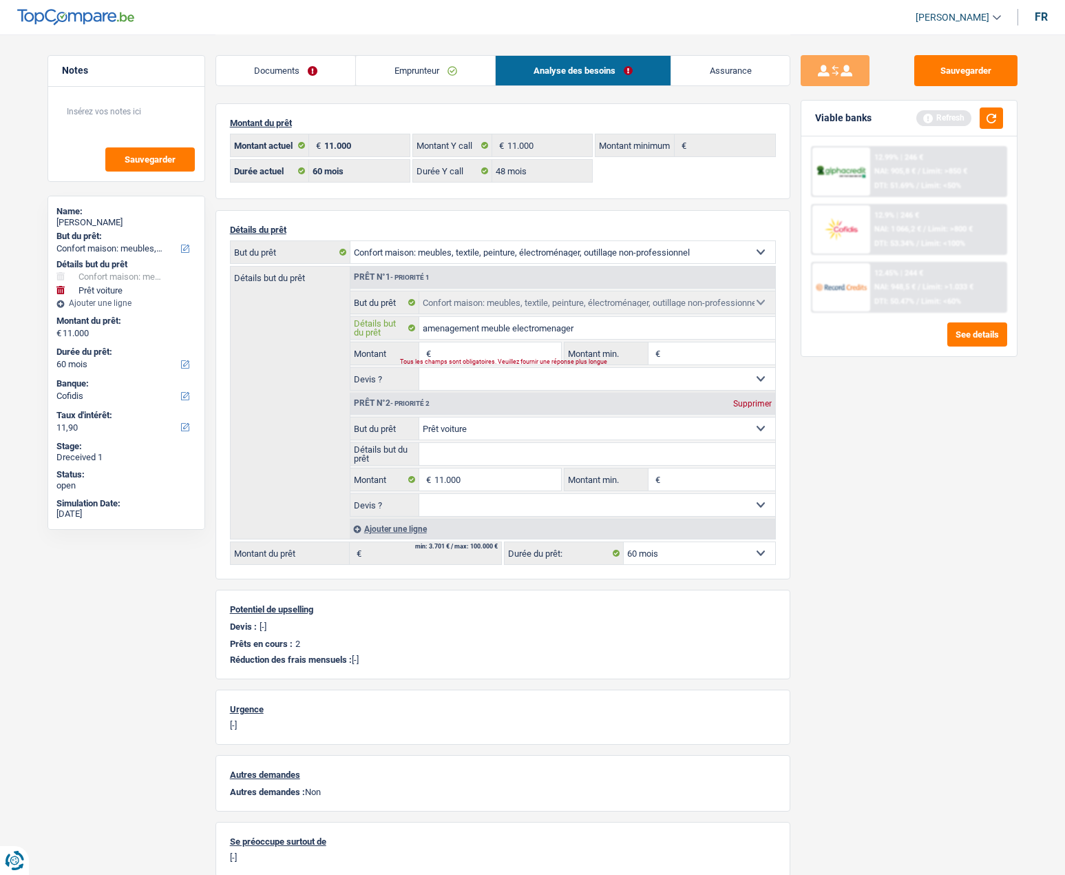
type input "amenagement meuble electromenager"
click at [470, 348] on input "Montant" at bounding box center [498, 353] width 126 height 22
type input "11.000"
type input "22.000"
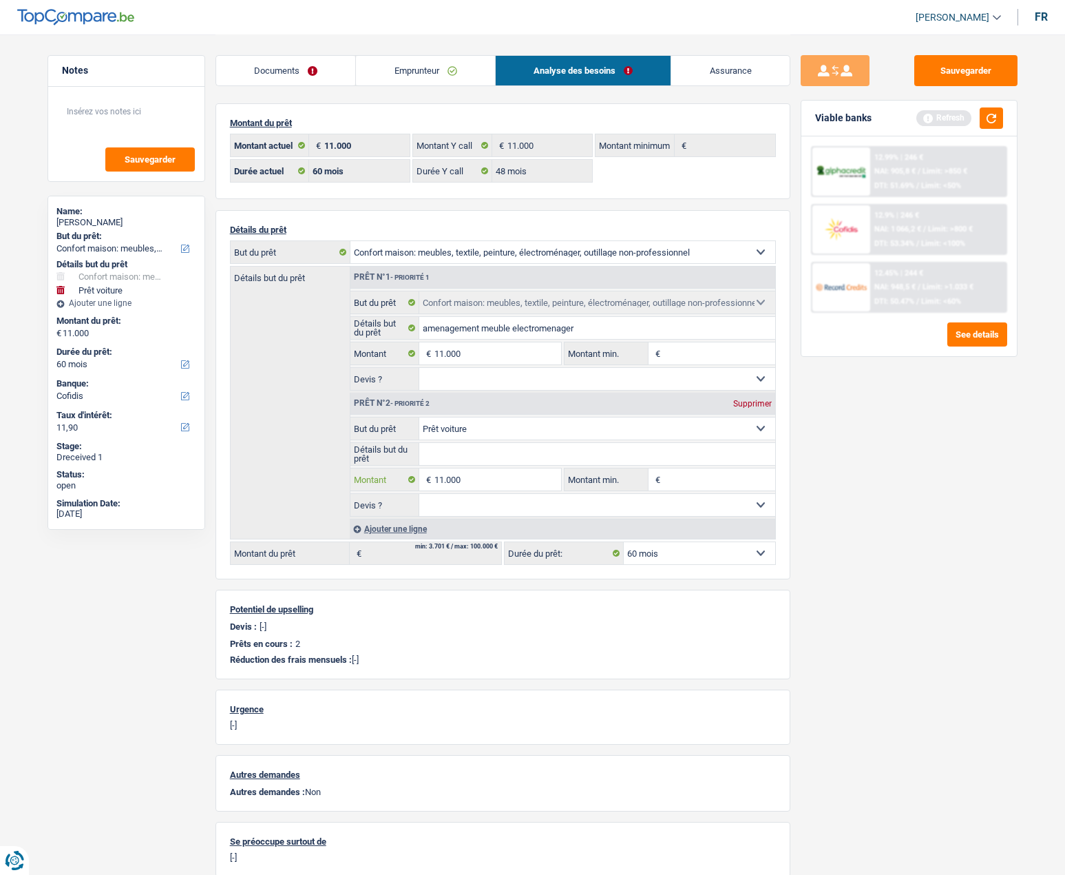
select select "120"
type input "22.000"
select select "120"
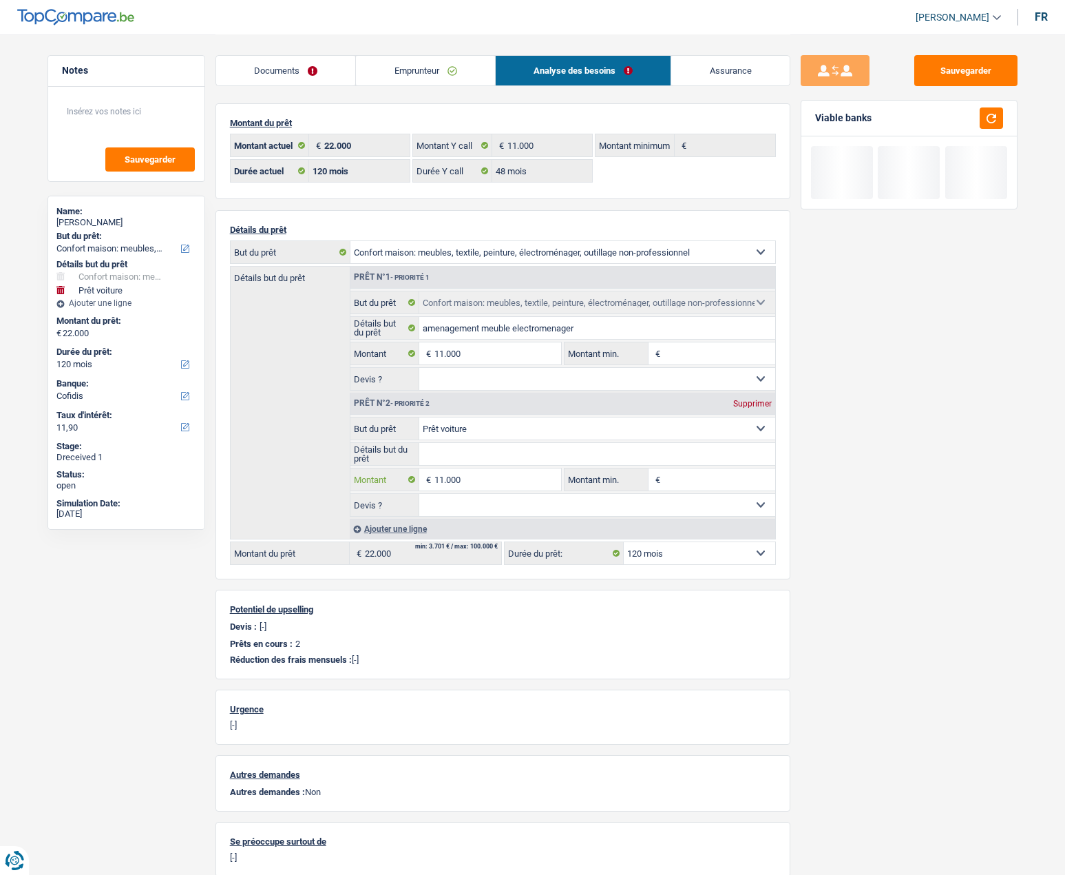
click at [465, 479] on input "11.000" at bounding box center [498, 479] width 126 height 22
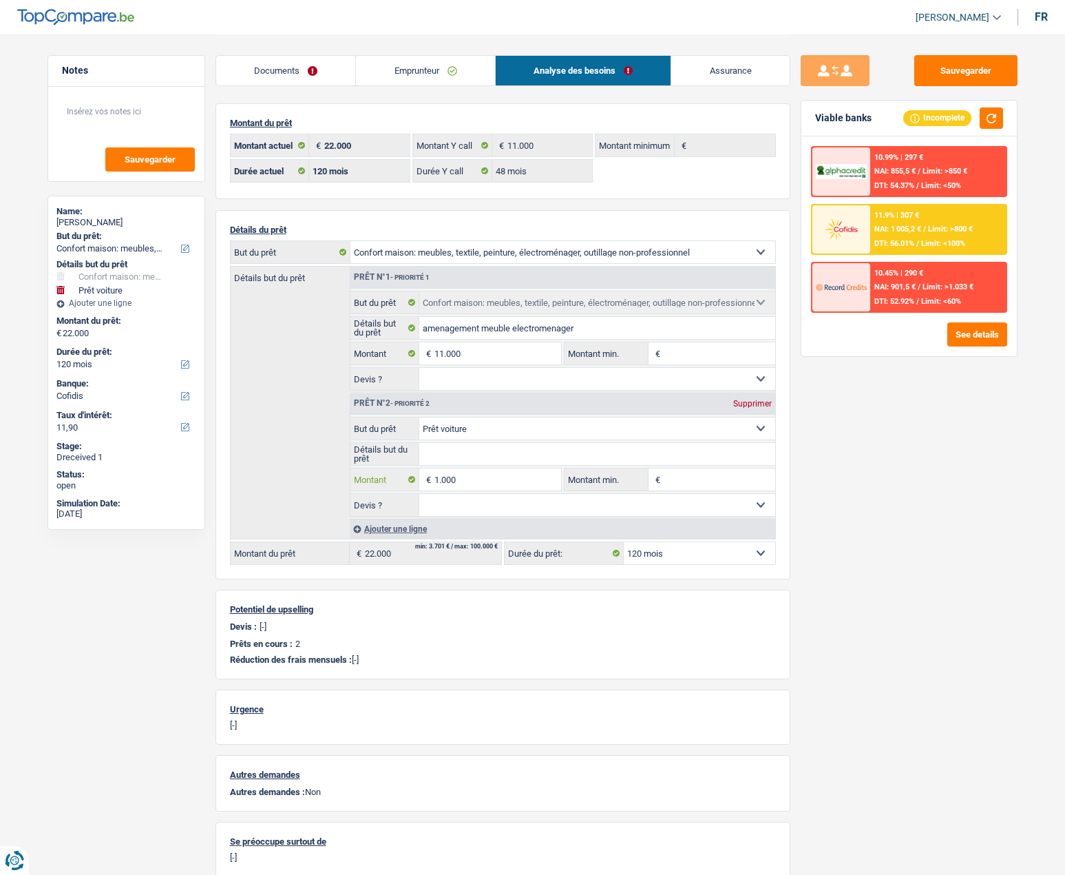
type input "1.000"
type input "12.000"
select select "60"
type input "12.000"
select select "60"
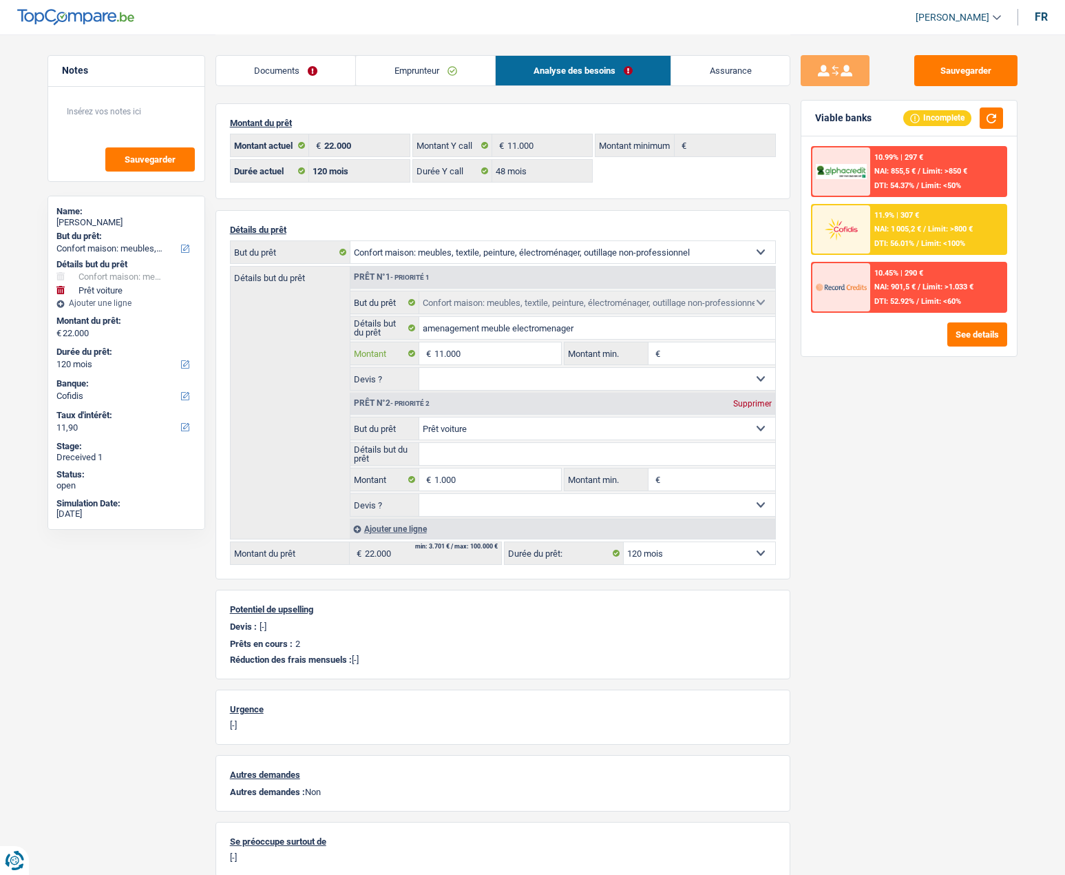
type input "12.000"
select select "60"
click at [473, 355] on input "11.000" at bounding box center [498, 353] width 126 height 22
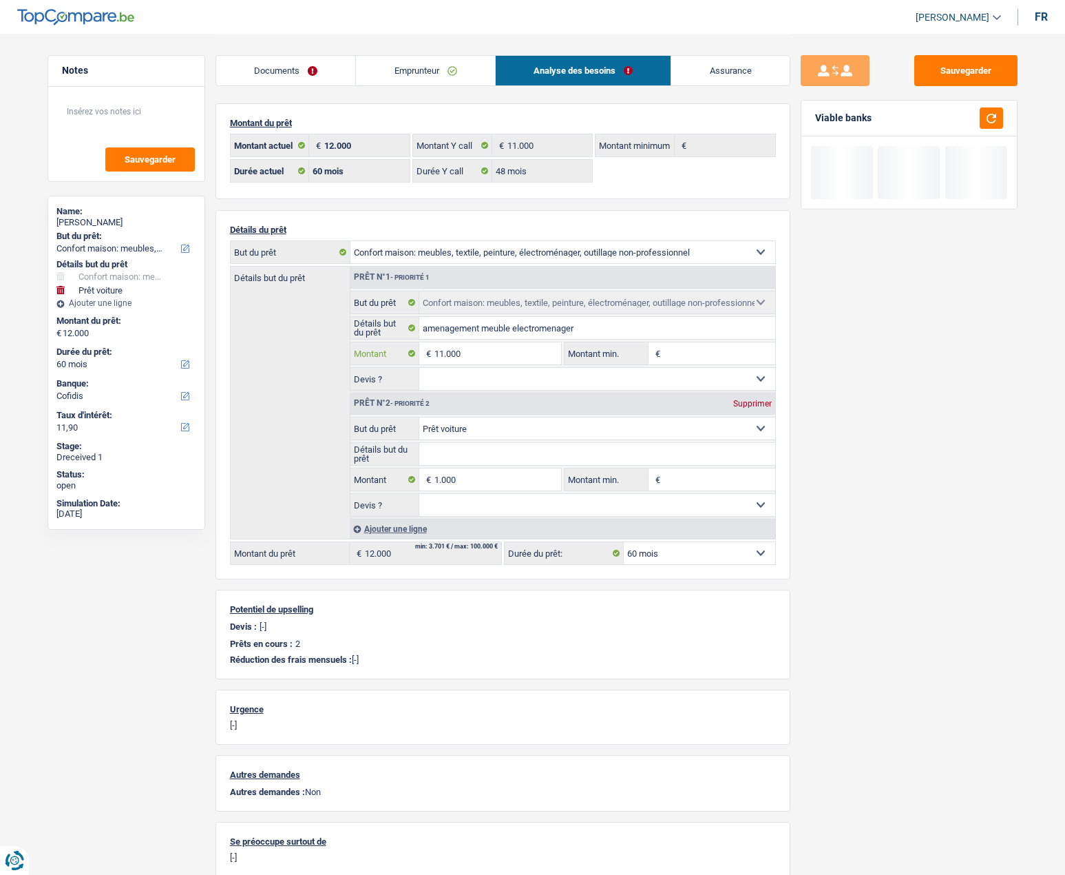
click at [473, 355] on input "11.000" at bounding box center [498, 353] width 126 height 22
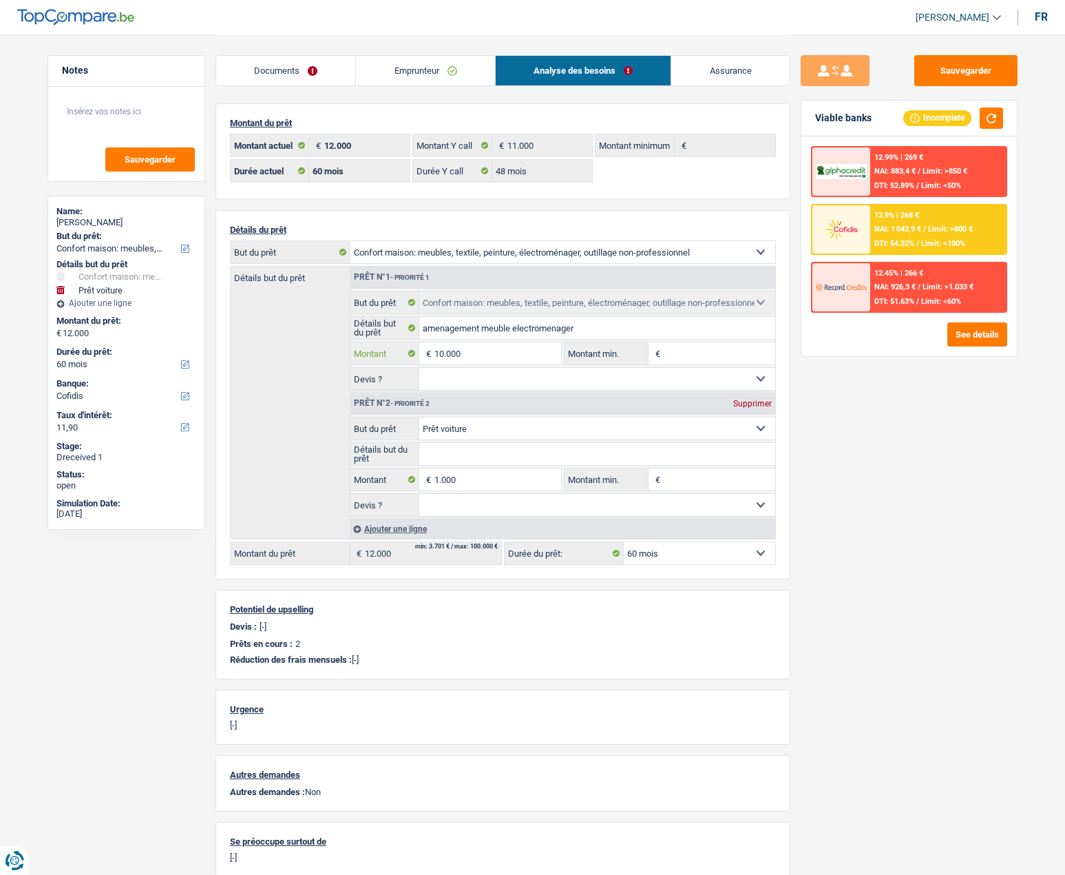
type input "10.000"
type input "11.000"
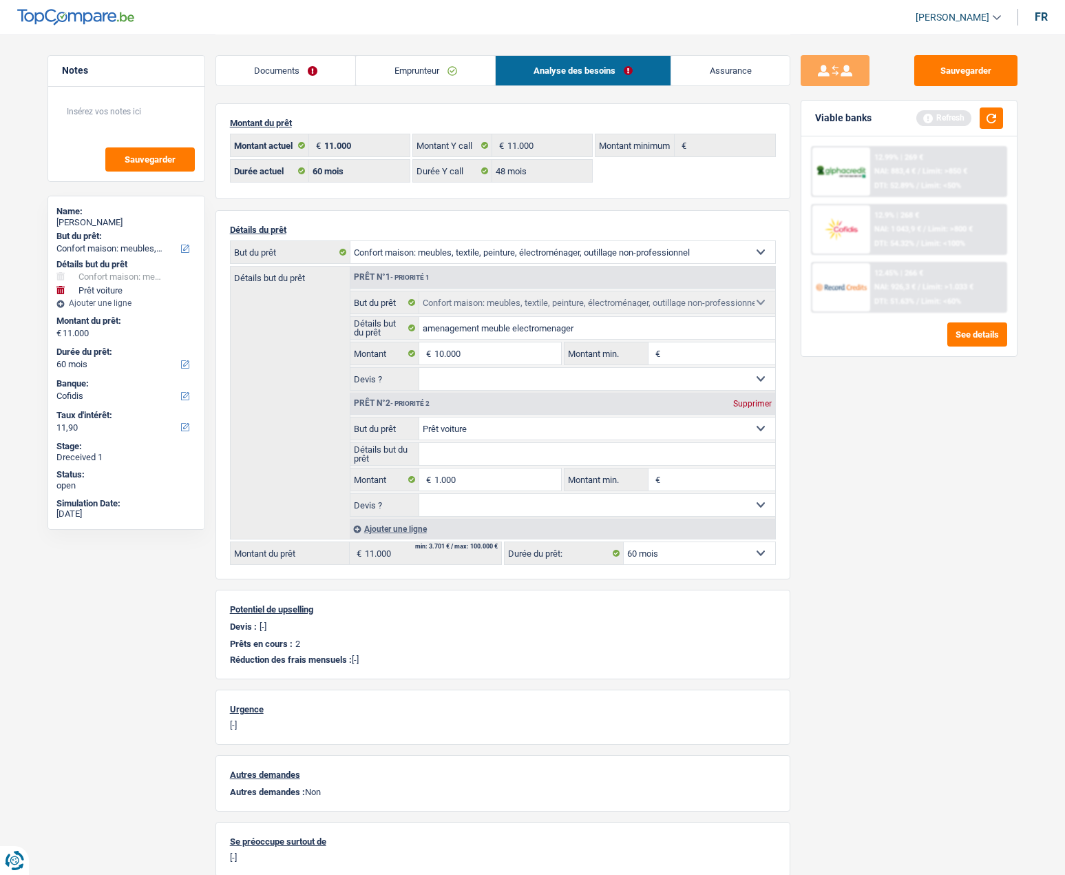
click at [930, 544] on div "Sauvegarder Viable banks Refresh 12.99% | 269 € NAI: 883,4 € / Limit: >850 € DT…" at bounding box center [910, 454] width 238 height 798
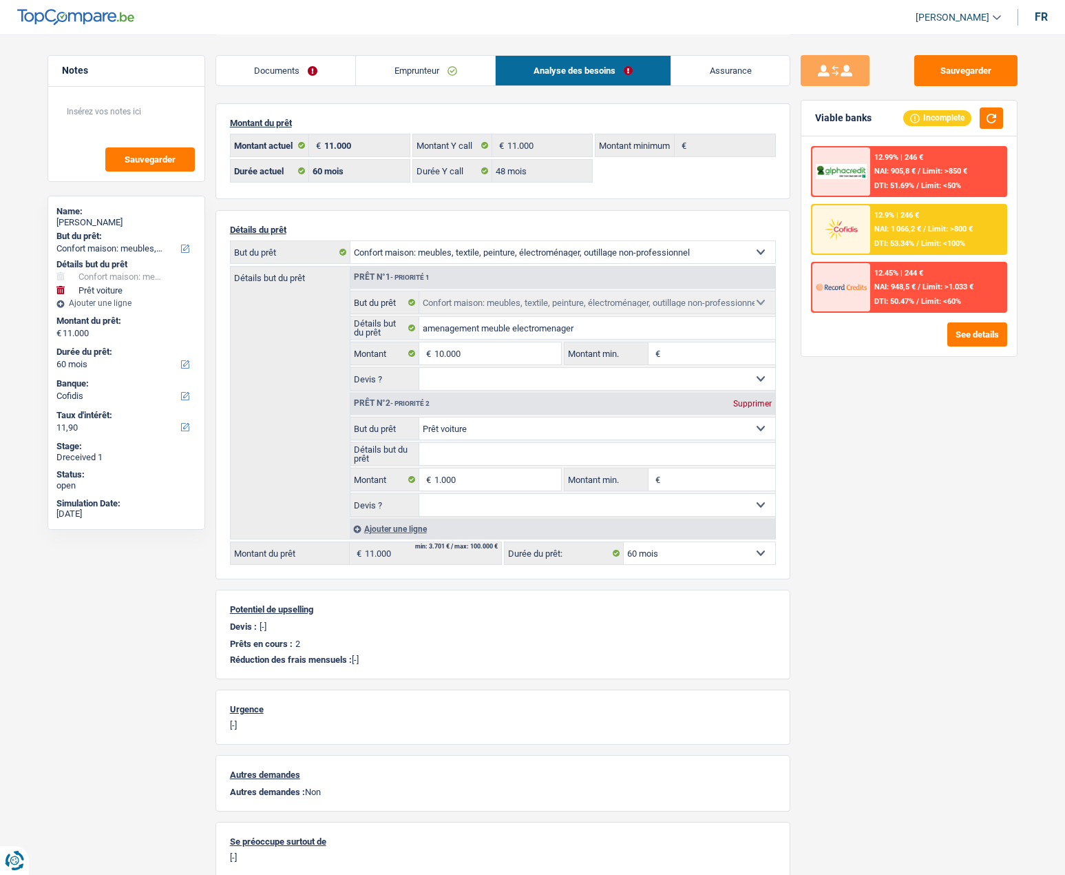
click at [845, 225] on img at bounding box center [841, 228] width 51 height 25
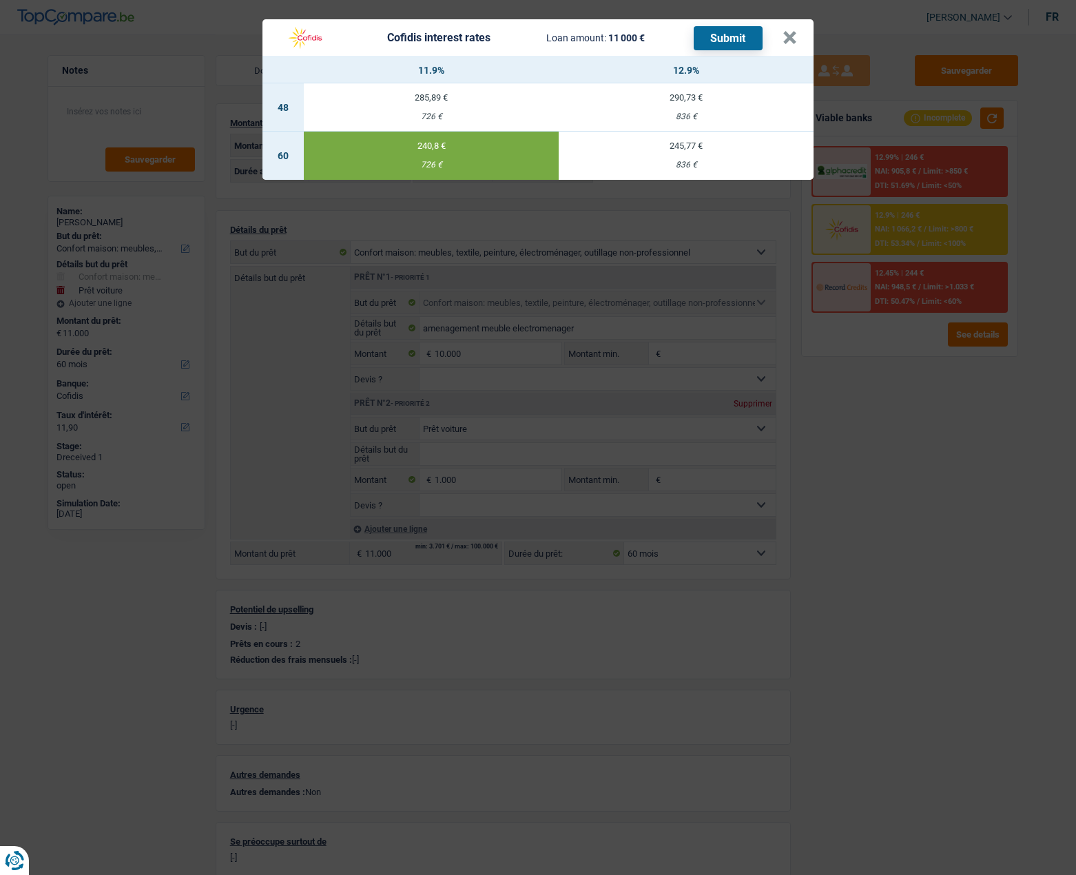
click at [734, 37] on button "Submit" at bounding box center [728, 38] width 69 height 24
click at [661, 30] on div "Cofidis interest rates Loan amount: 11 000 € Submit" at bounding box center [520, 38] width 483 height 26
click at [787, 35] on button "×" at bounding box center [789, 38] width 14 height 14
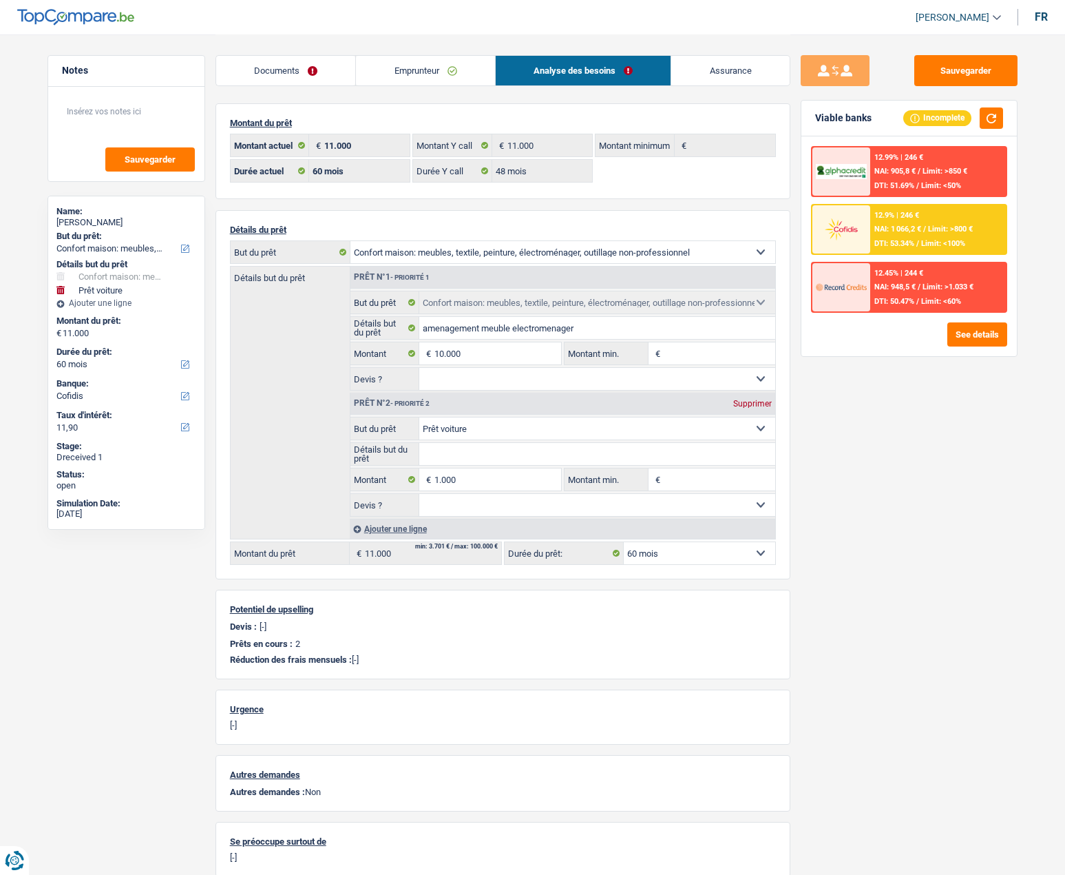
click at [289, 66] on link "Documents" at bounding box center [286, 71] width 140 height 30
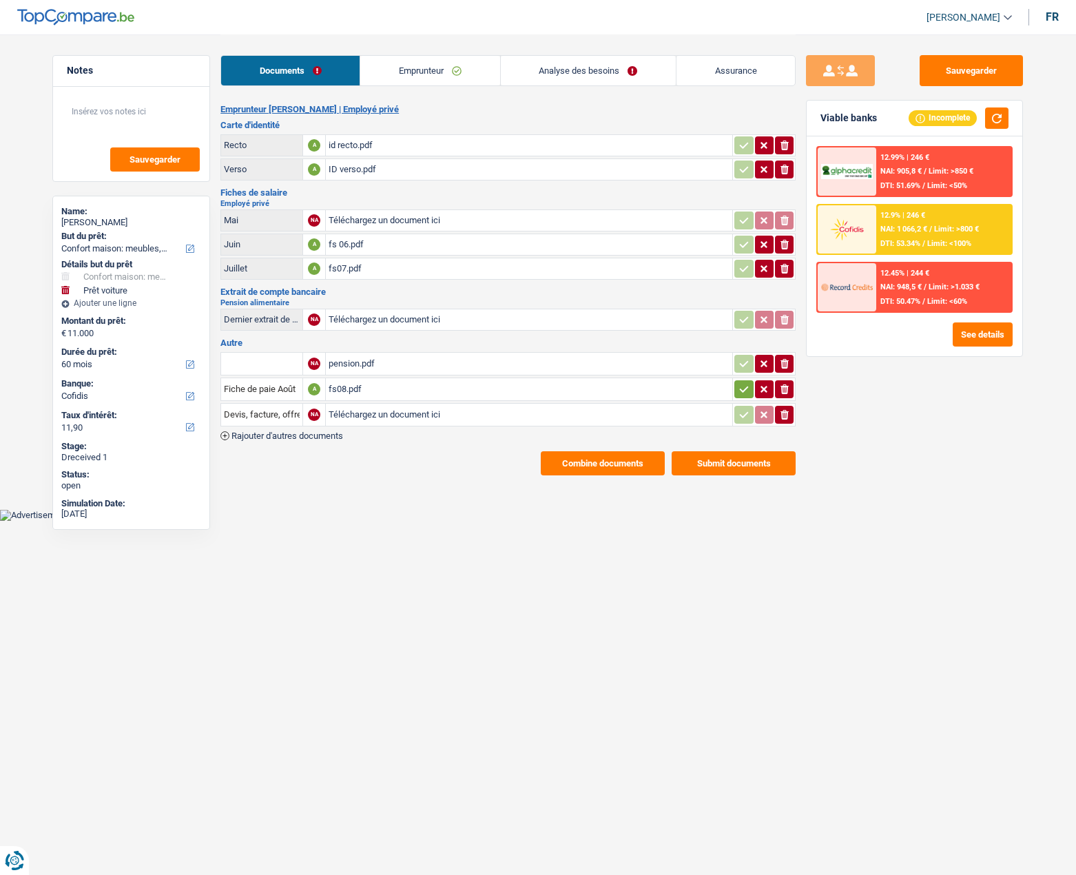
click at [566, 461] on button "Combine documents" at bounding box center [603, 463] width 124 height 24
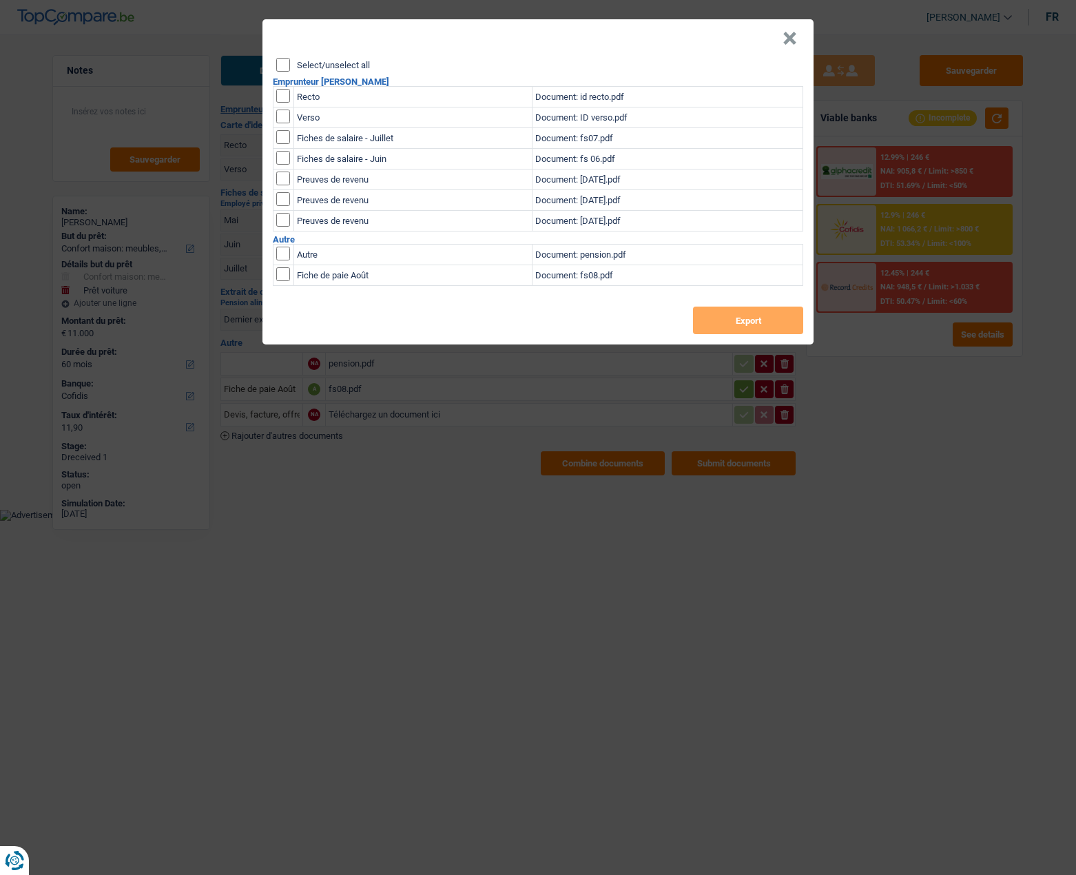
click at [786, 37] on button "×" at bounding box center [789, 39] width 14 height 14
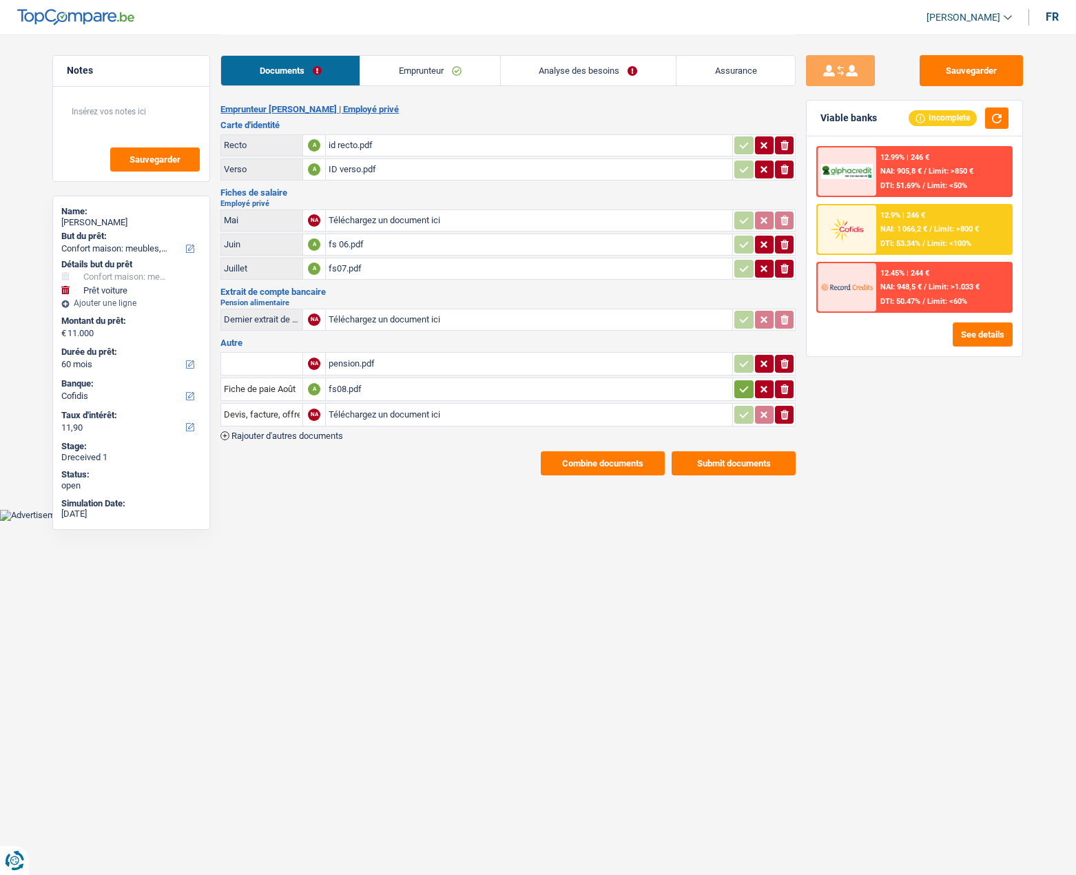
click at [717, 464] on button "Submit documents" at bounding box center [733, 463] width 124 height 24
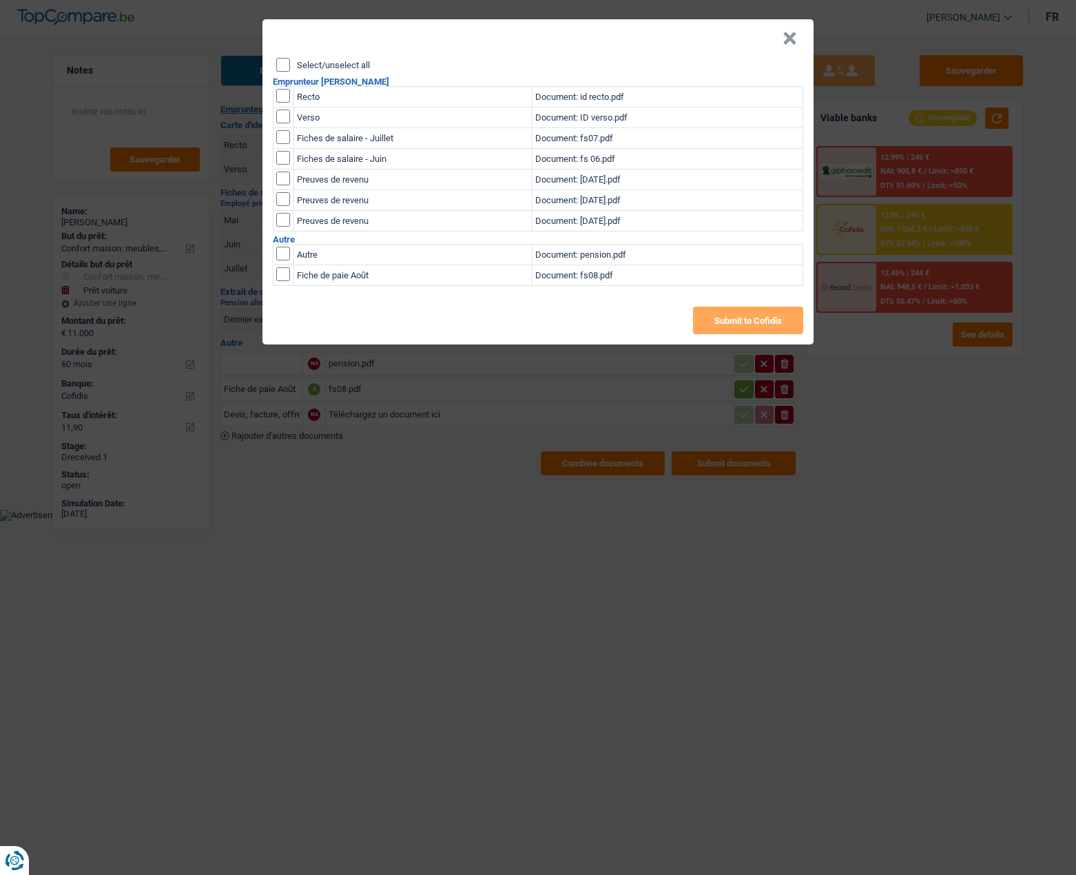
click at [278, 66] on input "Select/unselect all" at bounding box center [283, 65] width 14 height 14
checkbox input "true"
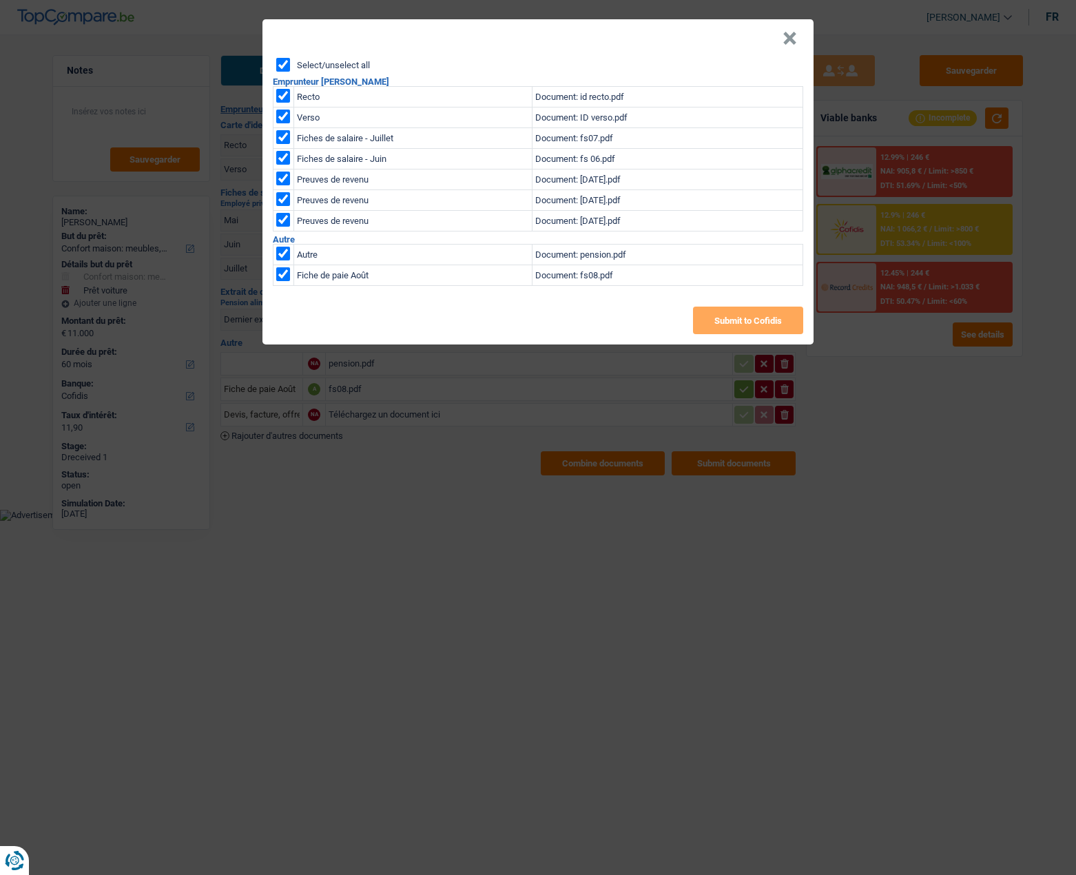
checkbox input "true"
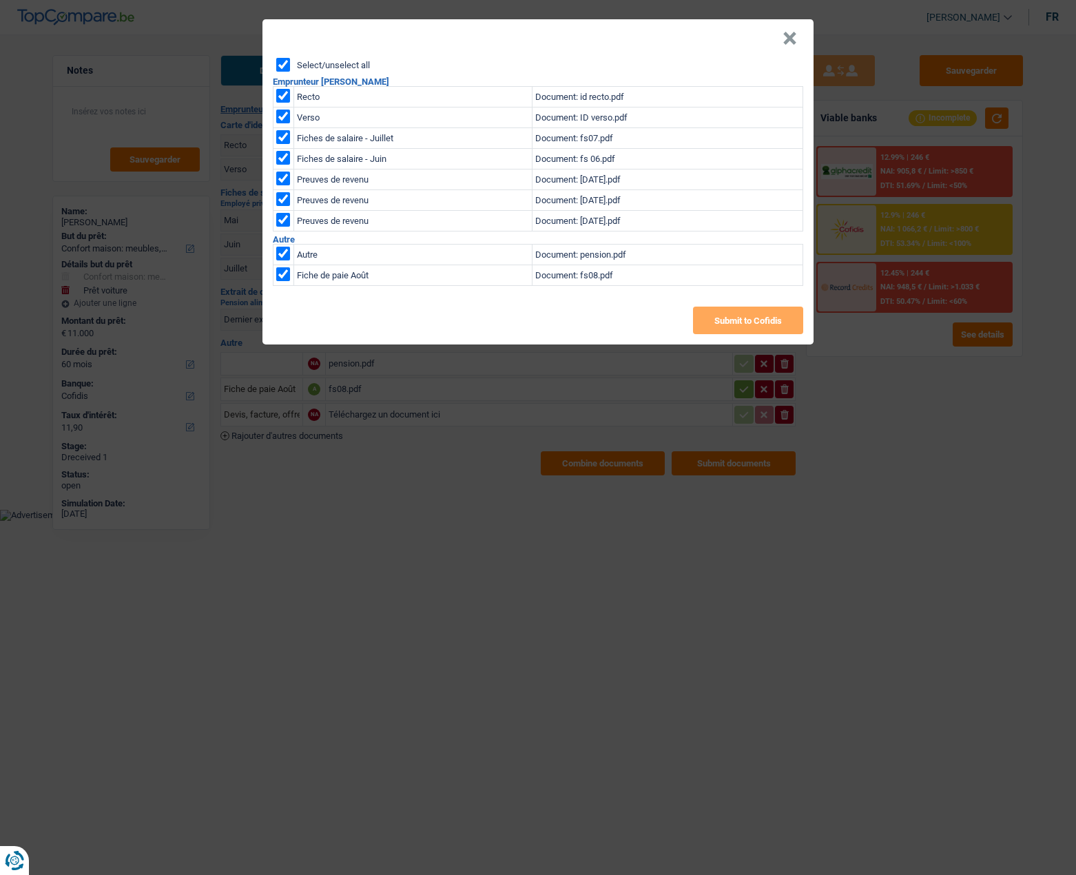
checkbox input "true"
click at [724, 322] on button "Submit to Cofidis" at bounding box center [748, 320] width 110 height 28
click at [792, 41] on button "×" at bounding box center [789, 39] width 14 height 14
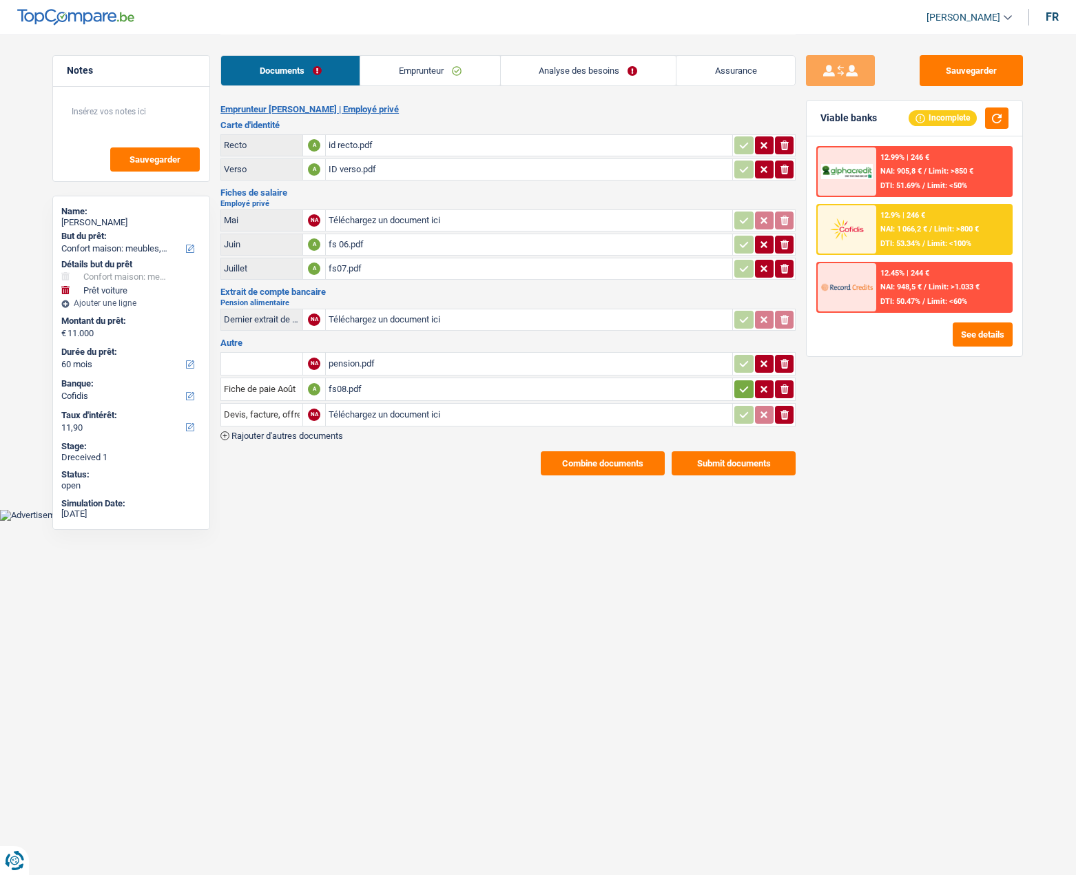
click at [559, 67] on link "Analyse des besoins" at bounding box center [588, 71] width 175 height 30
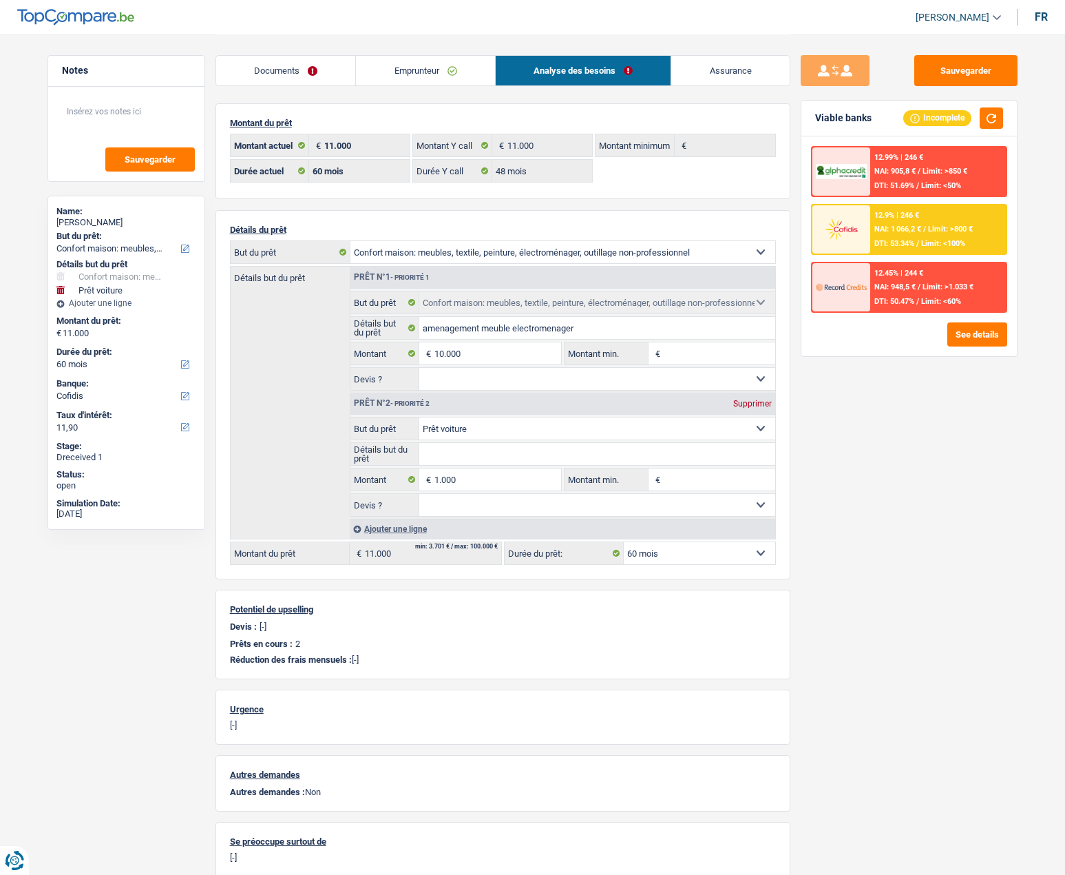
click at [877, 287] on span "NAI: 948,5 €" at bounding box center [895, 286] width 41 height 9
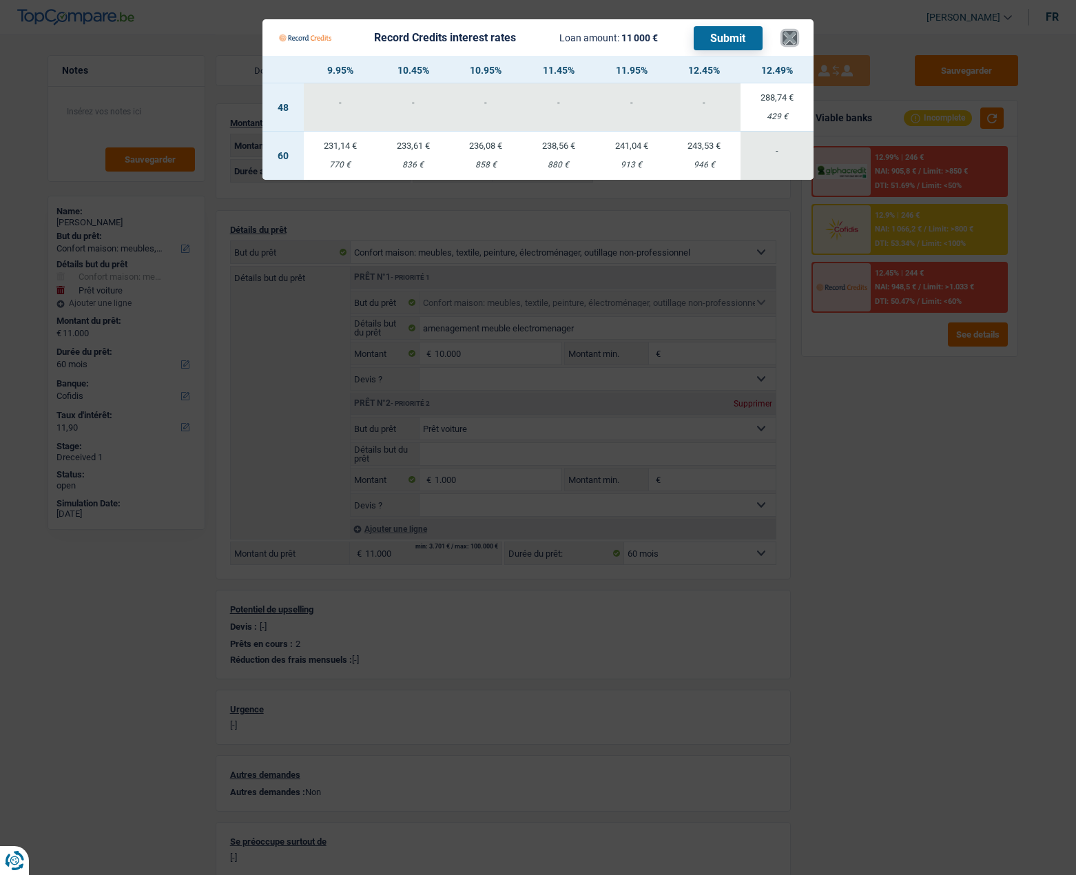
click at [795, 37] on button "×" at bounding box center [789, 38] width 14 height 14
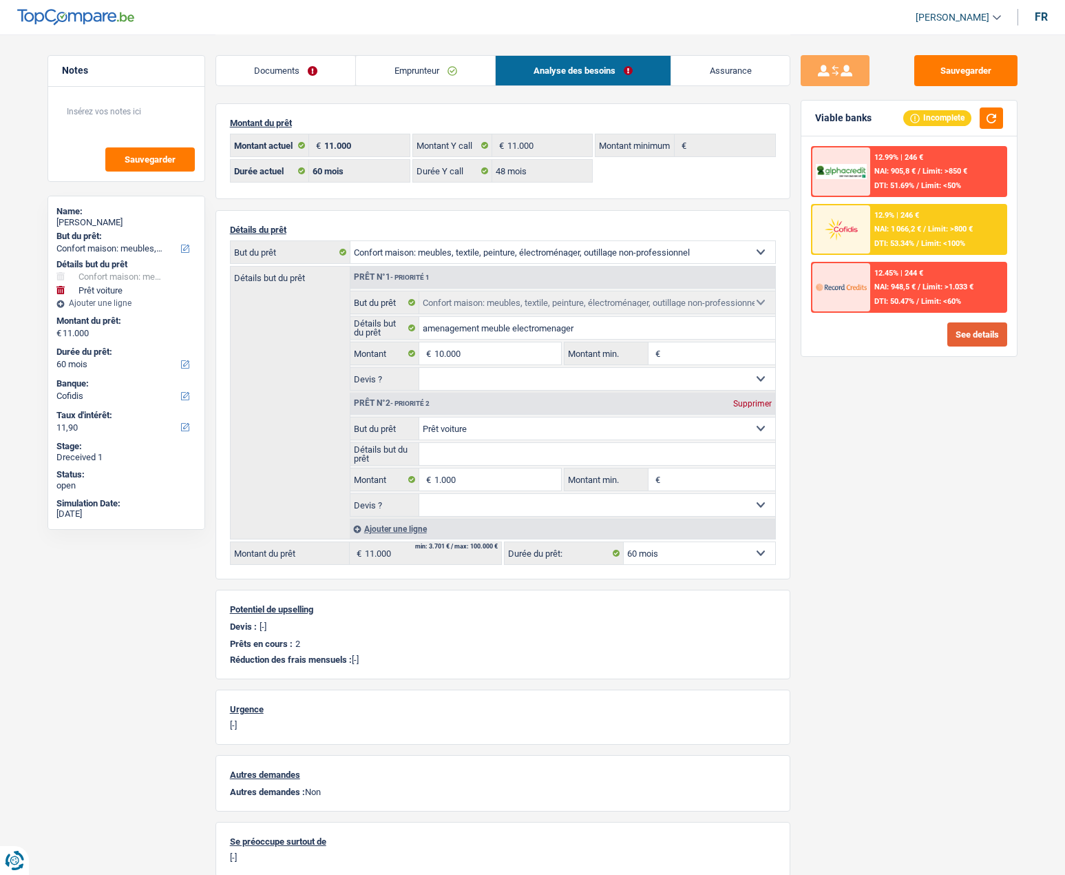
click at [963, 331] on button "See details" at bounding box center [978, 334] width 60 height 24
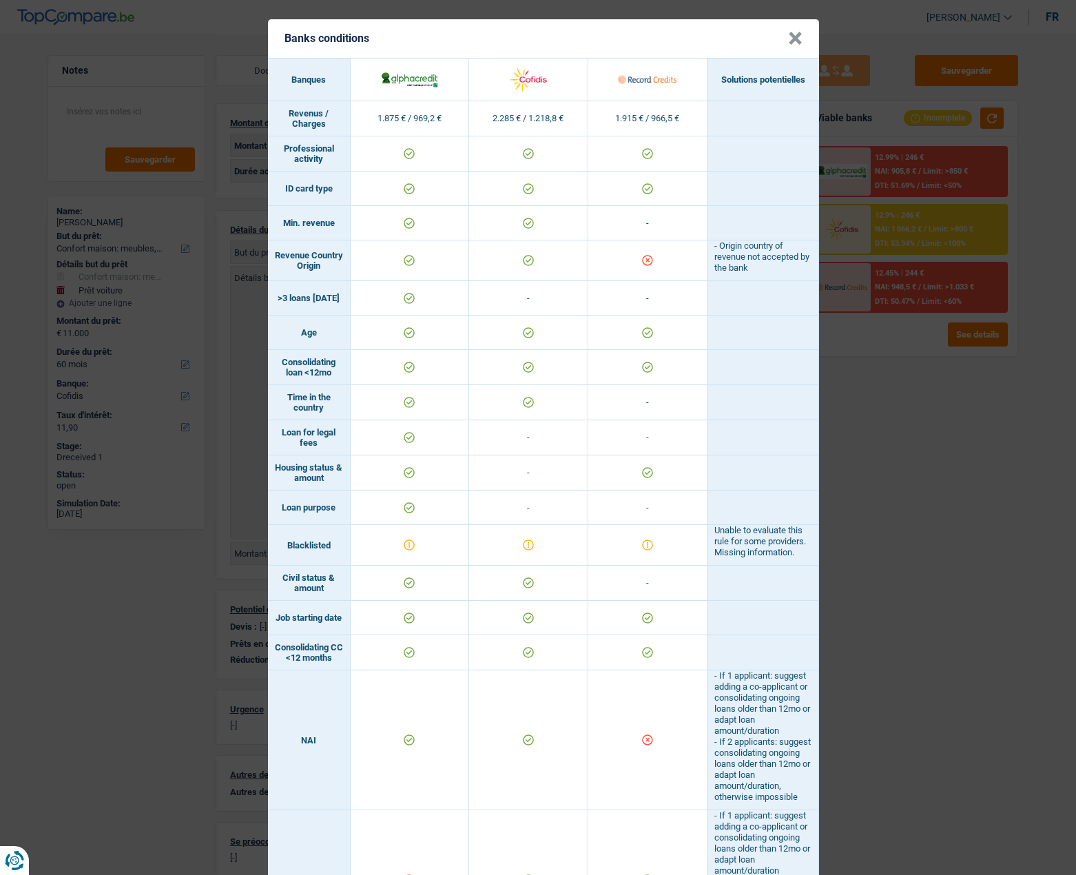
click at [788, 38] on button "×" at bounding box center [795, 39] width 14 height 14
